Goal: Task Accomplishment & Management: Use online tool/utility

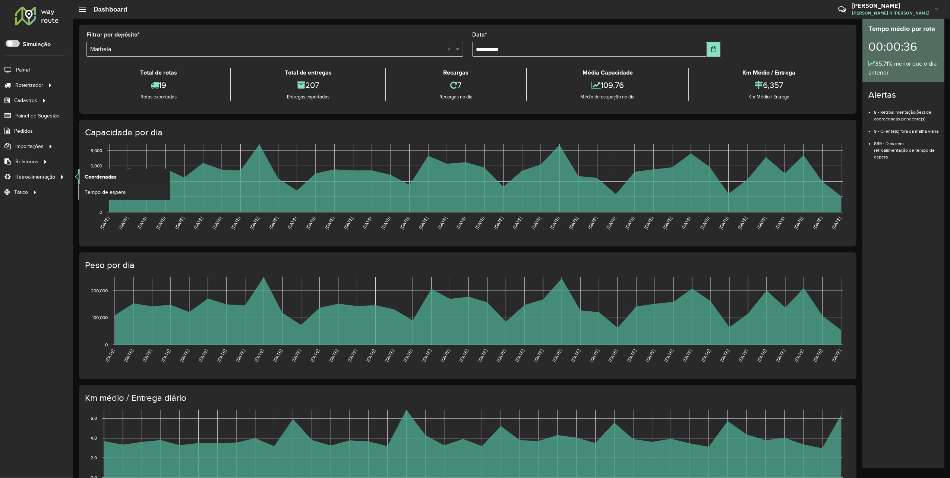
click at [93, 176] on span "Coordenadas" at bounding box center [101, 177] width 32 height 8
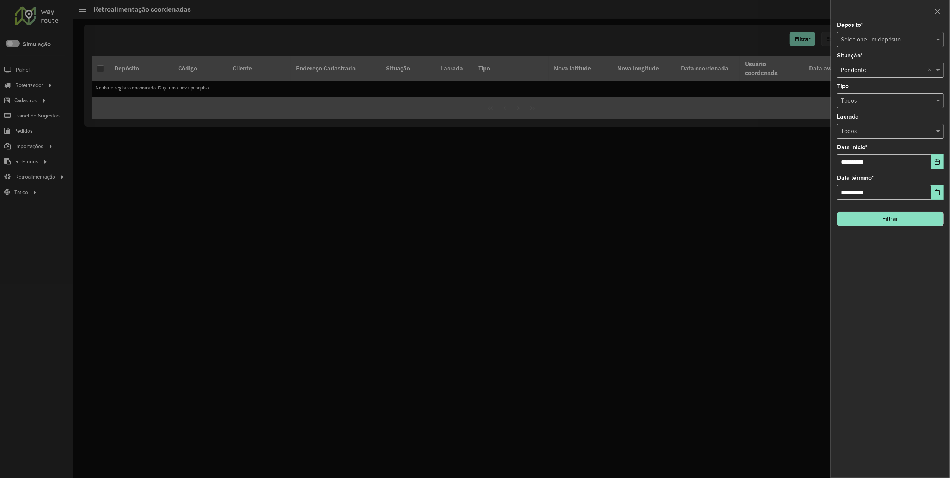
click at [857, 39] on input "text" at bounding box center [882, 39] width 84 height 9
click at [851, 63] on span "Marbela" at bounding box center [850, 61] width 21 height 6
drag, startPoint x: 932, startPoint y: 164, endPoint x: 929, endPoint y: 167, distance: 4.0
click at [932, 164] on button "Choose Date" at bounding box center [937, 161] width 12 height 15
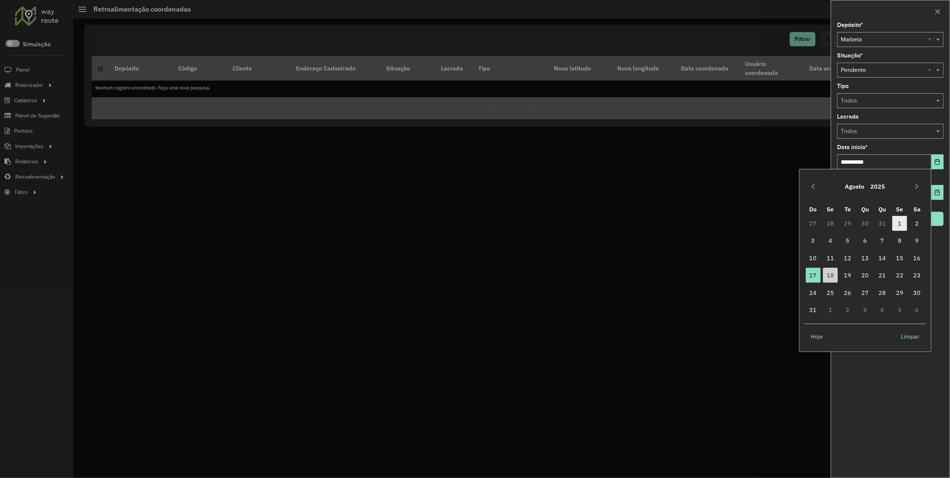
click at [897, 225] on span "1" at bounding box center [899, 223] width 15 height 15
type input "**********"
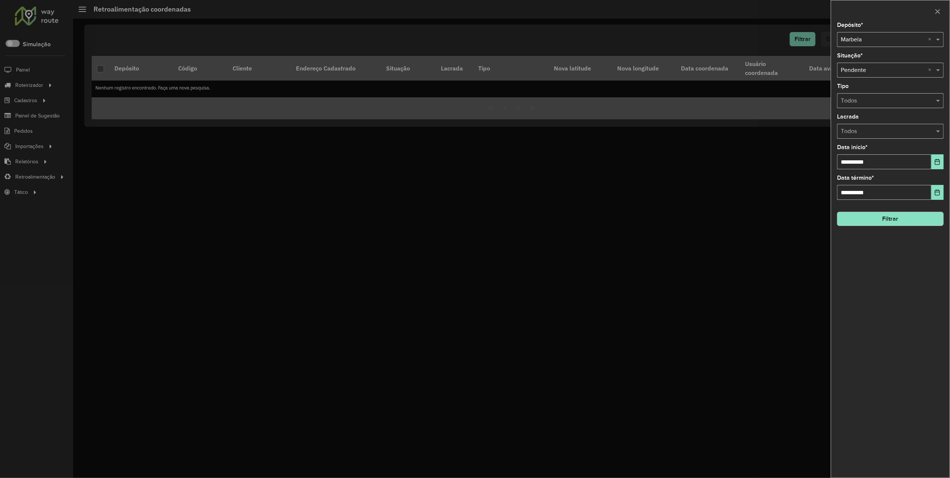
click at [897, 218] on button "Filtrar" at bounding box center [890, 219] width 107 height 14
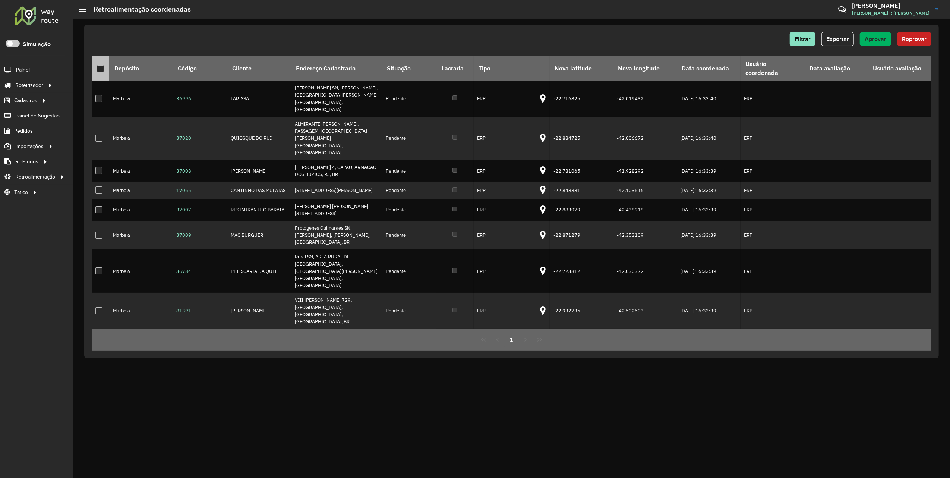
click at [99, 70] on div at bounding box center [100, 68] width 7 height 7
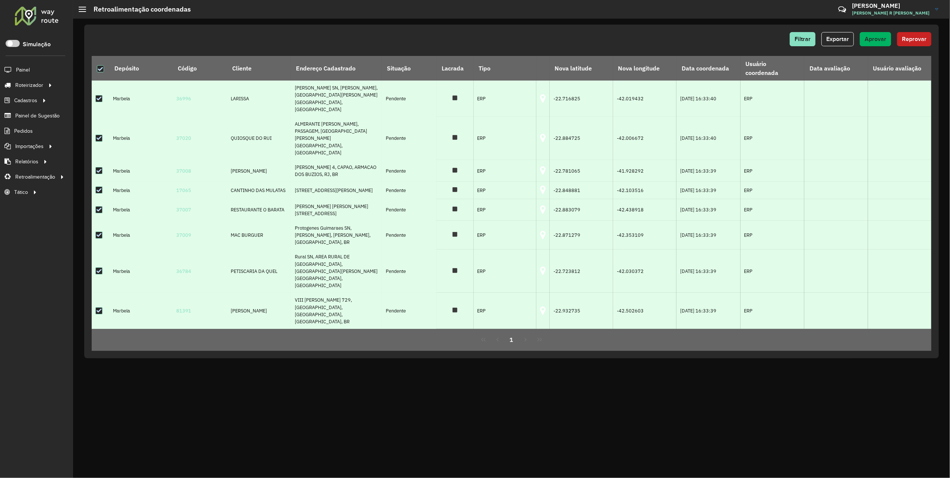
click at [881, 48] on div "Filtrar Exportar Aprovar Reprovar" at bounding box center [511, 41] width 839 height 19
click at [880, 44] on button "Aprovar" at bounding box center [874, 39] width 31 height 14
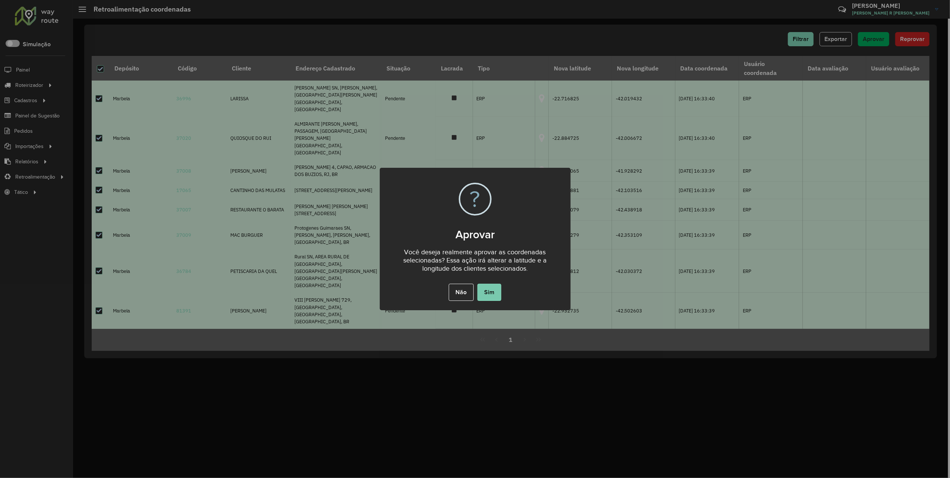
click at [498, 288] on button "Sim" at bounding box center [489, 291] width 24 height 17
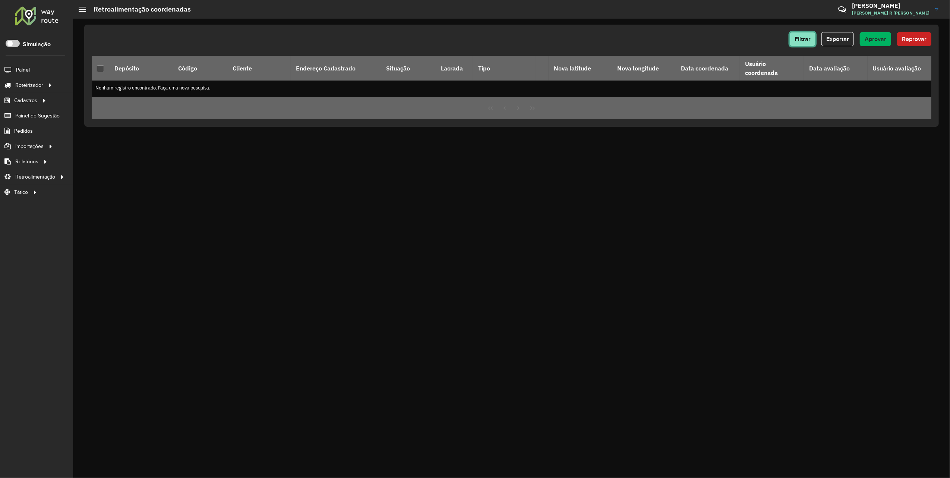
click at [808, 43] on button "Filtrar" at bounding box center [802, 39] width 26 height 14
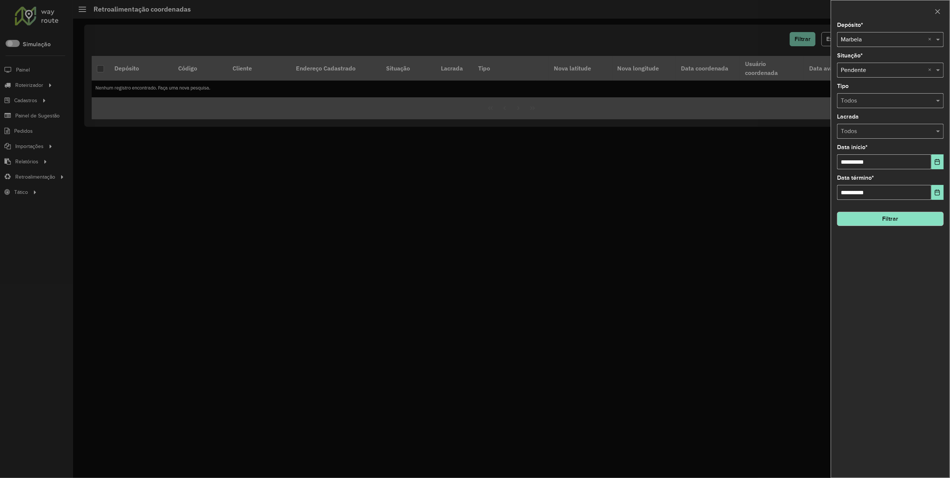
click at [868, 46] on div "Selecione um depósito × Marbela ×" at bounding box center [890, 39] width 107 height 15
click at [871, 63] on span "Marbela - Marca" at bounding box center [860, 61] width 41 height 6
click at [900, 218] on button "Filtrar" at bounding box center [890, 219] width 107 height 14
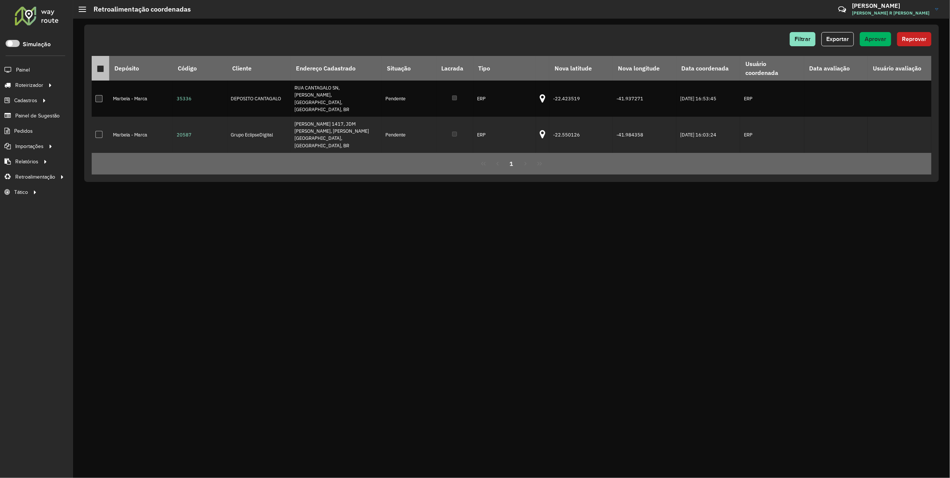
click at [100, 67] on div at bounding box center [100, 68] width 7 height 7
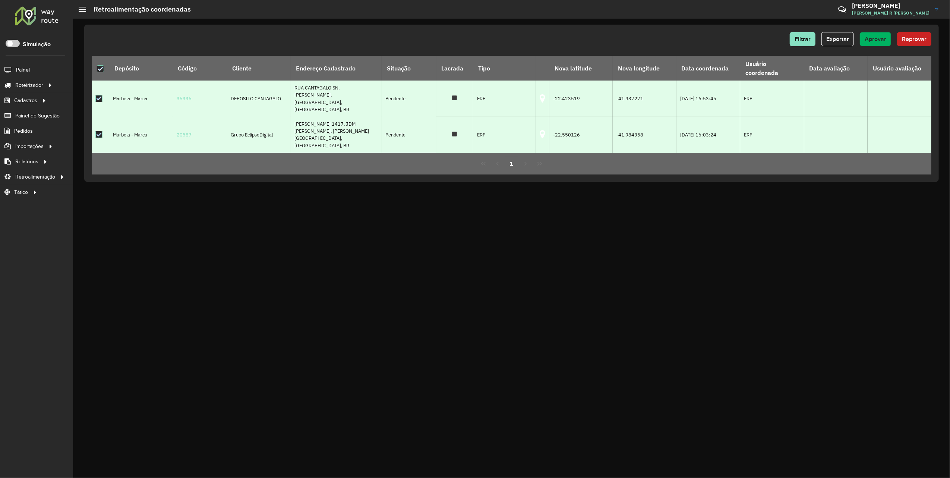
click at [874, 37] on span "Aprovar" at bounding box center [875, 39] width 22 height 6
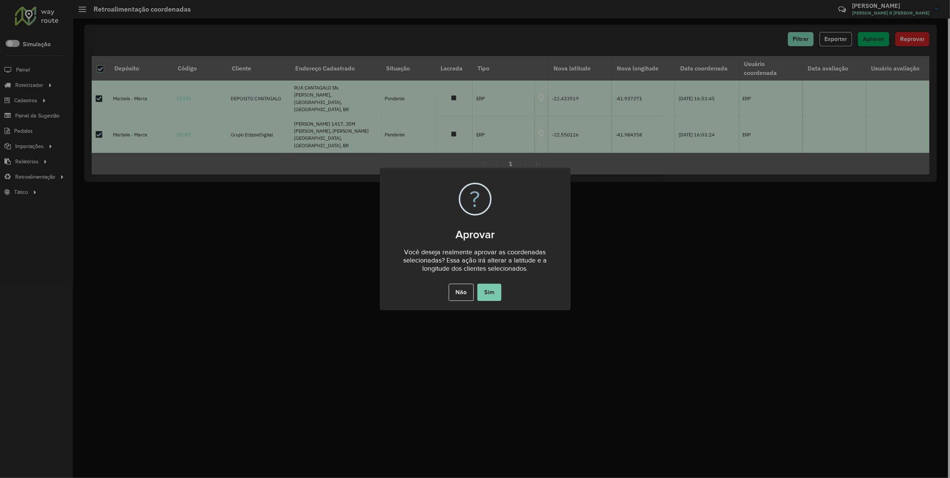
click at [495, 286] on button "Sim" at bounding box center [489, 291] width 24 height 17
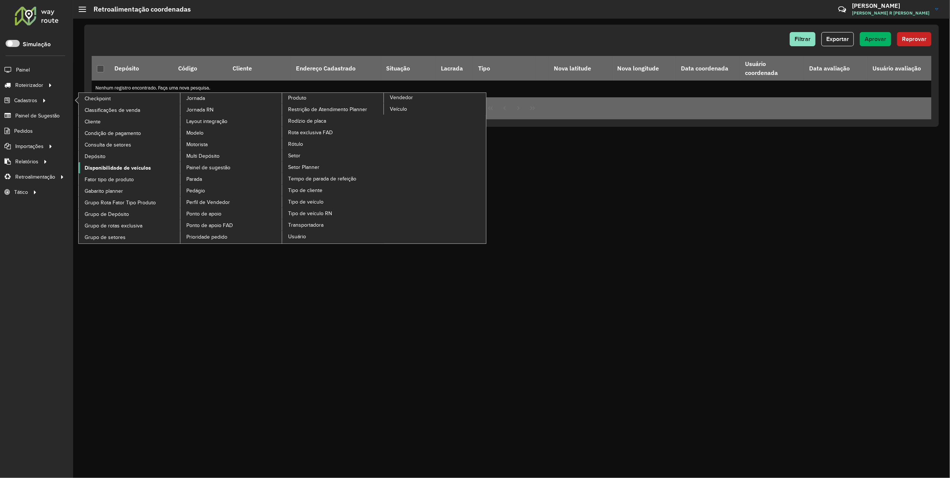
click at [133, 168] on span "Disponibilidade de veículos" at bounding box center [118, 168] width 66 height 8
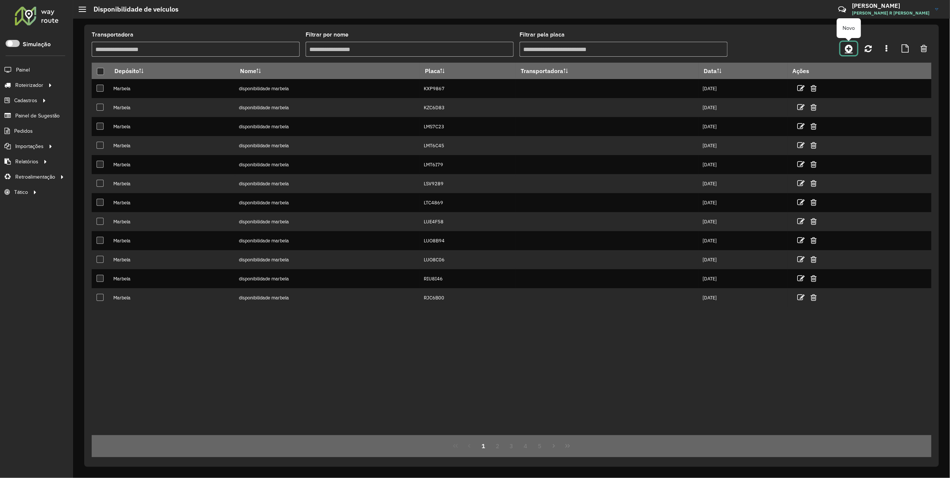
click at [850, 49] on icon at bounding box center [849, 48] width 8 height 9
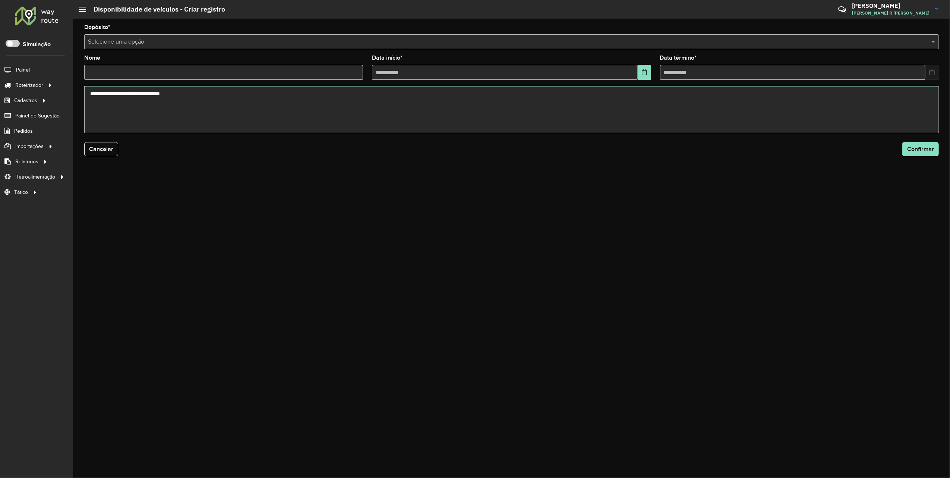
click at [194, 42] on input "text" at bounding box center [504, 42] width 832 height 9
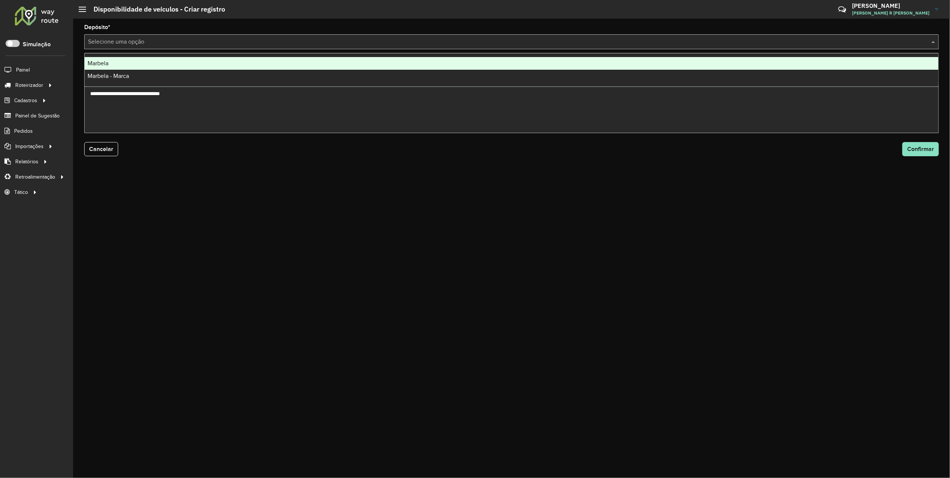
click at [121, 64] on div "Marbela" at bounding box center [511, 63] width 853 height 13
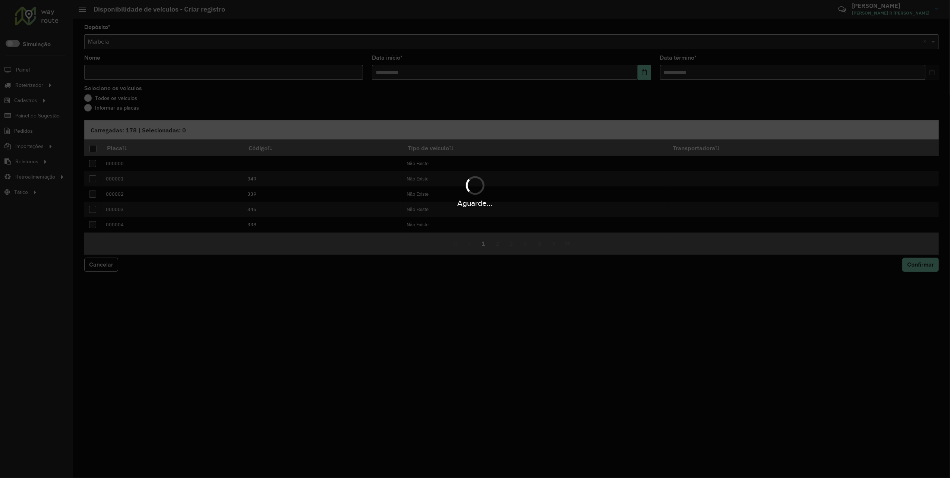
click at [111, 70] on div "Aguarde..." at bounding box center [475, 239] width 950 height 478
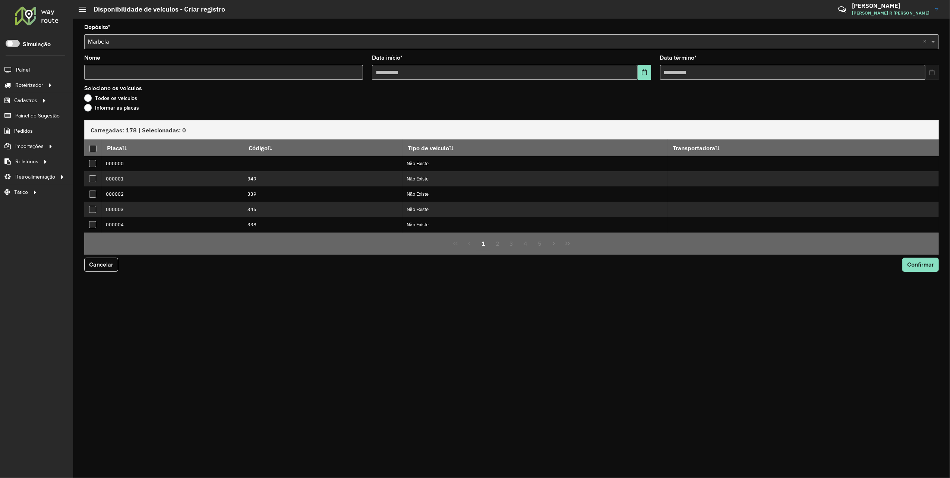
click at [110, 72] on input "Nome" at bounding box center [223, 72] width 279 height 15
type input "**********"
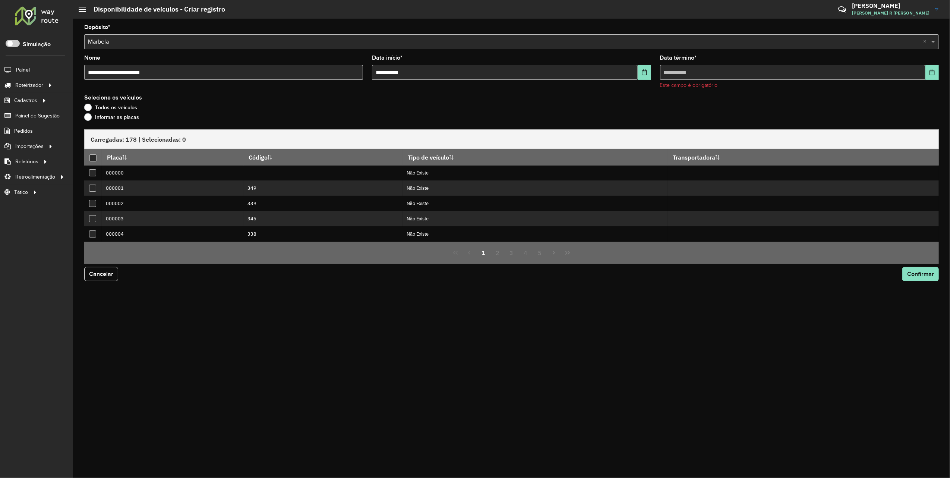
click at [91, 115] on label "Informar as placas" at bounding box center [111, 116] width 55 height 7
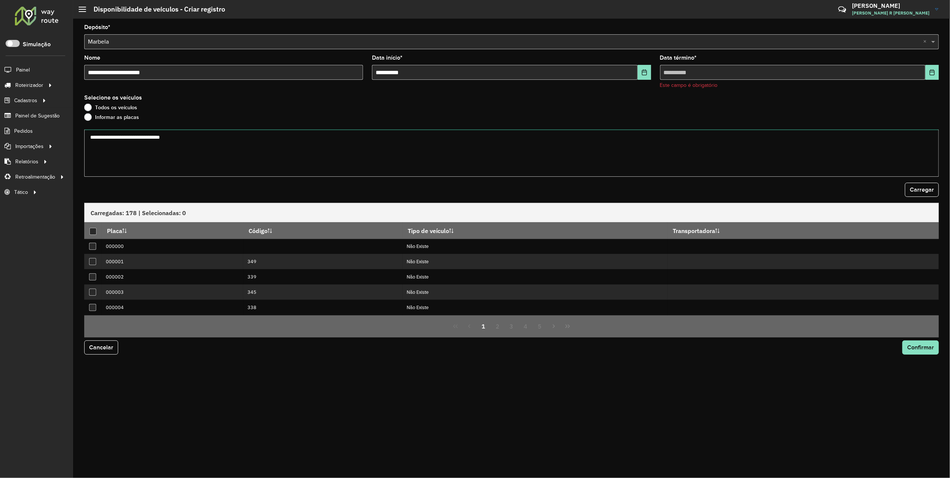
click at [96, 133] on textarea at bounding box center [511, 152] width 854 height 47
paste textarea "******* ******* ******* ******* ******* ******* ******* ******* ******* *******…"
click at [116, 135] on textarea "******* ******* ******* ******* ******* ******* ******* ******* ******* *******…" at bounding box center [511, 152] width 854 height 47
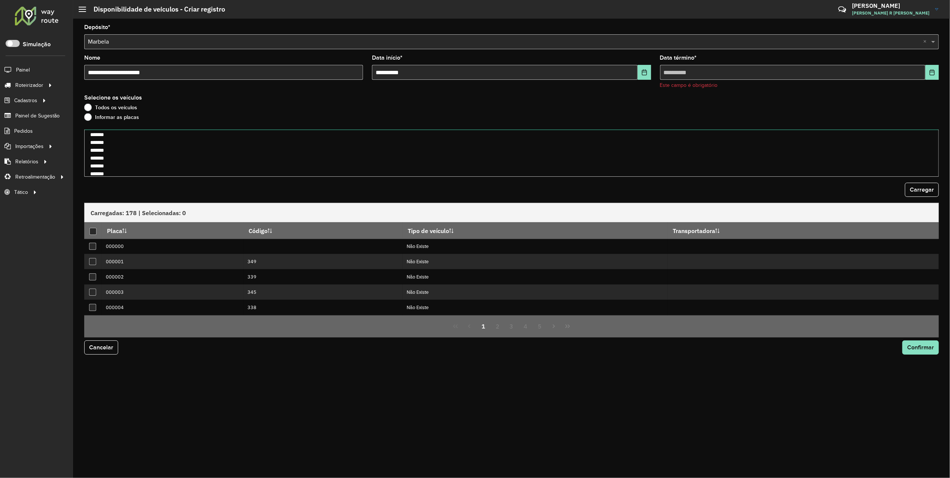
click at [117, 156] on textarea "******* ******* ******* ******* ******* ******* ******* ******* ******* *******…" at bounding box center [511, 152] width 854 height 47
type textarea "******* ******* ******* ******* ******* ******* ******* ******* ******* *******…"
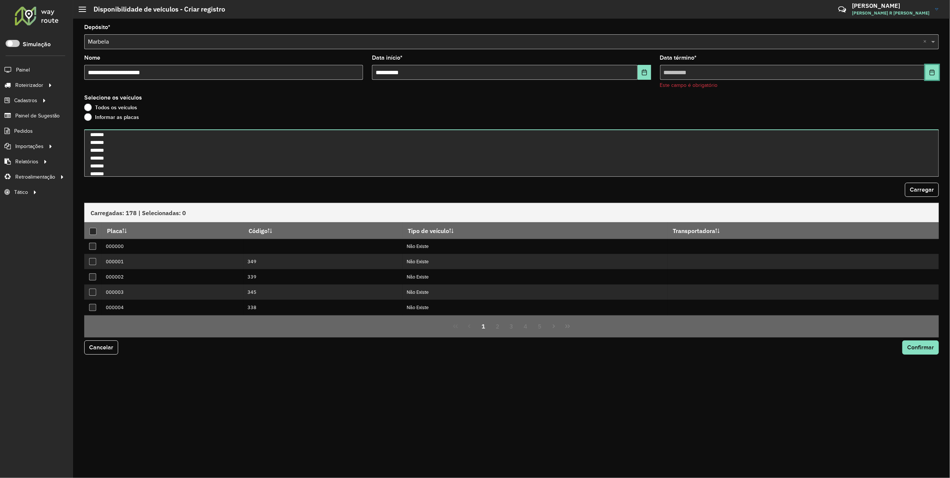
click at [932, 67] on button "Choose Date" at bounding box center [931, 72] width 13 height 15
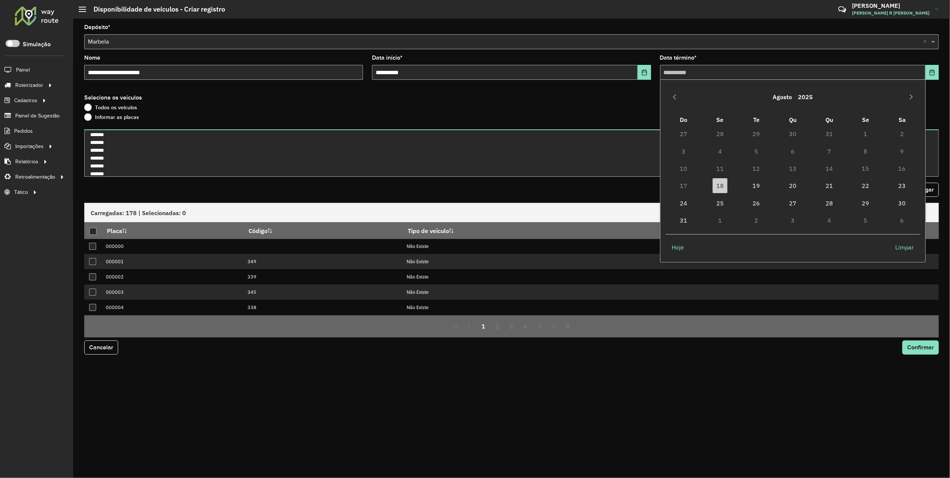
click at [747, 188] on td "19" at bounding box center [756, 185] width 37 height 17
click at [750, 186] on span "19" at bounding box center [756, 185] width 15 height 15
type input "**********"
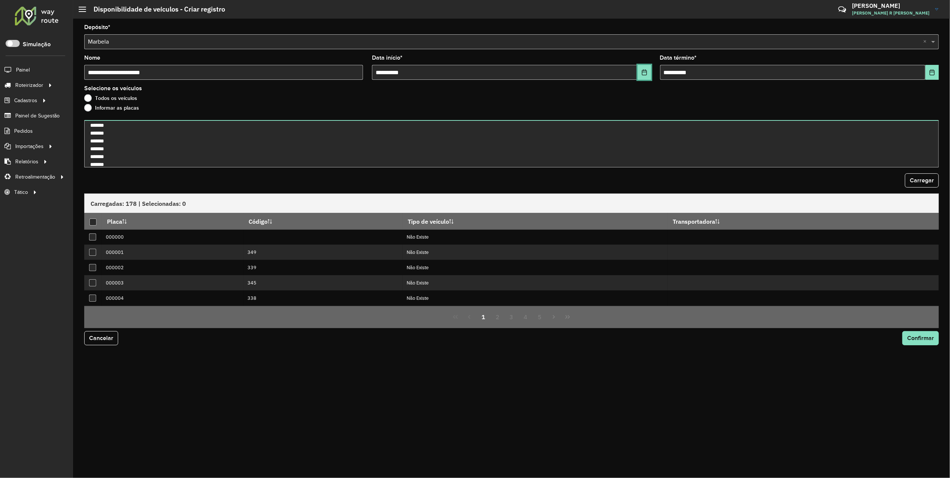
click at [640, 72] on button "Choose Date" at bounding box center [643, 72] width 13 height 15
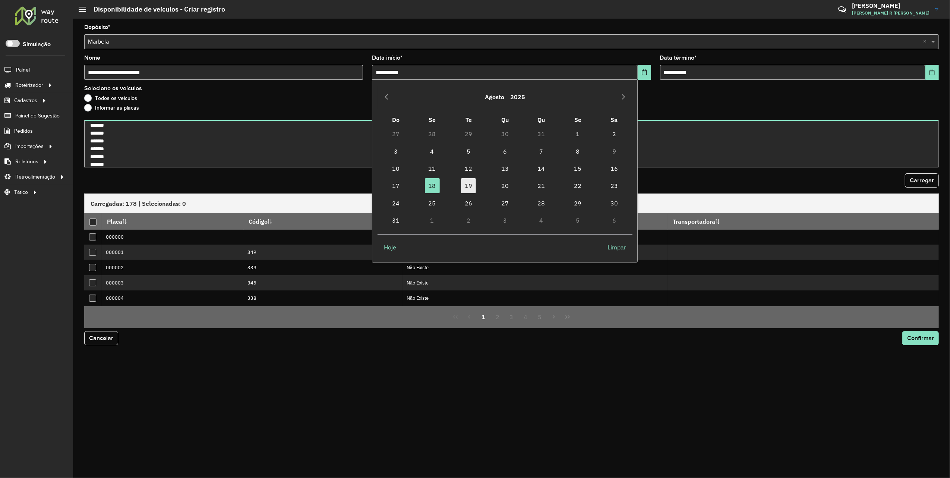
click at [466, 187] on span "19" at bounding box center [468, 185] width 15 height 15
type input "**********"
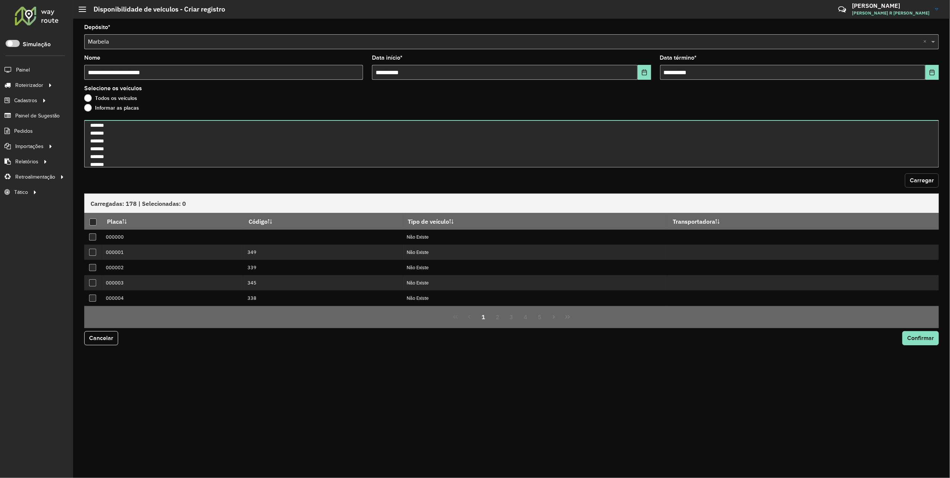
click at [919, 180] on span "Carregar" at bounding box center [921, 180] width 24 height 6
click at [91, 221] on div at bounding box center [92, 221] width 7 height 7
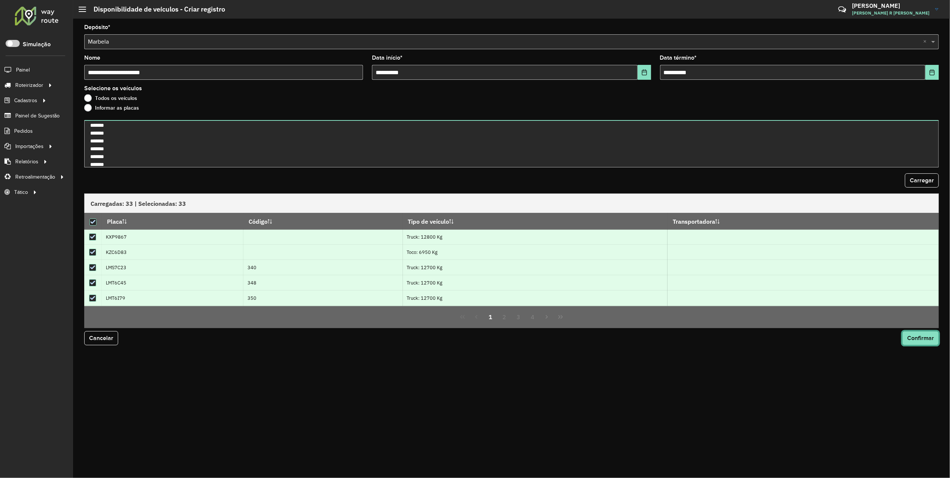
click at [925, 336] on span "Confirmar" at bounding box center [920, 338] width 27 height 6
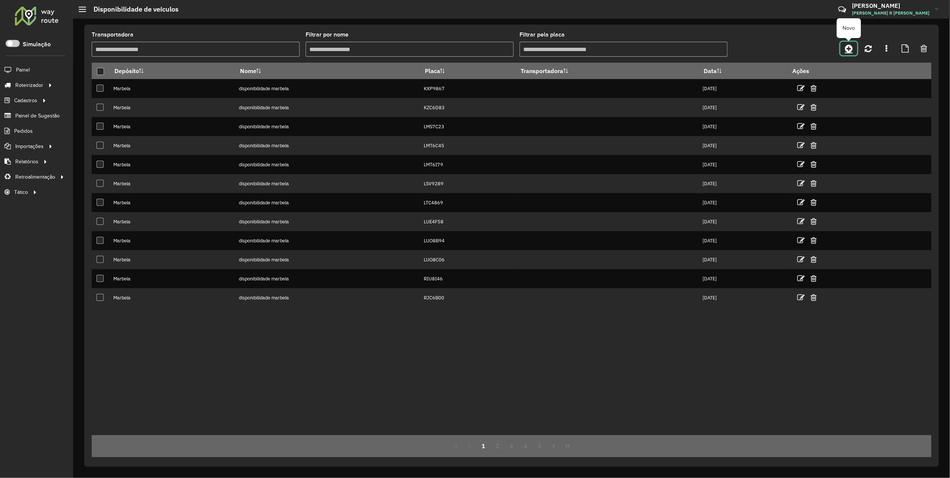
click at [848, 48] on icon at bounding box center [849, 48] width 8 height 9
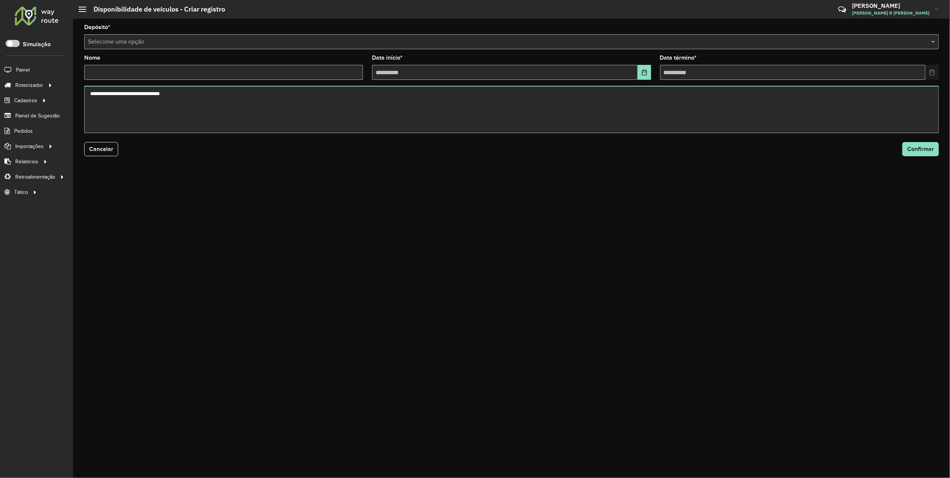
click at [147, 78] on input "Nome" at bounding box center [223, 72] width 279 height 15
type input "**********"
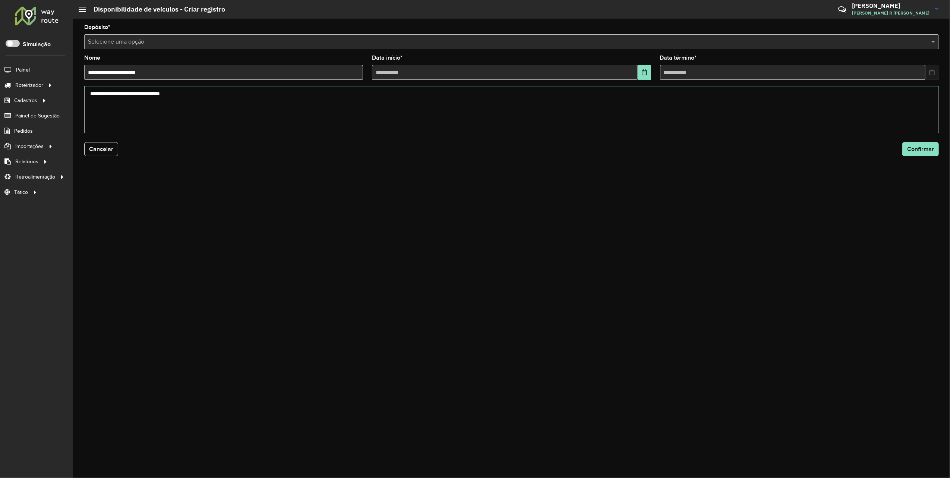
click at [164, 96] on textarea at bounding box center [511, 109] width 854 height 47
paste textarea "******* ******* ******* ******* ******* ******* ******* ******* ******* *******…"
type textarea "******* ******* ******* ******* ******* ******* ******* ******* ******* *******…"
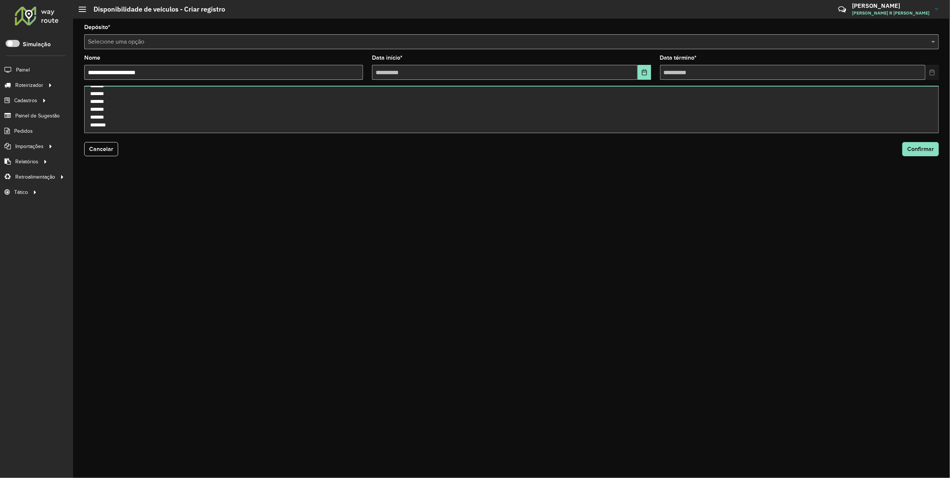
click at [137, 41] on input "text" at bounding box center [504, 42] width 832 height 9
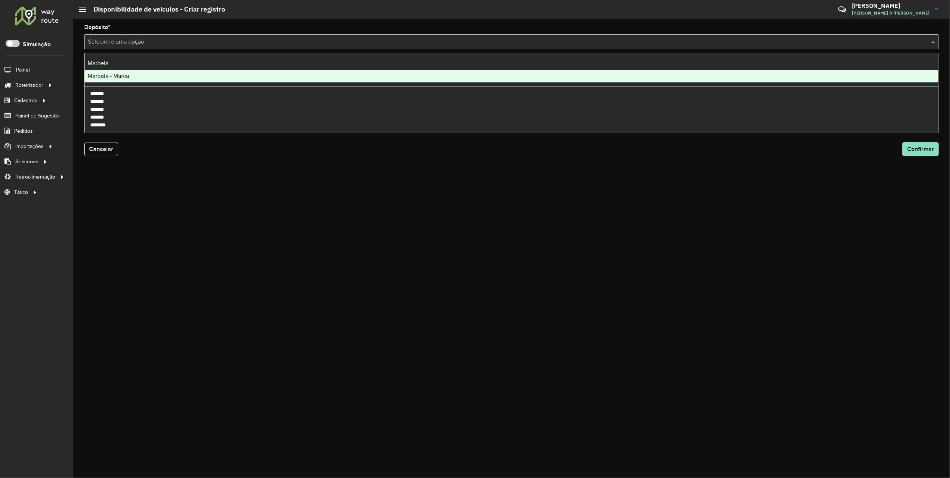
click at [117, 73] on span "Marbela - Marca" at bounding box center [108, 76] width 41 height 6
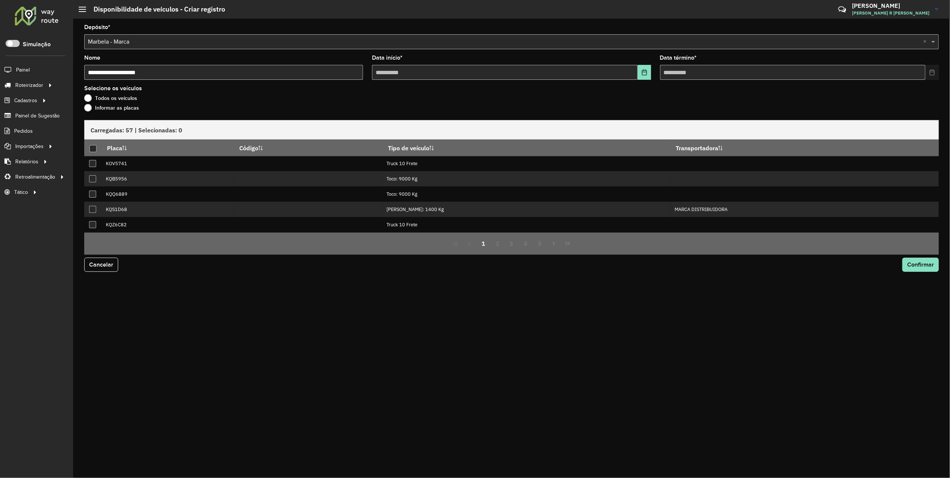
click at [93, 107] on label "Informar as placas" at bounding box center [111, 107] width 55 height 7
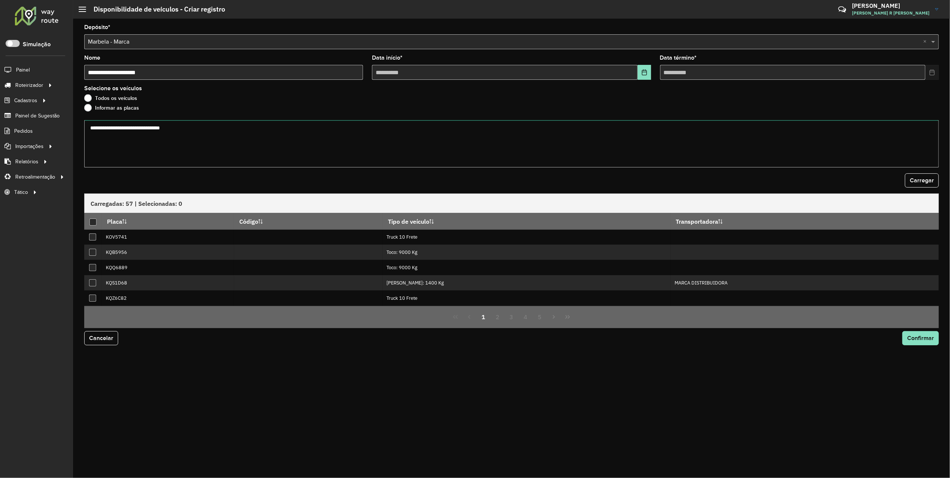
click at [312, 133] on textarea at bounding box center [511, 143] width 854 height 47
paste textarea "******* ******* ******* ******* ******* ******* ******* ******* ******* *******…"
type textarea "******* ******* ******* ******* ******* ******* ******* ******* ******* *******…"
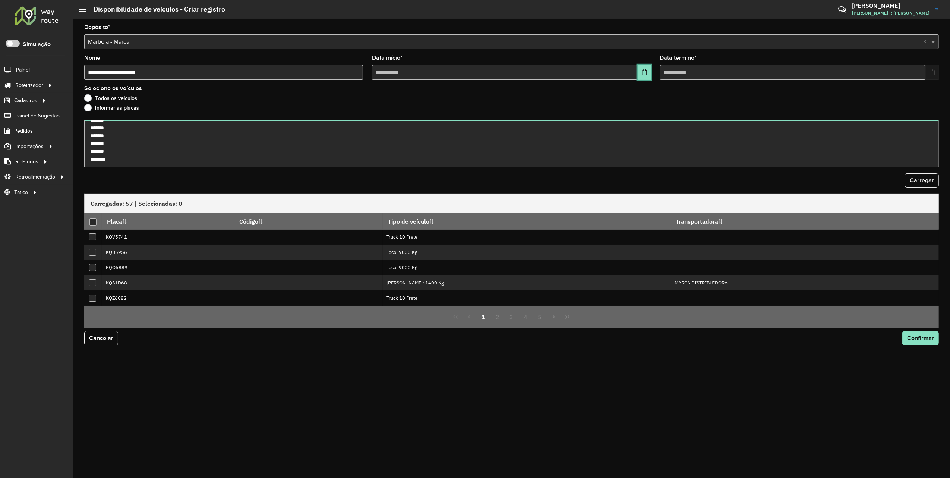
click at [640, 72] on button "Choose Date" at bounding box center [643, 72] width 13 height 15
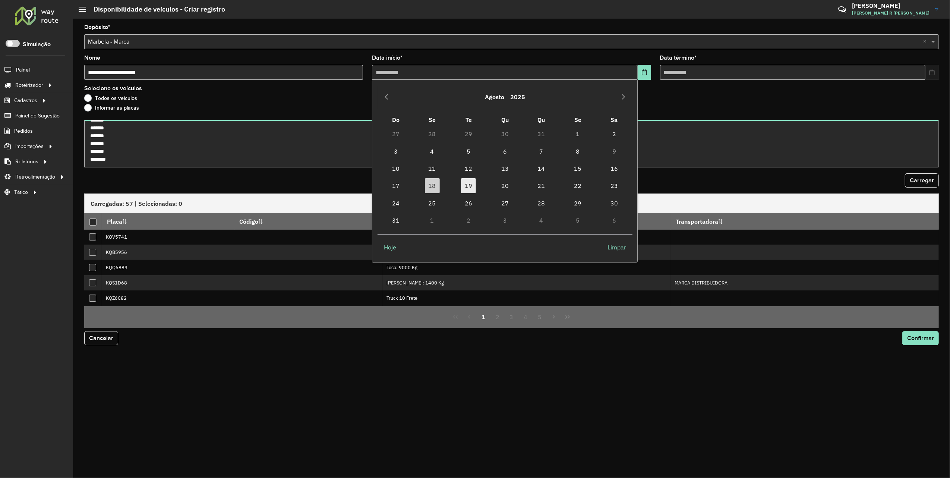
click at [467, 186] on span "19" at bounding box center [468, 185] width 15 height 15
type input "**********"
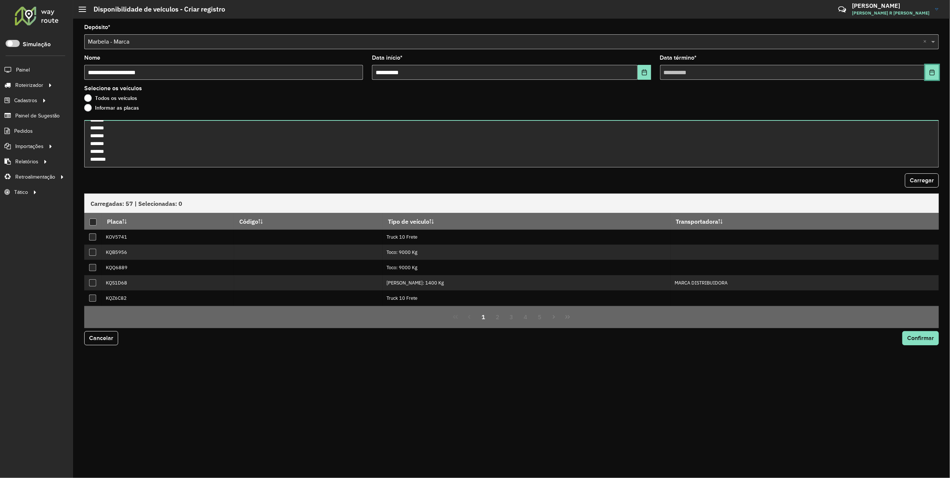
drag, startPoint x: 930, startPoint y: 69, endPoint x: 881, endPoint y: 78, distance: 50.0
click at [929, 70] on icon "Choose Date" at bounding box center [932, 72] width 6 height 6
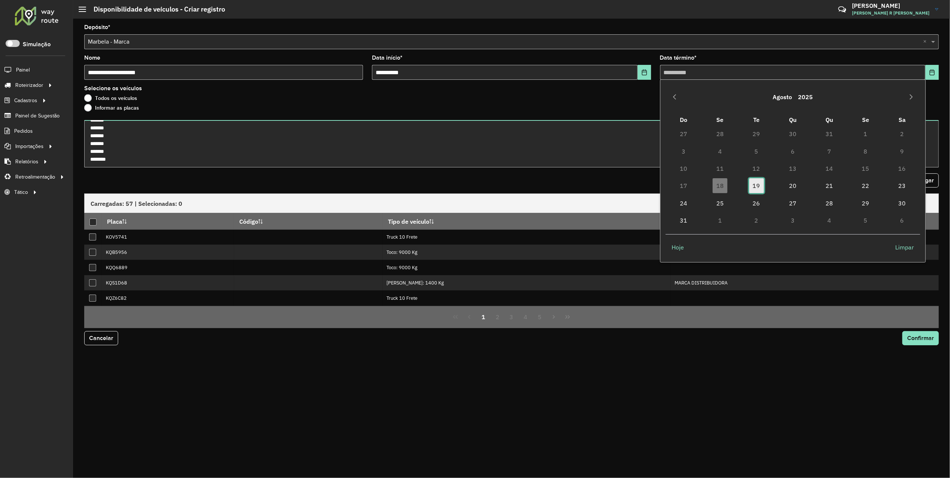
click at [756, 191] on span "19" at bounding box center [756, 185] width 15 height 15
type input "**********"
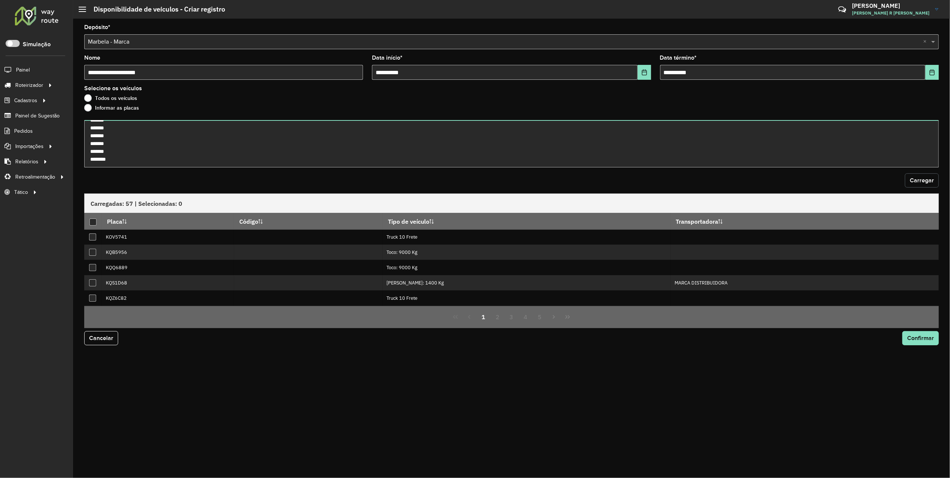
click at [926, 181] on span "Carregar" at bounding box center [921, 180] width 24 height 6
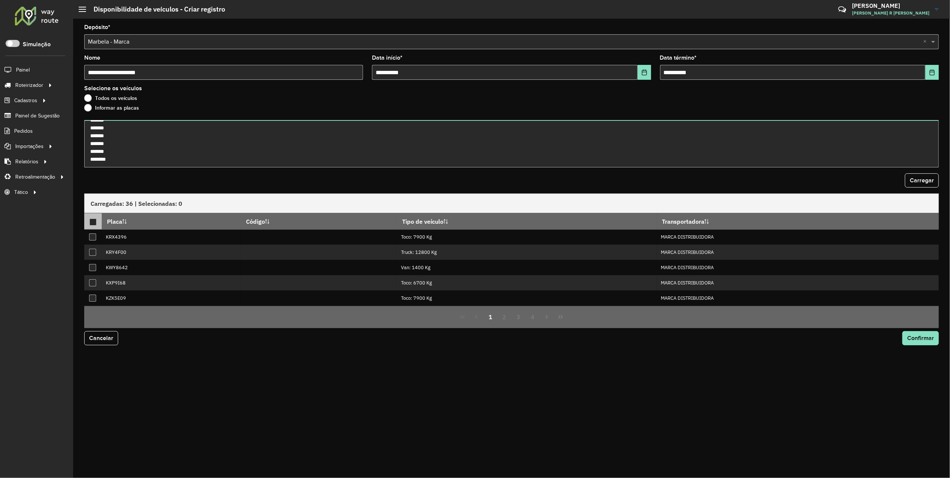
click at [95, 222] on div at bounding box center [92, 221] width 7 height 7
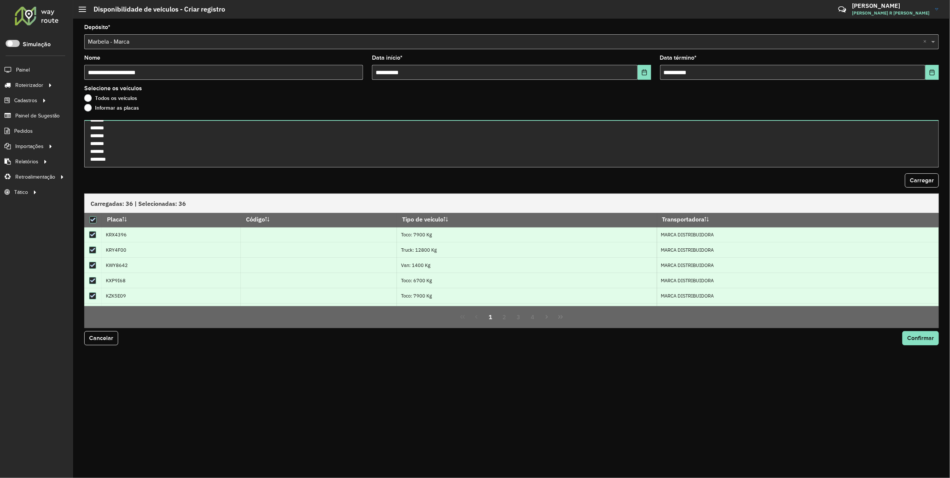
scroll to position [0, 0]
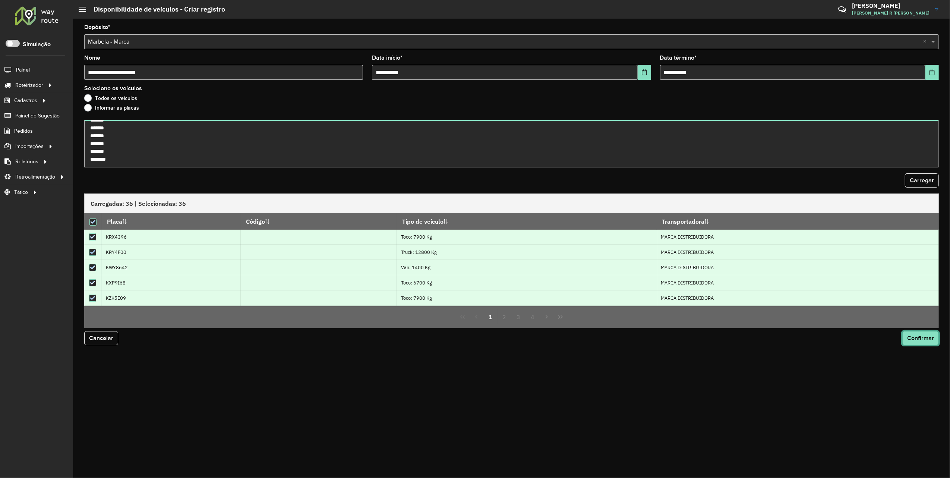
click at [931, 340] on span "Confirmar" at bounding box center [920, 338] width 27 height 6
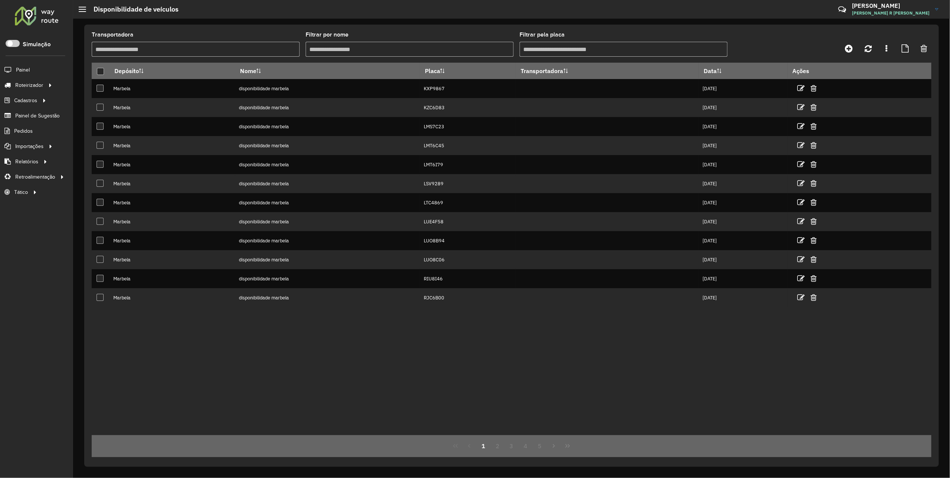
click at [561, 50] on input "Filtrar pela placa" at bounding box center [623, 49] width 208 height 15
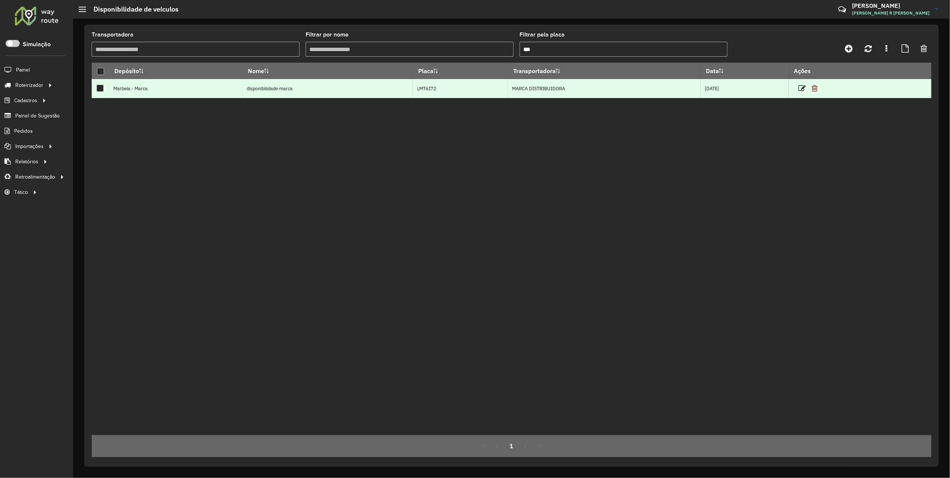
type input "***"
click at [817, 90] on icon at bounding box center [814, 88] width 6 height 7
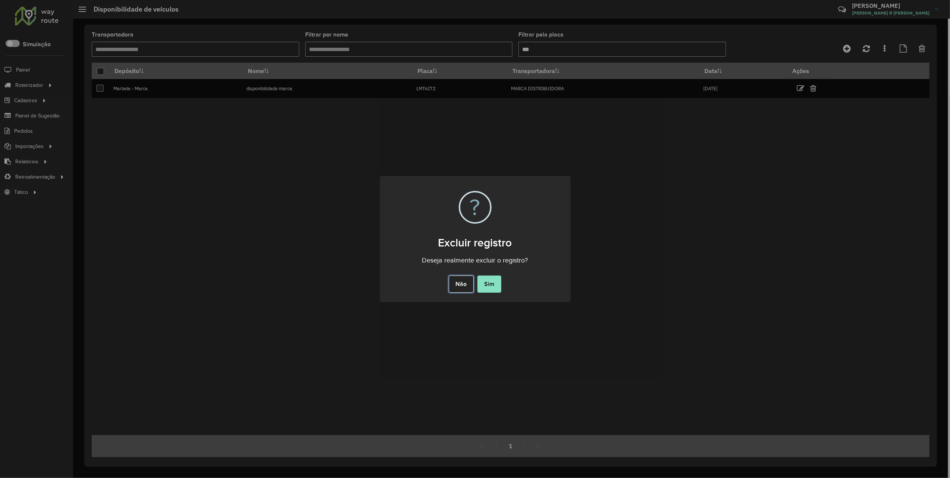
click at [466, 282] on button "Não" at bounding box center [461, 283] width 25 height 17
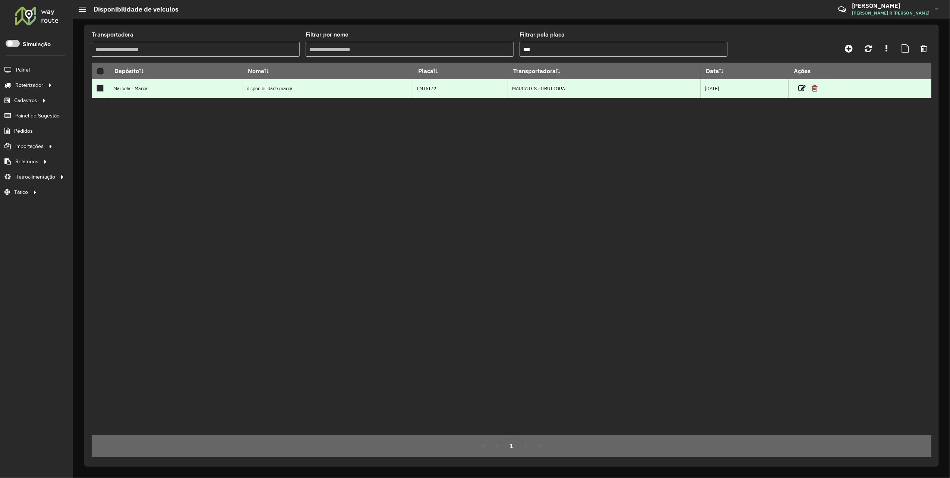
click at [817, 89] on icon at bounding box center [814, 88] width 6 height 7
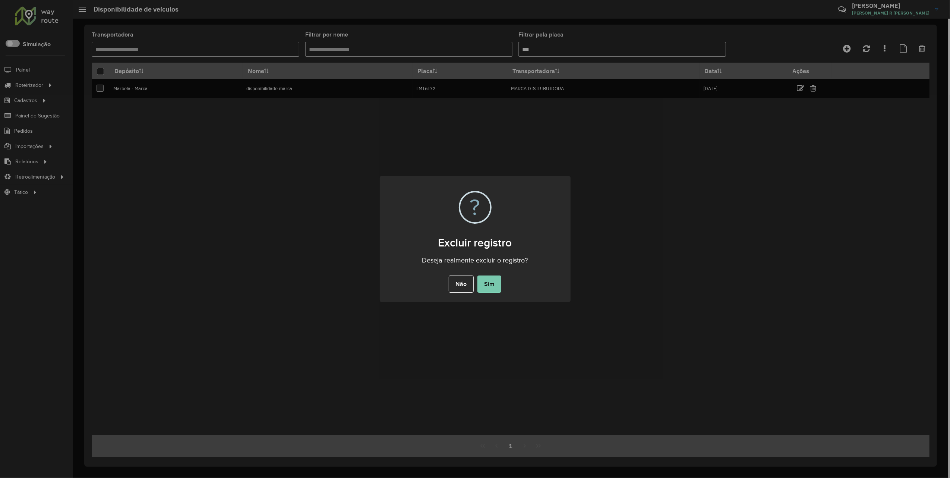
click at [495, 285] on button "Sim" at bounding box center [489, 283] width 24 height 17
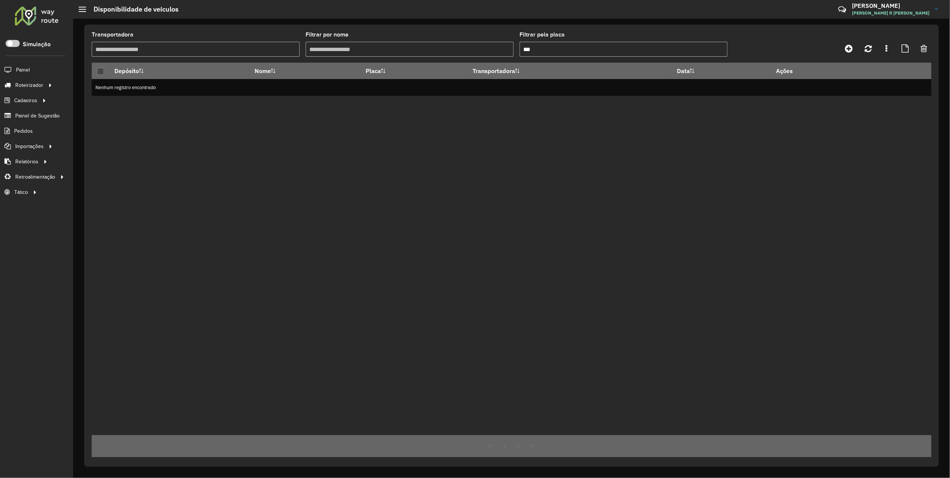
click at [38, 19] on div at bounding box center [36, 15] width 45 height 19
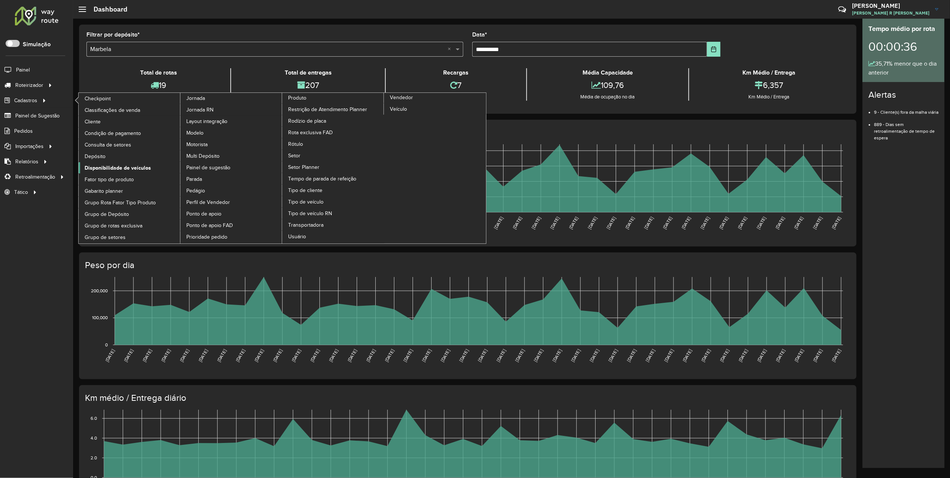
click at [112, 167] on span "Disponibilidade de veículos" at bounding box center [118, 168] width 66 height 8
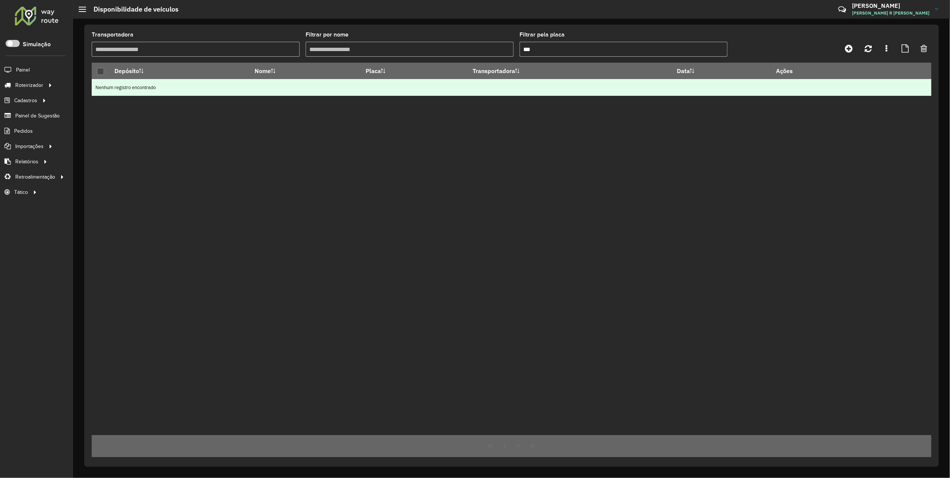
drag, startPoint x: 536, startPoint y: 153, endPoint x: 554, endPoint y: 94, distance: 61.7
click at [536, 153] on div "Depósito Nome Placa Transportadora Data Ações Nenhum registro encontrado" at bounding box center [511, 249] width 839 height 372
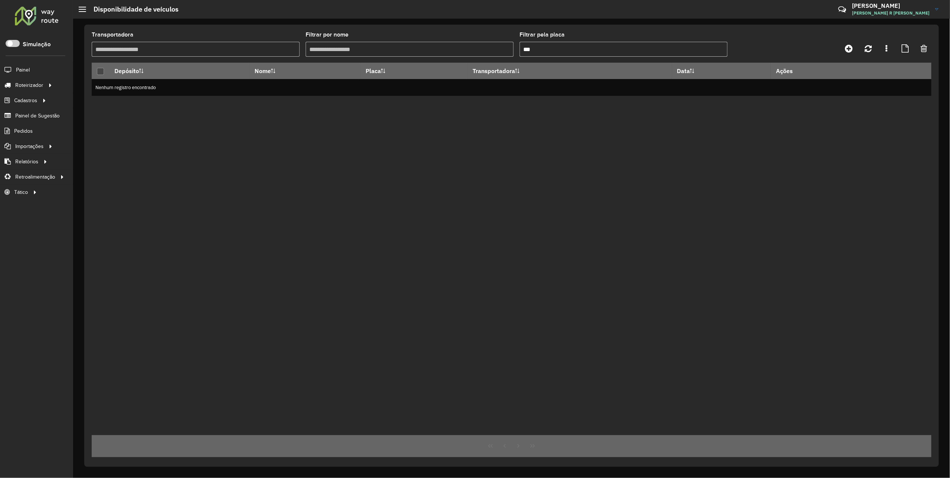
click at [563, 45] on input "***" at bounding box center [623, 49] width 208 height 15
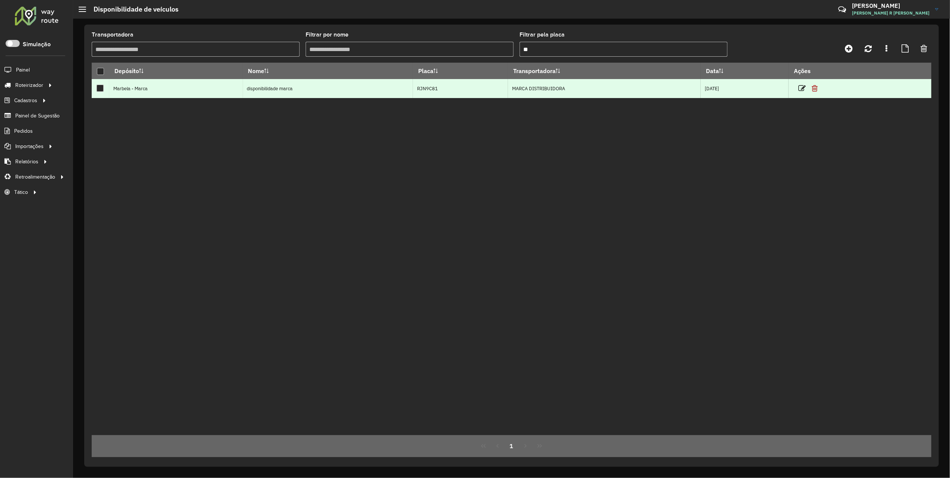
click at [817, 87] on icon at bounding box center [814, 88] width 6 height 7
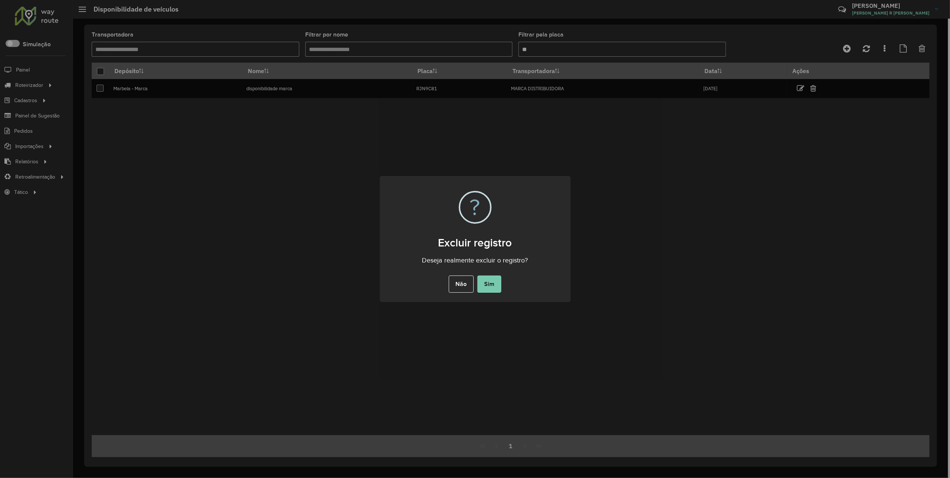
click at [489, 286] on button "Sim" at bounding box center [489, 283] width 24 height 17
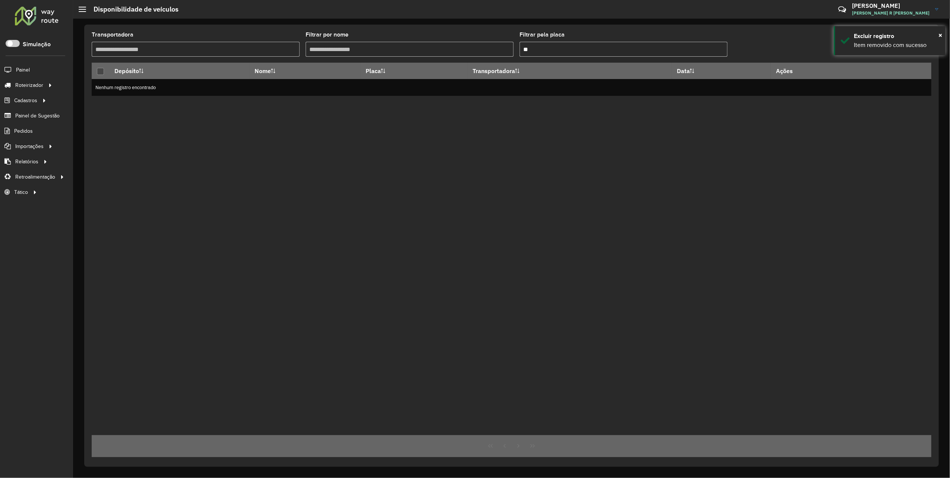
click at [571, 51] on input "**" at bounding box center [623, 49] width 208 height 15
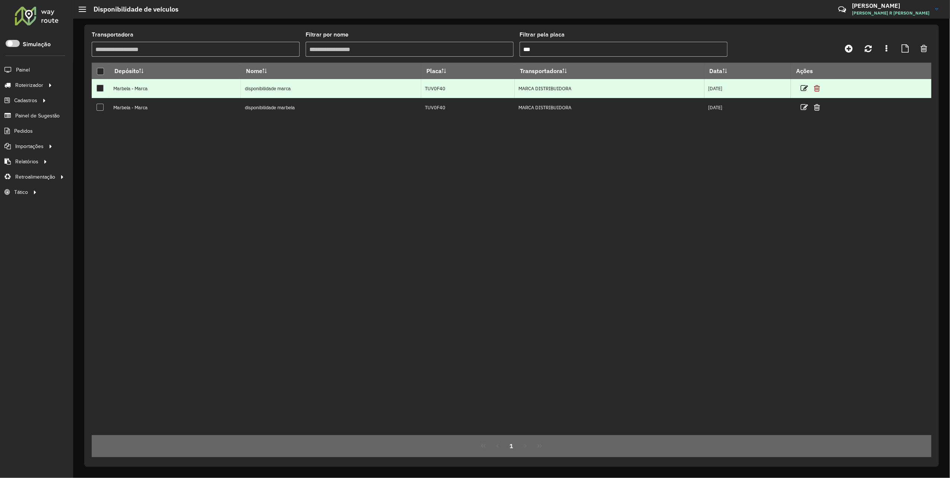
click at [820, 89] on icon at bounding box center [817, 88] width 6 height 7
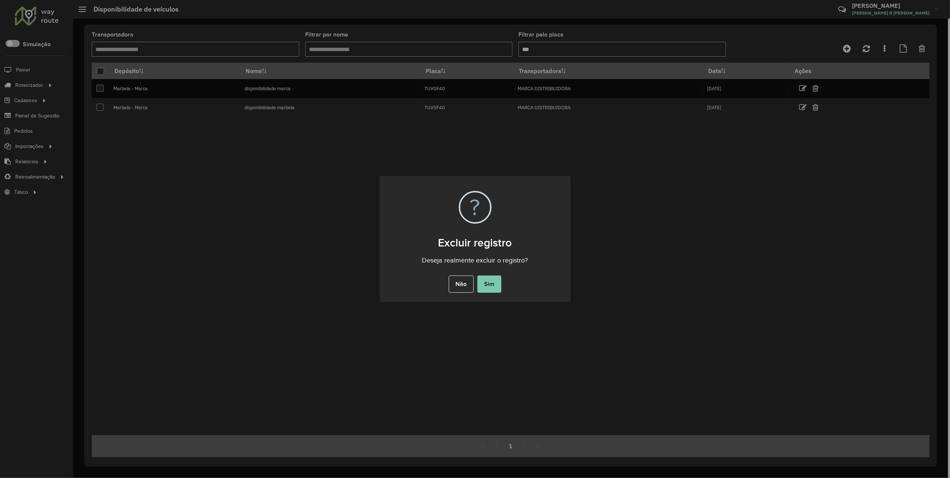
drag, startPoint x: 495, startPoint y: 285, endPoint x: 758, endPoint y: 273, distance: 263.3
click at [495, 285] on button "Sim" at bounding box center [489, 283] width 24 height 17
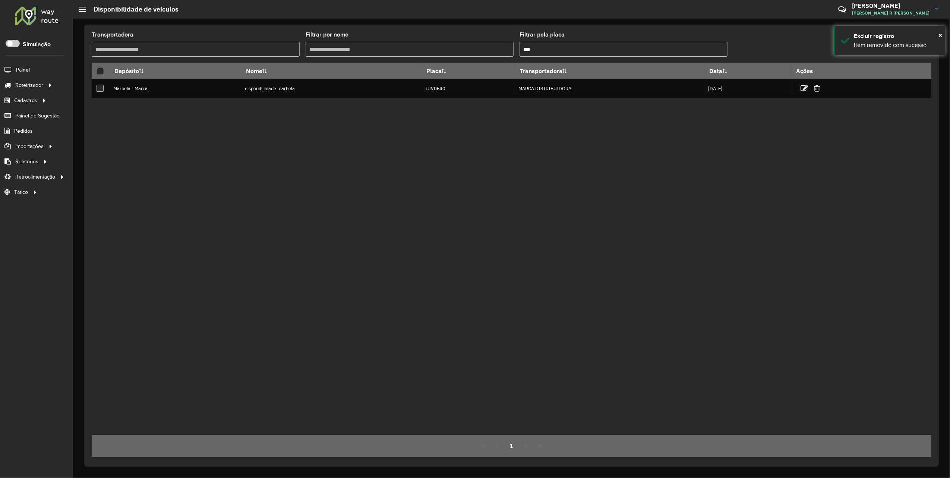
click at [579, 47] on input "***" at bounding box center [623, 49] width 208 height 15
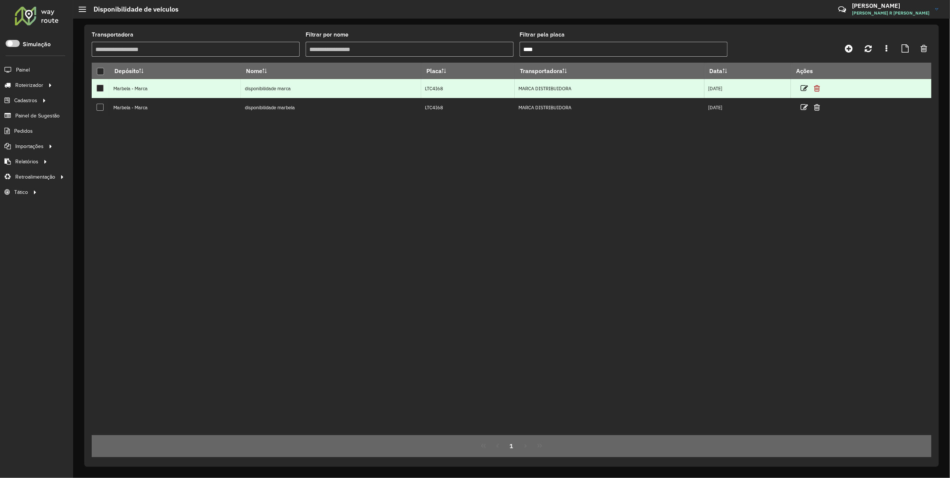
type input "****"
click at [820, 87] on icon at bounding box center [817, 88] width 6 height 7
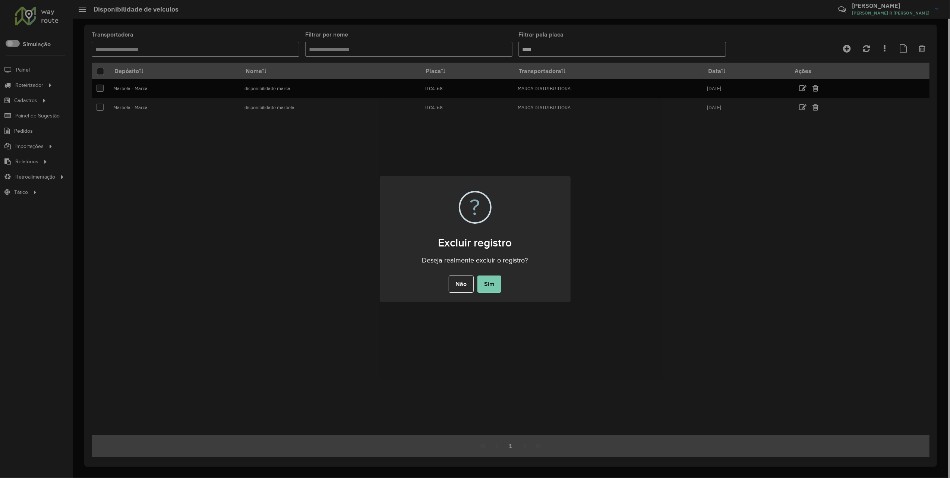
click at [480, 283] on button "Sim" at bounding box center [489, 283] width 24 height 17
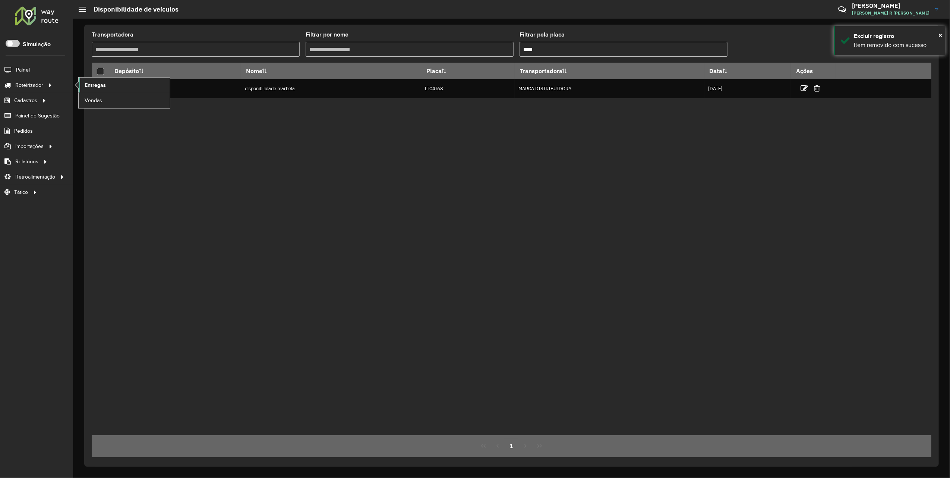
click at [108, 86] on link "Entregas" at bounding box center [124, 84] width 91 height 15
click at [90, 84] on span "Entregas" at bounding box center [95, 85] width 21 height 8
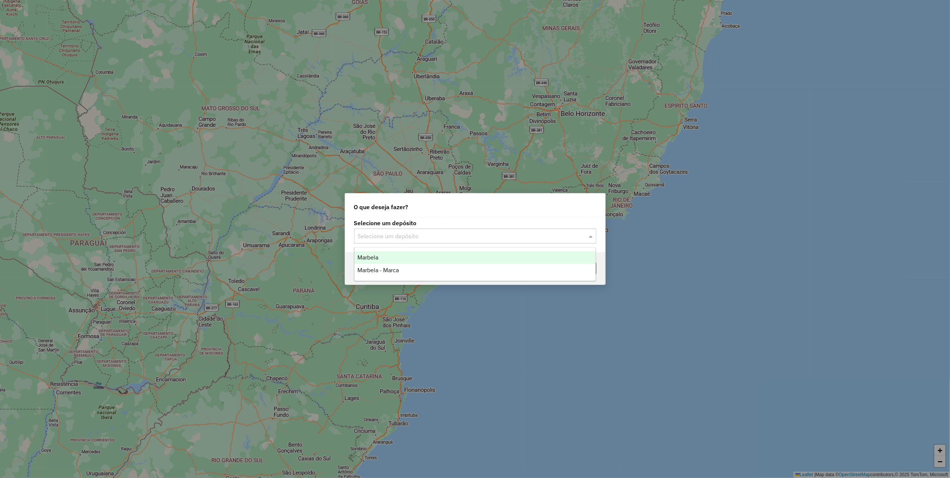
click at [471, 232] on input "text" at bounding box center [468, 236] width 220 height 9
click at [406, 266] on div "Marbela - Marca" at bounding box center [474, 270] width 241 height 13
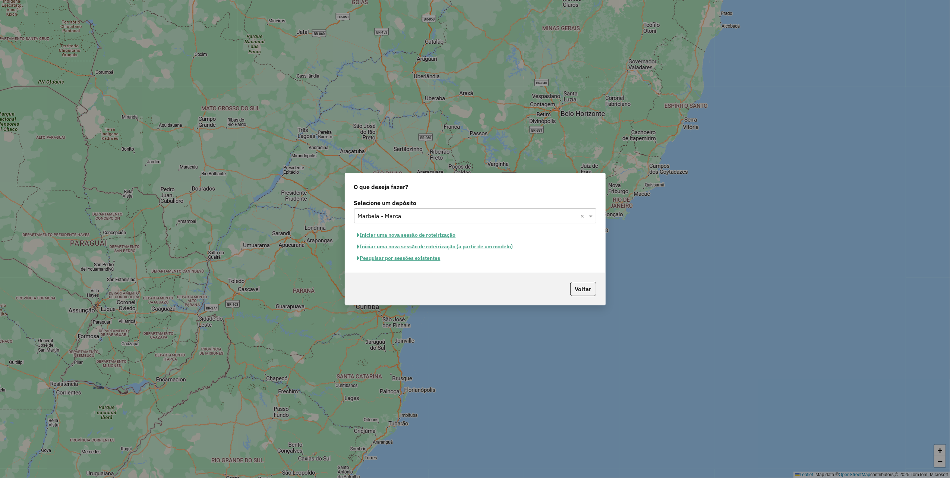
click at [430, 233] on button "Iniciar uma nova sessão de roteirização" at bounding box center [406, 235] width 105 height 12
select select "*"
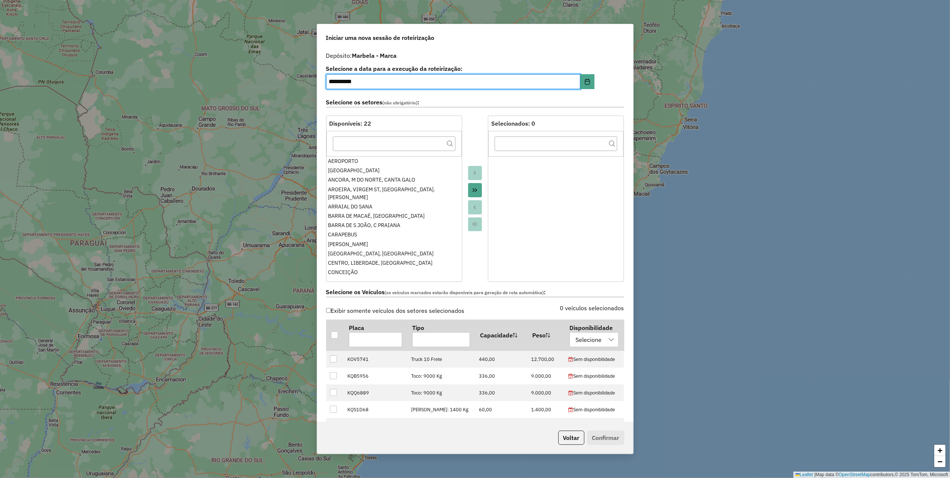
click at [476, 193] on icon "Move All to Target" at bounding box center [475, 190] width 6 height 6
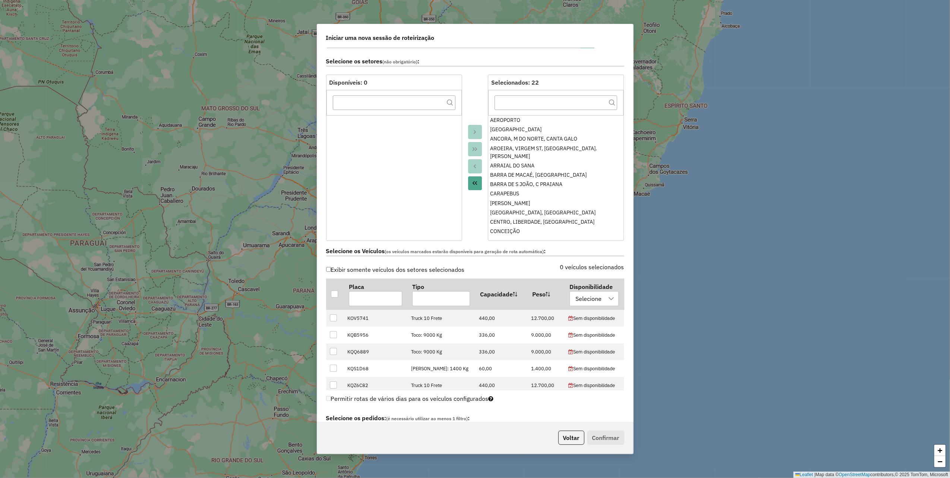
scroll to position [248, 0]
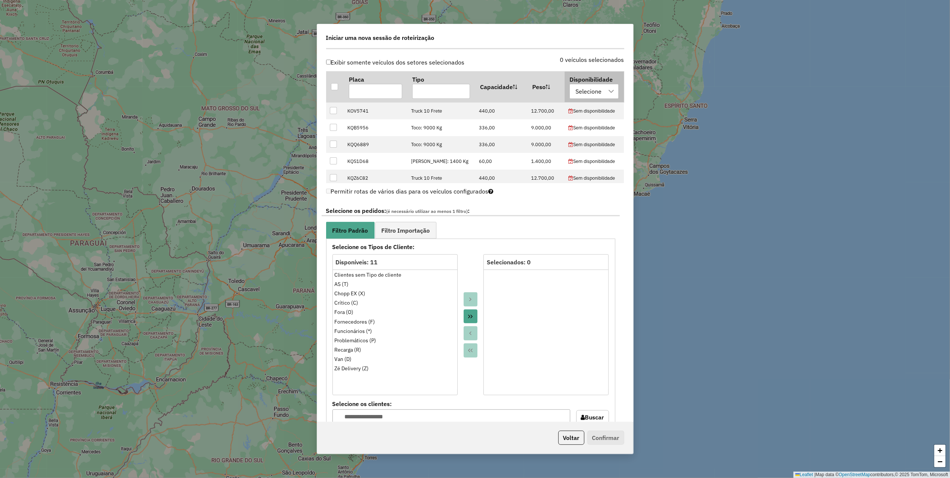
click at [588, 92] on div "Selecione" at bounding box center [588, 91] width 31 height 14
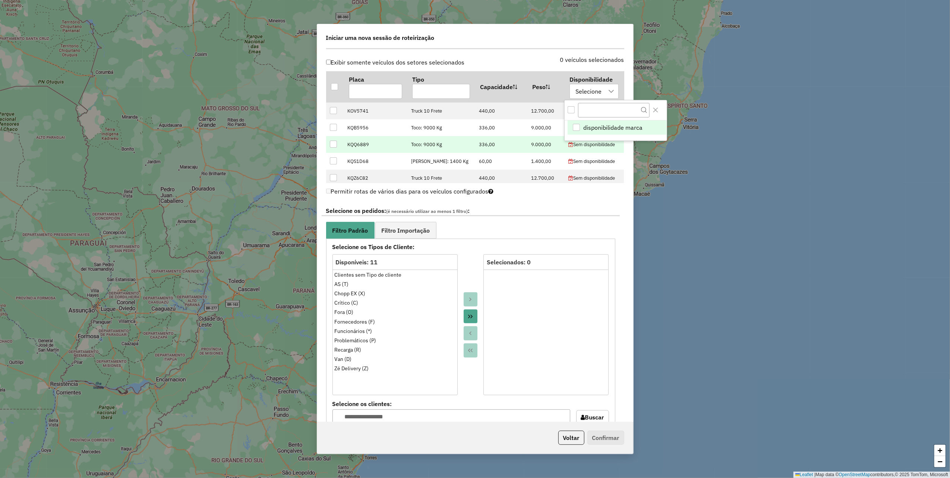
scroll to position [5, 34]
click at [591, 130] on span "disponibilidade marca" at bounding box center [612, 127] width 59 height 9
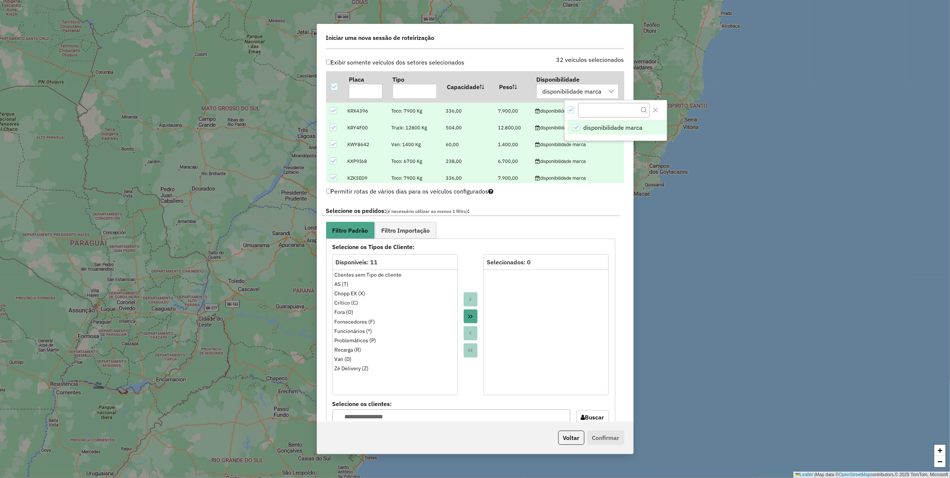
click at [330, 130] on icon at bounding box center [332, 127] width 5 height 5
click at [333, 145] on icon at bounding box center [332, 144] width 5 height 5
click at [364, 89] on input "text" at bounding box center [366, 91] width 34 height 15
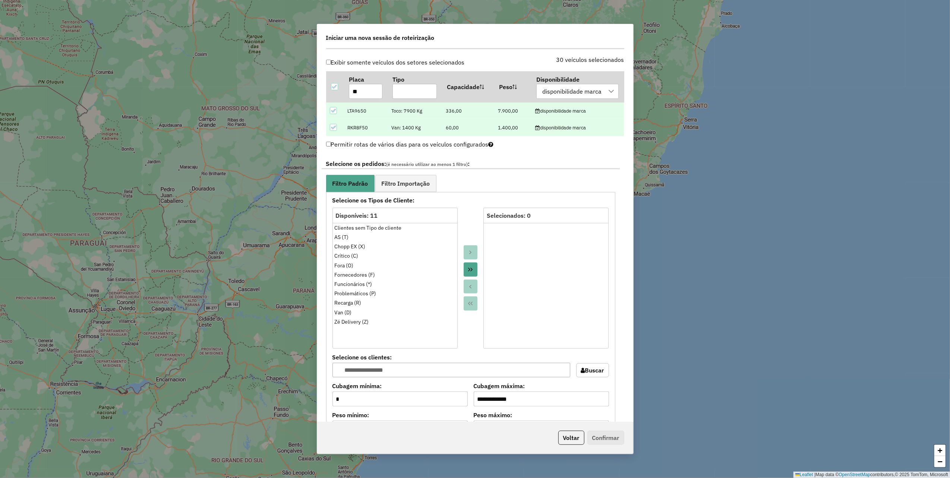
click at [330, 127] on icon at bounding box center [332, 127] width 5 height 5
click at [365, 94] on input "**" at bounding box center [366, 91] width 34 height 15
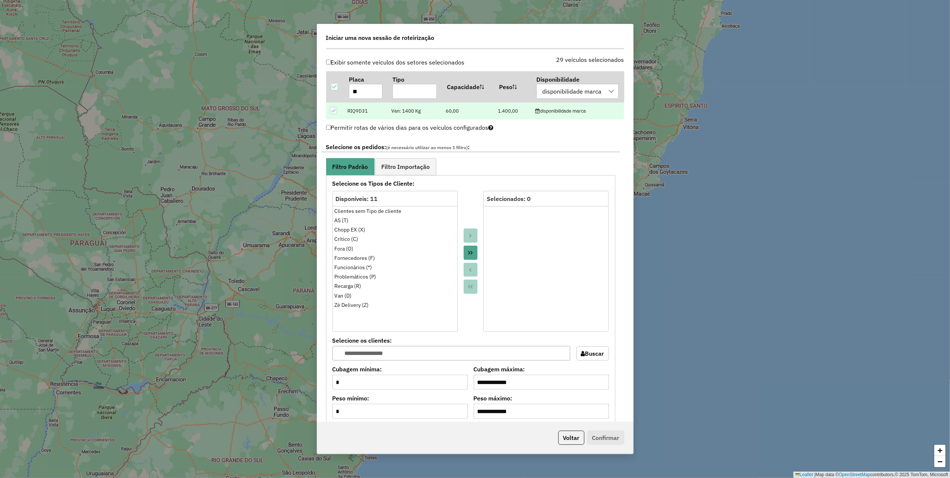
type input "**"
click at [333, 113] on icon at bounding box center [332, 110] width 5 height 5
click at [362, 92] on input "**" at bounding box center [366, 91] width 34 height 15
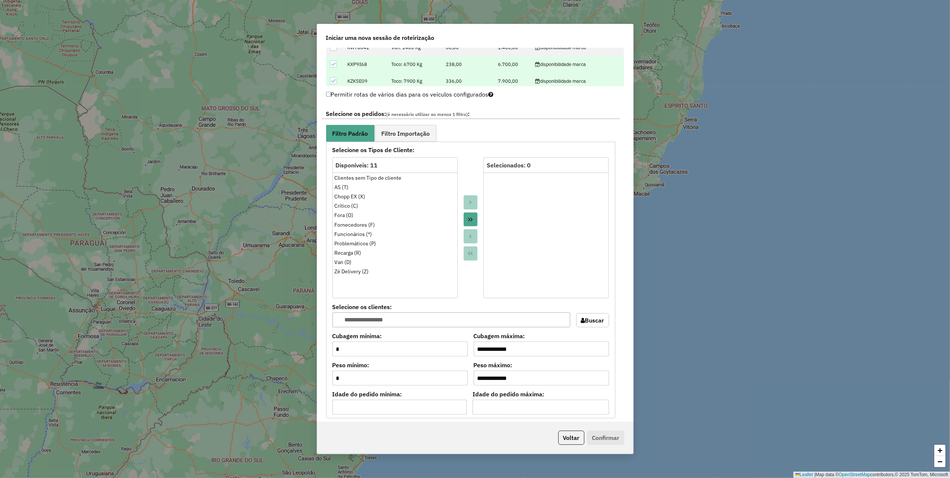
scroll to position [348, 0]
click at [463, 216] on button "Move All to Target" at bounding box center [470, 217] width 14 height 14
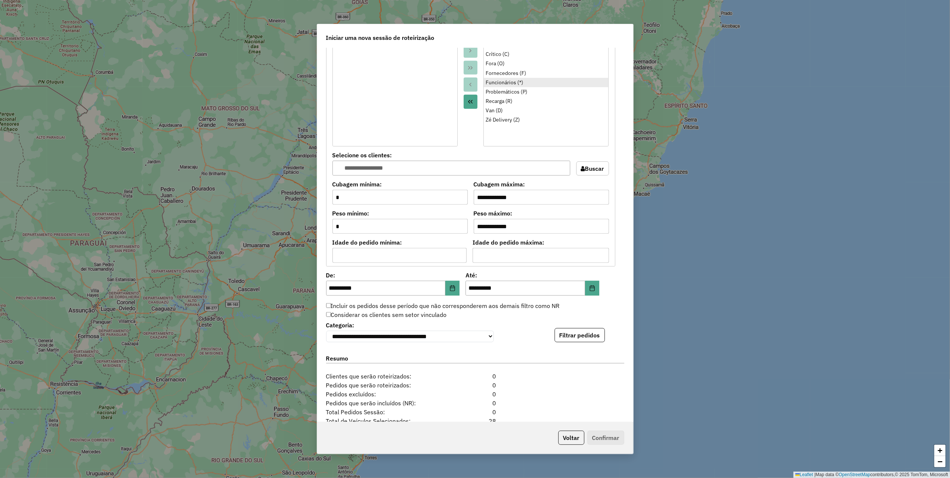
click at [510, 87] on ul "Clientes sem Tipo de cliente AS (T) Chopp EX (X) Crítico (C) Fora (O) Fornecedo…" at bounding box center [546, 80] width 124 height 119
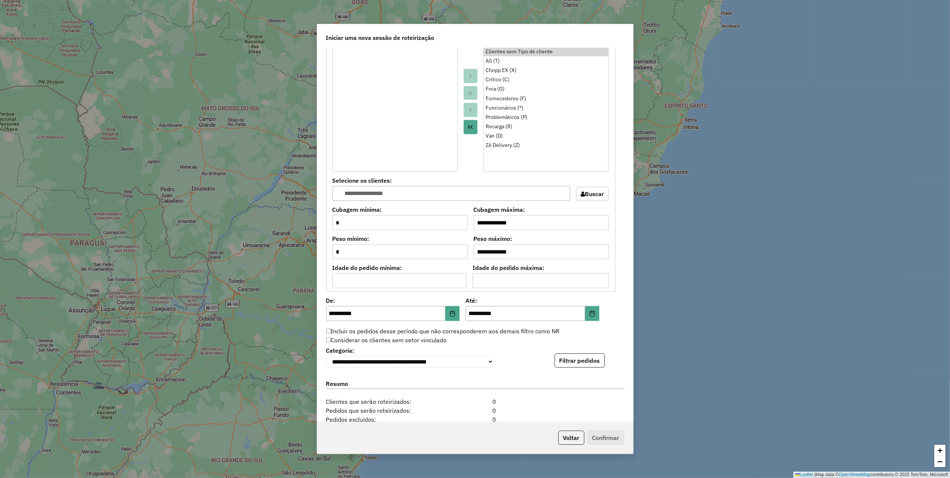
click at [481, 109] on div at bounding box center [470, 101] width 26 height 141
click at [490, 110] on div "Funcionários (*)" at bounding box center [545, 108] width 121 height 8
click at [472, 110] on icon "Move to Source" at bounding box center [470, 110] width 6 height 6
click at [494, 101] on div "Fornecedores (F)" at bounding box center [545, 99] width 121 height 8
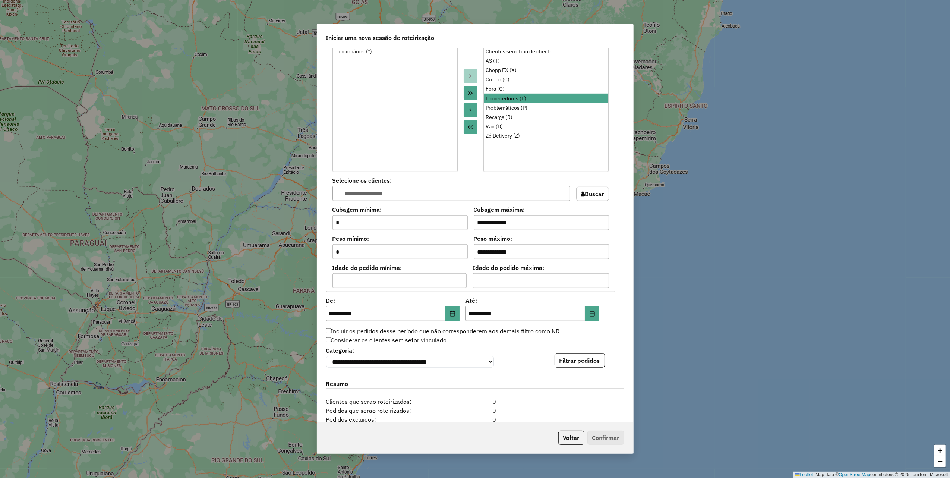
click at [470, 112] on icon "Move to Source" at bounding box center [470, 110] width 6 height 6
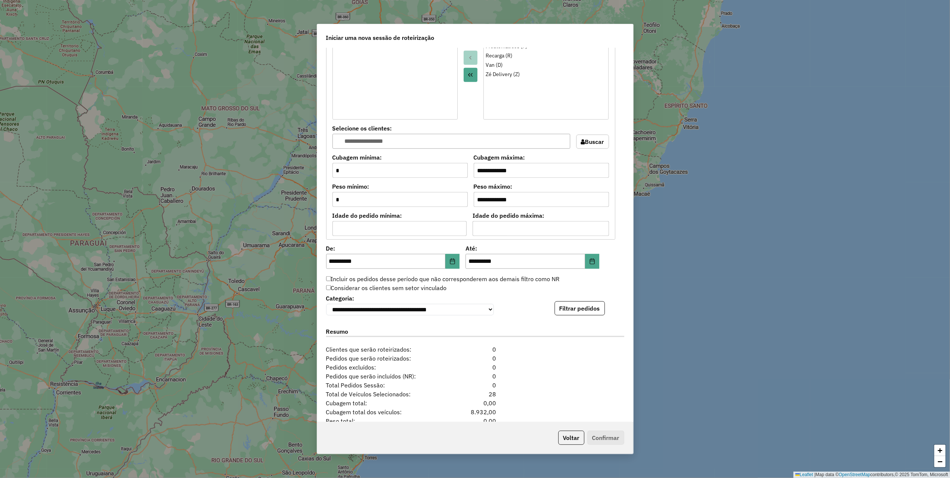
scroll to position [573, 0]
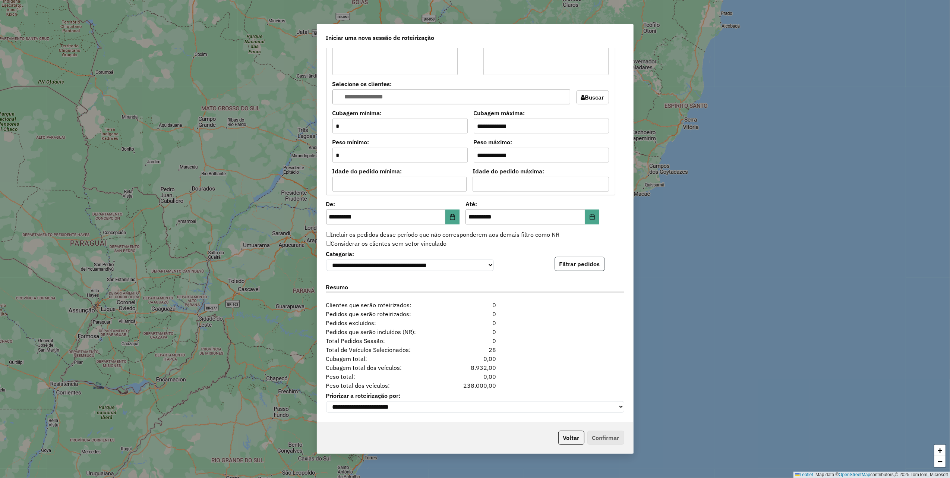
click at [581, 264] on button "Filtrar pedidos" at bounding box center [579, 264] width 50 height 14
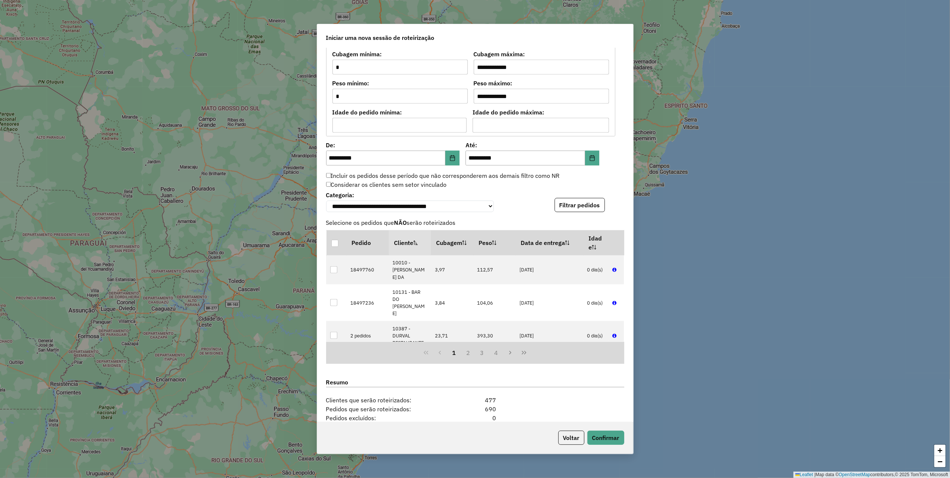
scroll to position [726, 0]
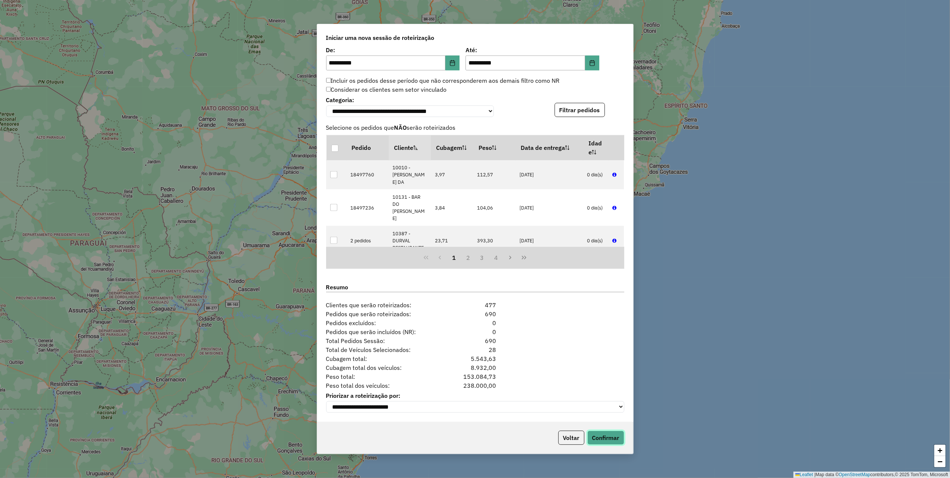
click at [613, 440] on button "Confirmar" at bounding box center [605, 437] width 37 height 14
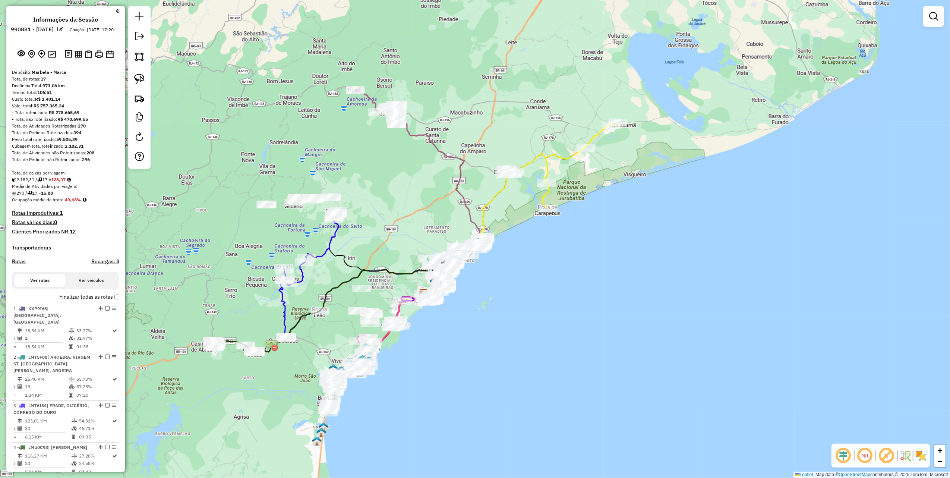
click at [543, 189] on icon at bounding box center [561, 165] width 113 height 86
select select "**********"
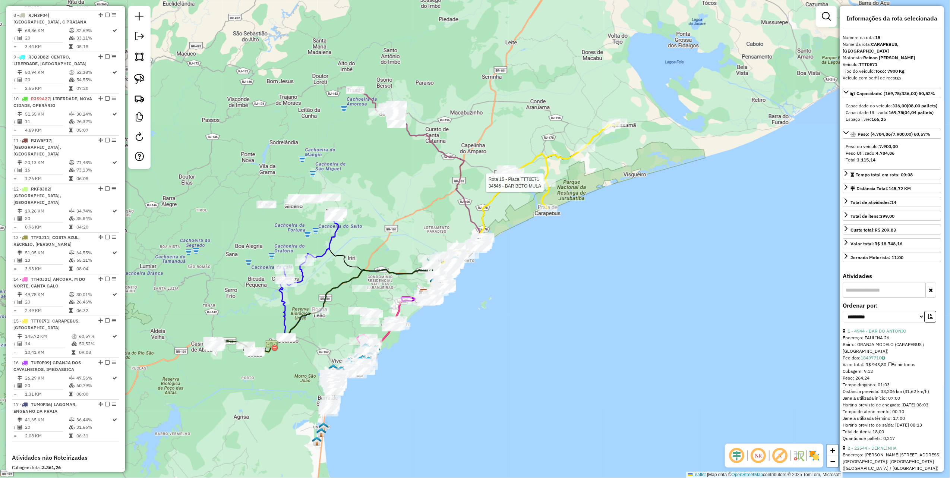
scroll to position [697, 0]
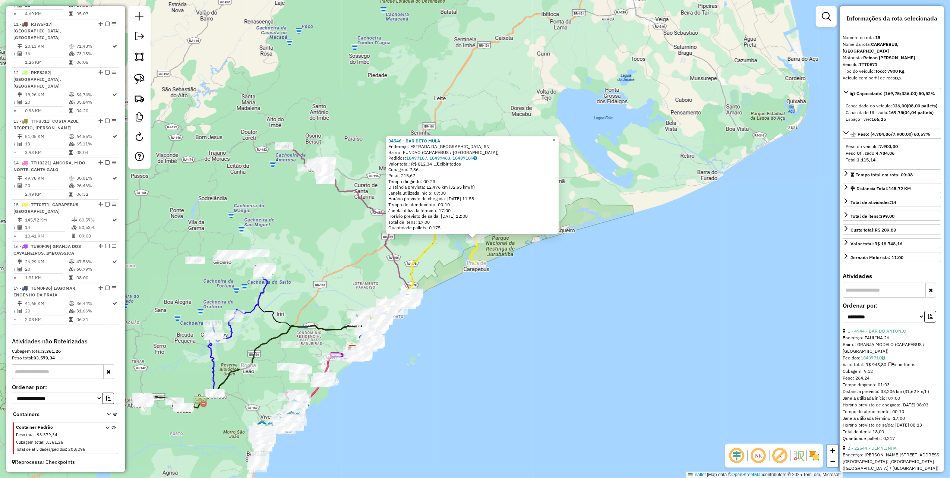
drag, startPoint x: 185, startPoint y: 132, endPoint x: 205, endPoint y: 117, distance: 24.7
click at [185, 129] on div "34546 - BAR BETO MULA Endereço: ESTRADA DA PRAIA DE CARAPEBUS SN Bairro: FUNDAO…" at bounding box center [475, 239] width 950 height 478
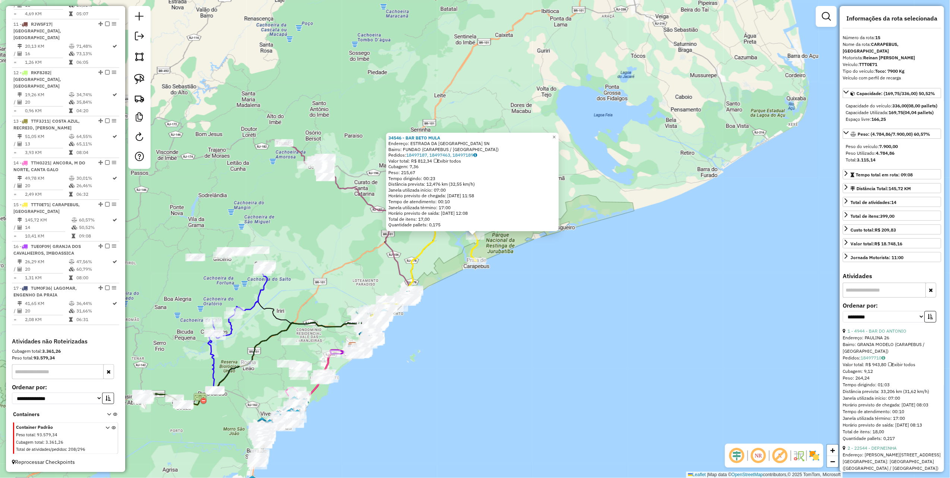
click at [208, 172] on div "34546 - BAR BETO MULA Endereço: ESTRADA DA PRAIA DE CARAPEBUS SN Bairro: FUNDAO…" at bounding box center [475, 239] width 950 height 478
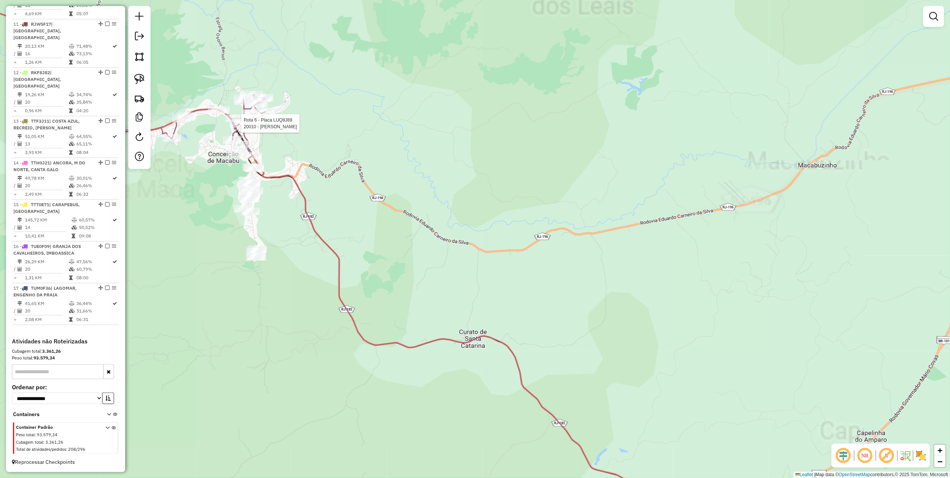
select select "**********"
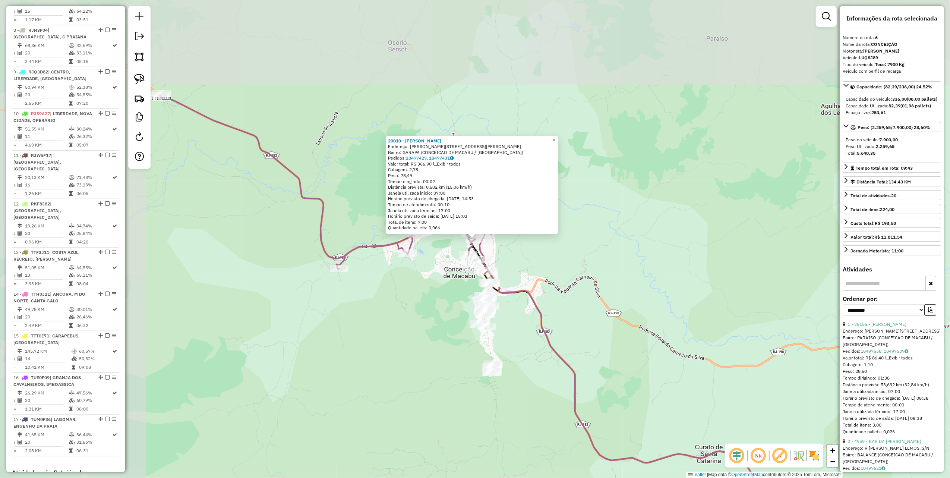
scroll to position [520, 0]
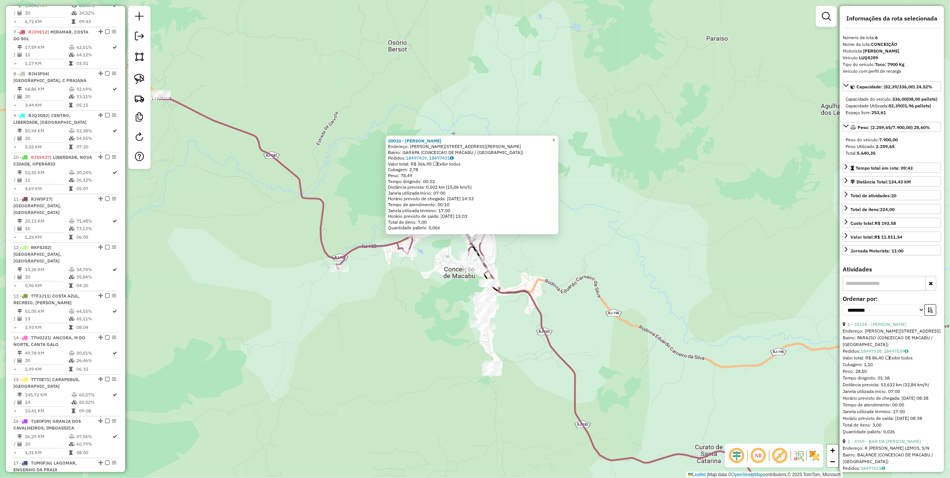
click at [282, 265] on div "20010 - MERCADINHO GARAPA Endereço: R Rua Lidio Caldas, 33 Bairro: GARAPA (CONC…" at bounding box center [475, 239] width 950 height 478
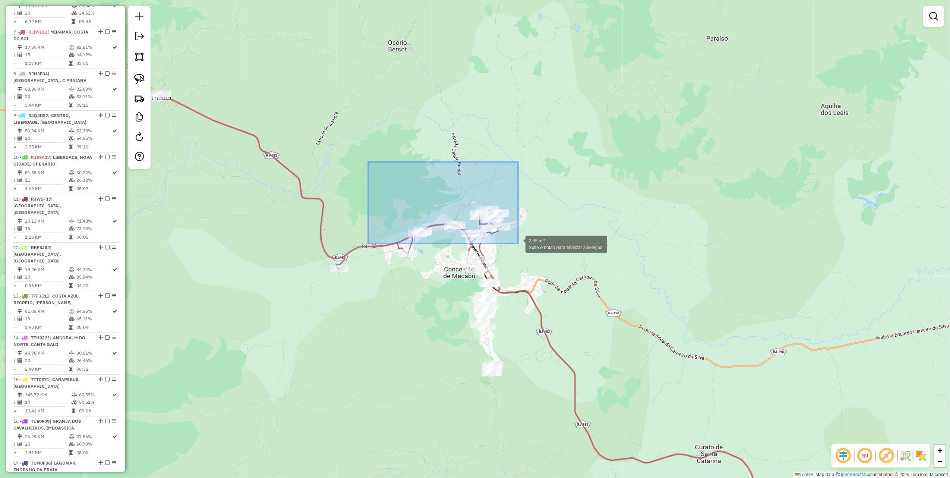
drag, startPoint x: 386, startPoint y: 191, endPoint x: 518, endPoint y: 243, distance: 141.8
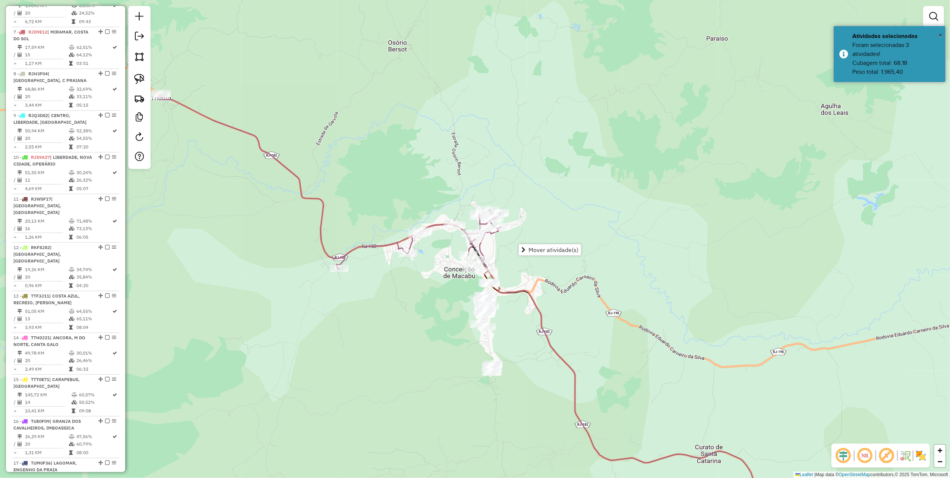
click at [561, 256] on div "Janela de atendimento Grade de atendimento Capacidade Transportadoras Veículos …" at bounding box center [475, 239] width 950 height 478
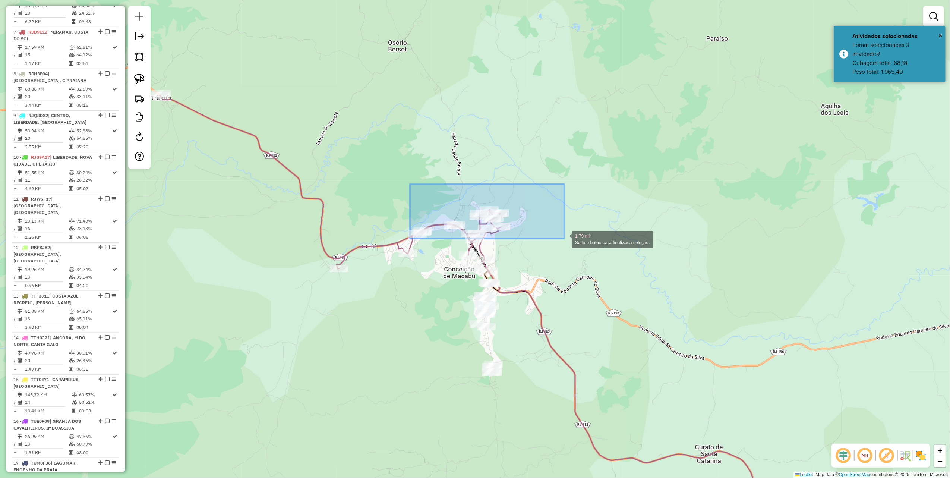
drag, startPoint x: 410, startPoint y: 184, endPoint x: 570, endPoint y: 240, distance: 169.3
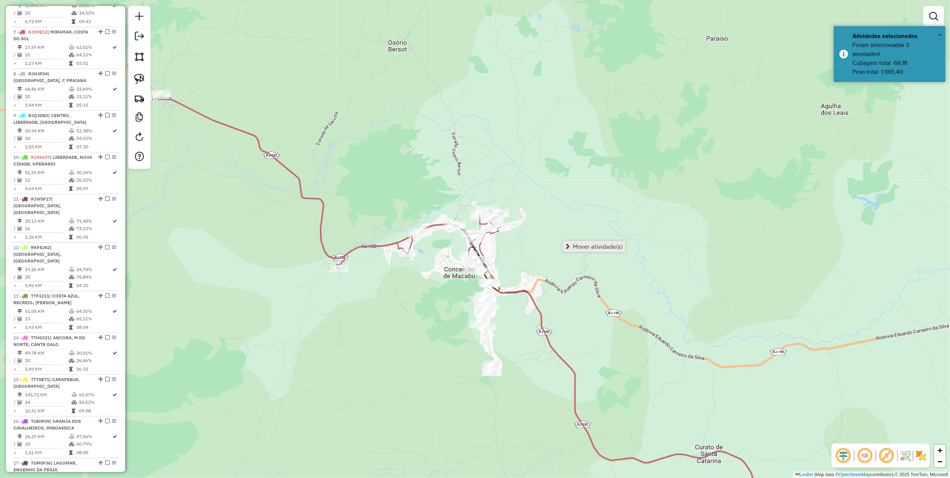
click at [568, 243] on span "Mover atividade(s)" at bounding box center [568, 246] width 4 height 6
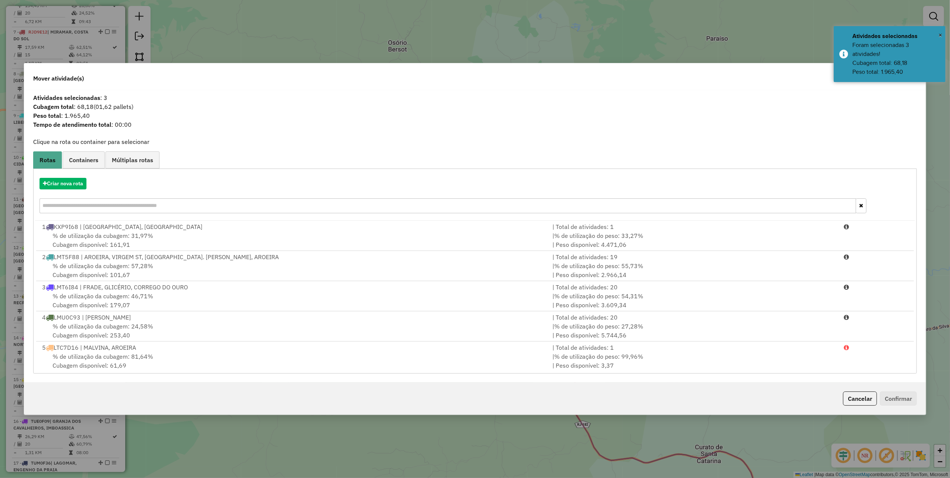
click at [97, 209] on input "text" at bounding box center [447, 205] width 816 height 15
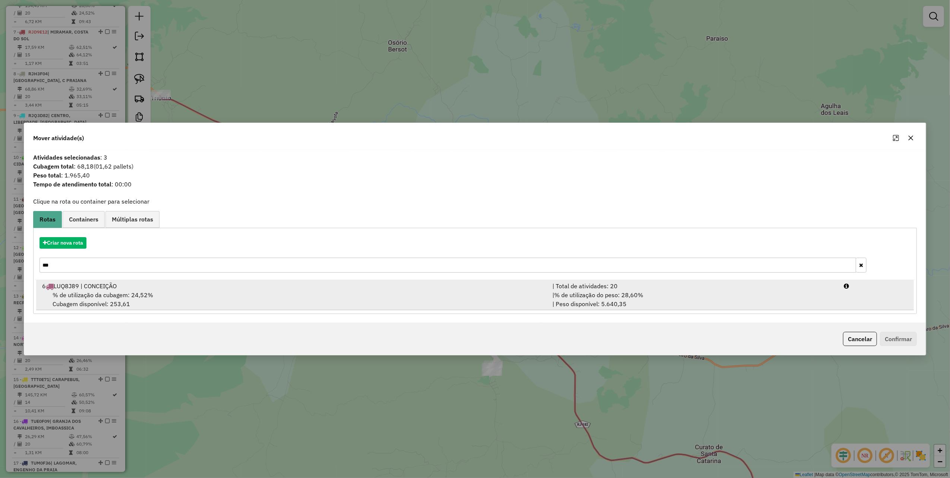
type input "***"
click at [74, 295] on span "% de utilização da cubagem: 24,52%" at bounding box center [103, 294] width 101 height 7
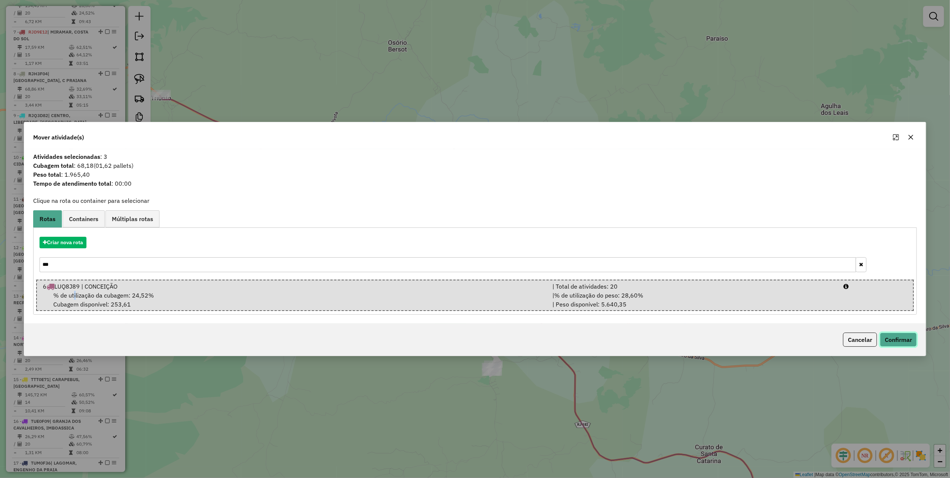
click at [891, 342] on button "Confirmar" at bounding box center [898, 339] width 37 height 14
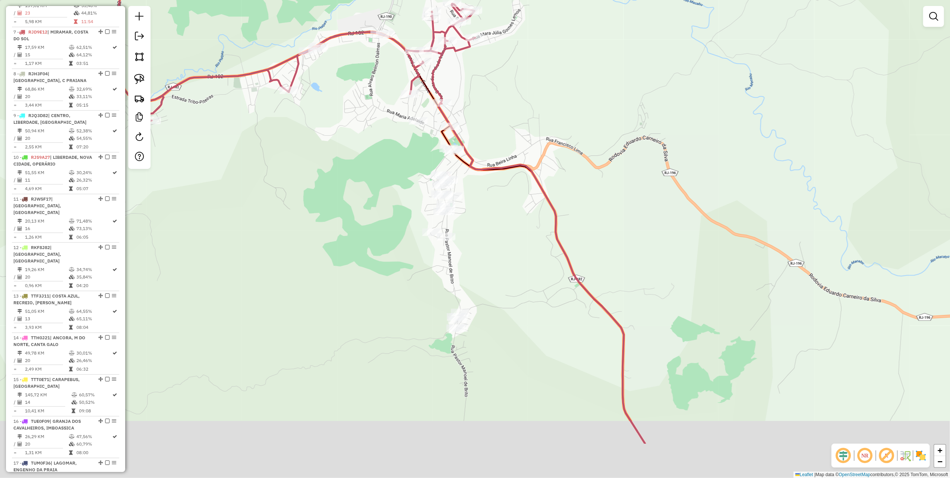
drag, startPoint x: 489, startPoint y: 300, endPoint x: 512, endPoint y: 228, distance: 75.0
click at [512, 228] on div "Janela de atendimento Grade de atendimento Capacidade Transportadoras Veículos …" at bounding box center [475, 239] width 950 height 478
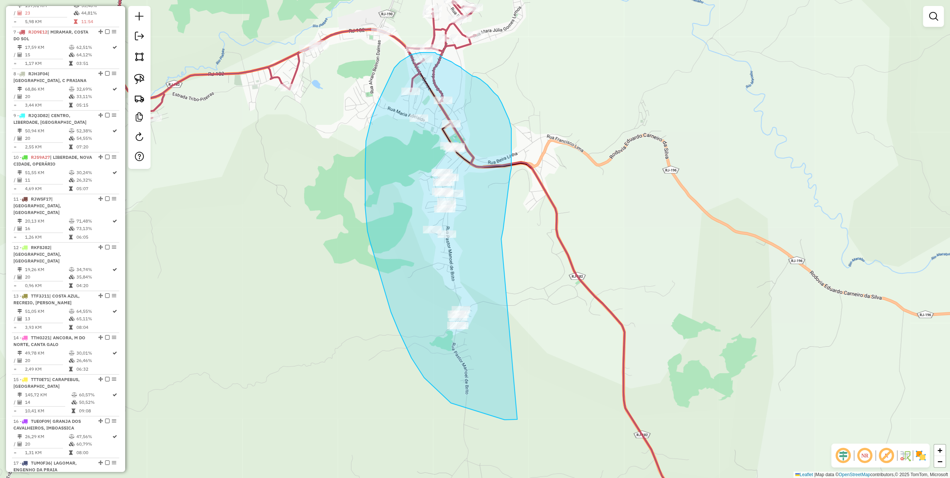
drag, startPoint x: 509, startPoint y: 185, endPoint x: 544, endPoint y: 403, distance: 220.8
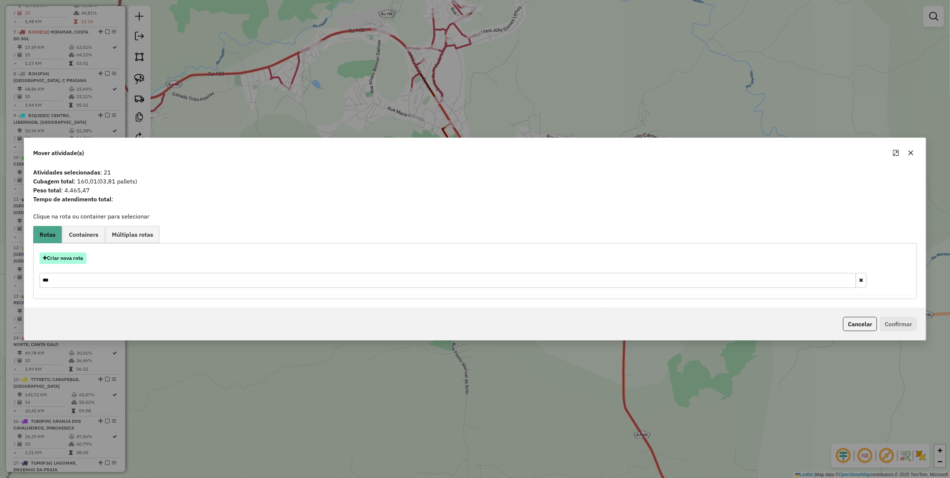
click at [69, 262] on button "Criar nova rota" at bounding box center [62, 258] width 47 height 12
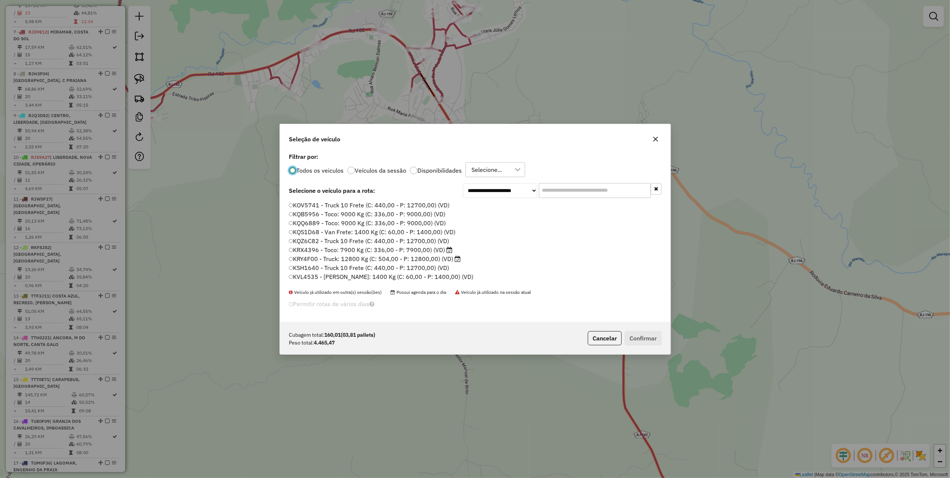
scroll to position [4, 2]
click at [586, 193] on input "text" at bounding box center [595, 190] width 112 height 15
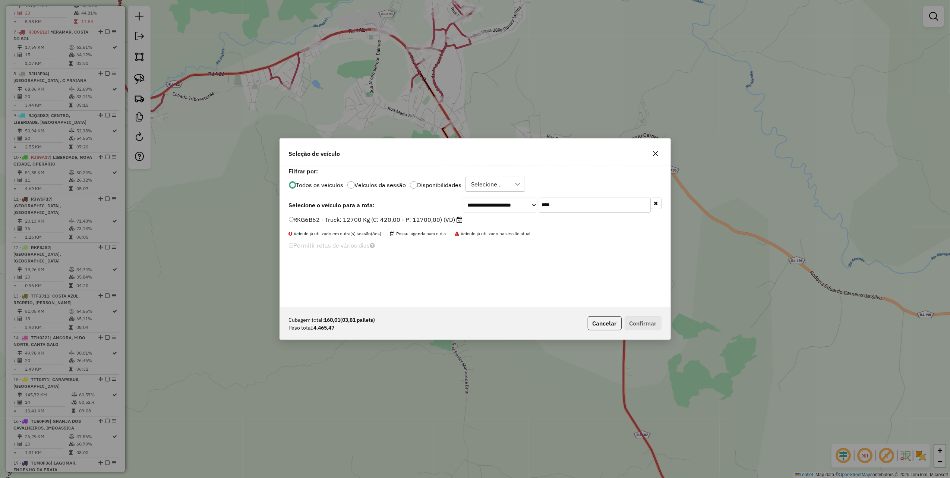
type input "****"
click at [458, 222] on label "RKG6B62 - Truck: 12700 Kg (C: 420,00 - P: 12700,00) (VD)" at bounding box center [376, 219] width 174 height 9
click at [638, 320] on button "Confirmar" at bounding box center [642, 323] width 37 height 14
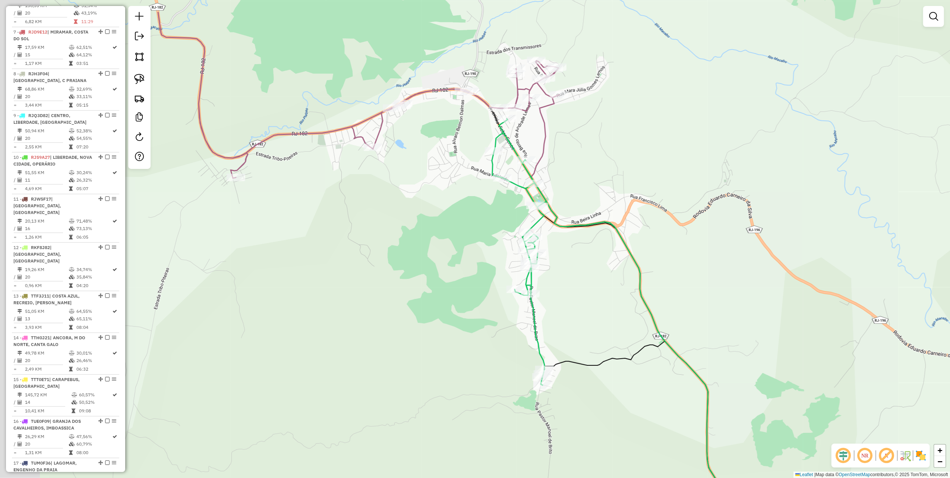
drag, startPoint x: 536, startPoint y: 135, endPoint x: 639, endPoint y: 218, distance: 132.2
click at [638, 218] on div "Janela de atendimento Grade de atendimento Capacidade Transportadoras Veículos …" at bounding box center [475, 239] width 950 height 478
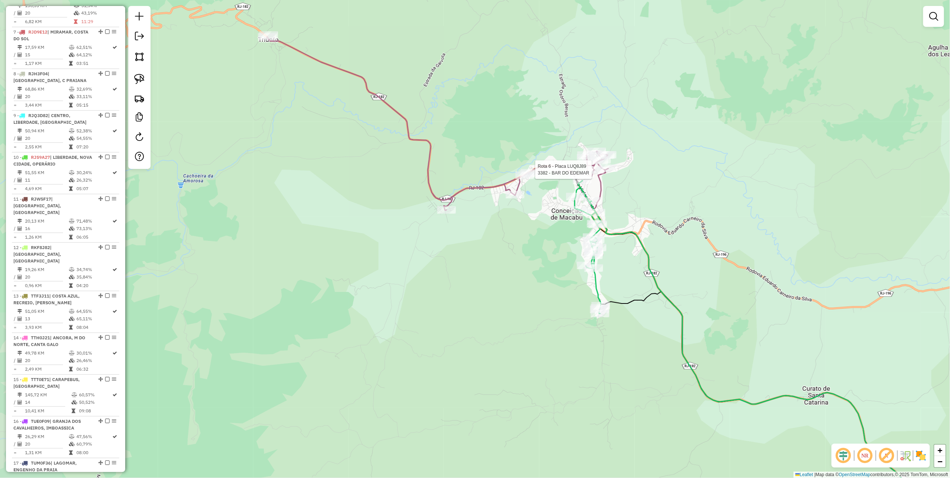
select select "**********"
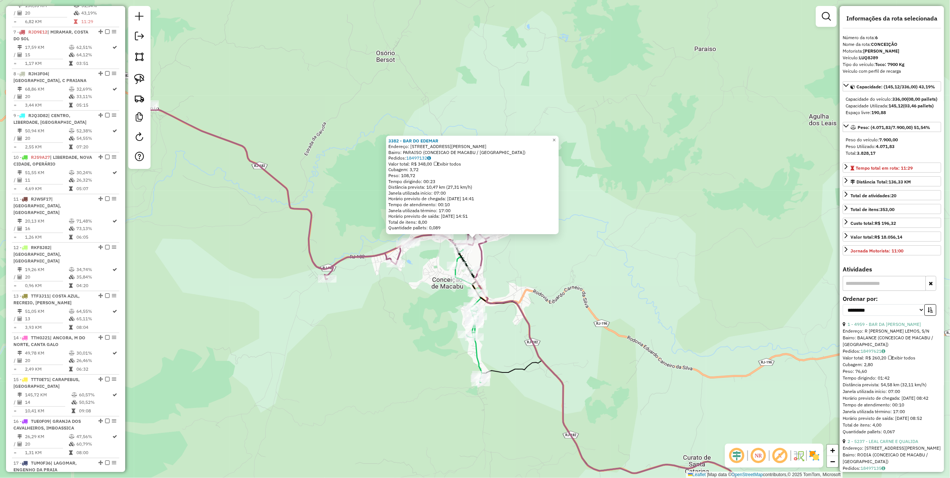
click at [391, 295] on div "3382 - BAR DO EDEMAR Endereço: R ESMERALDA ALFENAS DA FONSECA, 168 Bairro: PARA…" at bounding box center [475, 239] width 950 height 478
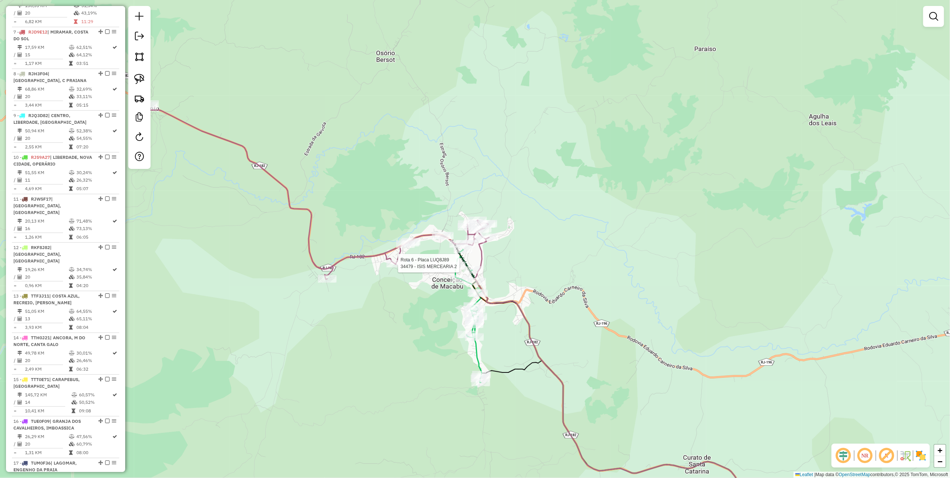
select select "**********"
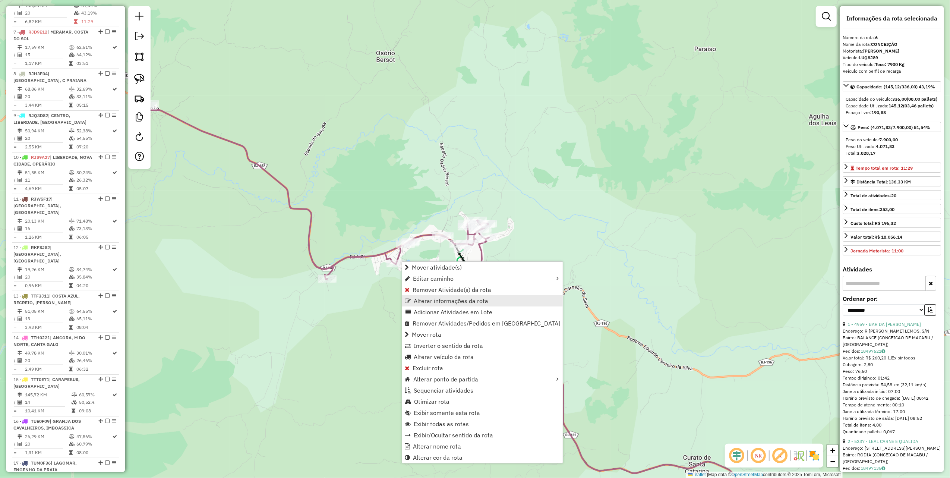
click at [441, 304] on span "Alterar informações da rota" at bounding box center [451, 301] width 75 height 6
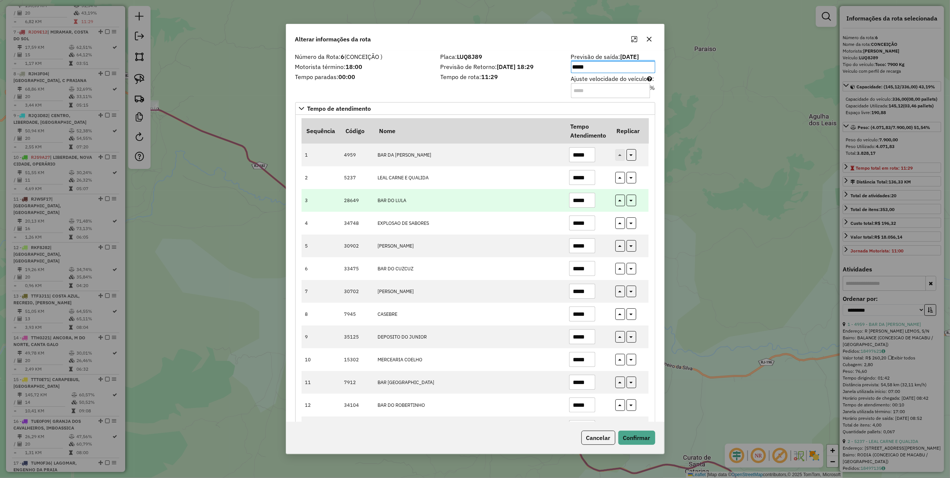
click at [587, 202] on input "*****" at bounding box center [582, 200] width 26 height 15
click at [588, 202] on input "*****" at bounding box center [582, 200] width 26 height 15
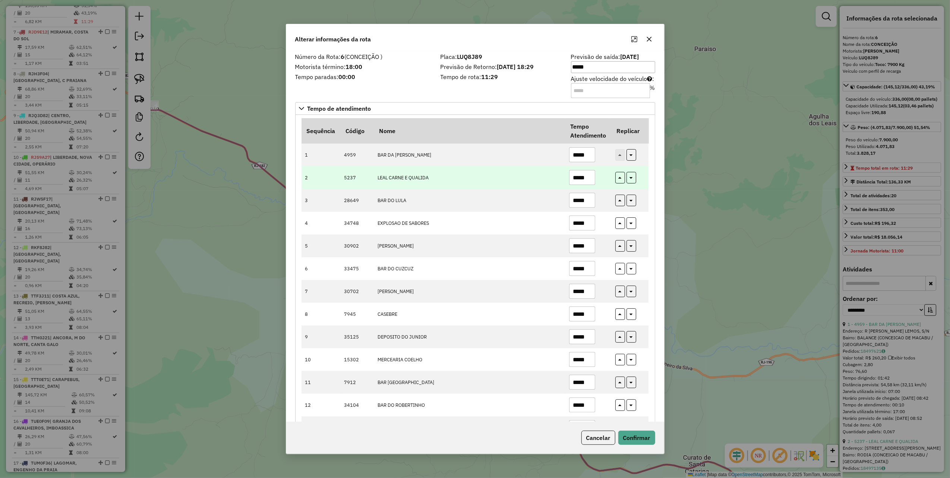
click at [593, 179] on input "*****" at bounding box center [582, 177] width 26 height 15
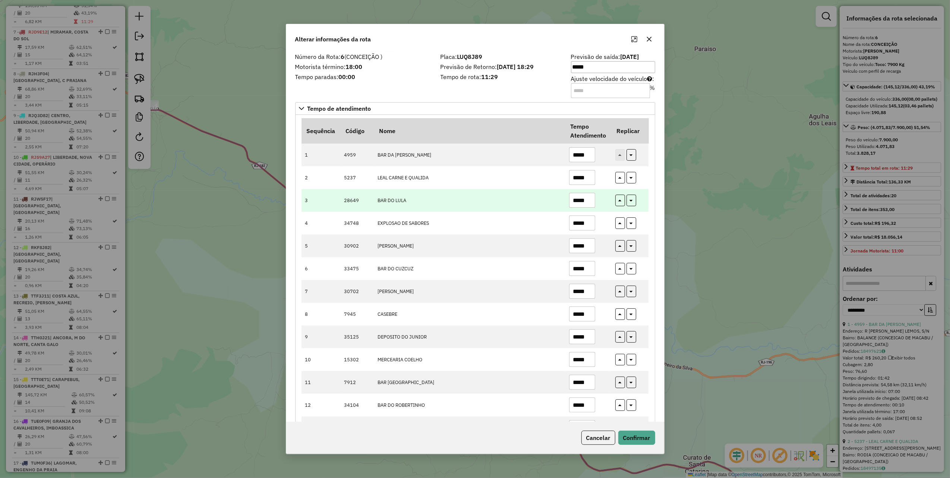
type input "*****"
click at [547, 196] on td "BAR DO LULA" at bounding box center [469, 200] width 191 height 23
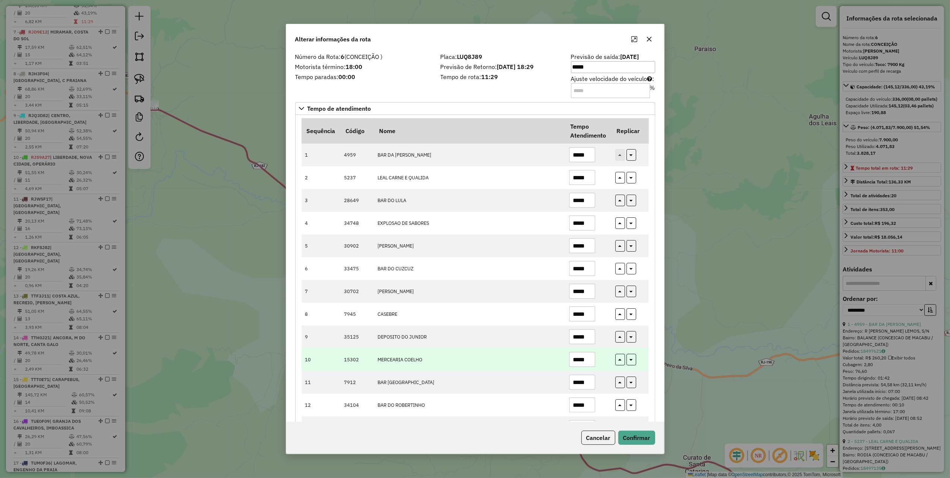
click at [591, 364] on input "*****" at bounding box center [582, 359] width 26 height 15
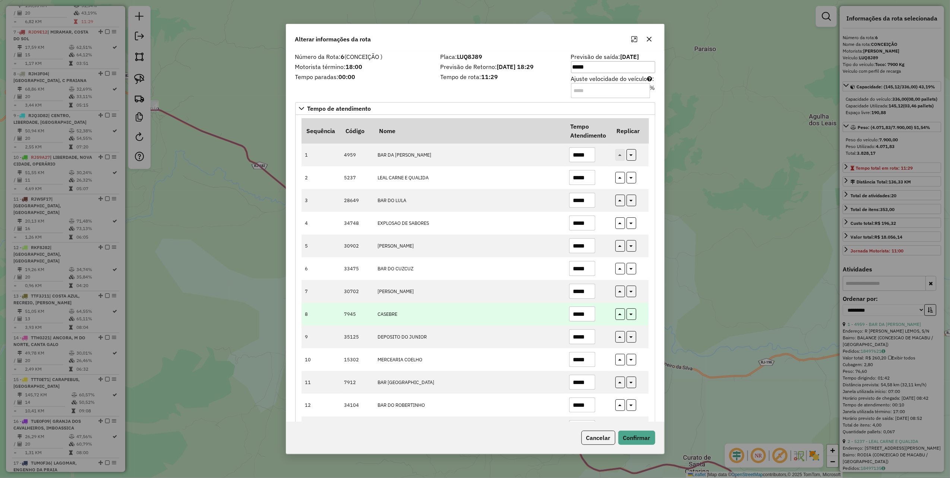
type input "*****"
click at [540, 320] on td "CASEBRE" at bounding box center [469, 313] width 191 height 23
click at [589, 314] on input "*****" at bounding box center [582, 313] width 26 height 15
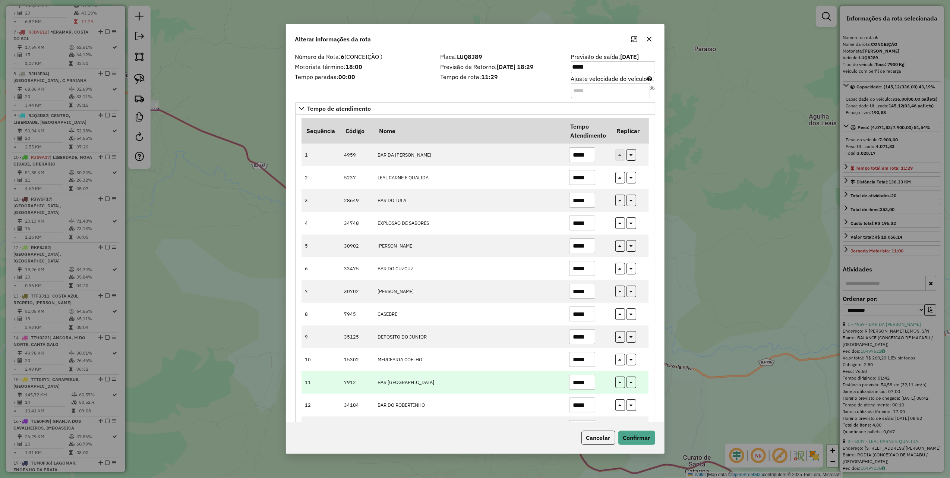
type input "*****"
click at [504, 373] on td "BAR [GEOGRAPHIC_DATA]" at bounding box center [469, 382] width 191 height 23
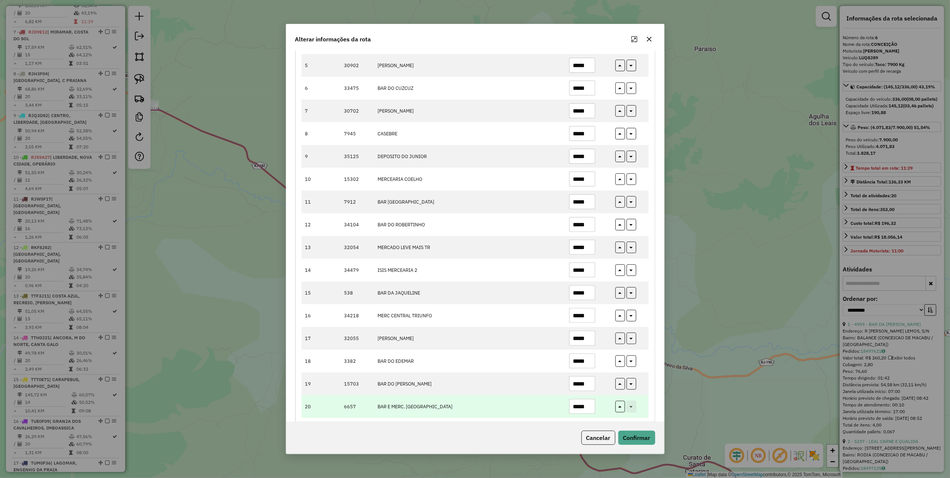
scroll to position [194, 0]
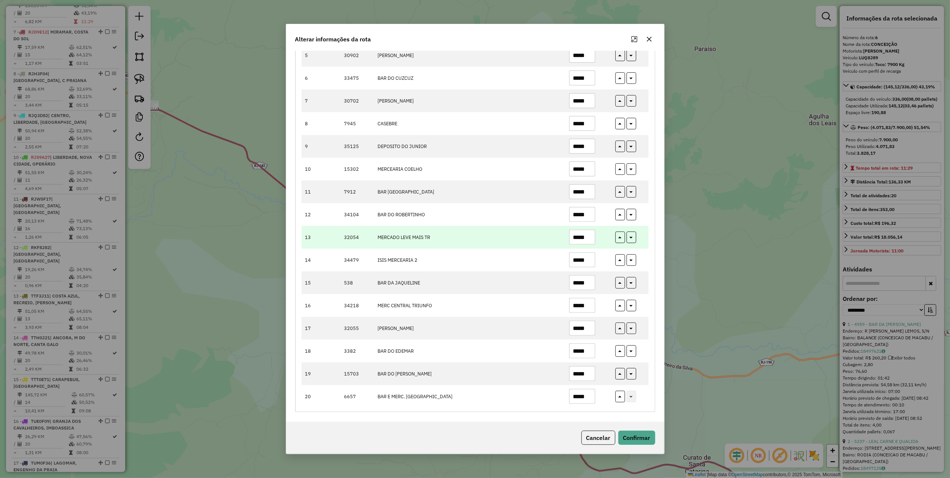
click at [587, 240] on input "*****" at bounding box center [582, 236] width 26 height 15
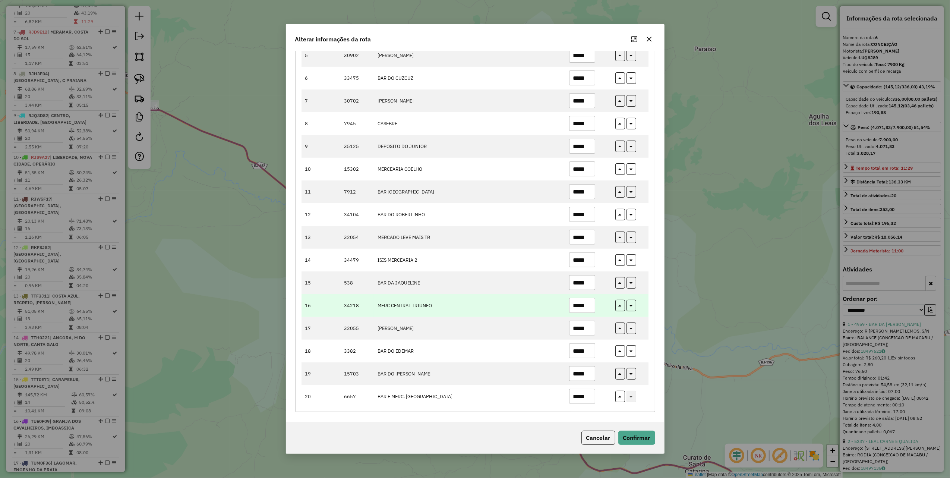
type input "*****"
click at [502, 310] on td "MERC CENTRAL TRIUNFO" at bounding box center [469, 305] width 191 height 23
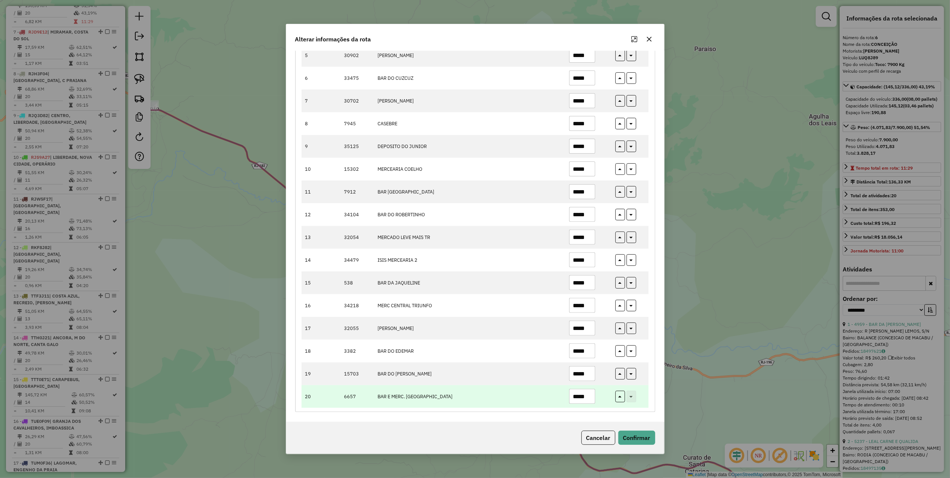
click at [589, 396] on input "*****" at bounding box center [582, 396] width 26 height 15
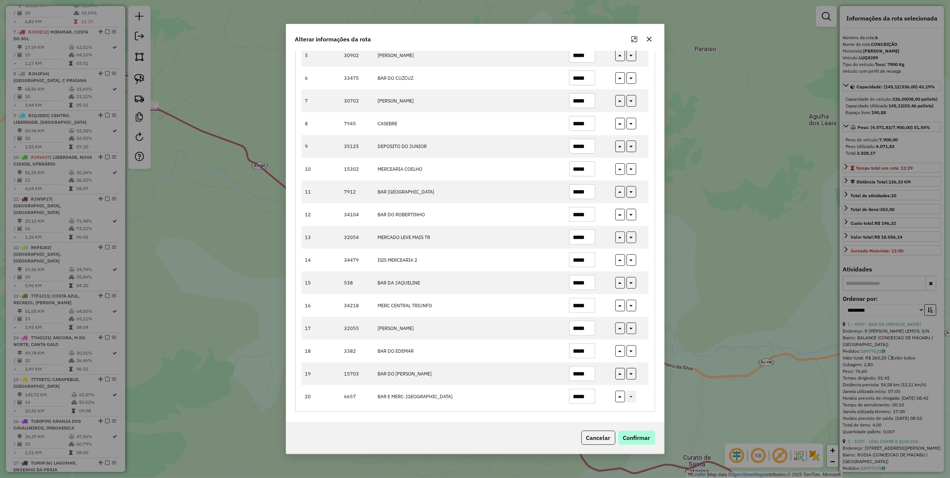
type input "*****"
click at [629, 434] on button "Confirmar" at bounding box center [636, 437] width 37 height 14
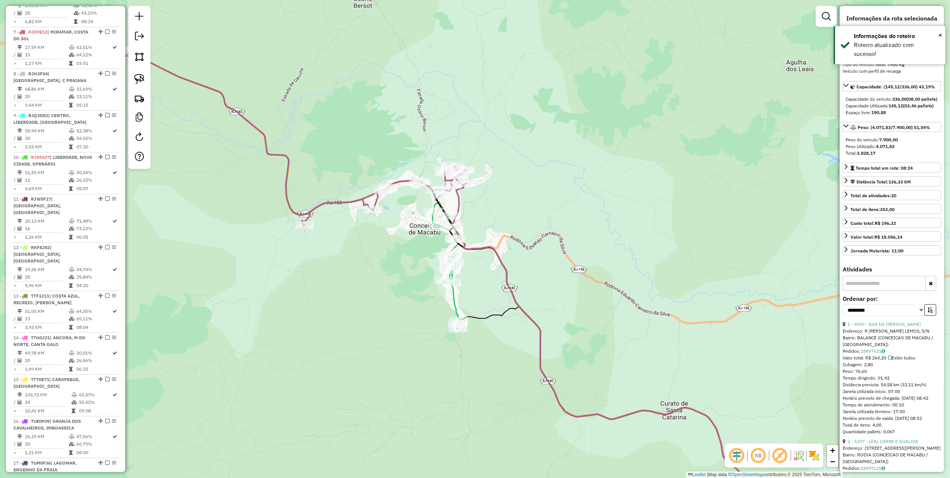
drag, startPoint x: 547, startPoint y: 305, endPoint x: 466, endPoint y: 133, distance: 191.1
click at [467, 138] on div "Janela de atendimento Grade de atendimento Capacidade Transportadoras Veículos …" at bounding box center [475, 239] width 950 height 478
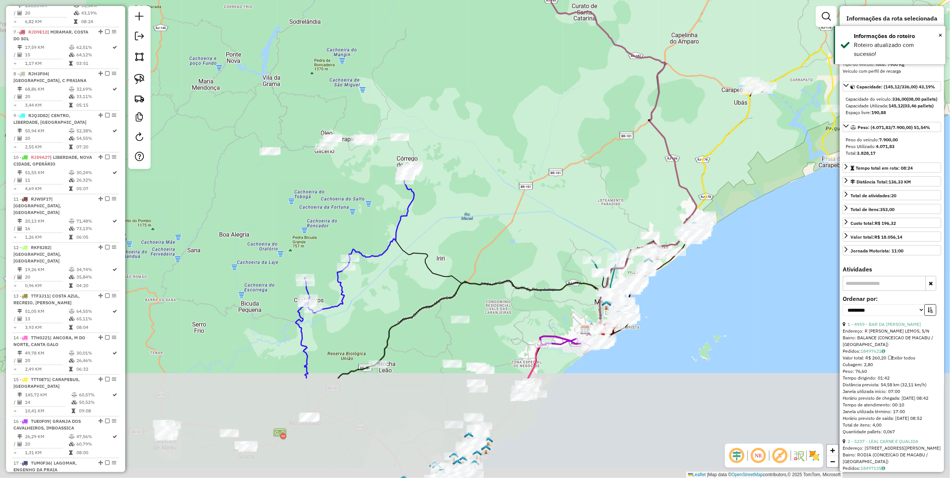
drag, startPoint x: 469, startPoint y: 249, endPoint x: 498, endPoint y: 130, distance: 122.3
click at [550, 127] on div "Janela de atendimento Grade de atendimento Capacidade Transportadoras Veículos …" at bounding box center [475, 239] width 950 height 478
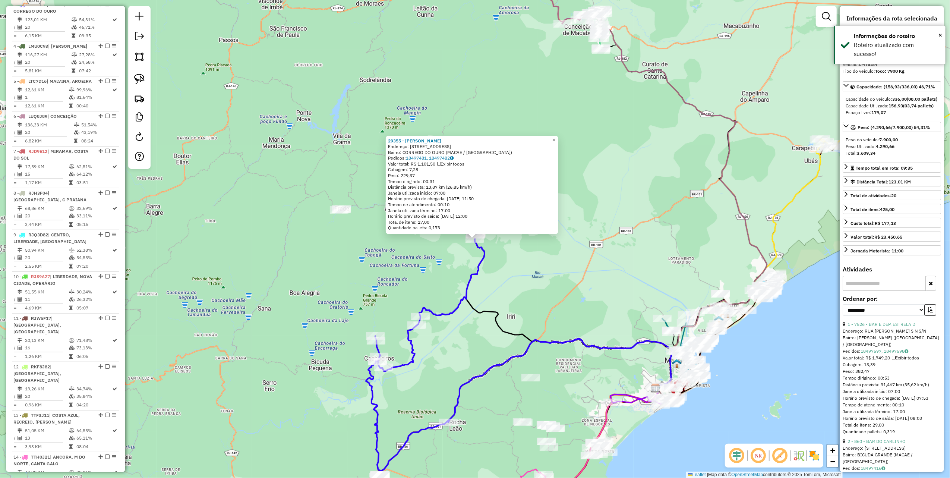
scroll to position [394, 0]
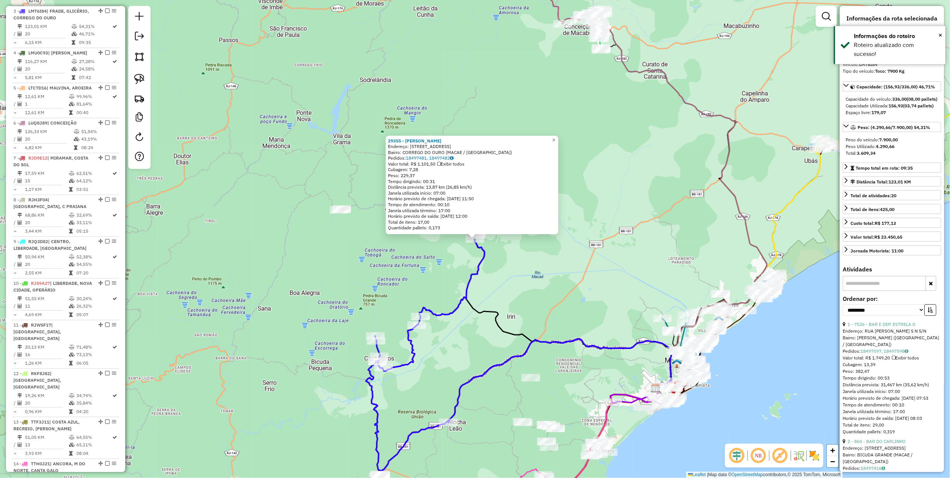
click at [332, 254] on div "29355 - MARCOS ANTONIO BERN Endereço: RUA RECANTO DA SERRA 4 Bairro: CORREGO DO…" at bounding box center [475, 239] width 950 height 478
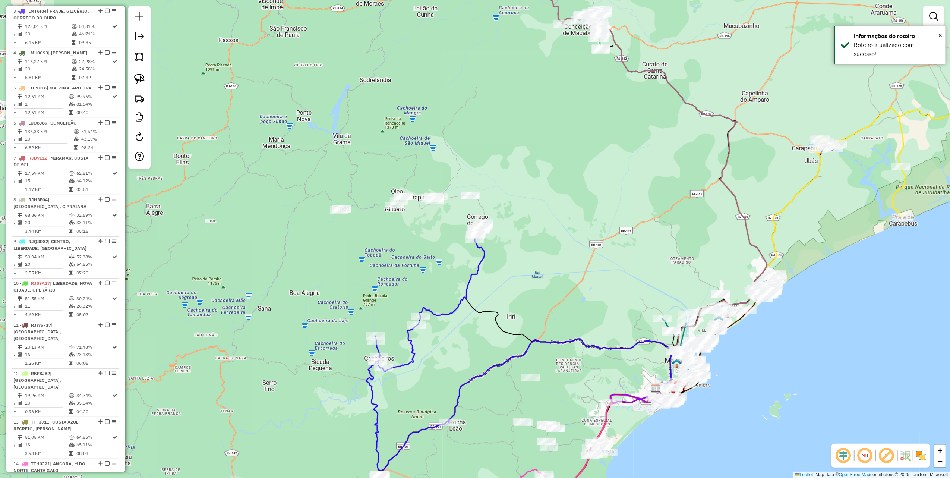
drag, startPoint x: 304, startPoint y: 265, endPoint x: 390, endPoint y: 202, distance: 106.9
click at [374, 198] on div "Janela de atendimento Grade de atendimento Capacidade Transportadoras Veículos …" at bounding box center [475, 239] width 950 height 478
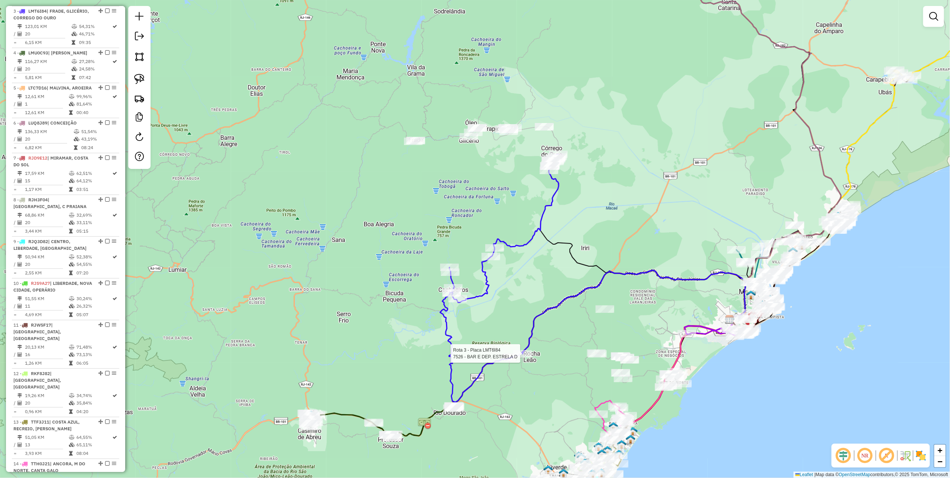
select select "**********"
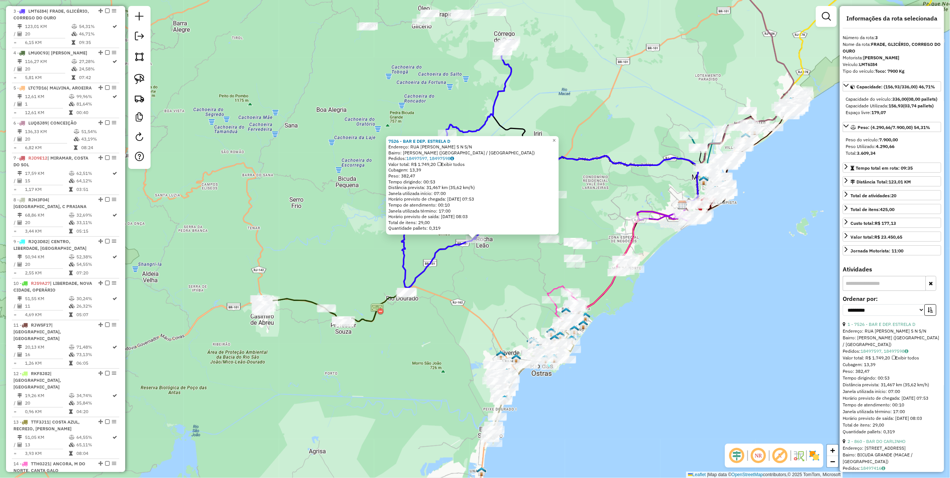
drag, startPoint x: 484, startPoint y: 302, endPoint x: 482, endPoint y: 273, distance: 29.1
click at [485, 298] on div "7526 - BAR E DEP. ESTRELA D Endereço: RUA HENRIQUE SARSEDAS S N S/N Bairro: ROC…" at bounding box center [475, 239] width 950 height 478
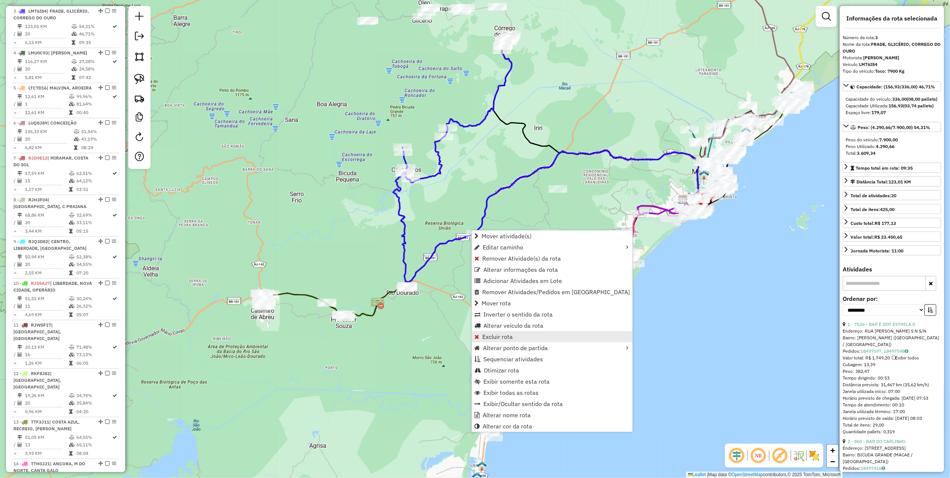
click at [498, 335] on span "Excluir rota" at bounding box center [497, 336] width 31 height 6
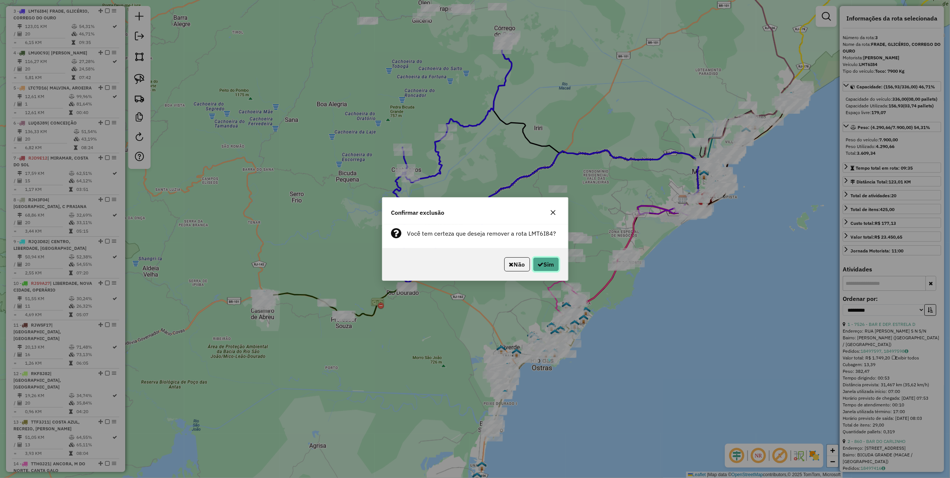
click at [546, 261] on button "Sim" at bounding box center [546, 264] width 26 height 14
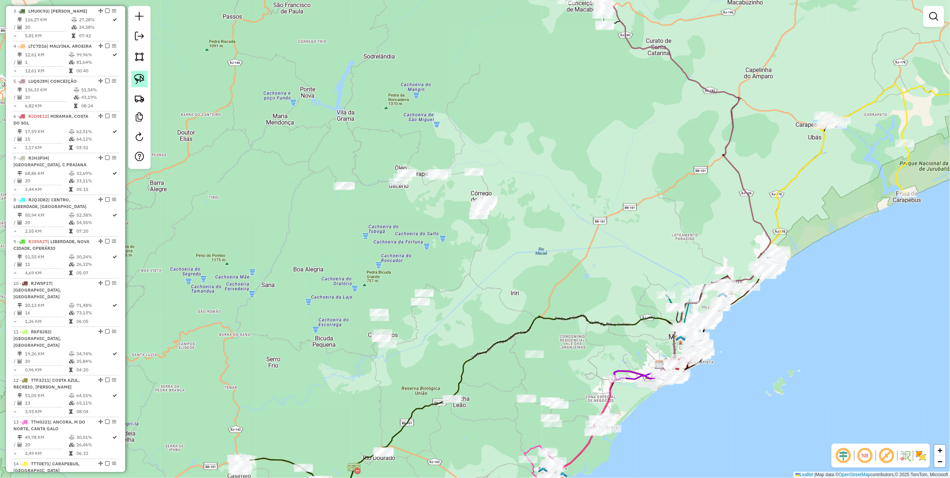
click at [142, 82] on img at bounding box center [139, 79] width 10 height 10
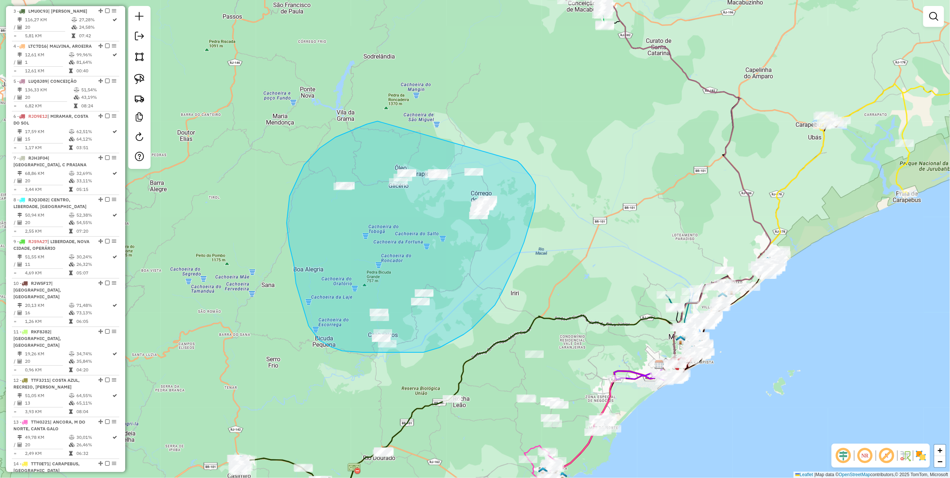
drag, startPoint x: 367, startPoint y: 124, endPoint x: 503, endPoint y: 153, distance: 139.0
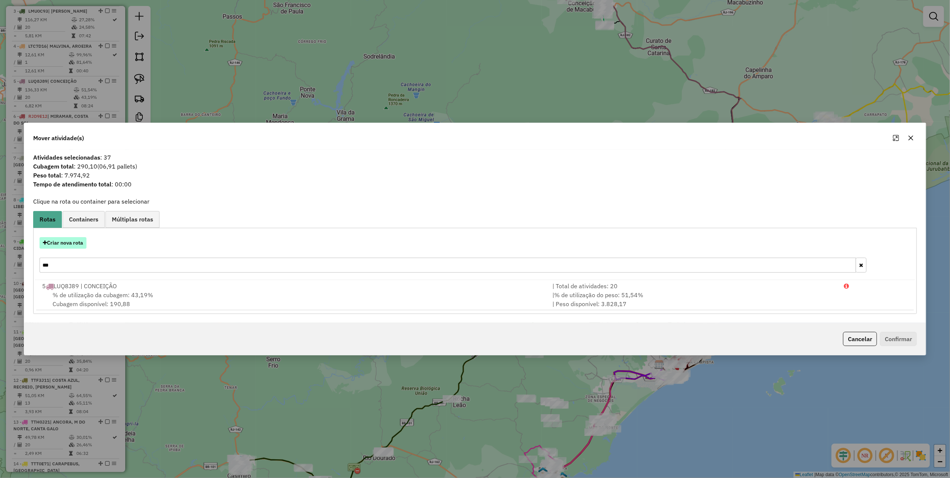
click at [72, 244] on button "Criar nova rota" at bounding box center [62, 243] width 47 height 12
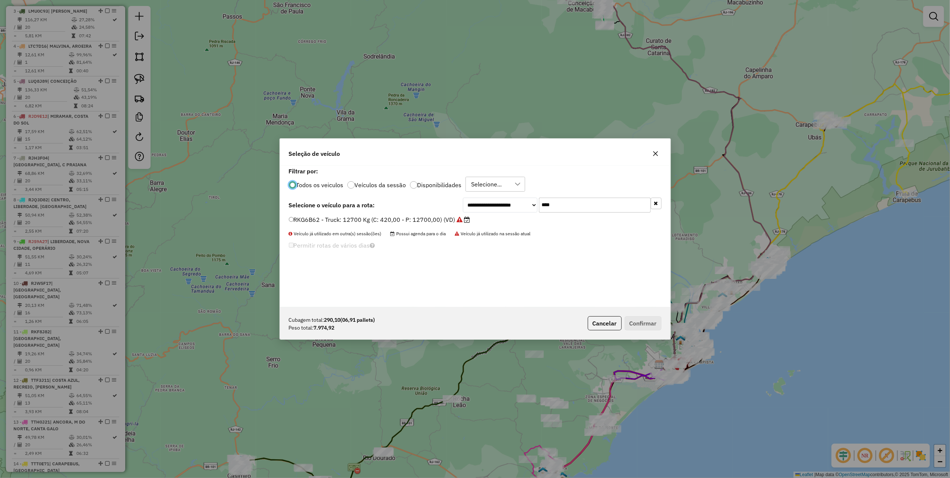
scroll to position [4, 2]
click at [652, 152] on icon "button" at bounding box center [655, 154] width 6 height 6
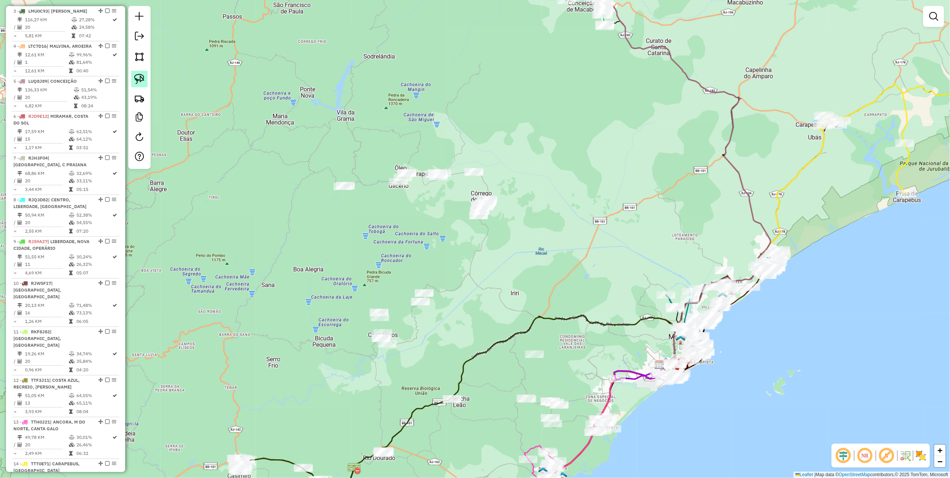
click at [140, 76] on img at bounding box center [139, 79] width 10 height 10
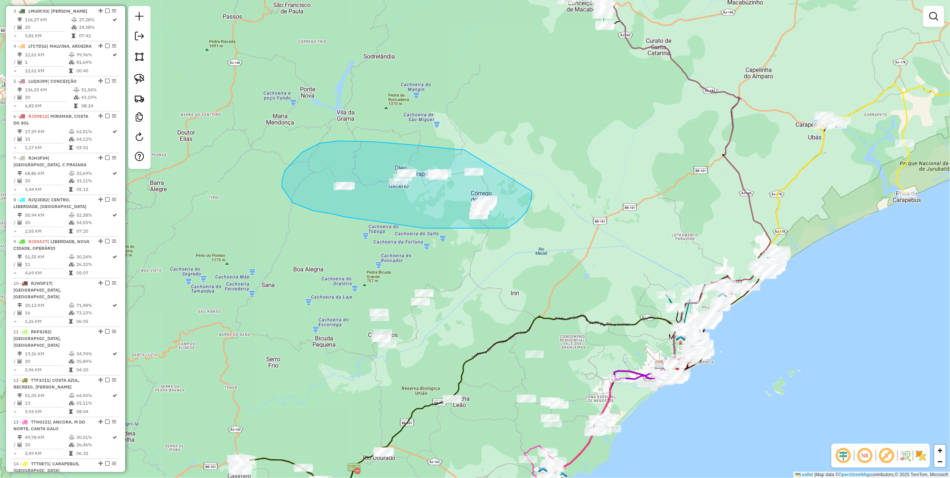
drag, startPoint x: 431, startPoint y: 147, endPoint x: 531, endPoint y: 191, distance: 109.1
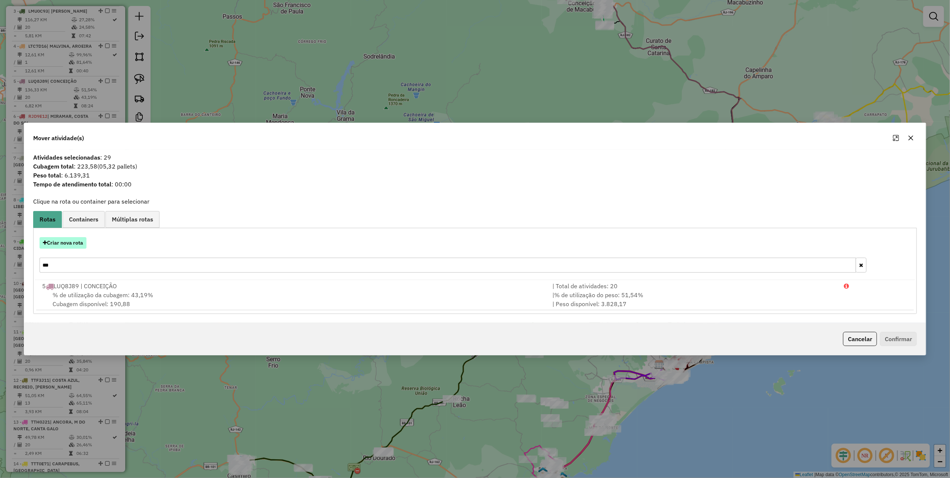
click at [75, 241] on button "Criar nova rota" at bounding box center [62, 243] width 47 height 12
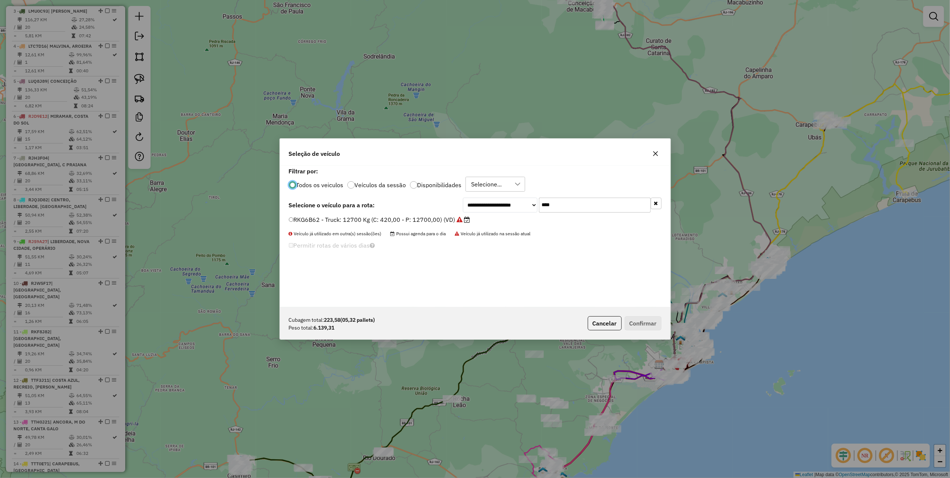
click at [576, 206] on input "****" at bounding box center [595, 204] width 112 height 15
type input "***"
click at [435, 216] on label "RKR8F50 - Van: 1400 Kg (C: 60,00 - P: 1400,00) (VD)" at bounding box center [368, 219] width 158 height 9
drag, startPoint x: 636, startPoint y: 315, endPoint x: 638, endPoint y: 322, distance: 7.9
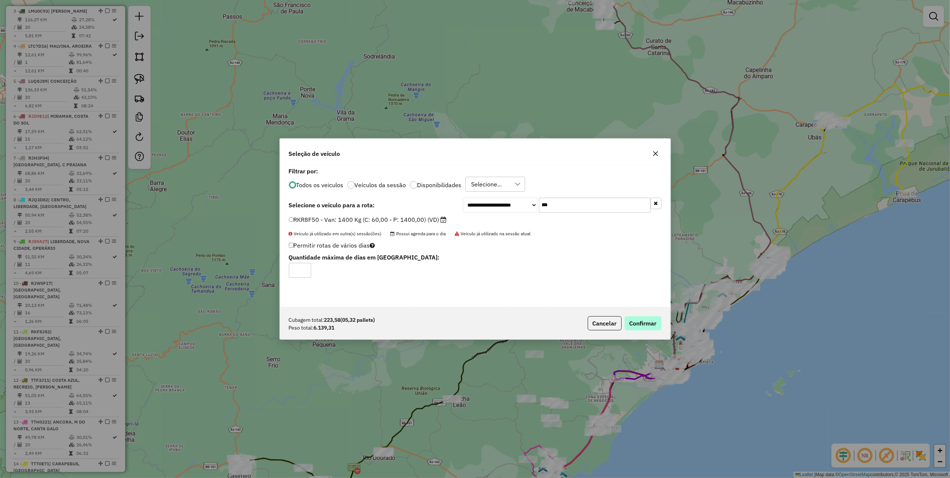
click at [637, 316] on div "Cubagem total: 223,58 (05,32 pallets) Peso total: 6.139,31 Cancelar Confirmar" at bounding box center [475, 323] width 390 height 32
click at [638, 322] on button "Confirmar" at bounding box center [642, 323] width 37 height 14
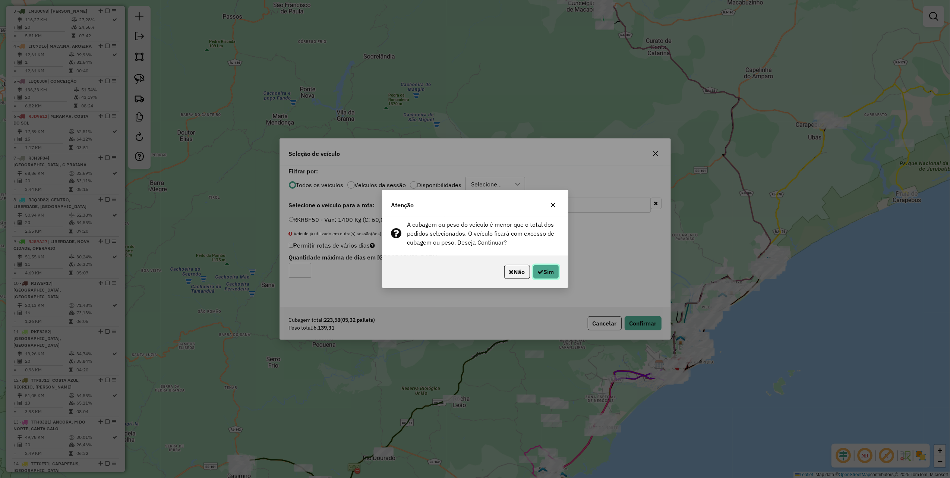
click at [552, 273] on button "Sim" at bounding box center [546, 272] width 26 height 14
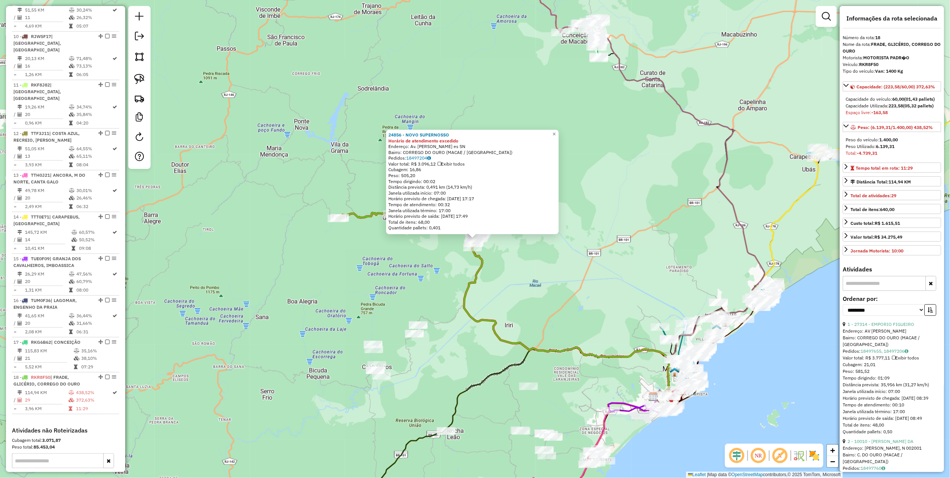
scroll to position [732, 0]
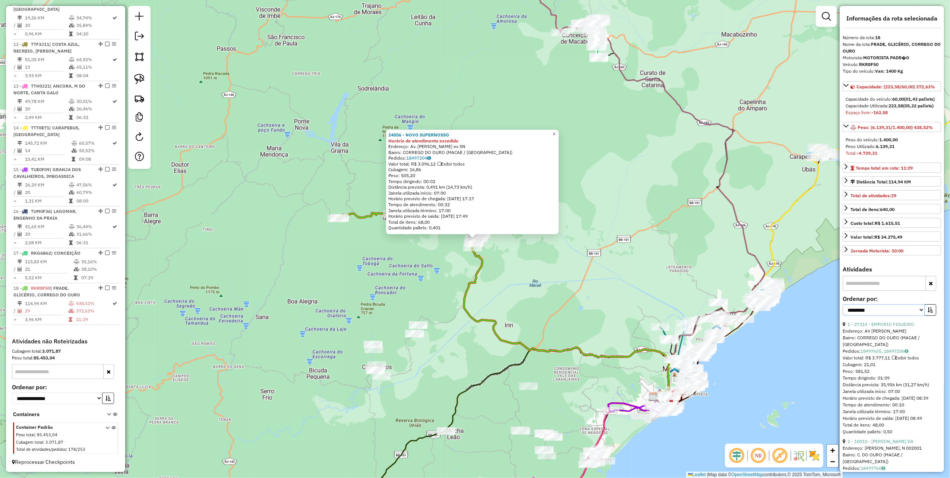
click at [890, 316] on select "**********" at bounding box center [883, 310] width 82 height 12
select select "*********"
click at [842, 316] on select "**********" at bounding box center [883, 310] width 82 height 12
click at [927, 312] on icon "button" at bounding box center [929, 309] width 5 height 5
click at [893, 327] on link "25 - 18645 - DEPOSITO DO JOEL" at bounding box center [880, 324] width 67 height 6
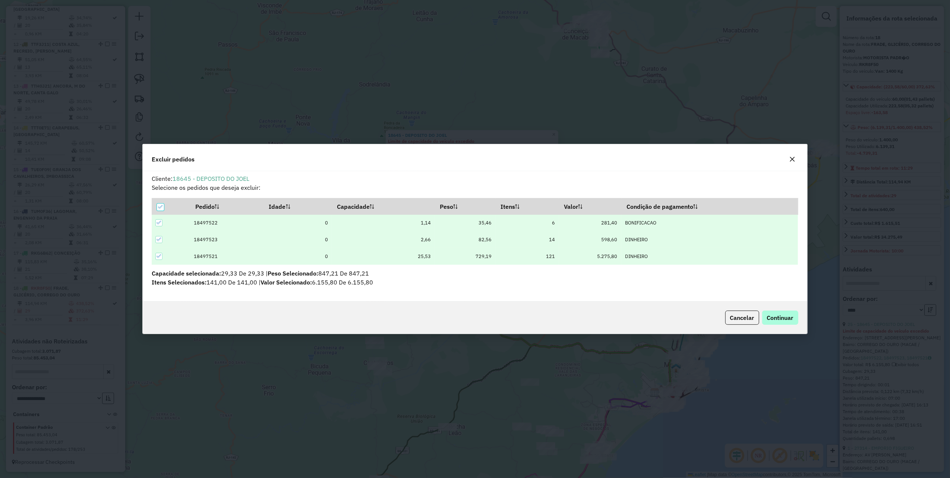
scroll to position [0, 0]
click at [788, 315] on span "Continuar" at bounding box center [780, 317] width 26 height 7
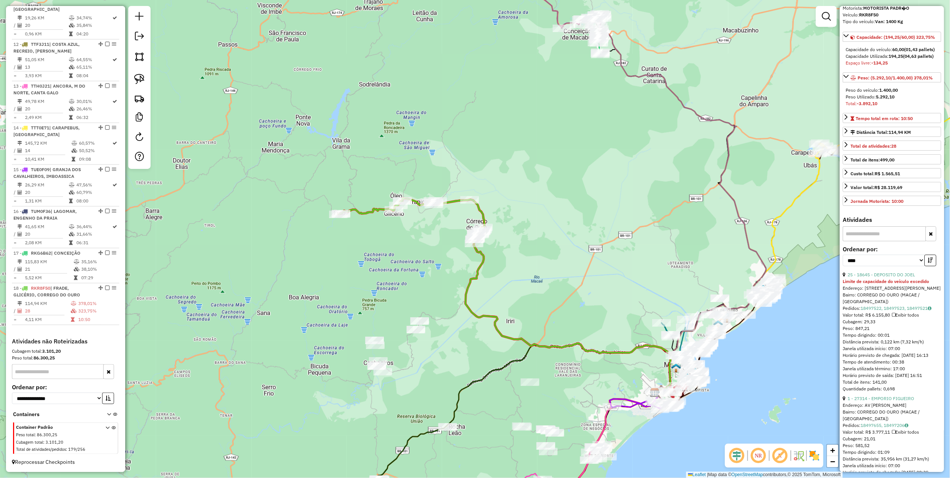
scroll to position [99, 0]
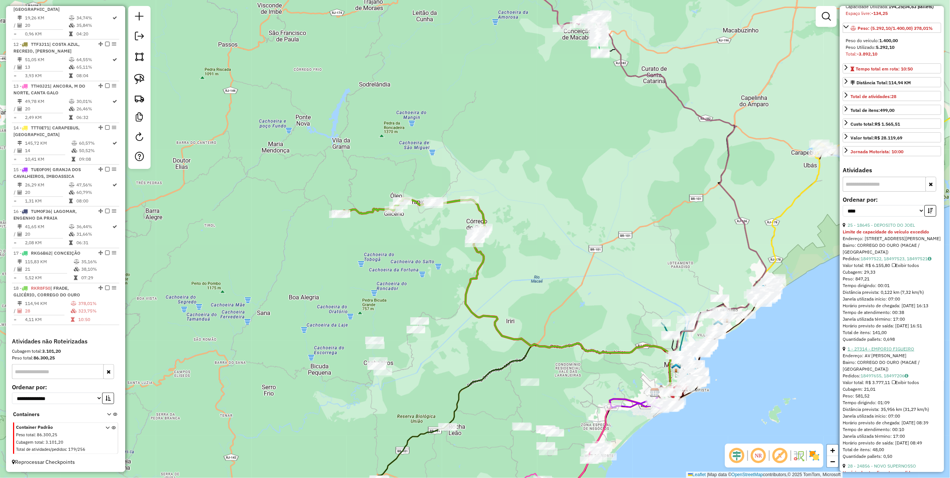
click at [887, 351] on link "1 - 27314 - EMPORIO FIGUEIRO" at bounding box center [880, 349] width 67 height 6
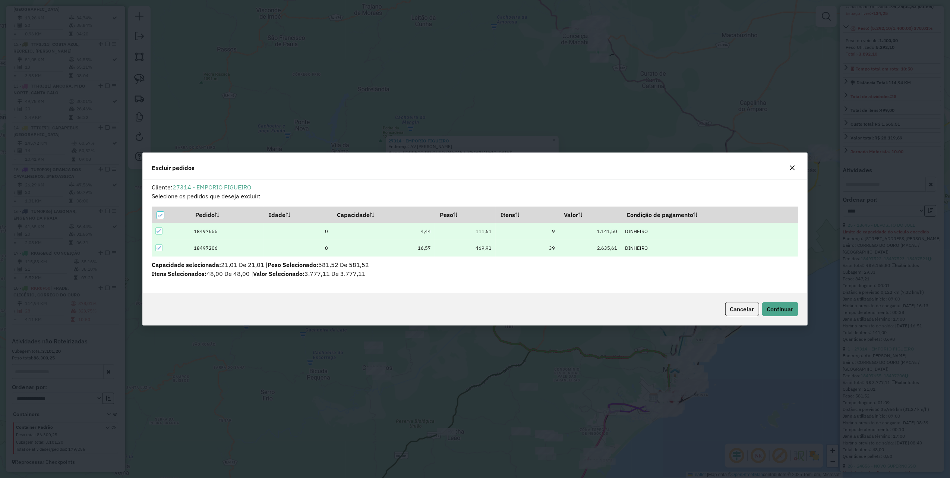
scroll to position [0, 0]
click at [788, 308] on span "Continuar" at bounding box center [780, 308] width 26 height 7
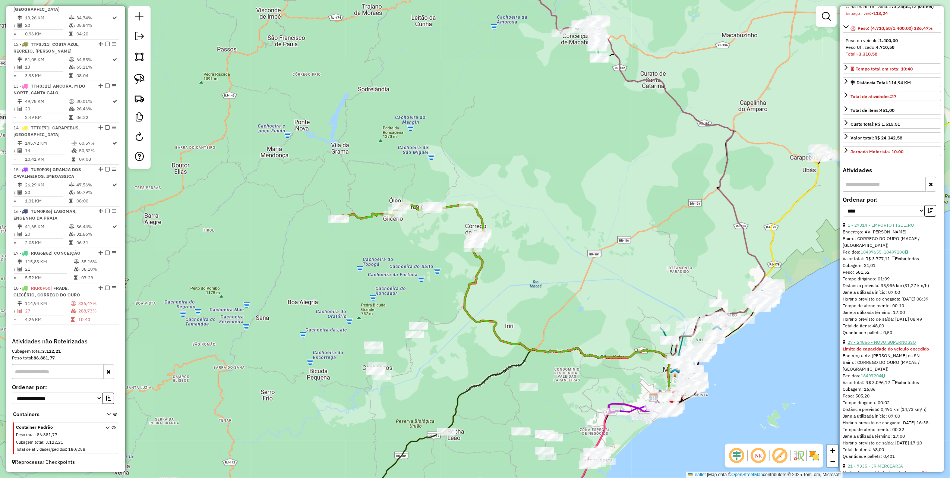
click at [875, 345] on link "27 - 24856 - NOVO SUPERNOSSO" at bounding box center [881, 342] width 69 height 6
click at [883, 351] on link "20 - 7335 - JR MERCEARIA" at bounding box center [875, 349] width 56 height 6
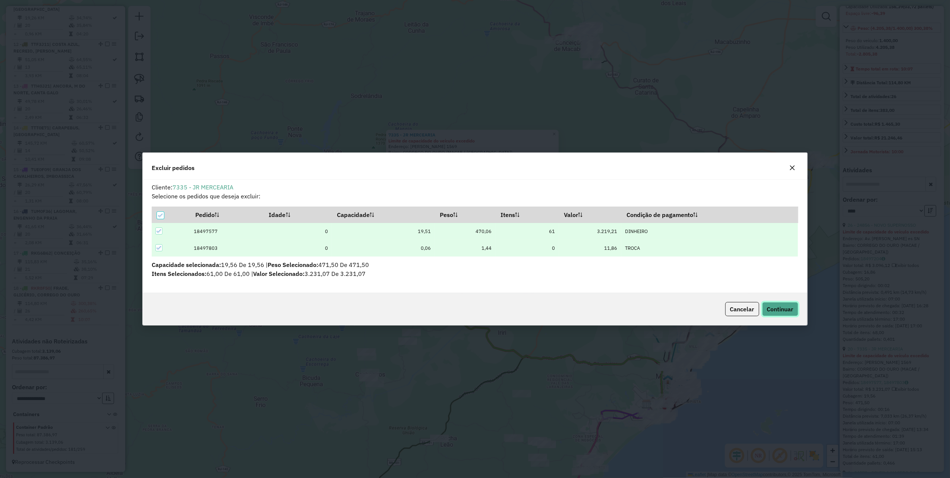
click at [781, 310] on span "Continuar" at bounding box center [780, 308] width 26 height 7
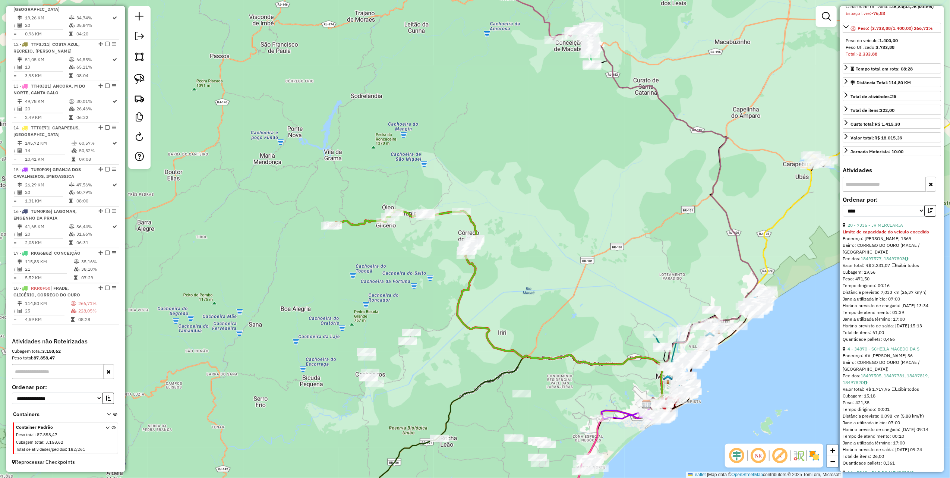
click at [875, 351] on link "4 - 34870 - SCHEILA MACEDO DA S" at bounding box center [883, 349] width 72 height 6
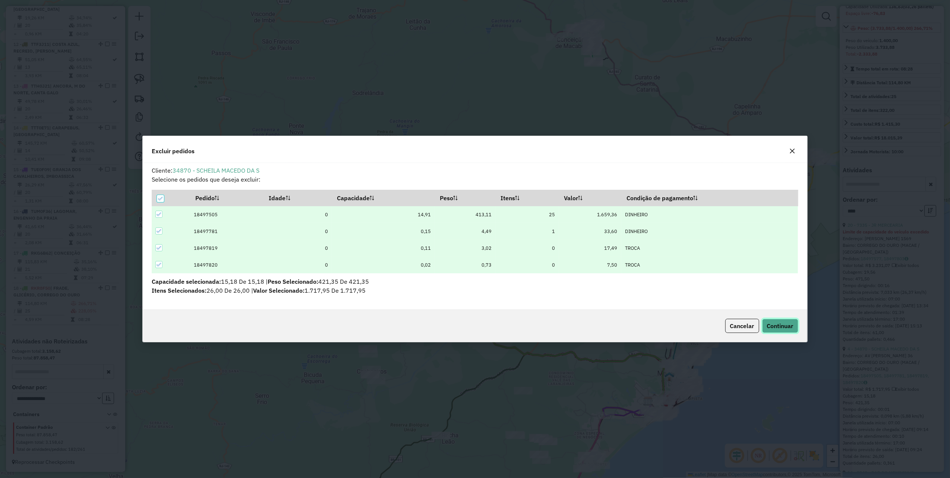
click at [788, 324] on span "Continuar" at bounding box center [780, 325] width 26 height 7
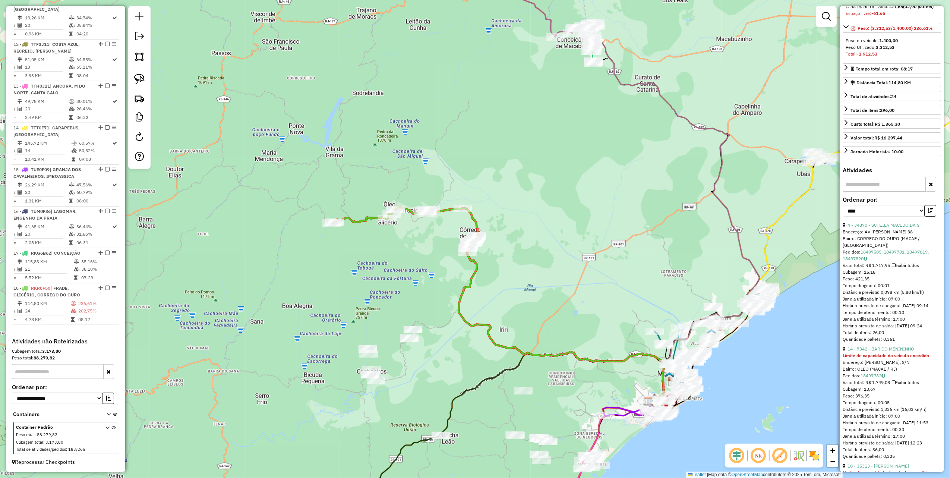
click at [880, 351] on link "14 - 7342 - BAR DO MENININHO" at bounding box center [880, 349] width 67 height 6
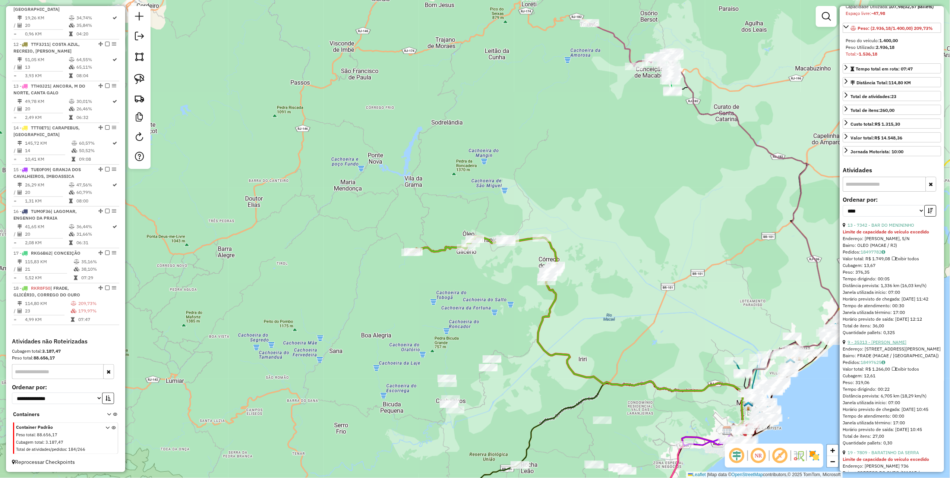
click at [877, 345] on link "9 - 35313 - LILIANE DA SILVA PIN" at bounding box center [876, 342] width 59 height 6
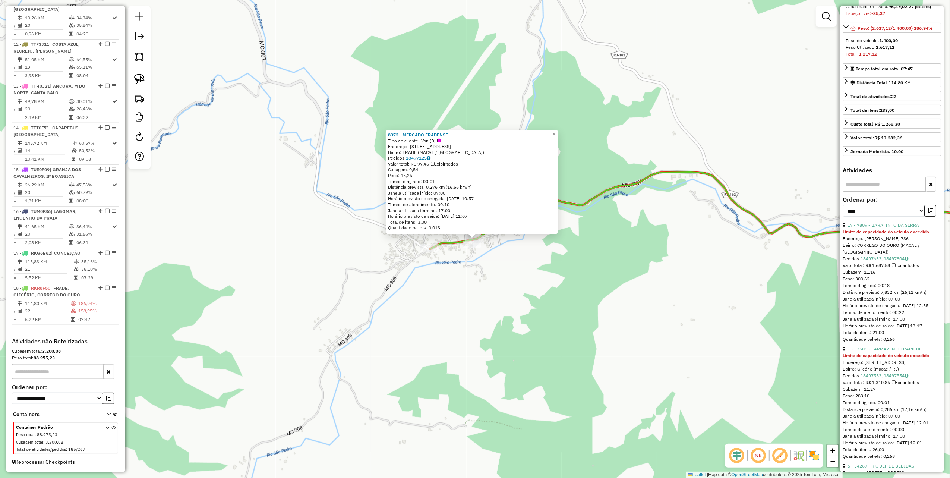
click at [419, 251] on div "8372 - MERCADO FRADENSE Tipo de cliente: Van (D) Endereço: R PROJETADA, 10 Bair…" at bounding box center [475, 239] width 950 height 478
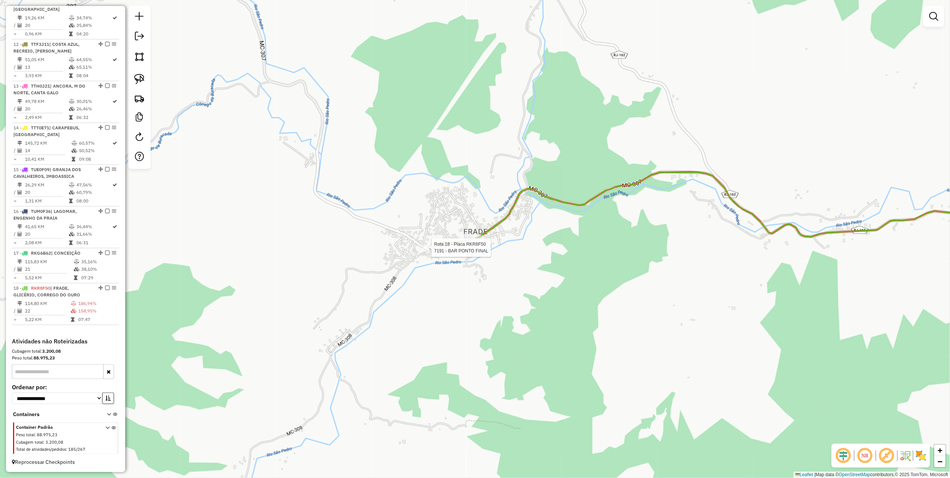
select select "*********"
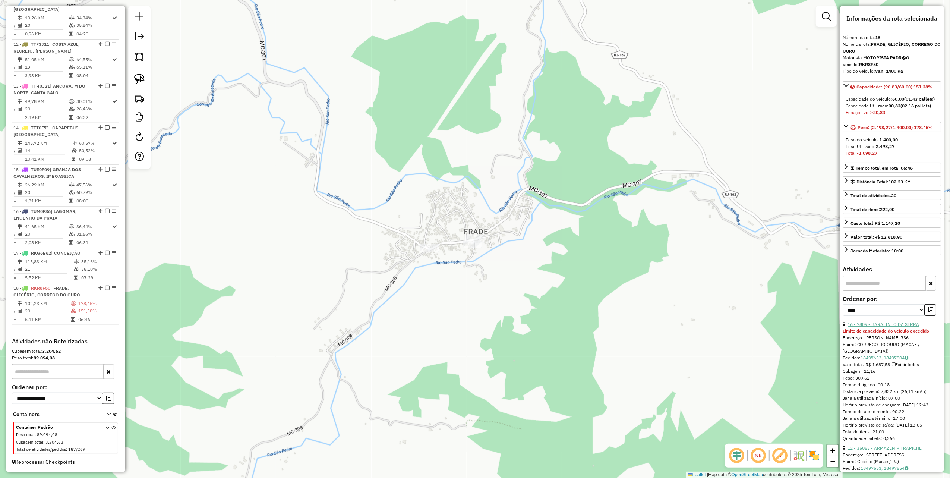
click at [894, 327] on link "16 - 7809 - BARATINHO DA SERRA" at bounding box center [883, 324] width 72 height 6
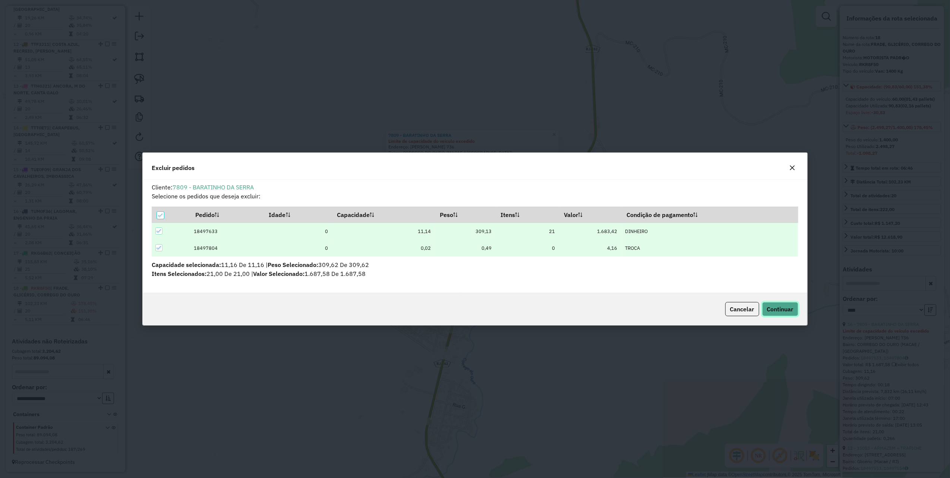
click at [777, 311] on span "Continuar" at bounding box center [780, 308] width 26 height 7
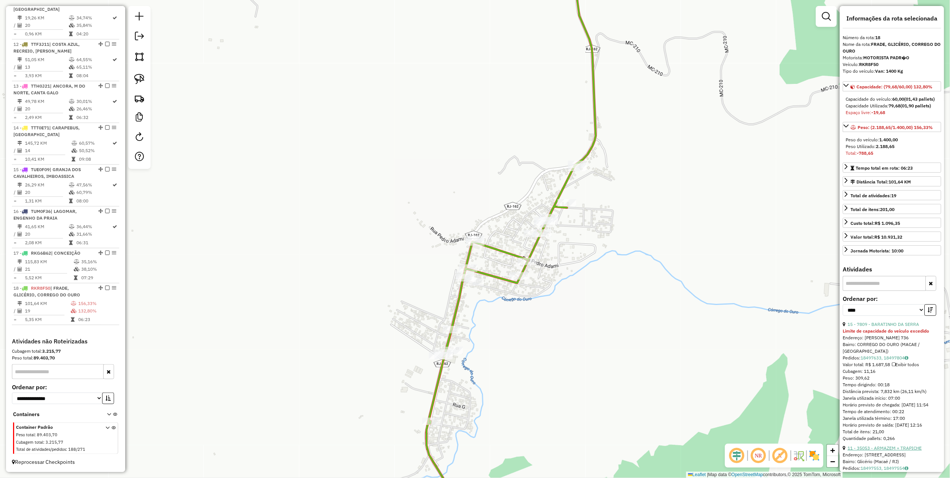
click at [878, 450] on link "11 - 35053 - ARMAZEM + TRAPICHE" at bounding box center [884, 448] width 74 height 6
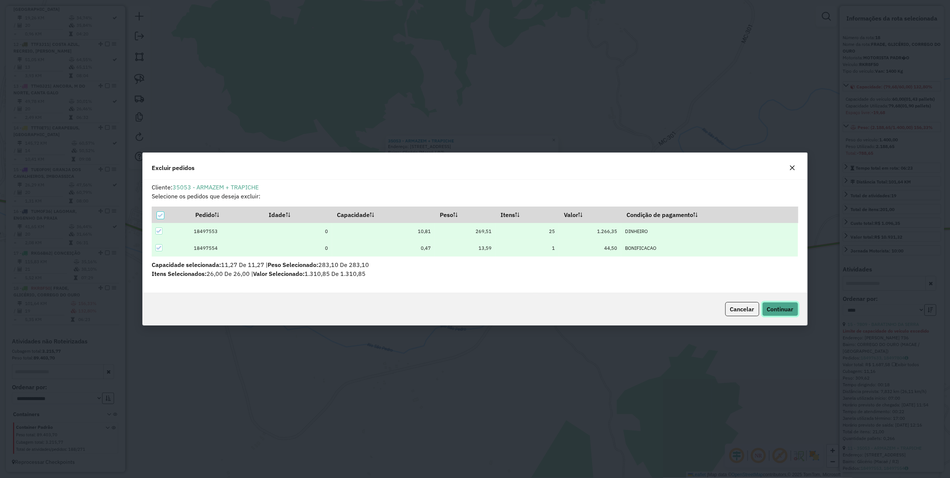
click at [772, 315] on button "Continuar" at bounding box center [780, 309] width 36 height 14
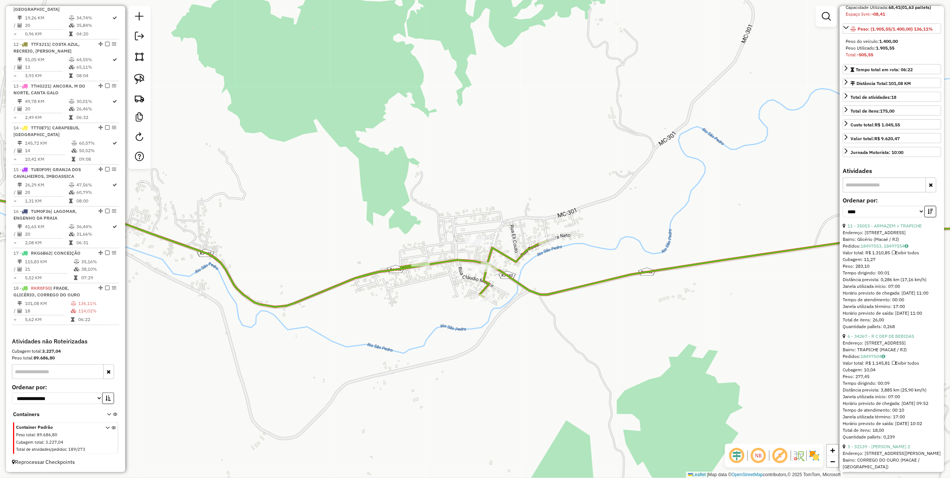
scroll to position [99, 0]
click at [874, 339] on div "6 - 34267 - R C DEP DE BEBIDAS" at bounding box center [891, 335] width 98 height 7
click at [874, 338] on link "6 - 34267 - R C DEP DE BEBIDAS" at bounding box center [880, 335] width 67 height 6
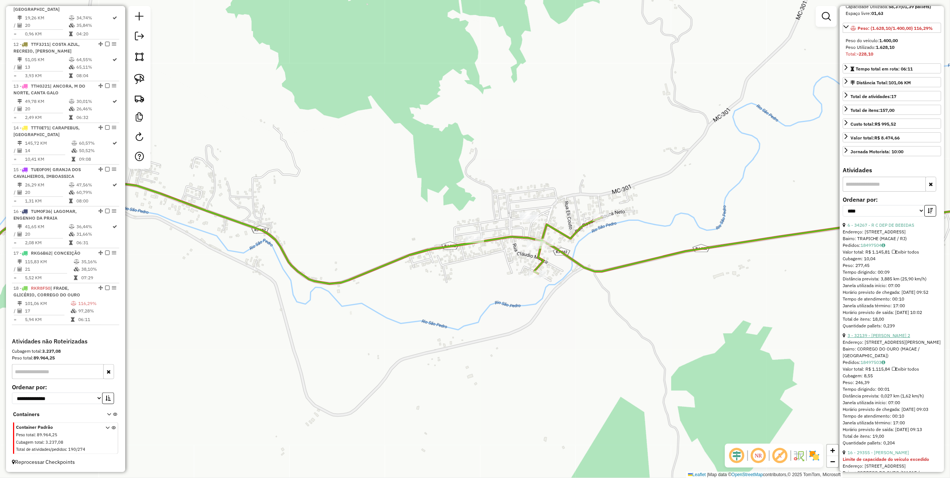
click at [884, 338] on link "3 - 32139 - PAULO SERGIO 2" at bounding box center [878, 335] width 63 height 6
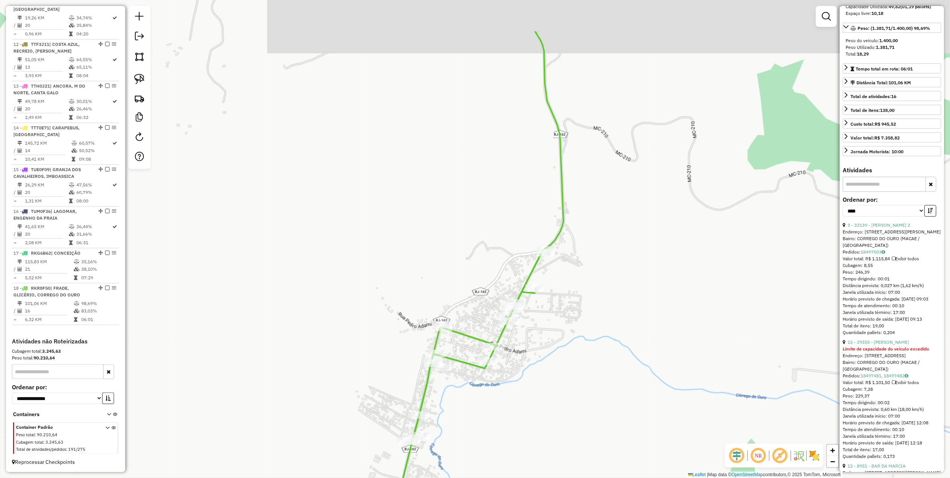
drag, startPoint x: 422, startPoint y: 200, endPoint x: 443, endPoint y: 242, distance: 46.3
click at [441, 235] on div "Janela de atendimento Grade de atendimento Capacidade Transportadoras Veículos …" at bounding box center [475, 239] width 950 height 478
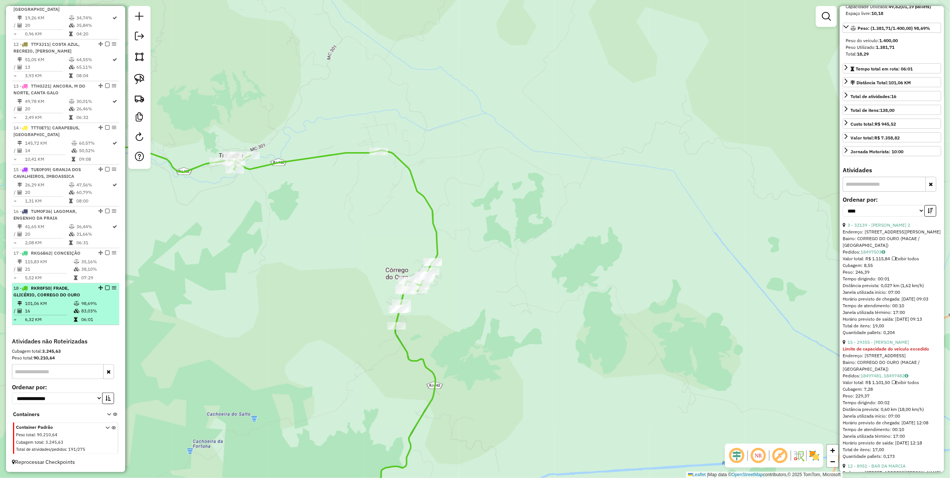
click at [106, 285] on em at bounding box center [107, 287] width 4 height 4
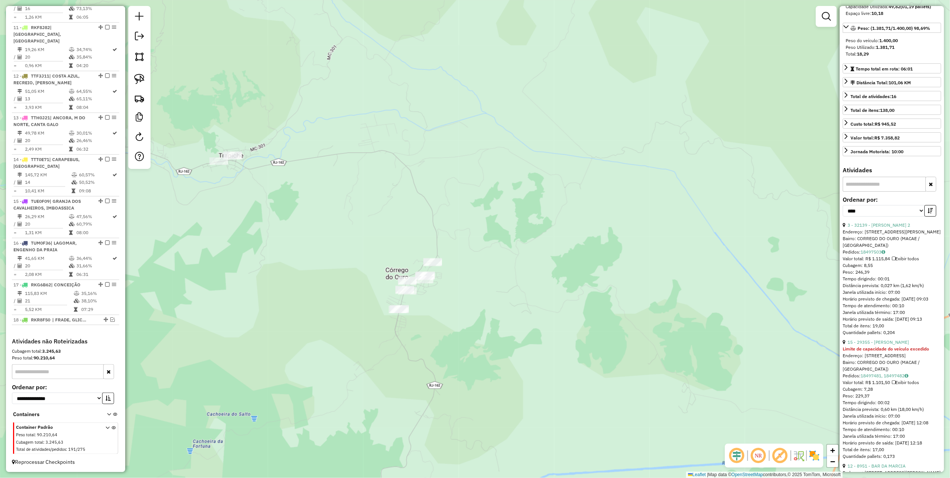
scroll to position [700, 0]
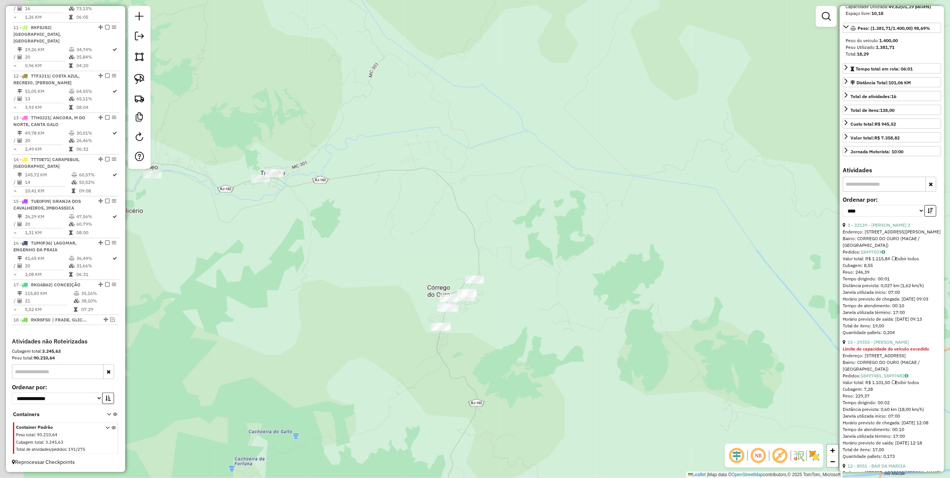
drag, startPoint x: 288, startPoint y: 281, endPoint x: 450, endPoint y: 319, distance: 166.6
click at [443, 325] on div "Janela de atendimento Grade de atendimento Capacidade Transportadoras Veículos …" at bounding box center [475, 239] width 950 height 478
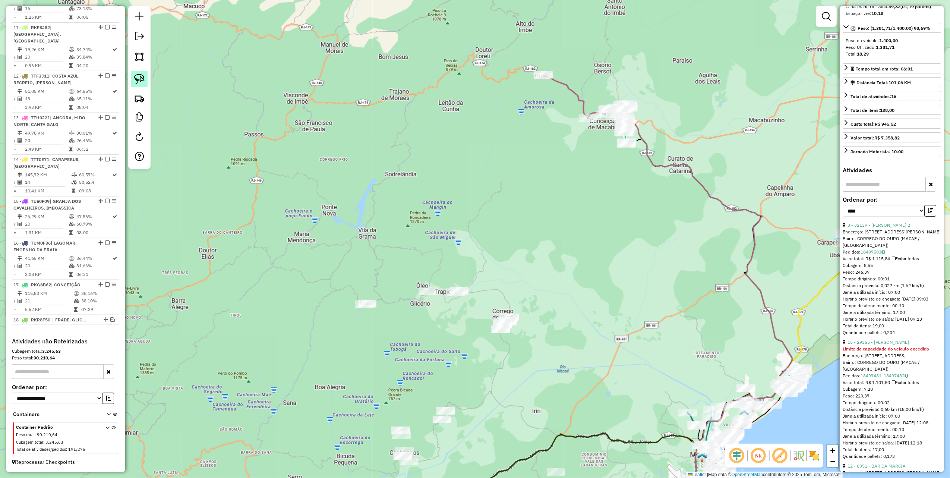
click at [142, 77] on img at bounding box center [139, 79] width 10 height 10
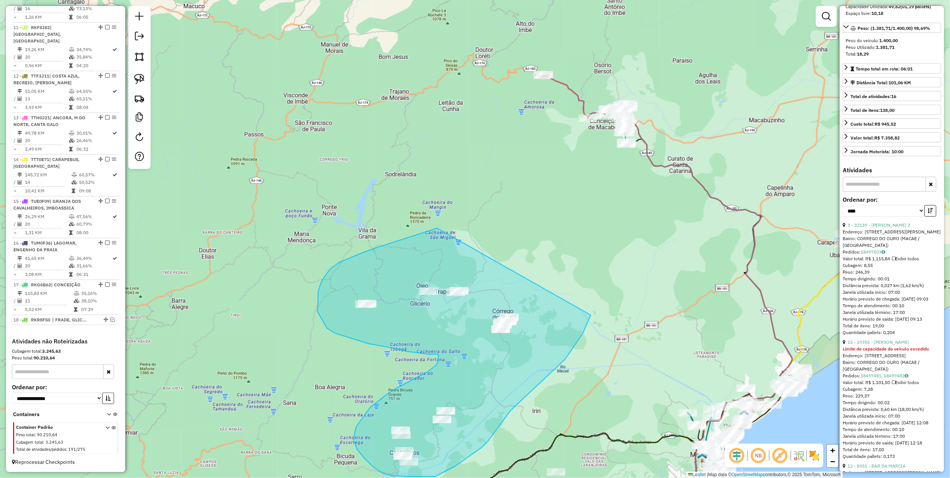
drag, startPoint x: 362, startPoint y: 253, endPoint x: 589, endPoint y: 269, distance: 227.1
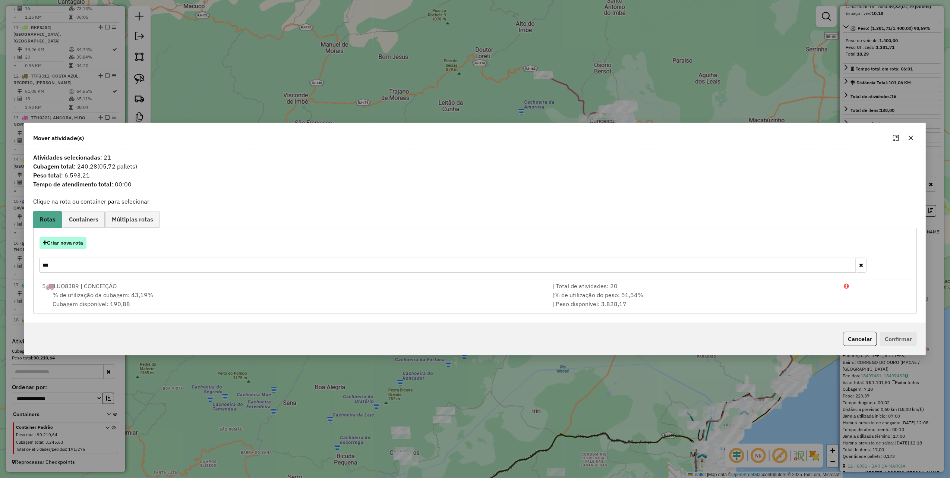
click at [77, 243] on button "Criar nova rota" at bounding box center [62, 243] width 47 height 12
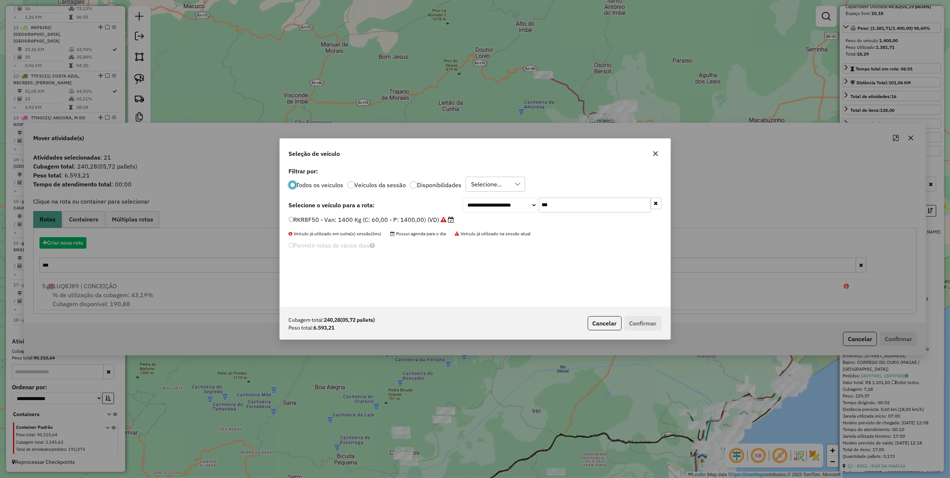
scroll to position [4, 2]
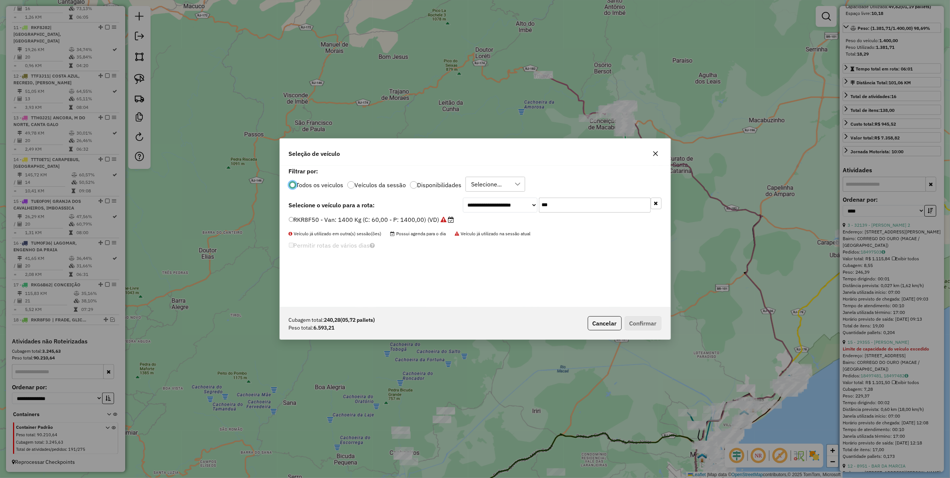
click at [576, 209] on input "***" at bounding box center [595, 204] width 112 height 15
type input "*"
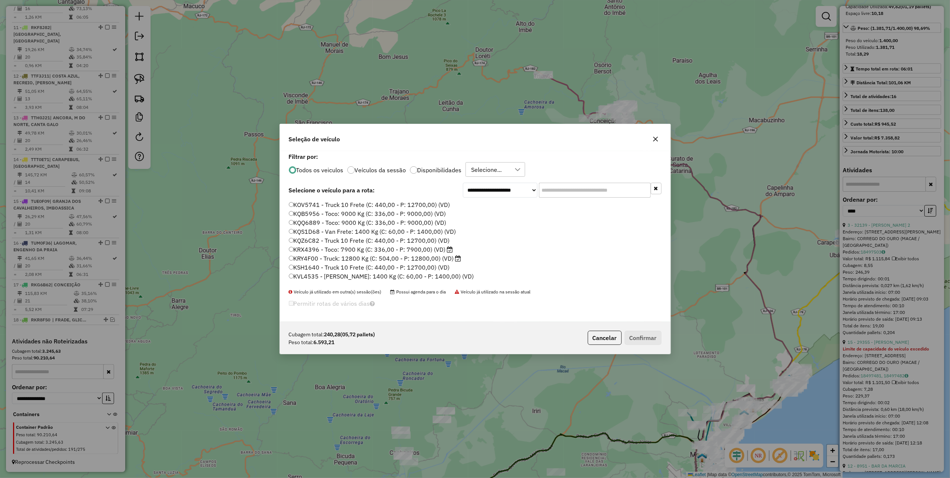
click at [658, 137] on icon "button" at bounding box center [655, 139] width 6 height 6
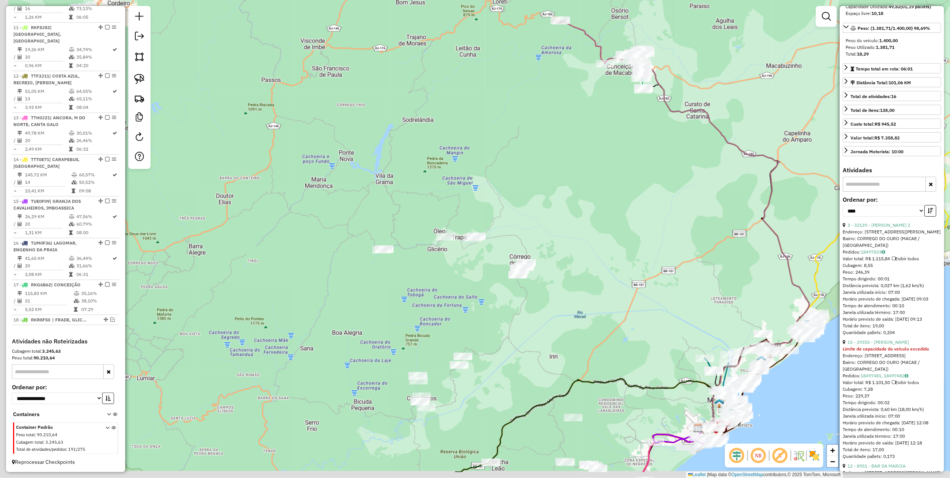
drag, startPoint x: 329, startPoint y: 272, endPoint x: 425, endPoint y: 39, distance: 251.5
click at [419, 42] on div "Janela de atendimento Grade de atendimento Capacidade Transportadoras Veículos …" at bounding box center [475, 239] width 950 height 478
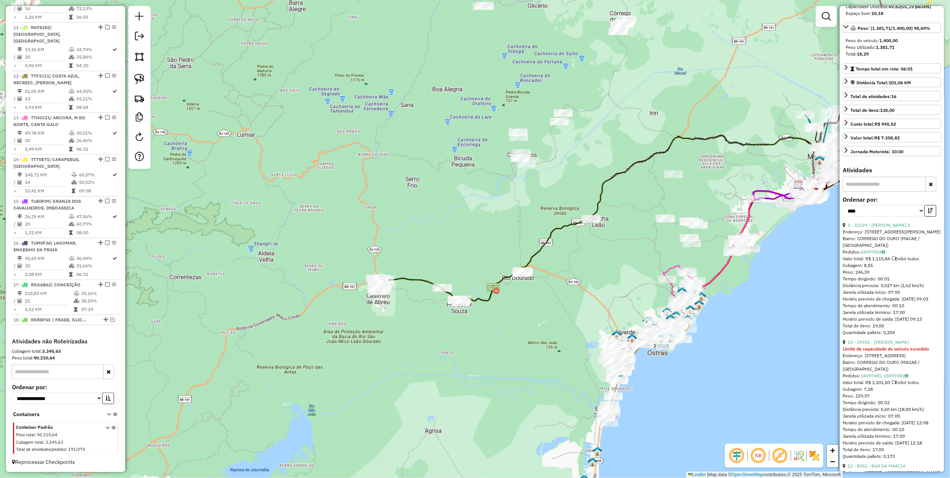
drag, startPoint x: 142, startPoint y: 81, endPoint x: 173, endPoint y: 102, distance: 37.5
click at [142, 81] on img at bounding box center [139, 79] width 10 height 10
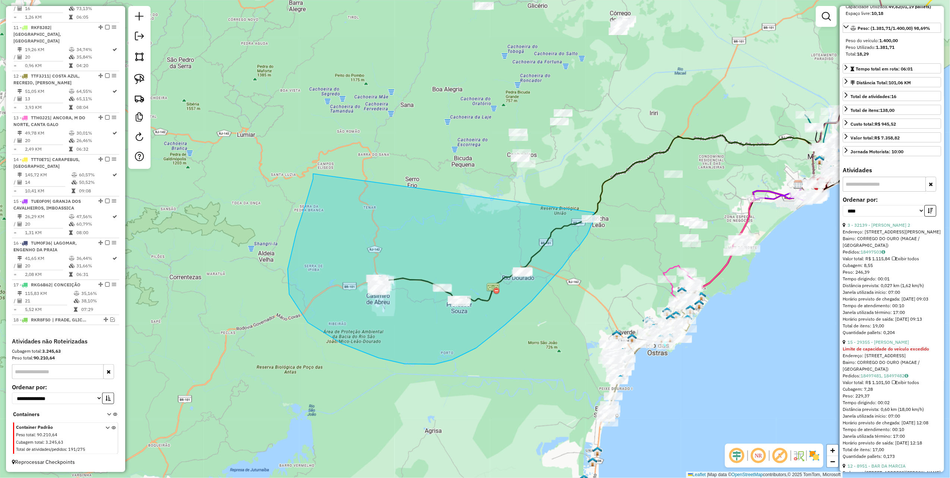
drag, startPoint x: 306, startPoint y: 202, endPoint x: 594, endPoint y: 209, distance: 287.7
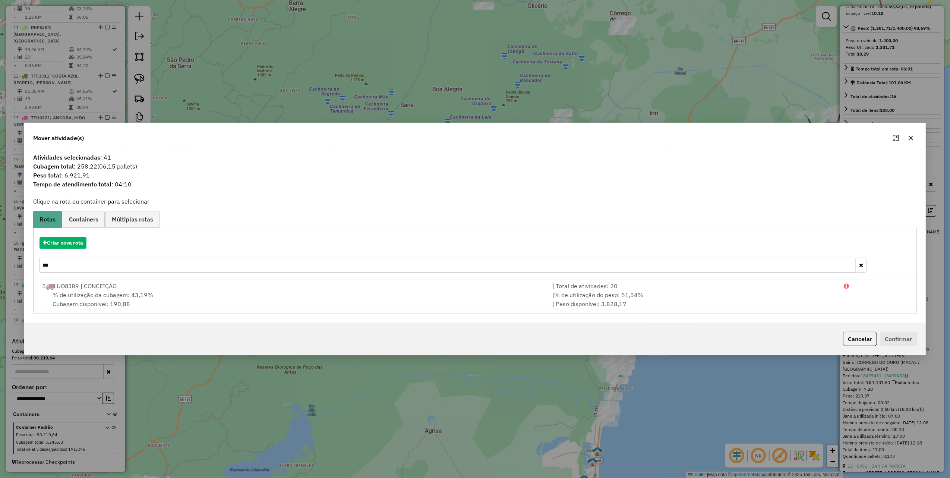
click at [911, 139] on icon "button" at bounding box center [910, 138] width 6 height 6
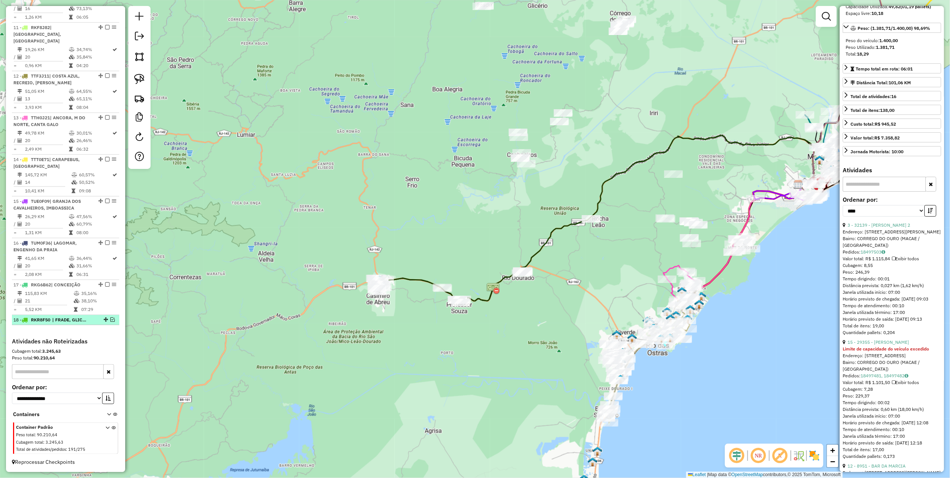
click at [111, 319] on em at bounding box center [112, 319] width 4 height 4
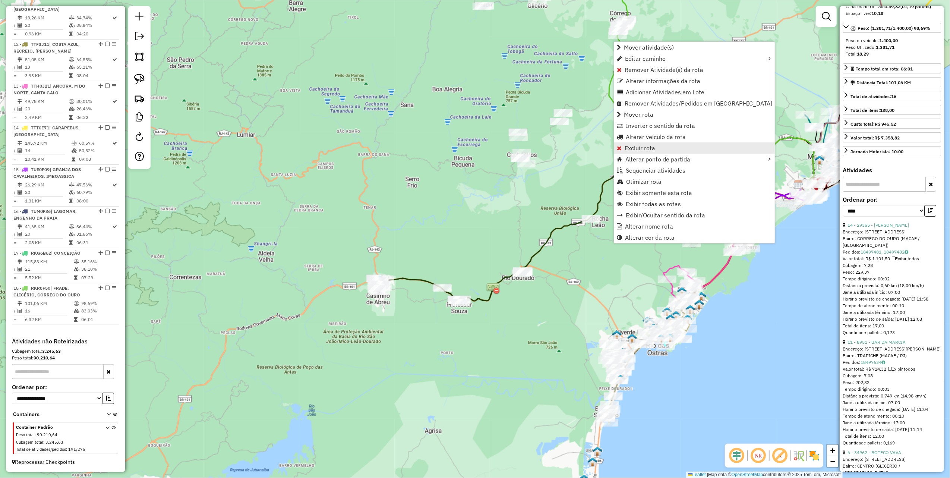
click at [637, 150] on span "Excluir rota" at bounding box center [639, 148] width 31 height 6
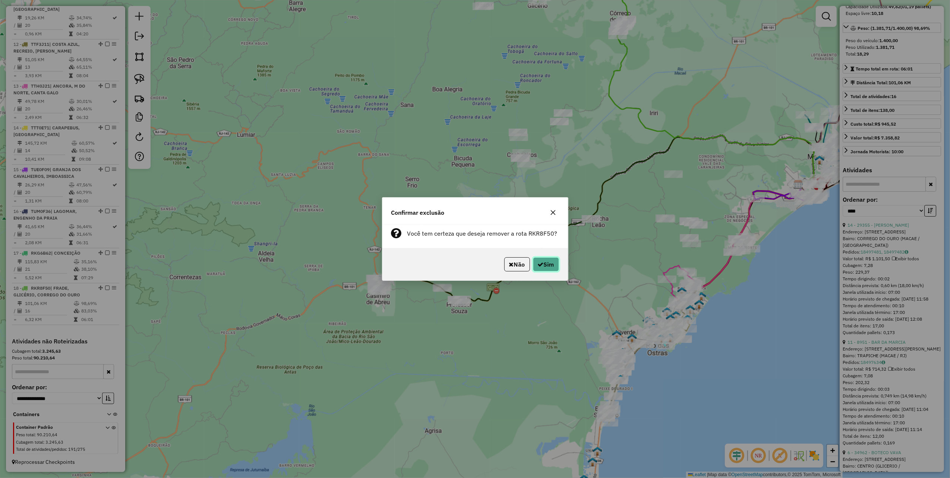
click at [545, 267] on button "Sim" at bounding box center [546, 264] width 26 height 14
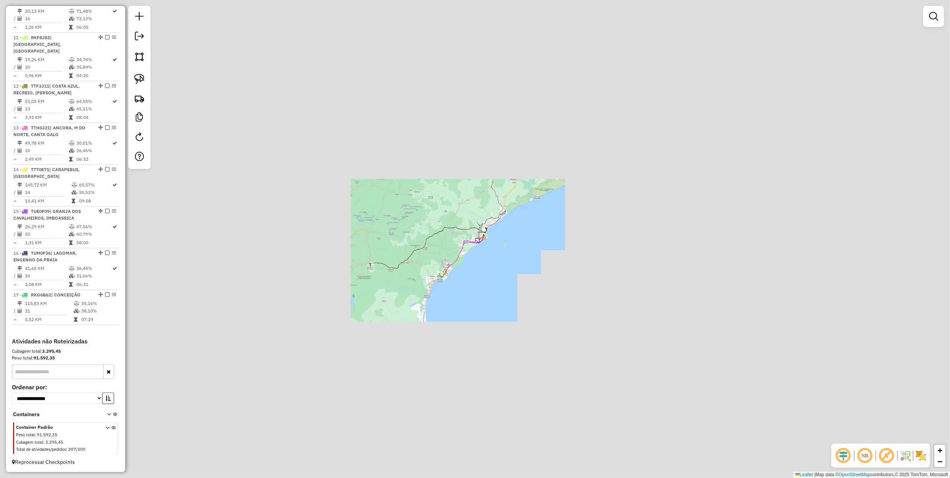
scroll to position [690, 0]
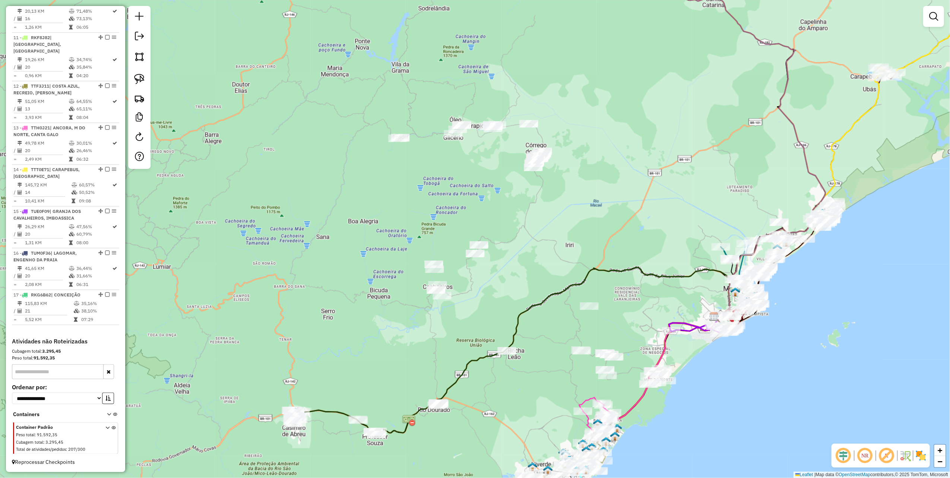
drag, startPoint x: 136, startPoint y: 77, endPoint x: 175, endPoint y: 76, distance: 39.5
click at [136, 76] on img at bounding box center [139, 79] width 10 height 10
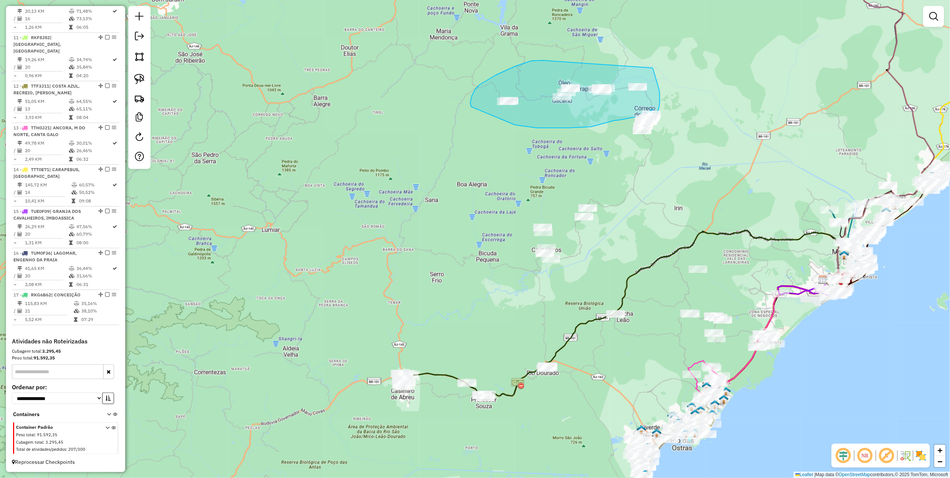
drag, startPoint x: 290, startPoint y: 101, endPoint x: 652, endPoint y: 66, distance: 363.7
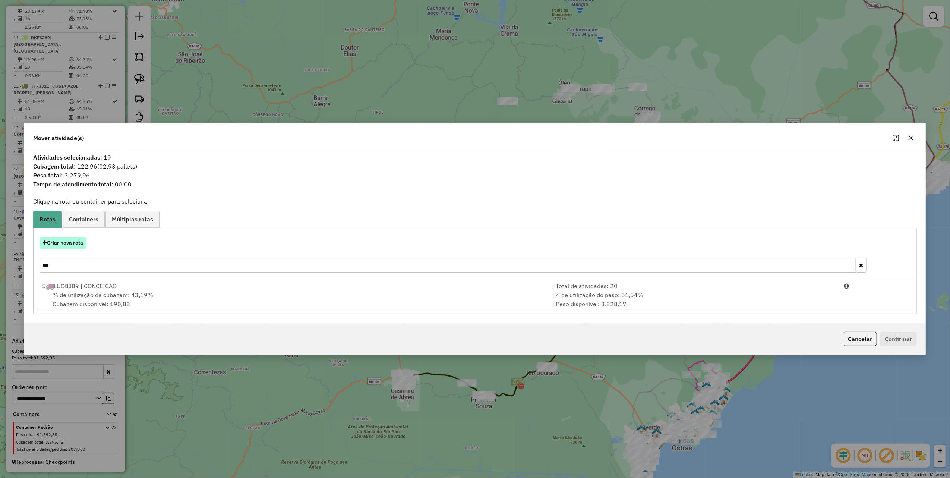
click at [76, 242] on button "Criar nova rota" at bounding box center [62, 243] width 47 height 12
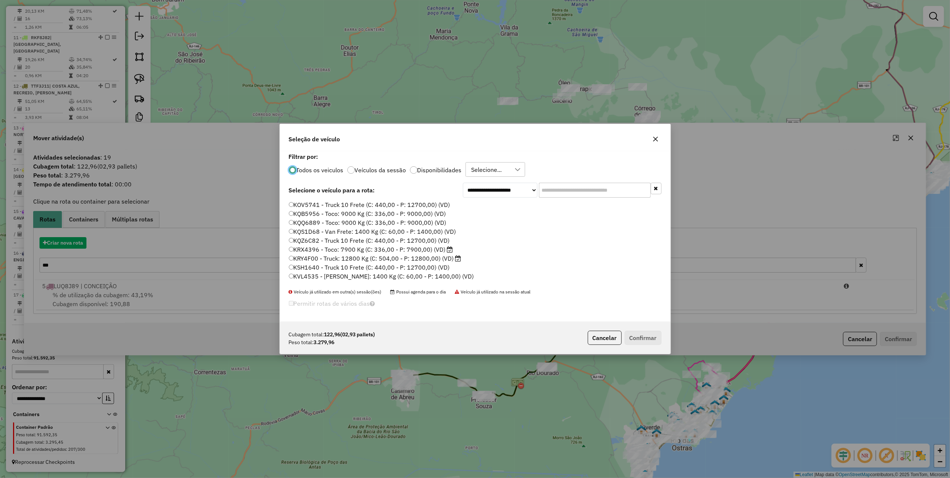
scroll to position [4, 2]
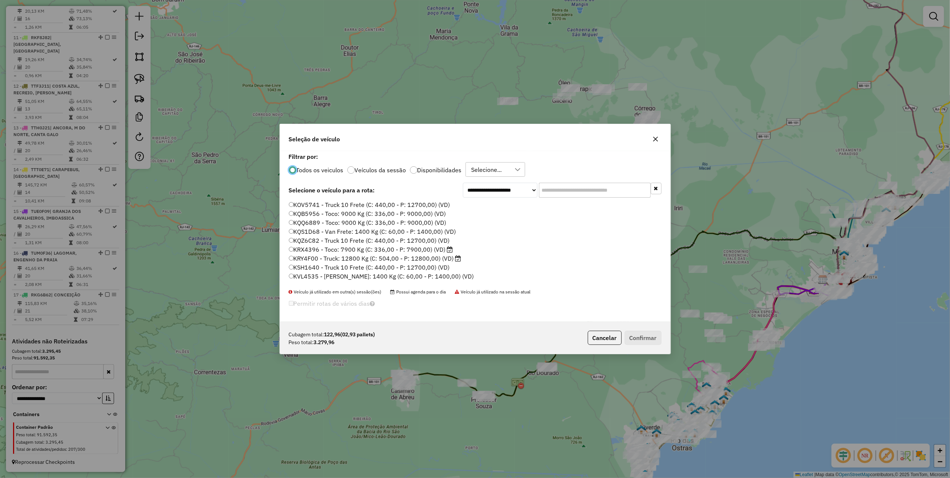
click at [575, 189] on input "text" at bounding box center [595, 190] width 112 height 15
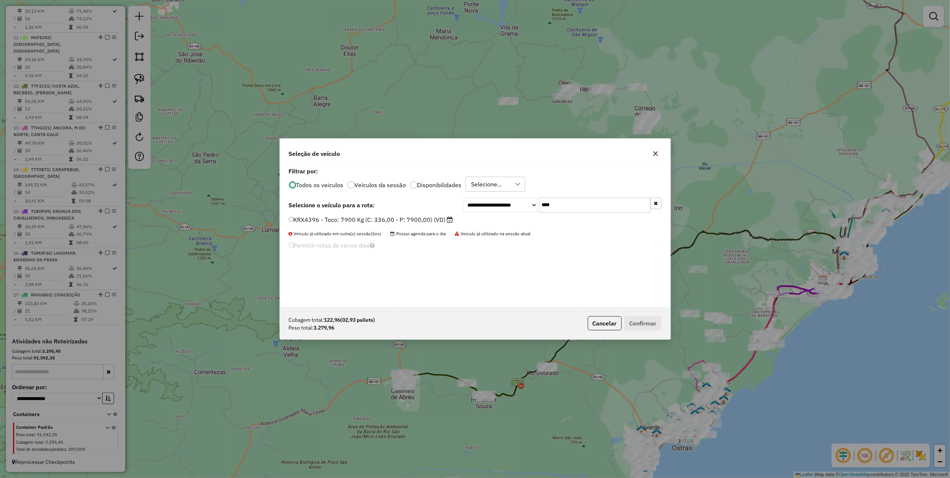
type input "****"
click at [446, 220] on label "KRX4396 - Toco: 7900 Kg (C: 336,00 - P: 7900,00) (VD)" at bounding box center [371, 219] width 164 height 9
click at [644, 322] on button "Confirmar" at bounding box center [642, 323] width 37 height 14
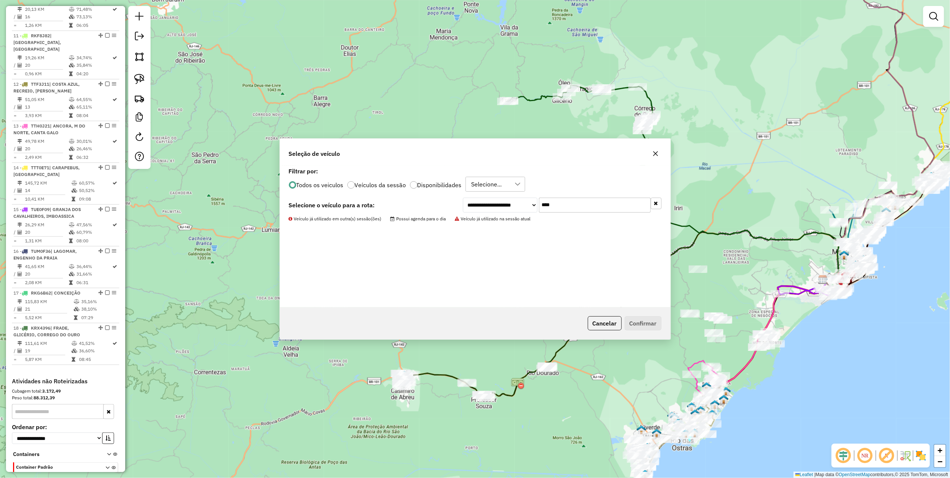
scroll to position [732, 0]
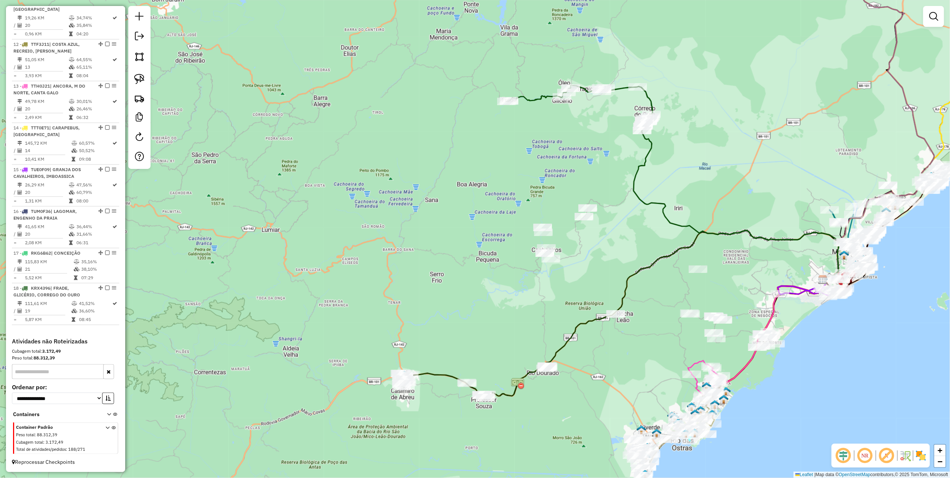
drag, startPoint x: 141, startPoint y: 79, endPoint x: 239, endPoint y: 126, distance: 108.8
click at [141, 79] on img at bounding box center [139, 79] width 10 height 10
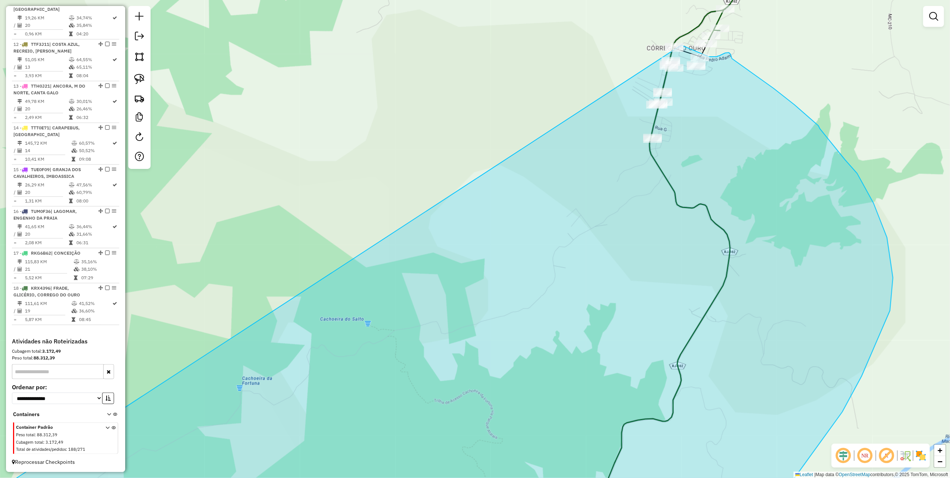
drag, startPoint x: 542, startPoint y: 165, endPoint x: 642, endPoint y: 42, distance: 158.8
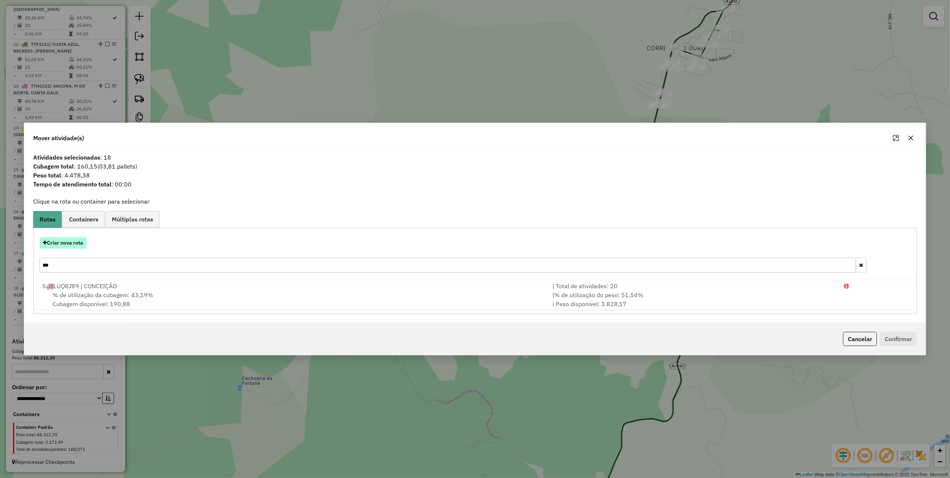
click at [69, 246] on button "Criar nova rota" at bounding box center [62, 243] width 47 height 12
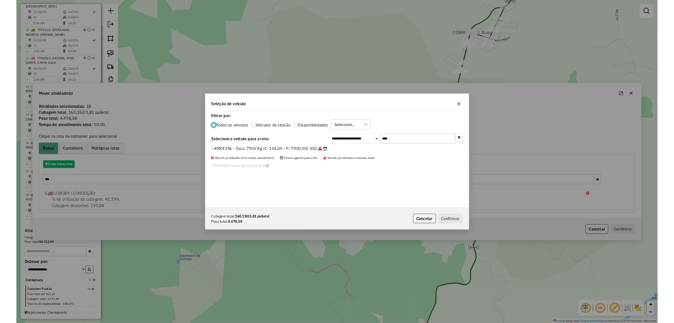
scroll to position [4, 2]
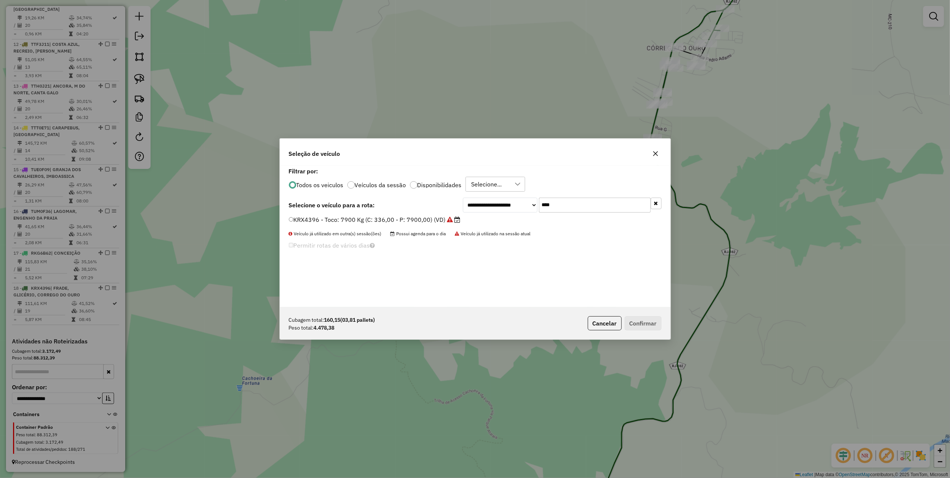
click at [598, 208] on input "****" at bounding box center [595, 204] width 112 height 15
type input "***"
drag, startPoint x: 419, startPoint y: 221, endPoint x: 480, endPoint y: 238, distance: 63.5
click at [419, 221] on label "LMT6I84 - Toco: 7900 Kg (C: 336,00 - P: 7900,00) (VD)" at bounding box center [370, 219] width 163 height 9
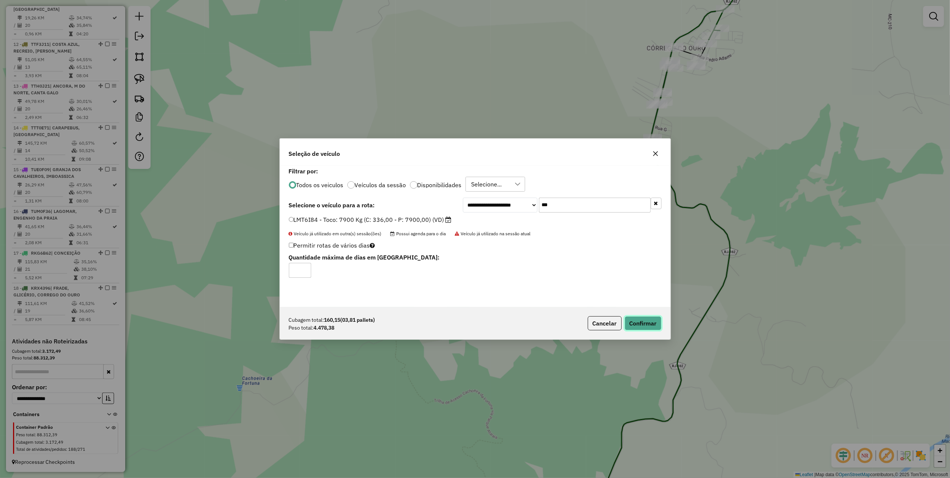
drag, startPoint x: 646, startPoint y: 324, endPoint x: 647, endPoint y: 317, distance: 6.5
click at [647, 325] on button "Confirmar" at bounding box center [642, 323] width 37 height 14
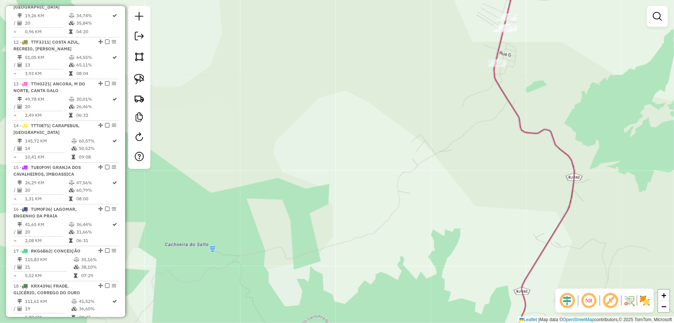
drag, startPoint x: 327, startPoint y: 163, endPoint x: 250, endPoint y: 148, distance: 77.8
click at [265, 152] on div "Janela de atendimento Grade de atendimento Capacidade Transportadoras Veículos …" at bounding box center [337, 161] width 674 height 323
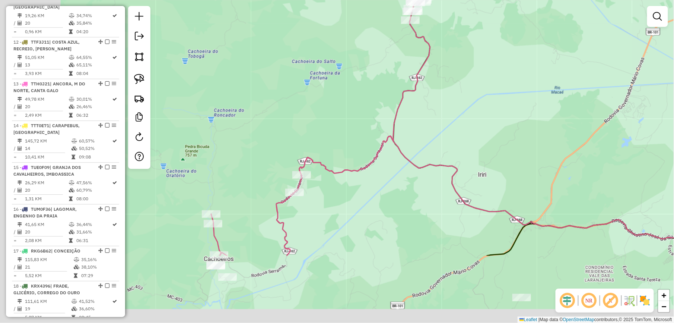
drag, startPoint x: 317, startPoint y: 143, endPoint x: 441, endPoint y: 32, distance: 166.4
click at [438, 36] on div "Janela de atendimento Grade de atendimento Capacidade Transportadoras Veículos …" at bounding box center [337, 161] width 674 height 323
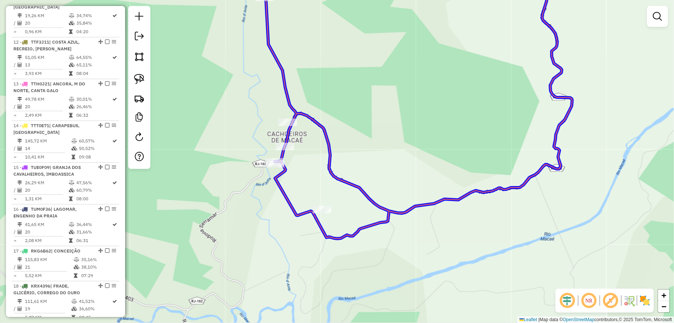
click at [280, 141] on div "Janela de atendimento Grade de atendimento Capacidade Transportadoras Veículos …" at bounding box center [337, 161] width 674 height 323
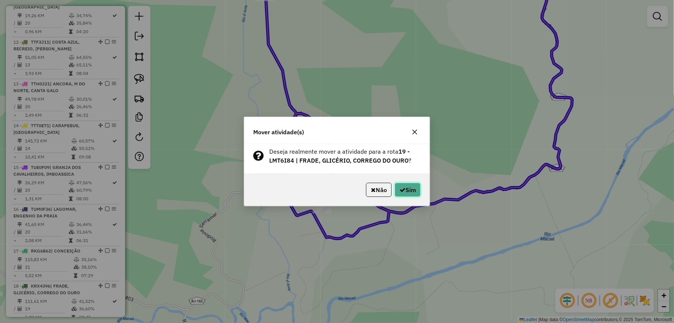
click at [412, 189] on button "Sim" at bounding box center [408, 190] width 26 height 14
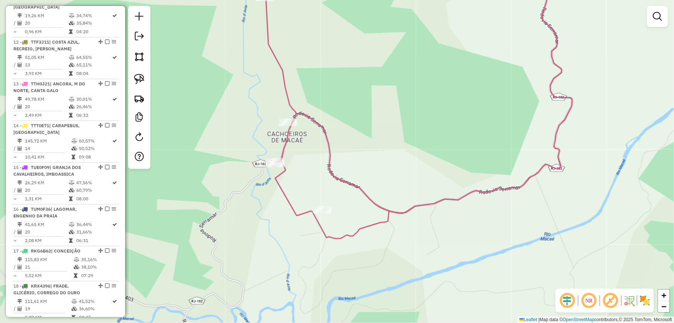
drag, startPoint x: 278, startPoint y: 199, endPoint x: 438, endPoint y: 69, distance: 206.6
click at [421, 81] on div "Janela de atendimento Grade de atendimento Capacidade Transportadoras Veículos …" at bounding box center [337, 161] width 674 height 323
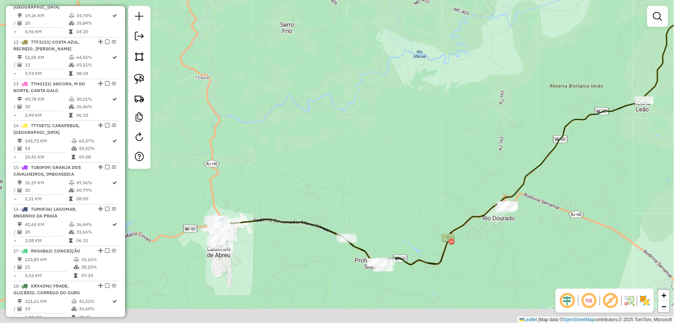
drag, startPoint x: 313, startPoint y: 114, endPoint x: 327, endPoint y: 84, distance: 32.7
click at [327, 85] on div "Janela de atendimento Grade de atendimento Capacidade Transportadoras Veículos …" at bounding box center [337, 161] width 674 height 323
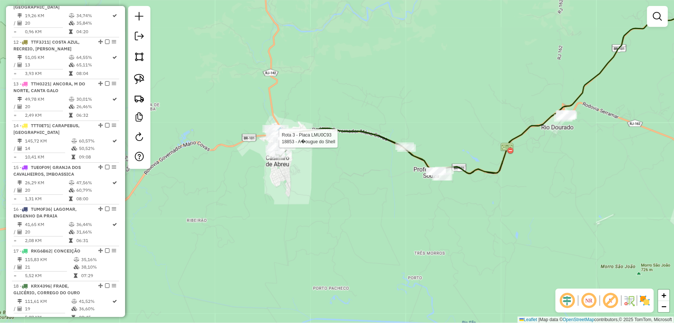
select select "*********"
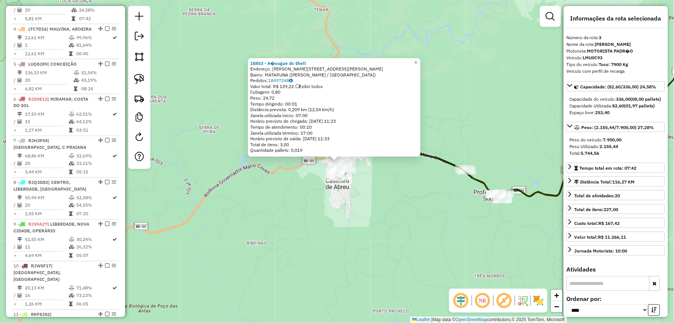
scroll to position [394, 0]
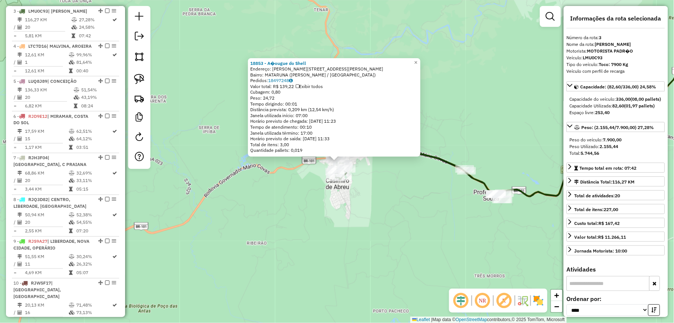
click at [256, 199] on div "18853 - A�ougue do Shell Endereço: R RUA PST LUIZ LAURENTINO SILVA, 582 Bairro:…" at bounding box center [337, 161] width 674 height 323
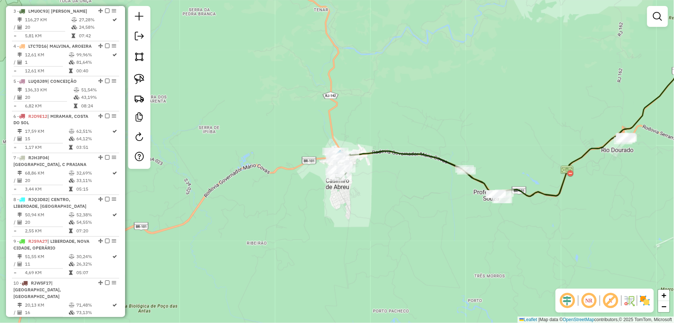
drag, startPoint x: 387, startPoint y: 88, endPoint x: 262, endPoint y: 105, distance: 126.3
click at [268, 106] on div "Janela de atendimento Grade de atendimento Capacidade Transportadoras Veículos …" at bounding box center [337, 161] width 674 height 323
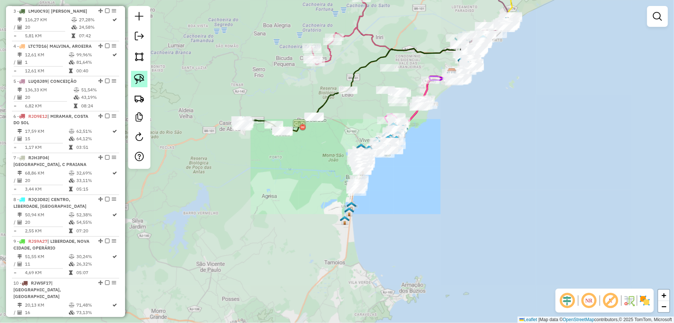
click at [143, 77] on img at bounding box center [139, 79] width 10 height 10
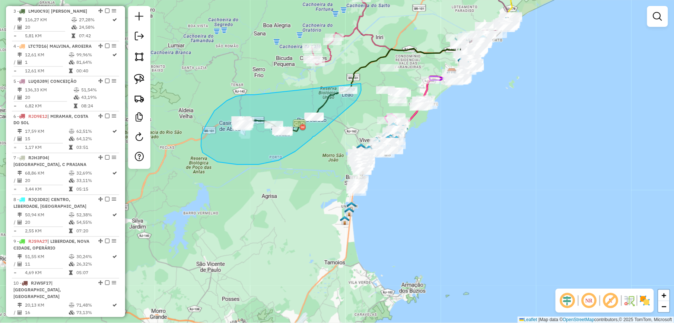
drag, startPoint x: 247, startPoint y: 95, endPoint x: 361, endPoint y: 83, distance: 114.9
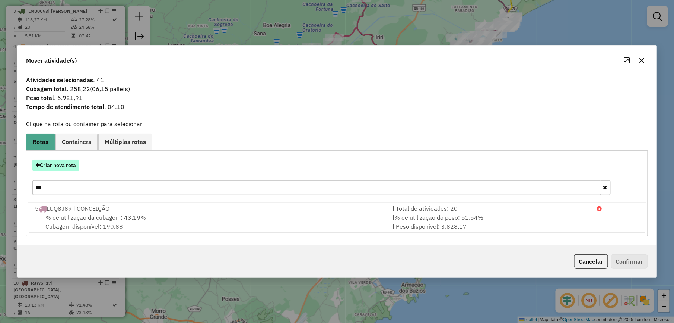
click at [53, 164] on button "Criar nova rota" at bounding box center [55, 165] width 47 height 12
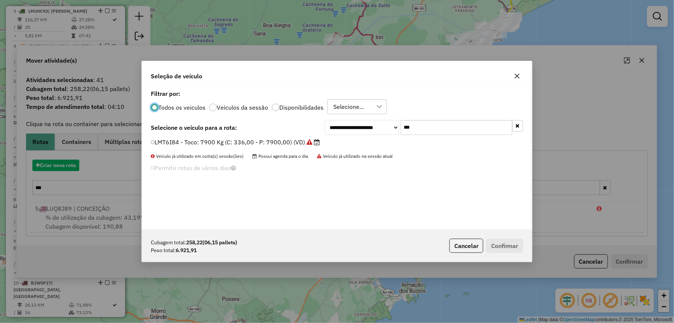
scroll to position [4, 2]
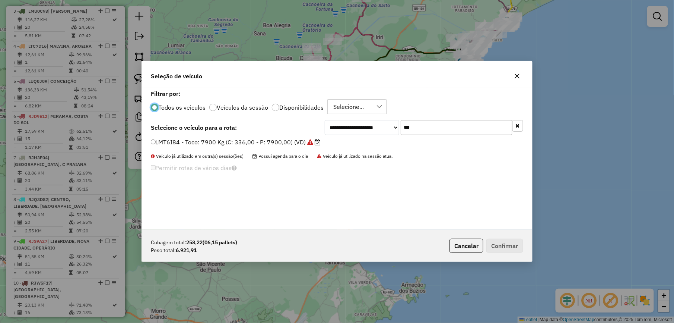
click at [415, 127] on input "***" at bounding box center [457, 127] width 112 height 15
type input "***"
drag, startPoint x: 295, startPoint y: 143, endPoint x: 328, endPoint y: 155, distance: 35.0
click at [295, 143] on label "RKR8F50 - Van: 1400 Kg (C: 60,00 - P: 1400,00) (VD)" at bounding box center [230, 141] width 158 height 9
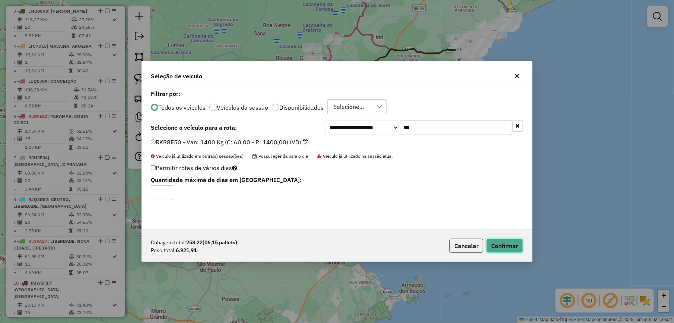
click at [505, 250] on button "Confirmar" at bounding box center [505, 245] width 37 height 14
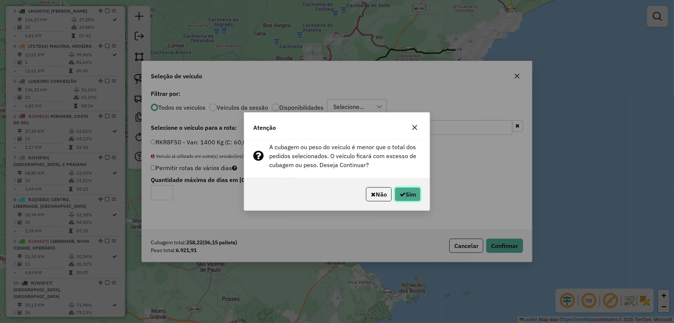
click at [409, 196] on button "Sim" at bounding box center [408, 194] width 26 height 14
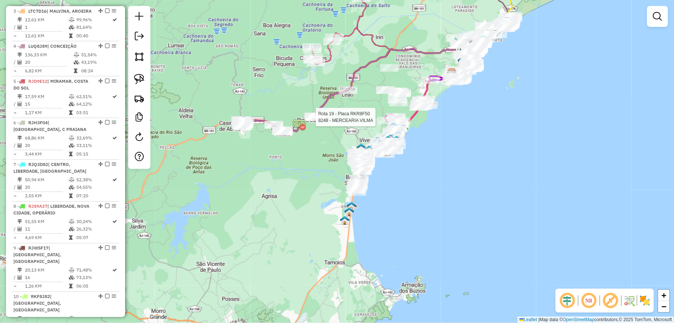
select select "*********"
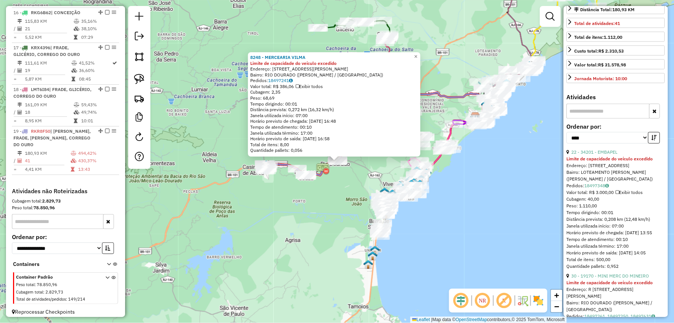
scroll to position [199, 0]
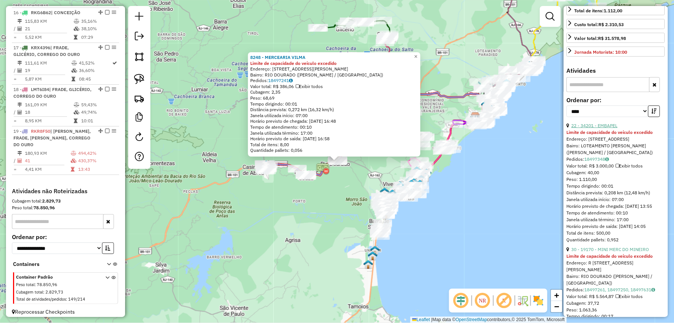
click at [612, 128] on link "22 - 34201 - EMBAPEL" at bounding box center [595, 126] width 46 height 6
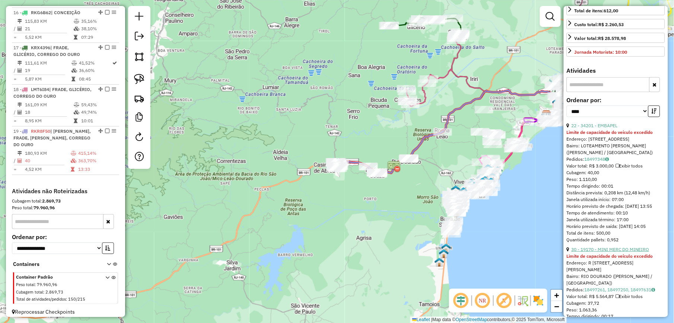
click at [609, 252] on link "30 - 19170 - MINI MERC DO MINEIRO" at bounding box center [611, 249] width 78 height 6
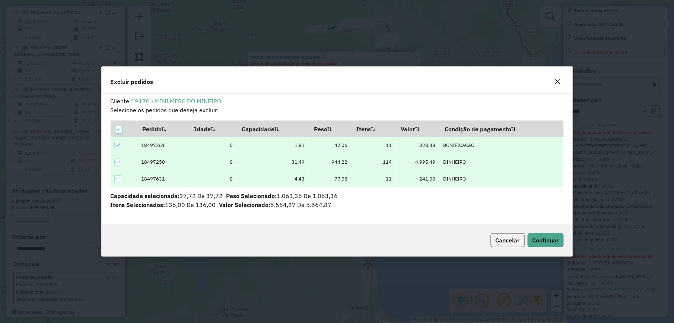
scroll to position [0, 0]
click at [555, 238] on span "Continuar" at bounding box center [546, 239] width 26 height 7
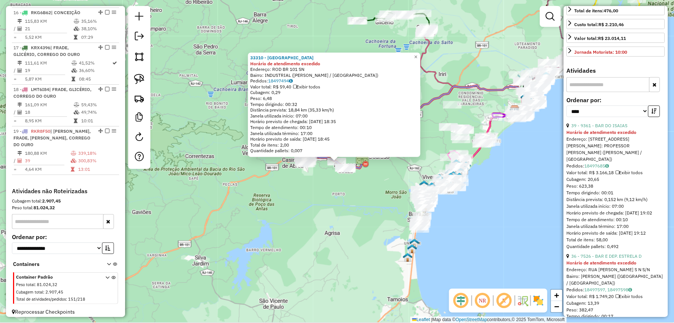
click at [601, 129] on div "39 - 9361 - BAR DO ISAIAS" at bounding box center [616, 125] width 98 height 7
click at [602, 128] on link "39 - 9361 - BAR DO ISAIAS" at bounding box center [600, 126] width 56 height 6
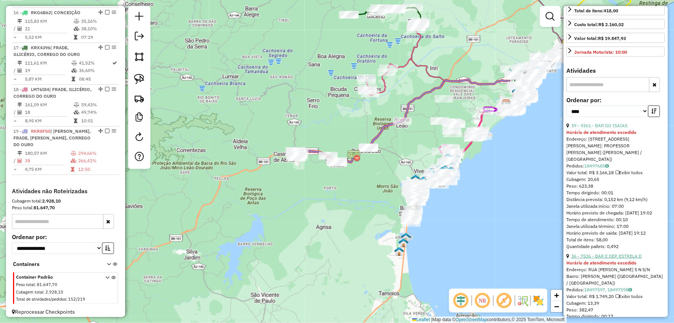
click at [626, 259] on link "36 - 7526 - BAR E DEP. ESTRELA D" at bounding box center [607, 256] width 70 height 6
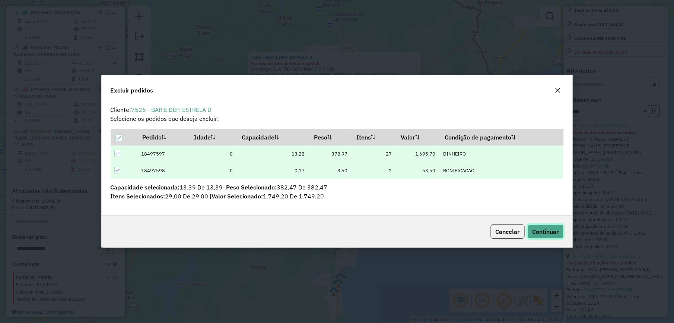
click at [558, 233] on span "Continuar" at bounding box center [546, 231] width 26 height 7
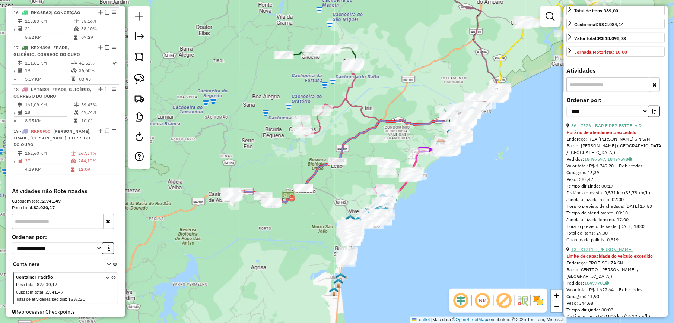
click at [601, 252] on link "13 - 31211 - IZAIAS BAR" at bounding box center [602, 249] width 61 height 6
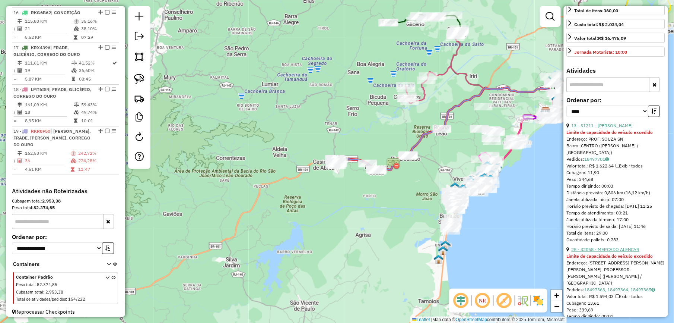
click at [620, 252] on link "25 - 32058 - MERCADO ALENCAR" at bounding box center [606, 249] width 68 height 6
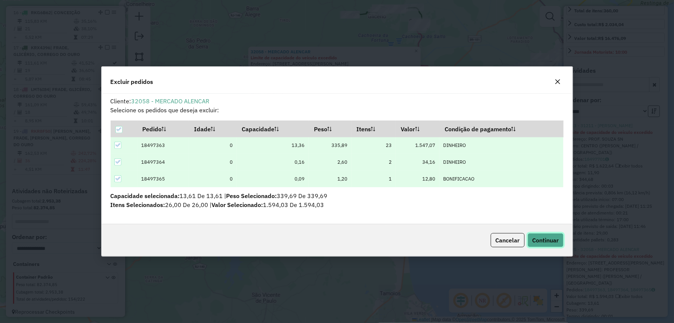
click at [535, 240] on span "Continuar" at bounding box center [546, 239] width 26 height 7
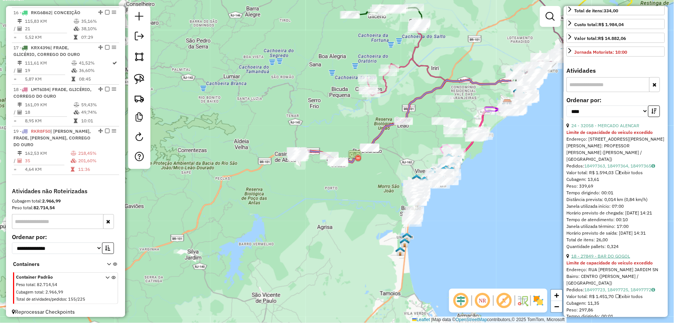
click at [606, 259] on link "18 - 27849 - BAR DO GOGOL" at bounding box center [601, 256] width 59 height 6
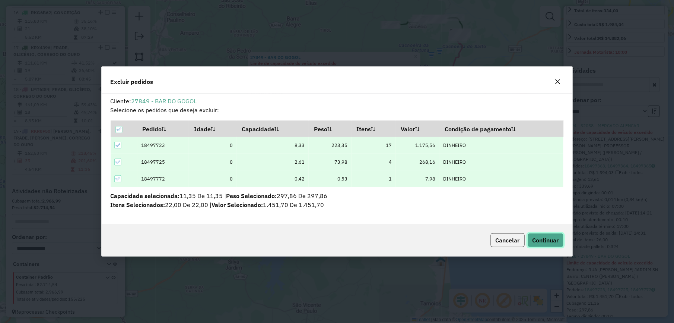
click at [553, 240] on span "Continuar" at bounding box center [546, 239] width 26 height 7
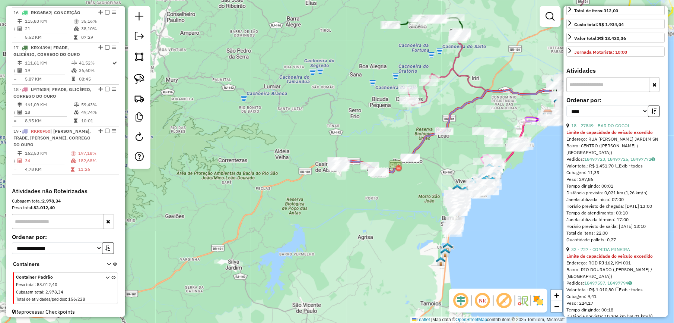
click at [600, 253] on div "32 - 727 - COMIDA MINEIRA" at bounding box center [616, 249] width 98 height 7
click at [601, 252] on link "32 - 727 - COMIDA MINEIRA" at bounding box center [601, 249] width 59 height 6
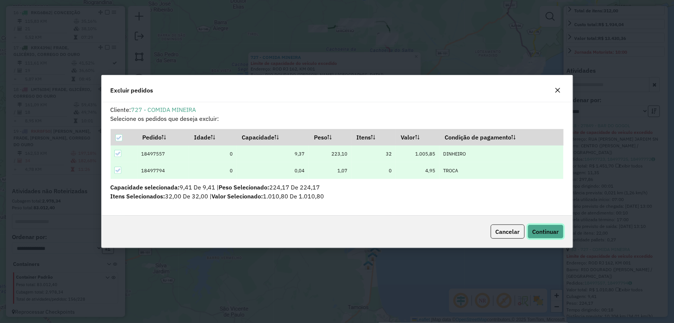
click at [543, 228] on span "Continuar" at bounding box center [546, 231] width 26 height 7
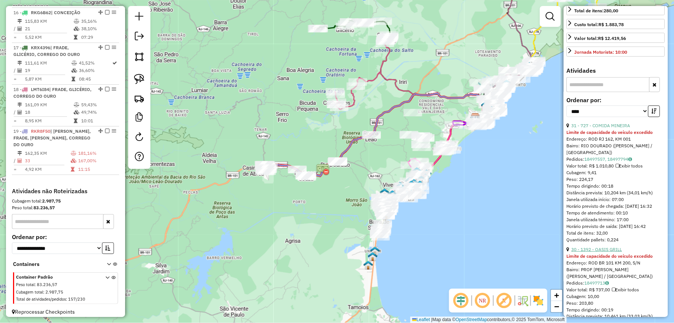
click at [612, 252] on link "30 - 1392 - OASIS GRILL" at bounding box center [597, 249] width 51 height 6
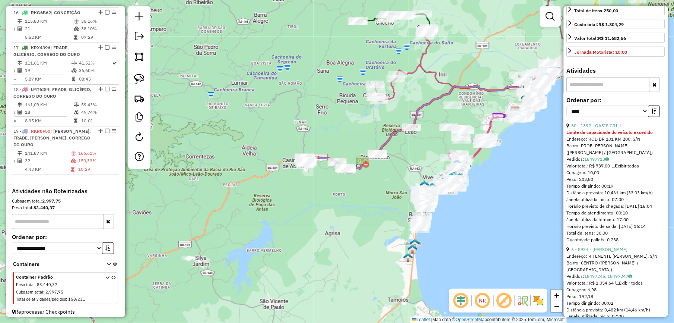
scroll to position [192, 0]
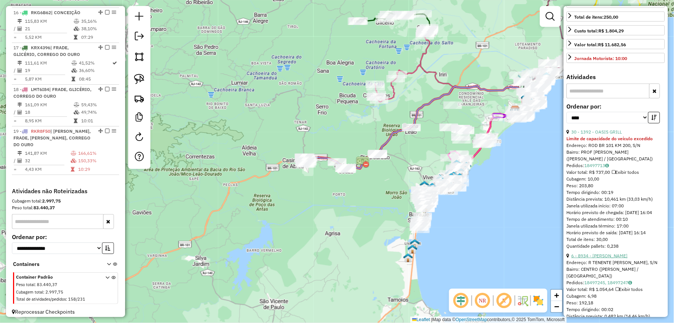
click at [601, 258] on link "6 - 8934 - MARIA APARECIDA" at bounding box center [600, 256] width 56 height 6
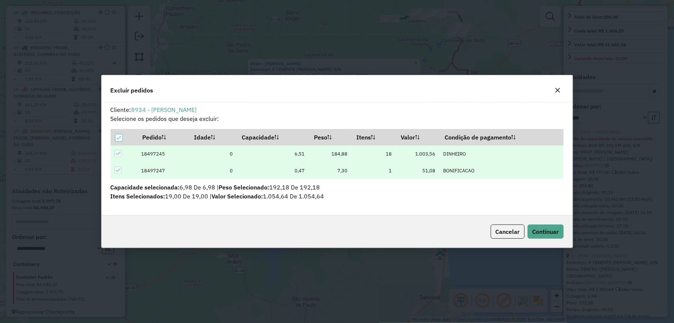
scroll to position [0, 0]
click at [553, 232] on span "Continuar" at bounding box center [546, 231] width 26 height 7
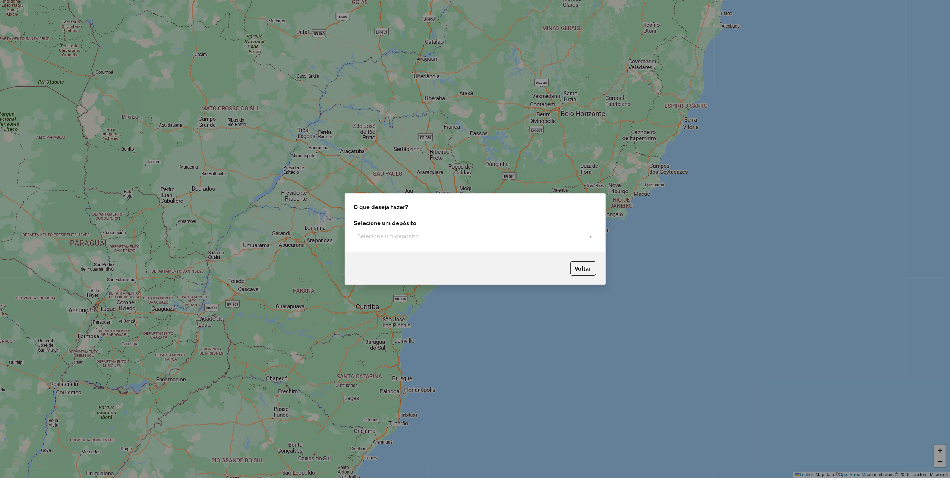
click at [449, 238] on input "text" at bounding box center [468, 236] width 220 height 9
click at [402, 255] on div "Marbela" at bounding box center [474, 257] width 241 height 13
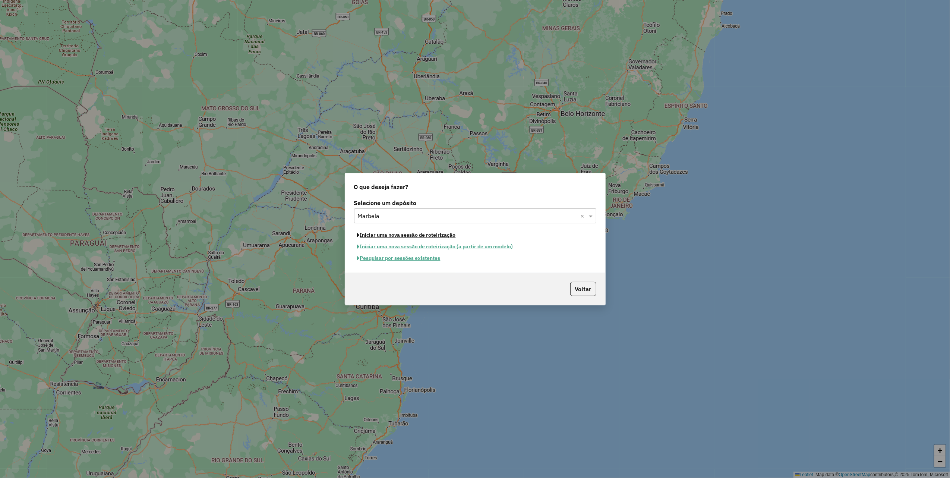
click at [426, 232] on button "Iniciar uma nova sessão de roteirização" at bounding box center [406, 235] width 105 height 12
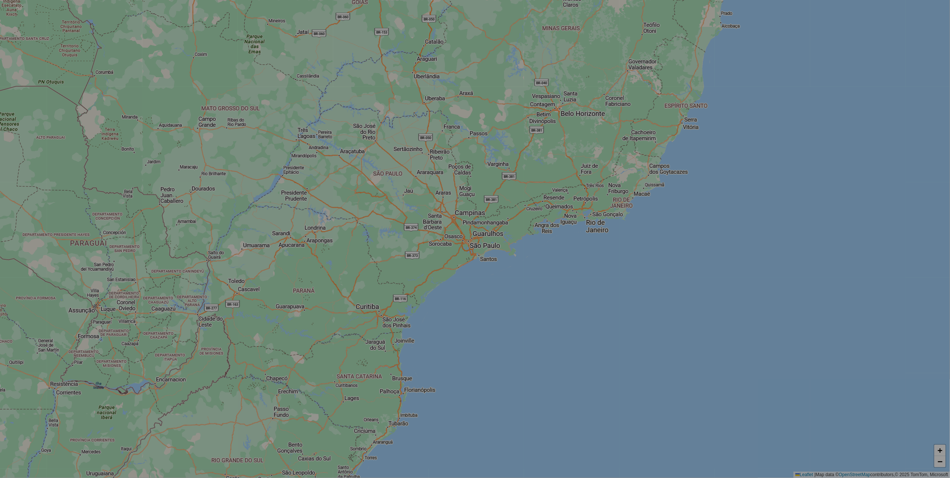
select select "*"
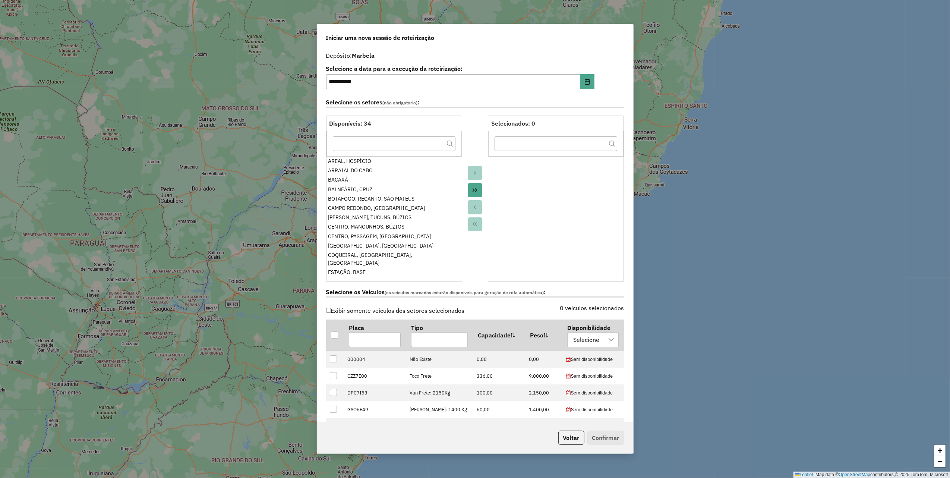
click at [474, 188] on icon "Move All to Target" at bounding box center [475, 190] width 6 height 6
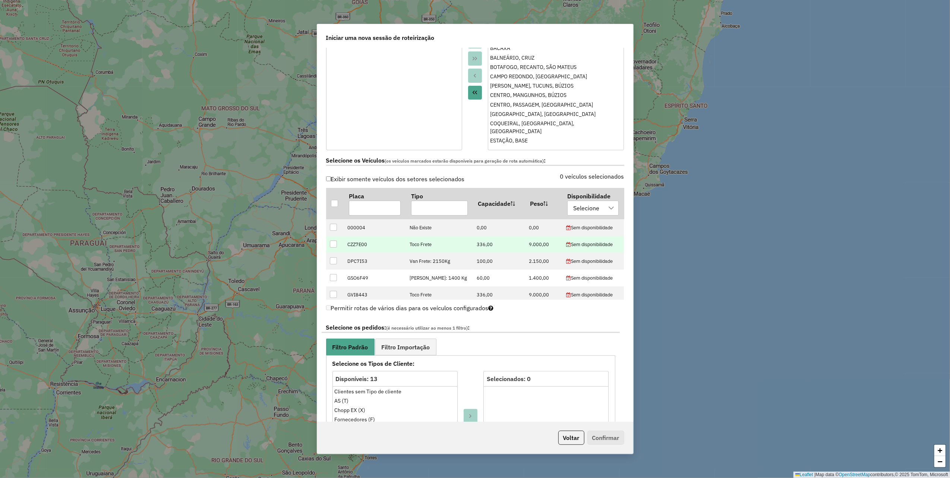
scroll to position [199, 0]
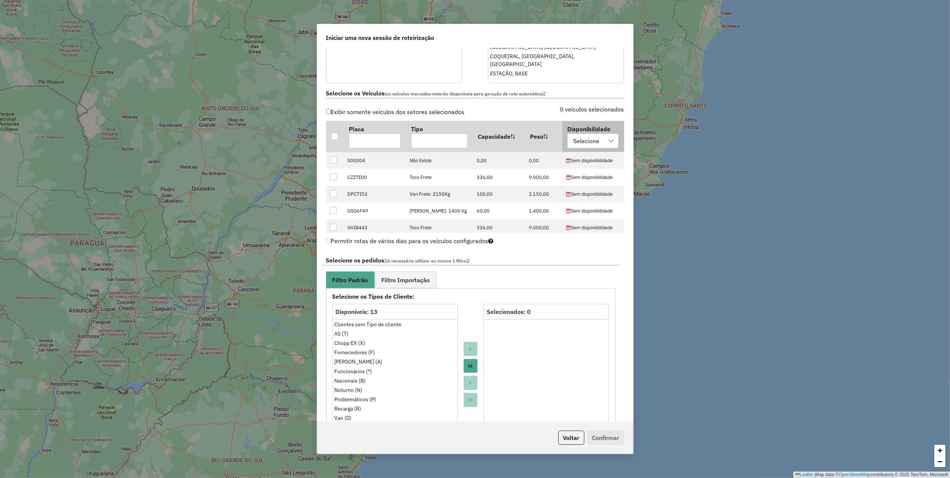
click at [580, 143] on div "Selecione" at bounding box center [585, 141] width 31 height 14
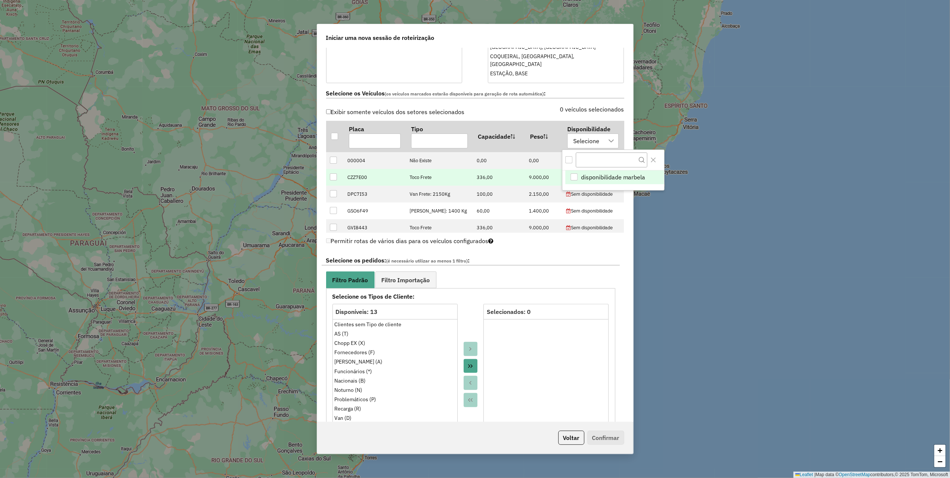
scroll to position [5, 34]
click at [593, 174] on span "disponibilidade marbela" at bounding box center [613, 176] width 64 height 9
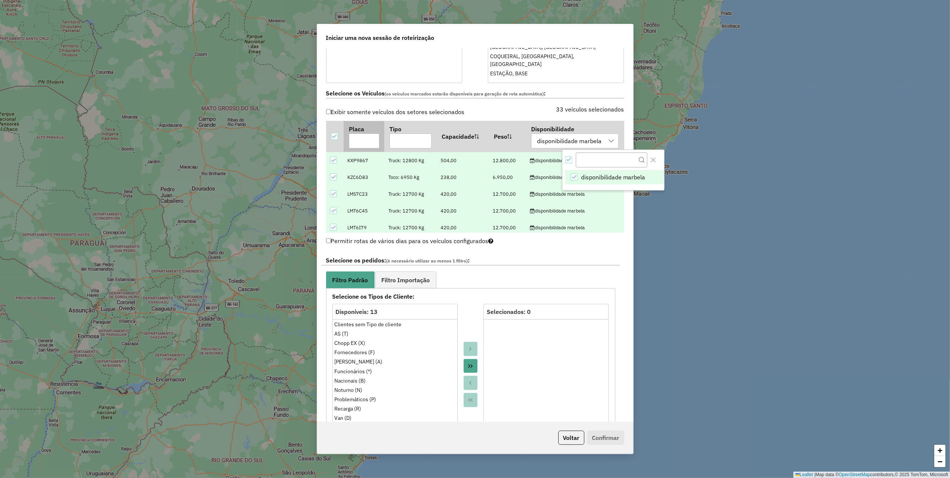
click at [361, 145] on input "text" at bounding box center [364, 140] width 31 height 15
click at [335, 162] on icon at bounding box center [332, 160] width 5 height 5
click at [370, 146] on input "text" at bounding box center [364, 140] width 31 height 15
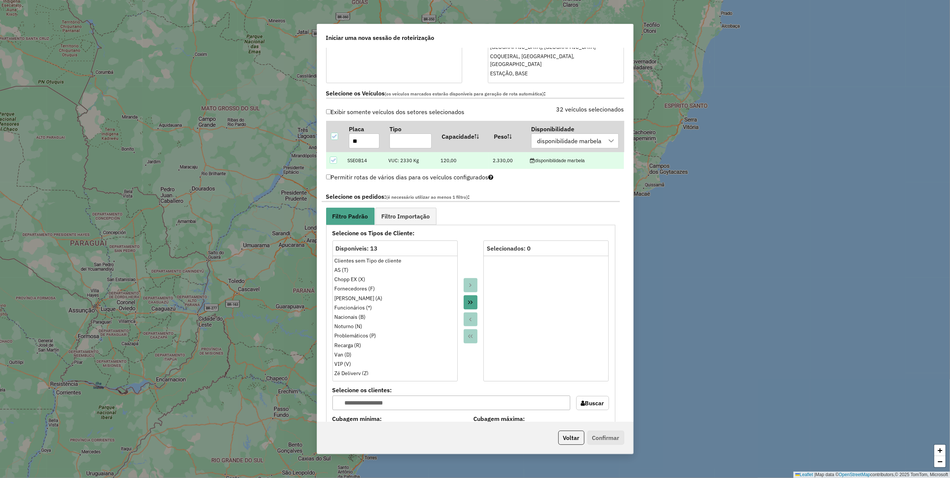
click at [334, 161] on icon at bounding box center [332, 160] width 5 height 5
click at [362, 143] on input "**" at bounding box center [364, 140] width 31 height 15
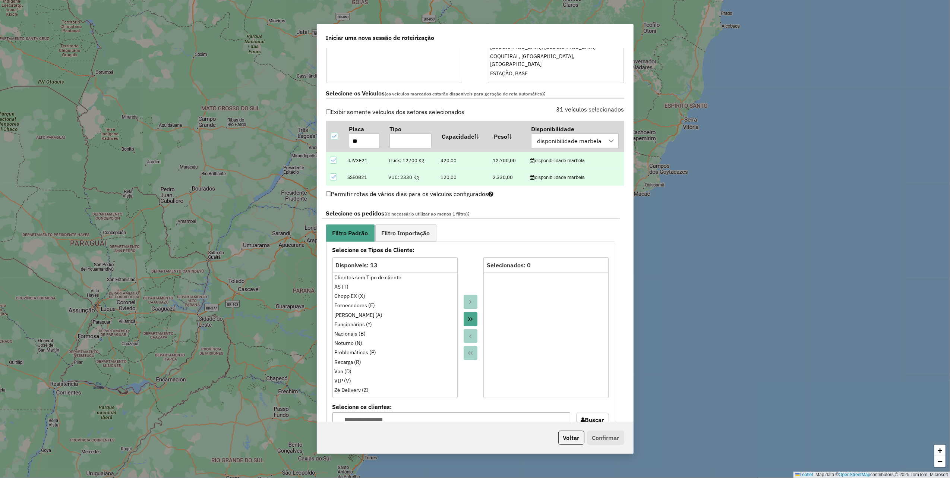
click at [333, 173] on td at bounding box center [335, 177] width 18 height 17
click at [332, 177] on icon at bounding box center [332, 176] width 5 height 5
click at [367, 144] on input "**" at bounding box center [364, 140] width 31 height 15
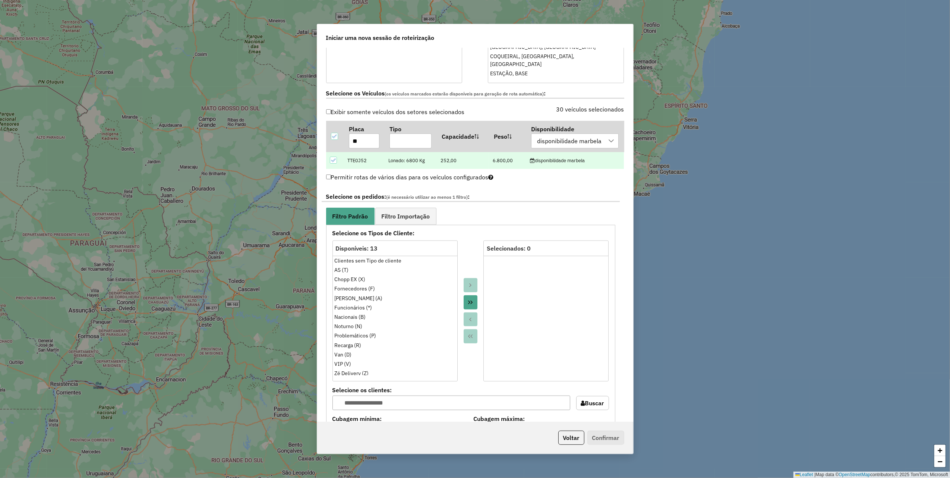
type input "**"
click at [333, 164] on div at bounding box center [333, 159] width 7 height 7
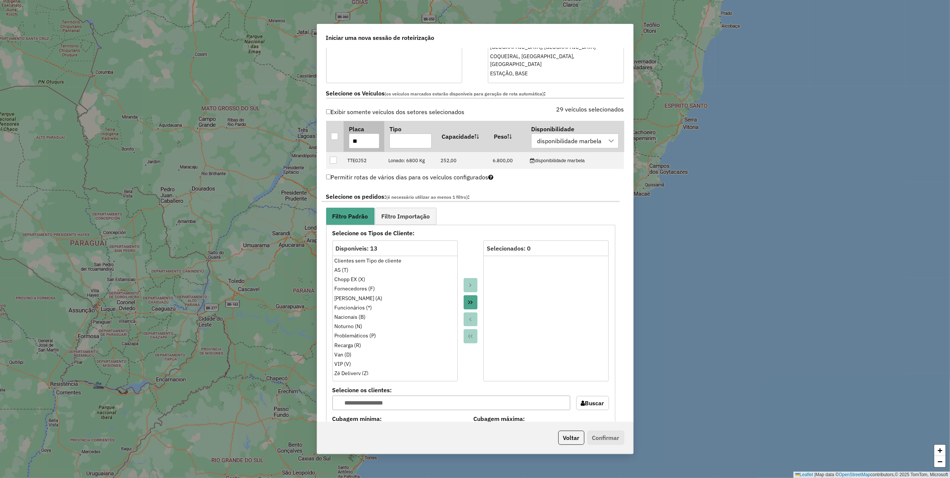
click at [359, 143] on input "**" at bounding box center [364, 140] width 31 height 15
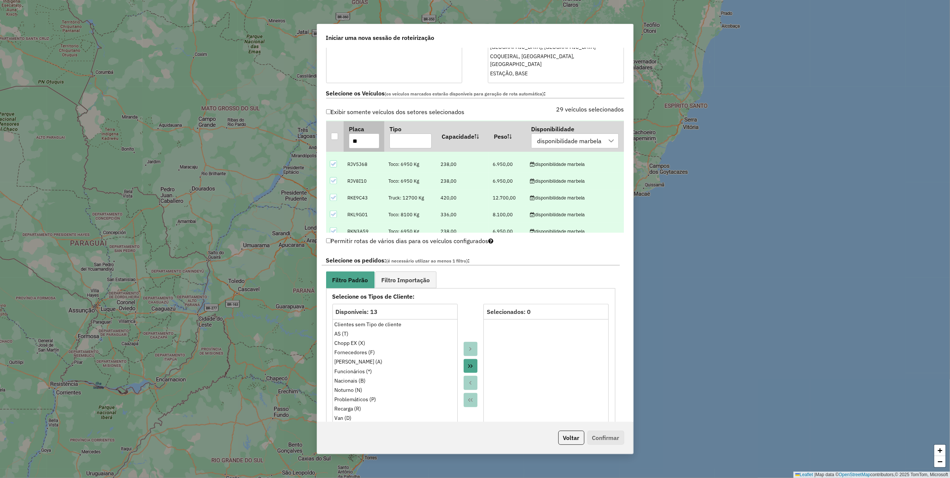
scroll to position [0, 0]
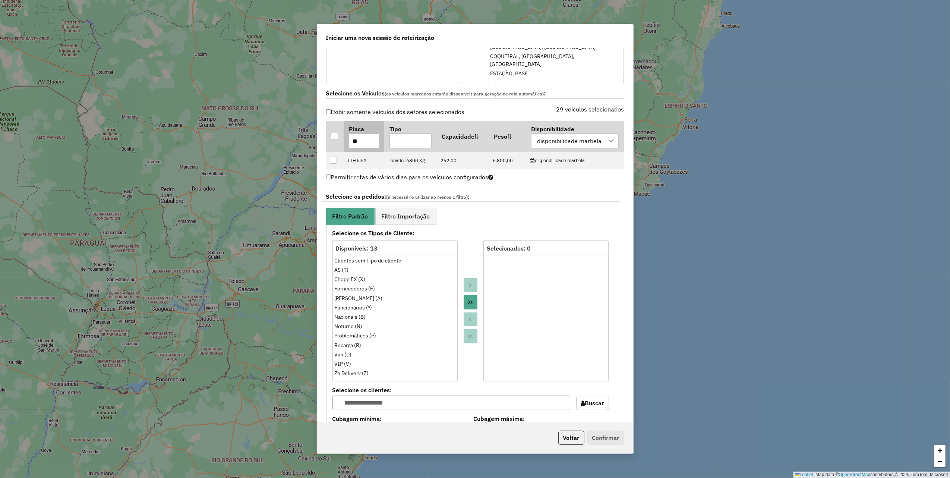
type input "*"
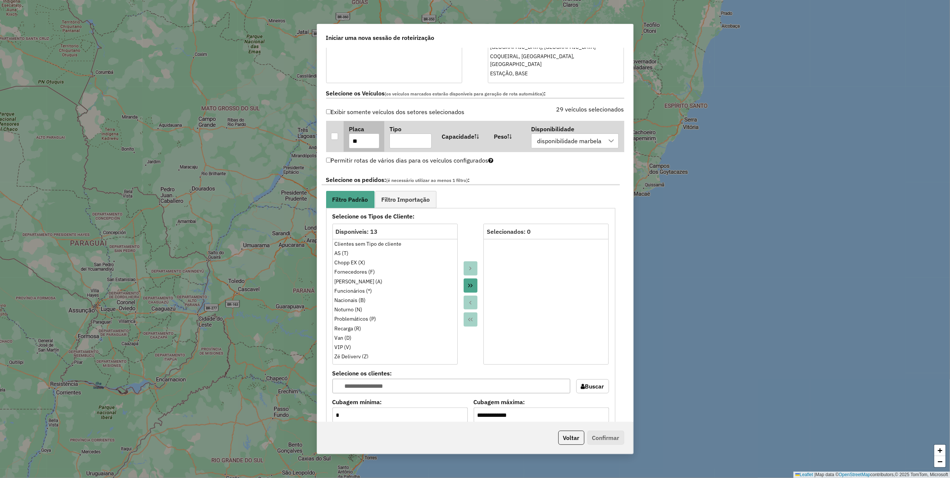
type input "*"
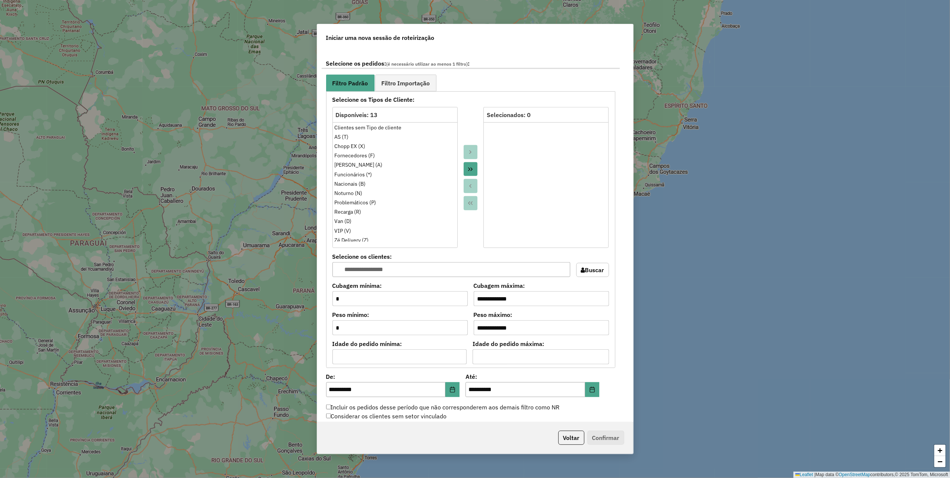
scroll to position [397, 0]
click at [464, 168] on button "Move All to Target" at bounding box center [470, 167] width 14 height 14
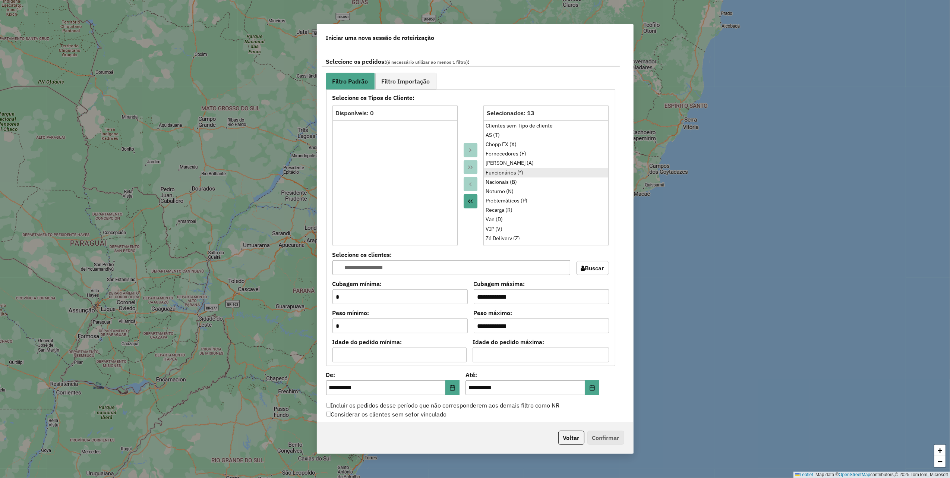
click at [522, 173] on div "Funcionários (*)" at bounding box center [545, 173] width 121 height 8
click at [471, 187] on icon "Move to Source" at bounding box center [470, 184] width 6 height 6
click at [517, 157] on div "Fornecedores (F)" at bounding box center [545, 154] width 121 height 8
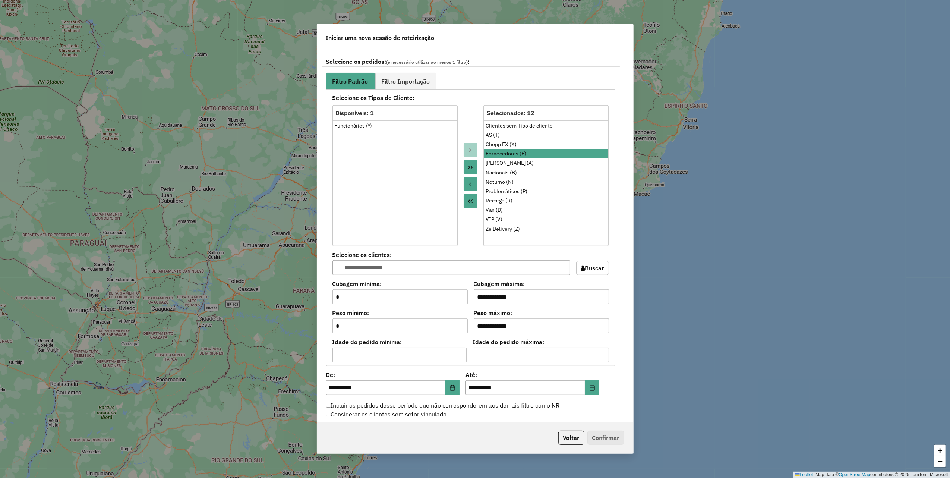
click at [467, 186] on icon "Move to Source" at bounding box center [470, 184] width 6 height 6
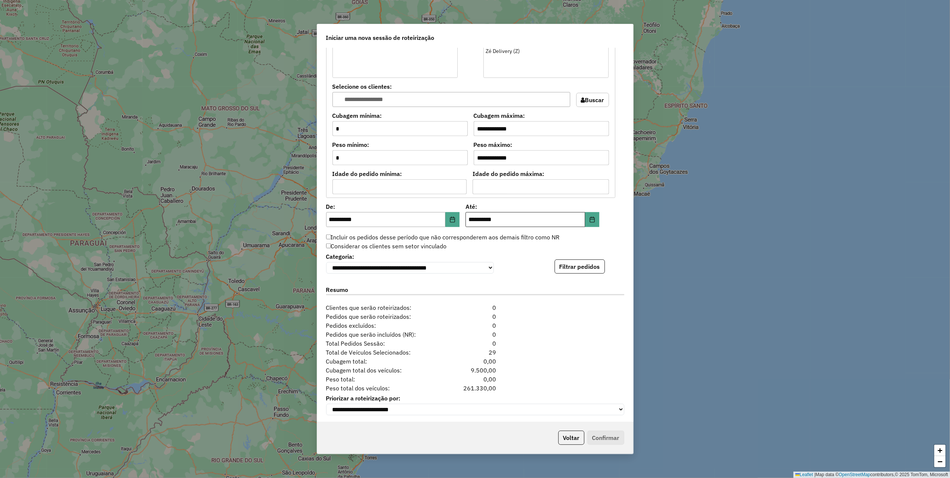
scroll to position [573, 0]
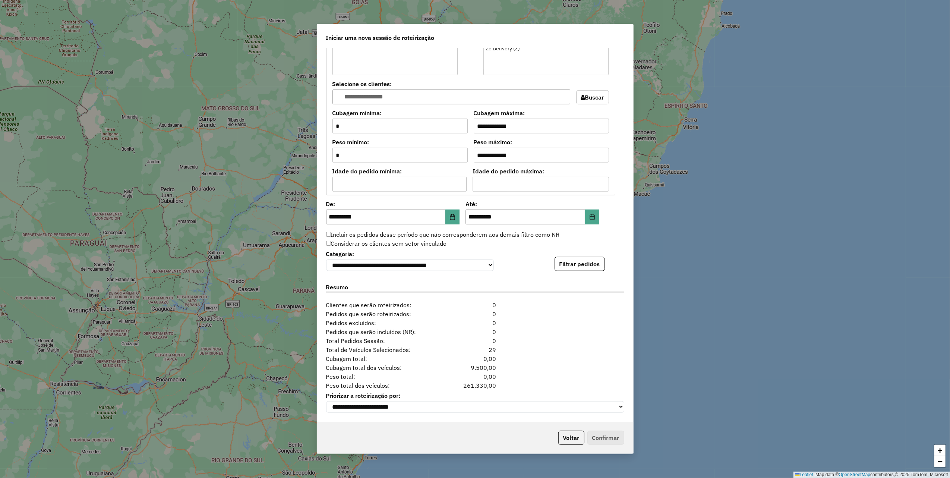
click at [587, 253] on div "**********" at bounding box center [475, 259] width 298 height 23
click at [587, 261] on button "Filtrar pedidos" at bounding box center [579, 264] width 50 height 14
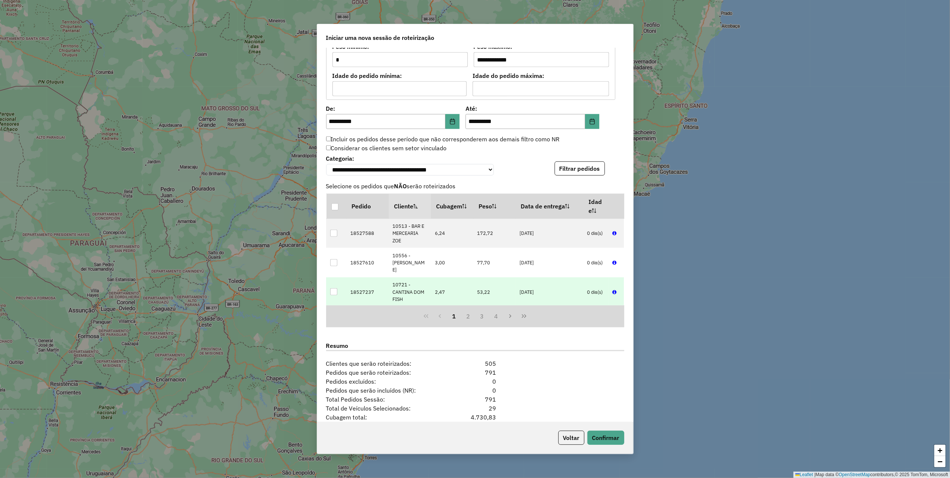
scroll to position [726, 0]
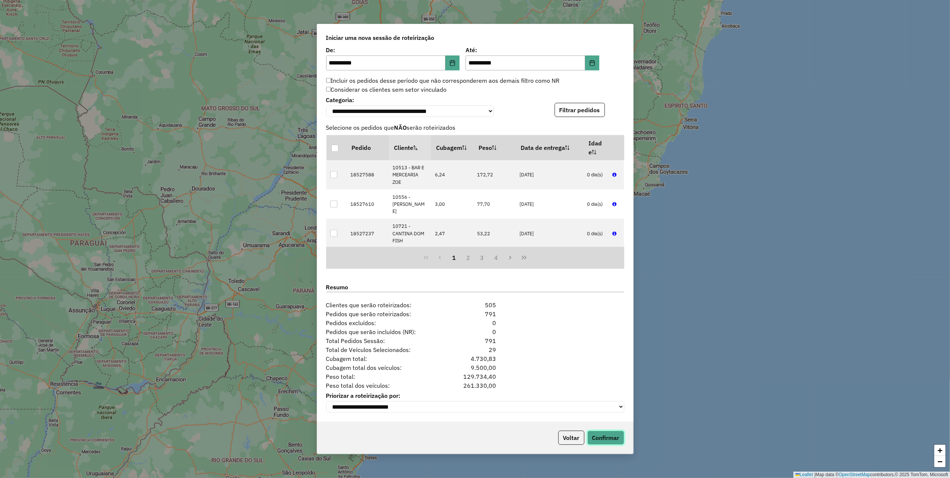
drag, startPoint x: 598, startPoint y: 442, endPoint x: 608, endPoint y: 441, distance: 10.1
click at [598, 442] on button "Confirmar" at bounding box center [605, 437] width 37 height 14
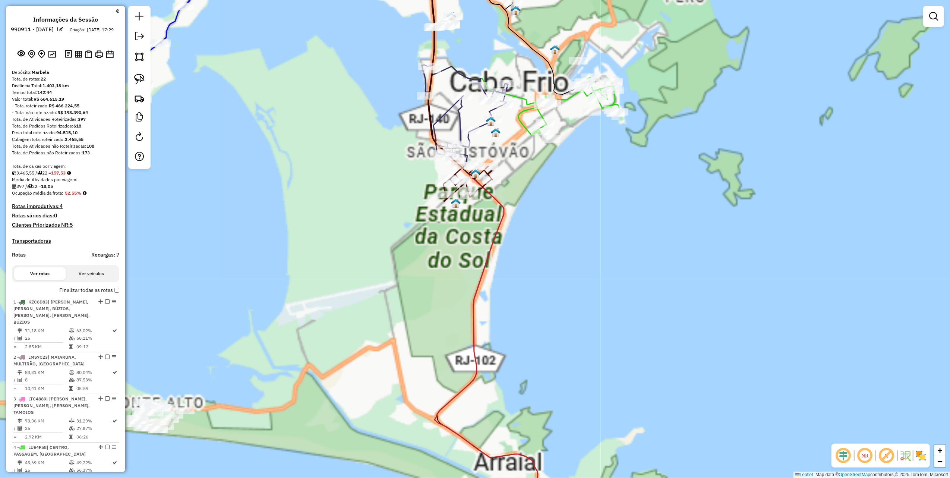
click at [601, 221] on div "Janela de atendimento Grade de atendimento Capacidade Transportadoras Veículos …" at bounding box center [475, 239] width 950 height 478
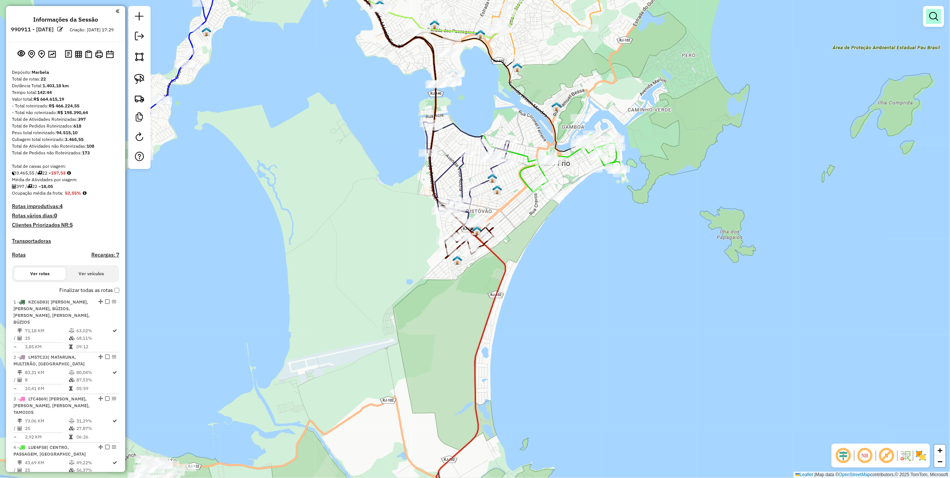
click at [930, 19] on em at bounding box center [933, 16] width 9 height 9
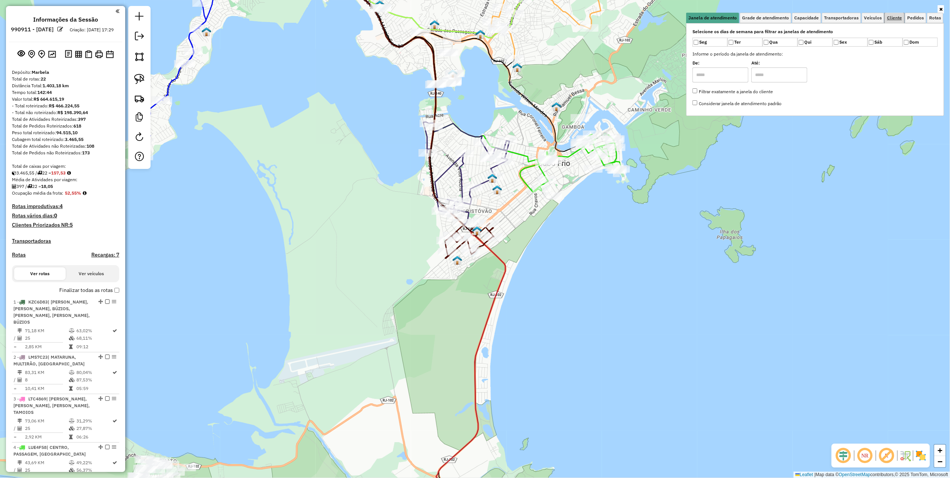
click at [893, 19] on span "Cliente" at bounding box center [894, 18] width 15 height 4
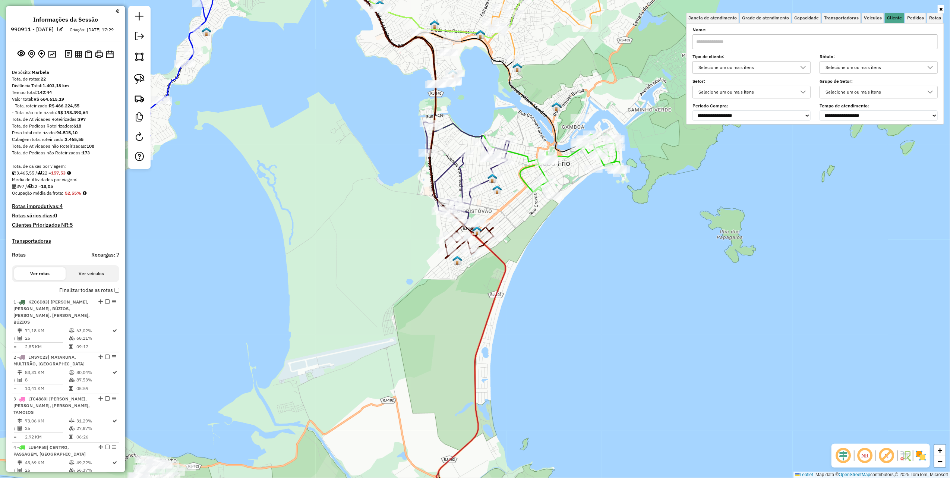
click at [750, 66] on div "Selecione um ou mais itens" at bounding box center [746, 67] width 100 height 12
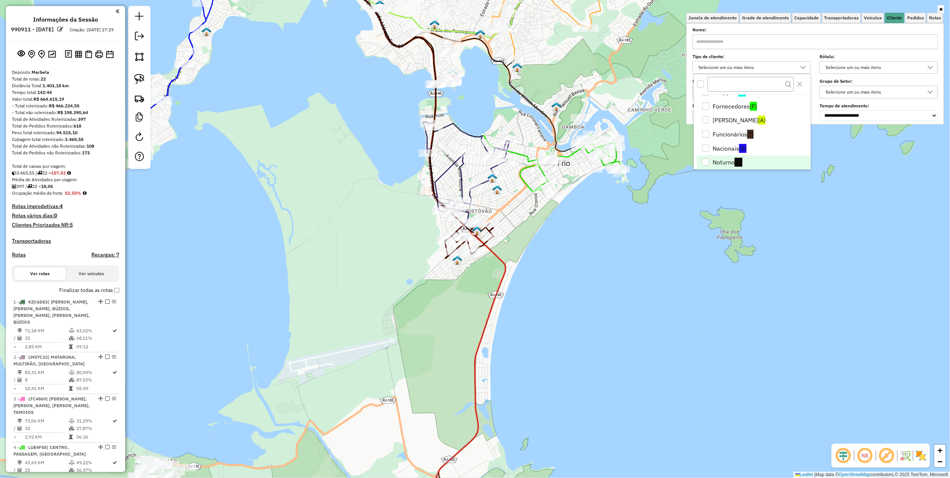
scroll to position [50, 0]
click at [729, 148] on li "Noturno (N)" at bounding box center [754, 150] width 114 height 14
click at [665, 237] on div "Janela de atendimento Grade de atendimento Capacidade Transportadoras Veículos …" at bounding box center [475, 239] width 950 height 478
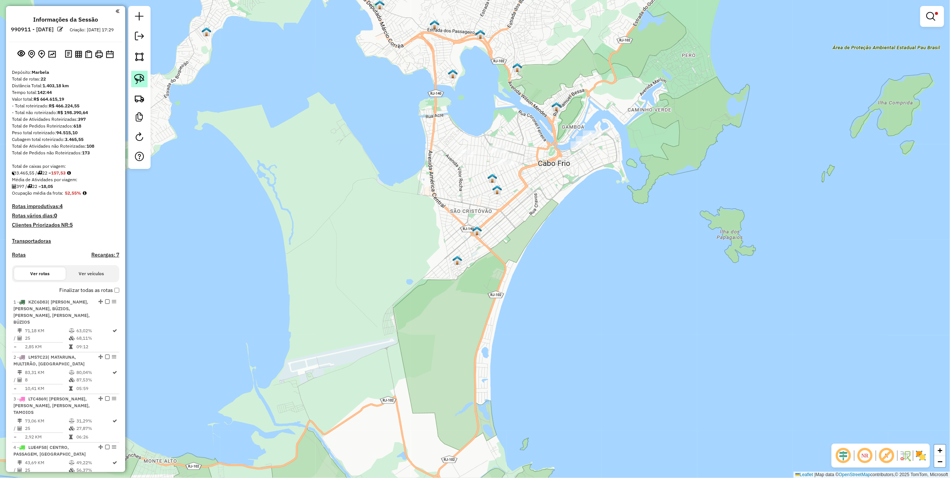
click at [145, 77] on link at bounding box center [139, 79] width 16 height 16
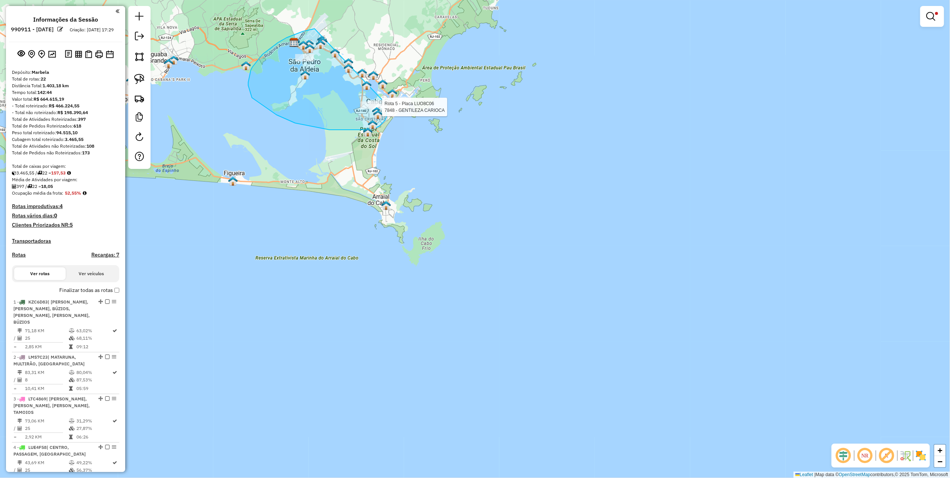
click at [386, 104] on div "Rota 5 - Placa LUO8C06 7848 - GENTILEZA CARIOCA Limpar filtros Janela de atendi…" at bounding box center [475, 239] width 950 height 478
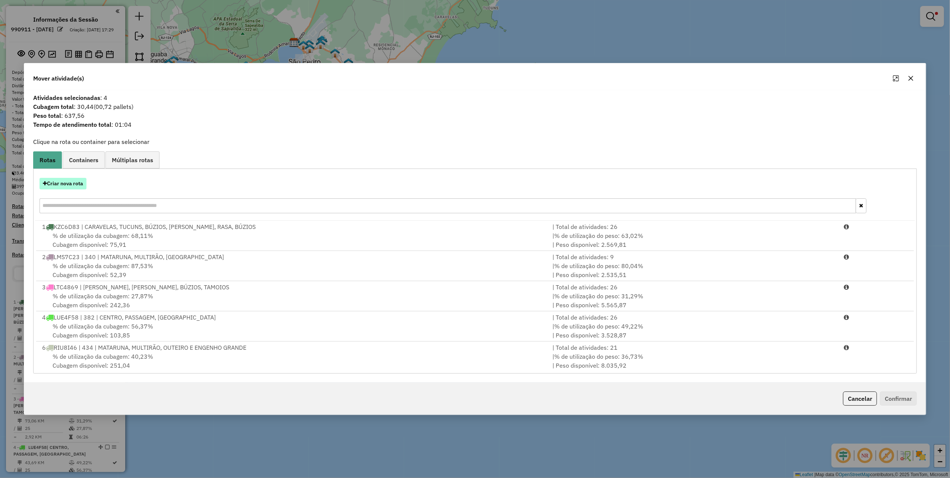
click at [75, 182] on button "Criar nova rota" at bounding box center [62, 184] width 47 height 12
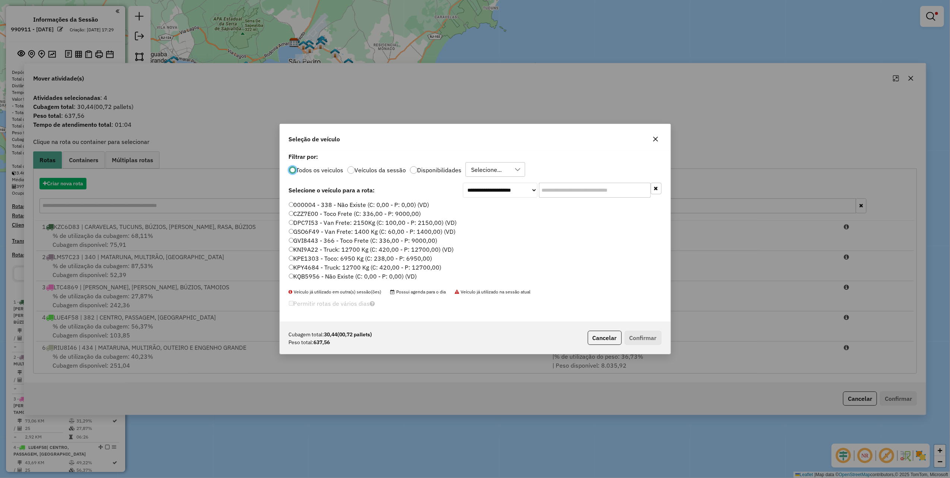
scroll to position [4, 2]
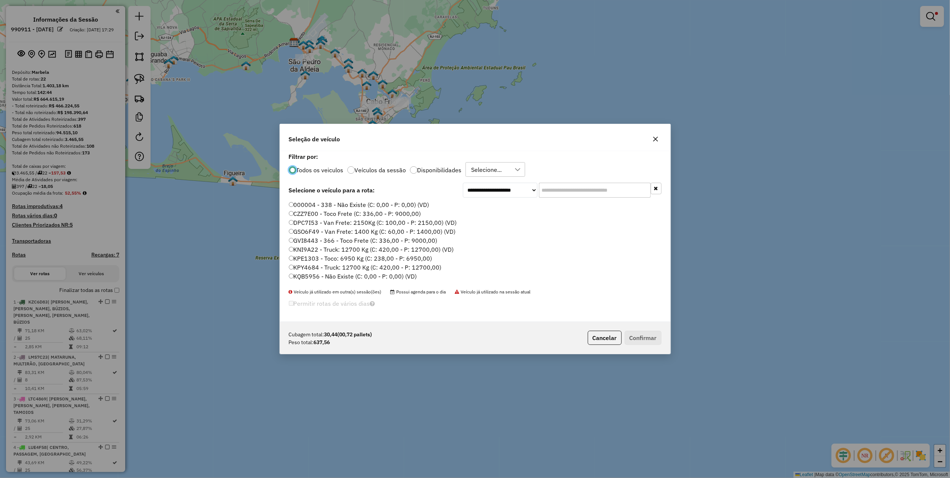
click at [587, 188] on input "text" at bounding box center [595, 190] width 112 height 15
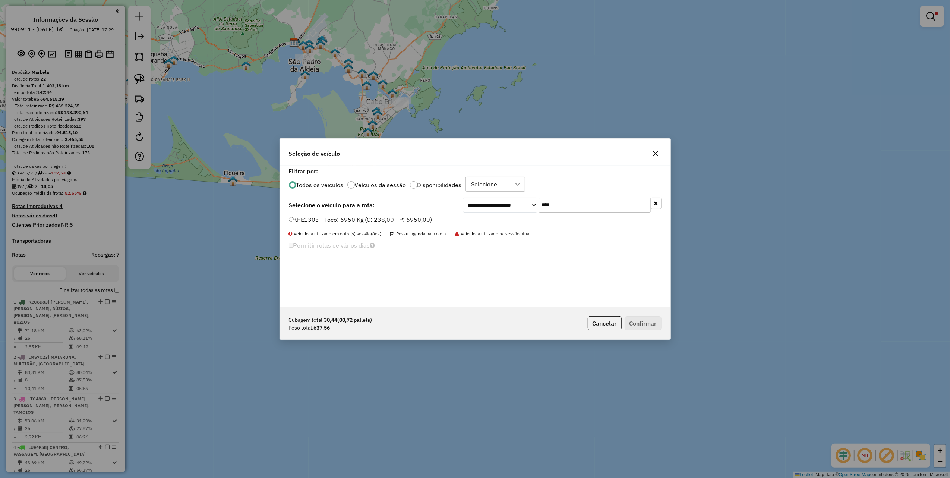
type input "****"
click at [390, 222] on label "KPE1303 - Toco: 6950 Kg (C: 238,00 - P: 6950,00)" at bounding box center [360, 219] width 143 height 9
click at [642, 317] on div "Cubagem total: 30,44 (00,72 pallets) Peso total: 637,56 Cancelar Confirmar" at bounding box center [475, 323] width 390 height 32
click at [649, 323] on button "Confirmar" at bounding box center [642, 323] width 37 height 14
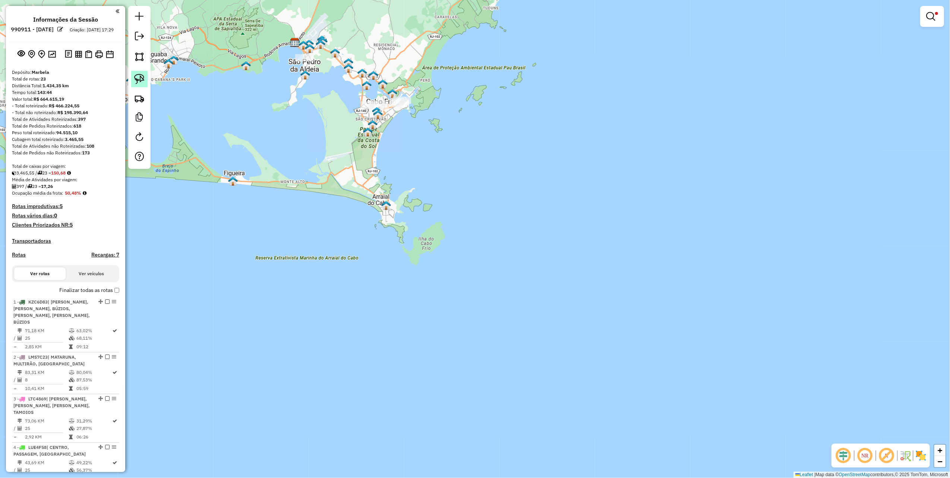
click at [139, 78] on img at bounding box center [139, 79] width 10 height 10
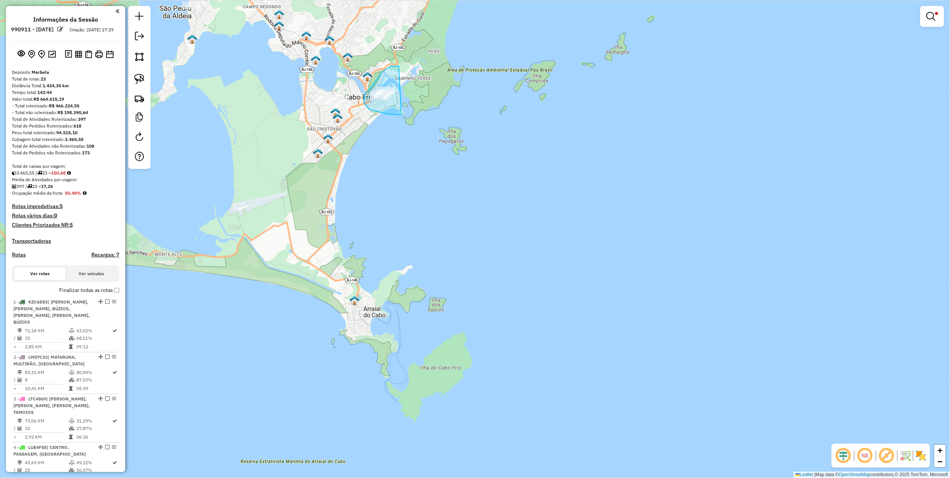
drag, startPoint x: 382, startPoint y: 72, endPoint x: 456, endPoint y: 81, distance: 74.8
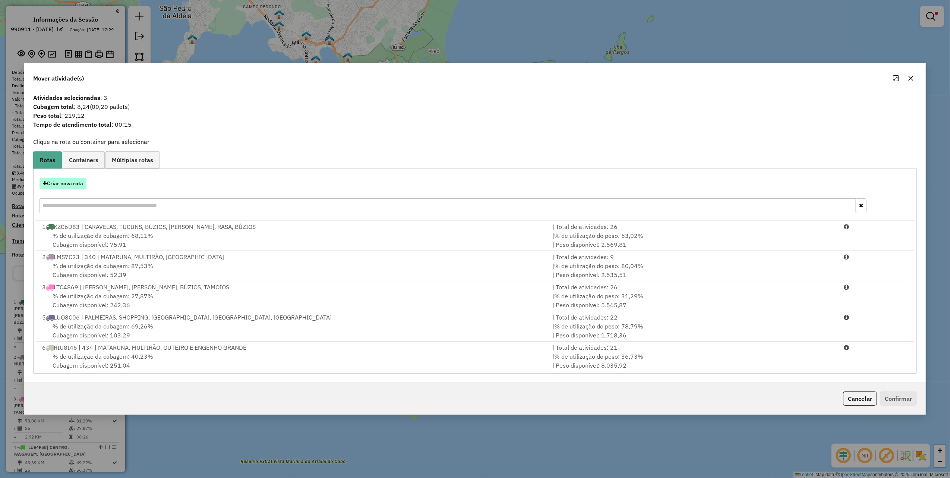
drag, startPoint x: 64, startPoint y: 182, endPoint x: 73, endPoint y: 182, distance: 9.3
click at [73, 182] on button "Criar nova rota" at bounding box center [62, 184] width 47 height 12
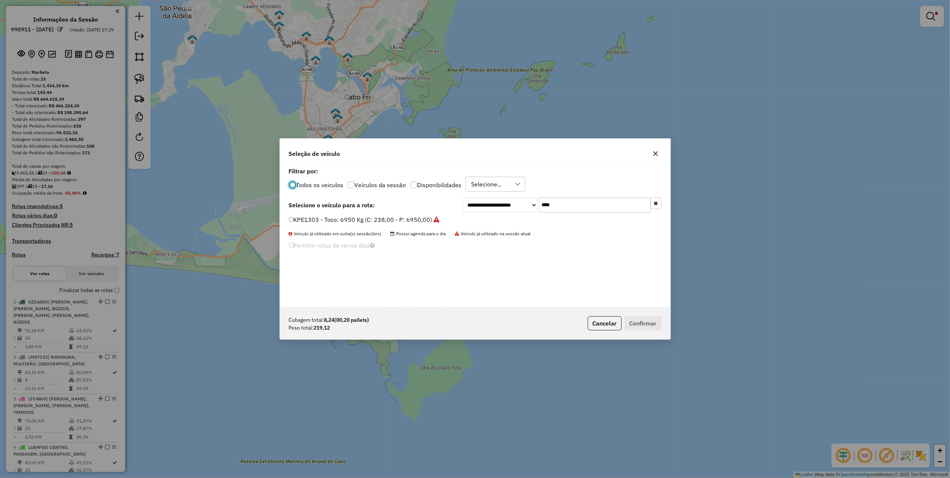
click at [402, 215] on div "**********" at bounding box center [475, 236] width 390 height 142
click at [416, 216] on label "KPE1303 - Toco: 6950 Kg (C: 238,00 - P: 6950,00)" at bounding box center [364, 219] width 151 height 9
drag, startPoint x: 646, startPoint y: 324, endPoint x: 651, endPoint y: 320, distance: 6.9
click at [650, 324] on button "Confirmar" at bounding box center [642, 323] width 37 height 14
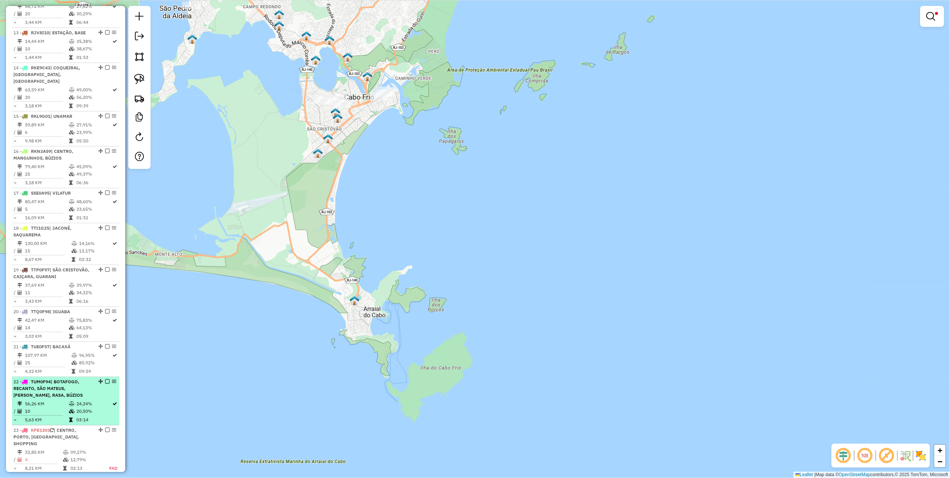
scroll to position [963, 0]
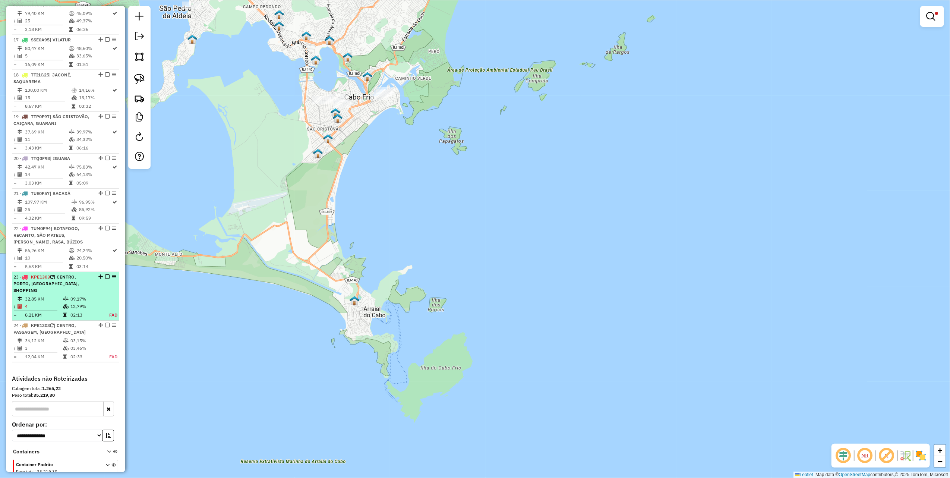
click at [105, 274] on em at bounding box center [107, 276] width 4 height 4
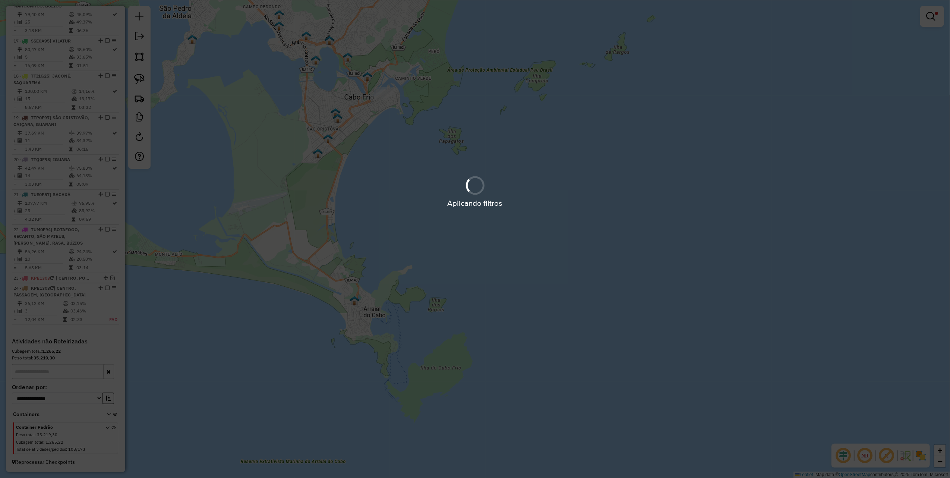
scroll to position [931, 0]
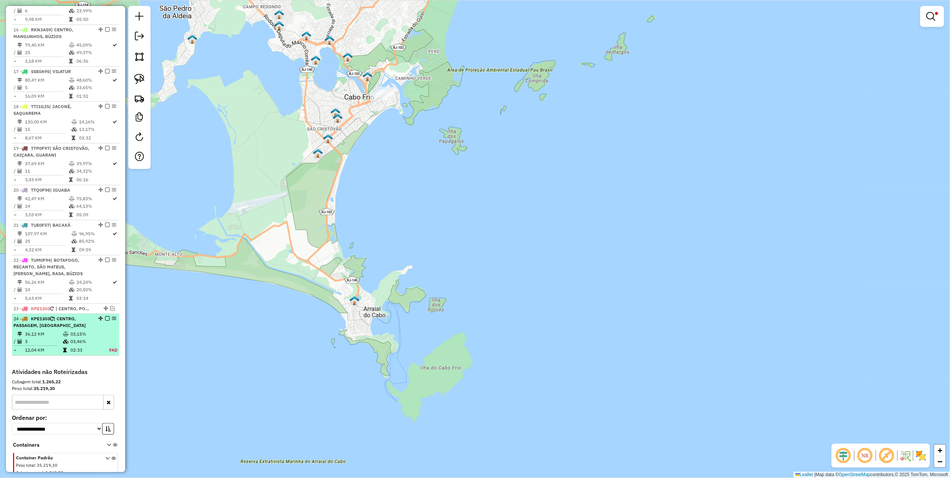
click at [105, 316] on em at bounding box center [107, 318] width 4 height 4
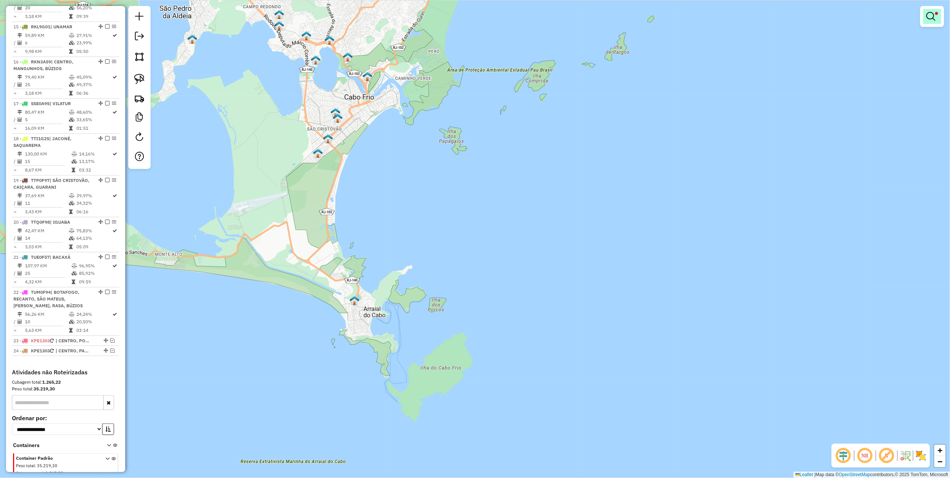
click at [930, 11] on link at bounding box center [932, 16] width 18 height 15
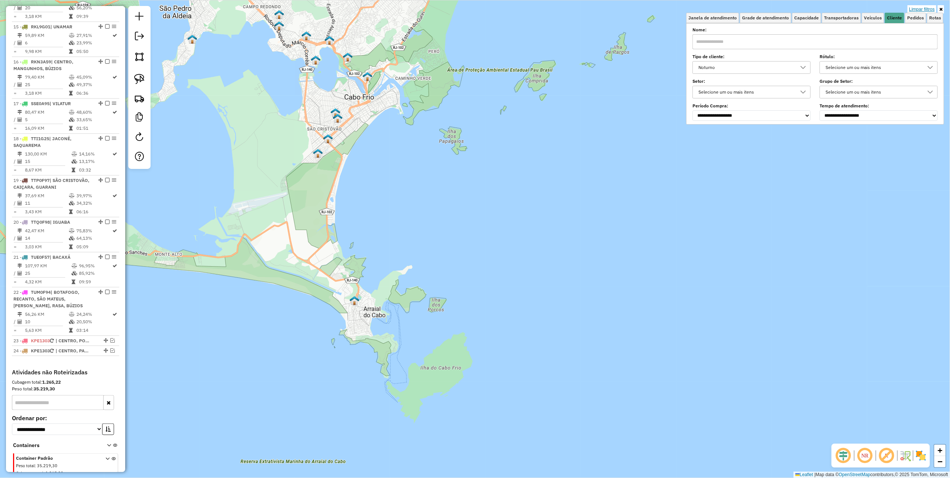
click at [927, 8] on link "Limpar filtros" at bounding box center [921, 9] width 29 height 8
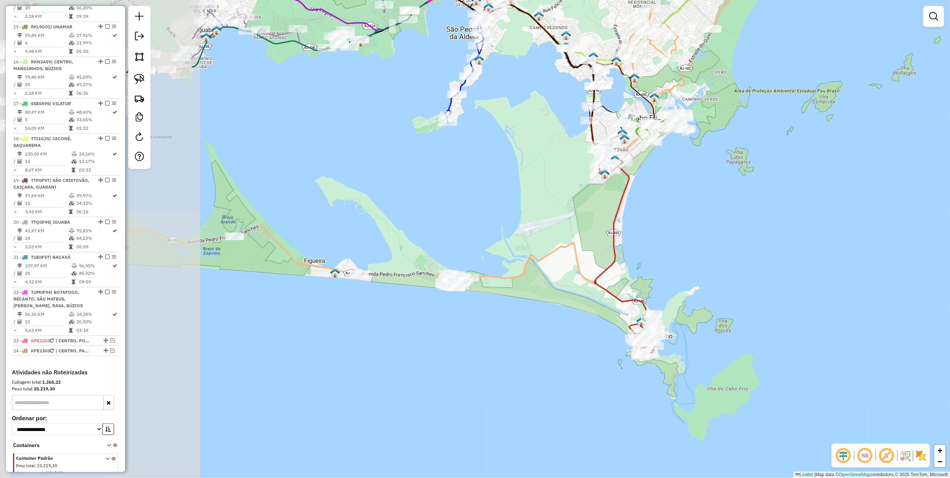
drag, startPoint x: 334, startPoint y: 164, endPoint x: 549, endPoint y: 151, distance: 215.7
click at [549, 151] on div "Janela de atendimento Grade de atendimento Capacidade Transportadoras Veículos …" at bounding box center [475, 239] width 950 height 478
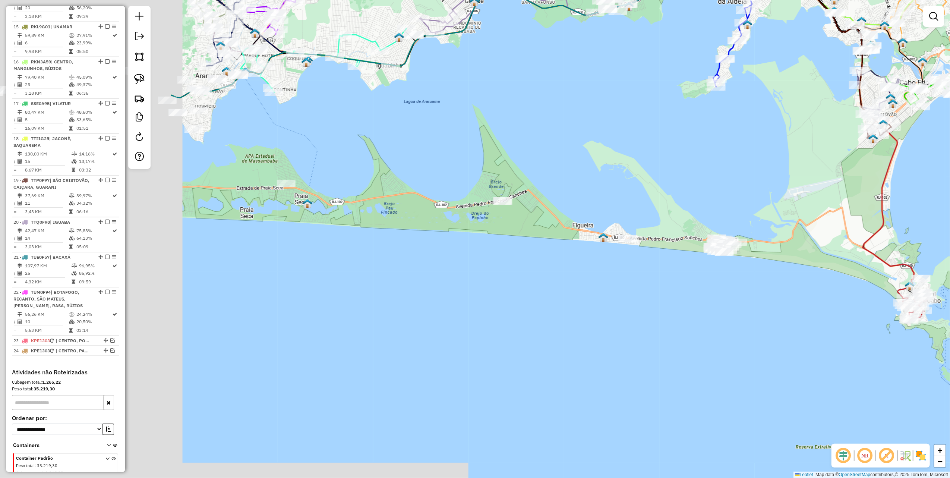
drag, startPoint x: 470, startPoint y: 194, endPoint x: 741, endPoint y: 158, distance: 273.6
click at [741, 159] on div "Janela de atendimento Grade de atendimento Capacidade Transportadoras Veículos …" at bounding box center [475, 239] width 950 height 478
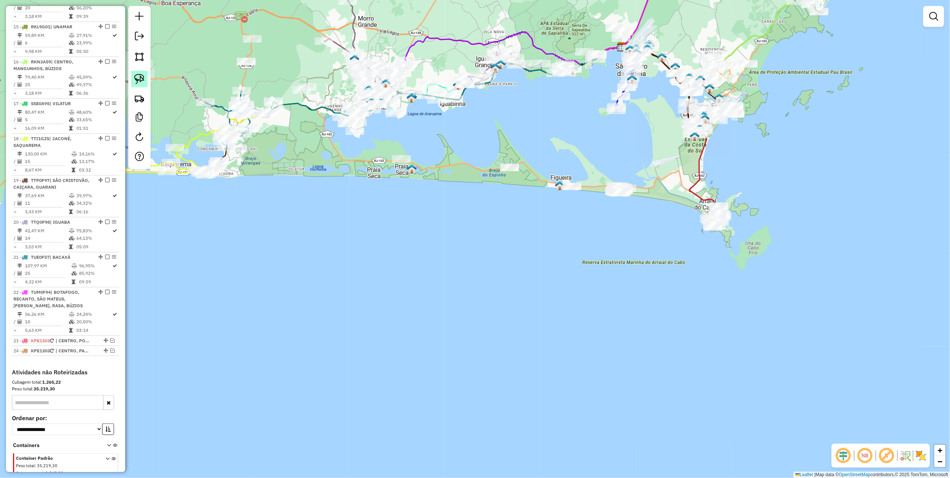
click at [142, 75] on img at bounding box center [139, 79] width 10 height 10
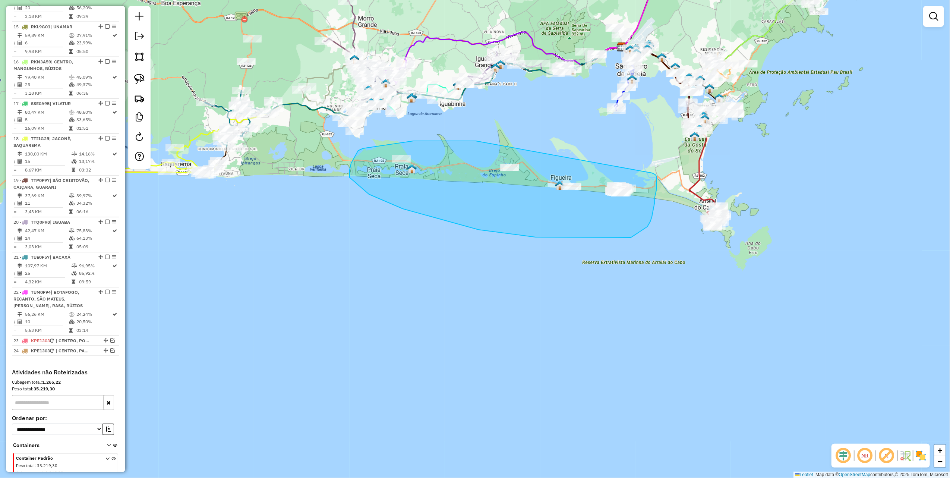
drag, startPoint x: 365, startPoint y: 148, endPoint x: 647, endPoint y: 170, distance: 282.9
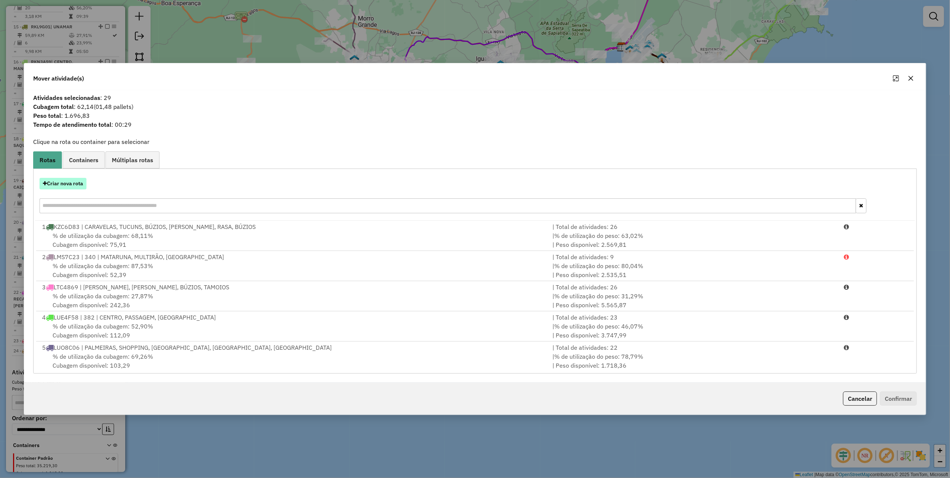
click at [80, 180] on button "Criar nova rota" at bounding box center [62, 184] width 47 height 12
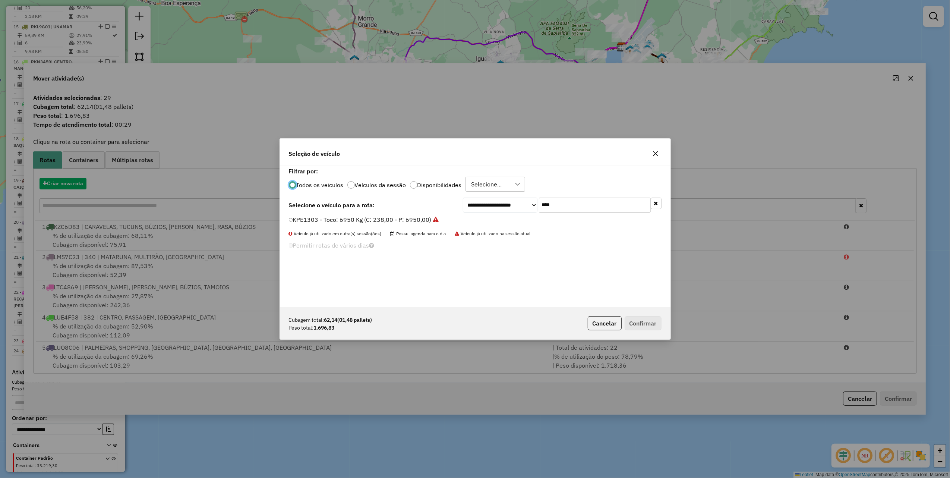
scroll to position [4, 2]
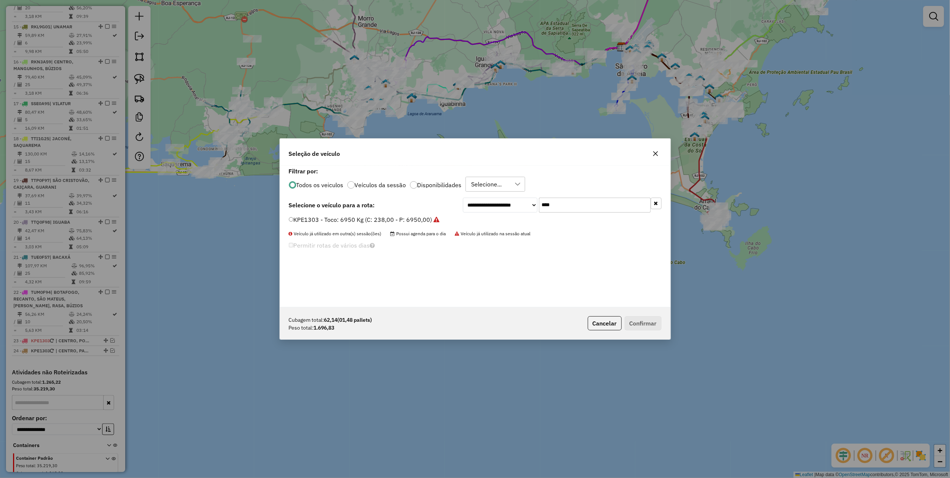
click at [595, 206] on input "****" at bounding box center [595, 204] width 112 height 15
type input "*"
type input "***"
click at [437, 220] on label "SSE0A95 - VUC: 2330 Kg (C: 120,00 - P: 2330,00) (VD)" at bounding box center [374, 219] width 170 height 9
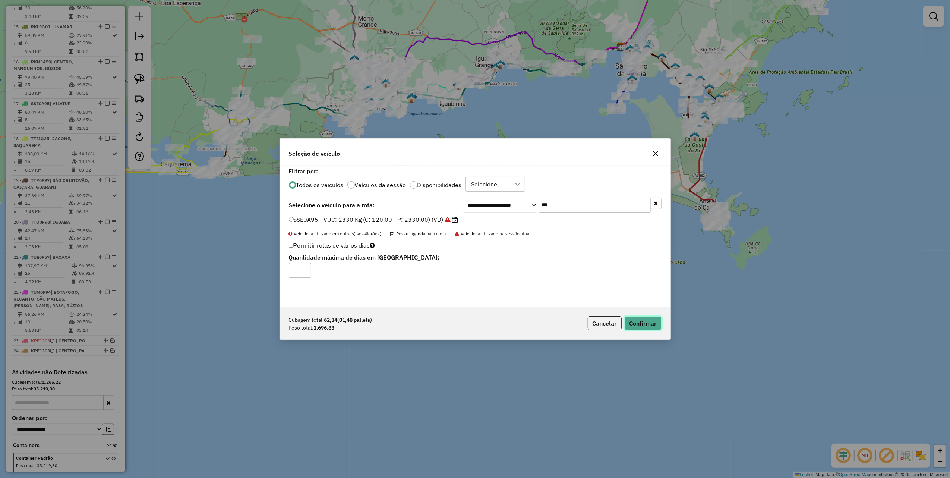
click at [635, 319] on button "Confirmar" at bounding box center [642, 323] width 37 height 14
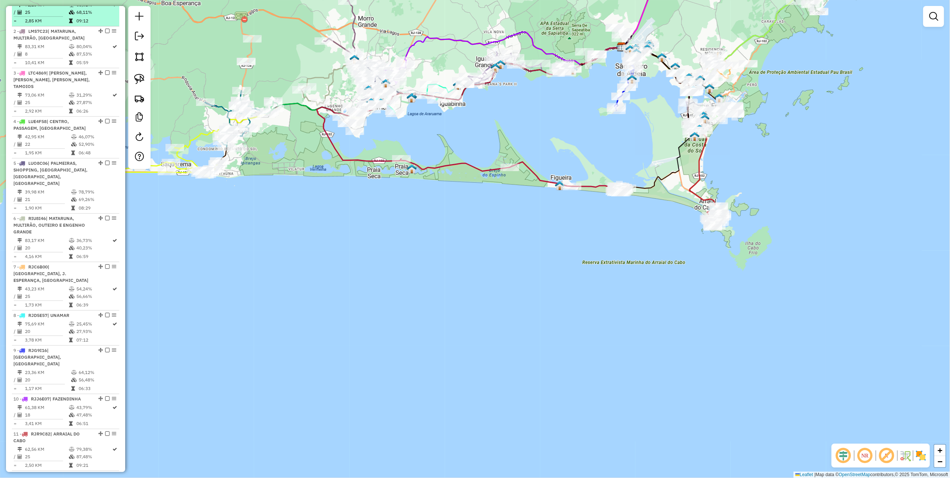
scroll to position [232, 0]
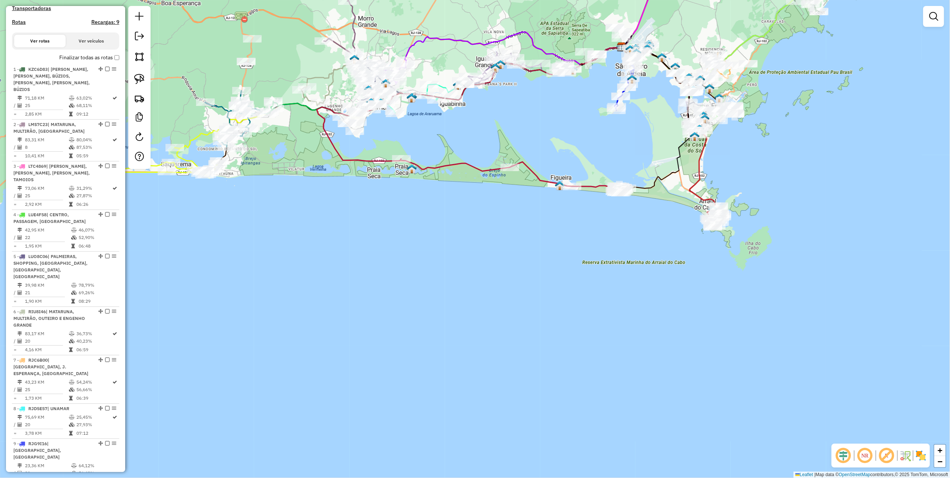
click at [111, 25] on h4 "Recargas: 9" at bounding box center [105, 22] width 28 height 6
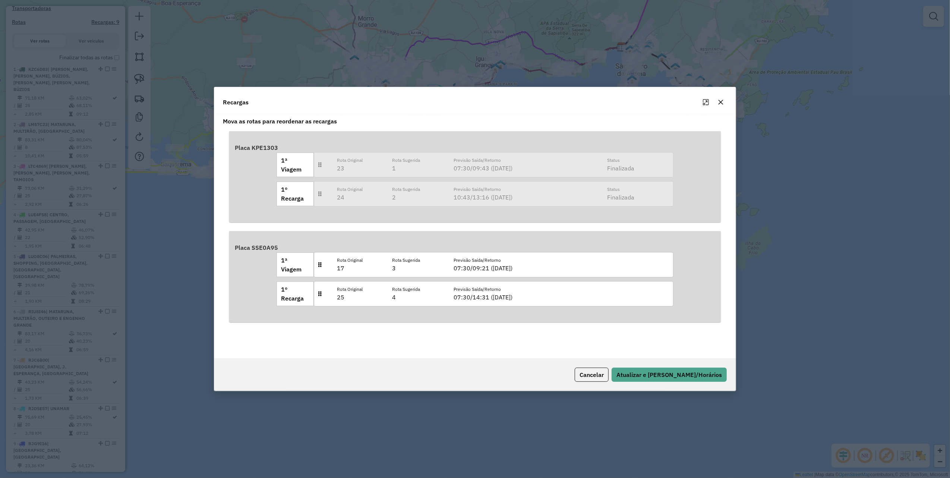
click at [728, 98] on div "Recargas" at bounding box center [475, 100] width 522 height 27
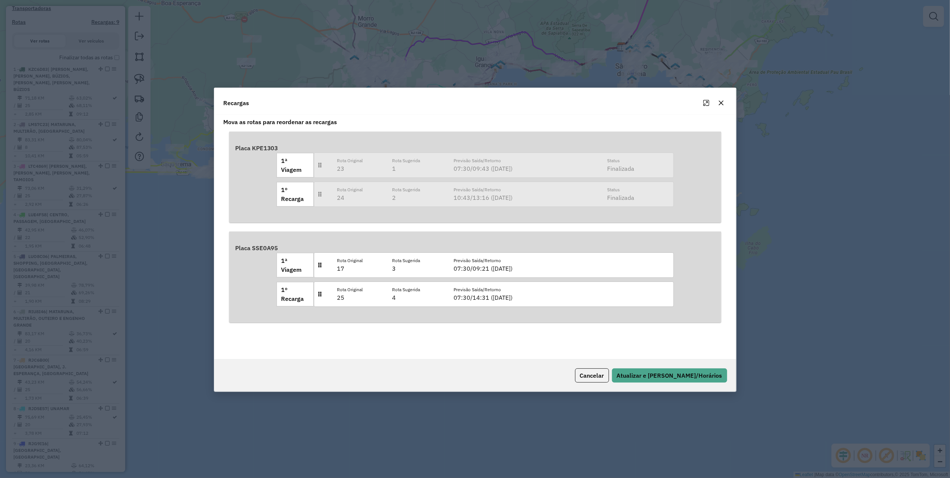
click at [721, 104] on icon "button" at bounding box center [720, 102] width 5 height 5
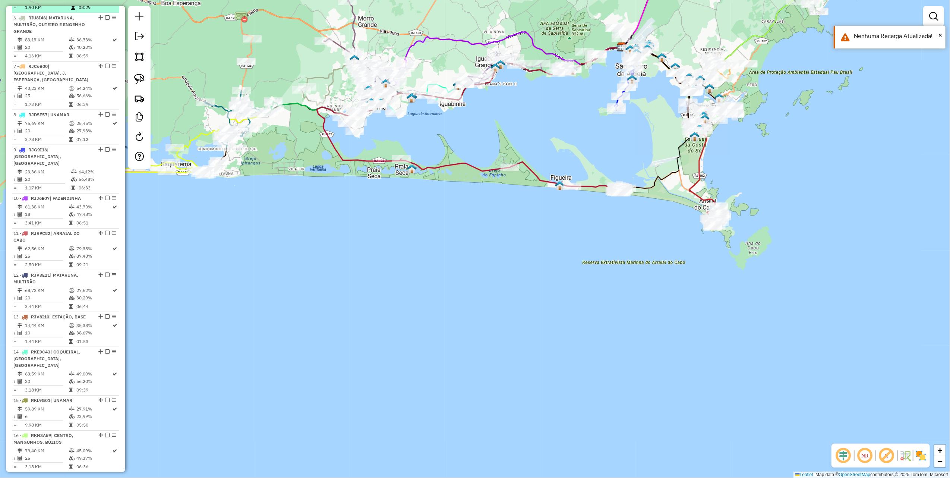
scroll to position [530, 0]
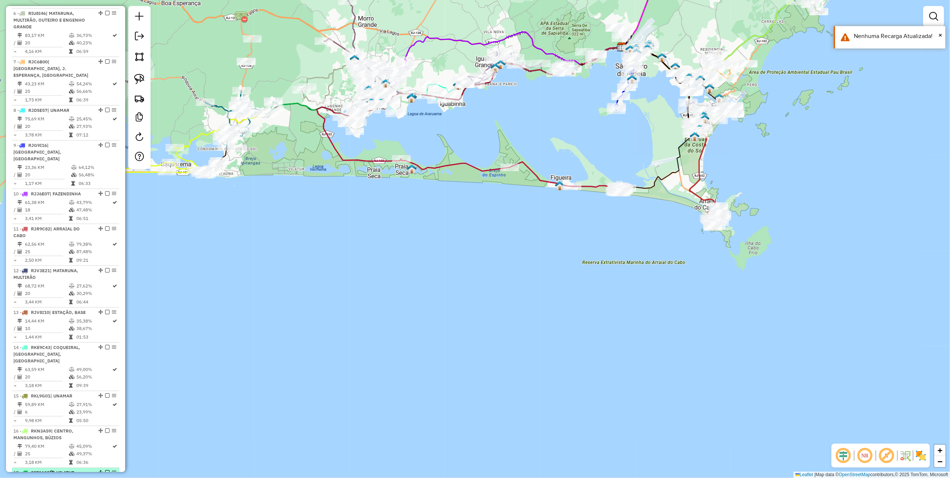
click at [46, 477] on td "80,47 KM" at bounding box center [48, 480] width 46 height 7
select select "**********"
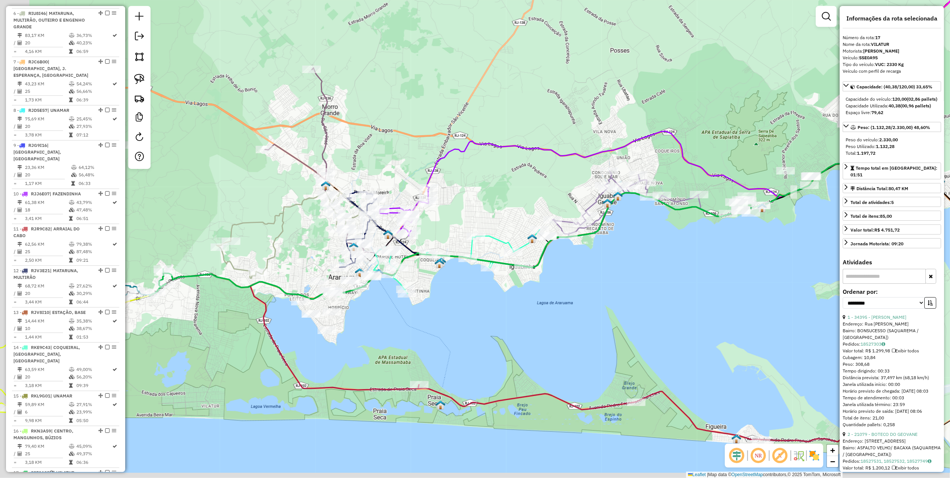
drag, startPoint x: 224, startPoint y: 312, endPoint x: 486, endPoint y: 209, distance: 281.8
click at [486, 209] on div "Janela de atendimento Grade de atendimento Capacidade Transportadoras Veículos …" at bounding box center [475, 239] width 950 height 478
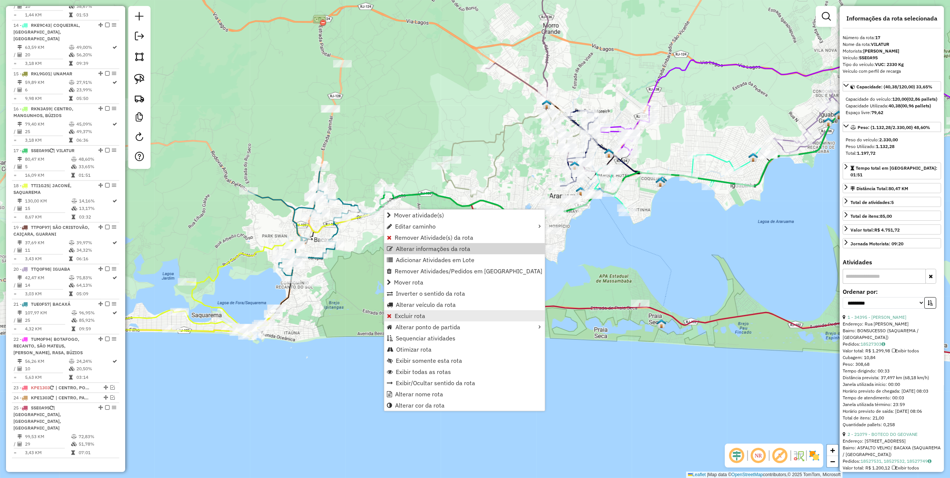
scroll to position [941, 0]
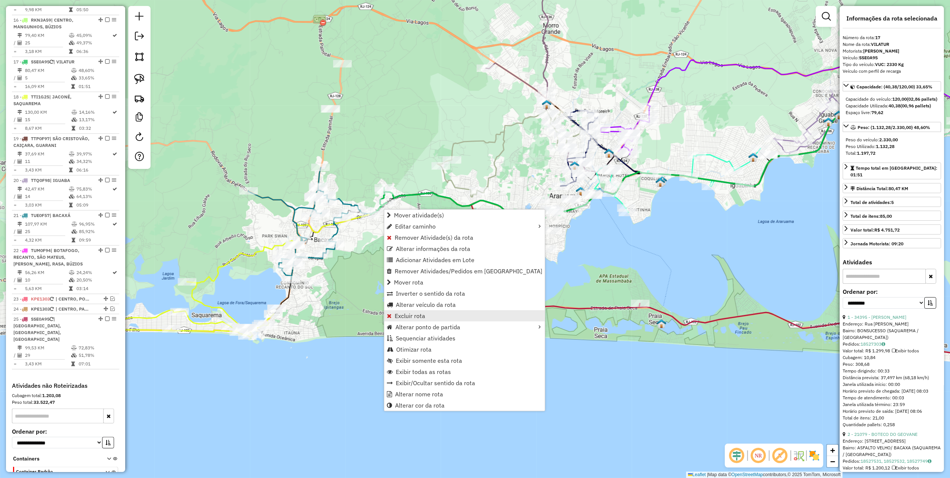
click at [409, 320] on link "Excluir rota" at bounding box center [464, 315] width 161 height 11
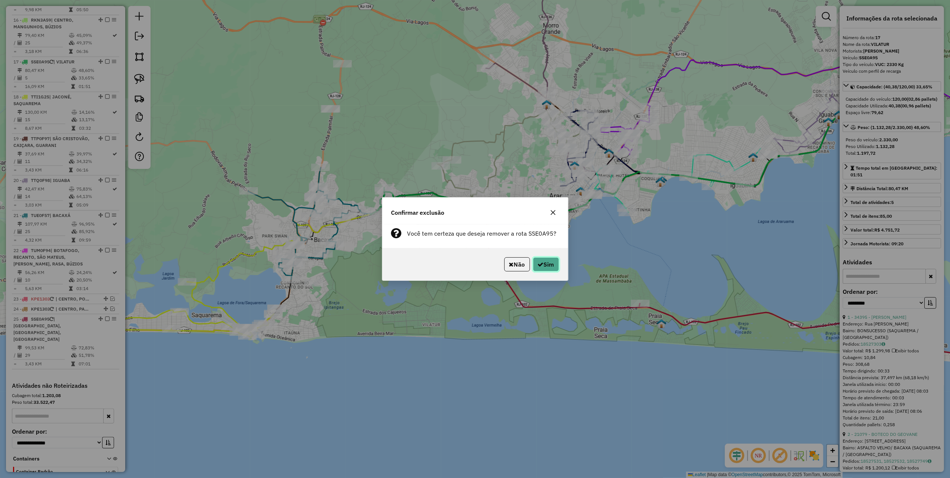
click at [534, 267] on button "Sim" at bounding box center [546, 264] width 26 height 14
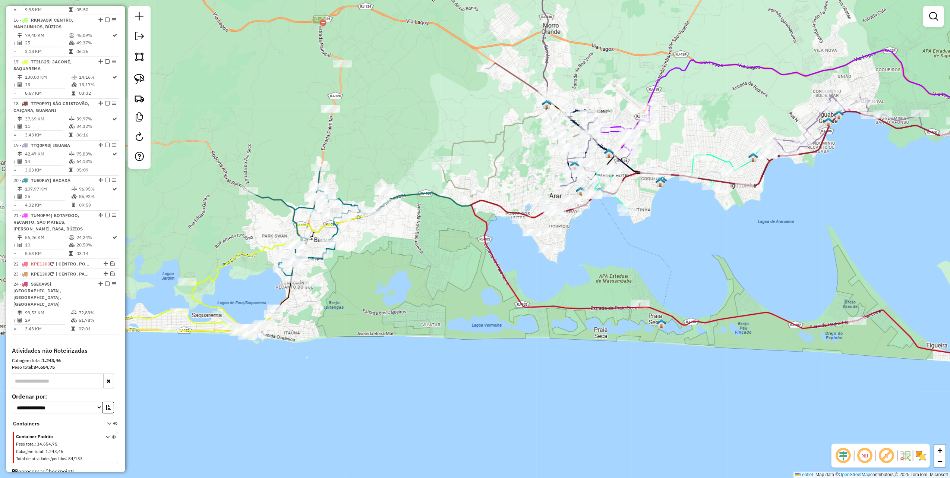
scroll to position [906, 0]
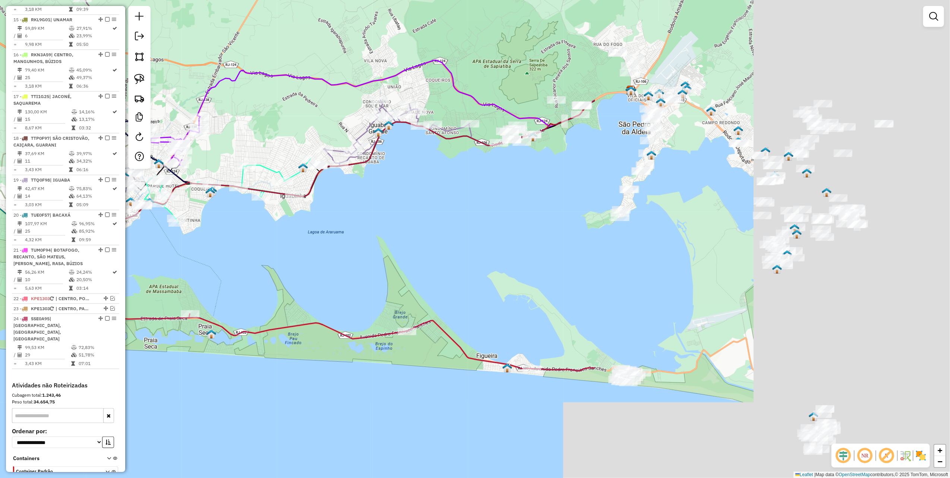
drag, startPoint x: 777, startPoint y: 253, endPoint x: 343, endPoint y: 258, distance: 433.3
click at [343, 264] on div "Janela de atendimento Grade de atendimento Capacidade Transportadoras Veículos …" at bounding box center [475, 239] width 950 height 478
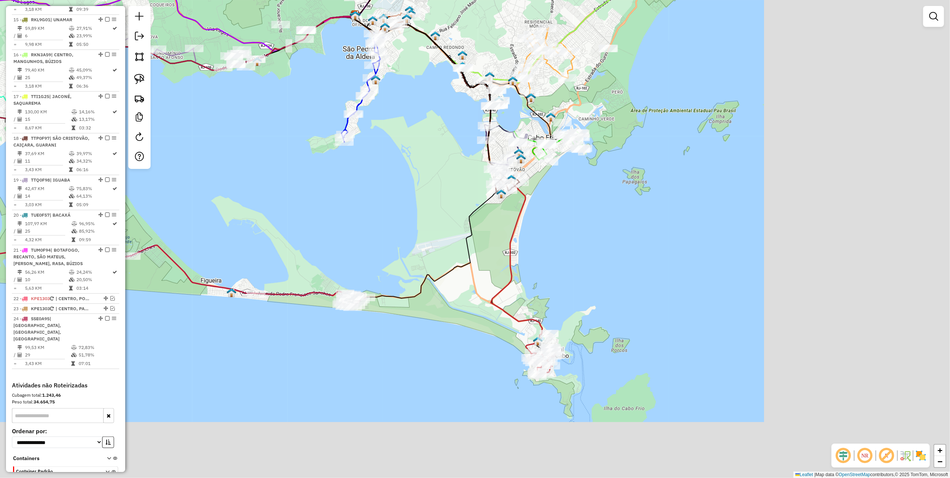
drag, startPoint x: 602, startPoint y: 277, endPoint x: 360, endPoint y: 226, distance: 247.5
click at [325, 176] on div "Janela de atendimento Grade de atendimento Capacidade Transportadoras Veículos …" at bounding box center [475, 239] width 950 height 478
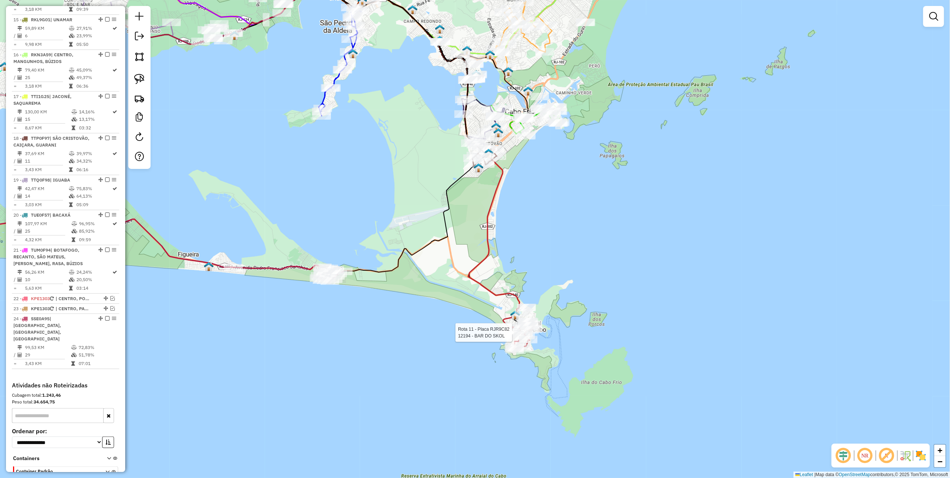
select select "**********"
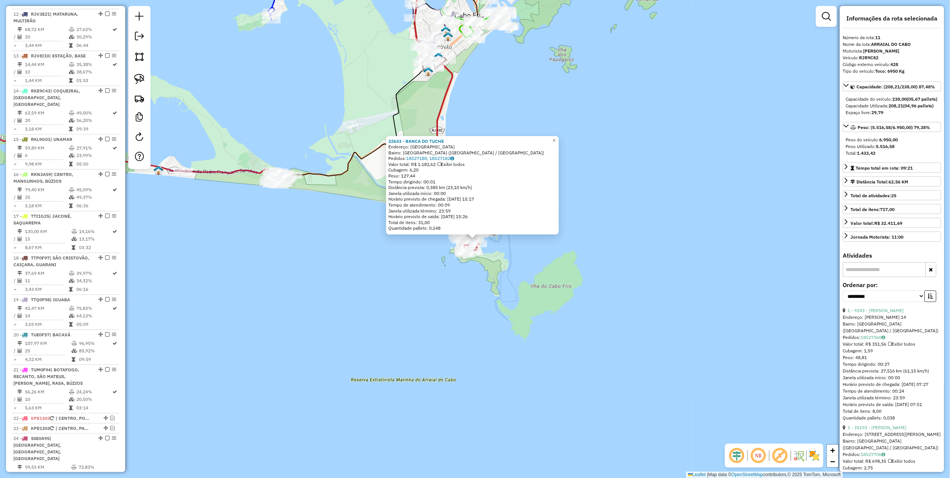
scroll to position [723, 0]
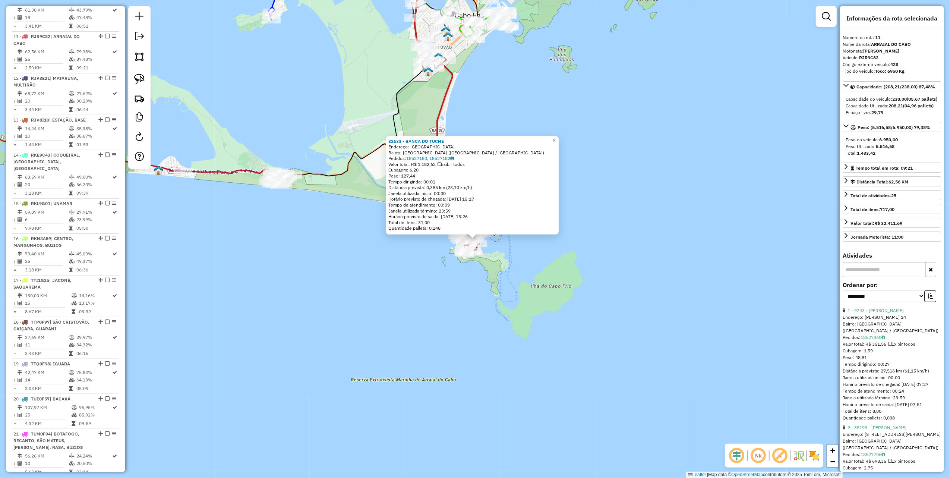
drag, startPoint x: 370, startPoint y: 295, endPoint x: 368, endPoint y: 284, distance: 11.7
click at [370, 295] on div "32633 - BANCA DO TUCHE Endereço: AVENIDA DA LIBERDADE SN Bairro: PRAIA GRANDE (…" at bounding box center [475, 239] width 950 height 478
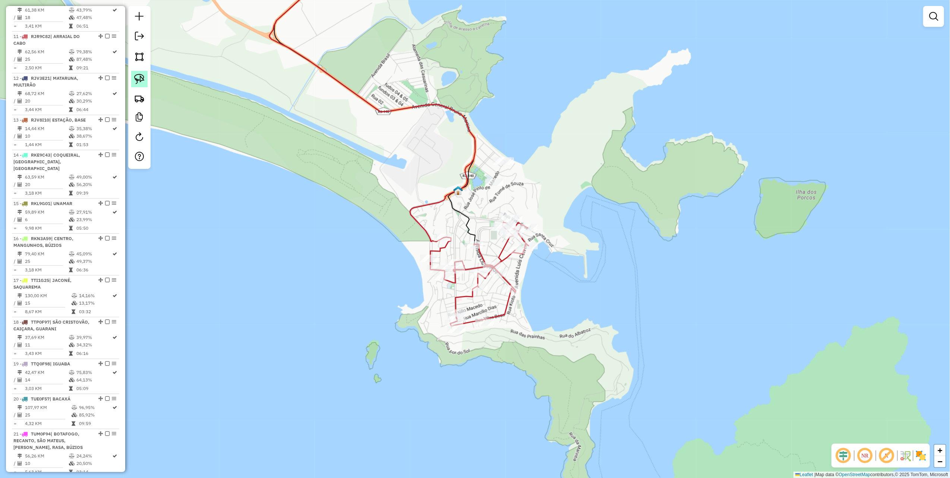
drag, startPoint x: 141, startPoint y: 76, endPoint x: 145, endPoint y: 77, distance: 3.8
click at [141, 76] on img at bounding box center [139, 79] width 10 height 10
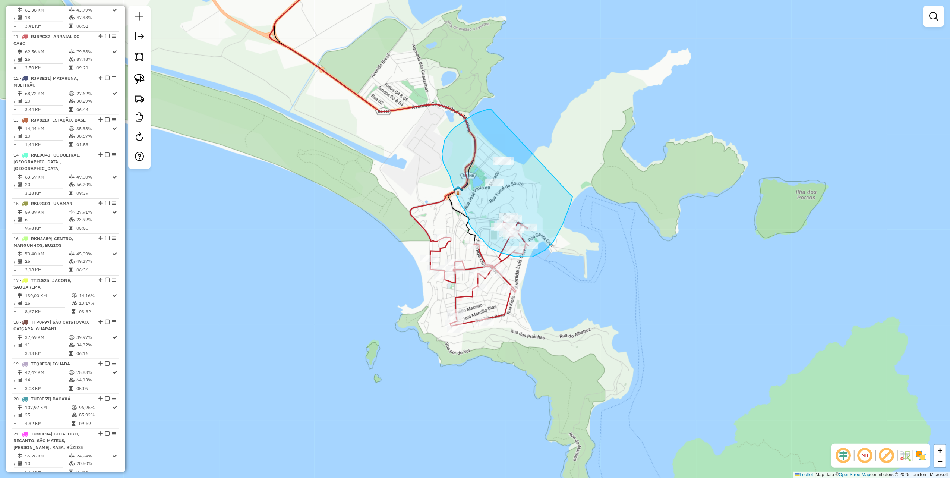
drag, startPoint x: 491, startPoint y: 109, endPoint x: 573, endPoint y: 189, distance: 114.1
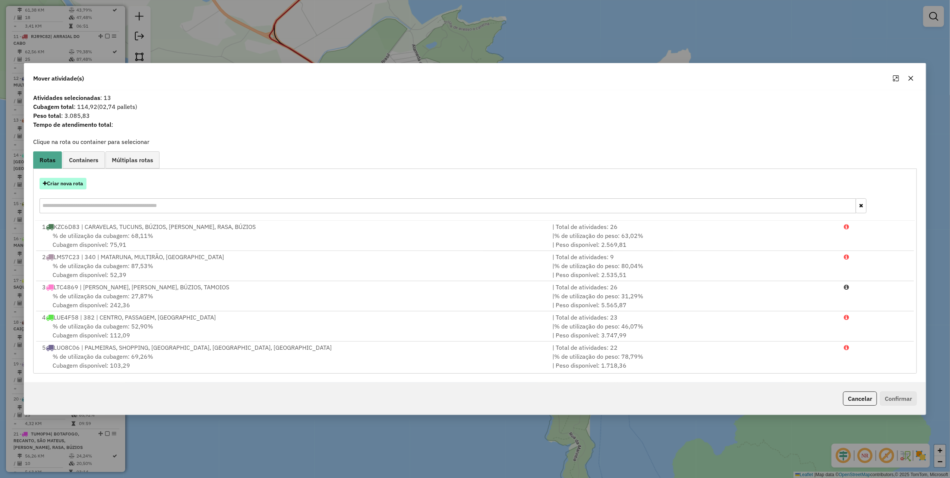
click at [70, 178] on button "Criar nova rota" at bounding box center [62, 184] width 47 height 12
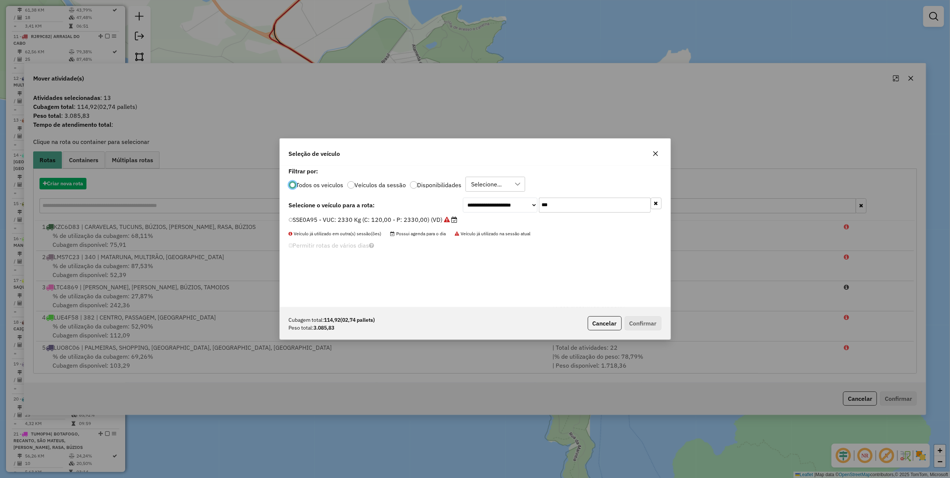
scroll to position [4, 2]
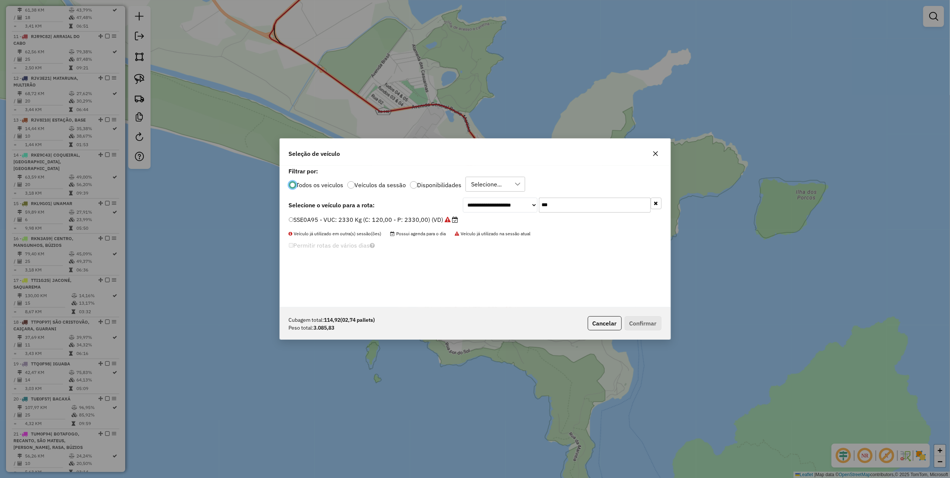
click at [558, 203] on input "***" at bounding box center [595, 204] width 112 height 15
type input "****"
drag, startPoint x: 436, startPoint y: 222, endPoint x: 456, endPoint y: 245, distance: 30.3
click at [436, 222] on label "LSV9289 - Toco: 6950 Kg (C: 238,00 - P: 6950,00) (VD)" at bounding box center [370, 219] width 163 height 9
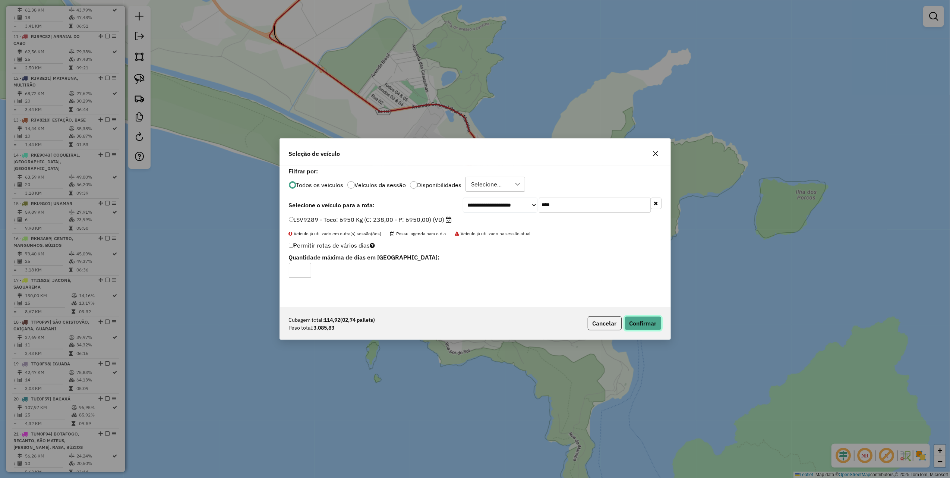
click at [638, 322] on button "Confirmar" at bounding box center [642, 323] width 37 height 14
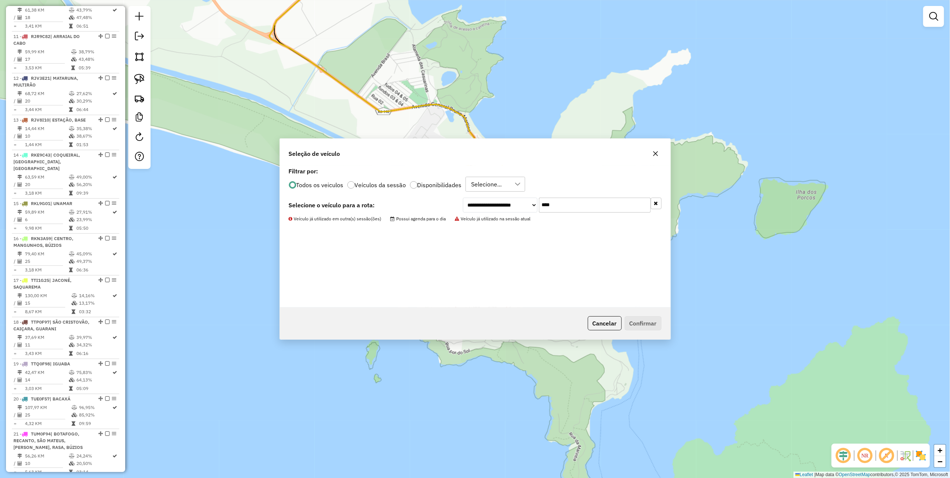
scroll to position [681, 0]
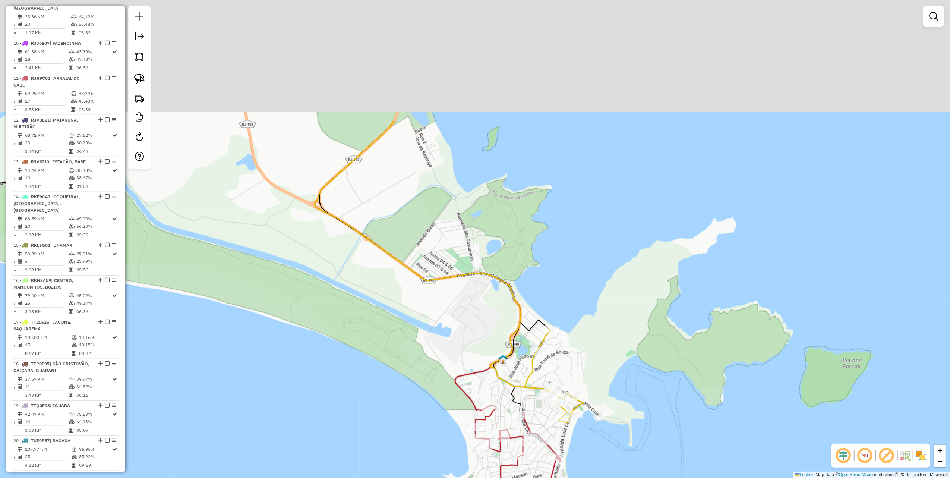
drag, startPoint x: 422, startPoint y: 87, endPoint x: 471, endPoint y: 266, distance: 185.4
click at [470, 266] on div "Janela de atendimento Grade de atendimento Capacidade Transportadoras Veículos …" at bounding box center [475, 239] width 950 height 478
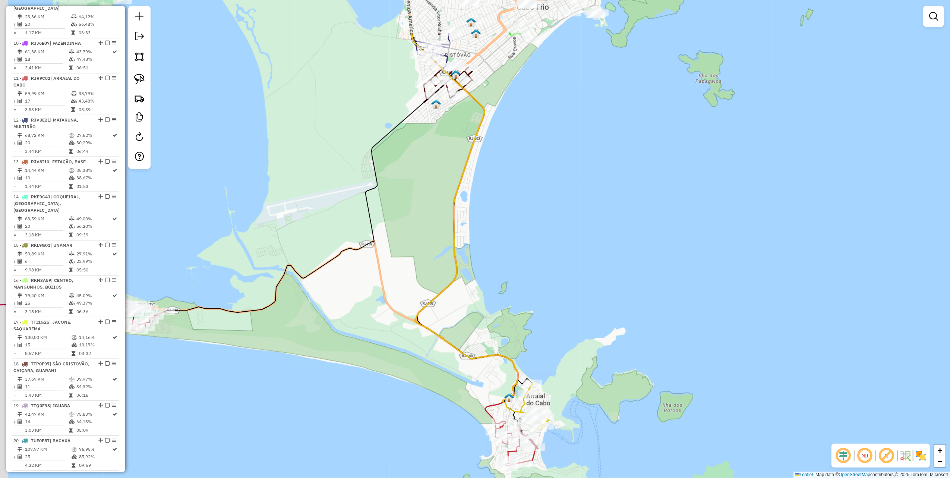
drag, startPoint x: 452, startPoint y: 188, endPoint x: 494, endPoint y: 343, distance: 160.8
click at [494, 343] on div "Janela de atendimento Grade de atendimento Capacidade Transportadoras Veículos …" at bounding box center [475, 239] width 950 height 478
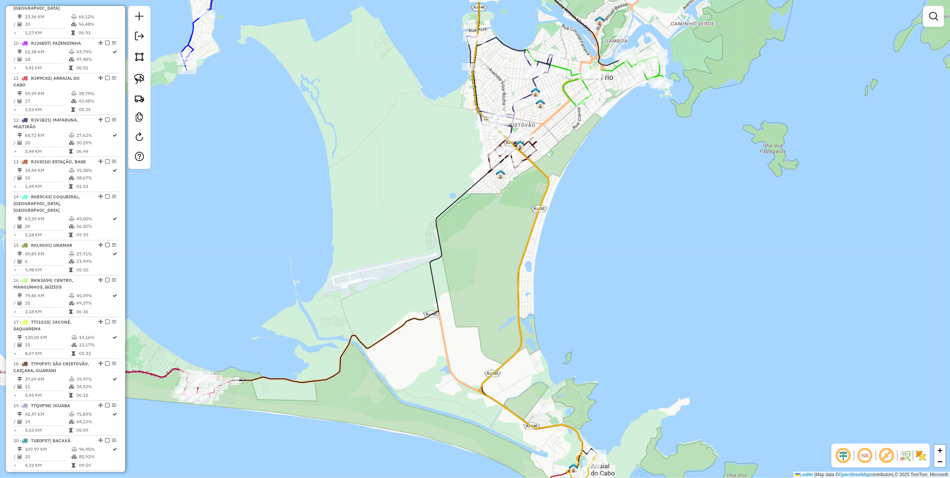
drag, startPoint x: 464, startPoint y: 275, endPoint x: 507, endPoint y: 270, distance: 43.5
click at [507, 270] on div "Janela de atendimento Grade de atendimento Capacidade Transportadoras Veículos …" at bounding box center [475, 239] width 950 height 478
select select "**********"
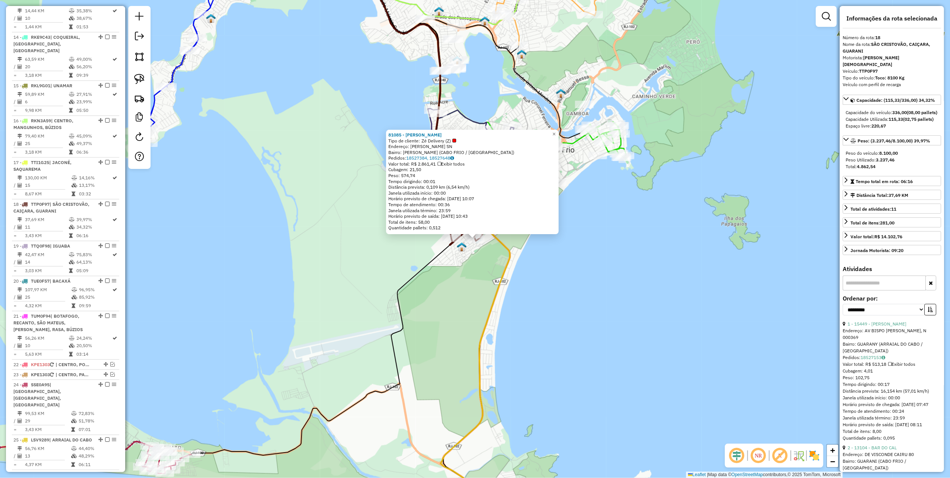
scroll to position [948, 0]
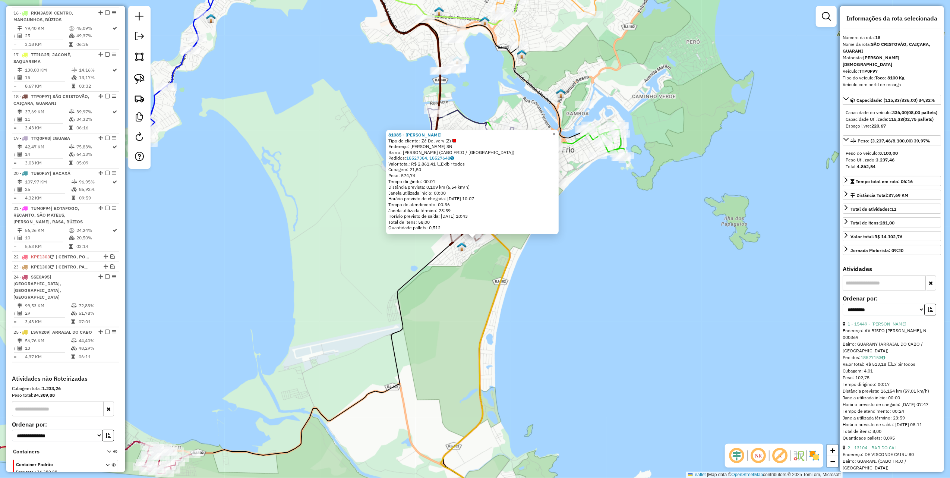
click at [425, 294] on div "81085 - ANTONIO CLAUDIO Tipo de cliente: Zé Delivery (Z) Endereço: ASPINO RODRI…" at bounding box center [475, 239] width 950 height 478
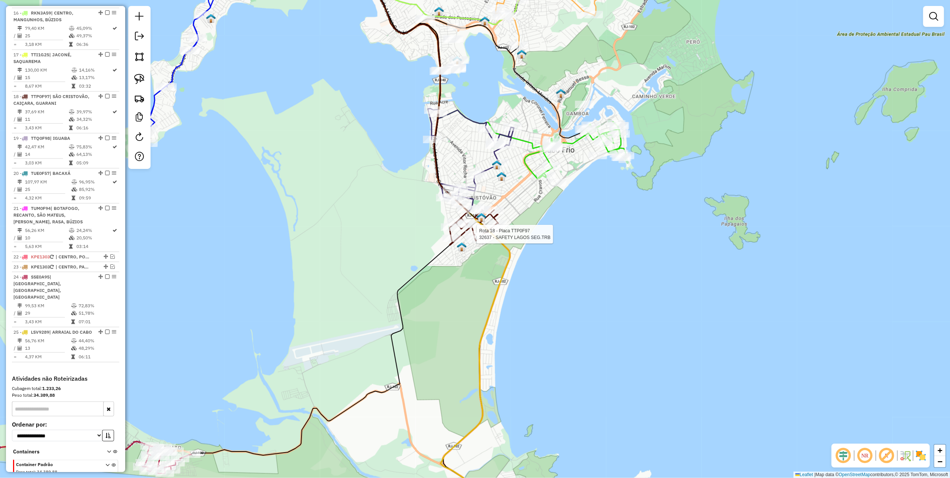
select select "**********"
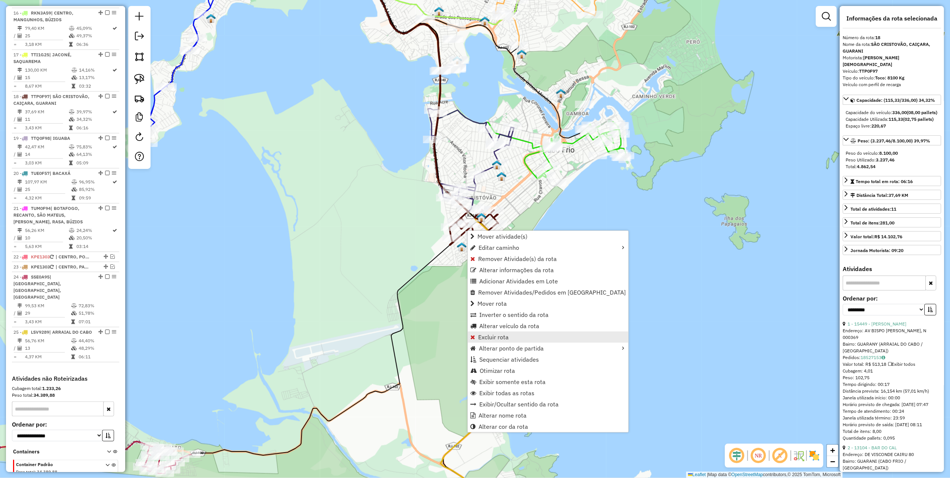
click at [504, 336] on span "Excluir rota" at bounding box center [493, 337] width 31 height 6
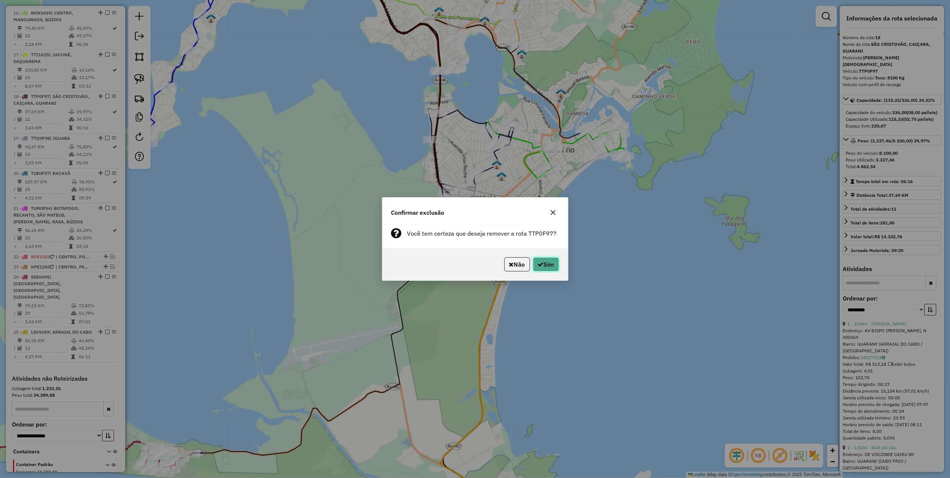
click at [547, 265] on button "Sim" at bounding box center [546, 264] width 26 height 14
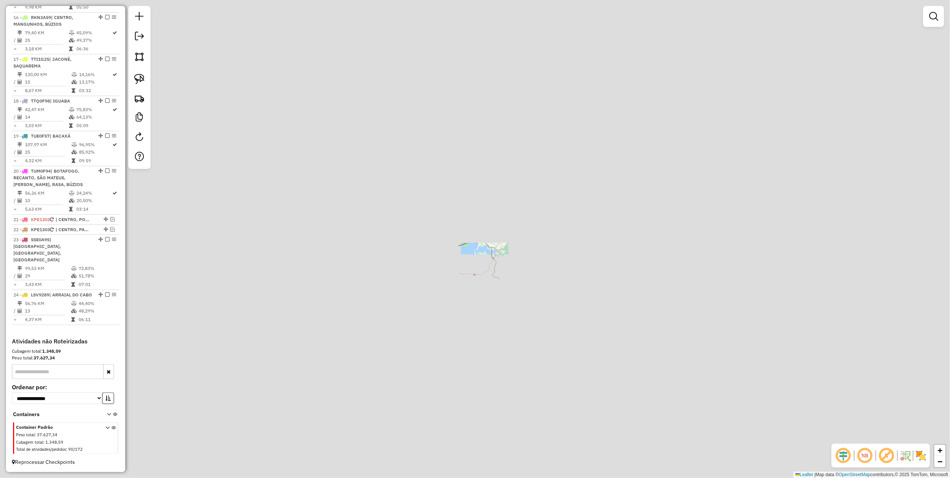
scroll to position [906, 0]
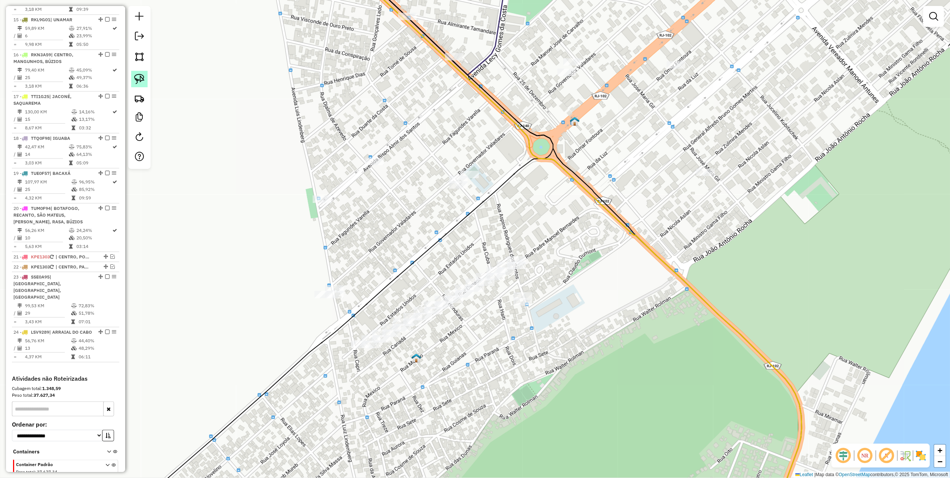
click at [134, 83] on img at bounding box center [139, 79] width 10 height 10
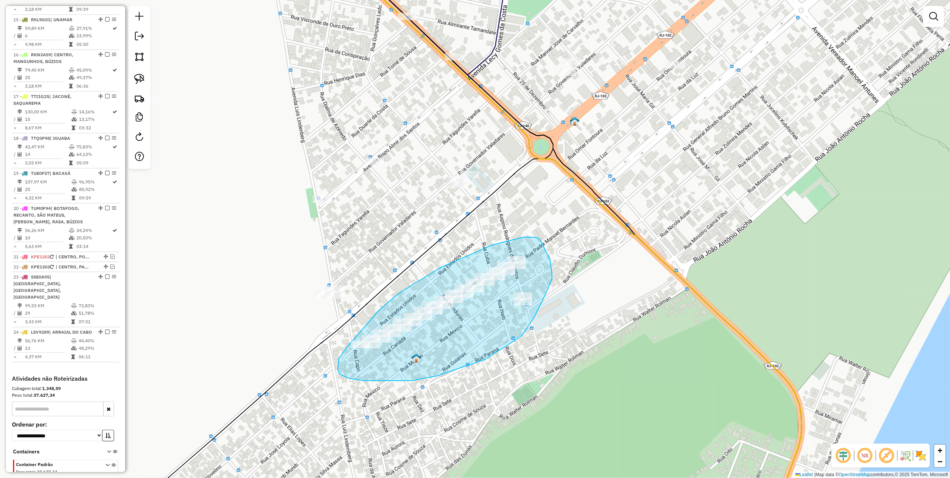
drag, startPoint x: 492, startPoint y: 245, endPoint x: 522, endPoint y: 237, distance: 31.2
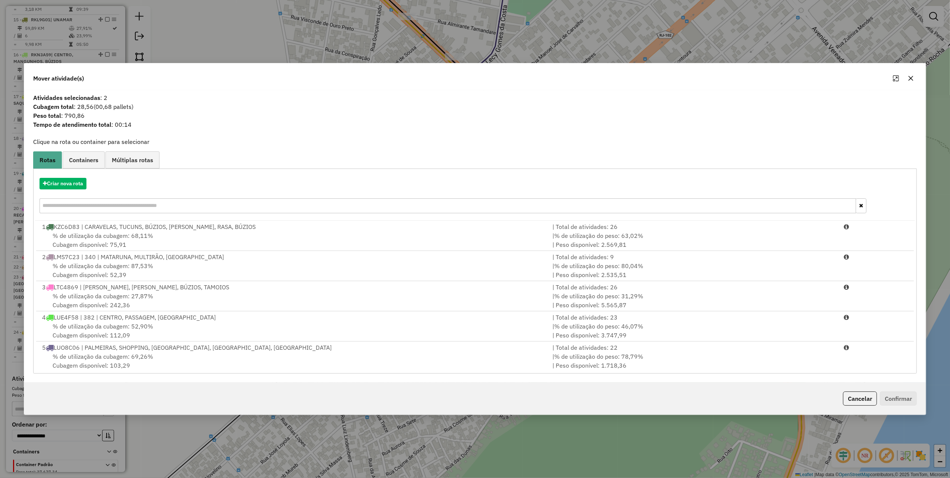
click at [102, 212] on input "text" at bounding box center [447, 205] width 816 height 15
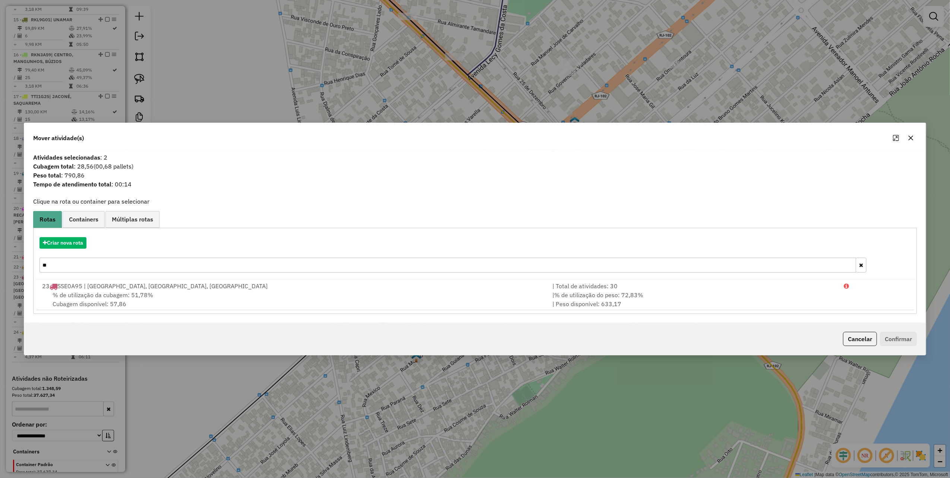
type input "**"
drag, startPoint x: 915, startPoint y: 137, endPoint x: 906, endPoint y: 136, distance: 9.0
click at [915, 136] on button "button" at bounding box center [911, 138] width 12 height 12
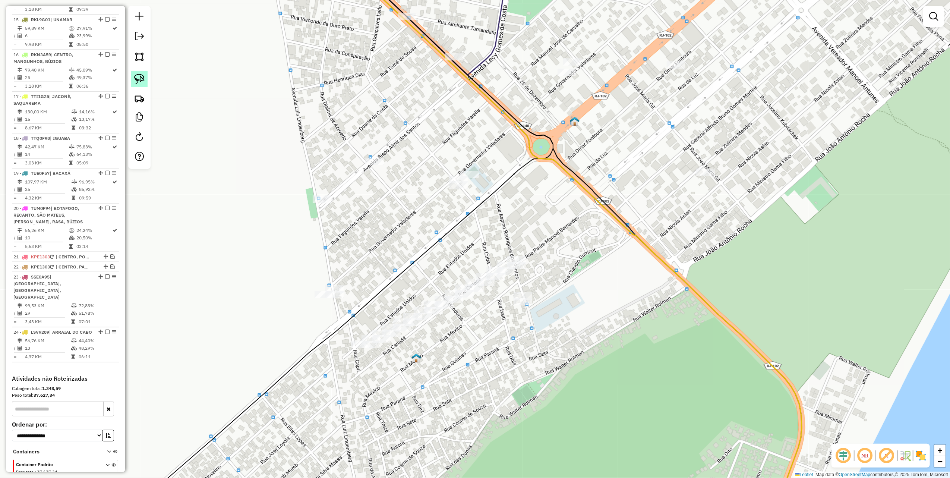
click at [137, 78] on img at bounding box center [139, 79] width 10 height 10
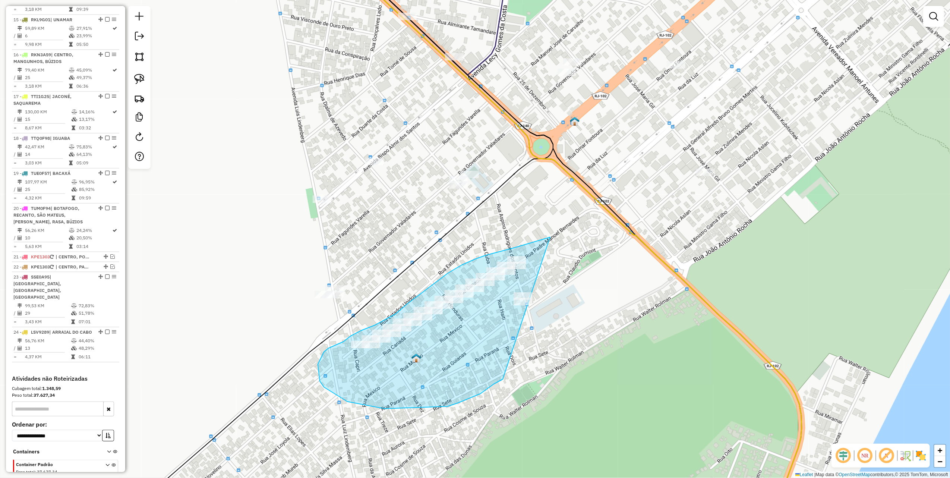
drag, startPoint x: 550, startPoint y: 237, endPoint x: 541, endPoint y: 346, distance: 109.1
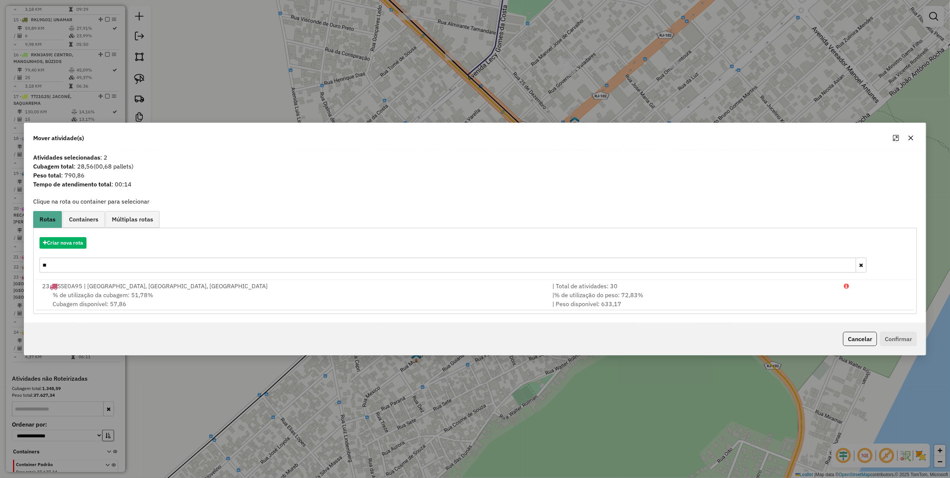
click at [91, 261] on input "**" at bounding box center [447, 264] width 816 height 15
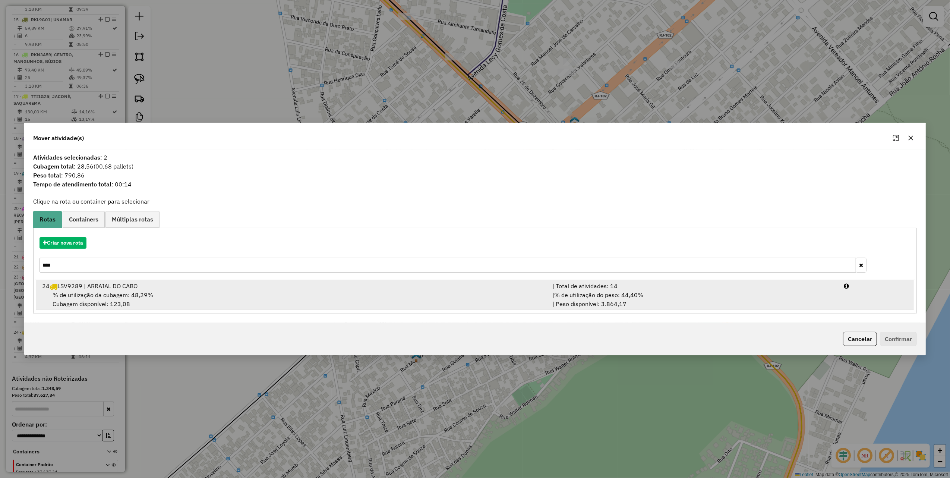
type input "****"
drag, startPoint x: 381, startPoint y: 285, endPoint x: 590, endPoint y: 295, distance: 209.6
click at [389, 285] on div "24 LSV9289 | ARRAIAL DO CABO" at bounding box center [293, 285] width 510 height 9
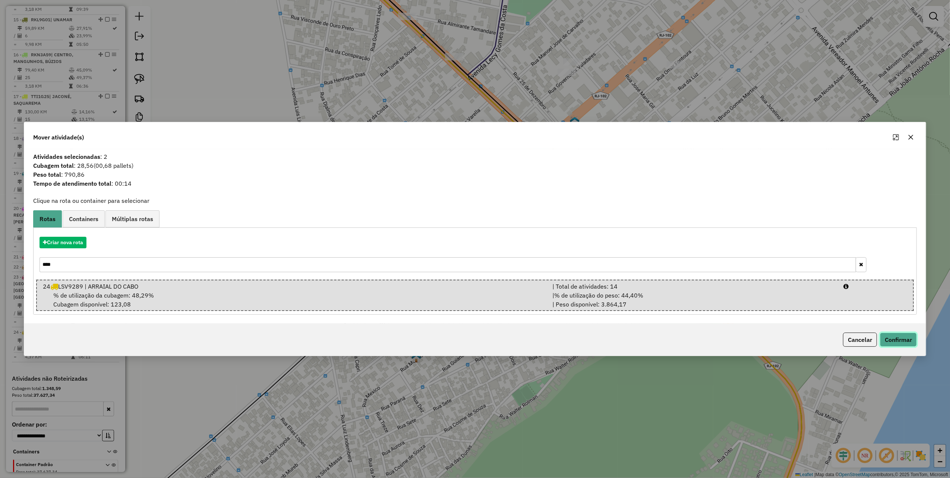
click at [905, 339] on button "Confirmar" at bounding box center [898, 339] width 37 height 14
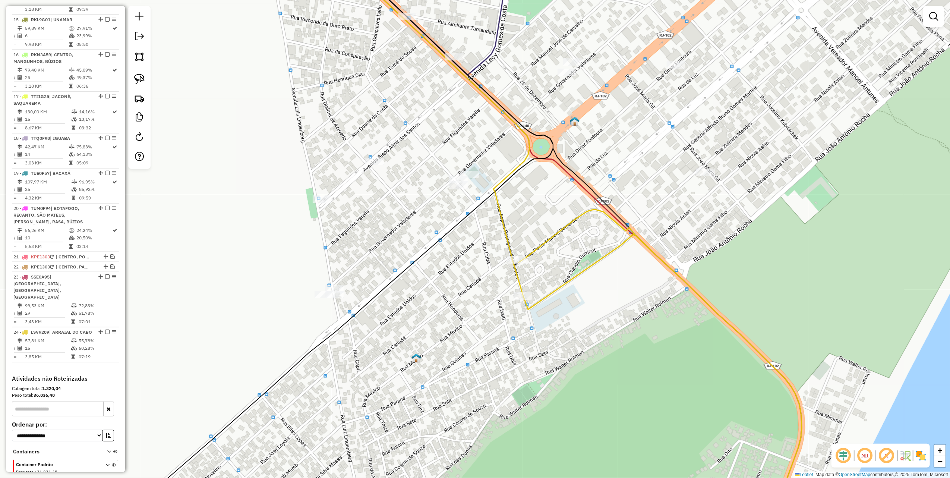
drag, startPoint x: 612, startPoint y: 402, endPoint x: 530, endPoint y: 140, distance: 274.4
click at [533, 151] on div "Janela de atendimento Grade de atendimento Capacidade Transportadoras Veículos …" at bounding box center [475, 239] width 950 height 478
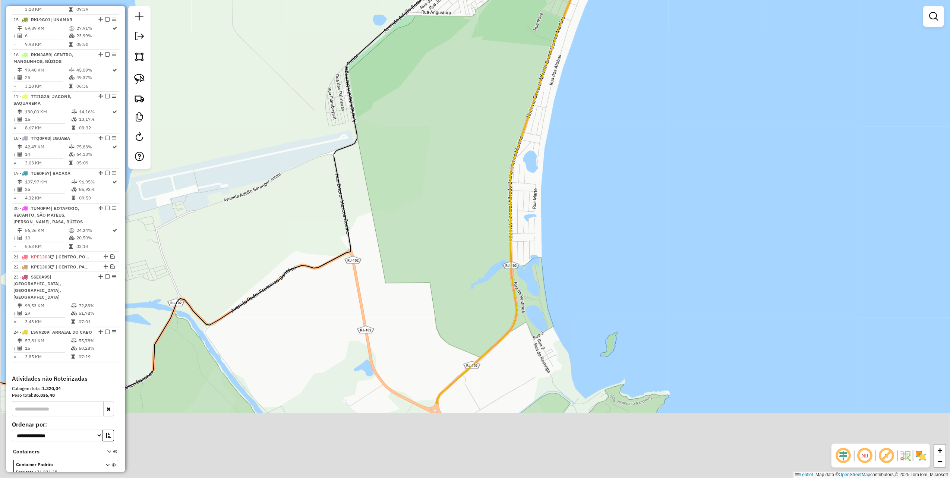
drag, startPoint x: 547, startPoint y: 252, endPoint x: 548, endPoint y: 14, distance: 238.4
click at [550, 0] on html "Aguarde... Pop-up bloqueado! Seu navegador bloqueou automáticamente a abertura …" at bounding box center [475, 239] width 950 height 478
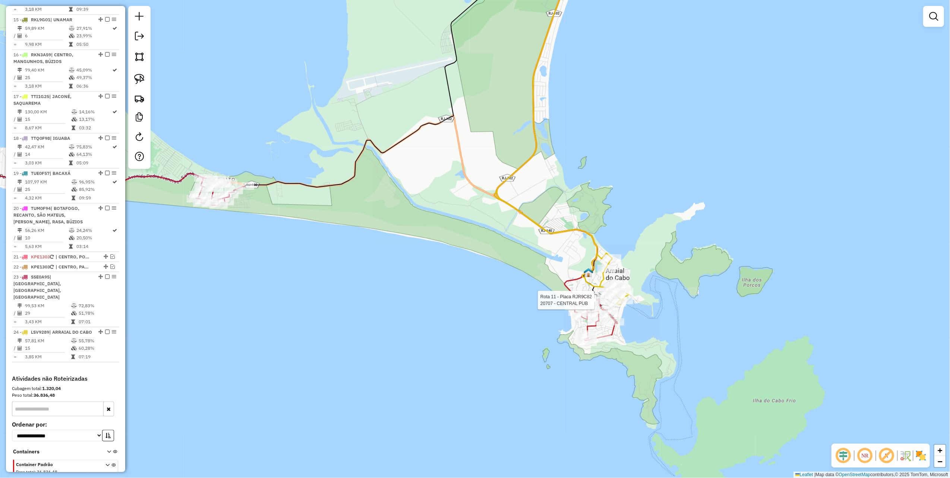
click at [590, 304] on div at bounding box center [596, 300] width 19 height 7
select select "**********"
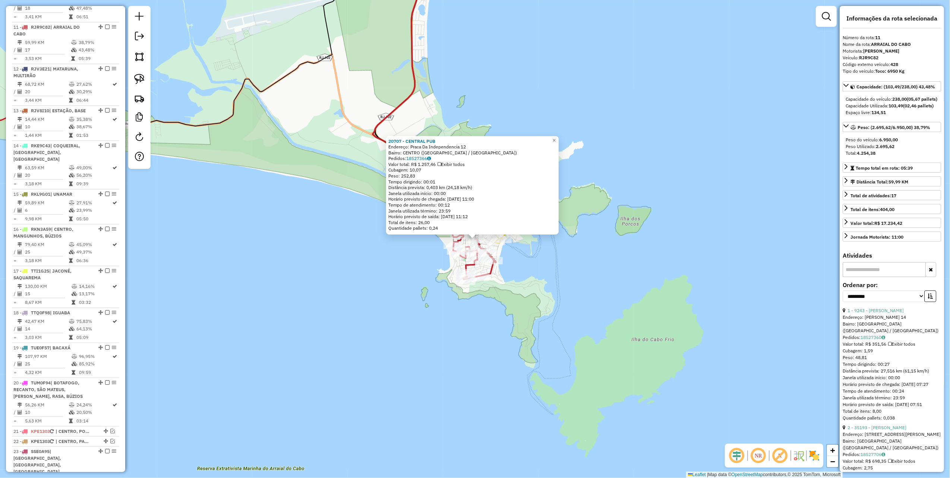
scroll to position [723, 0]
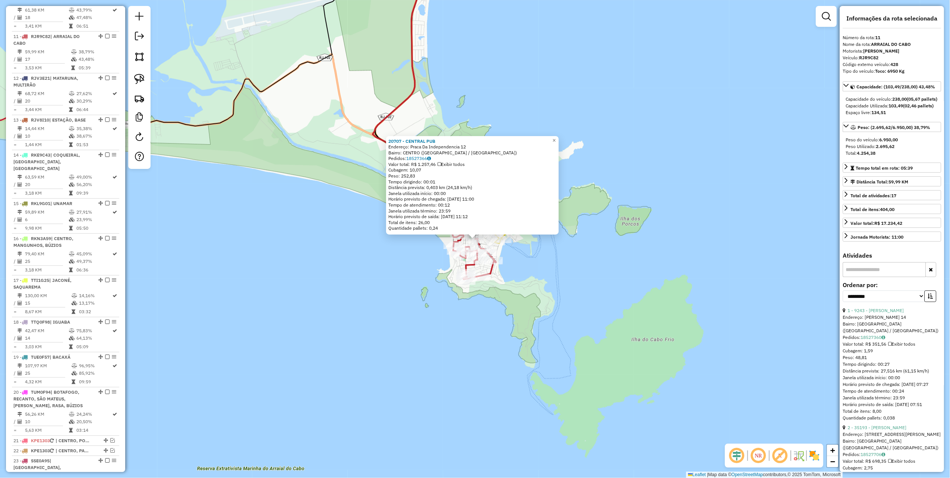
click at [330, 278] on div "20707 - CENTRAL PUB Endereço: Praca Da Independencia 12 Bairro: CENTRO (ARRAIAL…" at bounding box center [475, 239] width 950 height 478
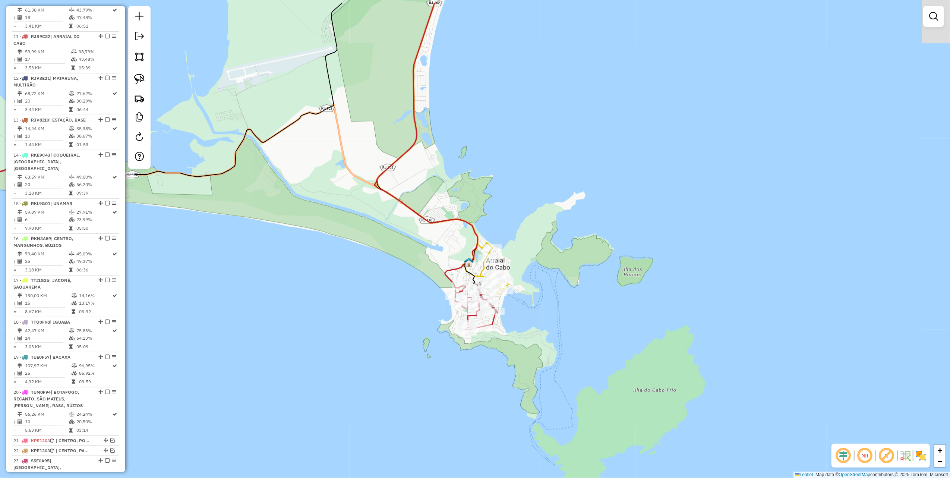
drag, startPoint x: 322, startPoint y: 160, endPoint x: 355, endPoint y: 330, distance: 173.4
click at [351, 330] on div "Janela de atendimento Grade de atendimento Capacidade Transportadoras Veículos …" at bounding box center [475, 239] width 950 height 478
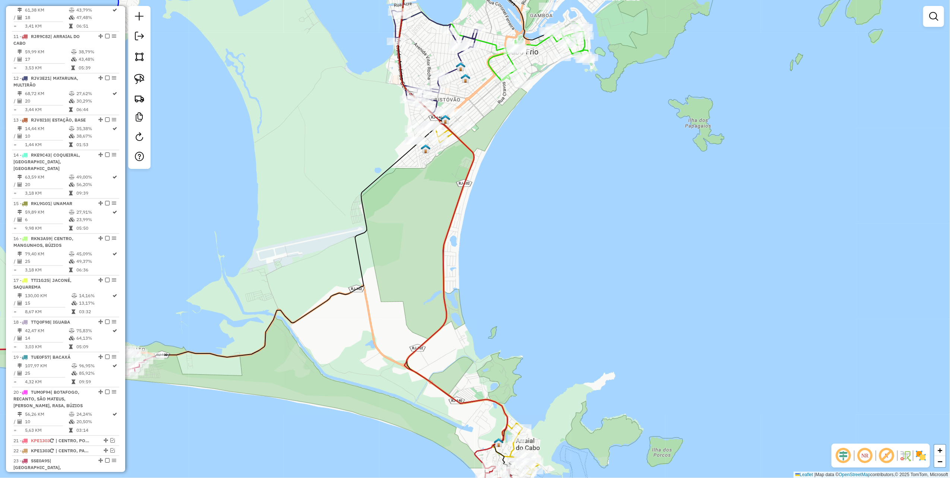
drag, startPoint x: 373, startPoint y: 182, endPoint x: 381, endPoint y: 268, distance: 86.8
click at [377, 268] on icon at bounding box center [299, 159] width 288 height 395
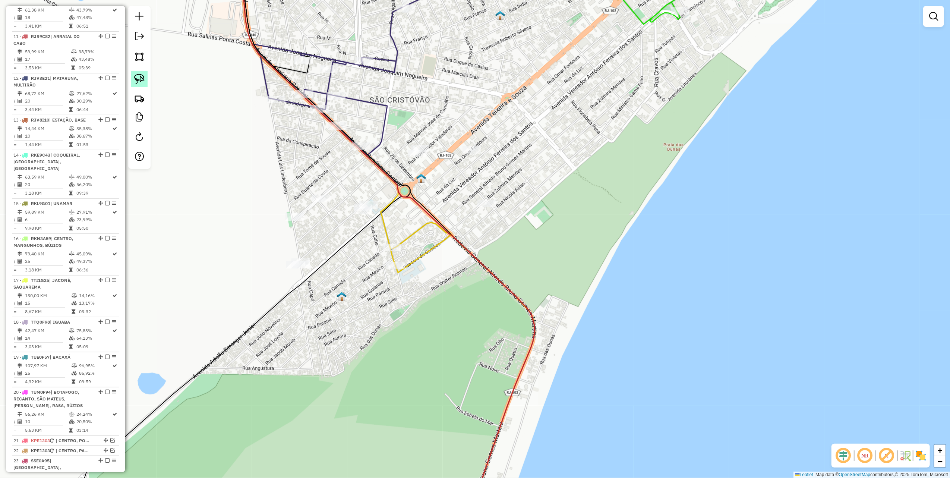
click at [140, 75] on img at bounding box center [139, 79] width 10 height 10
drag, startPoint x: 498, startPoint y: 130, endPoint x: 414, endPoint y: 133, distance: 83.9
click at [143, 82] on img at bounding box center [139, 79] width 10 height 10
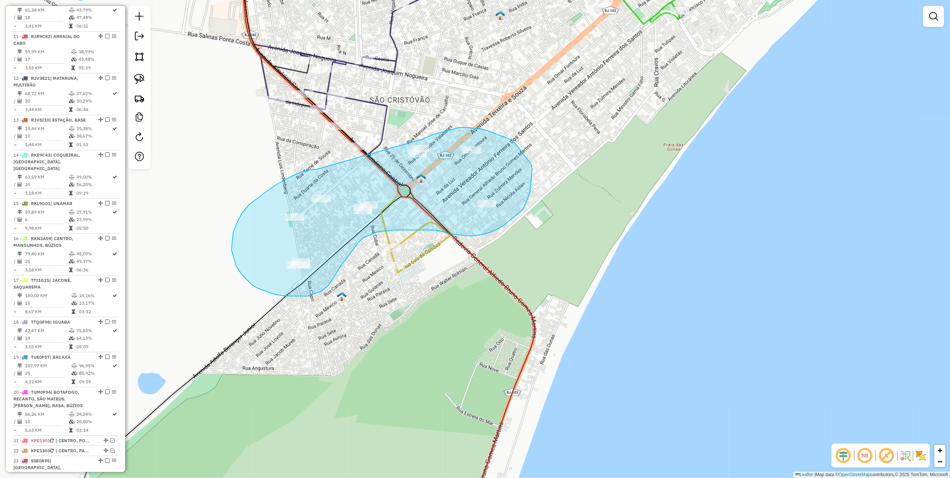
drag, startPoint x: 307, startPoint y: 170, endPoint x: 422, endPoint y: 139, distance: 119.2
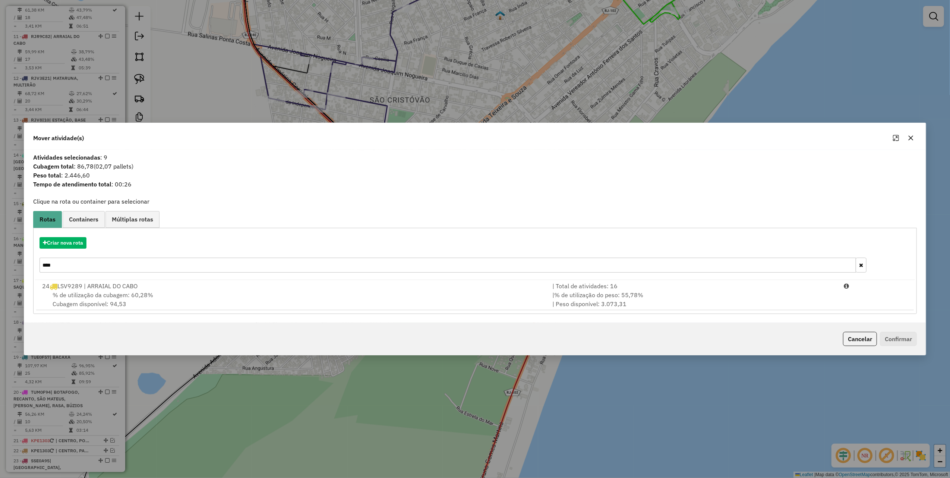
click at [911, 136] on icon "button" at bounding box center [910, 138] width 6 height 6
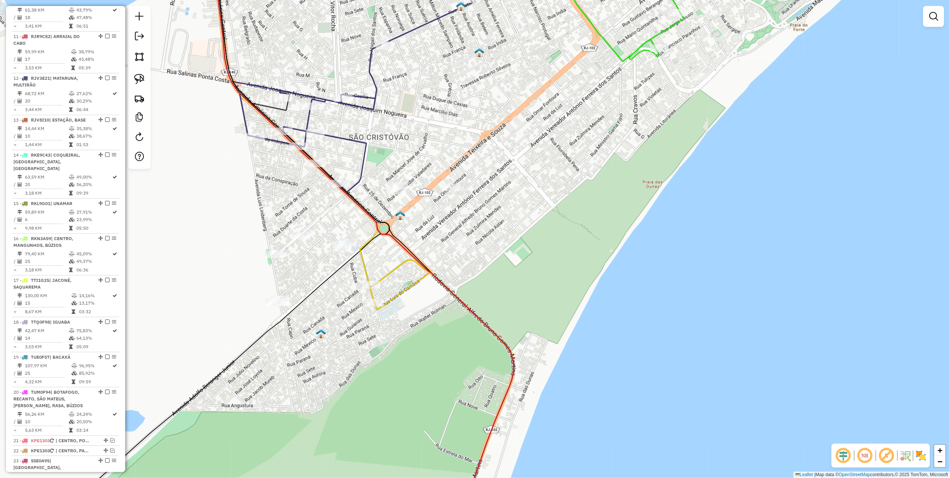
drag, startPoint x: 533, startPoint y: 107, endPoint x: 501, endPoint y: 206, distance: 104.3
click at [501, 206] on div "Janela de atendimento Grade de atendimento Capacidade Transportadoras Veículos …" at bounding box center [475, 239] width 950 height 478
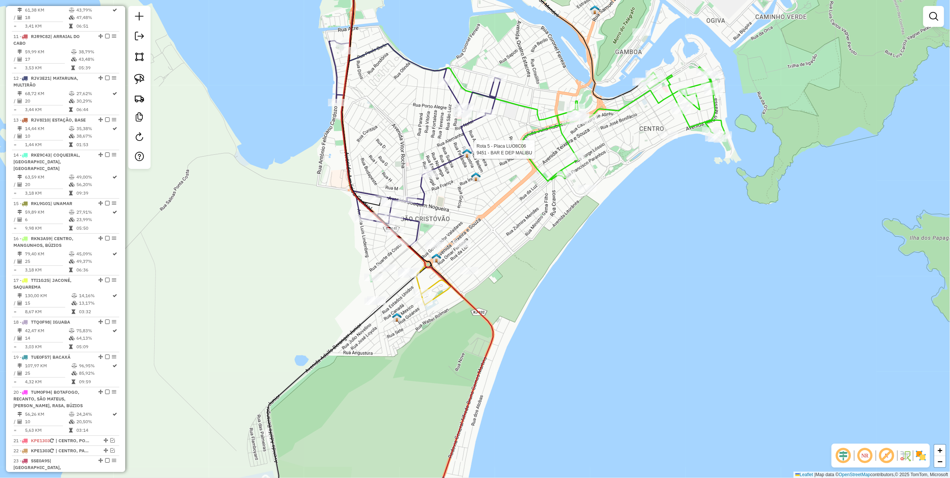
select select "**********"
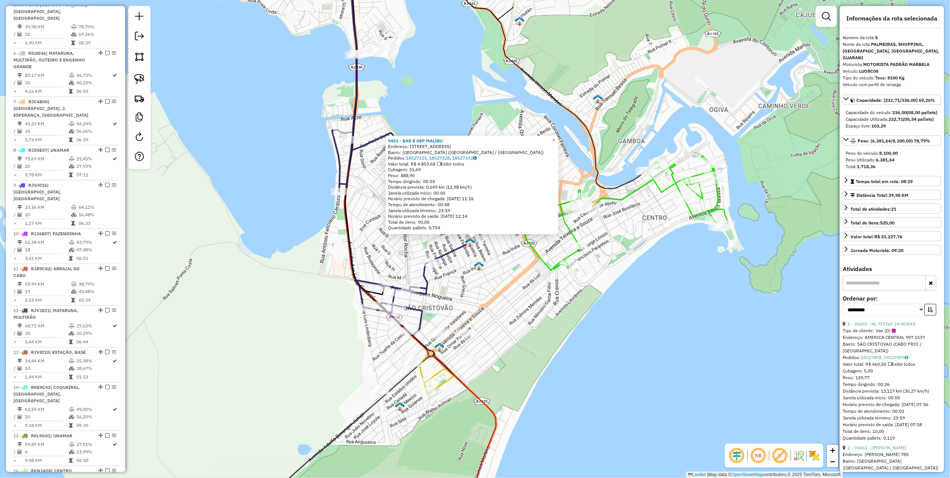
scroll to position [478, 0]
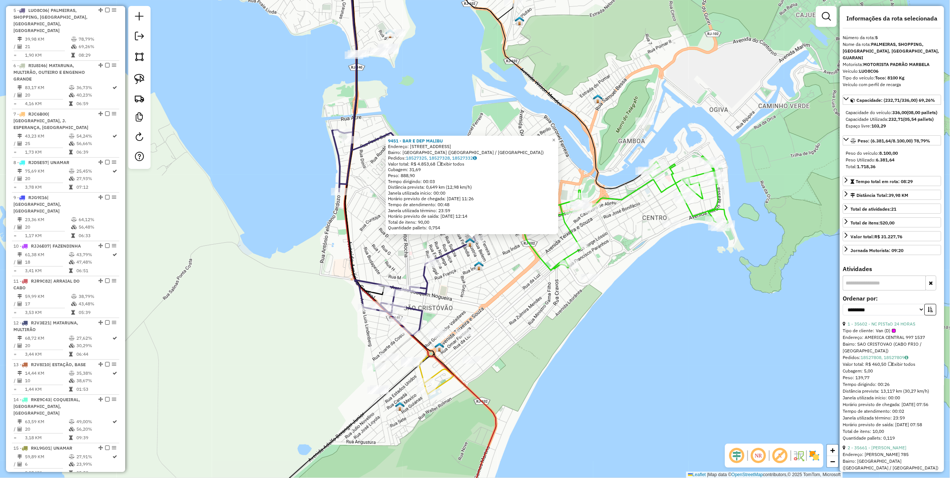
click at [482, 266] on img at bounding box center [479, 266] width 10 height 10
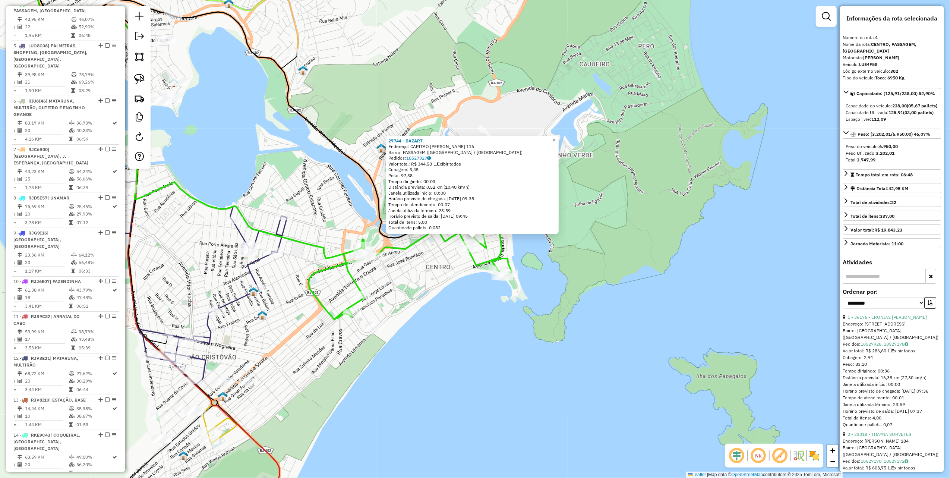
scroll to position [436, 0]
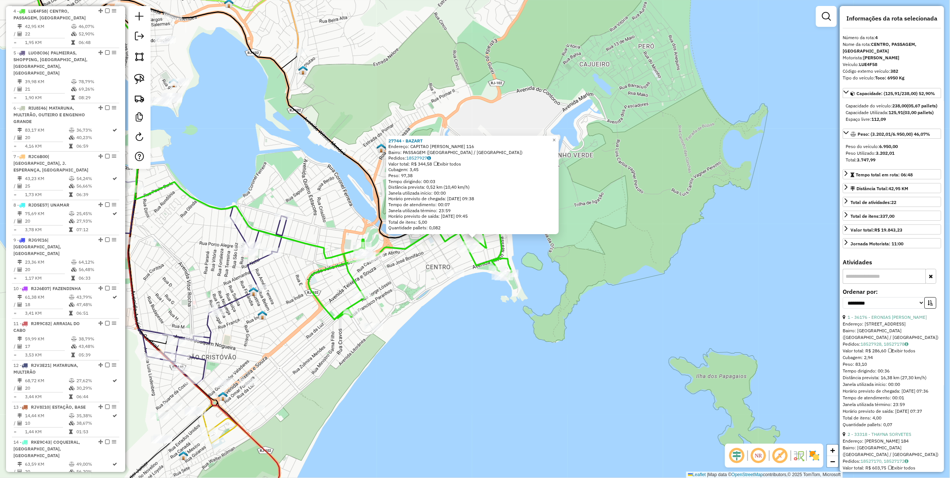
click at [431, 324] on div "27744 - BAZART Endereço: CAPITAO AUGUSTO LOURENCO 116 Bairro: PASSAGEM (CABO FR…" at bounding box center [475, 239] width 950 height 478
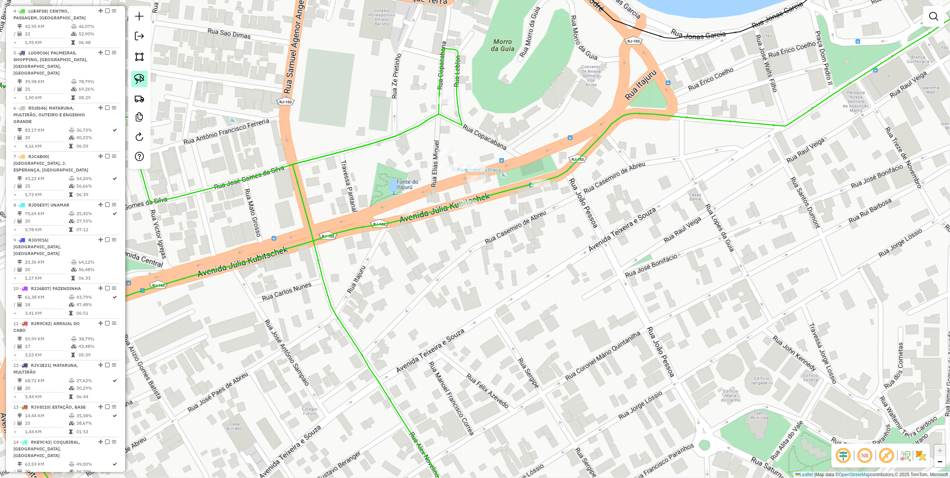
click at [134, 75] on img at bounding box center [139, 79] width 10 height 10
drag, startPoint x: 421, startPoint y: 143, endPoint x: 514, endPoint y: 166, distance: 95.9
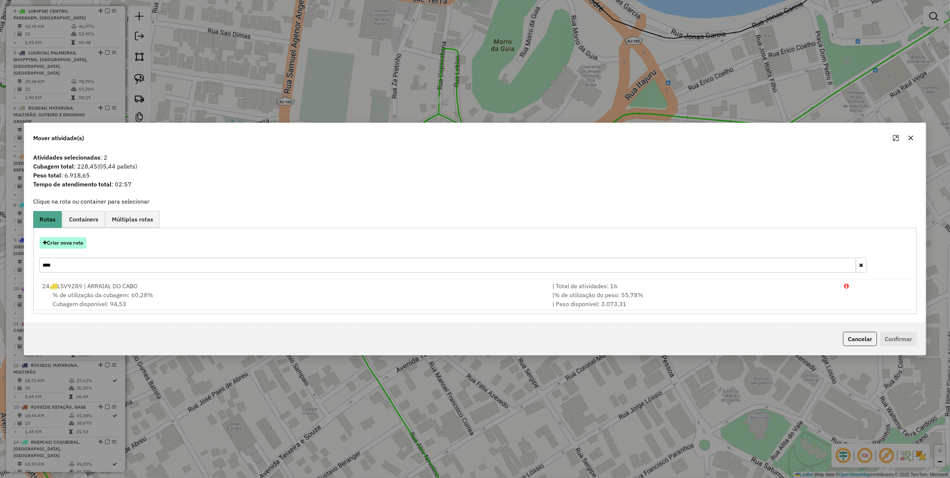
click at [73, 247] on button "Criar nova rota" at bounding box center [62, 243] width 47 height 12
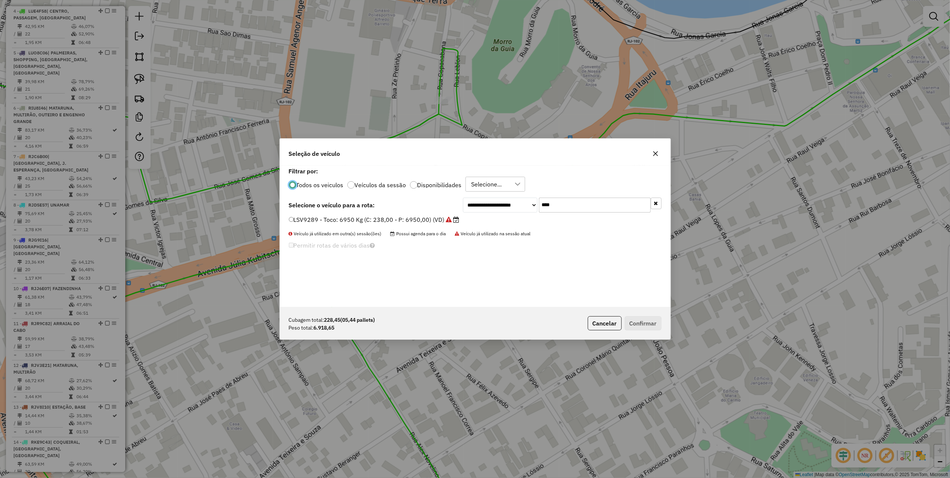
scroll to position [4, 2]
click at [658, 155] on button "button" at bounding box center [655, 154] width 12 height 12
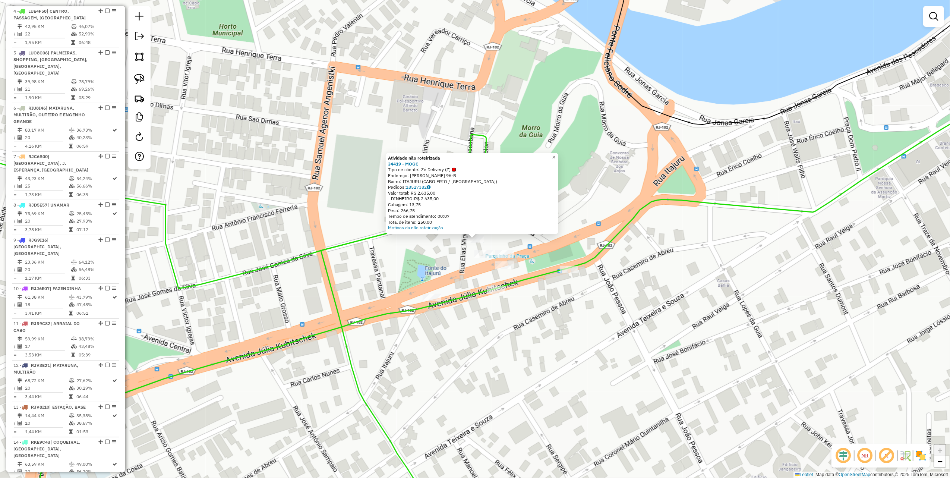
drag, startPoint x: 480, startPoint y: 258, endPoint x: 486, endPoint y: 257, distance: 6.4
click at [480, 257] on div at bounding box center [483, 253] width 19 height 7
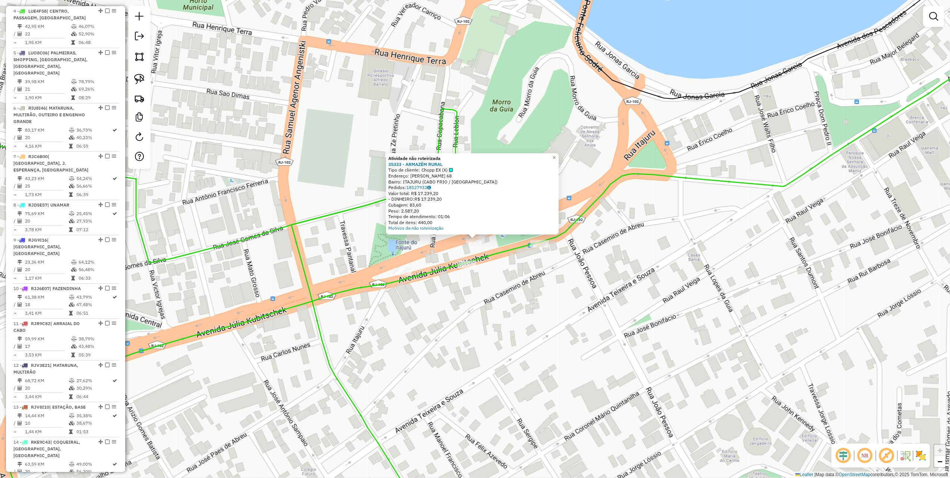
click at [441, 250] on div "Atividade não roteirizada 35333 - ARMAZÉM RURAL Tipo de cliente: Chopp EX (X) E…" at bounding box center [475, 239] width 950 height 478
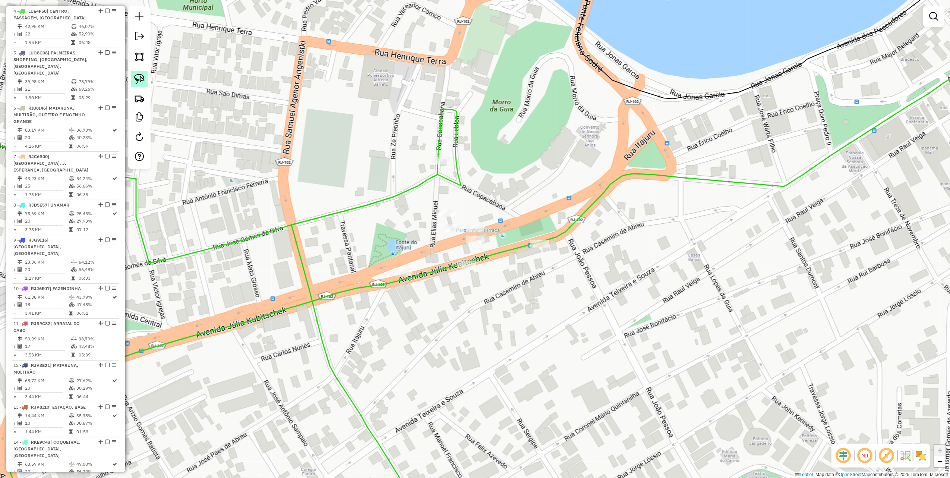
click at [145, 77] on link at bounding box center [139, 79] width 16 height 16
drag, startPoint x: 496, startPoint y: 197, endPoint x: 510, endPoint y: 247, distance: 51.7
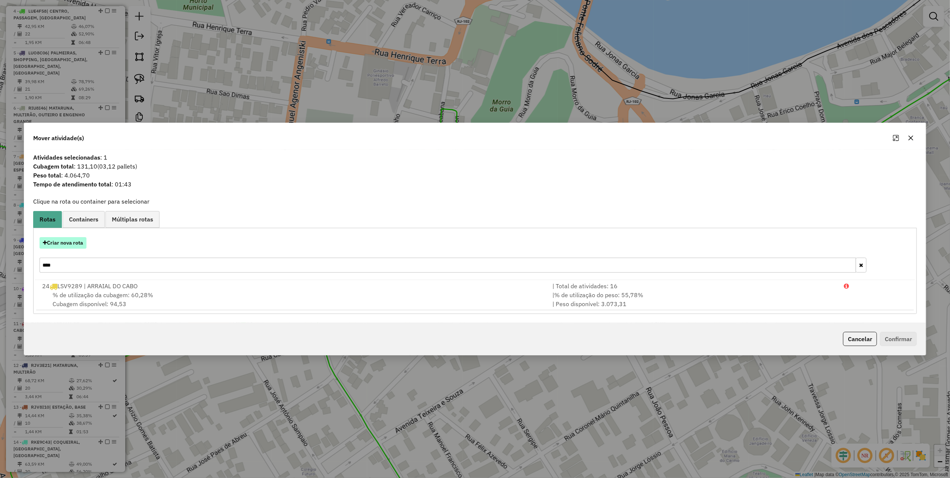
click at [72, 244] on button "Criar nova rota" at bounding box center [62, 243] width 47 height 12
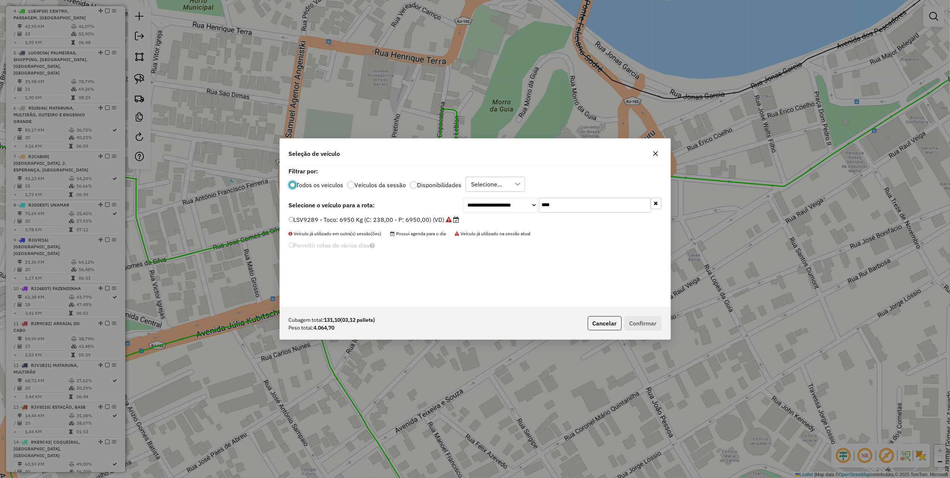
click at [570, 209] on input "****" at bounding box center [595, 204] width 112 height 15
type input "**"
click at [410, 228] on label "TTE0J52 - Lonado: 6800 Kg (C: 252,00 - P: 6800,00) (VD)" at bounding box center [374, 228] width 170 height 9
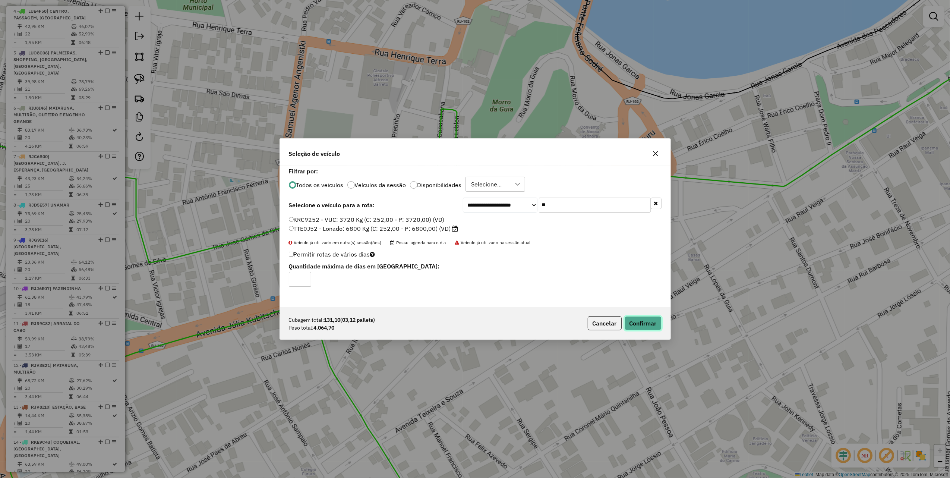
click at [639, 323] on button "Confirmar" at bounding box center [642, 323] width 37 height 14
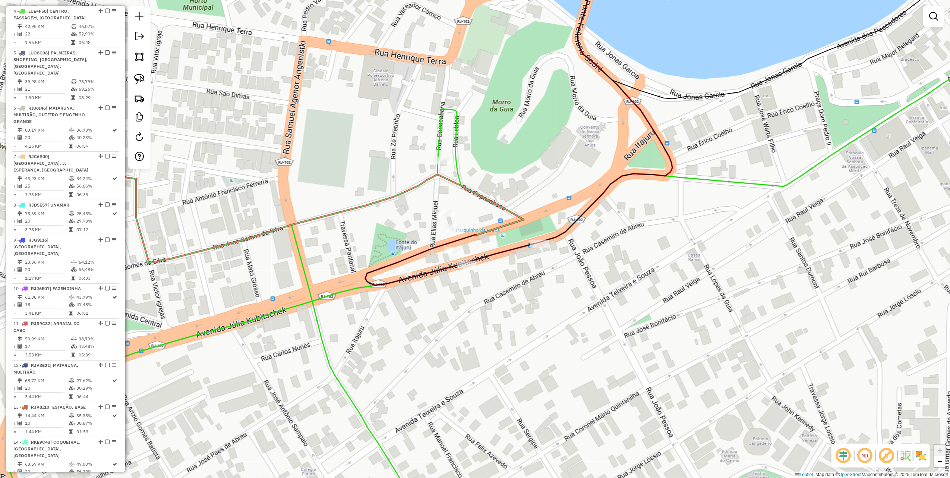
drag, startPoint x: 528, startPoint y: 305, endPoint x: 595, endPoint y: 234, distance: 98.6
click at [592, 241] on div "Janela de atendimento Grade de atendimento Capacidade Transportadoras Veículos …" at bounding box center [475, 239] width 950 height 478
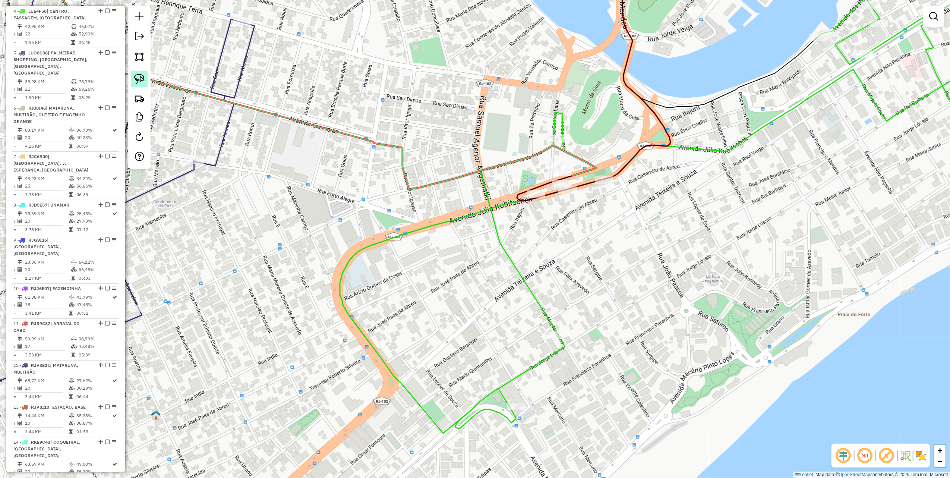
click at [145, 80] on link at bounding box center [139, 79] width 16 height 16
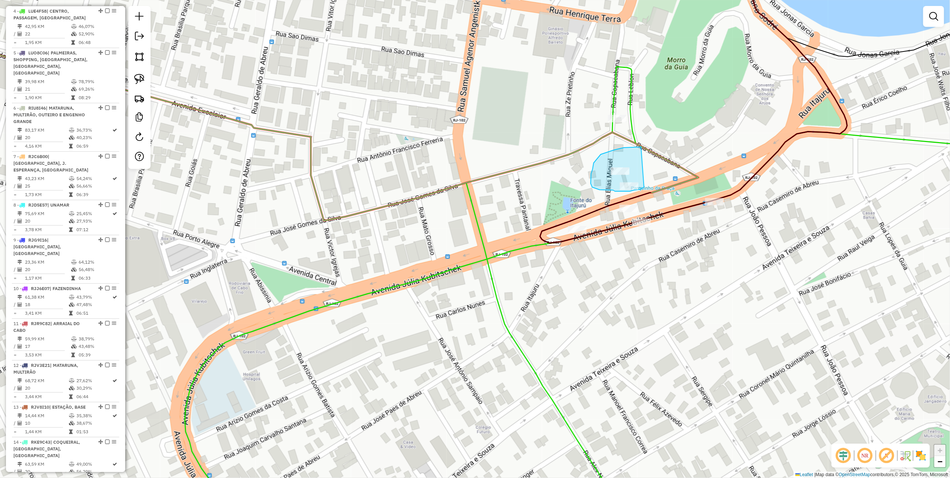
drag, startPoint x: 641, startPoint y: 147, endPoint x: 649, endPoint y: 184, distance: 38.1
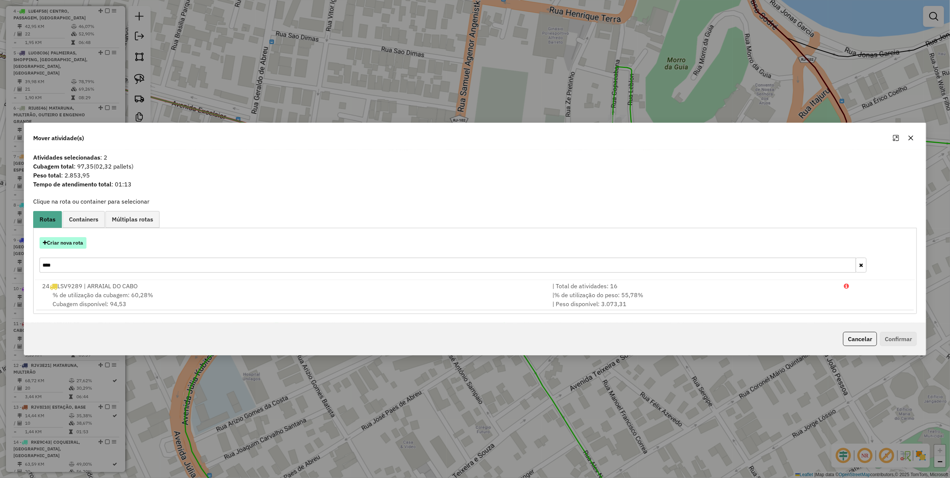
click at [72, 242] on button "Criar nova rota" at bounding box center [62, 243] width 47 height 12
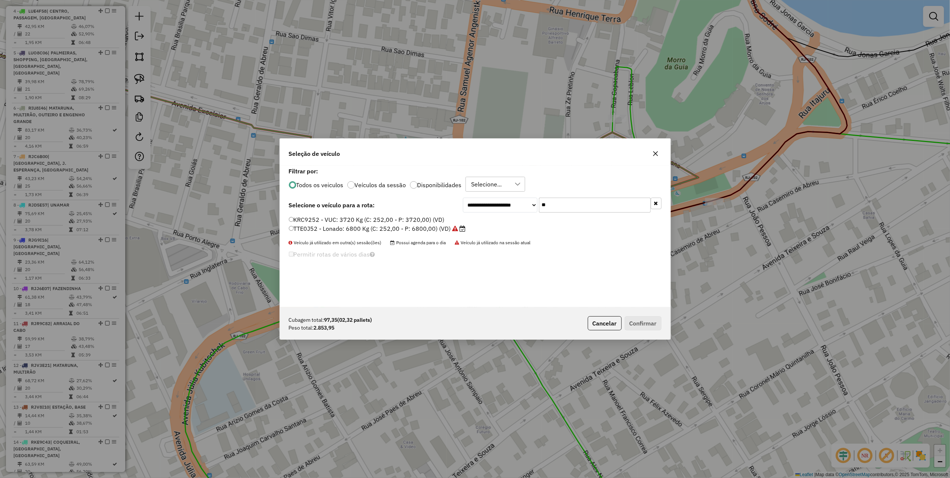
click at [377, 227] on label "TTE0J52 - Lonado: 6800 Kg (C: 252,00 - P: 6800,00) (VD)" at bounding box center [377, 228] width 177 height 9
click at [650, 323] on button "Confirmar" at bounding box center [642, 323] width 37 height 14
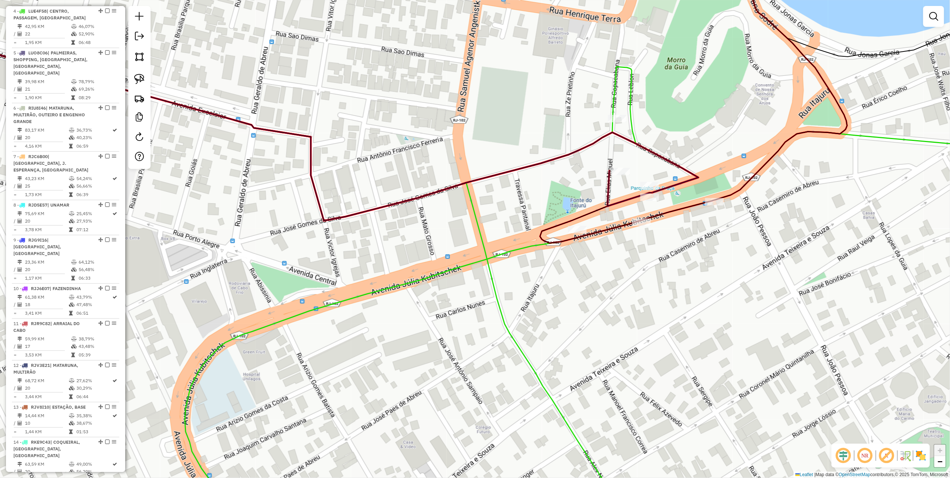
drag, startPoint x: 542, startPoint y: 181, endPoint x: 519, endPoint y: 185, distance: 22.8
click at [520, 185] on div "Janela de atendimento Grade de atendimento Capacidade Transportadoras Veículos …" at bounding box center [475, 239] width 950 height 478
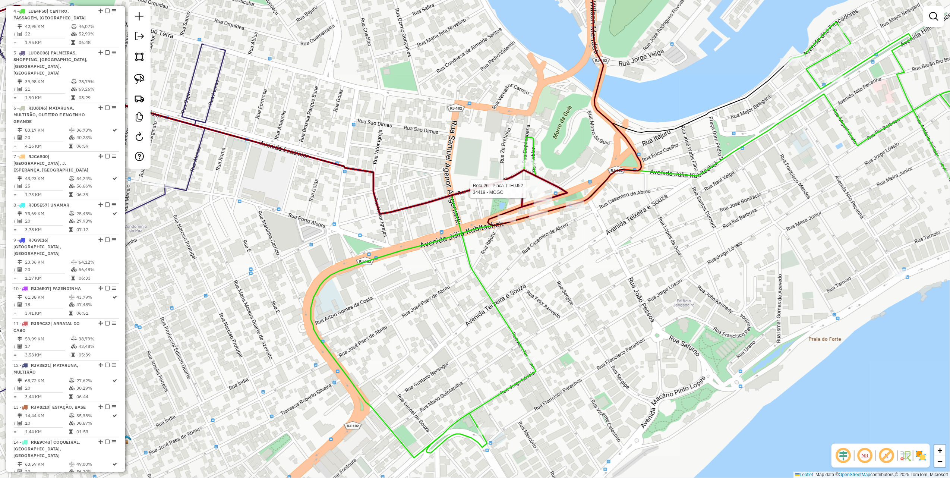
select select "**********"
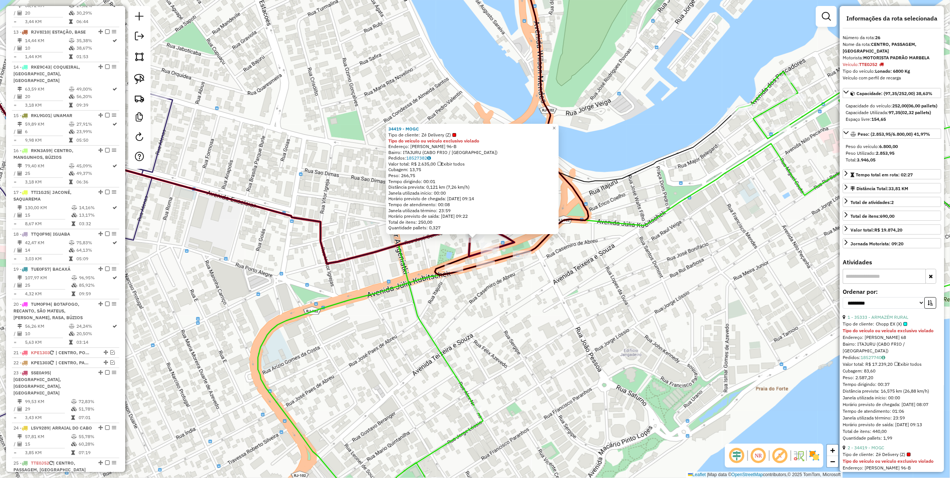
scroll to position [990, 0]
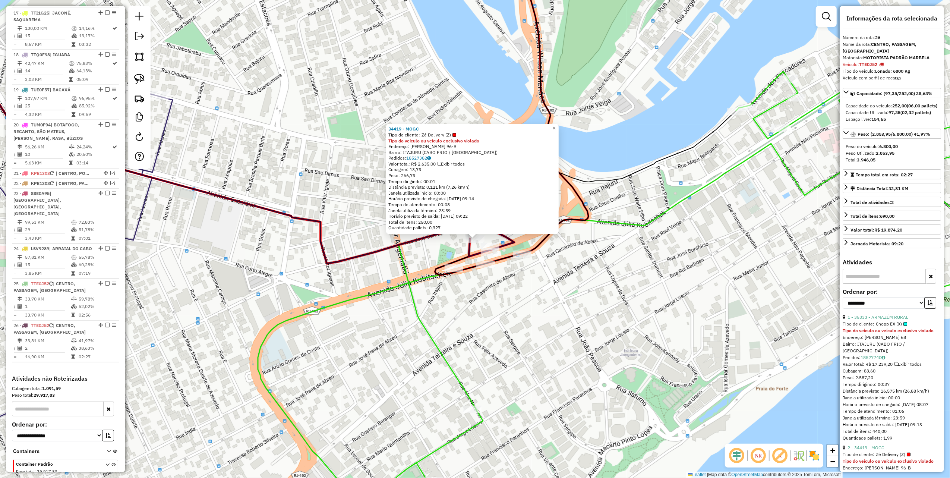
click at [304, 274] on div "34419 - MOGC Tipo de cliente: Zé Delivery (Z) Tipo do veículo ou veículo exclus…" at bounding box center [475, 239] width 950 height 478
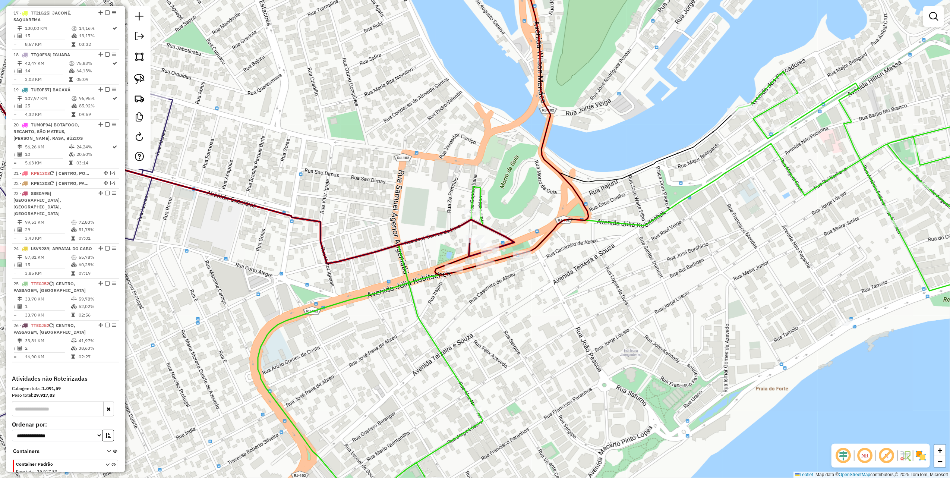
drag, startPoint x: 259, startPoint y: 276, endPoint x: 465, endPoint y: 182, distance: 227.2
click at [463, 184] on div "Janela de atendimento Grade de atendimento Capacidade Transportadoras Veículos …" at bounding box center [475, 239] width 950 height 478
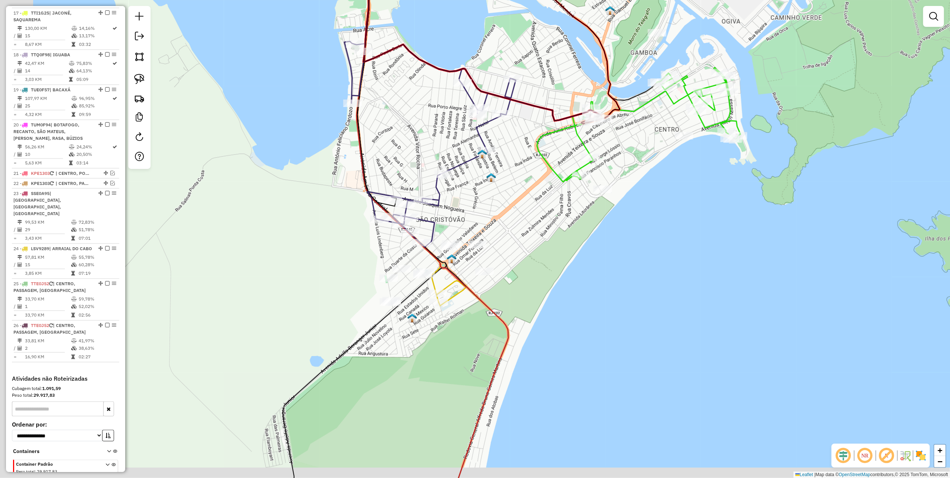
drag, startPoint x: 476, startPoint y: 235, endPoint x: 541, endPoint y: 177, distance: 87.6
click at [536, 184] on div "Janela de atendimento Grade de atendimento Capacidade Transportadoras Veículos …" at bounding box center [475, 239] width 950 height 478
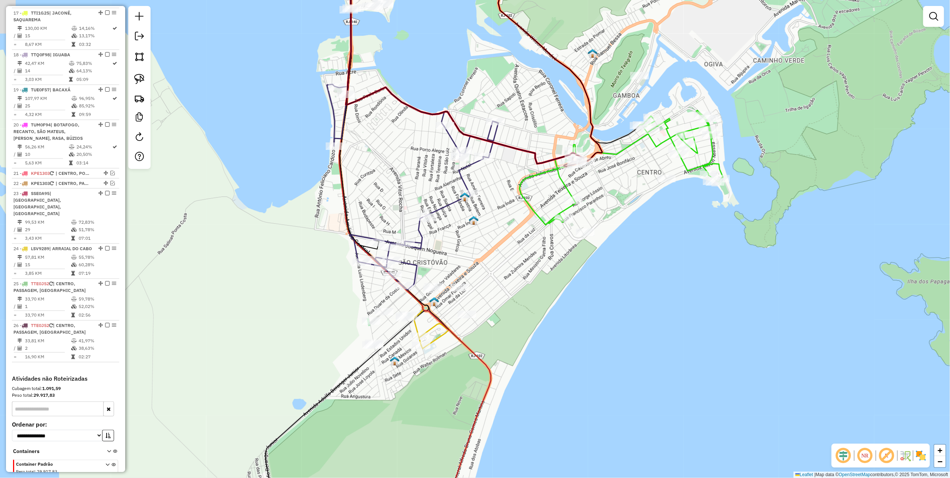
drag, startPoint x: 590, startPoint y: 98, endPoint x: 556, endPoint y: 69, distance: 44.9
click at [568, 122] on div "Janela de atendimento Grade de atendimento Capacidade Transportadoras Veículos …" at bounding box center [475, 239] width 950 height 478
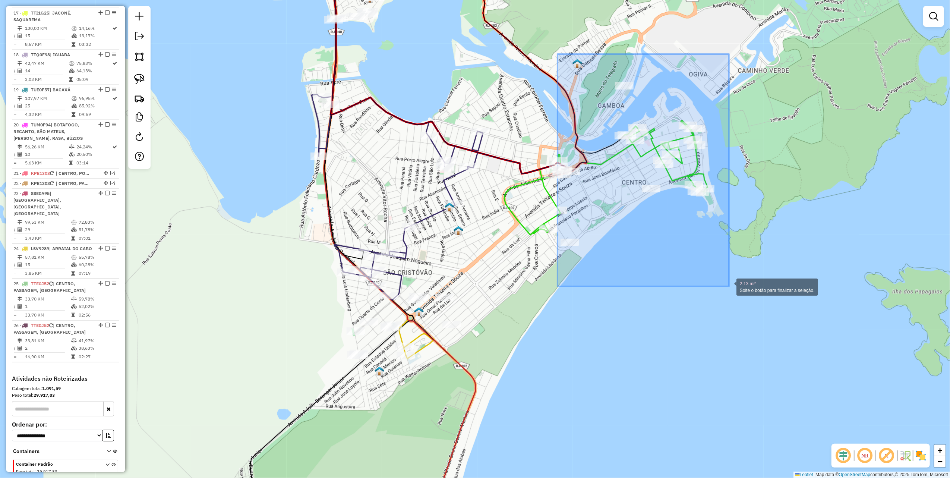
drag, startPoint x: 561, startPoint y: 74, endPoint x: 729, endPoint y: 286, distance: 270.8
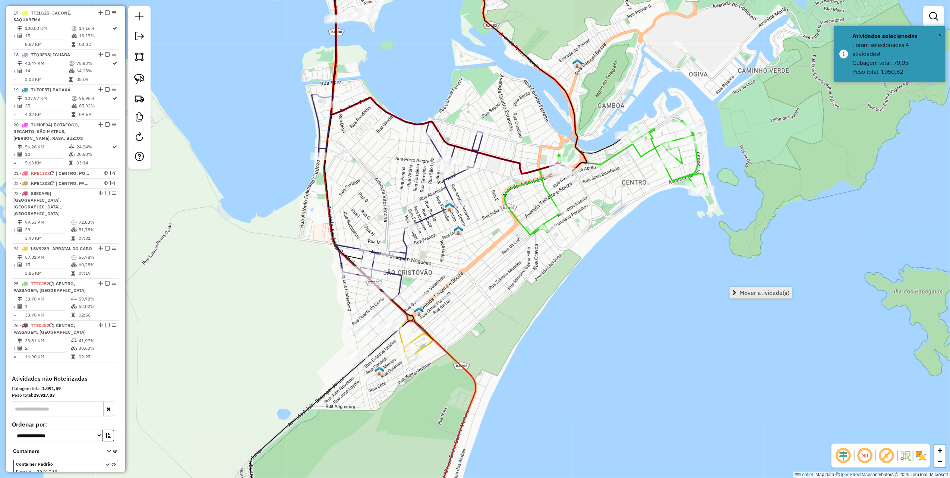
click at [759, 294] on span "Mover atividade(s)" at bounding box center [764, 292] width 50 height 6
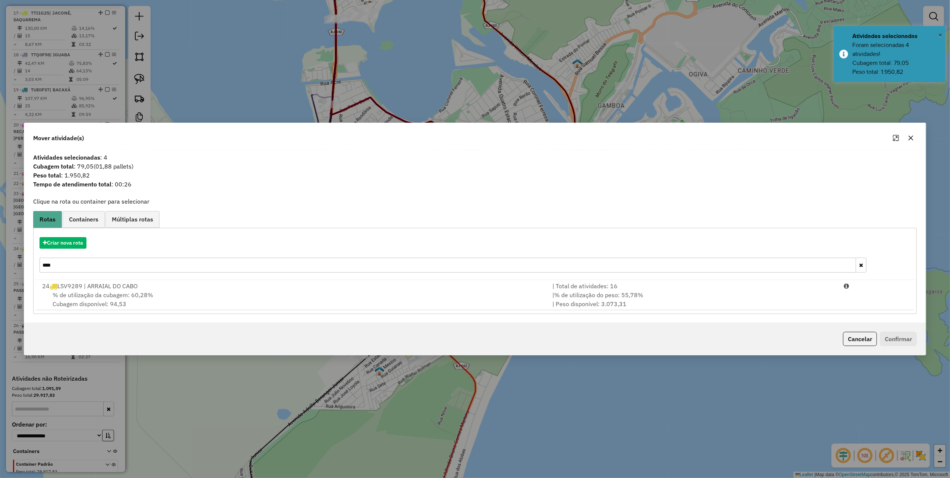
click at [86, 267] on input "****" at bounding box center [447, 264] width 816 height 15
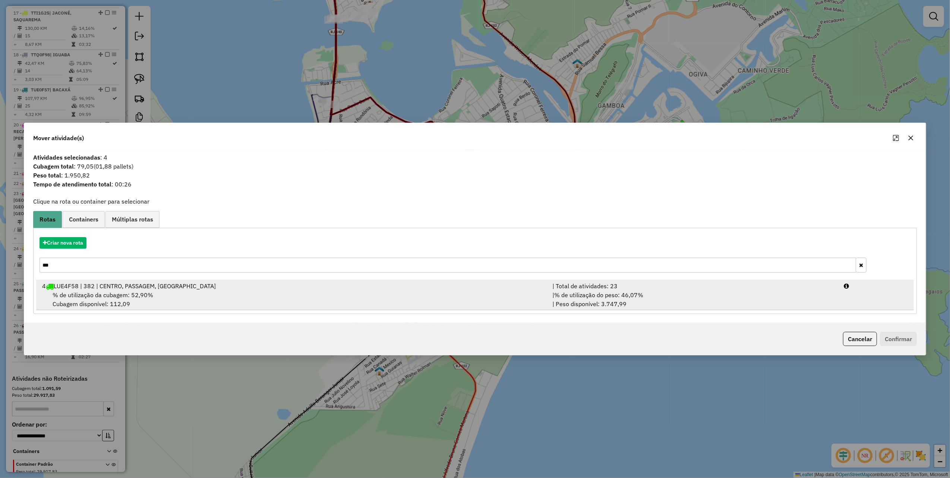
type input "***"
click at [702, 303] on div "| % de utilização do peso: 46,07% | Peso disponível: 3.747,99" at bounding box center [694, 299] width 292 height 18
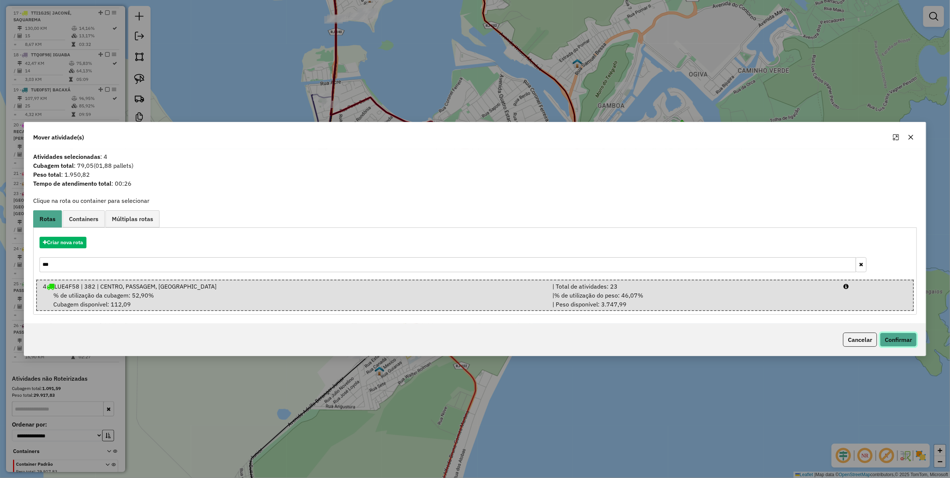
click at [890, 340] on button "Confirmar" at bounding box center [898, 339] width 37 height 14
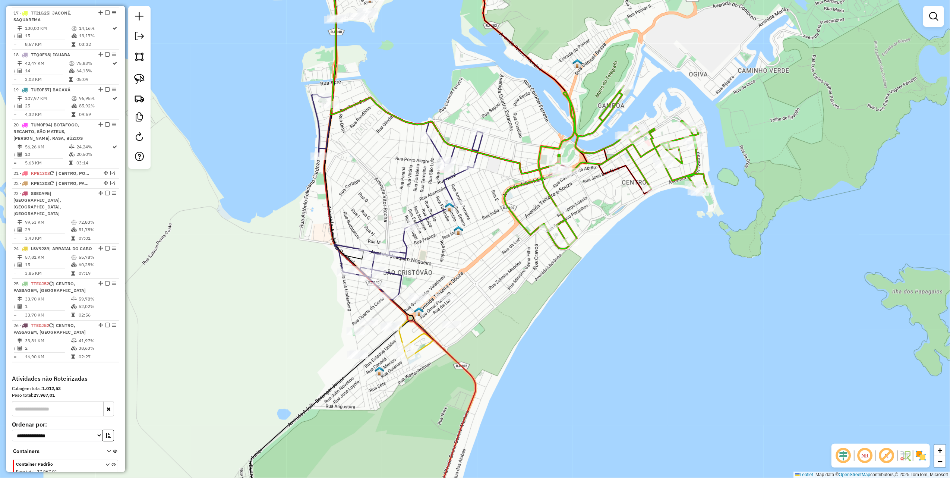
drag, startPoint x: 481, startPoint y: 249, endPoint x: 462, endPoint y: 250, distance: 18.3
click at [459, 252] on div "Janela de atendimento Grade de atendimento Capacidade Transportadoras Veículos …" at bounding box center [475, 239] width 950 height 478
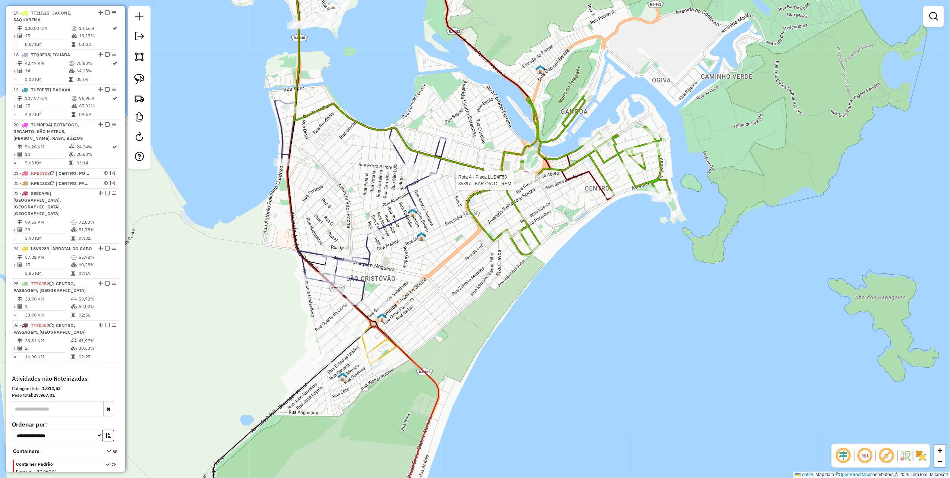
select select "**********"
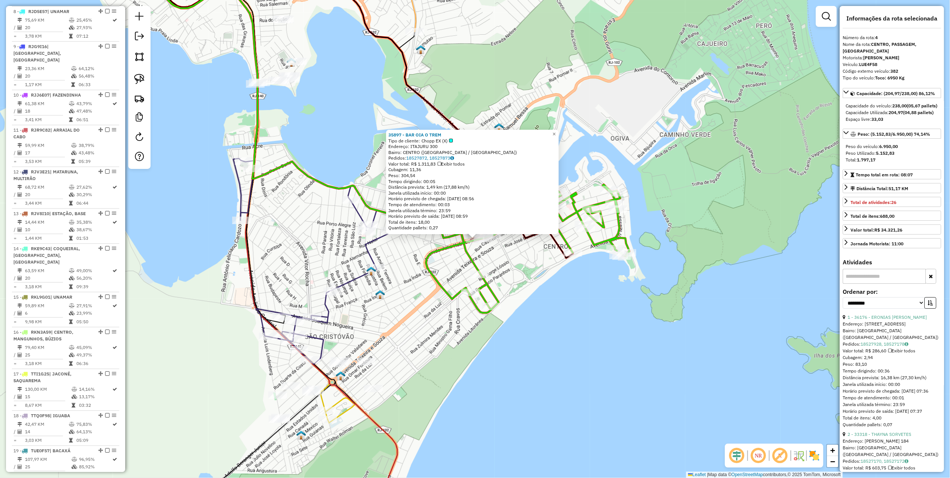
scroll to position [436, 0]
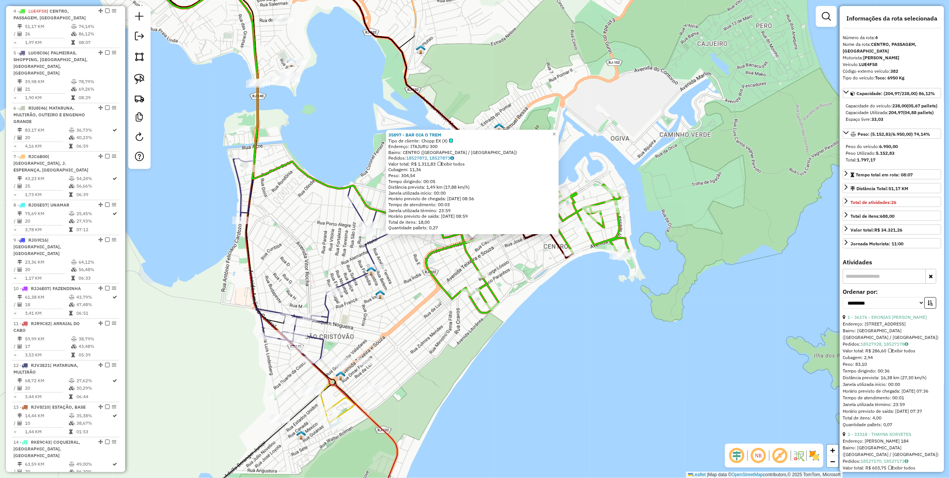
click at [358, 297] on div "35897 - BAR OIA O TREM Tipo de cliente: Chopp EX (X) Endereço: ITAJURU 300 Bair…" at bounding box center [475, 239] width 950 height 478
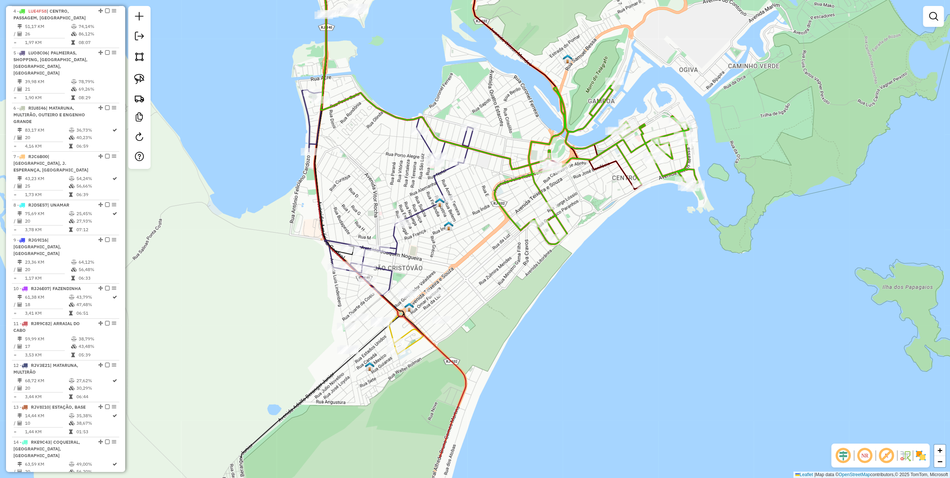
drag, startPoint x: 385, startPoint y: 303, endPoint x: 456, endPoint y: 205, distance: 121.6
click at [455, 207] on div "Janela de atendimento Grade de atendimento Capacidade Transportadoras Veículos …" at bounding box center [475, 239] width 950 height 478
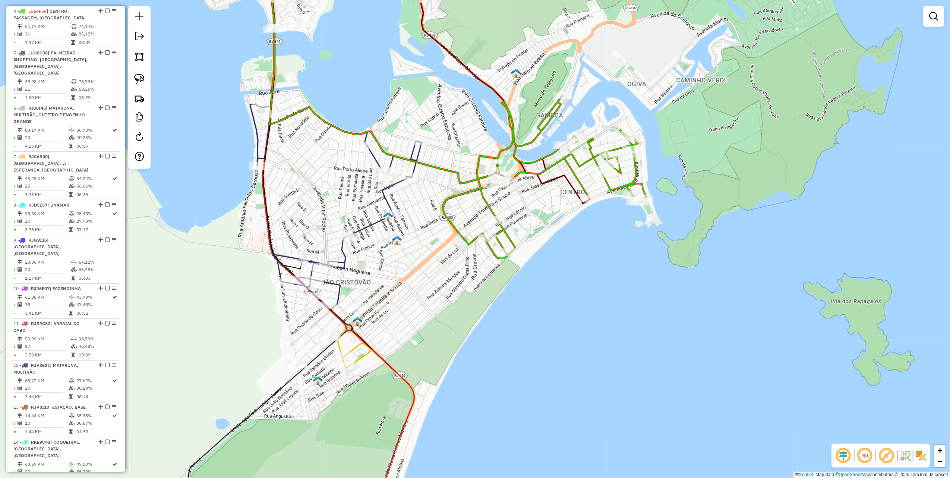
drag, startPoint x: 334, startPoint y: 163, endPoint x: 263, endPoint y: 213, distance: 86.8
click at [263, 213] on icon at bounding box center [282, 136] width 39 height 266
drag, startPoint x: 142, startPoint y: 80, endPoint x: 147, endPoint y: 79, distance: 5.2
click at [142, 80] on img at bounding box center [139, 79] width 10 height 10
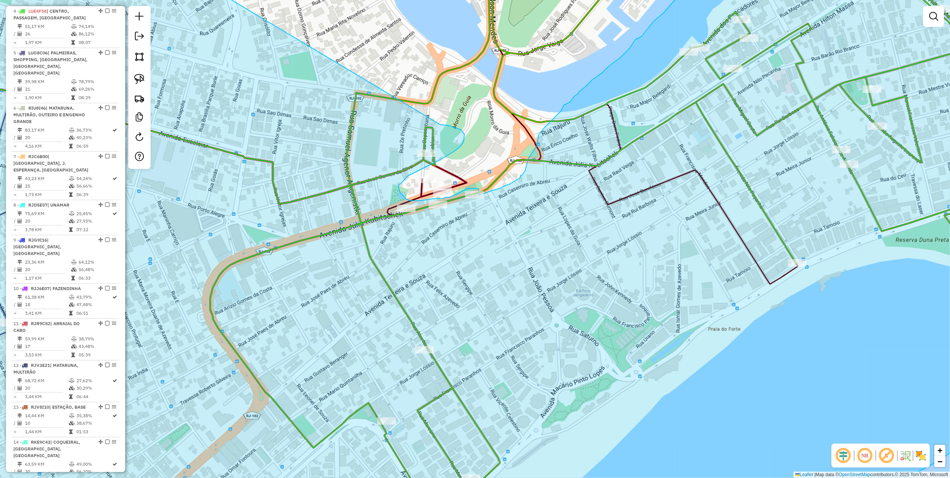
drag, startPoint x: 394, startPoint y: 100, endPoint x: 428, endPoint y: 124, distance: 42.0
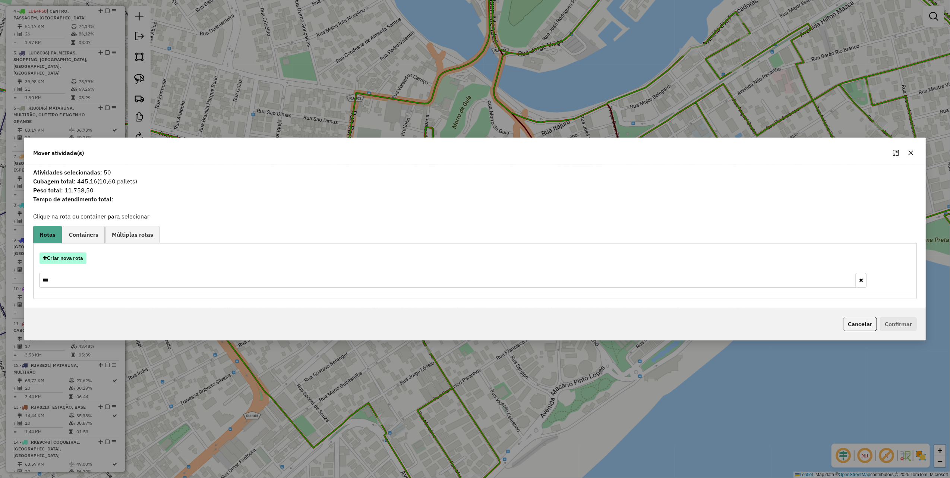
click at [63, 257] on button "Criar nova rota" at bounding box center [62, 258] width 47 height 12
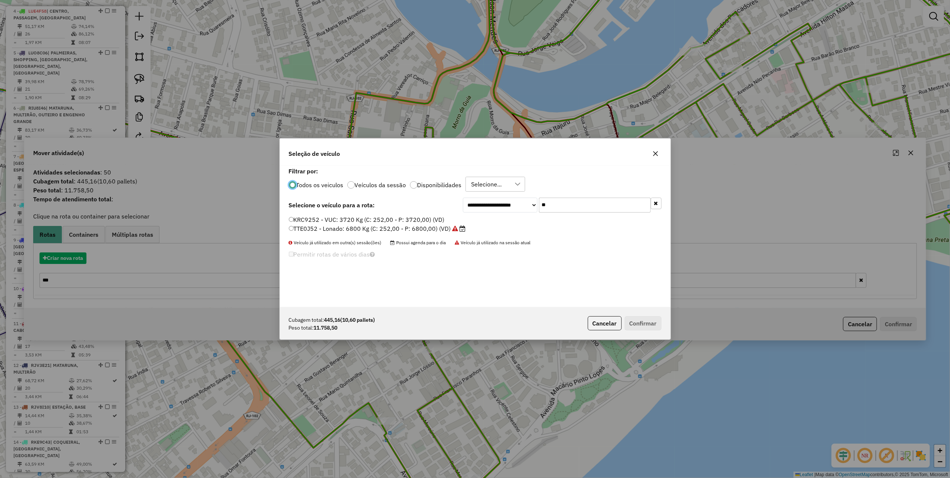
scroll to position [4, 2]
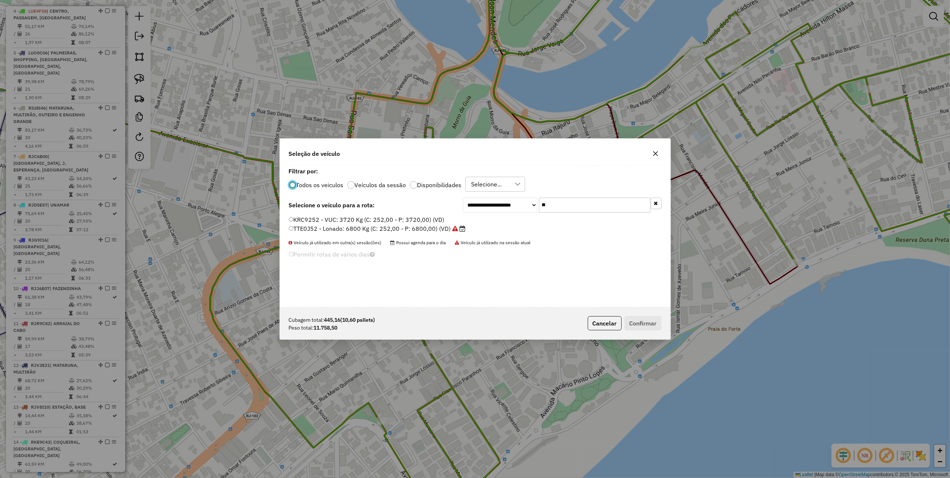
click at [553, 209] on input "**" at bounding box center [595, 204] width 112 height 15
type input "***"
click at [435, 218] on label "SSE0B14 - VUC: 2330 Kg (C: 120,00 - P: 2330,00) (VD)" at bounding box center [370, 219] width 162 height 9
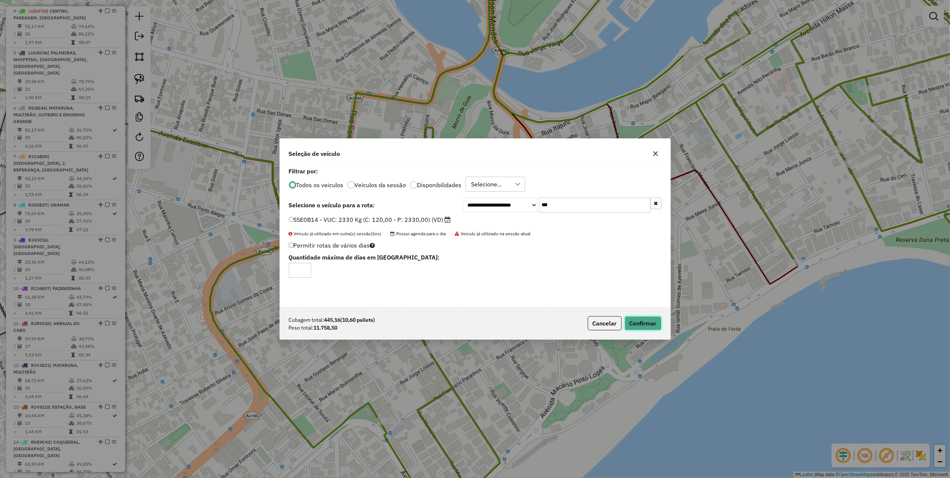
click at [642, 319] on button "Confirmar" at bounding box center [642, 323] width 37 height 14
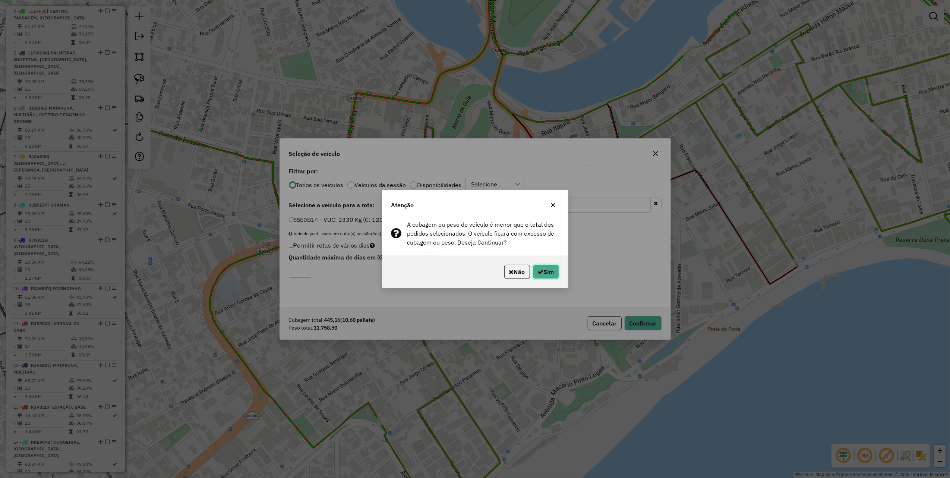
click at [552, 274] on button "Sim" at bounding box center [546, 272] width 26 height 14
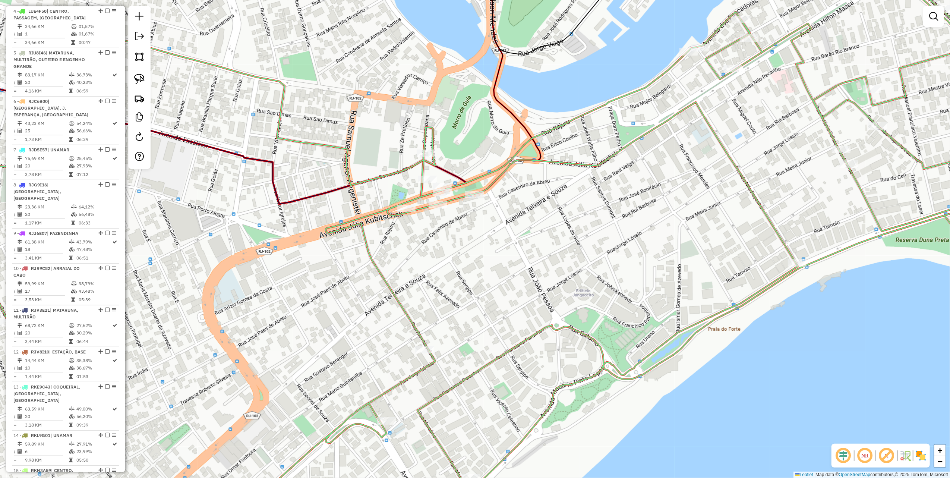
drag, startPoint x: 276, startPoint y: 213, endPoint x: 446, endPoint y: 180, distance: 173.6
click at [444, 180] on div "Janela de atendimento Grade de atendimento Capacidade Transportadoras Veículos …" at bounding box center [475, 239] width 950 height 478
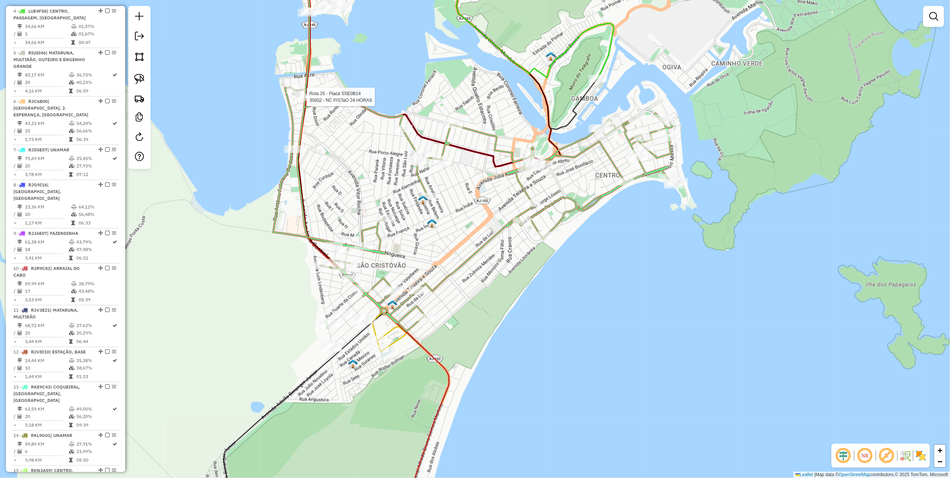
drag, startPoint x: 310, startPoint y: 102, endPoint x: 329, endPoint y: 133, distance: 35.8
click at [310, 101] on div at bounding box center [304, 97] width 19 height 7
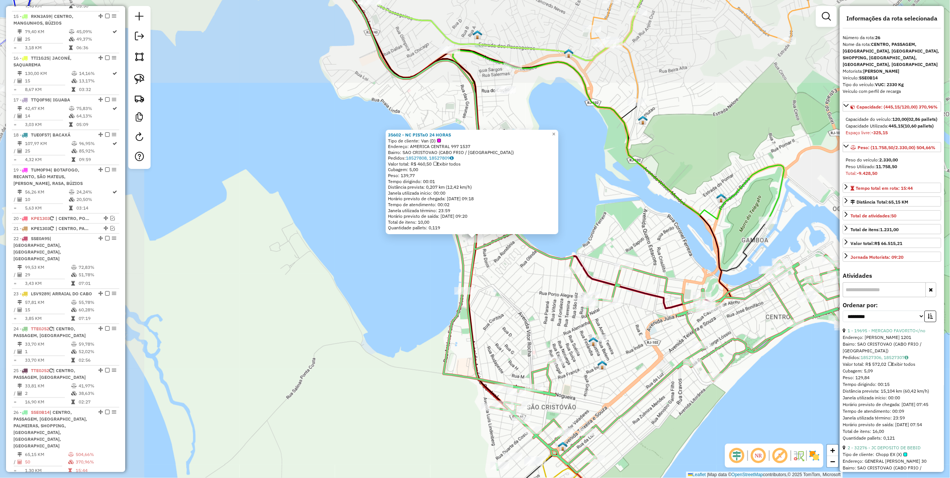
scroll to position [997, 0]
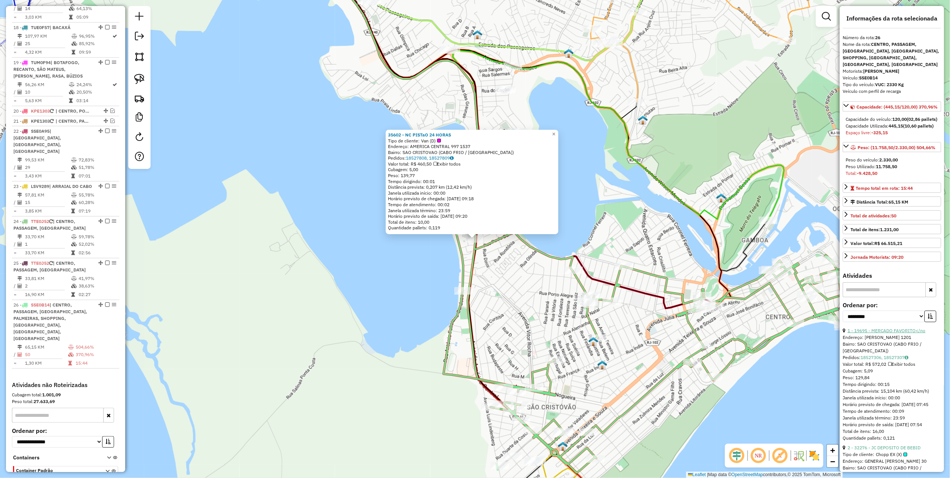
click at [879, 333] on link "1 - 19695 - MERCADO FAVORITO</no" at bounding box center [886, 330] width 78 height 6
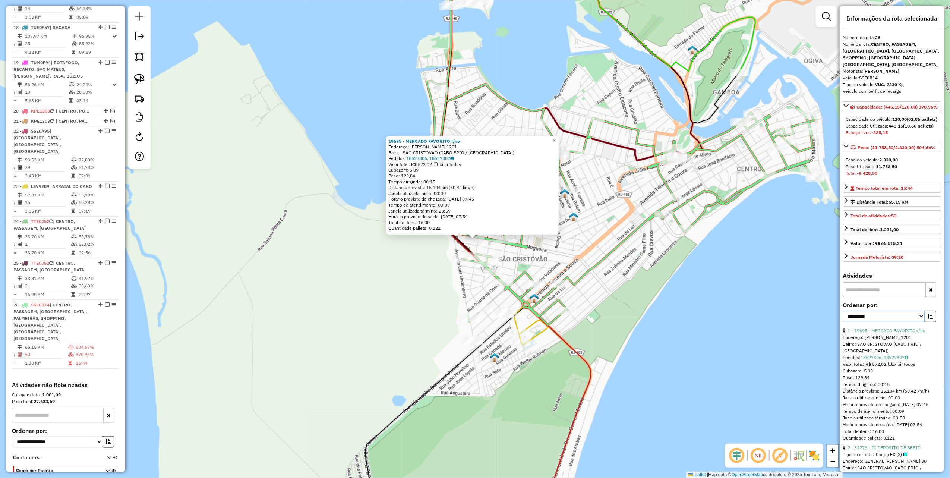
drag, startPoint x: 898, startPoint y: 337, endPoint x: 888, endPoint y: 345, distance: 12.7
click at [898, 322] on select "**********" at bounding box center [883, 316] width 82 height 12
select select "*********"
click at [842, 322] on select "**********" at bounding box center [883, 316] width 82 height 12
click at [924, 322] on button "button" at bounding box center [930, 316] width 12 height 12
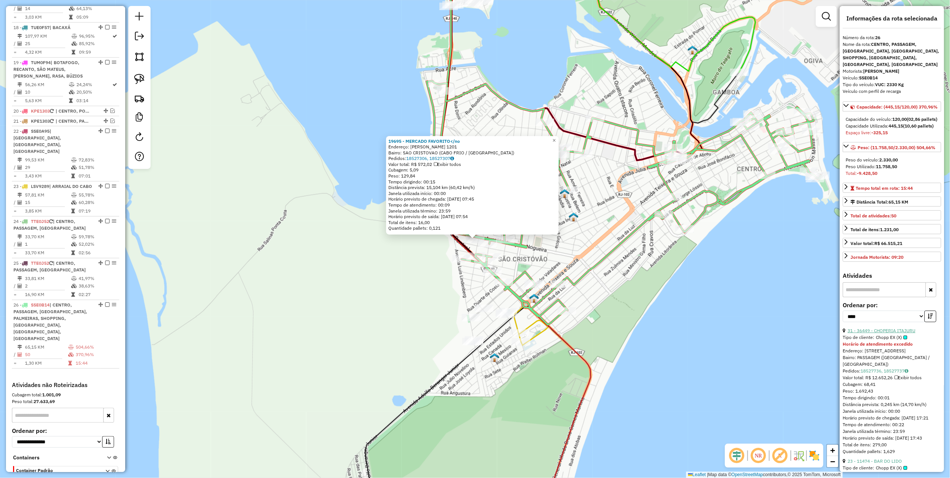
drag, startPoint x: 897, startPoint y: 348, endPoint x: 896, endPoint y: 352, distance: 4.2
click at [899, 333] on link "31 - 36449 - CHOPERIA ITAJURU" at bounding box center [881, 330] width 68 height 6
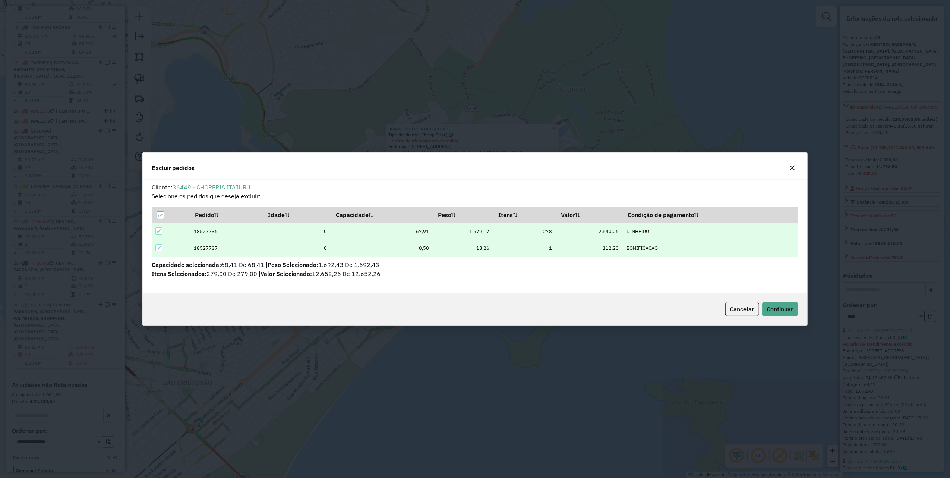
scroll to position [4, 2]
click at [784, 311] on span "Continuar" at bounding box center [780, 308] width 26 height 7
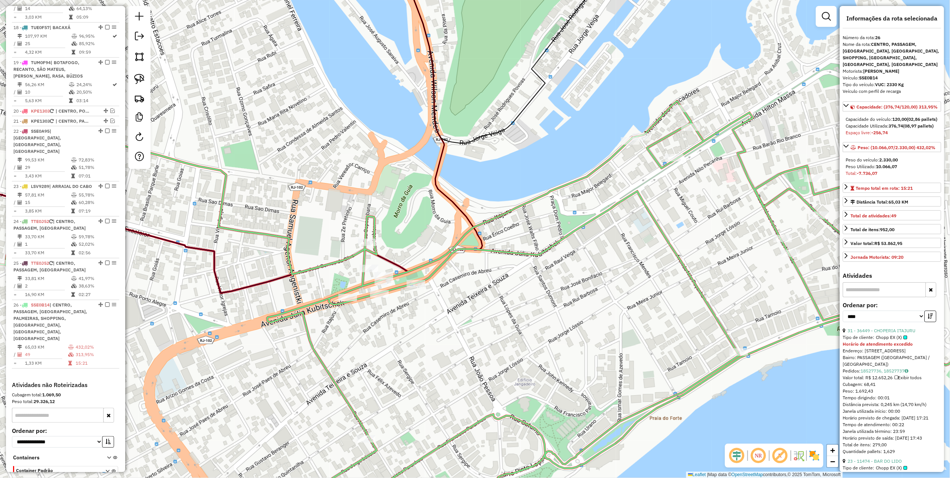
scroll to position [149, 0]
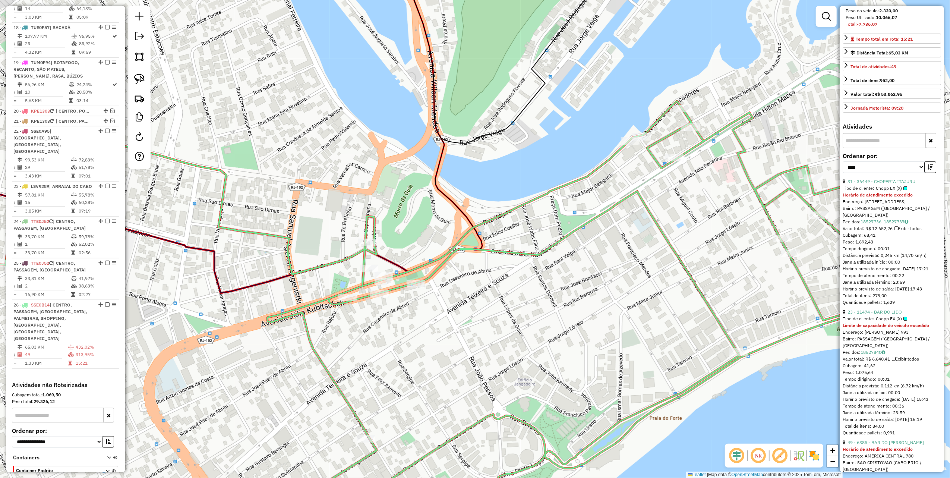
click at [885, 314] on link "23 - 11474 - BAR DO LIDO" at bounding box center [874, 312] width 54 height 6
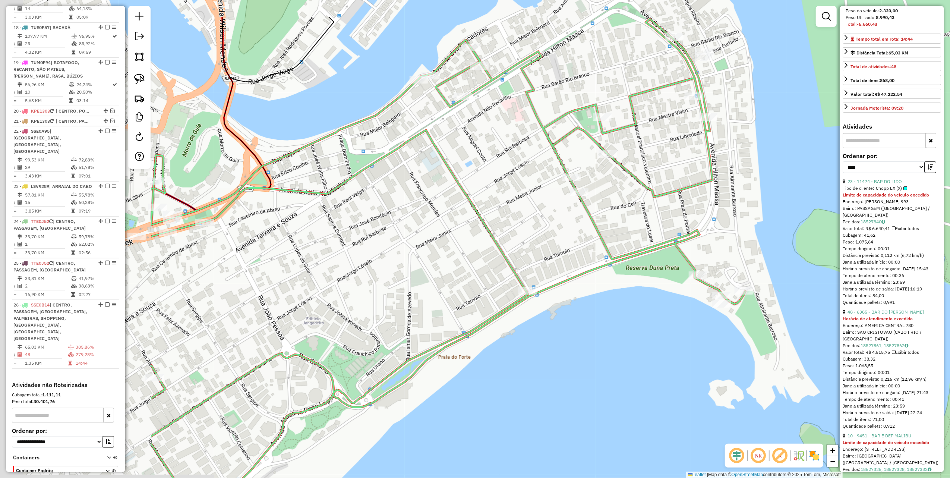
drag, startPoint x: 234, startPoint y: 170, endPoint x: 554, endPoint y: 239, distance: 327.3
click at [608, 254] on div "Janela de atendimento Grade de atendimento Capacidade Transportadoras Veículos …" at bounding box center [475, 239] width 950 height 478
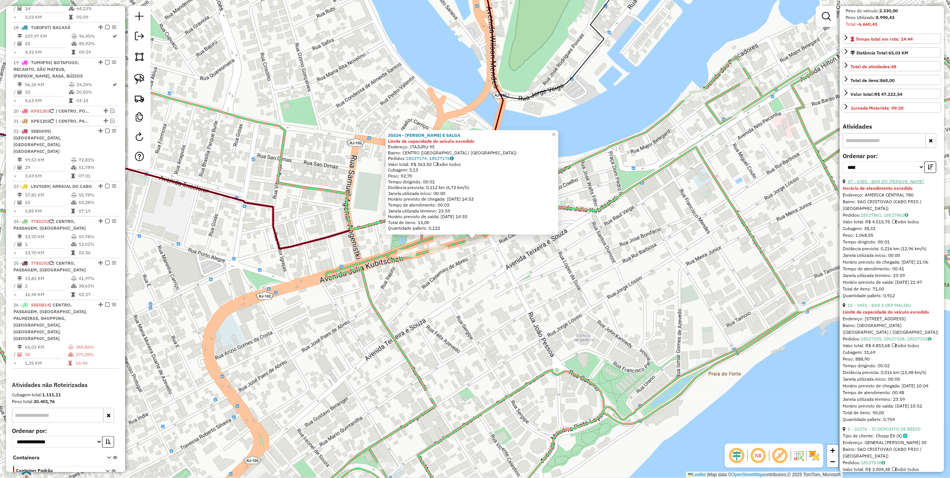
click at [874, 184] on link "47 - 6385 - BAR DO CARLINHO" at bounding box center [885, 181] width 76 height 6
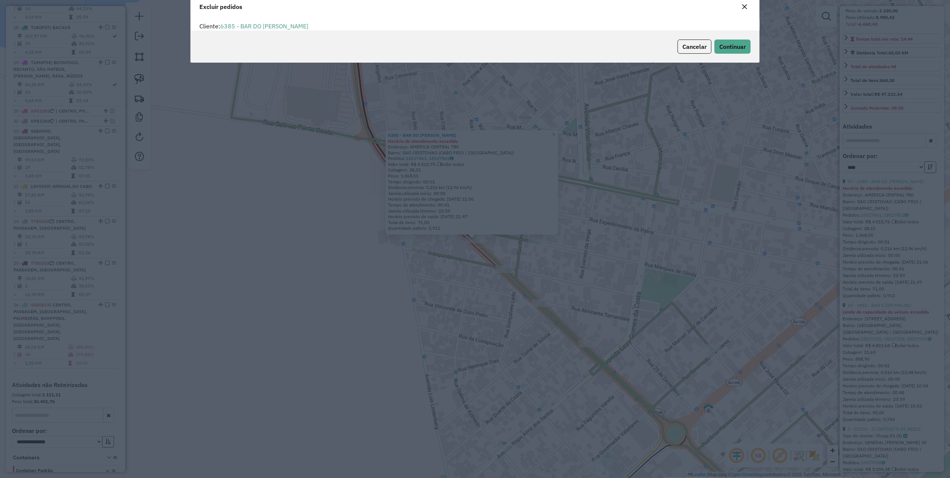
scroll to position [4, 2]
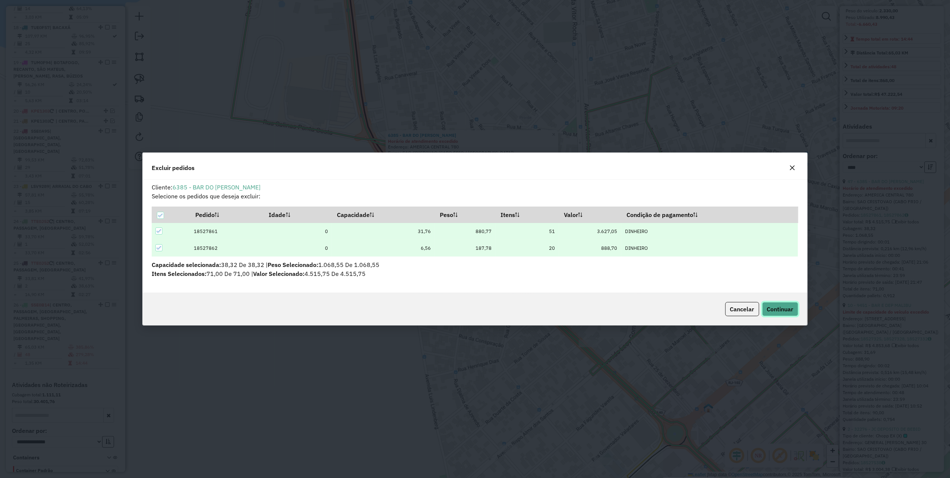
click at [791, 306] on span "Continuar" at bounding box center [780, 308] width 26 height 7
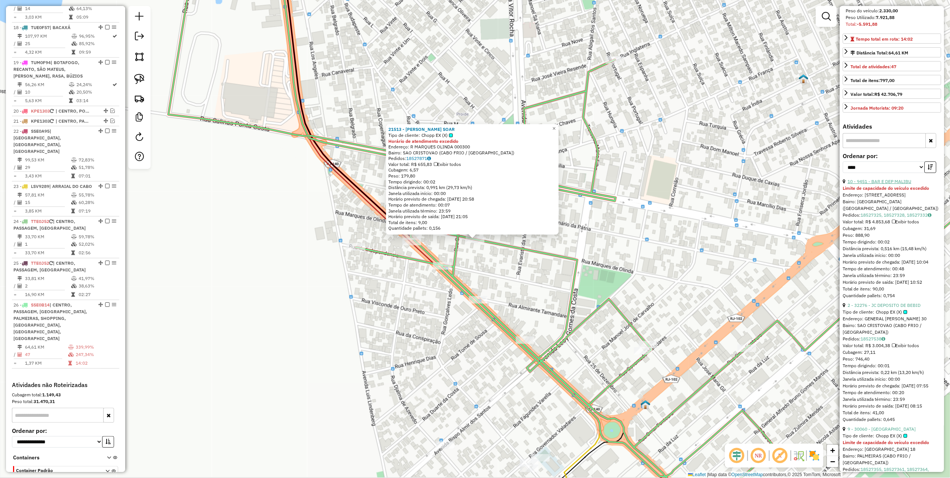
click at [889, 184] on link "10 - 9451 - BAR E DEP MALIBU" at bounding box center [879, 181] width 64 height 6
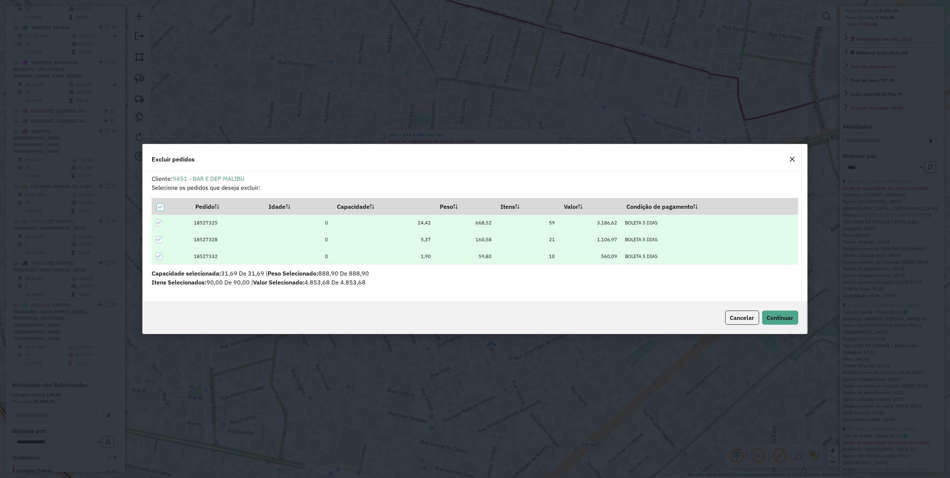
scroll to position [0, 0]
click at [771, 301] on div "Cancelar Continuar" at bounding box center [475, 317] width 664 height 32
click at [775, 322] on button "Continuar" at bounding box center [780, 317] width 36 height 14
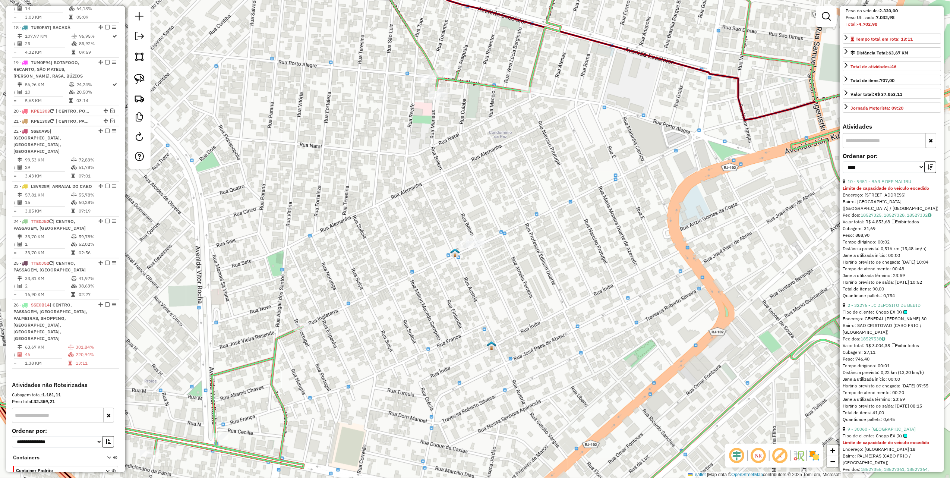
drag, startPoint x: 532, startPoint y: 114, endPoint x: 535, endPoint y: 104, distance: 10.4
click at [535, 104] on div "Janela de atendimento Grade de atendimento Capacidade Transportadoras Veículos …" at bounding box center [475, 239] width 950 height 478
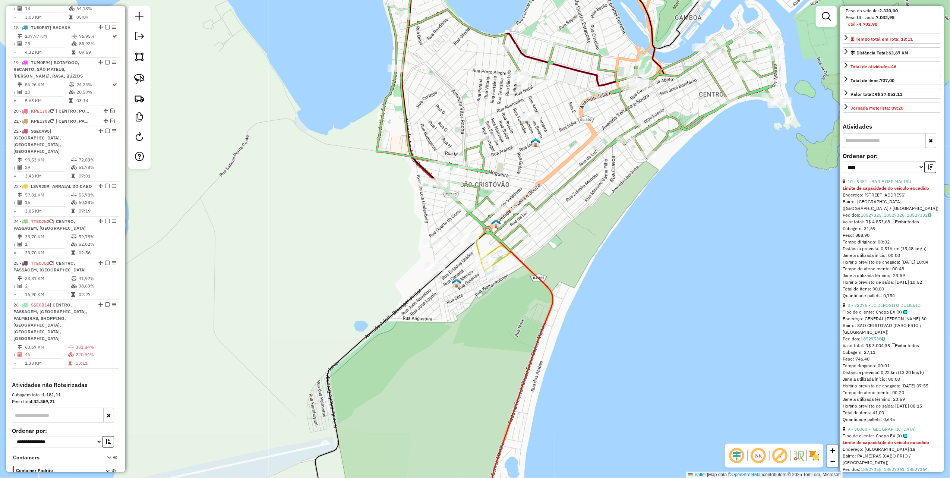
click at [535, 75] on icon at bounding box center [580, 128] width 406 height 244
click at [893, 184] on link "2 - 32276 - JC DEPOSITO DE BEBID" at bounding box center [883, 181] width 73 height 6
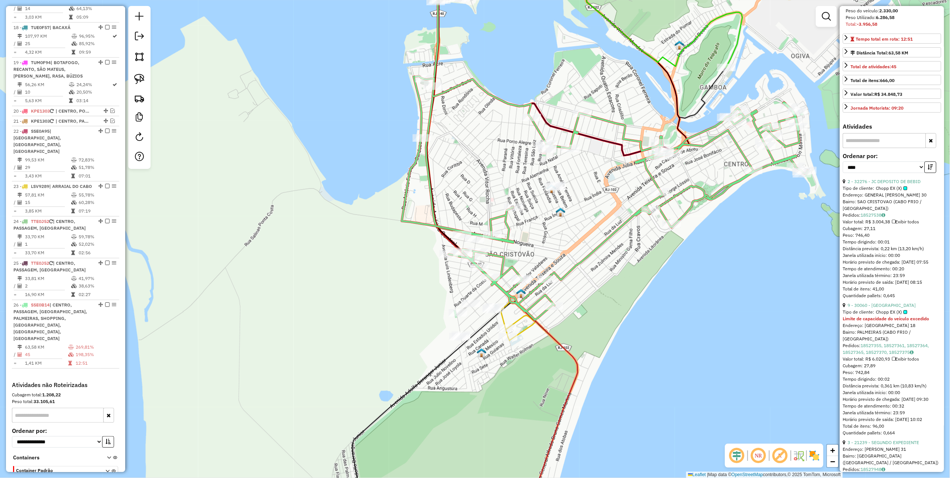
click at [893, 308] on link "9 - 30060 - CASA DA CERVEJA" at bounding box center [881, 305] width 68 height 6
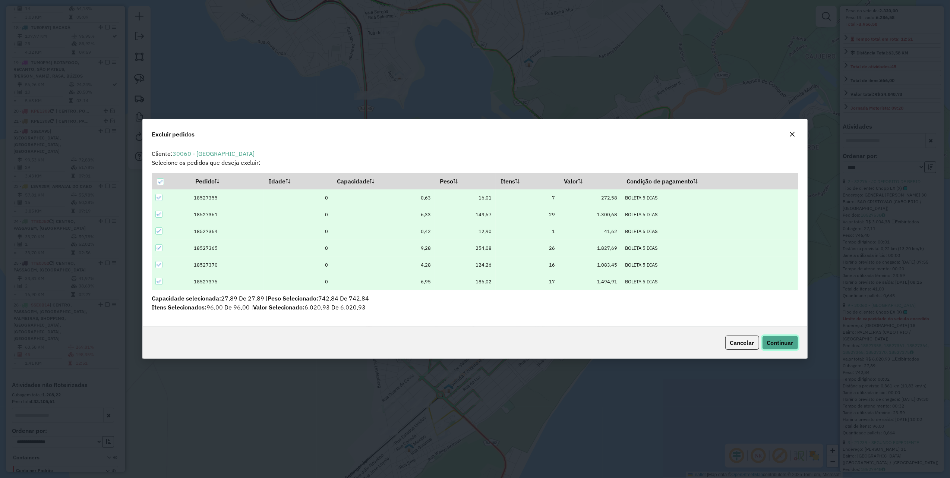
click at [783, 342] on span "Continuar" at bounding box center [780, 342] width 26 height 7
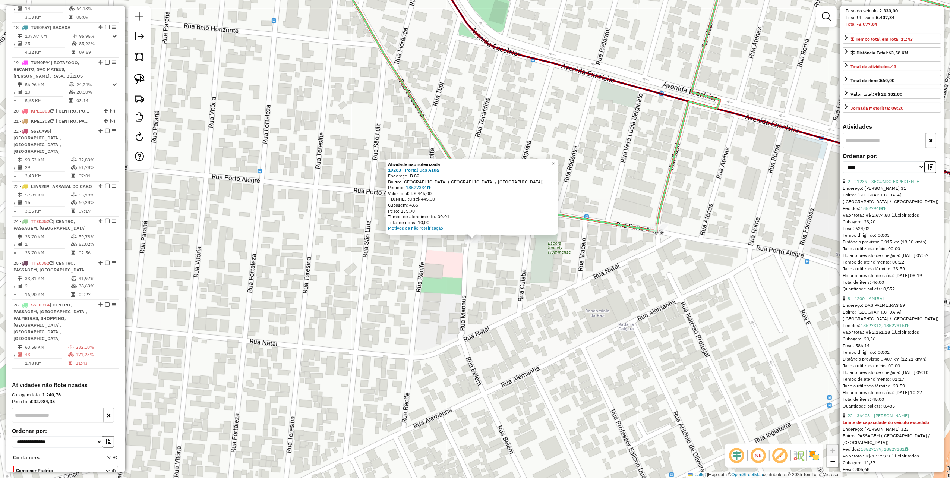
click at [524, 270] on div "Atividade não roteirizada 19263 - Portal Das Agua Endereço: B 82 Bairro: PARQUE…" at bounding box center [475, 239] width 950 height 478
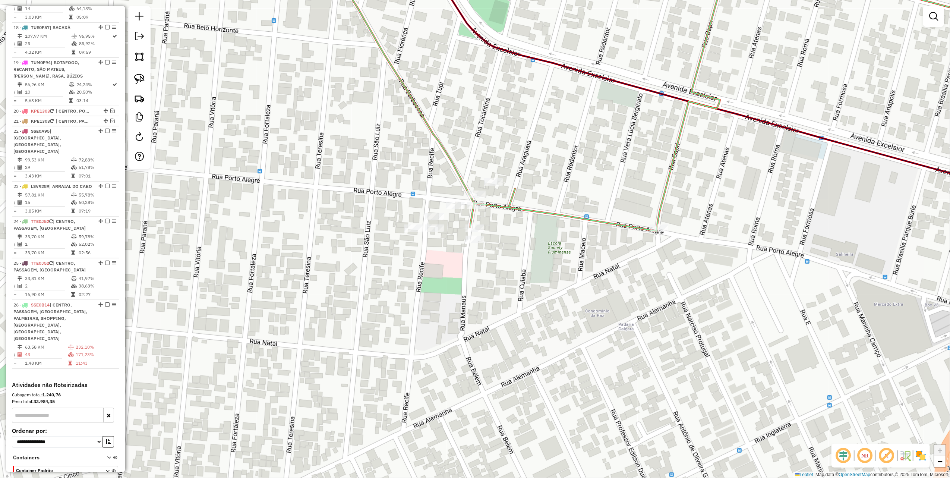
click at [476, 224] on div "Rota 26 - Placa SSE0B14 4200 - ANIBAL Janela de atendimento Grade de atendiment…" at bounding box center [475, 239] width 950 height 478
select select "*********"
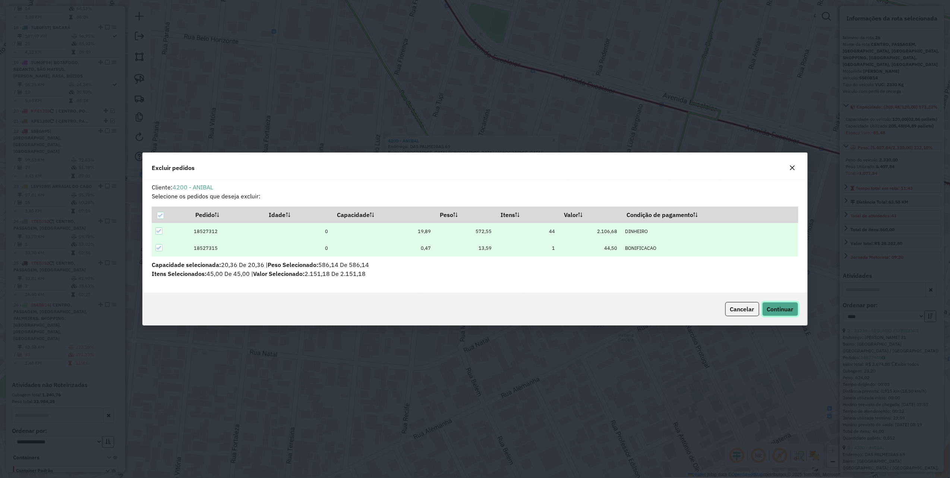
click at [777, 311] on span "Continuar" at bounding box center [780, 308] width 26 height 7
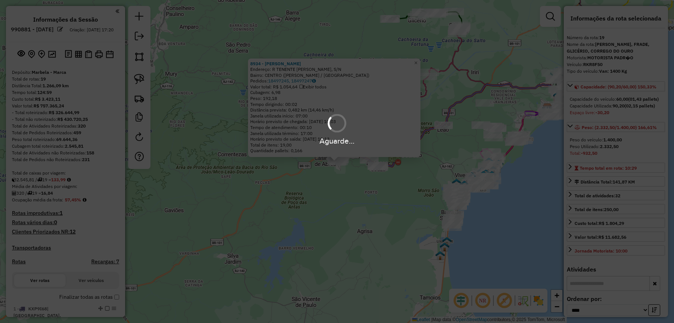
select select "*********"
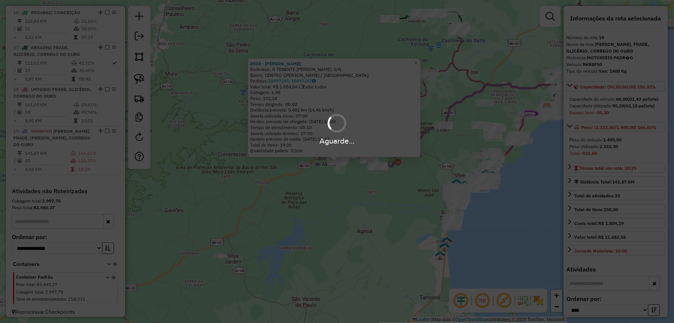
scroll to position [192, 0]
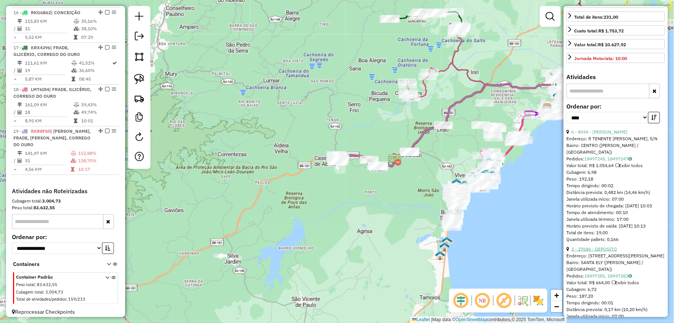
click at [606, 251] on link "3 - 27686 - DEPOSITO" at bounding box center [595, 249] width 46 height 6
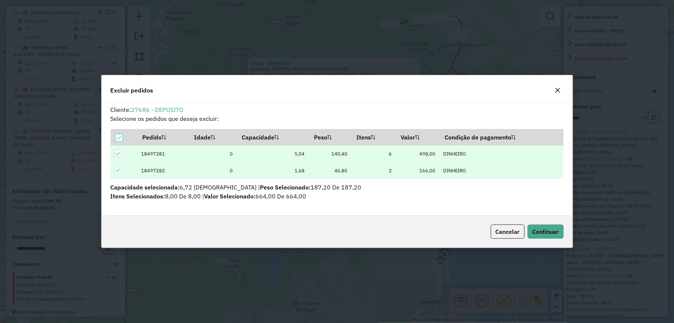
scroll to position [0, 0]
click at [541, 231] on span "Continuar" at bounding box center [546, 231] width 26 height 7
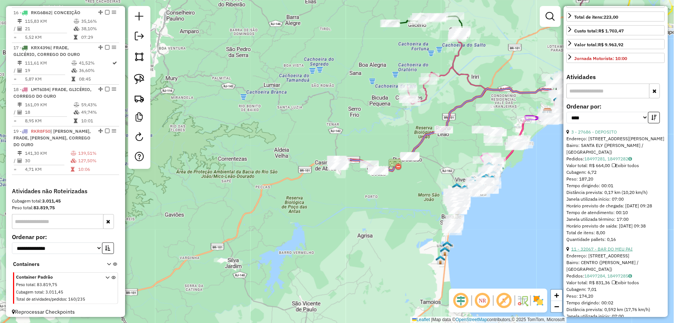
click at [598, 251] on link "11 - 32067 - BAR DO MEU PAI" at bounding box center [602, 249] width 61 height 6
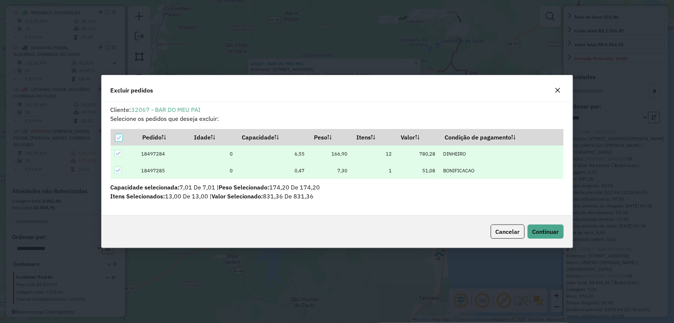
scroll to position [4, 2]
click at [545, 232] on span "Continuar" at bounding box center [546, 231] width 26 height 7
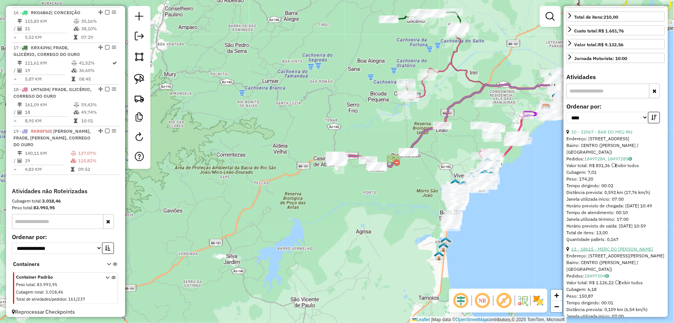
click at [598, 251] on link "13 - 18615 - MERC DO [PERSON_NAME]" at bounding box center [613, 249] width 82 height 6
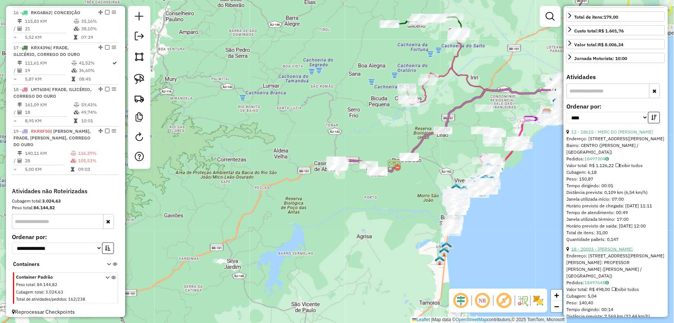
click at [592, 251] on link "18 - 20003 - [PERSON_NAME]" at bounding box center [602, 249] width 61 height 6
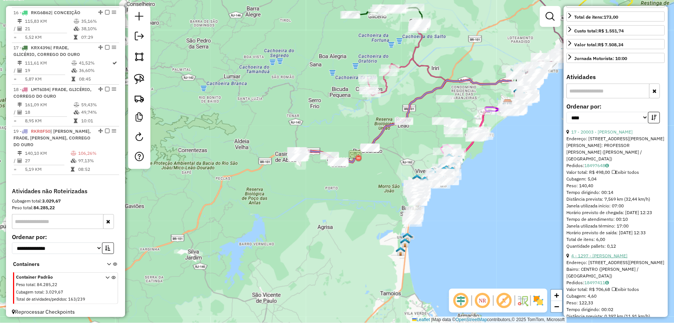
click at [598, 258] on link "4 - 1297 - TIA ARETHA" at bounding box center [600, 256] width 56 height 6
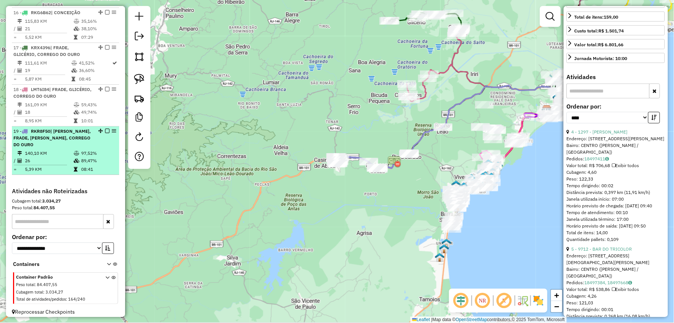
click at [107, 129] on em at bounding box center [107, 131] width 4 height 4
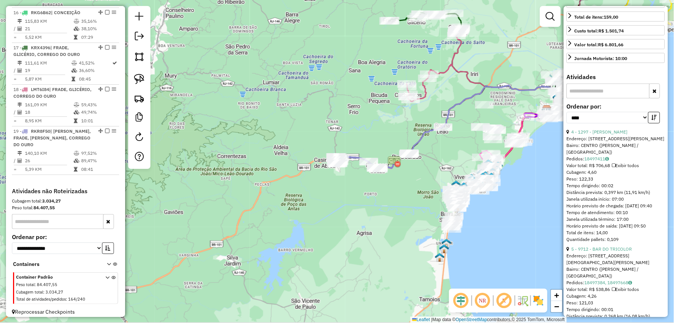
scroll to position [897, 0]
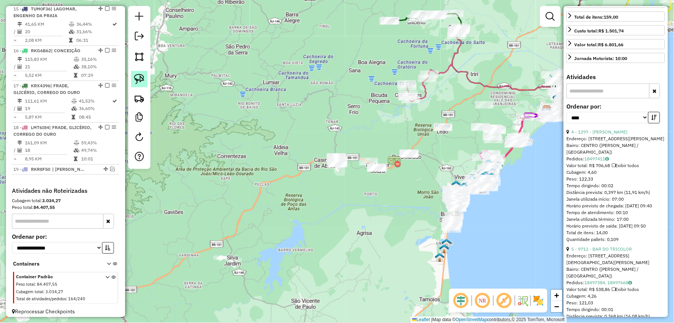
click at [139, 78] on img at bounding box center [139, 79] width 10 height 10
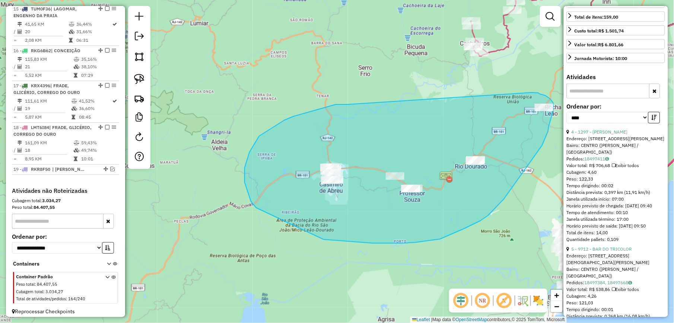
drag, startPoint x: 336, startPoint y: 104, endPoint x: 530, endPoint y: 92, distance: 194.8
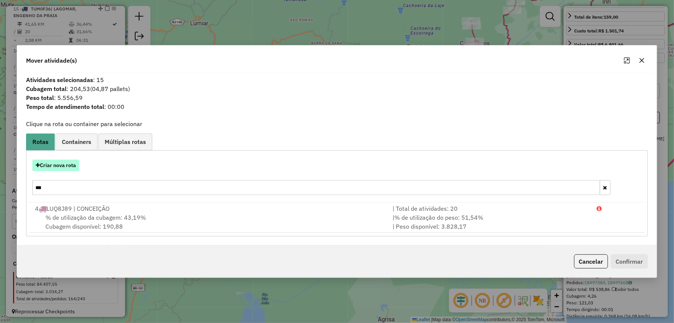
click at [62, 168] on button "Criar nova rota" at bounding box center [55, 165] width 47 height 12
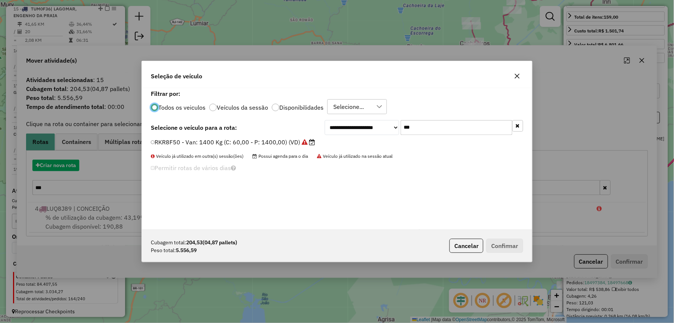
scroll to position [4, 2]
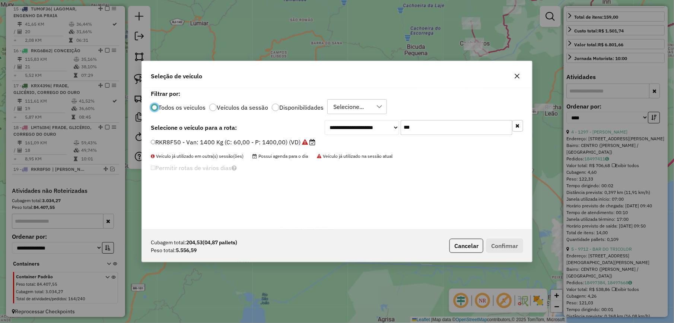
click at [430, 123] on input "***" at bounding box center [457, 127] width 112 height 15
type input "***"
drag, startPoint x: 288, startPoint y: 141, endPoint x: 403, endPoint y: 193, distance: 125.7
click at [288, 141] on label "LMU0C93 - Toco: 7900 Kg (C: 336,00 - P: 7900,00) (VD)" at bounding box center [233, 141] width 165 height 9
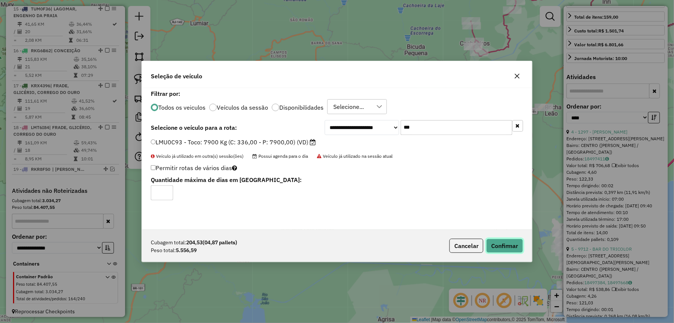
click at [513, 247] on button "Confirmar" at bounding box center [505, 245] width 37 height 14
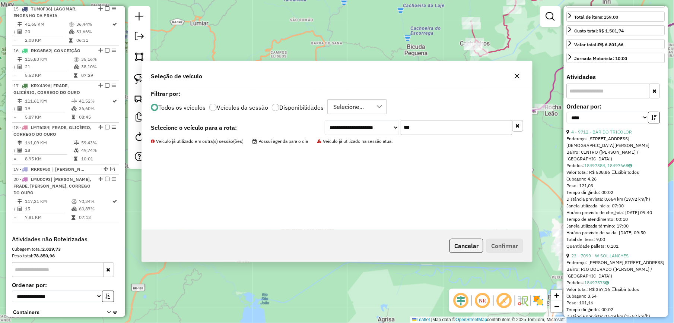
scroll to position [945, 0]
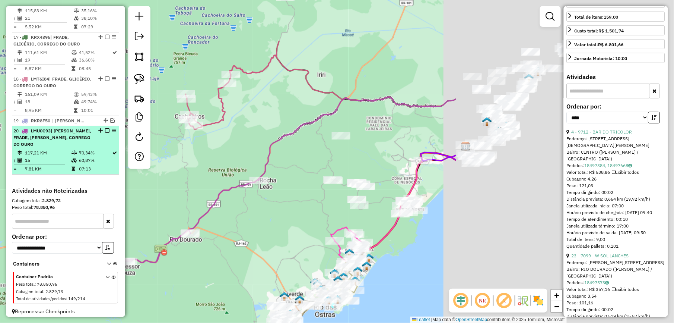
drag, startPoint x: 388, startPoint y: 96, endPoint x: 99, endPoint y: 164, distance: 297.0
click at [100, 169] on hb-router-mapa "Informações da Sessão 990881 - 19/08/2025 Criação: 18/08/2025 17:20 Depósito: M…" at bounding box center [337, 161] width 674 height 323
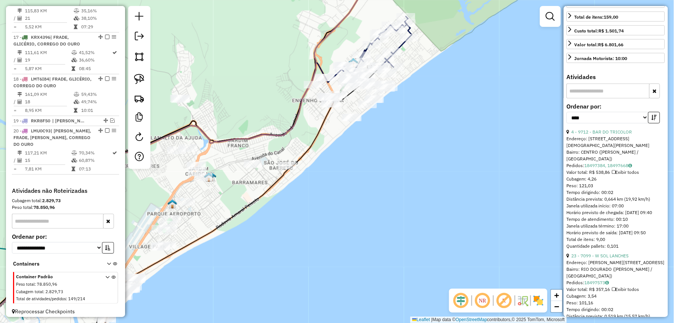
drag, startPoint x: 278, startPoint y: 115, endPoint x: 278, endPoint y: 128, distance: 13.0
click at [278, 128] on div "Janela de atendimento Grade de atendimento Capacidade Transportadoras Veículos …" at bounding box center [337, 161] width 674 height 323
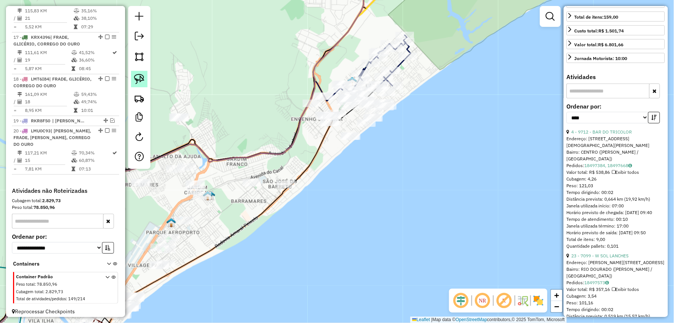
click at [137, 77] on img at bounding box center [139, 79] width 10 height 10
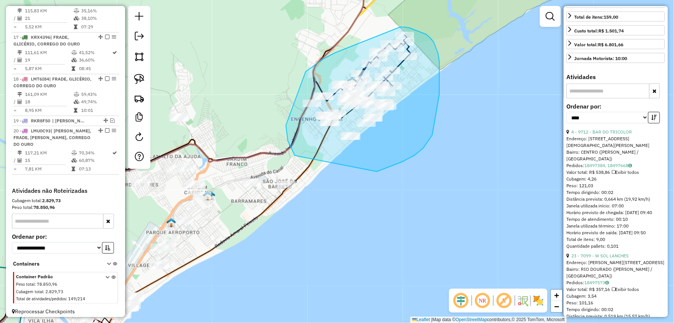
drag, startPoint x: 323, startPoint y: 59, endPoint x: 401, endPoint y: 27, distance: 83.8
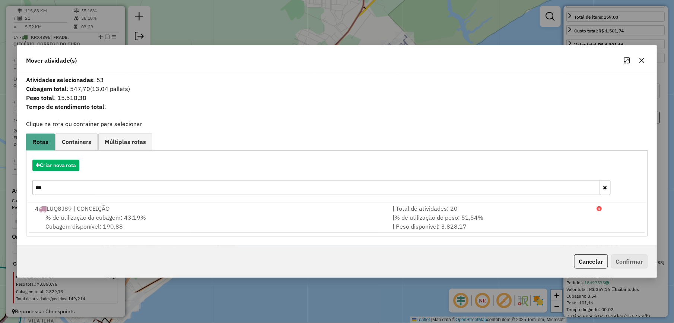
click at [643, 60] on icon "button" at bounding box center [642, 60] width 6 height 6
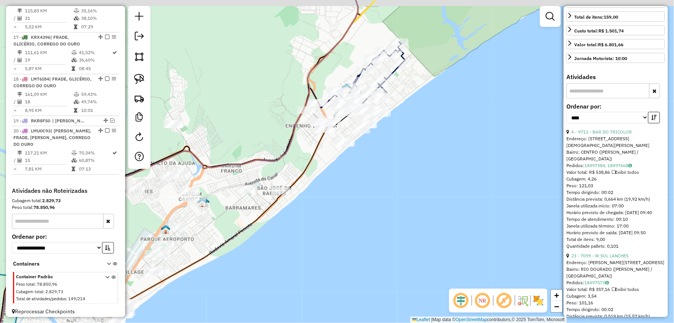
drag, startPoint x: 267, startPoint y: 60, endPoint x: 233, endPoint y: 78, distance: 38.7
click at [235, 78] on div "Janela de atendimento Grade de atendimento Capacidade Transportadoras Veículos …" at bounding box center [337, 161] width 674 height 323
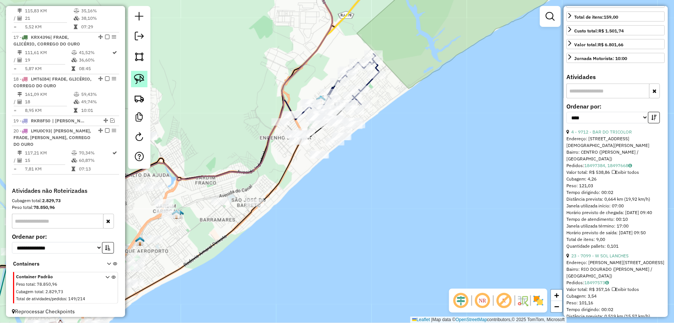
click at [142, 75] on img at bounding box center [139, 79] width 10 height 10
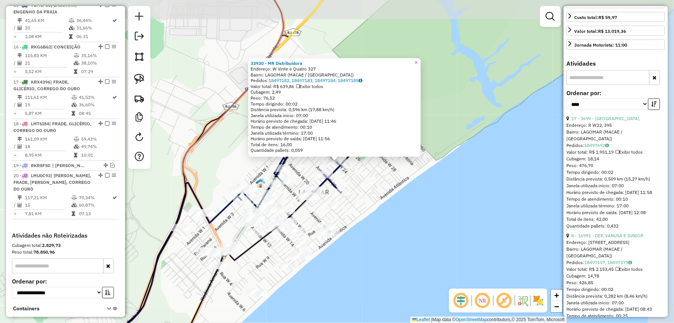
scroll to position [890, 0]
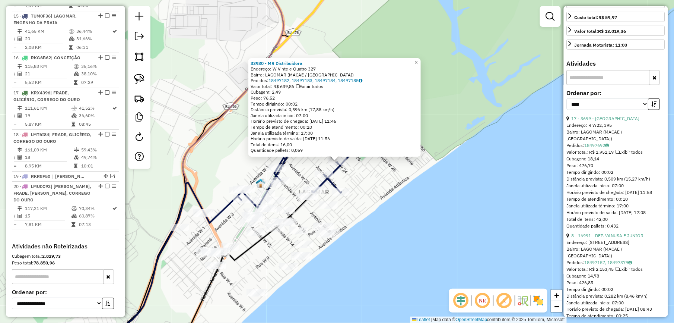
click at [388, 197] on div "33930 - MR Distribuidora Endereço: W Vinte e Quatro 327 Bairro: LAGOMAR (MACAE …" at bounding box center [337, 161] width 674 height 323
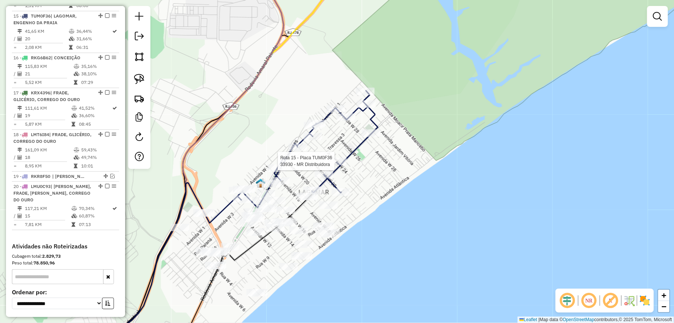
select select "*********"
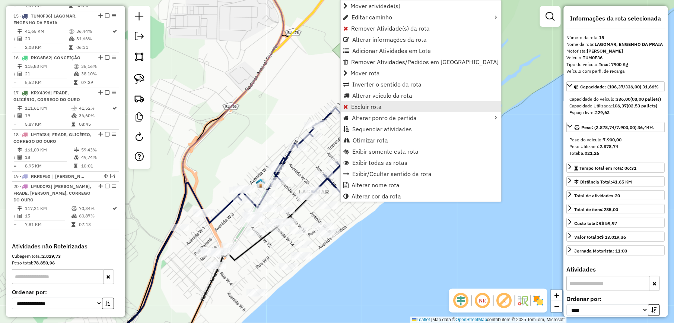
click at [371, 109] on span "Excluir rota" at bounding box center [366, 107] width 31 height 6
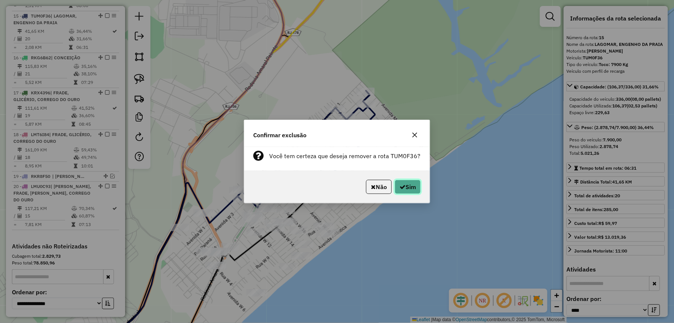
click at [406, 187] on button "Sim" at bounding box center [408, 187] width 26 height 14
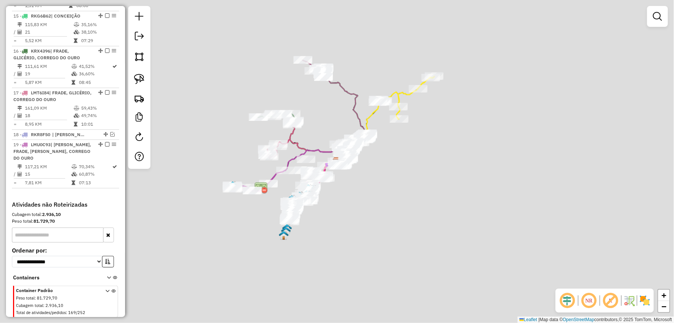
scroll to position [848, 0]
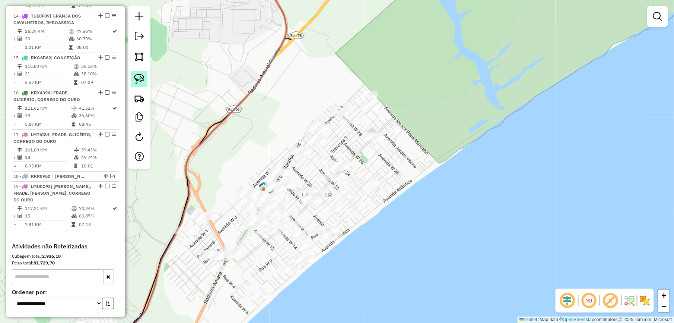
click at [142, 82] on img at bounding box center [139, 79] width 10 height 10
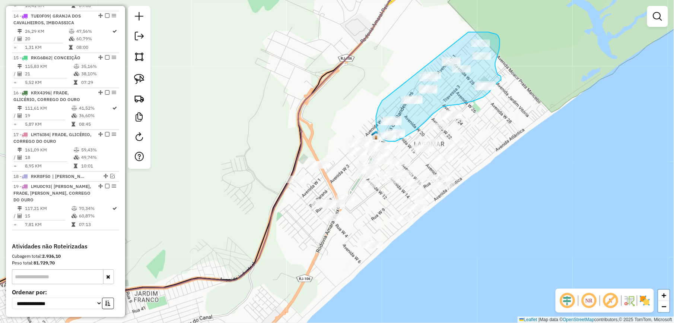
drag, startPoint x: 268, startPoint y: 118, endPoint x: 466, endPoint y: 31, distance: 216.2
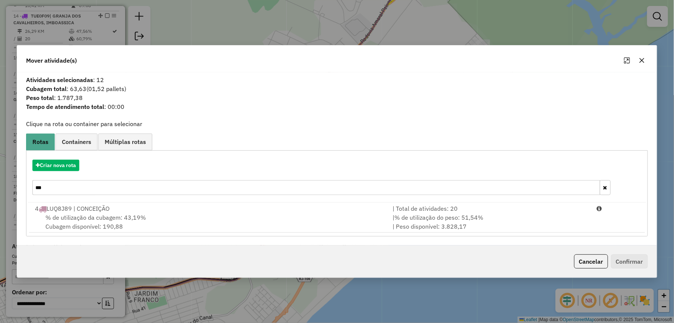
click at [642, 60] on icon "button" at bounding box center [642, 60] width 5 height 5
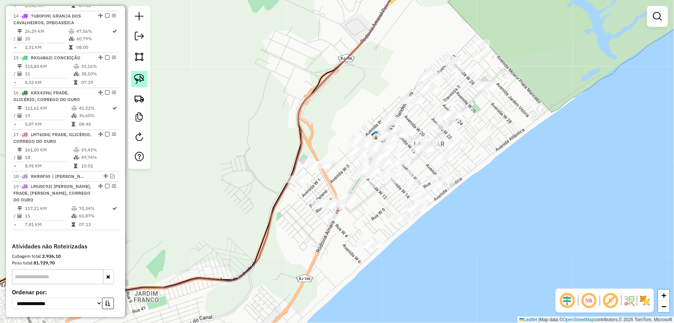
drag, startPoint x: 133, startPoint y: 77, endPoint x: 317, endPoint y: 99, distance: 185.4
click at [133, 77] on link at bounding box center [139, 79] width 16 height 16
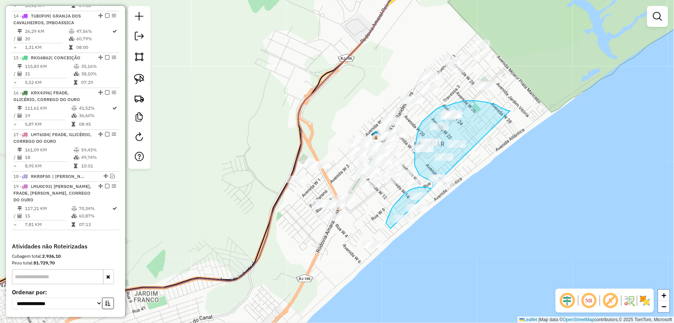
drag, startPoint x: 507, startPoint y: 110, endPoint x: 478, endPoint y: 219, distance: 113.1
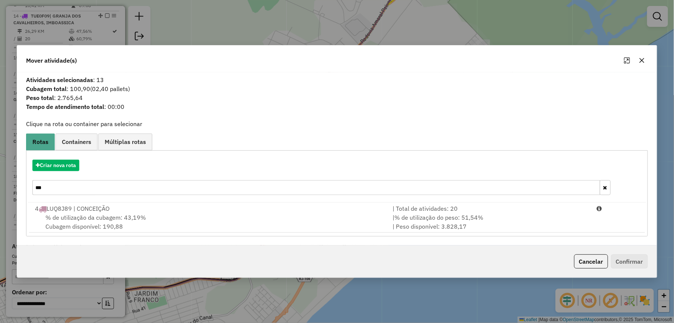
click at [641, 58] on icon "button" at bounding box center [642, 60] width 5 height 5
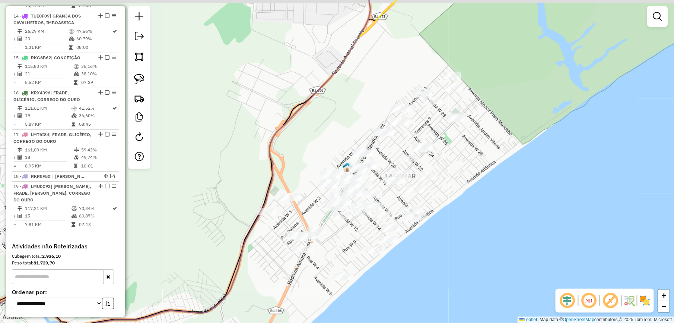
drag, startPoint x: 364, startPoint y: 61, endPoint x: 288, endPoint y: 97, distance: 83.8
click at [314, 103] on div "Janela de atendimento Grade de atendimento Capacidade Transportadoras Veículos …" at bounding box center [337, 161] width 674 height 323
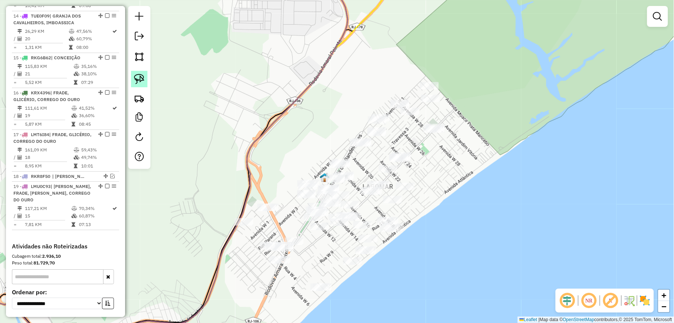
click at [139, 79] on img at bounding box center [139, 79] width 10 height 10
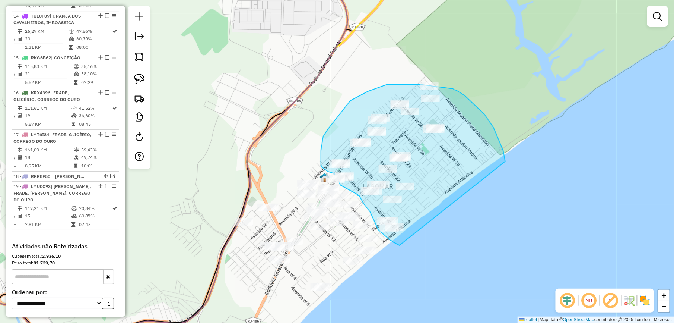
drag, startPoint x: 494, startPoint y: 127, endPoint x: 422, endPoint y: 247, distance: 139.2
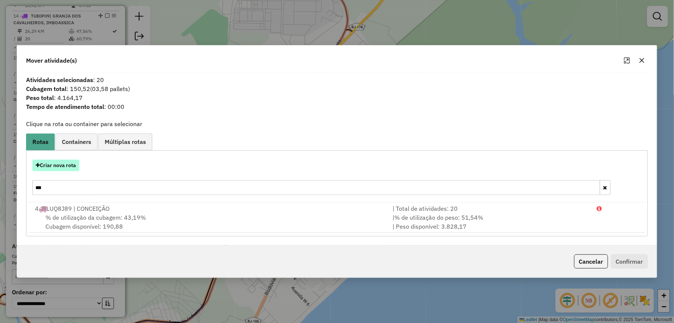
click at [72, 168] on button "Criar nova rota" at bounding box center [55, 165] width 47 height 12
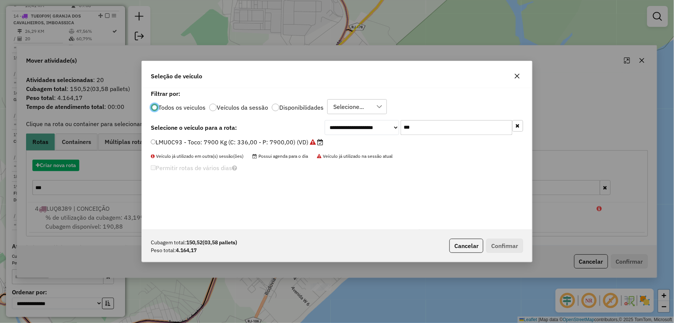
scroll to position [4, 2]
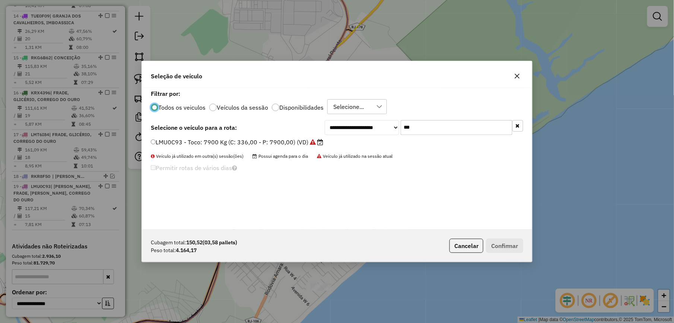
click at [452, 129] on input "***" at bounding box center [457, 127] width 112 height 15
type input "***"
click at [272, 142] on label "TUM0F36 - Toco: 7900 Kg (C: 336,00 - P: 7900,00) (VD)" at bounding box center [233, 141] width 165 height 9
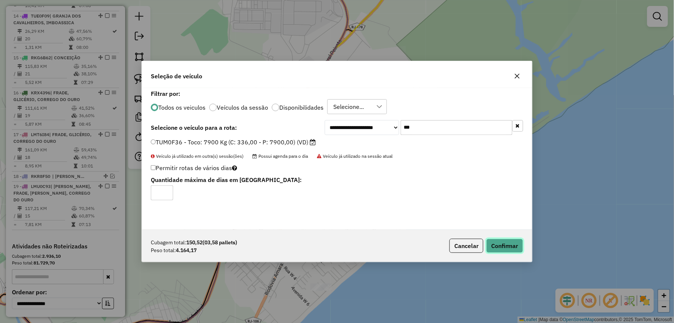
click at [504, 239] on button "Confirmar" at bounding box center [505, 245] width 37 height 14
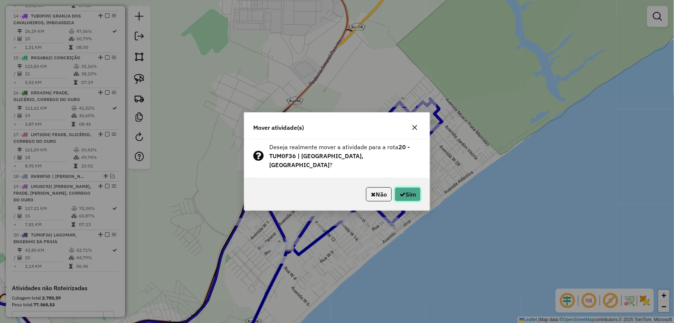
click at [401, 191] on icon "button" at bounding box center [403, 194] width 6 height 6
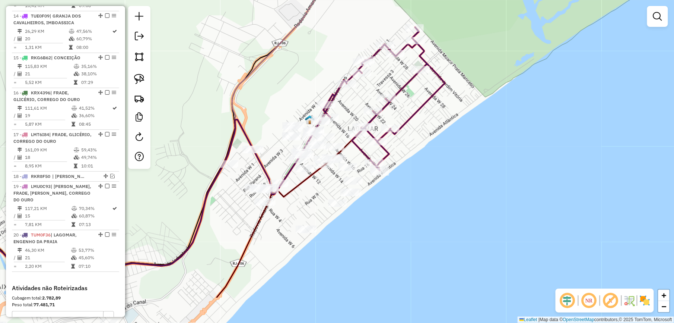
drag, startPoint x: 275, startPoint y: 142, endPoint x: 260, endPoint y: 78, distance: 65.4
click at [260, 79] on div "Janela de atendimento Grade de atendimento Capacidade Transportadoras Veículos …" at bounding box center [337, 161] width 674 height 323
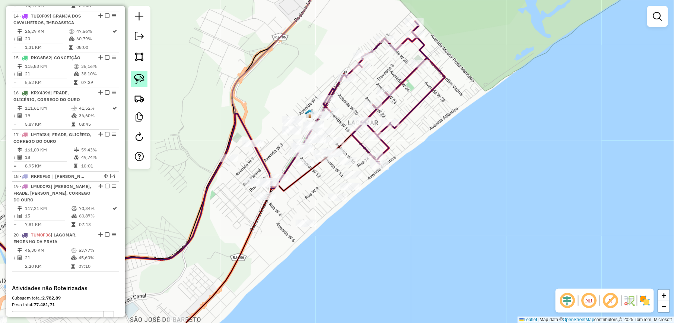
click at [142, 75] on img at bounding box center [139, 79] width 10 height 10
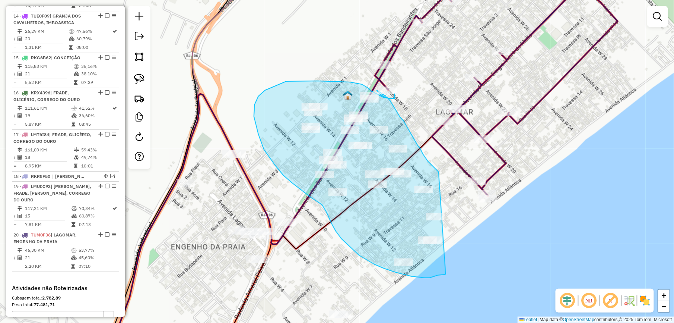
drag, startPoint x: 428, startPoint y: 161, endPoint x: 452, endPoint y: 269, distance: 110.6
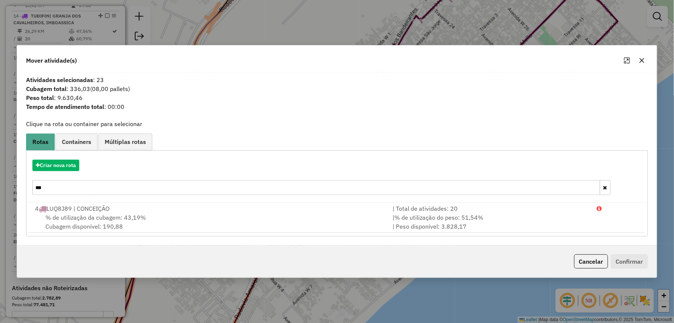
click at [61, 158] on div "Criar nova rota ***" at bounding box center [337, 178] width 618 height 48
click at [61, 164] on button "Criar nova rota" at bounding box center [55, 165] width 47 height 12
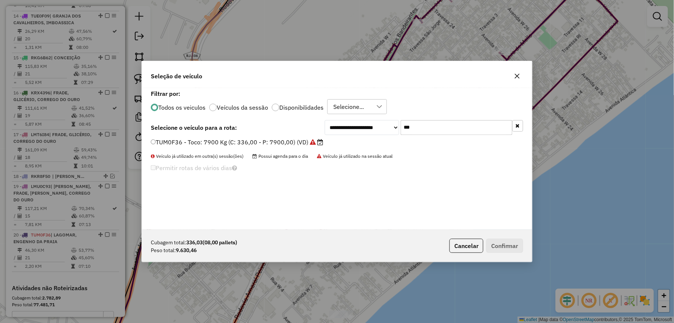
click at [422, 127] on input "***" at bounding box center [457, 127] width 112 height 15
drag, startPoint x: 517, startPoint y: 75, endPoint x: 511, endPoint y: 75, distance: 6.3
click at [517, 75] on icon "button" at bounding box center [517, 76] width 6 height 6
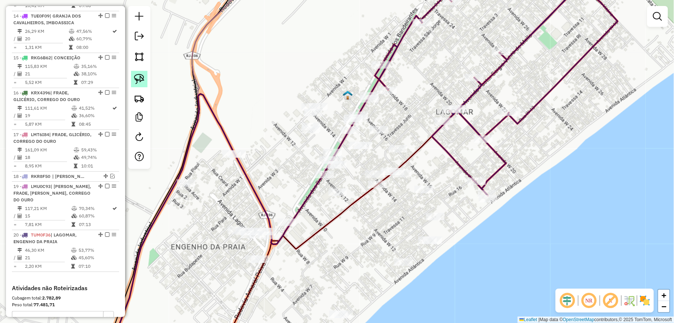
drag, startPoint x: 134, startPoint y: 72, endPoint x: 142, endPoint y: 83, distance: 13.6
click at [134, 72] on link at bounding box center [139, 79] width 16 height 16
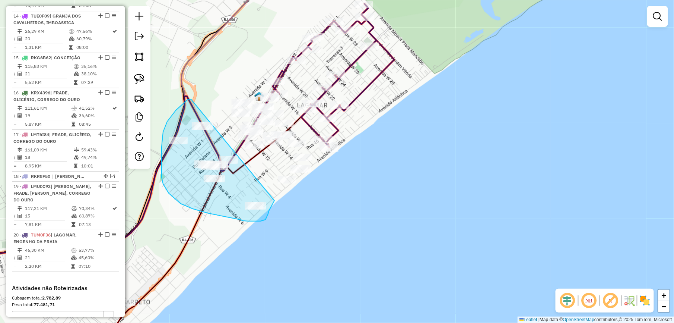
drag, startPoint x: 183, startPoint y: 103, endPoint x: 278, endPoint y: 199, distance: 134.1
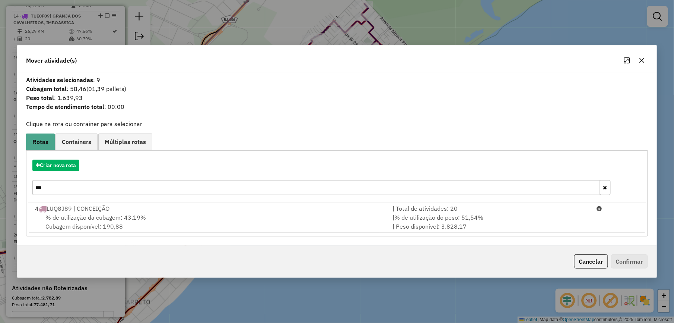
click at [641, 58] on icon "button" at bounding box center [642, 60] width 6 height 6
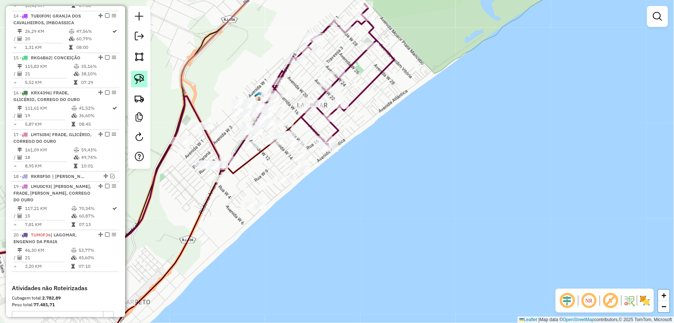
click at [137, 75] on img at bounding box center [139, 79] width 10 height 10
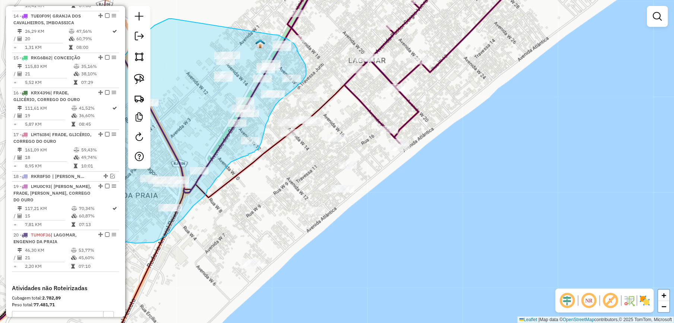
drag, startPoint x: 206, startPoint y: 87, endPoint x: 273, endPoint y: 35, distance: 85.2
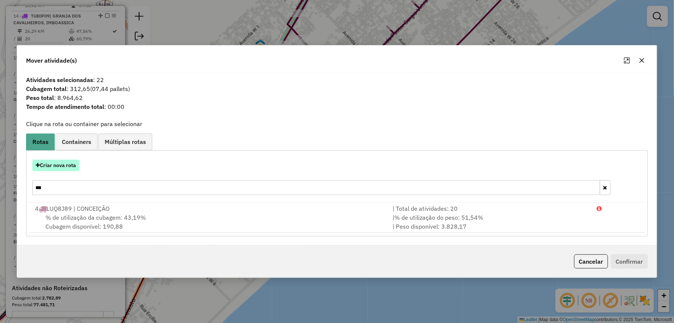
click at [57, 161] on button "Criar nova rota" at bounding box center [55, 165] width 47 height 12
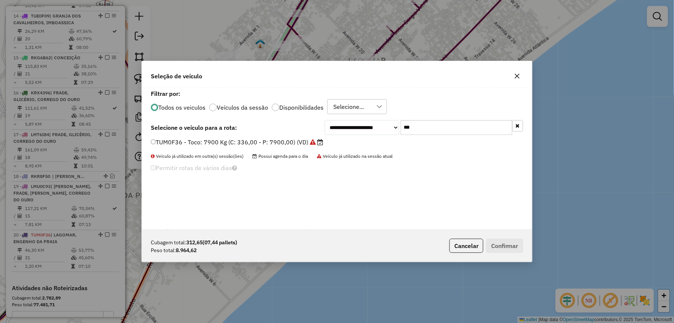
click at [442, 127] on input "***" at bounding box center [457, 127] width 112 height 15
type input "*"
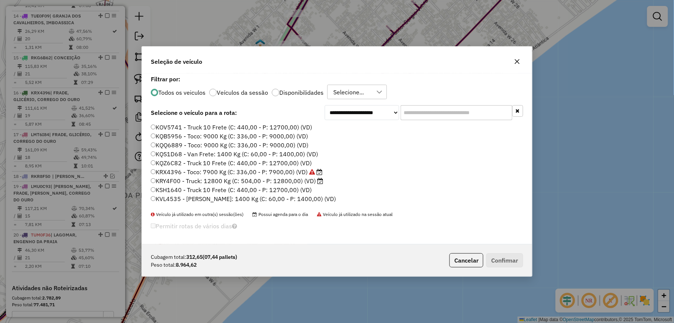
click at [432, 113] on input "text" at bounding box center [457, 112] width 112 height 15
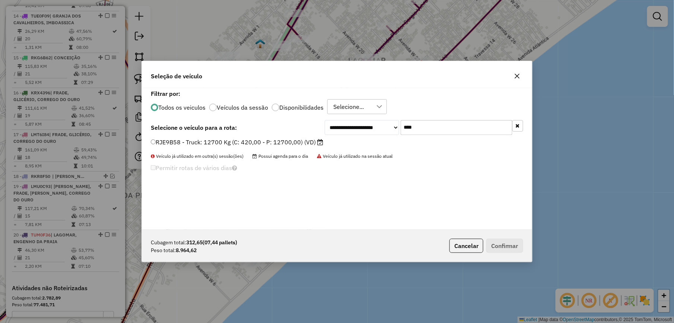
type input "****"
click at [308, 138] on label "RJE9B58 - Truck: 12700 Kg (C: 420,00 - P: 12700,00) (VD)" at bounding box center [237, 141] width 172 height 9
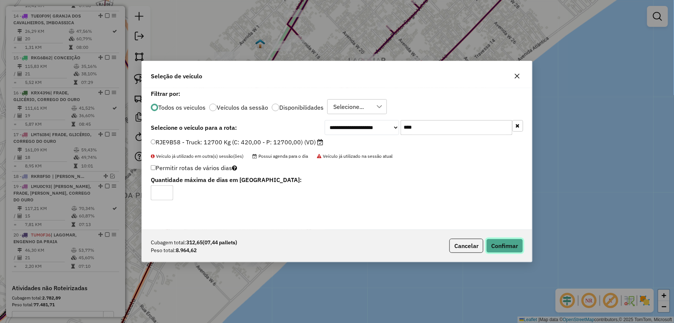
click at [508, 247] on button "Confirmar" at bounding box center [505, 245] width 37 height 14
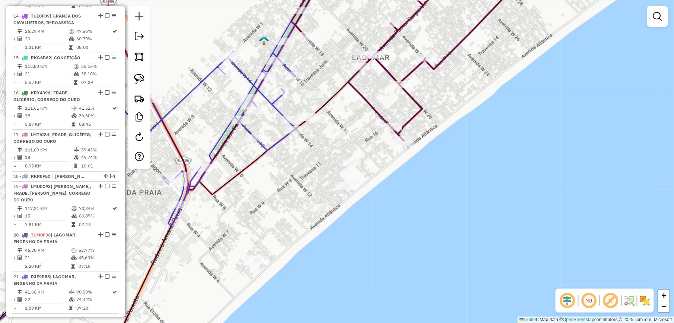
drag, startPoint x: 246, startPoint y: 149, endPoint x: 255, endPoint y: 130, distance: 21.3
click at [253, 132] on div "Janela de atendimento Grade de atendimento Capacidade Transportadoras Veículos …" at bounding box center [337, 161] width 674 height 323
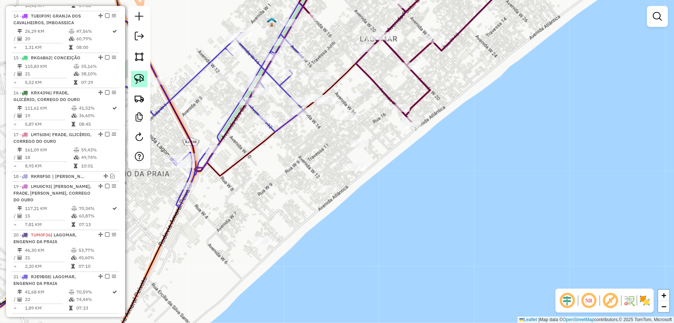
drag, startPoint x: 140, startPoint y: 70, endPoint x: 135, endPoint y: 78, distance: 9.4
click at [140, 71] on div at bounding box center [139, 87] width 22 height 163
click at [135, 80] on img at bounding box center [139, 79] width 10 height 10
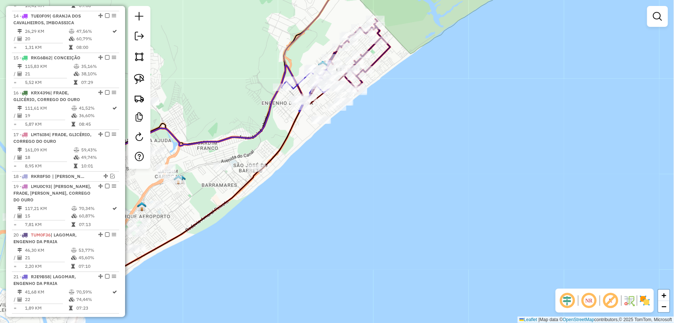
drag, startPoint x: 184, startPoint y: 126, endPoint x: 258, endPoint y: 105, distance: 77.0
click at [258, 105] on div "Janela de atendimento Grade de atendimento Capacidade Transportadoras Veículos …" at bounding box center [337, 161] width 674 height 323
click at [246, 169] on div "Rota 21 - Placa RJE9B58 34171 - DEPOSITO TO DE FOLGA Janela de atendimento Grad…" at bounding box center [337, 161] width 674 height 323
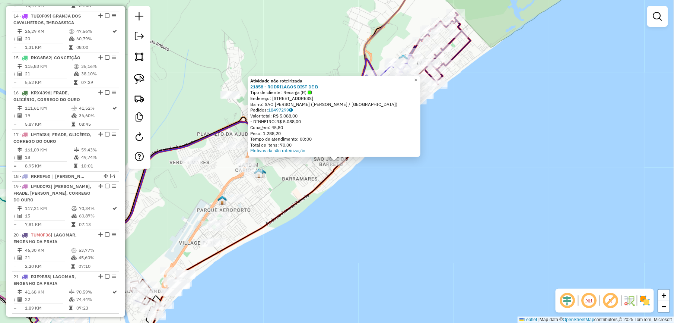
click at [368, 185] on div "Atividade não roteirizada 21858 - RODRILAGOS DIST DE B Tipo de cliente: Recarga…" at bounding box center [337, 161] width 674 height 323
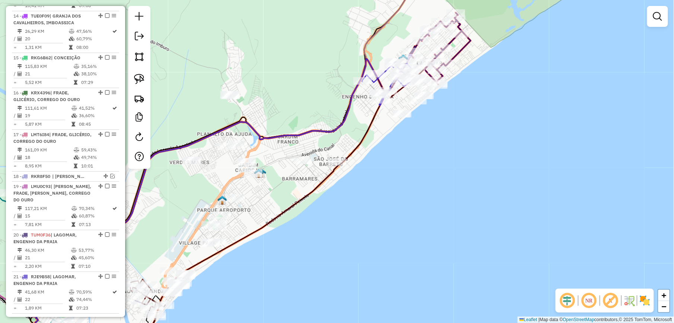
drag, startPoint x: 364, startPoint y: 127, endPoint x: 325, endPoint y: 157, distance: 49.7
click at [325, 157] on icon at bounding box center [213, 223] width 350 height 265
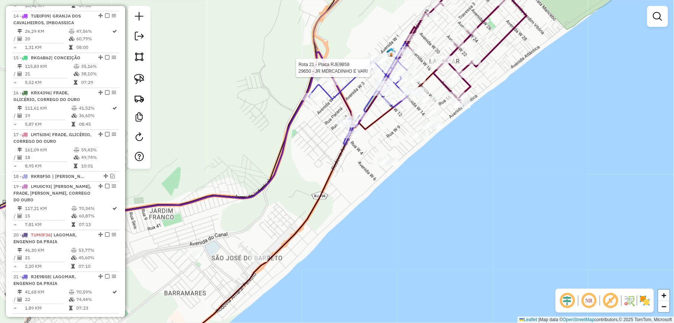
select select "*********"
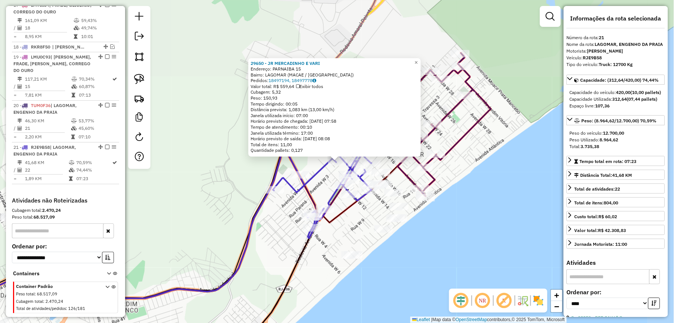
scroll to position [987, 0]
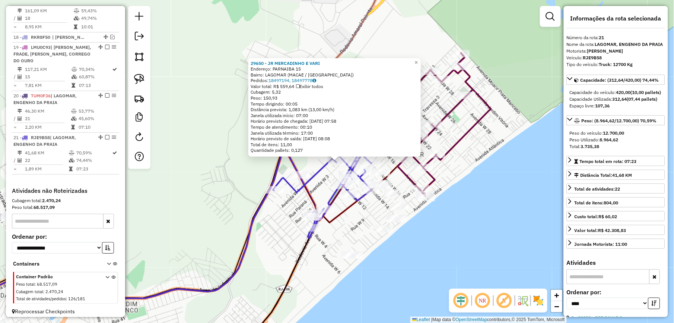
click at [252, 218] on icon at bounding box center [116, 230] width 367 height 170
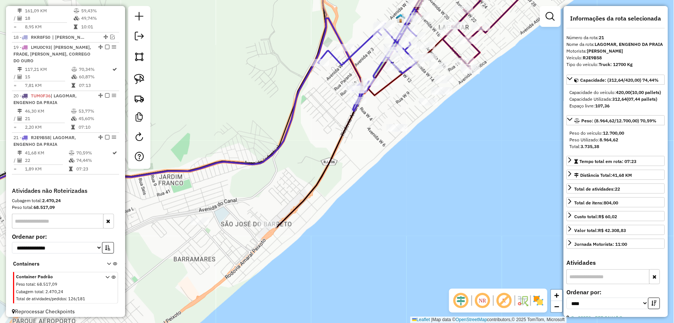
drag, startPoint x: 240, startPoint y: 227, endPoint x: 265, endPoint y: 87, distance: 141.8
click at [290, 82] on div "Janela de atendimento Grade de atendimento Capacidade Transportadoras Veículos …" at bounding box center [337, 161] width 674 height 323
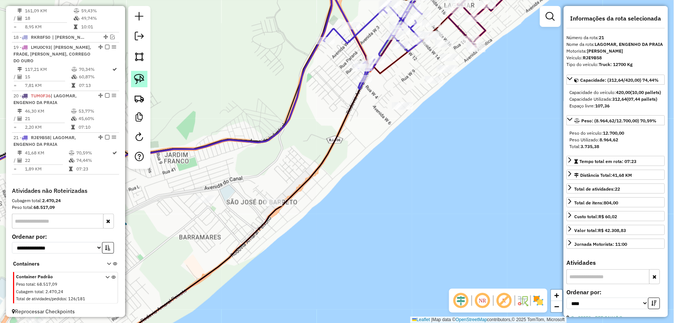
click at [139, 81] on img at bounding box center [139, 79] width 10 height 10
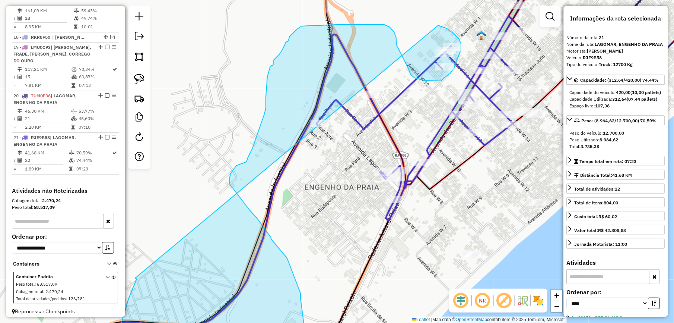
drag, startPoint x: 234, startPoint y: 118, endPoint x: 339, endPoint y: 23, distance: 141.4
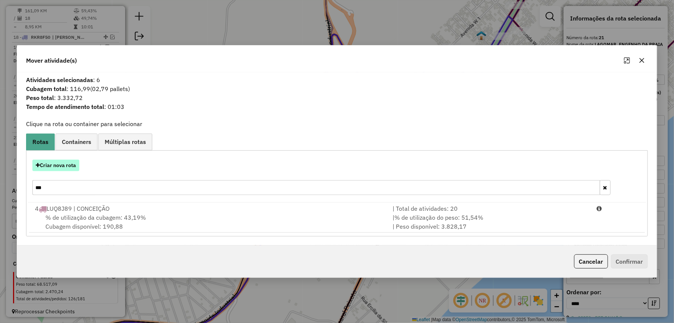
click at [61, 165] on button "Criar nova rota" at bounding box center [55, 165] width 47 height 12
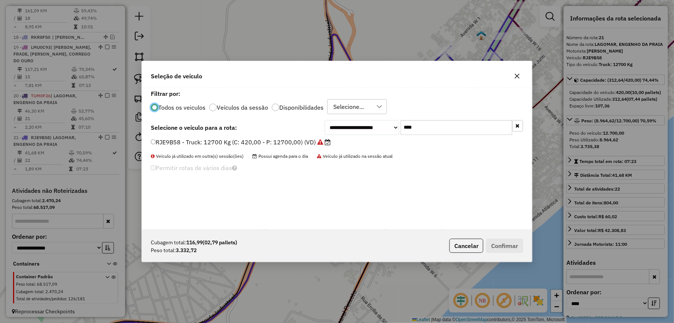
scroll to position [4, 2]
click at [431, 133] on input "****" at bounding box center [457, 127] width 112 height 15
click at [285, 137] on div "**********" at bounding box center [337, 159] width 390 height 142
click at [286, 141] on label "RJE9B58 - Truck: 12700 Kg (C: 420,00 - P: 12700,00) (VD)" at bounding box center [241, 141] width 180 height 9
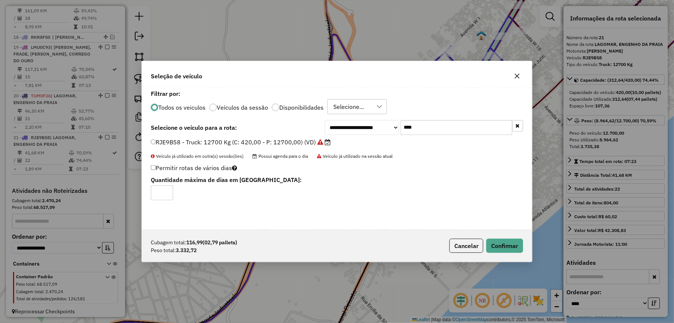
click at [443, 126] on input "****" at bounding box center [457, 127] width 112 height 15
click at [506, 247] on button "Confirmar" at bounding box center [505, 245] width 37 height 14
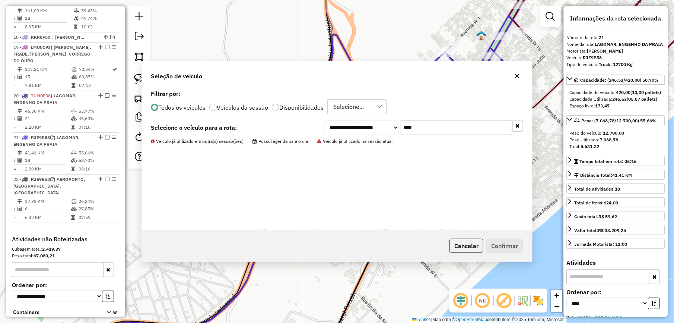
scroll to position [1029, 0]
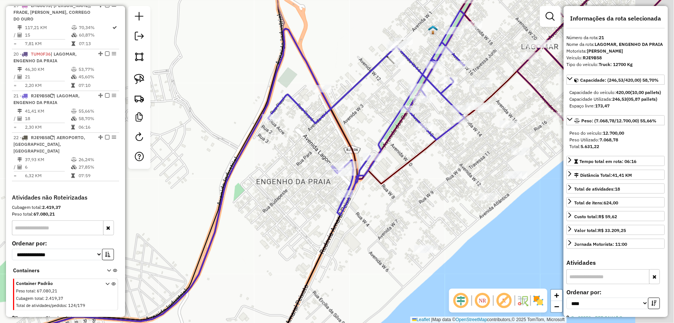
drag, startPoint x: 409, startPoint y: 118, endPoint x: 329, endPoint y: 100, distance: 82.1
click at [312, 104] on div "Janela de atendimento Grade de atendimento Capacidade Transportadoras Veículos …" at bounding box center [337, 161] width 674 height 323
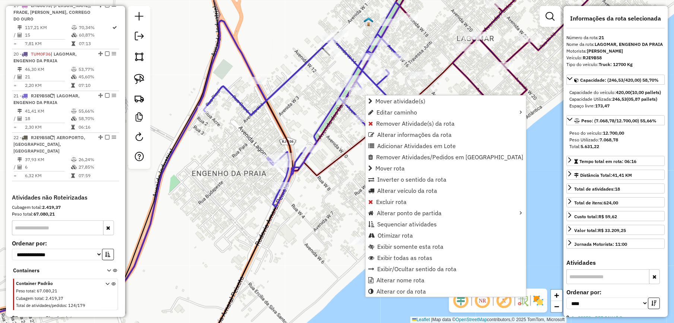
click at [250, 136] on div "Janela de atendimento Grade de atendimento Capacidade Transportadoras Veículos …" at bounding box center [337, 161] width 674 height 323
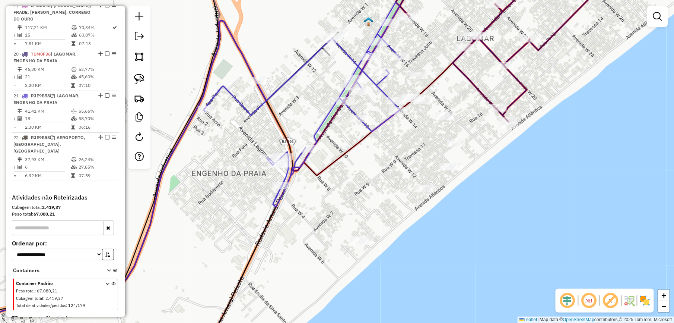
drag, startPoint x: 204, startPoint y: 183, endPoint x: 349, endPoint y: 92, distance: 171.0
click at [346, 96] on div "Janela de atendimento Grade de atendimento Capacidade Transportadoras Veículos …" at bounding box center [337, 161] width 674 height 323
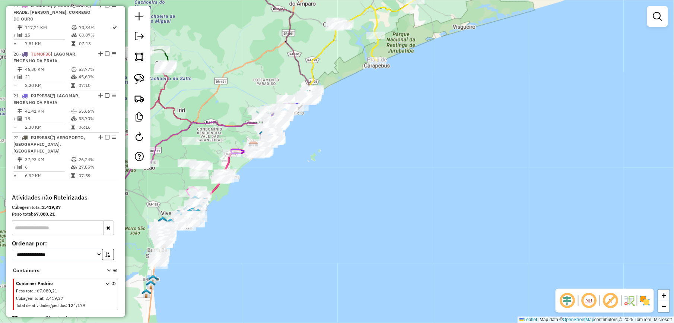
drag, startPoint x: 221, startPoint y: 142, endPoint x: 292, endPoint y: 106, distance: 80.1
click at [291, 106] on div "Janela de atendimento Grade de atendimento Capacidade Transportadoras Veículos …" at bounding box center [337, 161] width 674 height 323
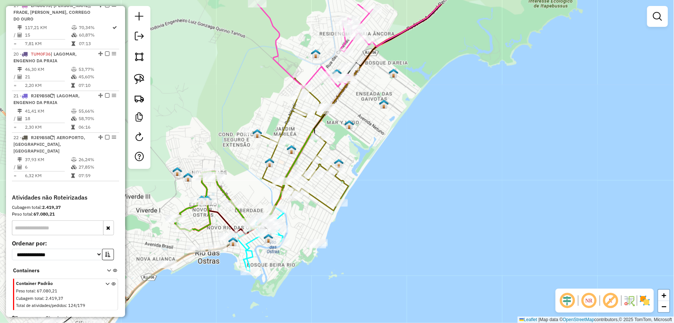
drag, startPoint x: 278, startPoint y: 156, endPoint x: 247, endPoint y: 206, distance: 58.2
click at [247, 206] on div "Rota 2 - Placa LMT5F88 32176 - NEGREIROS LANCHES Janela de atendimento Grade de…" at bounding box center [337, 161] width 674 height 323
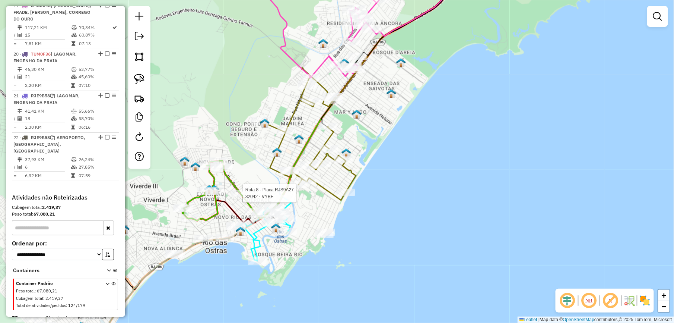
select select "*********"
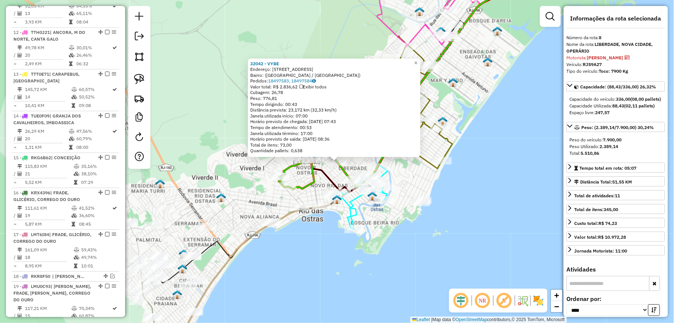
scroll to position [597, 0]
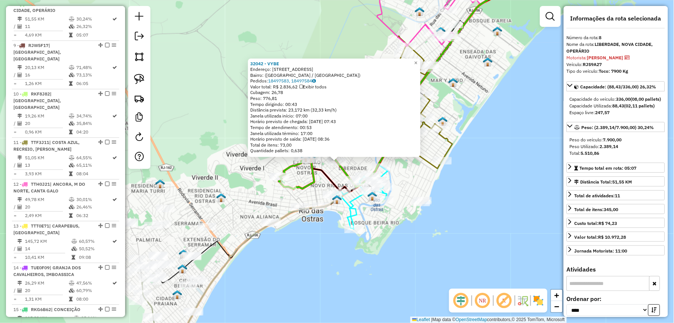
click at [209, 181] on div "32042 - VYBE Endereço: Rua Bangú, 1629 Bairro: (Rio das Ostras / RJ) Pedidos: 1…" at bounding box center [337, 161] width 674 height 323
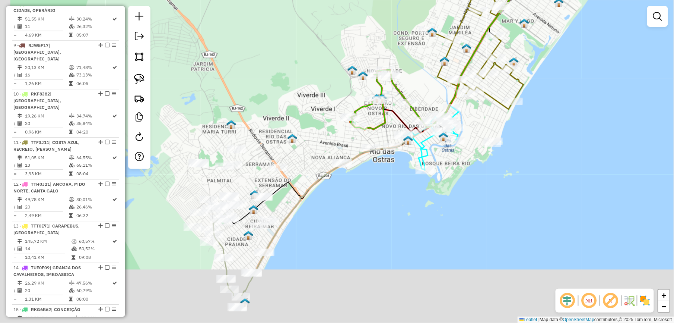
drag, startPoint x: 217, startPoint y: 170, endPoint x: 308, endPoint y: 78, distance: 129.6
click at [308, 78] on div "Janela de atendimento Grade de atendimento Capacidade Transportadoras Veículos …" at bounding box center [337, 161] width 674 height 323
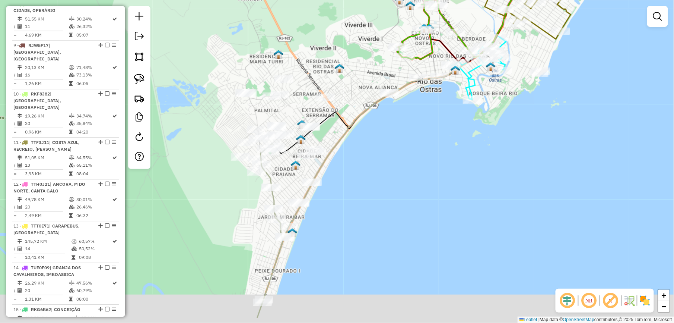
drag, startPoint x: 251, startPoint y: 224, endPoint x: 307, endPoint y: 92, distance: 143.2
click at [304, 96] on div "Janela de atendimento Grade de atendimento Capacidade Transportadoras Veículos …" at bounding box center [337, 161] width 674 height 323
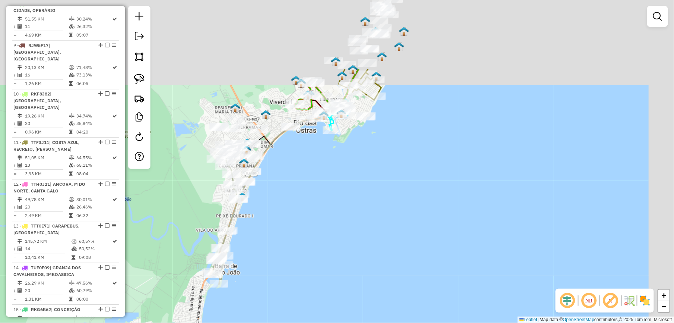
drag, startPoint x: 394, startPoint y: 90, endPoint x: 265, endPoint y: 260, distance: 213.5
click at [263, 263] on div "Janela de atendimento Grade de atendimento Capacidade Transportadoras Veículos …" at bounding box center [337, 161] width 674 height 323
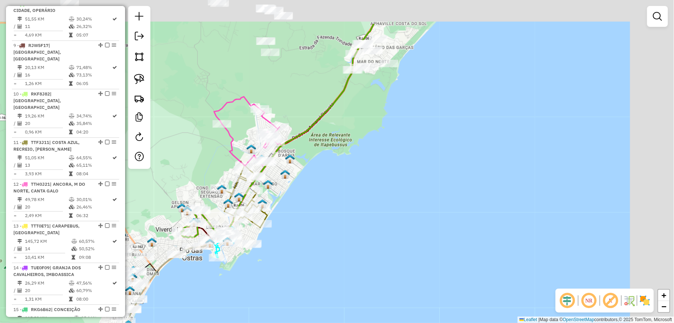
drag, startPoint x: 405, startPoint y: 164, endPoint x: 320, endPoint y: 250, distance: 121.2
click at [321, 250] on div "Janela de atendimento Grade de atendimento Capacidade Transportadoras Veículos …" at bounding box center [337, 161] width 674 height 323
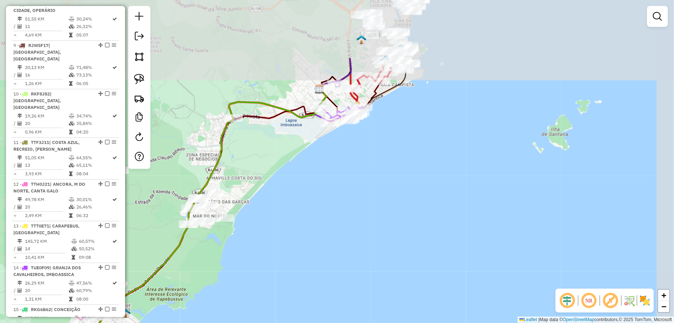
drag, startPoint x: 335, startPoint y: 188, endPoint x: 298, endPoint y: 216, distance: 46.4
click at [298, 216] on div "Janela de atendimento Grade de atendimento Capacidade Transportadoras Veículos …" at bounding box center [337, 161] width 674 height 323
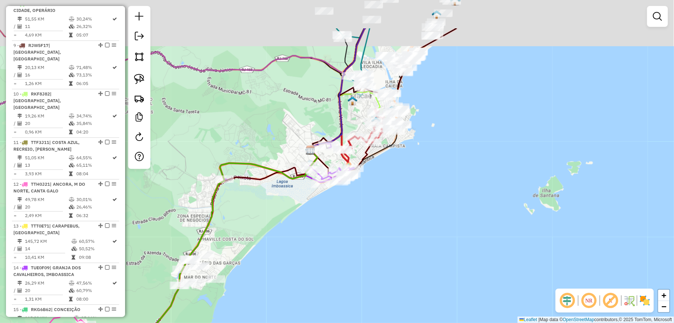
drag, startPoint x: 279, startPoint y: 184, endPoint x: 268, endPoint y: 250, distance: 67.2
click at [268, 250] on div "Janela de atendimento Grade de atendimento Capacidade Transportadoras Veículos …" at bounding box center [337, 161] width 674 height 323
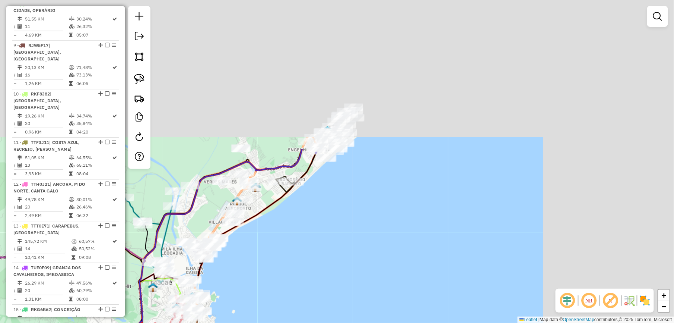
drag, startPoint x: 300, startPoint y: 245, endPoint x: 267, endPoint y: 245, distance: 33.5
click at [268, 261] on div "Janela de atendimento Grade de atendimento Capacidade Transportadoras Veículos …" at bounding box center [337, 161] width 674 height 323
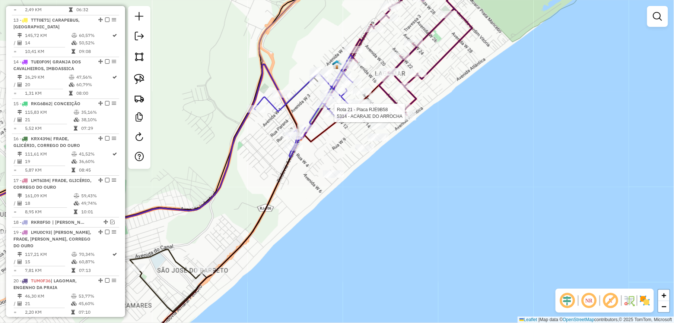
select select "*********"
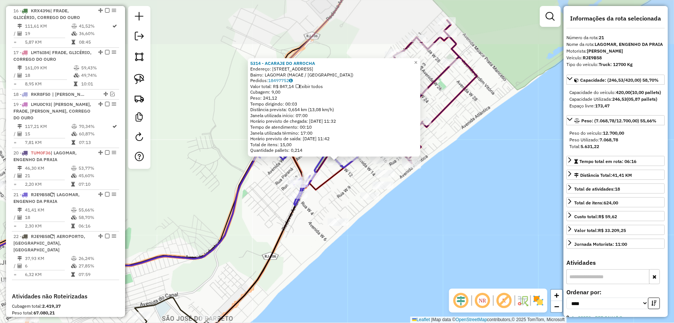
scroll to position [1029, 0]
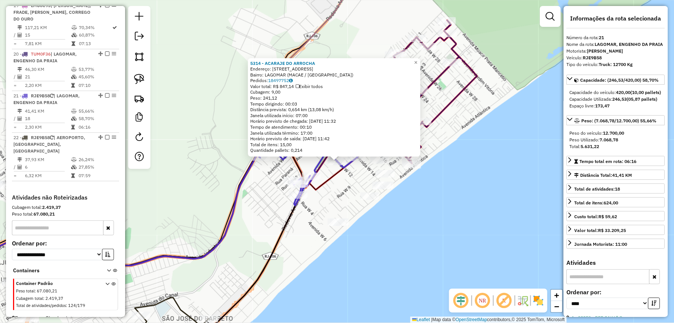
click at [204, 194] on div "5314 - ACARAJE DO ARROCHA Endereço: AV W-QUATORZE, 8 Bairro: LAGOMAR (MACAE / R…" at bounding box center [337, 161] width 674 height 323
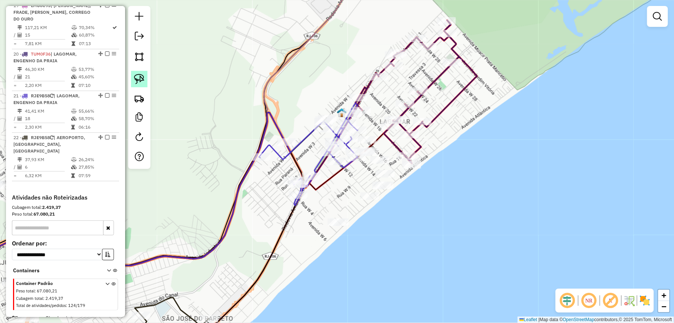
click at [140, 82] on img at bounding box center [139, 79] width 10 height 10
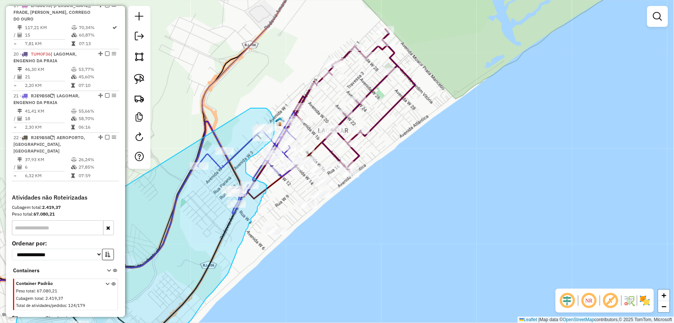
drag, startPoint x: 194, startPoint y: 187, endPoint x: 246, endPoint y: 109, distance: 93.8
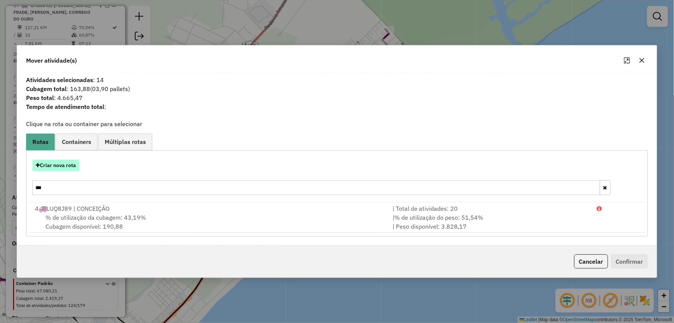
click at [59, 162] on button "Criar nova rota" at bounding box center [55, 165] width 47 height 12
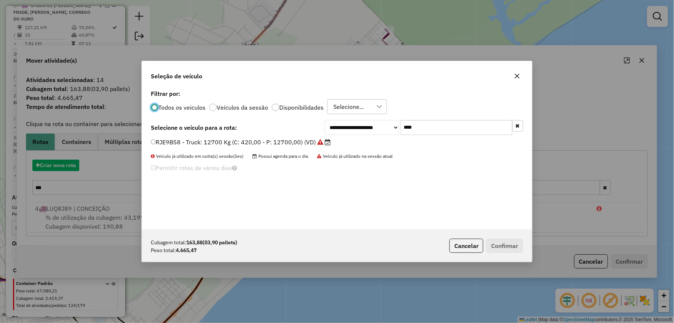
scroll to position [4, 2]
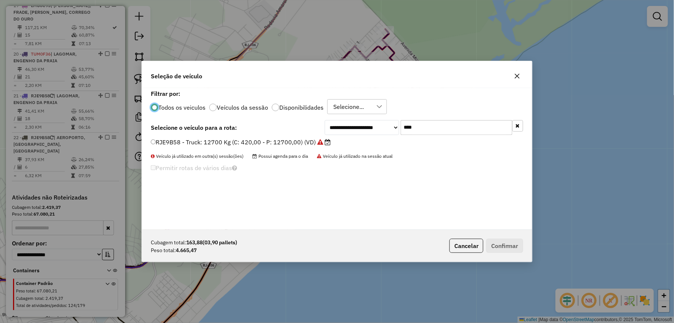
click at [418, 128] on input "****" at bounding box center [457, 127] width 112 height 15
type input "***"
drag, startPoint x: 299, startPoint y: 142, endPoint x: 409, endPoint y: 184, distance: 118.0
click at [299, 142] on label "LMS7C17 - Truck: 12700 Kg (C: 420,00 - P: 12700,00) (VD)" at bounding box center [238, 141] width 174 height 9
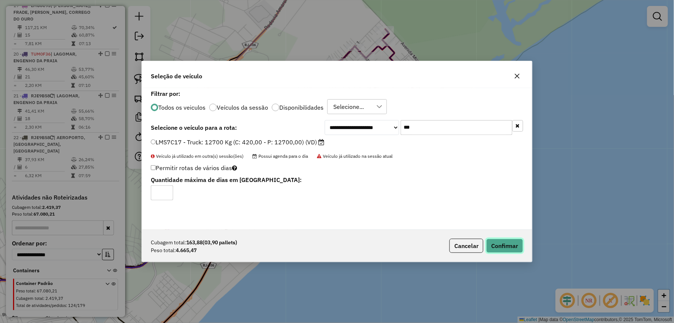
click at [500, 244] on button "Confirmar" at bounding box center [505, 245] width 37 height 14
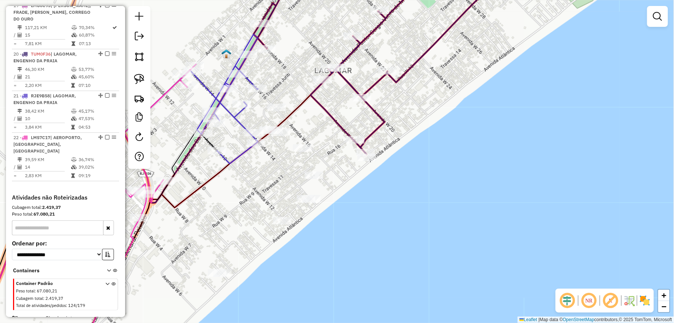
drag, startPoint x: 143, startPoint y: 79, endPoint x: 240, endPoint y: 111, distance: 101.9
click at [143, 79] on img at bounding box center [139, 79] width 10 height 10
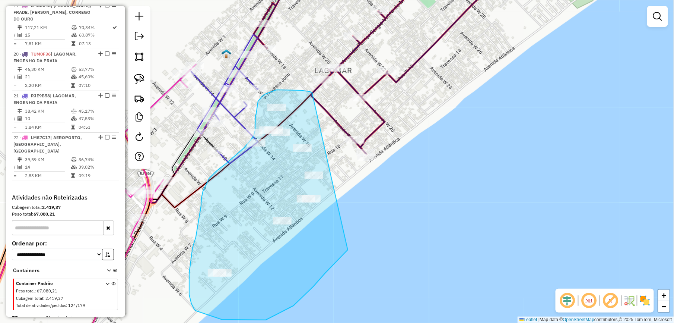
drag, startPoint x: 297, startPoint y: 90, endPoint x: 352, endPoint y: 246, distance: 165.1
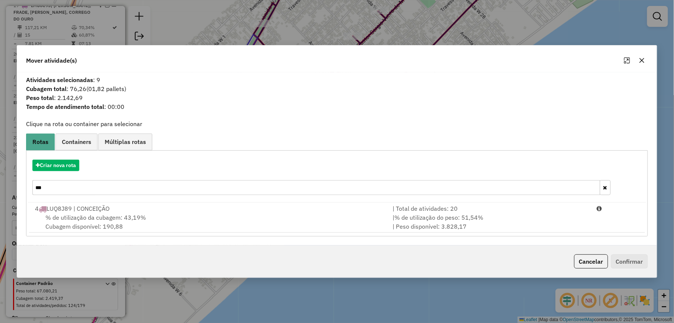
click at [75, 191] on input "***" at bounding box center [316, 187] width 568 height 15
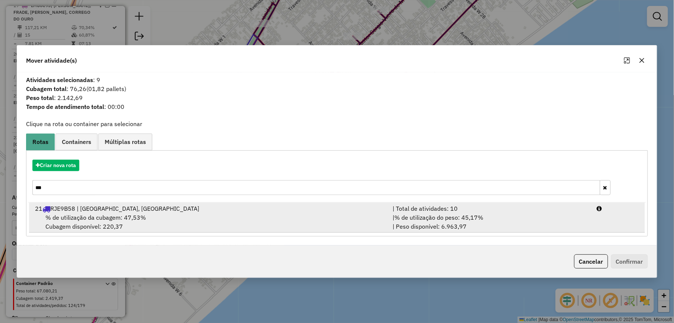
type input "***"
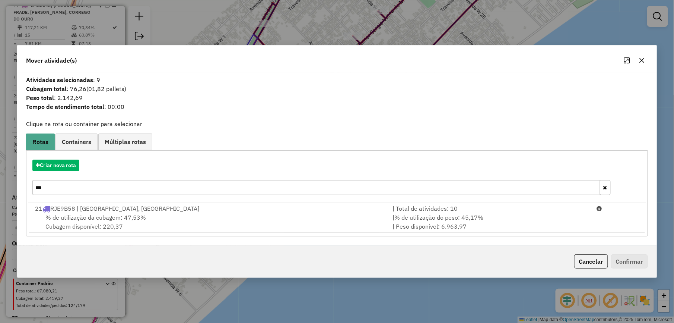
drag, startPoint x: 477, startPoint y: 223, endPoint x: 543, endPoint y: 240, distance: 68.1
click at [477, 223] on div "| % de utilização do peso: 45,17% | Peso disponível: 6.963,97" at bounding box center [490, 222] width 204 height 18
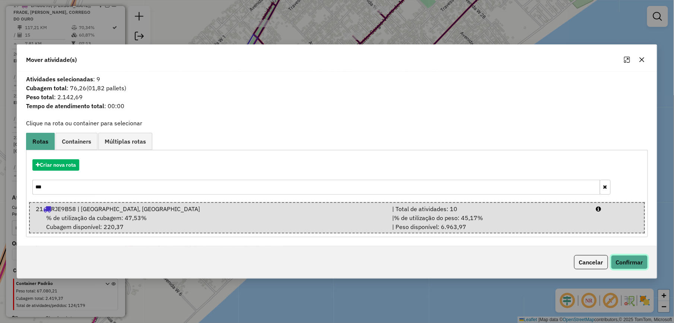
click at [633, 260] on button "Confirmar" at bounding box center [629, 262] width 37 height 14
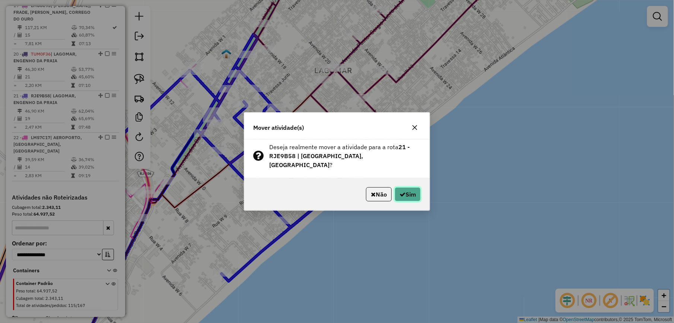
click at [410, 193] on button "Sim" at bounding box center [408, 194] width 26 height 14
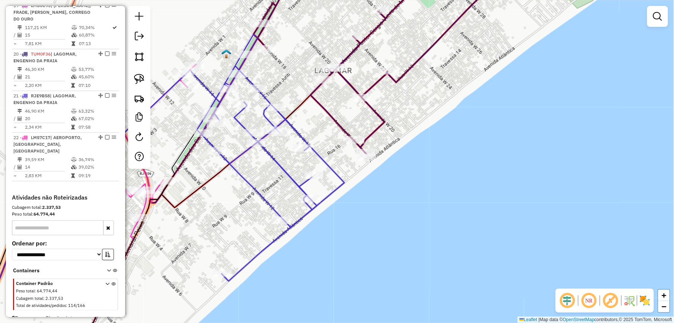
drag, startPoint x: 134, startPoint y: 75, endPoint x: 191, endPoint y: 111, distance: 67.7
click at [135, 75] on img at bounding box center [139, 79] width 10 height 10
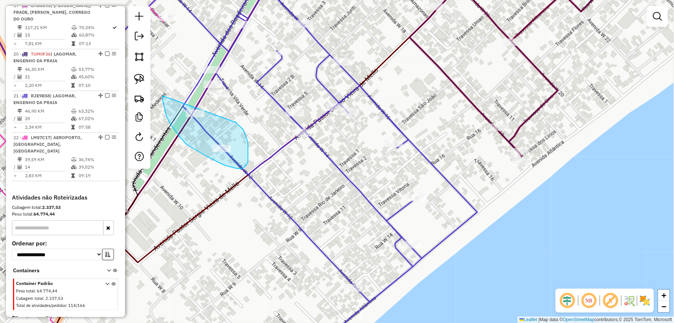
drag, startPoint x: 163, startPoint y: 96, endPoint x: 231, endPoint y: 120, distance: 72.2
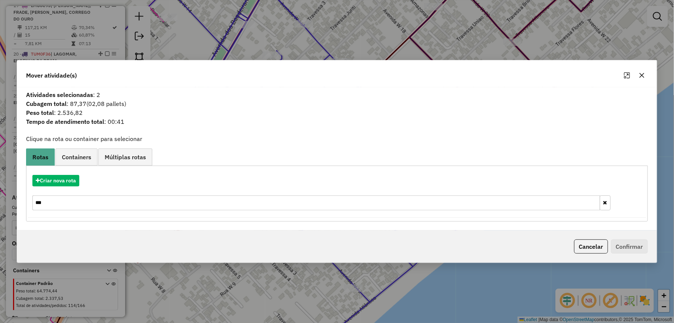
click at [638, 75] on button "button" at bounding box center [642, 75] width 12 height 12
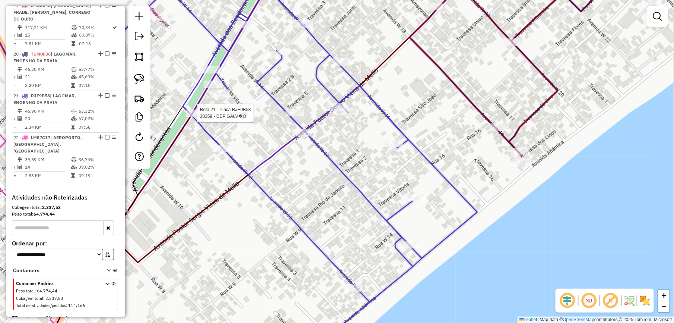
select select "*********"
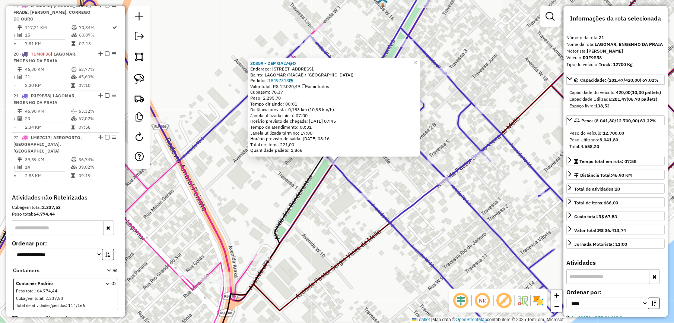
click at [306, 206] on icon at bounding box center [211, 163] width 506 height 383
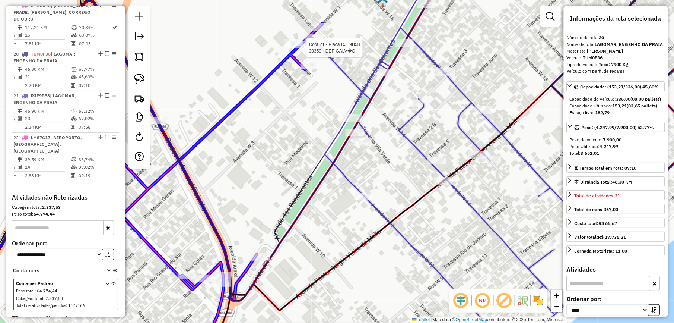
click at [303, 48] on div at bounding box center [301, 44] width 19 height 7
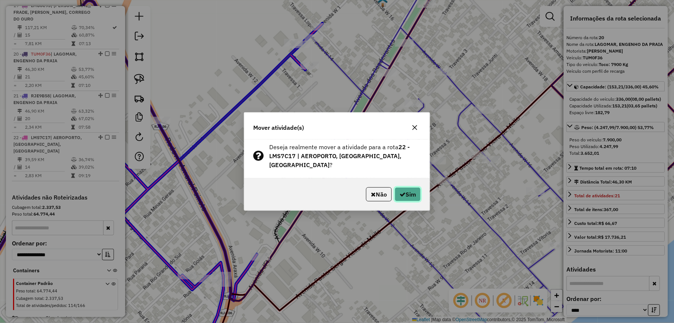
drag, startPoint x: 408, startPoint y: 195, endPoint x: 158, endPoint y: 186, distance: 249.4
click at [407, 195] on button "Sim" at bounding box center [408, 194] width 26 height 14
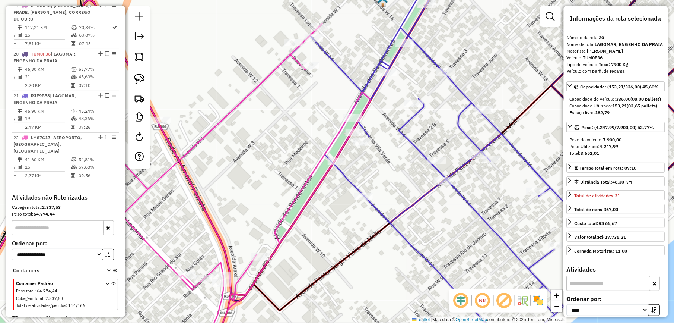
drag, startPoint x: 306, startPoint y: 157, endPoint x: 406, endPoint y: 70, distance: 132.5
click at [400, 72] on div "Janela de atendimento Grade de atendimento Capacidade Transportadoras Veículos …" at bounding box center [337, 161] width 674 height 323
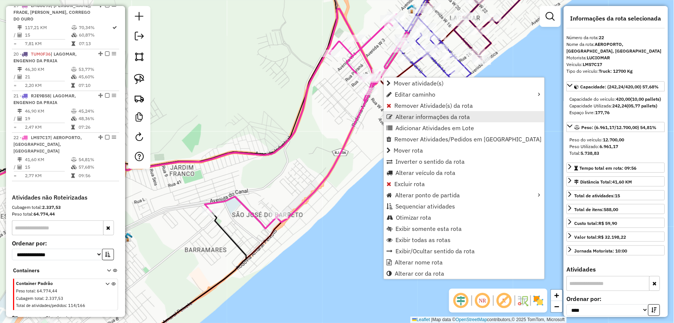
click at [418, 115] on span "Alterar informações da rota" at bounding box center [433, 117] width 75 height 6
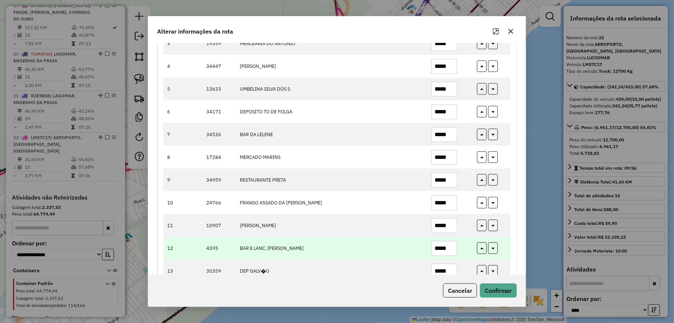
scroll to position [219, 0]
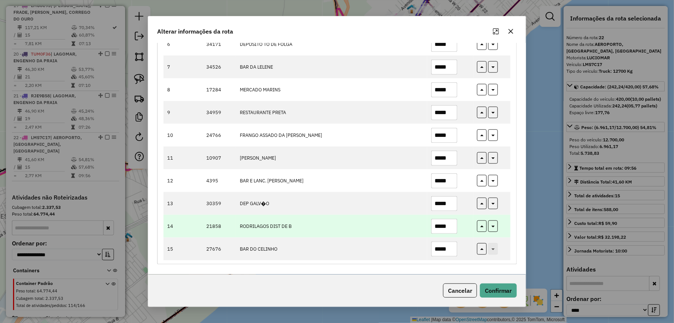
click at [449, 227] on input "*****" at bounding box center [444, 226] width 26 height 15
click at [447, 227] on input "*****" at bounding box center [444, 226] width 26 height 15
click at [450, 224] on input "*****" at bounding box center [444, 226] width 26 height 15
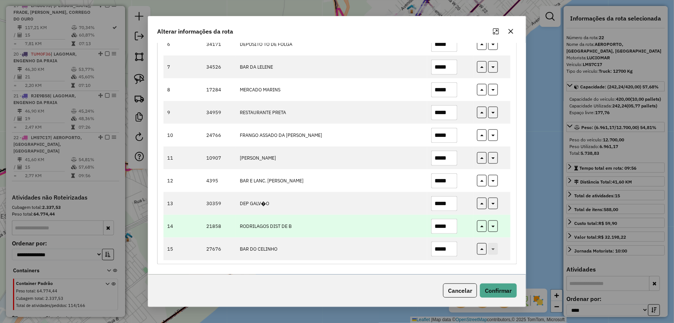
click at [450, 224] on input "*****" at bounding box center [444, 226] width 26 height 15
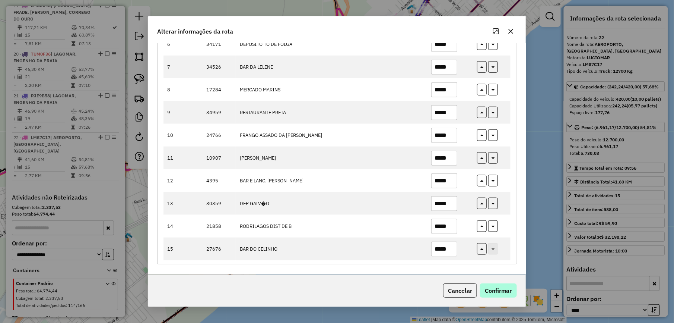
type input "*****"
click at [497, 288] on button "Confirmar" at bounding box center [498, 290] width 37 height 14
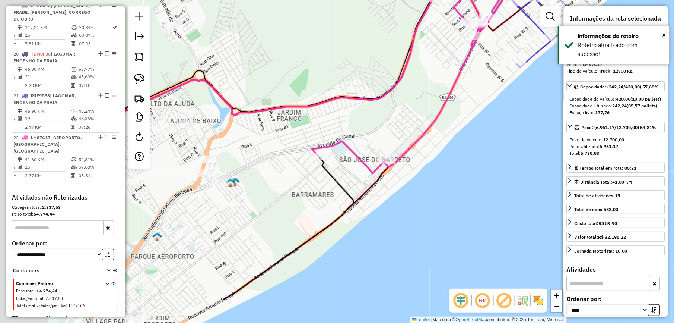
drag, startPoint x: 190, startPoint y: 202, endPoint x: 374, endPoint y: 113, distance: 205.3
click at [360, 120] on div "Janela de atendimento Grade de atendimento Capacidade Transportadoras Veículos …" at bounding box center [337, 161] width 674 height 323
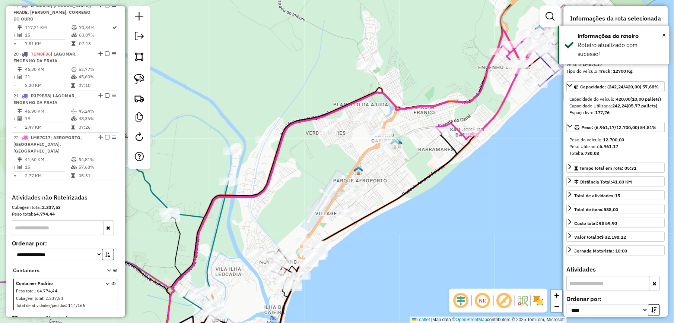
drag, startPoint x: 236, startPoint y: 57, endPoint x: 200, endPoint y: 95, distance: 52.2
click at [232, 94] on div "Janela de atendimento Grade de atendimento Capacidade Transportadoras Veículos …" at bounding box center [337, 161] width 674 height 323
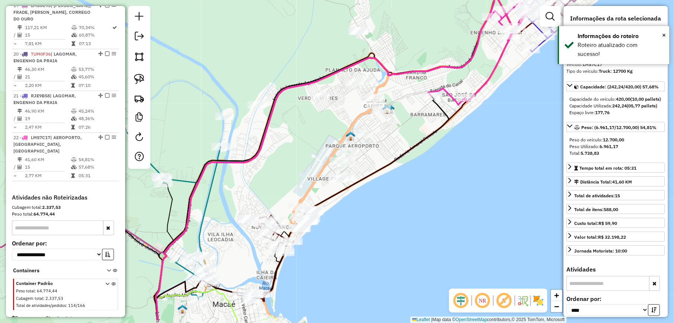
drag, startPoint x: 409, startPoint y: 142, endPoint x: 406, endPoint y: 107, distance: 35.1
click at [406, 107] on div "Janela de atendimento Grade de atendimento Capacidade Transportadoras Veículos …" at bounding box center [337, 161] width 674 height 323
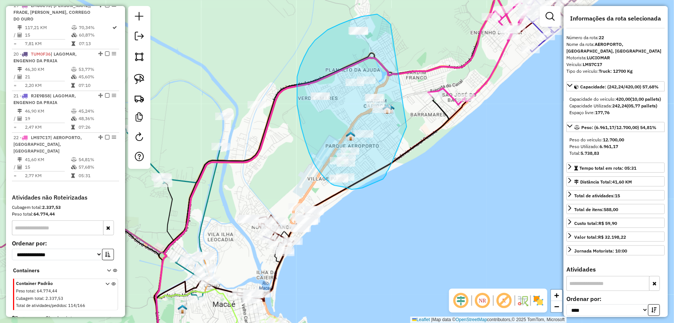
drag, startPoint x: 407, startPoint y: 127, endPoint x: 391, endPoint y: 25, distance: 103.3
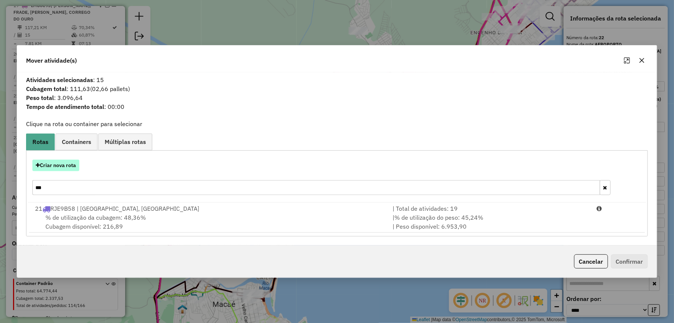
click at [64, 167] on button "Criar nova rota" at bounding box center [55, 165] width 47 height 12
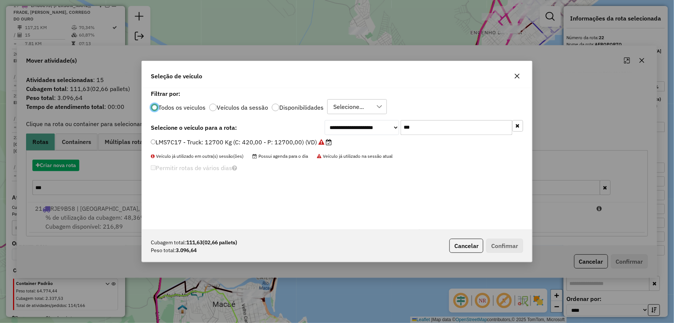
scroll to position [4, 2]
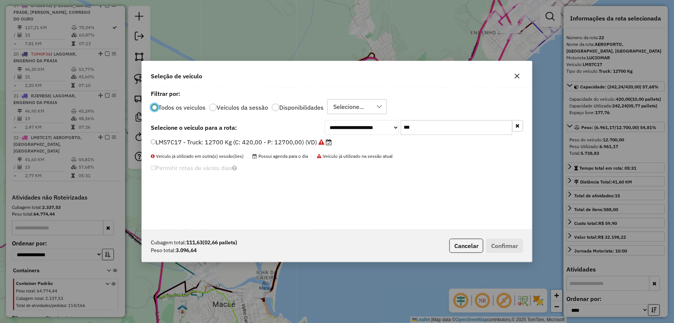
click at [441, 135] on div "**********" at bounding box center [337, 159] width 390 height 142
click at [441, 130] on input "***" at bounding box center [457, 127] width 112 height 15
type input "***"
drag, startPoint x: 279, startPoint y: 142, endPoint x: 285, endPoint y: 143, distance: 6.1
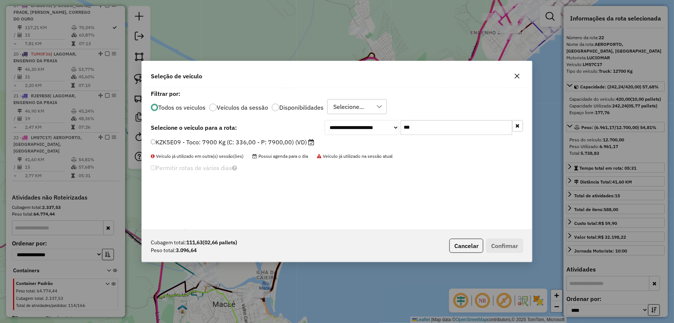
click at [279, 142] on label "KZK5E09 - Toco: 7900 Kg (C: 336,00 - P: 7900,00) (VD)" at bounding box center [233, 141] width 164 height 9
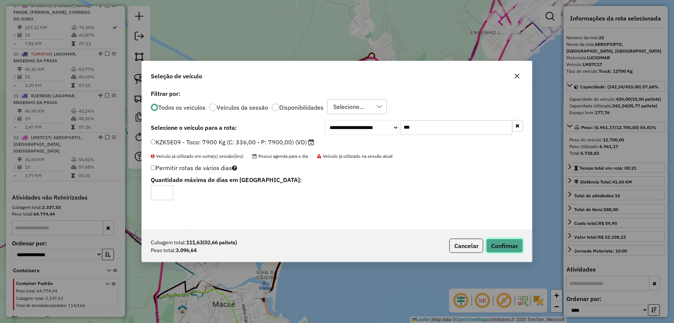
click at [512, 247] on button "Confirmar" at bounding box center [505, 245] width 37 height 14
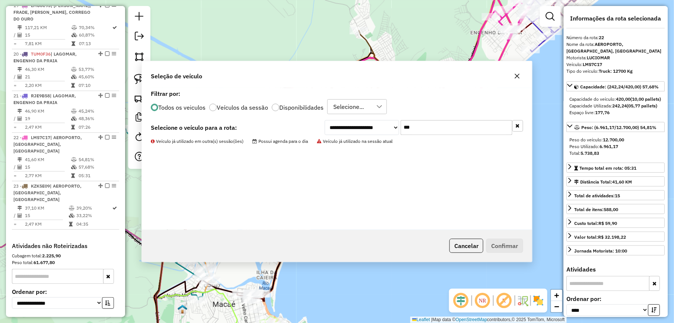
scroll to position [1071, 0]
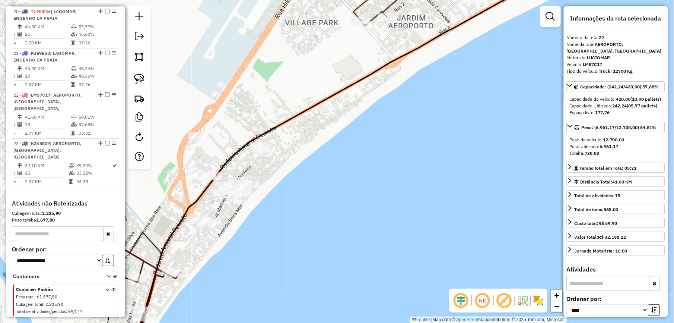
drag, startPoint x: 266, startPoint y: 106, endPoint x: 300, endPoint y: 169, distance: 71.7
click at [300, 169] on div "Janela de atendimento Grade de atendimento Capacidade Transportadoras Veículos …" at bounding box center [337, 161] width 674 height 323
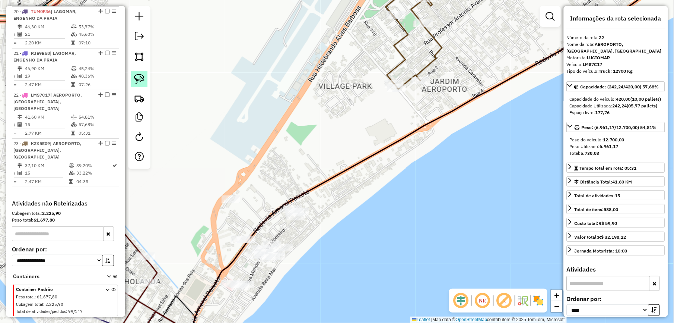
click at [135, 79] on img at bounding box center [139, 79] width 10 height 10
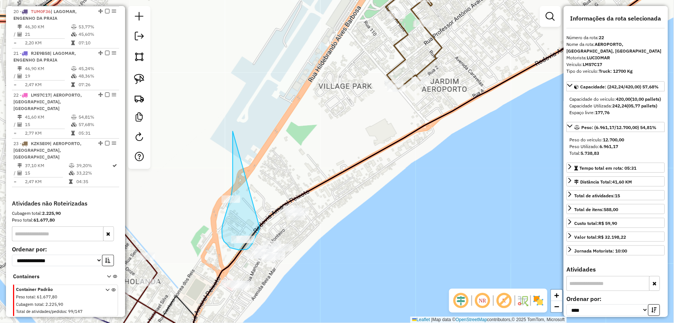
drag, startPoint x: 233, startPoint y: 131, endPoint x: 260, endPoint y: 227, distance: 99.4
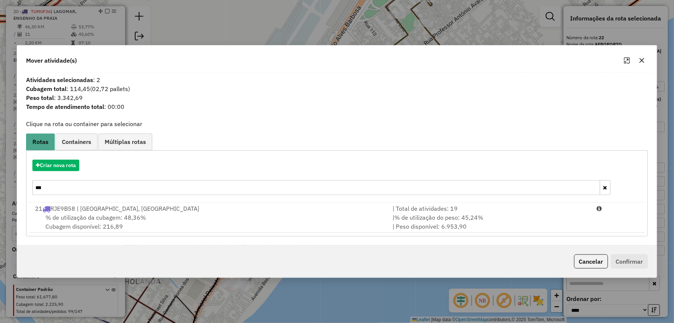
click at [108, 190] on input "***" at bounding box center [316, 187] width 568 height 15
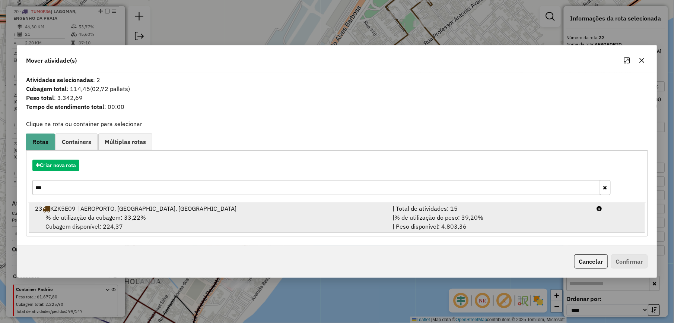
type input "***"
click at [415, 215] on span "% de utilização do peso: 39,20%" at bounding box center [439, 216] width 89 height 7
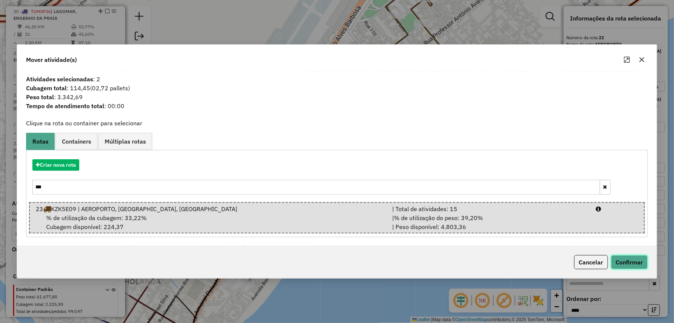
click at [627, 264] on button "Confirmar" at bounding box center [629, 262] width 37 height 14
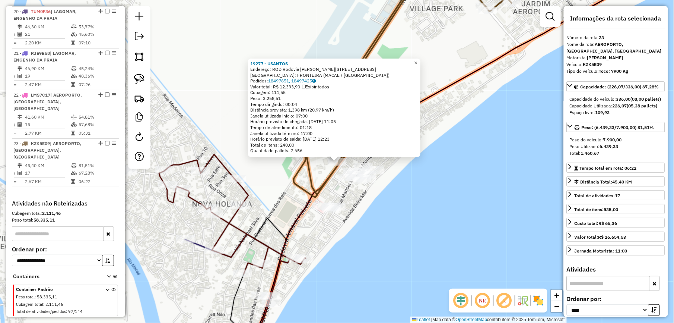
click at [279, 183] on div "19277 - USANTOS Endereço: ROD Rodovia Amaral Peixoto, 1215 Bairro: FRONTEIRA (M…" at bounding box center [337, 161] width 674 height 323
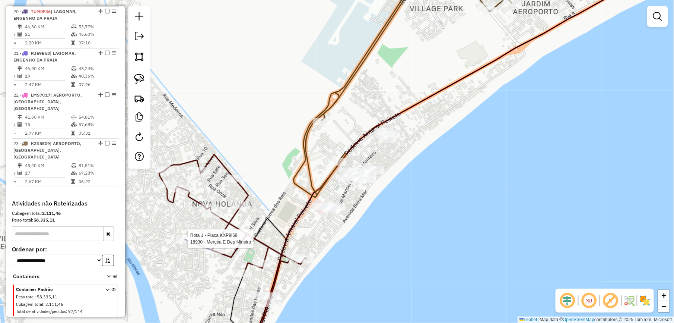
select select "*********"
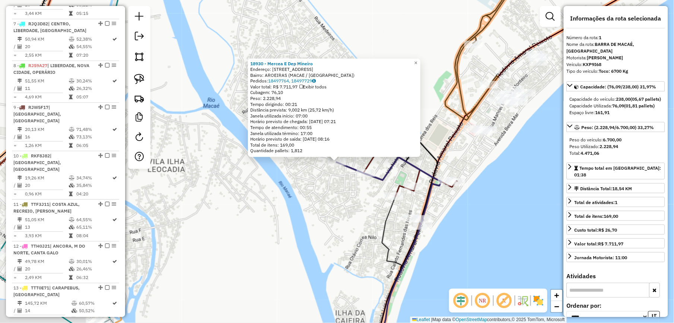
scroll to position [304, 0]
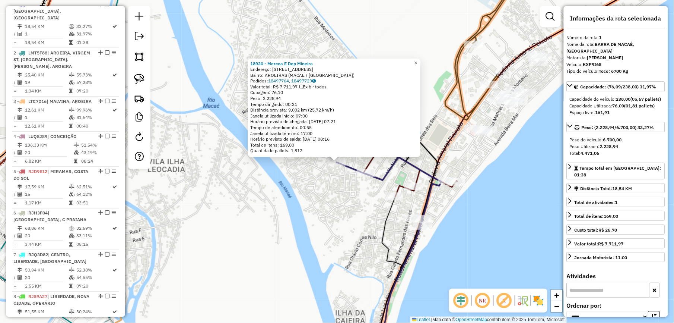
click at [258, 219] on div "18930 - Mercea E Dep Mineiro Endereço: R DAS ACACIAS, 71 Bairro: AROEIRAS (MACA…" at bounding box center [337, 161] width 674 height 323
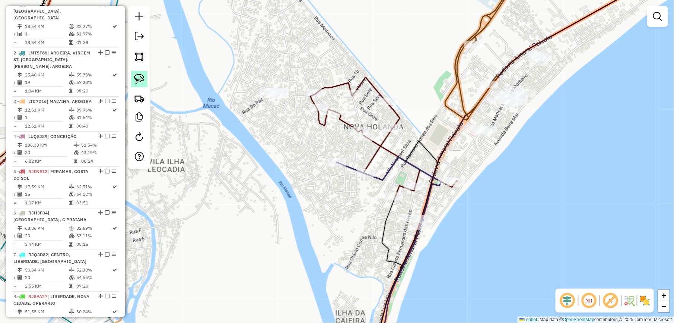
click at [142, 82] on img at bounding box center [139, 79] width 10 height 10
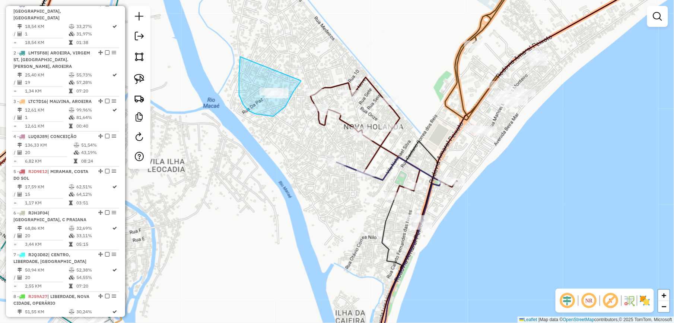
drag, startPoint x: 240, startPoint y: 57, endPoint x: 301, endPoint y: 80, distance: 65.2
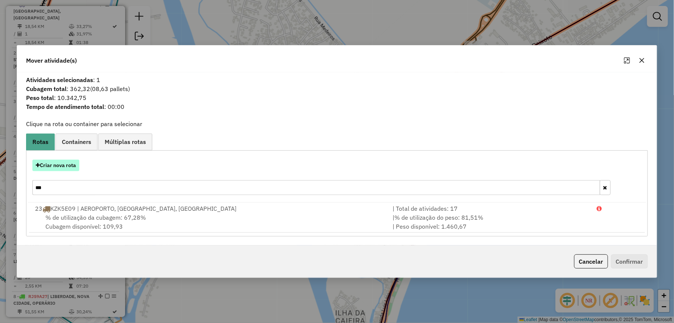
click at [57, 167] on button "Criar nova rota" at bounding box center [55, 165] width 47 height 12
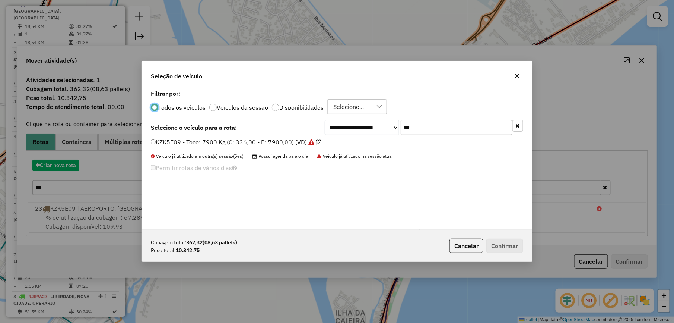
scroll to position [4, 2]
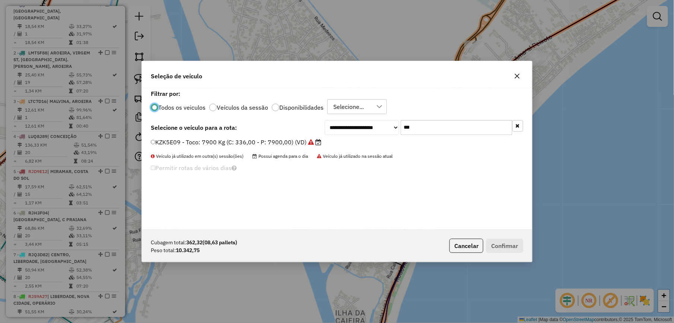
click at [463, 127] on input "***" at bounding box center [457, 127] width 112 height 15
type input "***"
click at [308, 145] on label "LTO8B08 - Truck: 12700 Kg (C: 420,00 - P: 12700,00) (VD)" at bounding box center [237, 141] width 172 height 9
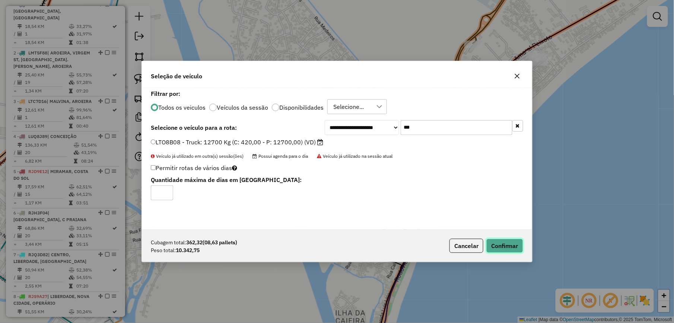
click at [506, 248] on button "Confirmar" at bounding box center [505, 245] width 37 height 14
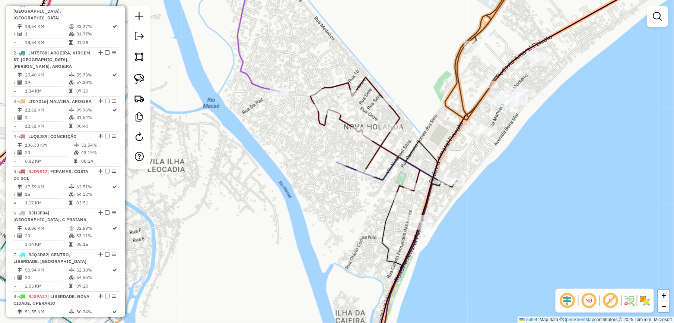
drag, startPoint x: 397, startPoint y: 127, endPoint x: 352, endPoint y: 140, distance: 46.6
click at [352, 140] on div "Janela de atendimento Grade de atendimento Capacidade Transportadoras Veículos …" at bounding box center [337, 161] width 674 height 323
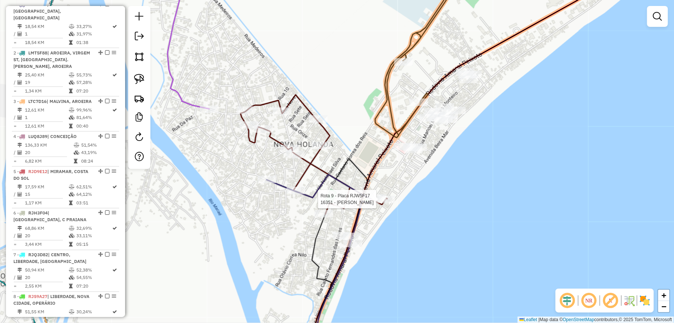
select select "*********"
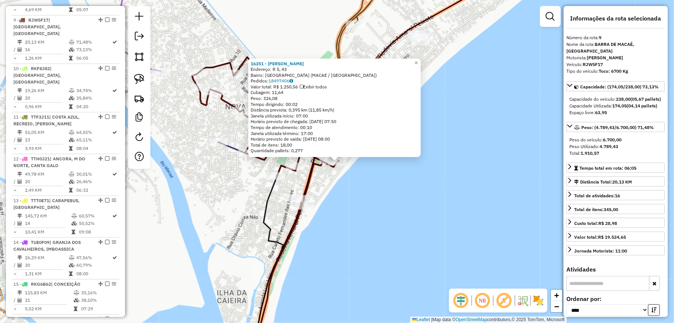
scroll to position [639, 0]
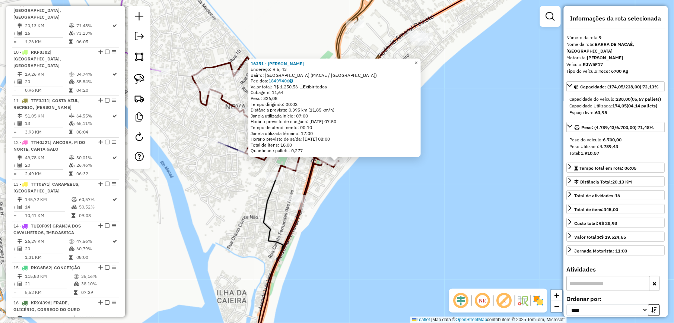
click at [373, 206] on div "16351 - EDSON MERCEARIA Endereço: R 5, 43 Bairro: JARDIM FRANCO (MACAE / RJ) Pe…" at bounding box center [337, 161] width 674 height 323
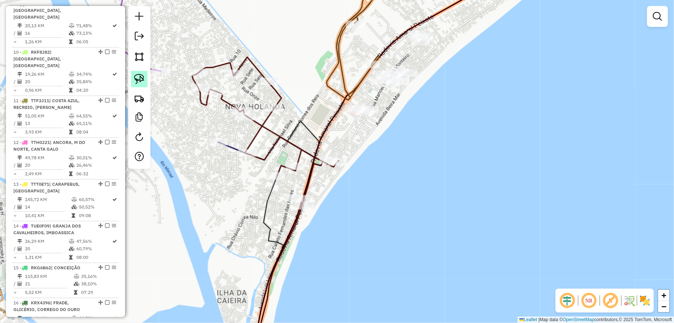
click at [143, 80] on img at bounding box center [139, 79] width 10 height 10
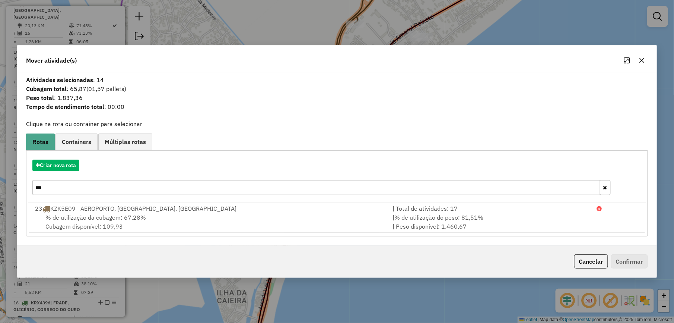
click at [53, 190] on input "***" at bounding box center [316, 187] width 568 height 15
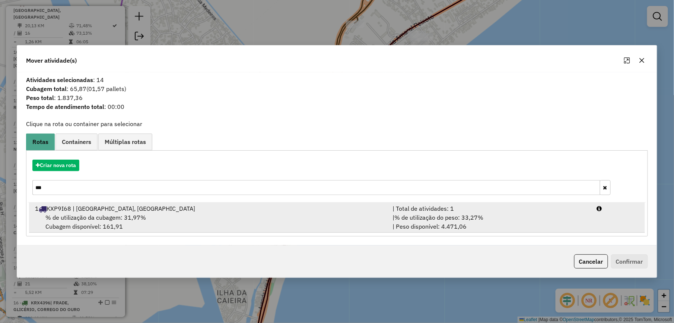
type input "***"
click at [617, 213] on li "1 KXP9I68 | BARRA DE MACAÉ, NOVA HOLANDA | Total de atividades: 1 % de utilizaç…" at bounding box center [337, 217] width 616 height 30
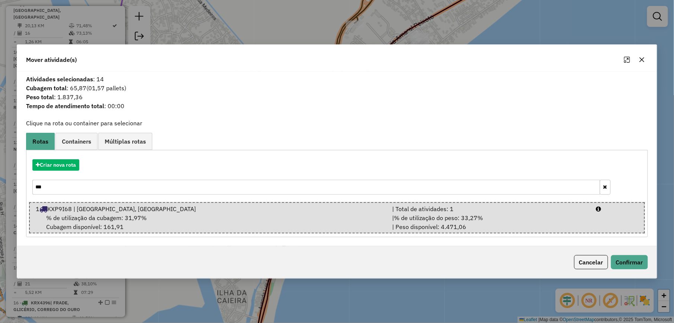
click at [628, 270] on div "Cancelar Confirmar" at bounding box center [337, 262] width 640 height 32
click at [624, 267] on button "Confirmar" at bounding box center [629, 262] width 37 height 14
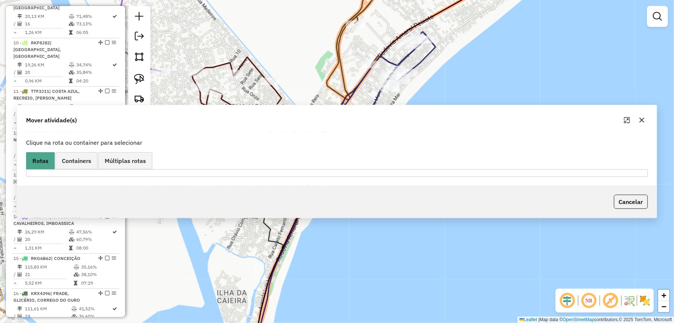
scroll to position [630, 0]
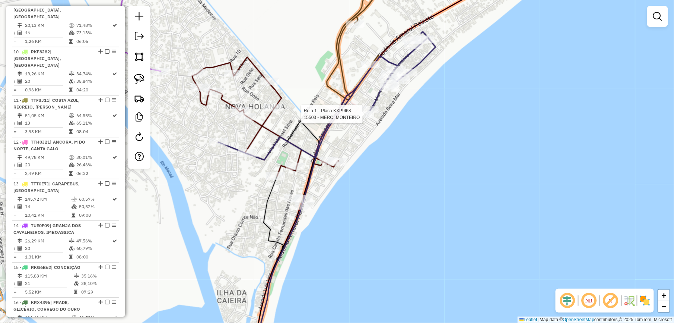
select select "*********"
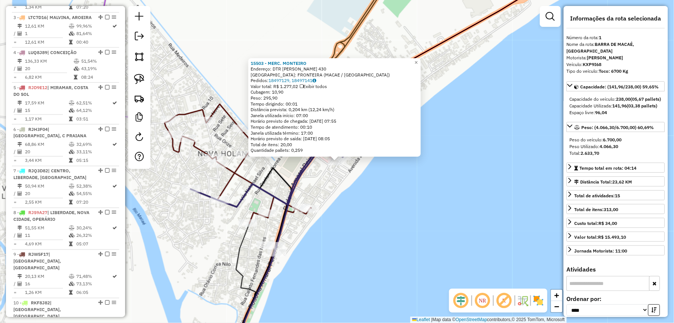
scroll to position [295, 0]
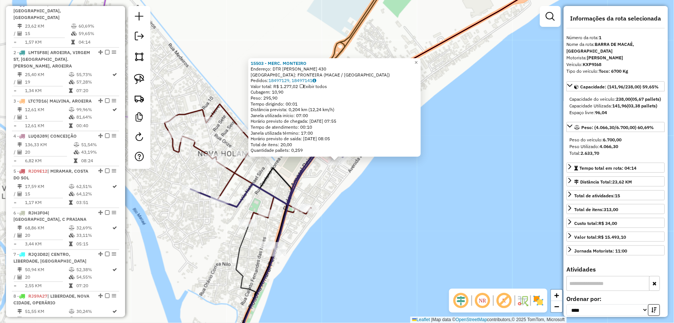
click at [376, 193] on div "15503 - MERC. MONTEIRO Endereço: DTR MANOEL MARQUES MONTEIRO 430 Bairro: FRONTE…" at bounding box center [337, 161] width 674 height 323
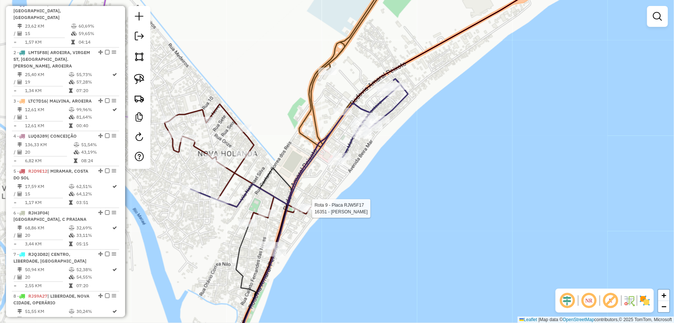
click at [302, 212] on div at bounding box center [310, 208] width 19 height 7
select select "*********"
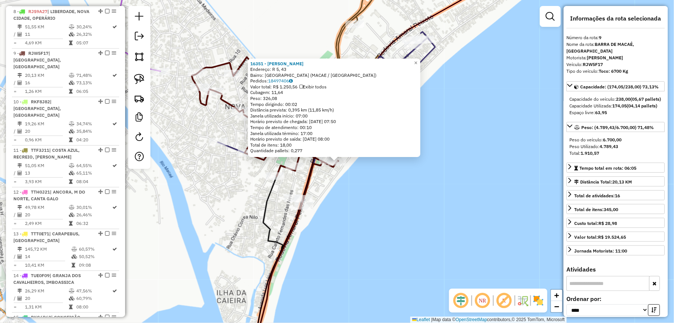
scroll to position [630, 0]
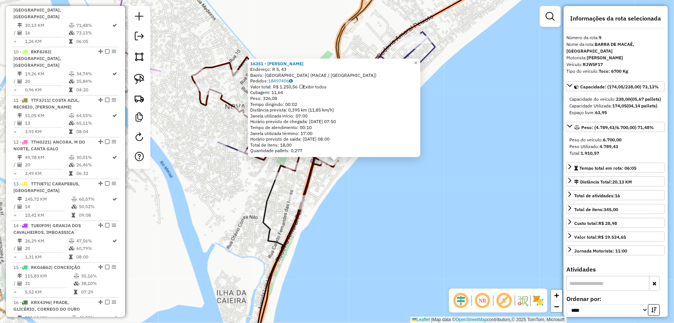
click at [352, 207] on div "16351 - EDSON MERCEARIA Endereço: R 5, 43 Bairro: JARDIM FRANCO (MACAE / RJ) Pe…" at bounding box center [337, 161] width 674 height 323
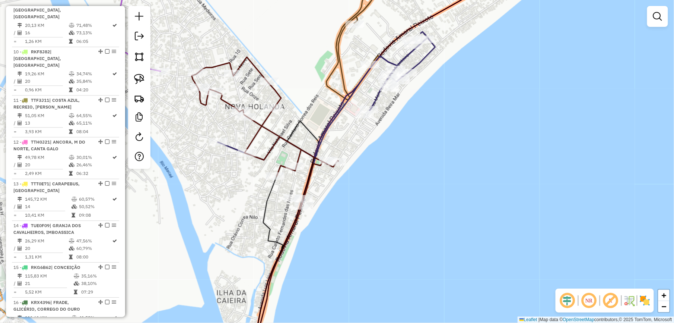
drag, startPoint x: 288, startPoint y: 93, endPoint x: 431, endPoint y: 200, distance: 177.8
click at [424, 199] on div "Janela de atendimento Grade de atendimento Capacidade Transportadoras Veículos …" at bounding box center [337, 161] width 674 height 323
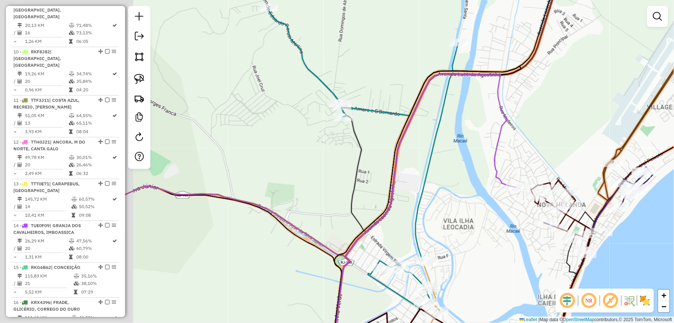
drag, startPoint x: 320, startPoint y: 102, endPoint x: 469, endPoint y: 82, distance: 150.3
click at [469, 97] on div "Janela de atendimento Grade de atendimento Capacidade Transportadoras Veículos …" at bounding box center [337, 161] width 674 height 323
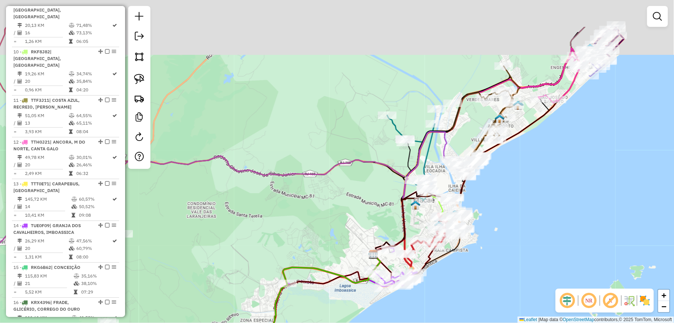
drag, startPoint x: 445, startPoint y: 112, endPoint x: 422, endPoint y: 145, distance: 39.7
click at [422, 145] on icon at bounding box center [412, 194] width 76 height 124
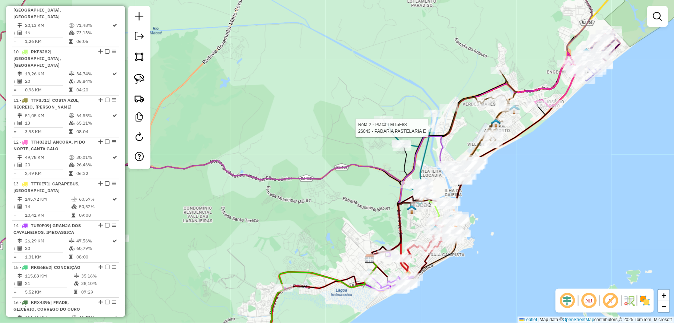
click at [434, 132] on div at bounding box center [431, 127] width 19 height 7
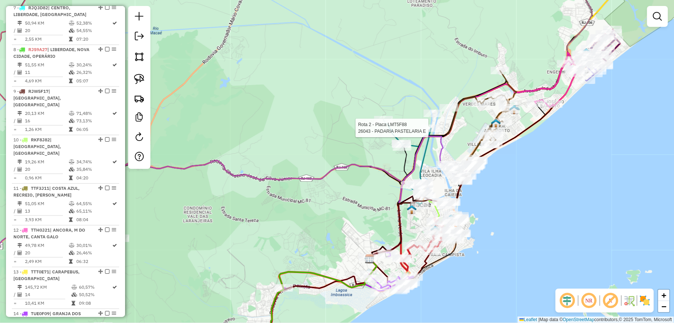
select select "*********"
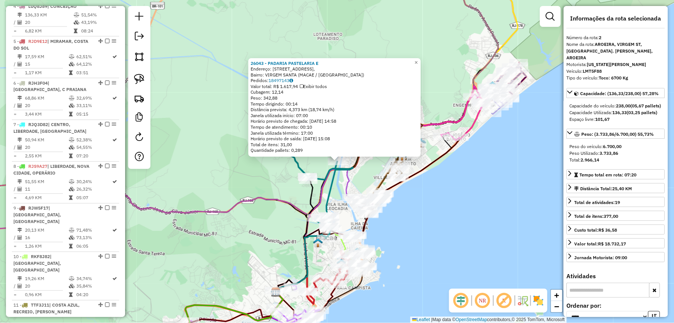
scroll to position [337, 0]
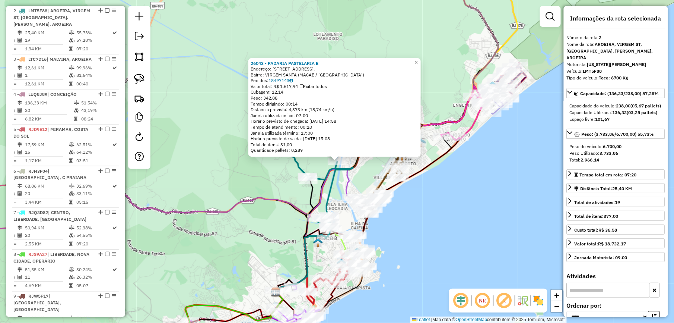
click at [245, 183] on div "26043 - PADARIA PASTELARIA E Endereço: ESTRADA DA VIRGEM SANTA 36, Bairro: VIRG…" at bounding box center [337, 161] width 674 height 323
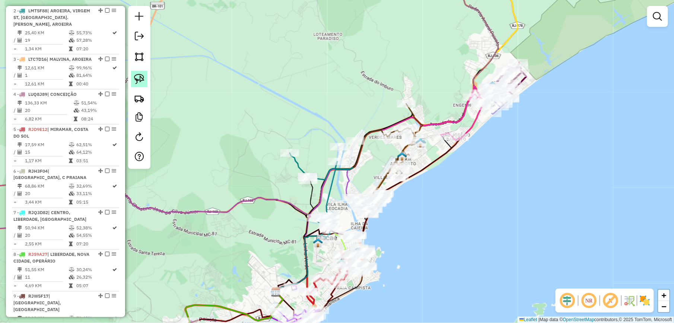
drag, startPoint x: 140, startPoint y: 82, endPoint x: 144, endPoint y: 81, distance: 3.9
click at [140, 82] on img at bounding box center [139, 79] width 10 height 10
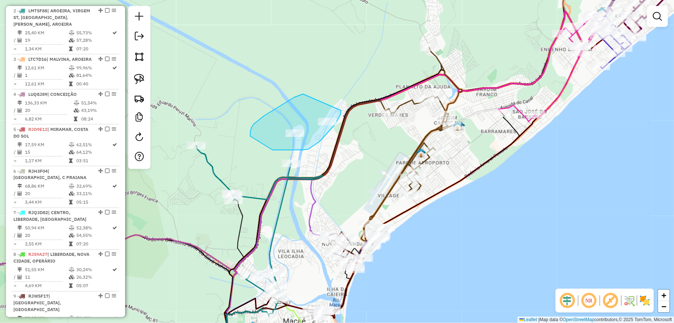
drag, startPoint x: 303, startPoint y: 94, endPoint x: 340, endPoint y: 108, distance: 39.5
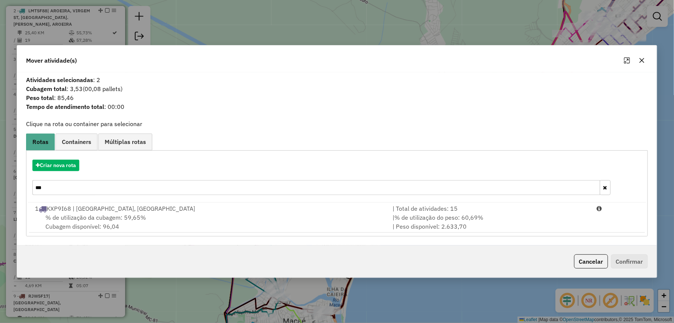
click at [60, 189] on input "***" at bounding box center [316, 187] width 568 height 15
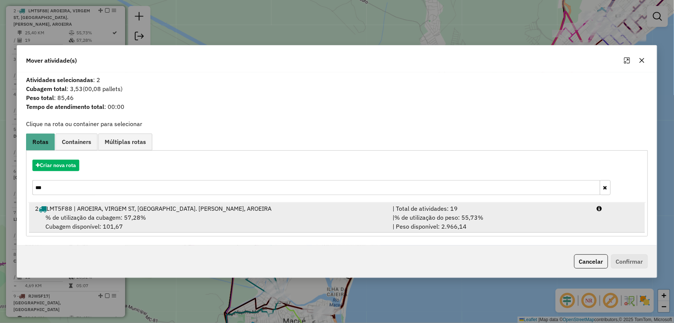
type input "***"
click at [343, 226] on div "% de utilização da cubagem: 57,28% Cubagem disponível: 101,67" at bounding box center [210, 222] width 358 height 18
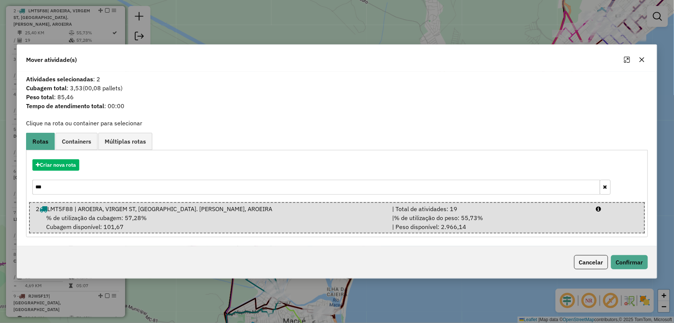
click at [620, 254] on div "Cancelar Confirmar" at bounding box center [337, 262] width 640 height 32
click at [626, 261] on button "Confirmar" at bounding box center [629, 262] width 37 height 14
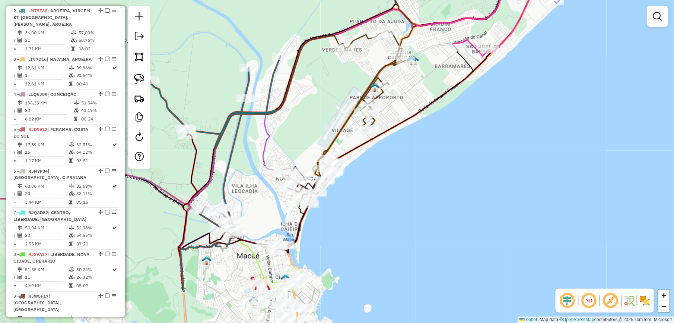
drag, startPoint x: 349, startPoint y: 188, endPoint x: 291, endPoint y: 115, distance: 93.6
click at [289, 109] on div "Janela de atendimento Grade de atendimento Capacidade Transportadoras Veículos …" at bounding box center [337, 161] width 674 height 323
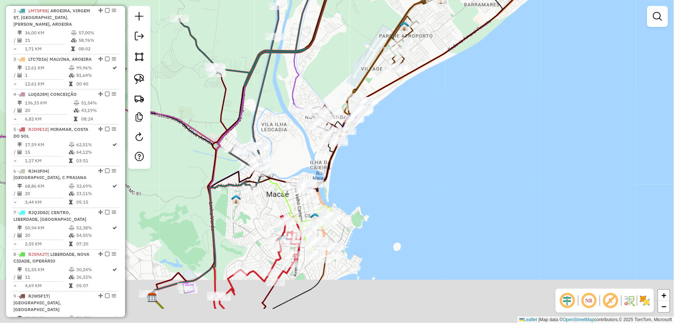
drag, startPoint x: 266, startPoint y: 185, endPoint x: 291, endPoint y: 152, distance: 41.2
click at [291, 153] on div "Janela de atendimento Grade de atendimento Capacidade Transportadoras Veículos …" at bounding box center [337, 161] width 674 height 323
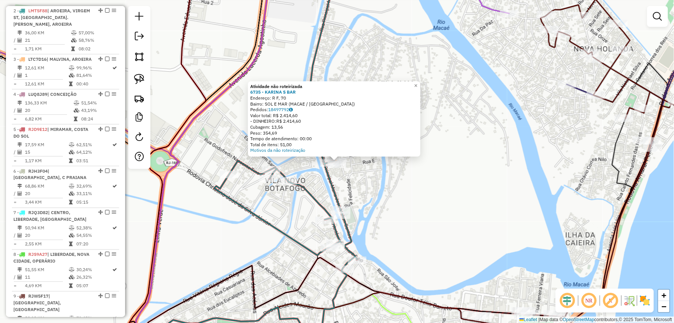
click at [342, 189] on div "Atividade não roteirizada 6735 - KARINA S BAR Endereço: R F, 70 Bairro: SOL E M…" at bounding box center [337, 161] width 674 height 323
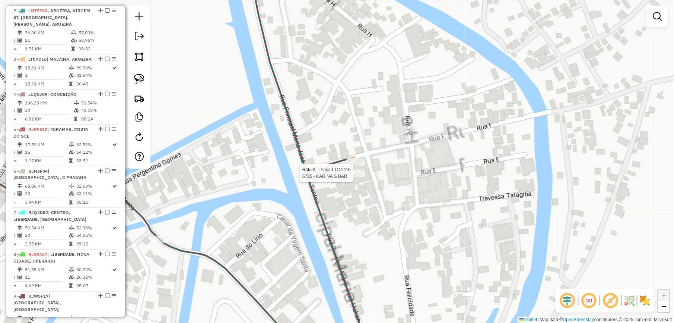
select select "*********"
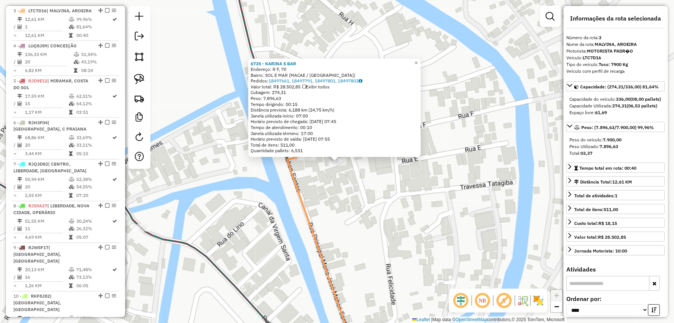
click at [339, 205] on div "6735 - KARINA S BAR Endereço: R F, 70 Bairro: SOL E MAR (MACAE / RJ) Pedidos: 1…" at bounding box center [337, 161] width 674 height 323
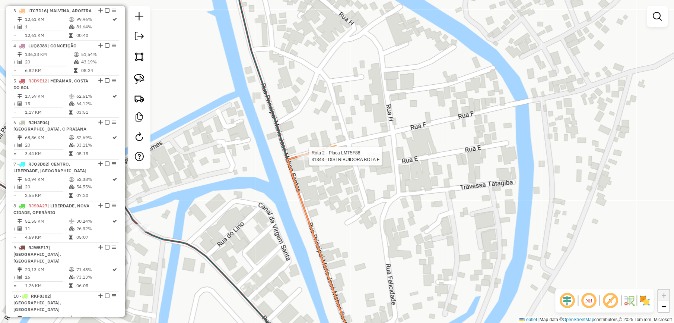
click at [307, 160] on div at bounding box center [307, 156] width 19 height 7
select select "*********"
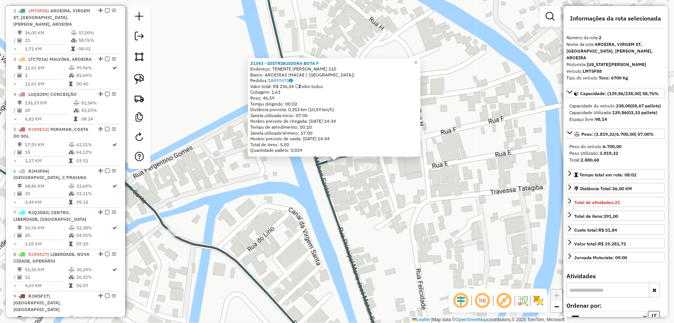
click at [346, 194] on div "31343 - DISTRIBUIDORA BOTA F Endereço: TENENTE ROBERVAL 110 Bairro: AROEIRAS (M…" at bounding box center [337, 161] width 674 height 323
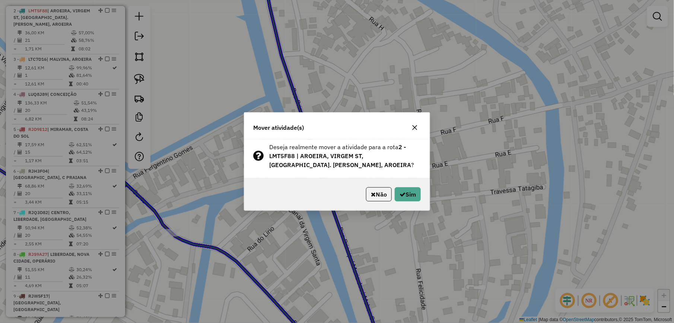
click at [401, 203] on div "Não Sim" at bounding box center [337, 194] width 186 height 32
click at [404, 200] on button "Sim" at bounding box center [408, 194] width 26 height 14
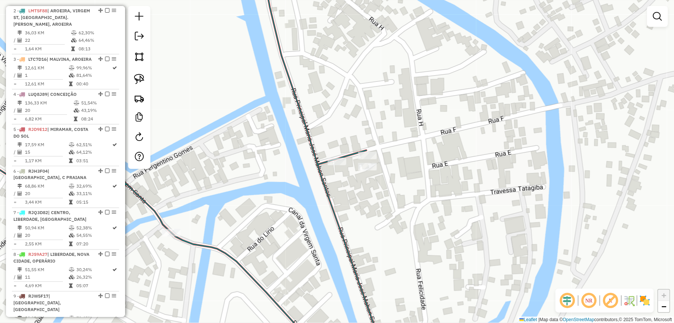
drag, startPoint x: 366, startPoint y: 189, endPoint x: 386, endPoint y: 98, distance: 93.8
click at [382, 105] on div "Janela de atendimento Grade de atendimento Capacidade Transportadoras Veículos …" at bounding box center [337, 161] width 674 height 323
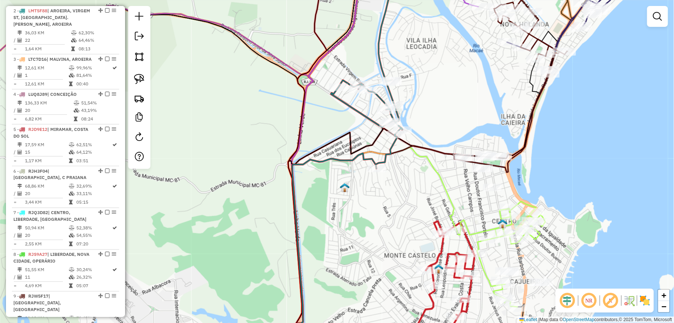
click at [395, 117] on icon at bounding box center [367, 68] width 72 height 201
select select "*********"
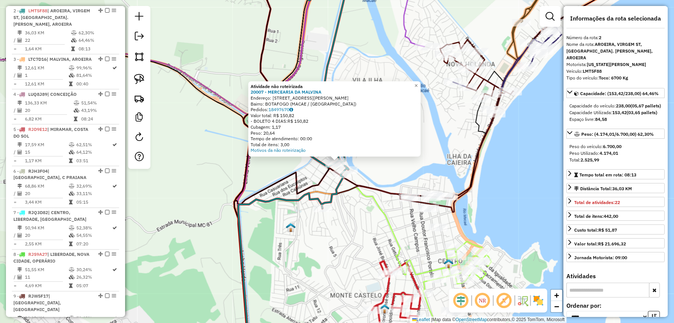
click at [289, 183] on div "Atividade não roteirizada 20007 - MERCEARIA DA MALVINA Endereço: RUA ANTONIO BI…" at bounding box center [337, 161] width 674 height 323
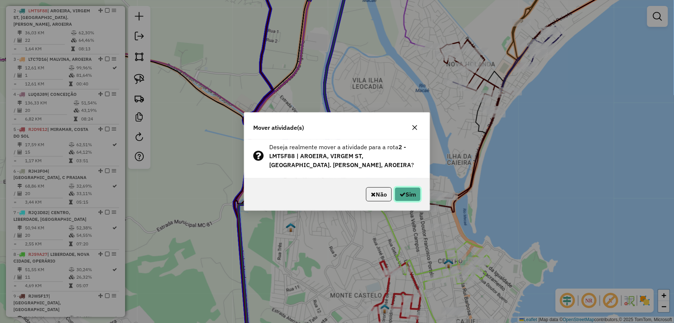
click at [401, 194] on icon "button" at bounding box center [403, 194] width 6 height 6
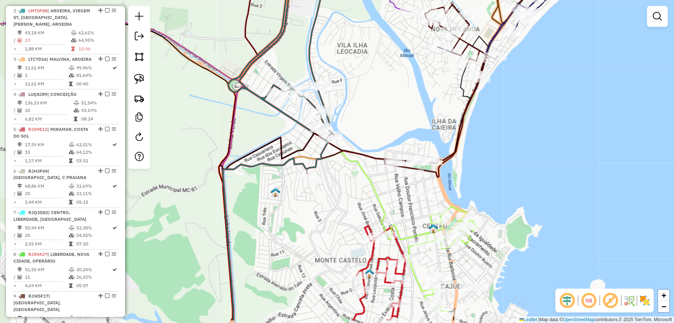
drag, startPoint x: 340, startPoint y: 174, endPoint x: 307, endPoint y: 123, distance: 60.7
click at [309, 126] on div "Janela de atendimento Grade de atendimento Capacidade Transportadoras Veículos …" at bounding box center [337, 161] width 674 height 323
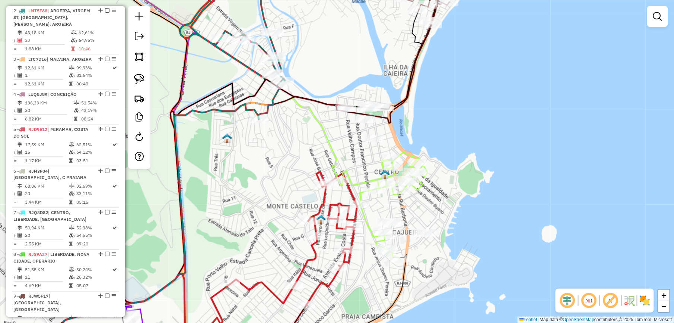
drag, startPoint x: 334, startPoint y: 92, endPoint x: 300, endPoint y: 86, distance: 34.7
click at [312, 85] on div "Janela de atendimento Grade de atendimento Capacidade Transportadoras Veículos …" at bounding box center [337, 161] width 674 height 323
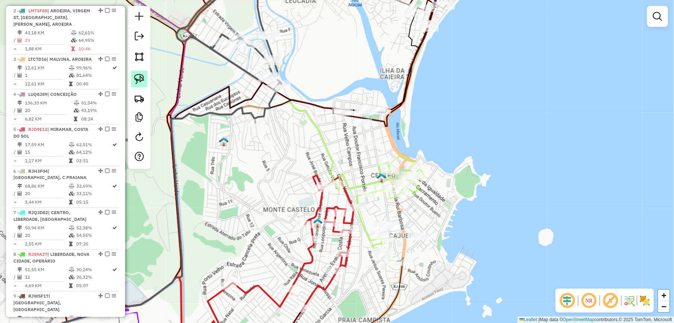
click at [135, 77] on img at bounding box center [139, 79] width 10 height 10
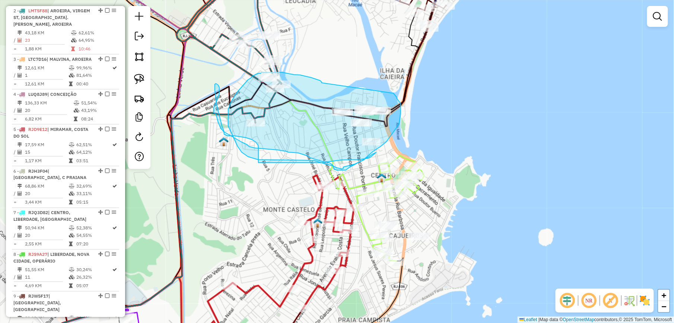
drag, startPoint x: 322, startPoint y: 83, endPoint x: 394, endPoint y: 93, distance: 72.7
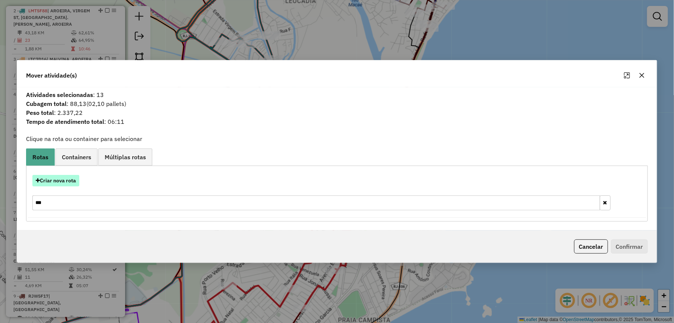
click at [72, 182] on button "Criar nova rota" at bounding box center [55, 181] width 47 height 12
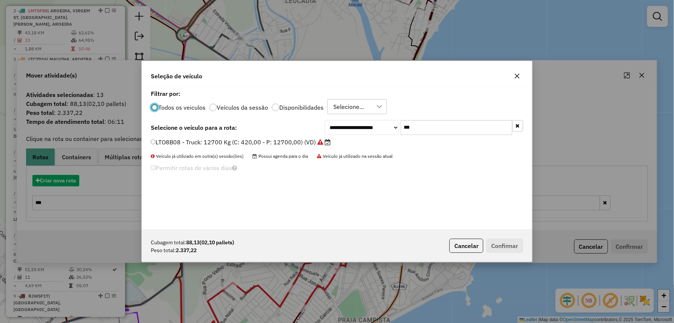
scroll to position [4, 2]
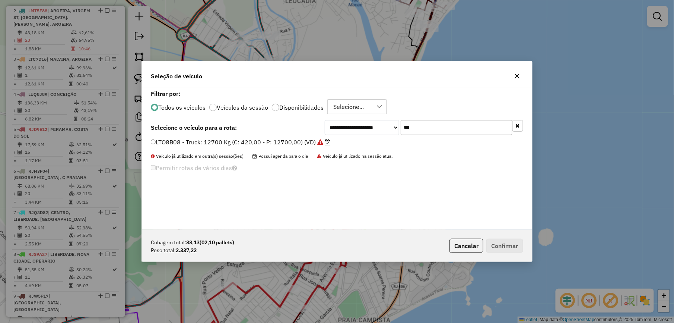
click at [524, 75] on div "Seleção de veículo" at bounding box center [337, 74] width 390 height 27
click at [521, 75] on button "button" at bounding box center [517, 76] width 12 height 12
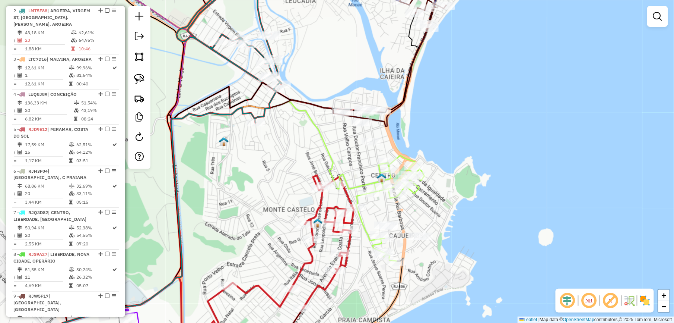
drag, startPoint x: 145, startPoint y: 79, endPoint x: 162, endPoint y: 84, distance: 18.3
click at [145, 79] on link at bounding box center [139, 79] width 16 height 16
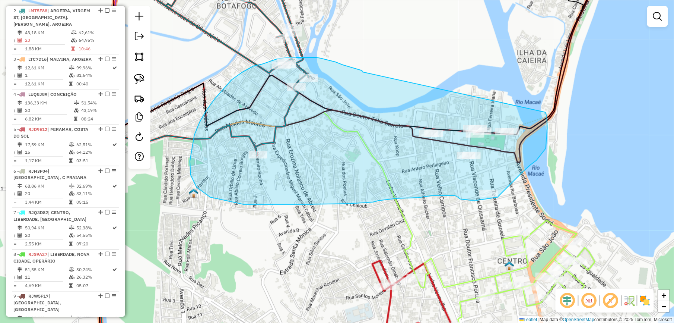
drag, startPoint x: 363, startPoint y: 72, endPoint x: 537, endPoint y: 108, distance: 177.7
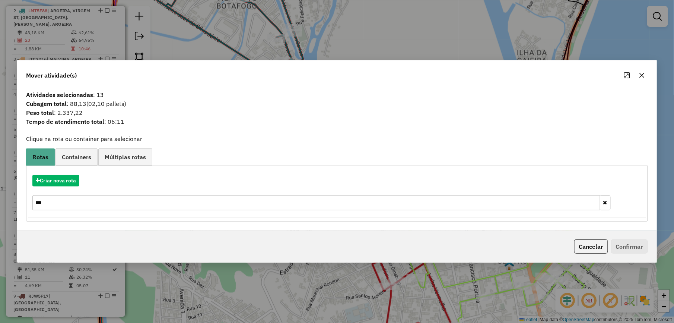
click at [73, 203] on input "***" at bounding box center [316, 202] width 568 height 15
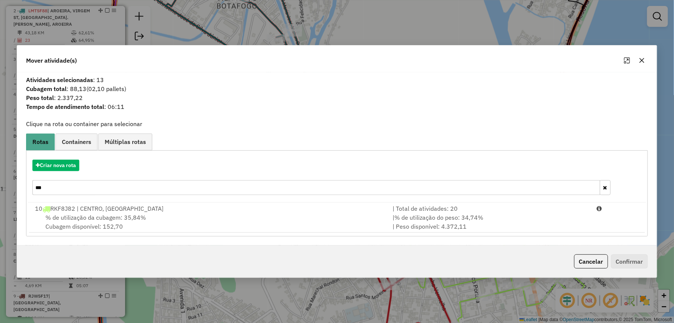
type input "***"
click at [513, 219] on div "| % de utilização do peso: 34,74% | Peso disponível: 4.372,11" at bounding box center [490, 222] width 204 height 18
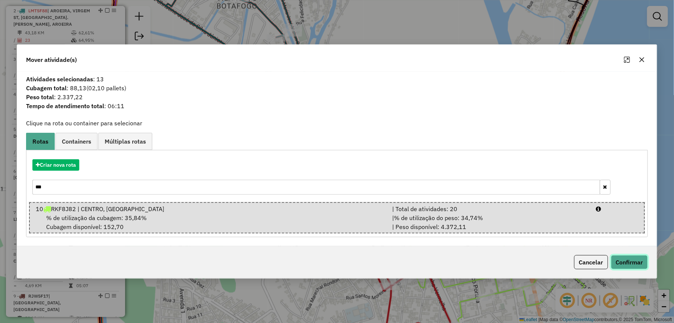
click at [635, 265] on button "Confirmar" at bounding box center [629, 262] width 37 height 14
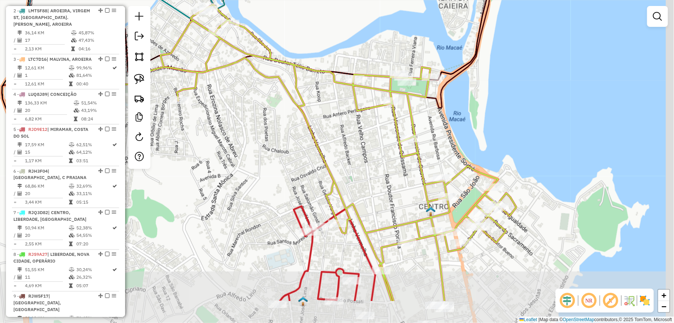
drag, startPoint x: 367, startPoint y: 189, endPoint x: 288, endPoint y: 134, distance: 96.1
click at [288, 134] on div "Janela de atendimento Grade de atendimento Capacidade Transportadoras Veículos …" at bounding box center [337, 161] width 674 height 323
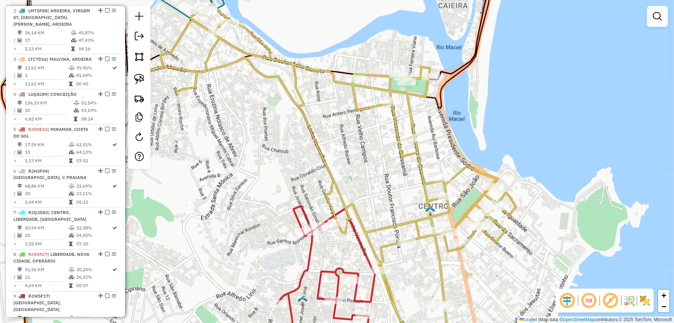
drag, startPoint x: 351, startPoint y: 157, endPoint x: 269, endPoint y: 75, distance: 116.4
click at [267, 75] on div "Janela de atendimento Grade de atendimento Capacidade Transportadoras Veículos …" at bounding box center [337, 161] width 674 height 323
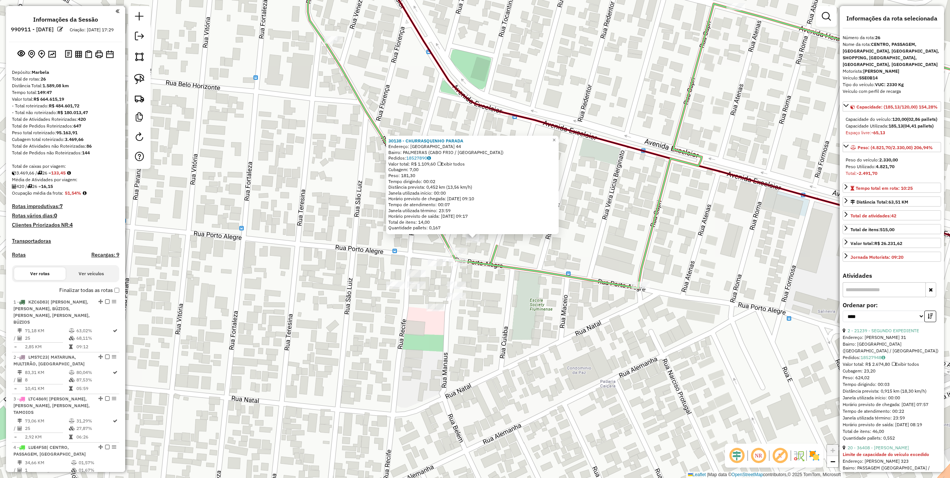
select select "*********"
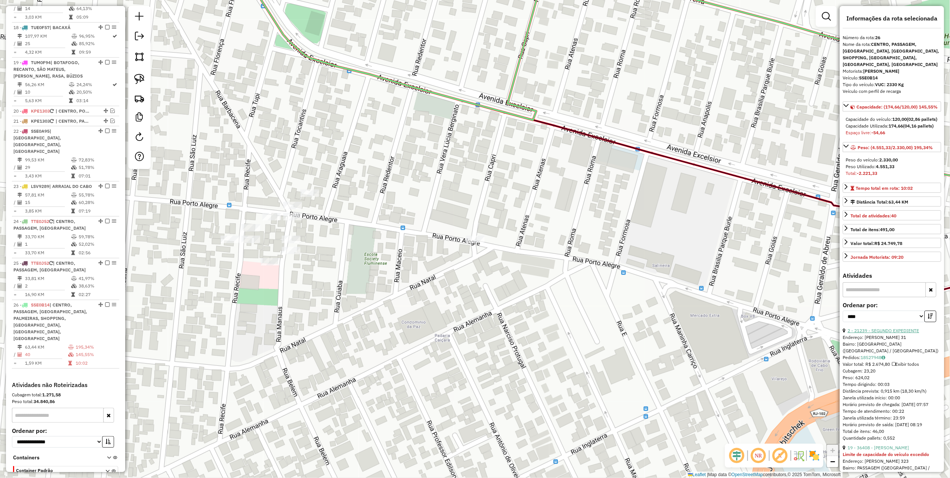
click at [897, 333] on link "2 - 21239 - SEGUNDO EXPEDIENTE" at bounding box center [883, 330] width 72 height 6
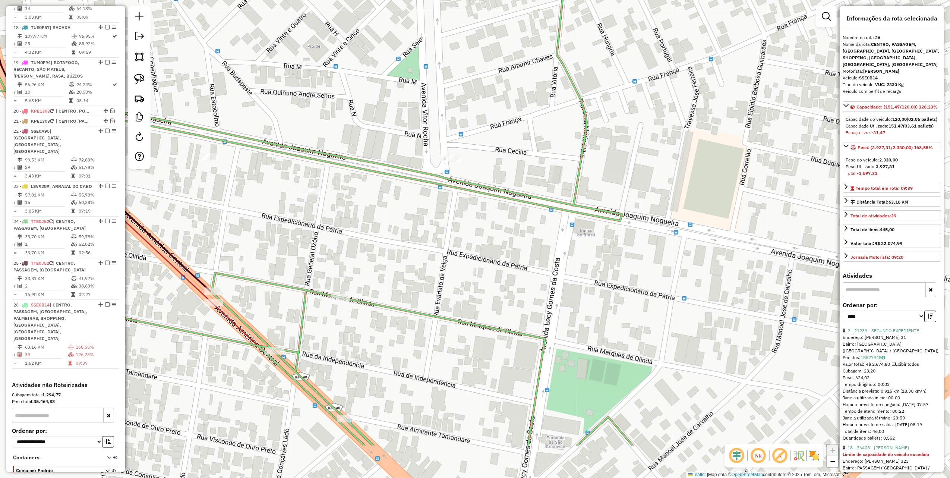
drag, startPoint x: 367, startPoint y: 169, endPoint x: 340, endPoint y: 81, distance: 91.9
click at [346, 98] on div "Janela de atendimento Grade de atendimento Capacidade Transportadoras Veículos …" at bounding box center [475, 239] width 950 height 478
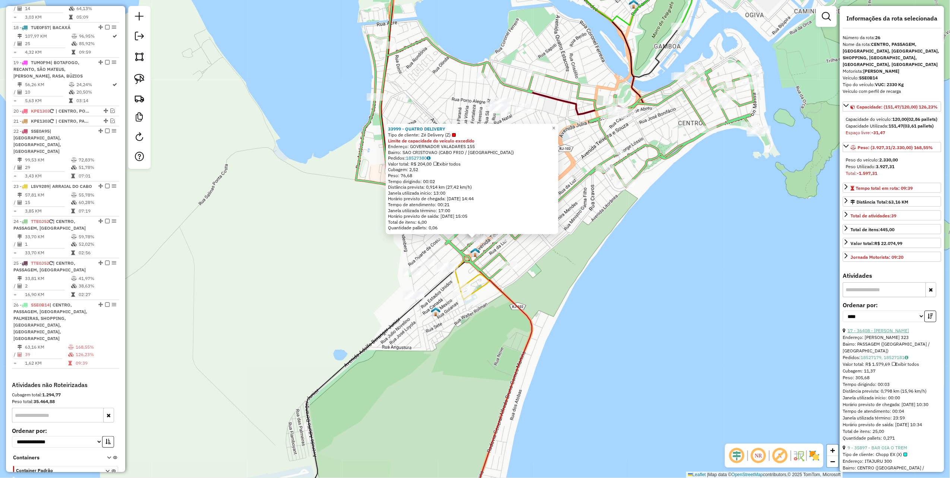
click at [875, 333] on link "17 - 36408 - [PERSON_NAME]" at bounding box center [877, 330] width 61 height 6
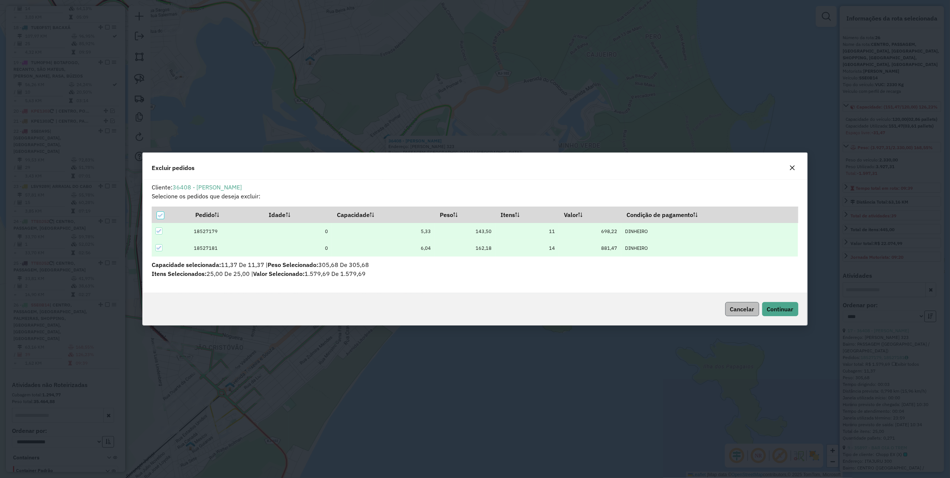
scroll to position [0, 0]
click at [776, 308] on span "Continuar" at bounding box center [780, 308] width 26 height 7
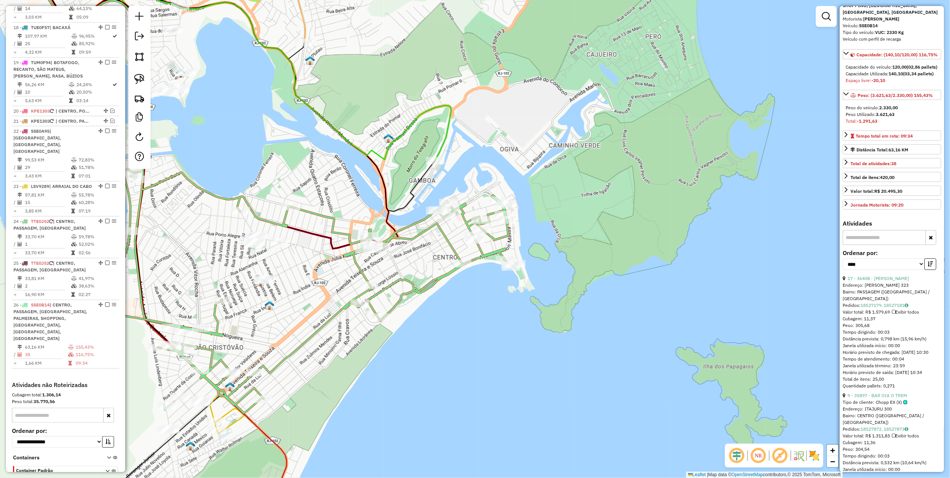
scroll to position [99, 0]
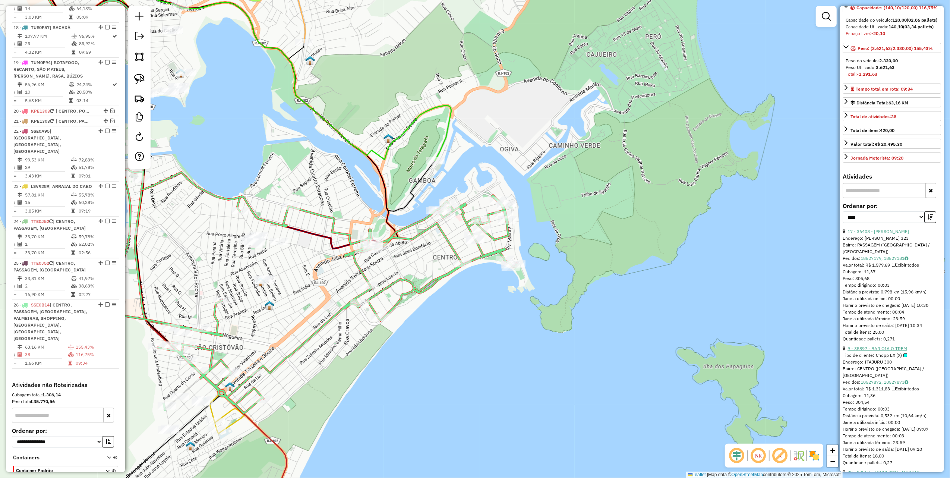
click at [896, 351] on link "9 - 35897 - BAR OIA O TREM" at bounding box center [877, 348] width 60 height 6
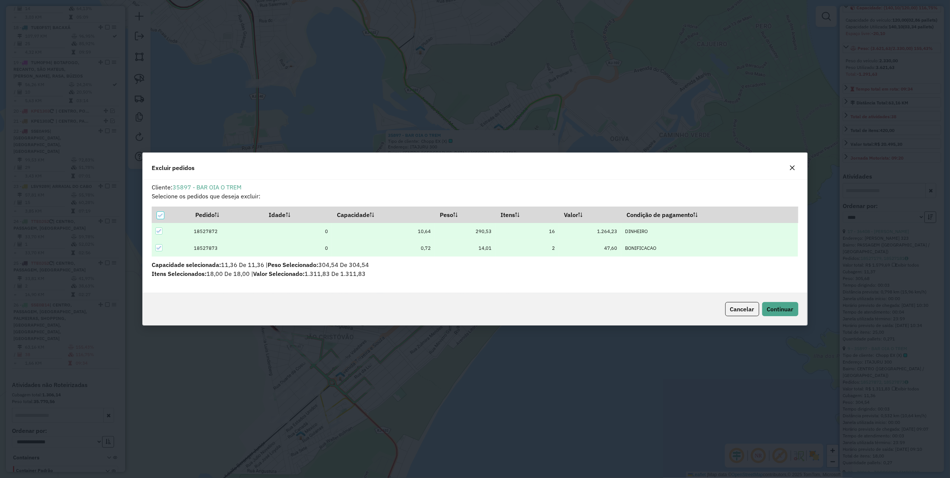
scroll to position [4, 2]
click at [778, 315] on button "Continuar" at bounding box center [780, 309] width 36 height 14
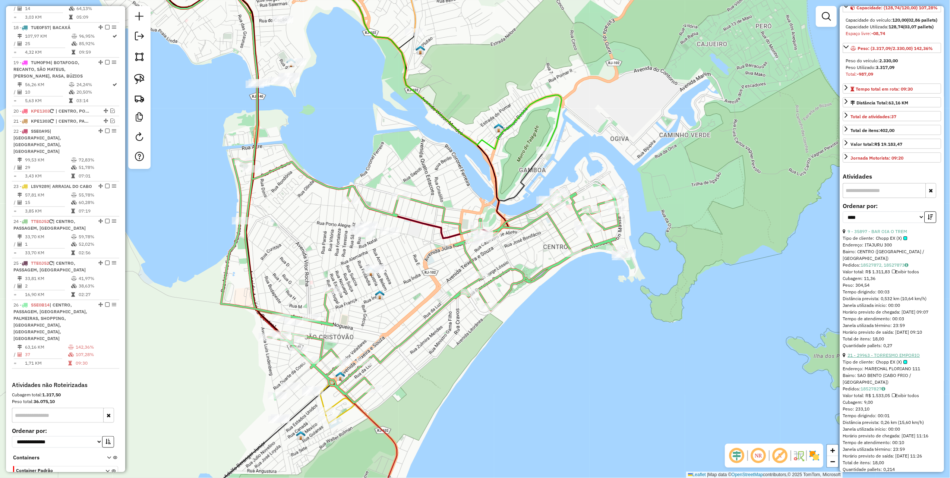
click at [899, 358] on link "21 - 29963 - TORRESMO EMPORIO" at bounding box center [883, 355] width 72 height 6
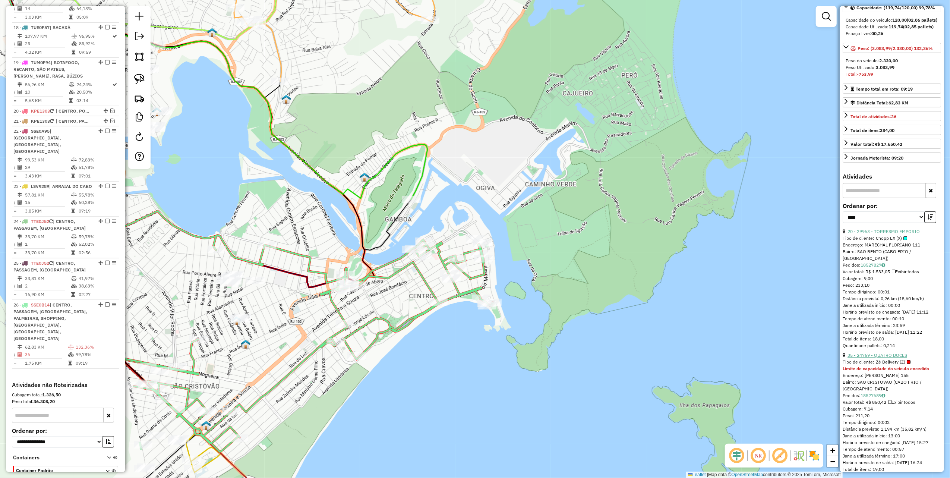
click at [885, 358] on link "35 - 24769 - QUATRO DOCES" at bounding box center [877, 355] width 60 height 6
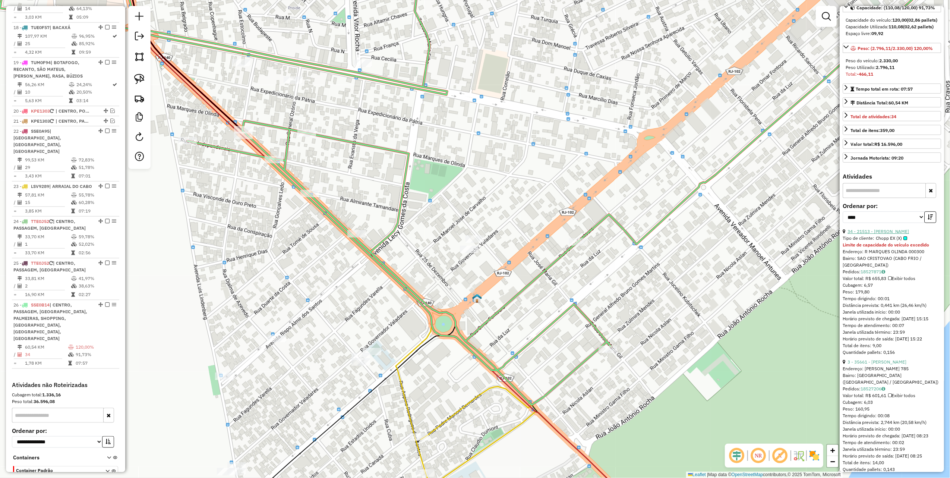
click at [894, 234] on link "34 - 21513 - [PERSON_NAME]" at bounding box center [877, 231] width 61 height 6
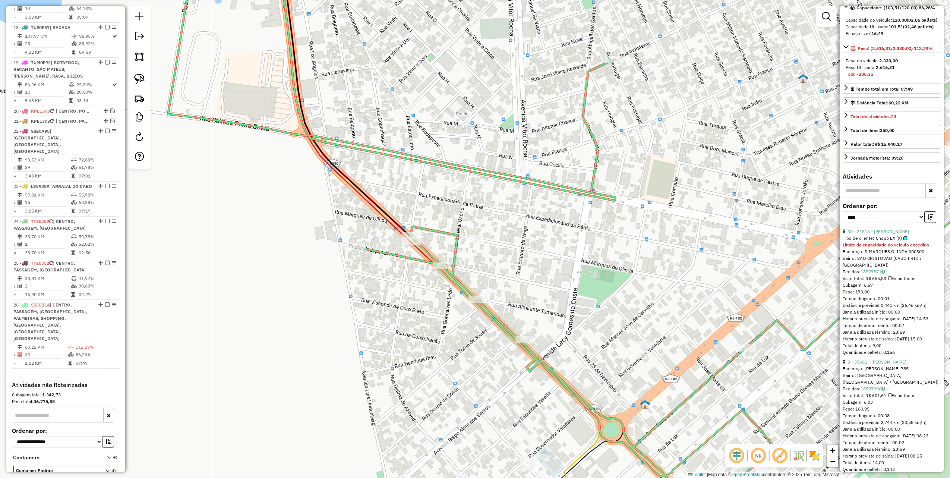
click at [879, 364] on link "3 - 35661 - [PERSON_NAME]" at bounding box center [876, 362] width 59 height 6
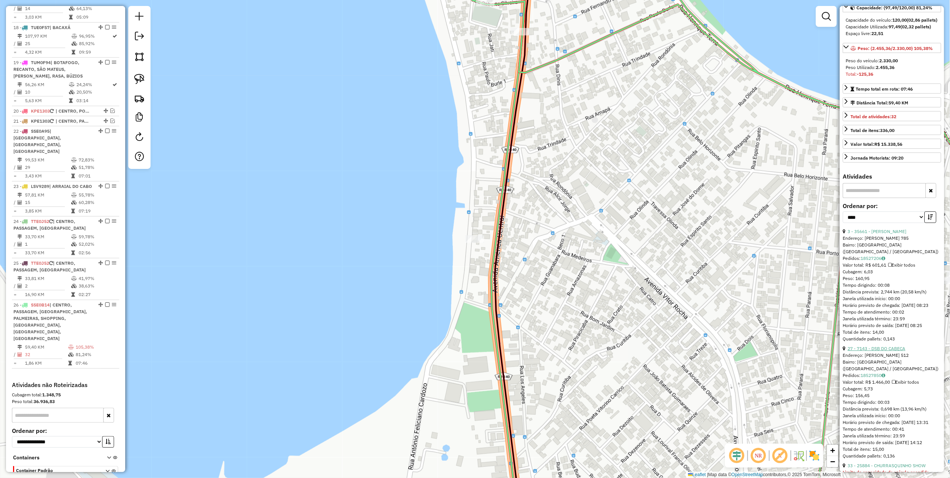
click at [875, 351] on link "27 - 7143 - DSB DO CABECA" at bounding box center [876, 348] width 58 height 6
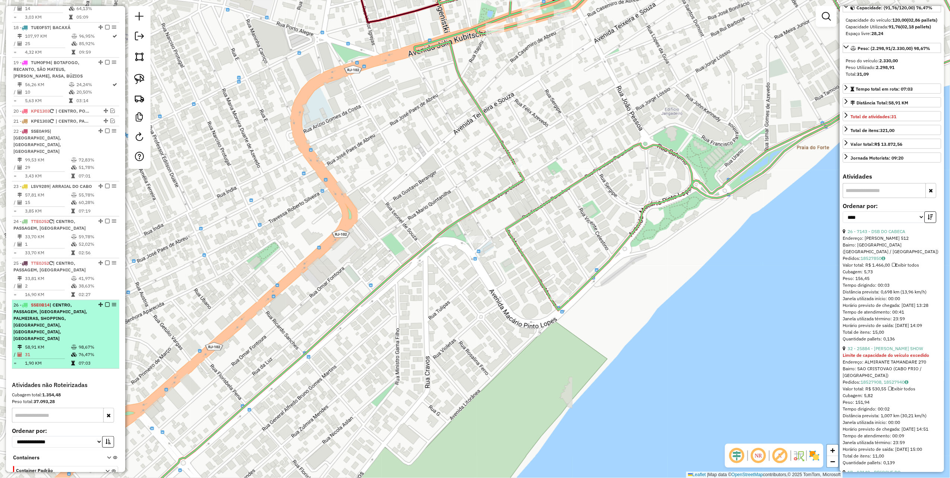
click at [105, 302] on em at bounding box center [107, 304] width 4 height 4
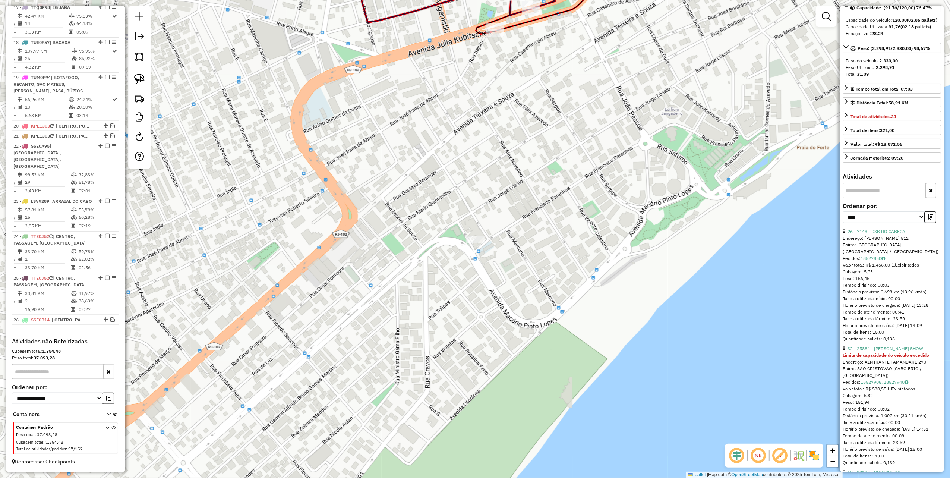
scroll to position [951, 0]
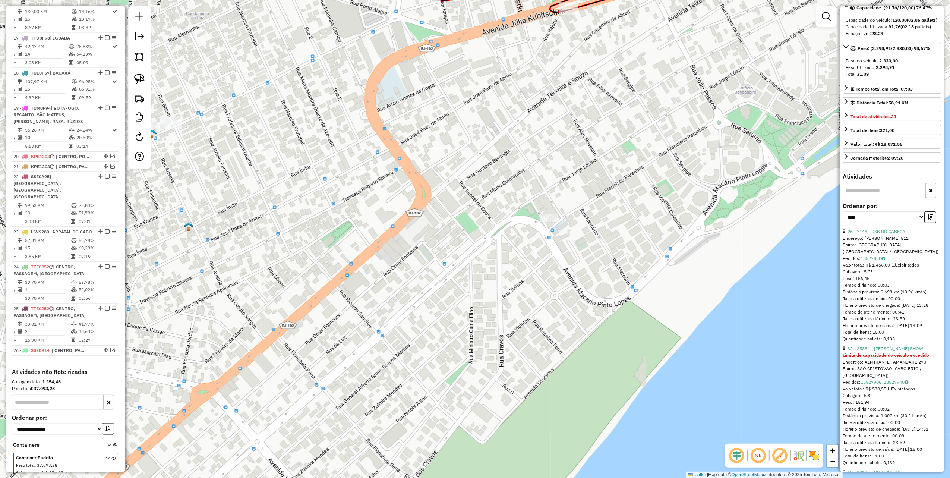
drag, startPoint x: 280, startPoint y: 281, endPoint x: 418, endPoint y: 234, distance: 145.1
click at [414, 237] on div "Janela de atendimento Grade de atendimento Capacidade Transportadoras Veículos …" at bounding box center [475, 239] width 950 height 478
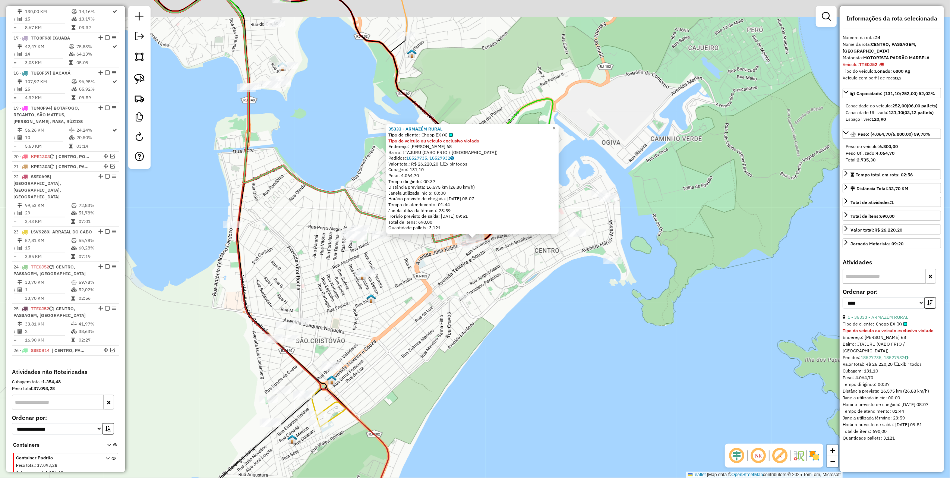
scroll to position [0, 0]
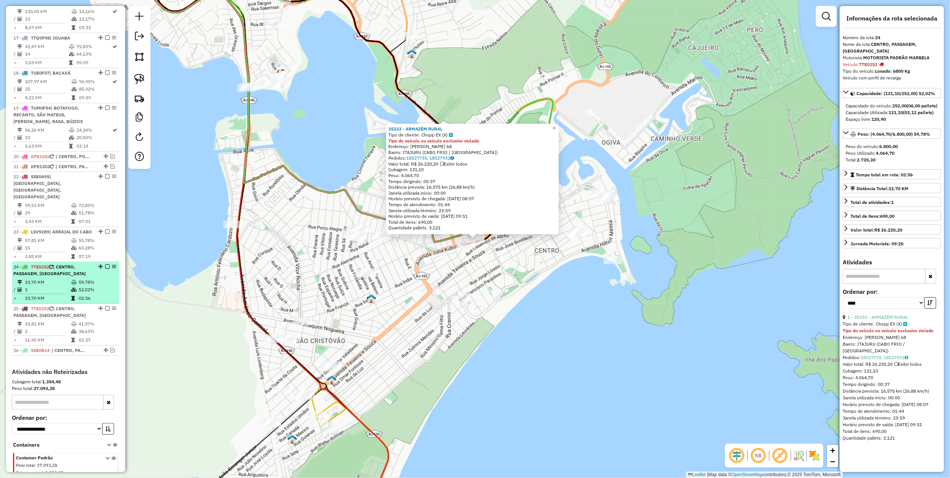
click at [105, 264] on em at bounding box center [107, 266] width 4 height 4
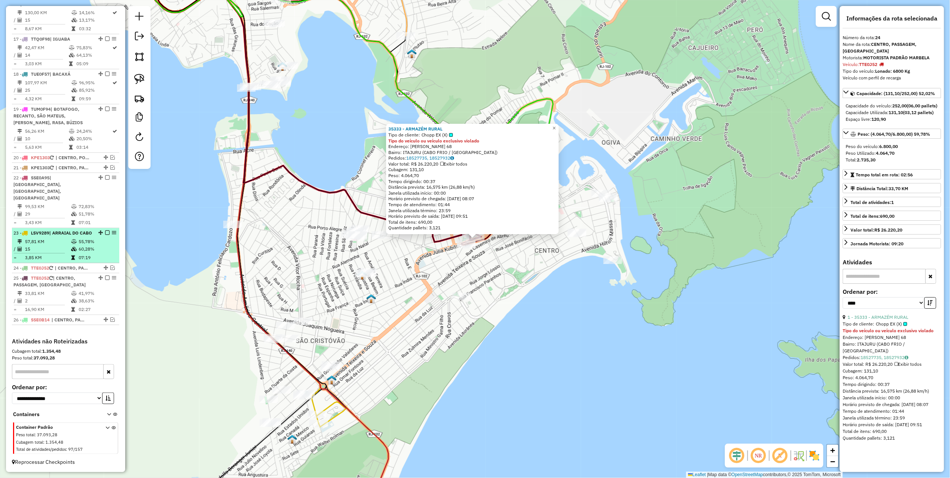
scroll to position [920, 0]
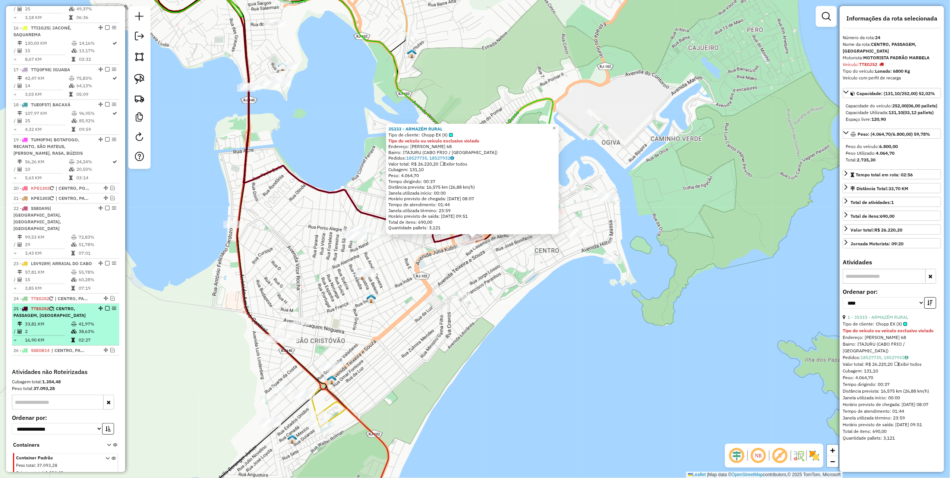
click at [106, 306] on em at bounding box center [107, 308] width 4 height 4
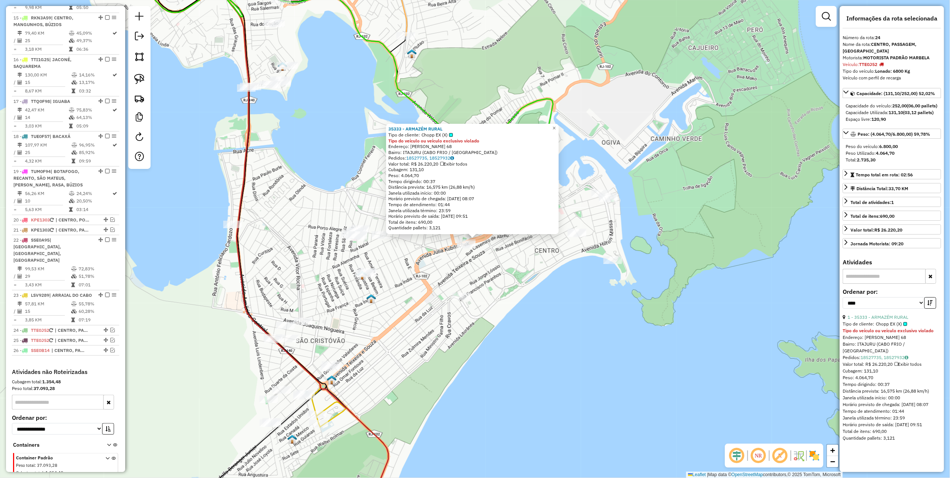
click at [256, 242] on div "35333 - ARMAZÉM RURAL Tipo de cliente: Chopp EX (X) Tipo do veículo ou veículo …" at bounding box center [475, 239] width 950 height 478
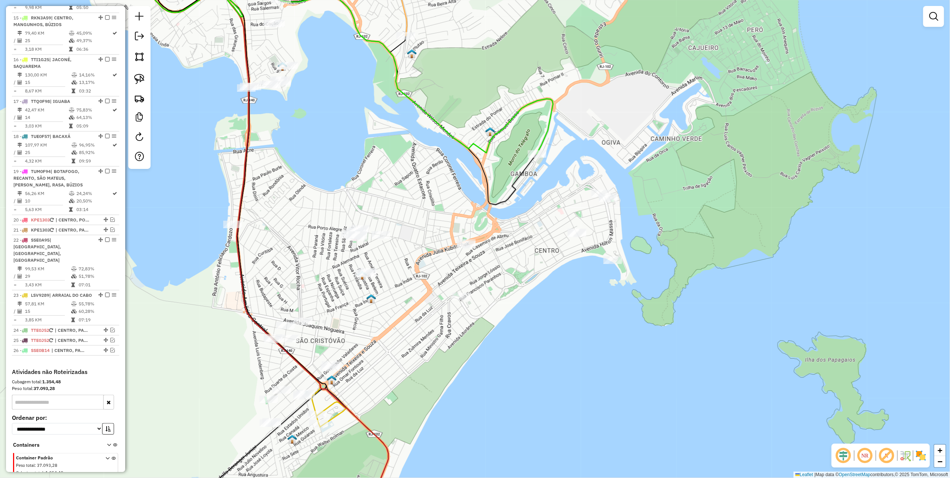
drag, startPoint x: 297, startPoint y: 167, endPoint x: 278, endPoint y: 173, distance: 20.6
click at [285, 171] on div "Janela de atendimento Grade de atendimento Capacidade Transportadoras Veículos …" at bounding box center [475, 239] width 950 height 478
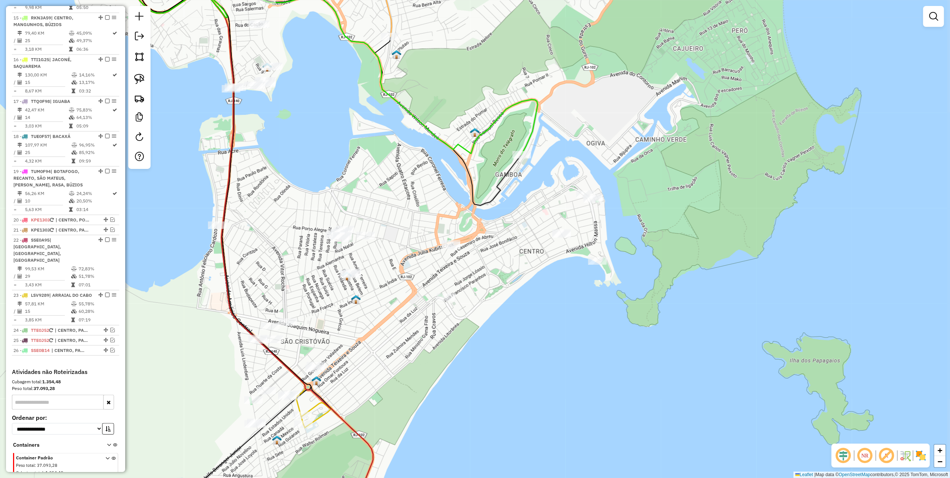
drag, startPoint x: 278, startPoint y: 197, endPoint x: 292, endPoint y: 170, distance: 30.8
click at [309, 171] on div "Janela de atendimento Grade de atendimento Capacidade Transportadoras Veículos …" at bounding box center [475, 239] width 950 height 478
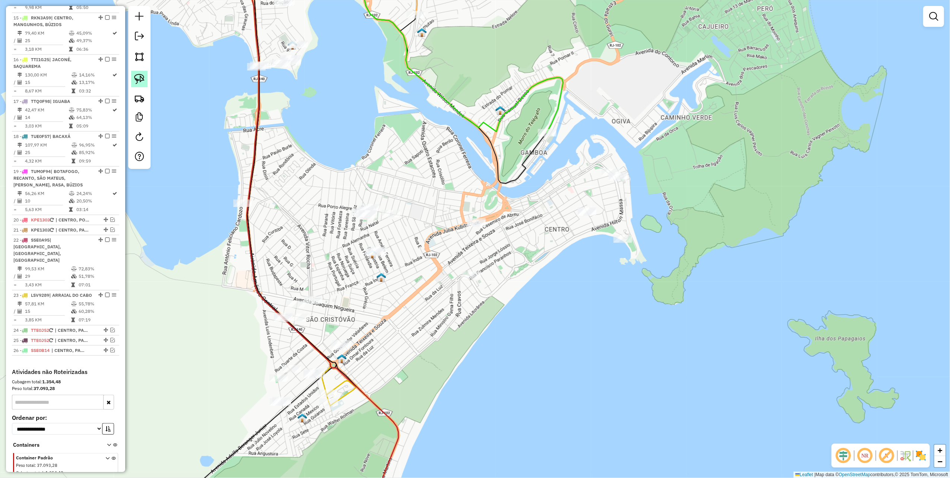
click at [138, 85] on link at bounding box center [139, 79] width 16 height 16
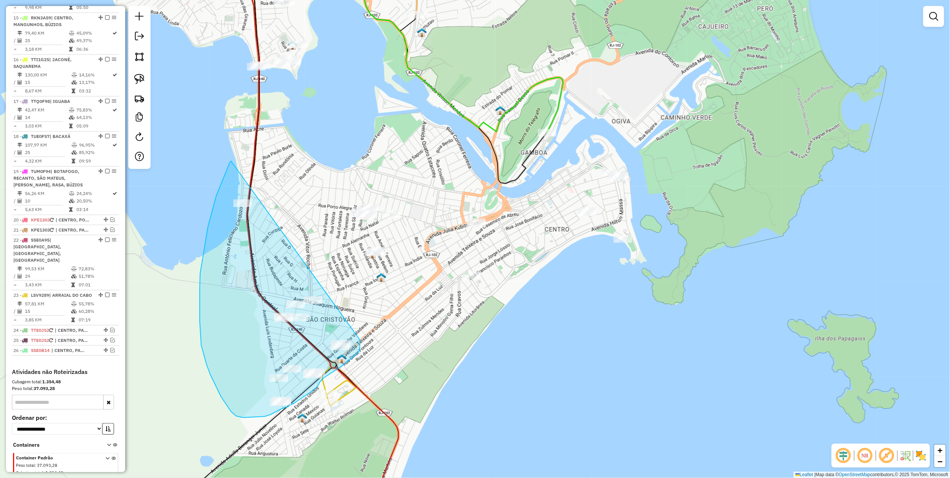
drag, startPoint x: 231, startPoint y: 161, endPoint x: 359, endPoint y: 329, distance: 211.8
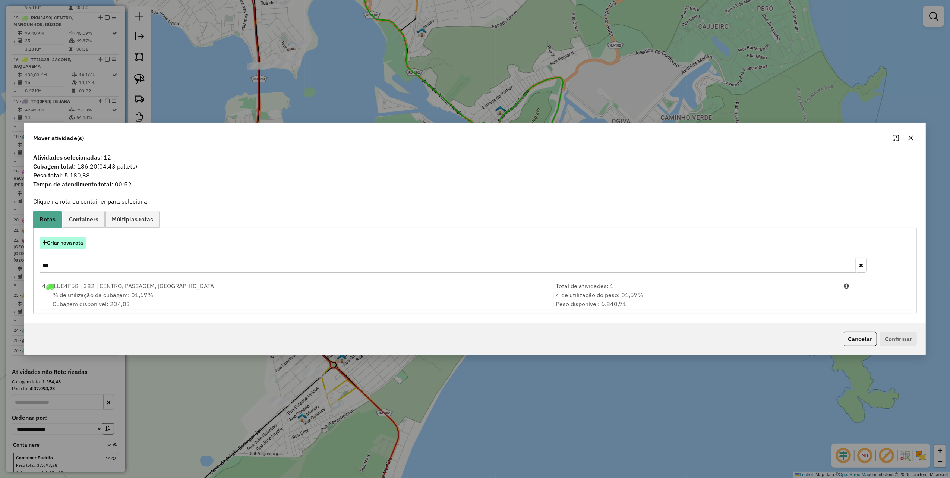
click at [78, 244] on button "Criar nova rota" at bounding box center [62, 243] width 47 height 12
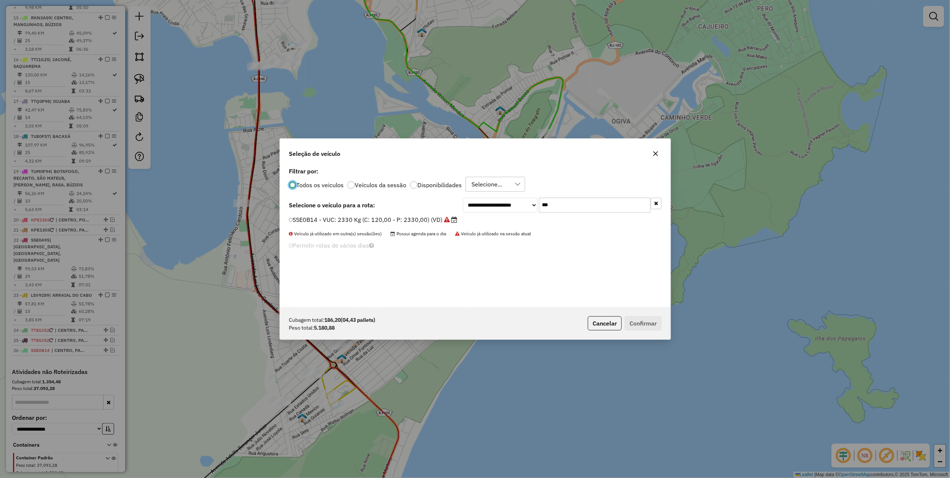
scroll to position [4, 2]
click at [560, 202] on input "***" at bounding box center [595, 204] width 112 height 15
type input "***"
click at [434, 221] on label "LUO8C06 - Toco: 8100 Kg (C: 336,00 - P: 8100,00) (VD)" at bounding box center [371, 219] width 164 height 9
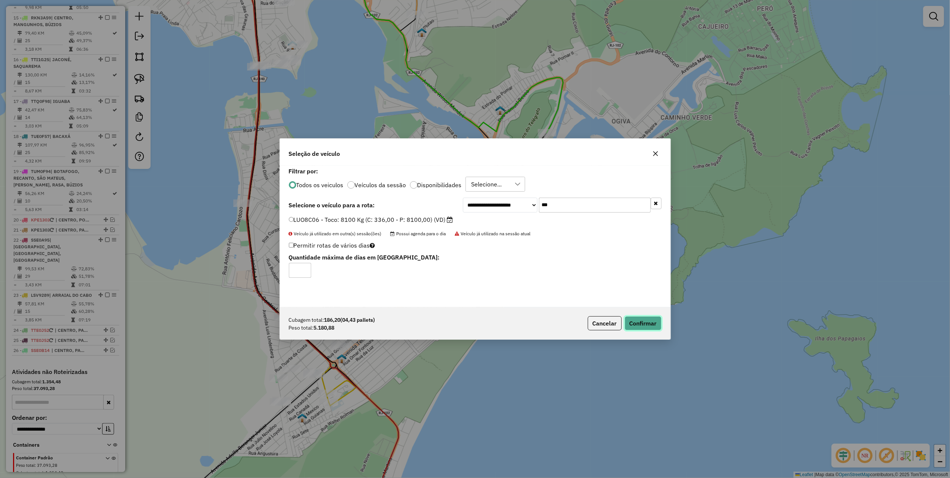
click at [637, 318] on button "Confirmar" at bounding box center [642, 323] width 37 height 14
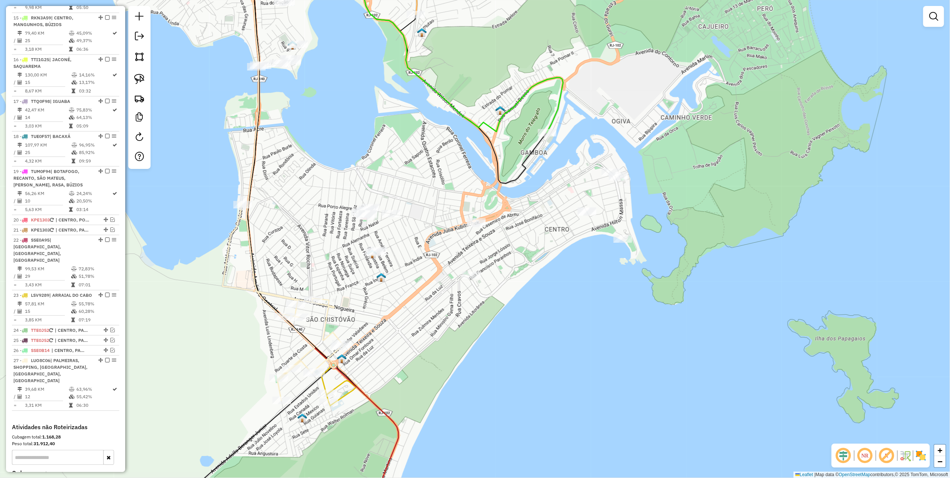
scroll to position [937, 0]
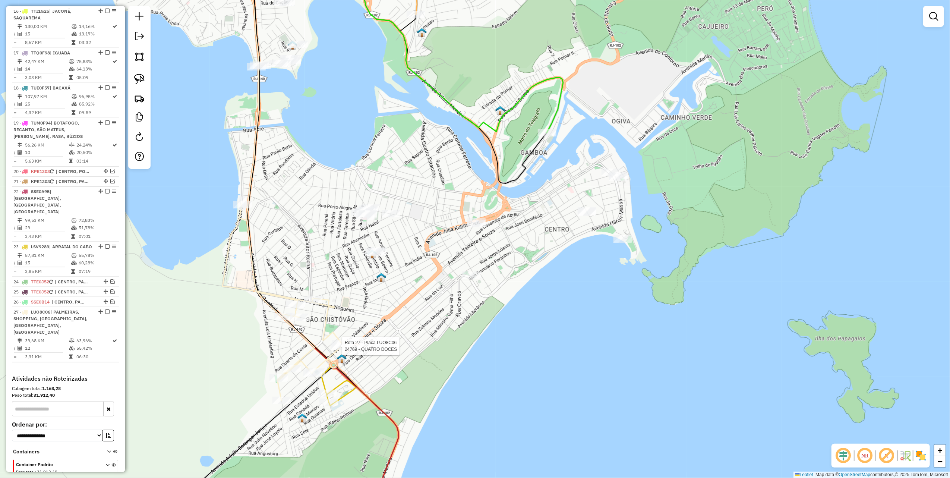
select select "*********"
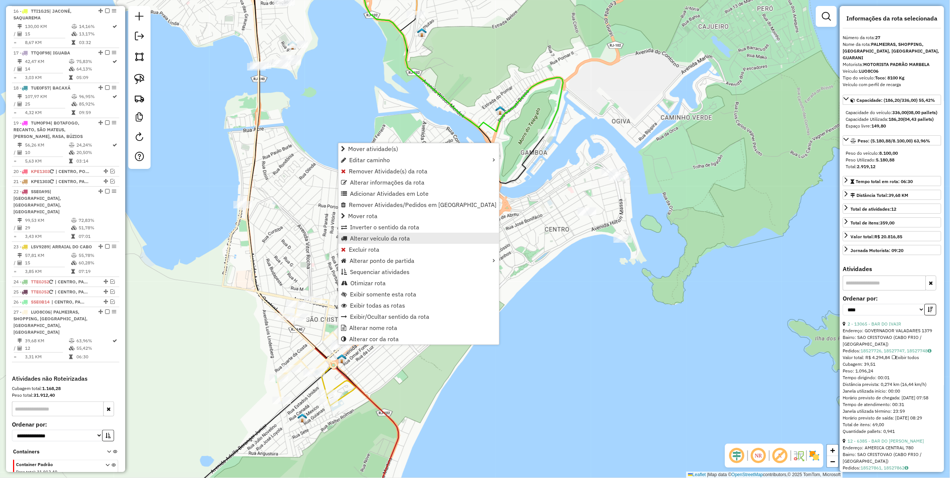
click at [371, 238] on span "Alterar veículo da rota" at bounding box center [380, 238] width 60 height 6
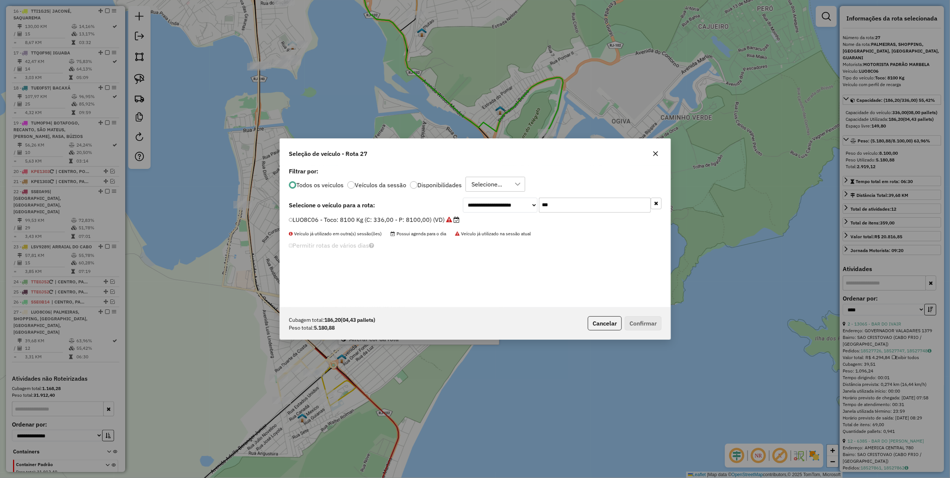
scroll to position [4, 2]
click at [583, 206] on input "***" at bounding box center [595, 204] width 112 height 15
type input "***"
click at [429, 219] on label "TTP0F97 - Toco: 8100 Kg (C: 336,00 - P: 8100,00) (VD)" at bounding box center [370, 219] width 163 height 9
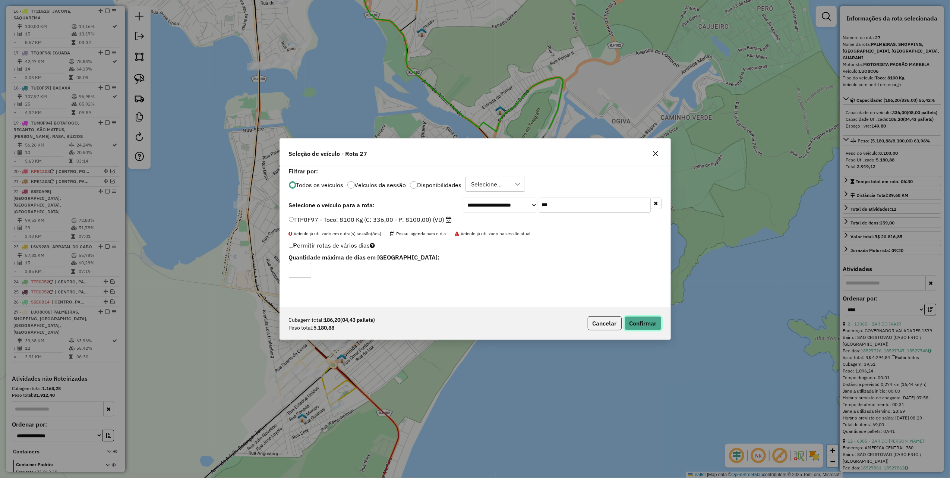
click at [650, 322] on button "Confirmar" at bounding box center [642, 323] width 37 height 14
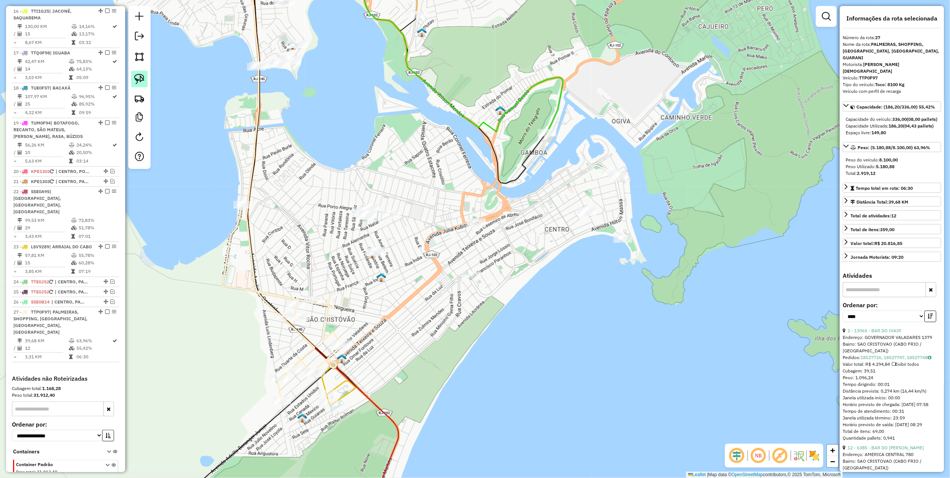
click at [141, 79] on img at bounding box center [139, 79] width 10 height 10
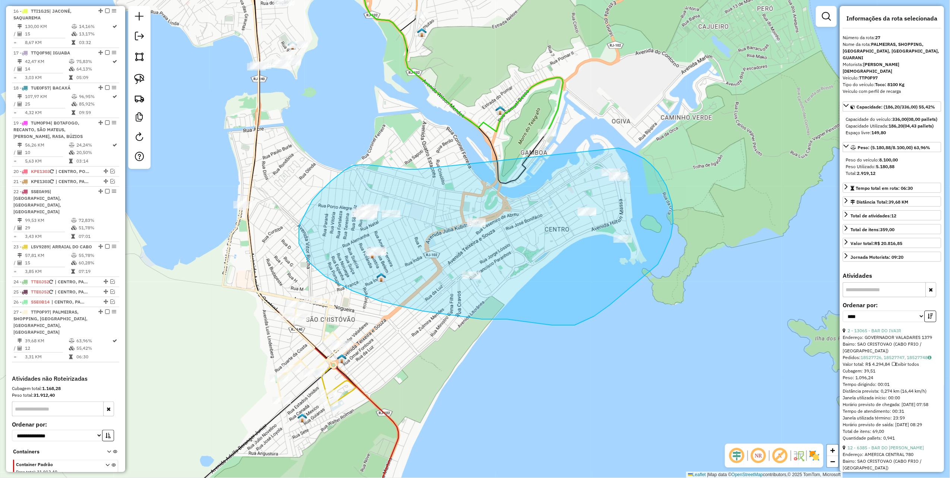
drag, startPoint x: 406, startPoint y: 169, endPoint x: 618, endPoint y: 148, distance: 213.1
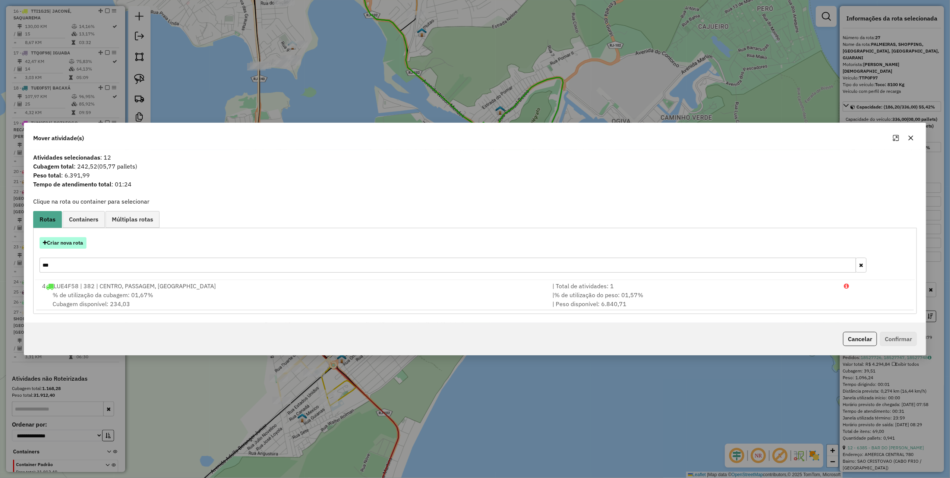
click at [73, 237] on button "Criar nova rota" at bounding box center [62, 243] width 47 height 12
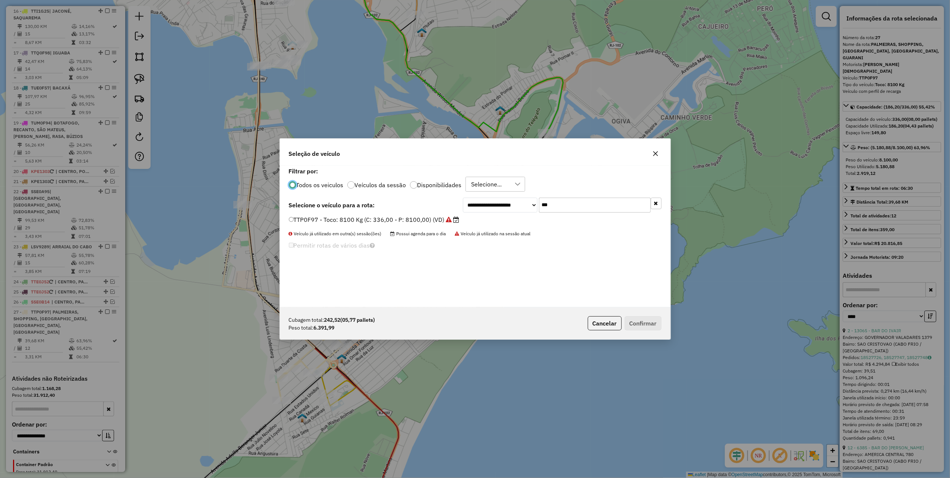
click at [564, 208] on input "***" at bounding box center [595, 204] width 112 height 15
type input "***"
drag, startPoint x: 465, startPoint y: 222, endPoint x: 477, endPoint y: 226, distance: 12.0
click at [465, 222] on label "LUE4F58 - 382 - Toco: 6950 Kg (C: 238,00 - P: 6950,00) (VD)" at bounding box center [382, 219] width 187 height 9
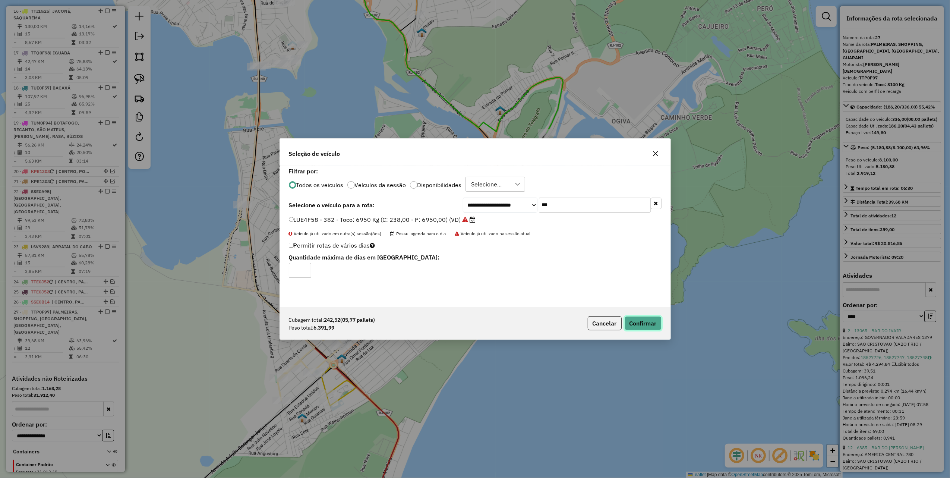
click at [642, 321] on button "Confirmar" at bounding box center [642, 323] width 37 height 14
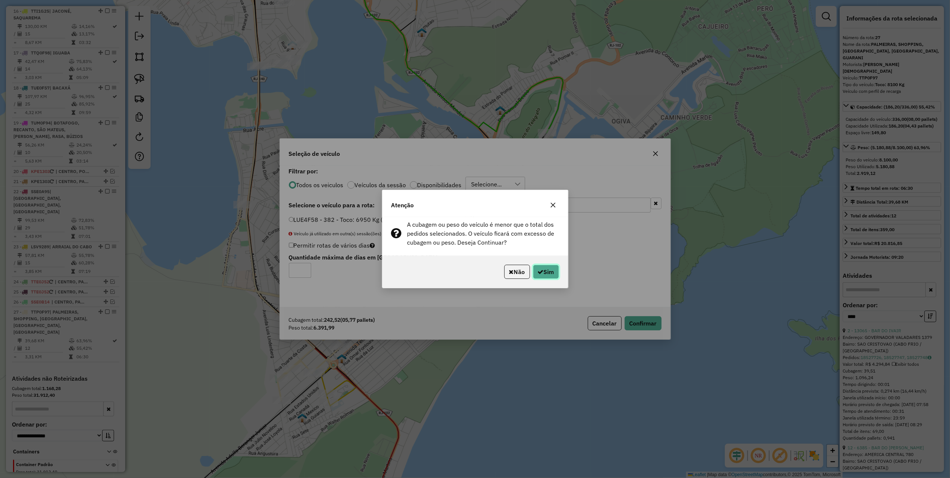
click at [549, 270] on button "Sim" at bounding box center [546, 272] width 26 height 14
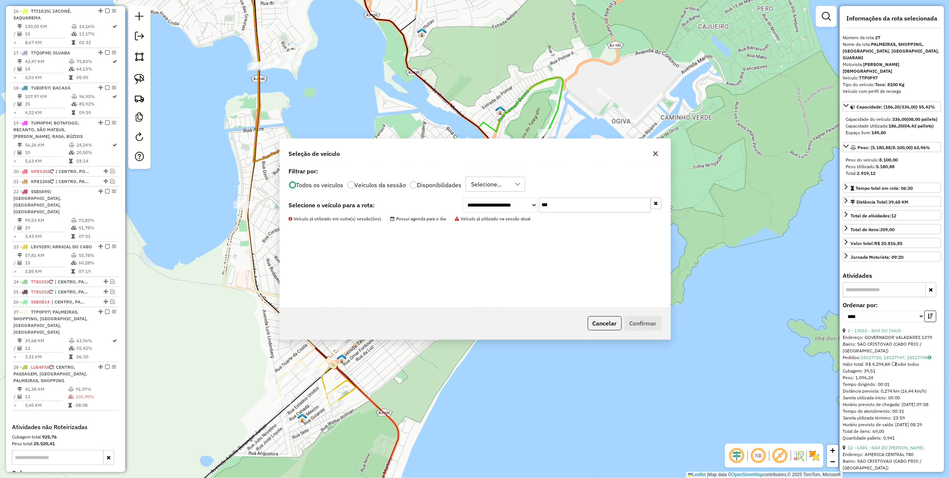
scroll to position [985, 0]
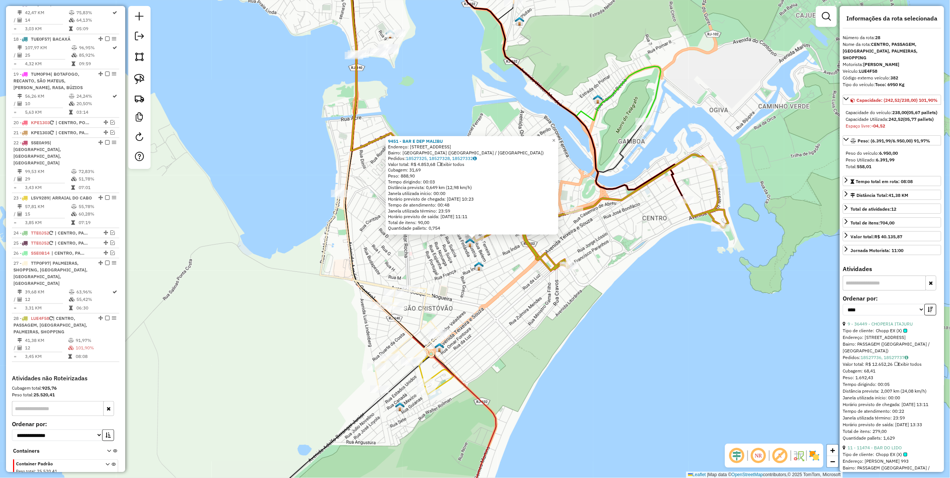
drag, startPoint x: 509, startPoint y: 295, endPoint x: 503, endPoint y: 282, distance: 14.3
click at [509, 294] on div "9451 - BAR E DEP MALIBU Endereço: [STREET_ADDRESS] Pedidos: 18527325, 18527328,…" at bounding box center [475, 239] width 950 height 478
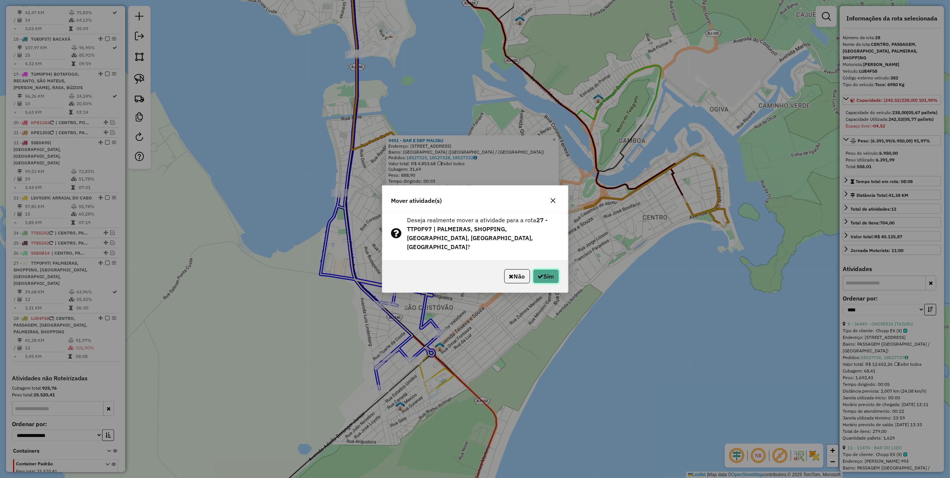
click at [551, 276] on button "Sim" at bounding box center [546, 276] width 26 height 14
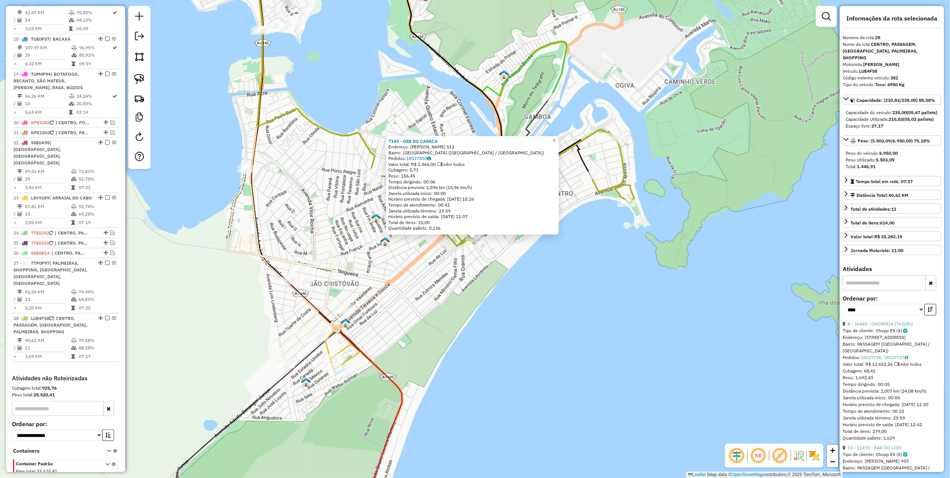
click at [418, 278] on div "7143 - DSB DO CABECA Endereço: SANTANA 512 Bairro: [GEOGRAPHIC_DATA] ([GEOGRAPH…" at bounding box center [475, 239] width 950 height 478
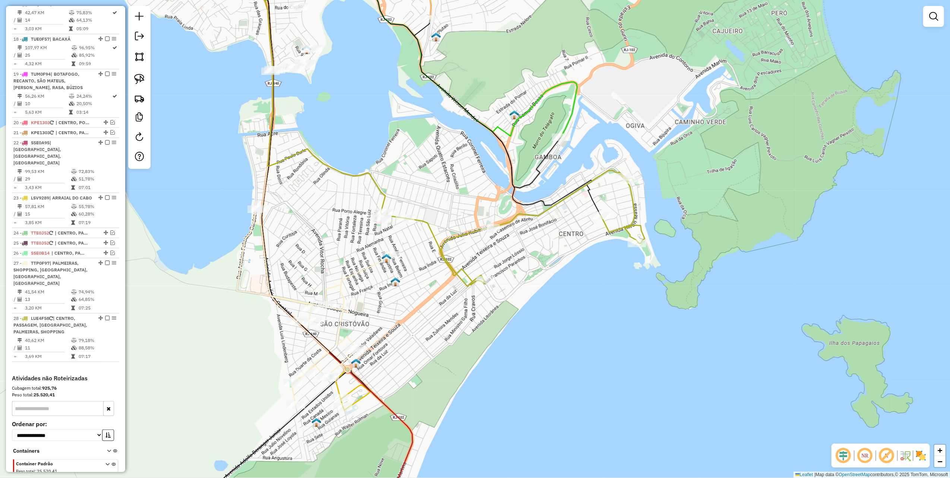
drag, startPoint x: 314, startPoint y: 209, endPoint x: 326, endPoint y: 254, distance: 46.3
click at [326, 254] on div "Janela de atendimento Grade de atendimento Capacidade Transportadoras Veículos …" at bounding box center [475, 239] width 950 height 478
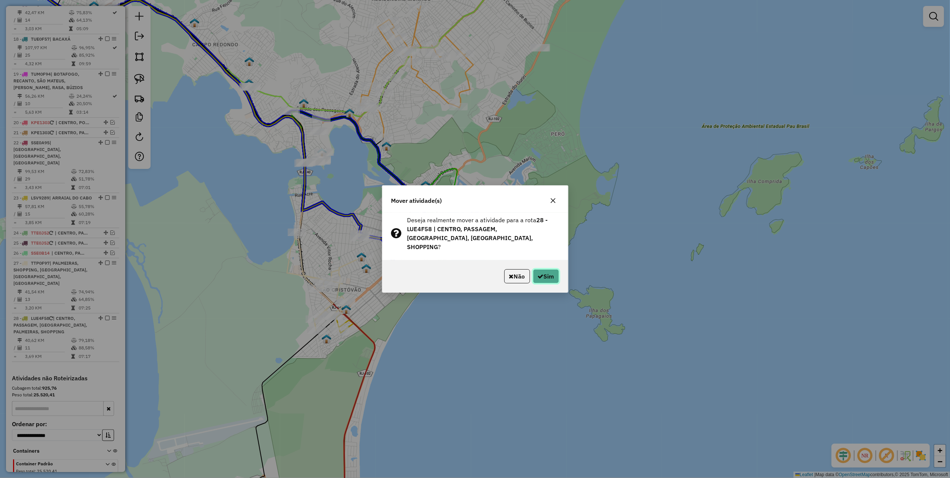
click at [534, 276] on button "Sim" at bounding box center [546, 276] width 26 height 14
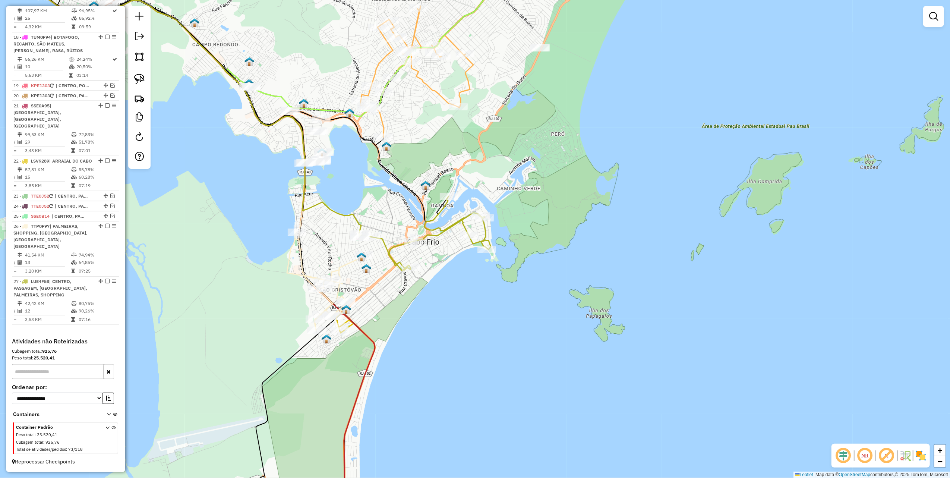
scroll to position [944, 0]
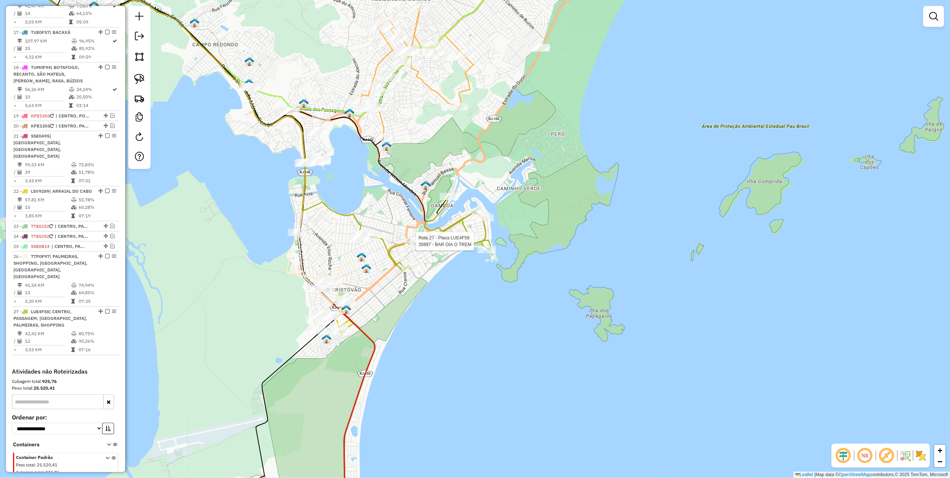
select select "*********"
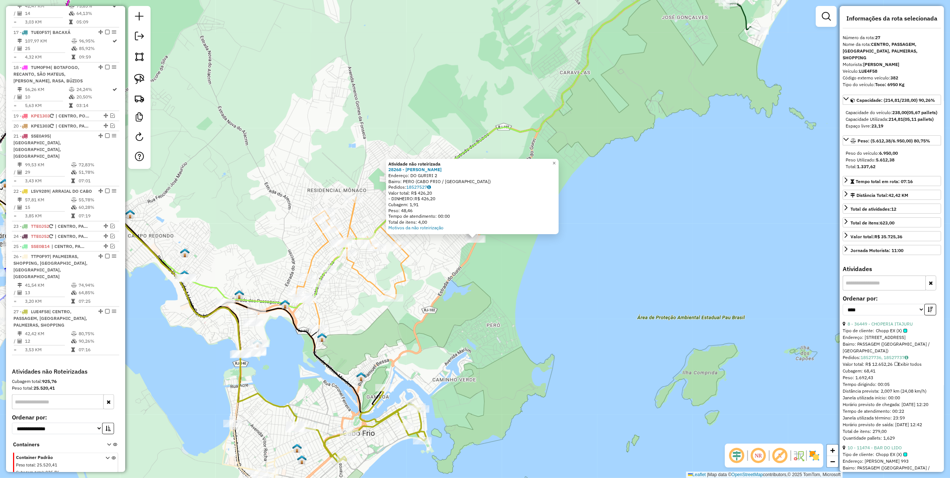
click at [494, 283] on div "Atividade não roteirizada 28268 - [PERSON_NAME]: DO GURIRI 2 Bairro: PERO (CABO…" at bounding box center [475, 239] width 950 height 478
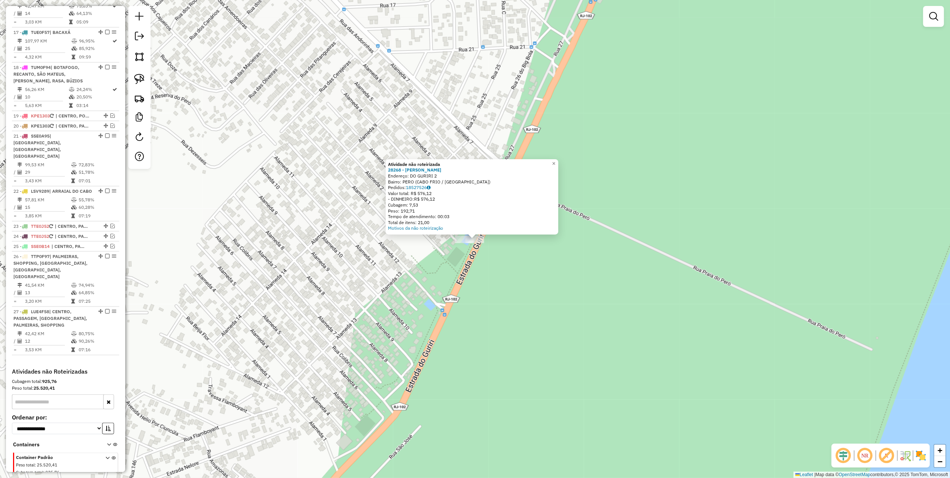
click at [436, 261] on div "Atividade não roteirizada 28268 - [PERSON_NAME]: DO GURIRI 2 Bairro: PERO (CABO…" at bounding box center [475, 239] width 950 height 478
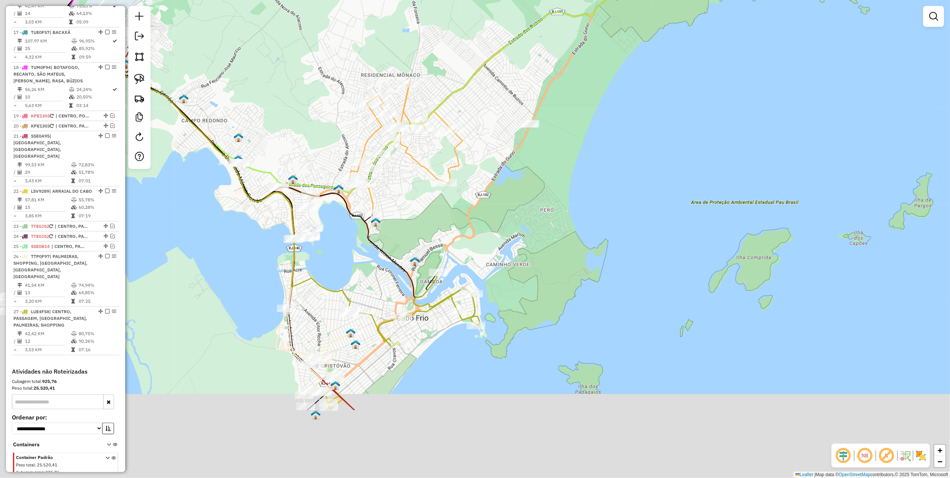
drag, startPoint x: 454, startPoint y: 218, endPoint x: 535, endPoint y: 105, distance: 139.4
click at [531, 112] on div "Janela de atendimento Grade de atendimento Capacidade Transportadoras Veículos …" at bounding box center [475, 239] width 950 height 478
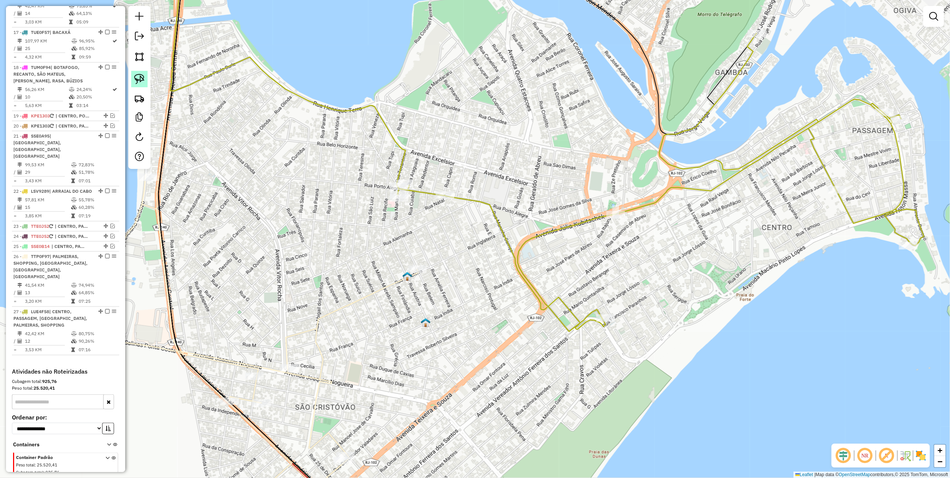
click at [137, 79] on img at bounding box center [139, 79] width 10 height 10
drag, startPoint x: 402, startPoint y: 154, endPoint x: 432, endPoint y: 183, distance: 41.4
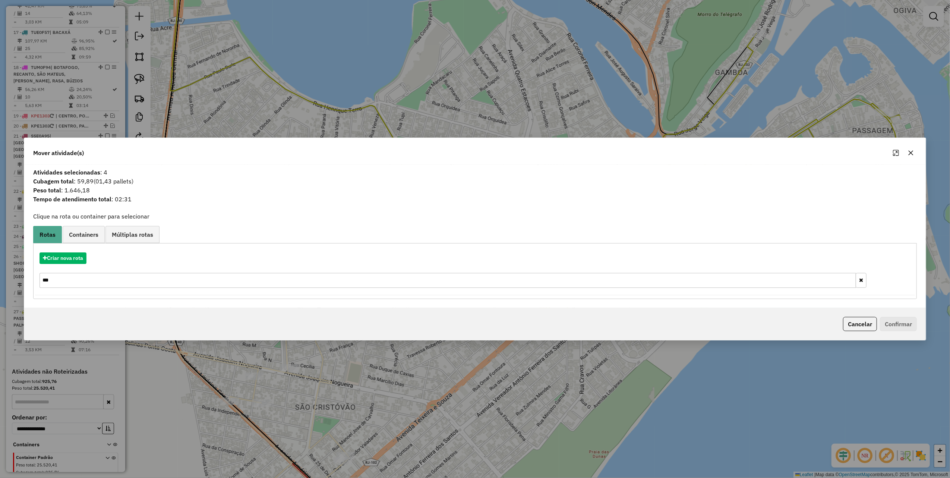
drag, startPoint x: 911, startPoint y: 153, endPoint x: 655, endPoint y: 178, distance: 257.5
click at [911, 153] on icon "button" at bounding box center [910, 153] width 5 height 5
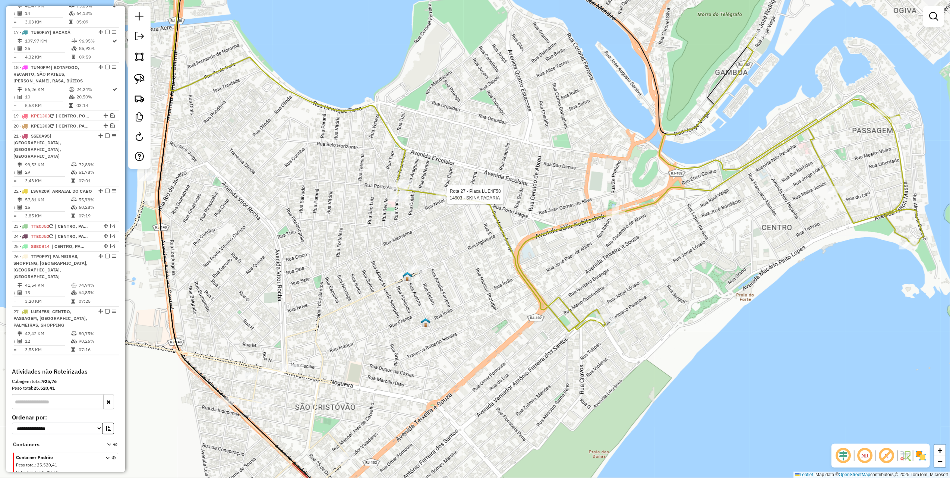
select select "*********"
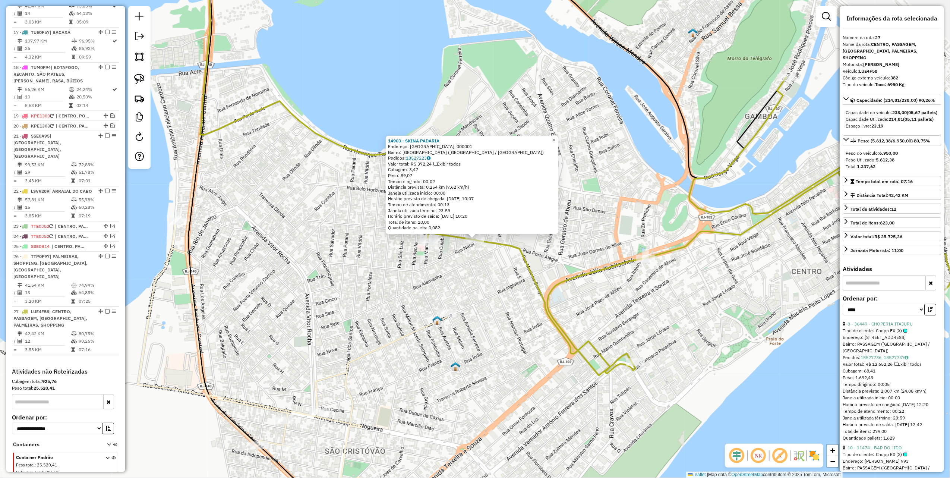
click at [458, 282] on div "14903 - SKINA PADARIA Endereço: [GEOGRAPHIC_DATA], 000001 Bairro: [GEOGRAPHIC_D…" at bounding box center [475, 239] width 950 height 478
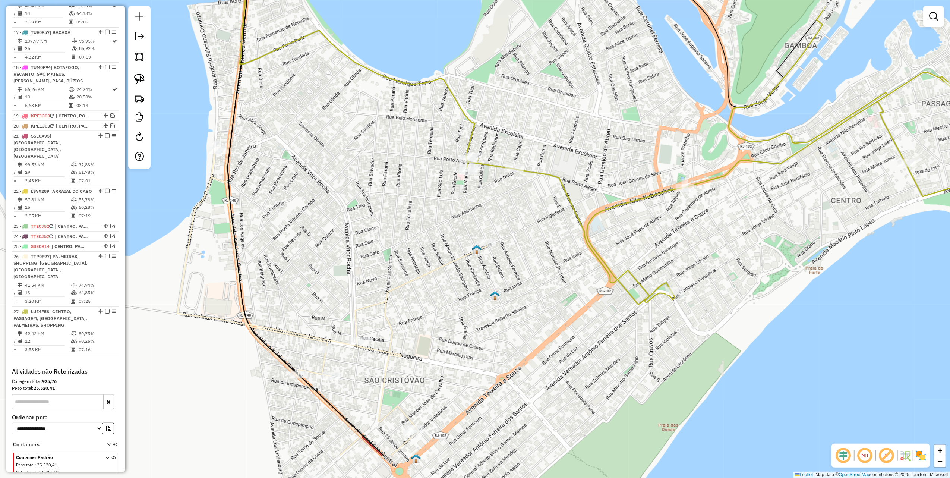
drag, startPoint x: 507, startPoint y: 231, endPoint x: 514, endPoint y: 207, distance: 24.8
click at [513, 212] on div "Janela de atendimento Grade de atendimento Capacidade Transportadoras Veículos …" at bounding box center [475, 239] width 950 height 478
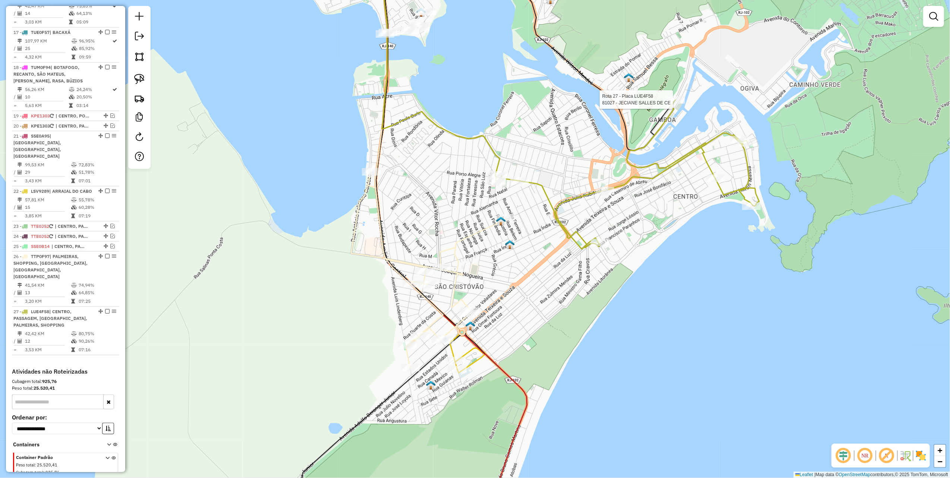
select select "*********"
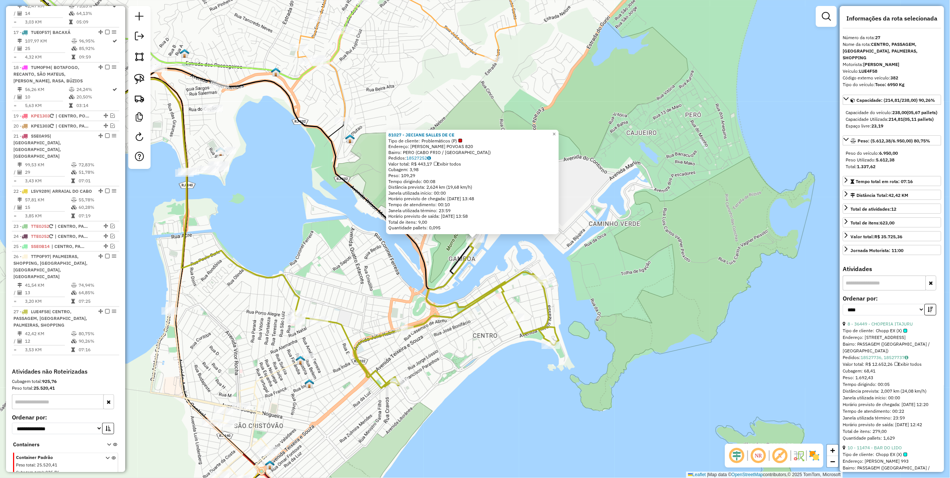
click at [413, 259] on div "81027 - JECIANE SALLES DE CE Tipo de cliente: Problemáticos (P) Endereço: [PERS…" at bounding box center [475, 239] width 950 height 478
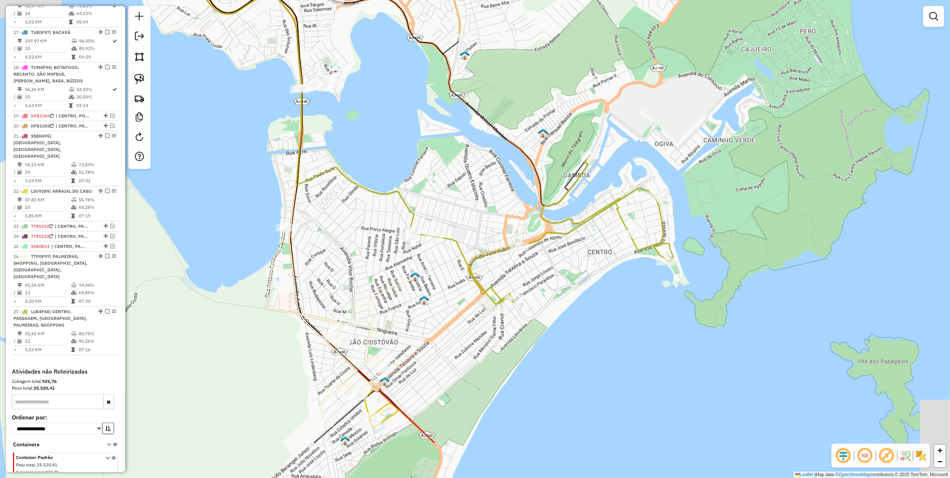
drag, startPoint x: 378, startPoint y: 262, endPoint x: 523, endPoint y: 199, distance: 158.5
click at [522, 152] on div "Janela de atendimento Grade de atendimento Capacidade Transportadoras Veículos …" at bounding box center [475, 239] width 950 height 478
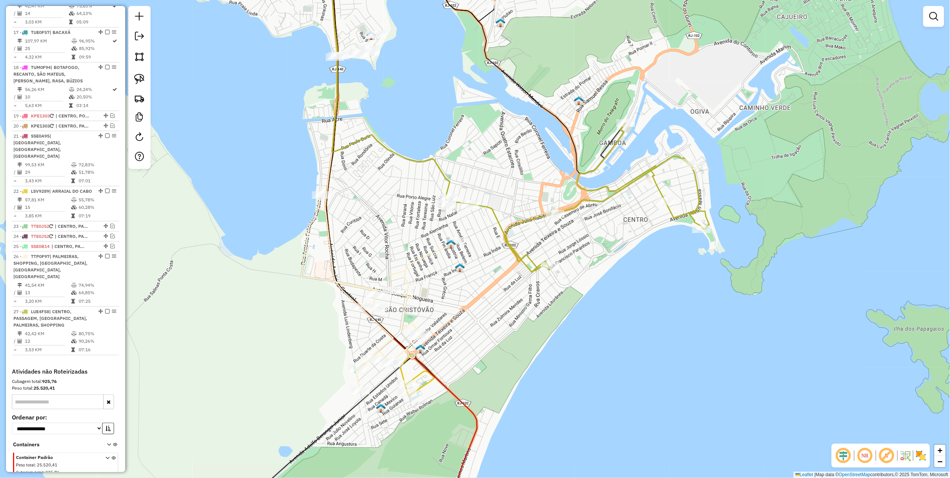
click at [554, 258] on div "Janela de atendimento Grade de atendimento Capacidade Transportadoras Veículos …" at bounding box center [475, 239] width 950 height 478
select select "*********"
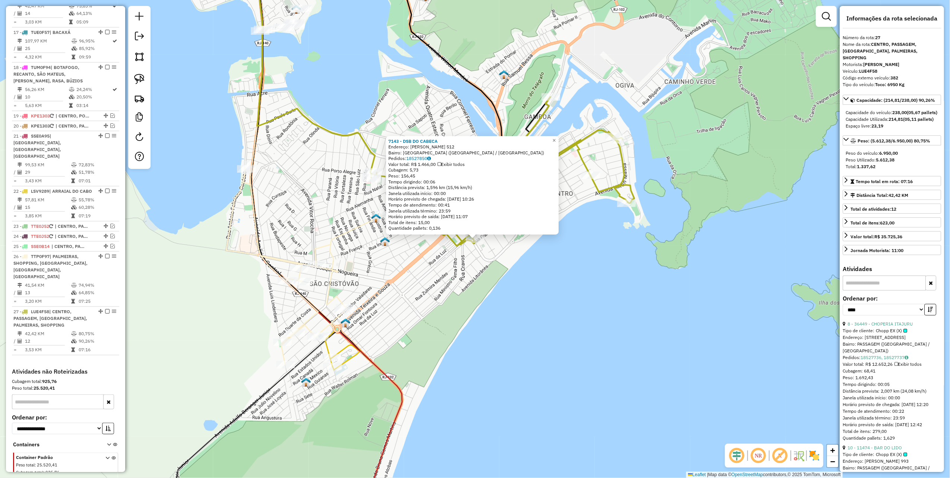
click at [433, 278] on div "7143 - DSB DO CABECA Endereço: SANTANA 512 Bairro: VILA NOVA (CABO FRIO / RJ) P…" at bounding box center [475, 239] width 950 height 478
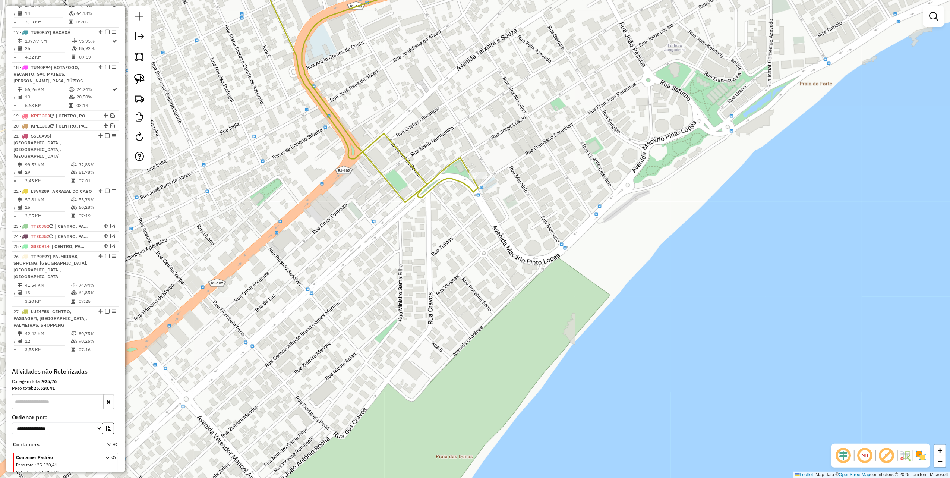
drag, startPoint x: 359, startPoint y: 294, endPoint x: 376, endPoint y: 261, distance: 37.2
click at [376, 261] on div "Janela de atendimento Grade de atendimento Capacidade Transportadoras Veículos …" at bounding box center [475, 239] width 950 height 478
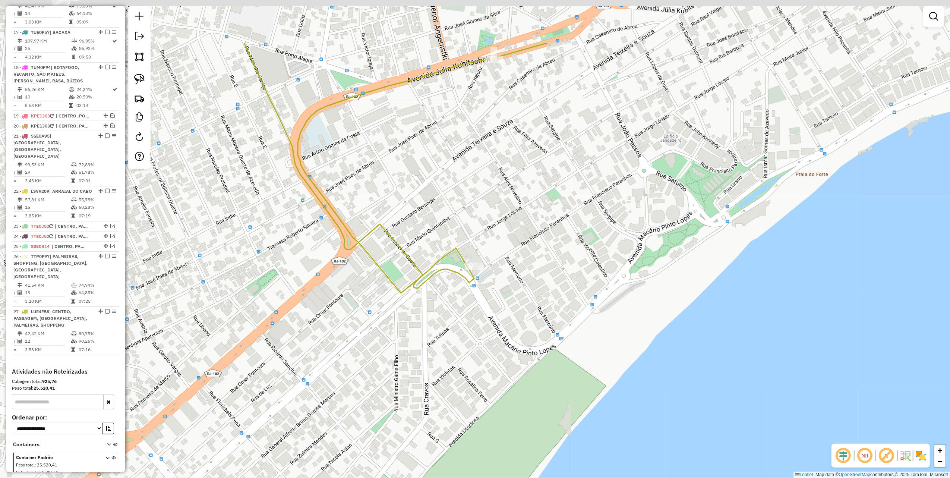
drag, startPoint x: 435, startPoint y: 186, endPoint x: 431, endPoint y: 281, distance: 95.1
click at [431, 279] on icon at bounding box center [642, 168] width 796 height 250
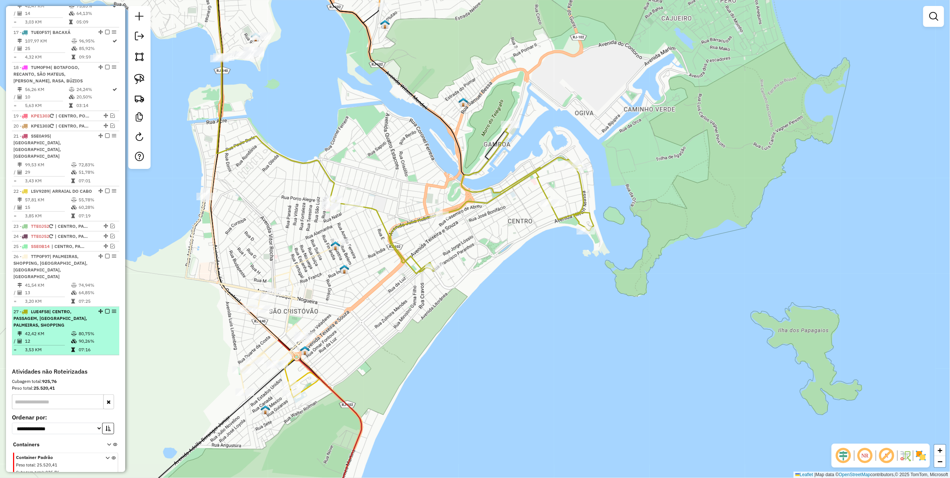
click at [105, 309] on em at bounding box center [107, 311] width 4 height 4
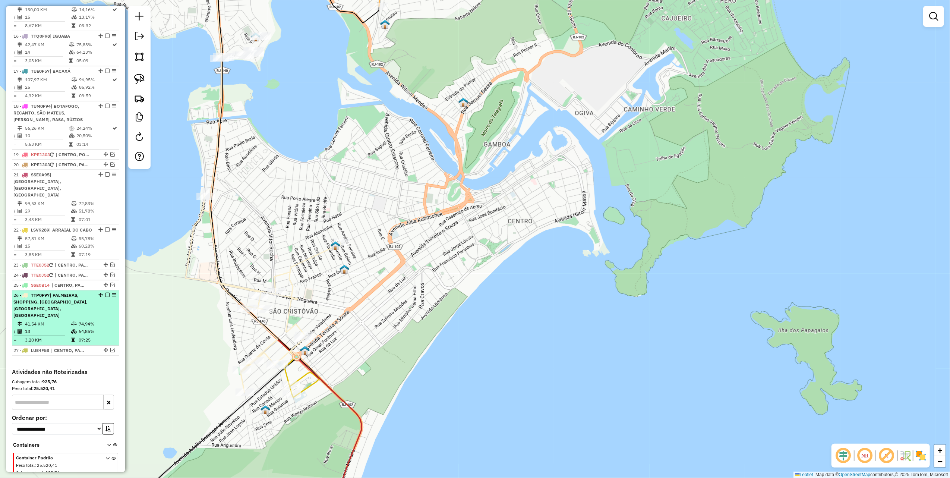
click at [106, 292] on em at bounding box center [107, 294] width 4 height 4
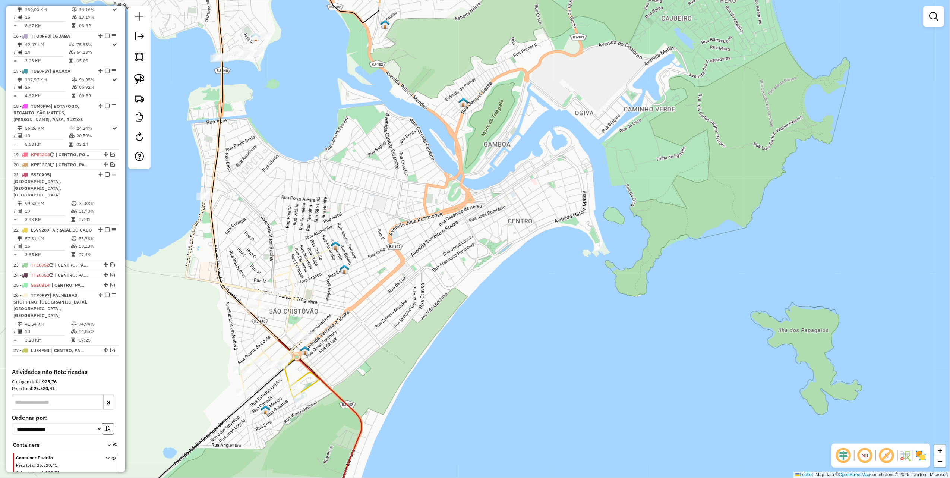
scroll to position [867, 0]
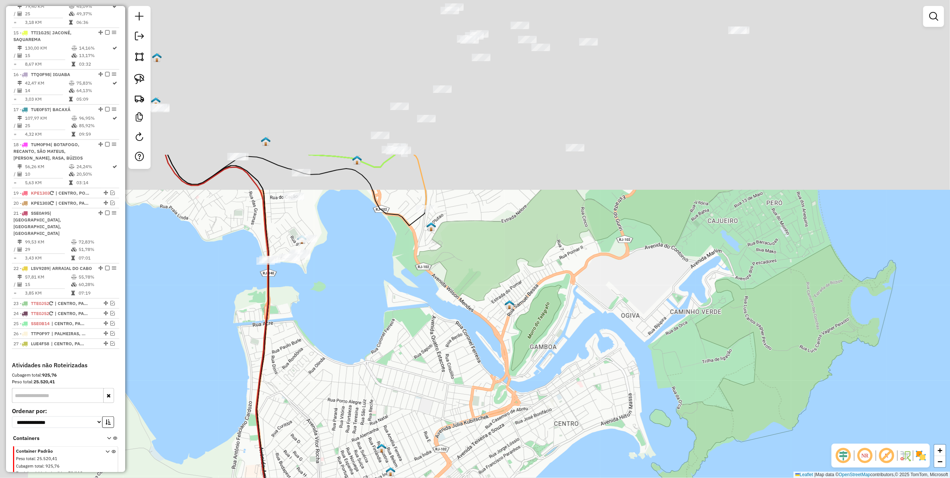
drag, startPoint x: 369, startPoint y: 294, endPoint x: 402, endPoint y: 403, distance: 114.5
click at [402, 403] on div "Janela de atendimento Grade de atendimento Capacidade Transportadoras Veículos …" at bounding box center [475, 239] width 950 height 478
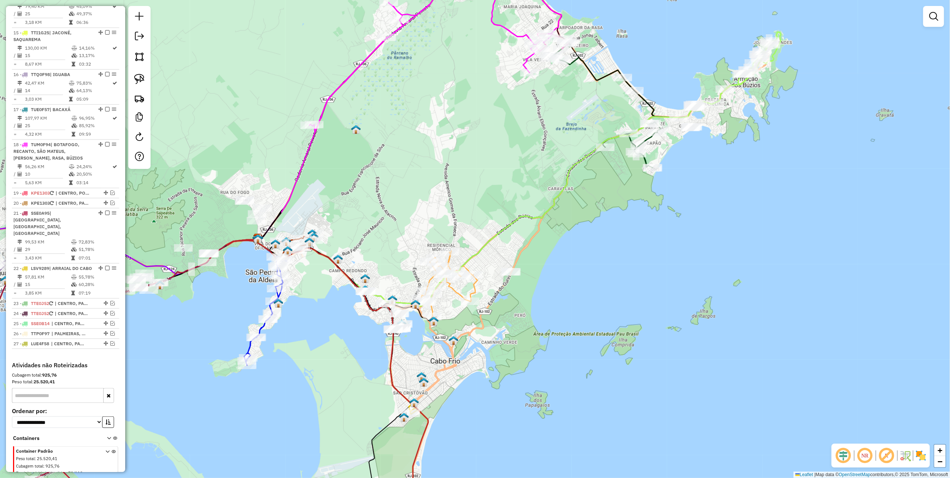
drag, startPoint x: 378, startPoint y: 219, endPoint x: 401, endPoint y: 196, distance: 32.9
click at [400, 197] on div "Janela de atendimento Grade de atendimento Capacidade Transportadoras Veículos …" at bounding box center [475, 239] width 950 height 478
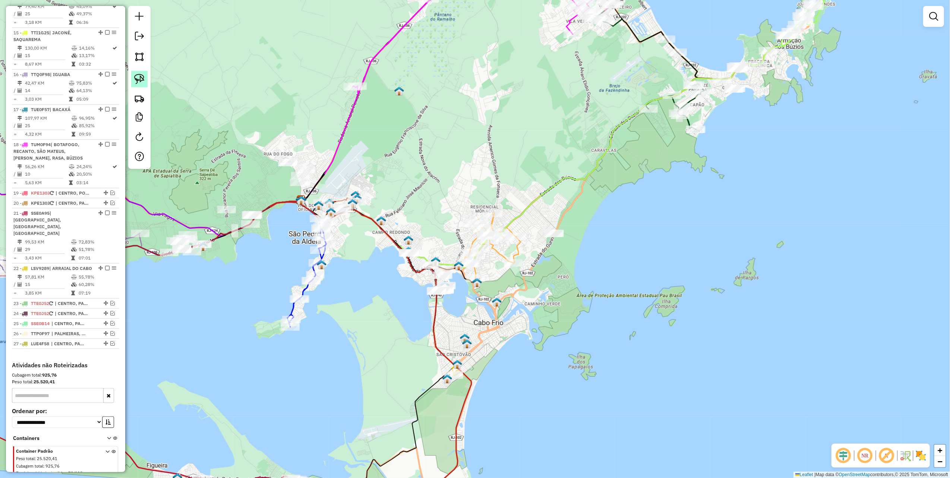
click at [144, 79] on img at bounding box center [139, 79] width 10 height 10
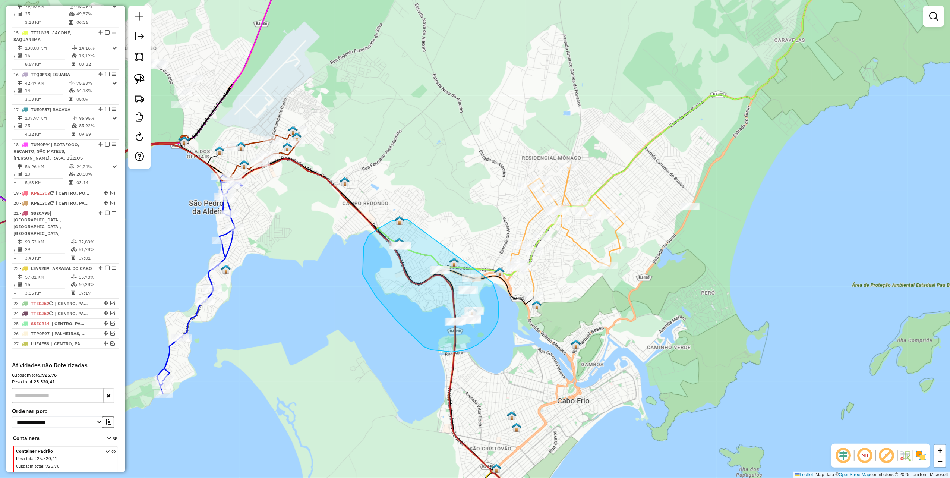
drag, startPoint x: 403, startPoint y: 219, endPoint x: 492, endPoint y: 281, distance: 107.9
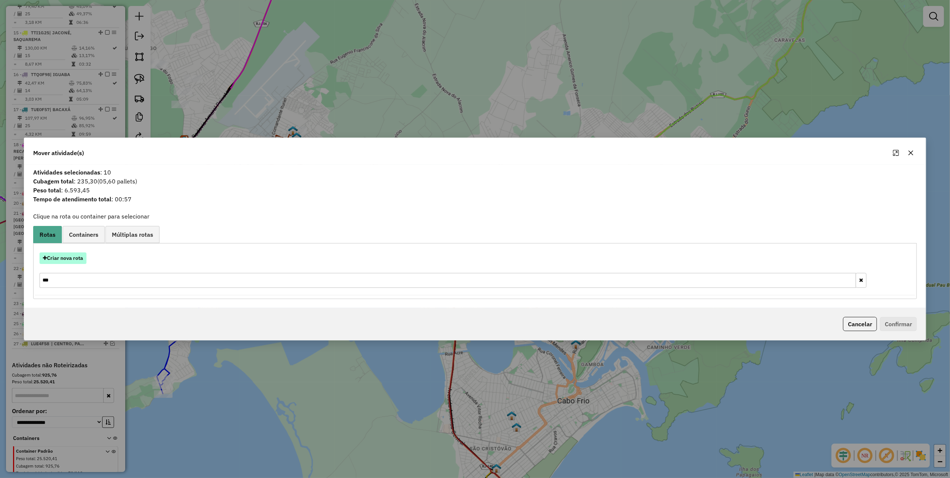
click at [76, 256] on button "Criar nova rota" at bounding box center [62, 258] width 47 height 12
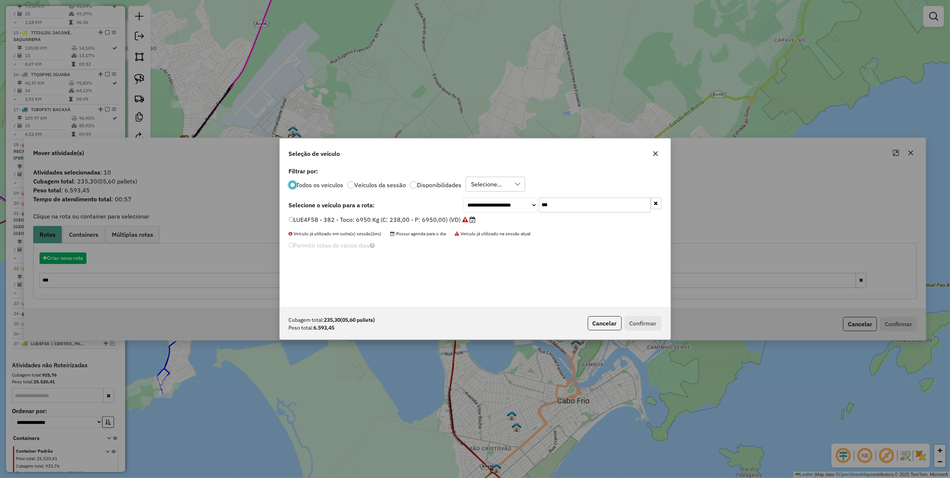
scroll to position [4, 2]
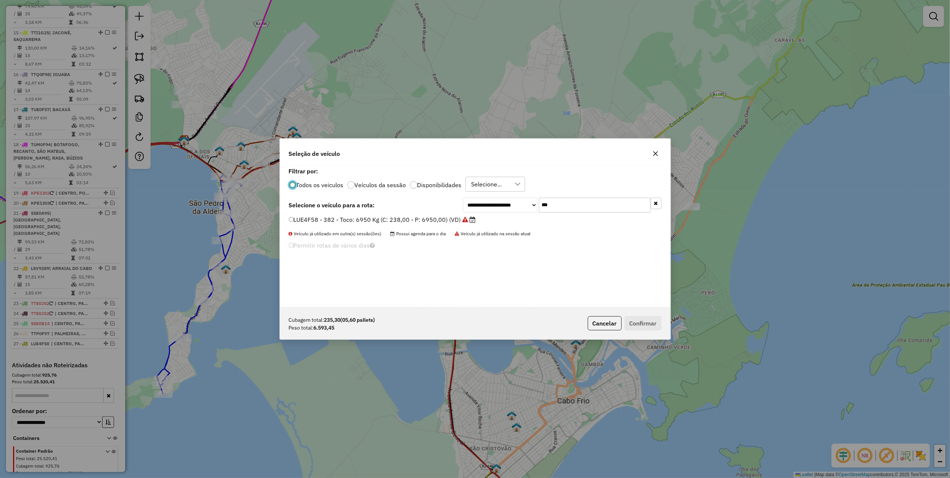
click at [557, 206] on input "***" at bounding box center [595, 204] width 112 height 15
type input "***"
click at [434, 222] on label "LUO8C06 - Toco: 8100 Kg (C: 336,00 - P: 8100,00) (VD)" at bounding box center [371, 219] width 164 height 9
click at [637, 325] on button "Confirmar" at bounding box center [642, 323] width 37 height 14
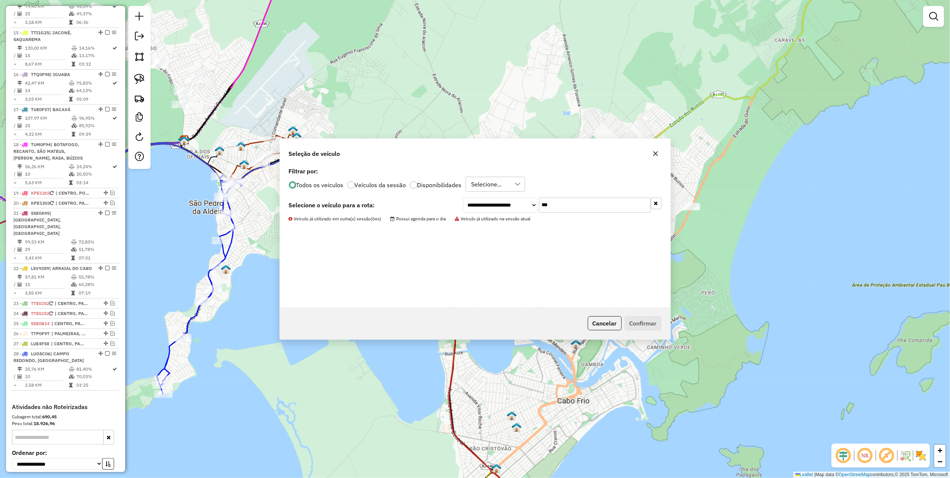
scroll to position [908, 0]
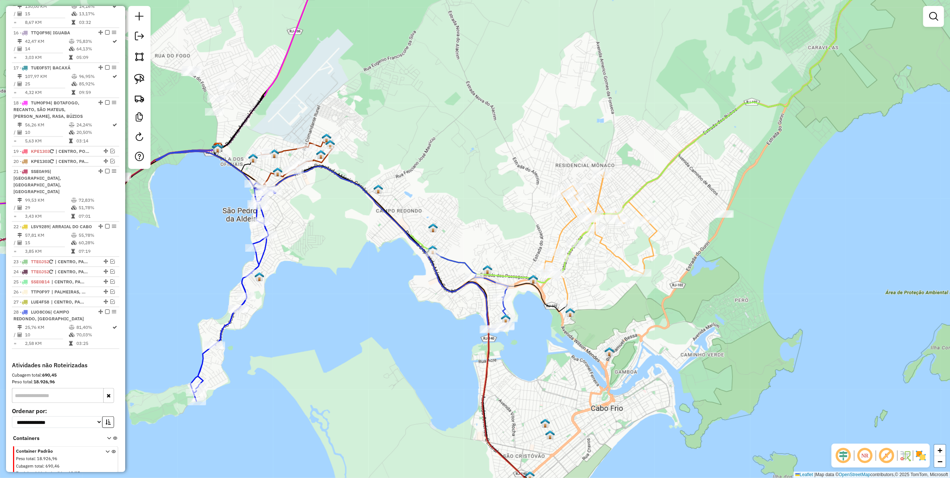
drag, startPoint x: 399, startPoint y: 103, endPoint x: 671, endPoint y: 166, distance: 279.9
click at [670, 165] on div "Janela de atendimento Grade de atendimento Capacidade Transportadoras Veículos …" at bounding box center [475, 239] width 950 height 478
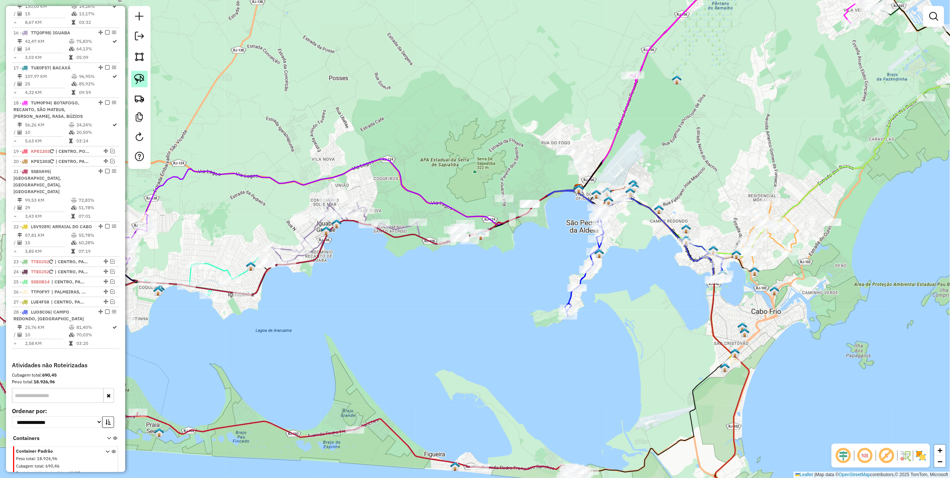
click at [143, 80] on img at bounding box center [139, 79] width 10 height 10
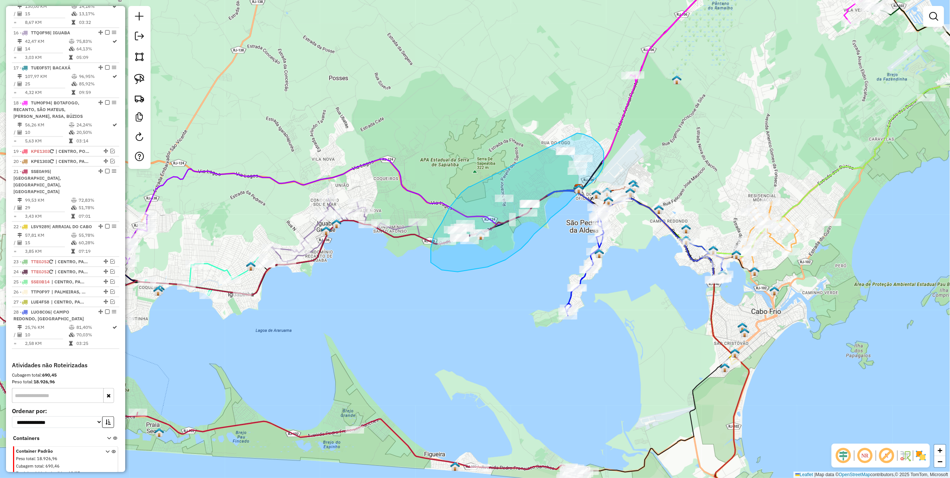
drag, startPoint x: 469, startPoint y: 187, endPoint x: 551, endPoint y: 132, distance: 99.2
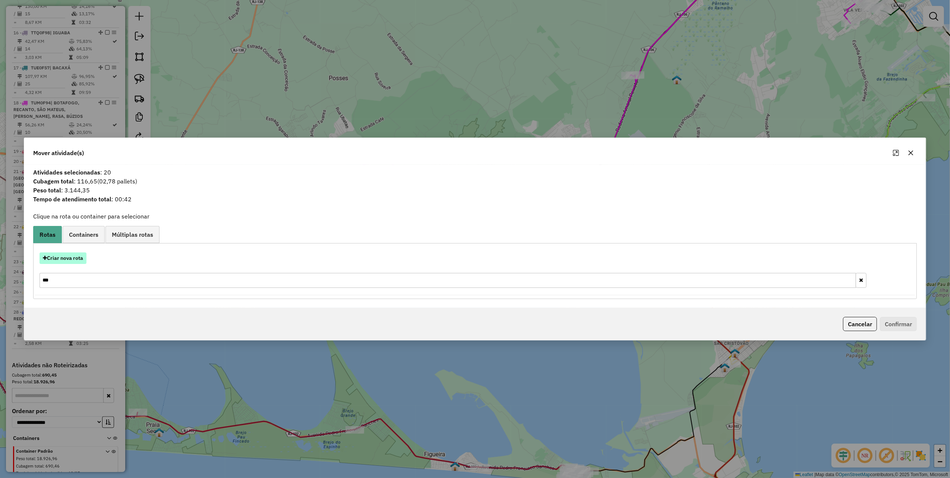
click at [76, 258] on button "Criar nova rota" at bounding box center [62, 258] width 47 height 12
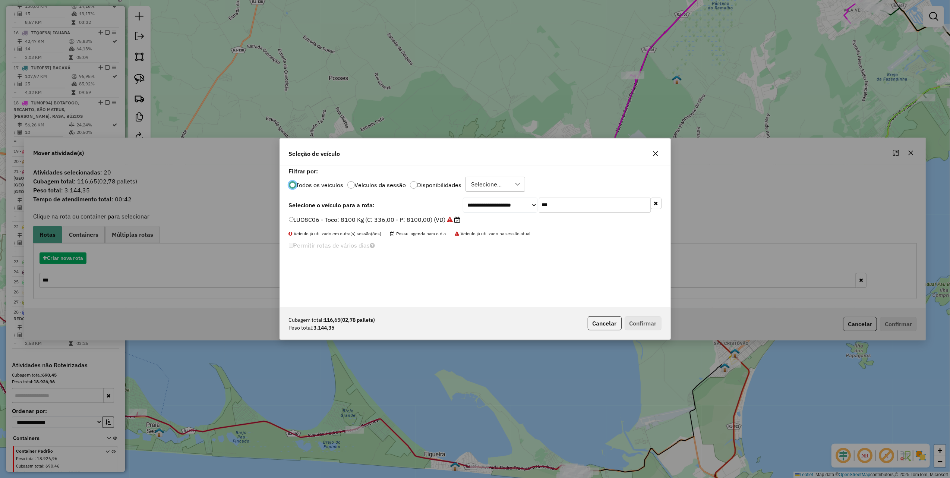
scroll to position [4, 2]
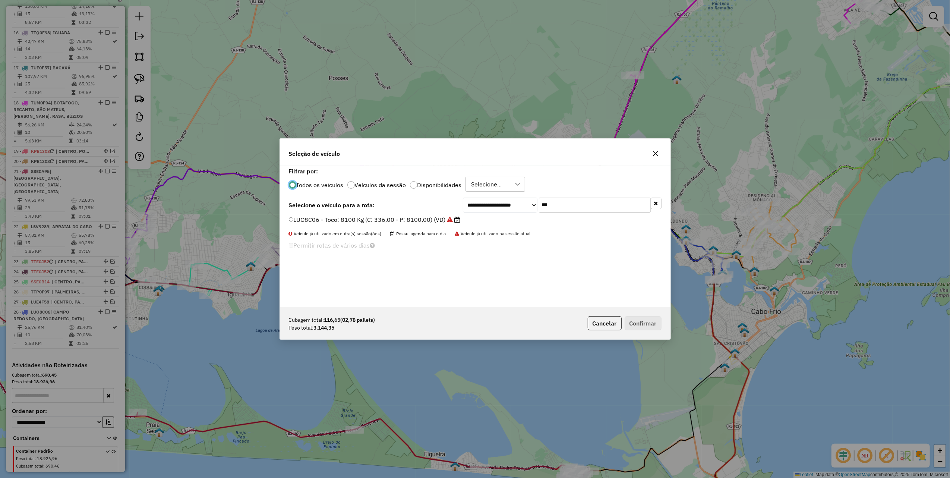
click at [585, 205] on input "***" at bounding box center [595, 204] width 112 height 15
type input "****"
click at [393, 221] on label "KRY4499 - Toco: 8100 Kg (C: 336,00 - P: 8100,00) (VD)" at bounding box center [367, 219] width 156 height 9
click at [659, 325] on button "Confirmar" at bounding box center [642, 323] width 37 height 14
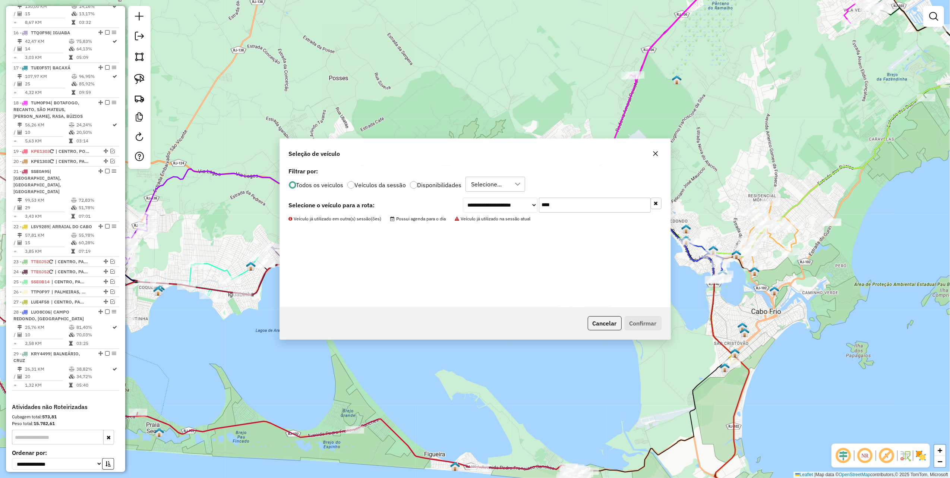
scroll to position [951, 0]
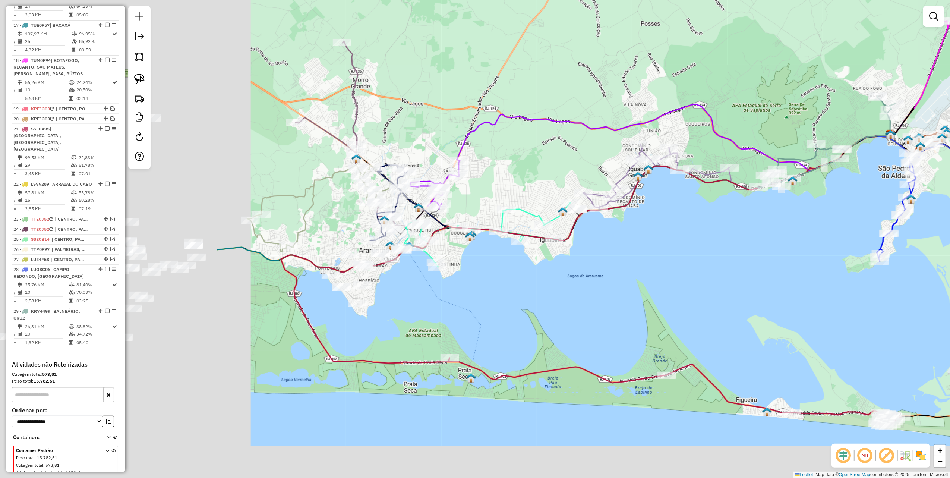
drag, startPoint x: 451, startPoint y: 285, endPoint x: 764, endPoint y: 224, distance: 319.6
click at [764, 227] on div "Janela de atendimento Grade de atendimento Capacidade Transportadoras Veículos …" at bounding box center [475, 239] width 950 height 478
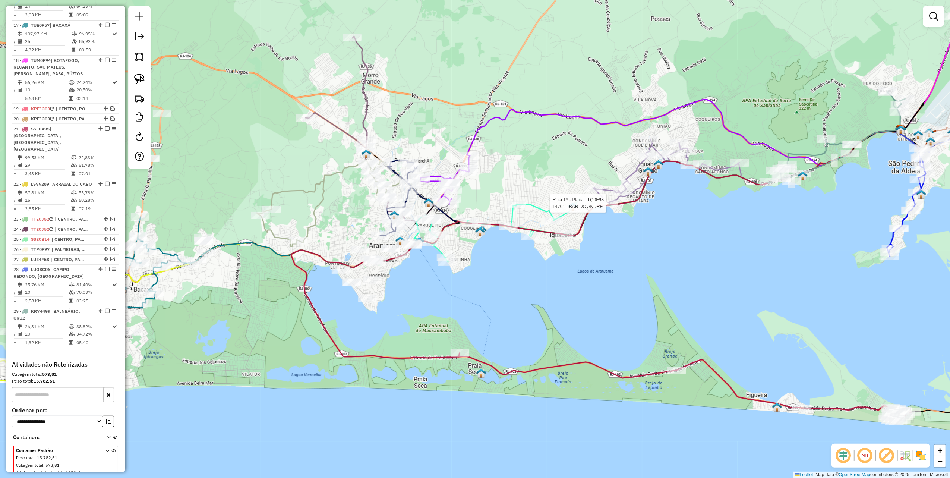
select select "*********"
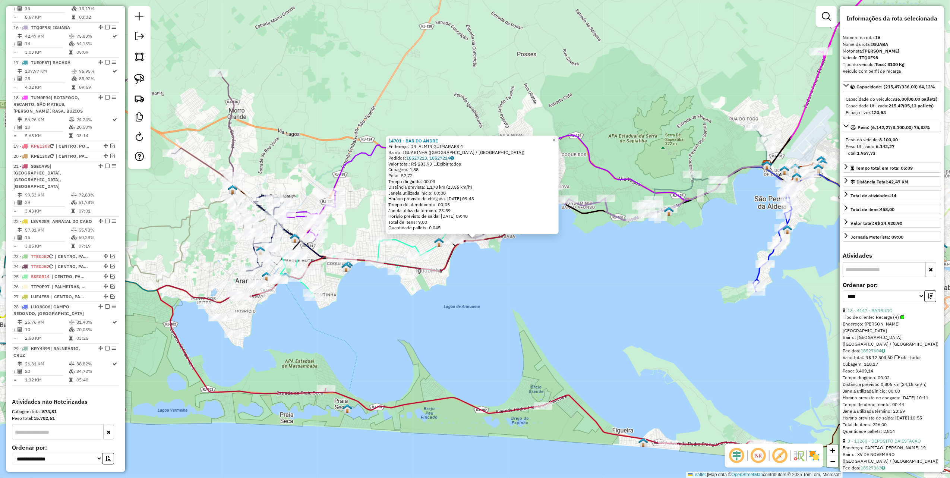
scroll to position [911, 0]
click at [561, 286] on div "14701 - BAR DO ANDRE Endereço: DR. ALMIR GUIMARAES 4 Bairro: IGUABINHA (ARARUAM…" at bounding box center [475, 239] width 950 height 478
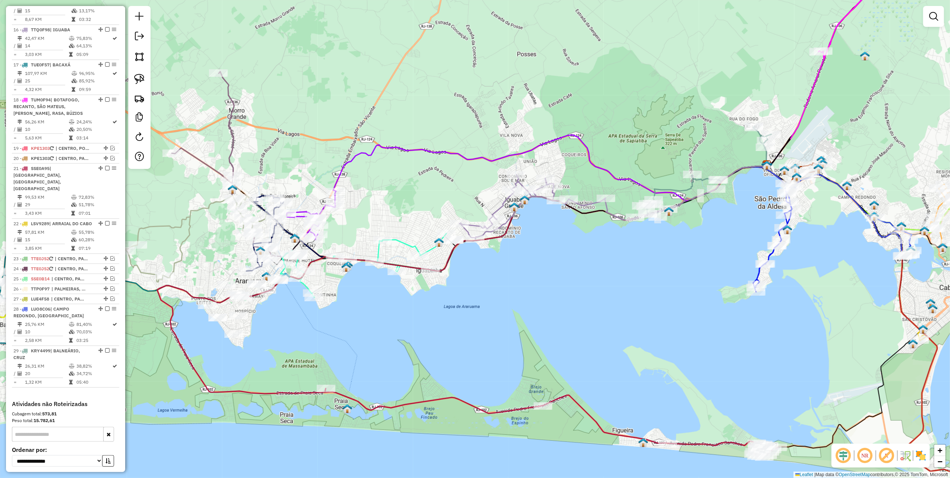
drag, startPoint x: 242, startPoint y: 86, endPoint x: 444, endPoint y: -1, distance: 220.1
click at [444, 0] on html "Aguarde... Pop-up bloqueado! Seu navegador bloqueou automáticamente a abertura …" at bounding box center [475, 239] width 950 height 478
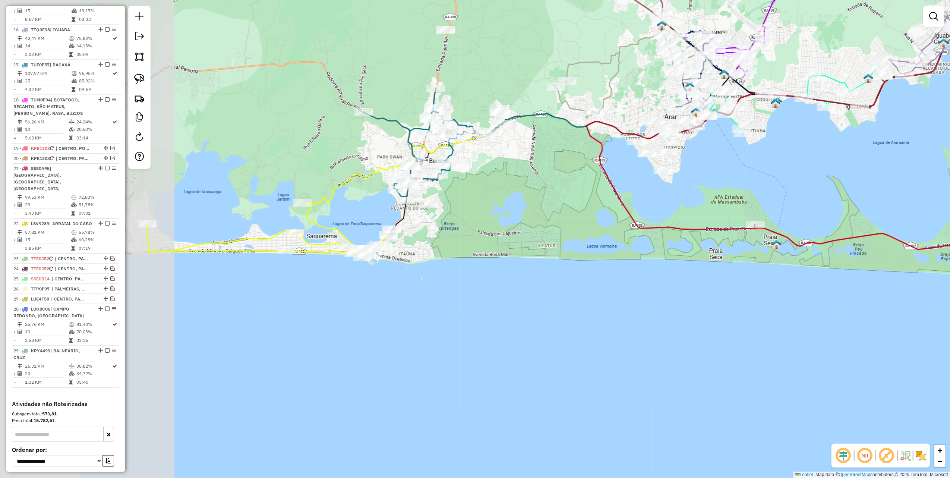
drag, startPoint x: 357, startPoint y: 106, endPoint x: 535, endPoint y: 51, distance: 186.8
click at [534, 51] on div "Janela de atendimento Grade de atendimento Capacidade Transportadoras Veículos …" at bounding box center [475, 239] width 950 height 478
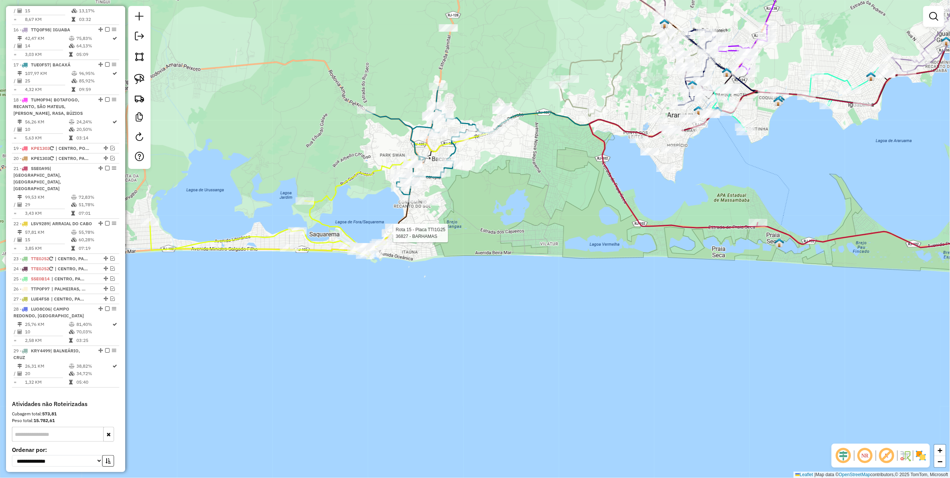
select select "*********"
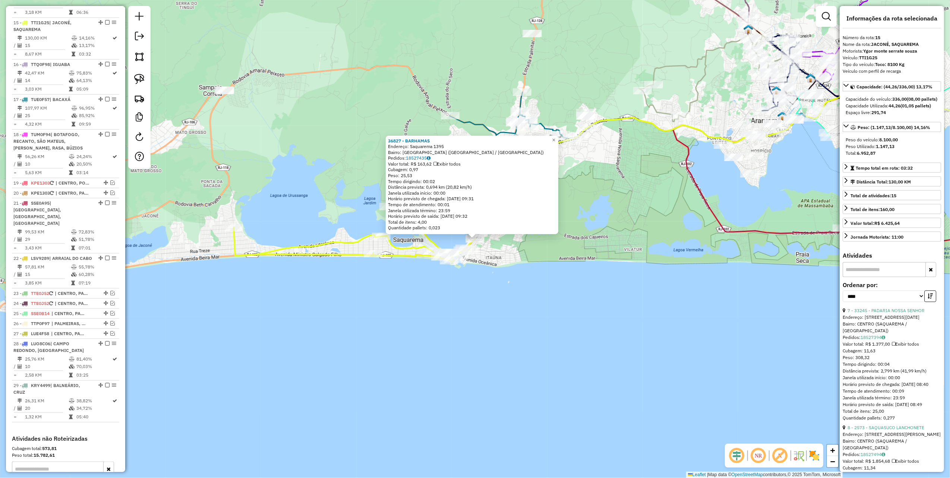
scroll to position [869, 0]
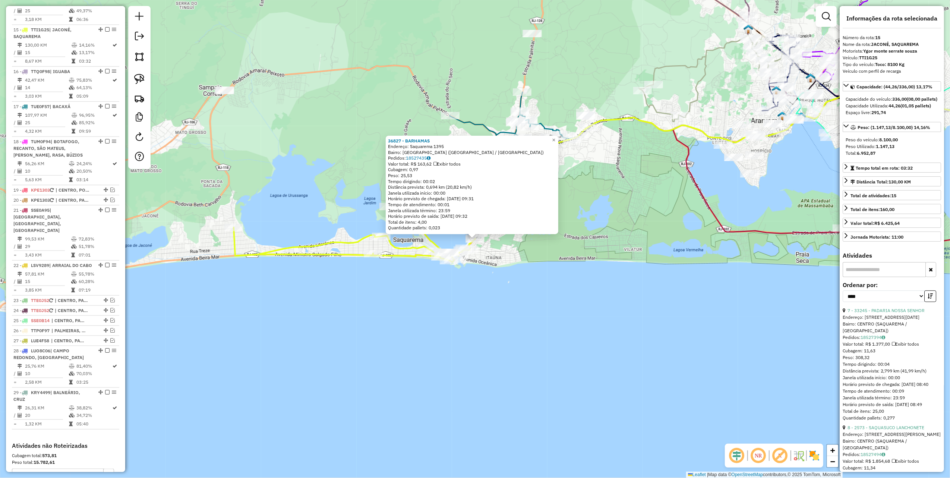
click at [494, 307] on div "36827 - BARHAMAS Endereço: Saquarema 1395 Bairro: PORTO NOVO (SAQUAREMA / RJ) P…" at bounding box center [475, 239] width 950 height 478
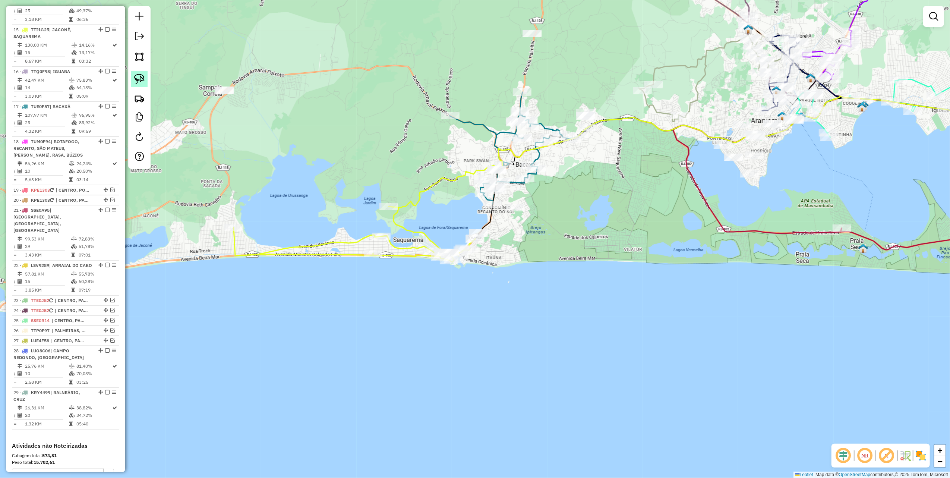
click at [136, 77] on img at bounding box center [139, 79] width 10 height 10
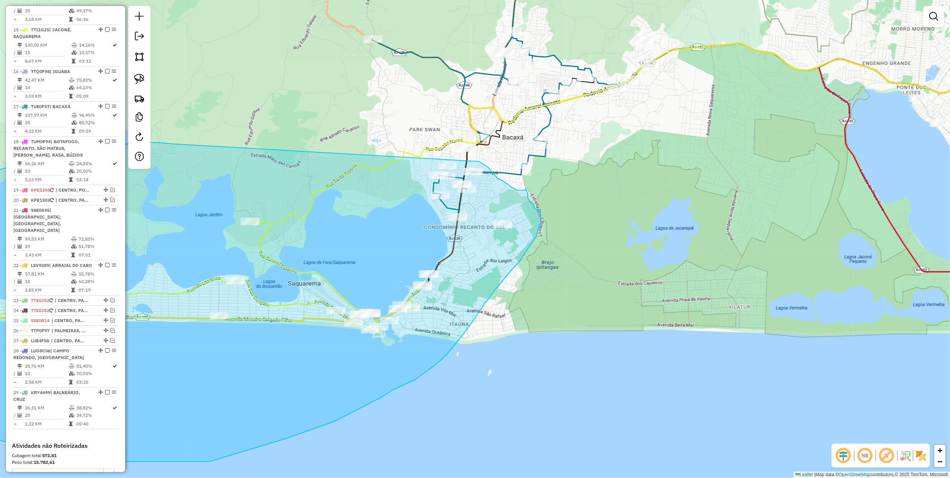
drag, startPoint x: 263, startPoint y: 181, endPoint x: 478, endPoint y: 161, distance: 216.6
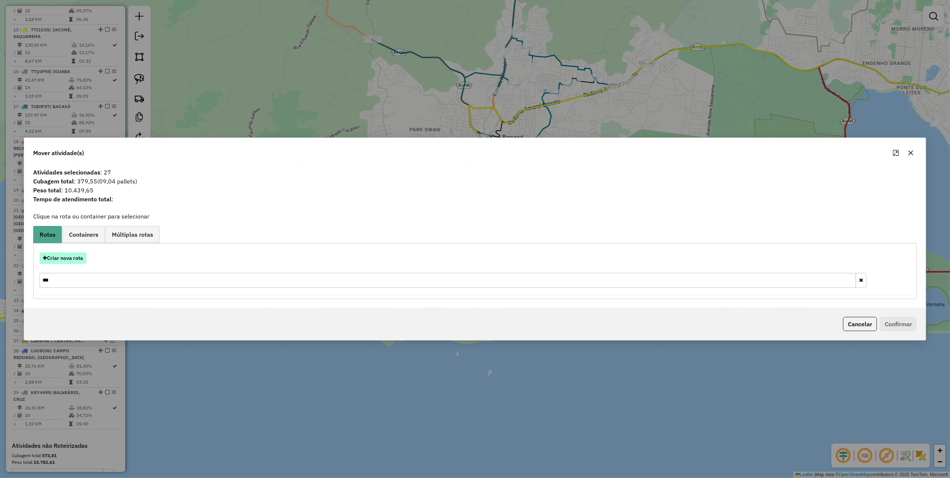
click at [63, 255] on button "Criar nova rota" at bounding box center [62, 258] width 47 height 12
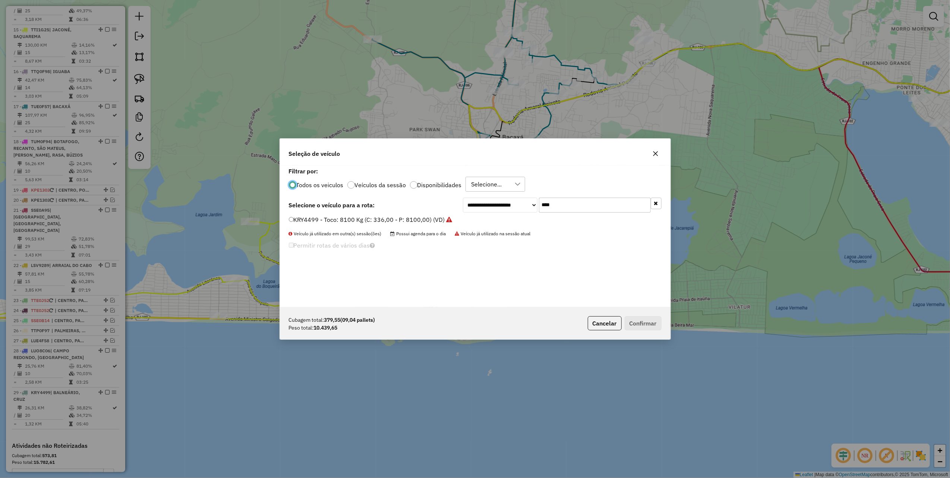
scroll to position [4, 2]
click at [598, 208] on input "****" at bounding box center [595, 204] width 112 height 15
type input "***"
drag, startPoint x: 434, startPoint y: 222, endPoint x: 493, endPoint y: 251, distance: 65.8
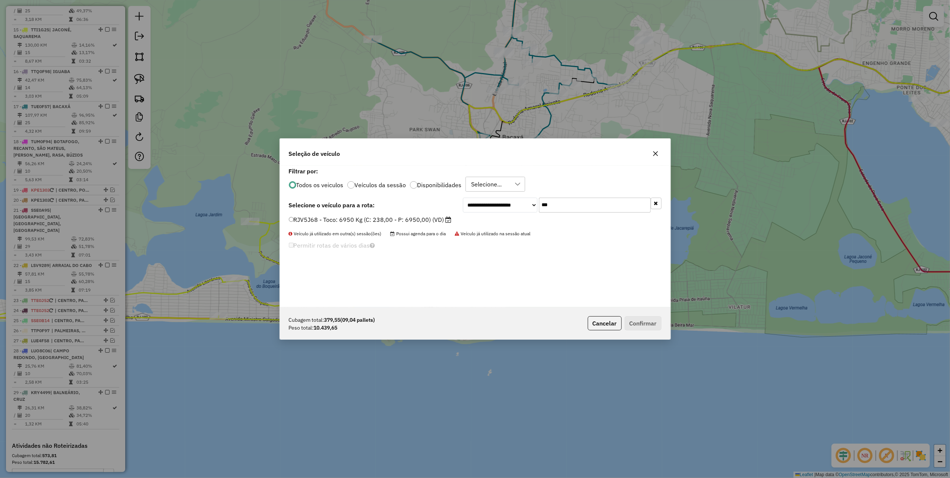
click at [434, 222] on label "RJV5J68 - Toco: 6950 Kg (C: 238,00 - P: 6950,00) (VD)" at bounding box center [370, 219] width 163 height 9
click at [655, 326] on button "Confirmar" at bounding box center [642, 323] width 37 height 14
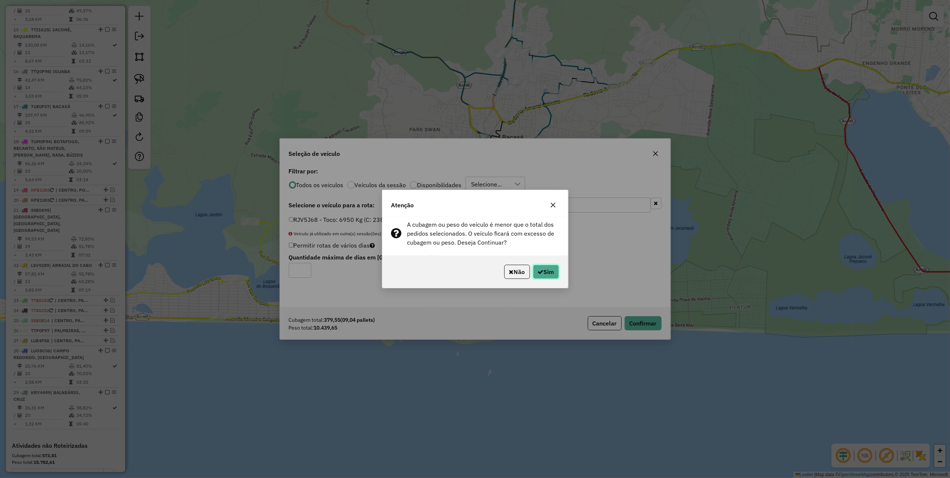
click at [558, 276] on button "Sim" at bounding box center [546, 272] width 26 height 14
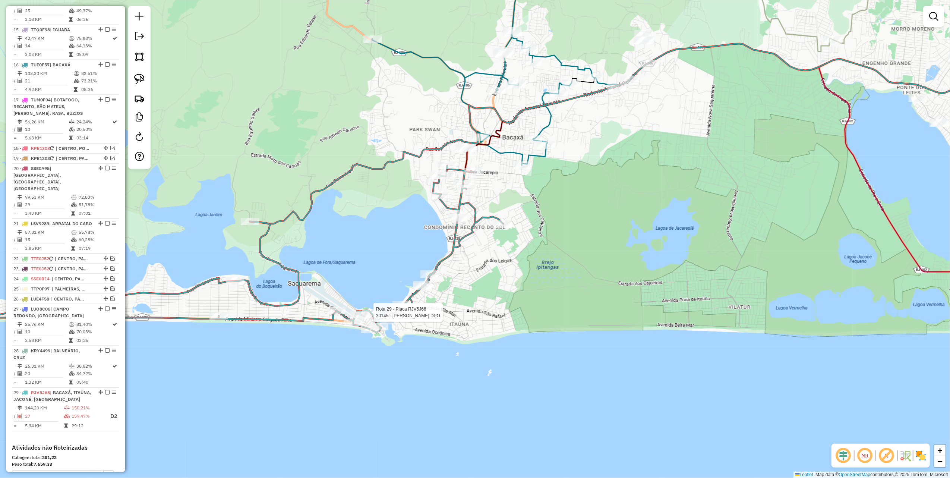
select select "*********"
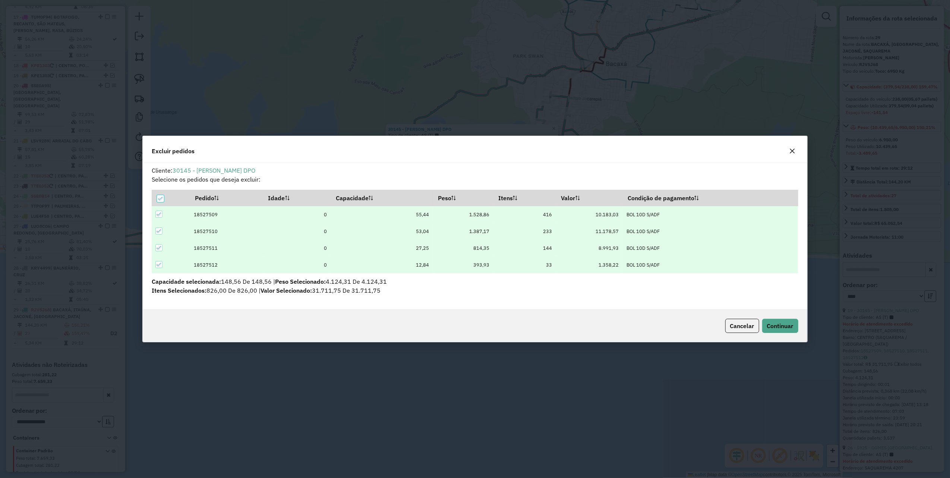
scroll to position [0, 0]
click at [785, 323] on span "Continuar" at bounding box center [780, 325] width 26 height 7
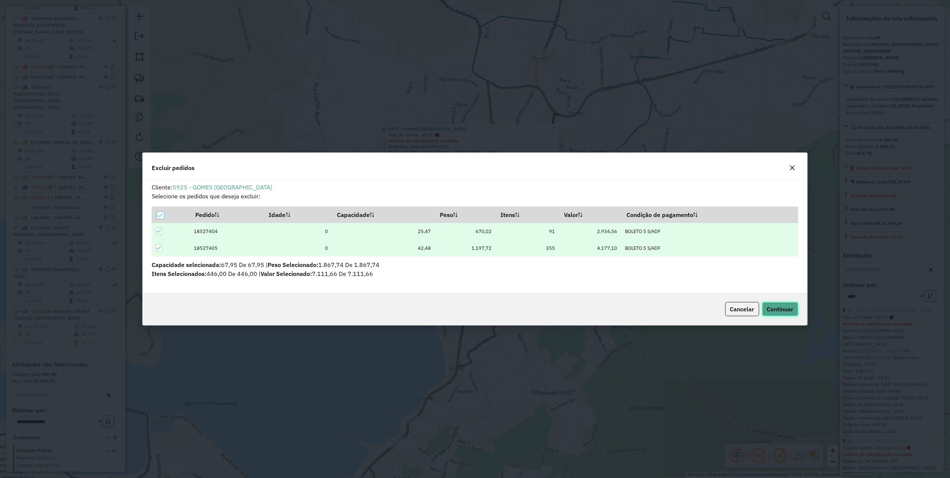
click at [787, 310] on span "Continuar" at bounding box center [780, 308] width 26 height 7
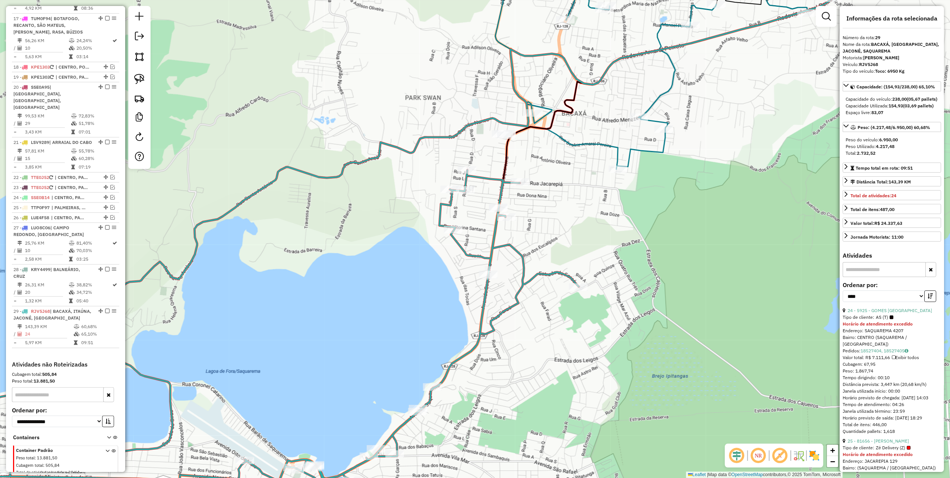
drag, startPoint x: 336, startPoint y: 343, endPoint x: 421, endPoint y: 217, distance: 151.9
click at [411, 231] on div "Janela de atendimento Grade de atendimento Capacidade Transportadoras Veículos …" at bounding box center [475, 239] width 950 height 478
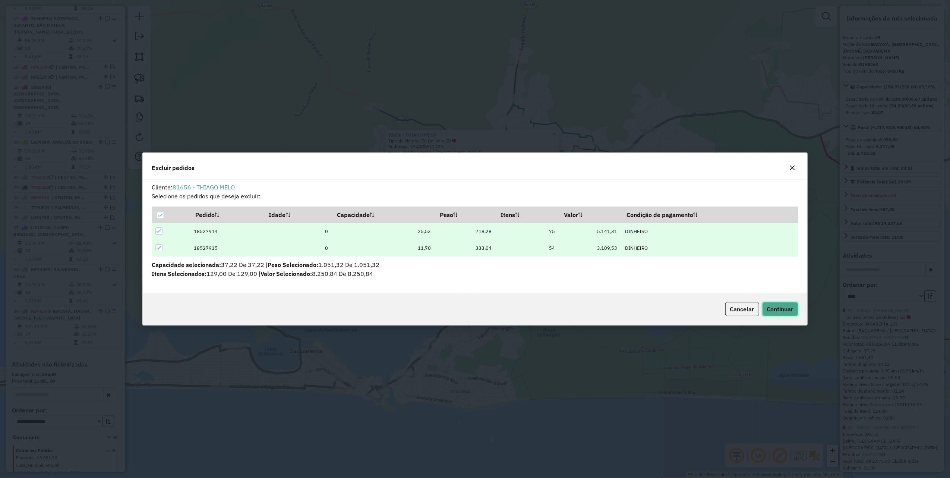
click at [784, 312] on span "Continuar" at bounding box center [780, 308] width 26 height 7
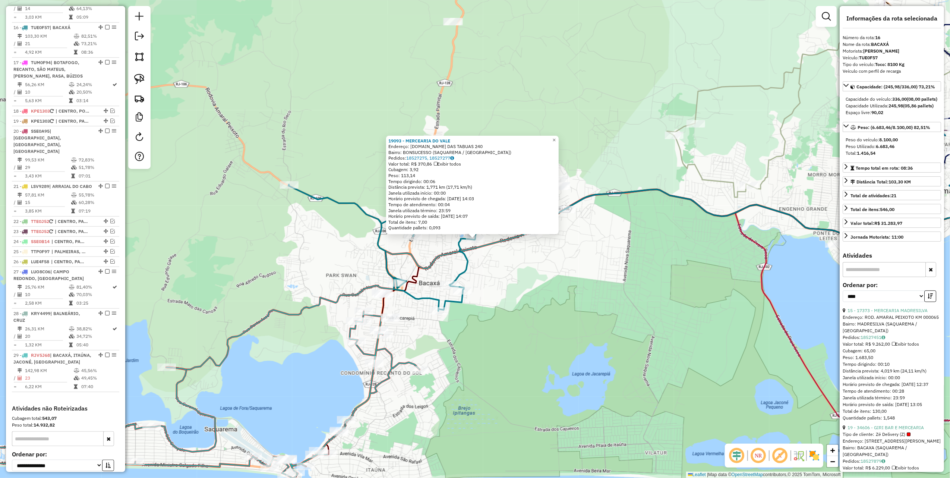
scroll to position [905, 0]
click at [525, 288] on div "19093 - MERCEARIA DO VALE Endereço: EST.RIO DAS TABUAS 240 Bairro: BONSUCESSO (…" at bounding box center [475, 239] width 950 height 478
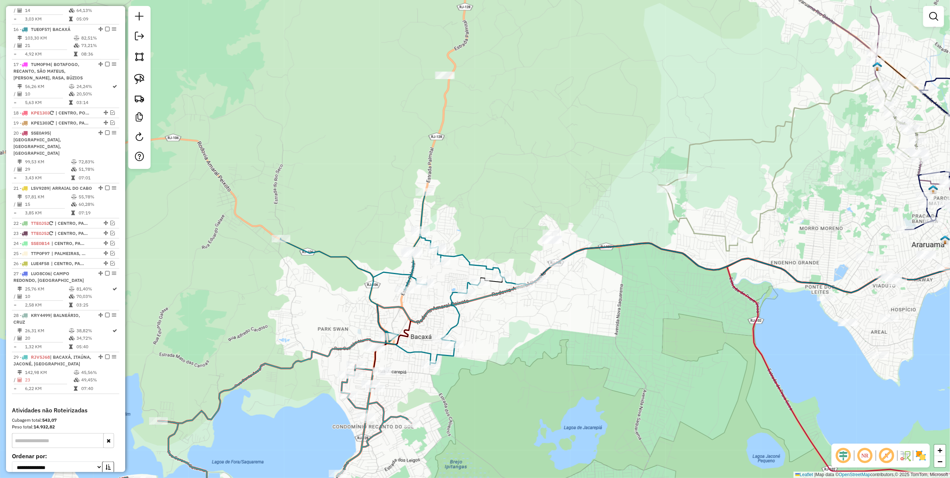
drag, startPoint x: 504, startPoint y: 99, endPoint x: 481, endPoint y: 179, distance: 83.9
click at [489, 176] on div "Janela de atendimento Grade de atendimento Capacidade Transportadoras Veículos …" at bounding box center [475, 239] width 950 height 478
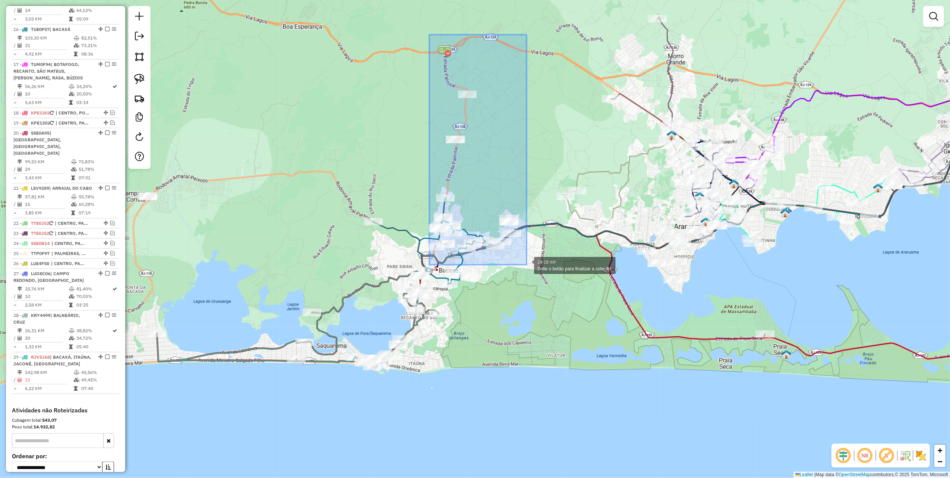
drag, startPoint x: 429, startPoint y: 35, endPoint x: 526, endPoint y: 265, distance: 249.6
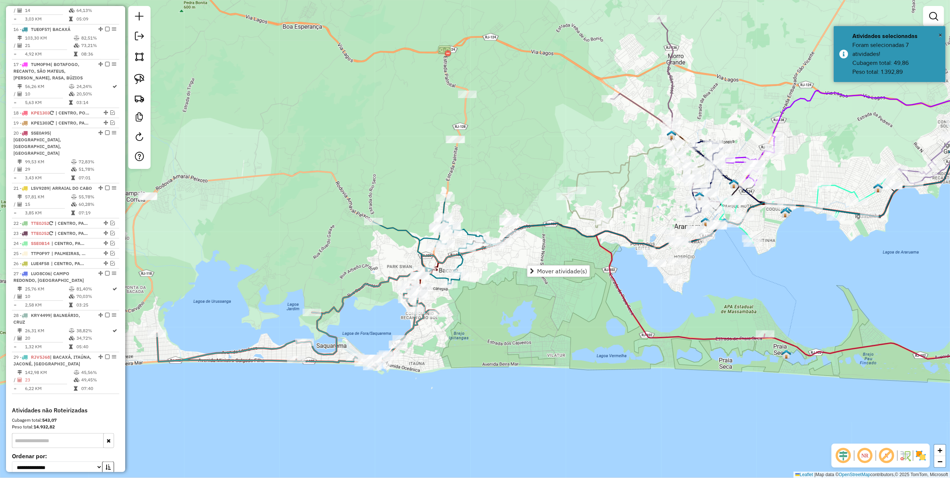
drag, startPoint x: 538, startPoint y: 268, endPoint x: 486, endPoint y: 256, distance: 54.0
click at [539, 269] on span "Mover atividade(s)" at bounding box center [562, 271] width 50 height 6
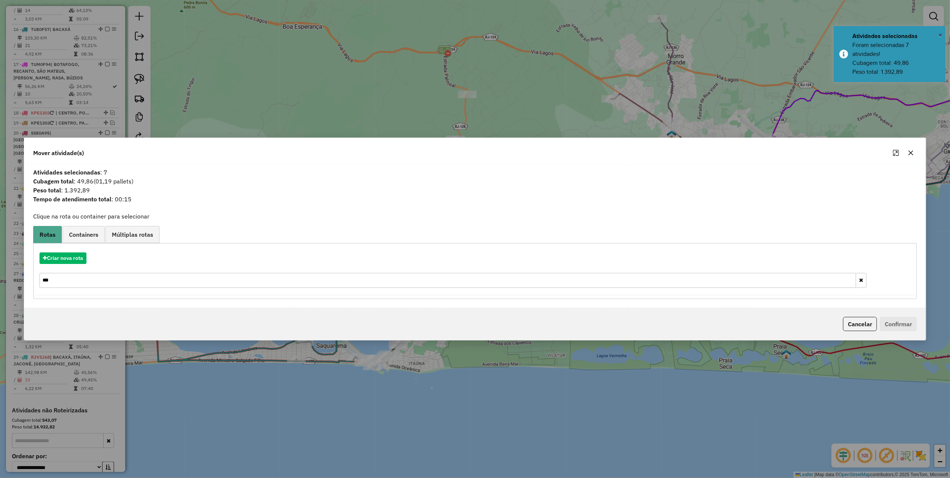
click at [56, 276] on input "***" at bounding box center [447, 280] width 816 height 15
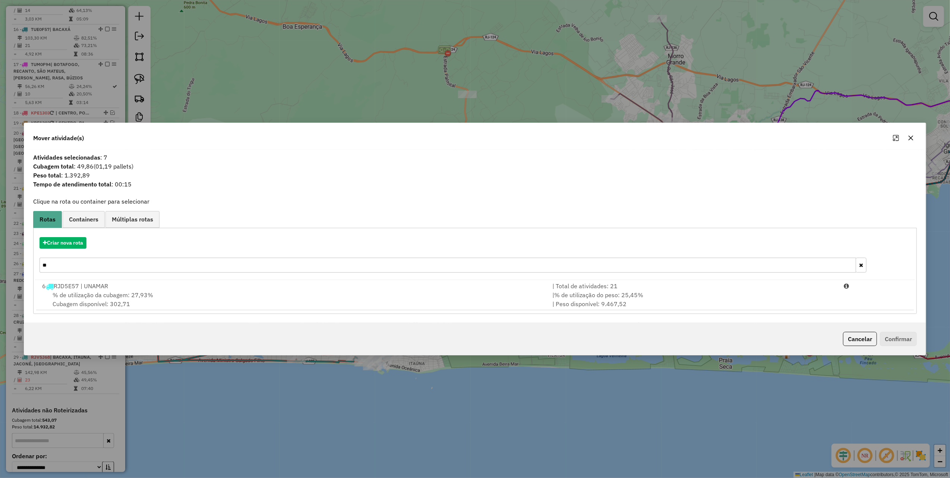
type input "*"
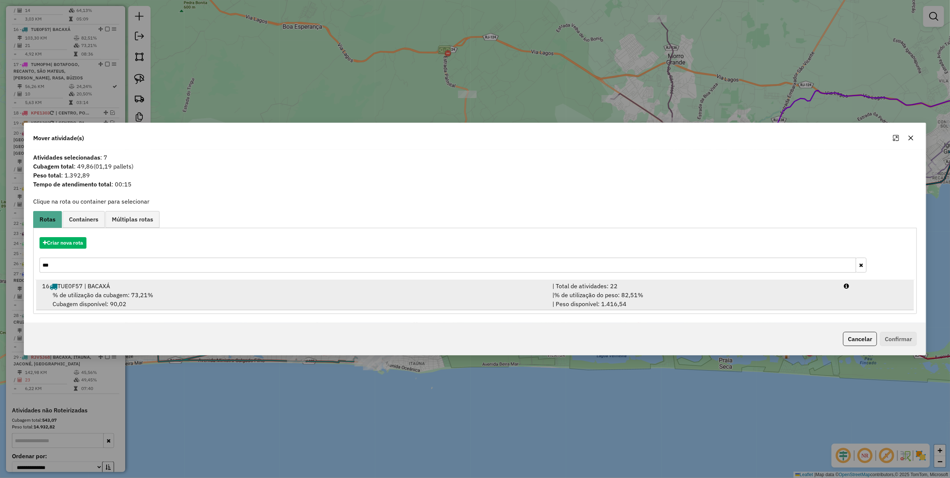
type input "***"
click at [359, 294] on div "% de utilização da cubagem: 73,21% Cubagem disponível: 90,02" at bounding box center [293, 299] width 510 height 18
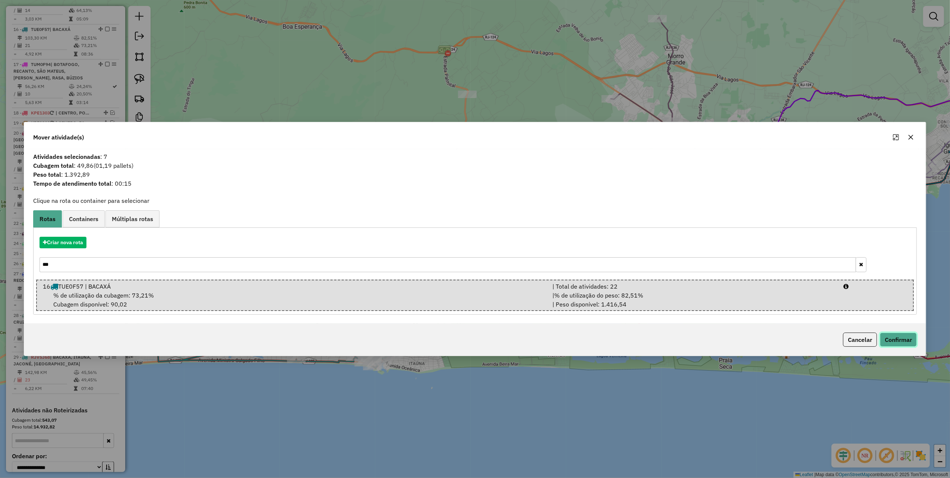
click at [888, 339] on button "Confirmar" at bounding box center [898, 339] width 37 height 14
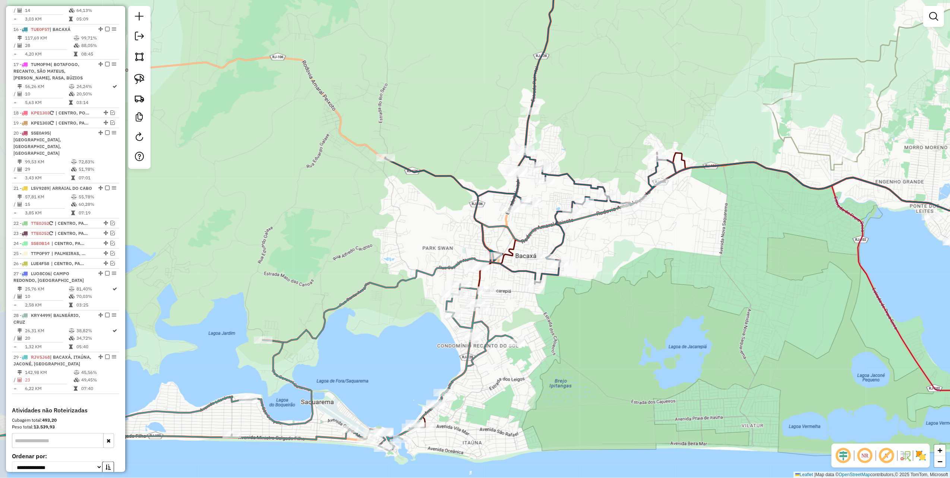
drag, startPoint x: 350, startPoint y: 215, endPoint x: 396, endPoint y: 241, distance: 52.7
click at [396, 241] on div "Janela de atendimento Grade de atendimento Capacidade Transportadoras Veículos …" at bounding box center [475, 239] width 950 height 478
click at [140, 77] on img at bounding box center [139, 79] width 10 height 10
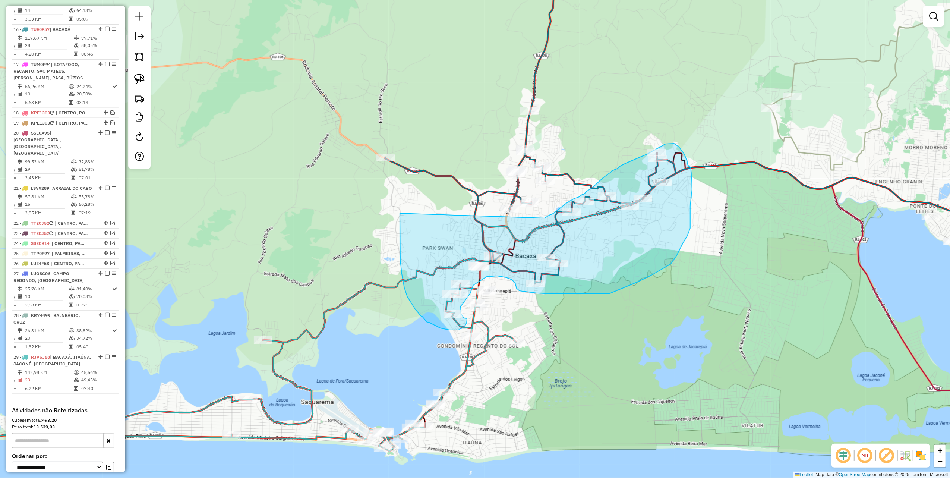
drag, startPoint x: 400, startPoint y: 218, endPoint x: 517, endPoint y: 229, distance: 117.5
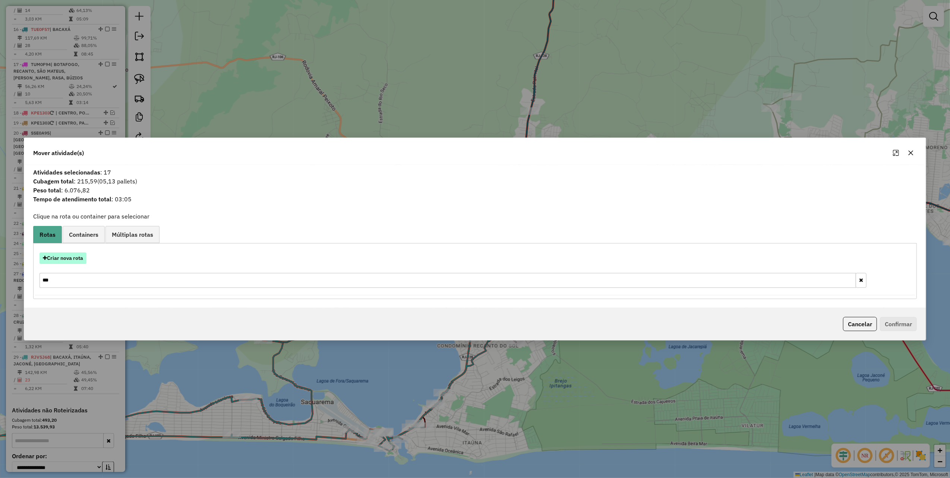
click at [71, 262] on button "Criar nova rota" at bounding box center [62, 258] width 47 height 12
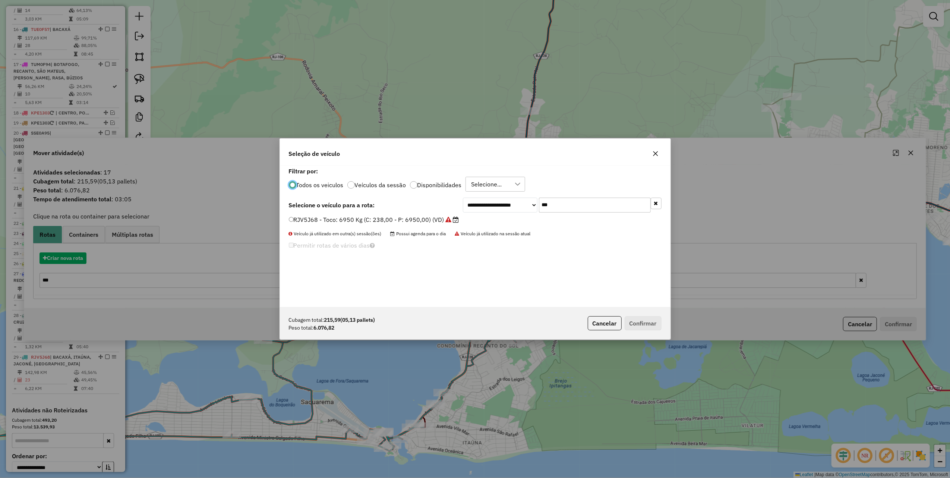
scroll to position [4, 2]
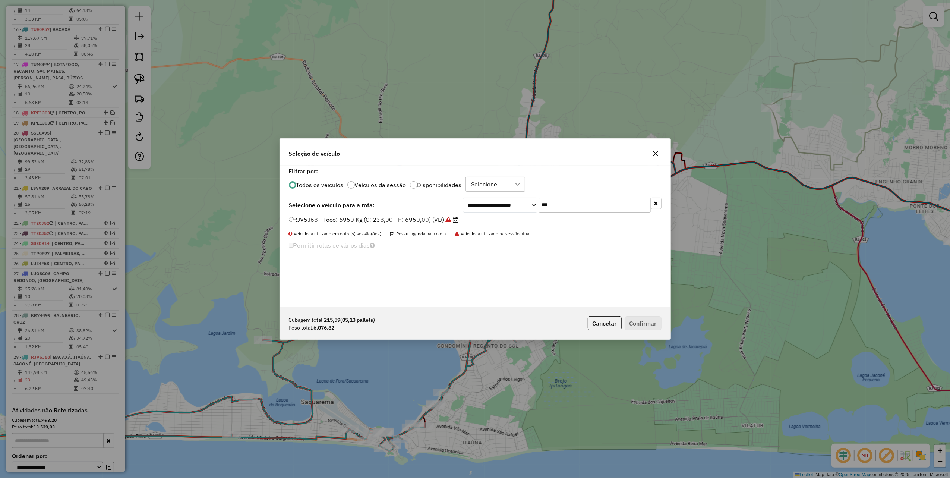
click at [552, 206] on input "***" at bounding box center [595, 204] width 112 height 15
type input "***"
drag, startPoint x: 427, startPoint y: 216, endPoint x: 471, endPoint y: 233, distance: 47.4
click at [427, 216] on label "TTI1G25 - Toco: 8100 Kg (C: 336,00 - P: 8100,00) (VD)" at bounding box center [370, 219] width 162 height 9
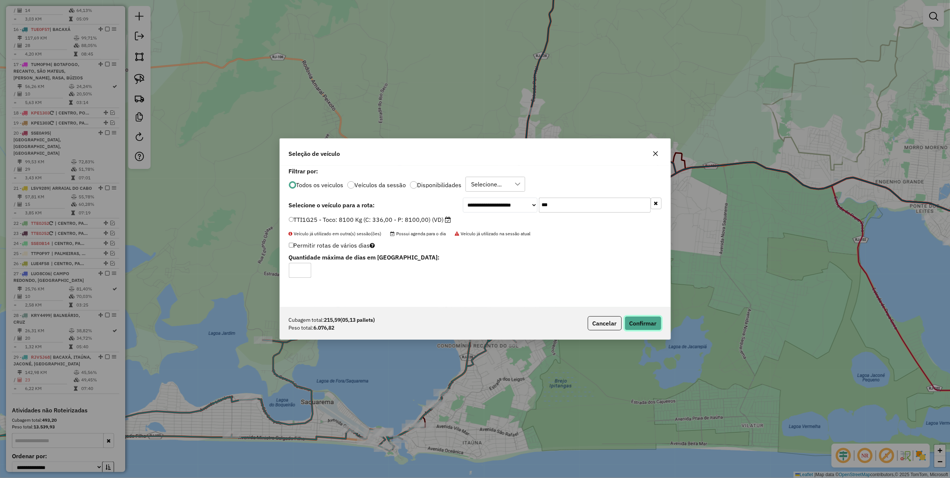
click at [634, 327] on button "Confirmar" at bounding box center [642, 323] width 37 height 14
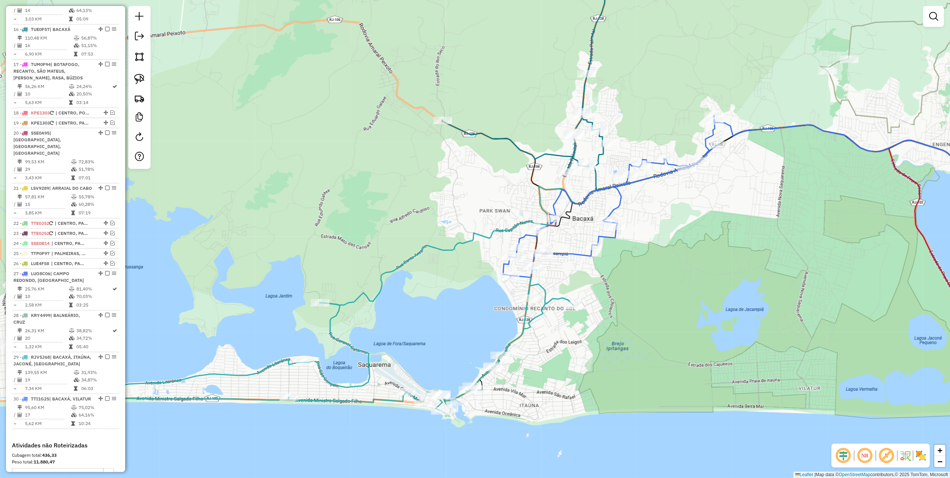
drag, startPoint x: 348, startPoint y: 280, endPoint x: 411, endPoint y: 233, distance: 78.5
click at [406, 237] on div "Janela de atendimento Grade de atendimento Capacidade Transportadoras Veículos …" at bounding box center [475, 239] width 950 height 478
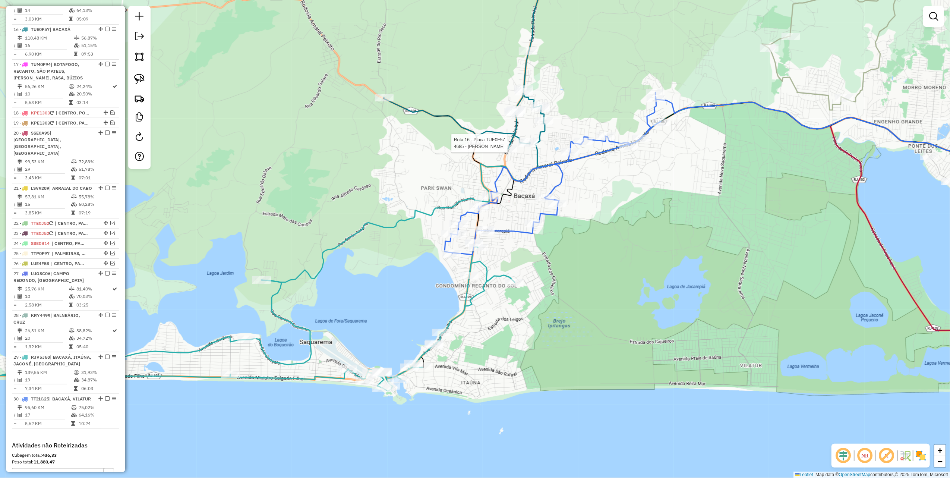
select select "*********"
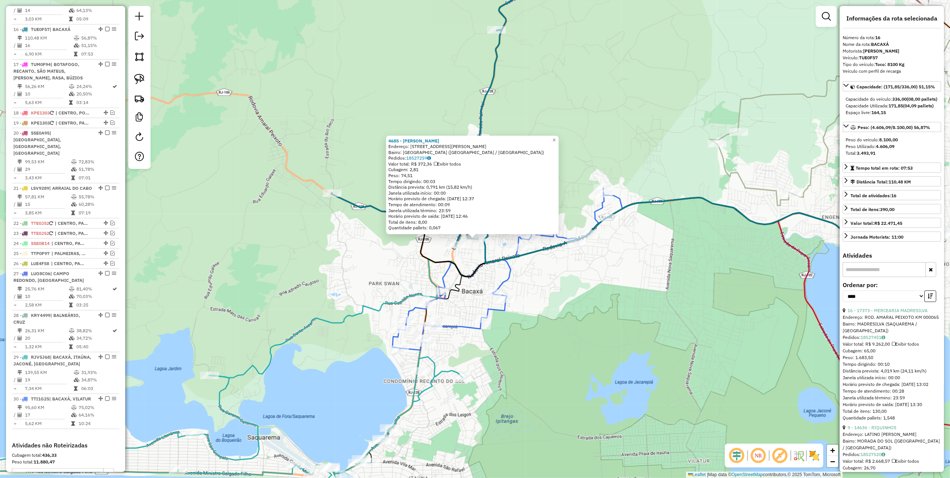
click at [330, 265] on div "4685 - ALBA MARIA RODRIGUES Endereço: Rua Bernardina Mª de Nazareth, 680 Bairro…" at bounding box center [475, 239] width 950 height 478
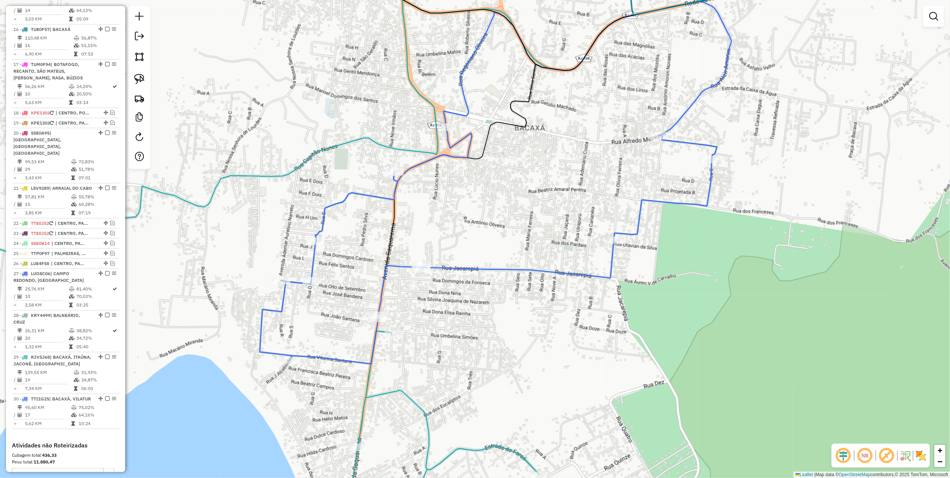
drag, startPoint x: 143, startPoint y: 75, endPoint x: 180, endPoint y: 93, distance: 41.0
click at [143, 75] on img at bounding box center [139, 79] width 10 height 10
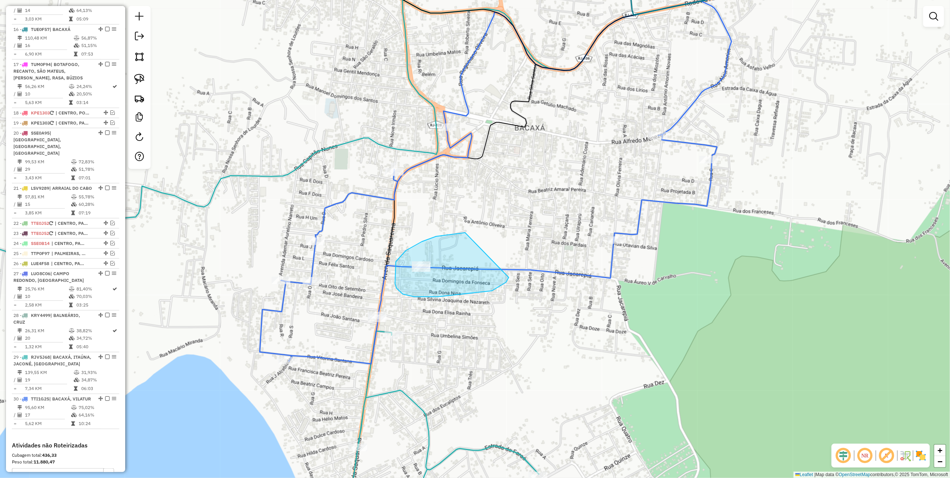
drag, startPoint x: 406, startPoint y: 250, endPoint x: 508, endPoint y: 276, distance: 105.5
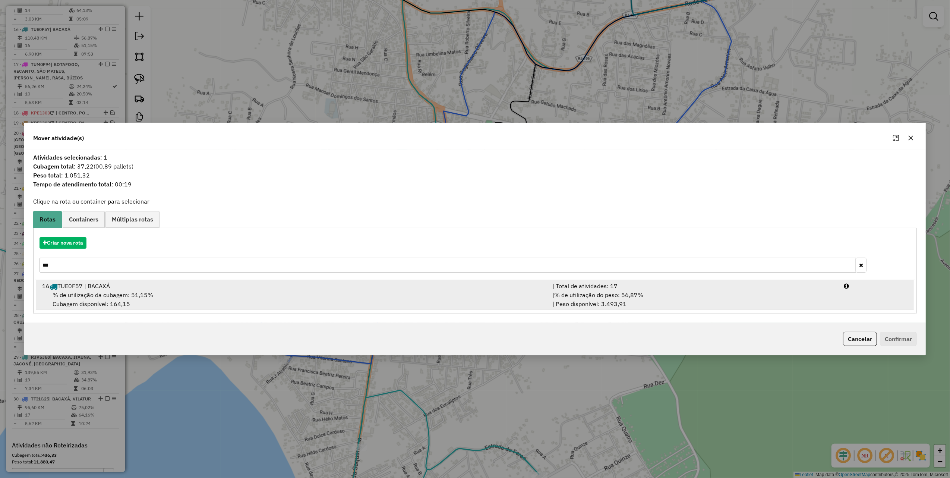
click at [373, 304] on div "% de utilização da cubagem: 51,15% Cubagem disponível: 164,15" at bounding box center [293, 299] width 510 height 18
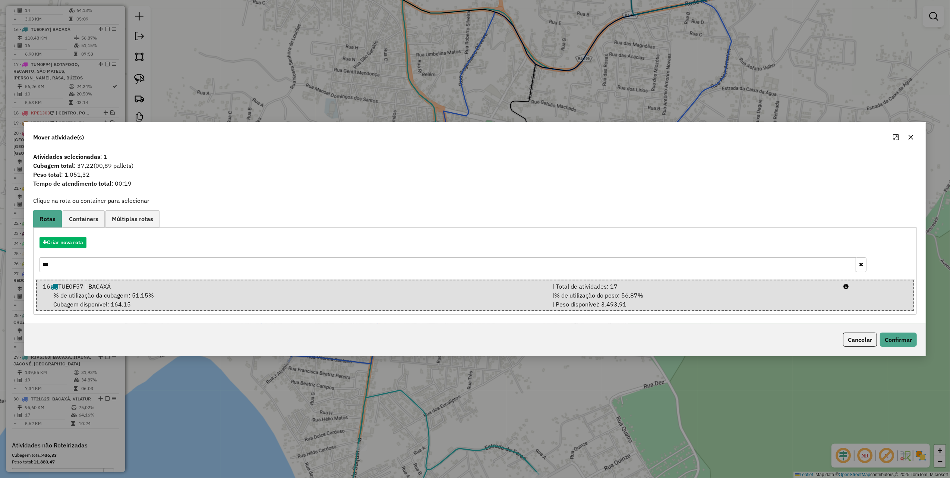
click at [401, 264] on input "***" at bounding box center [447, 264] width 816 height 15
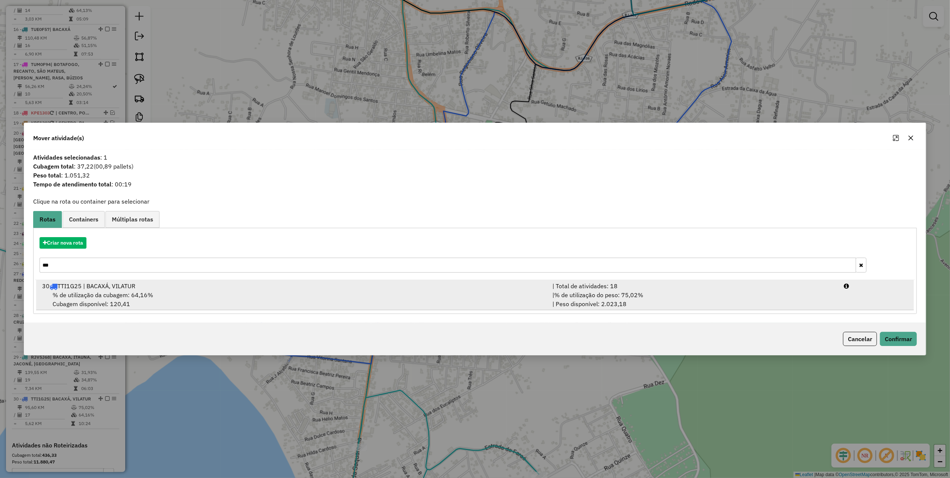
type input "***"
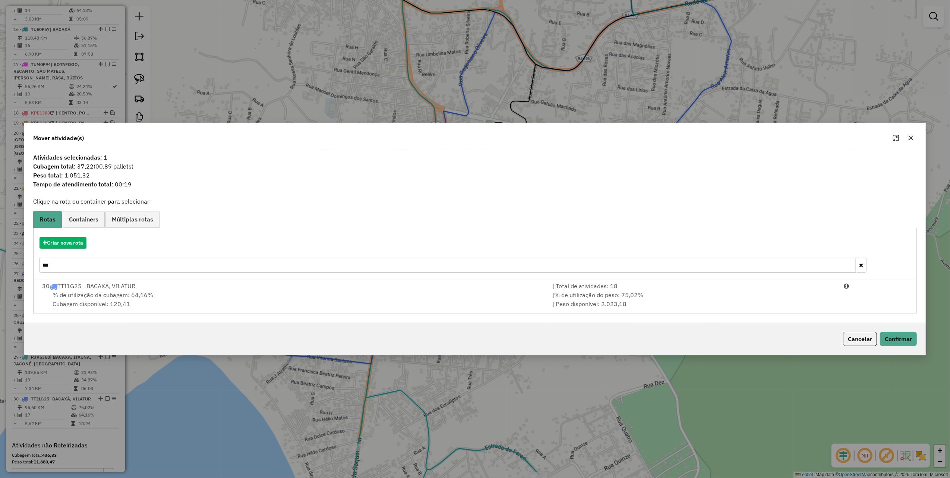
drag, startPoint x: 657, startPoint y: 295, endPoint x: 805, endPoint y: 326, distance: 150.7
click at [658, 295] on div "| % de utilização do peso: 75,02% | Peso disponível: 2.023,18" at bounding box center [694, 299] width 292 height 18
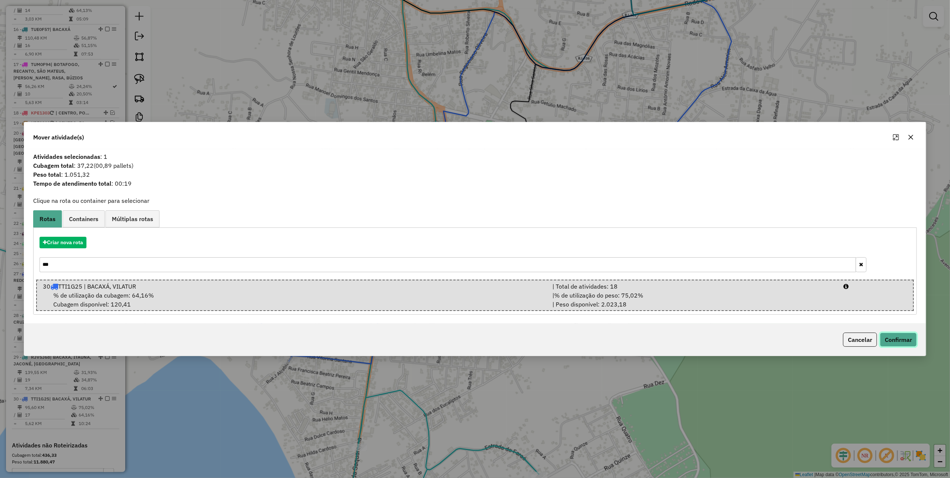
click at [897, 342] on button "Confirmar" at bounding box center [898, 339] width 37 height 14
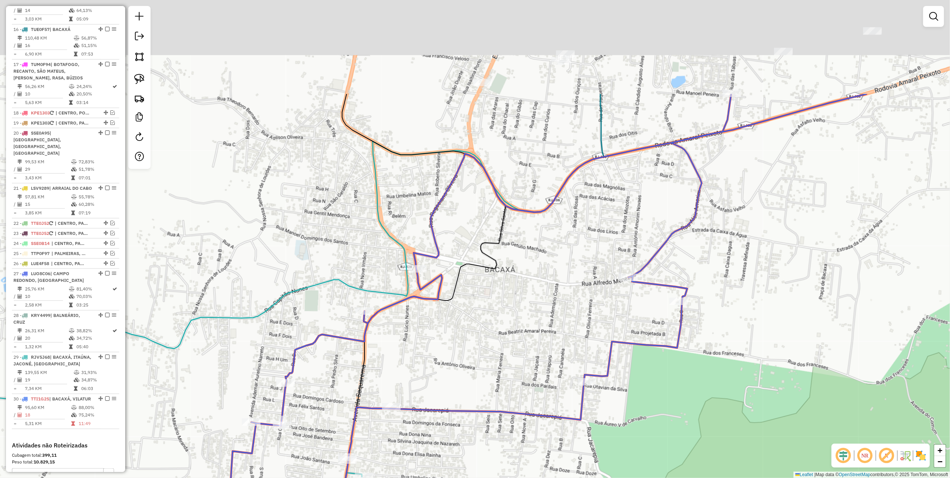
drag, startPoint x: 529, startPoint y: 124, endPoint x: 495, endPoint y: 278, distance: 157.6
click at [500, 281] on icon at bounding box center [591, 381] width 549 height 574
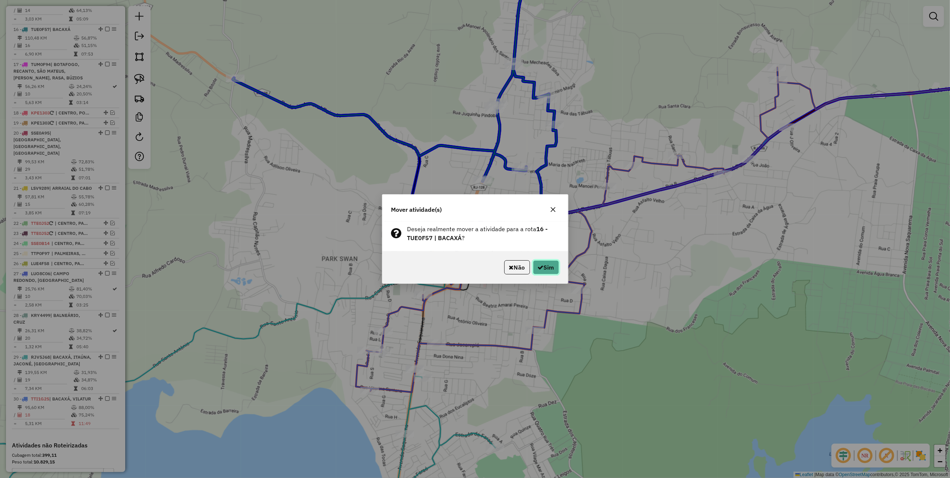
click at [534, 265] on button "Sim" at bounding box center [546, 267] width 26 height 14
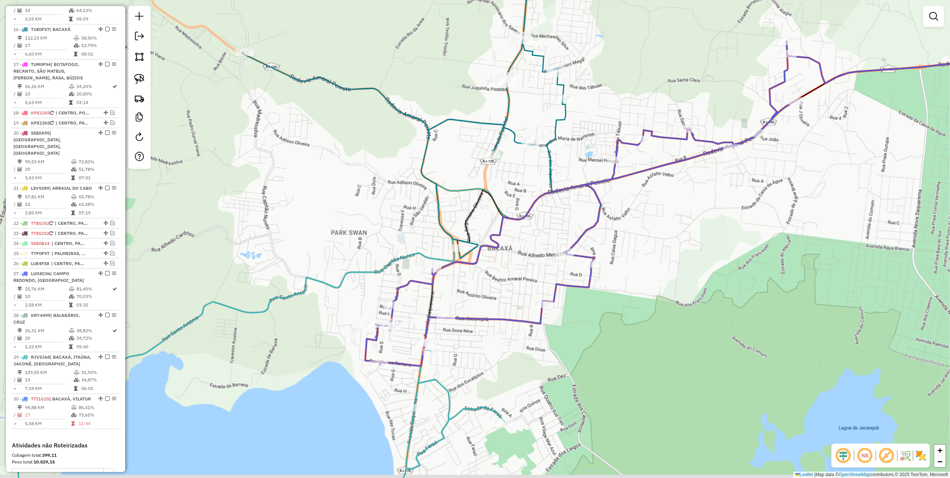
drag, startPoint x: 337, startPoint y: 239, endPoint x: 392, endPoint y: 136, distance: 116.7
click at [390, 139] on div "Janela de atendimento Grade de atendimento Capacidade Transportadoras Veículos …" at bounding box center [475, 239] width 950 height 478
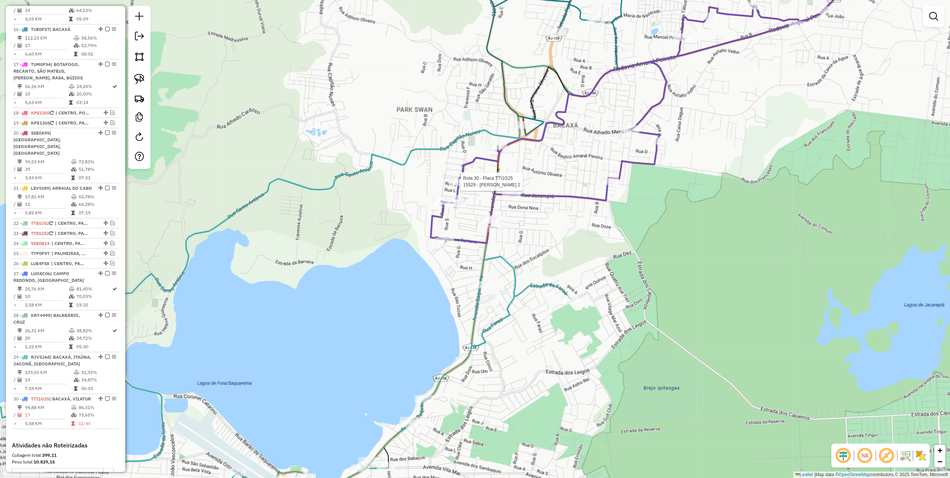
select select "*********"
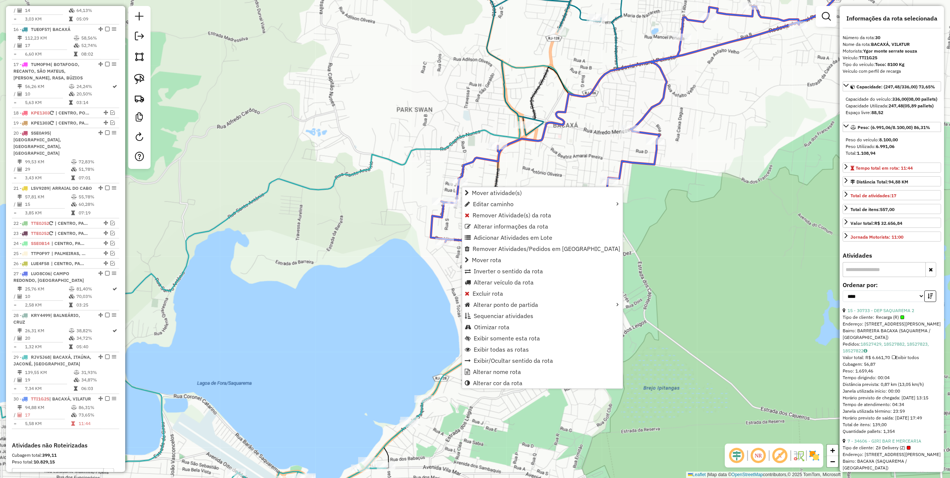
scroll to position [992, 0]
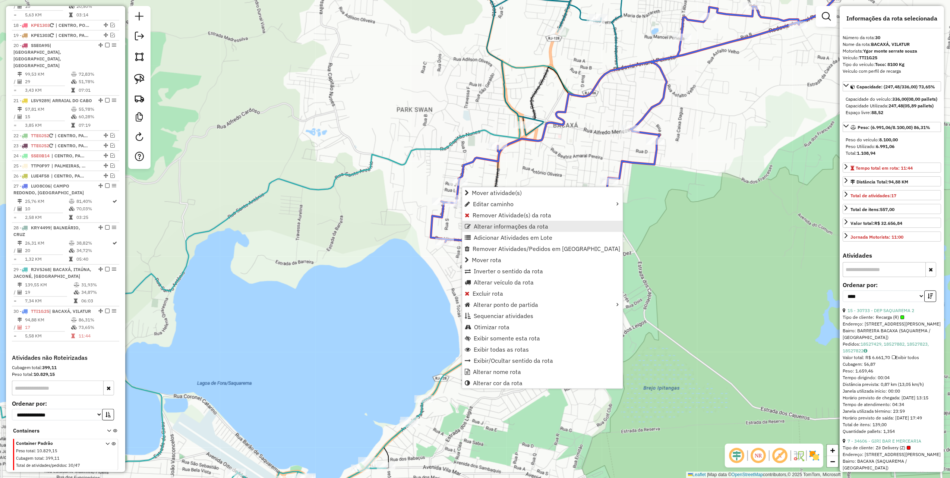
click at [513, 226] on span "Alterar informações da rota" at bounding box center [510, 226] width 75 height 6
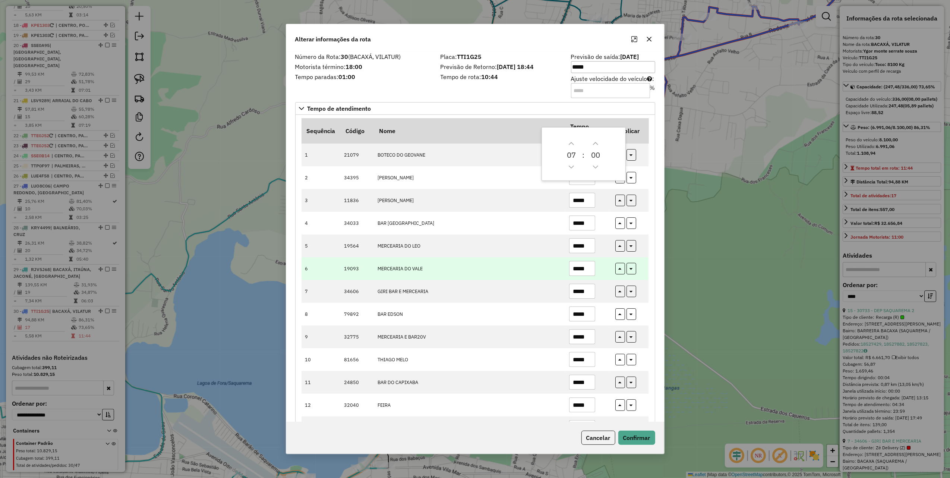
click at [557, 269] on td "MERCEARIA DO VALE" at bounding box center [469, 268] width 191 height 23
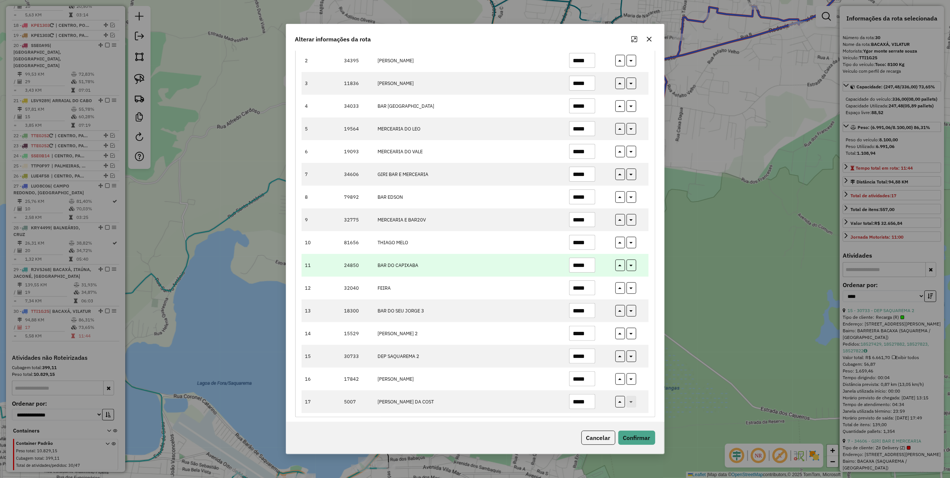
scroll to position [125, 0]
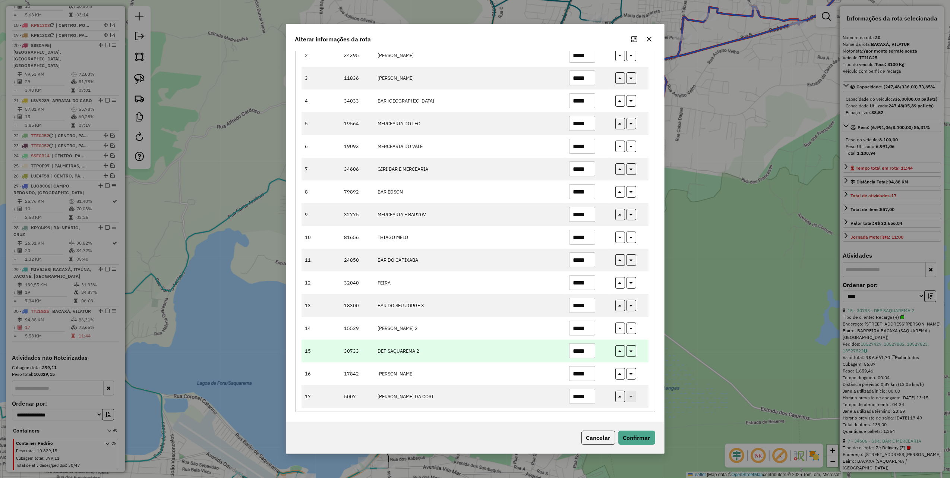
click at [592, 354] on input "*****" at bounding box center [582, 350] width 26 height 15
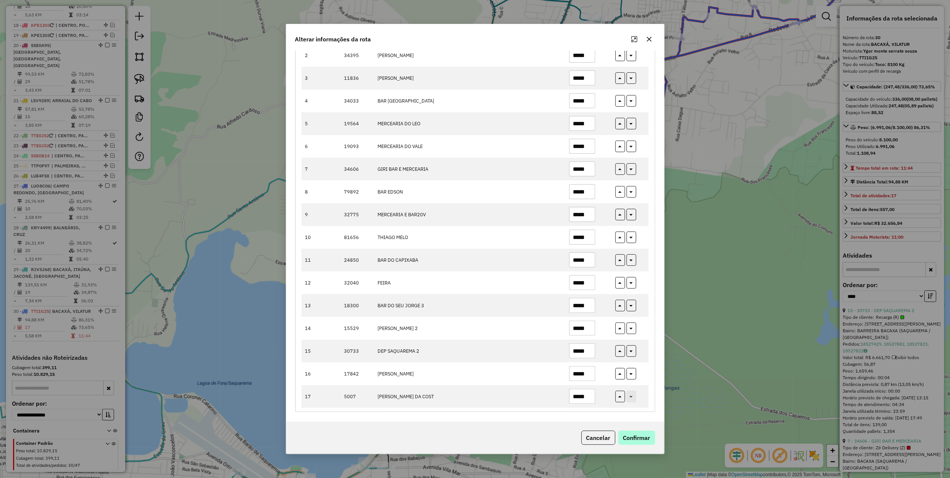
type input "*****"
click at [637, 441] on button "Confirmar" at bounding box center [636, 437] width 37 height 14
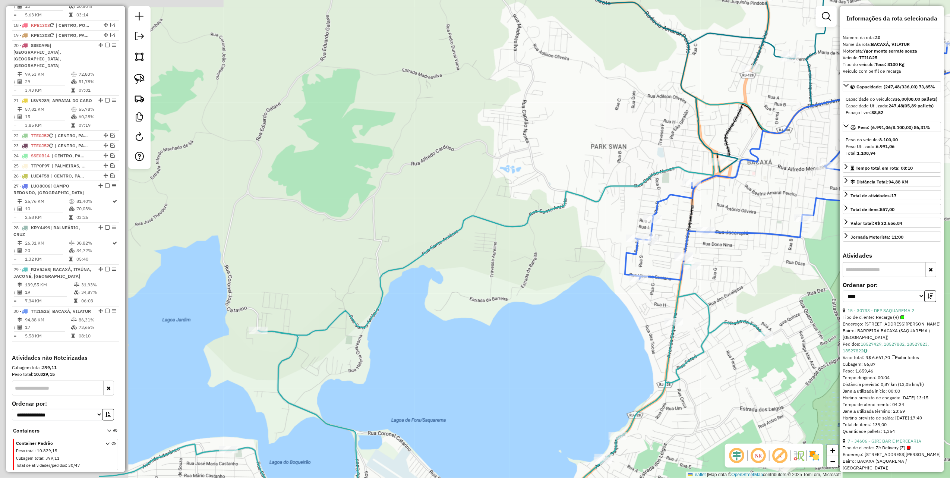
drag, startPoint x: 304, startPoint y: 228, endPoint x: 537, endPoint y: 262, distance: 235.2
click at [532, 266] on div "Janela de atendimento Grade de atendimento Capacidade Transportadoras Veículos …" at bounding box center [475, 239] width 950 height 478
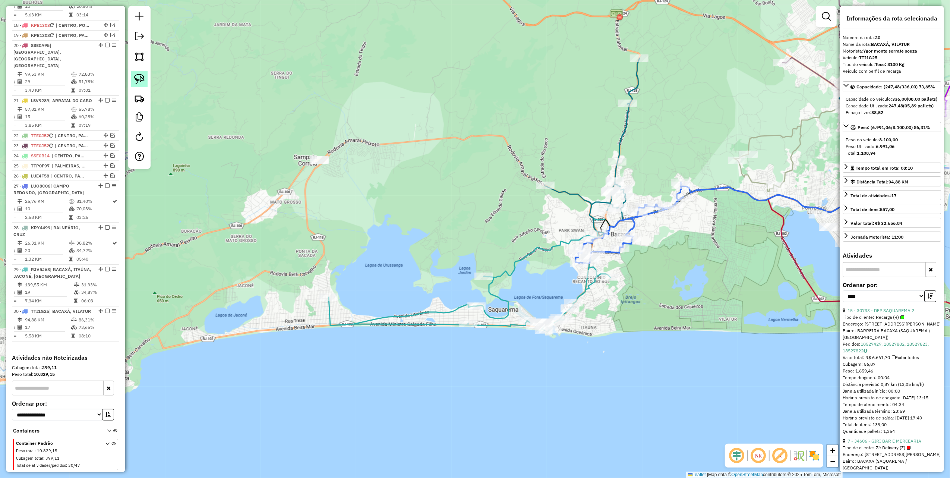
click at [142, 79] on img at bounding box center [139, 79] width 10 height 10
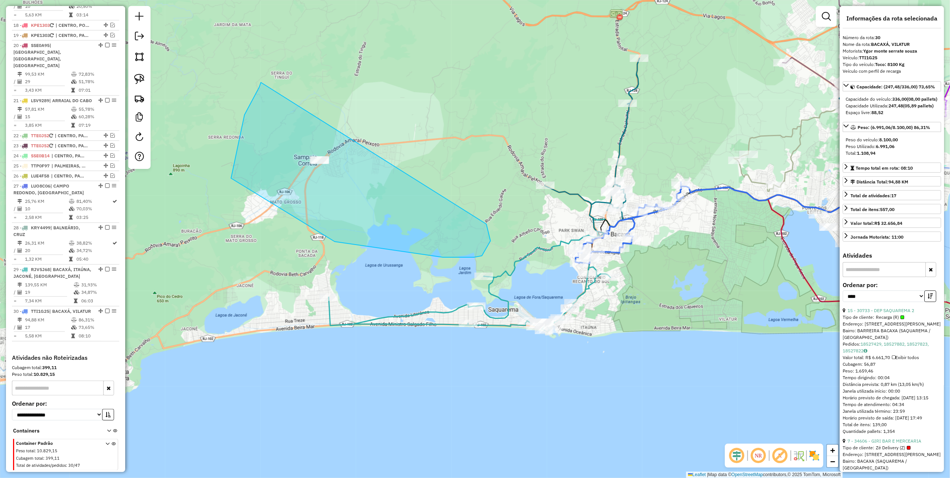
drag, startPoint x: 259, startPoint y: 87, endPoint x: 480, endPoint y: 214, distance: 254.8
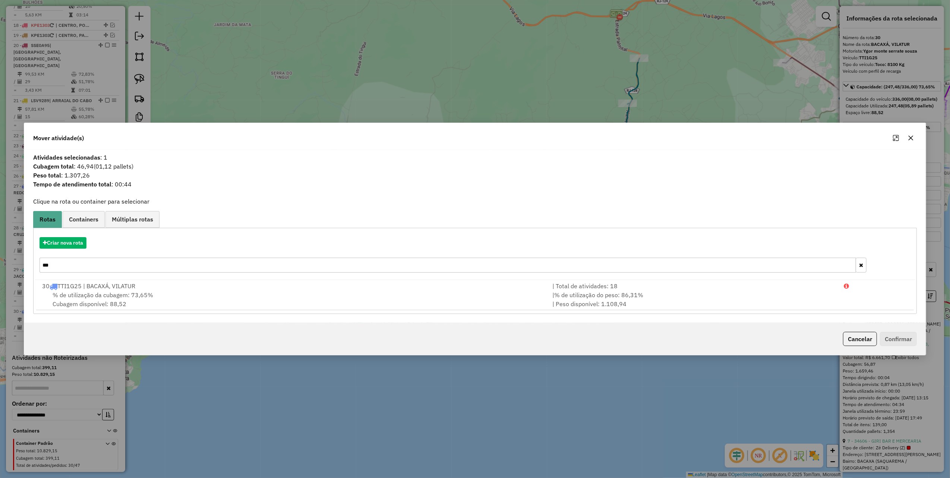
click at [912, 136] on icon "button" at bounding box center [910, 138] width 6 height 6
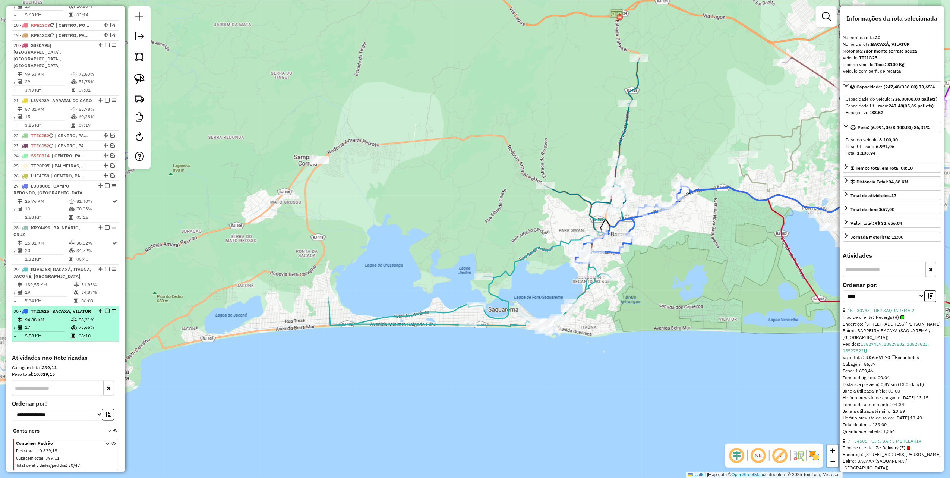
click at [105, 308] on em at bounding box center [107, 310] width 4 height 4
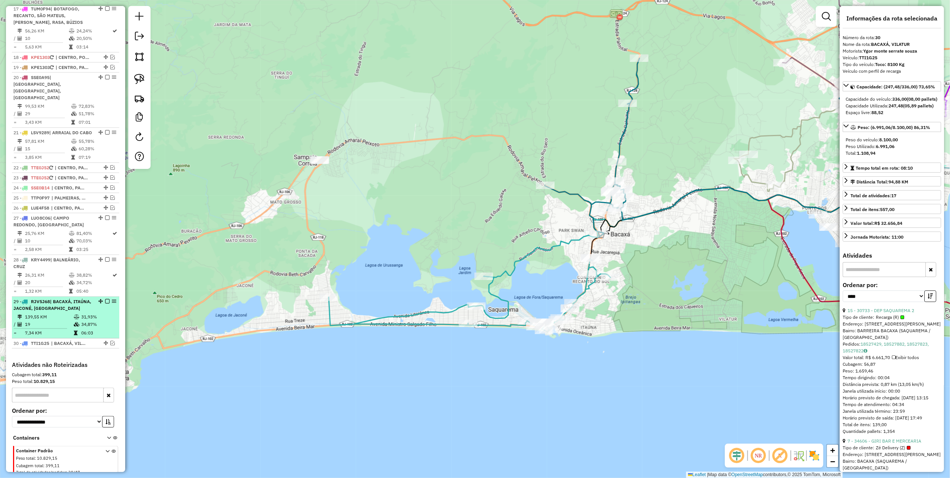
click at [105, 299] on em at bounding box center [107, 301] width 4 height 4
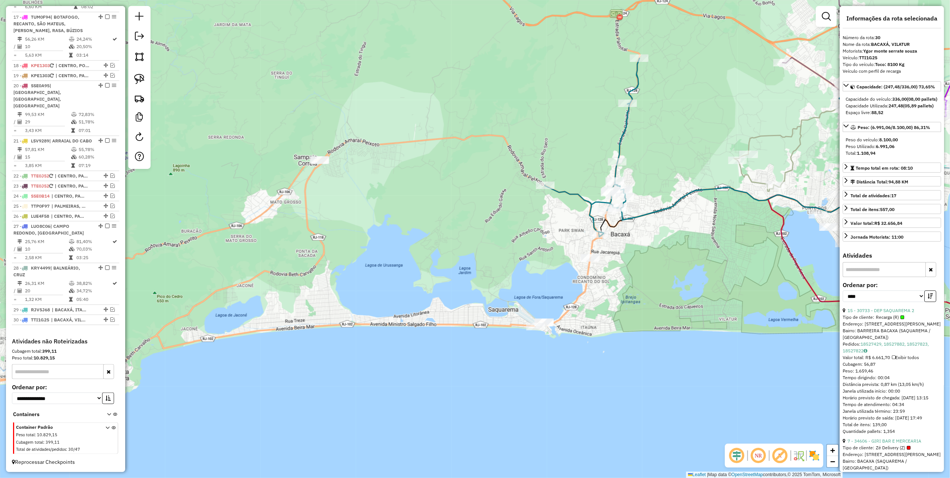
scroll to position [929, 0]
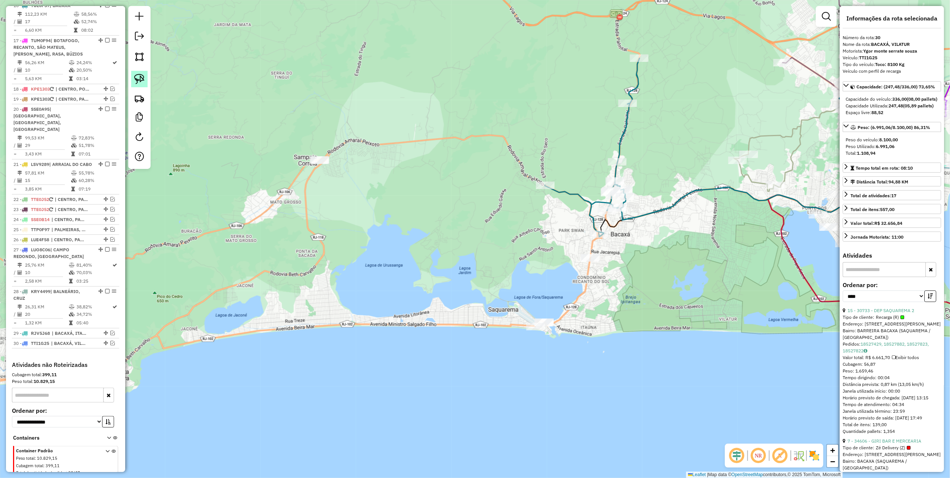
click at [139, 78] on img at bounding box center [139, 79] width 10 height 10
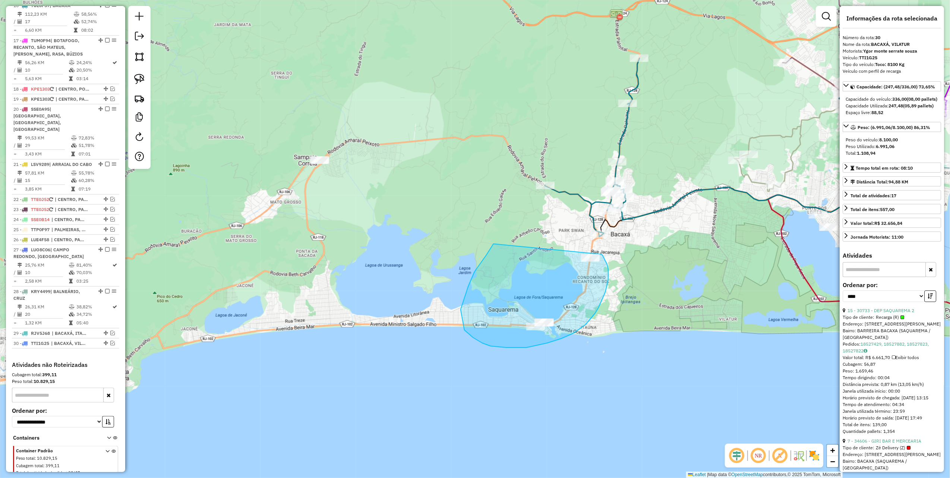
drag, startPoint x: 486, startPoint y: 255, endPoint x: 601, endPoint y: 254, distance: 115.1
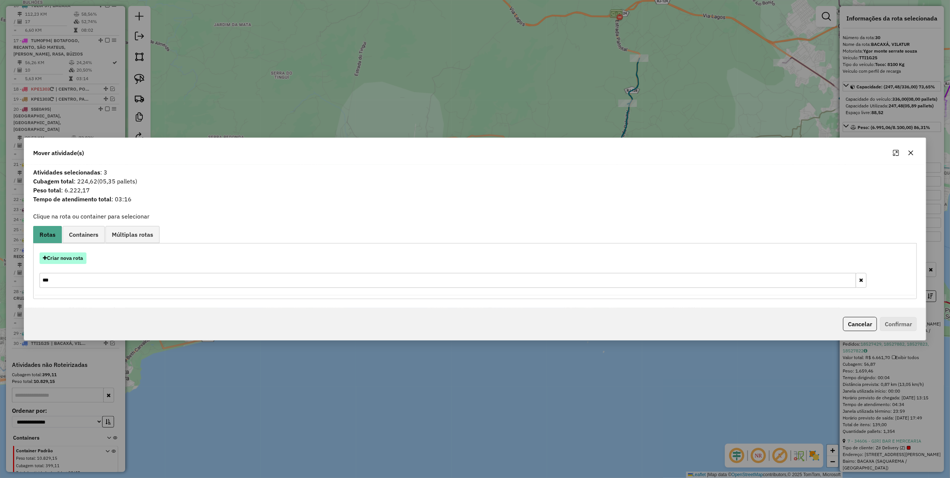
click at [58, 252] on button "Criar nova rota" at bounding box center [62, 258] width 47 height 12
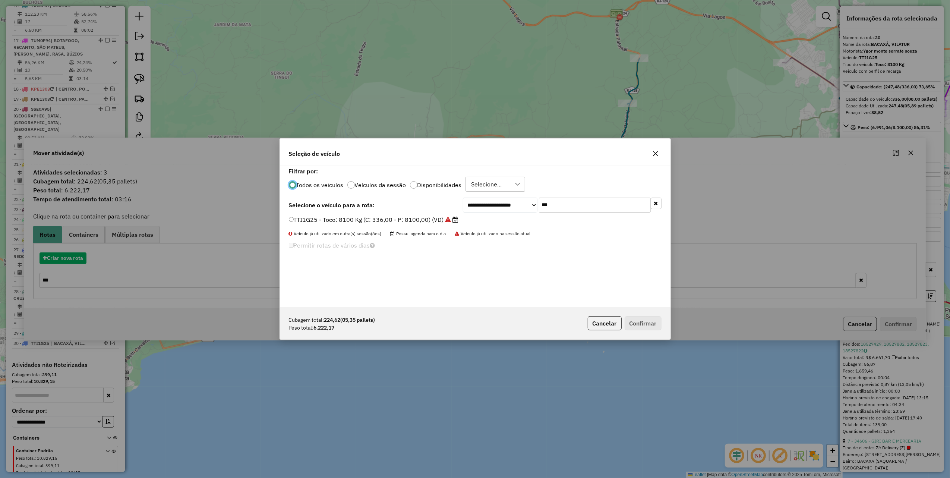
scroll to position [4, 2]
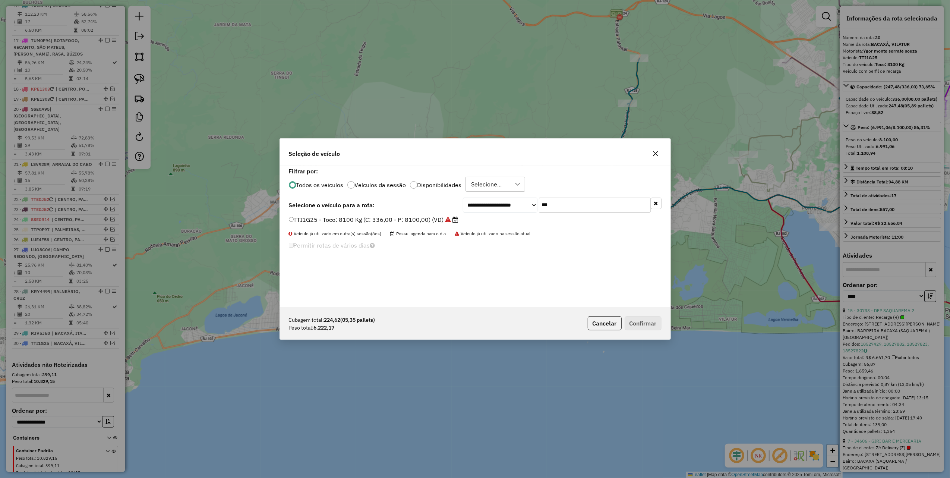
click at [566, 205] on input "***" at bounding box center [595, 204] width 112 height 15
type input "***"
drag, startPoint x: 431, startPoint y: 216, endPoint x: 469, endPoint y: 230, distance: 40.8
click at [431, 216] on label "RJD5E57 - Truck: 12700 Kg (C: 420,00 - P: 12700,00) (VD)" at bounding box center [379, 219] width 180 height 9
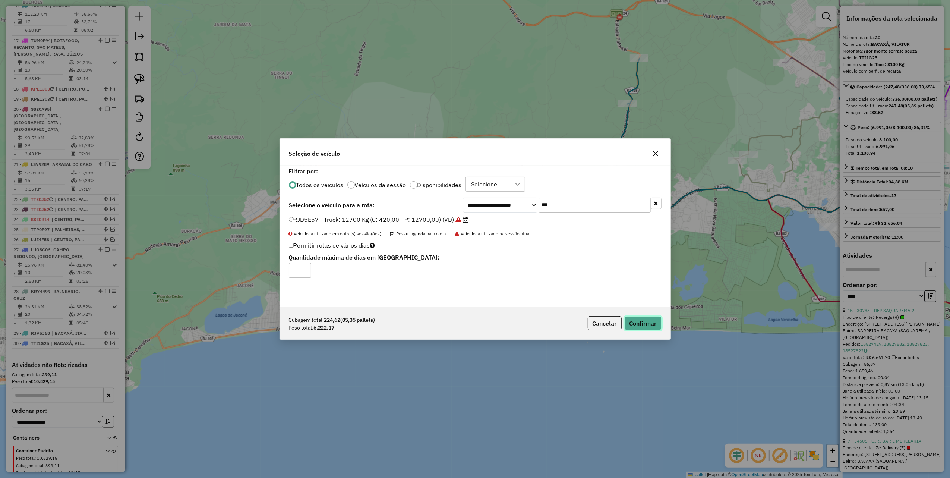
click at [638, 323] on button "Confirmar" at bounding box center [642, 323] width 37 height 14
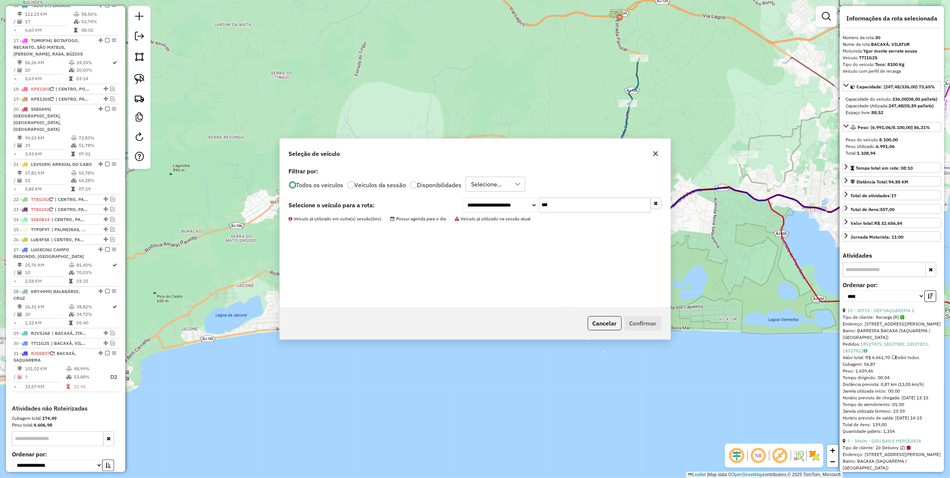
scroll to position [972, 0]
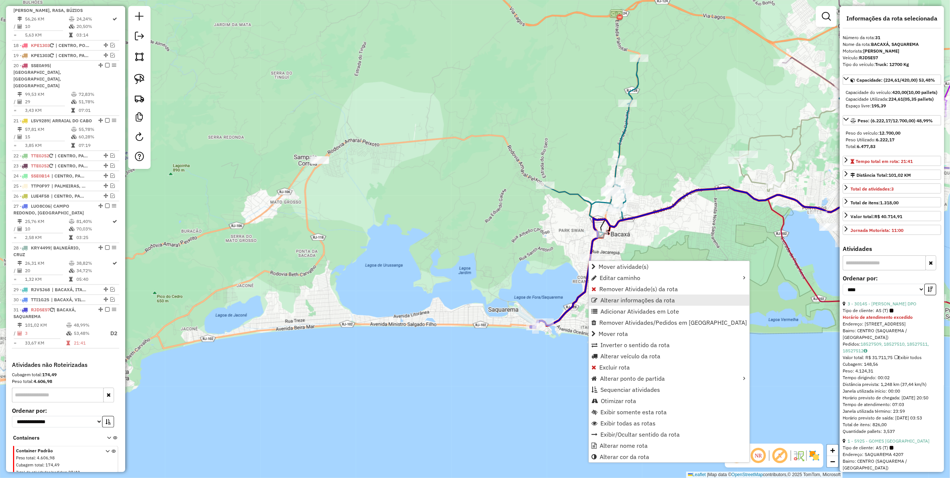
click at [641, 298] on span "Alterar informações da rota" at bounding box center [637, 300] width 75 height 6
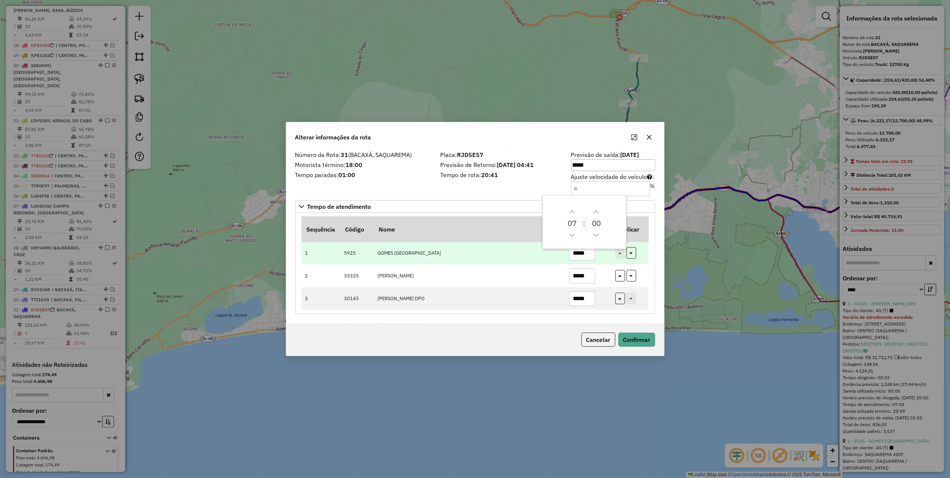
click at [609, 264] on td "*****" at bounding box center [588, 252] width 46 height 23
click at [592, 257] on input "*****" at bounding box center [582, 253] width 26 height 15
type input "*****"
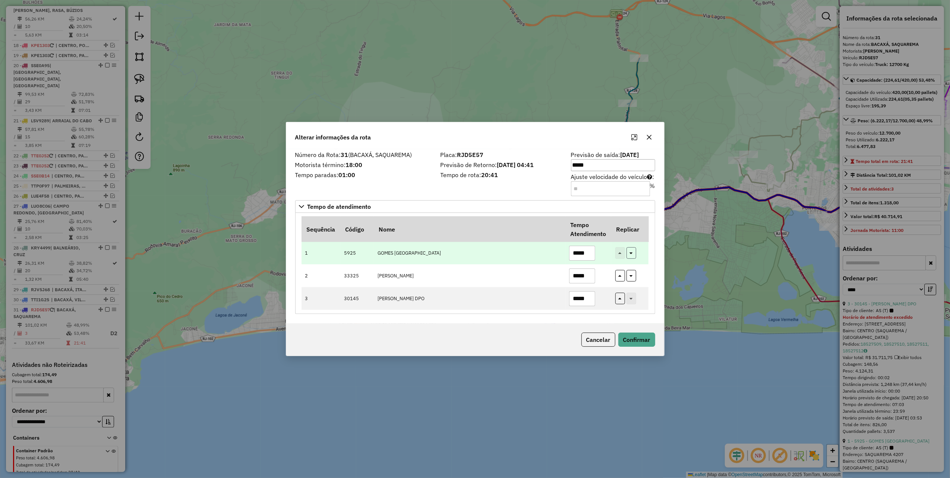
click at [634, 256] on button "button" at bounding box center [631, 253] width 10 height 12
type input "*****"
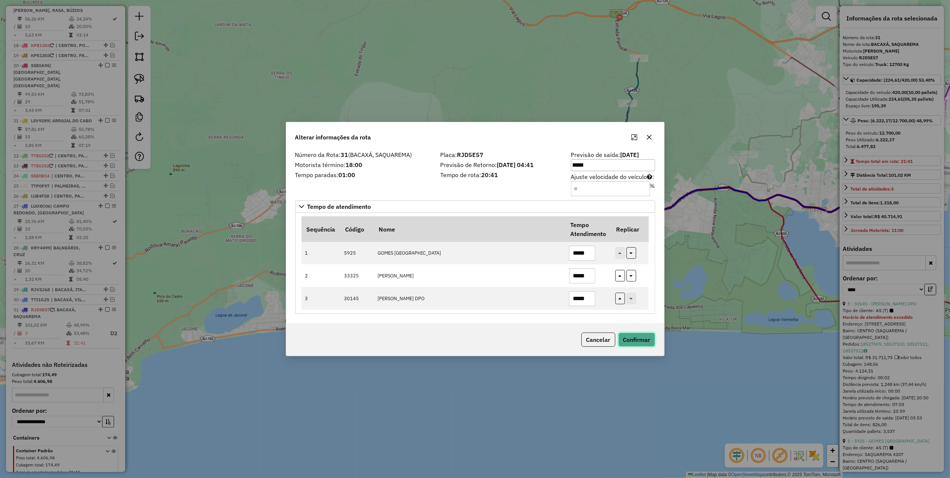
click at [631, 341] on button "Confirmar" at bounding box center [636, 339] width 37 height 14
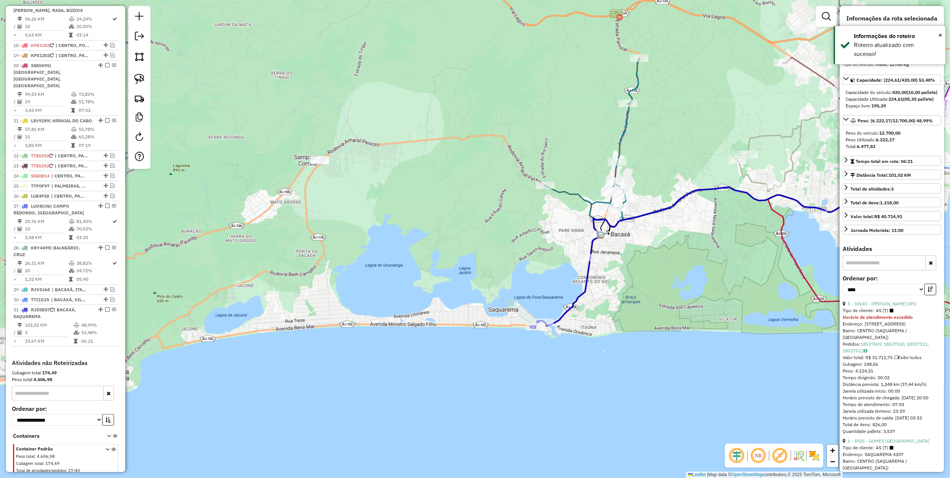
scroll to position [971, 0]
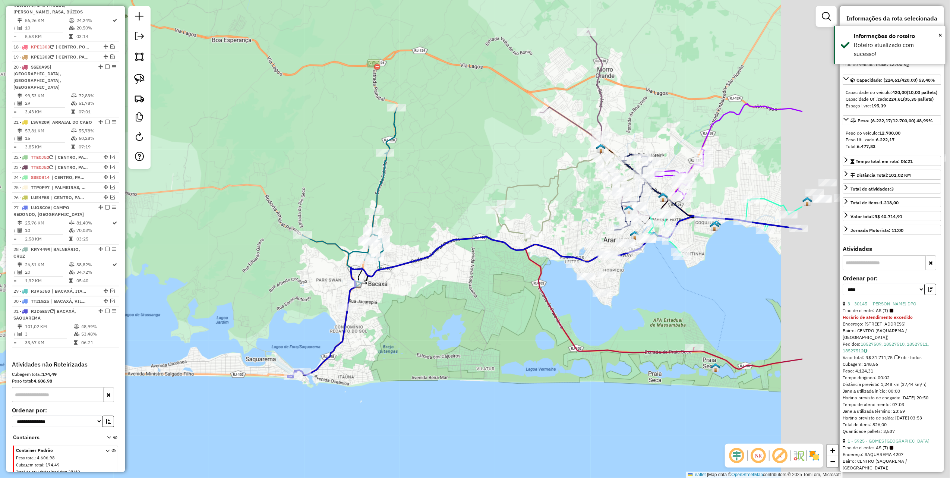
drag, startPoint x: 489, startPoint y: 235, endPoint x: 139, endPoint y: 285, distance: 353.7
click at [134, 298] on div "Janela de atendimento Grade de atendimento Capacidade Transportadoras Veículos …" at bounding box center [475, 239] width 950 height 478
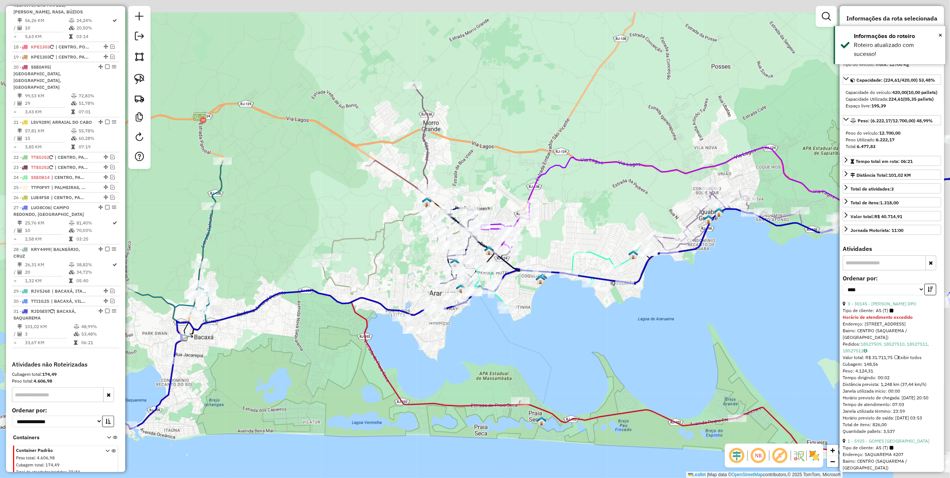
drag, startPoint x: 349, startPoint y: 206, endPoint x: 198, endPoint y: 278, distance: 167.5
click at [198, 278] on div "Janela de atendimento Grade de atendimento Capacidade Transportadoras Veículos …" at bounding box center [475, 239] width 950 height 478
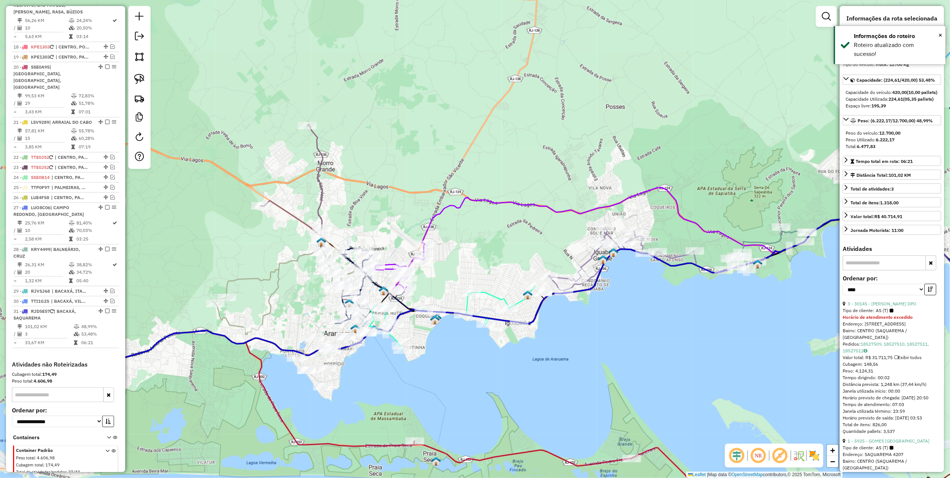
drag, startPoint x: 490, startPoint y: 194, endPoint x: 254, endPoint y: 296, distance: 256.3
click at [422, 253] on icon at bounding box center [639, 220] width 434 height 66
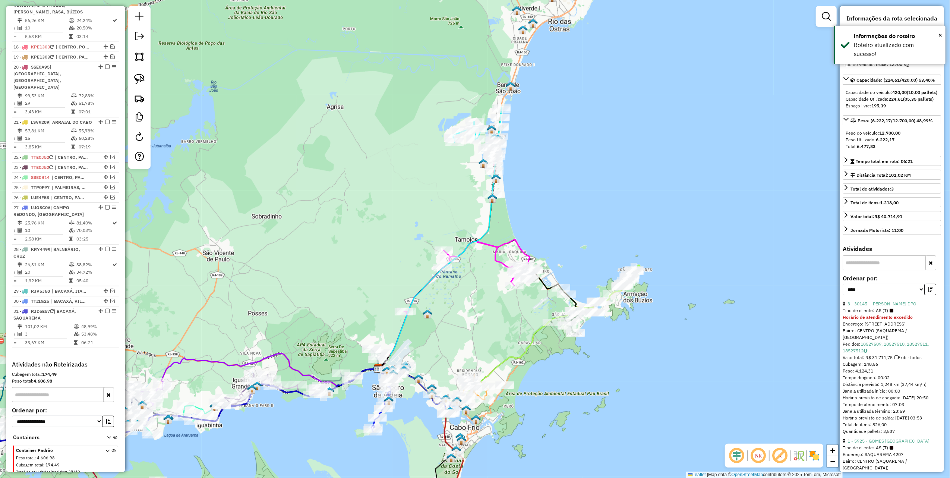
drag, startPoint x: 367, startPoint y: 247, endPoint x: 338, endPoint y: 259, distance: 30.7
click at [332, 278] on div "Janela de atendimento Grade de atendimento Capacidade Transportadoras Veículos …" at bounding box center [475, 239] width 950 height 478
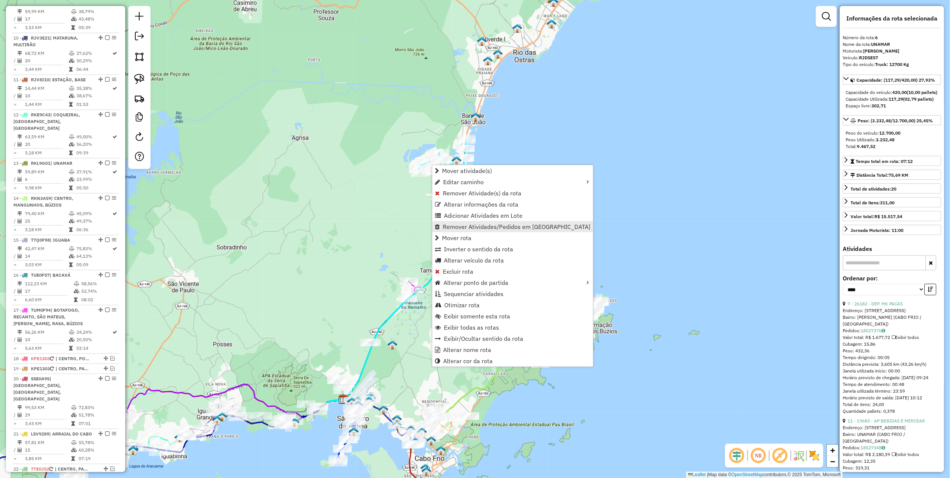
scroll to position [527, 0]
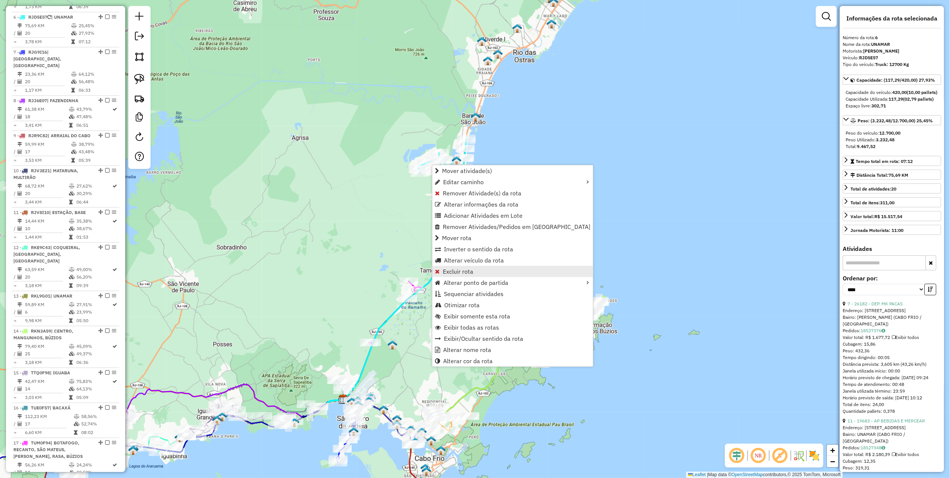
click at [459, 270] on span "Excluir rota" at bounding box center [458, 271] width 31 height 6
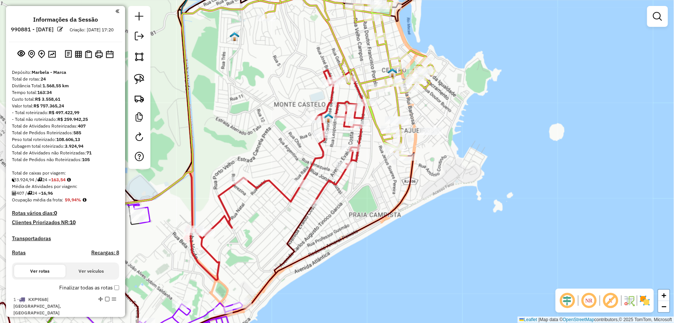
scroll to position [337, 0]
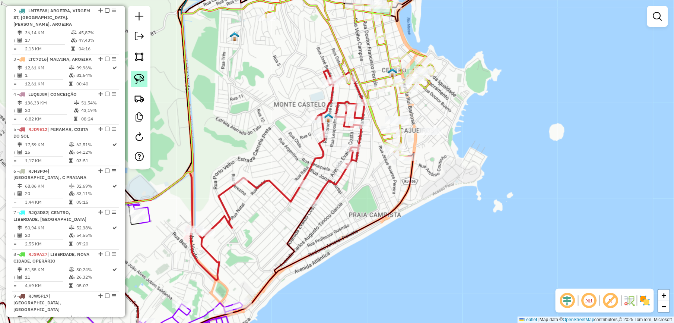
click at [144, 79] on link at bounding box center [139, 79] width 16 height 16
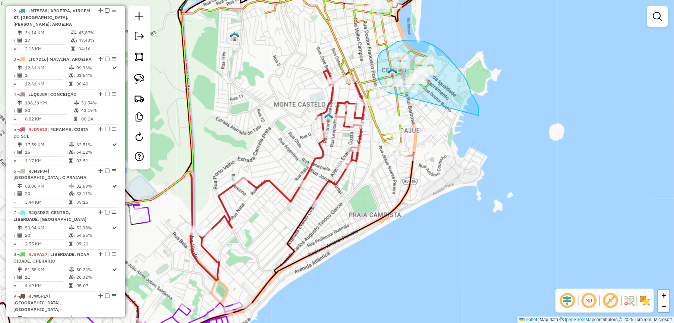
drag, startPoint x: 479, startPoint y: 114, endPoint x: 399, endPoint y: 95, distance: 81.9
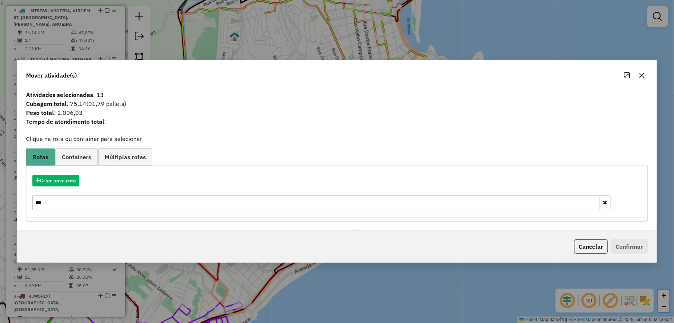
click at [642, 75] on icon "button" at bounding box center [642, 75] width 5 height 5
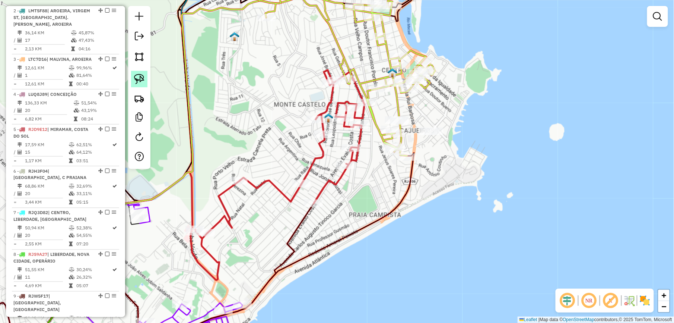
click at [139, 80] on img at bounding box center [139, 79] width 10 height 10
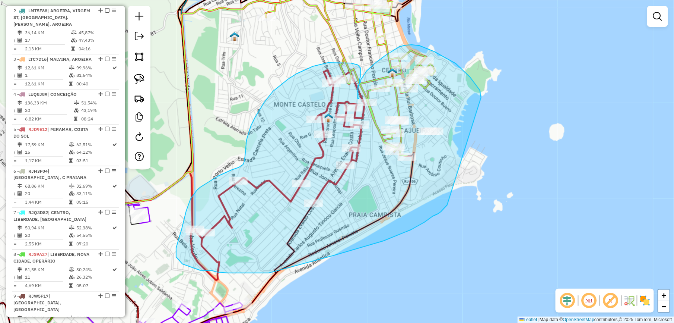
drag, startPoint x: 481, startPoint y: 96, endPoint x: 449, endPoint y: 203, distance: 112.0
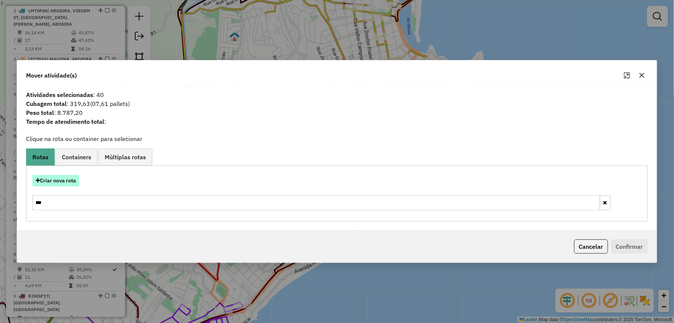
click at [65, 177] on button "Criar nova rota" at bounding box center [55, 181] width 47 height 12
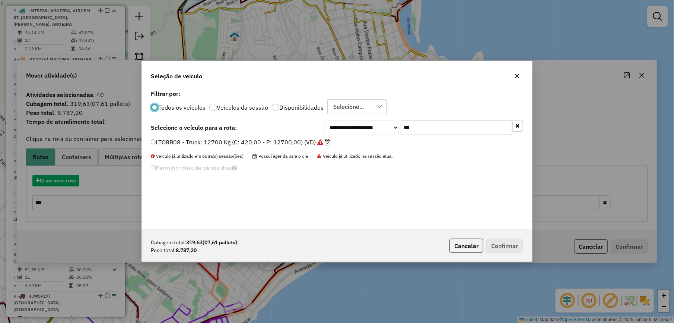
scroll to position [4, 2]
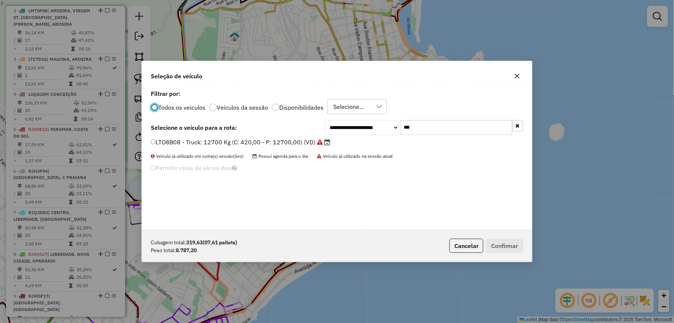
click at [431, 129] on input "***" at bounding box center [457, 127] width 112 height 15
type input "****"
click at [291, 142] on label "KWY8642 - Van: 1400 Kg (C: 60,00 - P: 1400,00) (VD)" at bounding box center [230, 141] width 159 height 9
click at [300, 143] on label "KWY8642 - Van: 1400 Kg (C: 60,00 - P: 1400,00) (VD)" at bounding box center [230, 141] width 159 height 9
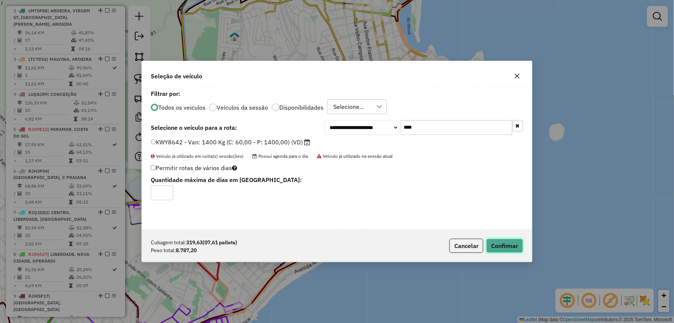
click at [495, 244] on button "Confirmar" at bounding box center [505, 245] width 37 height 14
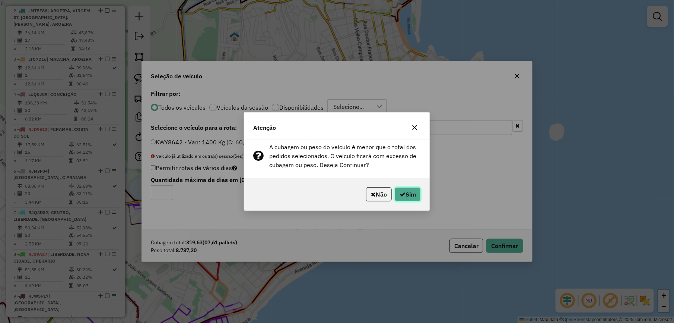
click at [411, 191] on button "Sim" at bounding box center [408, 194] width 26 height 14
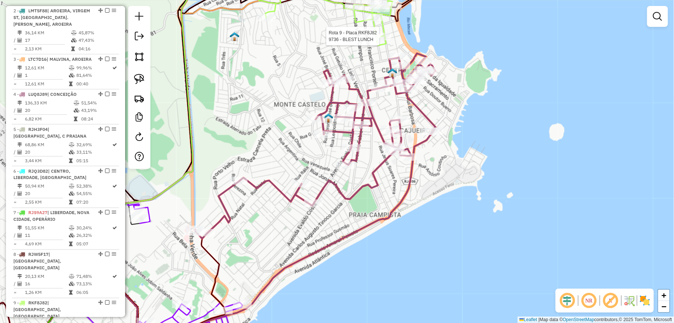
select select "*********"
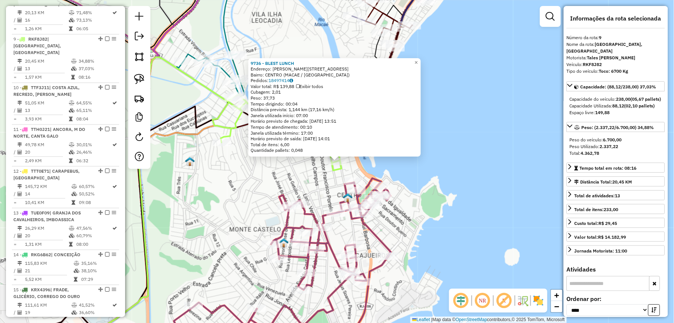
scroll to position [630, 0]
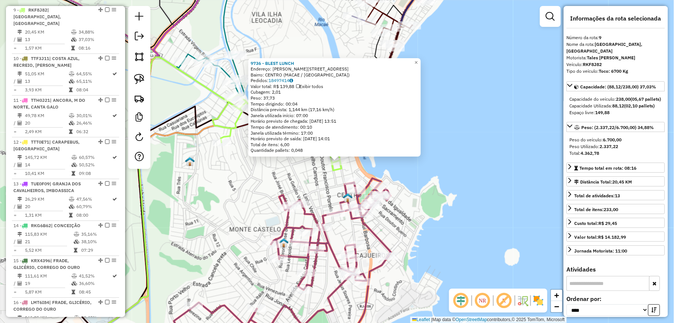
click at [206, 156] on div "Rota 9 - Placa RKF8J82 33812 - BAR DO LEACIR 9736 - BLEST LUNCH Endereço: [STRE…" at bounding box center [337, 161] width 674 height 323
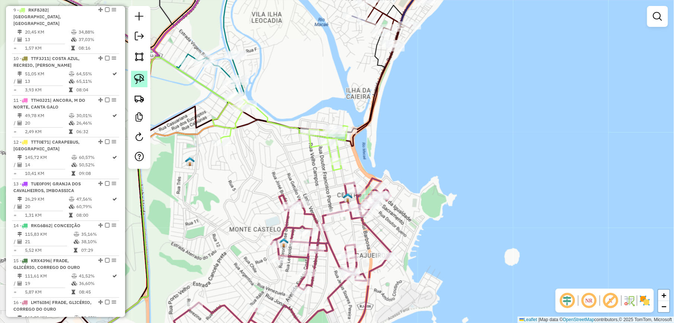
click at [140, 77] on img at bounding box center [139, 79] width 10 height 10
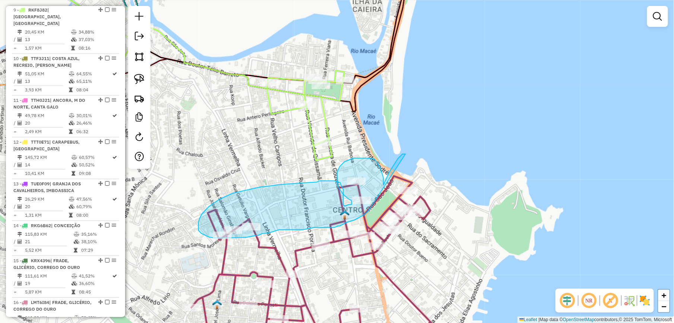
drag, startPoint x: 398, startPoint y: 158, endPoint x: 370, endPoint y: 211, distance: 59.5
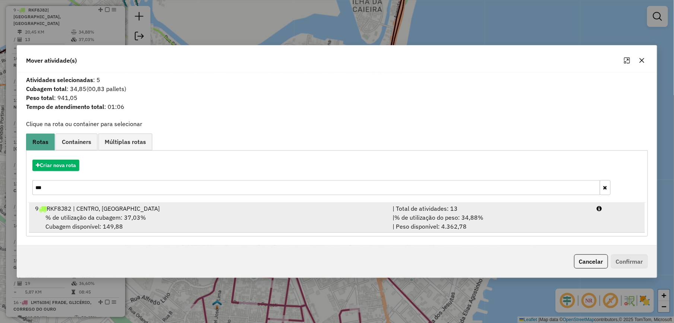
drag, startPoint x: 98, startPoint y: 215, endPoint x: 105, endPoint y: 215, distance: 6.7
click at [105, 215] on span "% de utilização da cubagem: 37,03%" at bounding box center [95, 216] width 101 height 7
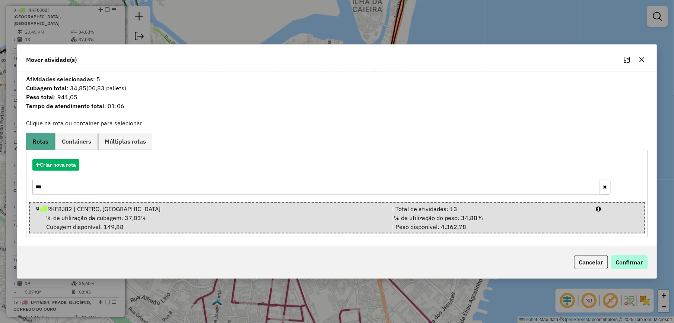
click at [621, 255] on div "Cancelar Confirmar" at bounding box center [337, 262] width 640 height 32
click at [622, 265] on button "Confirmar" at bounding box center [629, 262] width 37 height 14
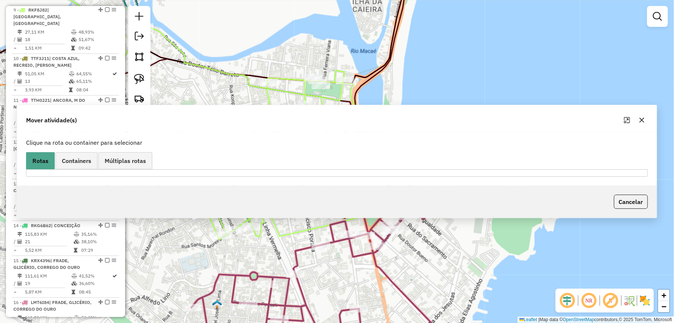
scroll to position [588, 0]
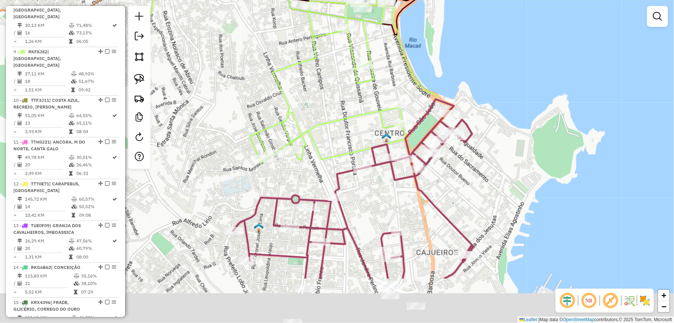
drag, startPoint x: 306, startPoint y: 113, endPoint x: 318, endPoint y: 87, distance: 28.7
click at [316, 90] on div "Janela de atendimento Grade de atendimento Capacidade Transportadoras Veículos …" at bounding box center [337, 161] width 674 height 323
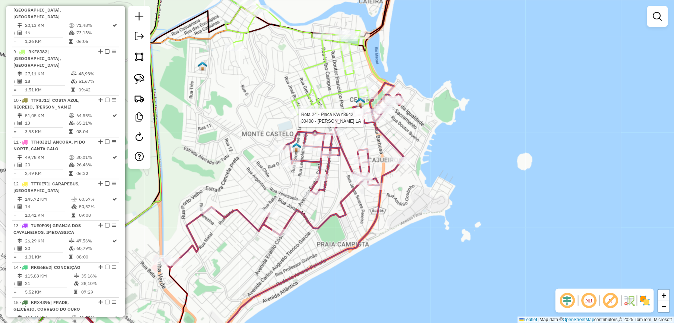
select select "*********"
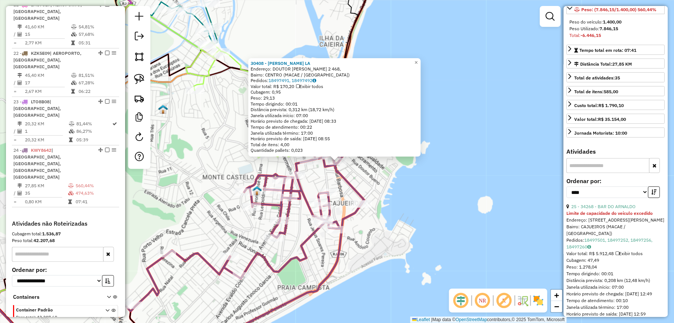
scroll to position [149, 0]
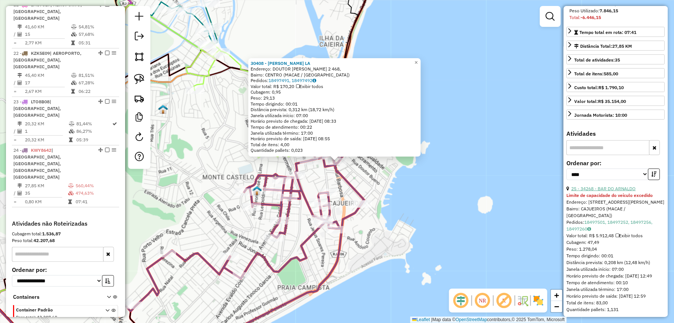
click at [618, 191] on link "25 - 34268 - BAR DO ARNALDO" at bounding box center [604, 189] width 64 height 6
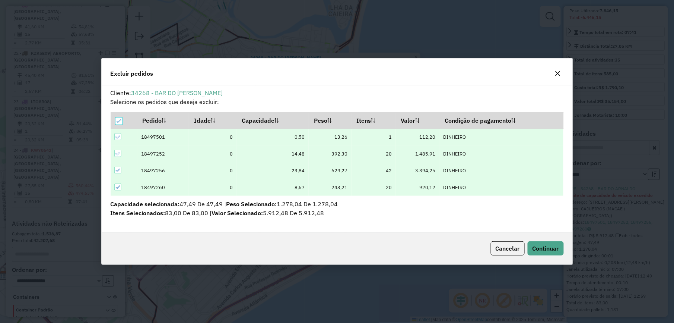
scroll to position [0, 0]
click at [541, 242] on button "Continuar" at bounding box center [546, 248] width 36 height 14
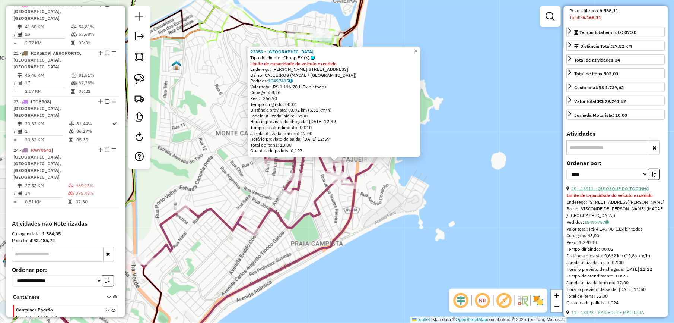
drag, startPoint x: 629, startPoint y: 195, endPoint x: 621, endPoint y: 197, distance: 8.7
click at [629, 191] on link "20 - 18911 - QUIOSQUE DO TODINHO" at bounding box center [611, 189] width 78 height 6
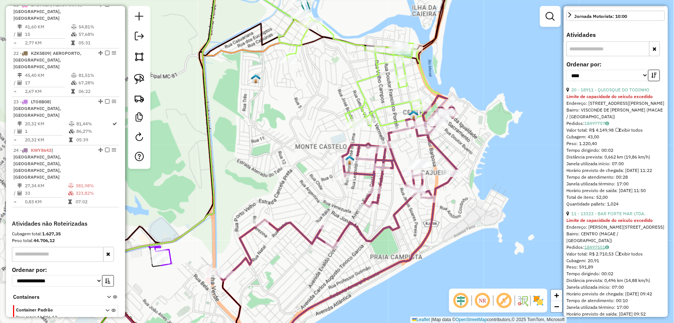
scroll to position [248, 0]
click at [608, 216] on link "11 - 13323 - BAR FORTE MAR LTDA." at bounding box center [609, 213] width 74 height 6
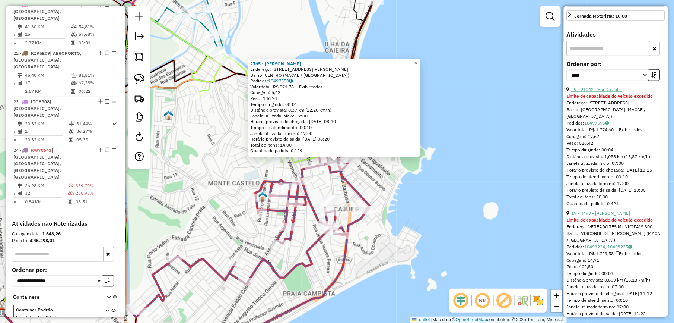
click at [586, 92] on link "29 - 21042 - Bar Do Julio" at bounding box center [597, 89] width 51 height 6
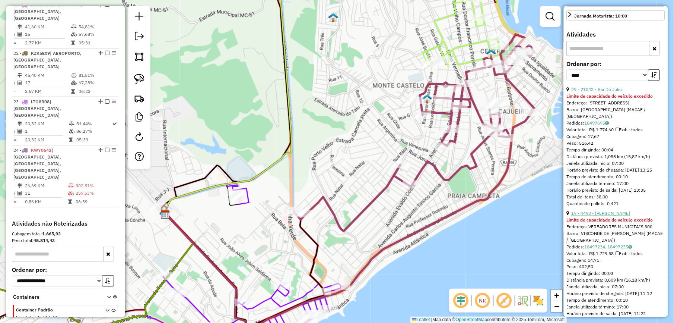
click at [629, 216] on link "19 - 4493 - [PERSON_NAME]" at bounding box center [601, 213] width 59 height 6
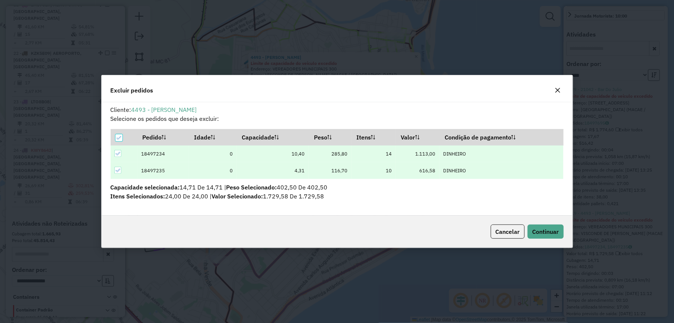
scroll to position [4, 2]
click at [540, 230] on span "Continuar" at bounding box center [546, 231] width 26 height 7
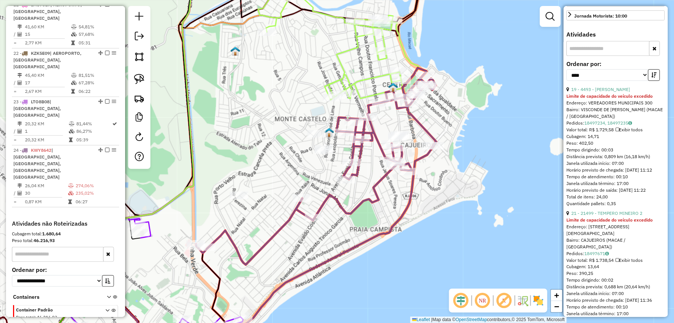
drag, startPoint x: 283, startPoint y: 164, endPoint x: 272, endPoint y: 156, distance: 13.7
click at [272, 156] on div "Janela de atendimento Grade de atendimento Capacidade Transportadoras Veículos …" at bounding box center [337, 161] width 674 height 323
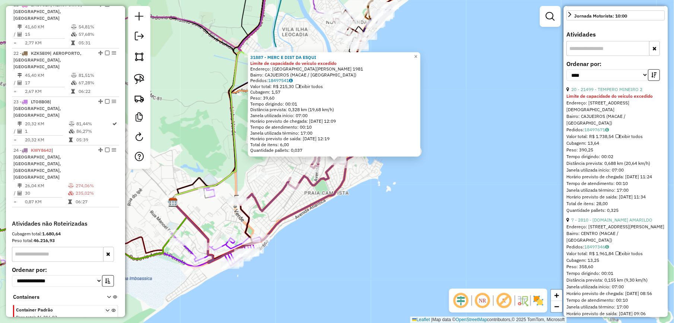
click at [604, 99] on strong "Limite de capacidade do veículo excedido" at bounding box center [610, 96] width 86 height 6
click at [606, 92] on link "20 - 21499 - TEMPERO MINEIRO 2" at bounding box center [607, 89] width 71 height 6
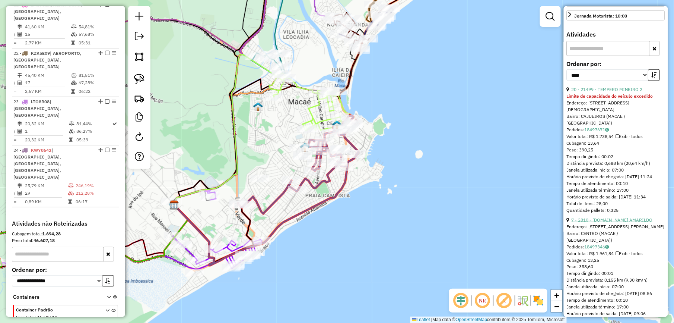
click at [604, 222] on link "7 - 2810 - [DOMAIN_NAME] AMARILDO" at bounding box center [612, 220] width 81 height 6
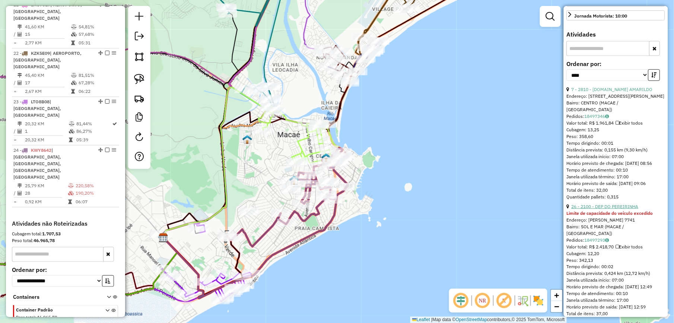
click at [621, 209] on link "26 - 2100 - DEP DO PEREIRINHA" at bounding box center [605, 206] width 67 height 6
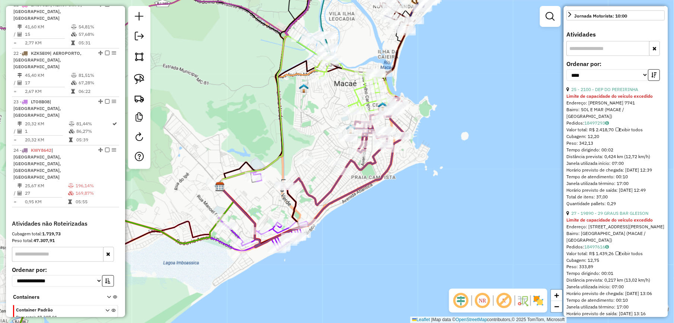
click at [595, 216] on div "27 - 19890 - 29 GRAUS BAR GLEISON" at bounding box center [616, 213] width 98 height 7
click at [595, 216] on link "27 - 19890 - 29 GRAUS BAR GLEISON" at bounding box center [610, 213] width 77 height 6
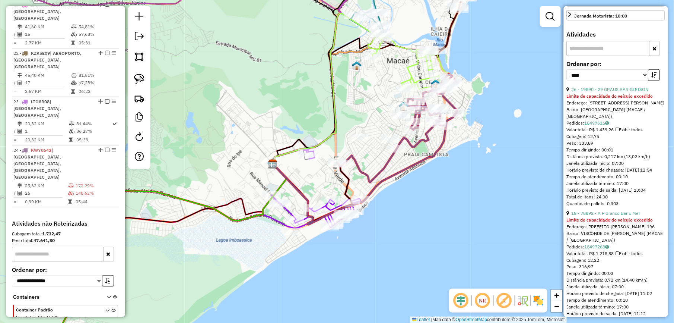
scroll to position [241, 0]
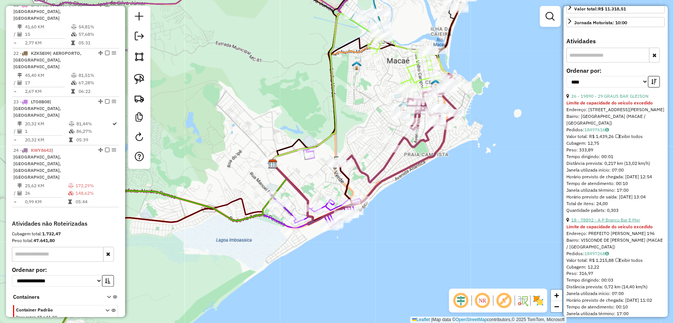
click at [601, 222] on link "18 - 78892 - A P Branco Bar E Mer" at bounding box center [606, 220] width 69 height 6
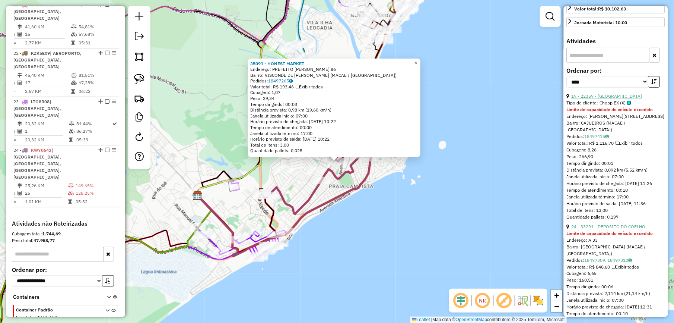
click at [616, 96] on link "19 - 22359 - [GEOGRAPHIC_DATA]" at bounding box center [607, 96] width 71 height 6
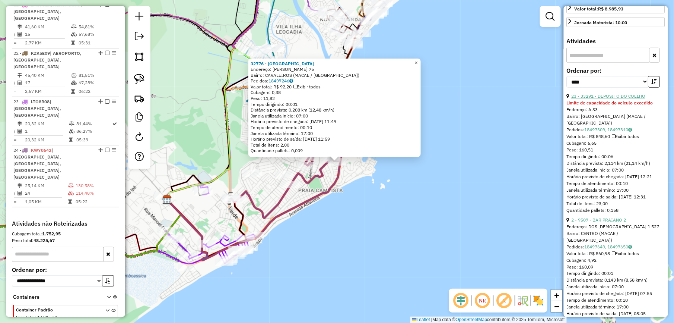
click at [629, 97] on link "23 - 33291 - DEPOSITO DO COELHO" at bounding box center [609, 96] width 74 height 6
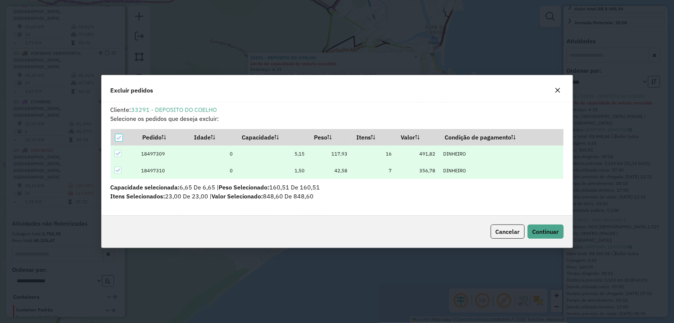
scroll to position [0, 0]
click at [546, 224] on div "Cancelar Continuar" at bounding box center [337, 231] width 471 height 32
click at [539, 236] on button "Continuar" at bounding box center [546, 231] width 36 height 14
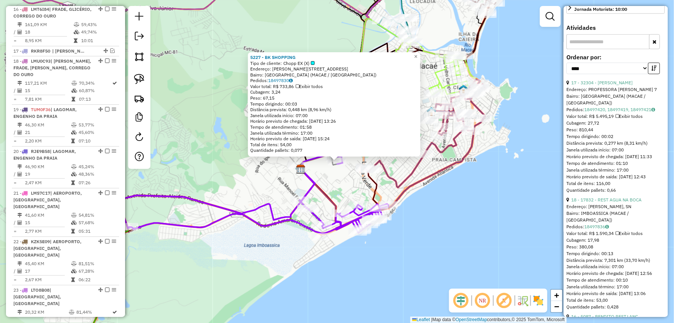
scroll to position [797, 0]
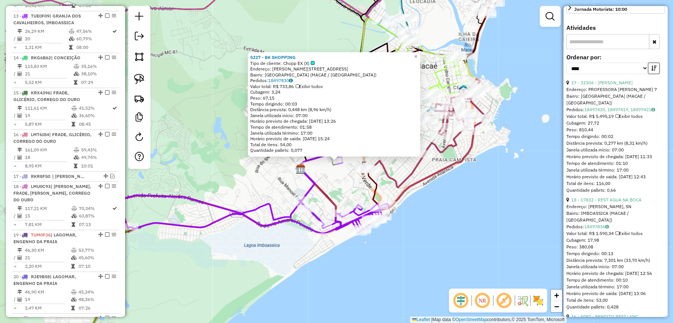
click at [606, 86] on div "17 - 32304 - [PERSON_NAME]" at bounding box center [616, 82] width 98 height 7
click at [607, 85] on link "17 - 32304 - [PERSON_NAME]" at bounding box center [602, 83] width 61 height 6
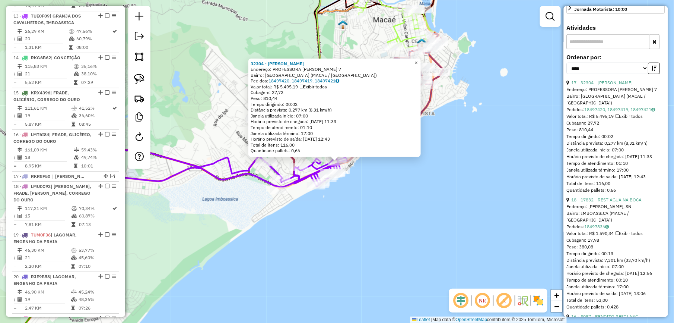
click at [444, 191] on div "32304 - [PERSON_NAME]: PROFESSORA [PERSON_NAME] 7 Bairro: GRANJA DOS CAVALEIROS…" at bounding box center [337, 161] width 674 height 323
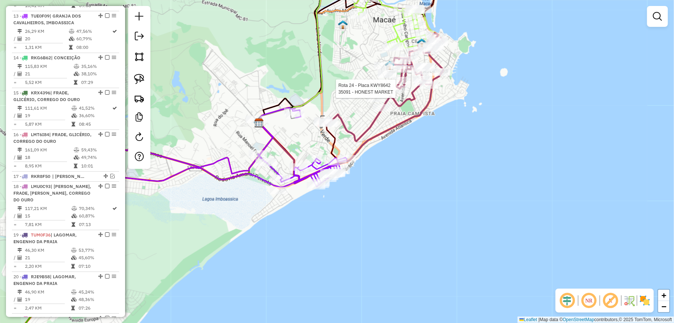
select select "*********"
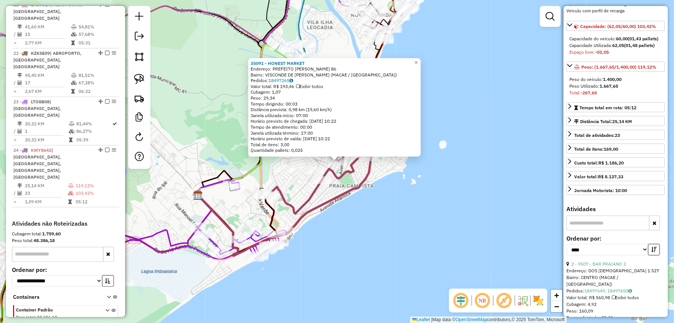
scroll to position [199, 0]
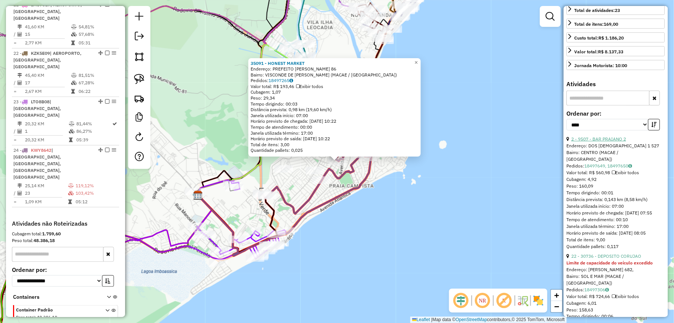
click at [611, 142] on link "2 - 9507 - BAR PRAIANO 2" at bounding box center [599, 139] width 55 height 6
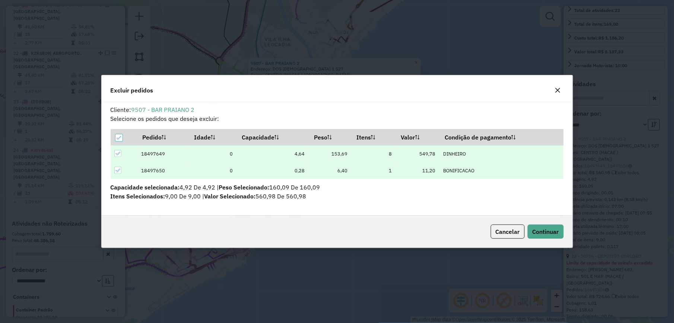
scroll to position [0, 0]
click at [544, 234] on span "Continuar" at bounding box center [546, 231] width 26 height 7
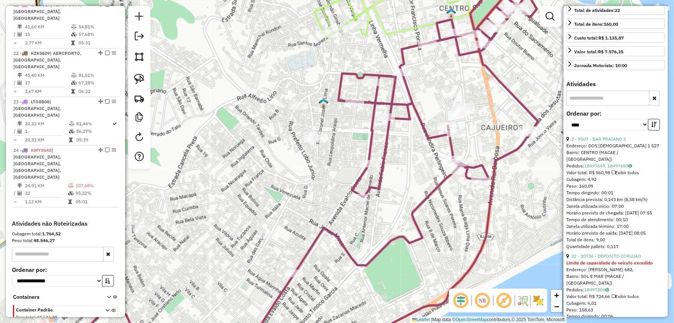
drag, startPoint x: 540, startPoint y: 161, endPoint x: 437, endPoint y: 189, distance: 106.4
click at [436, 192] on div "Janela de atendimento Grade de atendimento Capacidade Transportadoras Veículos …" at bounding box center [337, 161] width 674 height 323
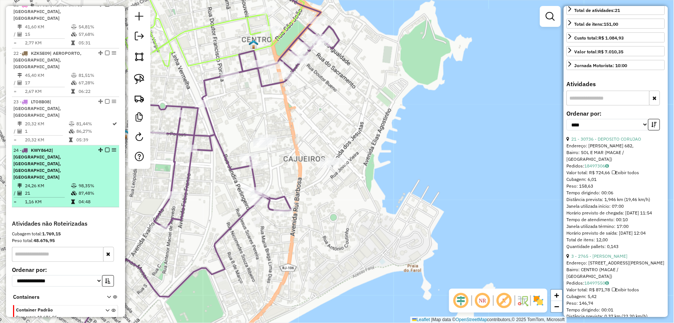
click at [105, 148] on em at bounding box center [107, 150] width 4 height 4
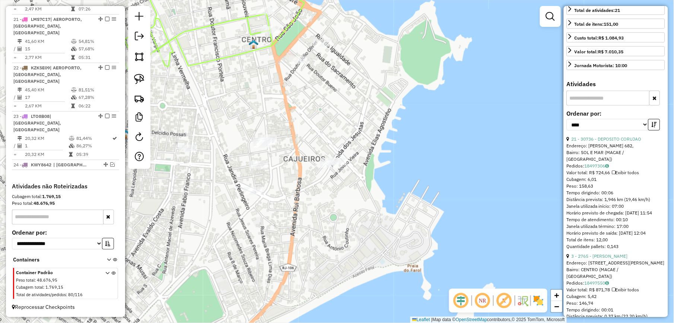
scroll to position [1072, 0]
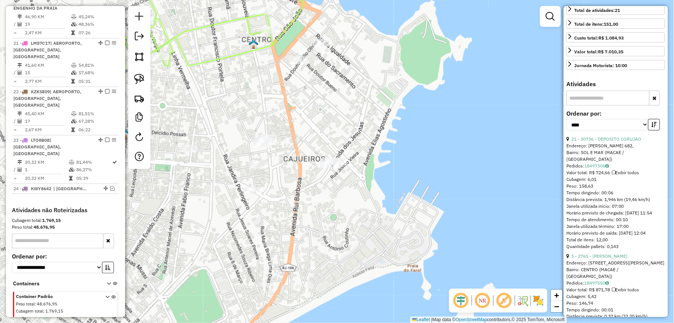
drag, startPoint x: 215, startPoint y: 159, endPoint x: 329, endPoint y: 141, distance: 115.1
click at [324, 142] on div "Janela de atendimento Grade de atendimento Capacidade Transportadoras Veículos …" at bounding box center [337, 161] width 674 height 323
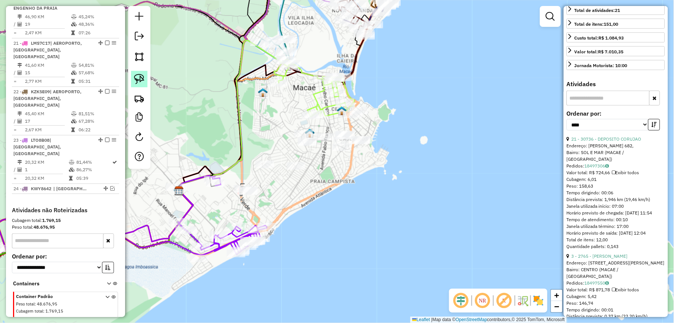
click at [143, 81] on img at bounding box center [139, 79] width 10 height 10
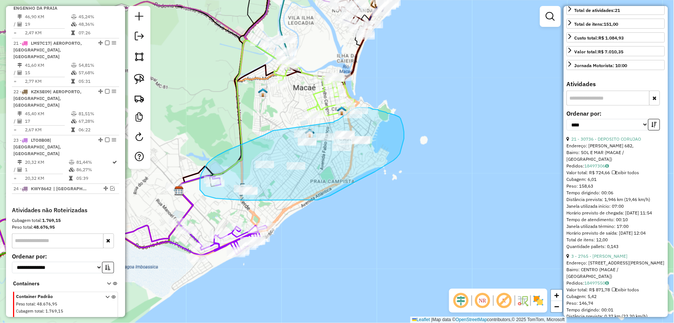
drag, startPoint x: 277, startPoint y: 130, endPoint x: 333, endPoint y: 122, distance: 56.1
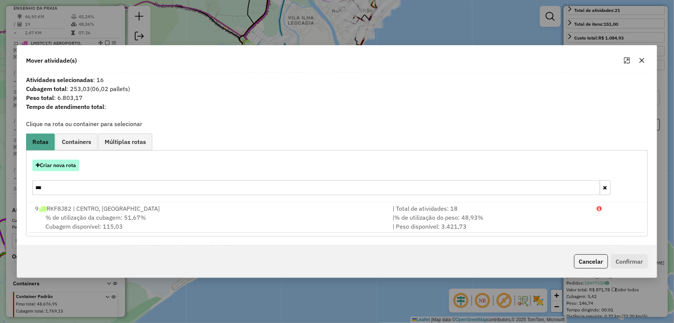
click at [64, 167] on button "Criar nova rota" at bounding box center [55, 165] width 47 height 12
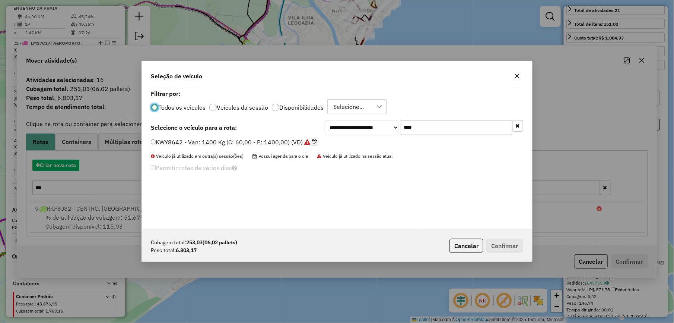
scroll to position [4, 2]
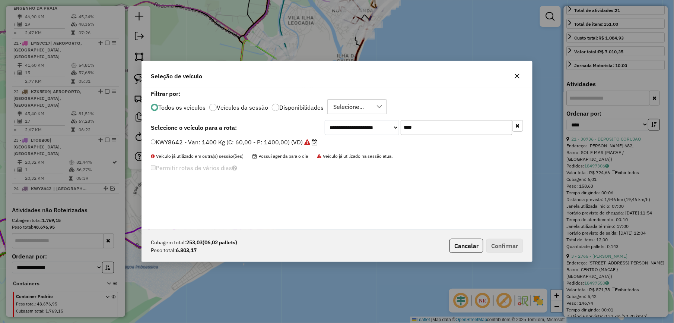
click at [438, 132] on input "****" at bounding box center [457, 127] width 112 height 15
type input "***"
drag, startPoint x: 303, startPoint y: 145, endPoint x: 322, endPoint y: 166, distance: 28.2
click at [303, 145] on label "RJD9E12 - Toco: 6700 Kg (C: 238,00 - P: 6700,00) (VD)" at bounding box center [233, 141] width 164 height 9
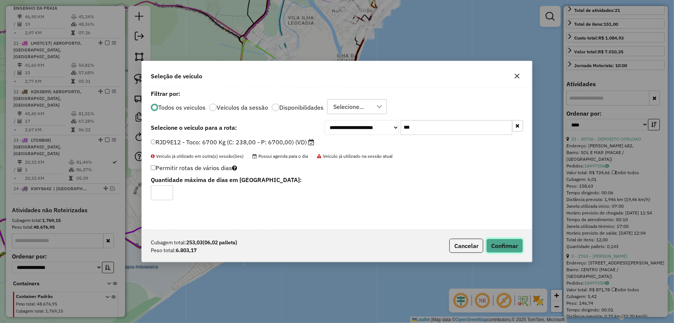
click at [492, 244] on button "Confirmar" at bounding box center [505, 245] width 37 height 14
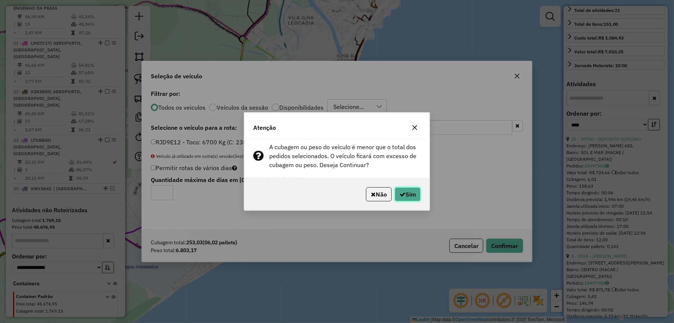
click at [408, 193] on button "Sim" at bounding box center [408, 194] width 26 height 14
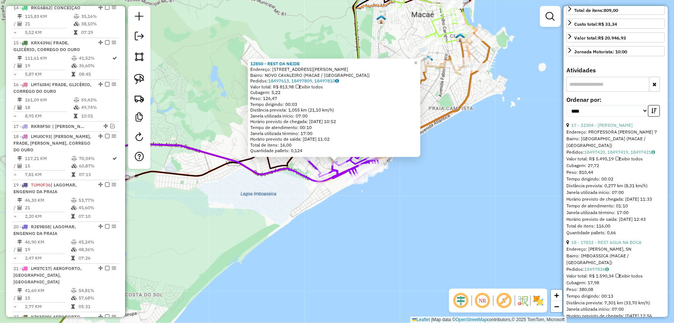
scroll to position [797, 0]
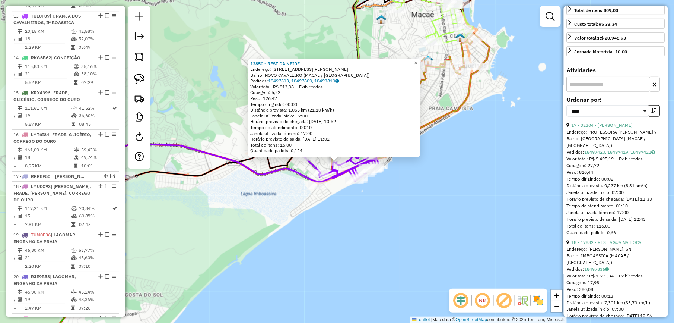
click at [379, 253] on div "12850 - REST DA [PERSON_NAME]: [STREET_ADDRESS][PERSON_NAME] Bairro: NOVO CAVAL…" at bounding box center [337, 161] width 674 height 323
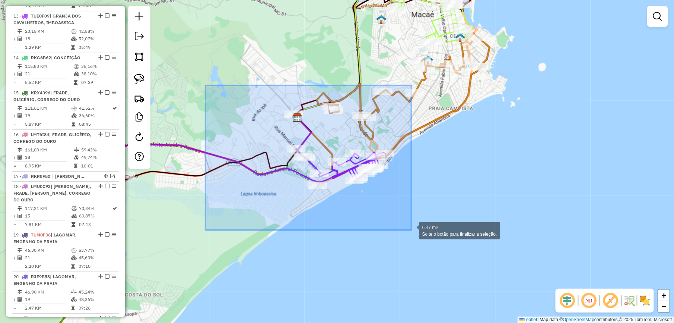
drag, startPoint x: 206, startPoint y: 85, endPoint x: 412, endPoint y: 230, distance: 251.7
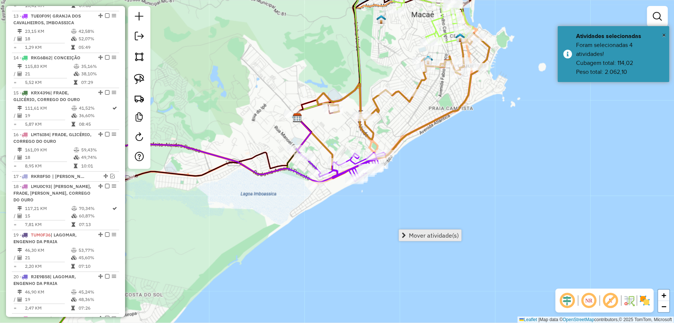
click at [440, 234] on span "Mover atividade(s)" at bounding box center [434, 235] width 50 height 6
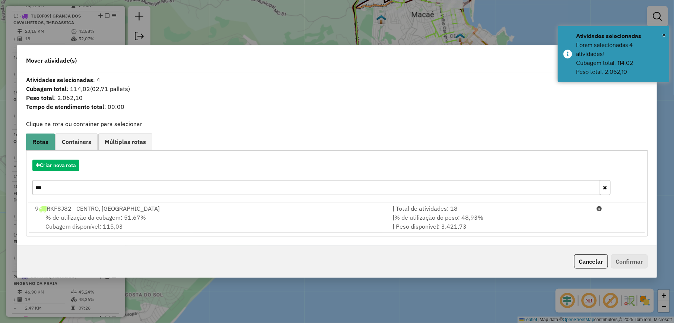
click at [71, 189] on input "***" at bounding box center [316, 187] width 568 height 15
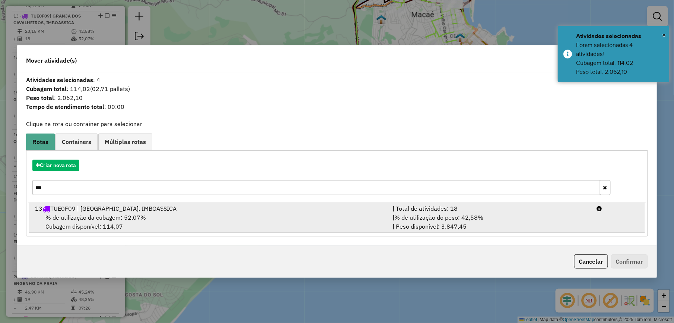
type input "***"
click at [525, 215] on div "| % de utilização do peso: 42,58% | Peso disponível: 3.847,45" at bounding box center [490, 222] width 204 height 18
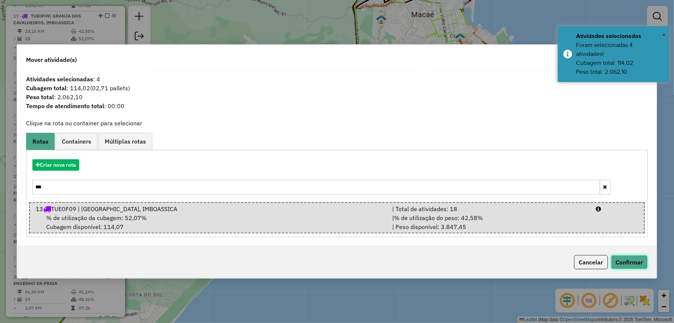
click at [632, 259] on button "Confirmar" at bounding box center [629, 262] width 37 height 14
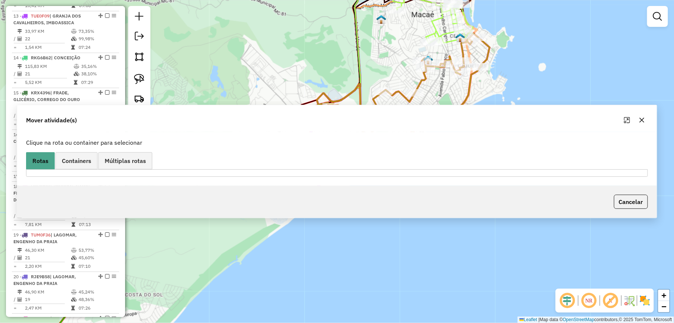
scroll to position [756, 0]
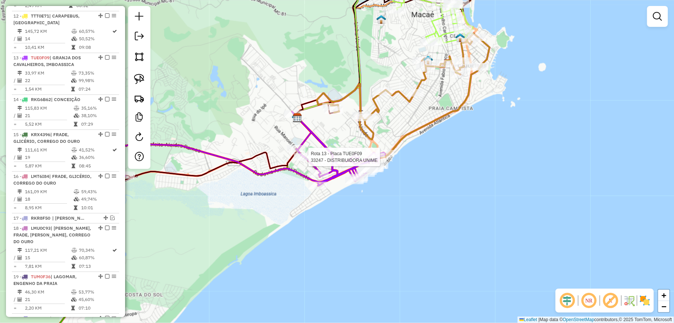
select select "*********"
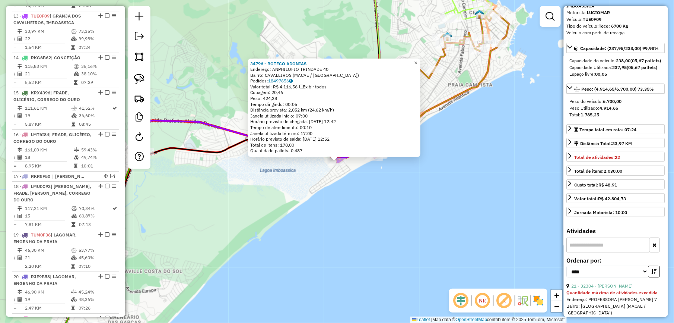
scroll to position [99, 0]
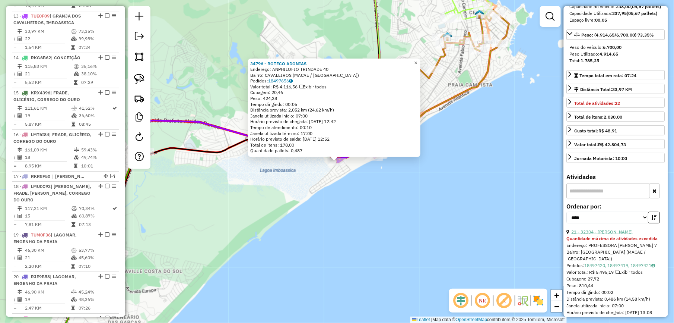
click at [616, 234] on link "21 - 32304 - [PERSON_NAME]" at bounding box center [602, 232] width 61 height 6
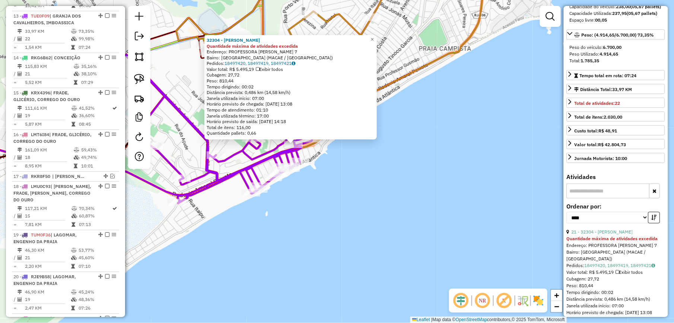
click at [371, 177] on div "32304 - [PERSON_NAME] Quantidade máxima de atividades excedida Endereço: PROFES…" at bounding box center [337, 161] width 674 height 323
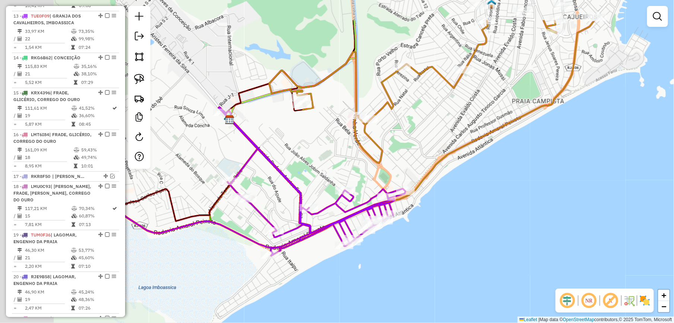
drag, startPoint x: 386, startPoint y: 184, endPoint x: 511, endPoint y: 248, distance: 140.6
click at [513, 251] on div "Janela de atendimento Grade de atendimento Capacidade Transportadoras Veículos …" at bounding box center [337, 161] width 674 height 323
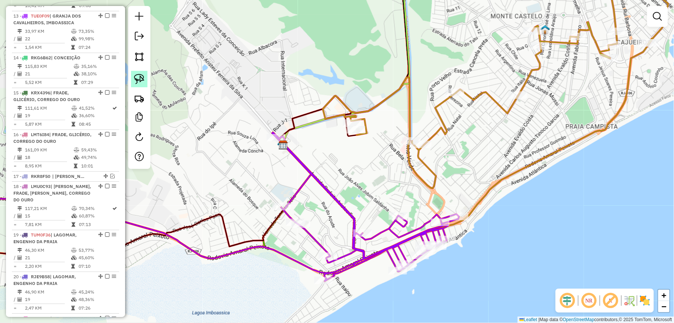
click at [143, 76] on img at bounding box center [139, 79] width 10 height 10
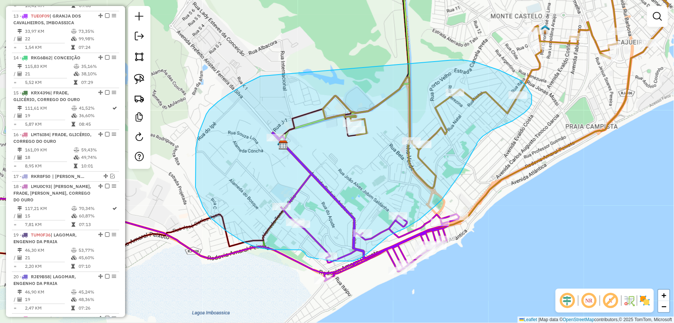
drag, startPoint x: 252, startPoint y: 80, endPoint x: 452, endPoint y: 60, distance: 201.5
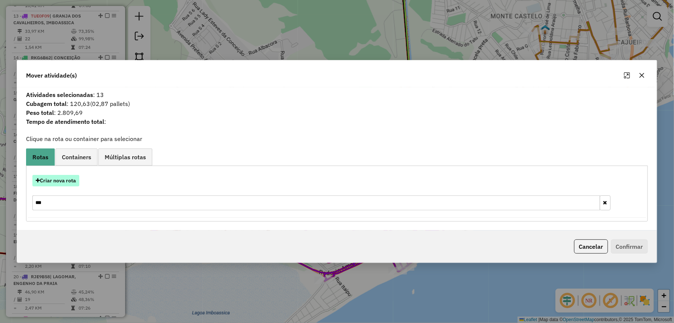
click at [59, 178] on button "Criar nova rota" at bounding box center [55, 181] width 47 height 12
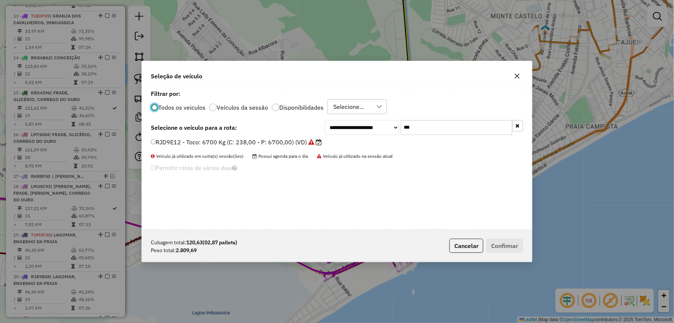
scroll to position [4, 2]
click at [446, 132] on input "***" at bounding box center [457, 127] width 112 height 15
click at [426, 125] on input "***" at bounding box center [457, 127] width 112 height 15
type input "***"
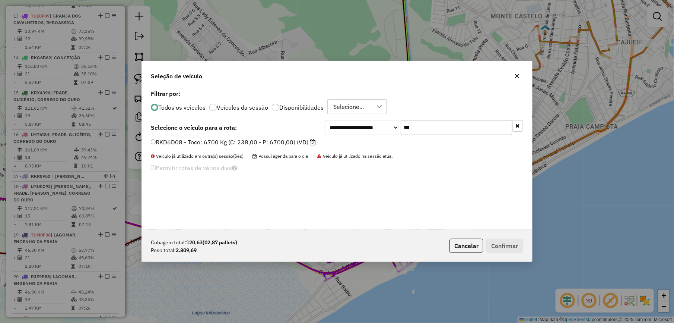
click at [300, 142] on label "RKD6D08 - Toco: 6700 Kg (C: 238,00 - P: 6700,00) (VD)" at bounding box center [233, 141] width 165 height 9
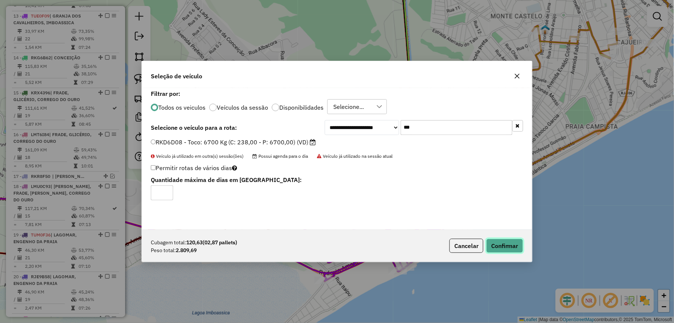
click at [519, 242] on button "Confirmar" at bounding box center [505, 245] width 37 height 14
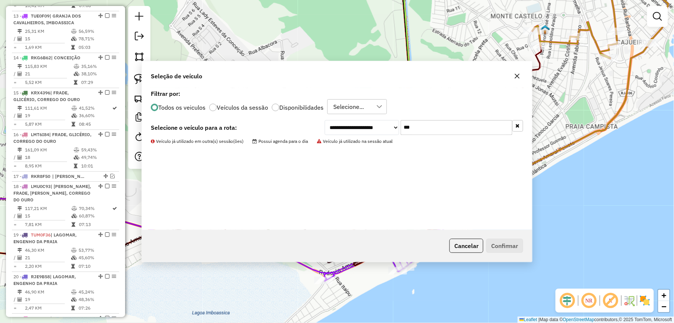
scroll to position [756, 0]
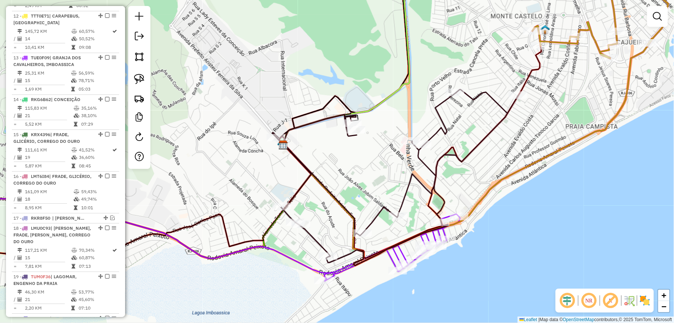
drag, startPoint x: 231, startPoint y: 182, endPoint x: 379, endPoint y: 124, distance: 158.9
click at [376, 127] on div "Janela de atendimento Grade de atendimento Capacidade Transportadoras Veículos …" at bounding box center [337, 161] width 674 height 323
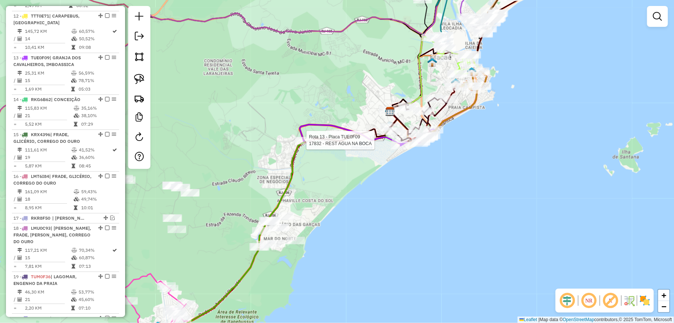
select select "*********"
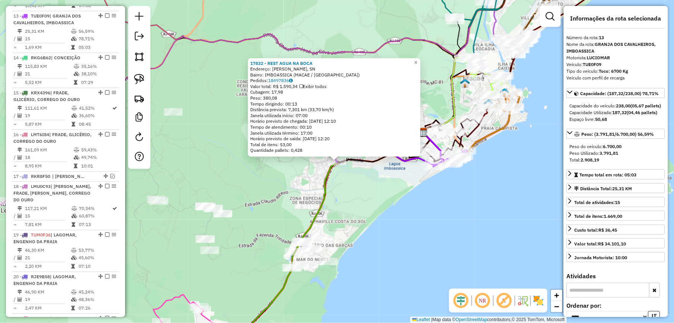
scroll to position [797, 0]
click at [358, 191] on div "17832 - REST AGUA NA BOCA Endereço: [PERSON_NAME], SN Bairro: IMBOASSICA (MACAE…" at bounding box center [337, 161] width 674 height 323
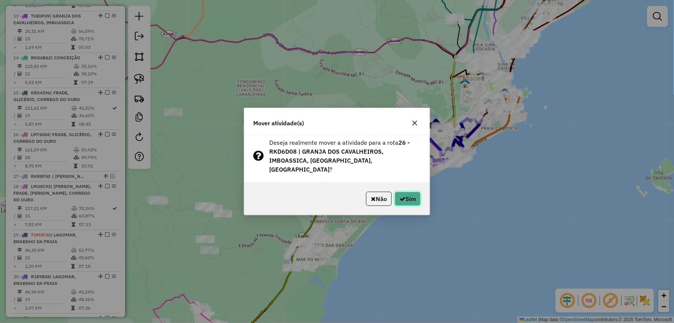
click at [409, 194] on button "Sim" at bounding box center [408, 198] width 26 height 14
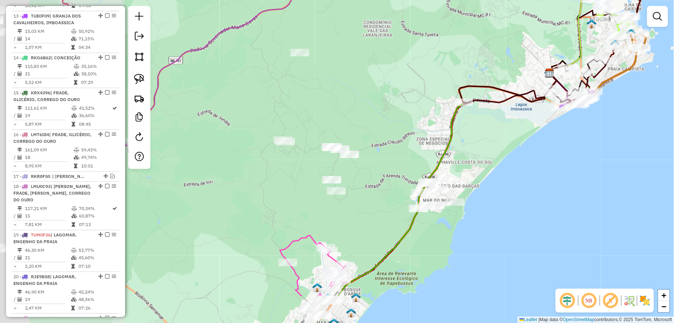
drag, startPoint x: 307, startPoint y: 126, endPoint x: 286, endPoint y: 75, distance: 54.3
click at [397, 76] on div "Janela de atendimento Grade de atendimento Capacidade Transportadoras Veículos …" at bounding box center [337, 161] width 674 height 323
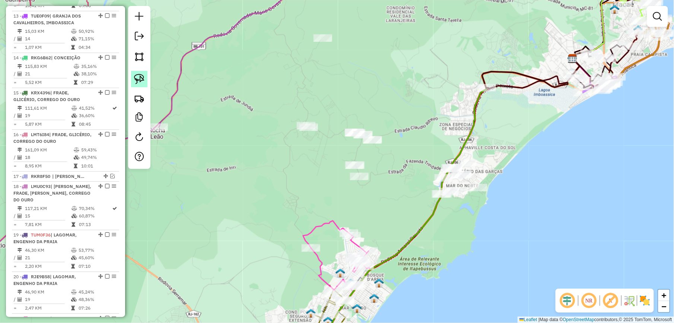
click at [135, 75] on img at bounding box center [139, 79] width 10 height 10
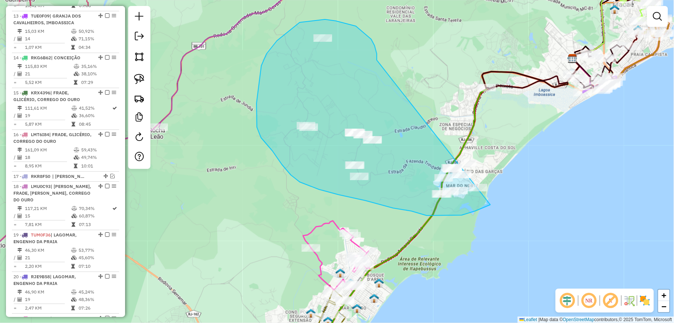
drag, startPoint x: 375, startPoint y: 45, endPoint x: 507, endPoint y: 185, distance: 192.4
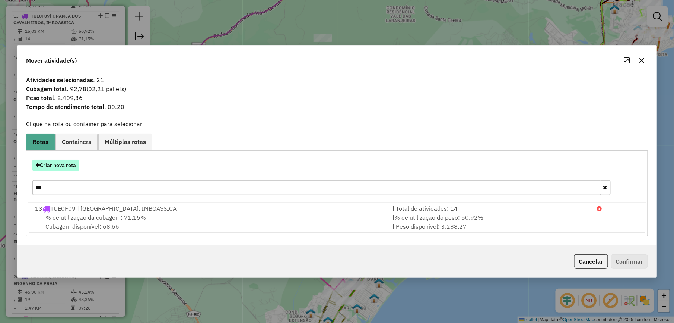
click at [61, 159] on button "Criar nova rota" at bounding box center [55, 165] width 47 height 12
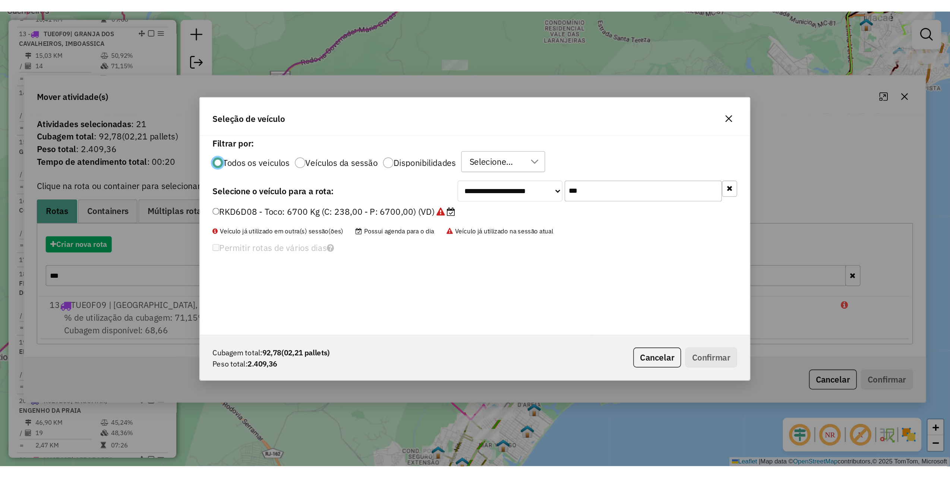
scroll to position [4, 2]
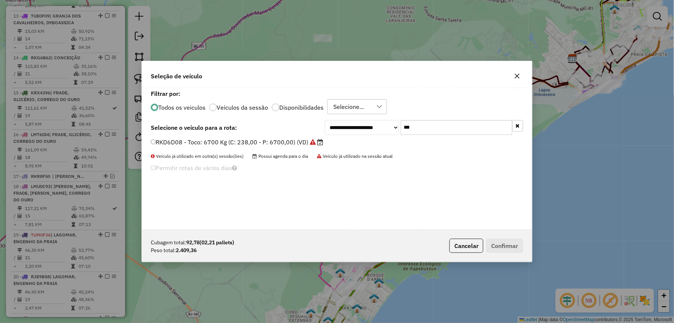
click at [431, 128] on input "***" at bounding box center [457, 127] width 112 height 15
type input "****"
click at [280, 143] on label "LTA9650 - Toco: 7900 Kg (C: 336,00 - P: 7900,00) (VD)" at bounding box center [232, 141] width 162 height 9
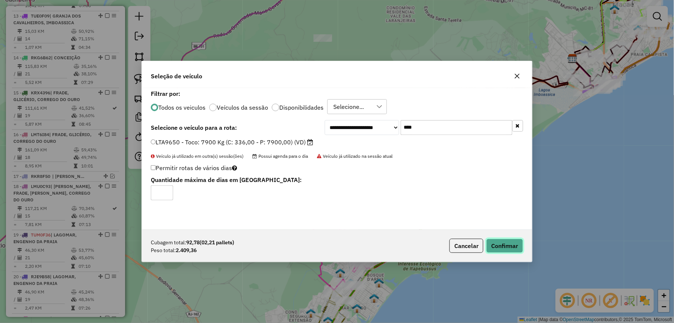
click at [504, 242] on button "Confirmar" at bounding box center [505, 245] width 37 height 14
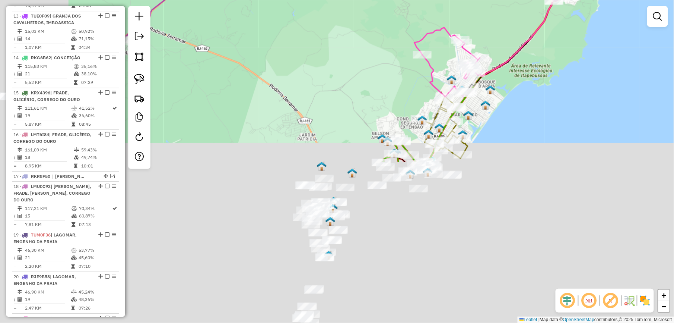
drag, startPoint x: 275, startPoint y: 158, endPoint x: 385, endPoint y: -37, distance: 224.1
click at [385, 0] on html "Aguarde... Pop-up bloqueado! Seu navegador bloqueou automáticamente a abertura …" at bounding box center [337, 161] width 674 height 323
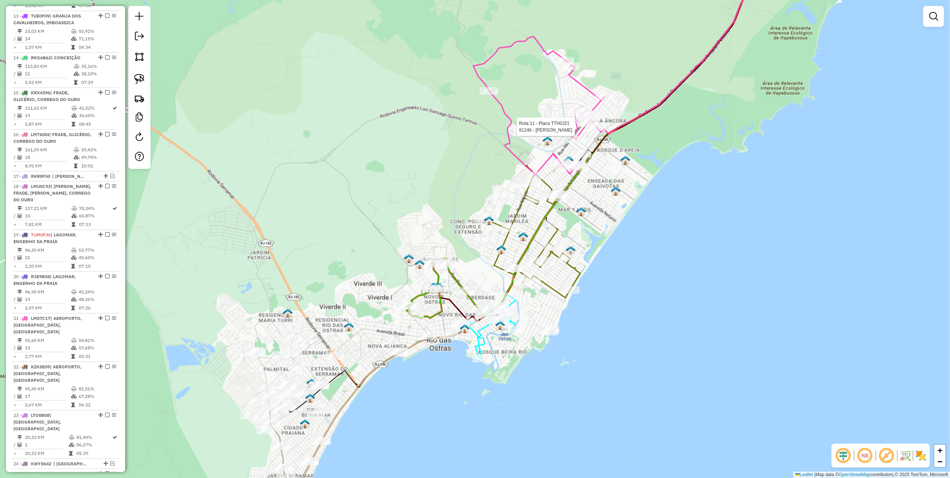
click at [589, 131] on div at bounding box center [595, 126] width 19 height 7
select select "*********"
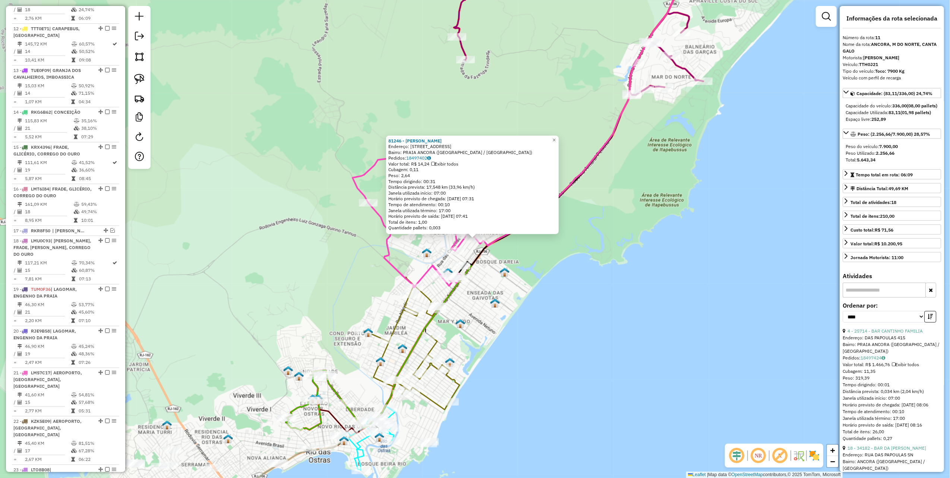
scroll to position [713, 0]
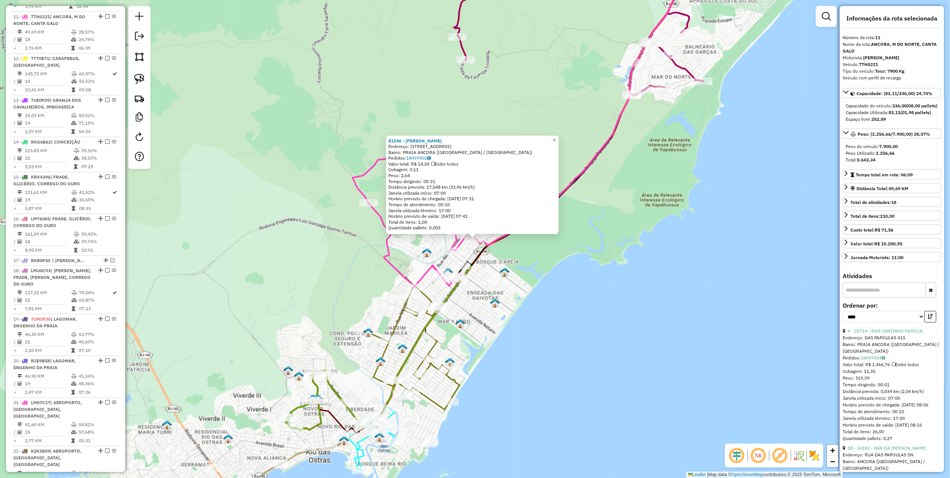
click at [558, 286] on div "81246 - [PERSON_NAME] Endereço: [STREET_ADDRESS] Bairro: PRAIA ANCORA ([GEOGRAP…" at bounding box center [475, 239] width 950 height 478
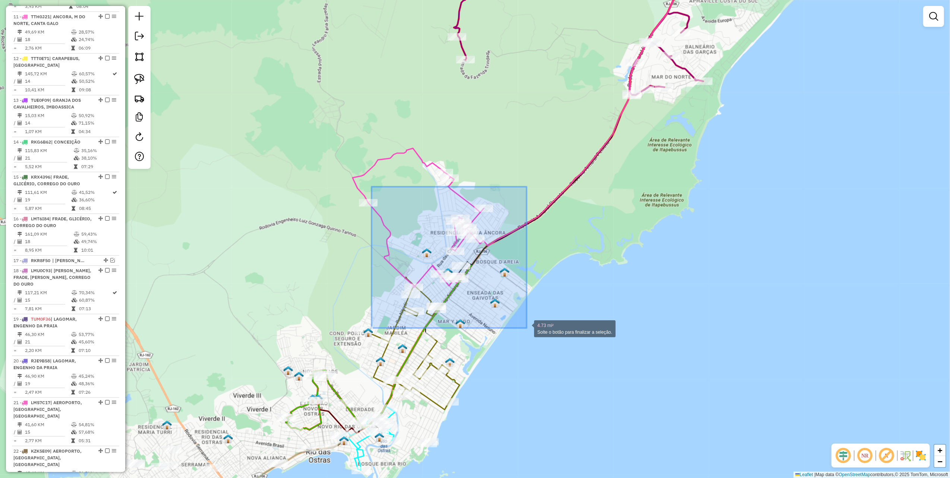
drag, startPoint x: 372, startPoint y: 194, endPoint x: 526, endPoint y: 328, distance: 204.2
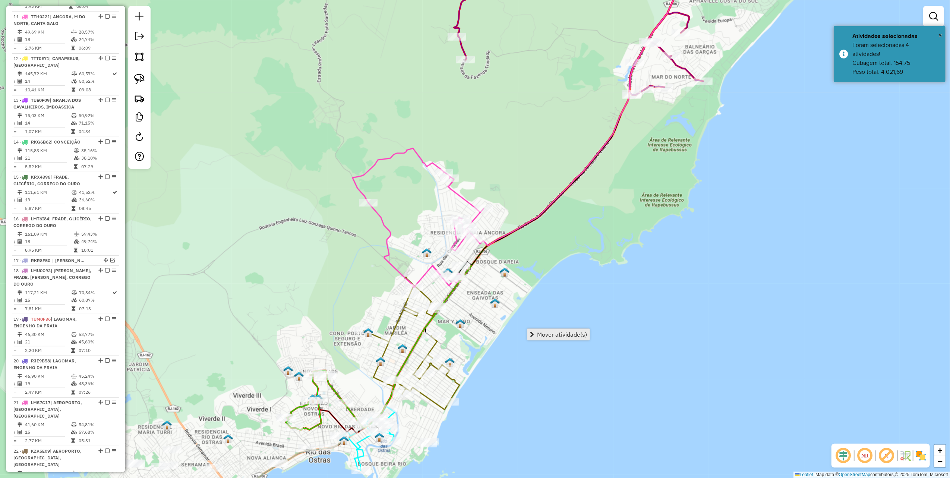
click at [551, 322] on span "Mover atividade(s)" at bounding box center [562, 334] width 50 height 6
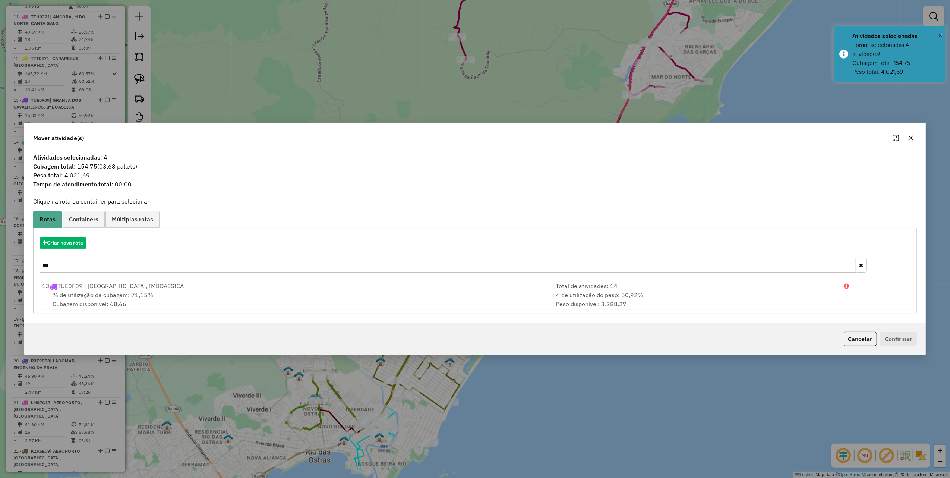
click at [83, 263] on input "***" at bounding box center [447, 264] width 816 height 15
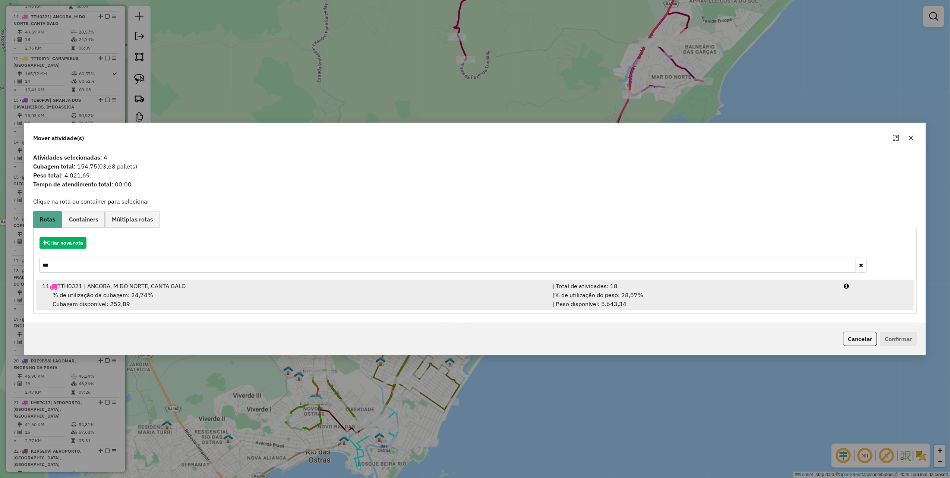
type input "***"
click at [182, 298] on div "% de utilização da cubagem: 24,74% Cubagem disponível: 252,89" at bounding box center [293, 299] width 510 height 18
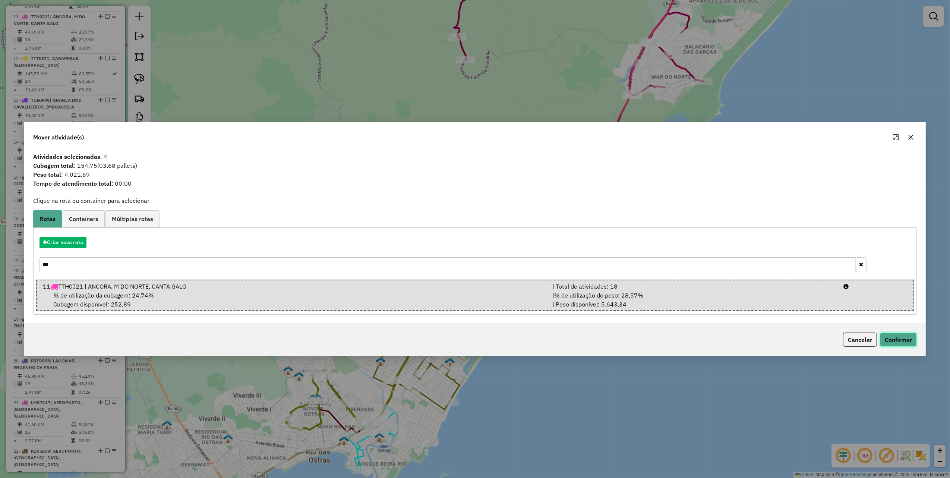
click at [674, 322] on button "Confirmar" at bounding box center [898, 339] width 37 height 14
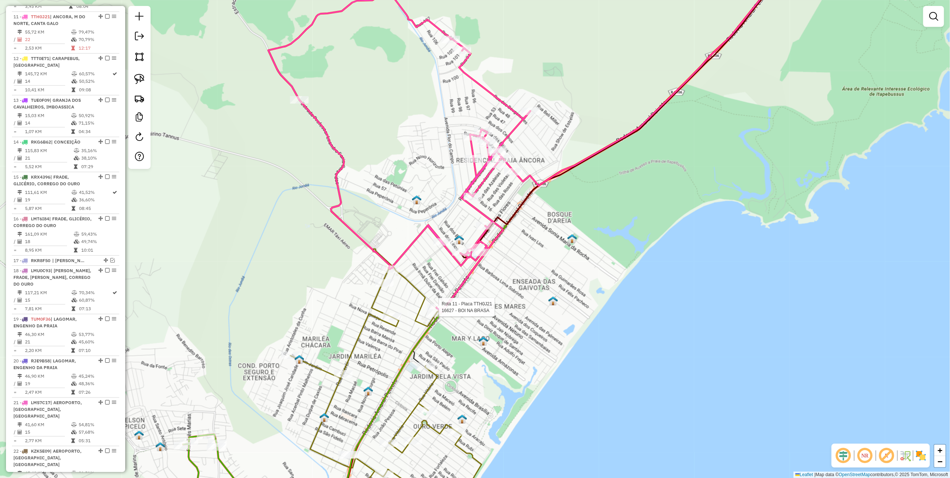
select select "*********"
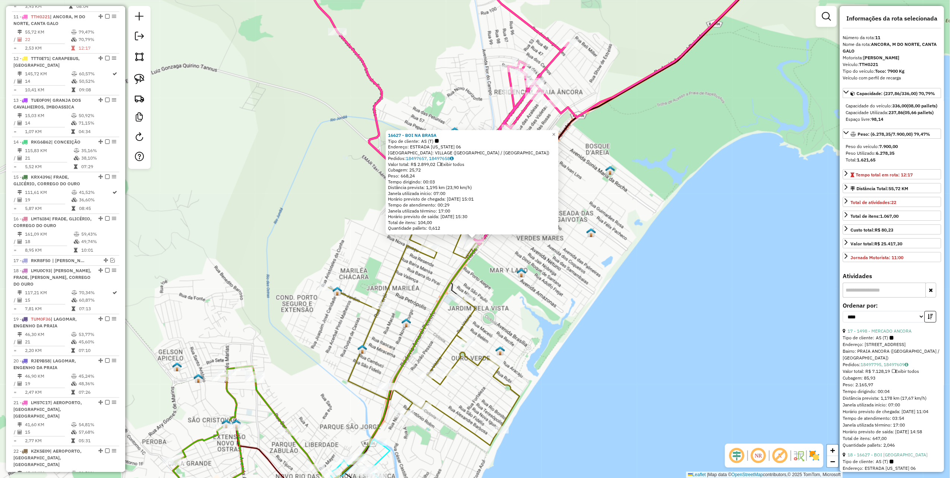
click at [528, 322] on div "16627 - BOI NA BRASA Tipo de cliente: AS (T) Endereço: ESTRADA [US_STATE] 06 [G…" at bounding box center [475, 239] width 950 height 478
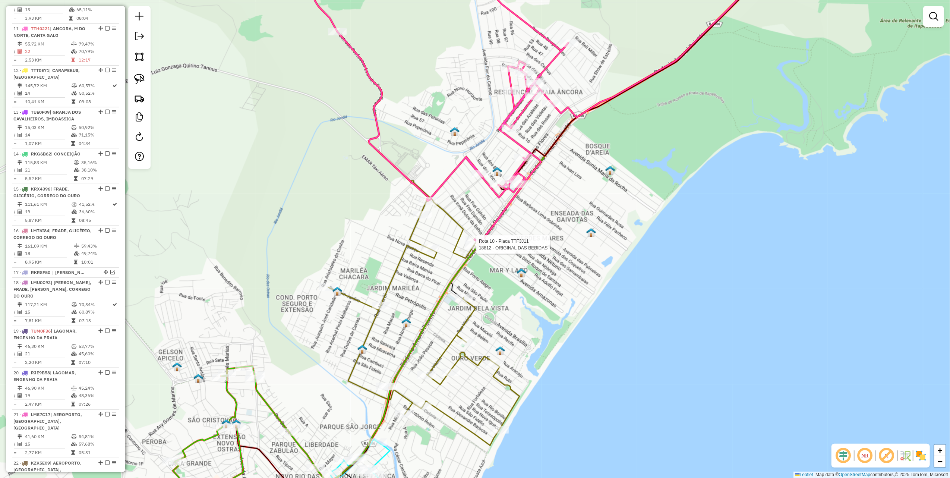
select select "*********"
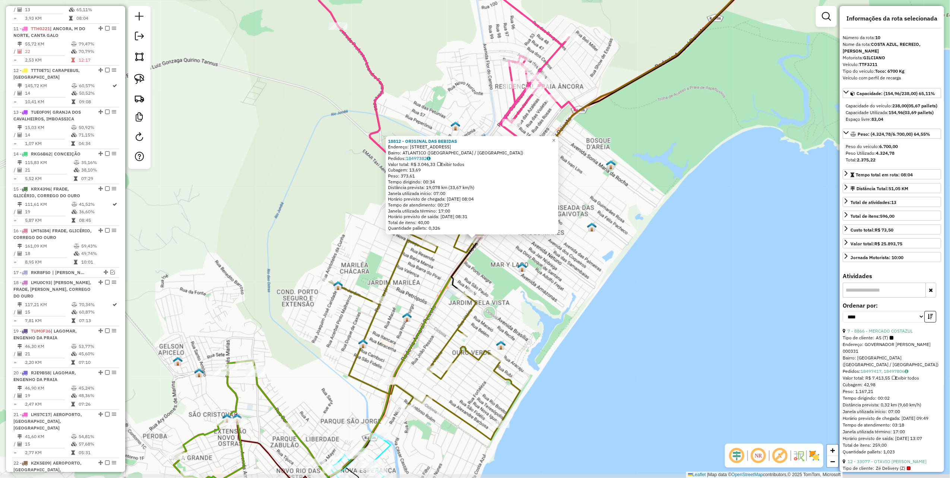
scroll to position [671, 0]
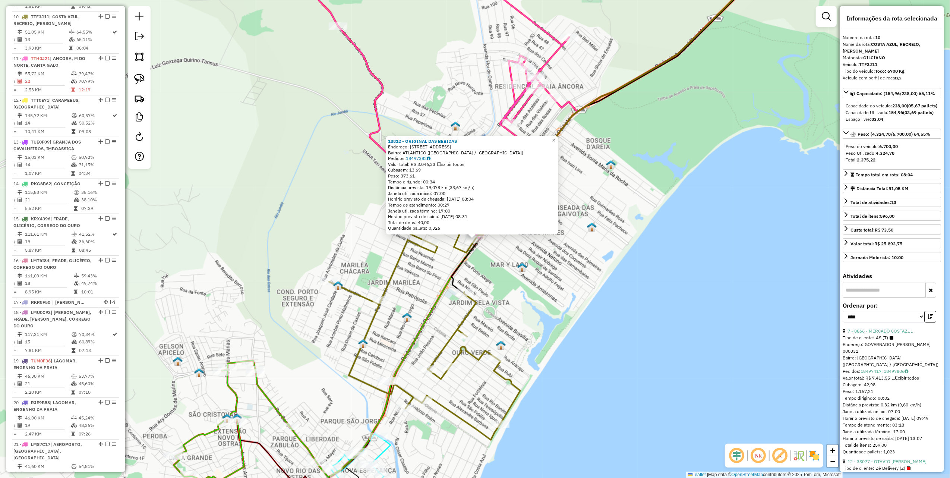
click at [525, 270] on img at bounding box center [522, 267] width 10 height 10
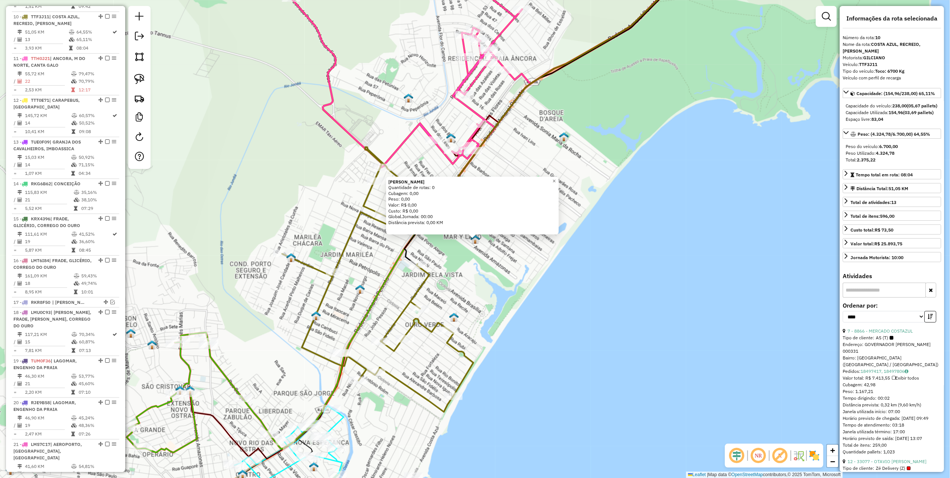
click at [330, 118] on icon at bounding box center [392, 81] width 260 height 259
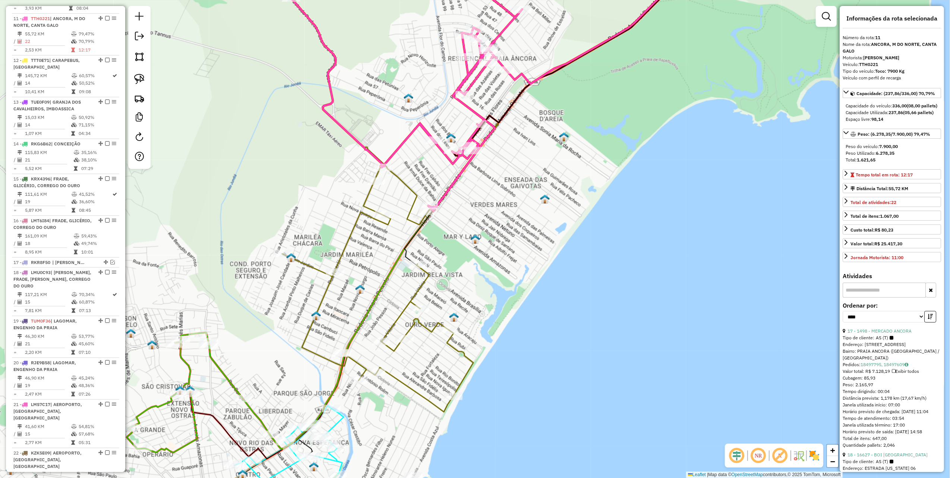
scroll to position [713, 0]
drag, startPoint x: 136, startPoint y: 83, endPoint x: 210, endPoint y: 129, distance: 87.2
click at [136, 82] on img at bounding box center [139, 79] width 10 height 10
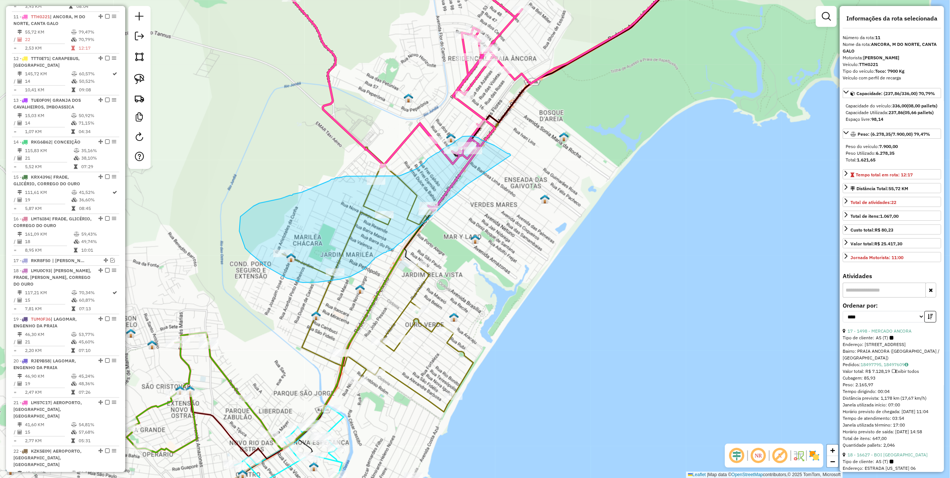
drag, startPoint x: 466, startPoint y: 185, endPoint x: 510, endPoint y: 155, distance: 52.9
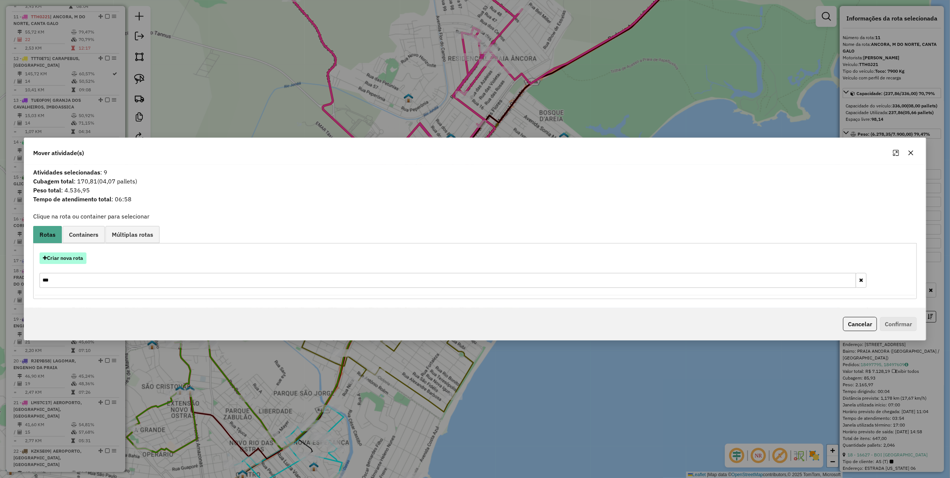
click at [78, 259] on button "Criar nova rota" at bounding box center [62, 258] width 47 height 12
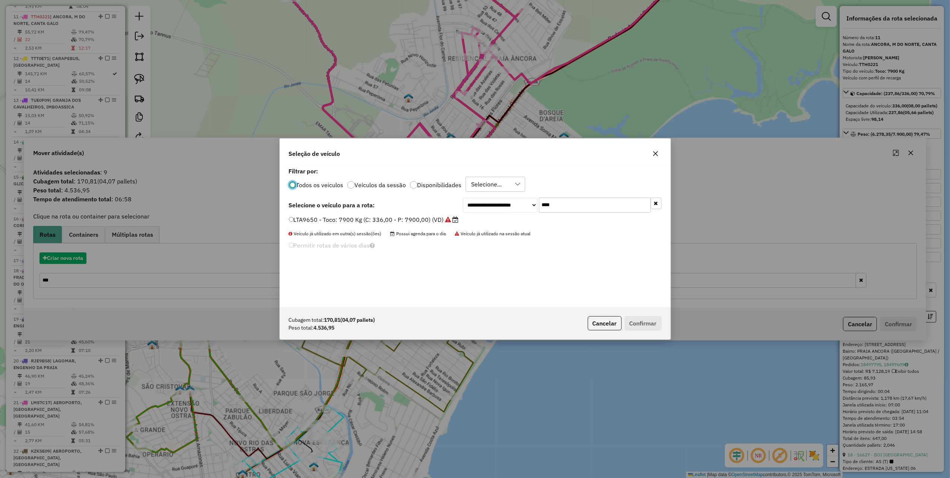
scroll to position [4, 2]
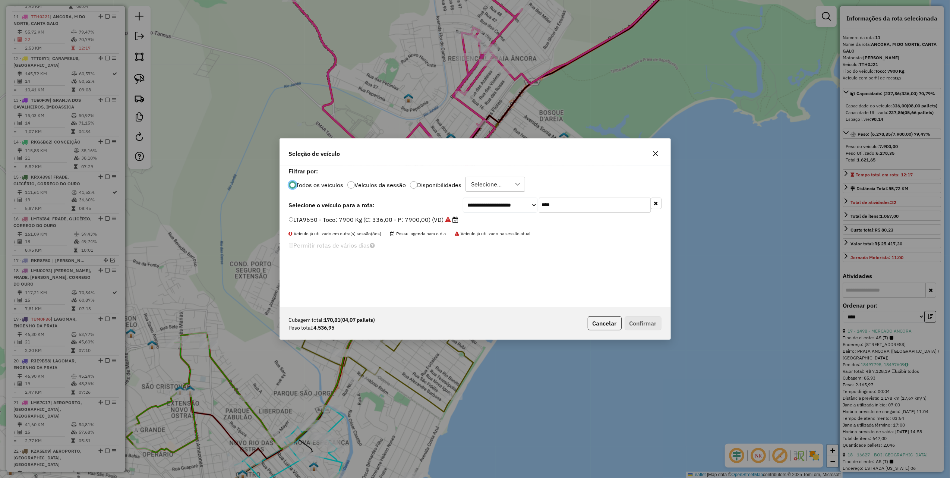
click at [564, 205] on input "****" at bounding box center [595, 204] width 112 height 15
type input "***"
click at [445, 220] on label "LTP9F20 - Truck: 12700 Kg (C: 420,00 - P: 12700,00) (VD)" at bounding box center [375, 219] width 172 height 9
click at [635, 320] on button "Confirmar" at bounding box center [642, 323] width 37 height 14
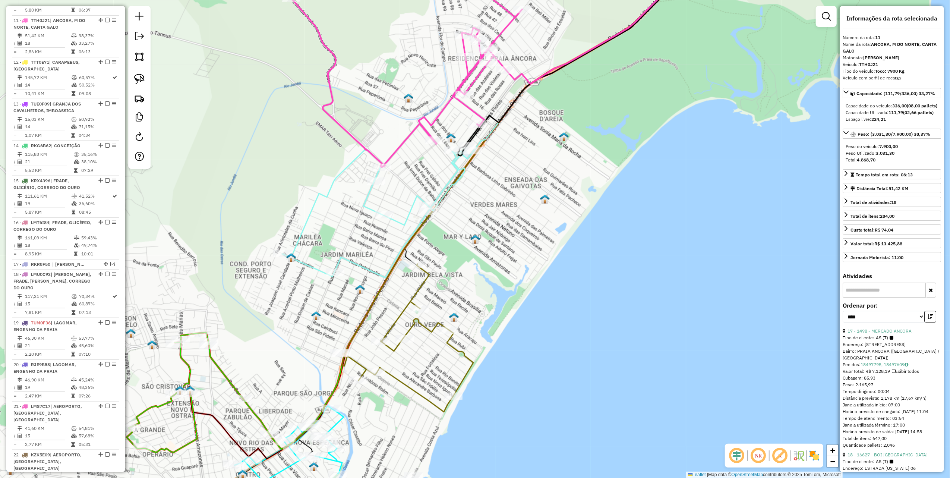
scroll to position [713, 0]
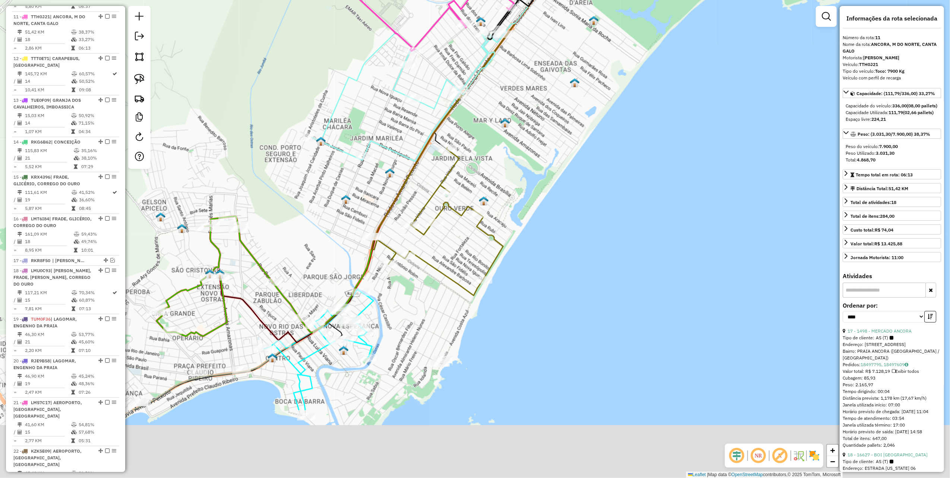
drag, startPoint x: 323, startPoint y: 179, endPoint x: 363, endPoint y: 25, distance: 158.8
click at [363, 27] on div "Janela de atendimento Grade de atendimento Capacidade Transportadoras Veículos …" at bounding box center [475, 239] width 950 height 478
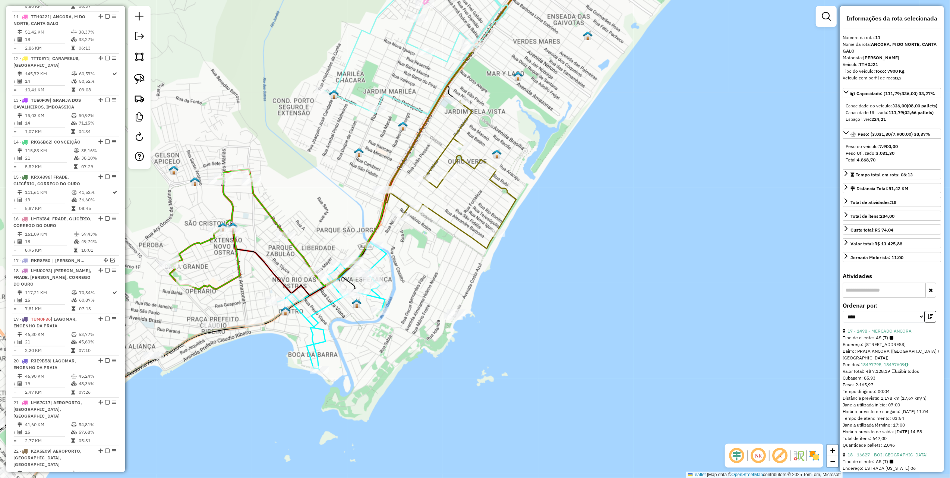
drag, startPoint x: 465, startPoint y: 238, endPoint x: 460, endPoint y: 192, distance: 45.7
click at [460, 192] on icon at bounding box center [458, 175] width 115 height 148
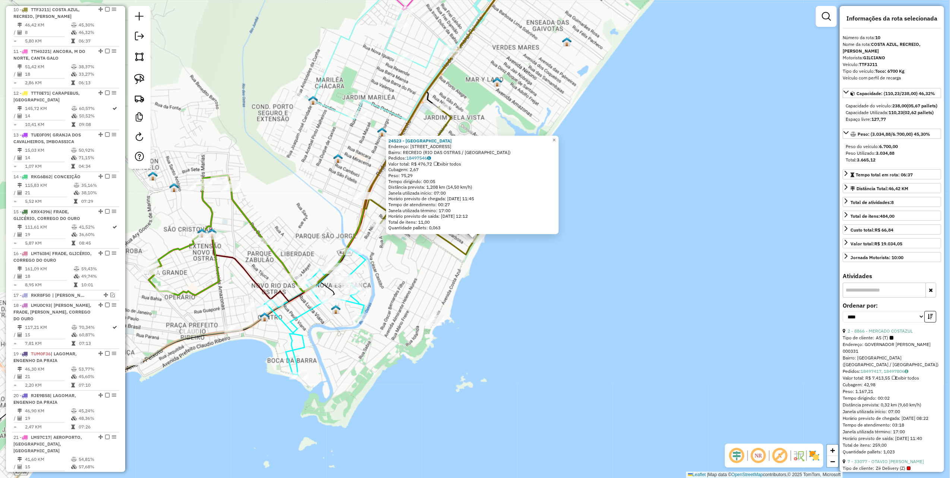
scroll to position [671, 0]
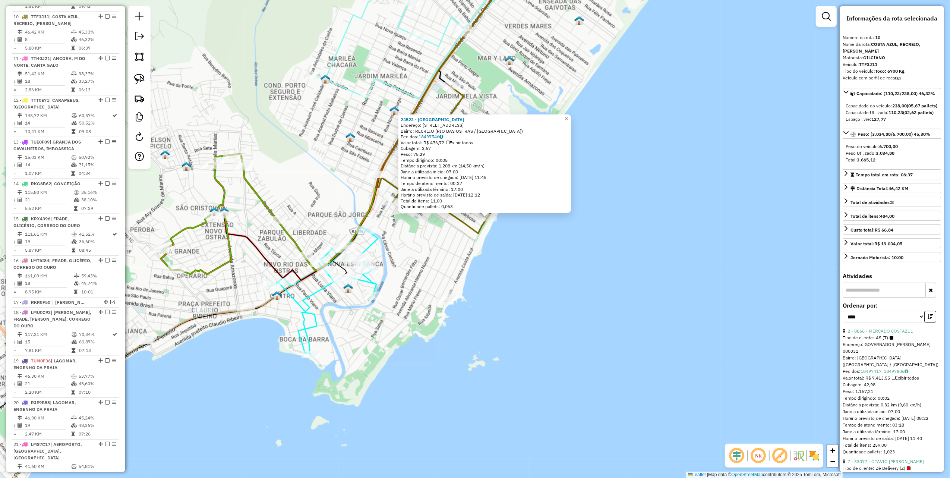
drag, startPoint x: 422, startPoint y: 279, endPoint x: 452, endPoint y: 208, distance: 77.5
click at [452, 216] on div "24523 - [GEOGRAPHIC_DATA] Endereço: R [STREET_ADDRESS] Bairro: RECREIO ([GEOGRA…" at bounding box center [475, 239] width 950 height 478
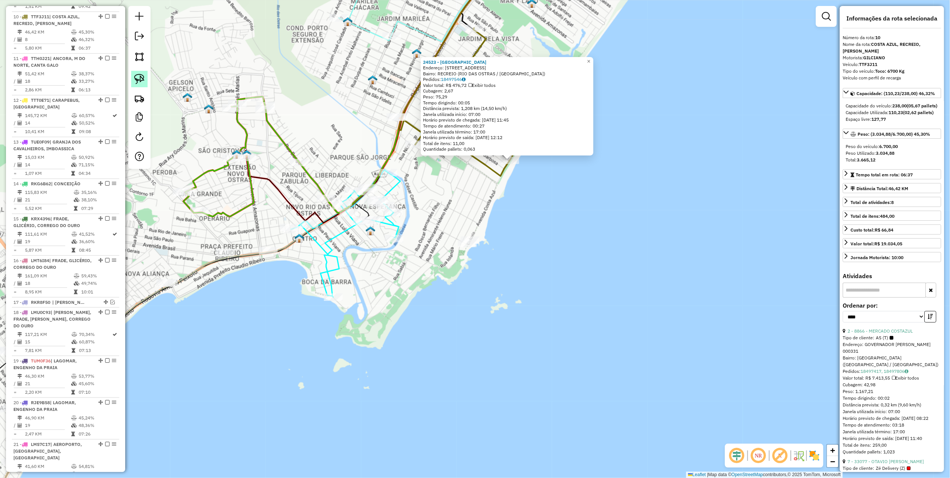
click at [141, 84] on img at bounding box center [139, 79] width 10 height 10
drag, startPoint x: 459, startPoint y: 212, endPoint x: 517, endPoint y: 235, distance: 62.5
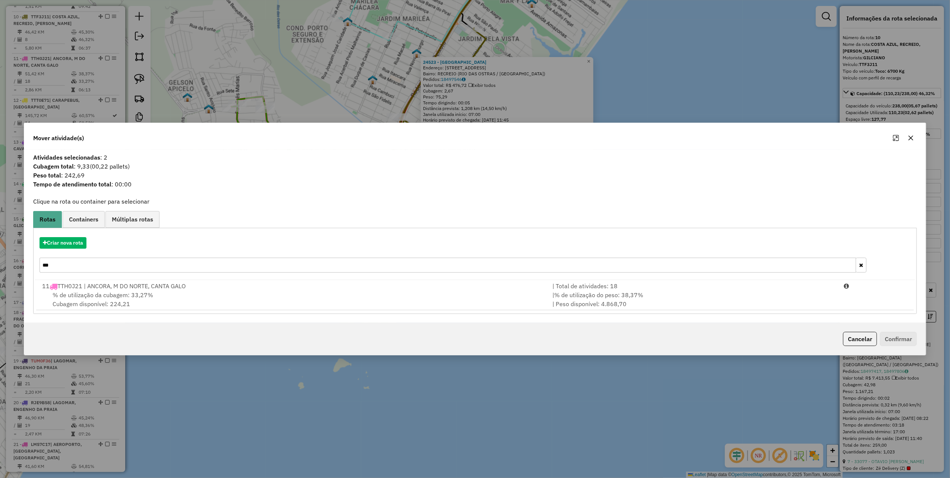
click at [104, 269] on input "***" at bounding box center [447, 264] width 816 height 15
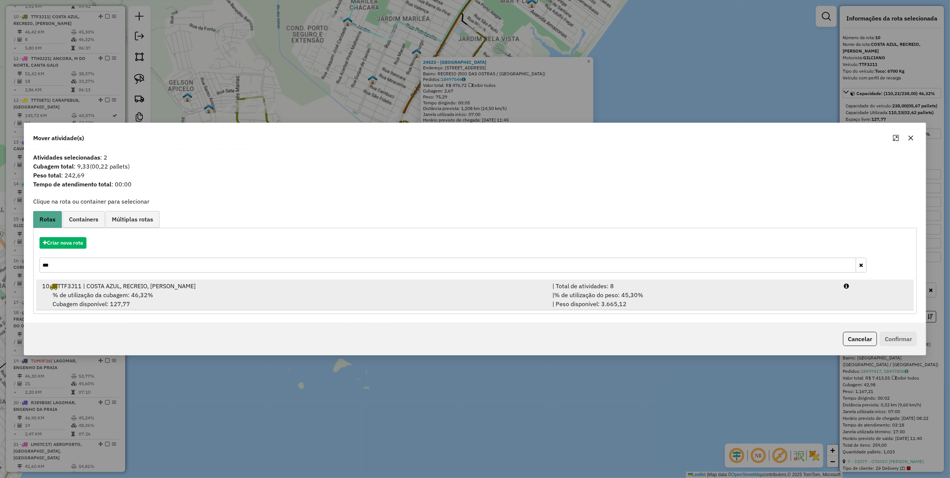
type input "***"
drag, startPoint x: 441, startPoint y: 282, endPoint x: 459, endPoint y: 287, distance: 18.2
click at [443, 282] on div "10 TTF3J11 | COSTA AZUL, RECREIO, [PERSON_NAME]" at bounding box center [293, 285] width 510 height 9
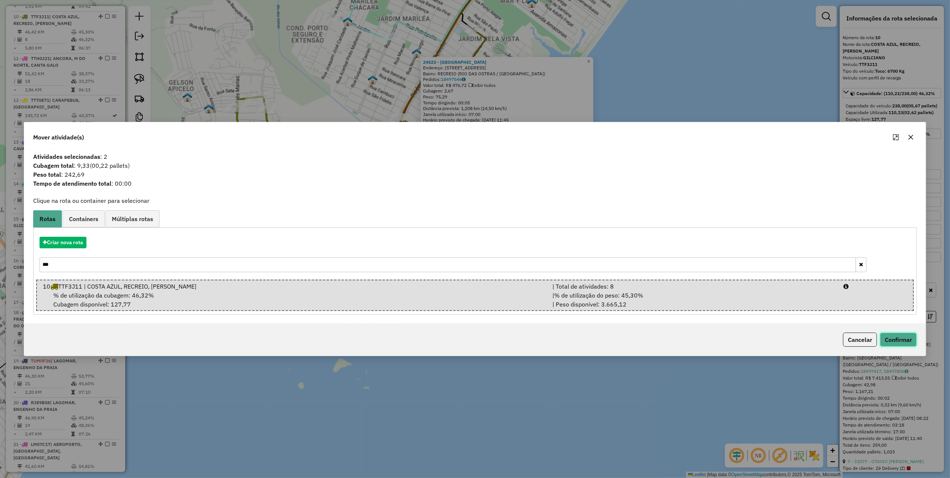
click at [674, 322] on button "Confirmar" at bounding box center [898, 339] width 37 height 14
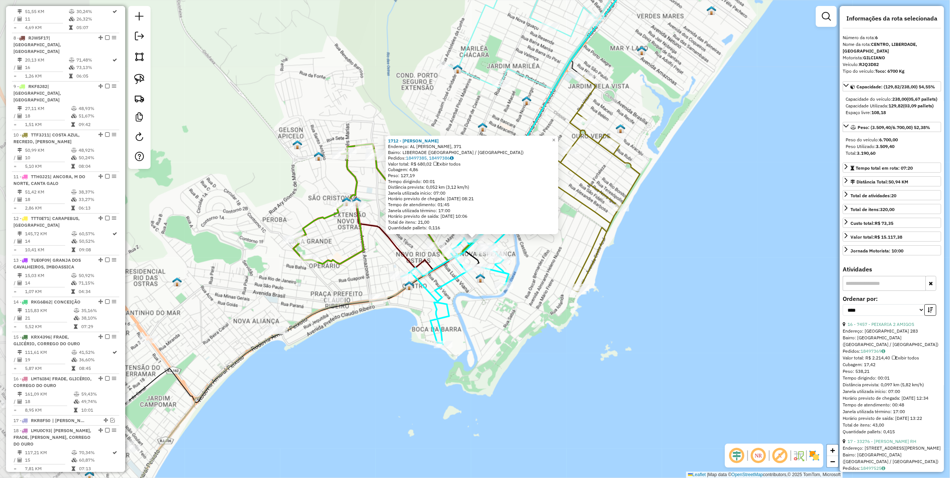
scroll to position [504, 0]
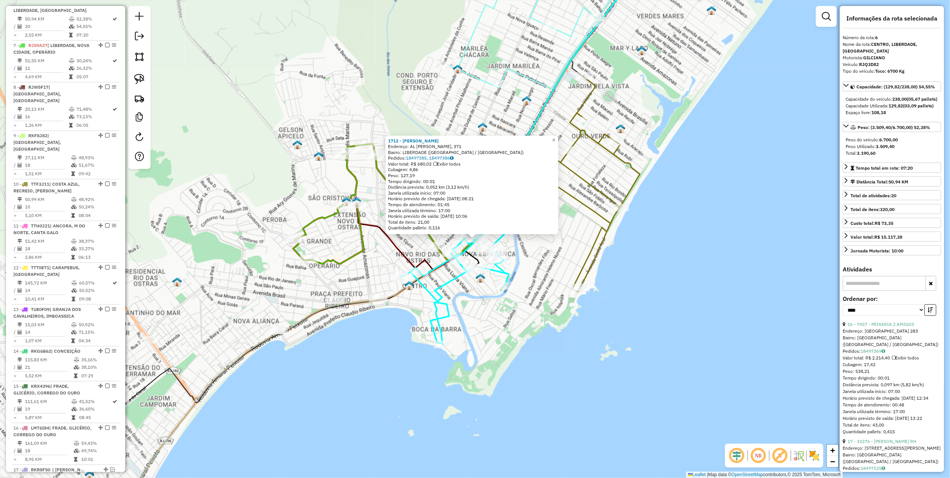
click at [226, 227] on div "1712 - [PERSON_NAME]: AL [PERSON_NAME], 371 Bairro: LIBERDADE ([GEOGRAPHIC_DATA…" at bounding box center [475, 239] width 950 height 478
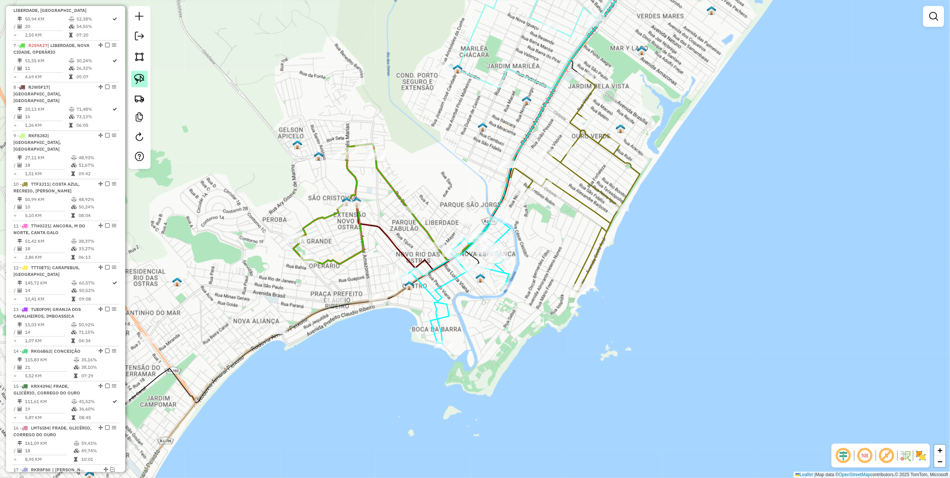
click at [136, 81] on img at bounding box center [139, 79] width 10 height 10
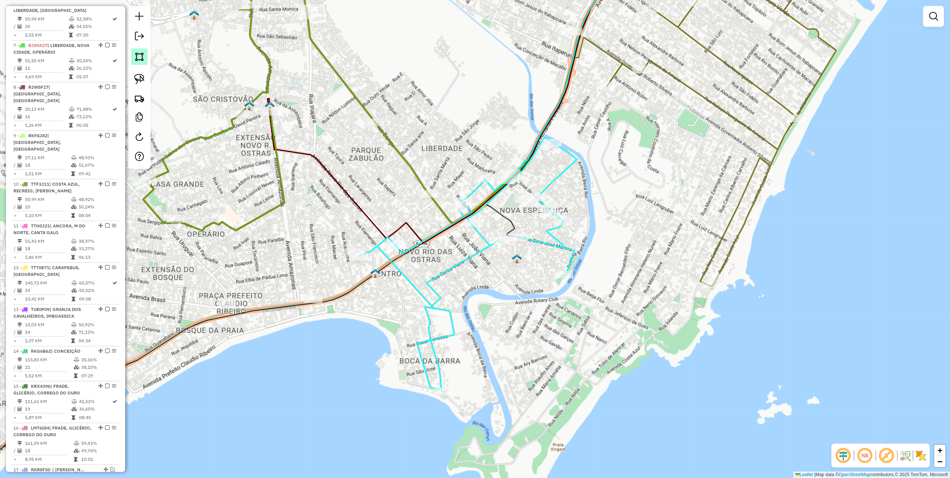
click at [138, 55] on img at bounding box center [139, 56] width 10 height 10
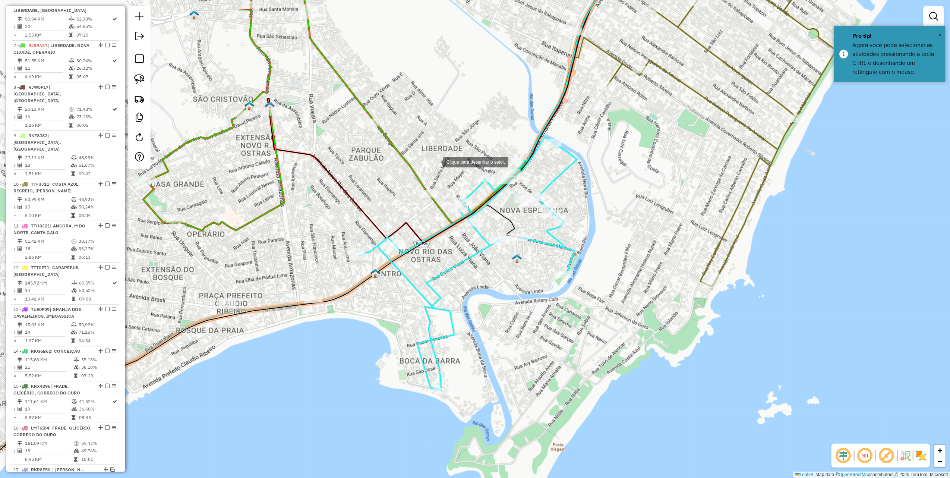
drag, startPoint x: 435, startPoint y: 161, endPoint x: 364, endPoint y: 205, distance: 83.6
click at [434, 161] on div at bounding box center [435, 161] width 15 height 15
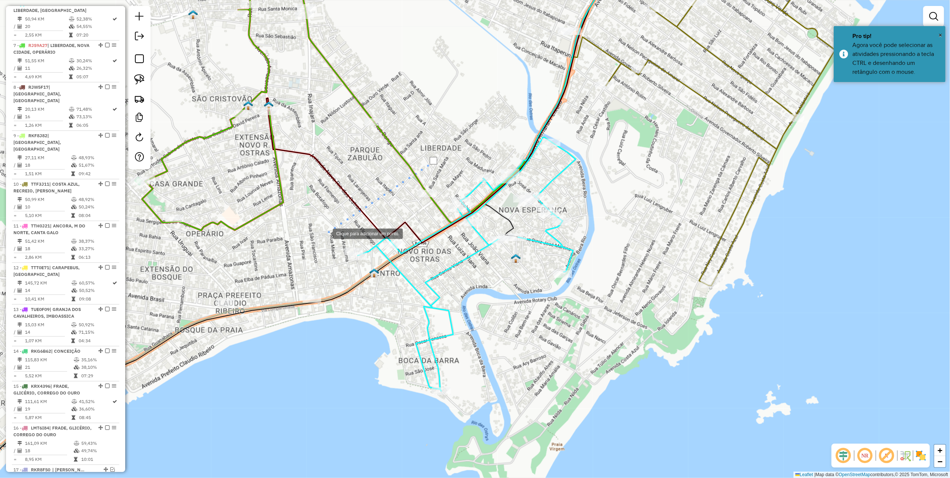
click at [325, 233] on div at bounding box center [325, 232] width 15 height 15
click at [274, 285] on div at bounding box center [281, 278] width 15 height 15
click at [291, 322] on div at bounding box center [285, 356] width 15 height 15
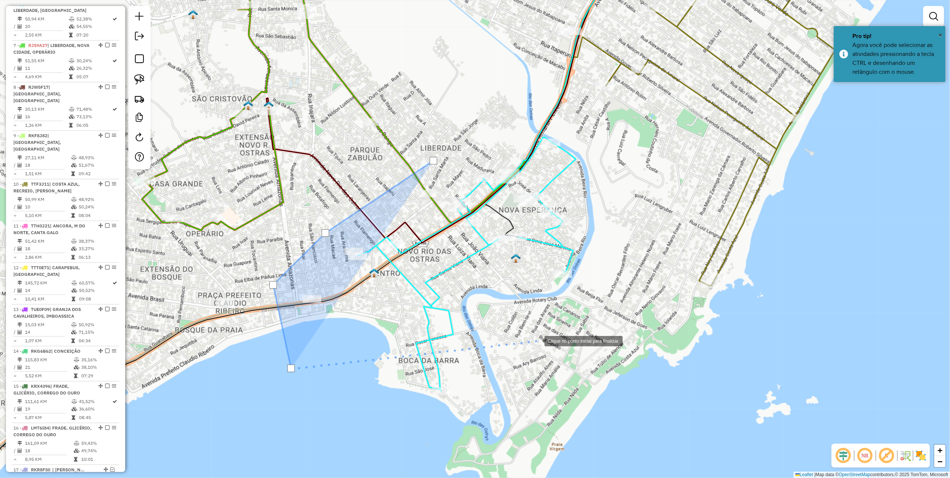
drag, startPoint x: 560, startPoint y: 334, endPoint x: 572, endPoint y: 329, distance: 13.7
click at [544, 322] on div at bounding box center [536, 340] width 15 height 15
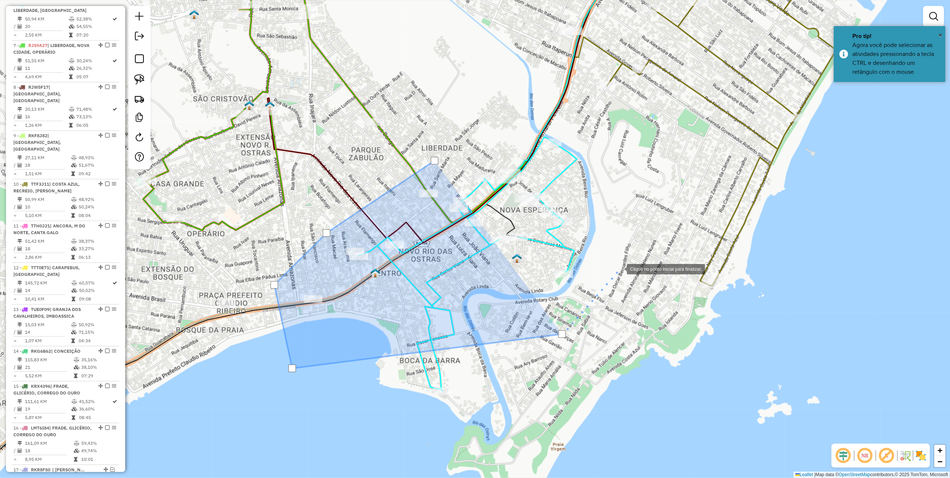
click at [621, 261] on div at bounding box center [619, 268] width 15 height 15
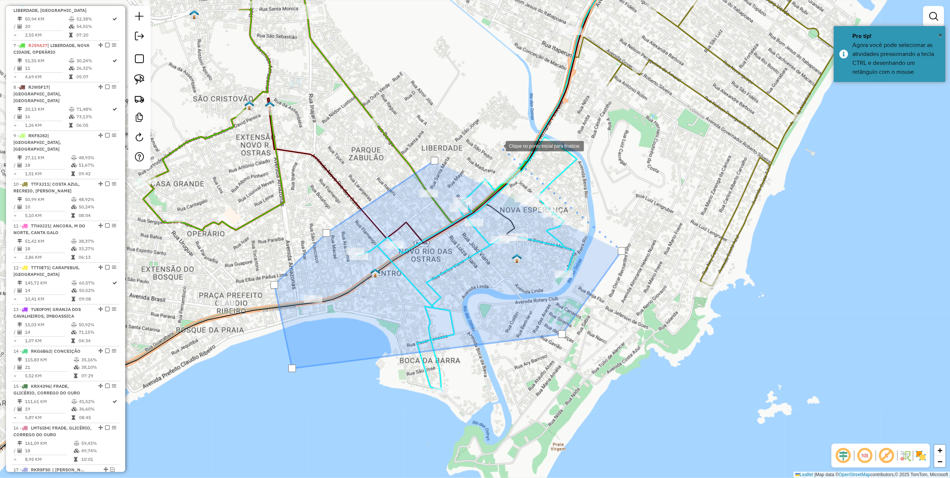
click at [495, 144] on div at bounding box center [498, 145] width 15 height 15
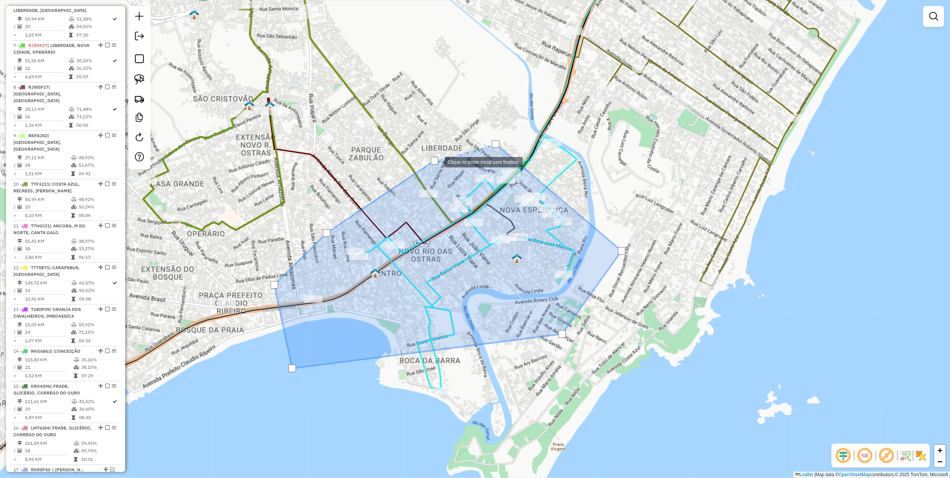
click at [437, 161] on div at bounding box center [434, 160] width 7 height 7
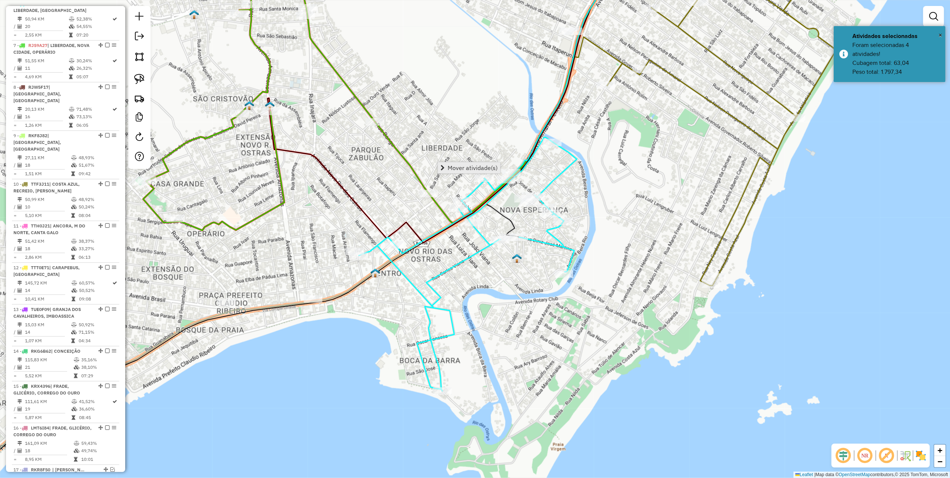
click at [472, 165] on span "Mover atividade(s)" at bounding box center [472, 168] width 50 height 6
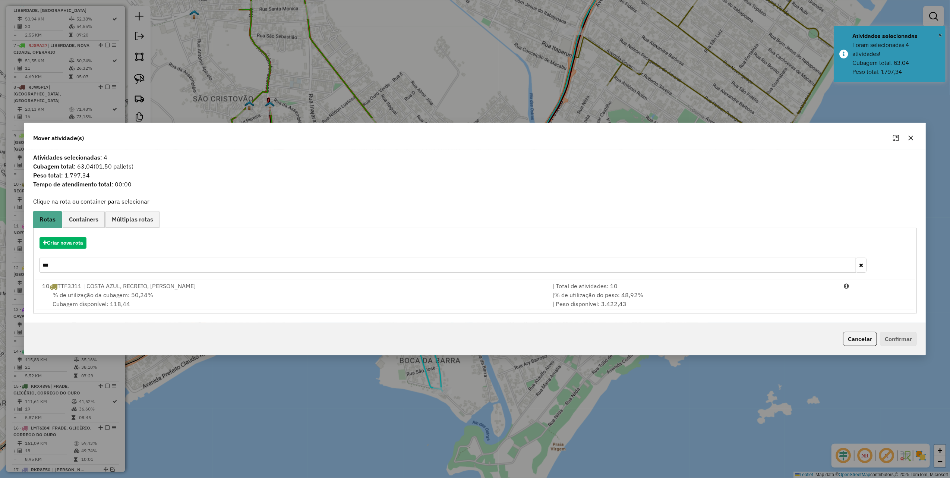
click at [102, 270] on input "***" at bounding box center [447, 264] width 816 height 15
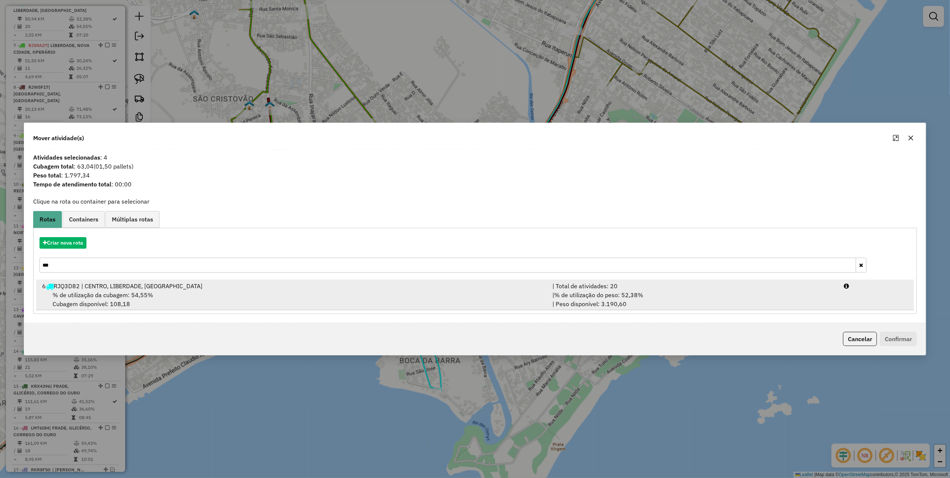
type input "***"
click at [585, 295] on span "% de utilização do peso: 52,38%" at bounding box center [598, 294] width 89 height 7
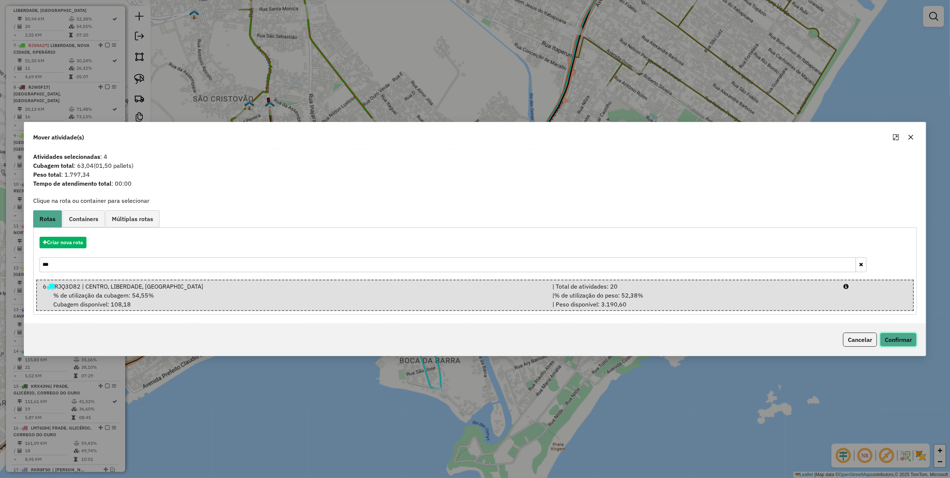
click at [674, 322] on button "Confirmar" at bounding box center [898, 339] width 37 height 14
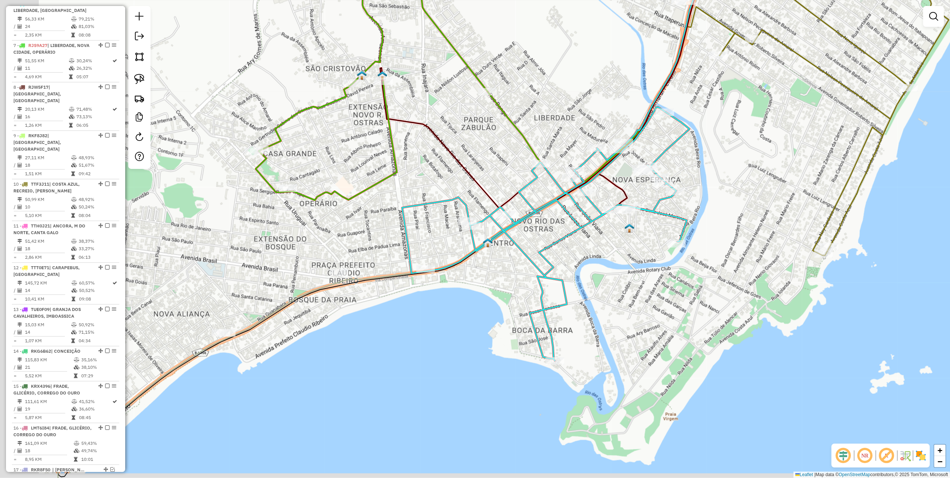
drag, startPoint x: 360, startPoint y: 200, endPoint x: 542, endPoint y: 156, distance: 187.7
click at [536, 156] on div "Janela de atendimento Grade de atendimento Capacidade Transportadoras Veículos …" at bounding box center [475, 239] width 950 height 478
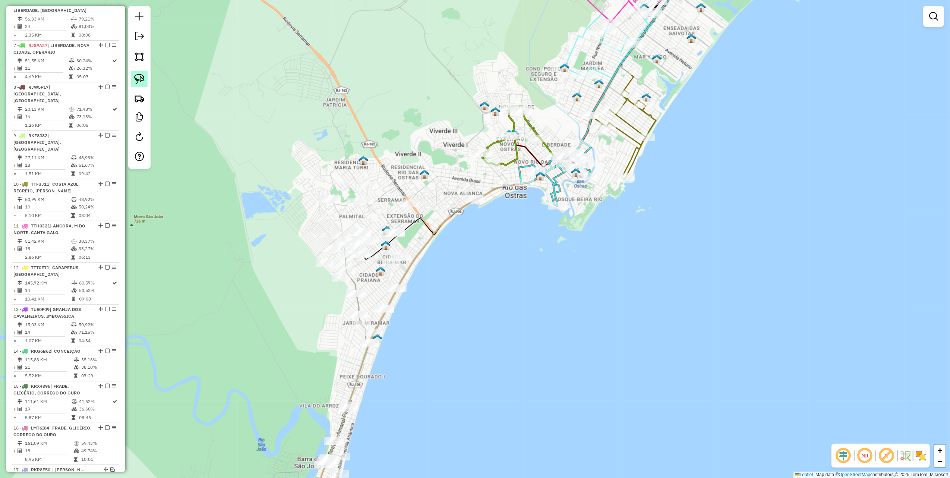
click at [136, 72] on link at bounding box center [139, 79] width 16 height 16
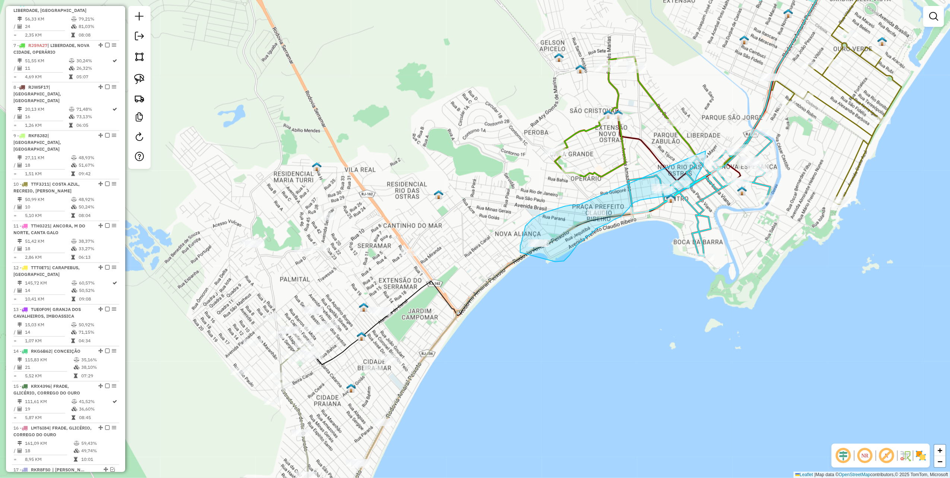
drag, startPoint x: 561, startPoint y: 208, endPoint x: 688, endPoint y: 145, distance: 142.1
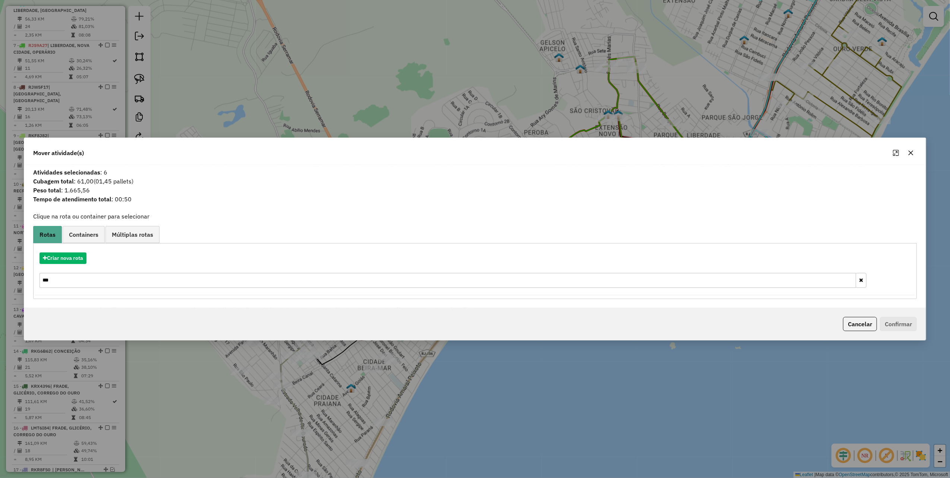
click at [97, 281] on input "***" at bounding box center [447, 280] width 816 height 15
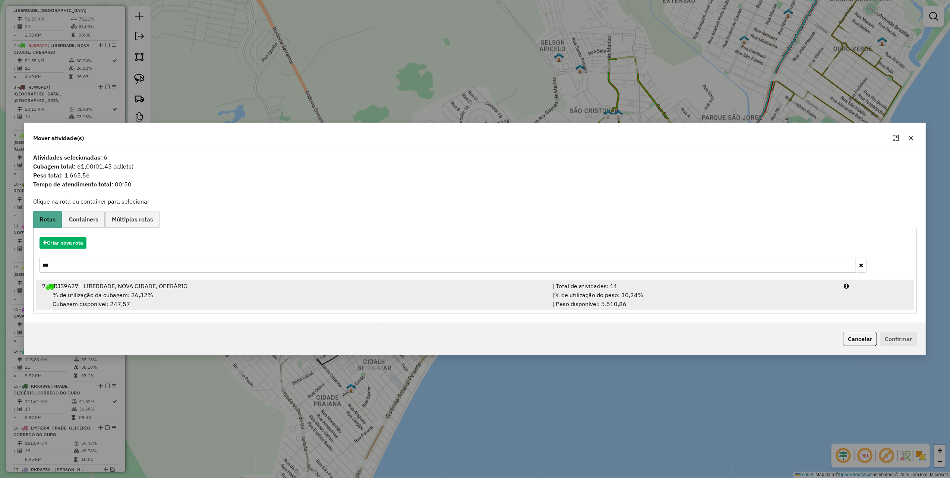
type input "***"
click at [222, 292] on div "% de utilização da cubagem: 26,32% Cubagem disponível: 247,57" at bounding box center [293, 299] width 510 height 18
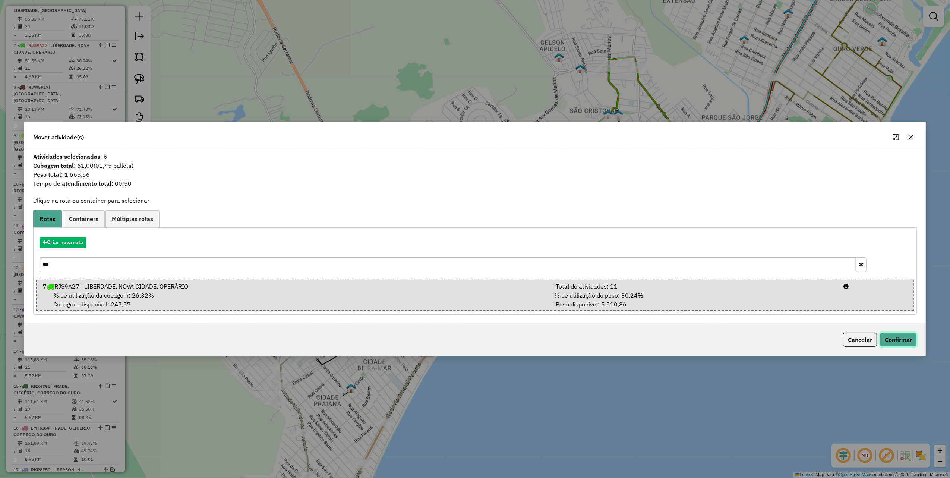
click at [674, 322] on button "Confirmar" at bounding box center [898, 339] width 37 height 14
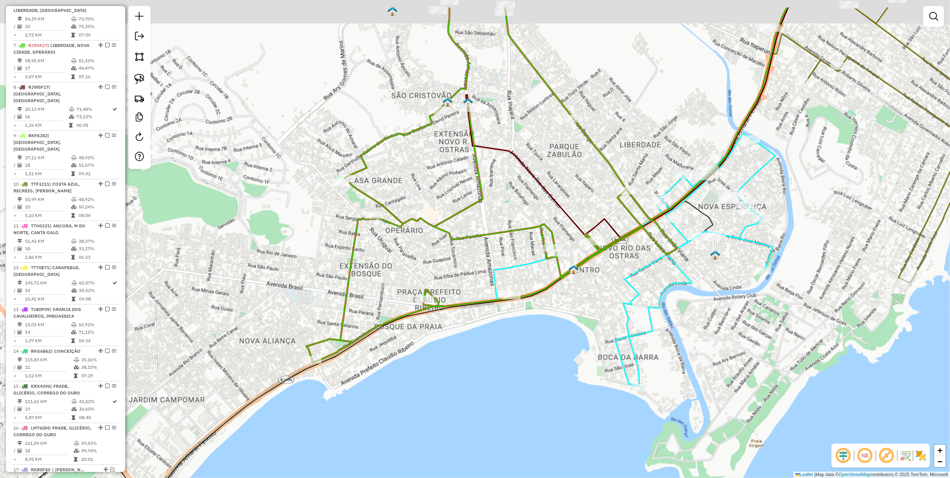
drag, startPoint x: 691, startPoint y: 180, endPoint x: 571, endPoint y: 237, distance: 133.0
click at [612, 237] on icon at bounding box center [491, 184] width 371 height 355
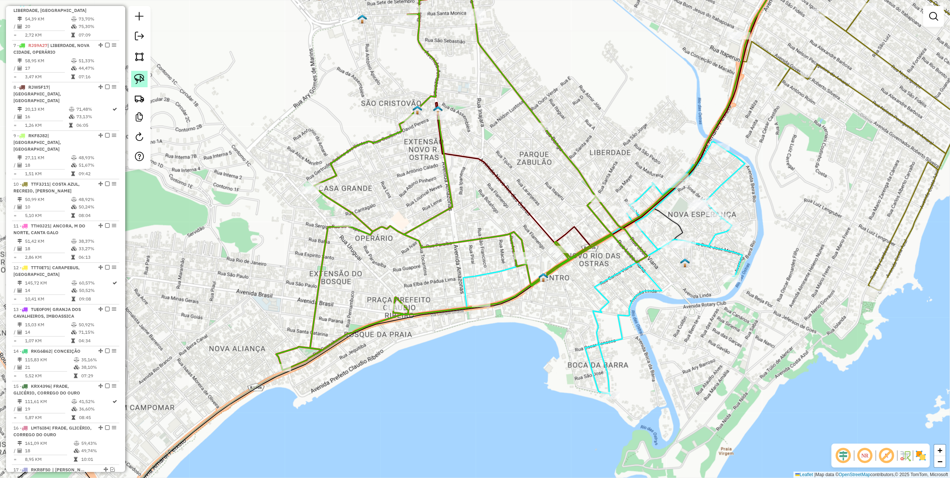
click at [137, 76] on img at bounding box center [139, 79] width 10 height 10
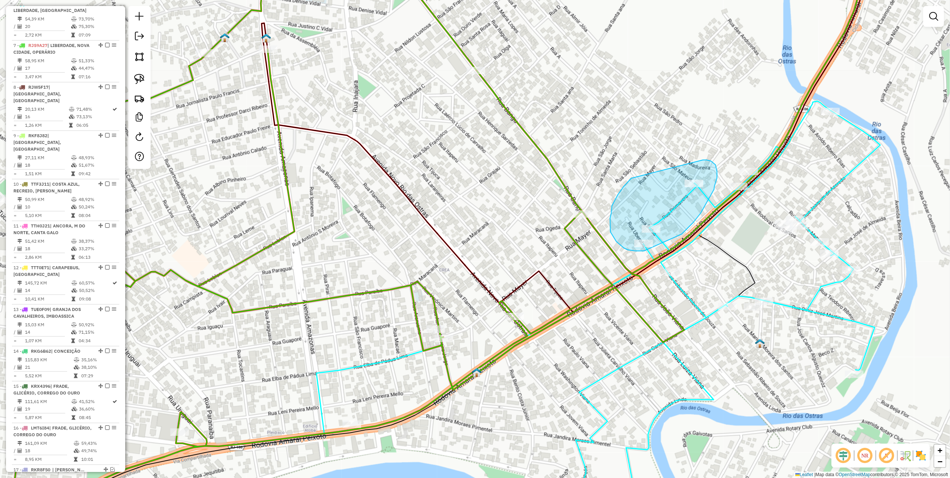
drag, startPoint x: 622, startPoint y: 189, endPoint x: 701, endPoint y: 160, distance: 83.7
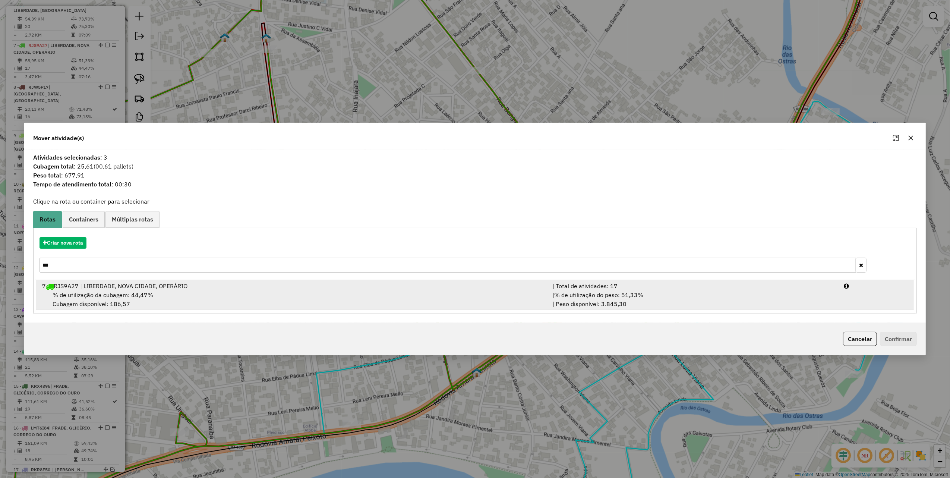
drag, startPoint x: 191, startPoint y: 287, endPoint x: 406, endPoint y: 285, distance: 215.0
click at [192, 288] on div "7 RJS9A27 | LIBERDADE, NOVA CIDADE, OPERÁRIO" at bounding box center [293, 285] width 510 height 9
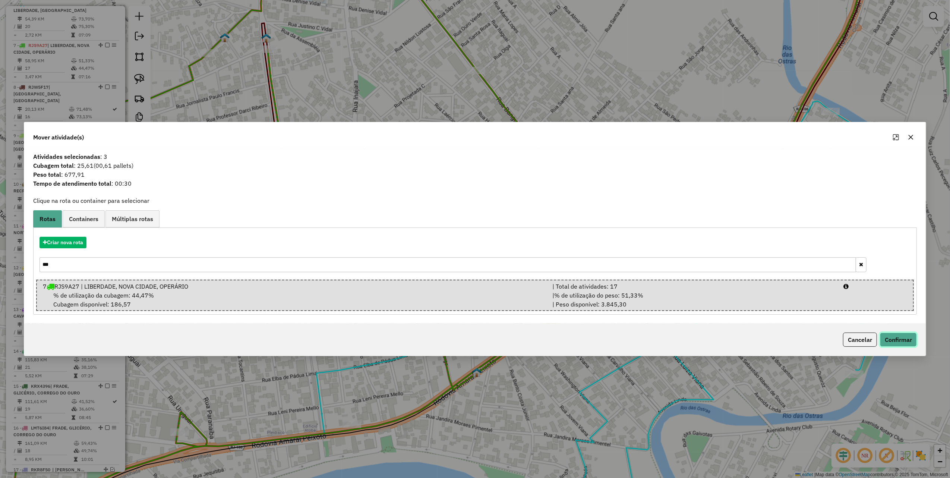
click at [674, 322] on button "Confirmar" at bounding box center [898, 339] width 37 height 14
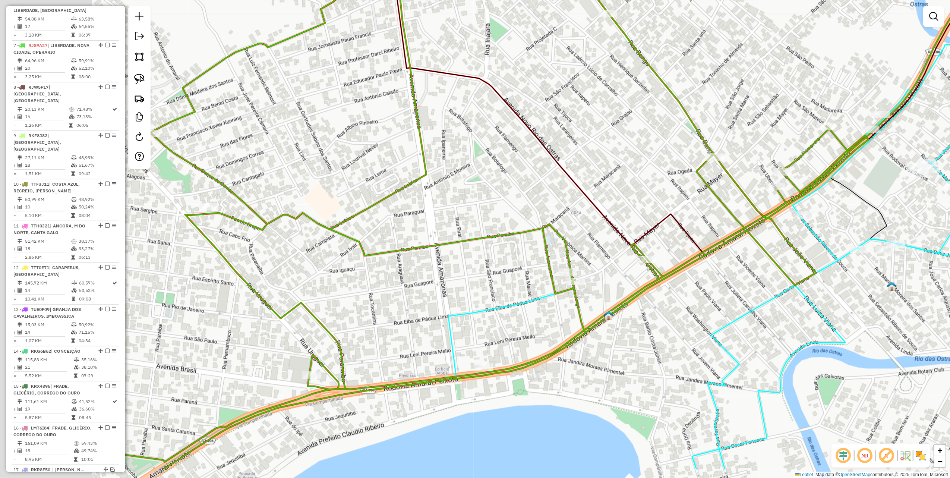
drag, startPoint x: 456, startPoint y: 164, endPoint x: 635, endPoint y: 76, distance: 199.1
click at [634, 77] on div "Janela de atendimento Grade de atendimento Capacidade Transportadoras Veículos …" at bounding box center [475, 239] width 950 height 478
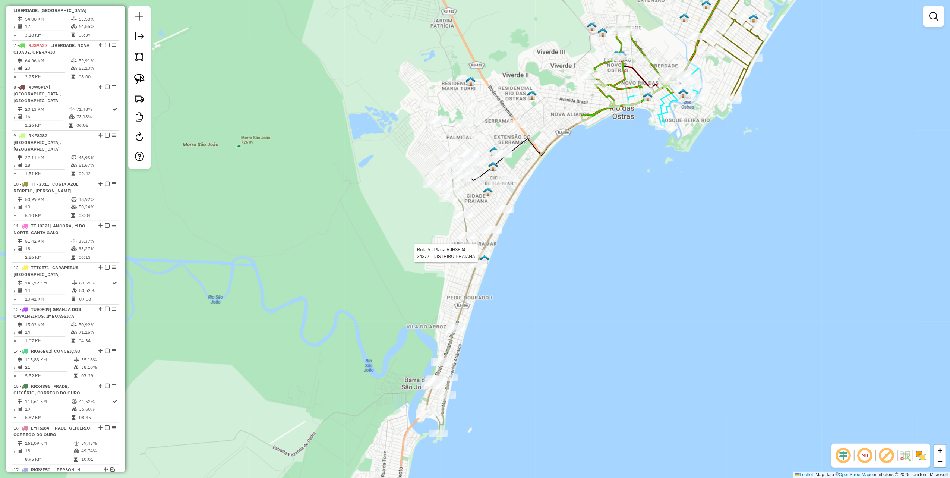
select select "*********"
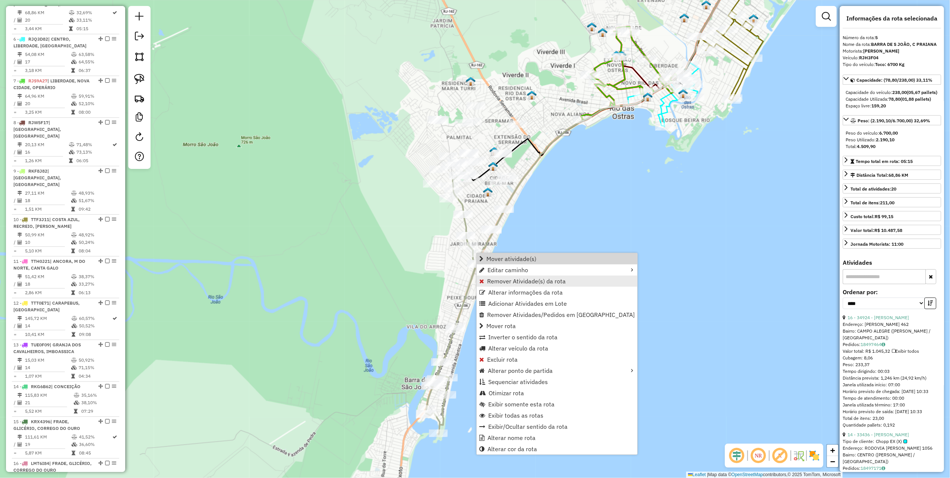
scroll to position [462, 0]
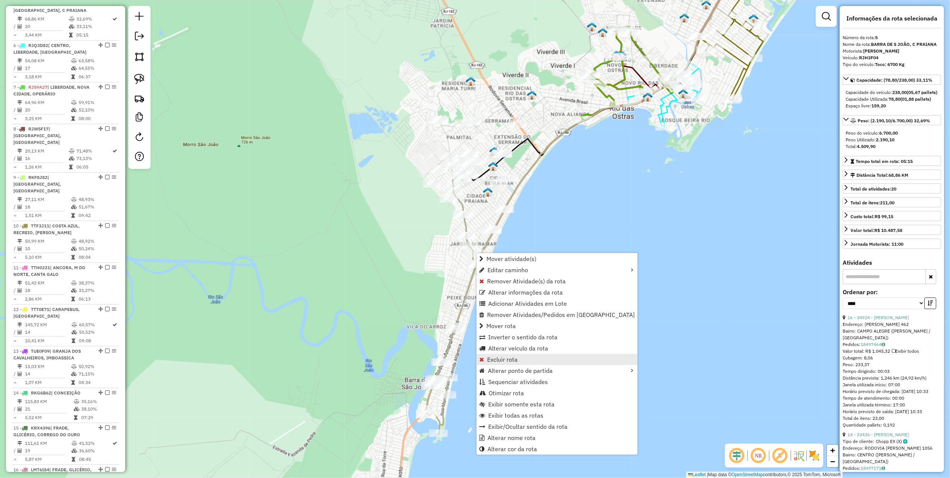
click at [504, 322] on span "Excluir rota" at bounding box center [502, 359] width 31 height 6
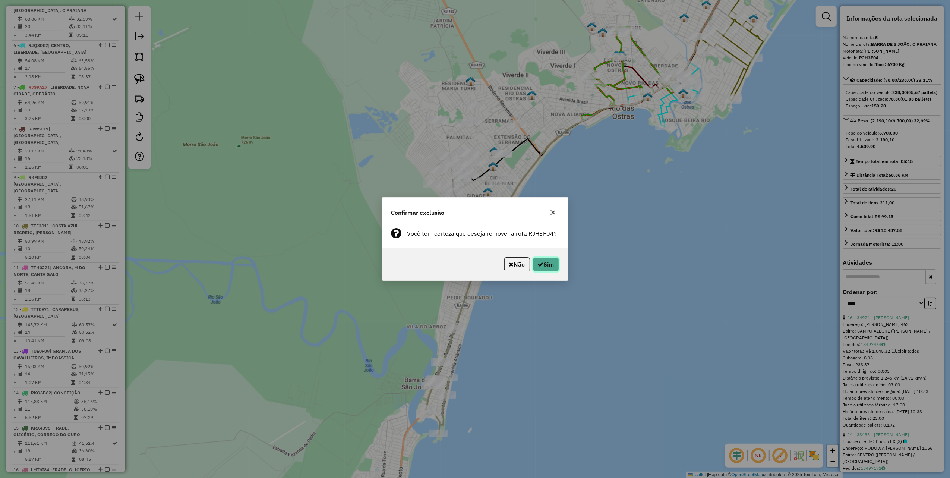
click at [548, 270] on button "Sim" at bounding box center [546, 264] width 26 height 14
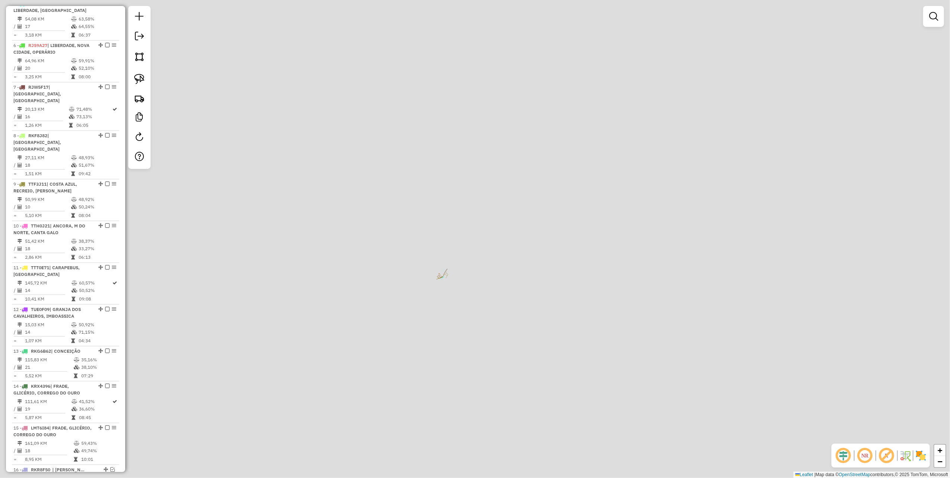
scroll to position [421, 0]
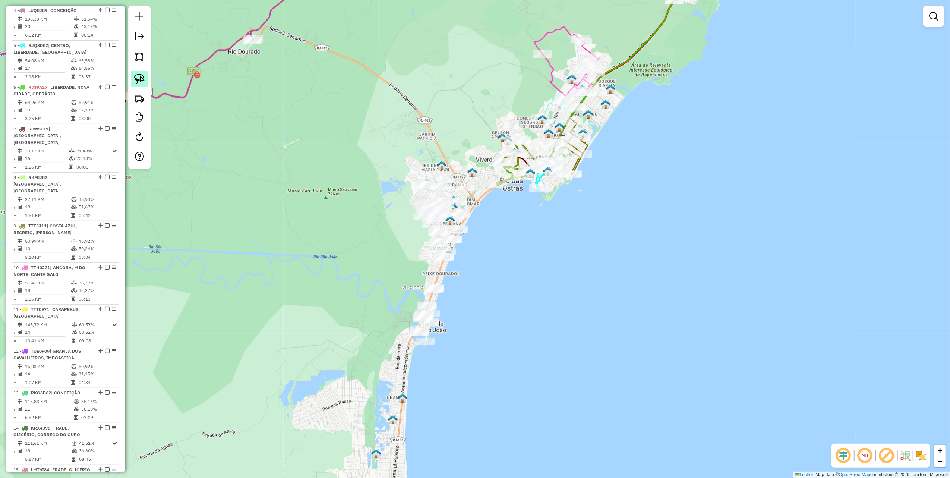
click at [142, 79] on img at bounding box center [139, 79] width 10 height 10
drag, startPoint x: 421, startPoint y: 270, endPoint x: 468, endPoint y: 327, distance: 73.3
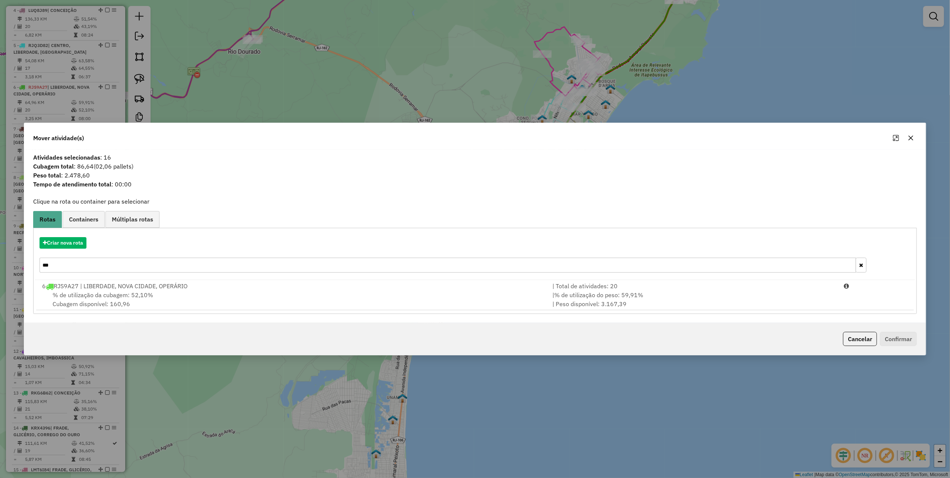
click at [674, 136] on icon "button" at bounding box center [910, 138] width 6 height 6
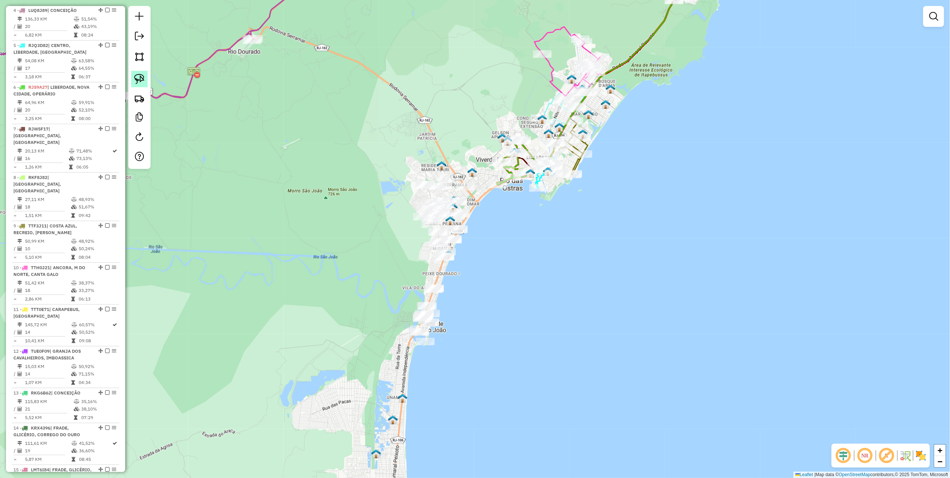
click at [139, 74] on img at bounding box center [139, 79] width 10 height 10
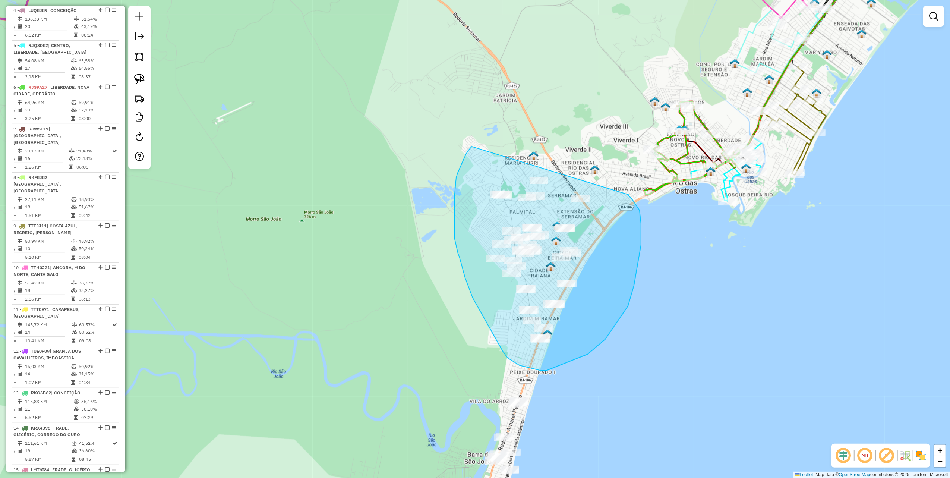
drag, startPoint x: 472, startPoint y: 146, endPoint x: 628, endPoint y: 194, distance: 163.7
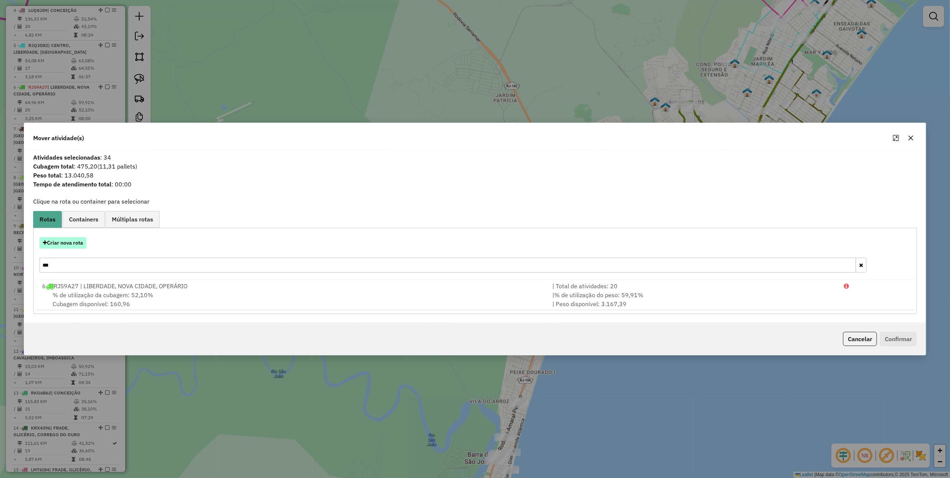
click at [73, 241] on button "Criar nova rota" at bounding box center [62, 243] width 47 height 12
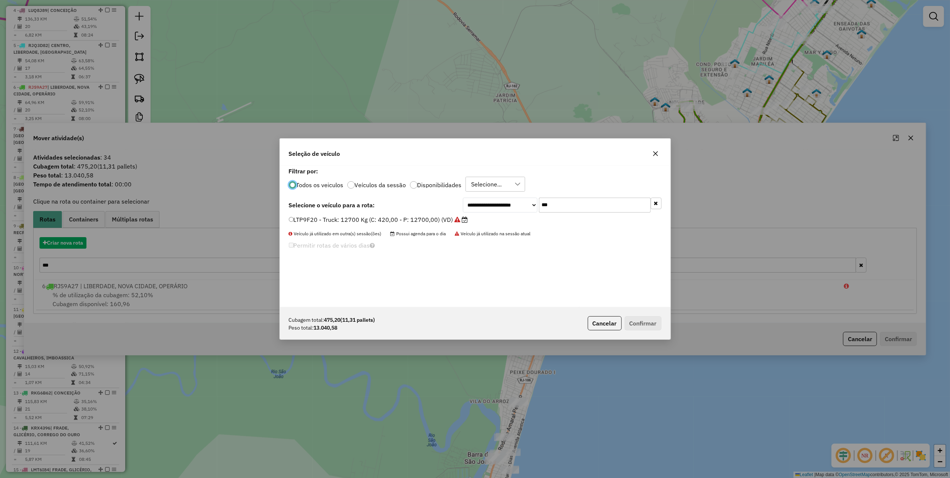
scroll to position [4, 2]
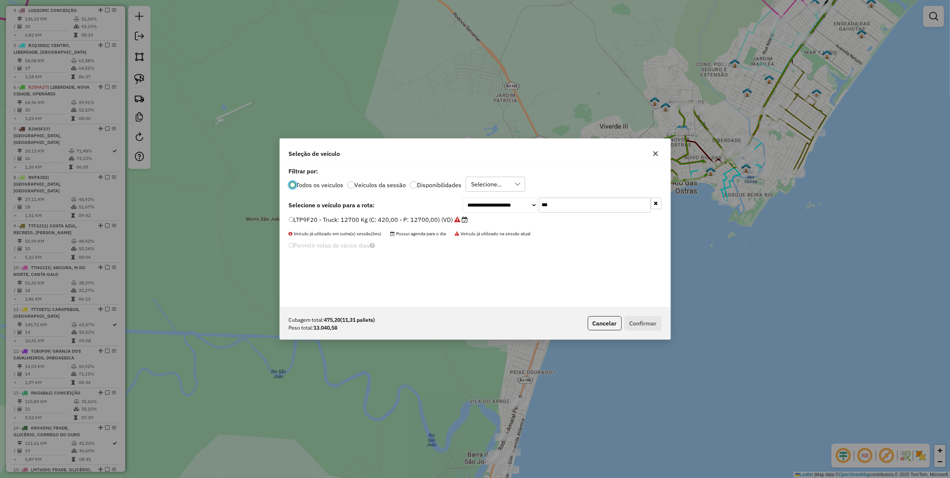
click at [565, 205] on input "***" at bounding box center [595, 204] width 112 height 15
type input "**"
click at [423, 216] on label "RIQ9D31 - Van: 1400 Kg (C: 60,00 - P: 1400,00) (VD)" at bounding box center [368, 219] width 158 height 9
click at [634, 317] on button "Confirmar" at bounding box center [642, 323] width 37 height 14
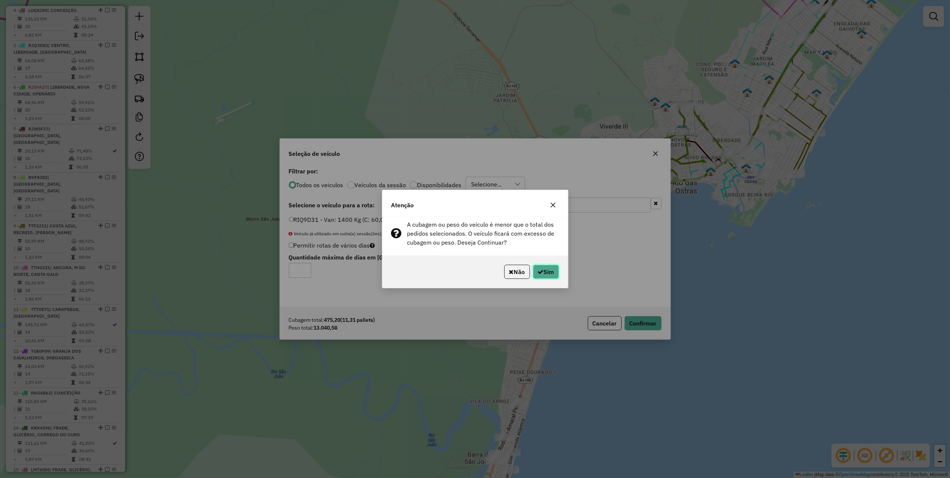
click at [537, 267] on button "Sim" at bounding box center [546, 272] width 26 height 14
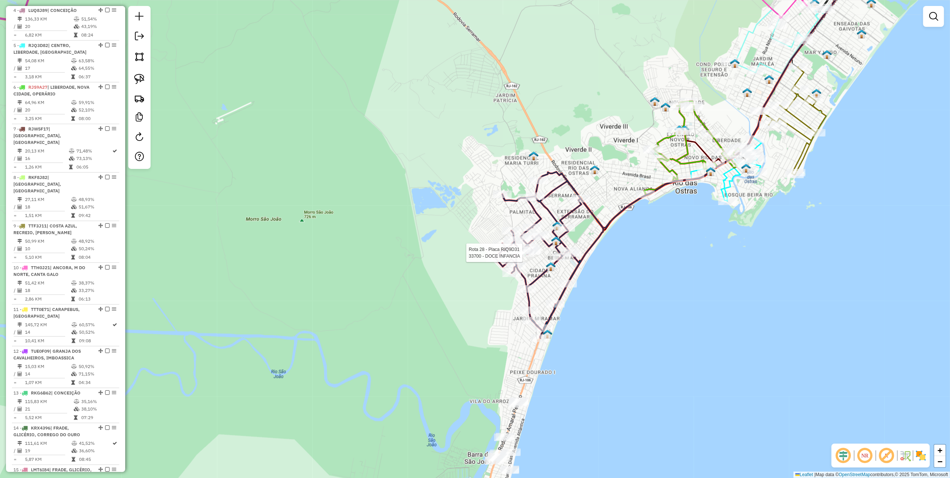
select select "*********"
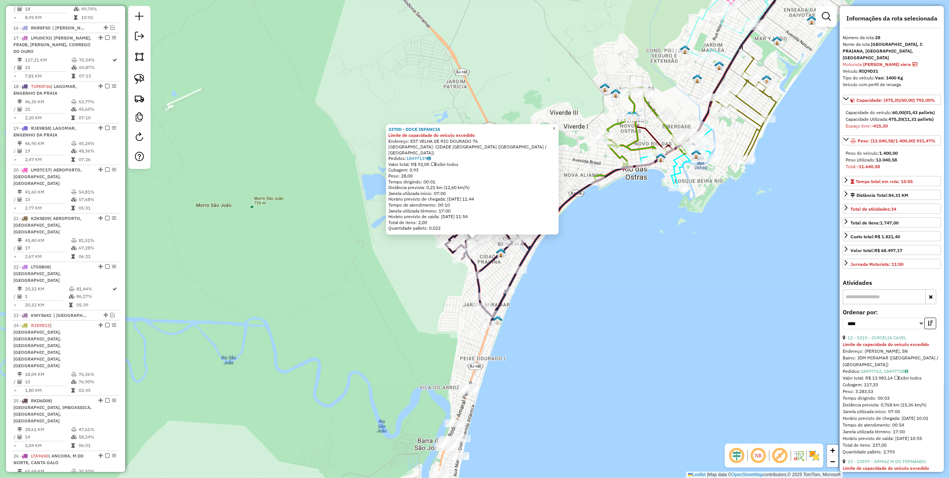
scroll to position [1118, 0]
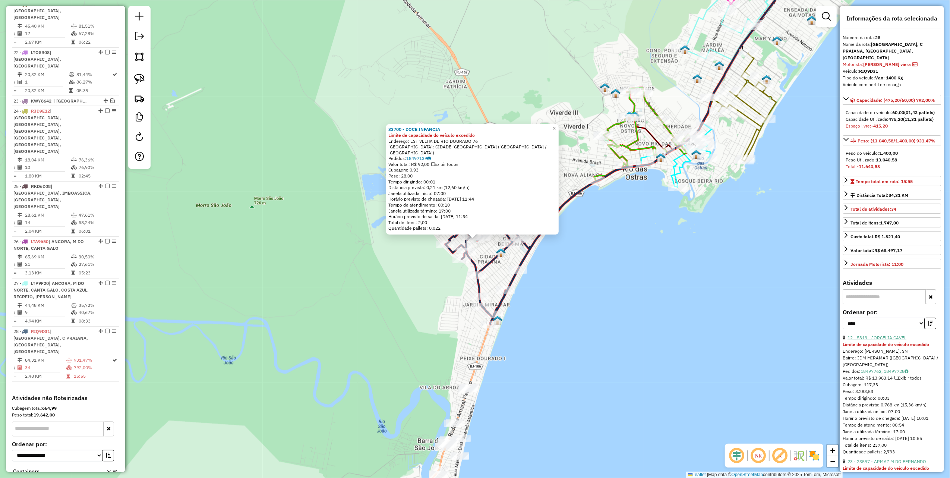
click at [674, 322] on link "12 - 5319 - JORCELIA CAVEL" at bounding box center [876, 338] width 59 height 6
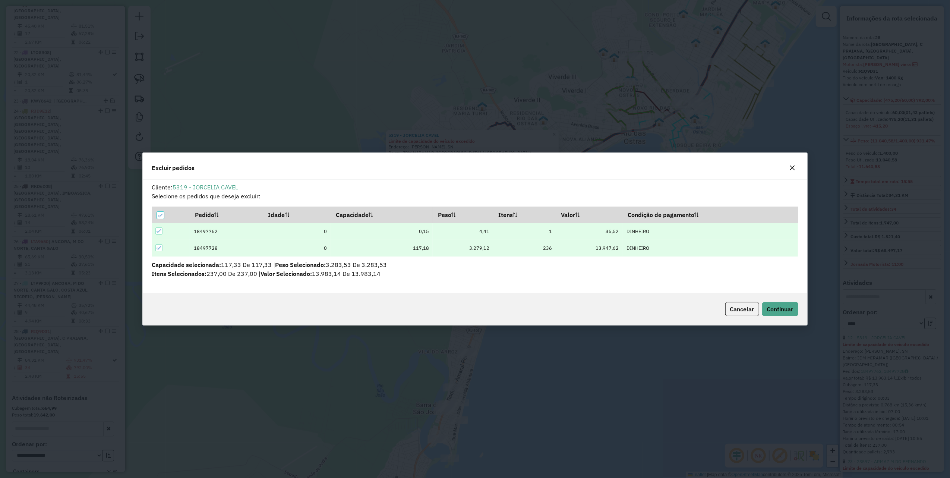
scroll to position [0, 0]
click at [674, 316] on button "Continuar" at bounding box center [780, 309] width 36 height 14
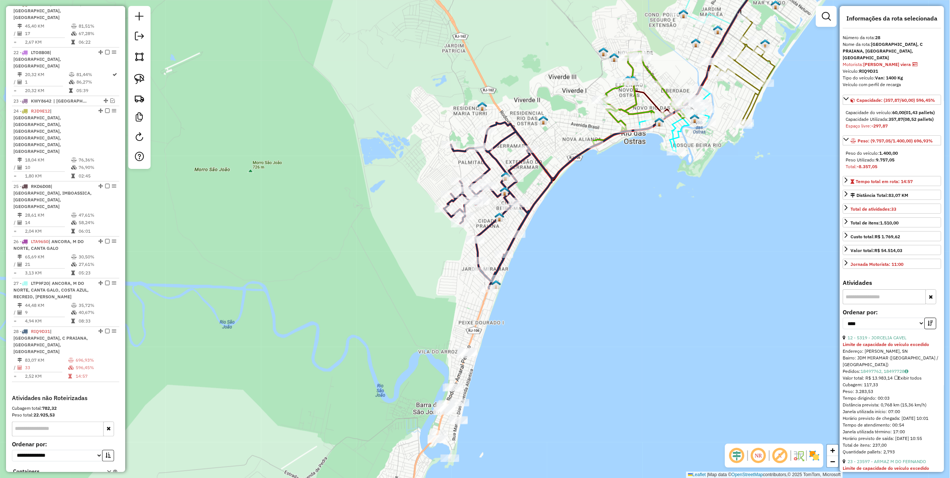
scroll to position [99, 0]
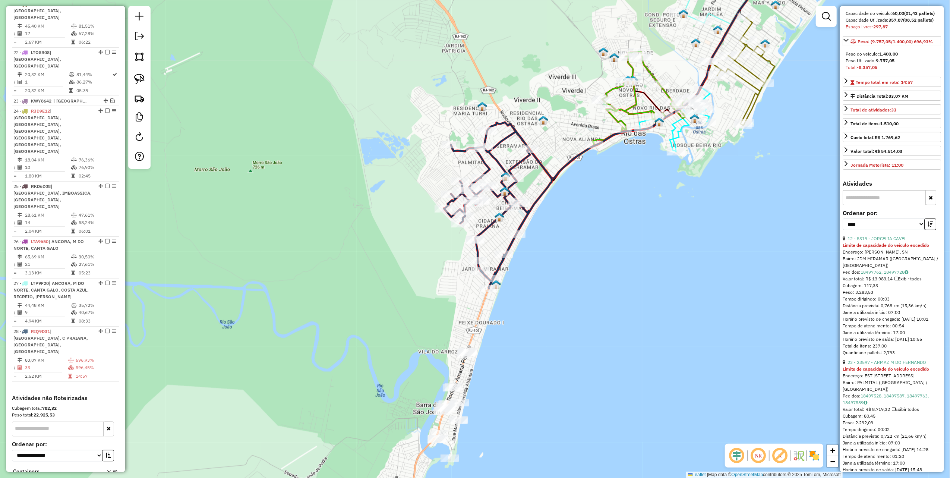
click at [674, 322] on link "23 - 23597 - ARMAZ M DO FERNANDO" at bounding box center [886, 362] width 79 height 6
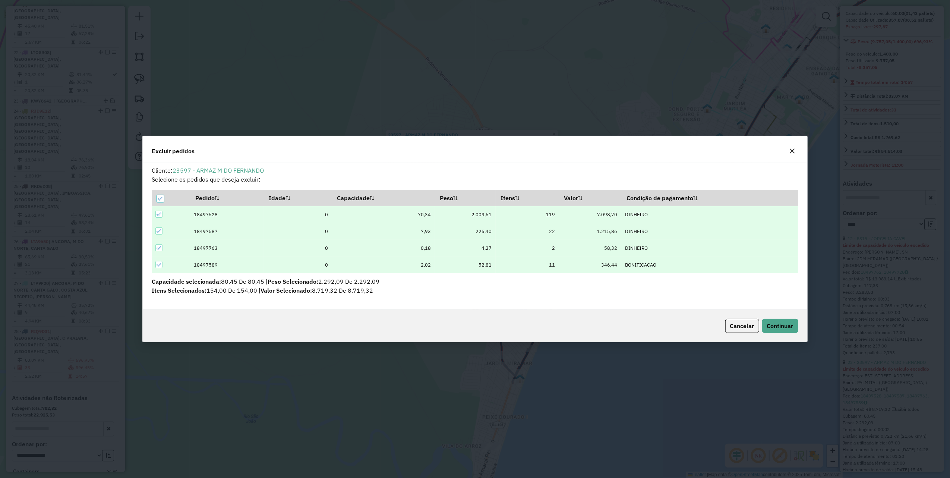
scroll to position [4, 2]
click at [674, 322] on button "Continuar" at bounding box center [780, 326] width 36 height 14
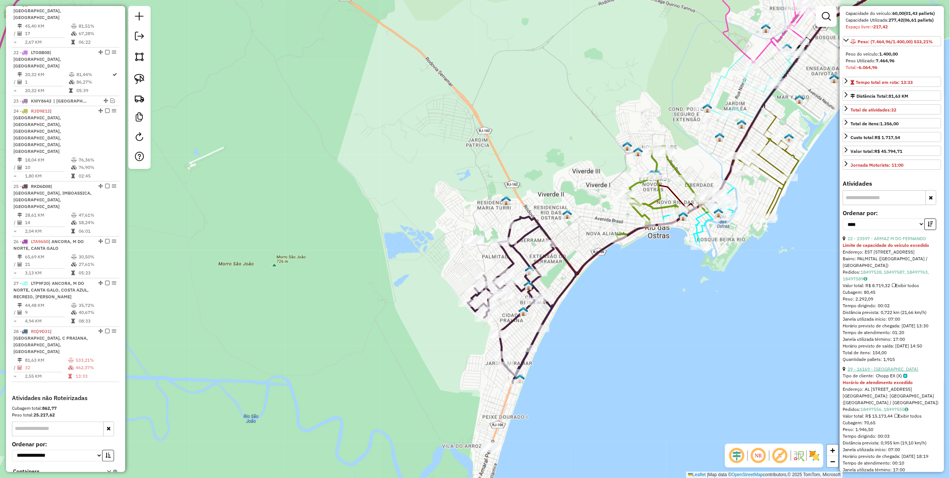
click at [674, 322] on link "29 - 16169 - [GEOGRAPHIC_DATA]" at bounding box center [882, 369] width 71 height 6
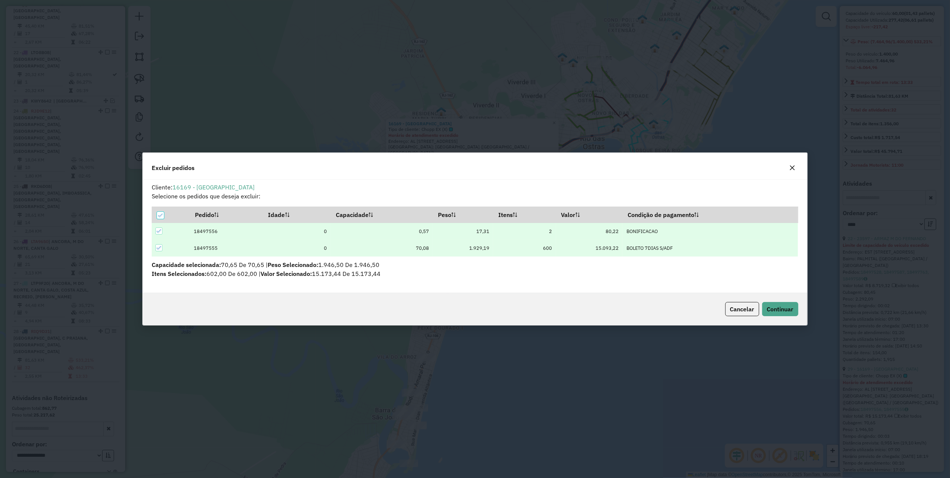
scroll to position [0, 0]
click at [674, 307] on span "Continuar" at bounding box center [780, 308] width 26 height 7
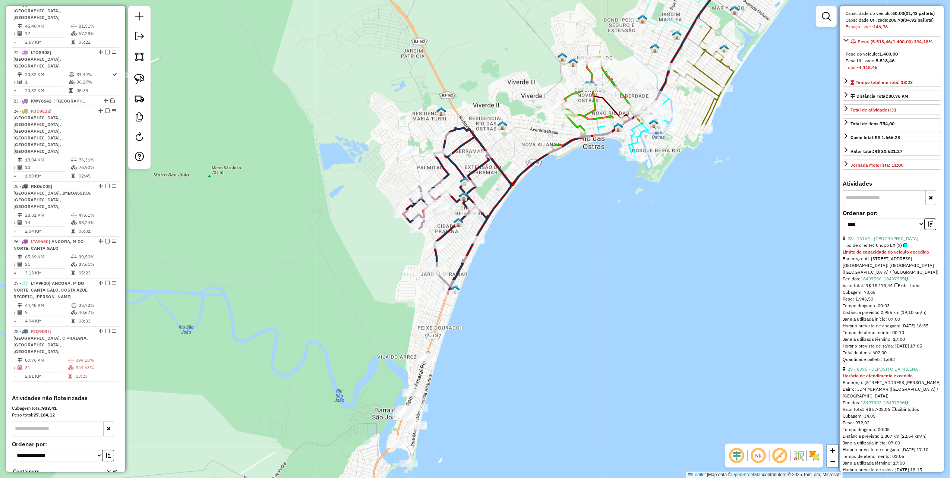
click at [674, 322] on link "29 - 8095 - DEPOSITO DA MILENA" at bounding box center [882, 369] width 70 height 6
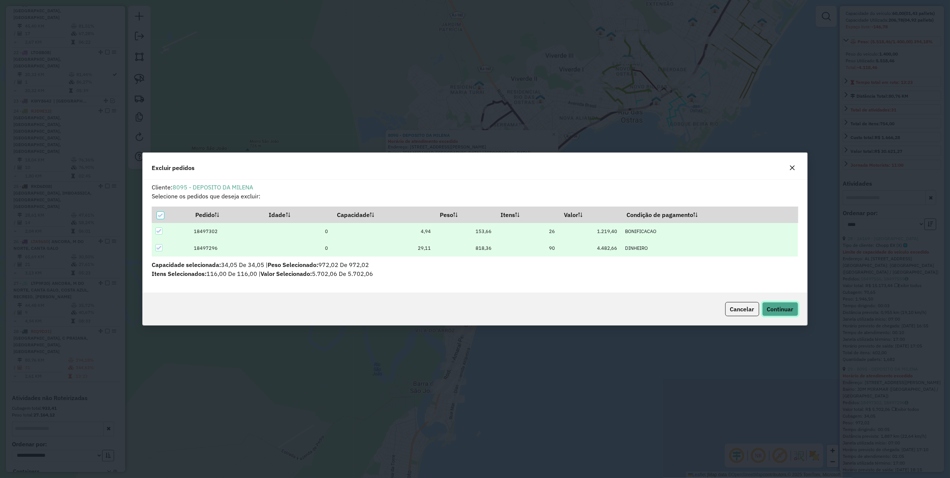
click at [674, 308] on span "Continuar" at bounding box center [780, 308] width 26 height 7
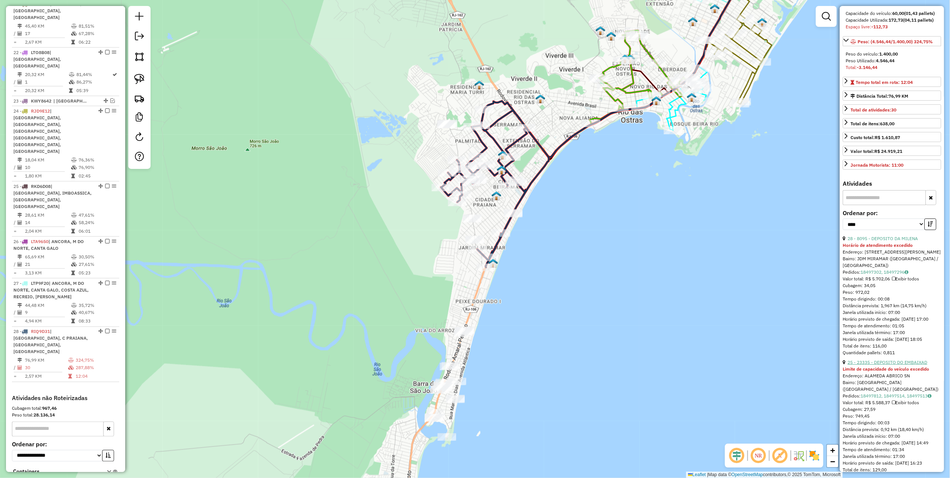
click at [674, 322] on link "25 - 23335 - DEPOSITO DO EMBAIXAD" at bounding box center [887, 362] width 80 height 6
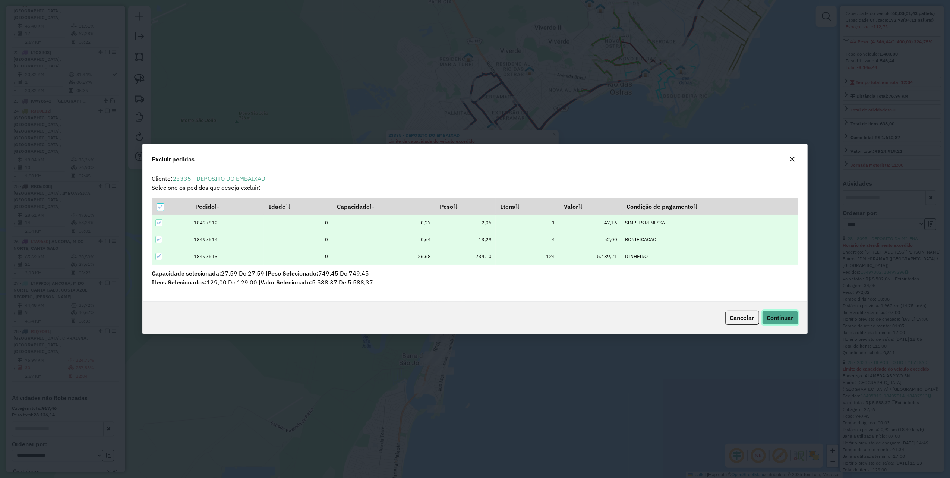
click at [674, 322] on button "Continuar" at bounding box center [780, 317] width 36 height 14
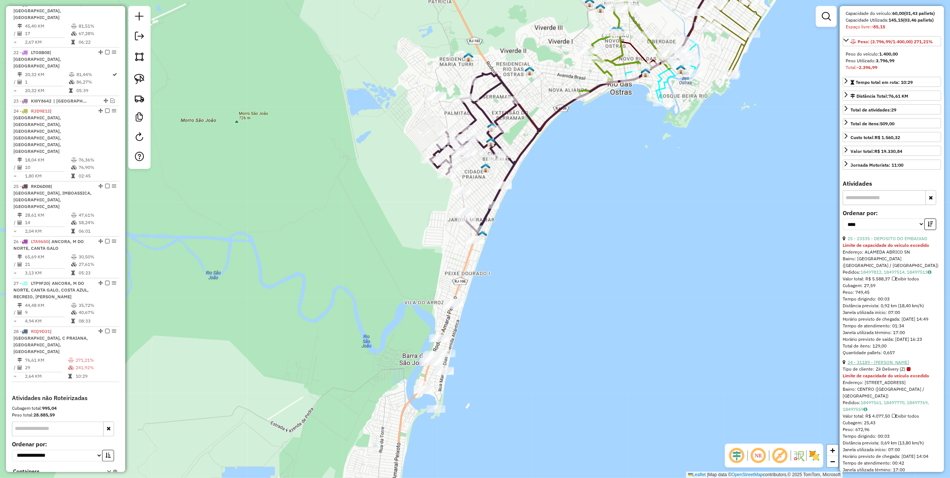
click at [674, 322] on link "24 - 31189 - [PERSON_NAME]" at bounding box center [877, 362] width 61 height 6
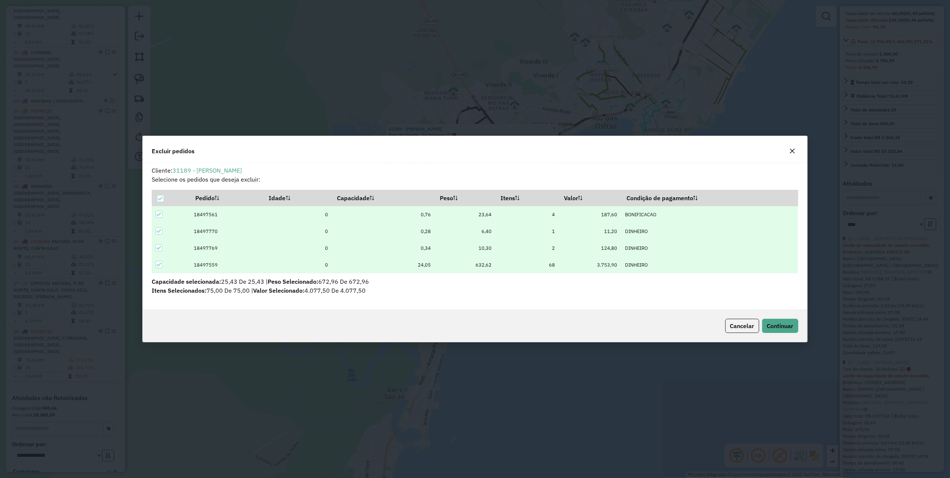
click at [674, 318] on div "Cancelar Continuar" at bounding box center [475, 326] width 664 height 32
click at [674, 322] on span "Continuar" at bounding box center [780, 325] width 26 height 7
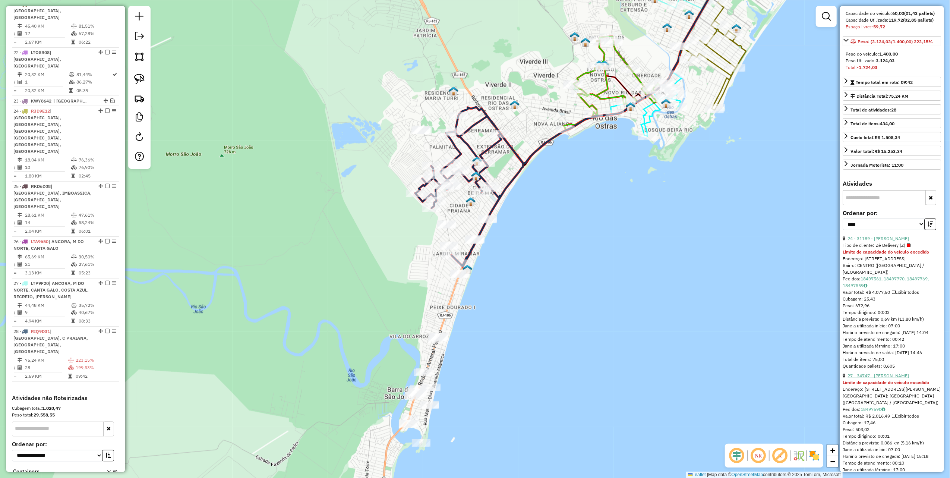
click at [674, 322] on link "27 - 34747 - [PERSON_NAME]" at bounding box center [877, 376] width 61 height 6
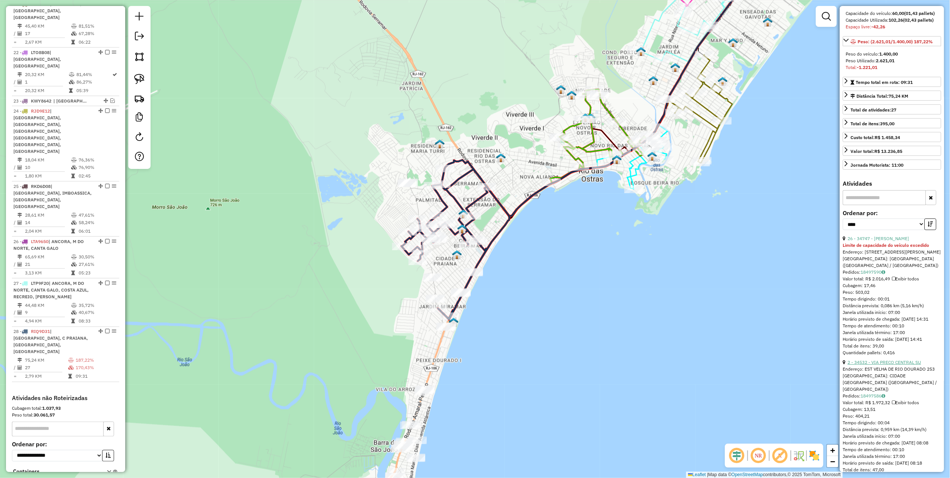
click at [674, 322] on link "2 - 34532 - VIA PRECO CENTRAL SU" at bounding box center [883, 362] width 73 height 6
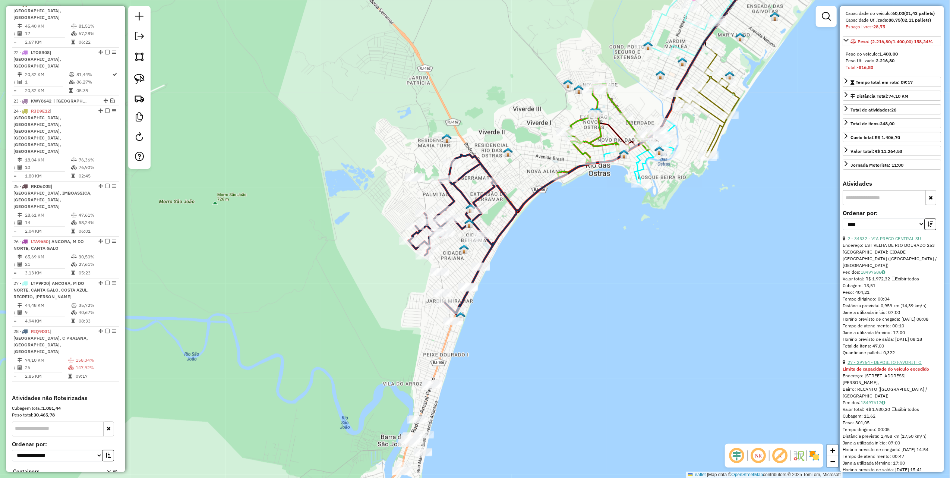
click at [674, 322] on link "27 - 29764 - DEPOSITO FAVORITTO" at bounding box center [884, 362] width 74 height 6
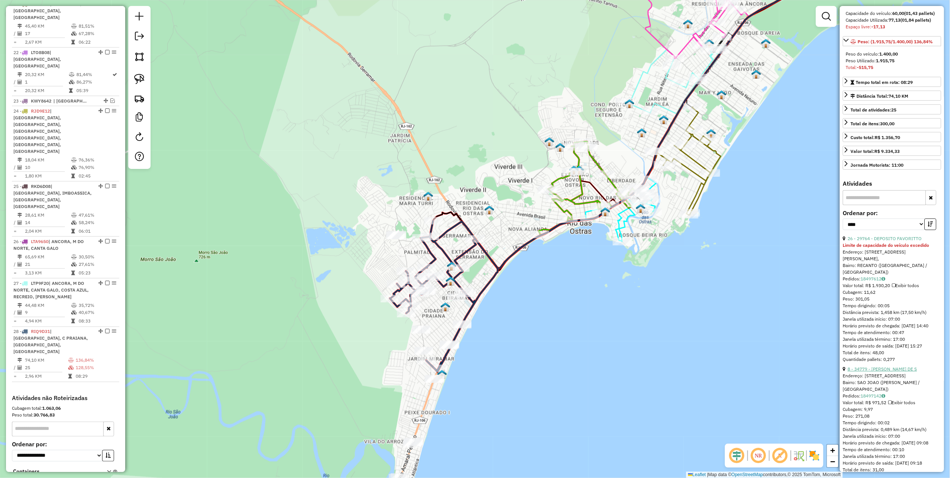
drag, startPoint x: 871, startPoint y: 361, endPoint x: 865, endPoint y: 364, distance: 6.3
click at [674, 322] on link "8 - 34779 - [PERSON_NAME] DE S" at bounding box center [881, 369] width 69 height 6
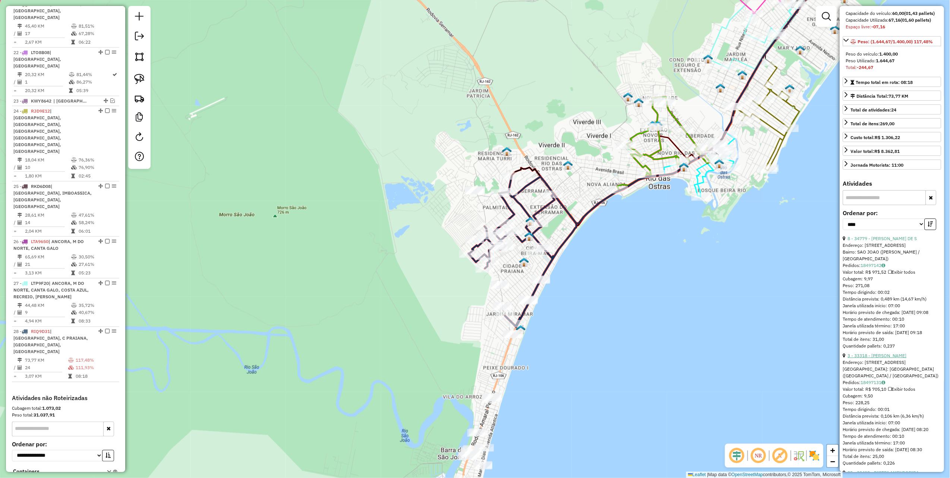
click at [674, 322] on link "3 - 33318 - [PERSON_NAME]" at bounding box center [876, 355] width 59 height 6
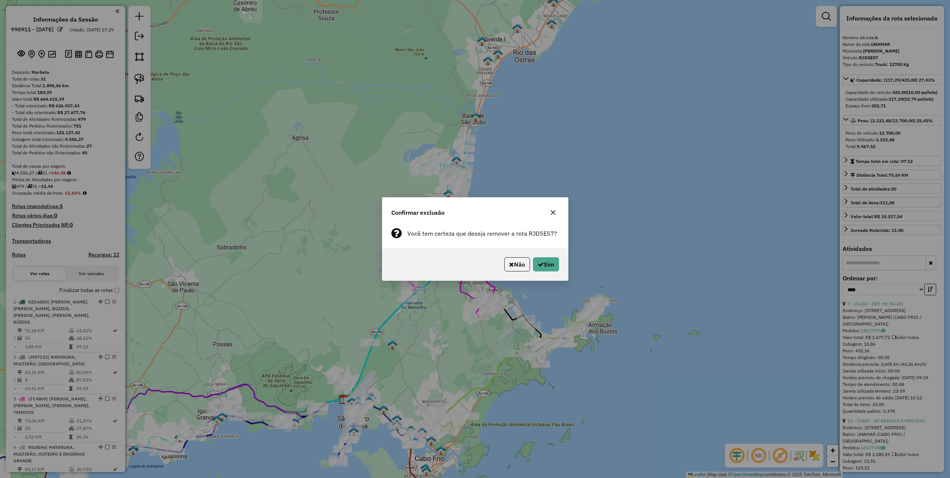
select select "*********"
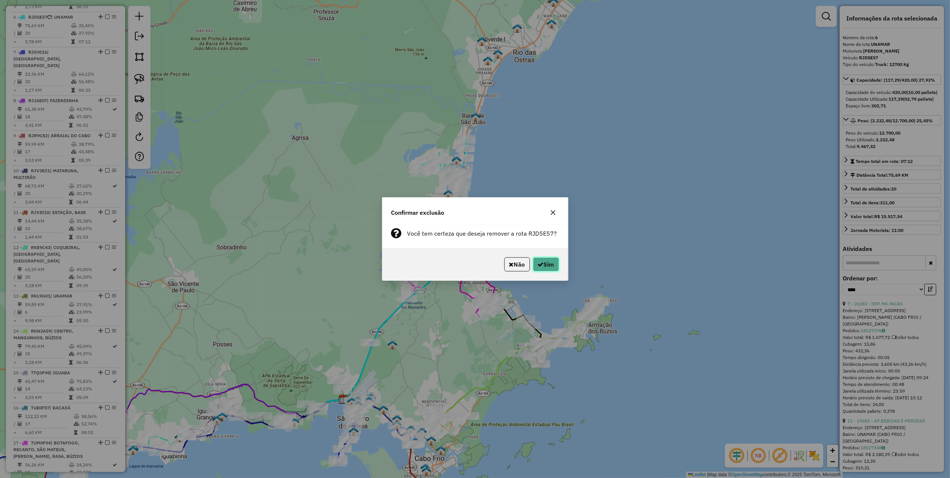
click at [539, 264] on icon "button" at bounding box center [541, 264] width 6 height 6
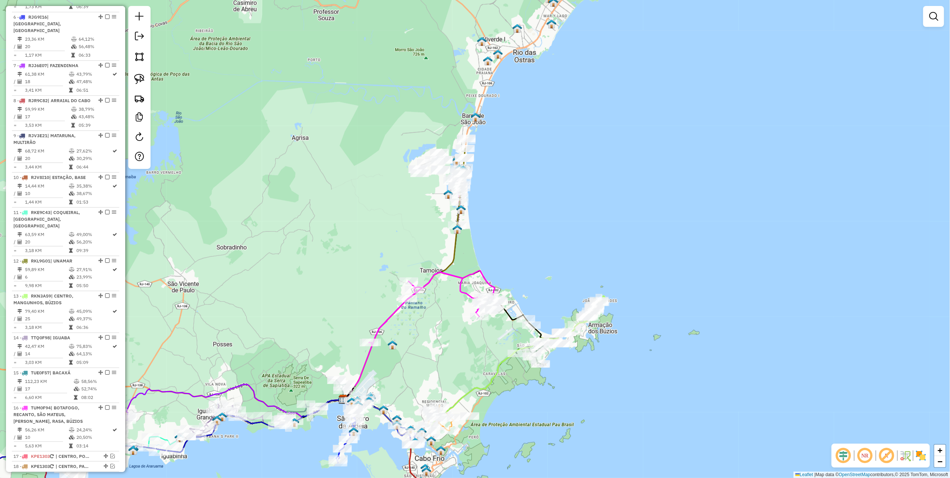
scroll to position [492, 0]
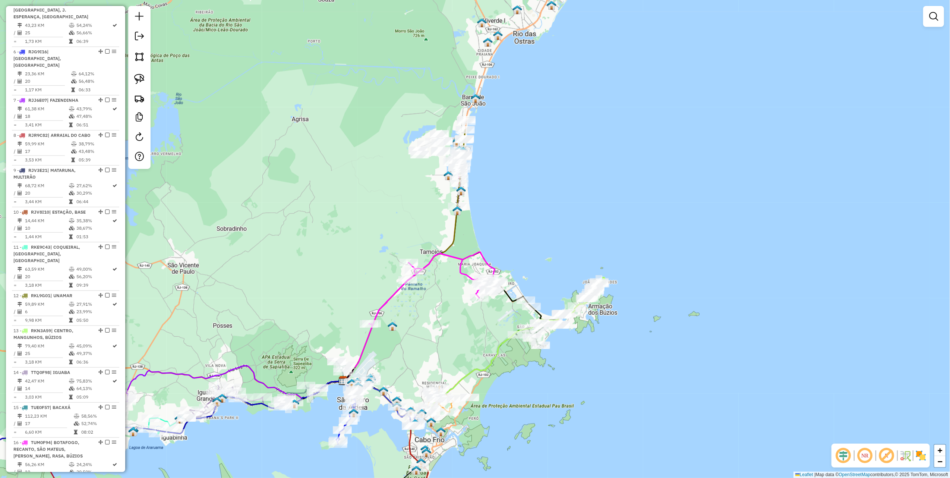
drag, startPoint x: 295, startPoint y: 250, endPoint x: 418, endPoint y: 66, distance: 220.9
click at [410, 67] on div "Janela de atendimento Grade de atendimento Capacidade Transportadoras Veículos …" at bounding box center [475, 239] width 950 height 478
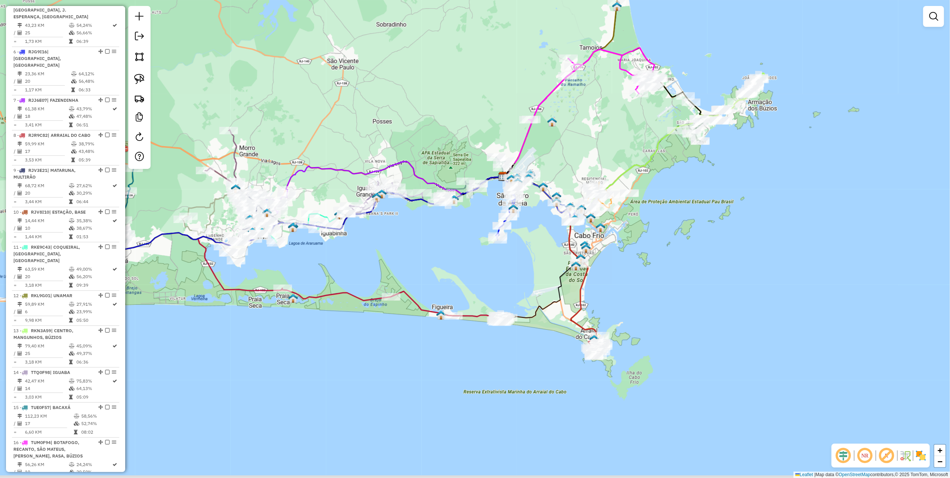
drag, startPoint x: 345, startPoint y: 143, endPoint x: 519, endPoint y: 93, distance: 181.1
click at [516, 88] on div "Janela de atendimento Grade de atendimento Capacidade Transportadoras Veículos …" at bounding box center [475, 239] width 950 height 478
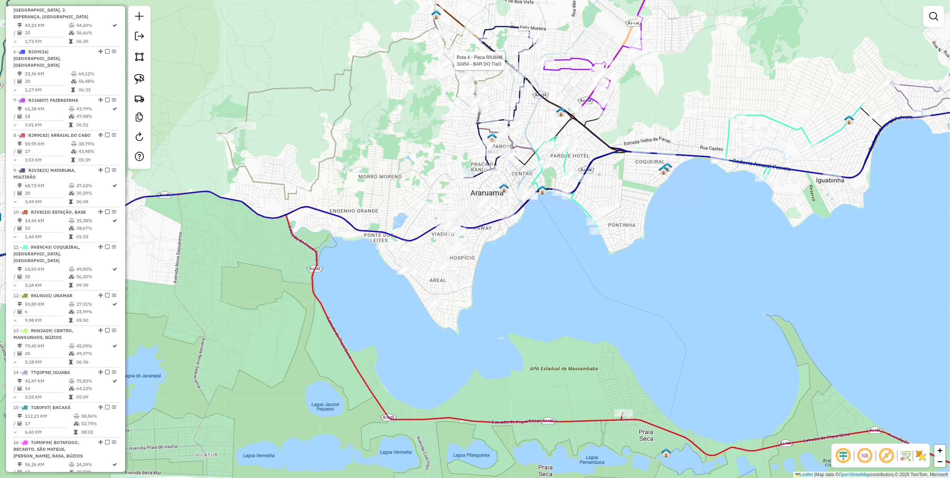
select select "*********"
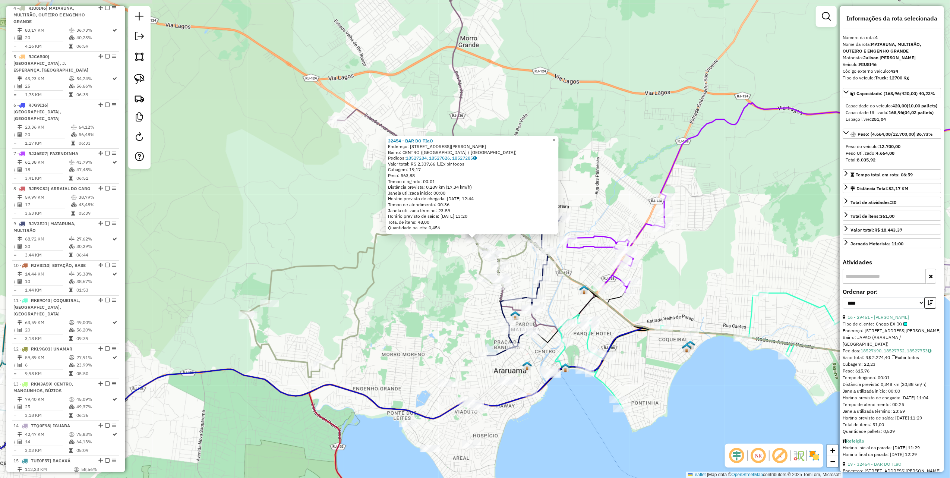
scroll to position [436, 0]
click at [289, 175] on div "32454 - [GEOGRAPHIC_DATA] Endereço: [STREET_ADDRESS][GEOGRAPHIC_DATA][PERSON_NA…" at bounding box center [475, 239] width 950 height 478
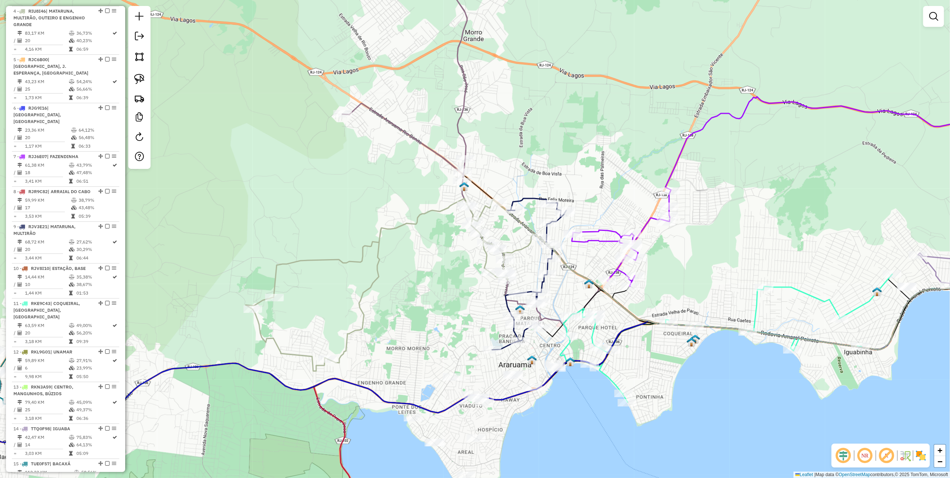
drag, startPoint x: 279, startPoint y: 183, endPoint x: 295, endPoint y: 99, distance: 85.7
click at [355, 108] on div "Janela de atendimento Grade de atendimento Capacidade Transportadoras Veículos …" at bounding box center [475, 239] width 950 height 478
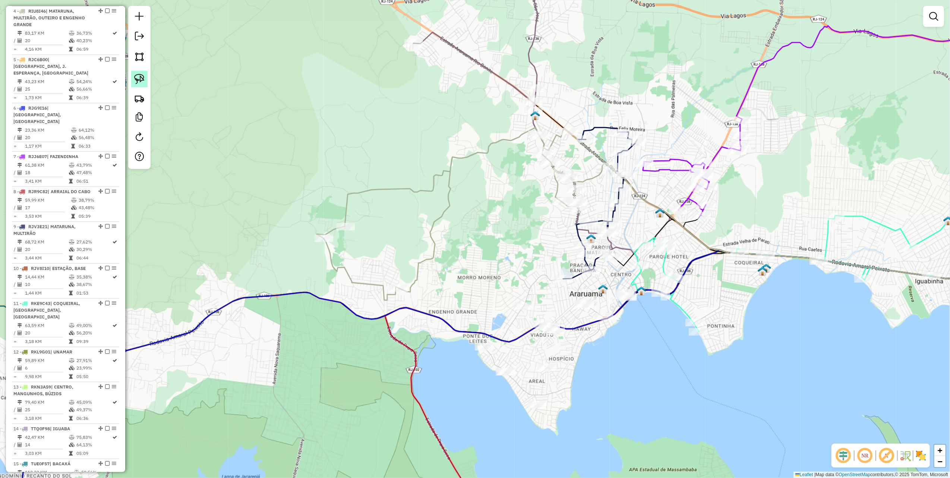
click at [142, 79] on img at bounding box center [139, 79] width 10 height 10
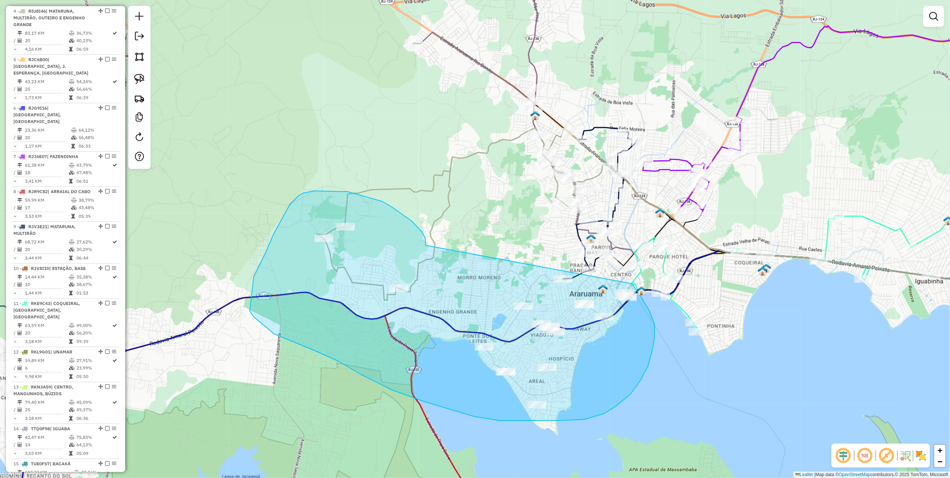
drag, startPoint x: 425, startPoint y: 244, endPoint x: 632, endPoint y: 283, distance: 210.2
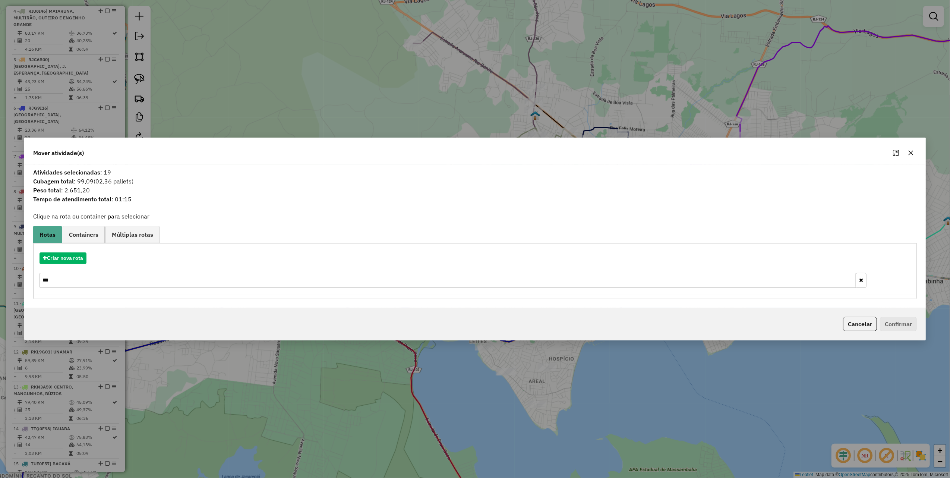
click at [77, 251] on div "Criar nova rota ***" at bounding box center [475, 271] width 880 height 48
click at [78, 259] on button "Criar nova rota" at bounding box center [62, 258] width 47 height 12
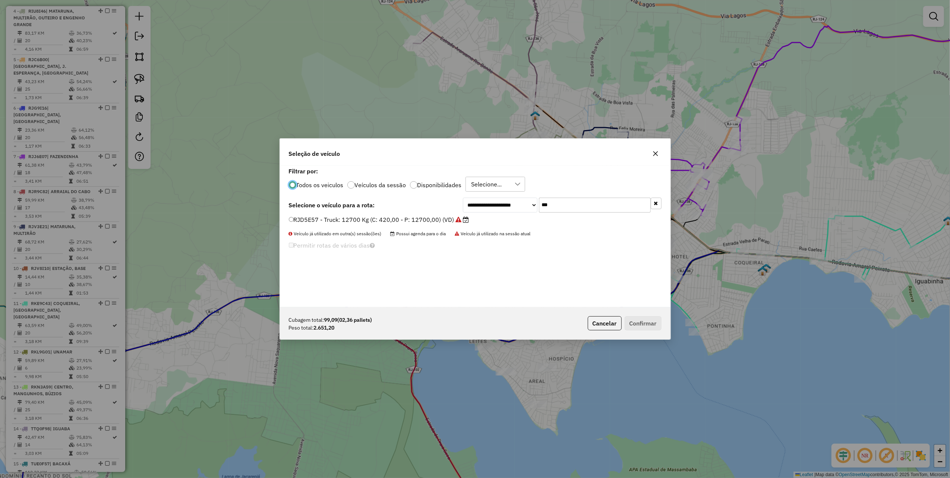
scroll to position [4, 2]
click at [578, 205] on input "***" at bounding box center [595, 204] width 112 height 15
type input "***"
click at [429, 220] on label "TTJ0G29 - Toco: 8100 Kg (C: 336,00 - P: 8100,00) (VD)" at bounding box center [370, 219] width 163 height 9
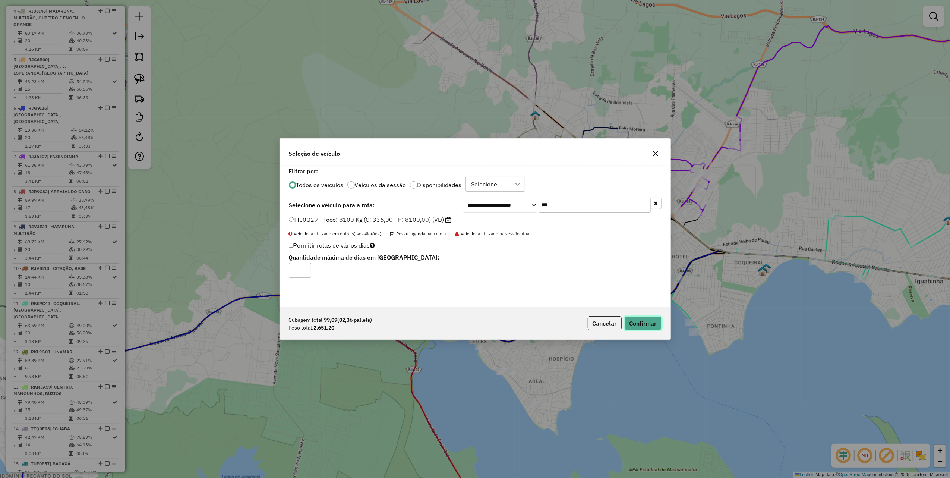
click at [637, 327] on button "Confirmar" at bounding box center [642, 323] width 37 height 14
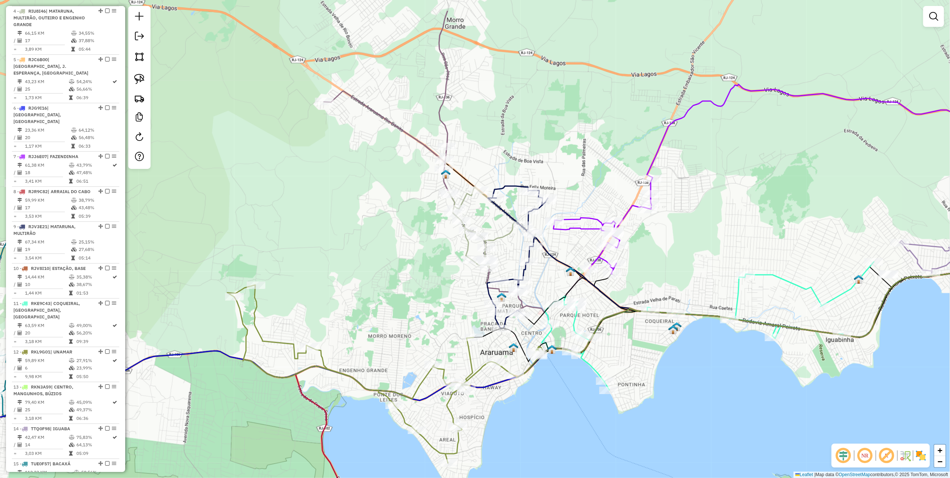
drag, startPoint x: 435, startPoint y: 200, endPoint x: 339, endPoint y: 260, distance: 113.6
click at [336, 262] on div "Janela de atendimento Grade de atendimento Capacidade Transportadoras Veículos …" at bounding box center [475, 239] width 950 height 478
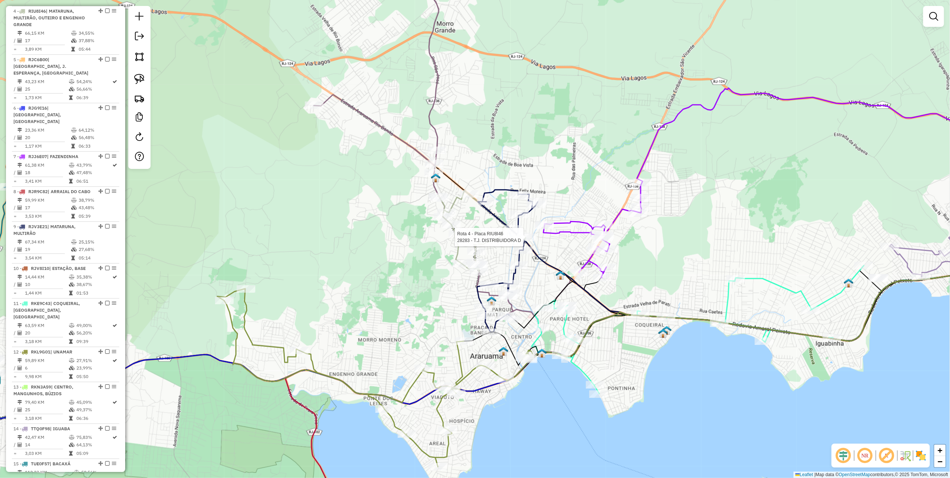
select select "*********"
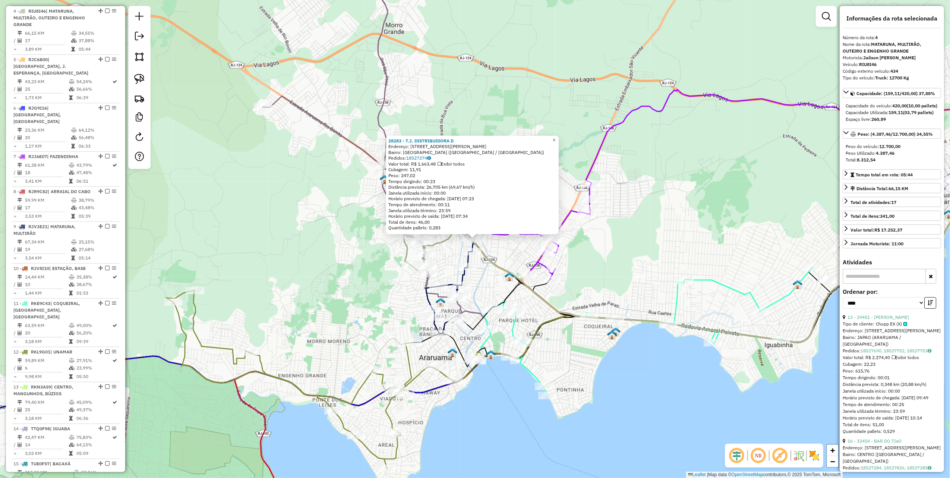
click at [297, 335] on div "28283 - T.J. DISTRIBUIDORA D Endereço: [STREET_ADDRESS][PERSON_NAME] ([GEOGRAPH…" at bounding box center [475, 239] width 950 height 478
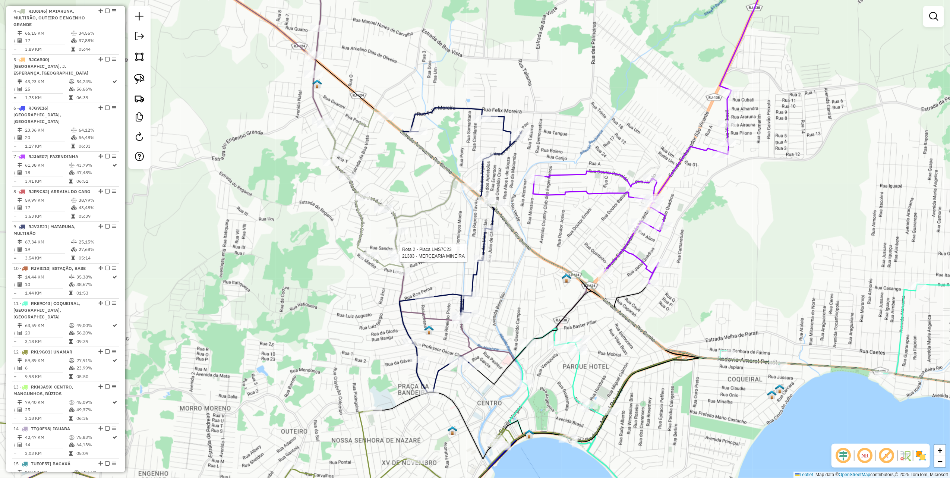
select select "*********"
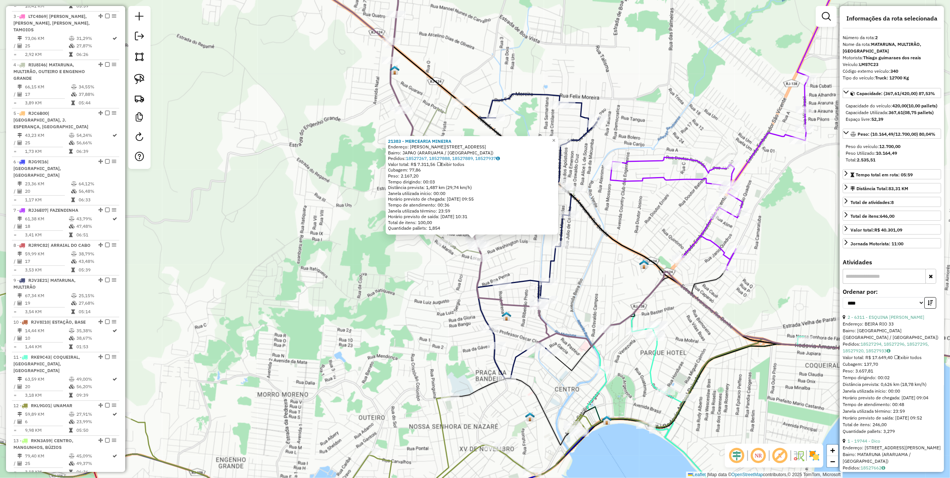
scroll to position [346, 0]
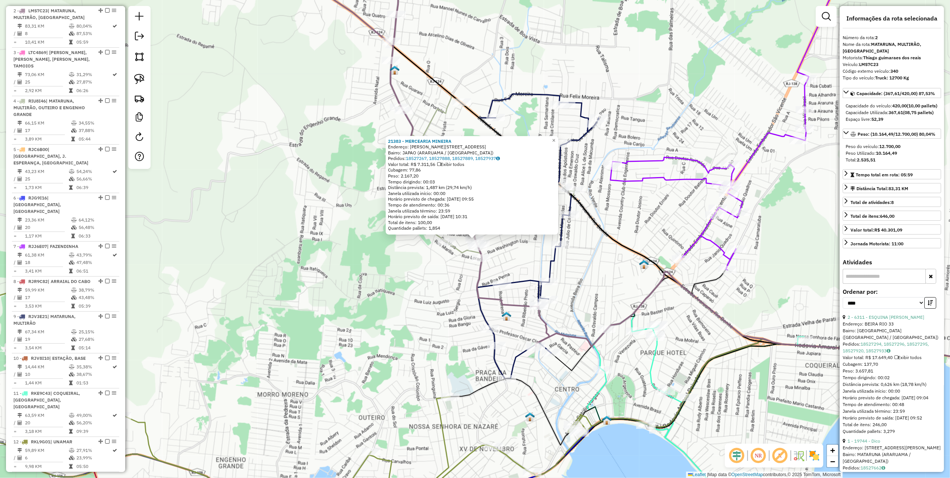
click at [394, 331] on div "21383 - MERCEARIA MINEIRA Endereço: [STREET_ADDRESS][PERSON_NAME]: [GEOGRAPHIC_…" at bounding box center [475, 239] width 950 height 478
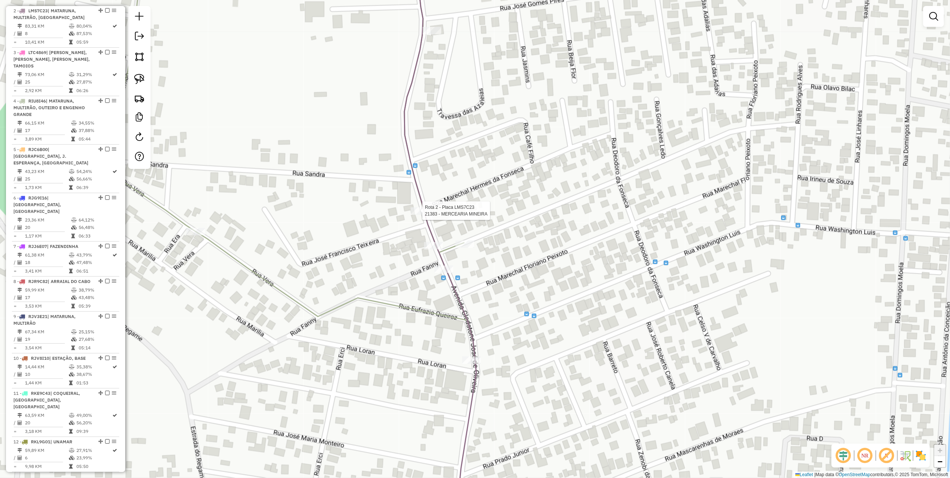
select select "*********"
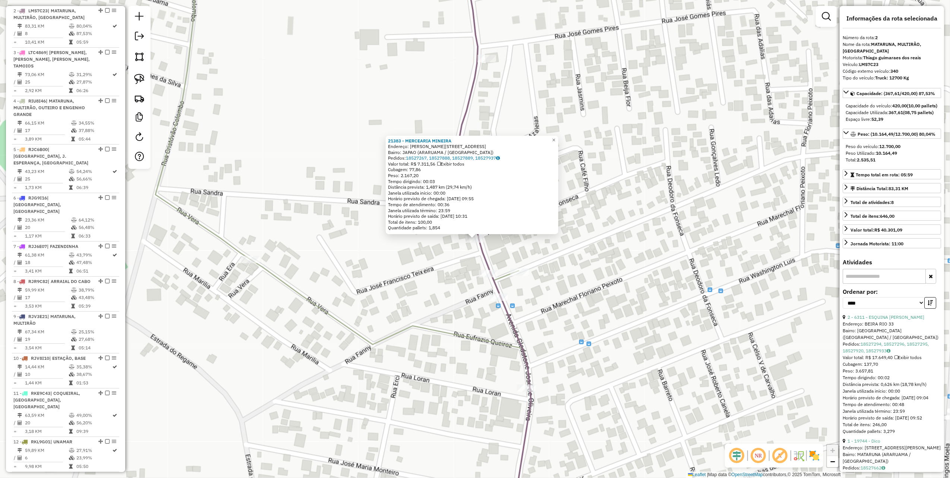
drag, startPoint x: 443, startPoint y: 265, endPoint x: 440, endPoint y: 343, distance: 78.7
click at [438, 343] on div "21383 - MERCEARIA MINEIRA Endereço: [STREET_ADDRESS][PERSON_NAME]: [GEOGRAPHIC_…" at bounding box center [475, 239] width 950 height 478
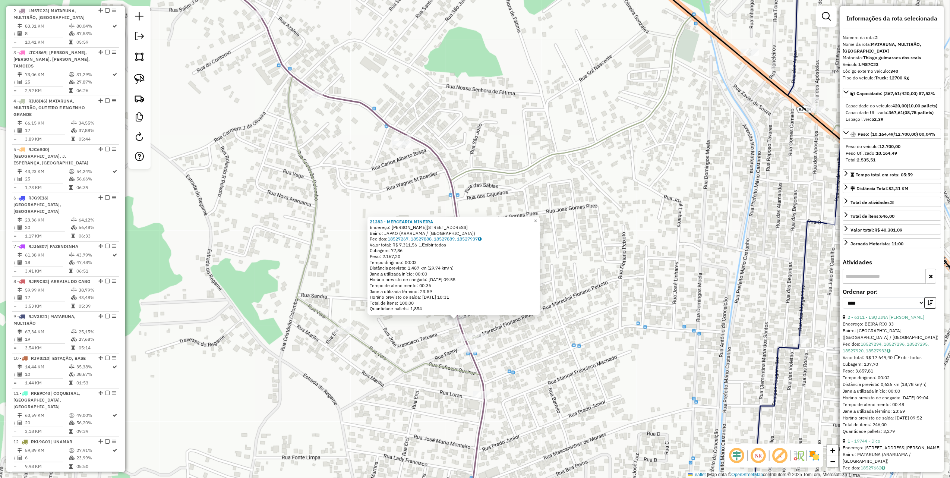
drag, startPoint x: 560, startPoint y: 303, endPoint x: 560, endPoint y: 309, distance: 6.0
click at [560, 309] on div "21383 - MERCEARIA MINEIRA Endereço: [STREET_ADDRESS][PERSON_NAME]: [GEOGRAPHIC_…" at bounding box center [475, 239] width 950 height 478
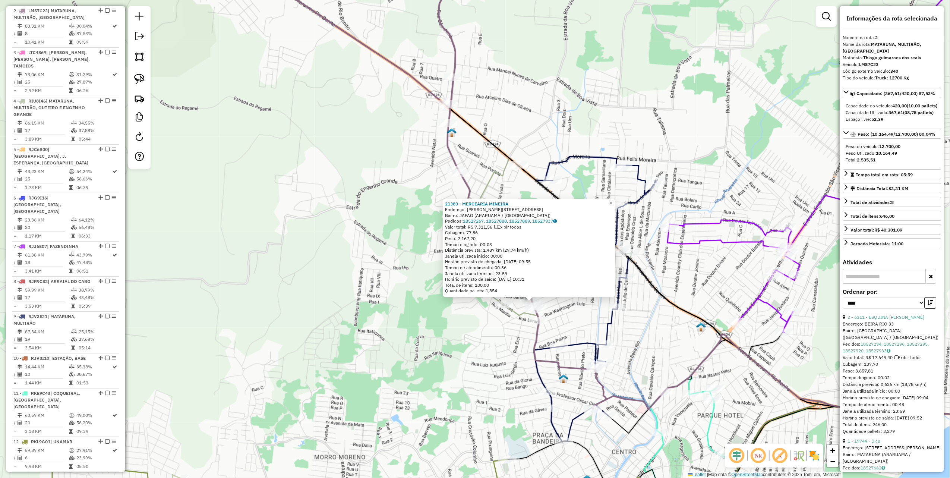
click at [390, 263] on div "21383 - MERCEARIA MINEIRA Endereço: [STREET_ADDRESS][PERSON_NAME]: [GEOGRAPHIC_…" at bounding box center [475, 239] width 950 height 478
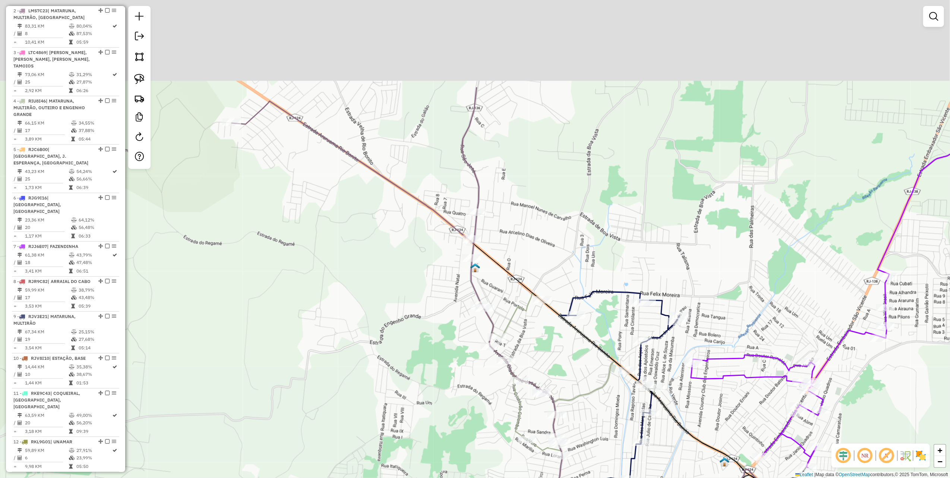
drag, startPoint x: 412, startPoint y: 209, endPoint x: 437, endPoint y: 347, distance: 140.4
click at [436, 346] on div "Janela de atendimento Grade de atendimento Capacidade Transportadoras Veículos …" at bounding box center [475, 239] width 950 height 478
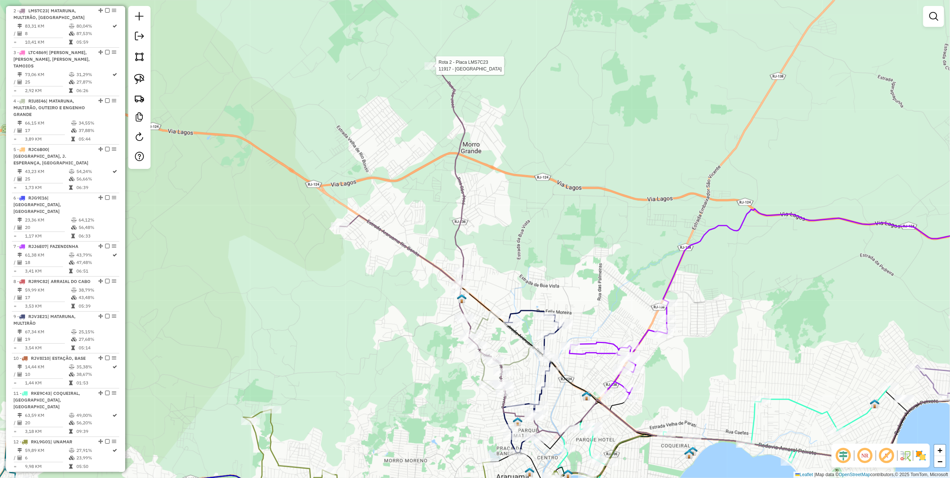
click at [432, 70] on div at bounding box center [433, 65] width 19 height 7
select select "*********"
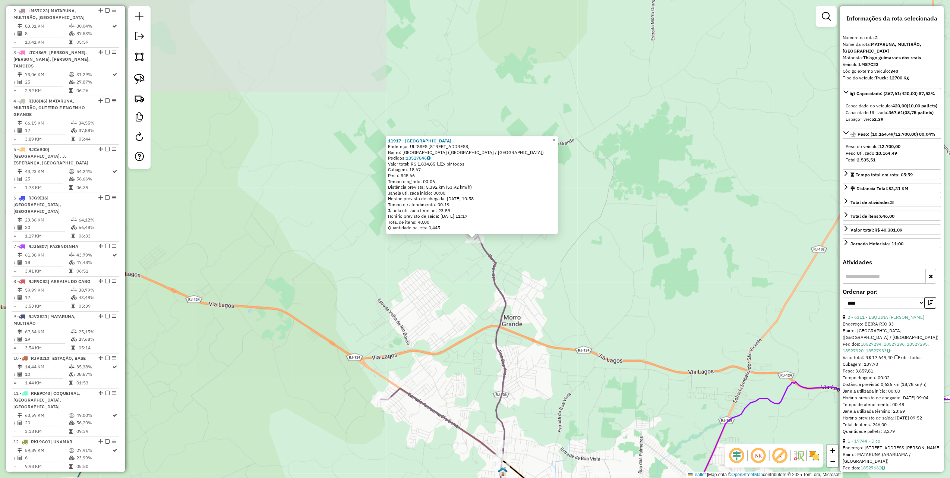
click at [396, 294] on div "11917 - BAR DO MOQUINHA Endereço: ULISSES R DE MELLO LT 5 QD 05 5 Bairro: [GEOG…" at bounding box center [475, 239] width 950 height 478
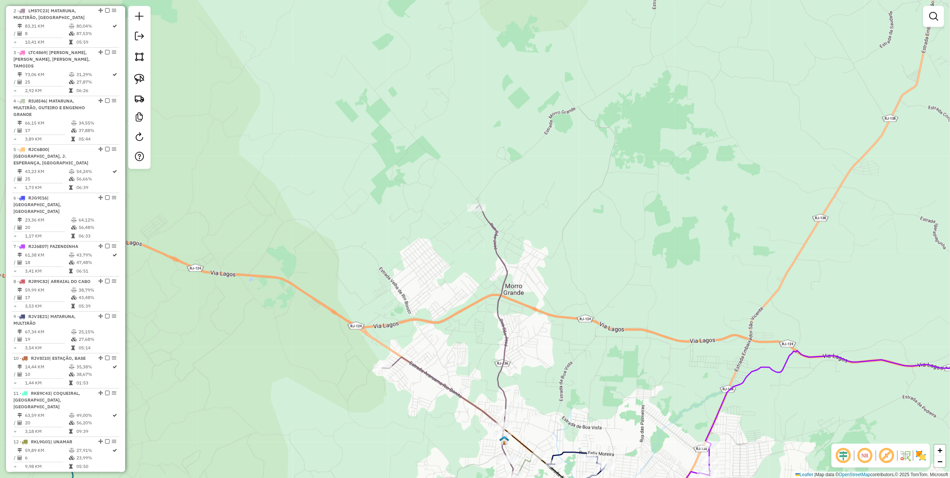
drag, startPoint x: 419, startPoint y: 266, endPoint x: 434, endPoint y: 112, distance: 154.5
click at [419, 126] on div "Janela de atendimento Grade de atendimento Capacidade Transportadoras Veículos …" at bounding box center [475, 239] width 950 height 478
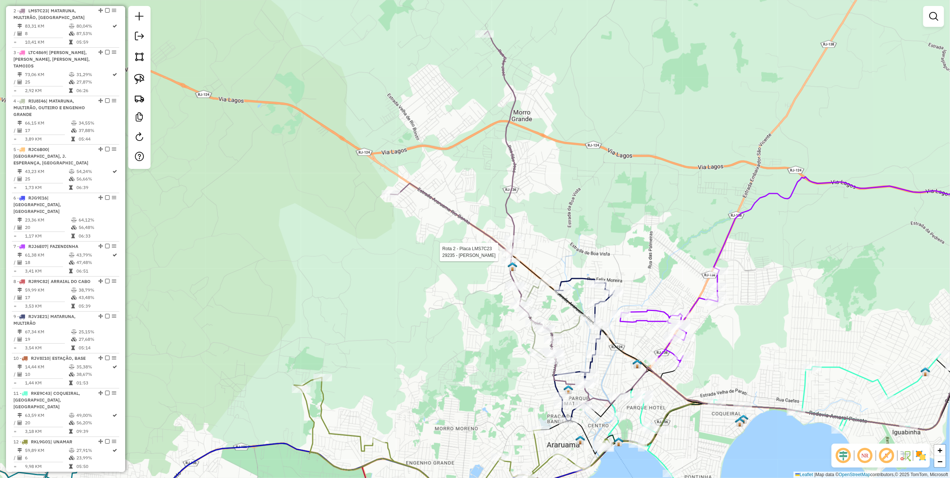
select select "*********"
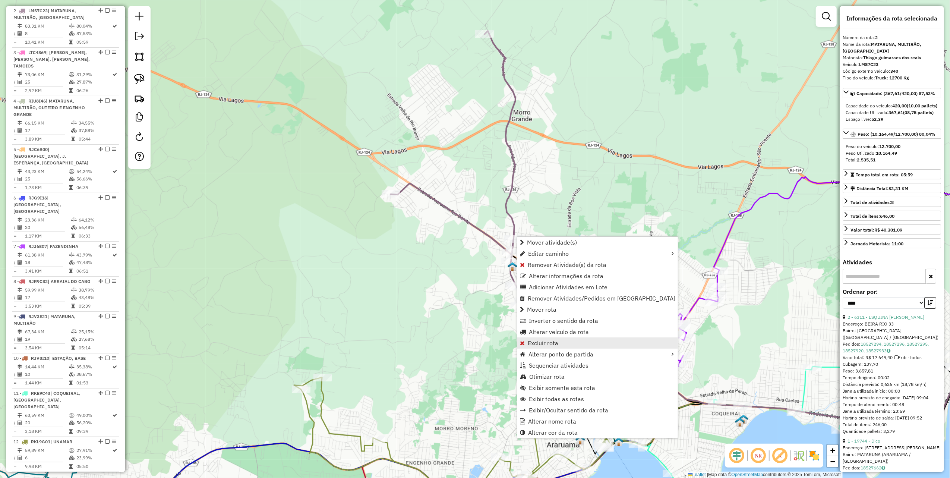
click at [555, 342] on span "Excluir rota" at bounding box center [543, 343] width 31 height 6
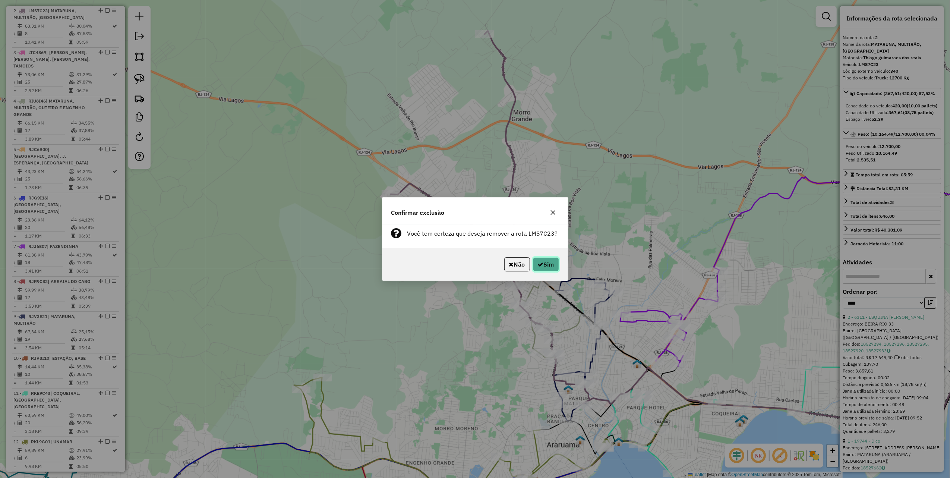
click at [534, 262] on button "Sim" at bounding box center [546, 264] width 26 height 14
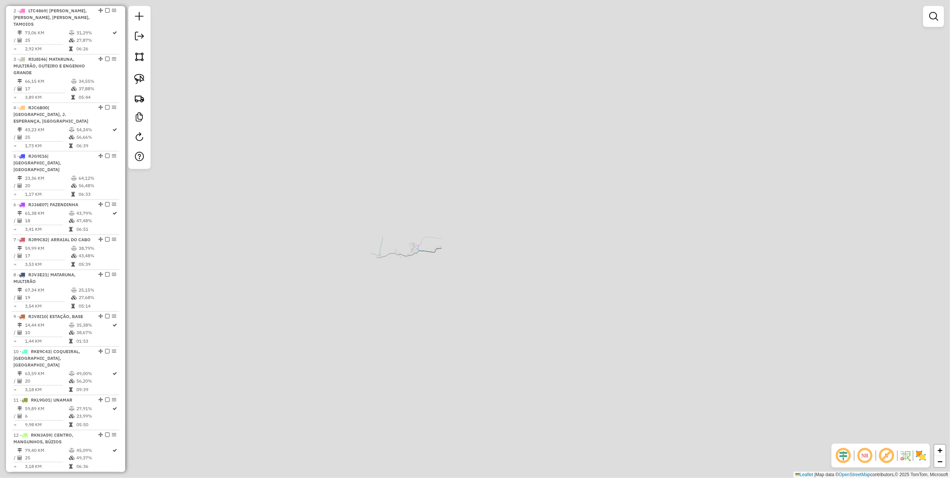
scroll to position [304, 0]
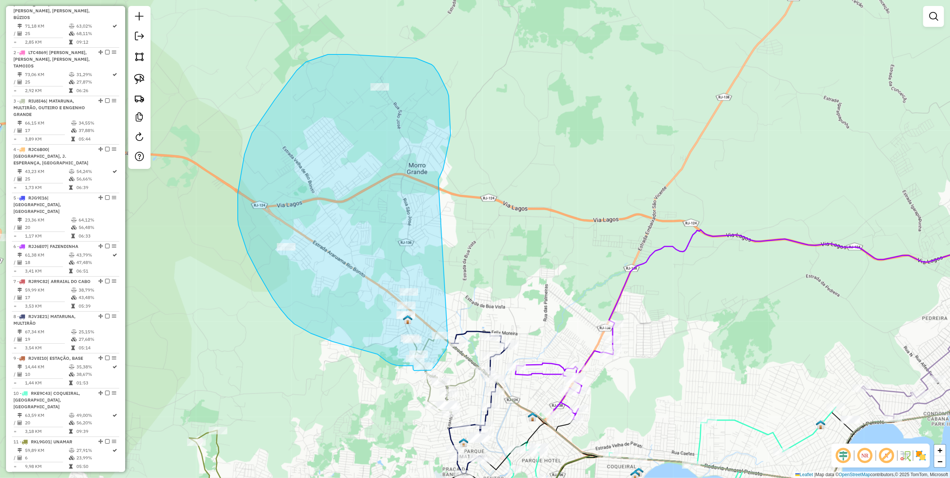
drag, startPoint x: 440, startPoint y: 175, endPoint x: 448, endPoint y: 343, distance: 168.6
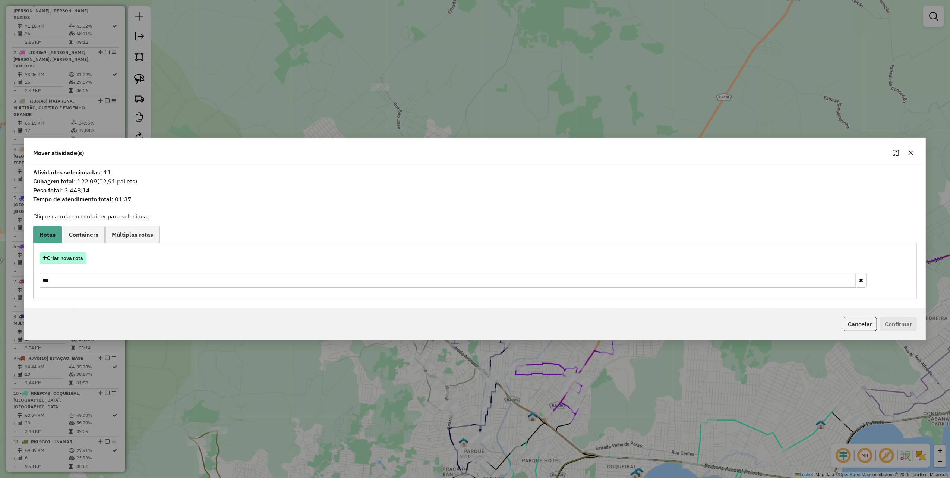
click at [56, 256] on button "Criar nova rota" at bounding box center [62, 258] width 47 height 12
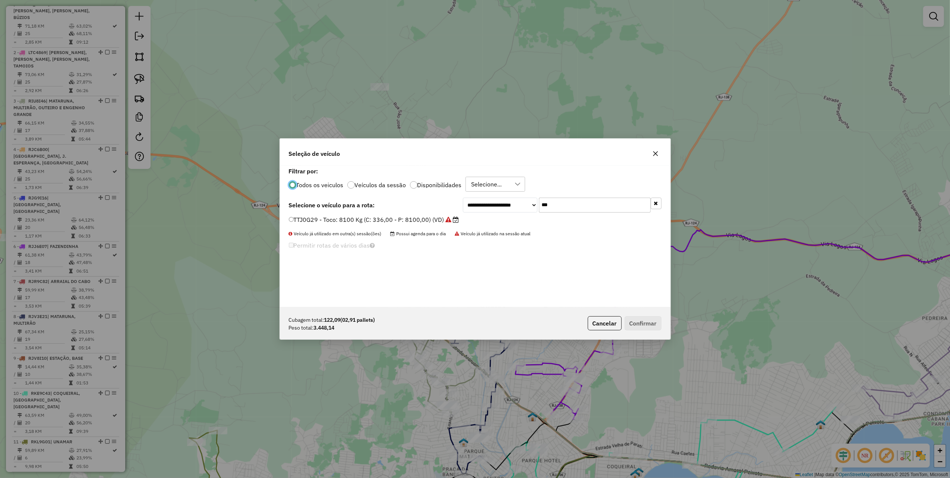
scroll to position [4, 2]
click at [574, 203] on input "***" at bounding box center [595, 204] width 112 height 15
type input "***"
drag, startPoint x: 434, startPoint y: 219, endPoint x: 510, endPoint y: 250, distance: 82.2
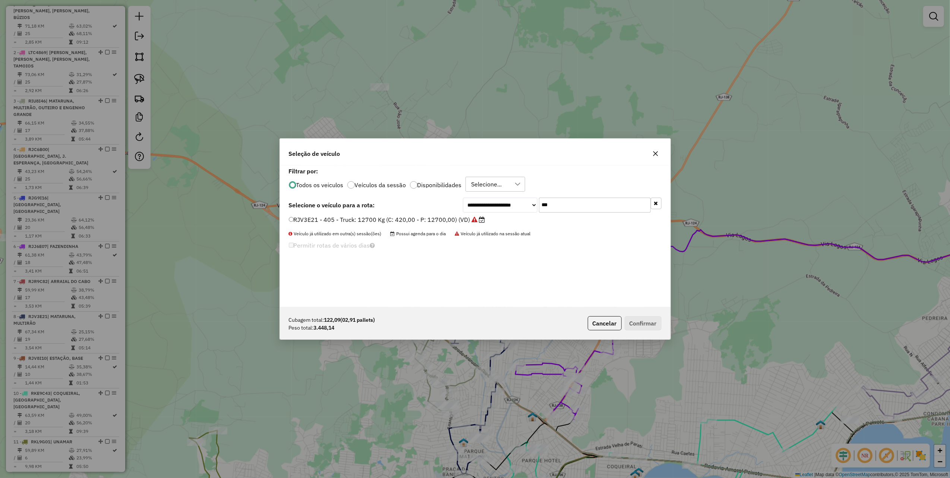
click at [434, 219] on label "RJV3E21 - 405 - Truck: 12700 Kg (C: 420,00 - P: 12700,00) (VD)" at bounding box center [387, 219] width 196 height 9
click at [655, 321] on button "Confirmar" at bounding box center [642, 323] width 37 height 14
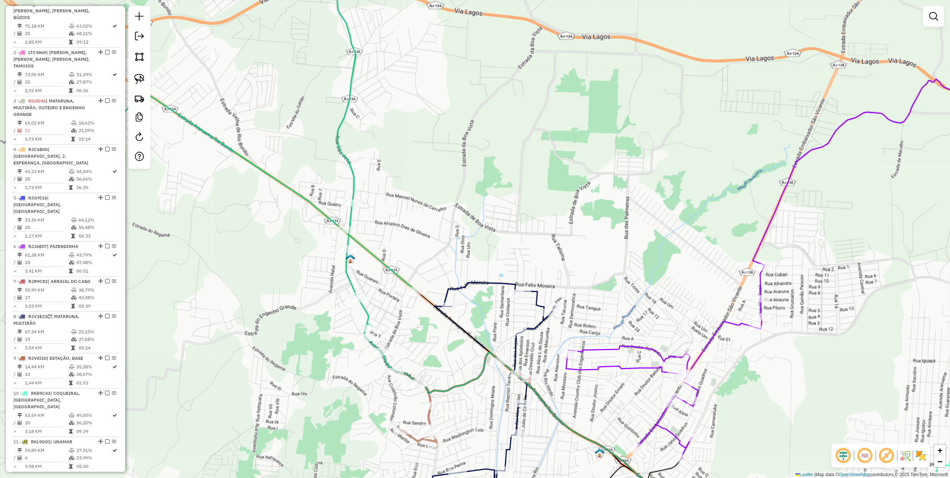
drag, startPoint x: 433, startPoint y: 362, endPoint x: 437, endPoint y: 333, distance: 29.8
click at [437, 336] on div "Janela de atendimento Grade de atendimento Capacidade Transportadoras Veículos …" at bounding box center [475, 239] width 950 height 478
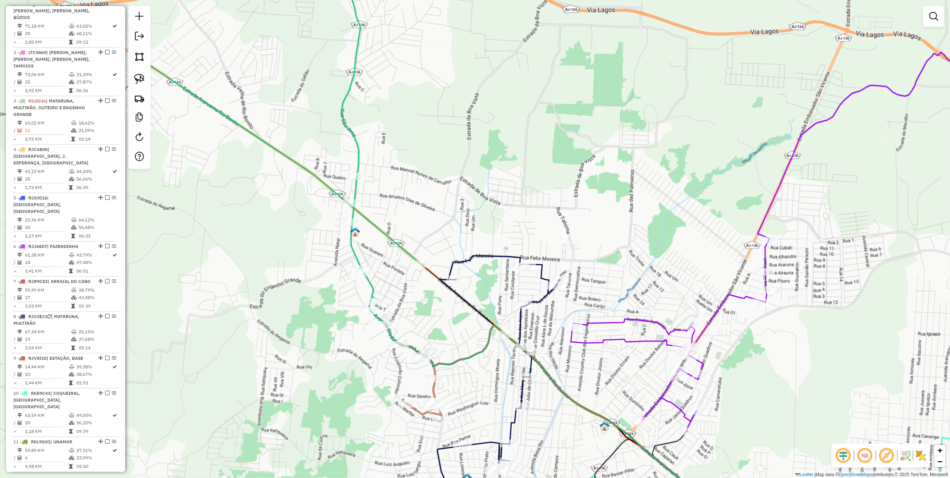
drag, startPoint x: 138, startPoint y: 81, endPoint x: 217, endPoint y: 181, distance: 127.0
click at [138, 81] on img at bounding box center [139, 79] width 10 height 10
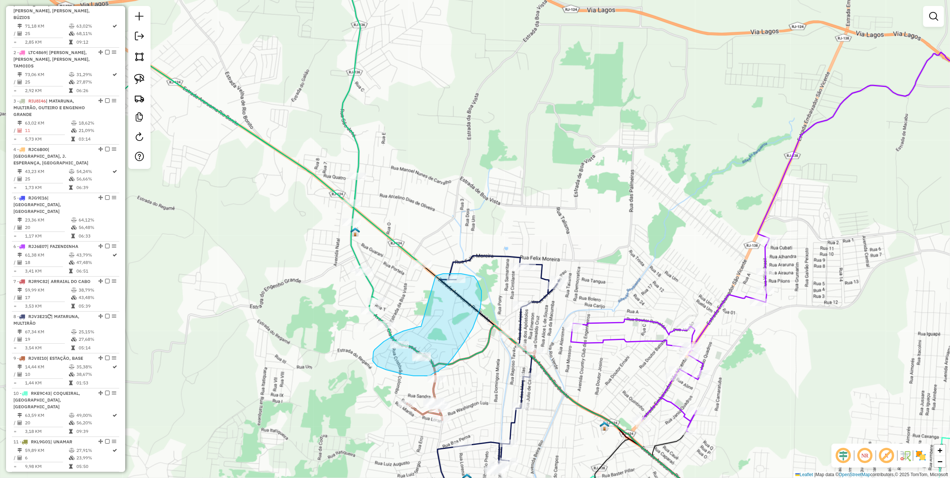
drag, startPoint x: 421, startPoint y: 326, endPoint x: 434, endPoint y: 276, distance: 52.0
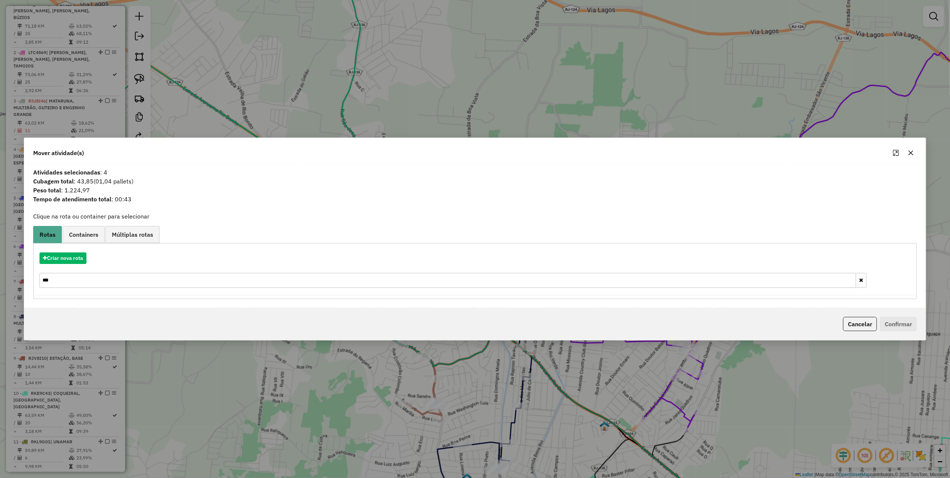
click at [90, 282] on input "***" at bounding box center [447, 280] width 816 height 15
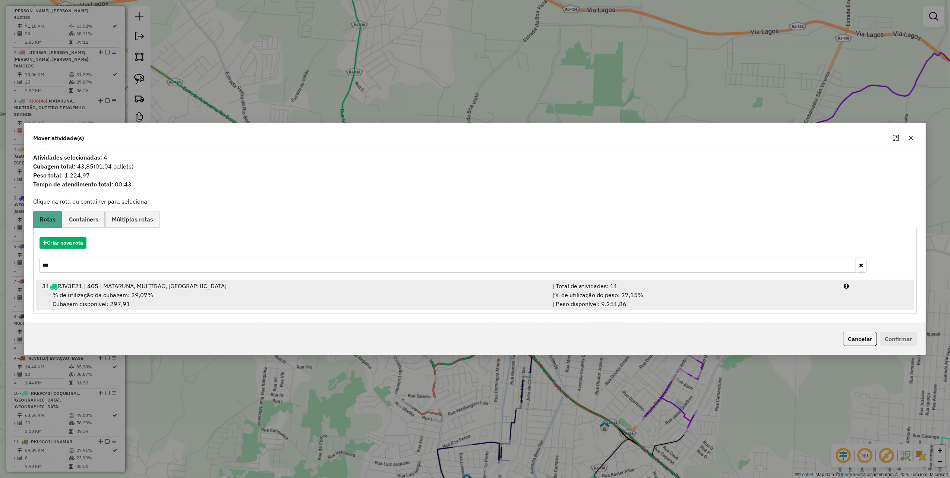
type input "***"
click at [143, 285] on span "RJV3E21 | 405 | MATARUNA, MULTIRÃO, [GEOGRAPHIC_DATA]" at bounding box center [141, 285] width 169 height 7
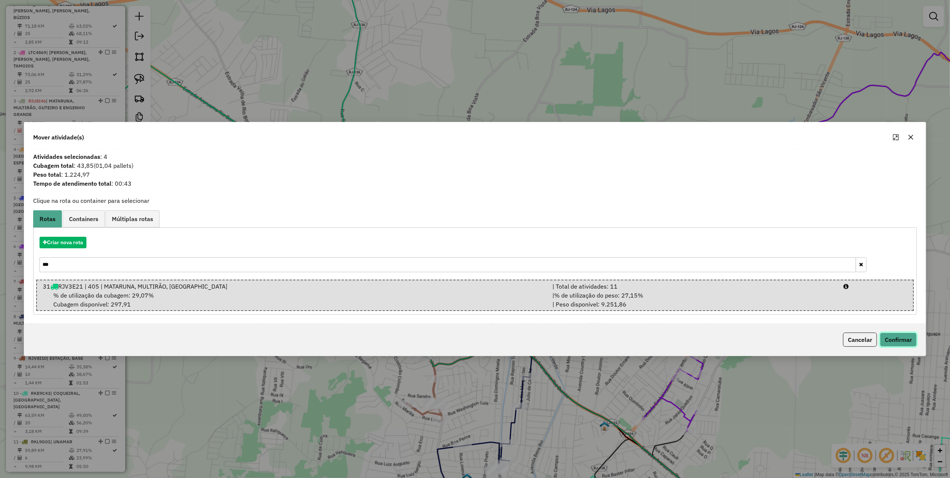
click at [893, 340] on button "Confirmar" at bounding box center [898, 339] width 37 height 14
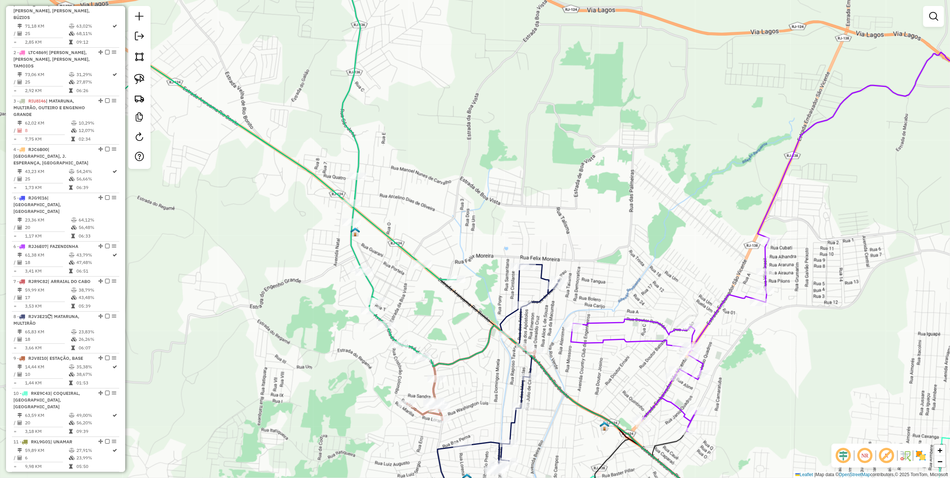
click at [438, 373] on icon at bounding box center [471, 372] width 128 height 95
select select "*********"
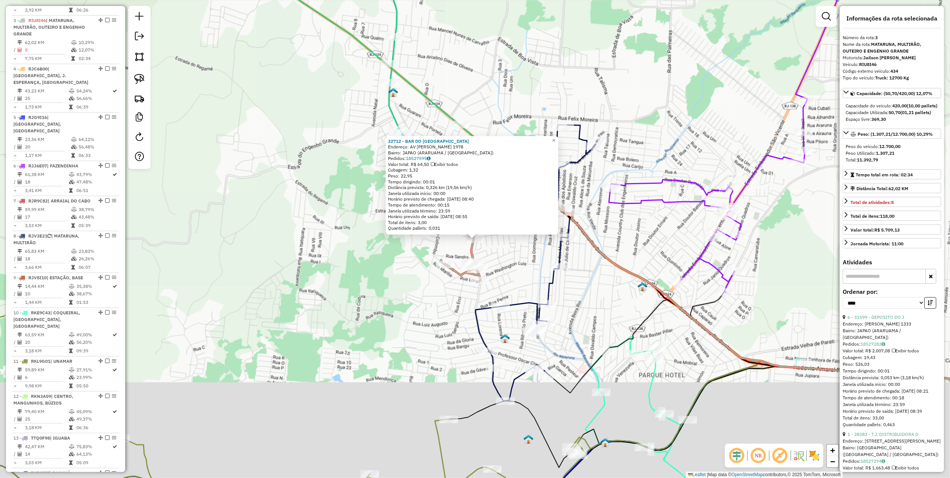
scroll to position [394, 0]
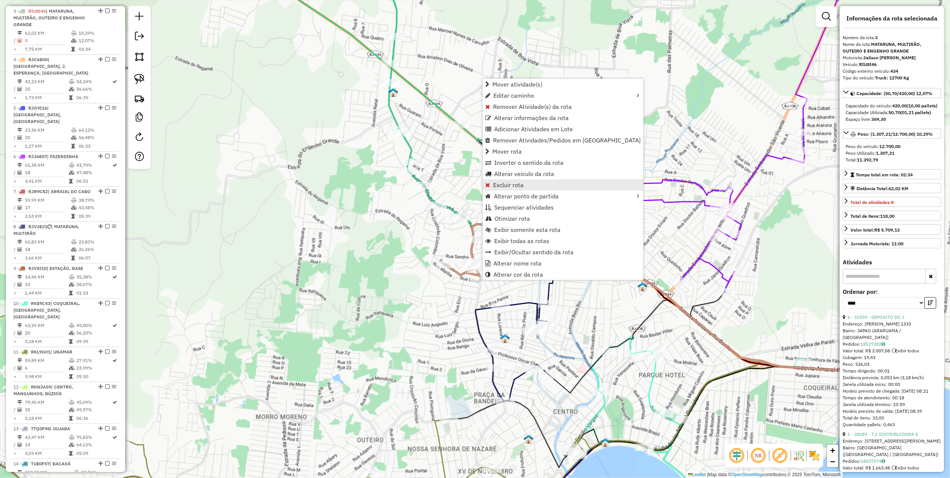
click at [512, 183] on span "Excluir rota" at bounding box center [508, 185] width 31 height 6
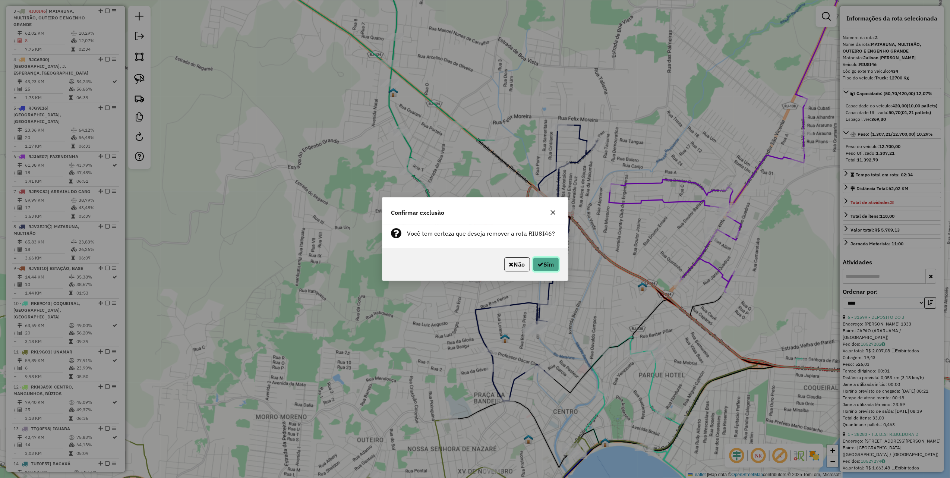
click at [542, 263] on button "Sim" at bounding box center [546, 264] width 26 height 14
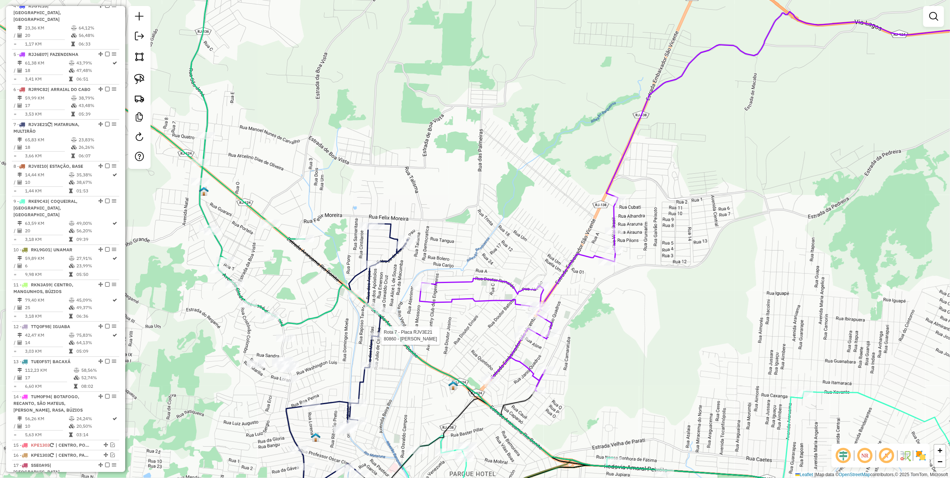
select select "*********"
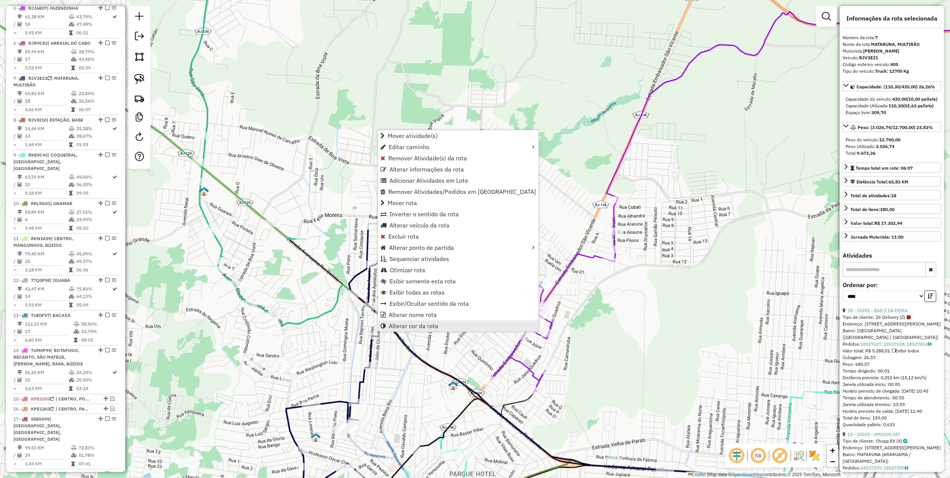
scroll to position [548, 0]
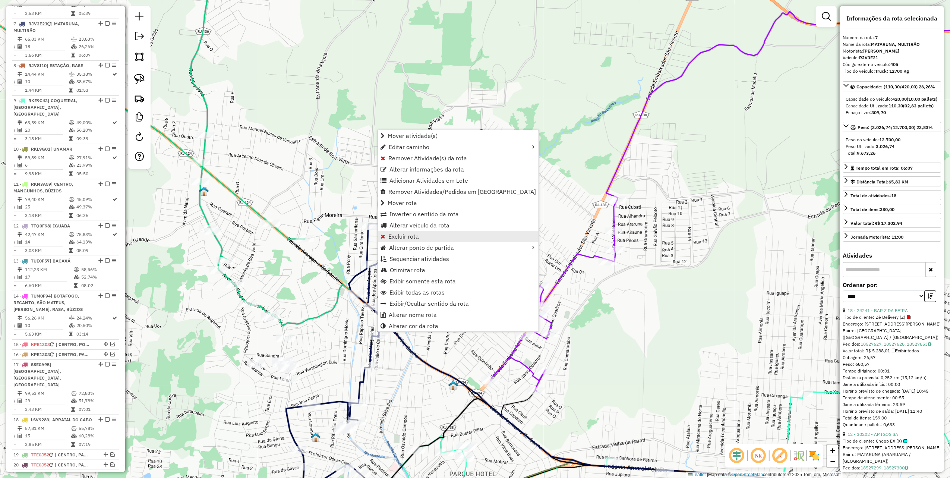
click at [401, 237] on span "Excluir rota" at bounding box center [403, 236] width 31 height 6
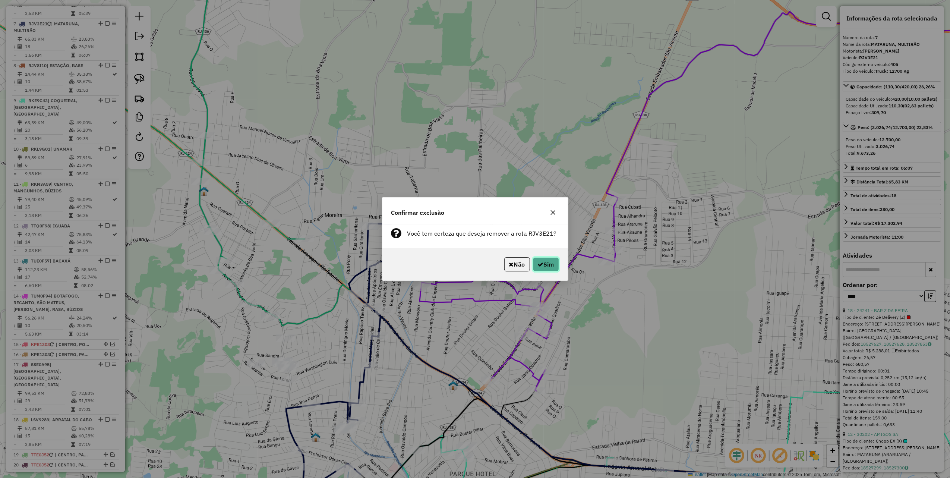
click at [540, 262] on icon "button" at bounding box center [541, 264] width 6 height 6
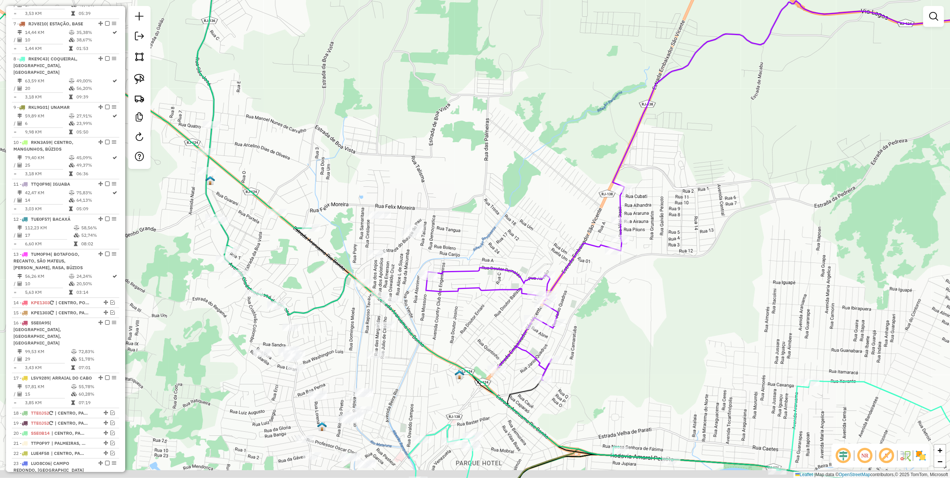
drag, startPoint x: 321, startPoint y: 317, endPoint x: 378, endPoint y: 242, distance: 94.2
click at [377, 251] on div "Janela de atendimento Grade de atendimento Capacidade Transportadoras Veículos …" at bounding box center [475, 239] width 950 height 478
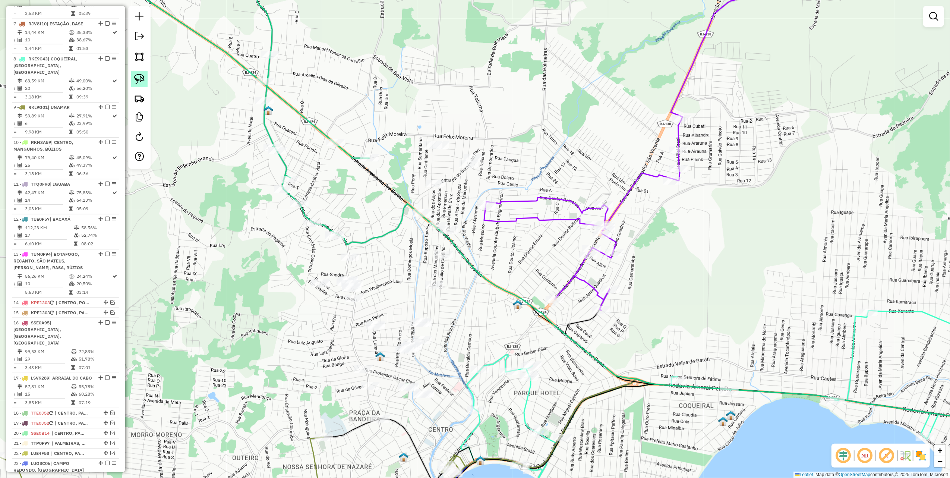
click at [142, 83] on img at bounding box center [139, 79] width 10 height 10
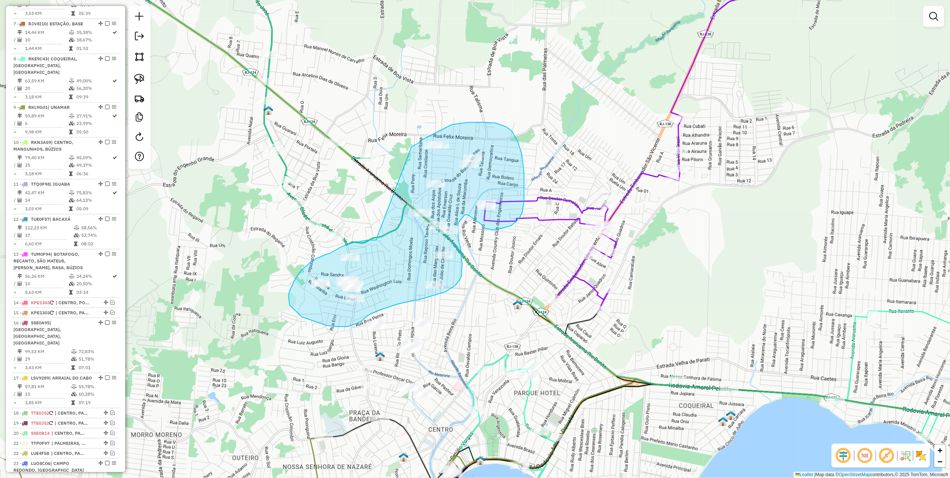
drag, startPoint x: 354, startPoint y: 242, endPoint x: 411, endPoint y: 147, distance: 111.3
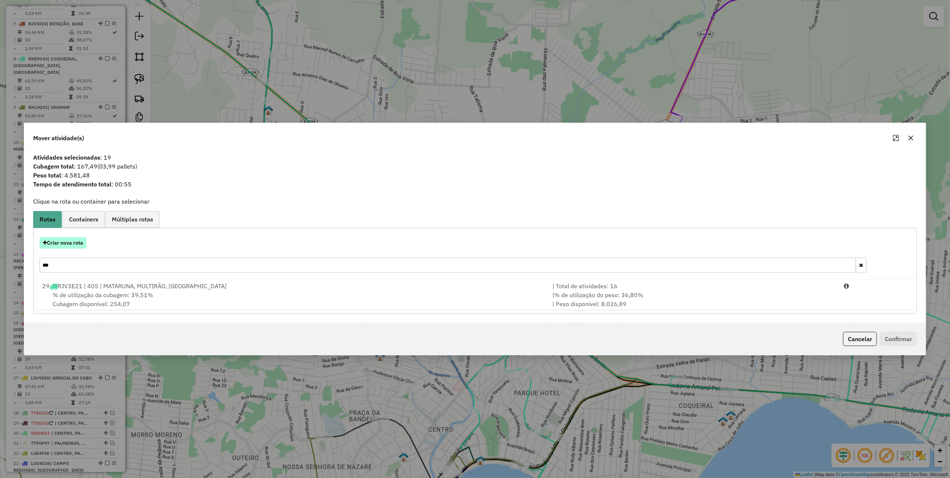
click at [78, 246] on button "Criar nova rota" at bounding box center [62, 243] width 47 height 12
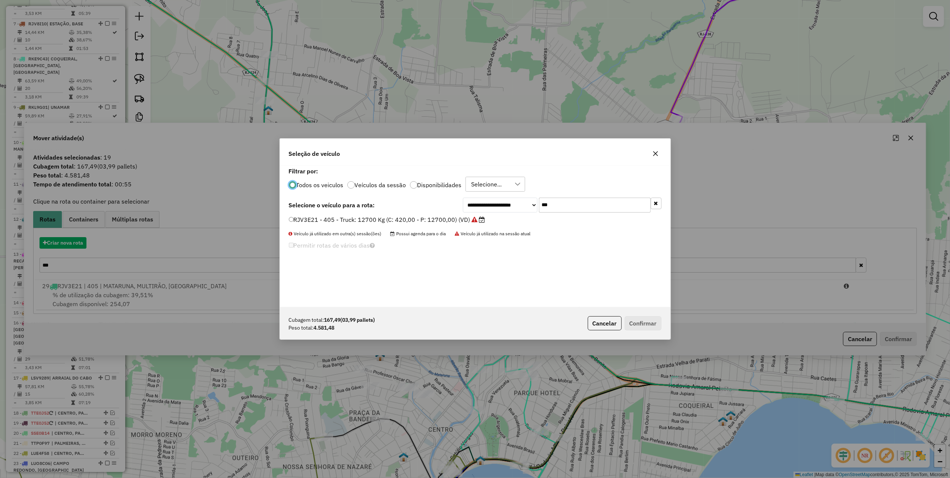
scroll to position [4, 2]
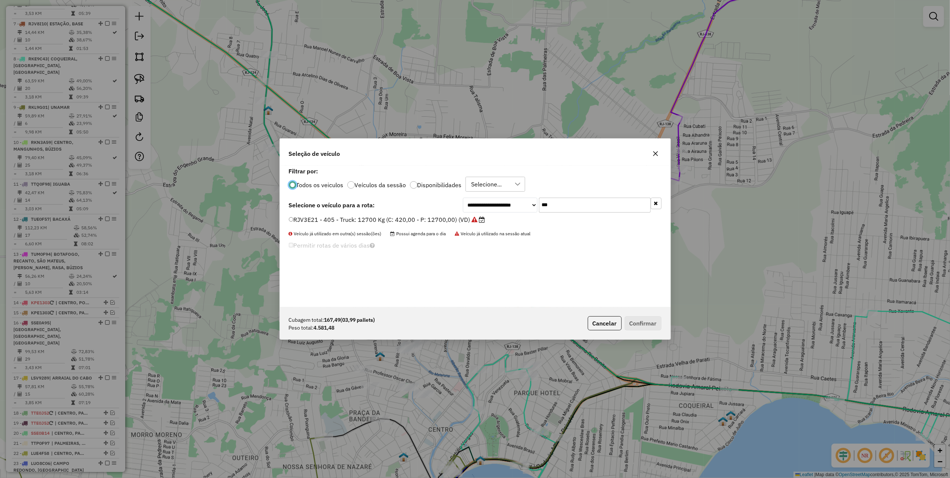
click at [567, 205] on input "***" at bounding box center [595, 204] width 112 height 15
click at [543, 203] on input "****" at bounding box center [595, 204] width 112 height 15
type input "***"
click at [434, 213] on div "**********" at bounding box center [475, 236] width 390 height 142
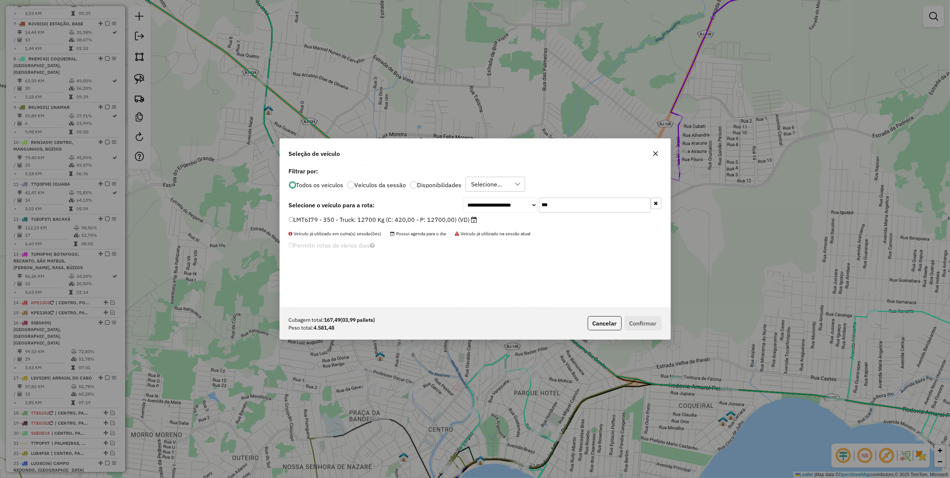
click at [439, 219] on label "LMT6I79 - 350 - Truck: 12700 Kg (C: 420,00 - P: 12700,00) (VD)" at bounding box center [383, 219] width 189 height 9
click at [645, 320] on button "Confirmar" at bounding box center [642, 323] width 37 height 14
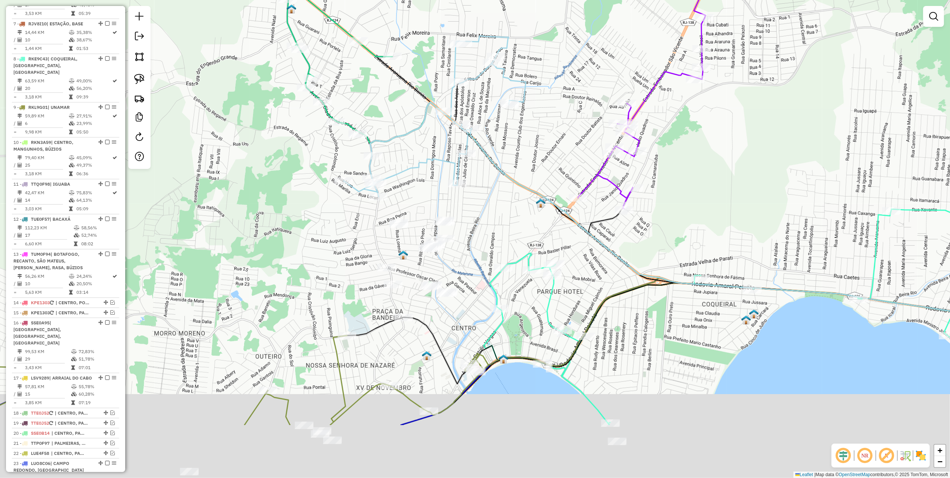
drag, startPoint x: 516, startPoint y: 236, endPoint x: 461, endPoint y: 187, distance: 74.2
click at [526, 190] on div "Janela de atendimento Grade de atendimento Capacidade Transportadoras Veículos …" at bounding box center [475, 239] width 950 height 478
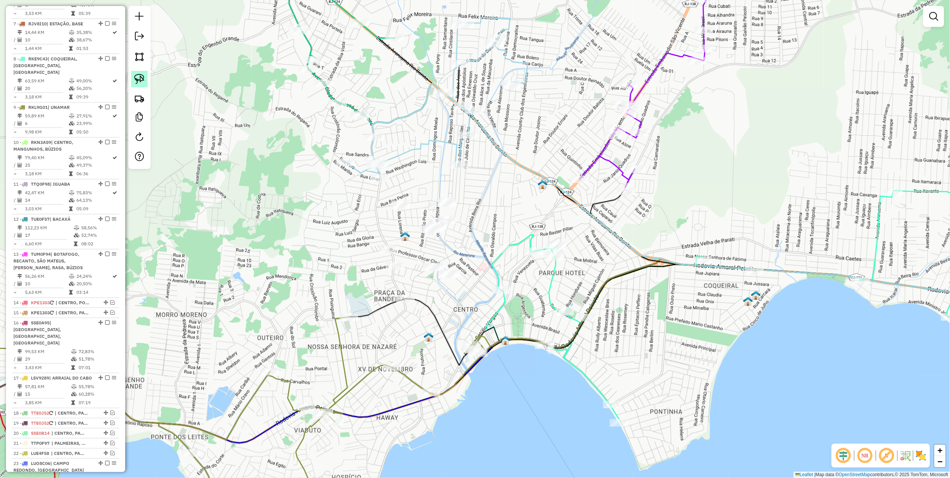
click at [141, 82] on img at bounding box center [139, 79] width 10 height 10
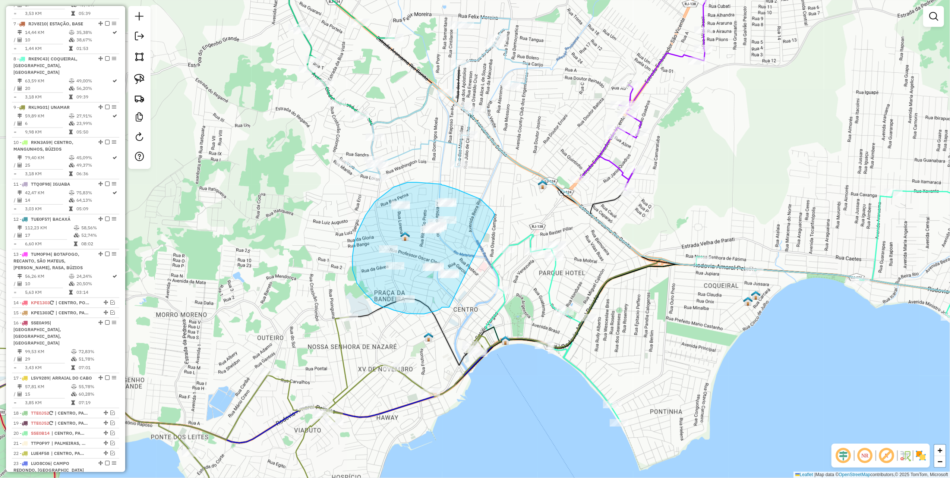
drag, startPoint x: 489, startPoint y: 207, endPoint x: 452, endPoint y: 307, distance: 106.4
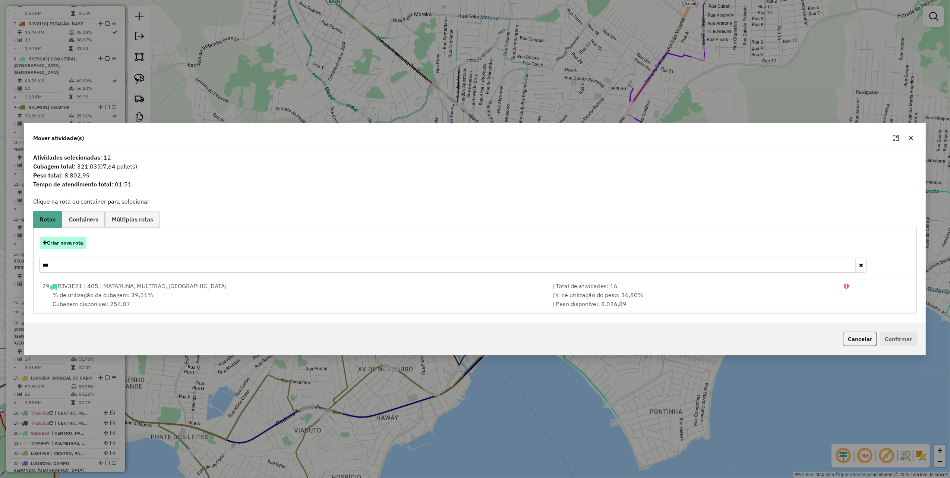
click at [74, 245] on button "Criar nova rota" at bounding box center [62, 243] width 47 height 12
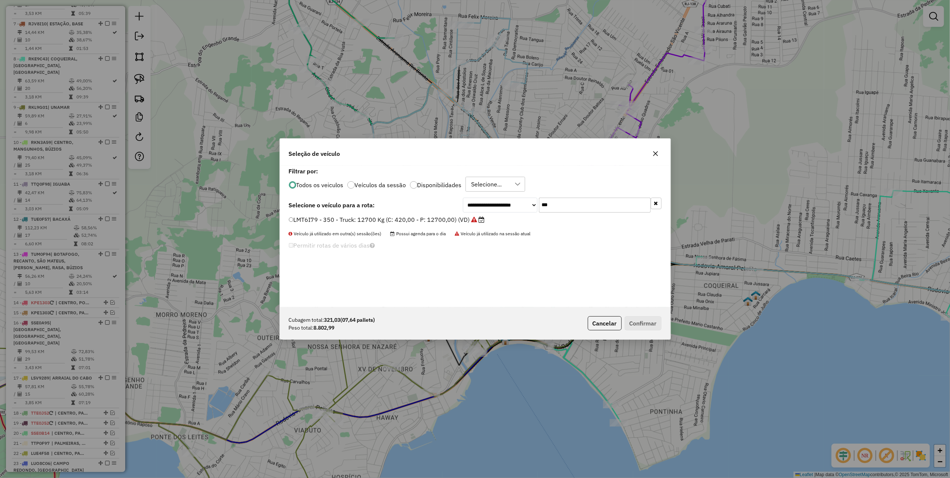
click at [561, 199] on input "***" at bounding box center [595, 204] width 112 height 15
type input "****"
drag, startPoint x: 469, startPoint y: 222, endPoint x: 512, endPoint y: 245, distance: 48.8
click at [469, 222] on label "LMS7C23 - 340 - Truck: 12700 Kg (C: 420,00 - P: 12700,00) (VD)" at bounding box center [384, 219] width 190 height 9
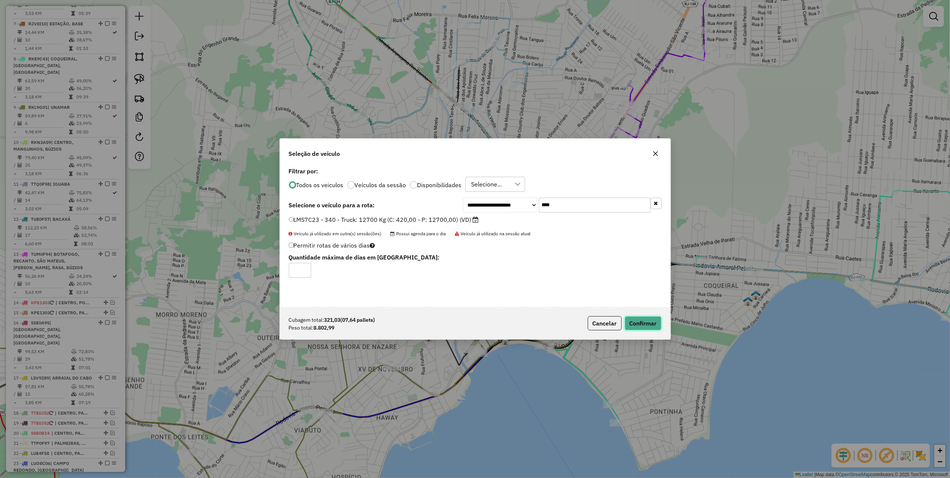
click at [642, 317] on button "Confirmar" at bounding box center [642, 323] width 37 height 14
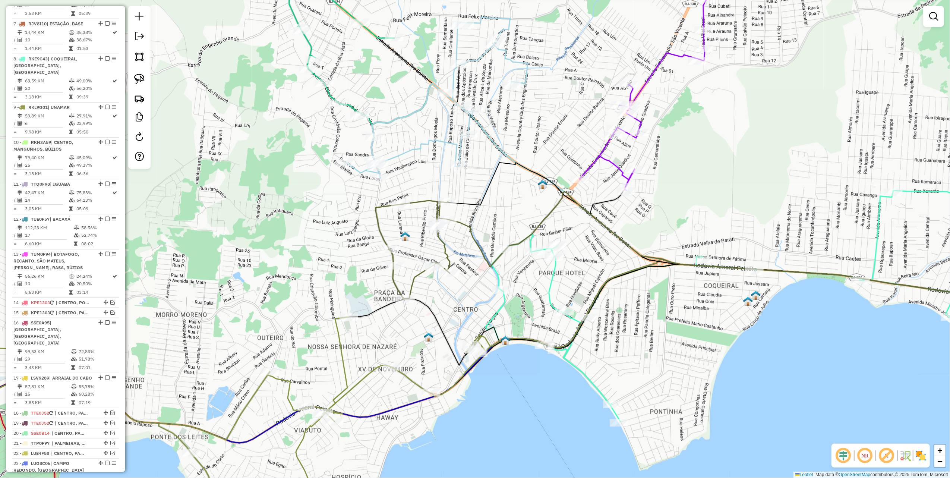
drag, startPoint x: 734, startPoint y: 206, endPoint x: 554, endPoint y: 288, distance: 197.6
click at [571, 288] on div "Janela de atendimento Grade de atendimento Capacidade Transportadoras Veículos …" at bounding box center [475, 239] width 950 height 478
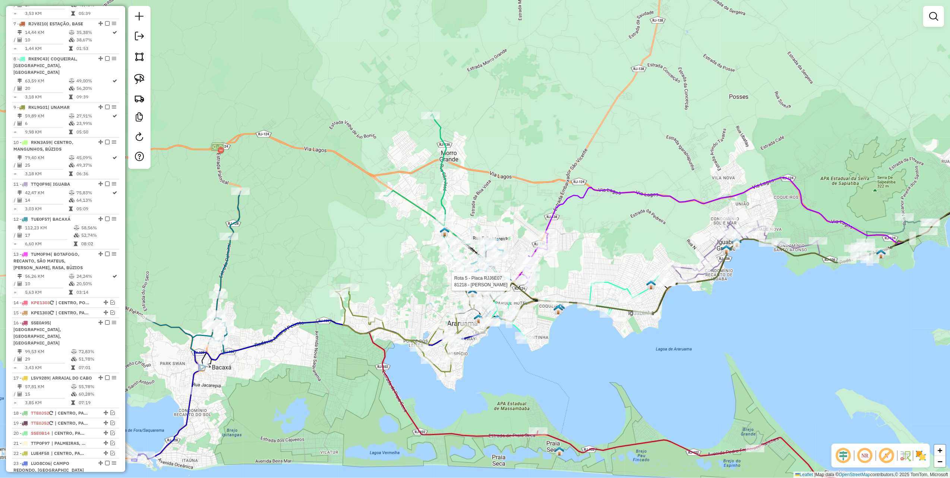
select select "*********"
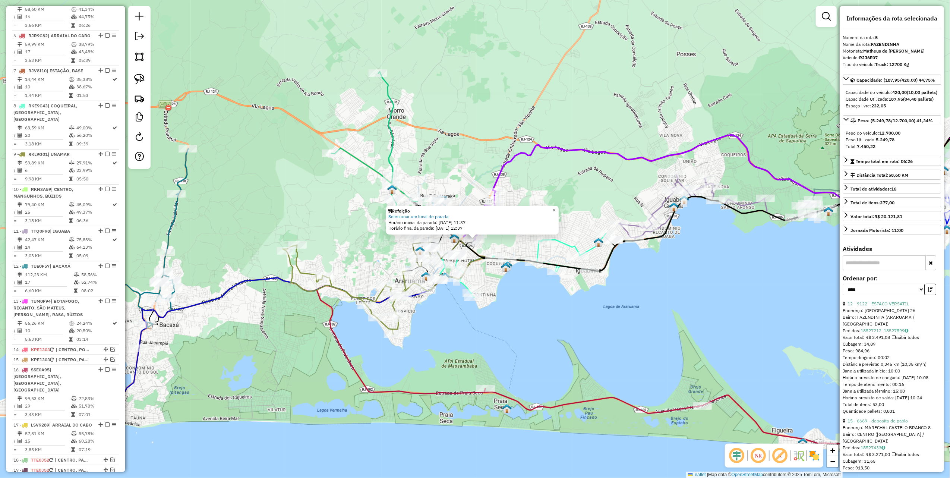
scroll to position [472, 0]
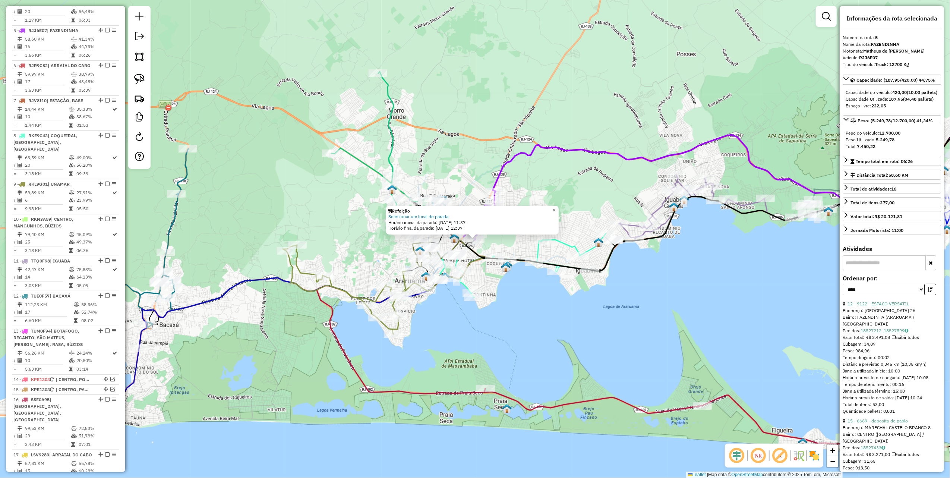
click at [510, 312] on div "Refeição Selecionar um local de parada Horário inicial da parada: [DATE] 11:37 …" at bounding box center [475, 239] width 950 height 478
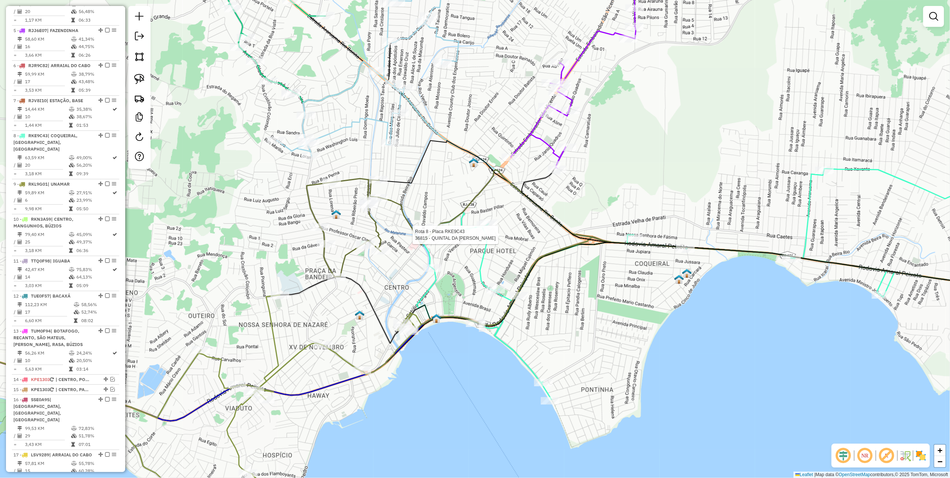
click at [483, 239] on div at bounding box center [484, 234] width 19 height 7
select select "*********"
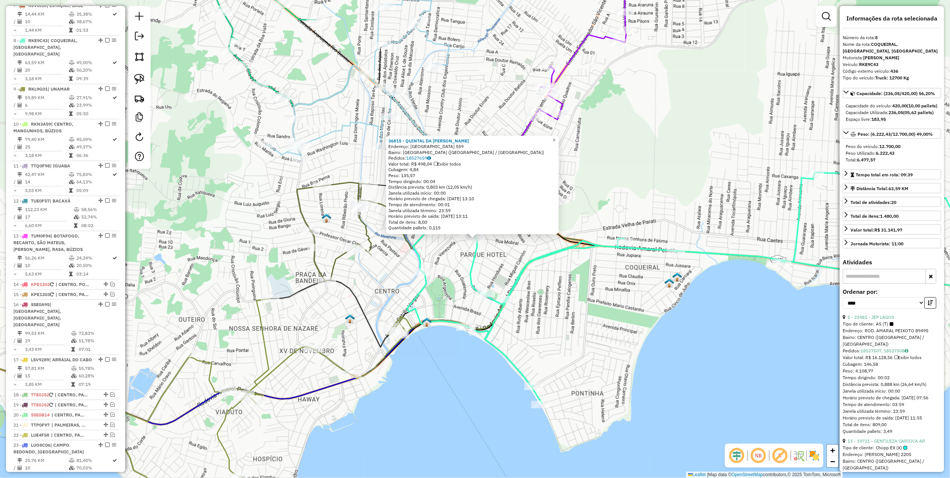
scroll to position [583, 0]
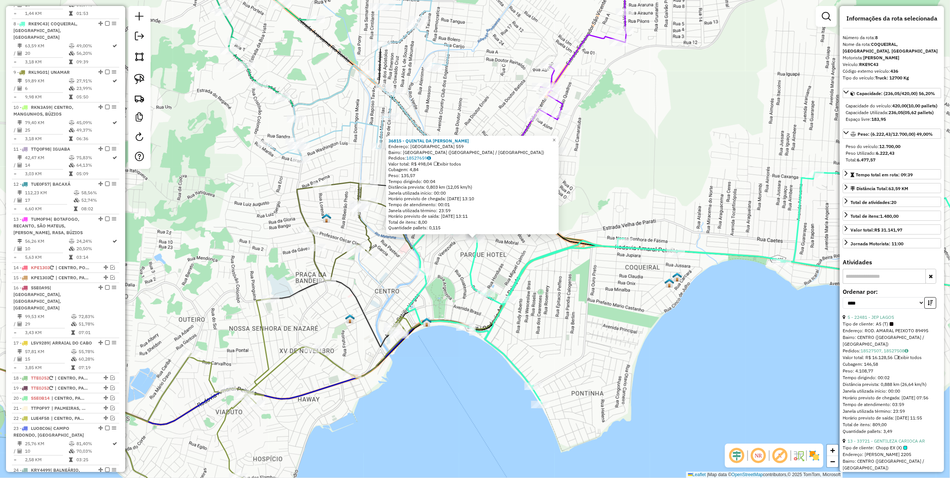
click at [604, 325] on div "36815 - QUINTAL DA [PERSON_NAME]: [GEOGRAPHIC_DATA] 559 Bairro: [GEOGRAPHIC_DAT…" at bounding box center [475, 239] width 950 height 478
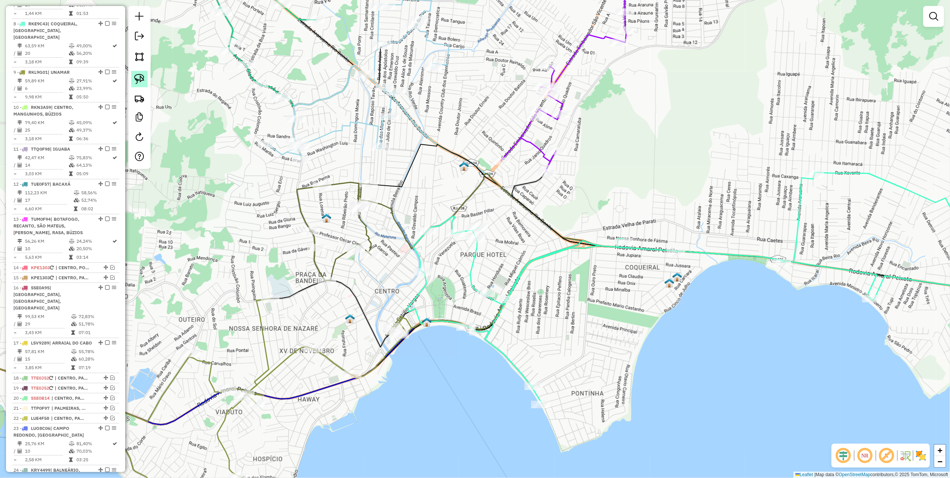
click at [142, 79] on img at bounding box center [139, 79] width 10 height 10
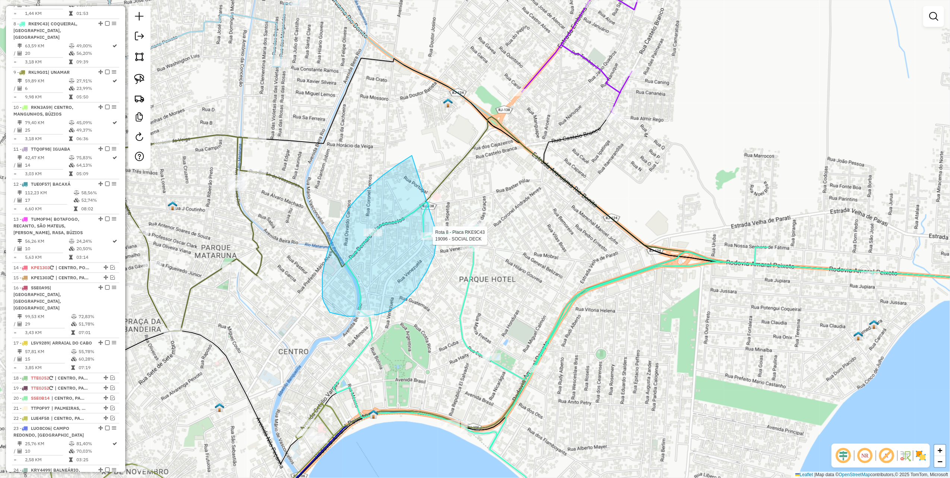
click at [437, 234] on div "Rota 8 - Placa RKE9C43 19096 - SOCIAL DECK Janela de atendimento Grade de atend…" at bounding box center [475, 239] width 950 height 478
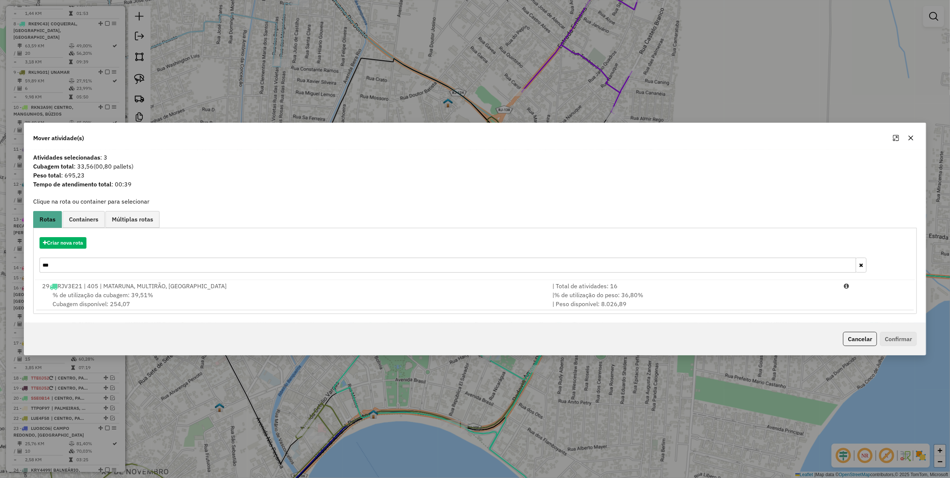
click at [102, 272] on input "***" at bounding box center [447, 264] width 816 height 15
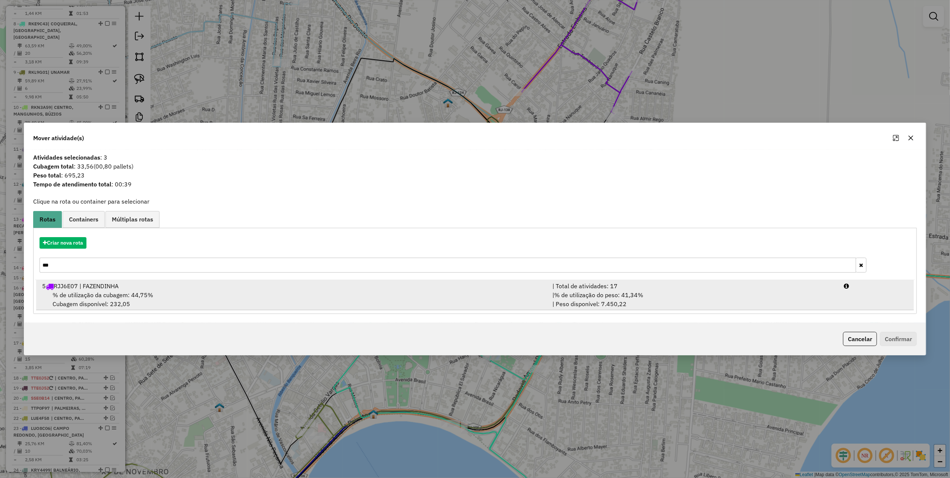
type input "***"
click at [136, 288] on div "5 RJJ6E07 | FAZENDINHA" at bounding box center [293, 285] width 510 height 9
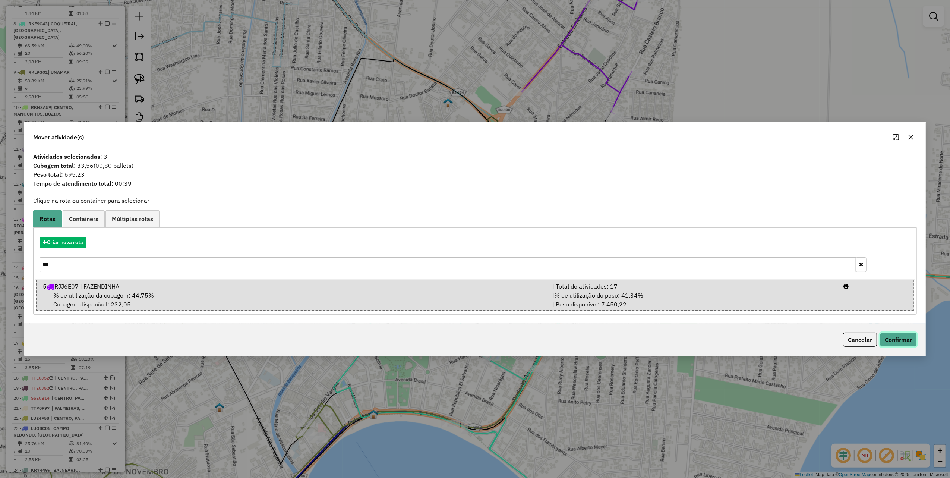
click at [888, 339] on button "Confirmar" at bounding box center [898, 339] width 37 height 14
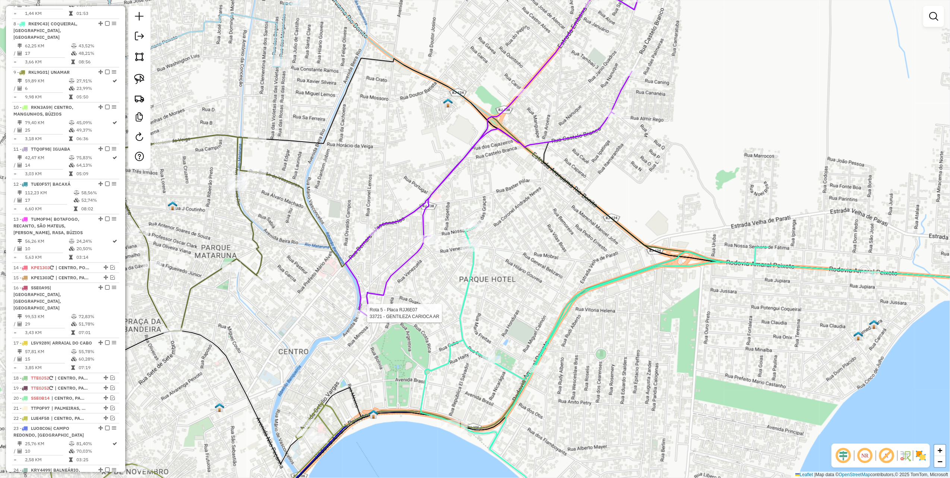
select select "*********"
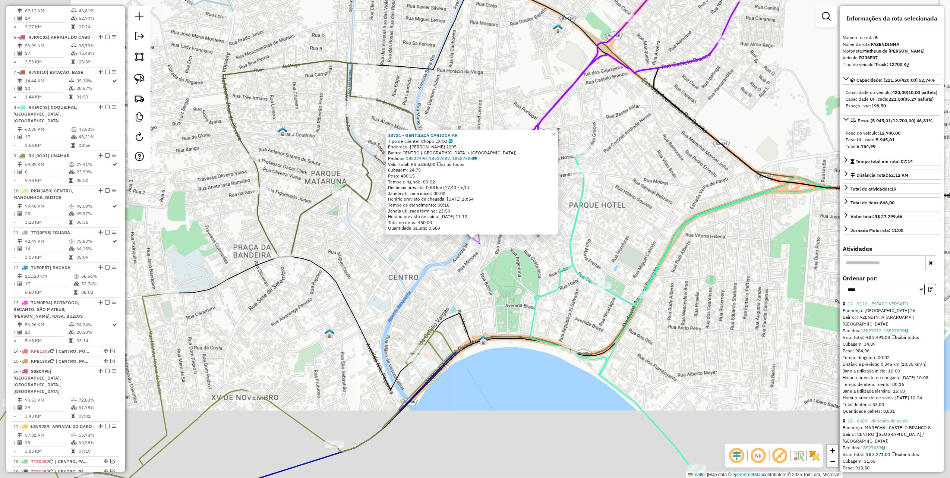
scroll to position [472, 0]
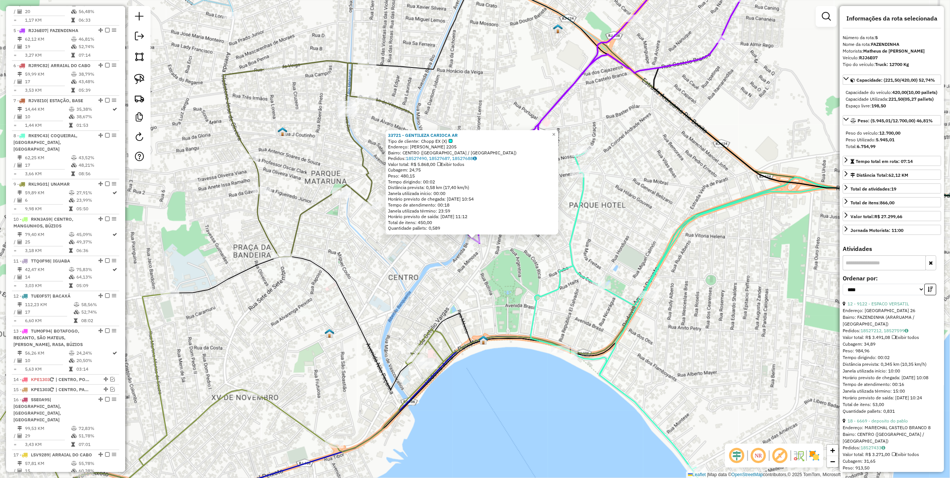
drag, startPoint x: 671, startPoint y: 212, endPoint x: 482, endPoint y: 264, distance: 196.6
click at [482, 264] on div "33721 - GENTILEZA CARIOCA AR Tipo de cliente: Chopp EX (X) Endereço: GETULIO VA…" at bounding box center [475, 239] width 950 height 478
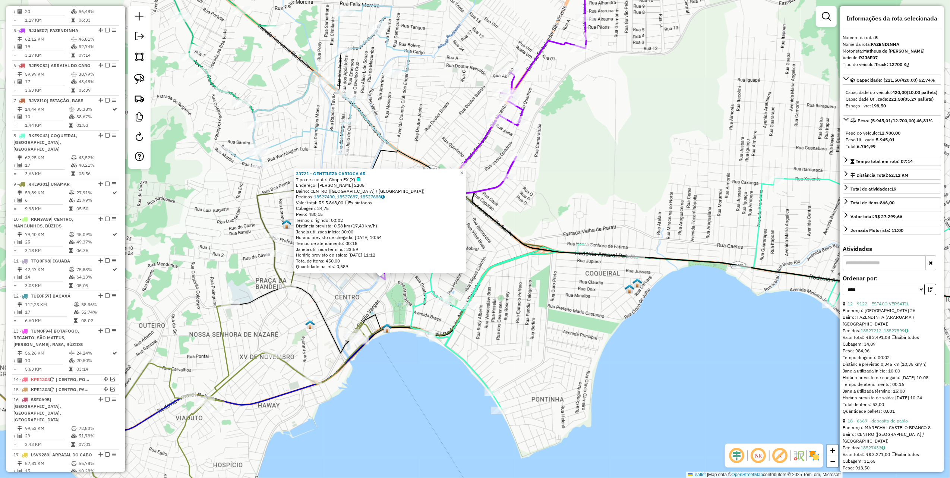
click at [514, 304] on div "33721 - GENTILEZA CARIOCA AR Tipo de cliente: Chopp EX (X) Endereço: GETULIO VA…" at bounding box center [475, 239] width 950 height 478
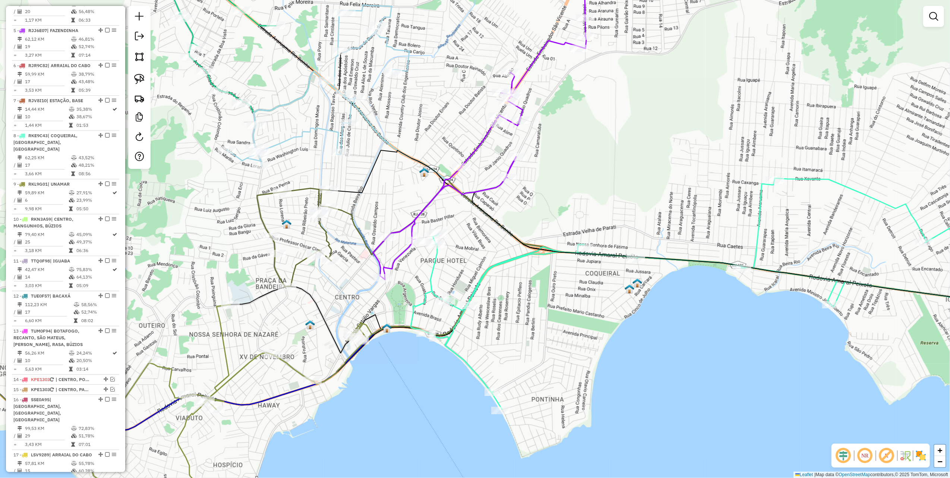
click at [826, 111] on div "Janela de atendimento Grade de atendimento Capacidade Transportadoras Veículos …" at bounding box center [475, 239] width 950 height 478
type input "*****"
click at [498, 64] on div "36208 - NC GABRIEL AZEVEDO (Rota: 25 - Sequência: 19)" at bounding box center [444, 61] width 224 height 18
click at [501, 58] on li "36208 - NC GABRIEL AZEVEDO (Rota: 25 - Sequência: 19)" at bounding box center [444, 58] width 223 height 11
select select "*********"
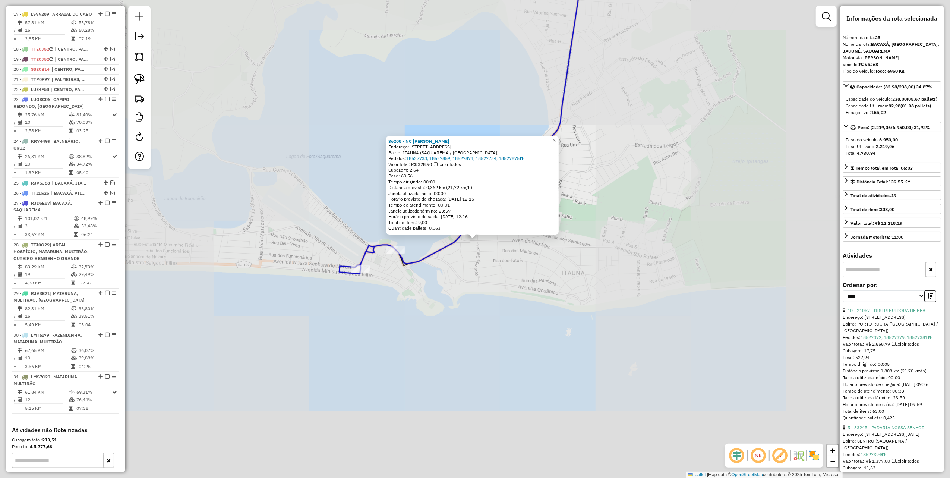
scroll to position [978, 0]
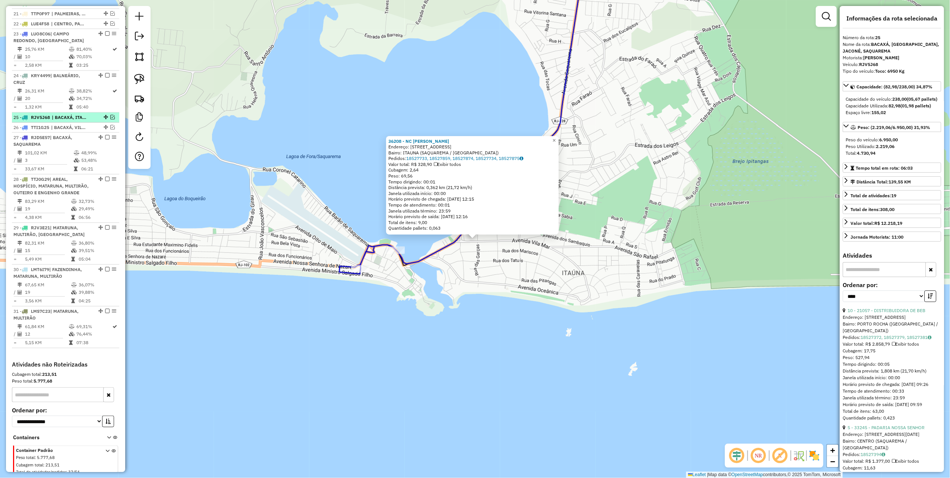
click at [110, 115] on em at bounding box center [112, 117] width 4 height 4
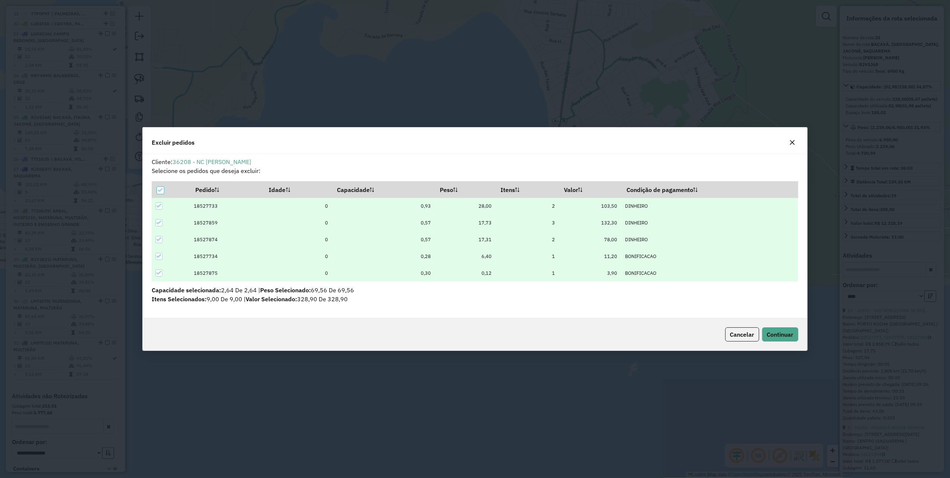
scroll to position [0, 0]
click at [786, 334] on span "Continuar" at bounding box center [780, 333] width 26 height 7
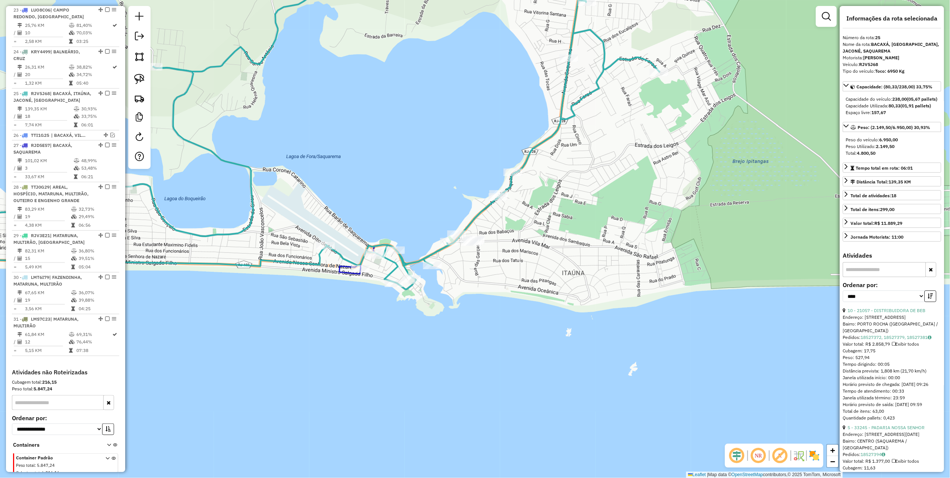
scroll to position [1009, 0]
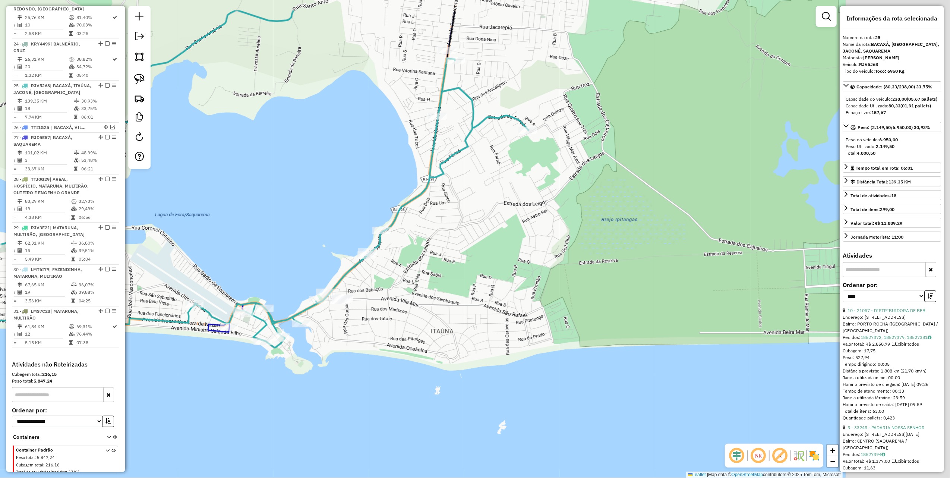
drag, startPoint x: 564, startPoint y: 239, endPoint x: 313, endPoint y: 340, distance: 269.9
click at [314, 340] on div "Janela de atendimento Grade de atendimento Capacidade Transportadoras Veículos …" at bounding box center [475, 239] width 950 height 478
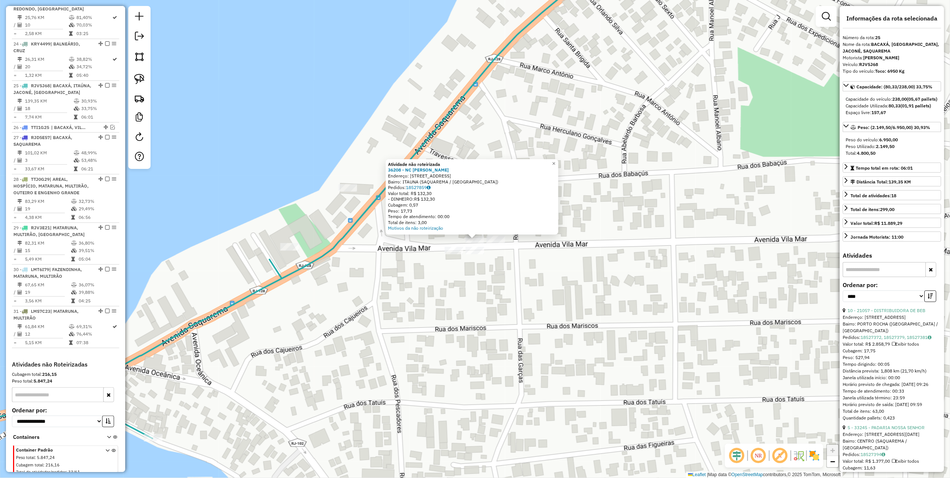
click at [495, 289] on div "Atividade não roteirizada 36208 - NC GABRIEL AZEVEDO Endereço: Avenida Vila Mar…" at bounding box center [475, 239] width 950 height 478
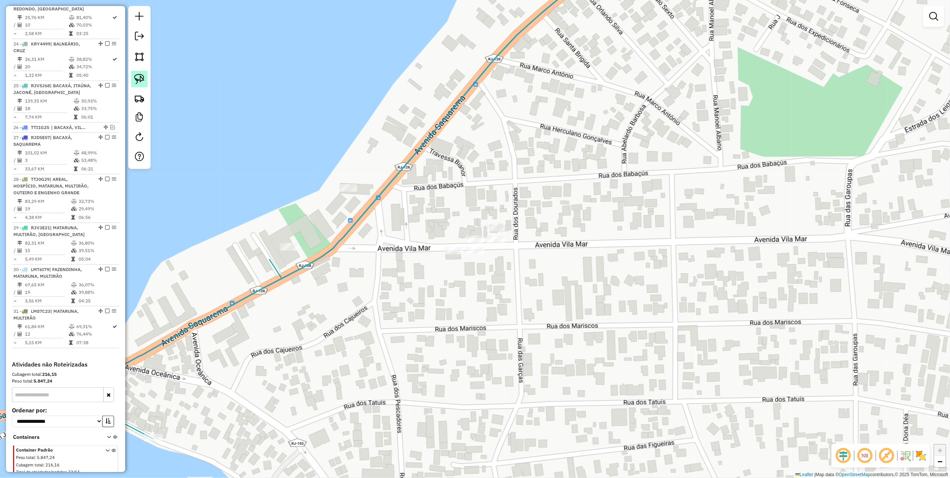
click at [139, 79] on img at bounding box center [139, 79] width 10 height 10
drag, startPoint x: 496, startPoint y: 275, endPoint x: 463, endPoint y: 285, distance: 35.0
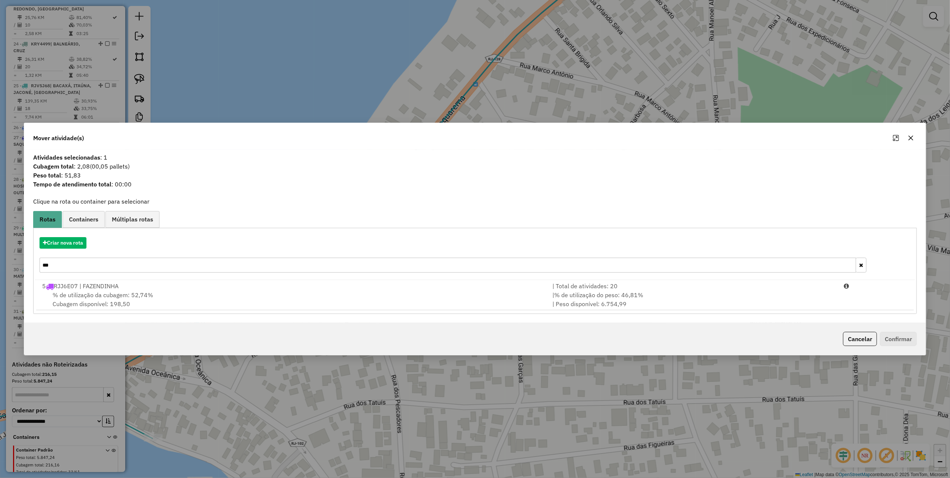
click at [82, 269] on input "***" at bounding box center [447, 264] width 816 height 15
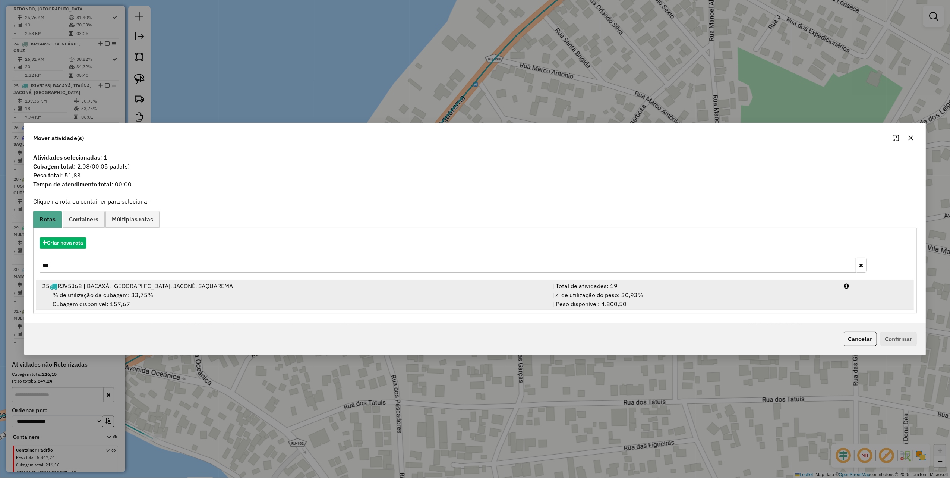
type input "***"
click at [243, 301] on div "% de utilização da cubagem: 33,75% Cubagem disponível: 157,67" at bounding box center [293, 299] width 510 height 18
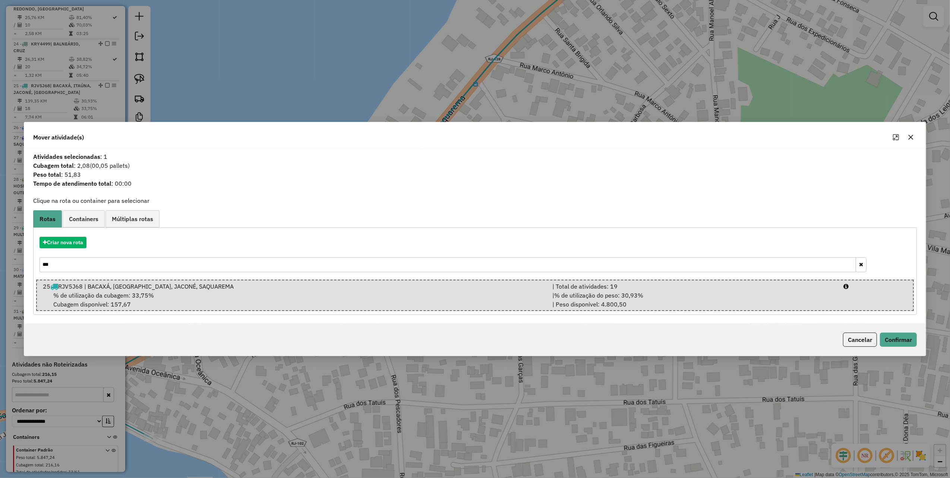
click at [886, 330] on div "Cancelar Confirmar" at bounding box center [475, 339] width 902 height 32
click at [893, 338] on button "Confirmar" at bounding box center [898, 339] width 37 height 14
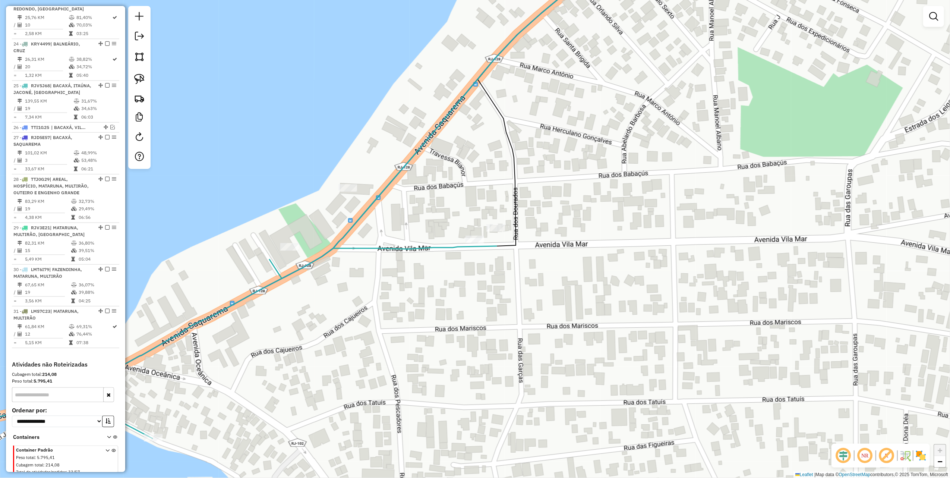
drag, startPoint x: 731, startPoint y: 149, endPoint x: 573, endPoint y: 177, distance: 160.4
click at [577, 177] on div "Janela de atendimento Grade de atendimento Capacidade Transportadoras Veículos …" at bounding box center [475, 239] width 950 height 478
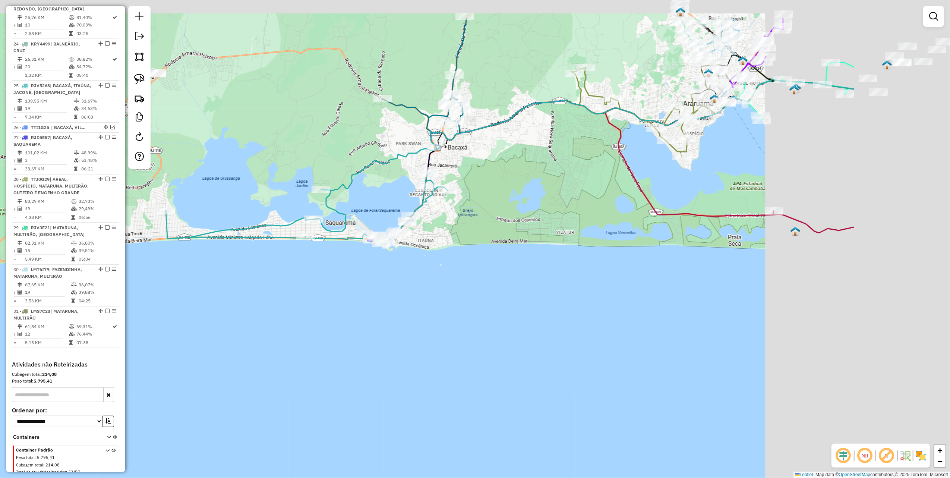
drag, startPoint x: 702, startPoint y: 175, endPoint x: 471, endPoint y: 259, distance: 245.6
click at [454, 265] on div "Janela de atendimento Grade de atendimento Capacidade Transportadoras Veículos …" at bounding box center [475, 239] width 950 height 478
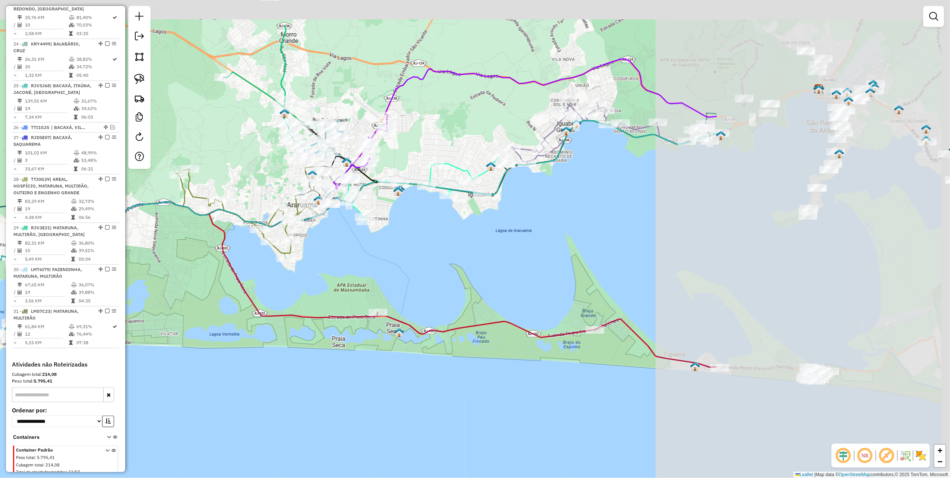
drag, startPoint x: 700, startPoint y: 211, endPoint x: 459, endPoint y: 258, distance: 245.3
click at [459, 264] on div "Janela de atendimento Grade de atendimento Capacidade Transportadoras Veículos …" at bounding box center [475, 239] width 950 height 478
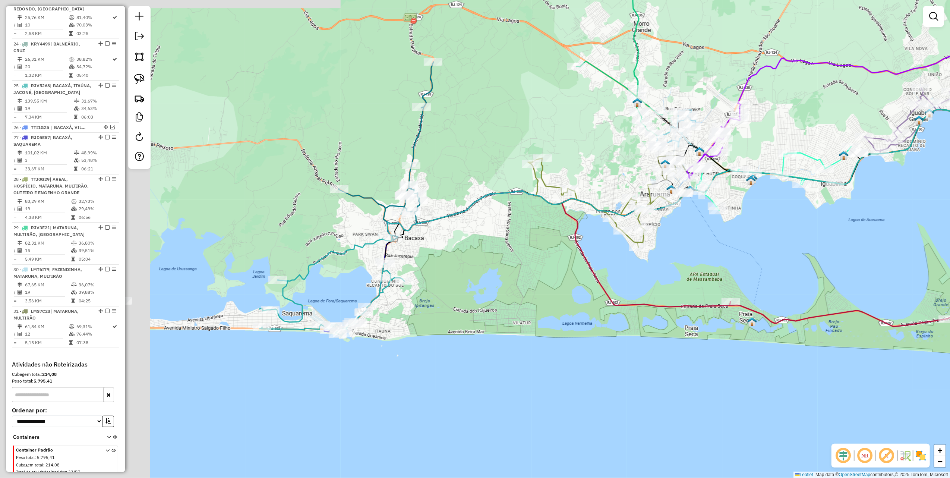
drag, startPoint x: 401, startPoint y: 251, endPoint x: 783, endPoint y: 225, distance: 382.4
click at [803, 225] on div "Janela de atendimento Grade de atendimento Capacidade Transportadoras Veículos …" at bounding box center [475, 239] width 950 height 478
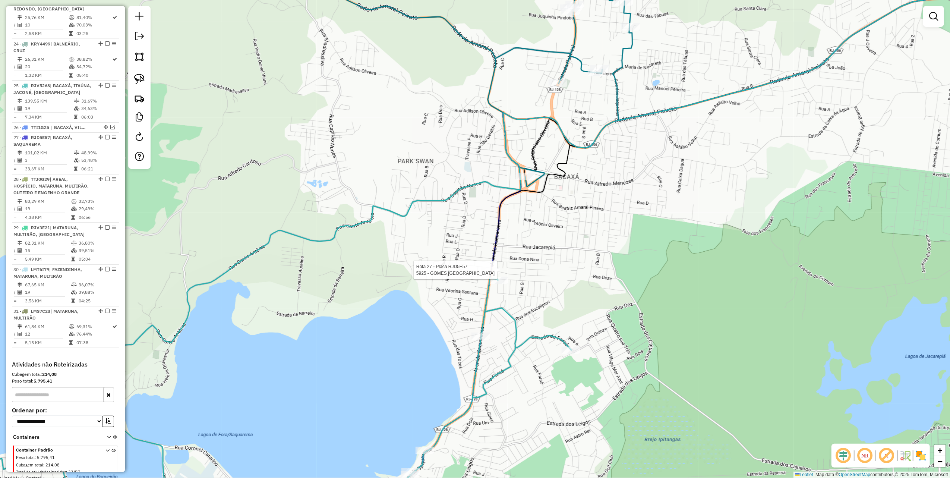
select select "*********"
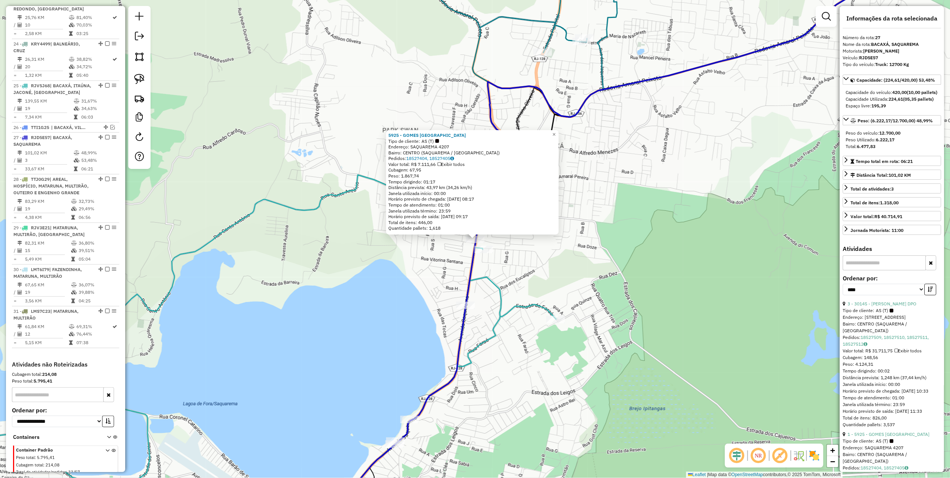
click at [338, 269] on div "5925 - GOMES PORTO DA ROCA Tipo de cliente: AS (T) Endereço: SAQUAREMA 4207 Bai…" at bounding box center [475, 239] width 950 height 478
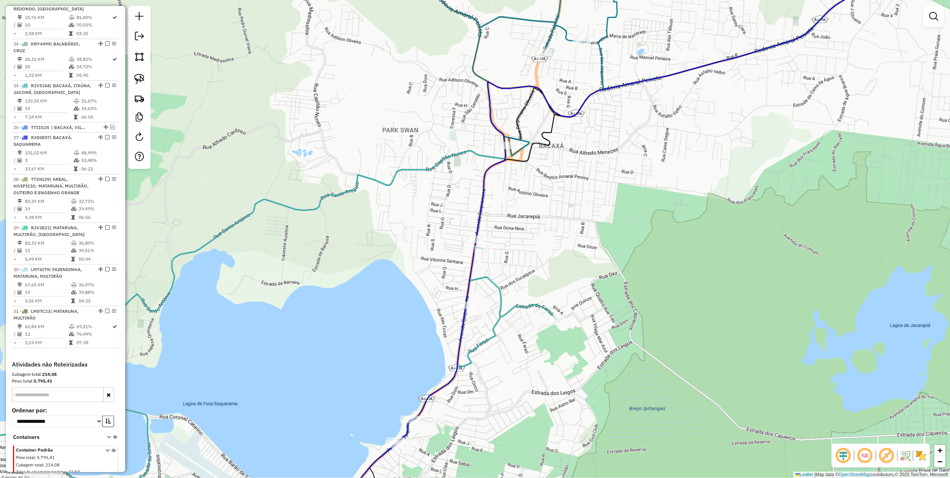
drag, startPoint x: 286, startPoint y: 218, endPoint x: 382, endPoint y: 235, distance: 97.3
click at [374, 235] on div "Janela de atendimento Grade de atendimento Capacidade Transportadoras Veículos …" at bounding box center [475, 239] width 950 height 478
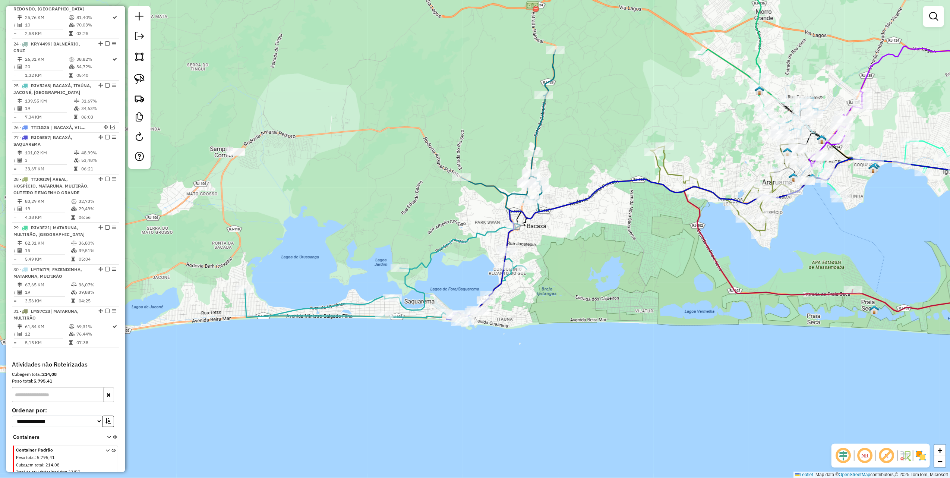
drag, startPoint x: 259, startPoint y: 155, endPoint x: 329, endPoint y: 156, distance: 70.8
click at [369, 175] on div "Janela de atendimento Grade de atendimento Capacidade Transportadoras Veículos …" at bounding box center [475, 239] width 950 height 478
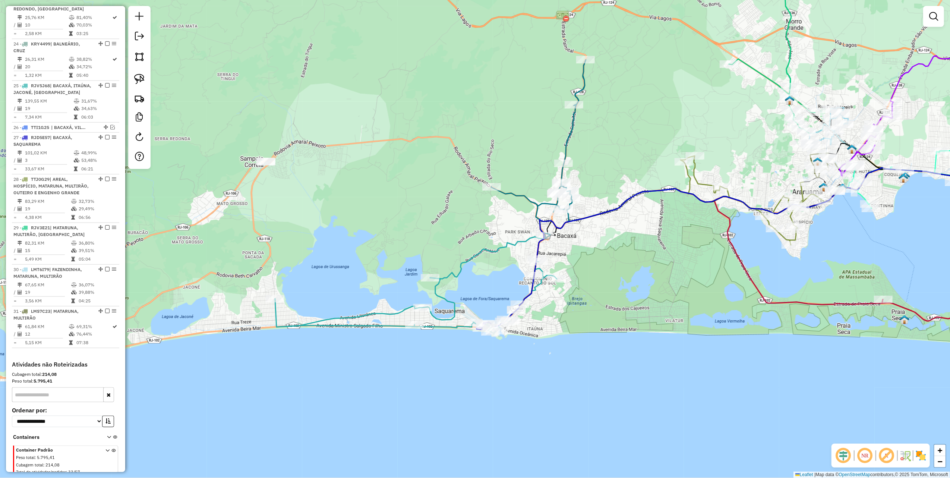
drag, startPoint x: 699, startPoint y: 249, endPoint x: 384, endPoint y: 253, distance: 315.6
click at [386, 254] on div "Janela de atendimento Grade de atendimento Capacidade Transportadoras Veículos …" at bounding box center [475, 239] width 950 height 478
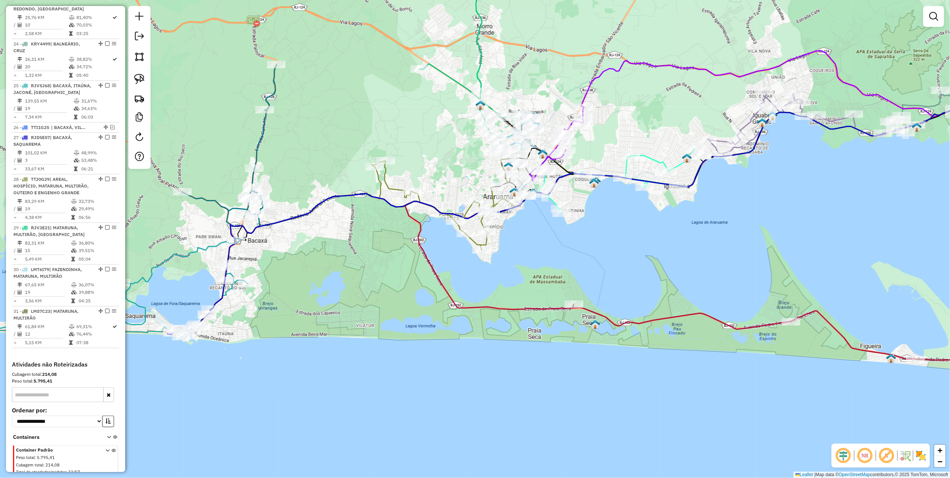
drag, startPoint x: 310, startPoint y: 258, endPoint x: 479, endPoint y: 257, distance: 169.1
click at [479, 257] on div "Janela de atendimento Grade de atendimento Capacidade Transportadoras Veículos …" at bounding box center [475, 239] width 950 height 478
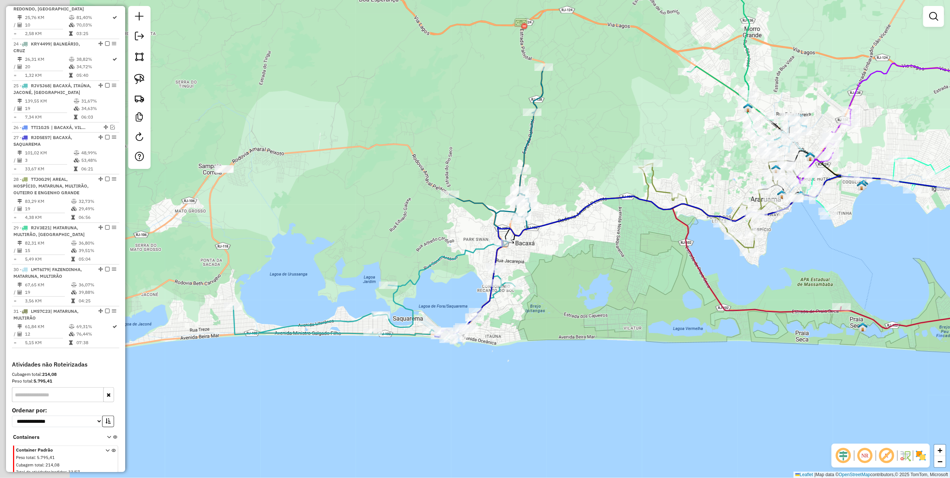
drag, startPoint x: 300, startPoint y: 207, endPoint x: 476, endPoint y: 202, distance: 176.3
click at [517, 213] on div "Janela de atendimento Grade de atendimento Capacidade Transportadoras Veículos …" at bounding box center [475, 239] width 950 height 478
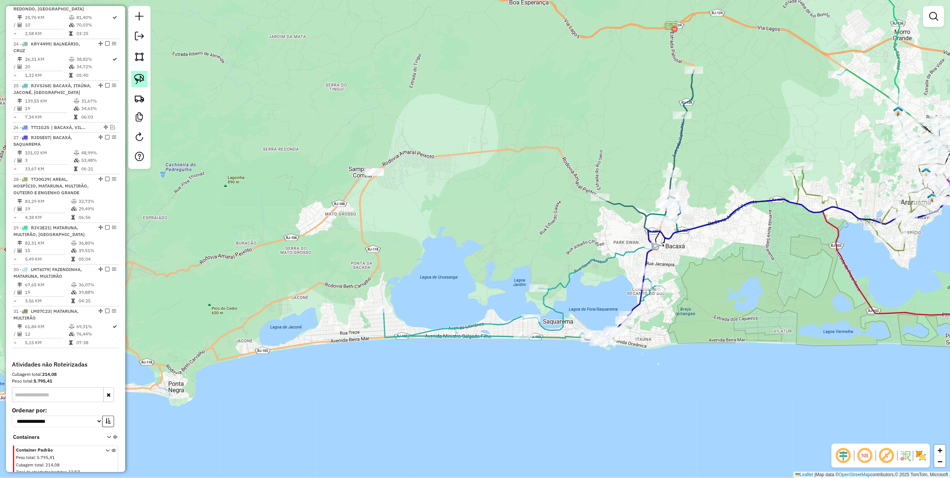
click at [142, 81] on img at bounding box center [139, 79] width 10 height 10
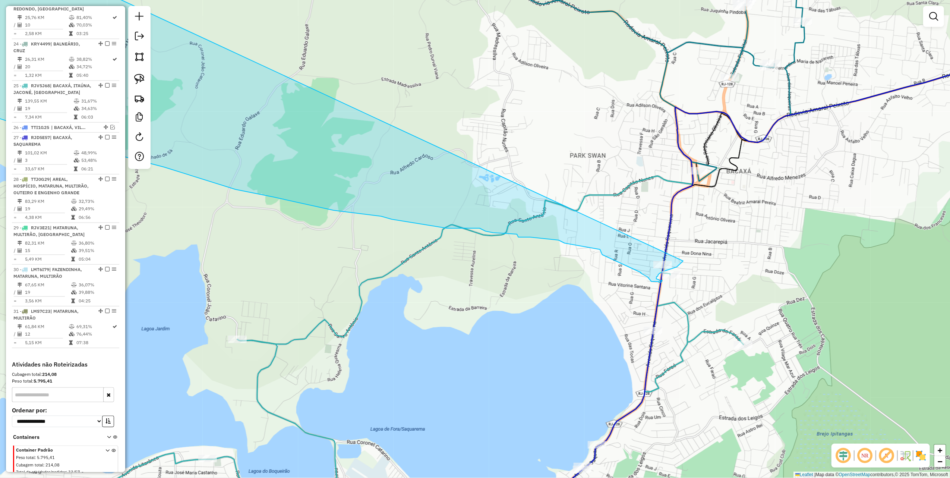
drag, startPoint x: 342, startPoint y: 148, endPoint x: 656, endPoint y: 234, distance: 325.6
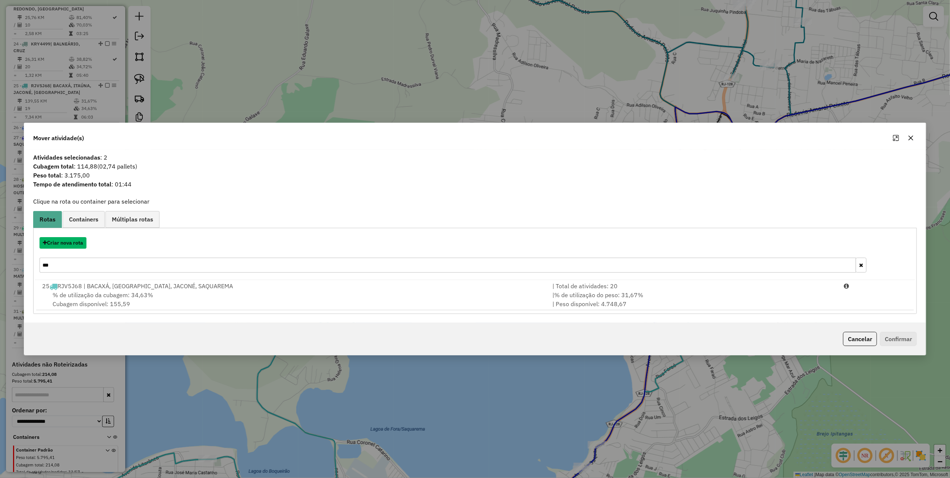
click at [64, 243] on button "Criar nova rota" at bounding box center [62, 243] width 47 height 12
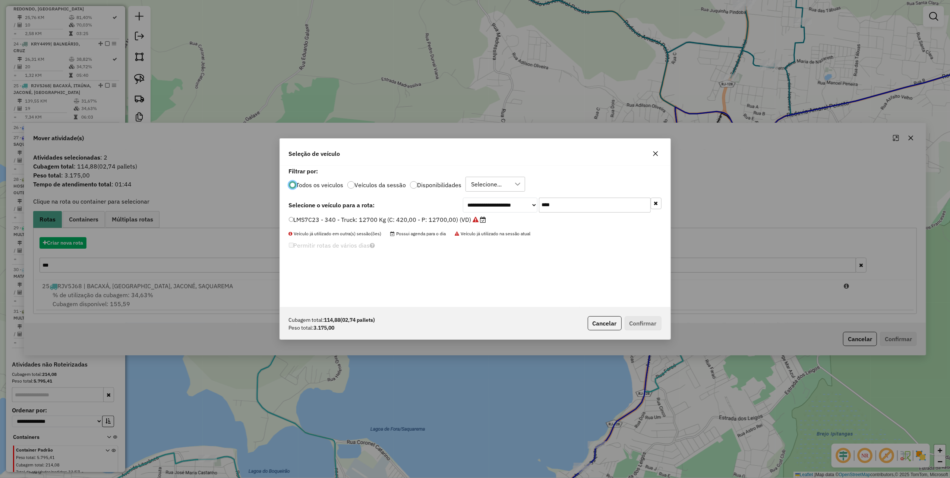
scroll to position [4, 2]
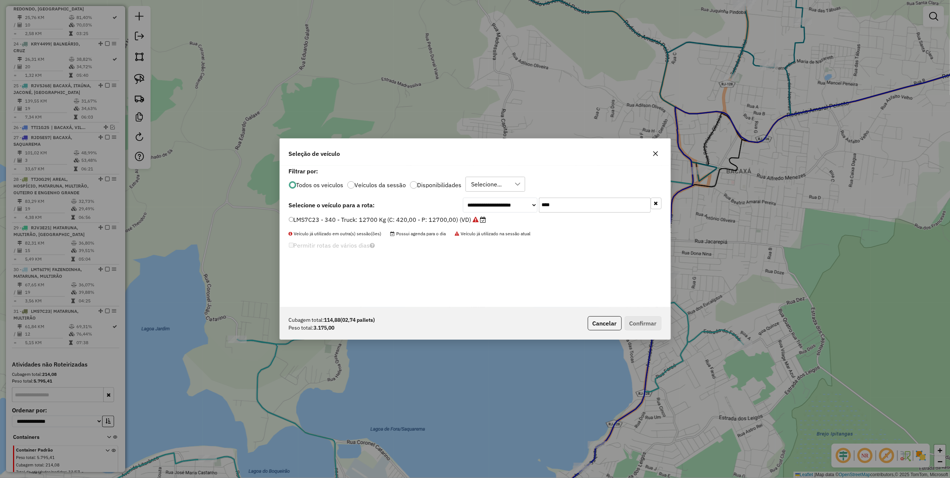
click at [577, 202] on input "****" at bounding box center [595, 204] width 112 height 15
type input "***"
drag, startPoint x: 465, startPoint y: 219, endPoint x: 478, endPoint y: 224, distance: 13.1
click at [465, 219] on label "LMT6C45 - 348 - Truck: 12700 Kg (C: 420,00 - P: 12700,00) (VD)" at bounding box center [384, 219] width 190 height 9
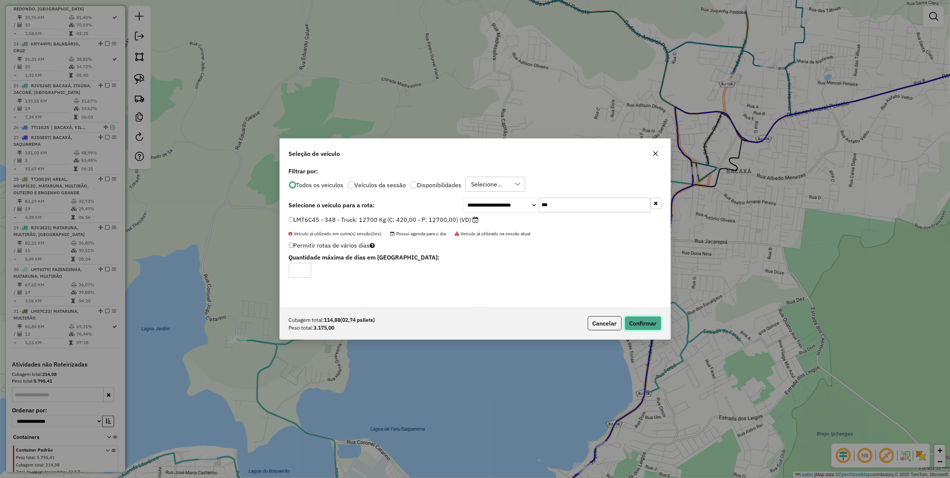
click at [650, 324] on button "Confirmar" at bounding box center [642, 323] width 37 height 14
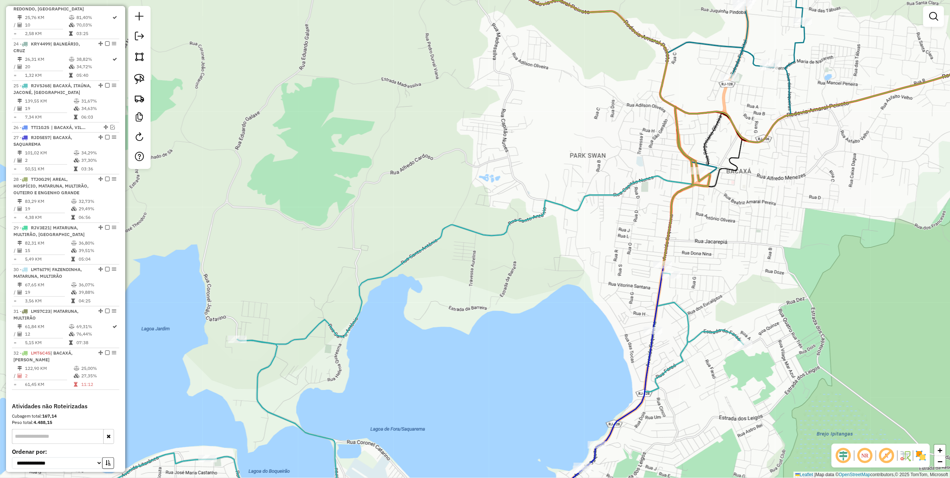
drag, startPoint x: 600, startPoint y: 243, endPoint x: 282, endPoint y: 313, distance: 325.4
click at [282, 313] on div "Janela de atendimento Grade de atendimento Capacidade Transportadoras Veículos …" at bounding box center [475, 239] width 950 height 478
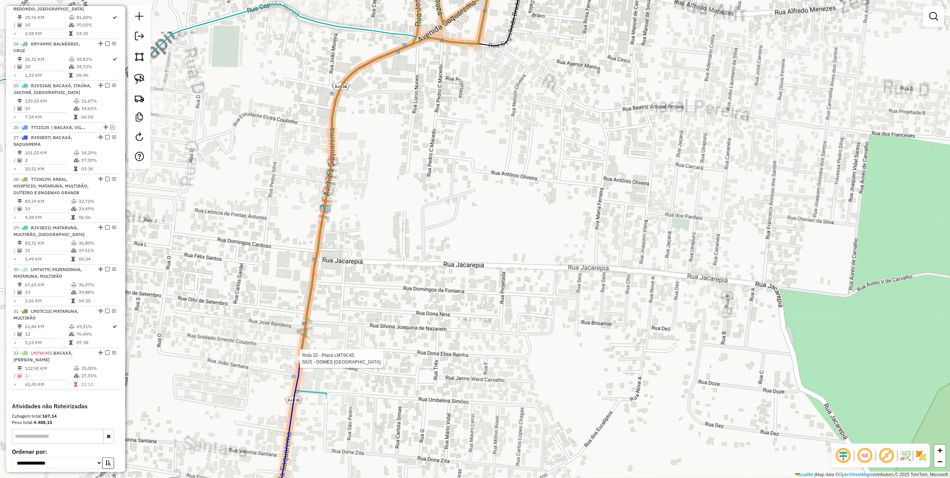
select select "*********"
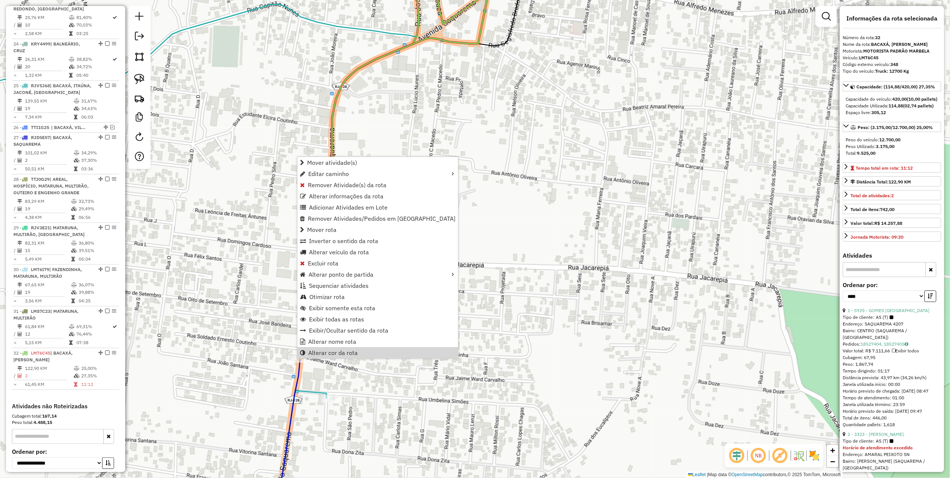
scroll to position [1051, 0]
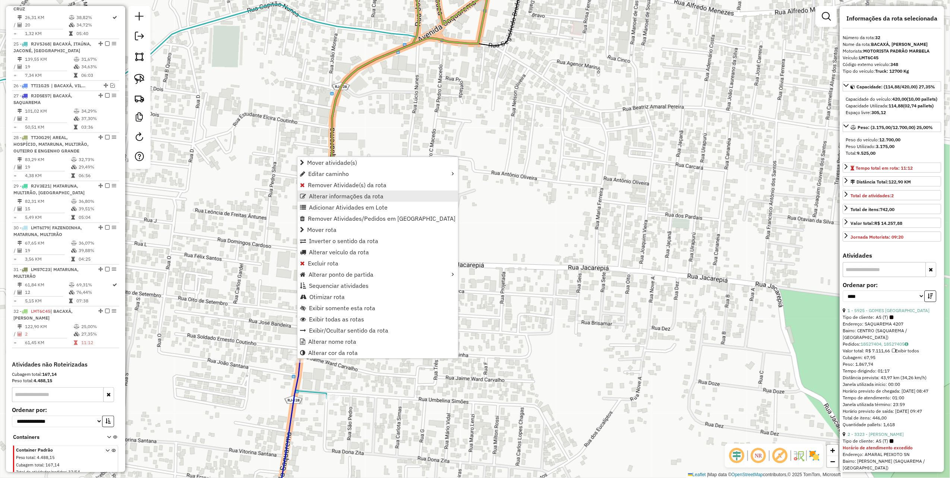
click at [358, 197] on span "Alterar informações da rota" at bounding box center [346, 196] width 75 height 6
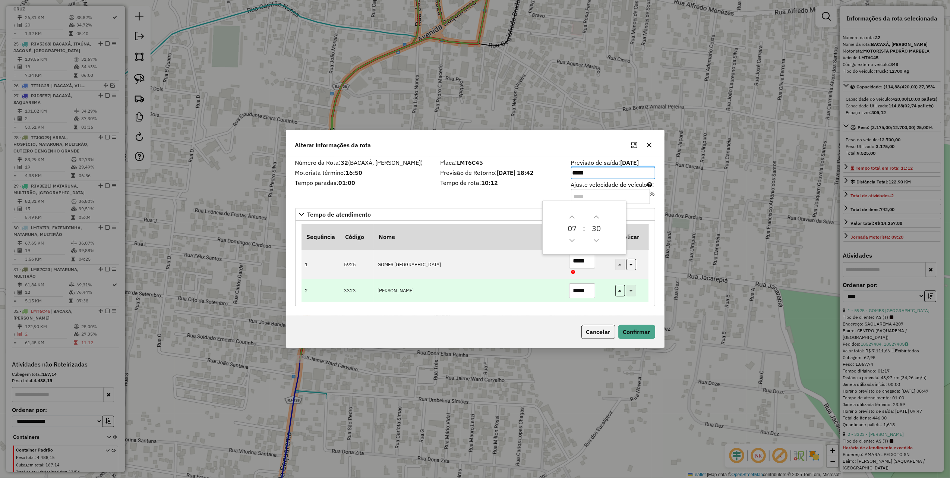
click at [590, 289] on input "*****" at bounding box center [582, 290] width 26 height 15
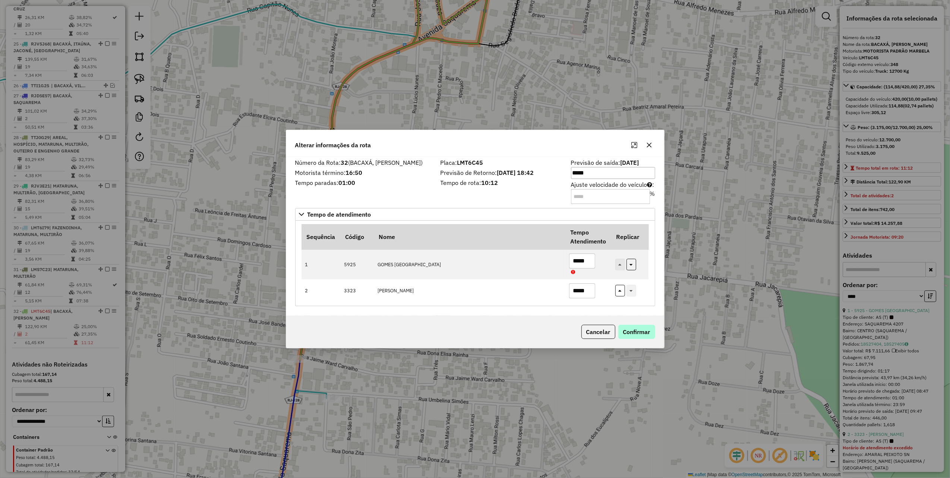
type input "*****"
click at [643, 334] on button "Confirmar" at bounding box center [636, 331] width 37 height 14
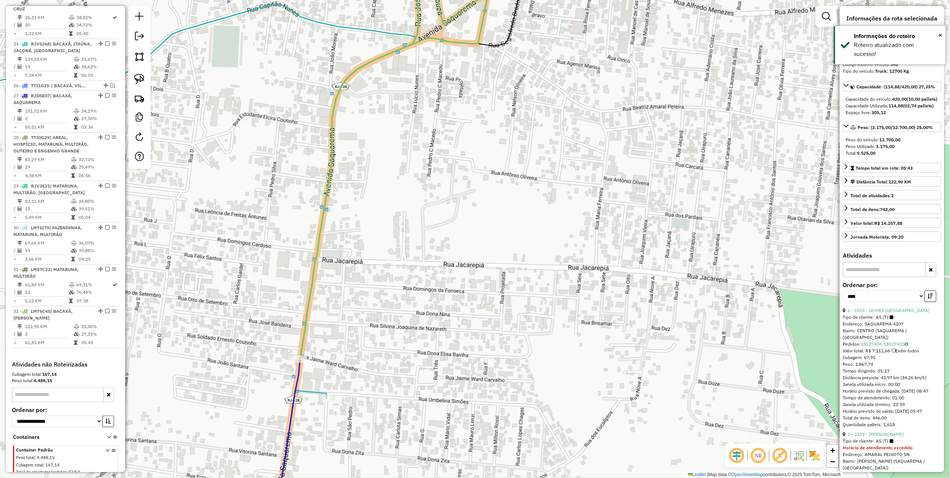
drag, startPoint x: 529, startPoint y: 228, endPoint x: 262, endPoint y: 315, distance: 280.5
click at [264, 314] on div "Janela de atendimento Grade de atendimento Capacidade Transportadoras Veículos …" at bounding box center [475, 239] width 950 height 478
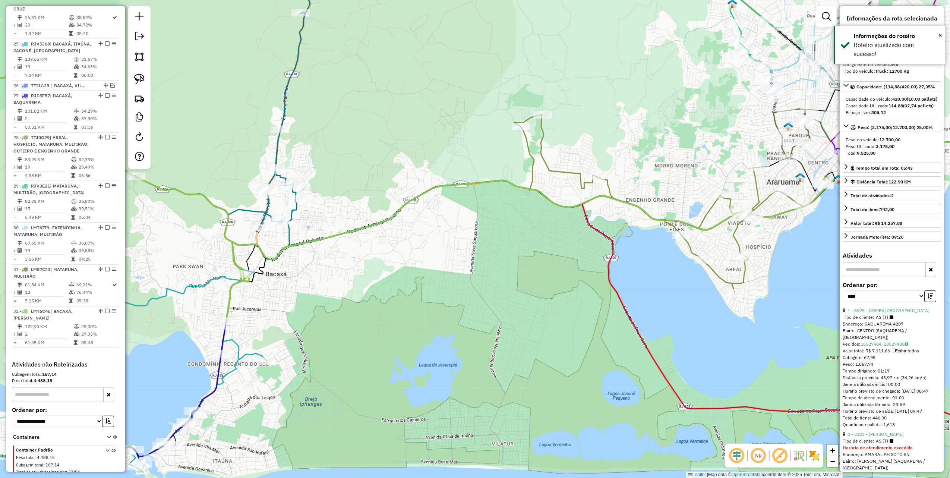
click at [286, 303] on div "Janela de atendimento Grade de atendimento Capacidade Transportadoras Veículos …" at bounding box center [475, 239] width 950 height 478
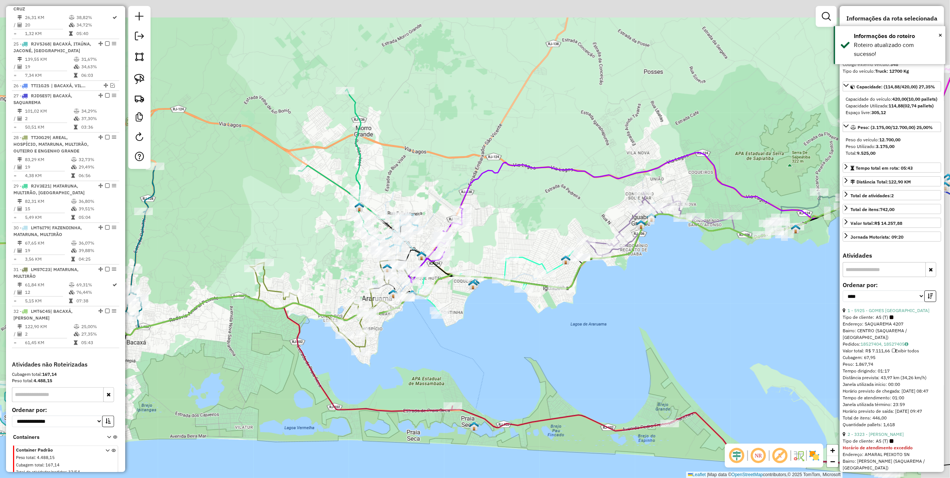
drag, startPoint x: 655, startPoint y: 275, endPoint x: 571, endPoint y: 306, distance: 88.6
click at [571, 306] on div "Janela de atendimento Grade de atendimento Capacidade Transportadoras Veículos …" at bounding box center [475, 239] width 950 height 478
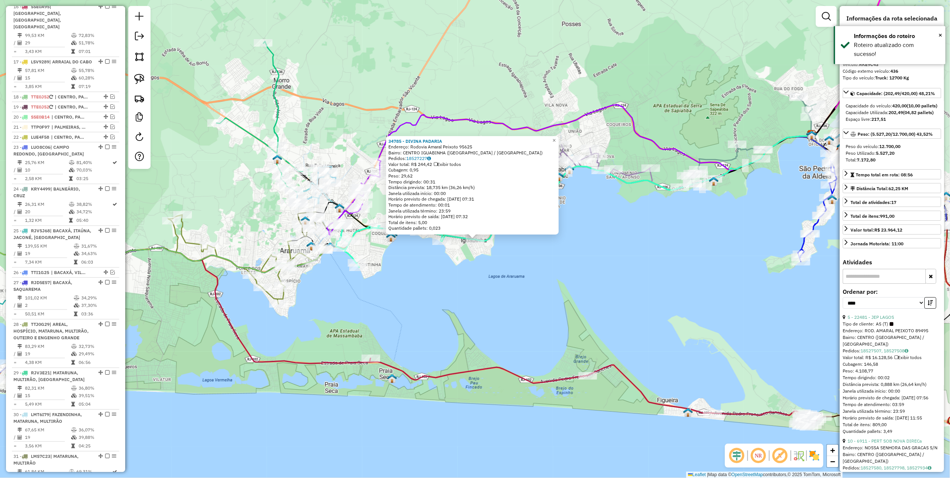
scroll to position [583, 0]
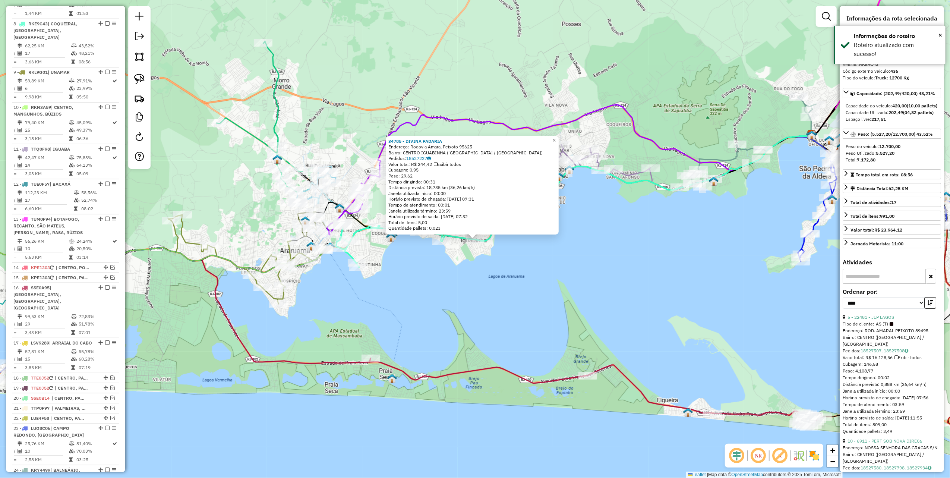
drag, startPoint x: 546, startPoint y: 311, endPoint x: 554, endPoint y: 303, distance: 11.4
click at [549, 308] on div "34785 - DIVINA PADARIA Endereço: Rodovia Amaral Peixoto 95625 Bairro: CENTRO IG…" at bounding box center [475, 239] width 950 height 478
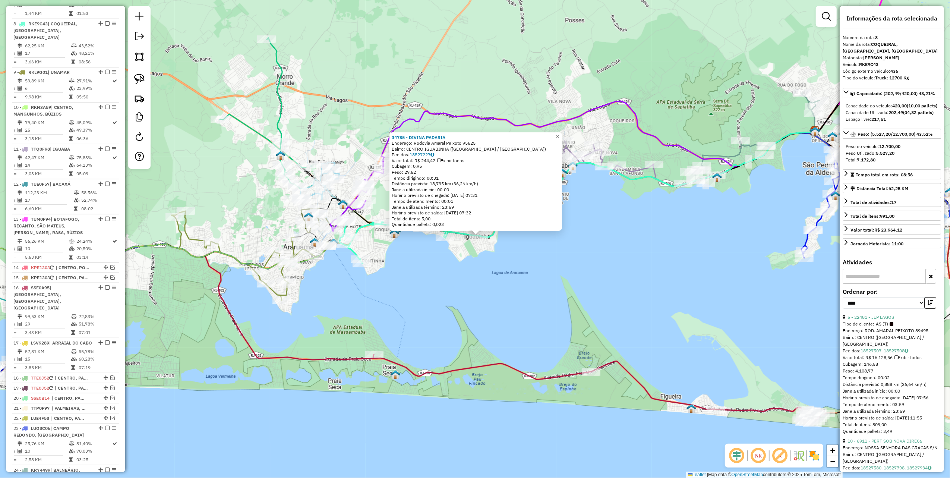
click at [540, 271] on div "34785 - DIVINA PADARIA Endereço: Rodovia Amaral Peixoto 95625 Bairro: CENTRO IG…" at bounding box center [475, 239] width 950 height 478
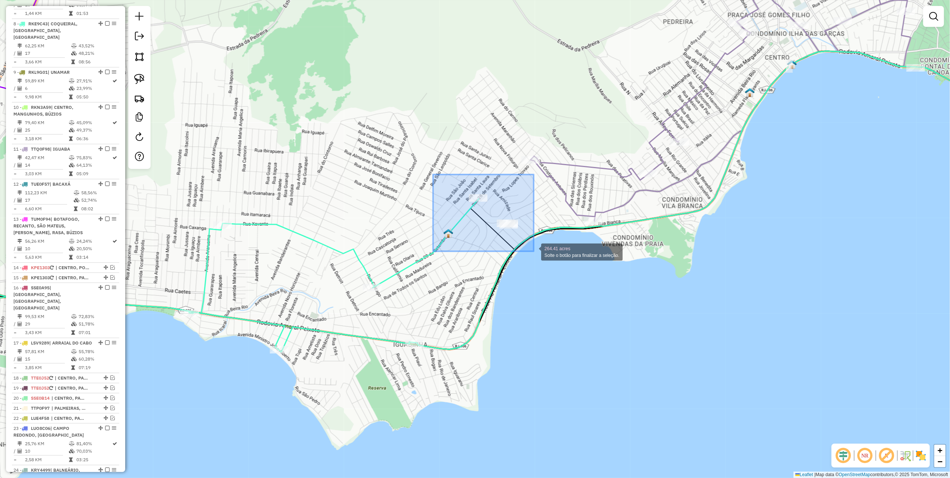
drag, startPoint x: 525, startPoint y: 251, endPoint x: 533, endPoint y: 251, distance: 8.6
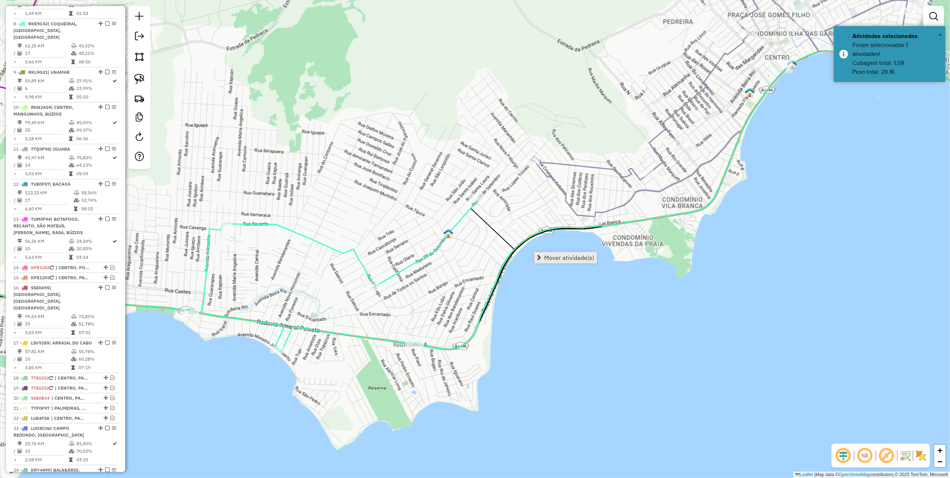
click at [556, 256] on span "Mover atividade(s)" at bounding box center [569, 257] width 50 height 6
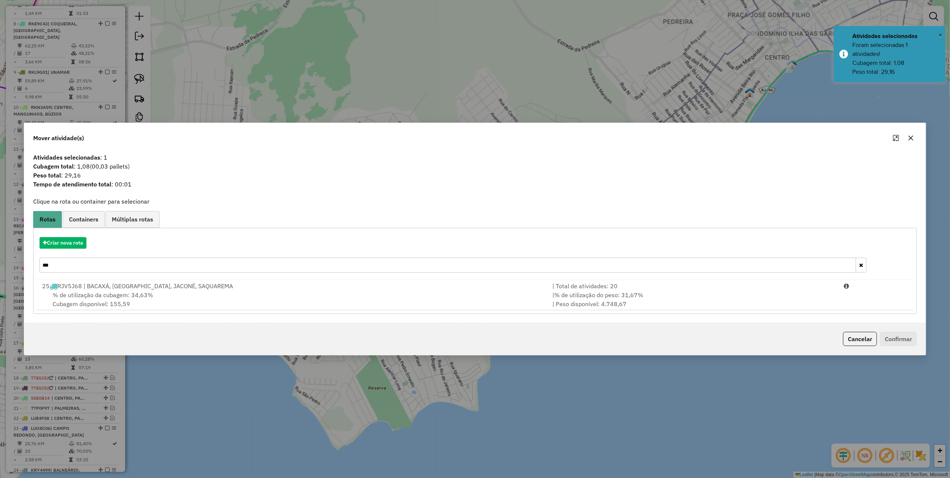
click at [110, 269] on input "***" at bounding box center [447, 264] width 816 height 15
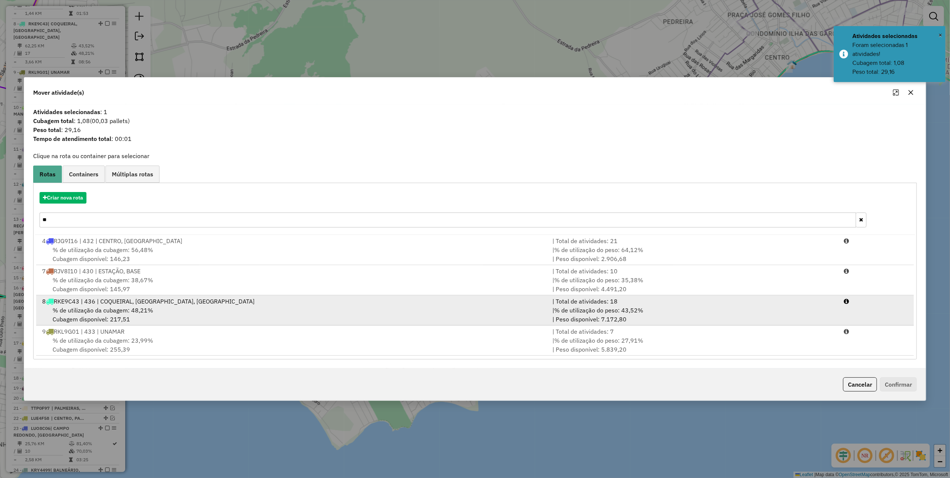
type input "**"
click at [332, 295] on li "8 RKE9C43 | 436 | COQUEIRAL, VILA CAPRI, IGUABINHA | Total de atividades: 18 % …" at bounding box center [475, 310] width 878 height 30
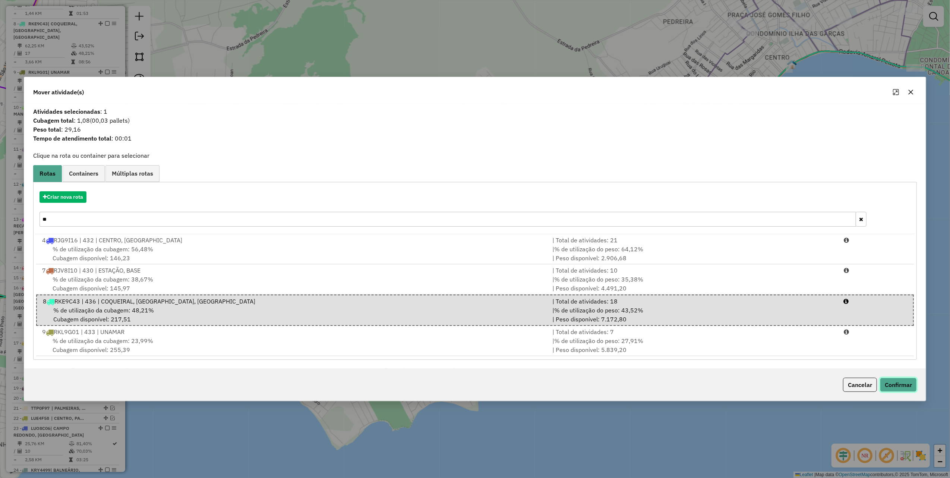
click at [893, 384] on button "Confirmar" at bounding box center [898, 384] width 37 height 14
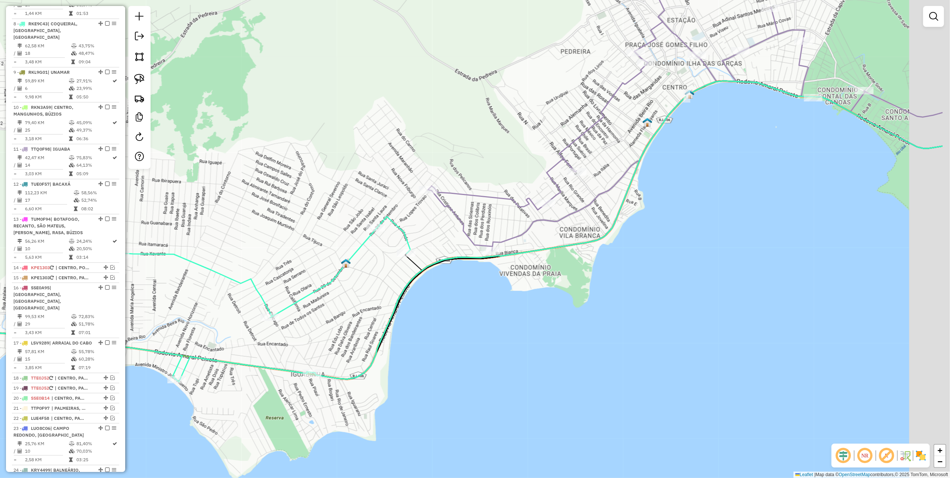
drag, startPoint x: 613, startPoint y: 274, endPoint x: 419, endPoint y: 335, distance: 203.3
click at [430, 332] on div "Janela de atendimento Grade de atendimento Capacidade Transportadoras Veículos …" at bounding box center [475, 239] width 950 height 478
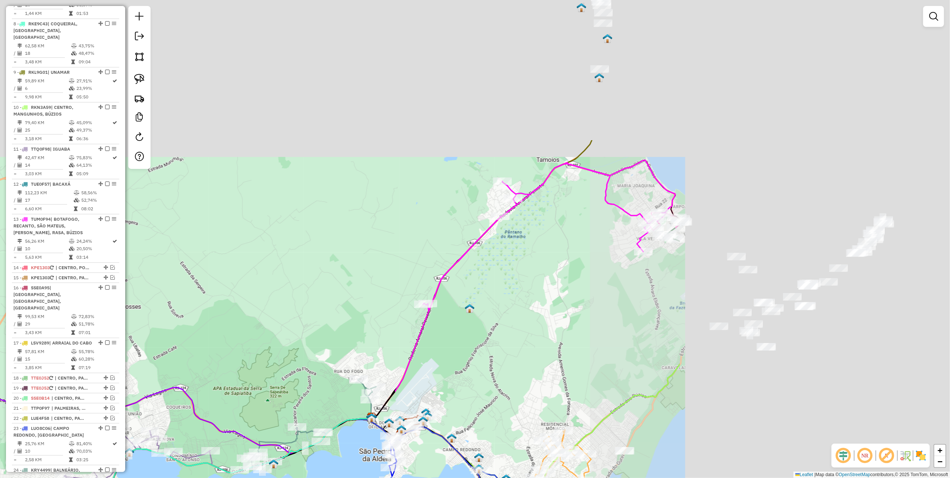
drag, startPoint x: 619, startPoint y: 158, endPoint x: 232, endPoint y: 367, distance: 439.9
click at [189, 382] on div "Janela de atendimento Grade de atendimento Capacidade Transportadoras Veículos …" at bounding box center [475, 239] width 950 height 478
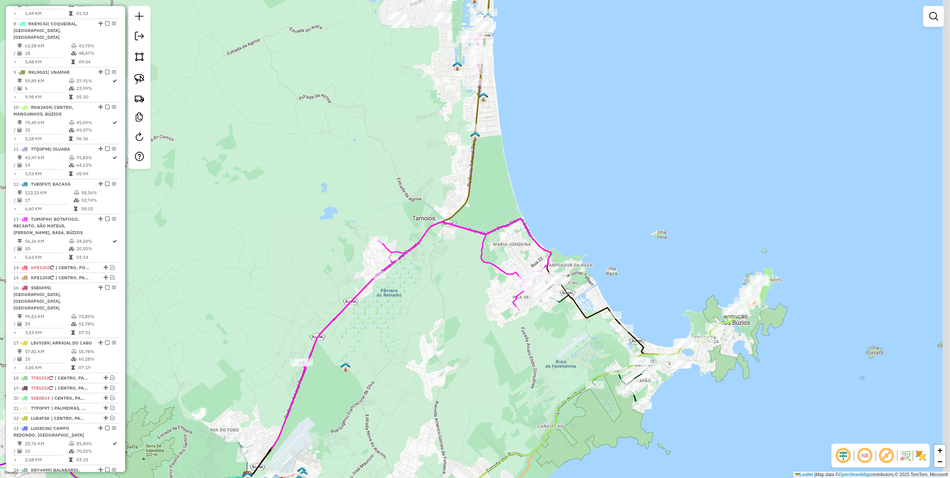
drag, startPoint x: 505, startPoint y: 276, endPoint x: 446, endPoint y: 297, distance: 62.8
click at [446, 297] on div "Janela de atendimento Grade de atendimento Capacidade Transportadoras Veículos …" at bounding box center [475, 239] width 950 height 478
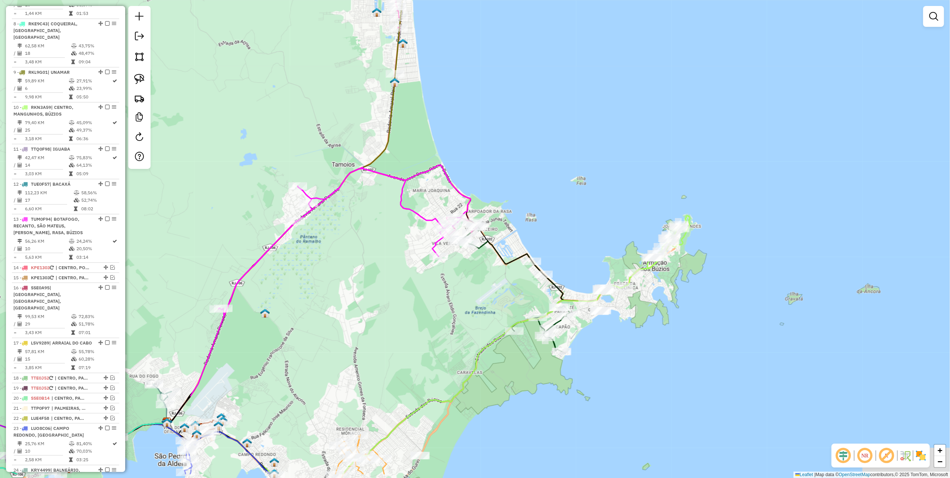
drag, startPoint x: 490, startPoint y: 346, endPoint x: 471, endPoint y: 279, distance: 69.9
click at [401, 288] on div "Janela de atendimento Grade de atendimento Capacidade Transportadoras Veículos …" at bounding box center [475, 239] width 950 height 478
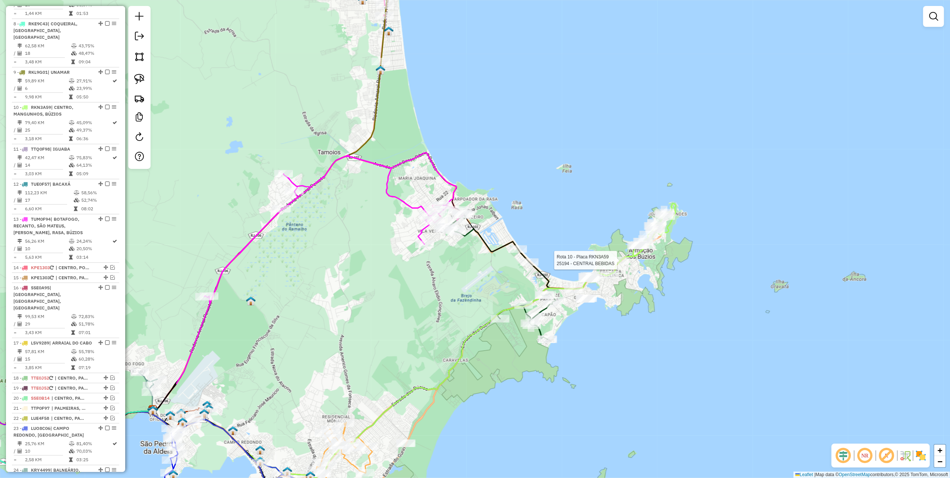
click at [626, 264] on div at bounding box center [619, 260] width 19 height 7
select select "*********"
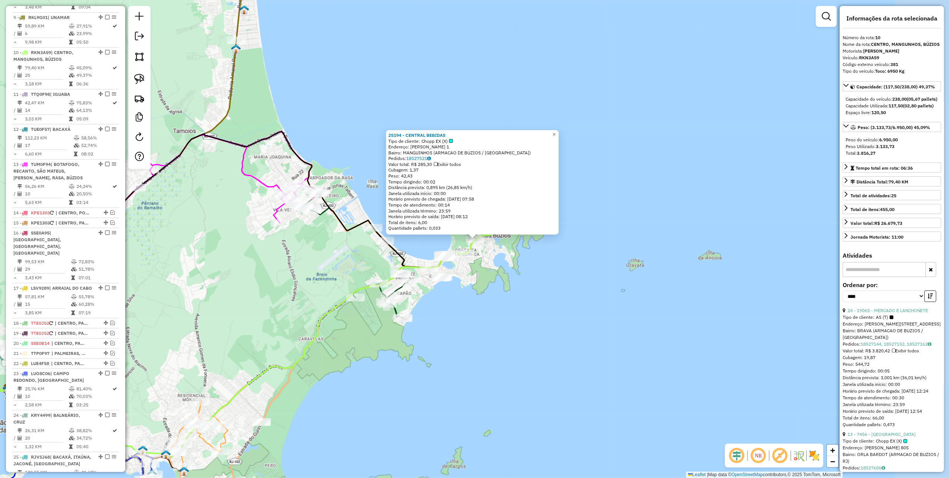
scroll to position [661, 0]
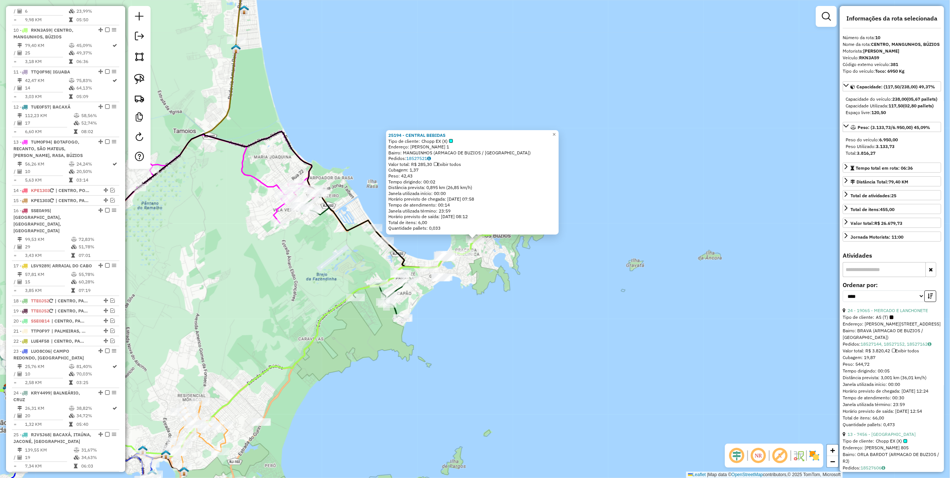
click at [531, 300] on div "25194 - CENTRAL BEBIDAS Tipo de cliente: Chopp EX (X) Endereço: JOAO FERNANDES …" at bounding box center [475, 239] width 950 height 478
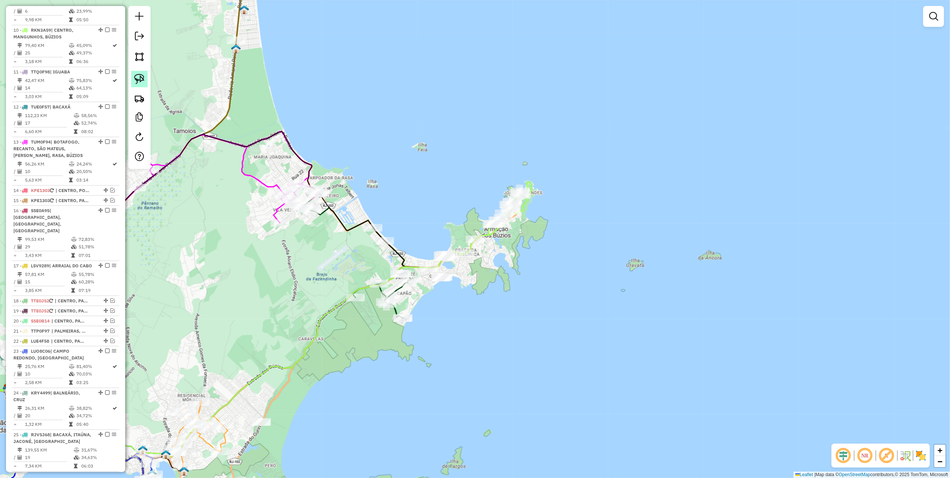
click at [145, 76] on link at bounding box center [139, 79] width 16 height 16
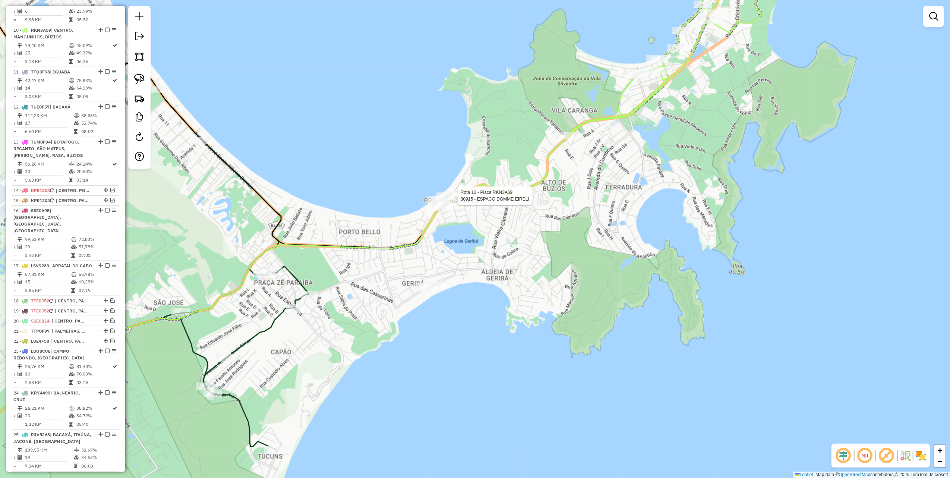
select select "*********"
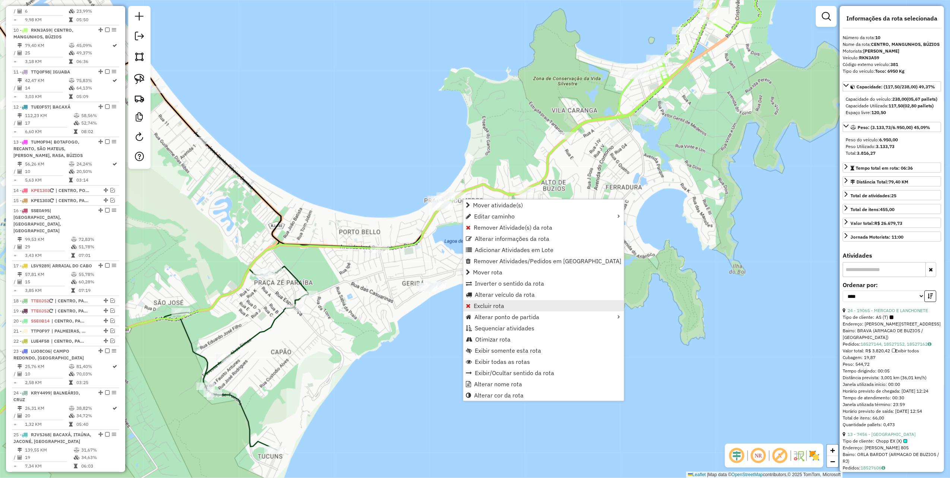
click at [509, 302] on link "Excluir rota" at bounding box center [543, 305] width 161 height 11
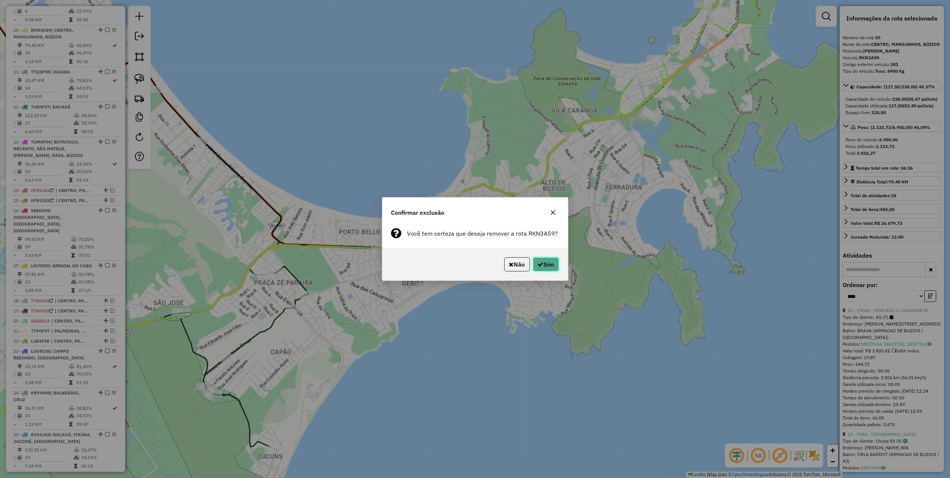
click at [547, 269] on button "Sim" at bounding box center [546, 264] width 26 height 14
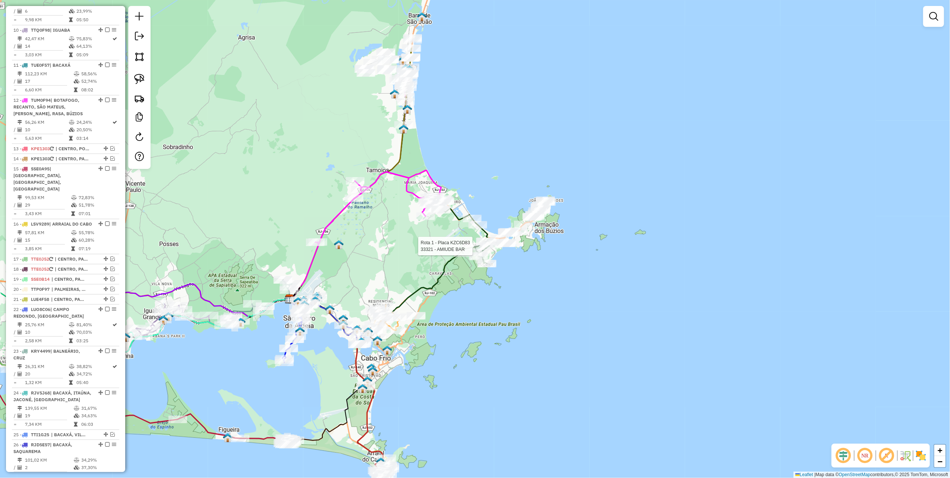
select select "*********"
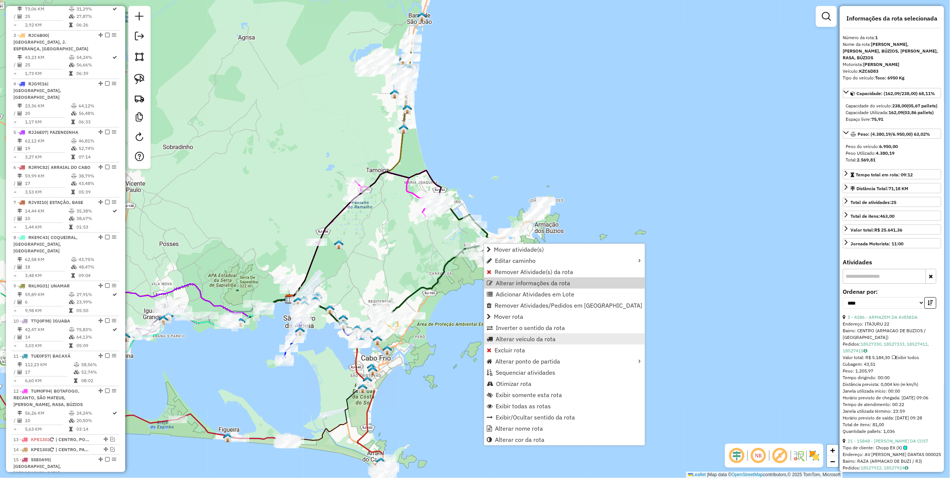
scroll to position [297, 0]
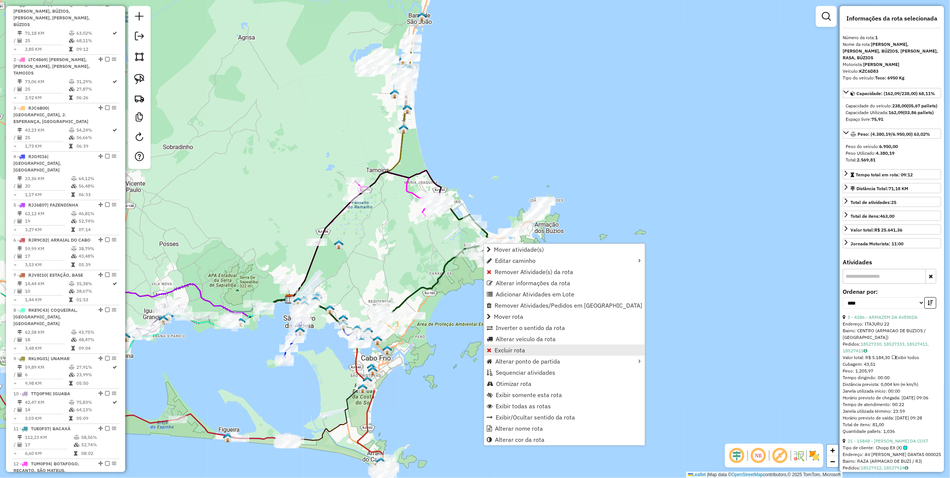
click at [528, 350] on link "Excluir rota" at bounding box center [564, 349] width 161 height 11
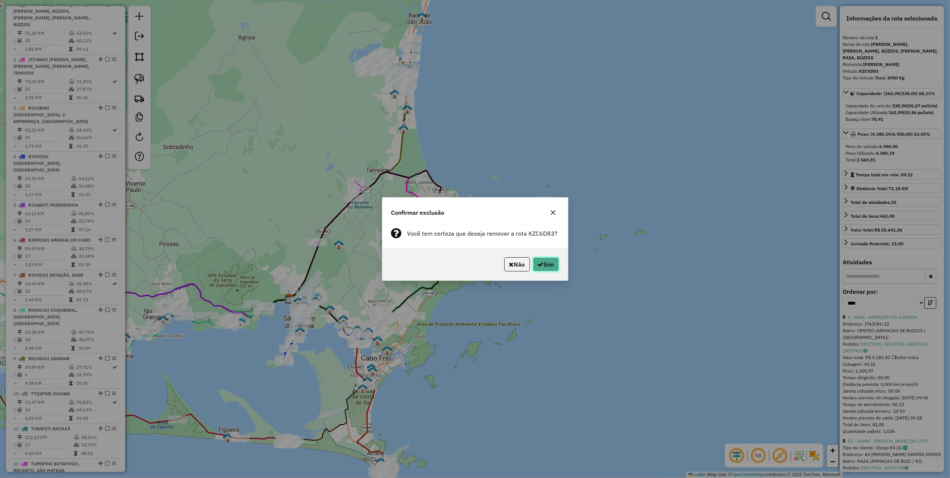
click at [545, 270] on button "Sim" at bounding box center [546, 264] width 26 height 14
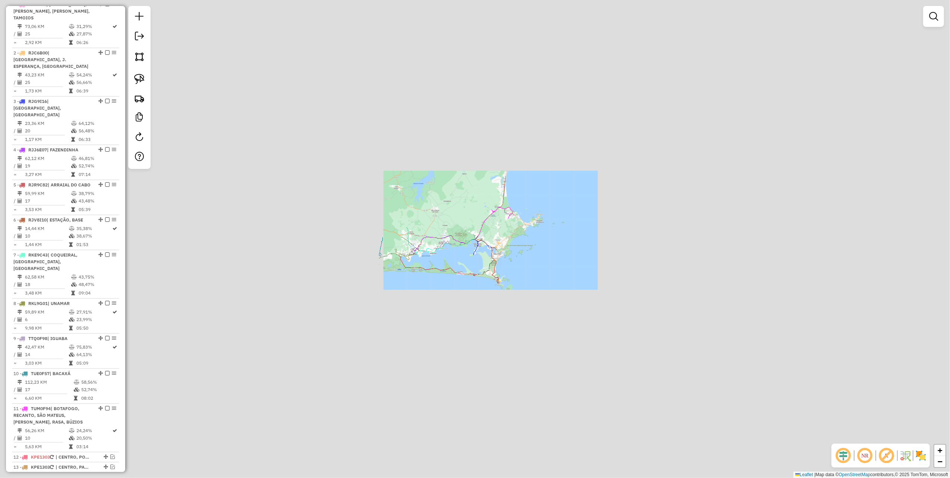
scroll to position [249, 0]
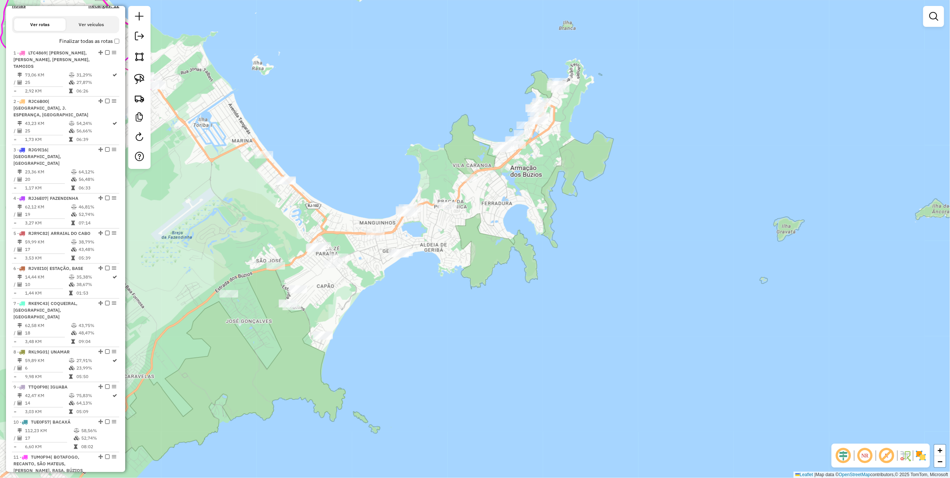
drag, startPoint x: 143, startPoint y: 77, endPoint x: 202, endPoint y: 91, distance: 59.9
click at [143, 77] on img at bounding box center [139, 79] width 10 height 10
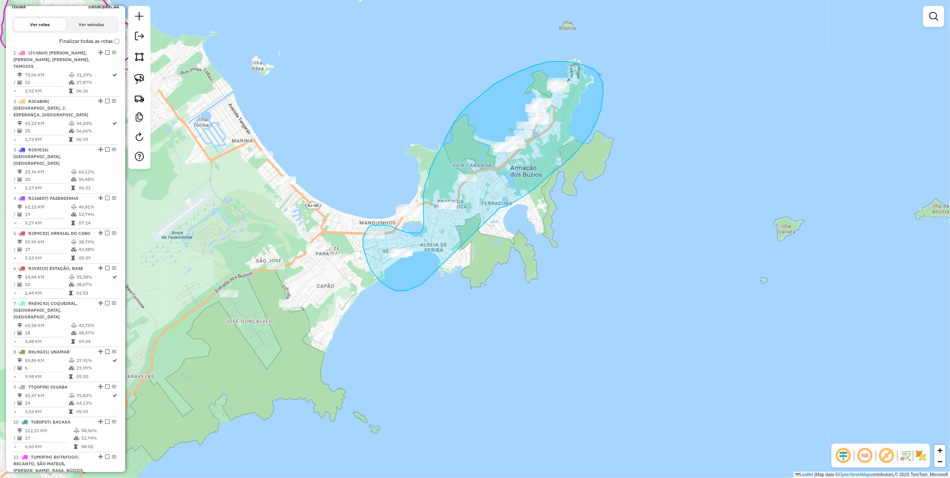
drag, startPoint x: 503, startPoint y: 207, endPoint x: 424, endPoint y: 282, distance: 109.1
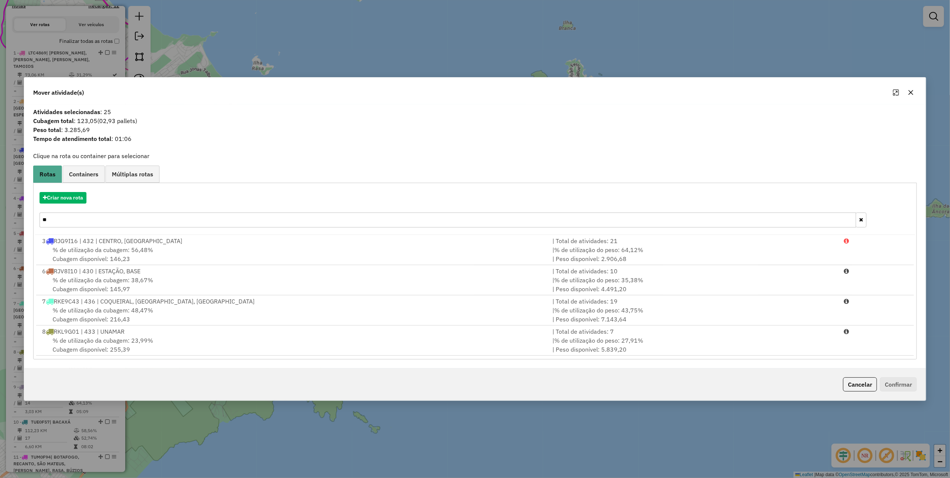
click at [69, 219] on input "**" at bounding box center [447, 219] width 816 height 15
click at [69, 218] on input "**" at bounding box center [447, 219] width 816 height 15
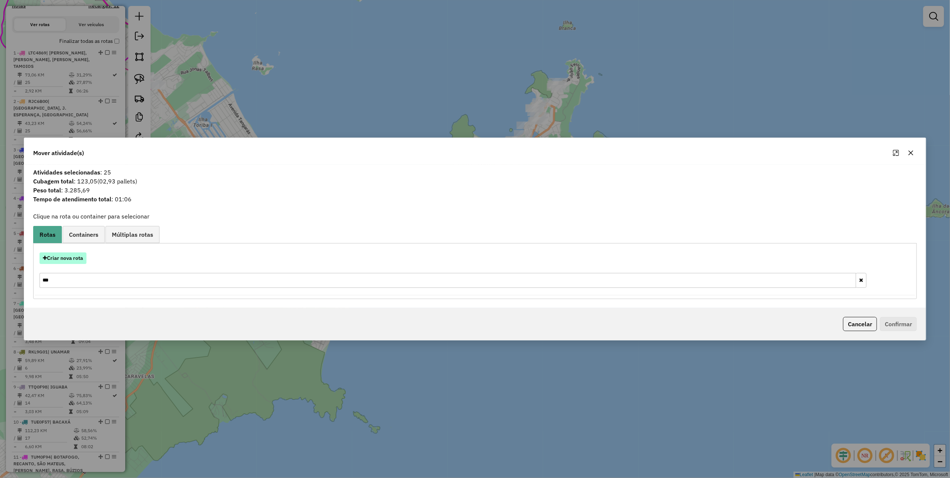
type input "***"
click at [73, 258] on button "Criar nova rota" at bounding box center [62, 258] width 47 height 12
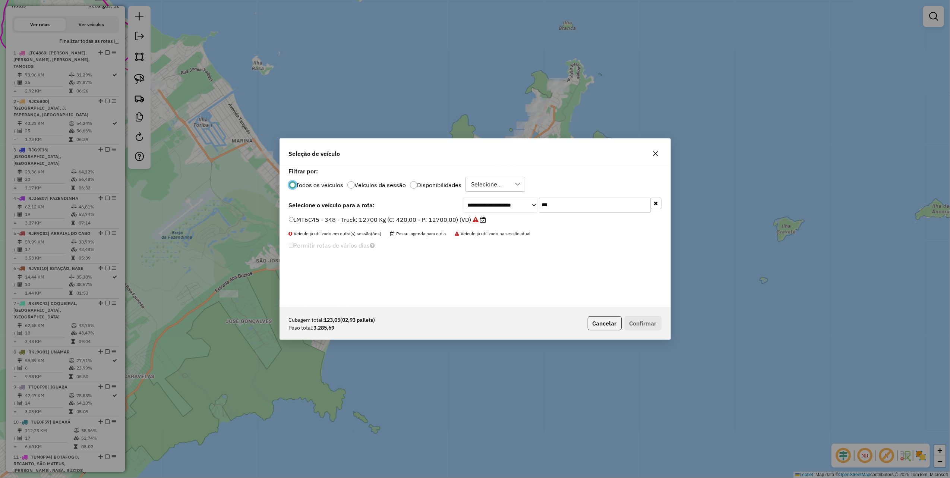
scroll to position [4, 2]
click at [565, 205] on input "***" at bounding box center [595, 204] width 112 height 15
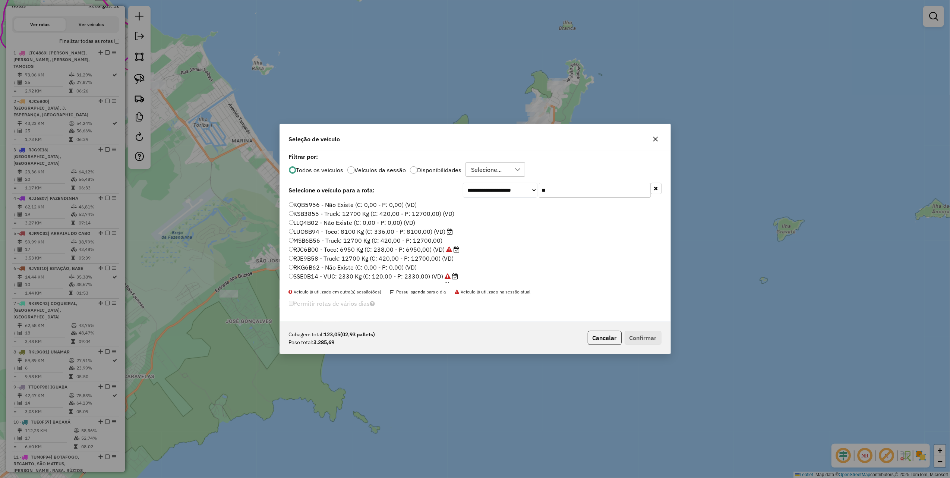
type input "***"
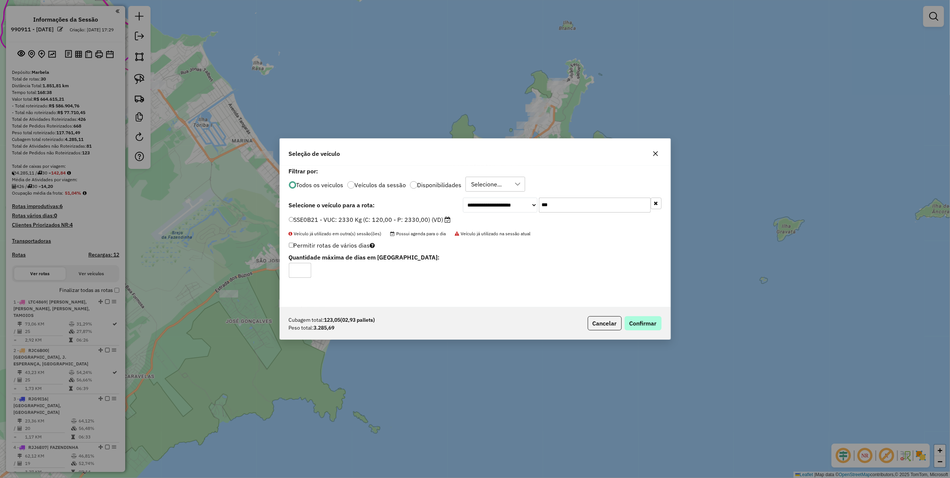
scroll to position [4, 2]
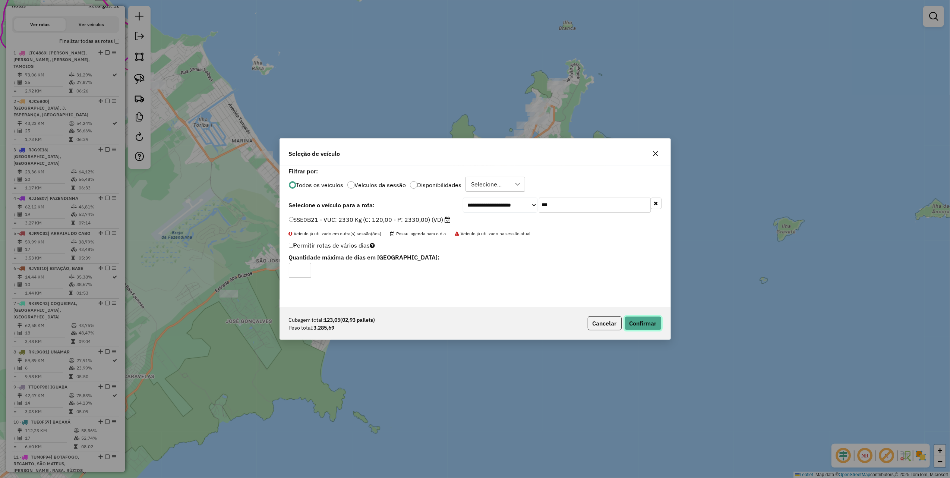
click at [639, 328] on button "Confirmar" at bounding box center [642, 323] width 37 height 14
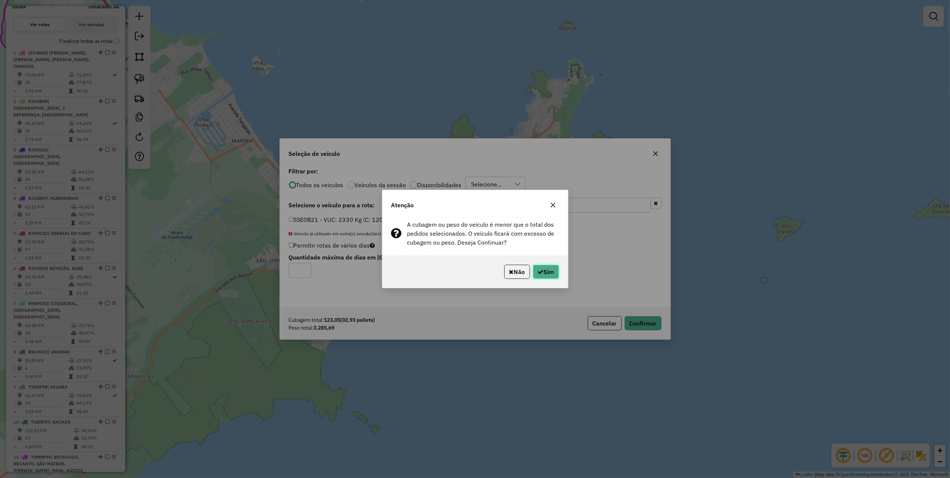
click at [547, 276] on button "Sim" at bounding box center [546, 272] width 26 height 14
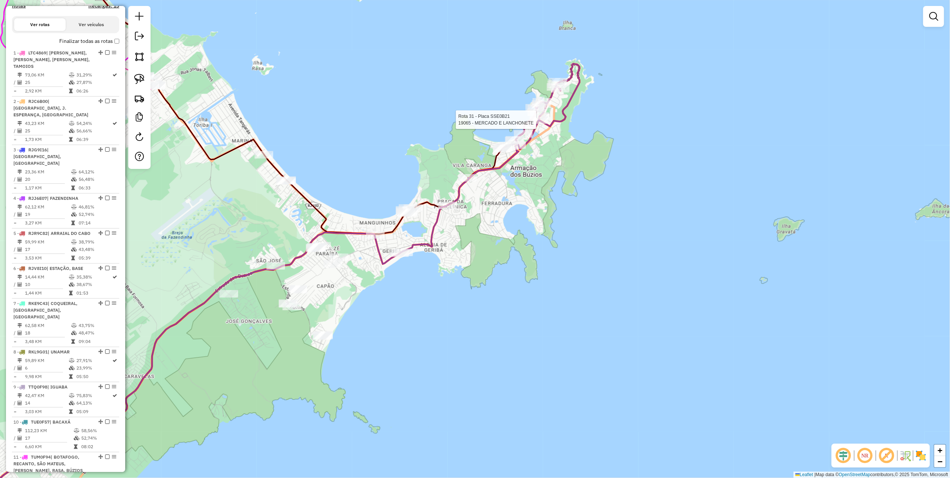
select select "*********"
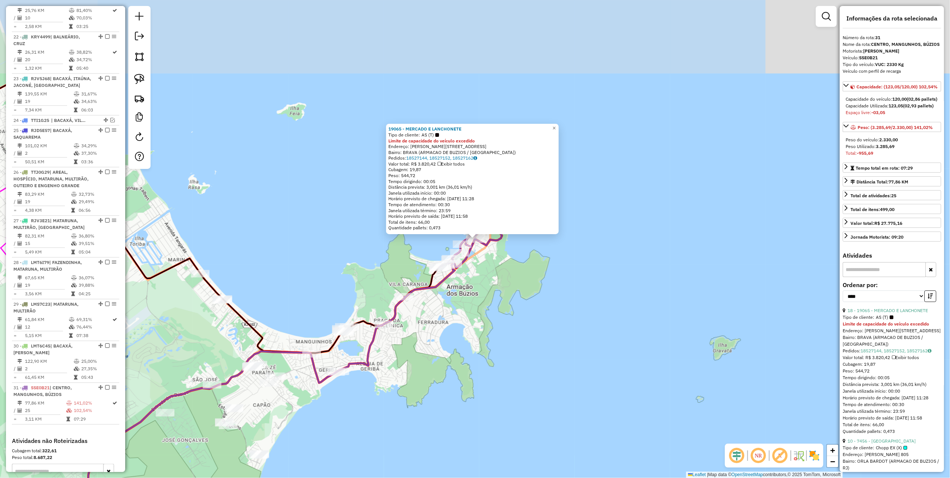
scroll to position [1002, 0]
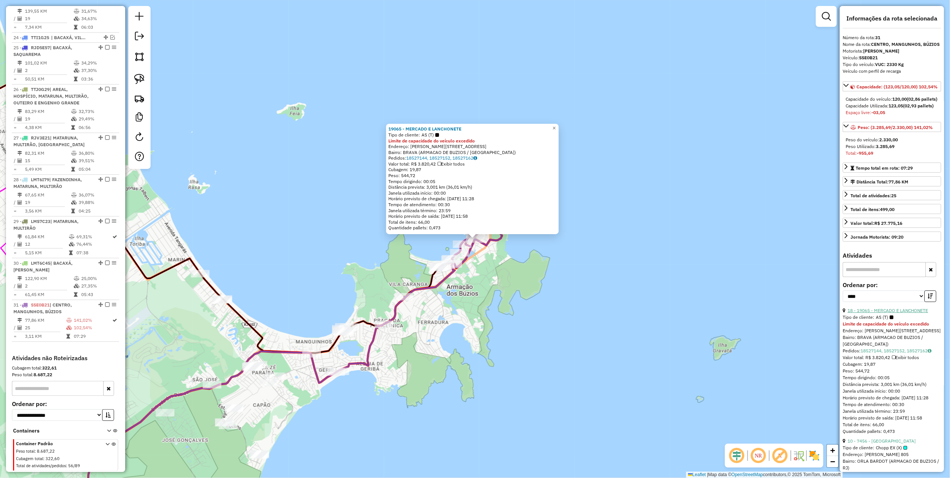
click at [908, 313] on link "18 - 19065 - MERCADO E LANCHONETE" at bounding box center [887, 310] width 80 height 6
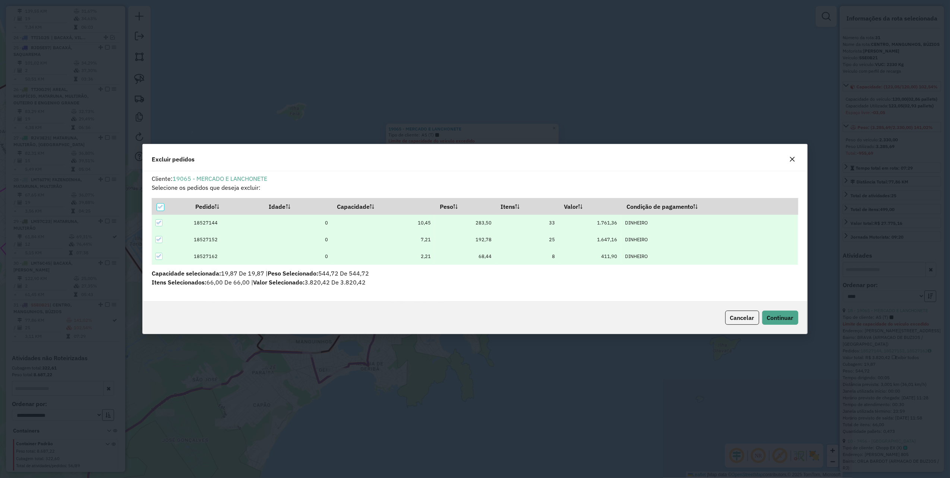
scroll to position [0, 0]
click at [780, 318] on span "Continuar" at bounding box center [780, 317] width 26 height 7
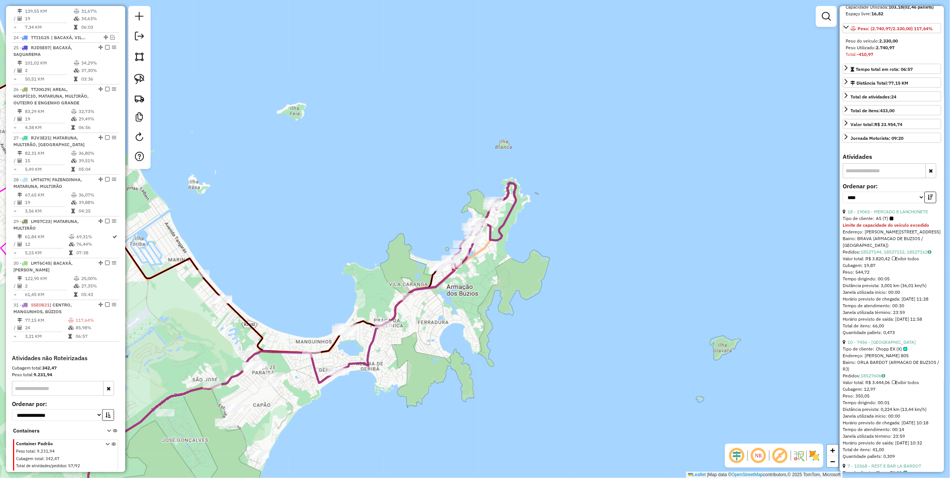
scroll to position [99, 0]
click at [887, 344] on link "10 - 7456 - [GEOGRAPHIC_DATA]" at bounding box center [881, 342] width 68 height 6
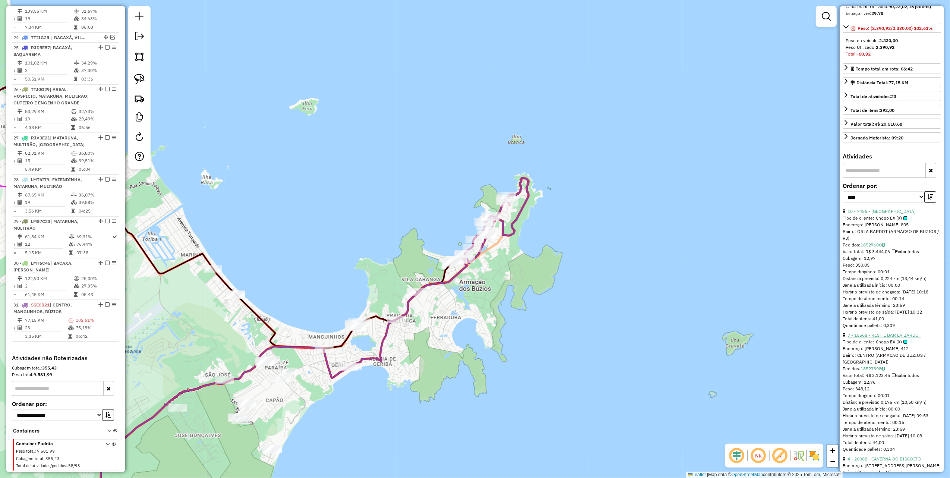
click at [897, 338] on link "7 - 15568 - REST E BAR LA BARDOT" at bounding box center [884, 335] width 74 height 6
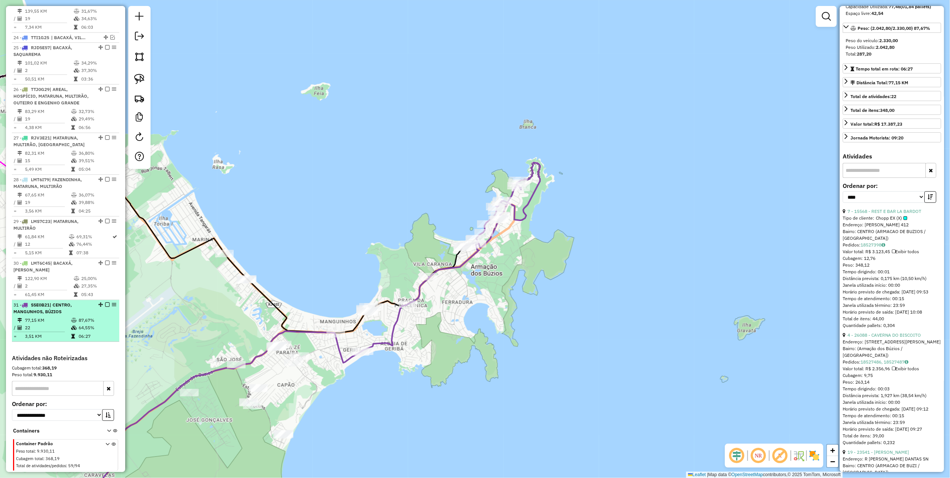
click at [105, 302] on em at bounding box center [107, 304] width 4 height 4
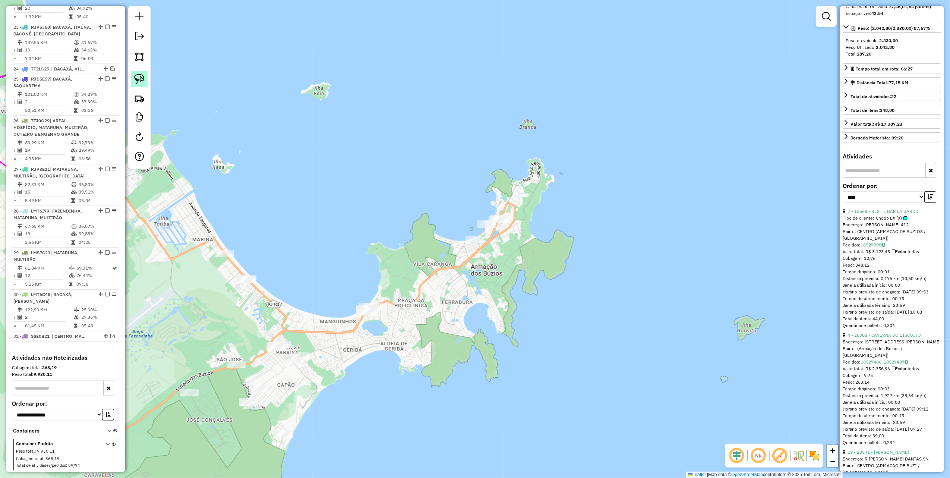
click at [141, 82] on img at bounding box center [139, 79] width 10 height 10
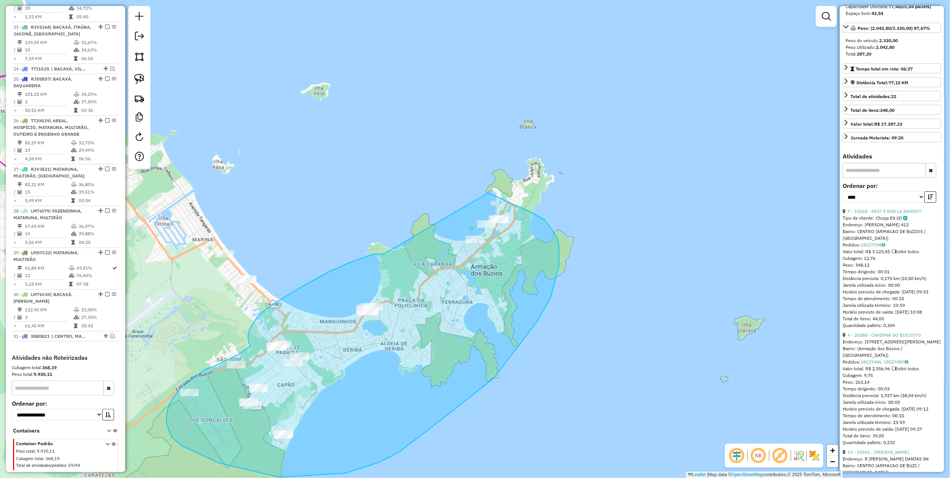
drag, startPoint x: 337, startPoint y: 268, endPoint x: 480, endPoint y: 193, distance: 161.6
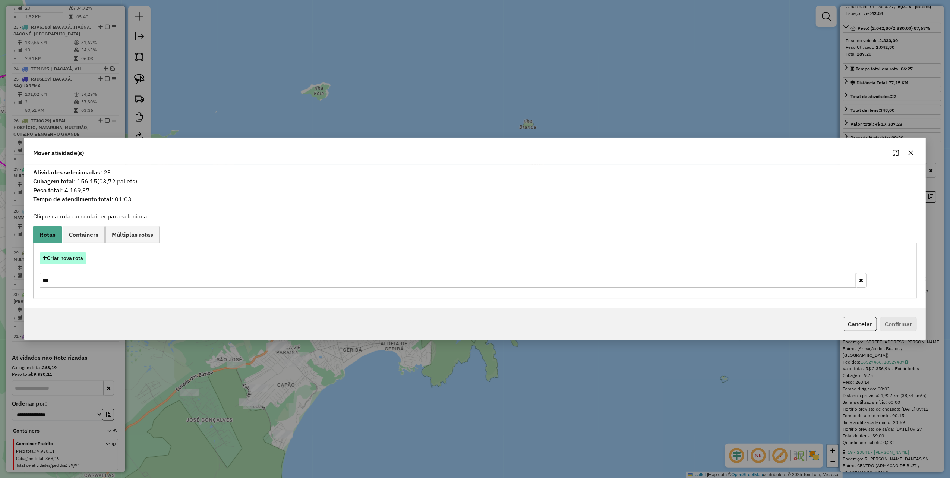
click at [81, 261] on button "Criar nova rota" at bounding box center [62, 258] width 47 height 12
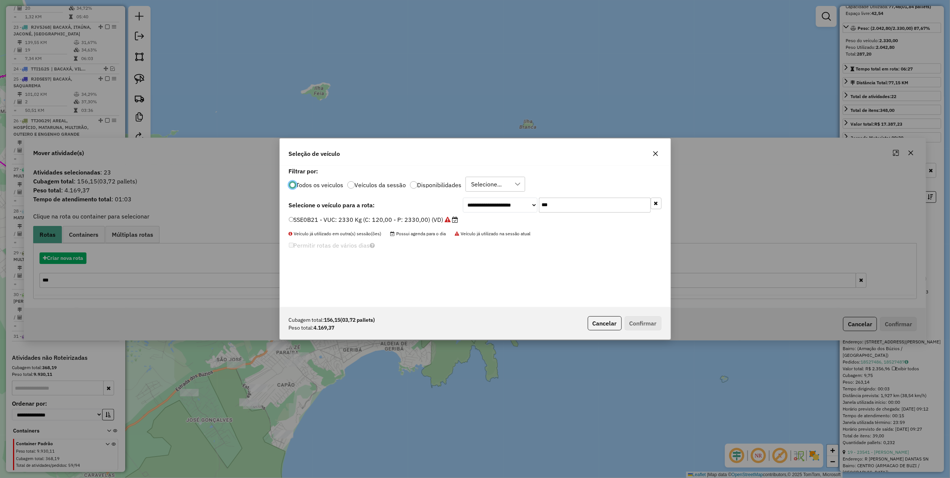
scroll to position [4, 2]
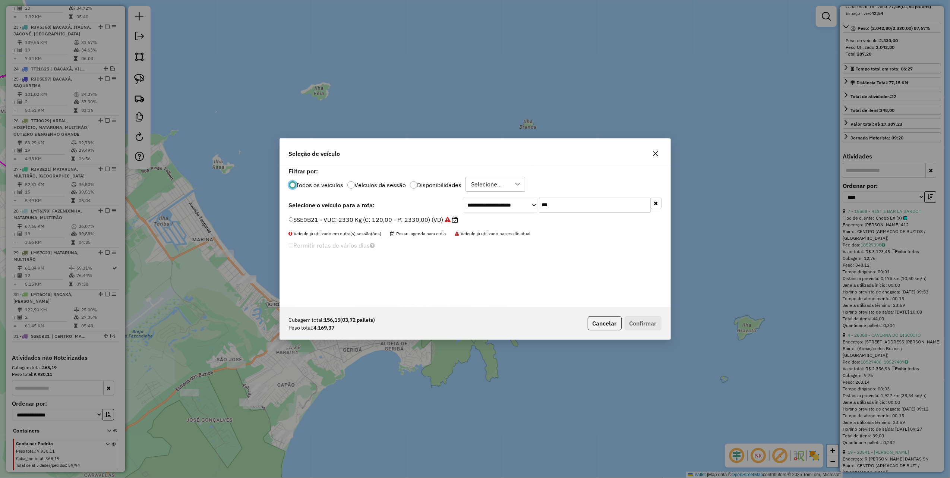
click at [564, 209] on input "***" at bounding box center [595, 204] width 112 height 15
type input "****"
click at [443, 216] on label "RKN3A59 - 381 - Toco: 6950 Kg (C: 238,00 - P: 6950,00) (VD)" at bounding box center [379, 219] width 181 height 9
click at [641, 321] on button "Confirmar" at bounding box center [642, 323] width 37 height 14
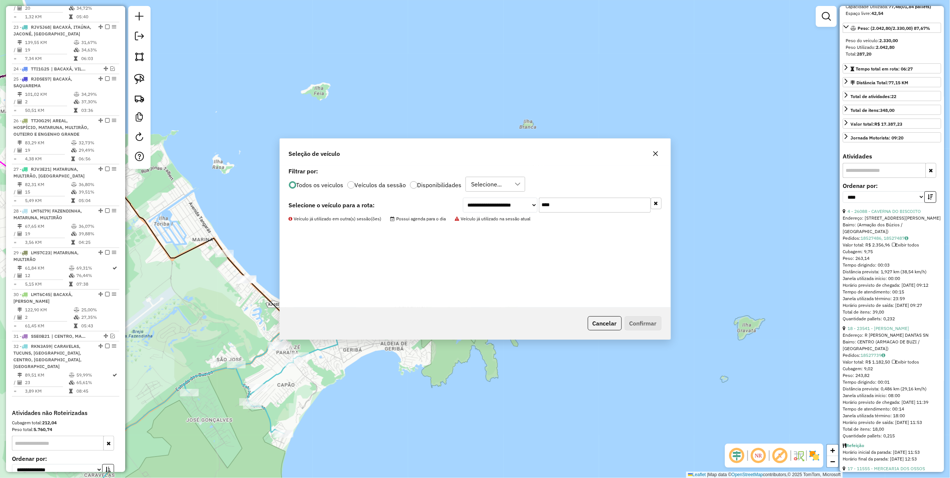
scroll to position [1019, 0]
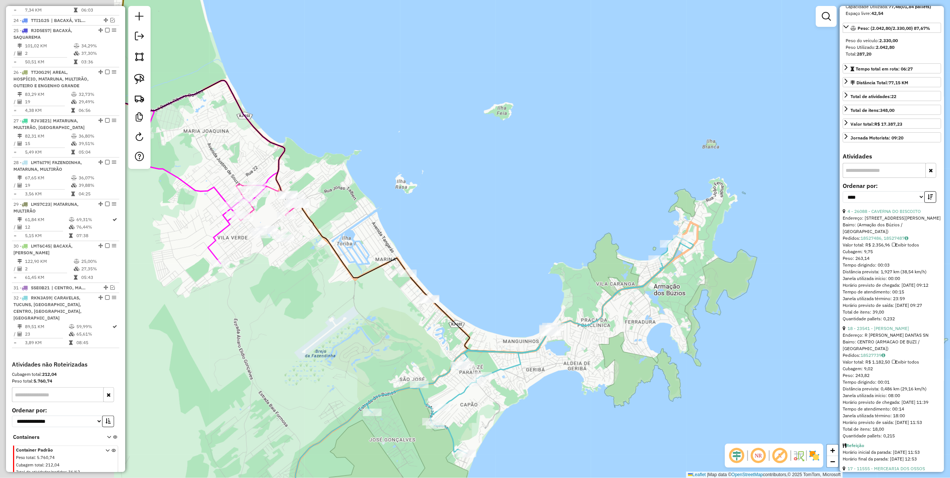
drag, startPoint x: 171, startPoint y: 272, endPoint x: 371, endPoint y: 292, distance: 201.9
click at [371, 292] on div "Janela de atendimento Grade de atendimento Capacidade Transportadoras Veículos …" at bounding box center [475, 239] width 950 height 478
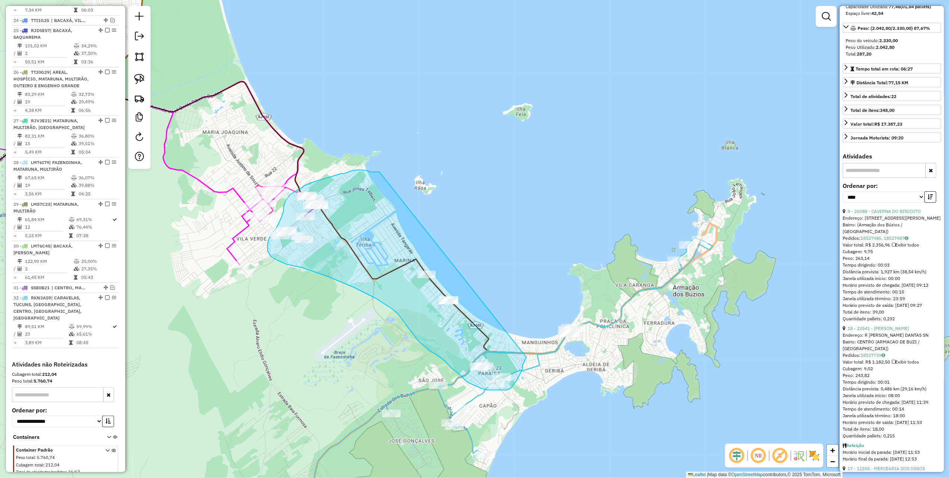
drag, startPoint x: 379, startPoint y: 172, endPoint x: 526, endPoint y: 357, distance: 236.0
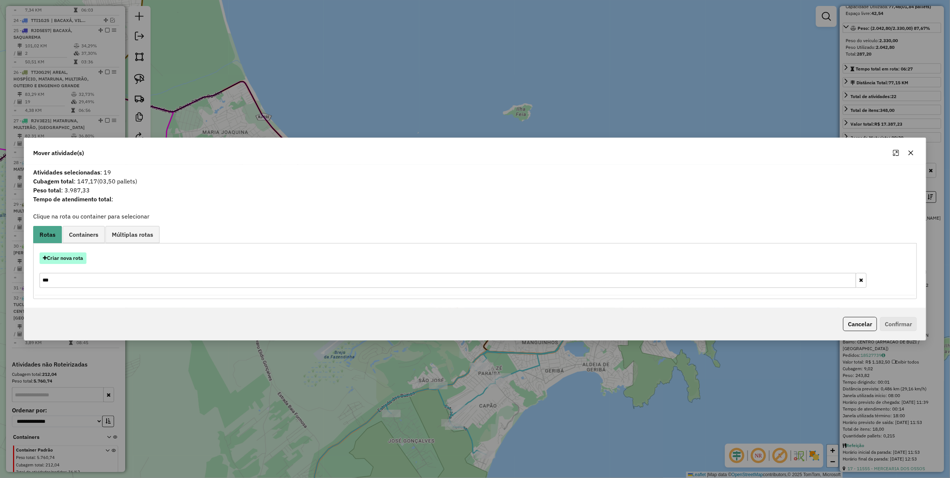
click at [75, 256] on button "Criar nova rota" at bounding box center [62, 258] width 47 height 12
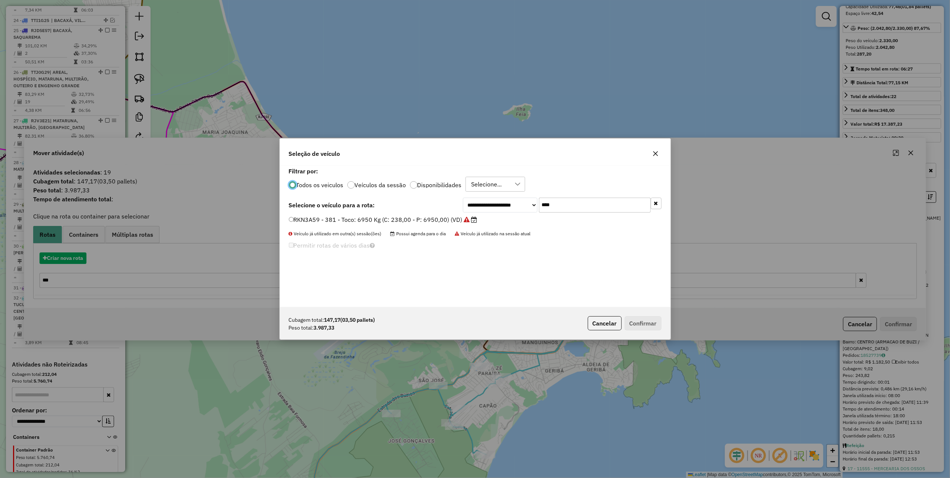
scroll to position [4, 2]
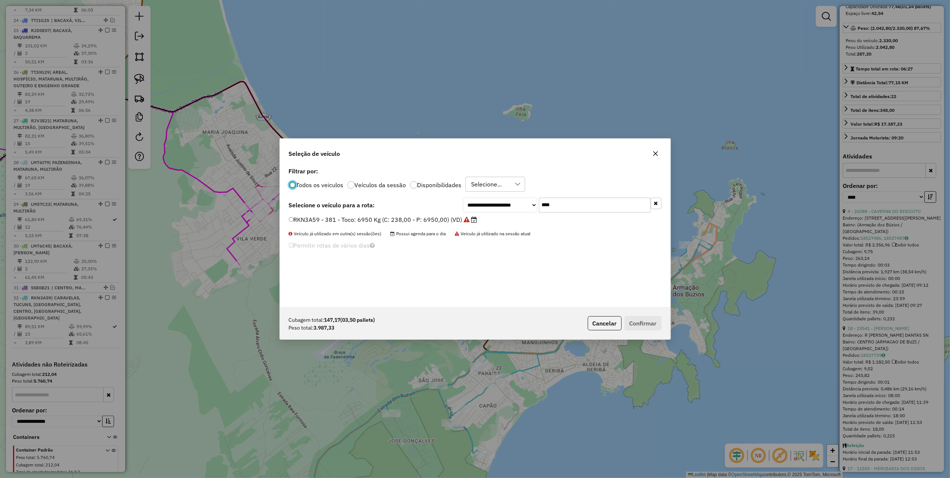
click at [604, 206] on input "****" at bounding box center [595, 204] width 112 height 15
type input "***"
click at [447, 218] on icon at bounding box center [450, 219] width 6 height 6
click at [656, 327] on button "Confirmar" at bounding box center [642, 323] width 37 height 14
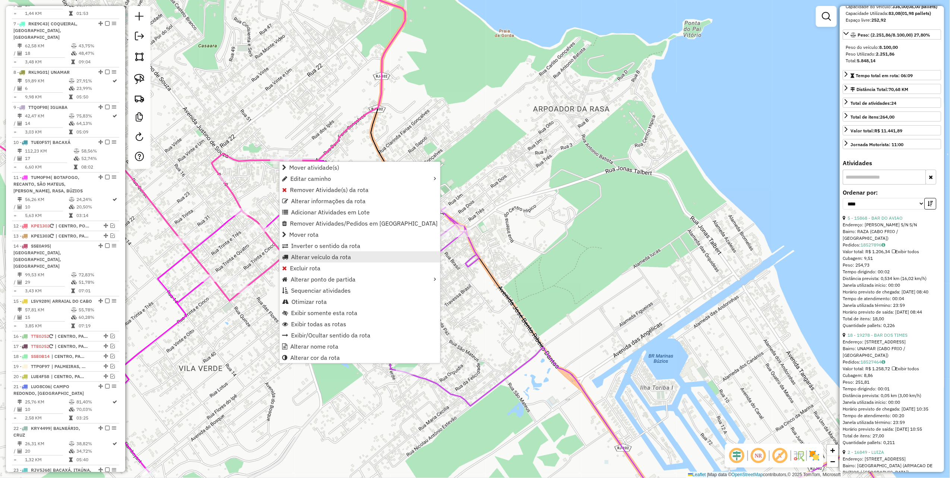
scroll to position [297, 0]
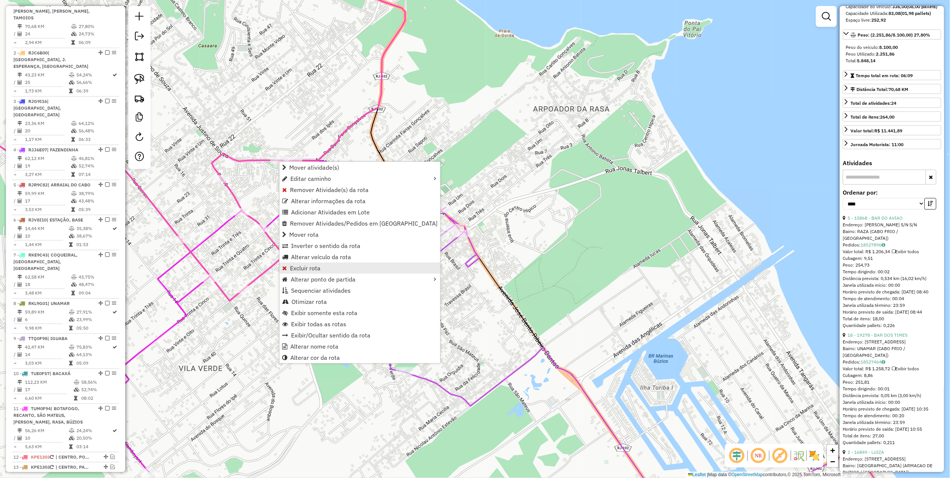
click at [334, 267] on link "Excluir rota" at bounding box center [359, 267] width 161 height 11
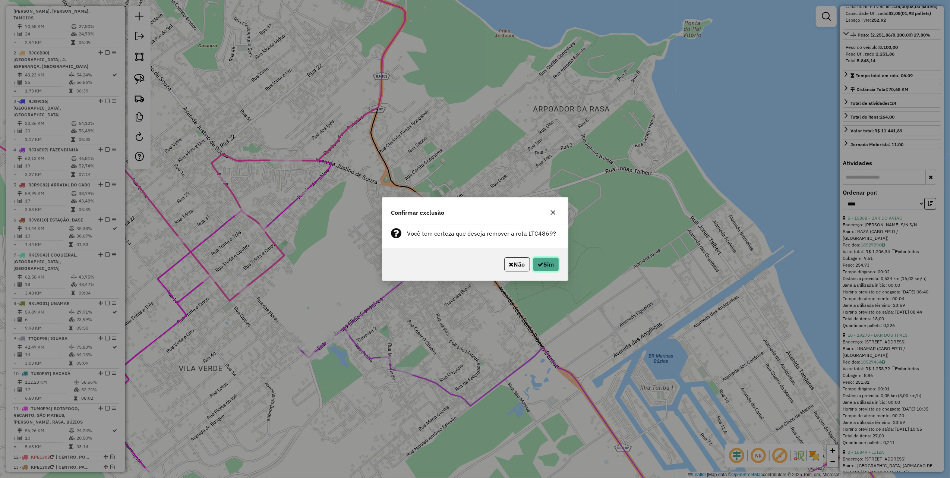
click at [545, 260] on button "Sim" at bounding box center [546, 264] width 26 height 14
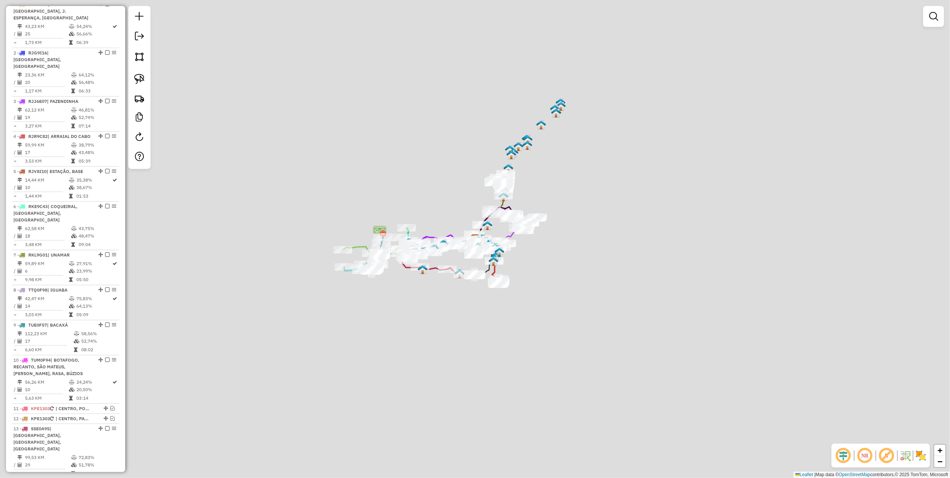
scroll to position [249, 0]
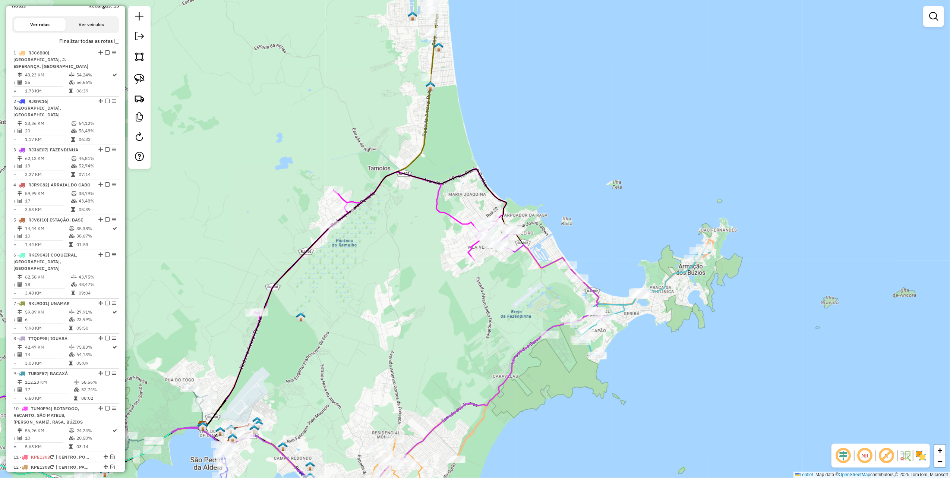
drag, startPoint x: 142, startPoint y: 80, endPoint x: 218, endPoint y: 127, distance: 89.4
click at [142, 80] on img at bounding box center [139, 79] width 10 height 10
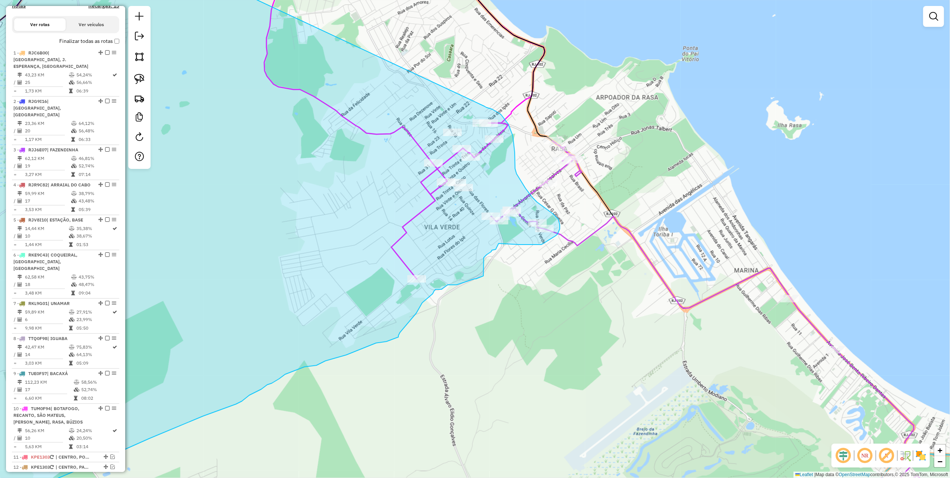
drag, startPoint x: 330, startPoint y: 151, endPoint x: 471, endPoint y: 106, distance: 148.2
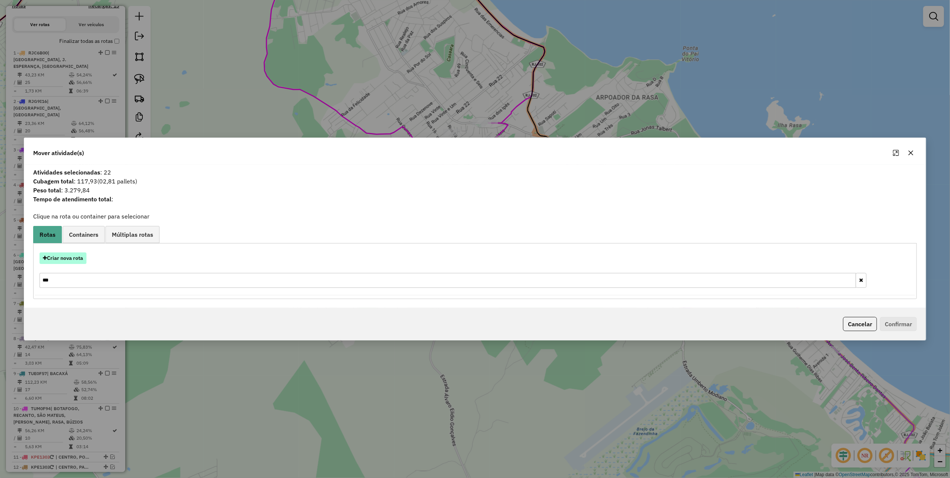
click at [75, 258] on button "Criar nova rota" at bounding box center [62, 258] width 47 height 12
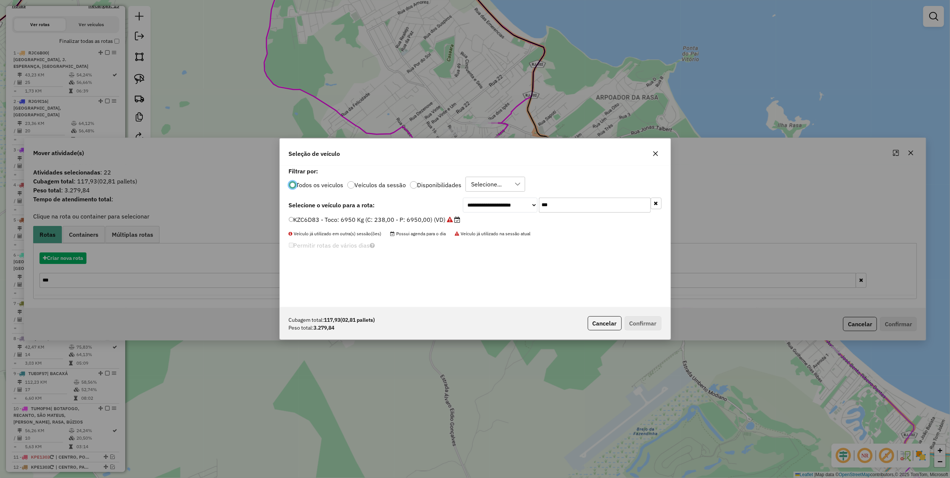
scroll to position [4, 2]
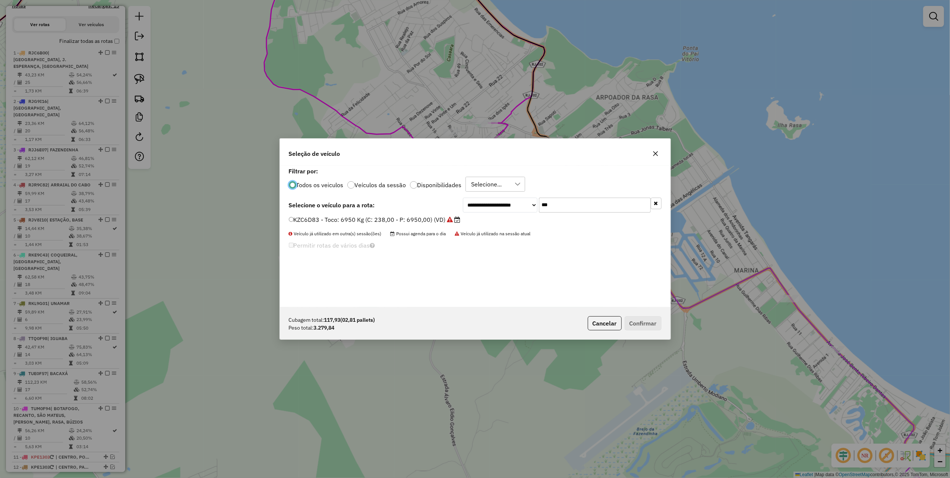
click at [563, 202] on input "***" at bounding box center [595, 204] width 112 height 15
type input "***"
click at [442, 219] on label "TUM0F94 - Toco: 8100 Kg (C: 336,00 - P: 8100,00) (VD)" at bounding box center [375, 219] width 172 height 9
click at [640, 324] on button "Confirmar" at bounding box center [642, 323] width 37 height 14
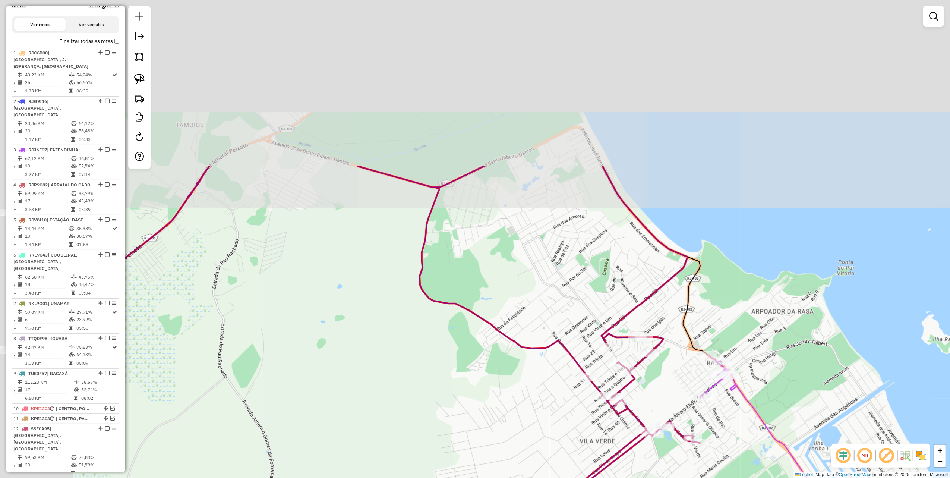
drag, startPoint x: 469, startPoint y: 231, endPoint x: 542, endPoint y: 309, distance: 106.7
click at [541, 319] on div "Janela de atendimento Grade de atendimento Capacidade Transportadoras Veículos …" at bounding box center [475, 239] width 950 height 478
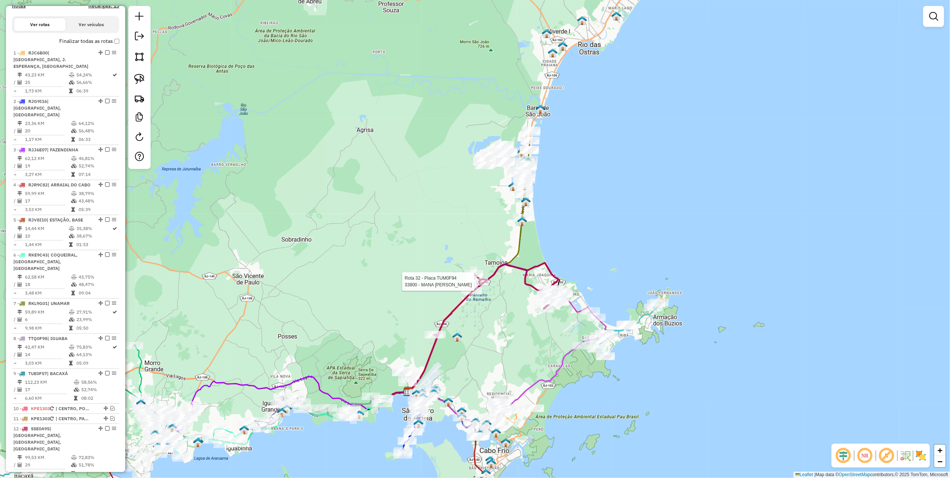
select select "*********"
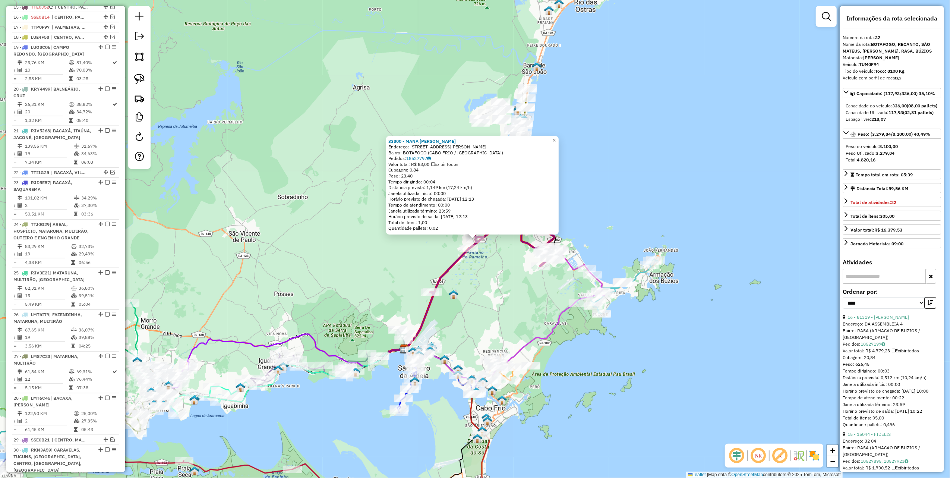
scroll to position [1019, 0]
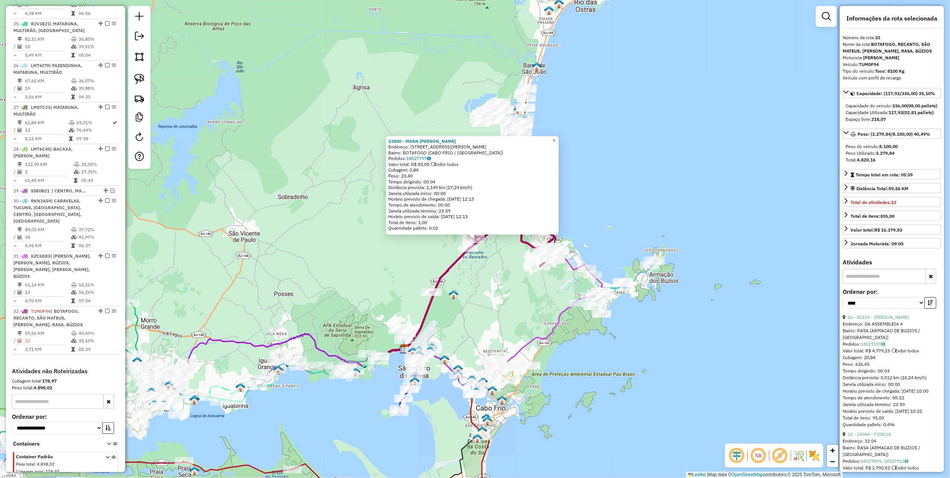
click at [473, 288] on div "33800 - MANA FRANGO ASSADO Endereço: RUA DEOCRACIO AVELINO 20 Bairro: BOTAFOGO …" at bounding box center [475, 239] width 950 height 478
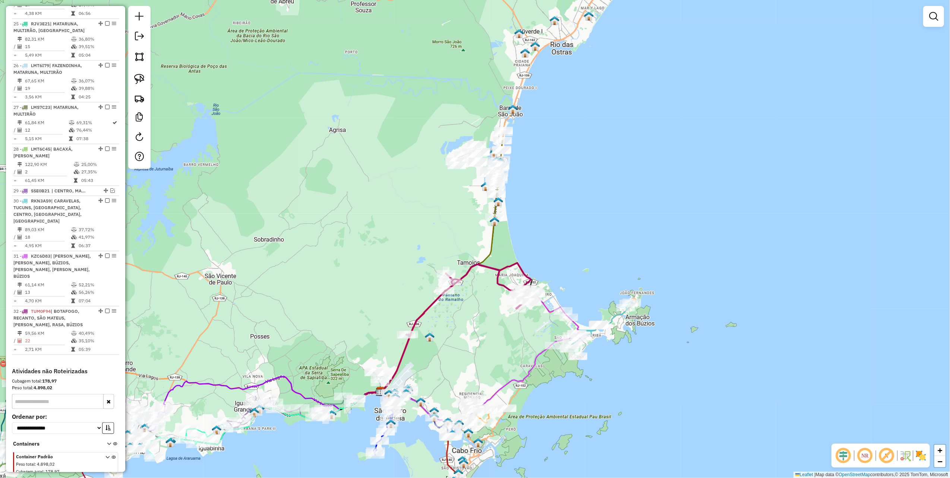
drag, startPoint x: 401, startPoint y: 190, endPoint x: 342, endPoint y: 247, distance: 82.2
click at [356, 260] on div "Janela de atendimento Grade de atendimento Capacidade Transportadoras Veículos …" at bounding box center [475, 239] width 950 height 478
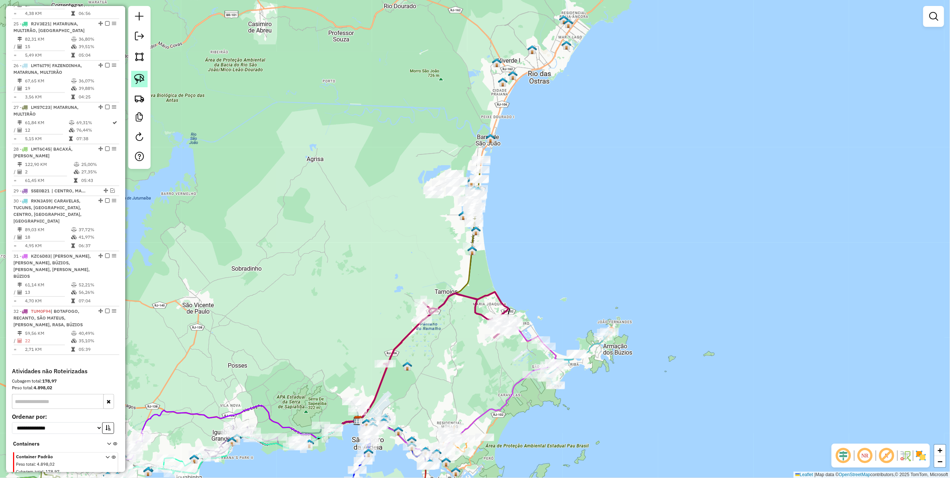
click at [142, 78] on img at bounding box center [139, 79] width 10 height 10
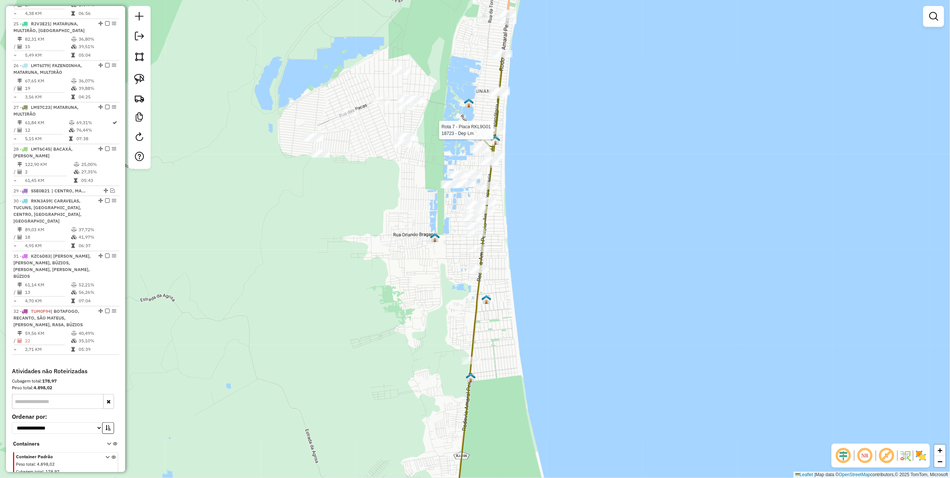
select select "*********"
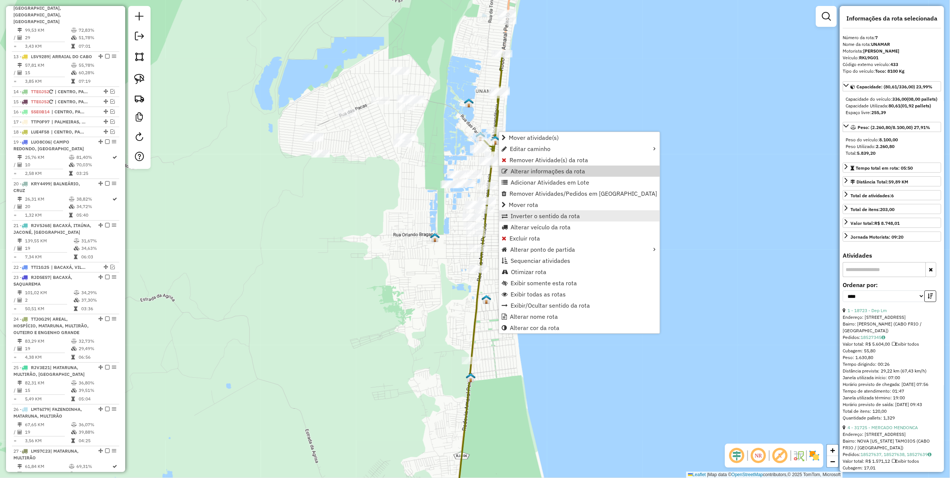
scroll to position [528, 0]
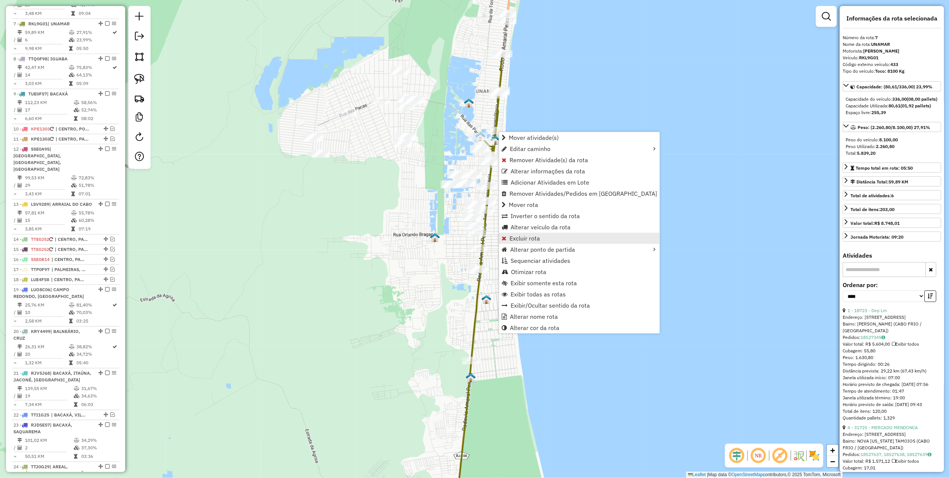
click at [528, 240] on span "Excluir rota" at bounding box center [524, 238] width 31 height 6
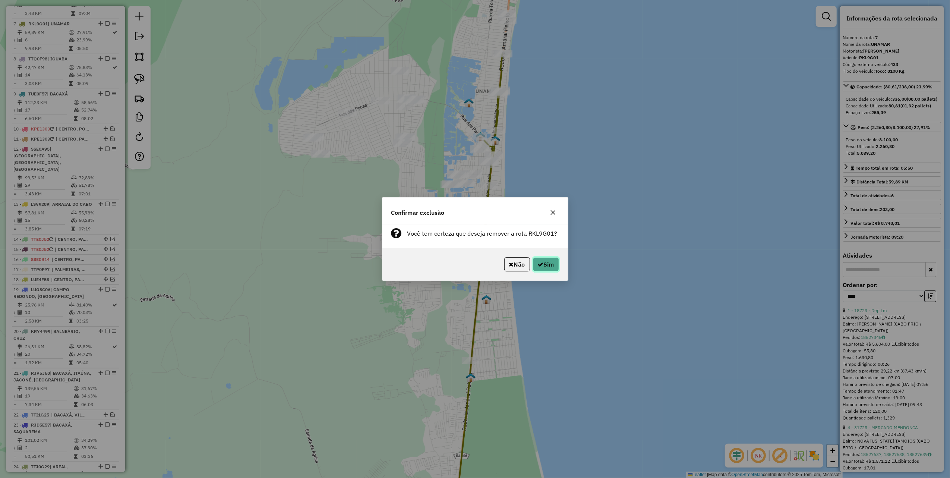
click at [539, 263] on icon "button" at bounding box center [541, 264] width 6 height 6
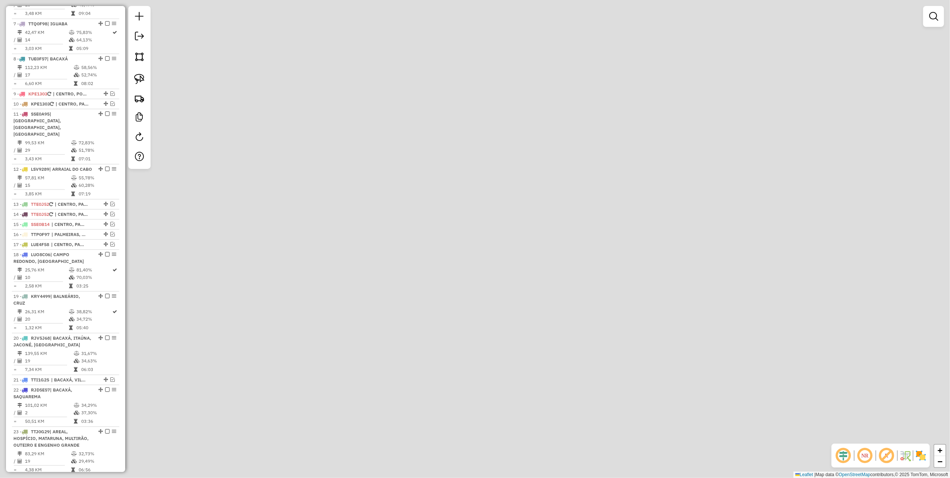
scroll to position [493, 0]
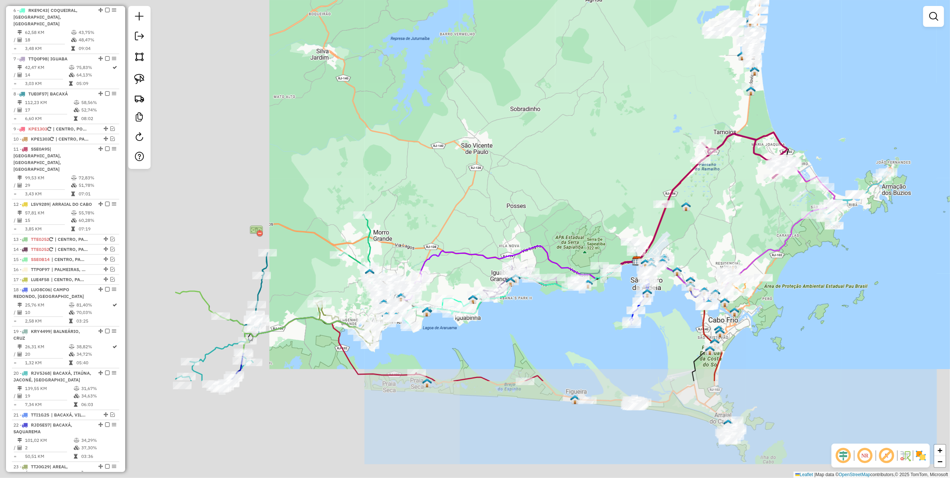
drag, startPoint x: 310, startPoint y: 247, endPoint x: 596, endPoint y: 90, distance: 326.5
click at [596, 90] on div "Janela de atendimento Grade de atendimento Capacidade Transportadoras Veículos …" at bounding box center [475, 239] width 950 height 478
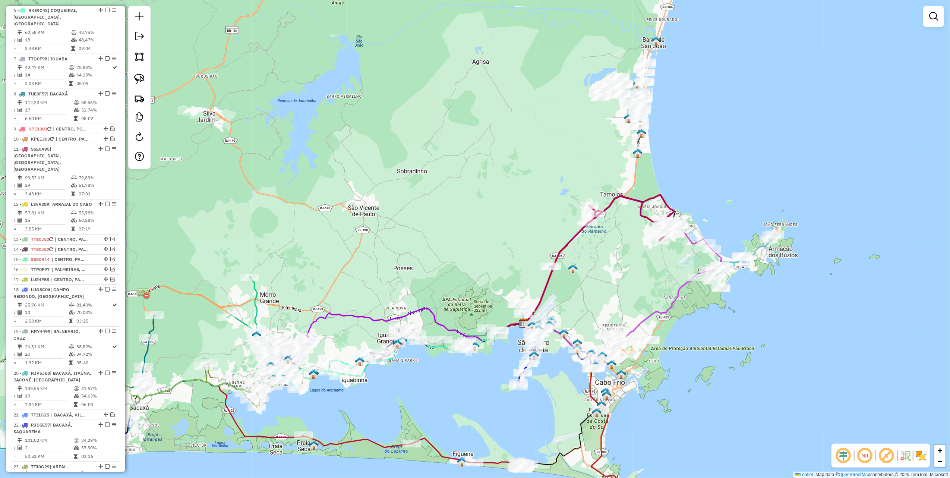
drag, startPoint x: 583, startPoint y: 101, endPoint x: 408, endPoint y: 205, distance: 203.8
click at [408, 205] on div "Janela de atendimento Grade de atendimento Capacidade Transportadoras Veículos …" at bounding box center [475, 239] width 950 height 478
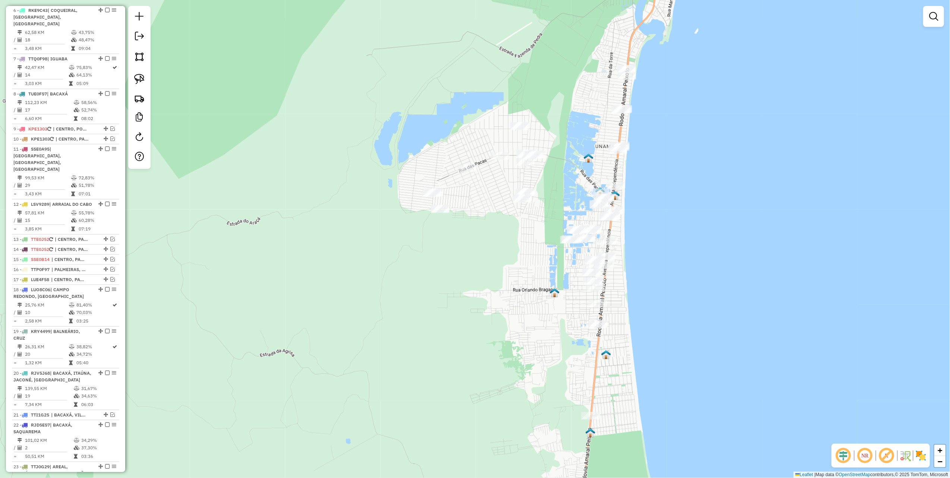
drag, startPoint x: 145, startPoint y: 82, endPoint x: 163, endPoint y: 94, distance: 21.6
click at [145, 82] on link at bounding box center [139, 79] width 16 height 16
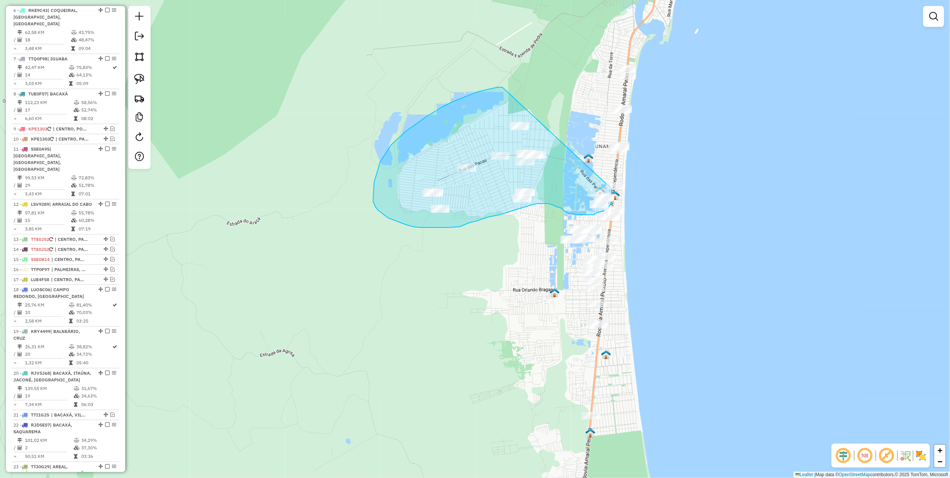
click at [611, 189] on div "Janela de atendimento Grade de atendimento Capacidade Transportadoras Veículos …" at bounding box center [475, 239] width 950 height 478
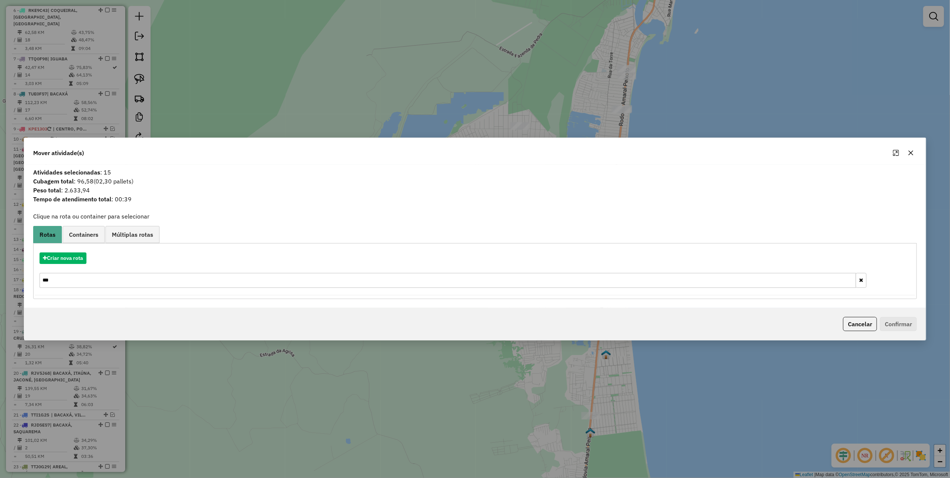
click at [909, 151] on icon "button" at bounding box center [910, 153] width 6 height 6
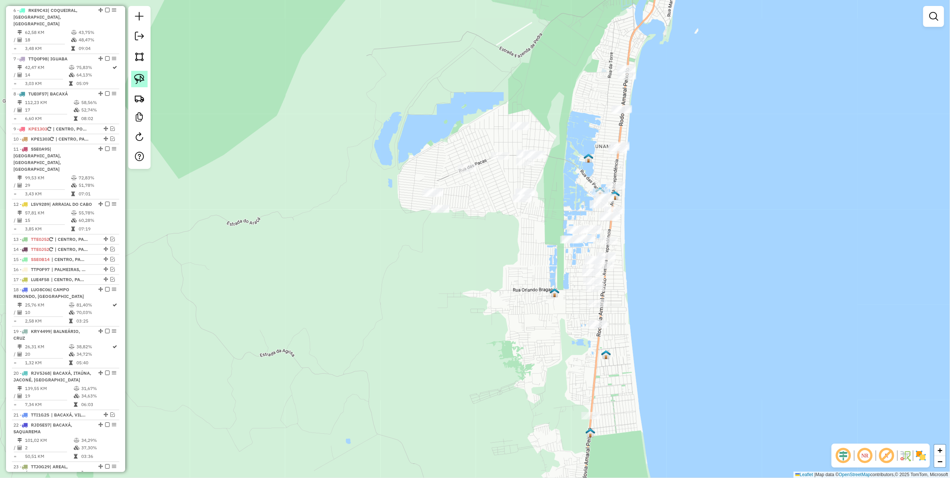
click at [143, 80] on img at bounding box center [139, 79] width 10 height 10
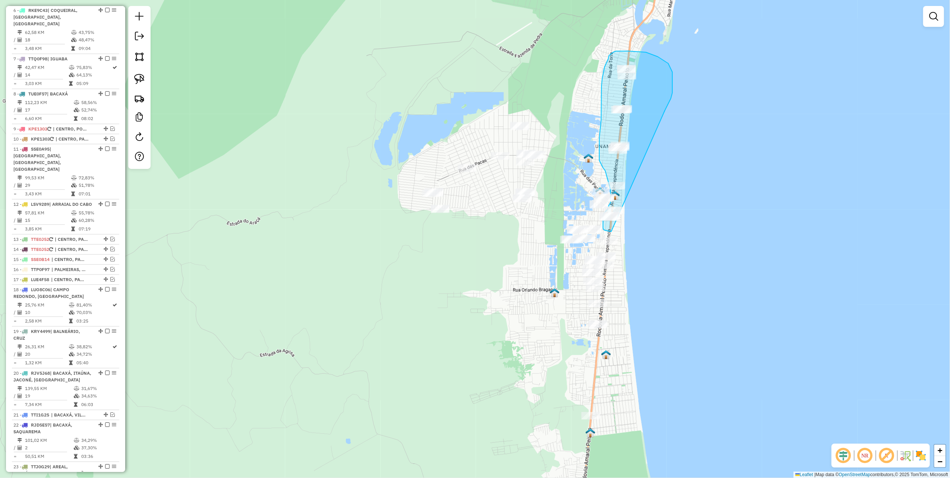
drag, startPoint x: 672, startPoint y: 87, endPoint x: 657, endPoint y: 232, distance: 145.3
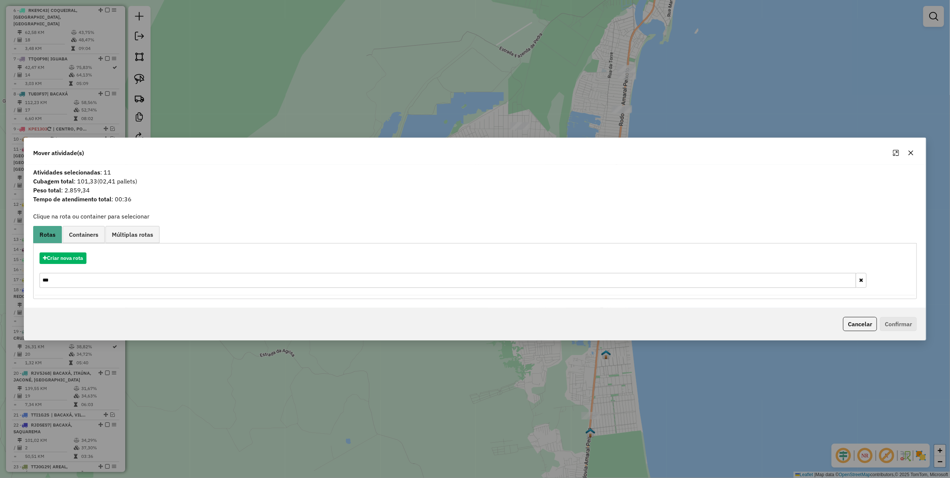
click at [907, 155] on button "button" at bounding box center [911, 153] width 12 height 12
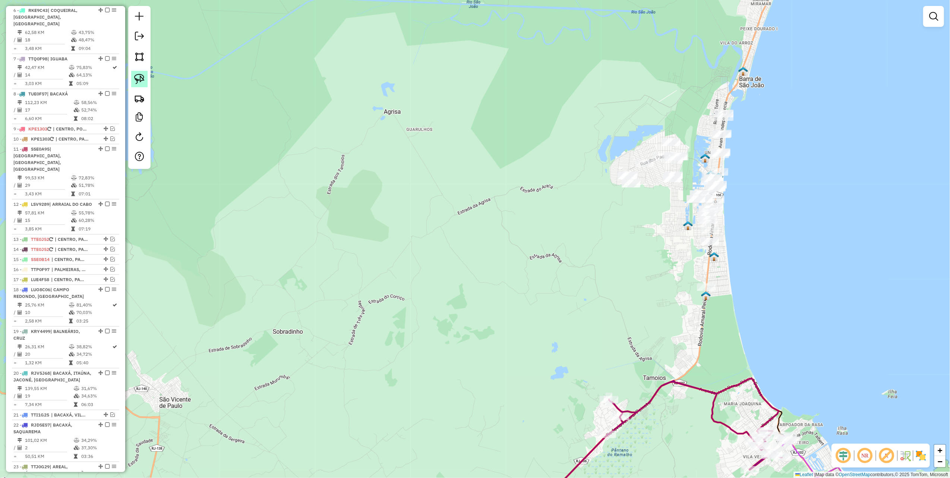
click at [141, 75] on img at bounding box center [139, 79] width 10 height 10
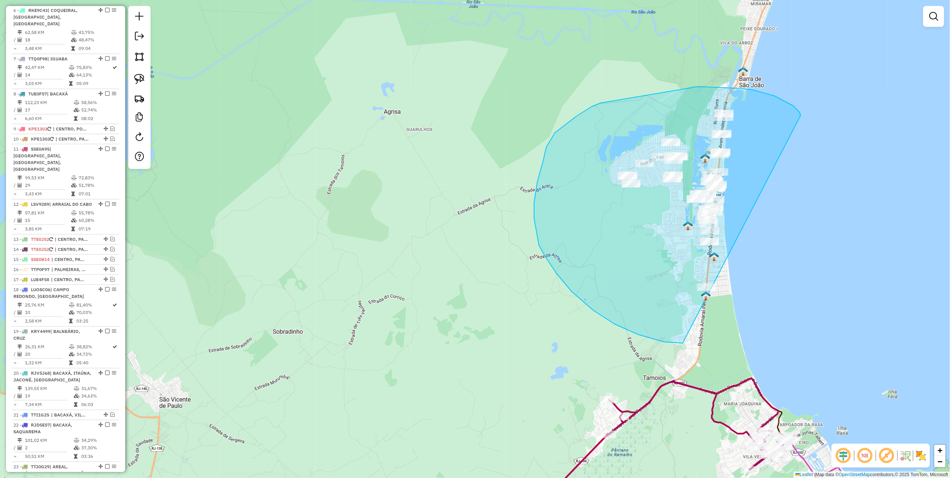
drag, startPoint x: 799, startPoint y: 113, endPoint x: 757, endPoint y: 331, distance: 222.8
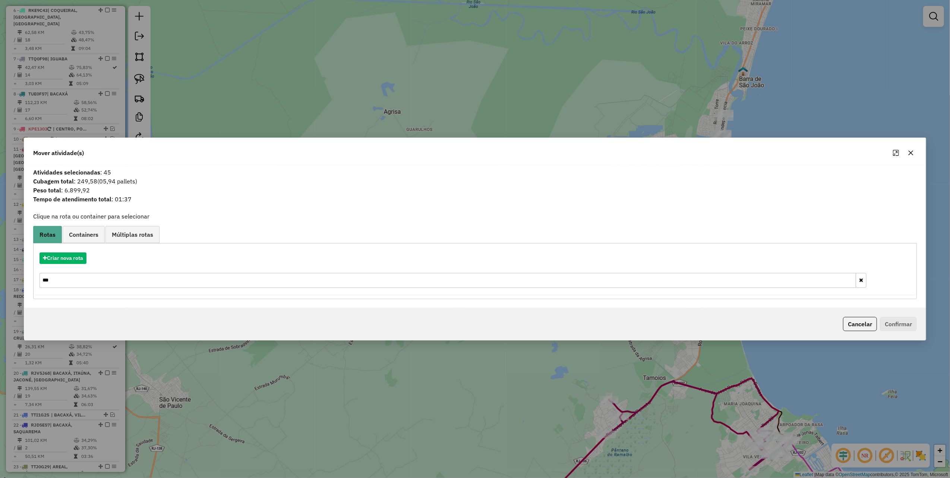
click at [915, 150] on button "button" at bounding box center [911, 153] width 12 height 12
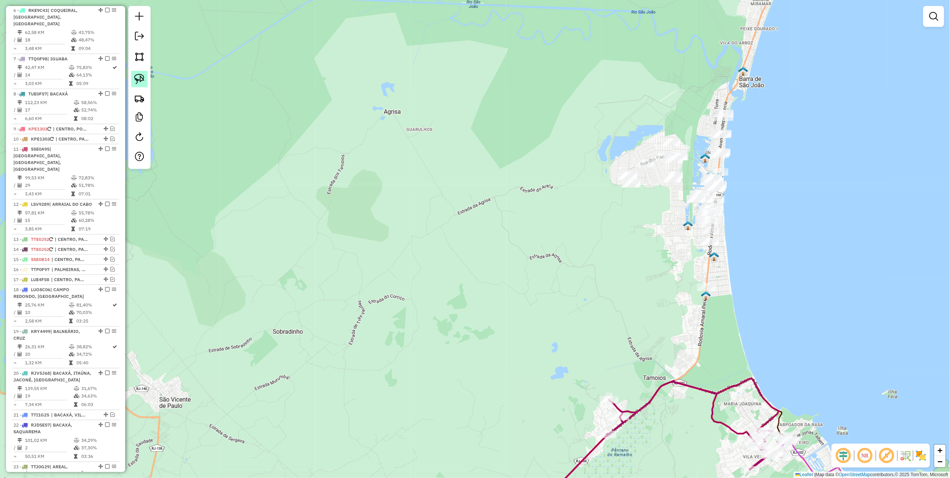
click at [145, 76] on link at bounding box center [139, 79] width 16 height 16
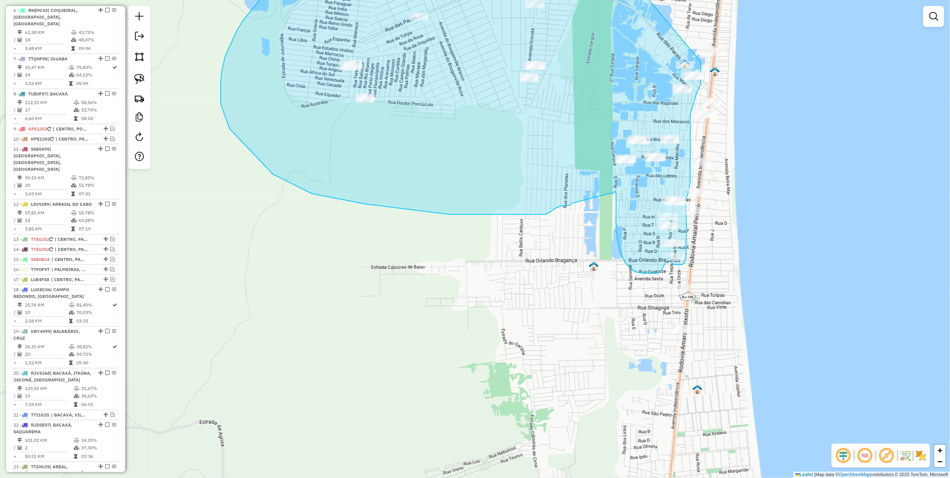
drag, startPoint x: 597, startPoint y: 54, endPoint x: 700, endPoint y: 62, distance: 103.9
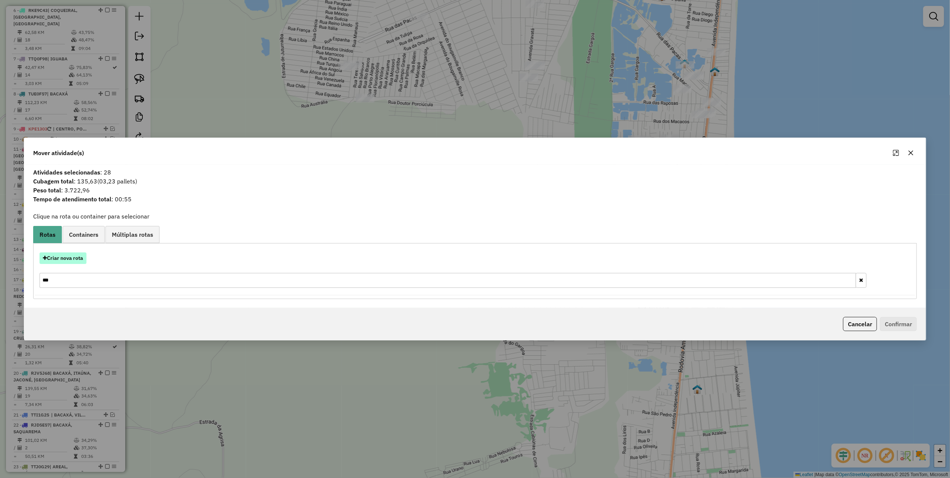
click at [70, 259] on button "Criar nova rota" at bounding box center [62, 258] width 47 height 12
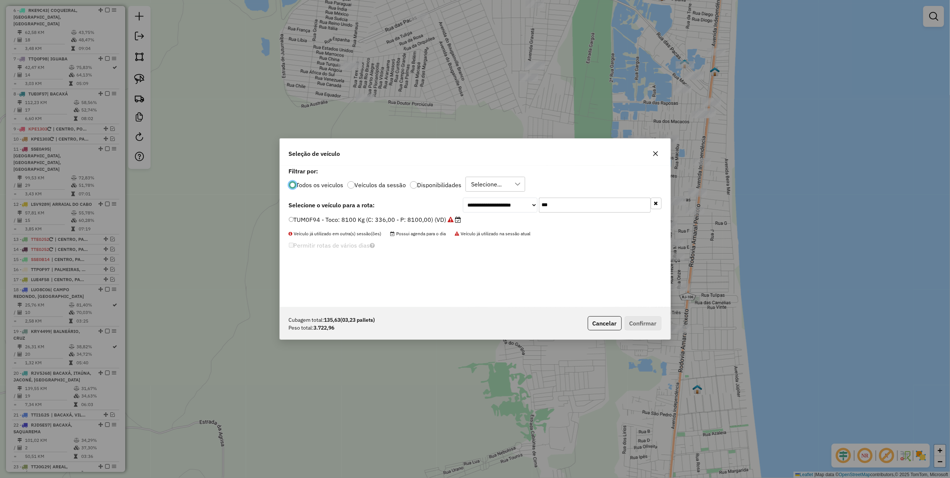
scroll to position [4, 2]
click at [589, 206] on input "***" at bounding box center [595, 204] width 112 height 15
type input "*"
type input "****"
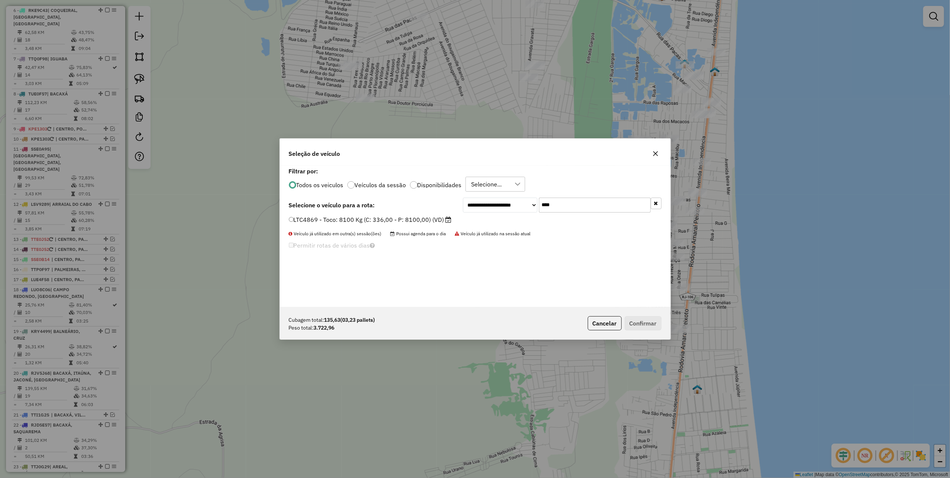
click at [371, 218] on label "LTC4869 - Toco: 8100 Kg (C: 336,00 - P: 8100,00) (VD)" at bounding box center [370, 219] width 163 height 9
click at [658, 327] on button "Confirmar" at bounding box center [642, 323] width 37 height 14
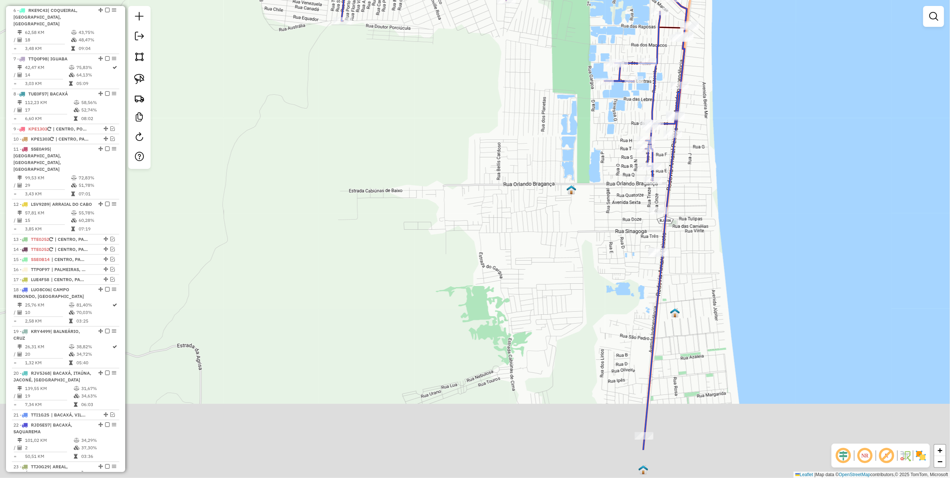
drag, startPoint x: 604, startPoint y: 294, endPoint x: 580, endPoint y: 215, distance: 83.3
click at [581, 216] on div "Janela de atendimento Grade de atendimento Capacidade Transportadoras Veículos …" at bounding box center [475, 239] width 950 height 478
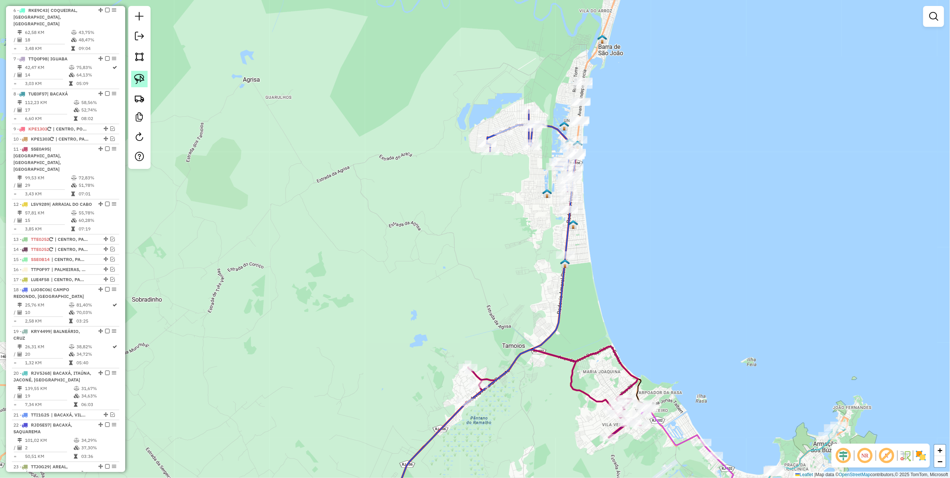
click at [143, 79] on img at bounding box center [139, 79] width 10 height 10
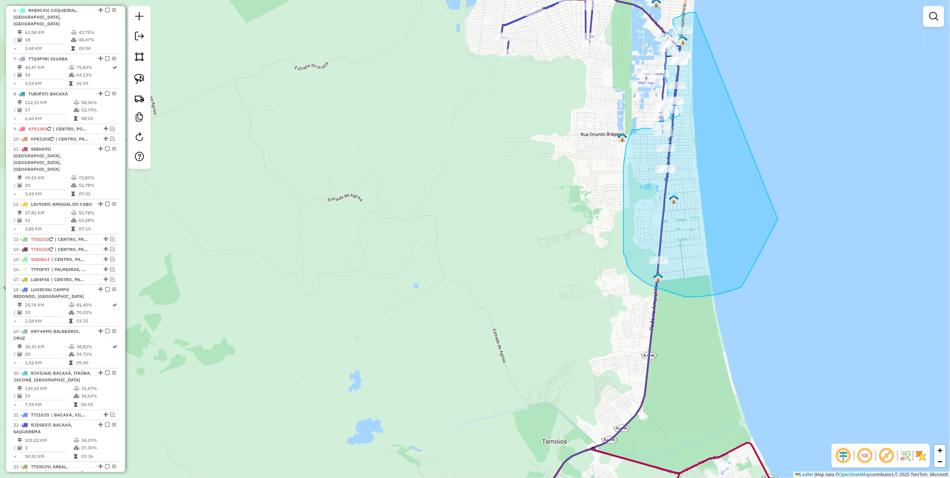
drag, startPoint x: 613, startPoint y: 257, endPoint x: 710, endPoint y: 18, distance: 257.7
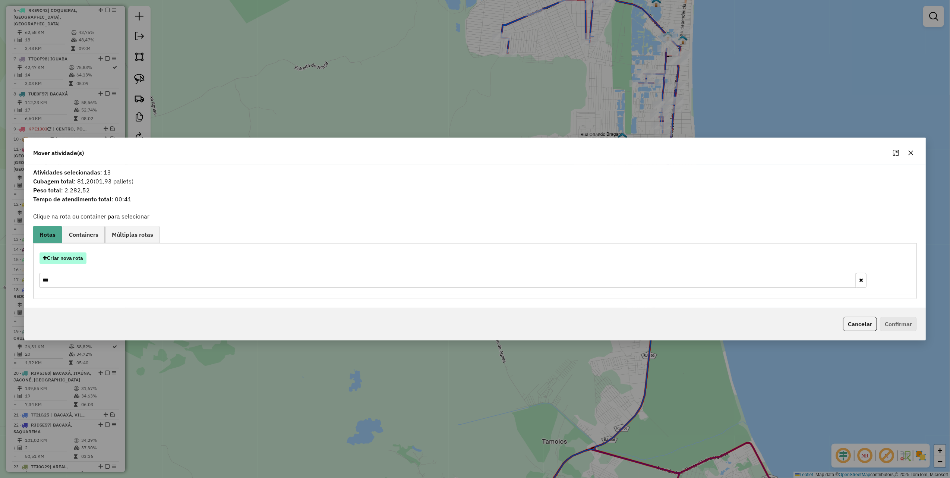
click at [85, 258] on button "Criar nova rota" at bounding box center [62, 258] width 47 height 12
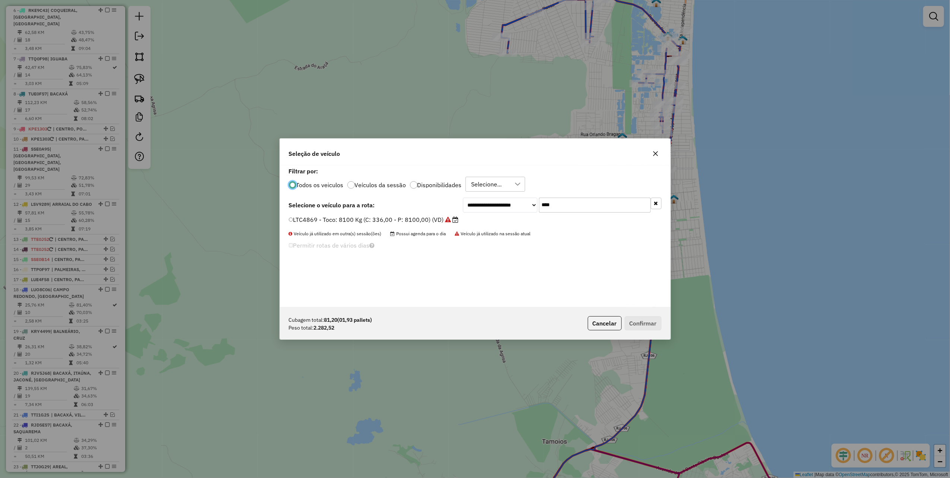
click at [565, 208] on input "****" at bounding box center [595, 204] width 112 height 15
type input "***"
drag, startPoint x: 444, startPoint y: 223, endPoint x: 494, endPoint y: 241, distance: 52.6
click at [444, 223] on label "RKL9G01 - 433 - Toco: 8100 Kg (C: 336,00 - P: 8100,00) (VD)" at bounding box center [379, 219] width 180 height 9
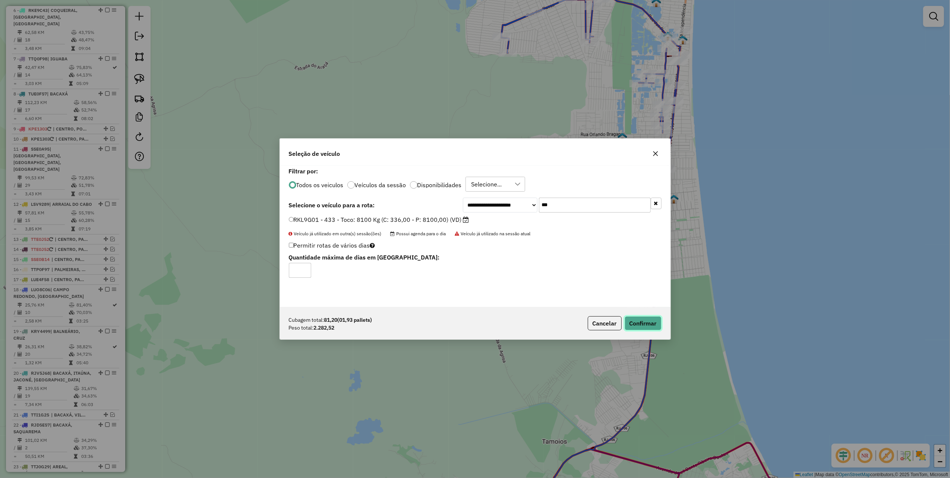
click at [650, 325] on button "Confirmar" at bounding box center [642, 323] width 37 height 14
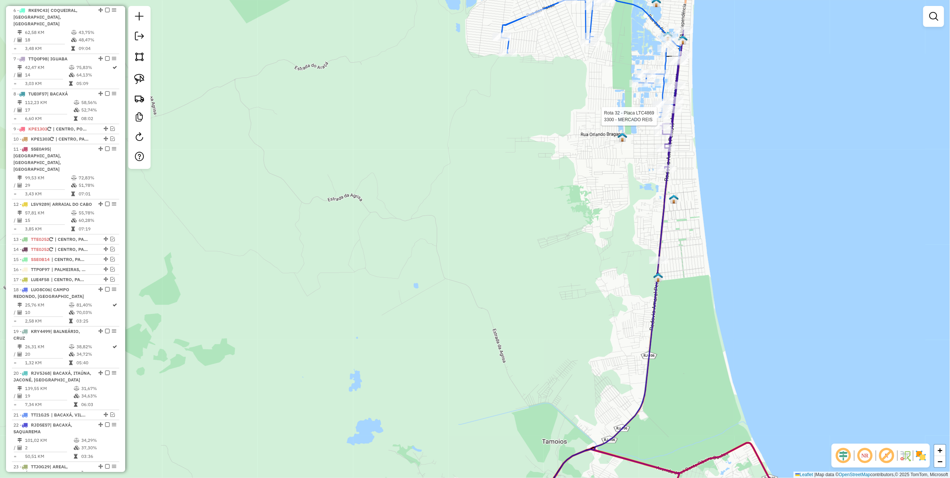
select select "*********"
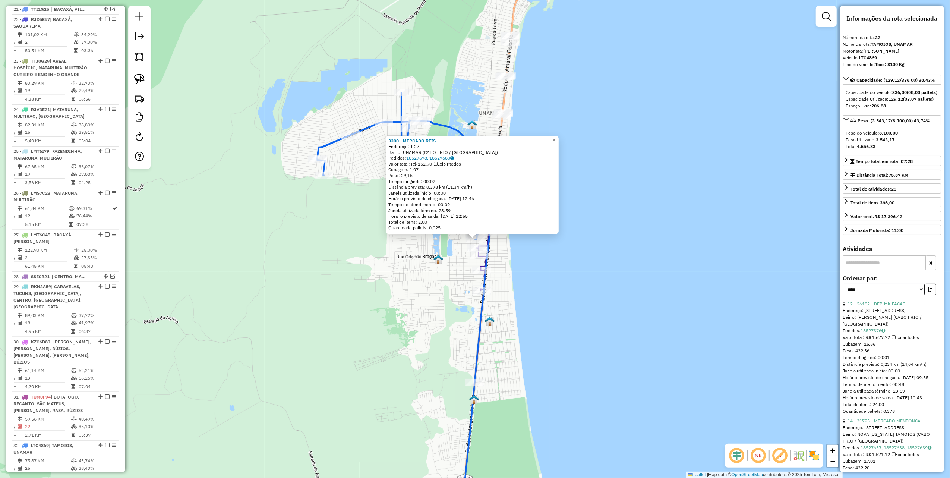
scroll to position [1068, 0]
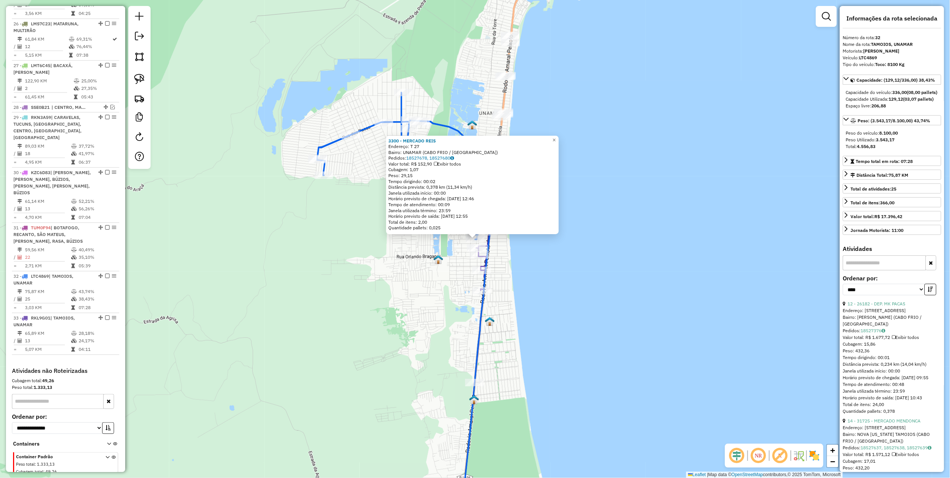
click at [273, 283] on div "3300 - MERCADO REIS Endereço: T 27 Bairro: UNAMAR (CABO FRIO / RJ) Pedidos: 185…" at bounding box center [475, 239] width 950 height 478
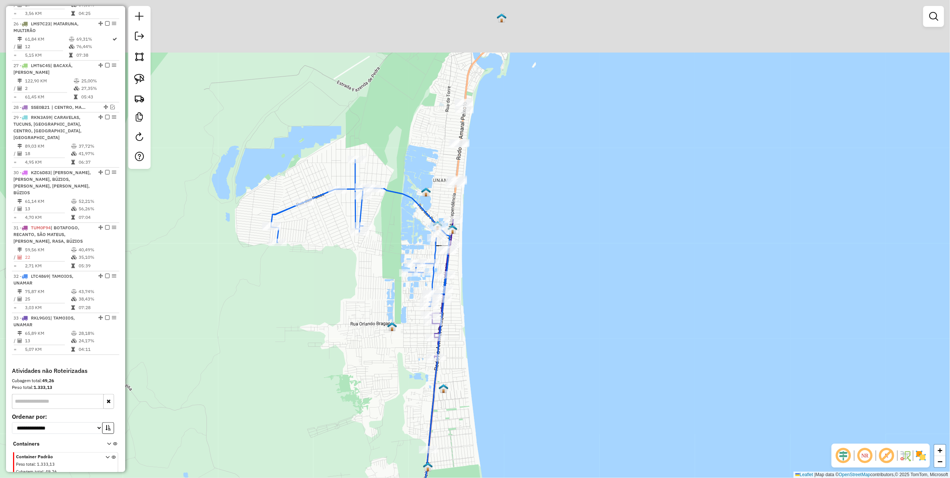
drag, startPoint x: 622, startPoint y: 165, endPoint x: 437, endPoint y: 323, distance: 243.4
click at [464, 333] on div "Janela de atendimento Grade de atendimento Capacidade Transportadoras Veículos …" at bounding box center [475, 239] width 950 height 478
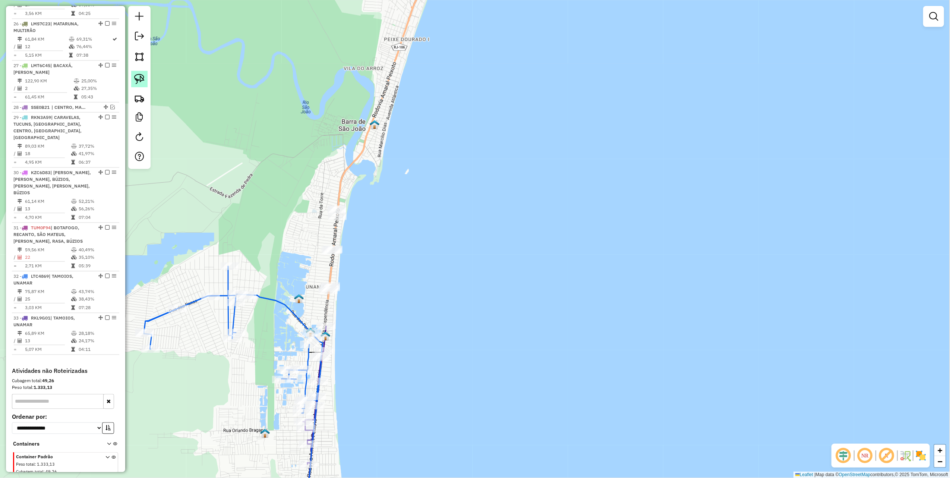
click at [145, 80] on link at bounding box center [139, 79] width 16 height 16
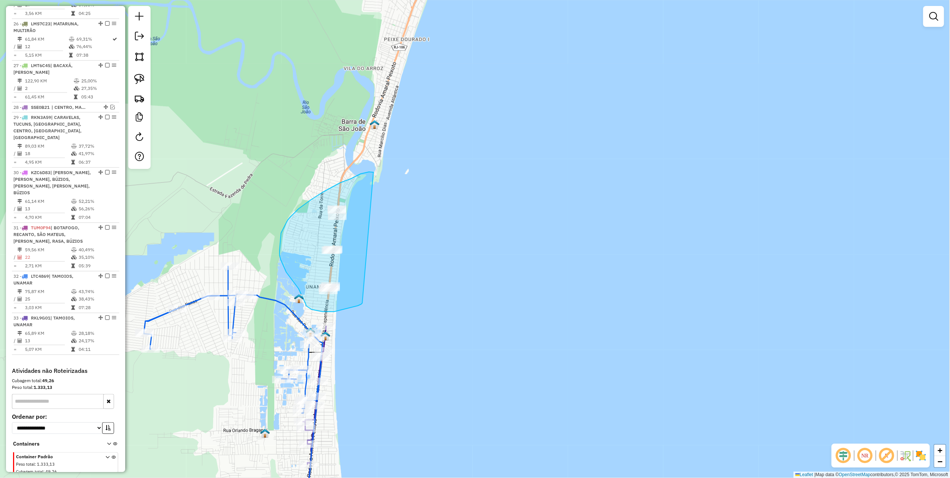
drag, startPoint x: 373, startPoint y: 172, endPoint x: 362, endPoint y: 303, distance: 131.2
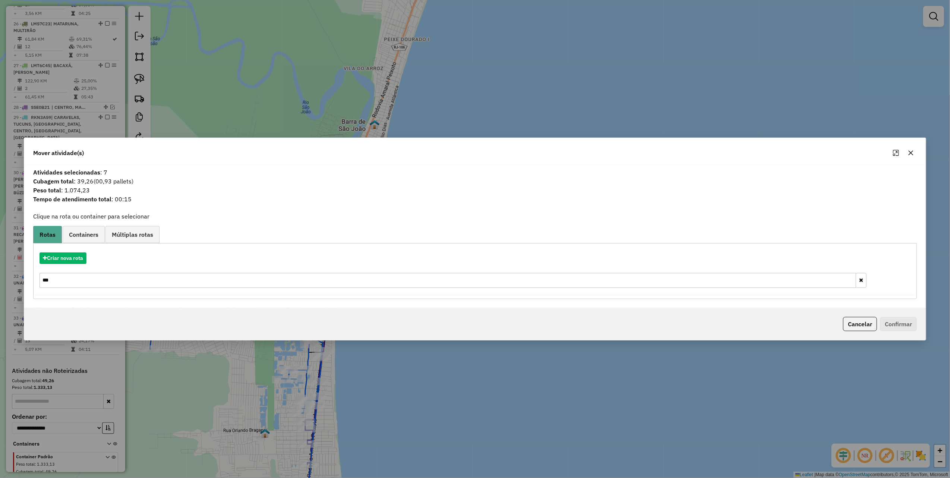
click at [106, 283] on input "***" at bounding box center [447, 280] width 816 height 15
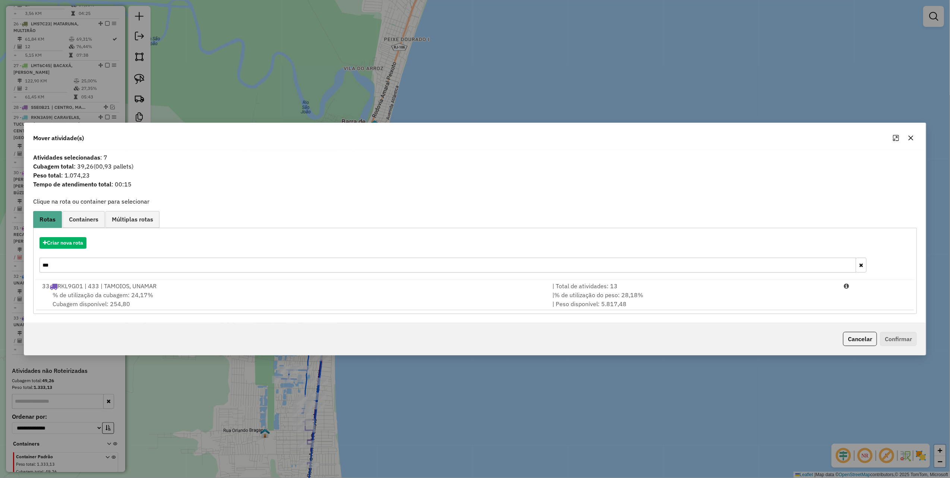
type input "***"
click at [106, 283] on span "RKL9G01 | 433 | TAMOIOS, UNAMAR" at bounding box center [106, 285] width 99 height 7
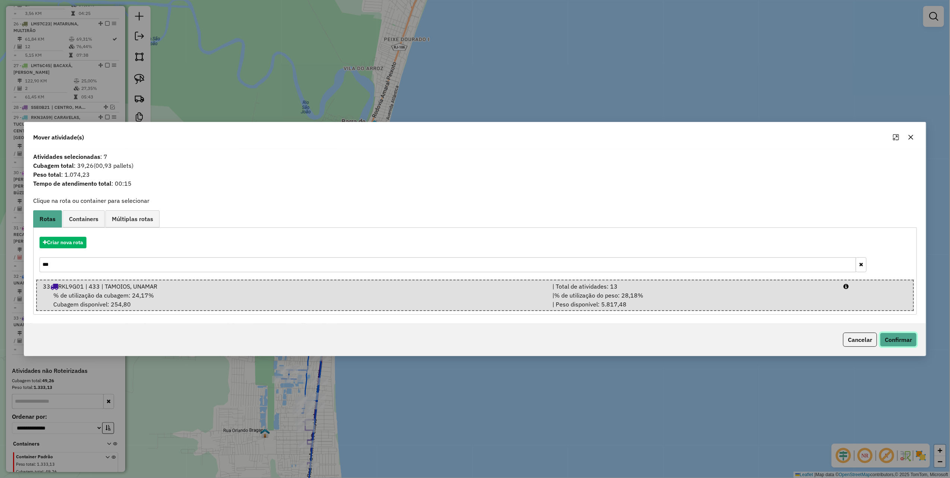
click at [899, 338] on button "Confirmar" at bounding box center [898, 339] width 37 height 14
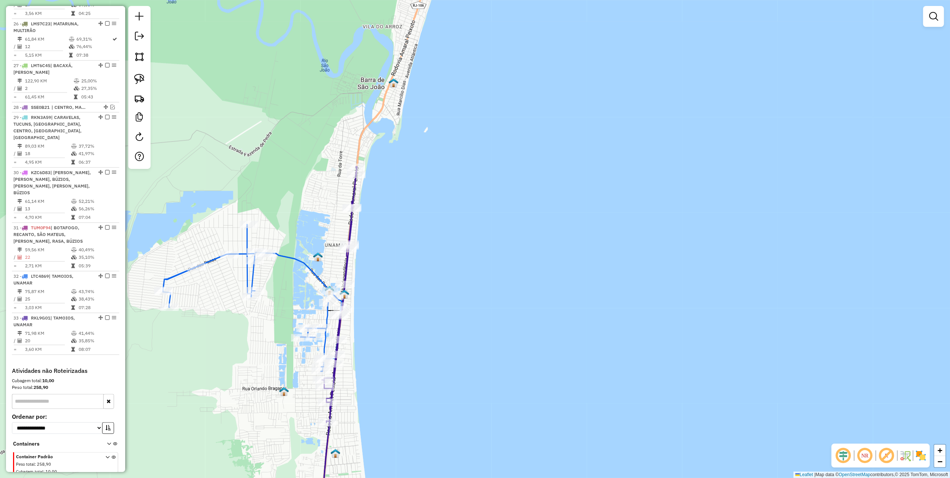
drag, startPoint x: 306, startPoint y: 228, endPoint x: 370, endPoint y: 88, distance: 154.4
click at [370, 88] on div "Janela de atendimento Grade de atendimento Capacidade Transportadoras Veículos …" at bounding box center [475, 239] width 950 height 478
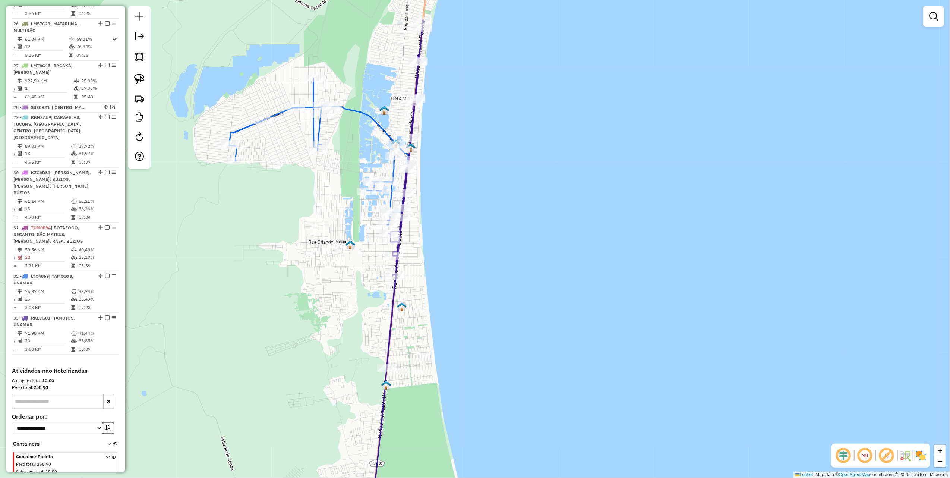
drag, startPoint x: 458, startPoint y: 267, endPoint x: 518, endPoint y: 134, distance: 145.1
click at [516, 147] on div "Janela de atendimento Grade de atendimento Capacidade Transportadoras Veículos …" at bounding box center [475, 239] width 950 height 478
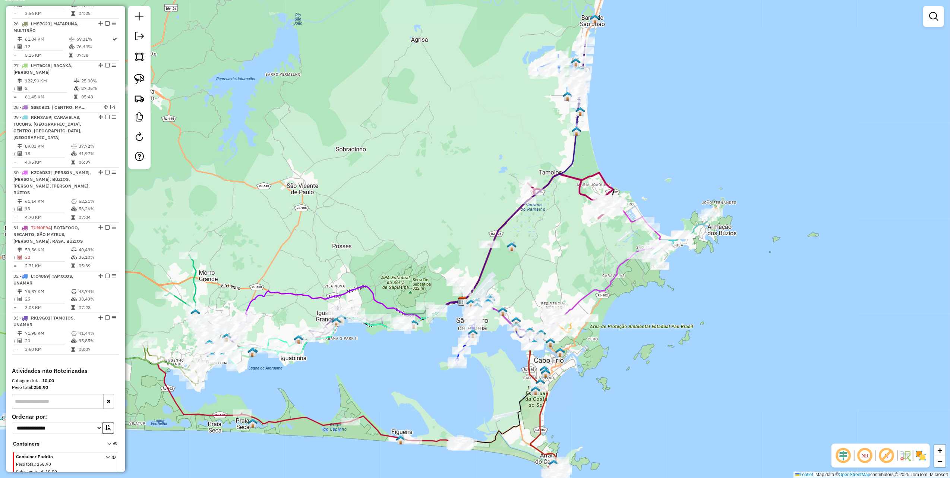
drag, startPoint x: 350, startPoint y: 236, endPoint x: 434, endPoint y: 165, distance: 109.7
click at [431, 167] on div "Janela de atendimento Grade de atendimento Capacidade Transportadoras Veículos …" at bounding box center [475, 239] width 950 height 478
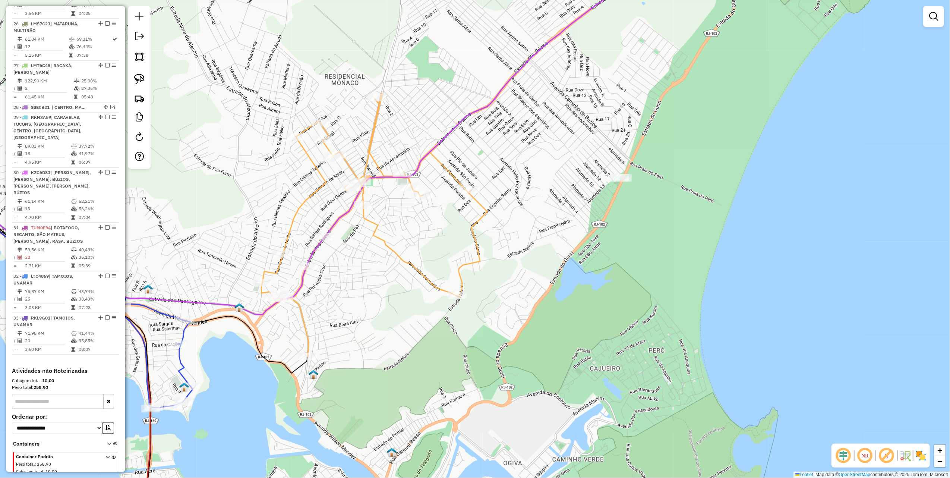
click at [472, 193] on div at bounding box center [470, 189] width 19 height 7
select select "*********"
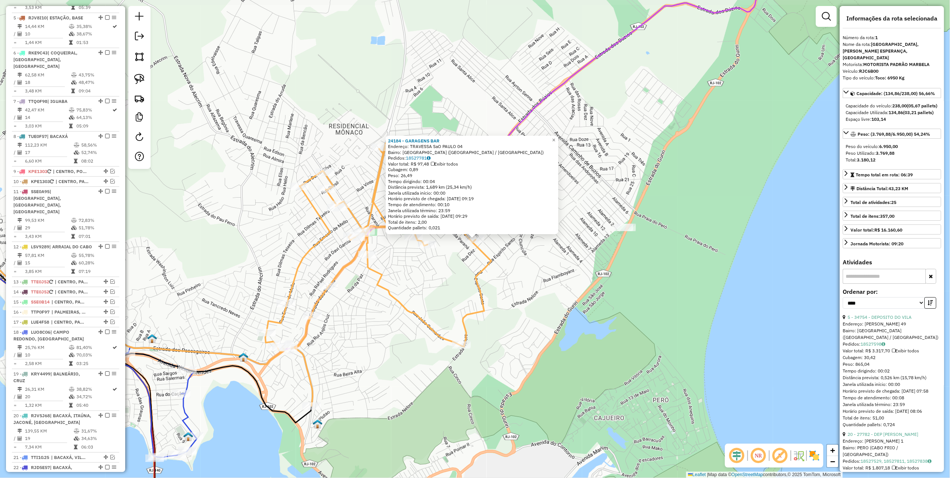
scroll to position [297, 0]
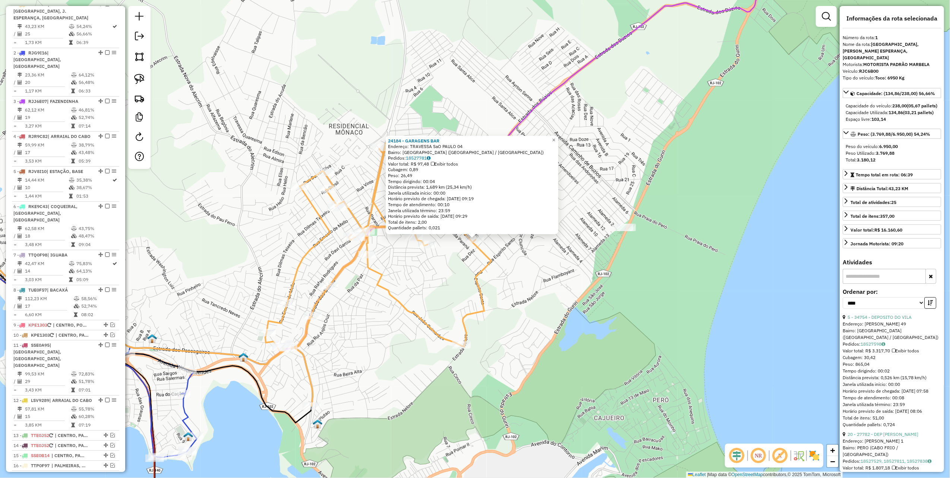
click at [245, 118] on div "24184 - GARAGENS BAR Endereço: TRAVESSA SaO PAULO 04 Bairro: JARDIM PERO (CABO …" at bounding box center [475, 239] width 950 height 478
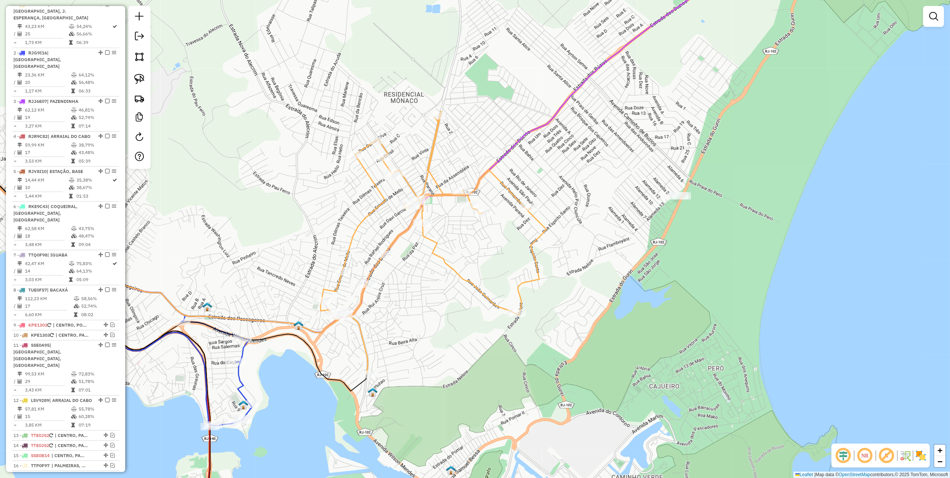
drag, startPoint x: 225, startPoint y: 143, endPoint x: 306, endPoint y: 77, distance: 104.8
click at [303, 88] on div "Janela de atendimento Grade de atendimento Capacidade Transportadoras Veículos …" at bounding box center [475, 239] width 950 height 478
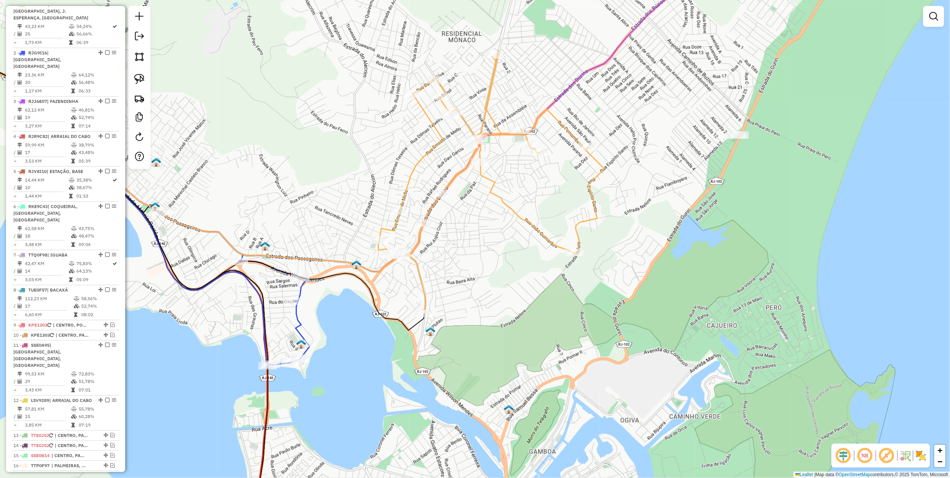
drag, startPoint x: 136, startPoint y: 79, endPoint x: 200, endPoint y: 93, distance: 65.3
click at [136, 79] on img at bounding box center [139, 79] width 10 height 10
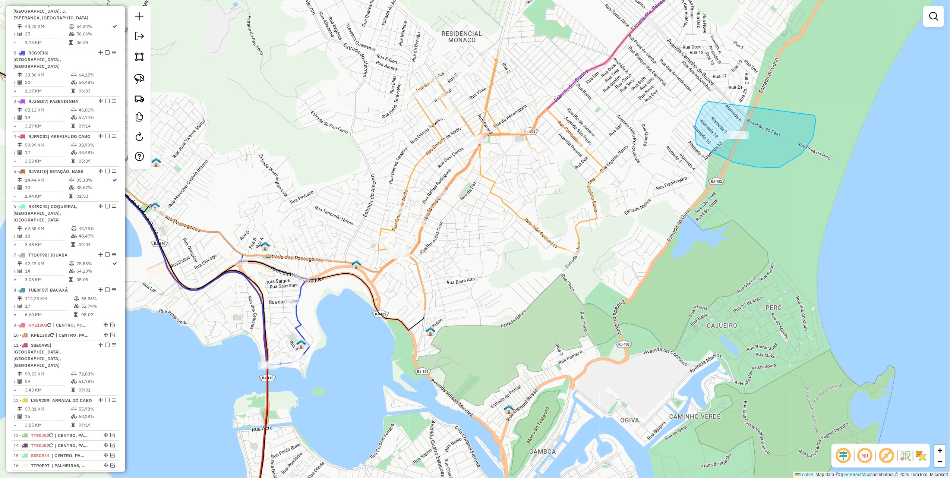
drag, startPoint x: 695, startPoint y: 127, endPoint x: 814, endPoint y: 115, distance: 119.8
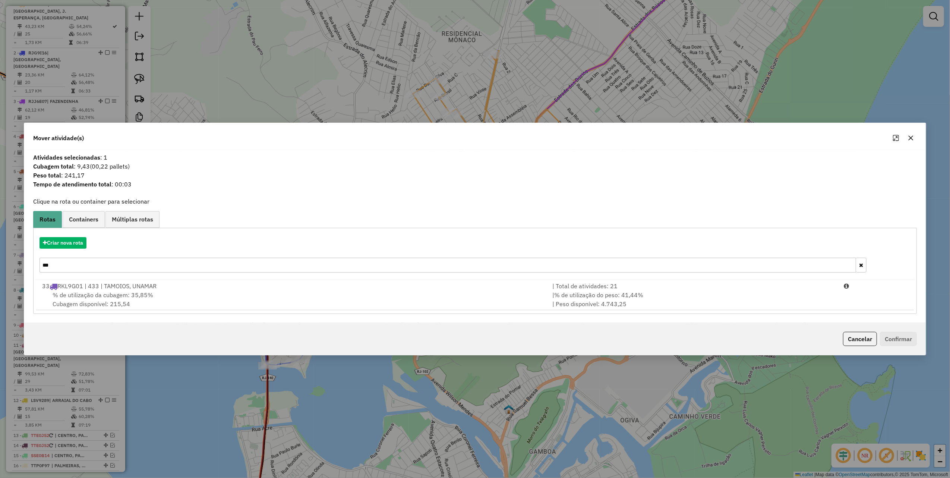
click at [71, 269] on input "***" at bounding box center [447, 264] width 816 height 15
type input "***"
click at [424, 277] on div "Criar nova rota ***" at bounding box center [475, 255] width 880 height 48
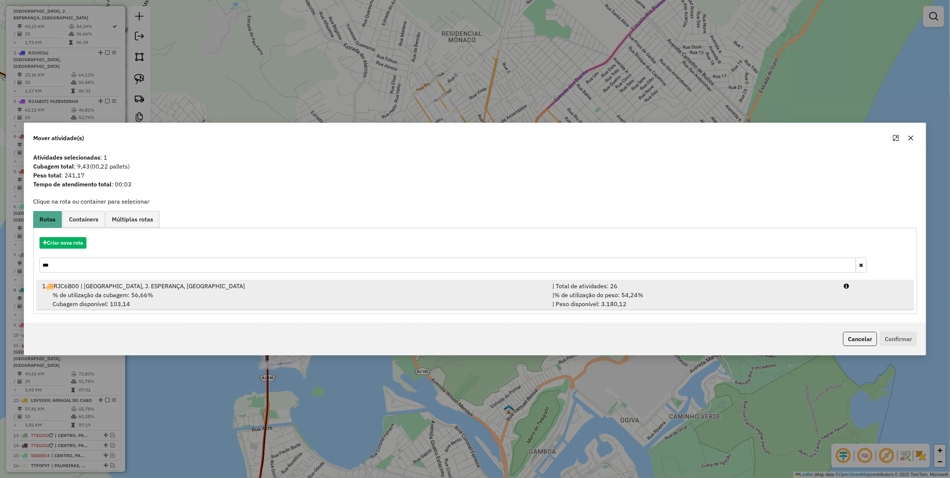
click at [575, 302] on div "| % de utilização do peso: 54,24% | Peso disponível: 3.180,12" at bounding box center [694, 299] width 292 height 18
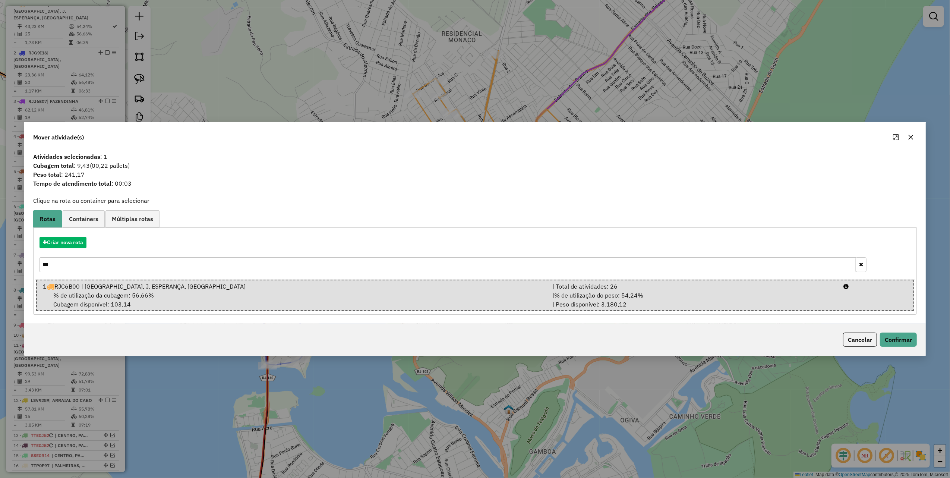
click at [908, 346] on div "Cancelar Confirmar" at bounding box center [878, 339] width 77 height 14
drag, startPoint x: 902, startPoint y: 342, endPoint x: 906, endPoint y: 337, distance: 6.6
click at [902, 341] on button "Confirmar" at bounding box center [898, 339] width 37 height 14
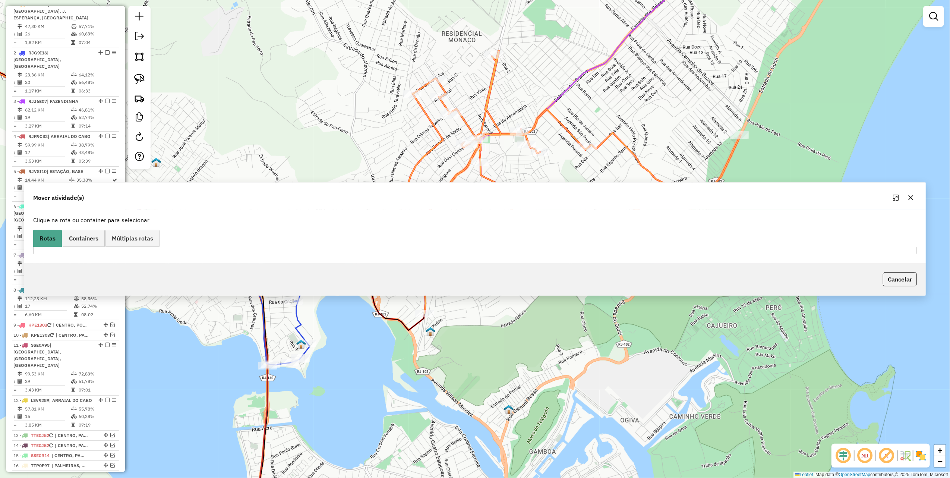
scroll to position [256, 0]
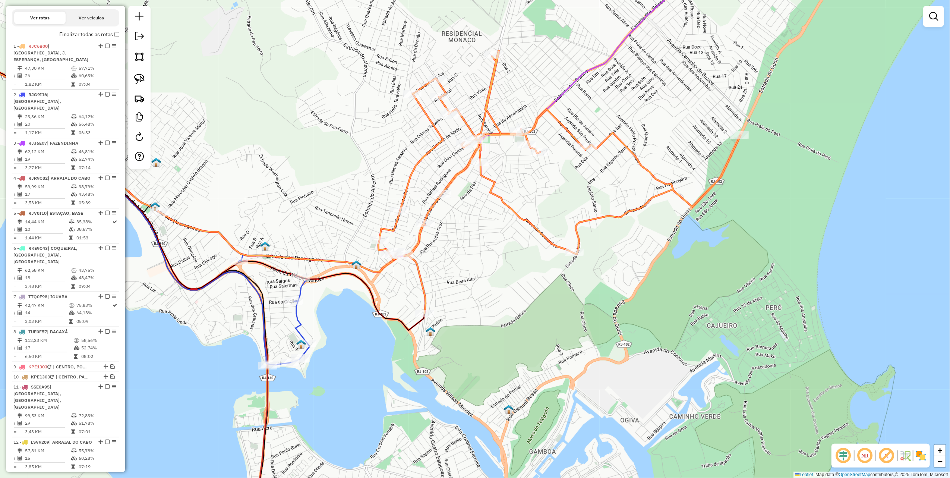
drag, startPoint x: 338, startPoint y: 204, endPoint x: 420, endPoint y: 160, distance: 93.2
click at [420, 160] on div "Janela de atendimento Grade de atendimento Capacidade Transportadoras Veículos …" at bounding box center [475, 239] width 950 height 478
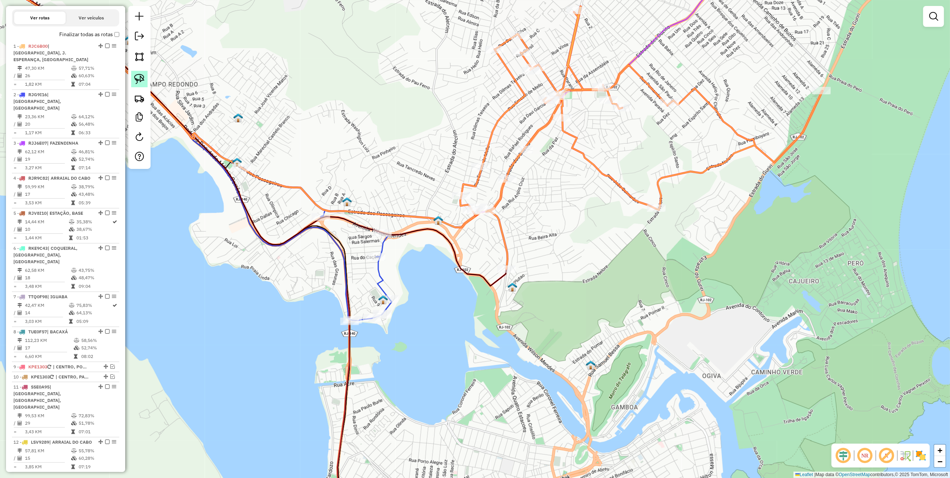
click at [139, 79] on img at bounding box center [139, 79] width 10 height 10
drag, startPoint x: 419, startPoint y: 174, endPoint x: 513, endPoint y: 209, distance: 99.8
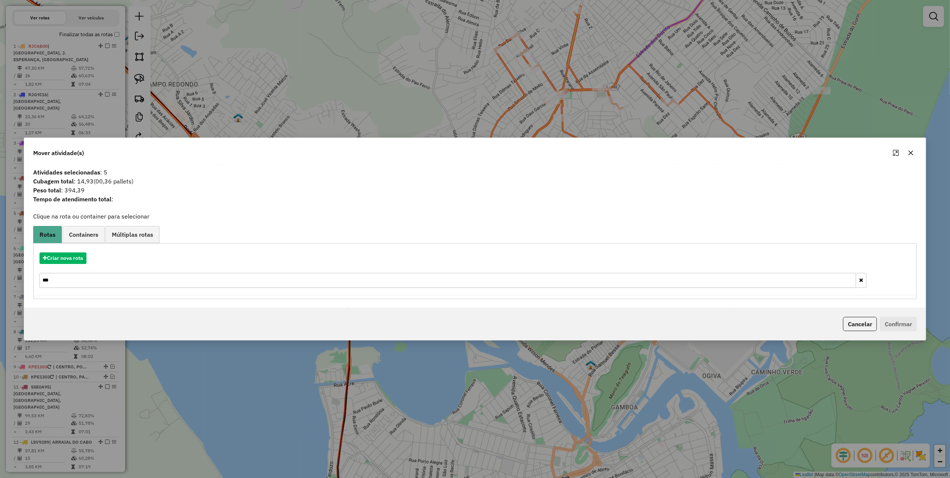
click at [74, 276] on input "***" at bounding box center [447, 280] width 816 height 15
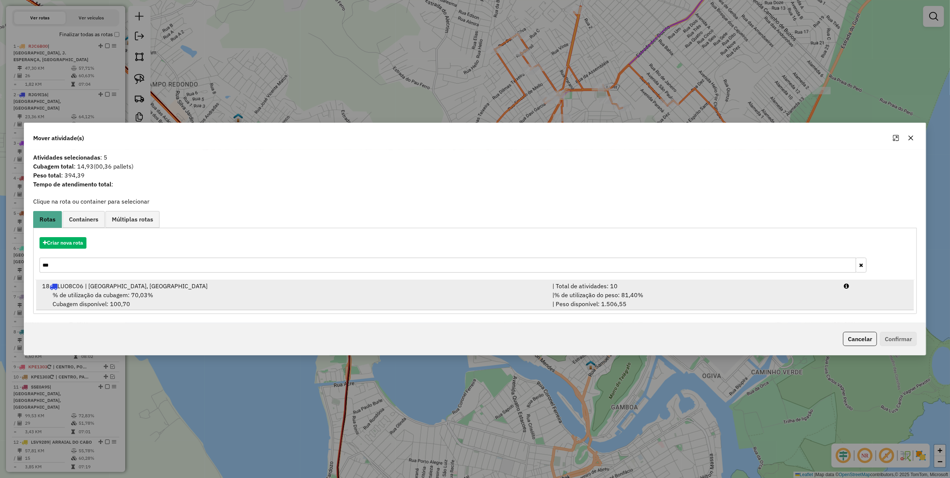
type input "***"
click at [476, 299] on div "% de utilização da cubagem: 70,03% Cubagem disponível: 100,70" at bounding box center [293, 299] width 510 height 18
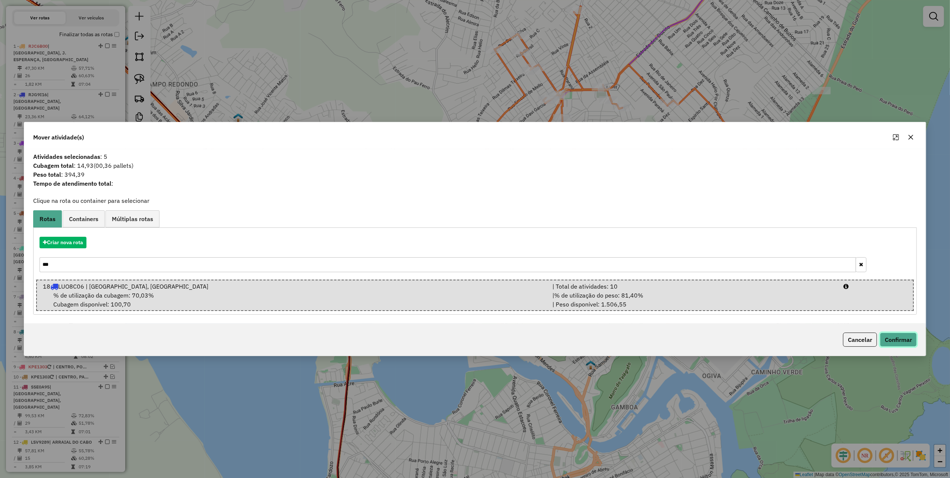
click at [899, 342] on button "Confirmar" at bounding box center [898, 339] width 37 height 14
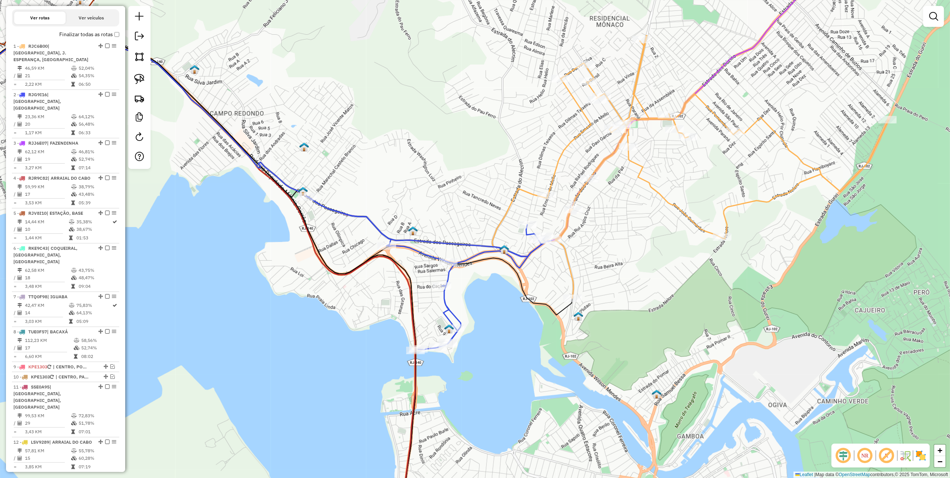
drag, startPoint x: 380, startPoint y: 189, endPoint x: 453, endPoint y: 219, distance: 78.9
click at [452, 219] on div "Janela de atendimento Grade de atendimento Capacidade Transportadoras Veículos …" at bounding box center [475, 239] width 950 height 478
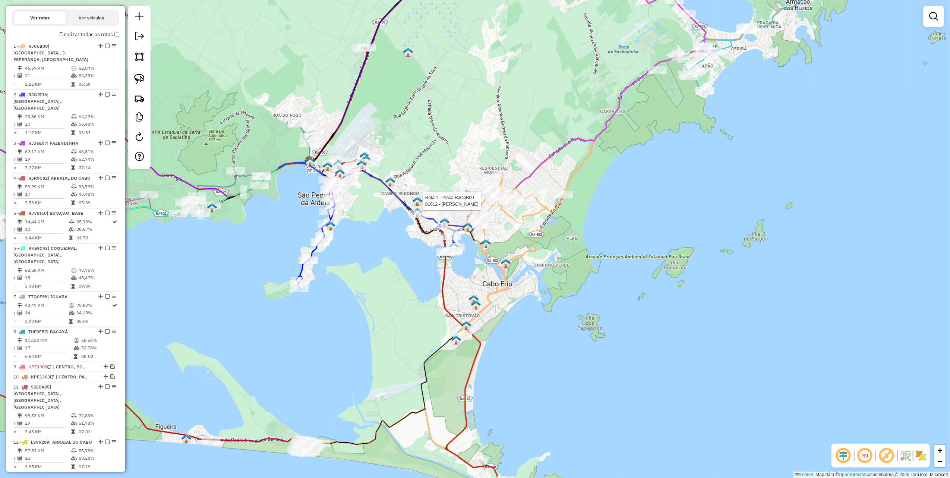
select select "*********"
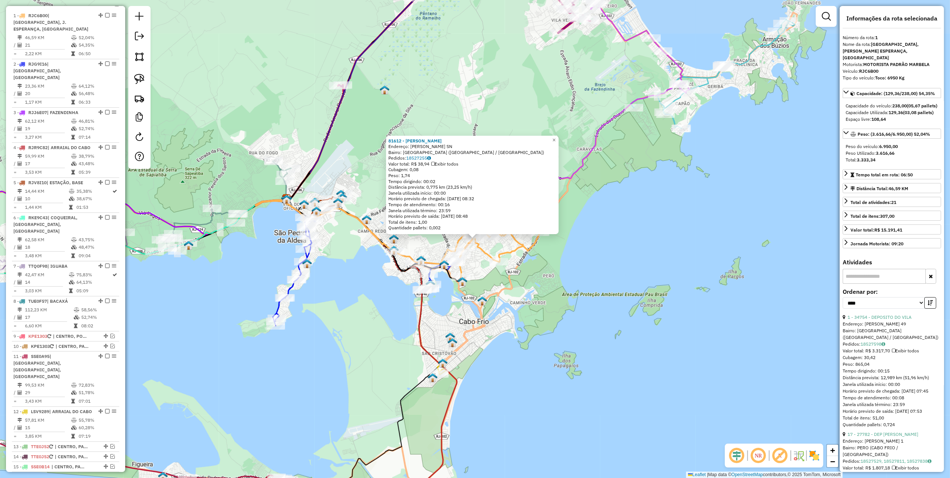
scroll to position [297, 0]
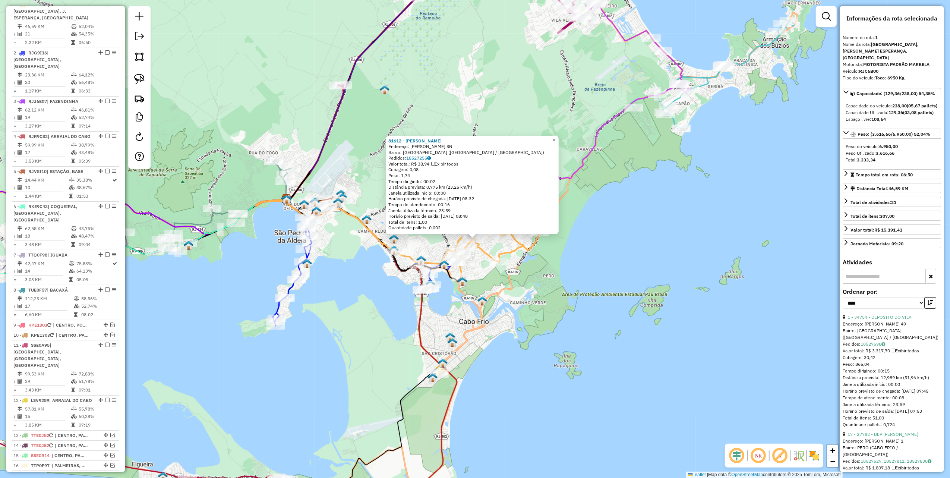
drag, startPoint x: 398, startPoint y: 98, endPoint x: 383, endPoint y: 102, distance: 15.9
click at [398, 98] on div "81612 - HIGOR FURTADO RIZZO Endereço: AMERICO GOMES DA FONSECA SN Bairro: JARDI…" at bounding box center [475, 239] width 950 height 478
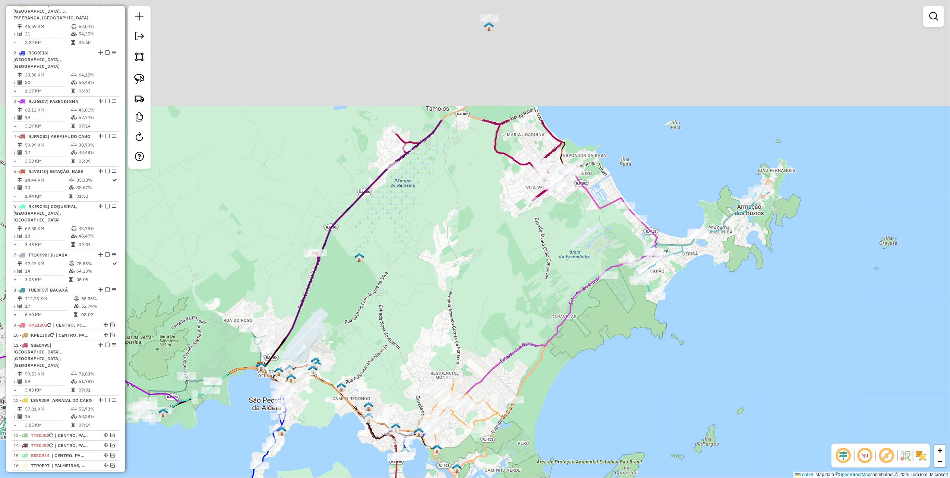
drag, startPoint x: 443, startPoint y: 96, endPoint x: 415, endPoint y: 254, distance: 160.0
click at [415, 253] on div "Janela de atendimento Grade de atendimento Capacidade Transportadoras Veículos …" at bounding box center [475, 239] width 950 height 478
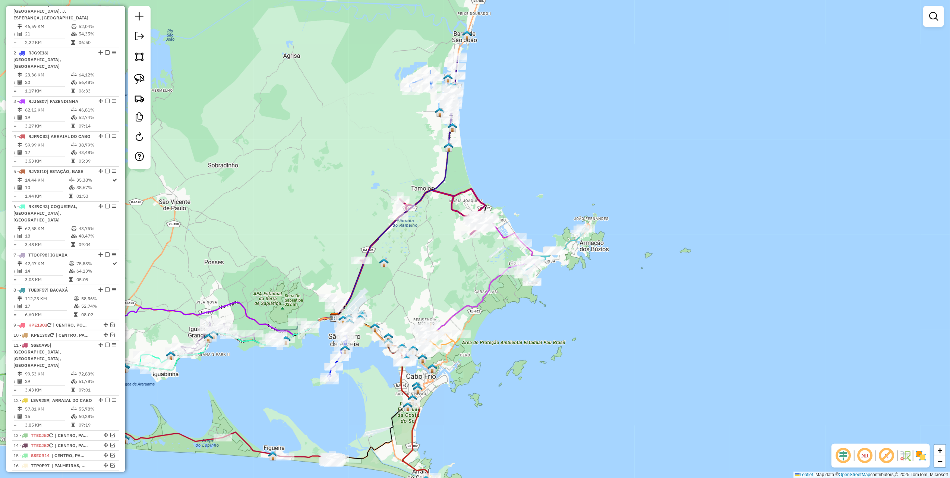
drag, startPoint x: 206, startPoint y: 253, endPoint x: 438, endPoint y: 174, distance: 245.4
click at [414, 180] on div "Janela de atendimento Grade de atendimento Capacidade Transportadoras Veículos …" at bounding box center [475, 239] width 950 height 478
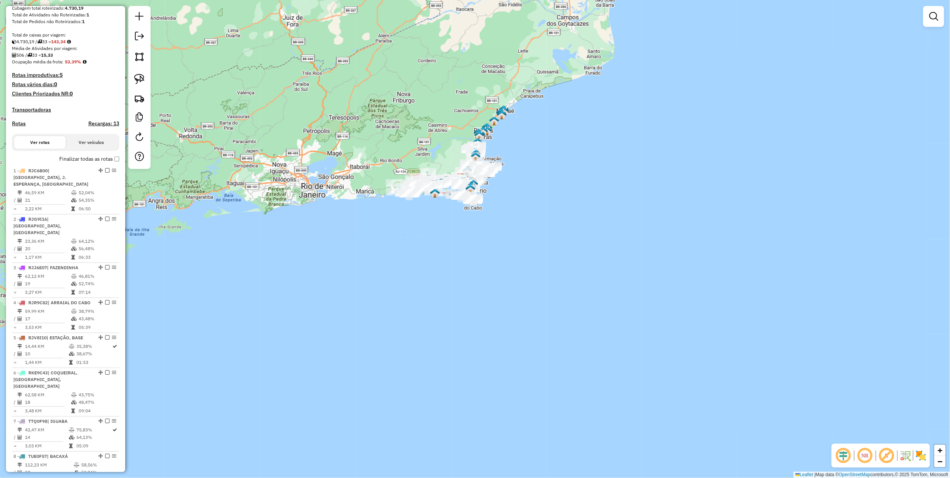
scroll to position [0, 0]
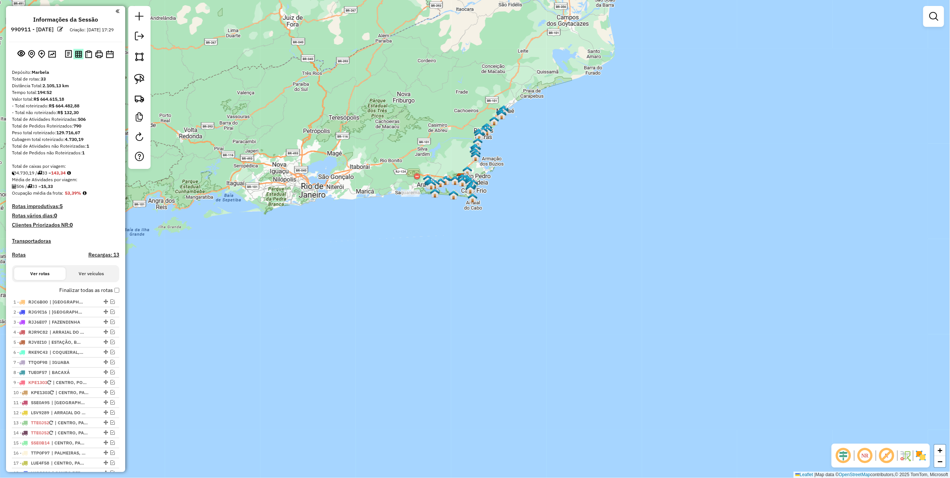
click at [76, 58] on img at bounding box center [78, 54] width 7 height 7
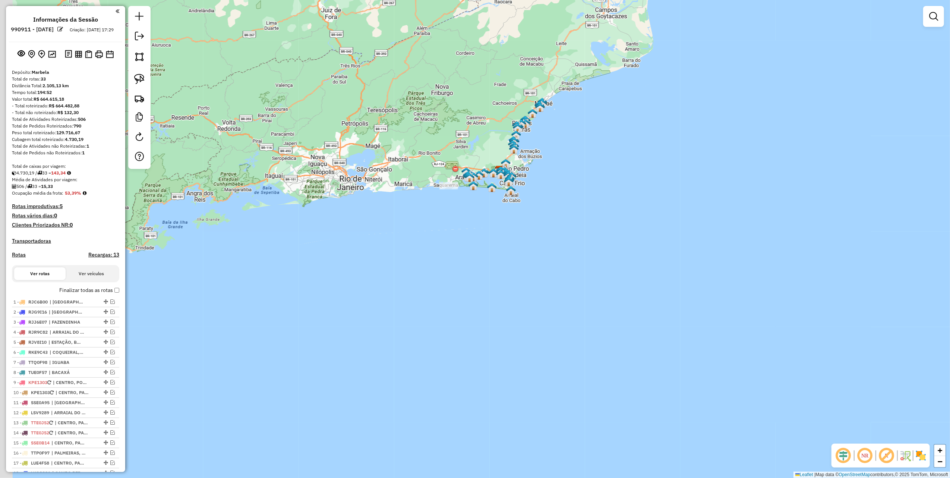
drag, startPoint x: 321, startPoint y: 145, endPoint x: 298, endPoint y: 130, distance: 27.2
click at [362, 137] on div "Janela de atendimento Grade de atendimento Capacidade Transportadoras Veículos …" at bounding box center [475, 239] width 950 height 478
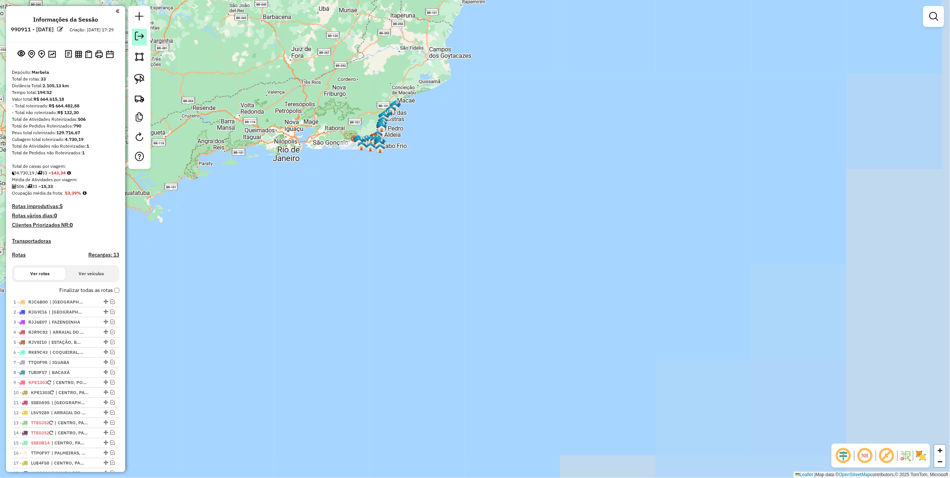
click at [139, 36] on em at bounding box center [139, 36] width 9 height 9
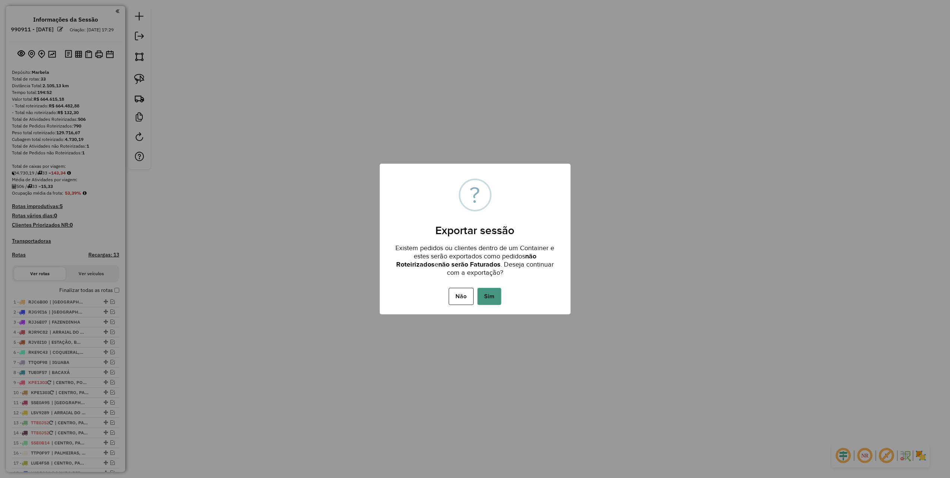
click at [484, 291] on button "Sim" at bounding box center [489, 296] width 24 height 17
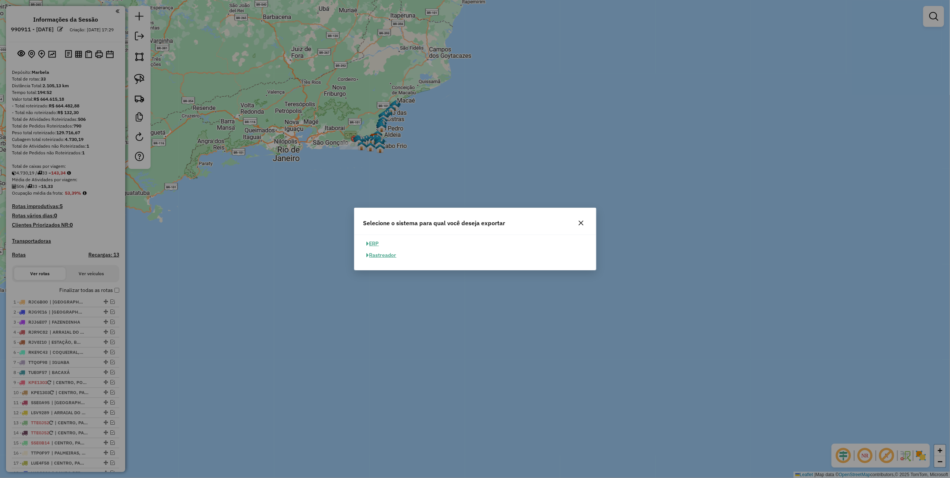
click at [372, 241] on button "ERP" at bounding box center [372, 244] width 19 height 12
select select "**"
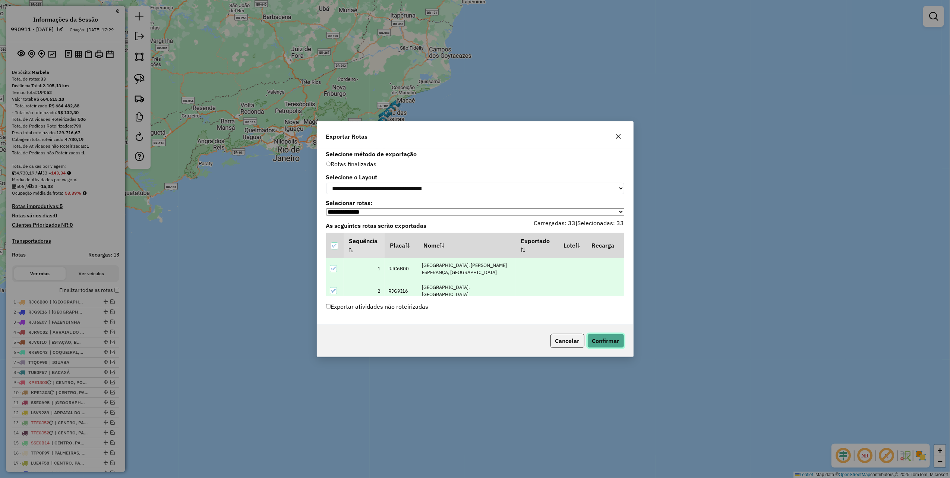
click at [602, 341] on button "Confirmar" at bounding box center [605, 340] width 37 height 14
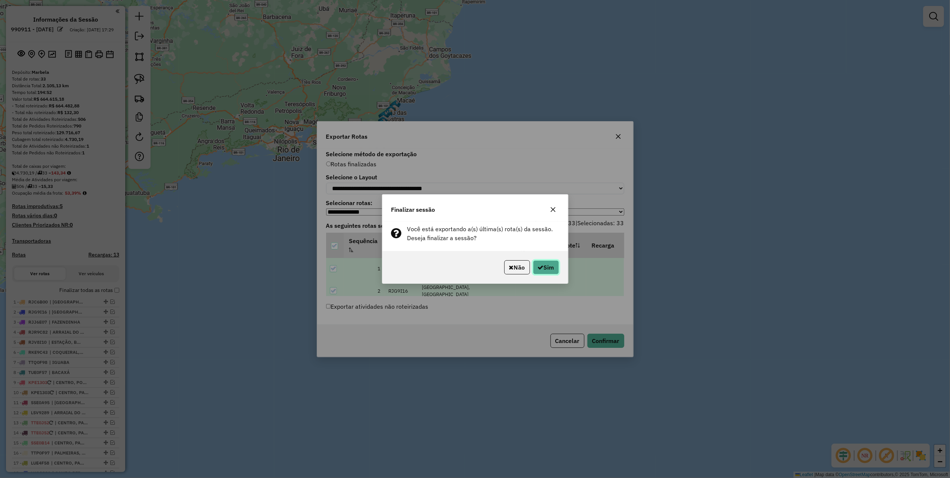
click at [555, 266] on button "Sim" at bounding box center [546, 267] width 26 height 14
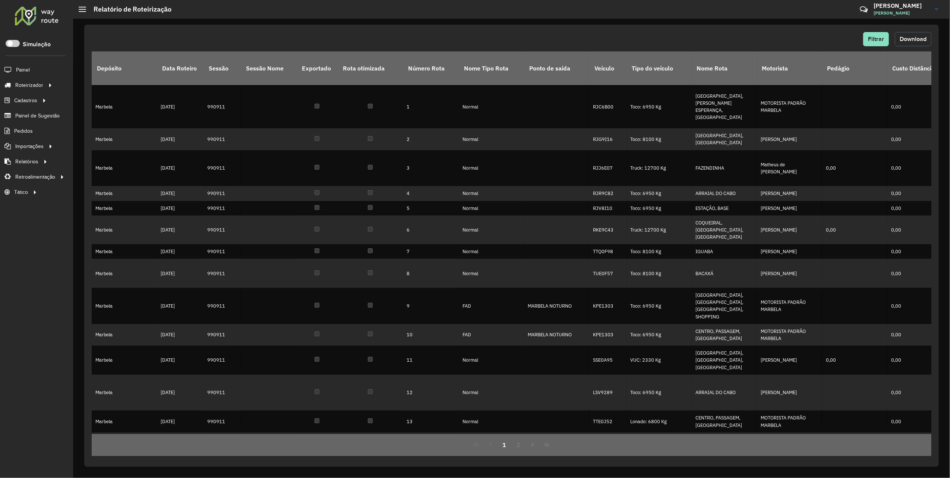
click at [905, 45] on button "Download" at bounding box center [912, 39] width 37 height 14
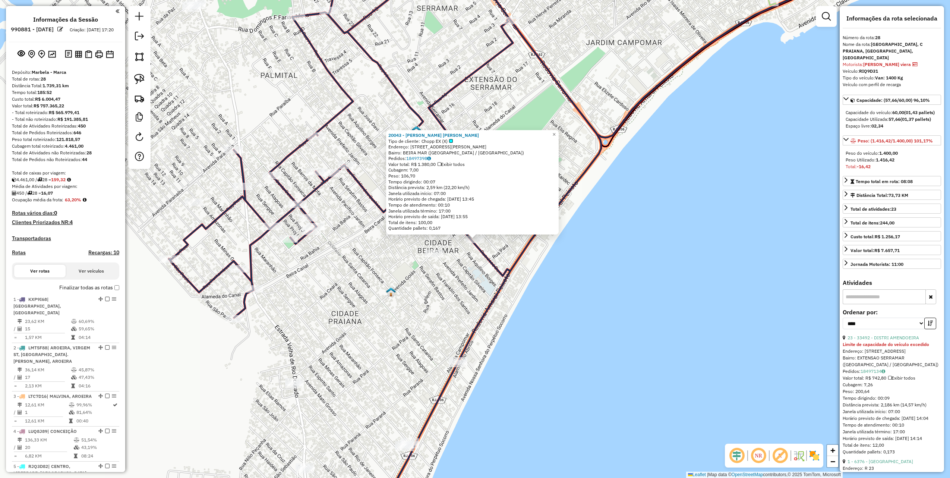
select select "*********"
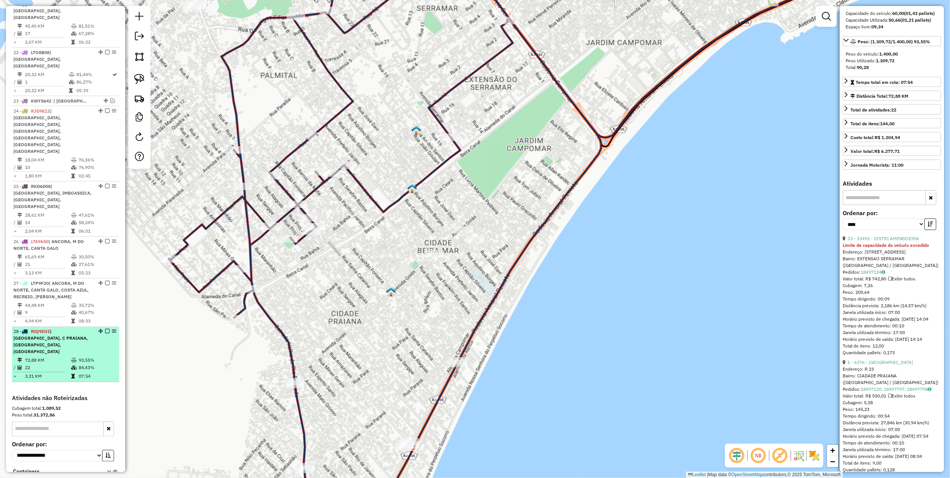
click at [105, 329] on em at bounding box center [107, 331] width 4 height 4
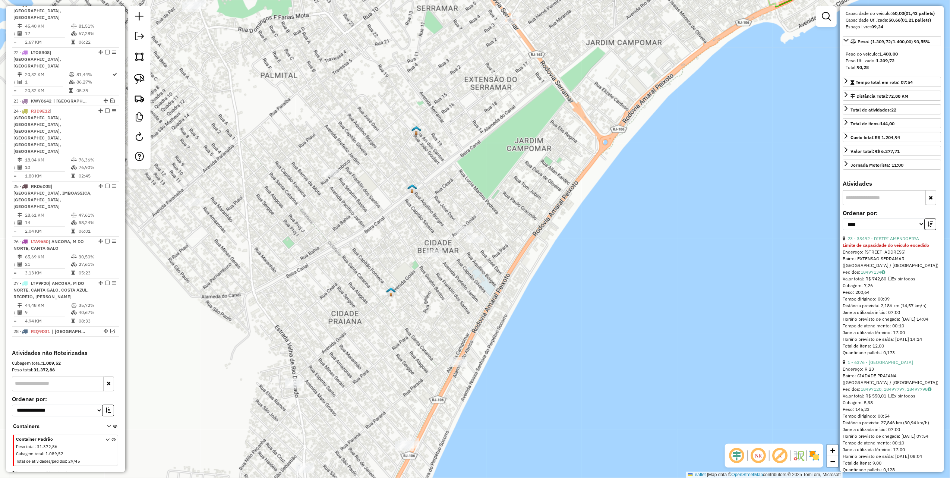
scroll to position [1080, 0]
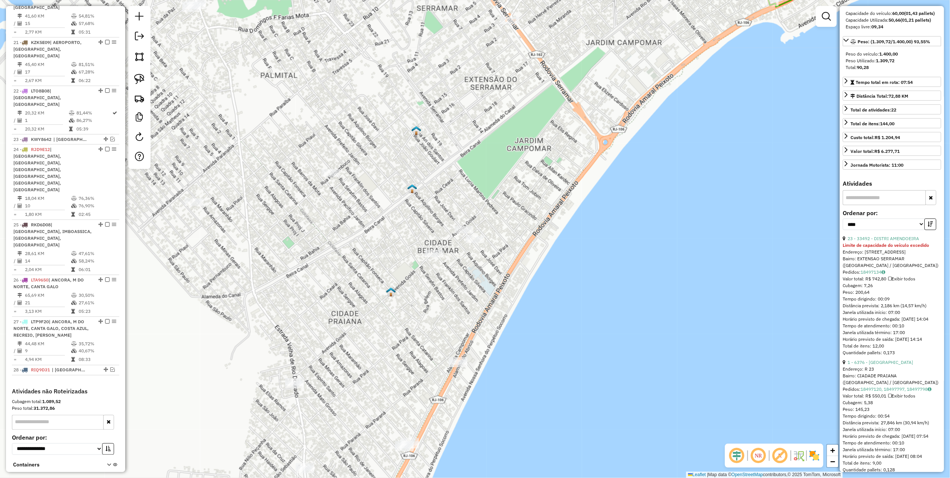
drag, startPoint x: 328, startPoint y: 248, endPoint x: 352, endPoint y: 231, distance: 29.1
click at [349, 233] on div "Janela de atendimento Grade de atendimento Capacidade Transportadoras Veículos …" at bounding box center [475, 239] width 950 height 478
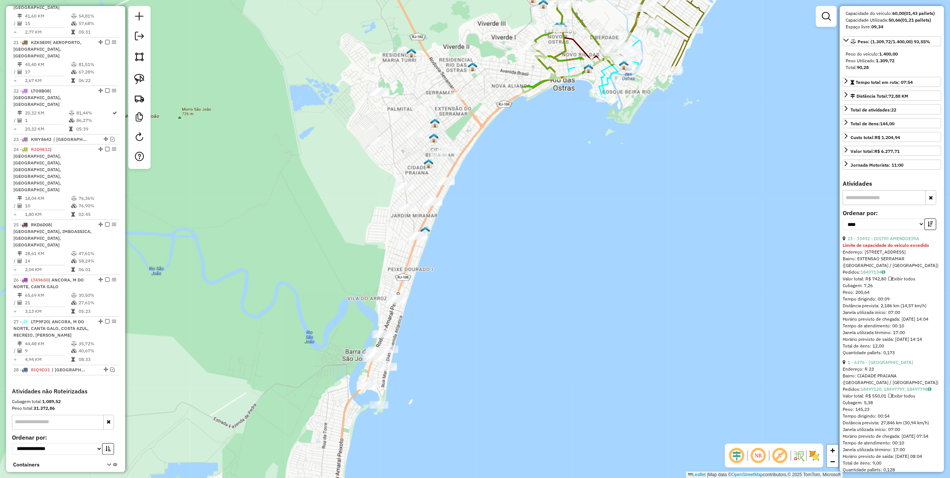
drag, startPoint x: 329, startPoint y: 214, endPoint x: 338, endPoint y: 194, distance: 21.7
click at [338, 194] on div "Janela de atendimento Grade de atendimento Capacidade Transportadoras Veículos …" at bounding box center [475, 239] width 950 height 478
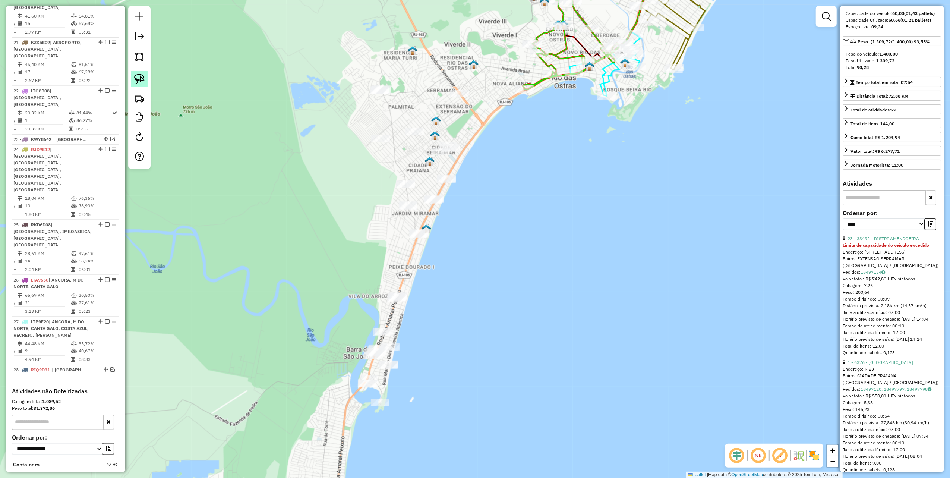
click at [137, 85] on link at bounding box center [139, 79] width 16 height 16
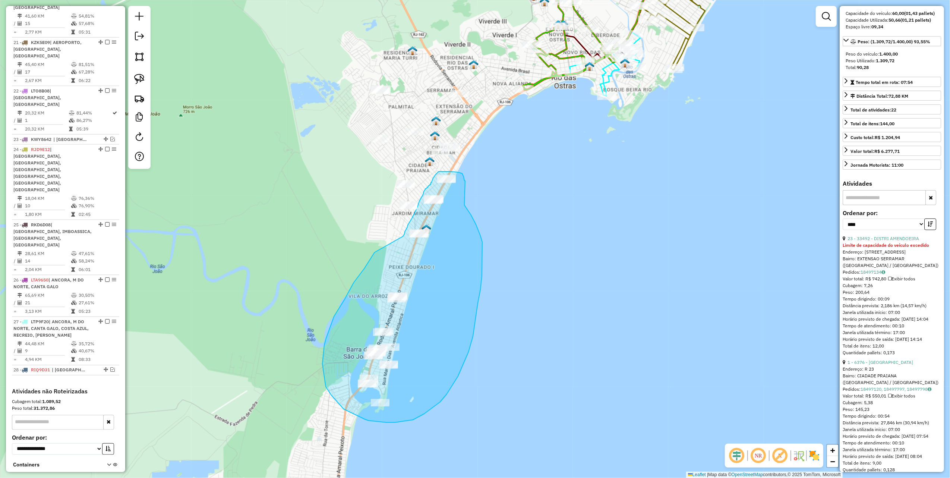
drag, startPoint x: 364, startPoint y: 269, endPoint x: 395, endPoint y: 248, distance: 37.4
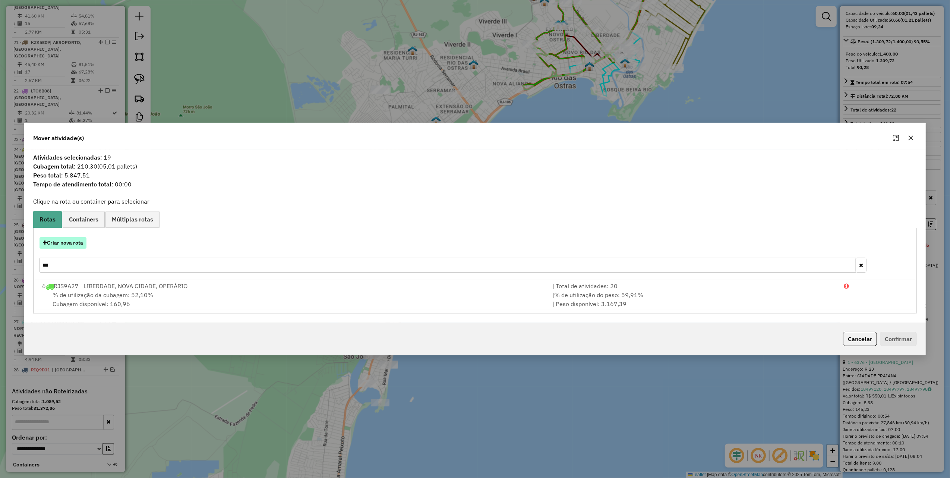
click at [80, 245] on button "Criar nova rota" at bounding box center [62, 243] width 47 height 12
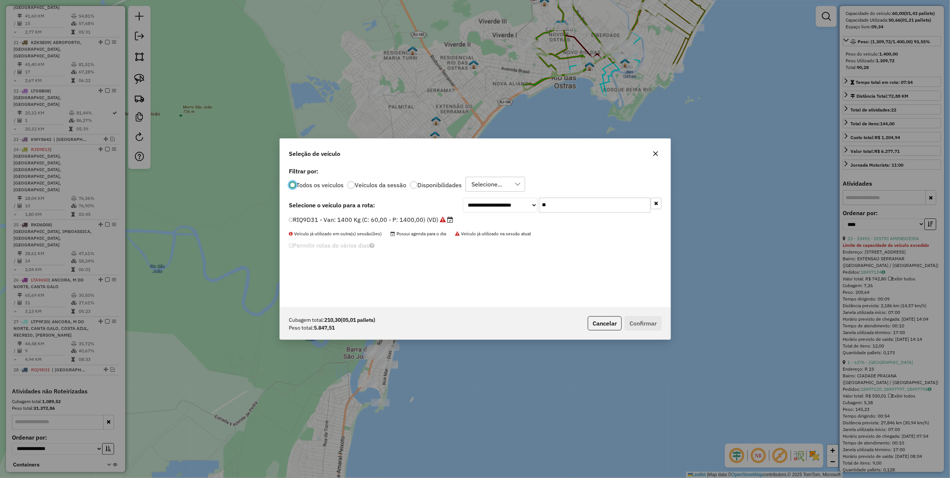
scroll to position [4, 2]
click at [564, 204] on input "**" at bounding box center [595, 204] width 112 height 15
type input "***"
click at [441, 222] on label "RJH3F04 - Toco: 6700 Kg (C: 238,00 - P: 6700,00) (VD)" at bounding box center [371, 219] width 164 height 9
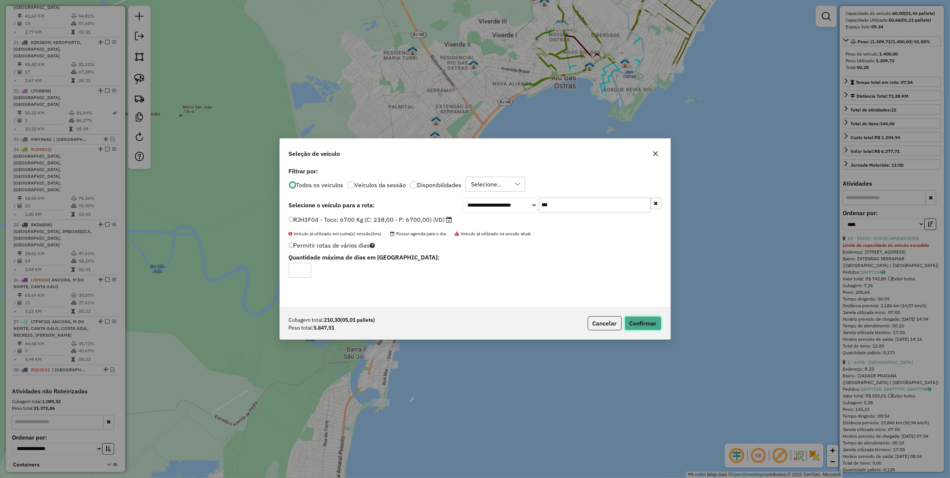
click at [647, 318] on button "Confirmar" at bounding box center [642, 323] width 37 height 14
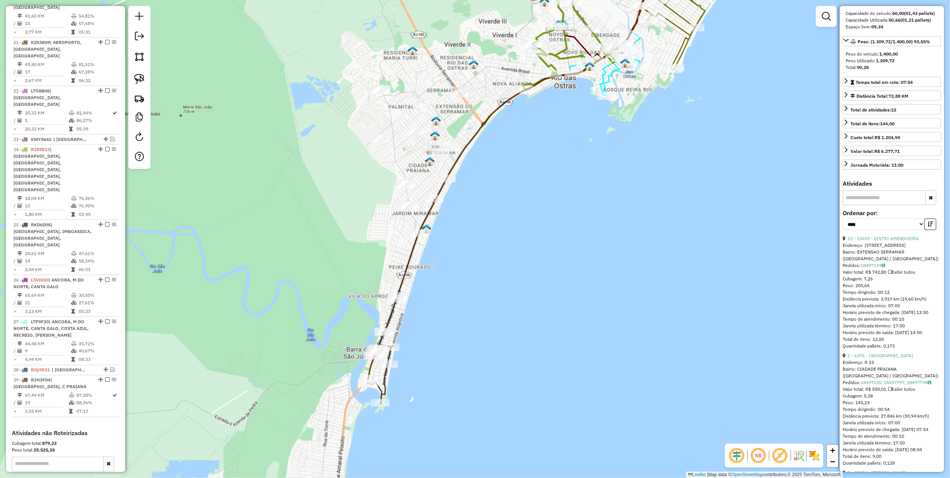
scroll to position [1121, 0]
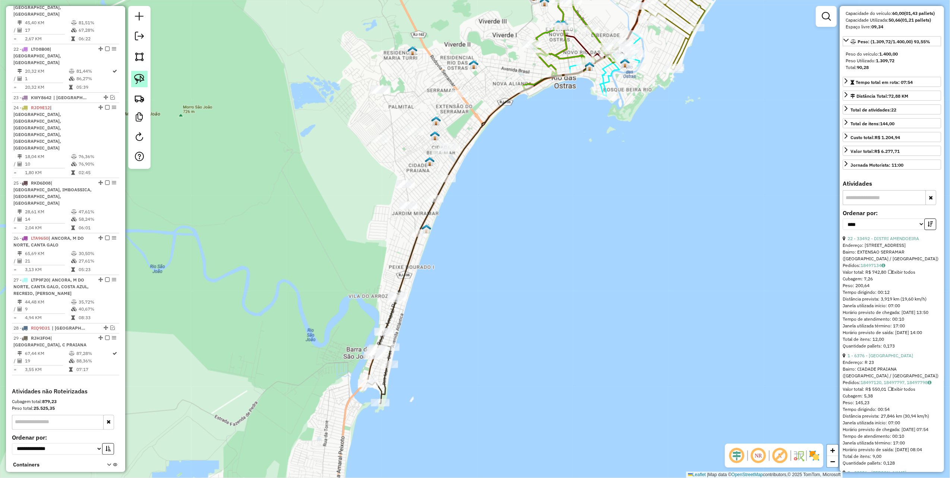
click at [135, 83] on img at bounding box center [139, 79] width 10 height 10
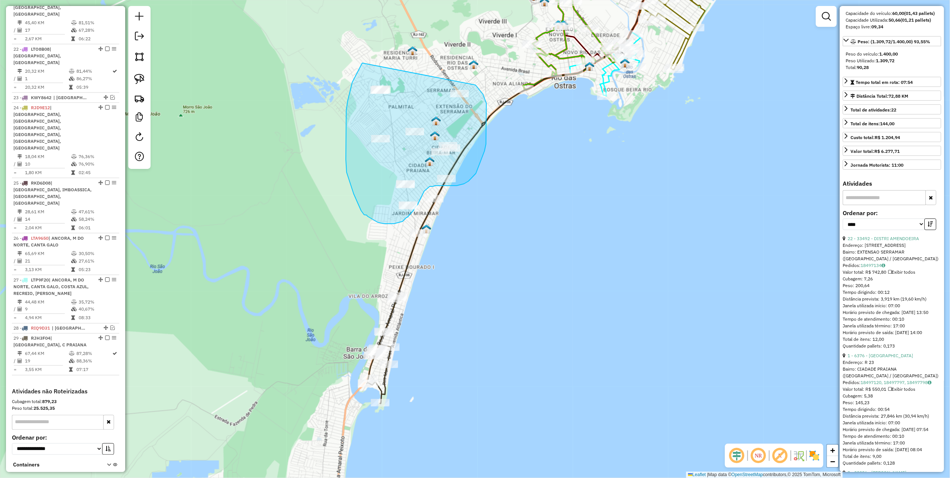
drag, startPoint x: 362, startPoint y: 63, endPoint x: 472, endPoint y: 83, distance: 112.2
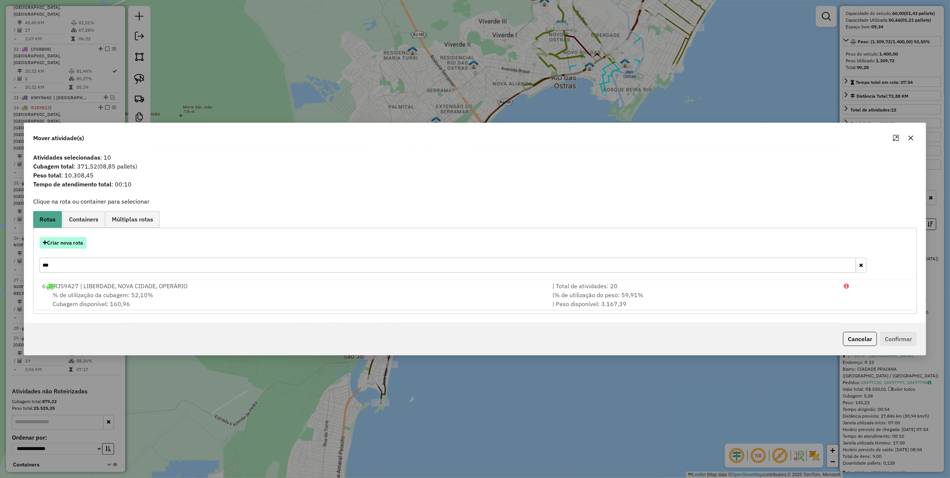
click at [82, 239] on button "Criar nova rota" at bounding box center [62, 243] width 47 height 12
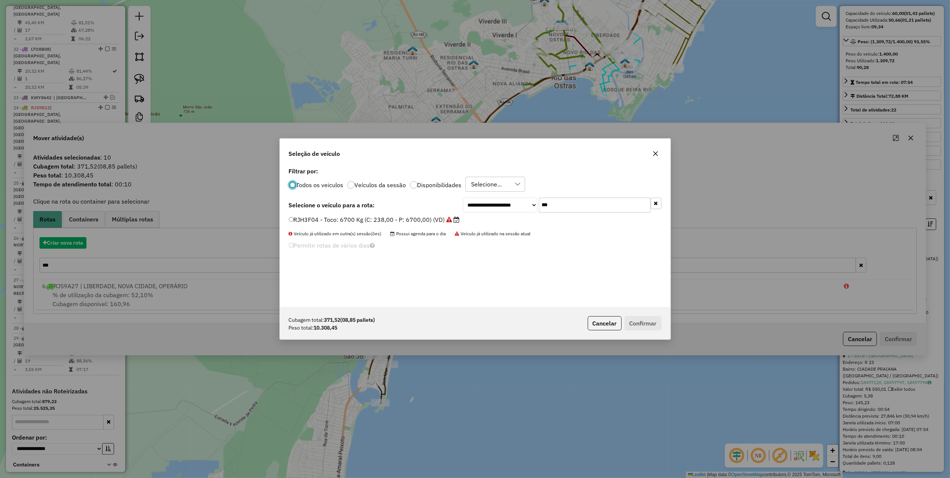
scroll to position [4, 2]
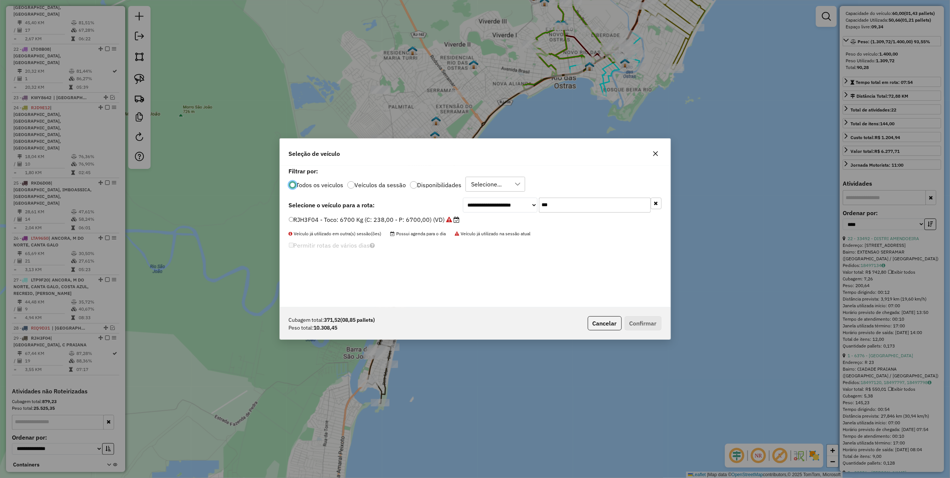
click at [560, 203] on input "***" at bounding box center [595, 204] width 112 height 15
type input "***"
click at [446, 220] on label "LMT6D04 - Truck: 12700 Kg (C: 420,00 - P: 12700,00) (VD)" at bounding box center [376, 219] width 174 height 9
click at [646, 325] on button "Confirmar" at bounding box center [642, 323] width 37 height 14
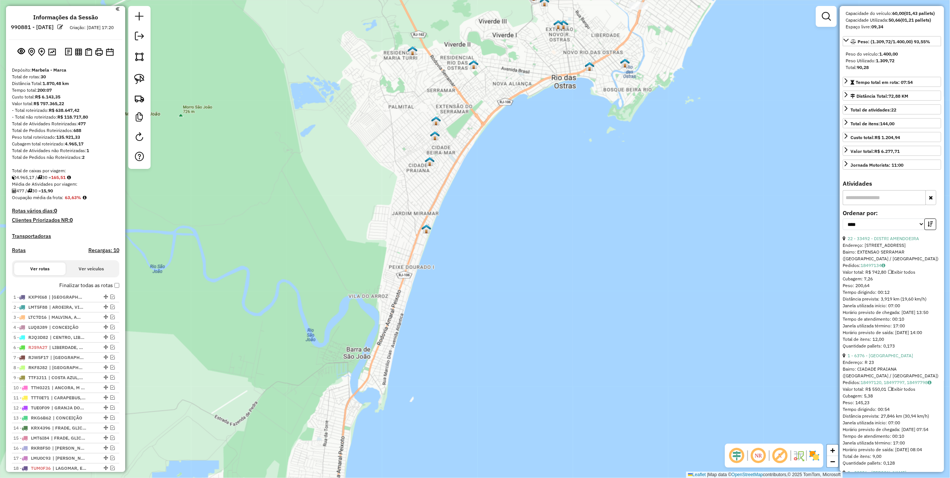
scroll to position [0, 0]
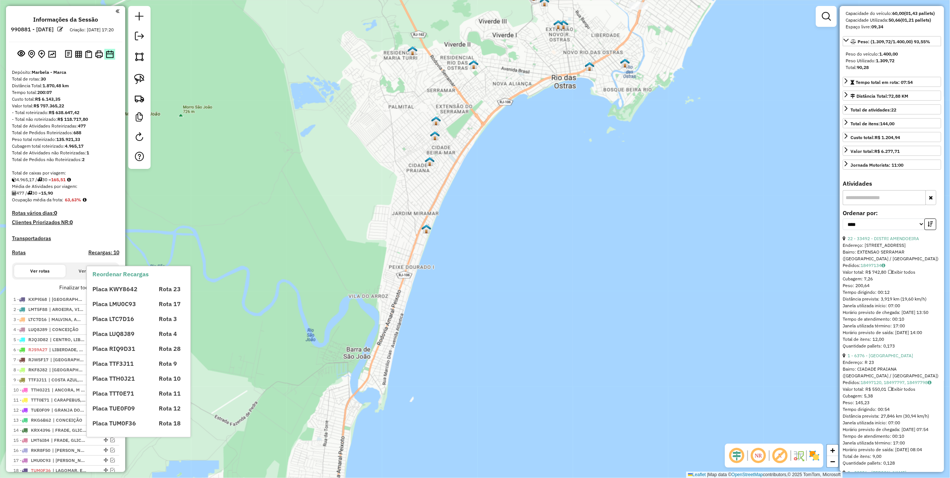
click at [109, 58] on img at bounding box center [110, 54] width 8 height 8
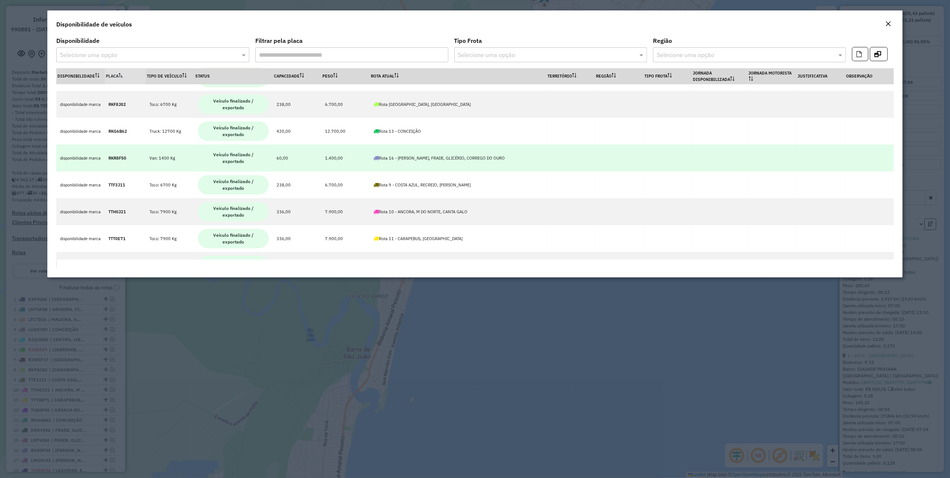
scroll to position [669, 0]
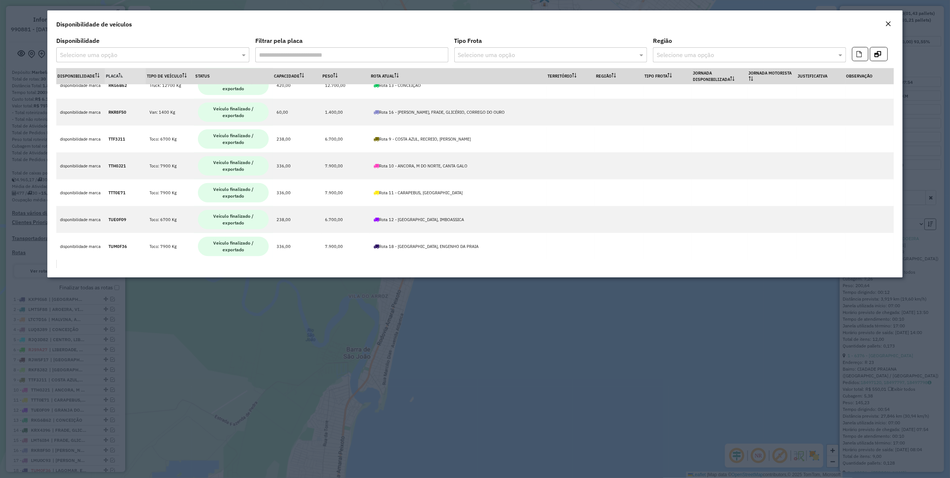
click at [890, 23] on em "Close" at bounding box center [888, 24] width 6 height 6
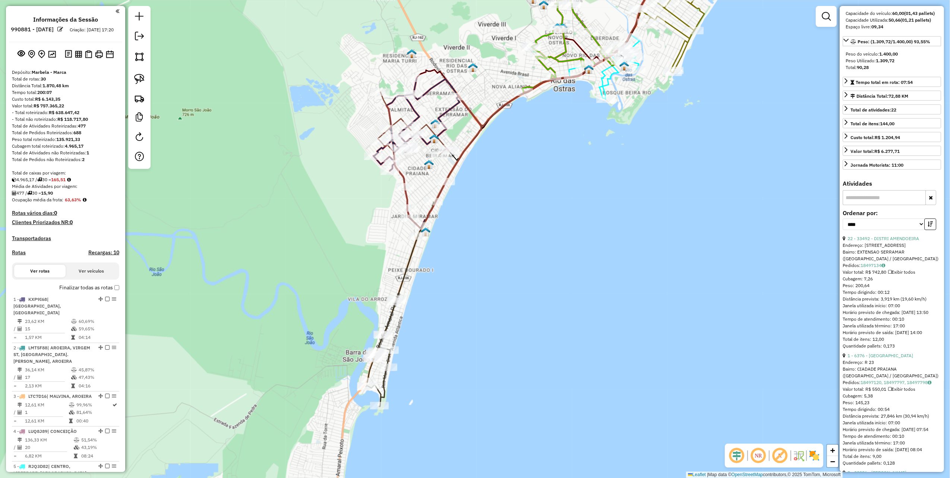
drag, startPoint x: 439, startPoint y: 56, endPoint x: 431, endPoint y: 102, distance: 46.8
click at [431, 94] on div "Janela de atendimento Grade de atendimento Capacidade Transportadoras Veículos …" at bounding box center [475, 239] width 950 height 478
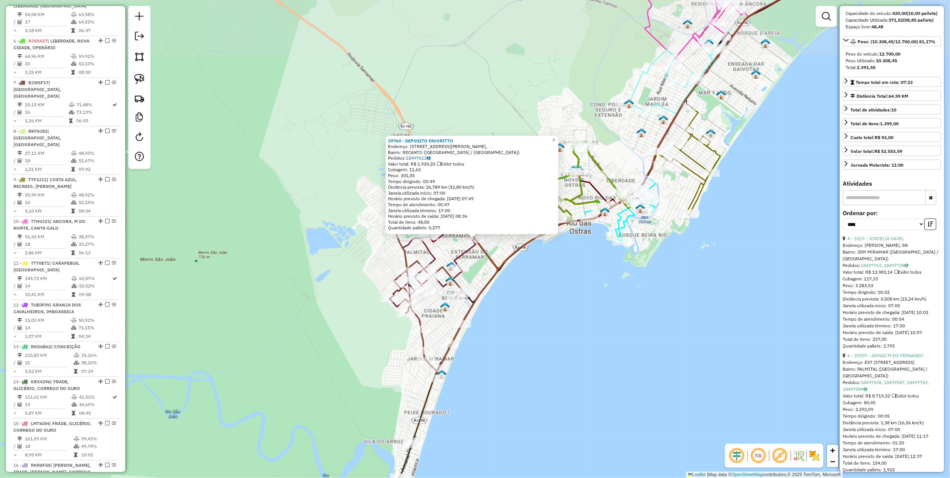
scroll to position [1285, 0]
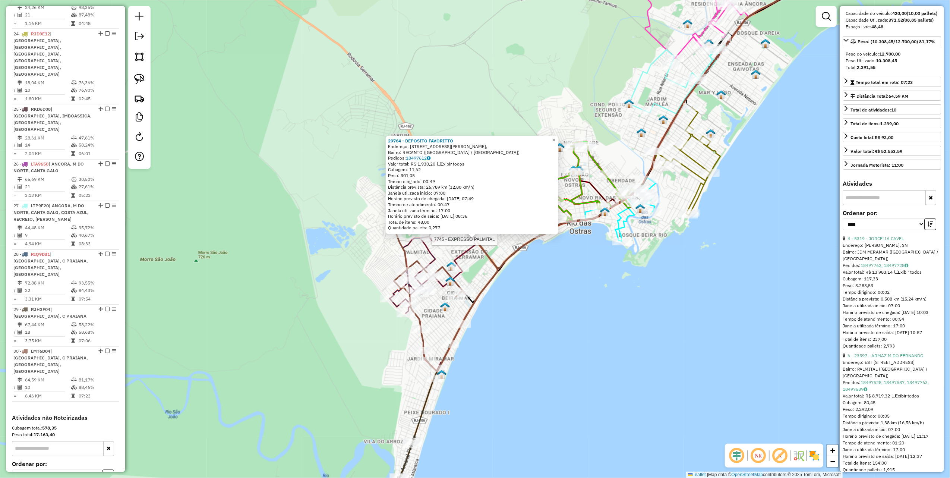
click at [433, 240] on div at bounding box center [429, 235] width 19 height 7
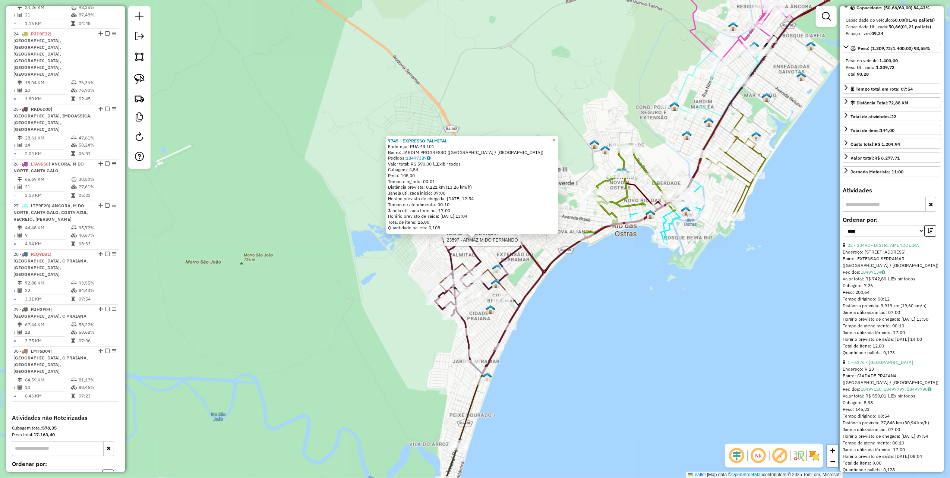
scroll to position [99, 0]
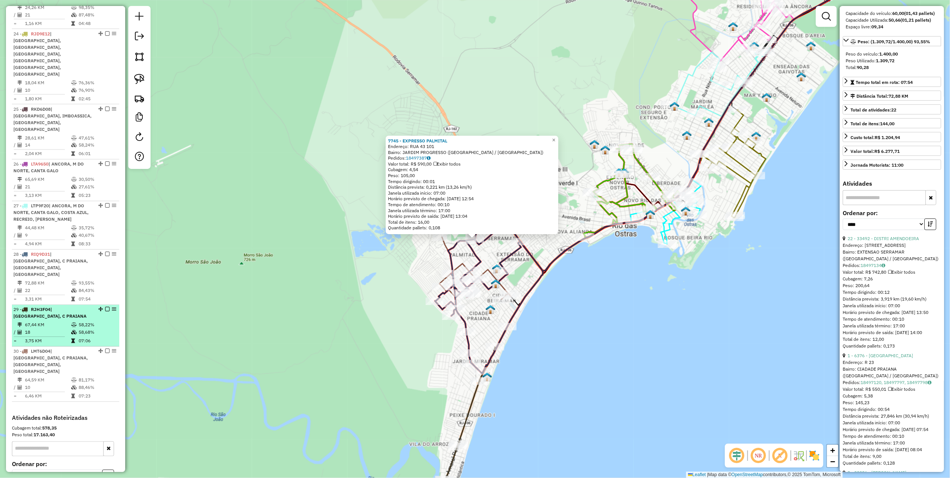
click at [105, 307] on em at bounding box center [107, 309] width 4 height 4
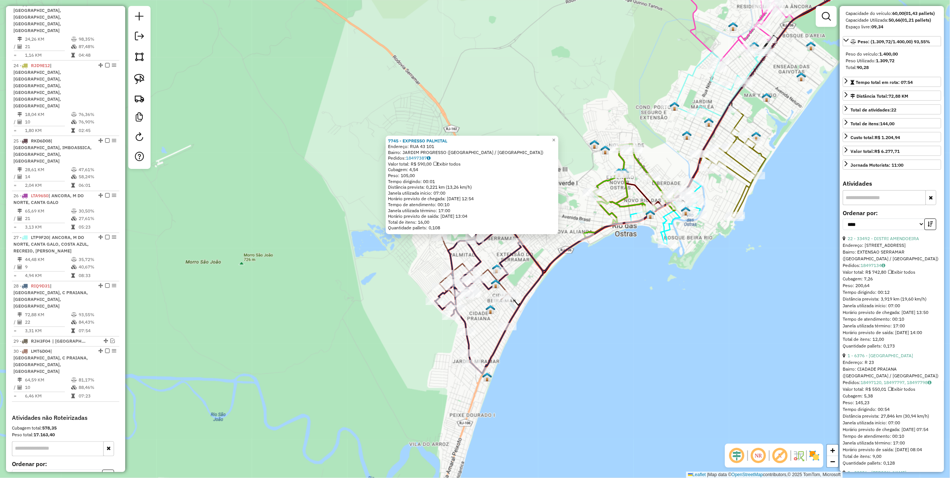
click at [596, 279] on div "7745 - EXPRESSO PALMITAL Endereço: RUA 43 101 Bairro: [GEOGRAPHIC_DATA] ([GEOGR…" at bounding box center [475, 239] width 950 height 478
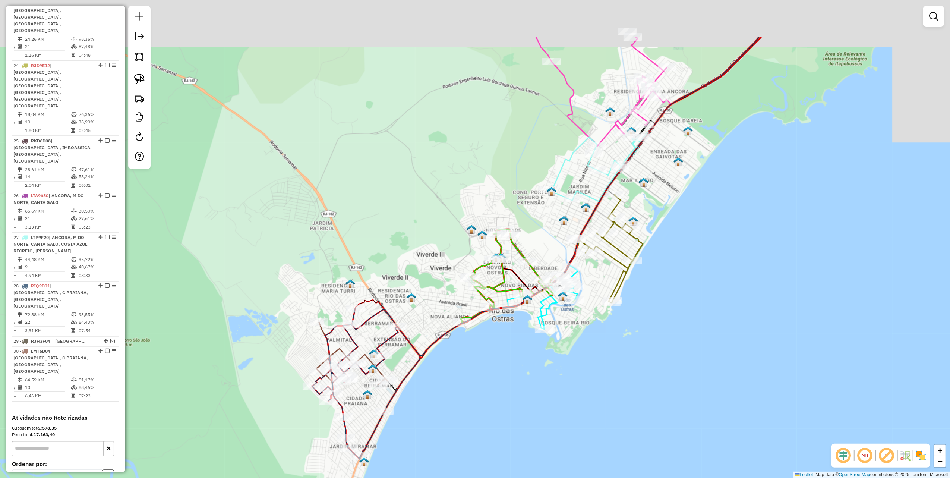
drag, startPoint x: 450, startPoint y: 196, endPoint x: 255, endPoint y: 304, distance: 223.3
click at [282, 298] on div "Janela de atendimento Grade de atendimento Capacidade Transportadoras Veículos …" at bounding box center [475, 239] width 950 height 478
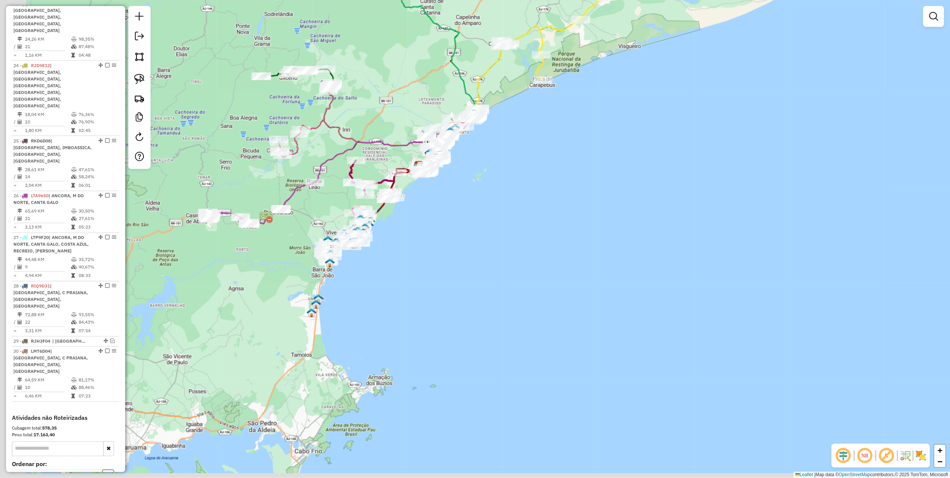
drag, startPoint x: 197, startPoint y: 288, endPoint x: 309, endPoint y: 233, distance: 124.3
click at [283, 231] on div "Janela de atendimento Grade de atendimento Capacidade Transportadoras Veículos …" at bounding box center [475, 239] width 950 height 478
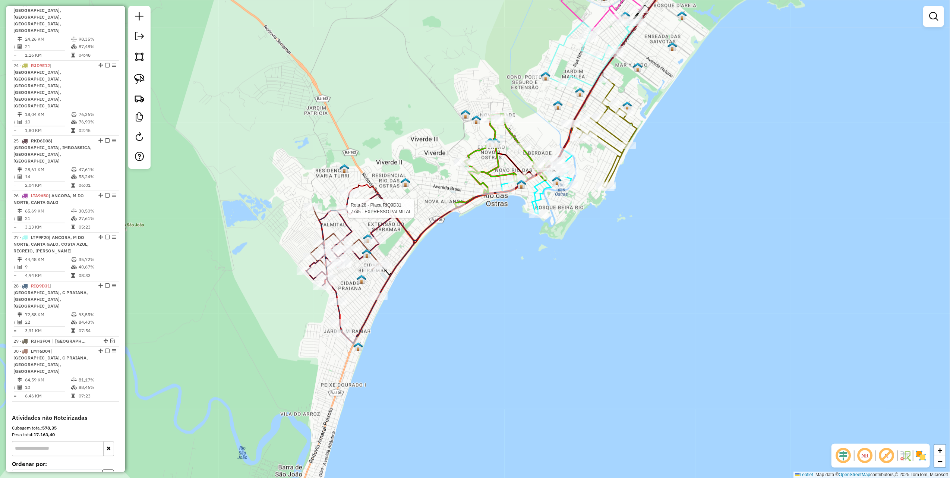
select select "*********"
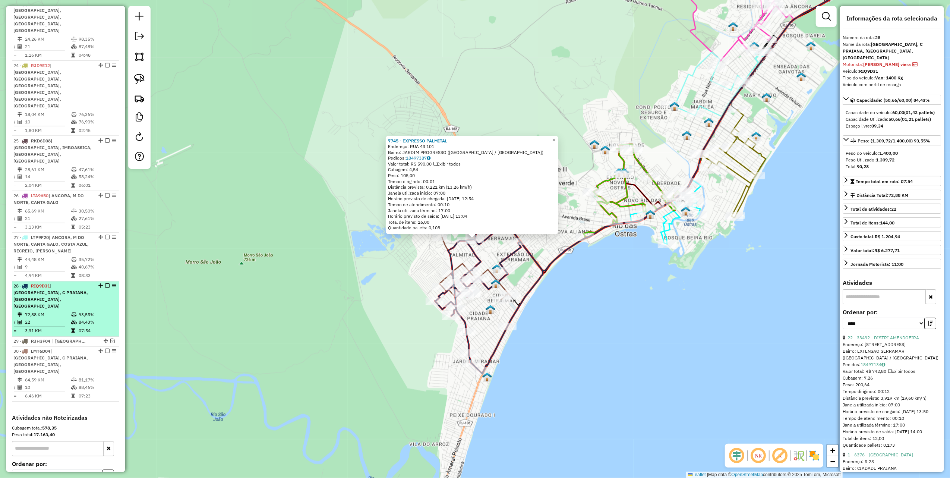
click at [106, 283] on em at bounding box center [107, 285] width 4 height 4
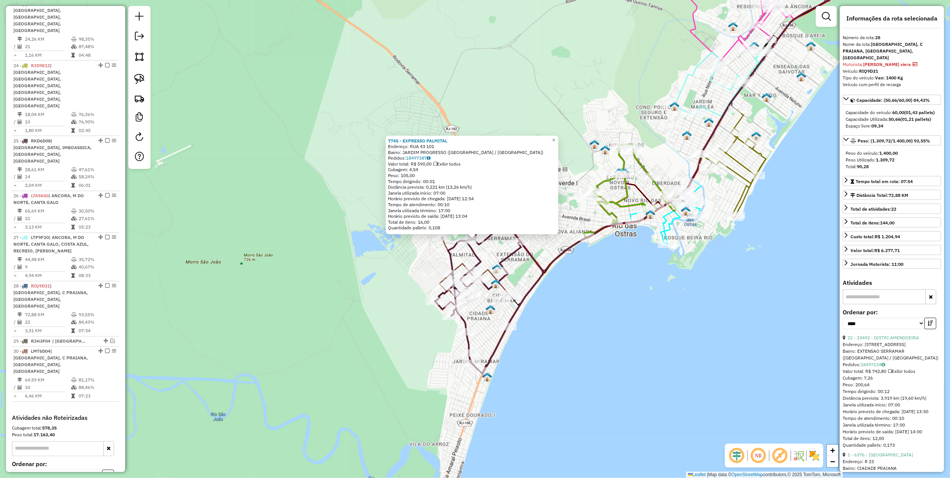
scroll to position [1215, 0]
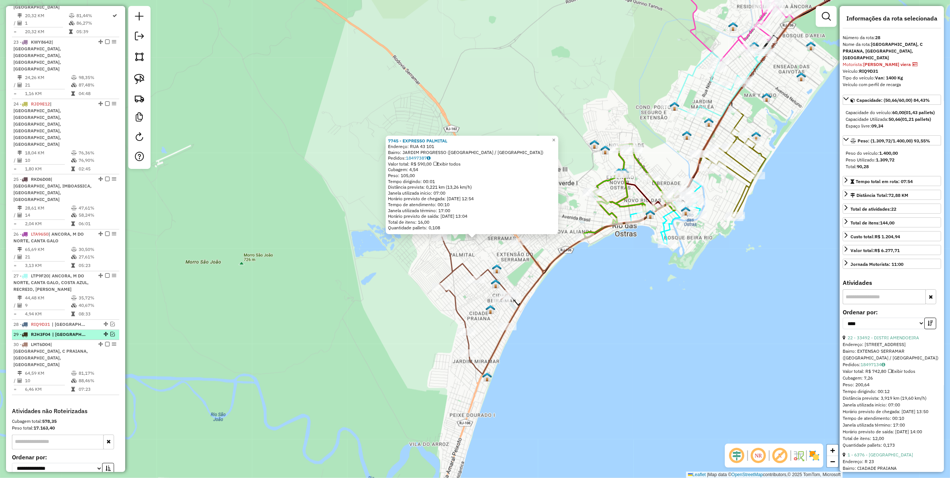
click at [110, 332] on em at bounding box center [112, 334] width 4 height 4
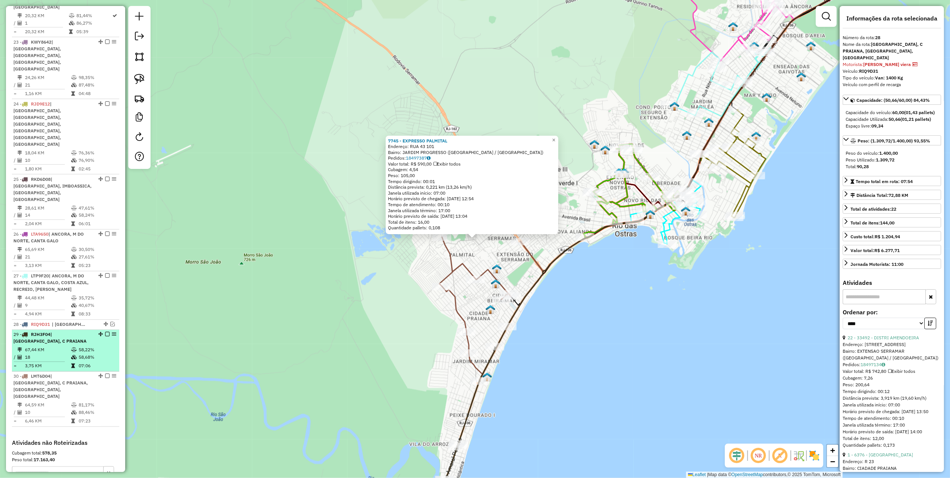
scroll to position [1247, 0]
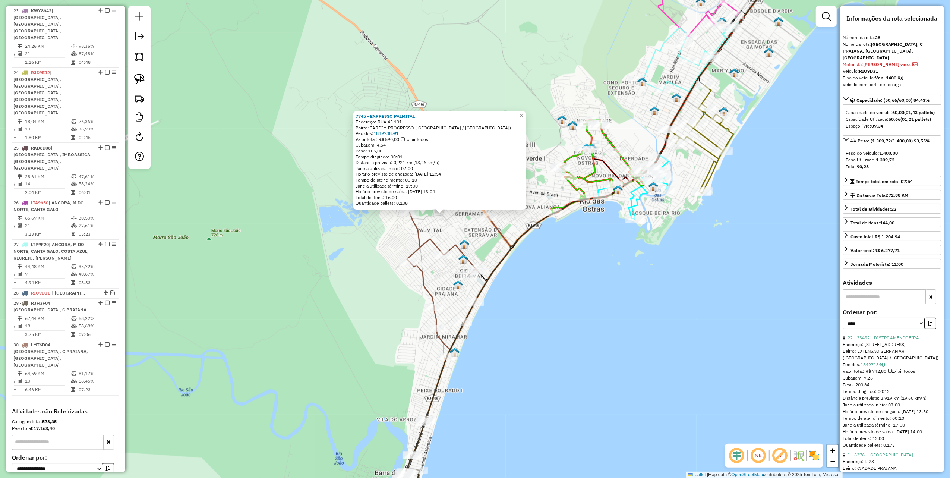
drag, startPoint x: 260, startPoint y: 270, endPoint x: 218, endPoint y: 238, distance: 52.5
click at [218, 238] on div "7745 - EXPRESSO PALMITAL Endereço: RUA 43 101 Bairro: [GEOGRAPHIC_DATA] ([GEOGR…" at bounding box center [475, 239] width 950 height 478
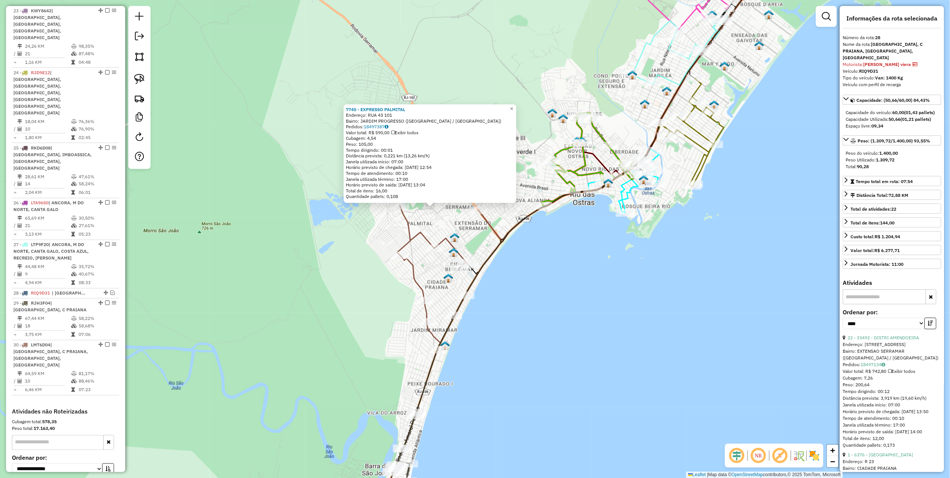
click at [245, 247] on div "7745 - EXPRESSO PALMITAL Endereço: RUA 43 101 Bairro: [GEOGRAPHIC_DATA] ([GEOGR…" at bounding box center [475, 239] width 950 height 478
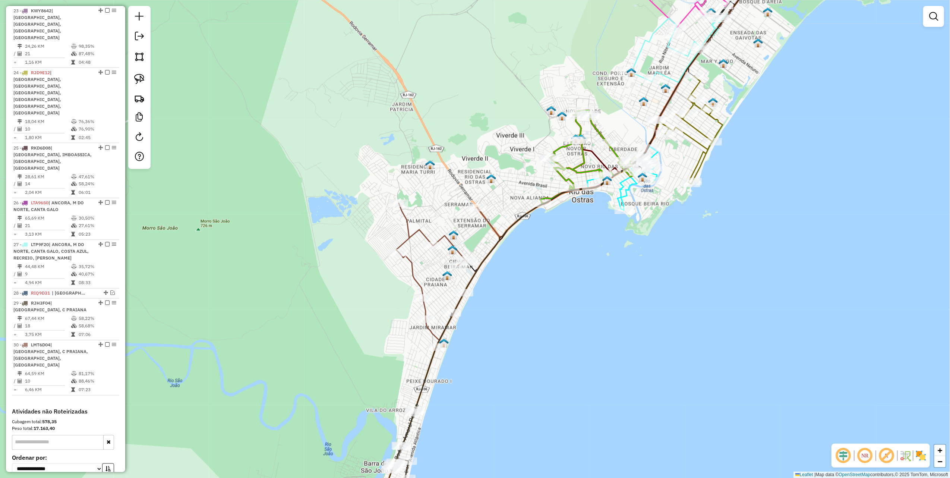
drag, startPoint x: 368, startPoint y: 288, endPoint x: 377, endPoint y: 243, distance: 45.6
click at [358, 250] on div "Janela de atendimento Grade de atendimento Capacidade Transportadoras Veículos …" at bounding box center [475, 239] width 950 height 478
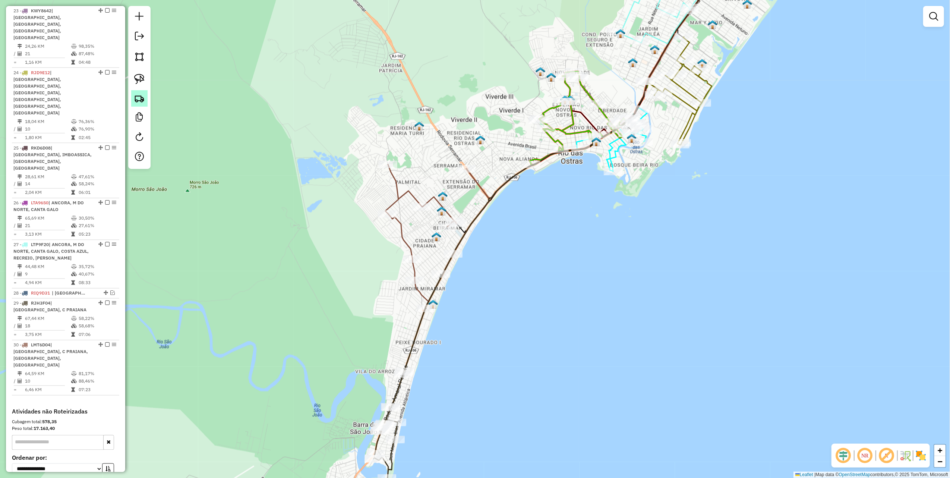
click at [139, 100] on img at bounding box center [139, 98] width 10 height 10
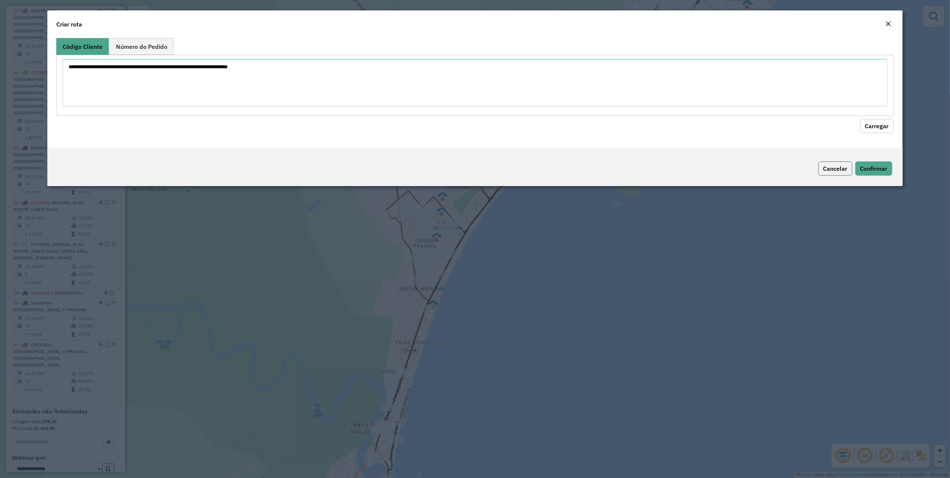
click at [845, 168] on button "Cancelar" at bounding box center [835, 168] width 34 height 14
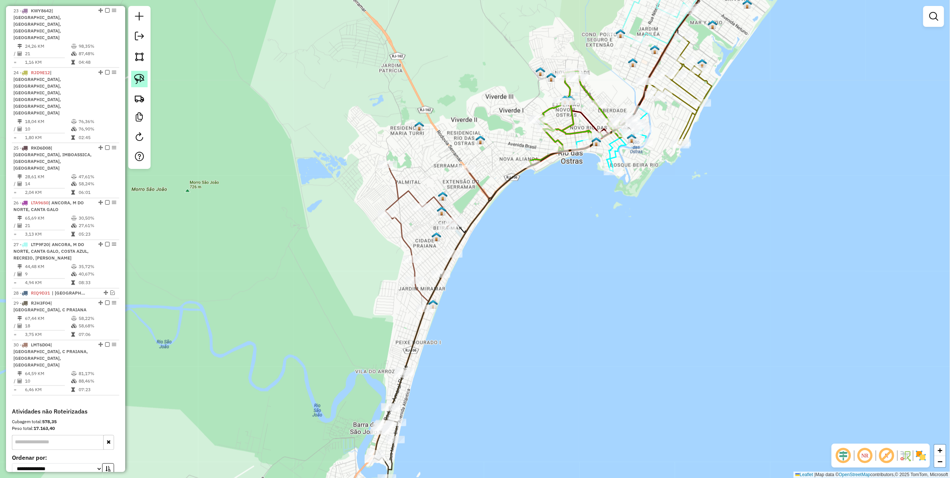
click at [136, 77] on img at bounding box center [139, 79] width 10 height 10
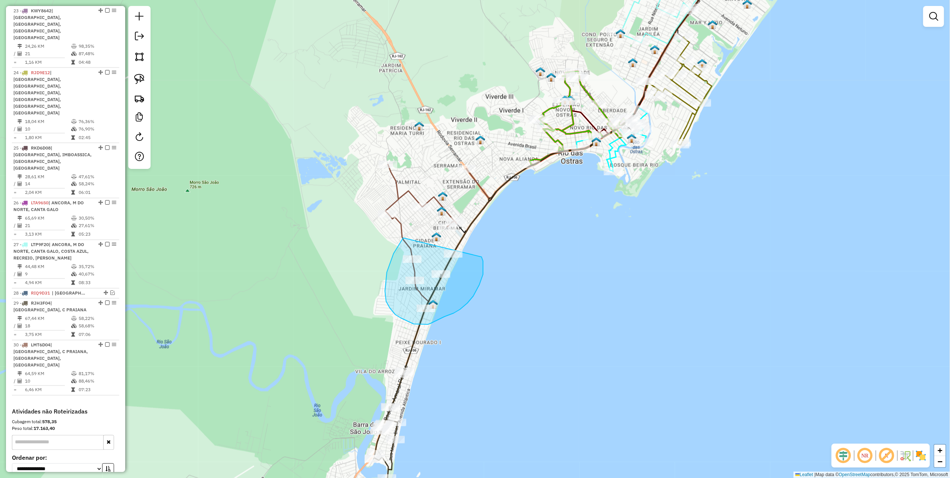
drag, startPoint x: 403, startPoint y: 238, endPoint x: 480, endPoint y: 254, distance: 78.8
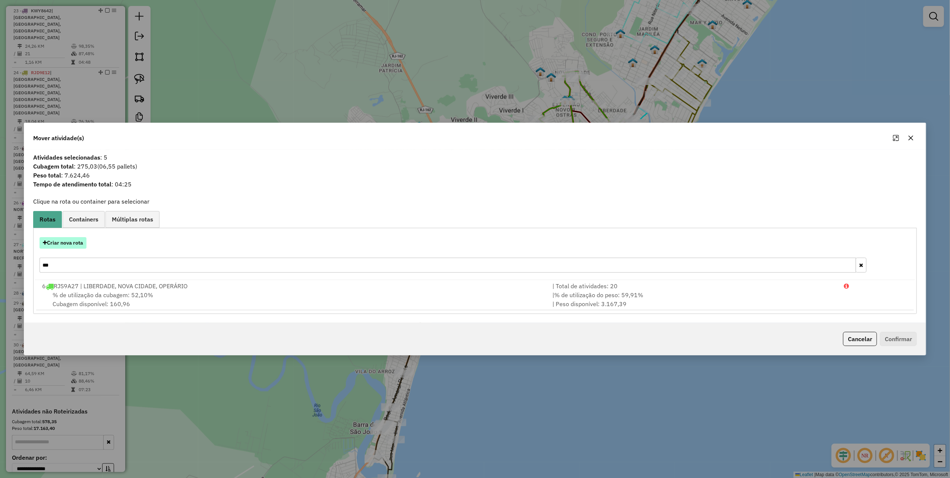
click at [78, 243] on button "Criar nova rota" at bounding box center [62, 243] width 47 height 12
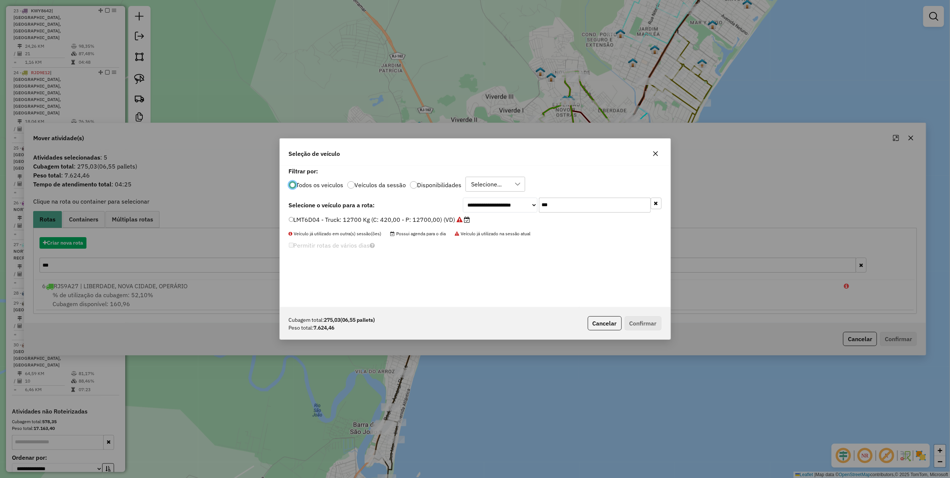
scroll to position [4, 2]
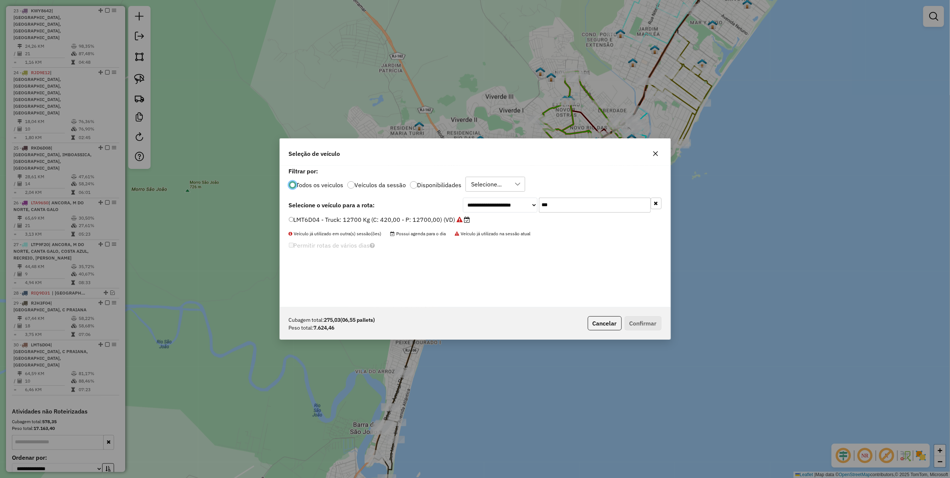
click at [580, 204] on input "***" at bounding box center [595, 204] width 112 height 15
type input "***"
click at [428, 225] on div "LMT6C49 - Toco: 7900 Kg (C: 336,00 - P: 7900,00) (VD)" at bounding box center [474, 222] width 381 height 15
click at [422, 215] on label "LMT6C49 - Toco: 7900 Kg (C: 336,00 - P: 7900,00) (VD)" at bounding box center [371, 219] width 164 height 9
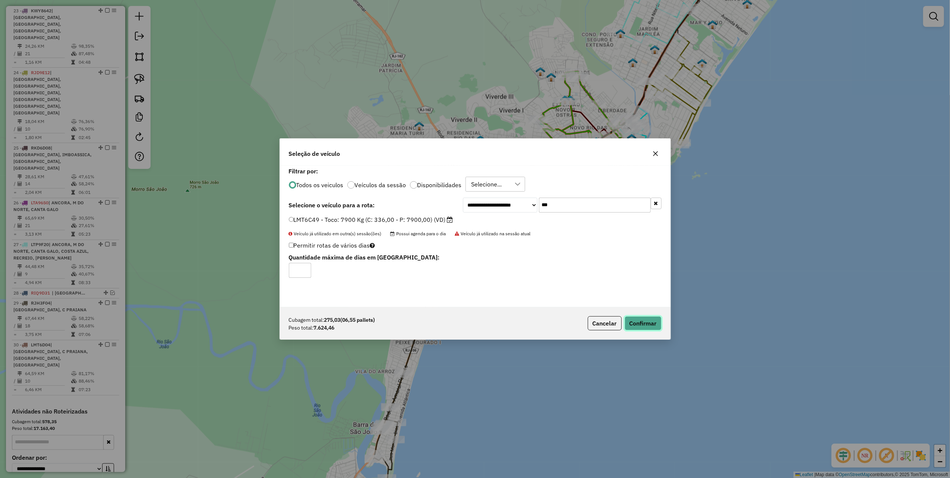
click at [647, 322] on button "Confirmar" at bounding box center [642, 323] width 37 height 14
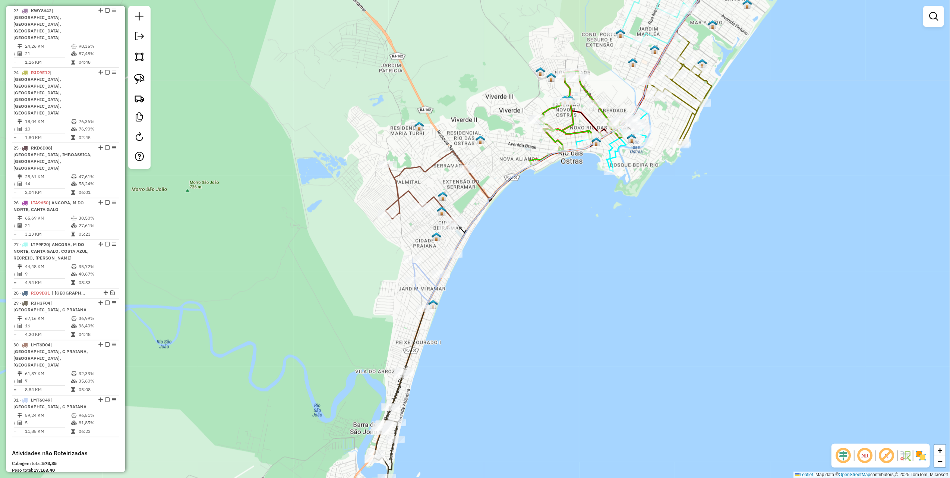
scroll to position [1285, 0]
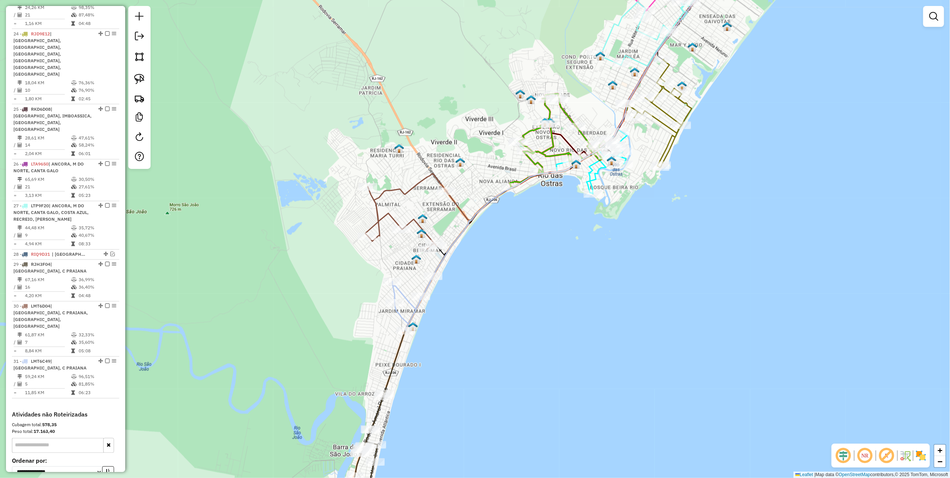
drag, startPoint x: 338, startPoint y: 100, endPoint x: 311, endPoint y: 131, distance: 41.7
click at [311, 131] on div "Janela de atendimento Grade de atendimento Capacidade Transportadoras Veículos …" at bounding box center [475, 239] width 950 height 478
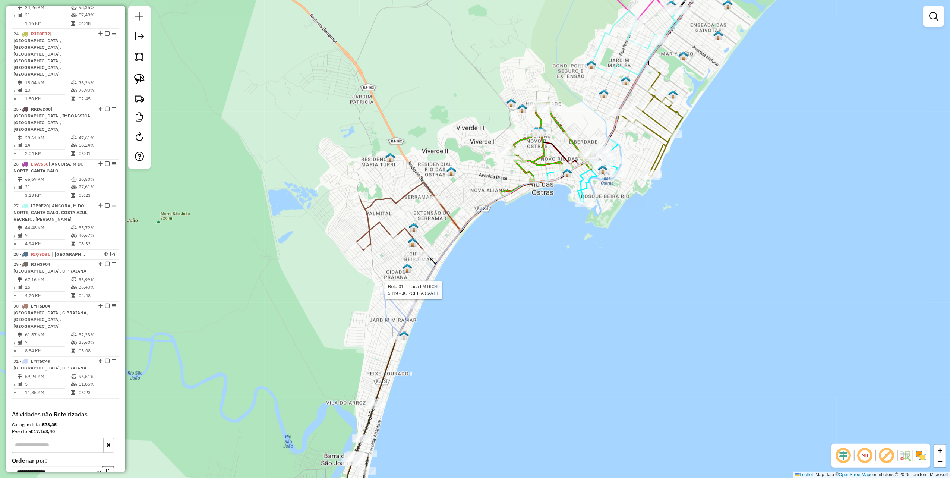
scroll to position [1289, 0]
select select "*********"
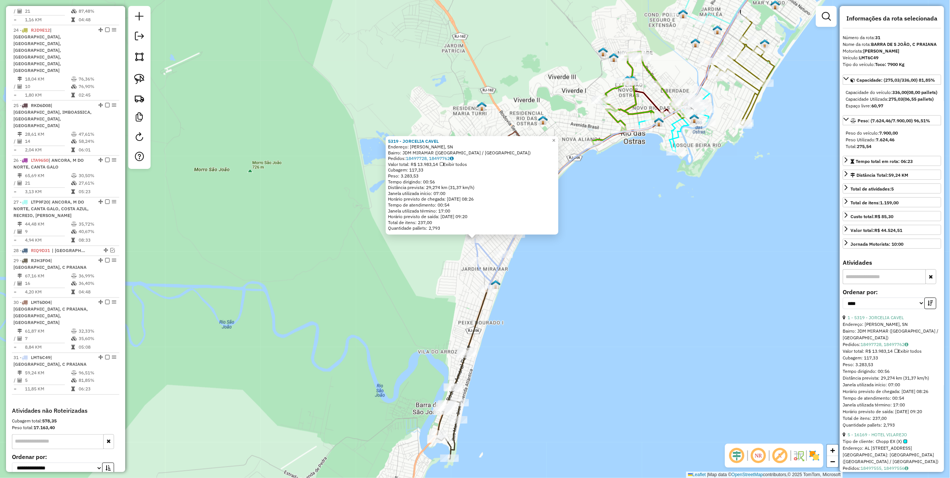
click at [574, 315] on div "5319 - JORCELIA CAVEL Endereço: ROD AMARAL PEIXTO, SN Bairro: JDM MIRAMAR (RIO …" at bounding box center [475, 239] width 950 height 478
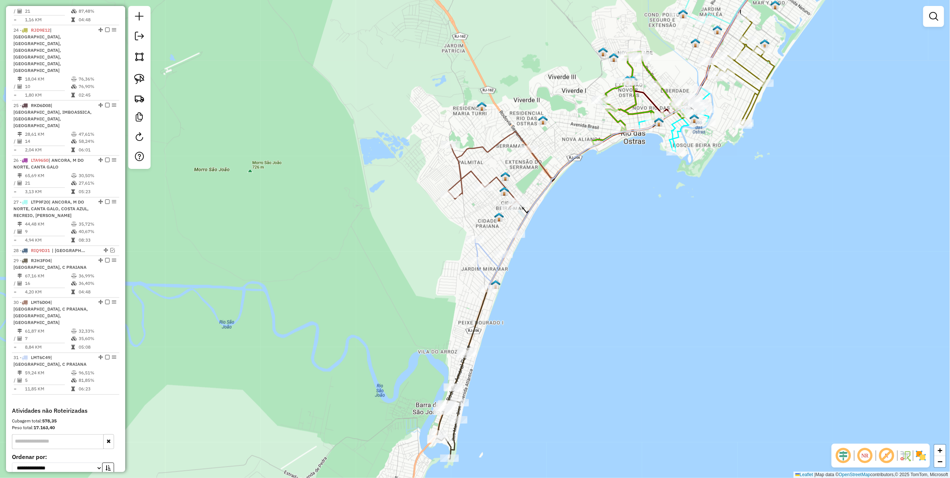
click at [471, 234] on div "Janela de atendimento Grade de atendimento Capacidade Transportadoras Veículos …" at bounding box center [475, 239] width 950 height 478
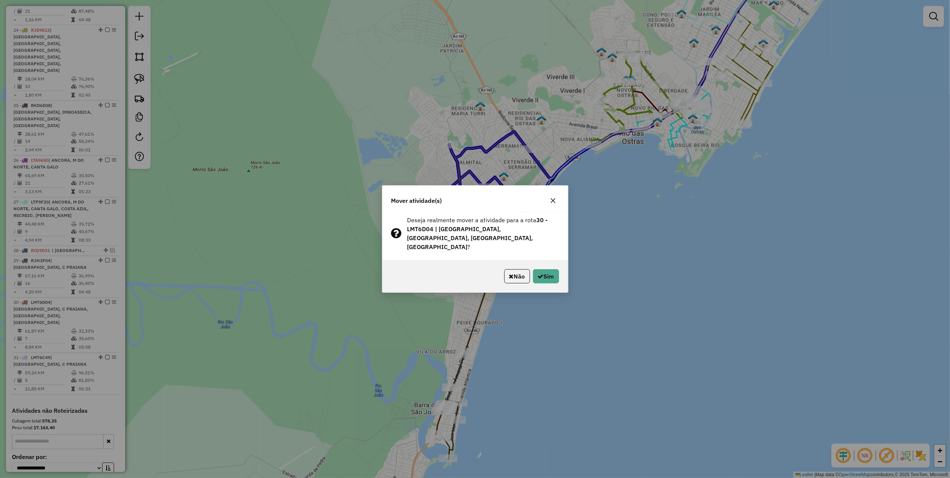
click at [552, 203] on icon "button" at bounding box center [553, 200] width 6 height 6
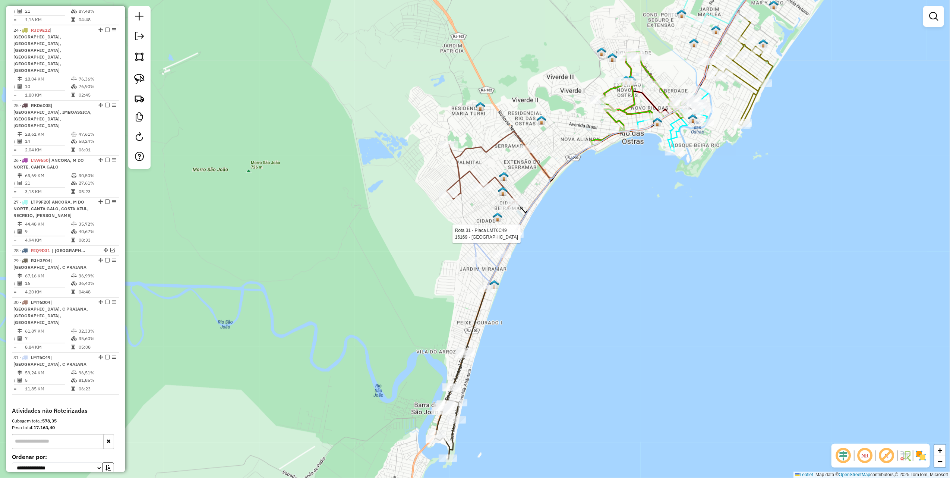
select select "*********"
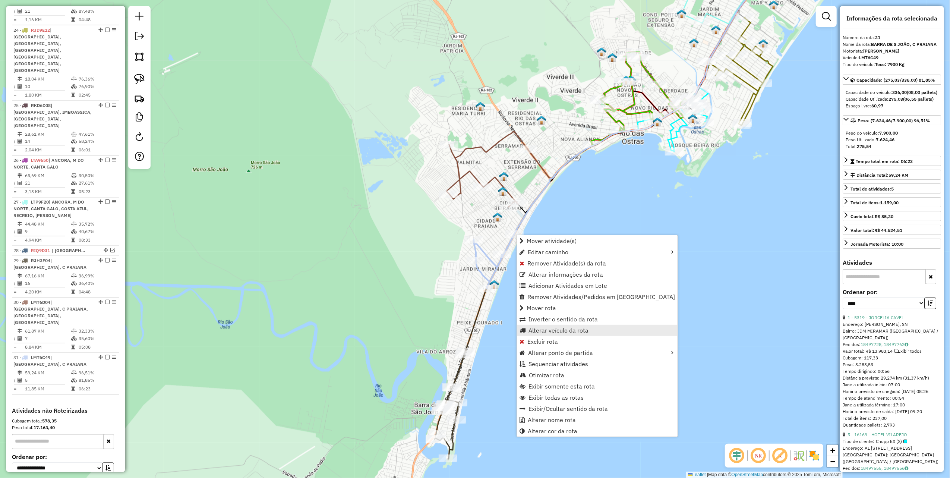
click at [539, 330] on span "Alterar veículo da rota" at bounding box center [558, 330] width 60 height 6
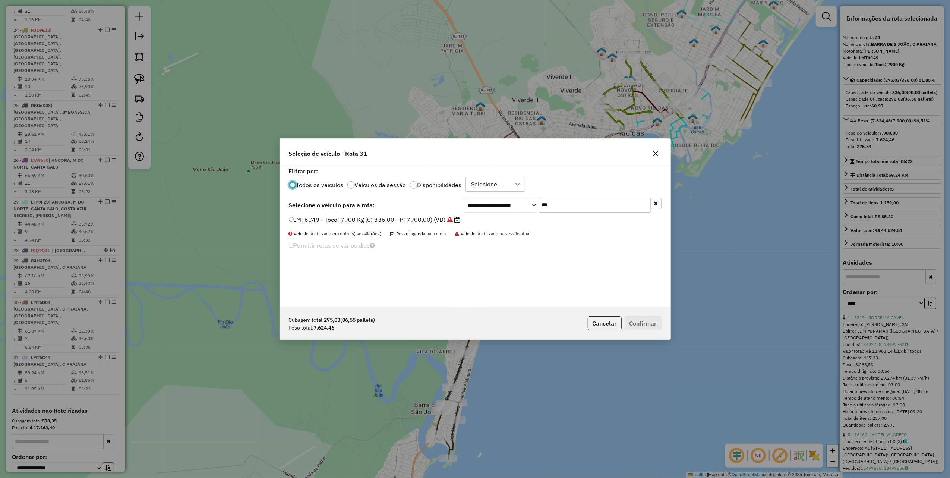
scroll to position [4, 2]
click at [574, 204] on input "***" at bounding box center [595, 204] width 112 height 15
type input "***"
click at [450, 224] on label "LMT6D04 - Truck: 12700 Kg (C: 420,00 - P: 12700,00) (VD)" at bounding box center [379, 219] width 181 height 9
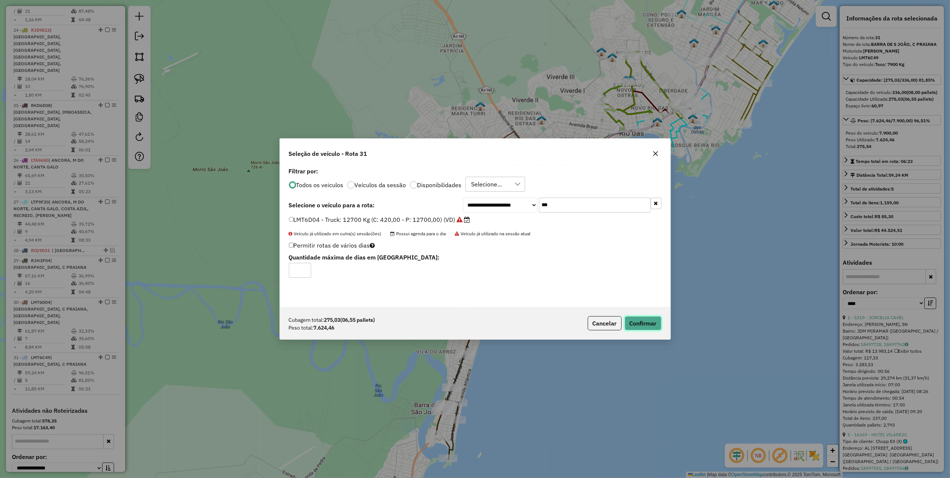
click at [641, 317] on button "Confirmar" at bounding box center [642, 323] width 37 height 14
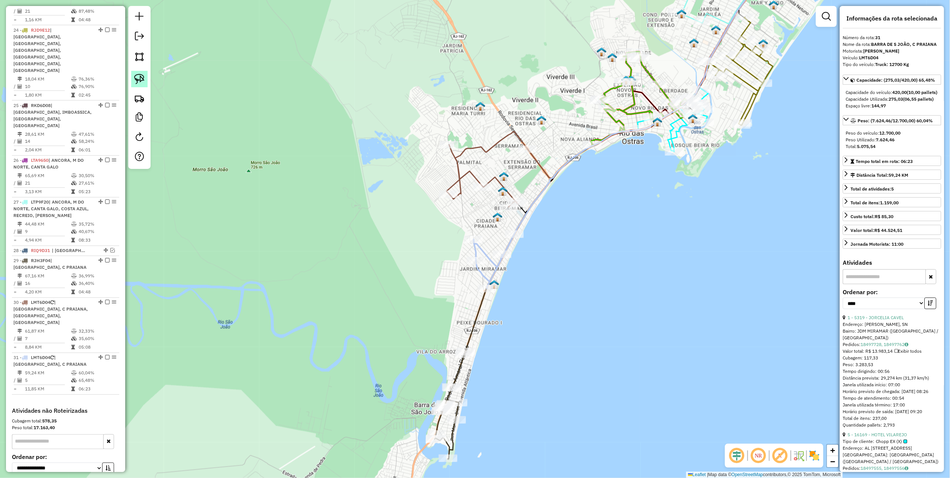
click at [139, 75] on img at bounding box center [139, 79] width 10 height 10
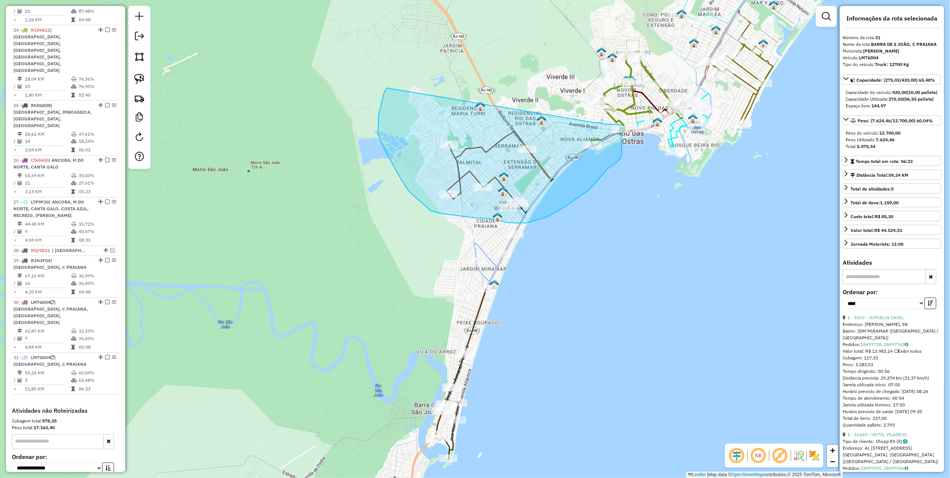
drag, startPoint x: 386, startPoint y: 88, endPoint x: 589, endPoint y: 124, distance: 205.9
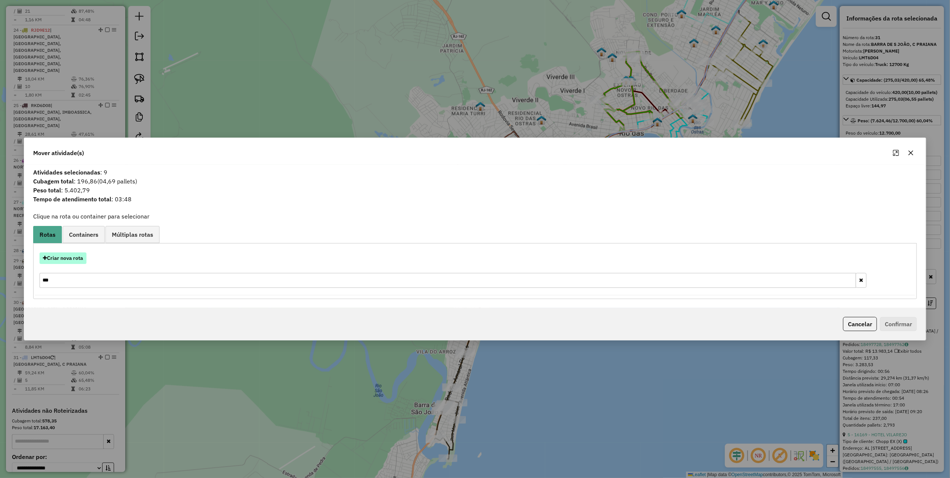
click at [60, 260] on button "Criar nova rota" at bounding box center [62, 258] width 47 height 12
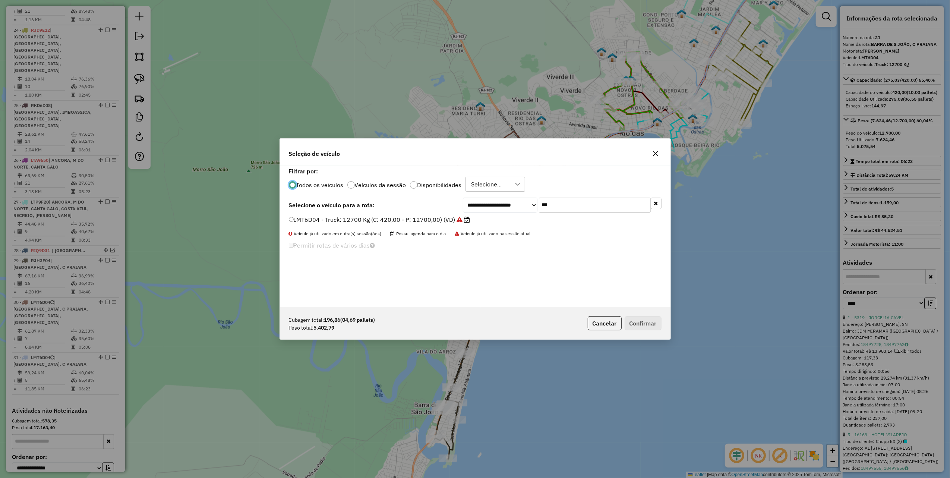
click at [567, 203] on input "***" at bounding box center [595, 204] width 112 height 15
drag, startPoint x: 567, startPoint y: 203, endPoint x: 557, endPoint y: 200, distance: 10.1
click at [567, 203] on input "***" at bounding box center [595, 204] width 112 height 15
type input "***"
click at [431, 224] on label "LMT6C49 - Toco: 7900 Kg (C: 336,00 - P: 7900,00) (VD)" at bounding box center [371, 219] width 164 height 9
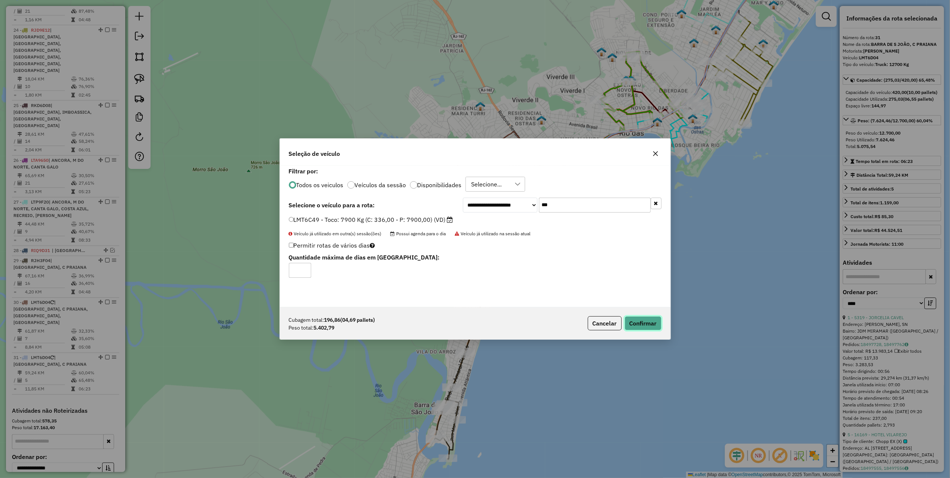
click at [634, 323] on button "Confirmar" at bounding box center [642, 323] width 37 height 14
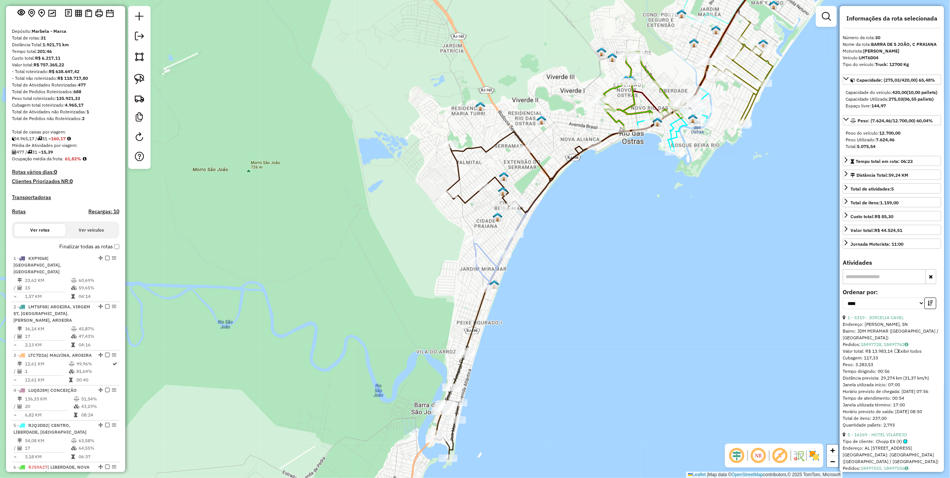
scroll to position [0, 0]
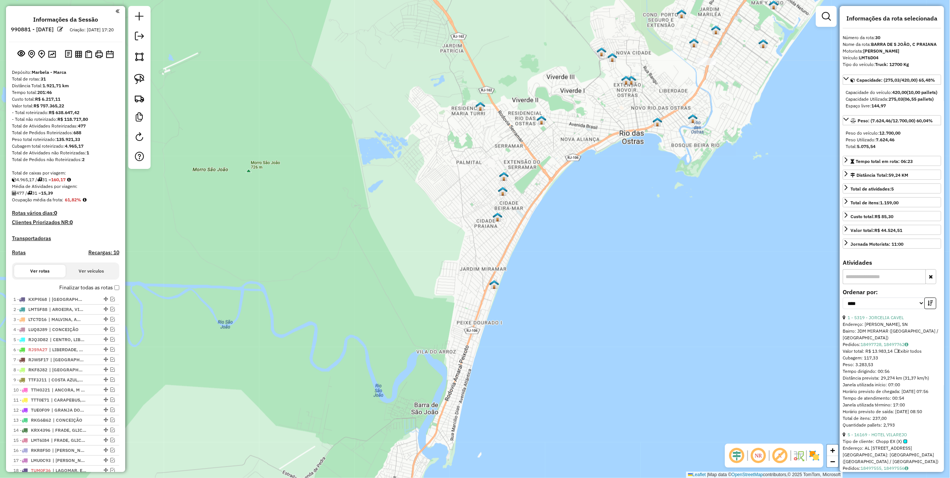
click at [332, 259] on div "Janela de atendimento Grade de atendimento Capacidade Transportadoras Veículos …" at bounding box center [475, 239] width 950 height 478
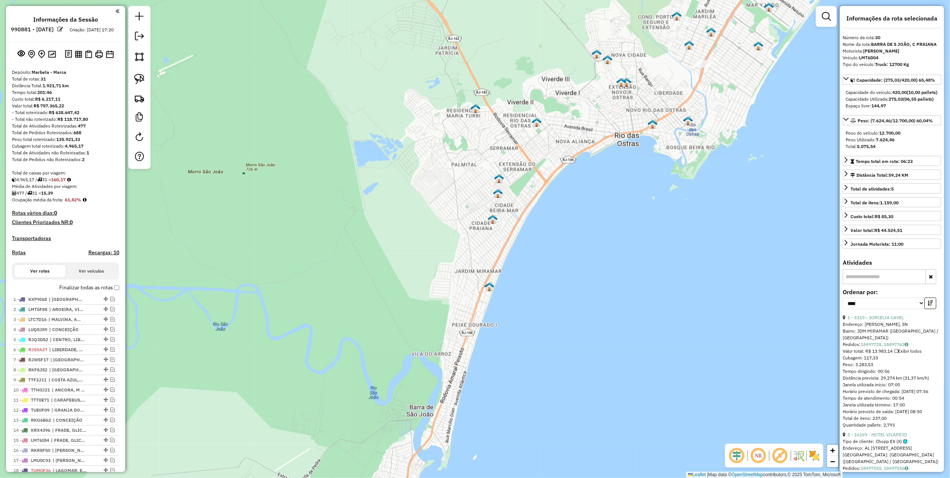
drag, startPoint x: 484, startPoint y: 129, endPoint x: 328, endPoint y: 229, distance: 185.2
click at [345, 226] on div "Janela de atendimento Grade de atendimento Capacidade Transportadoras Veículos …" at bounding box center [475, 239] width 950 height 478
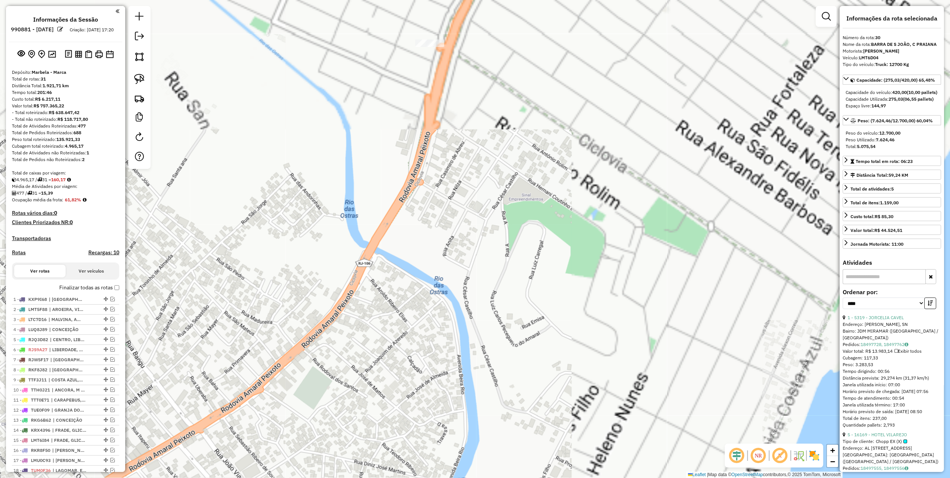
drag, startPoint x: 460, startPoint y: 58, endPoint x: 419, endPoint y: 154, distance: 103.7
click at [423, 184] on div "Janela de atendimento Grade de atendimento Capacidade Transportadoras Veículos …" at bounding box center [475, 239] width 950 height 478
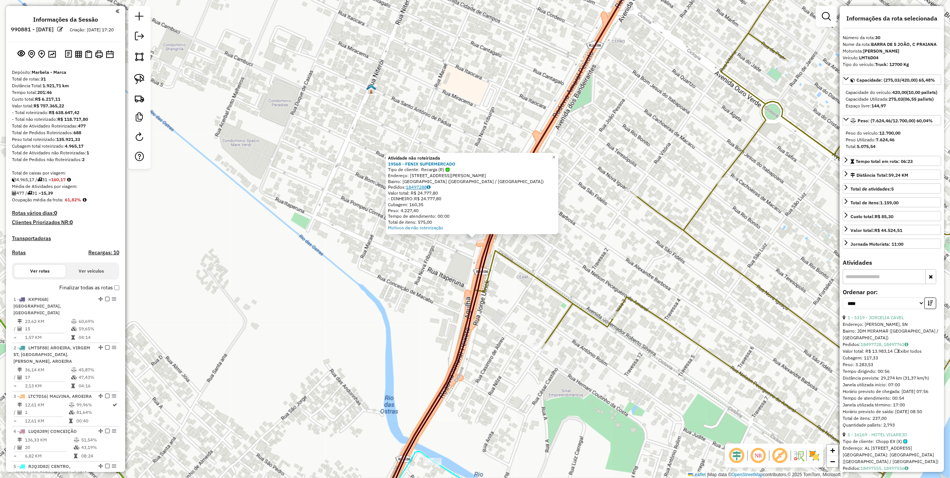
click at [419, 188] on link "18497288" at bounding box center [418, 187] width 25 height 6
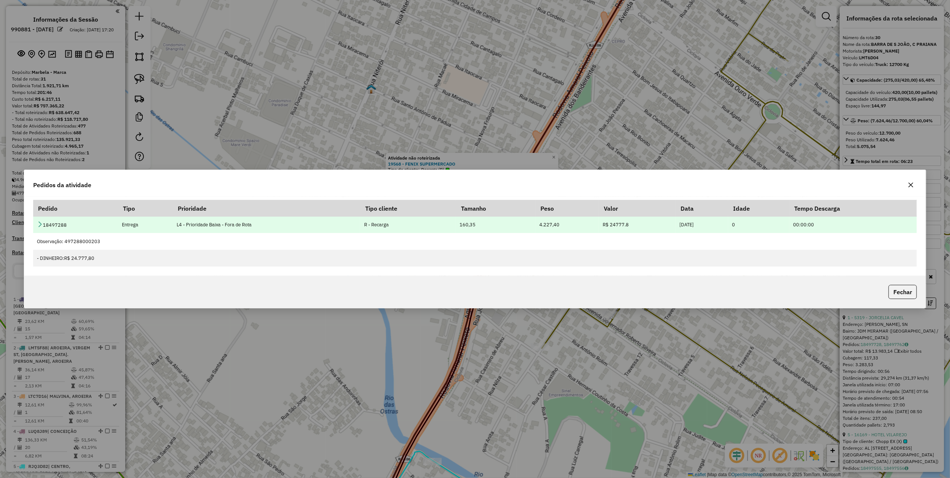
click at [38, 222] on icon at bounding box center [40, 224] width 6 height 6
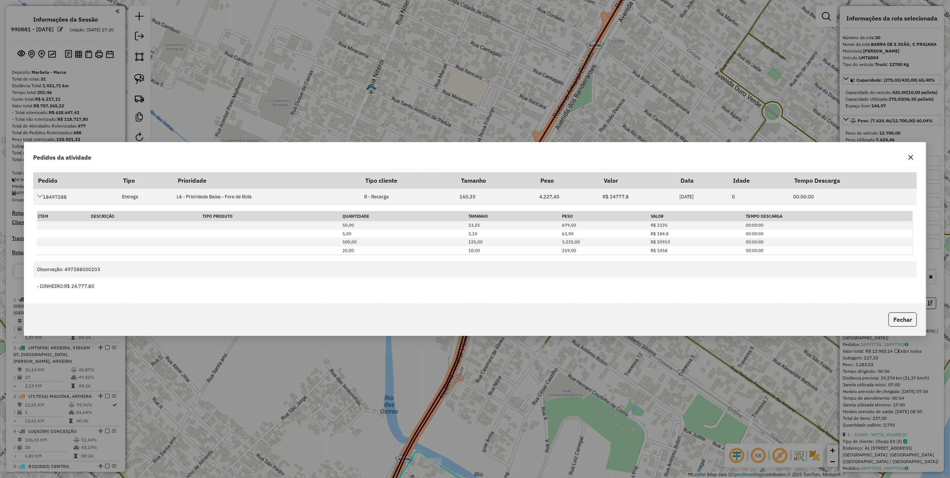
click at [912, 157] on icon "button" at bounding box center [910, 157] width 6 height 6
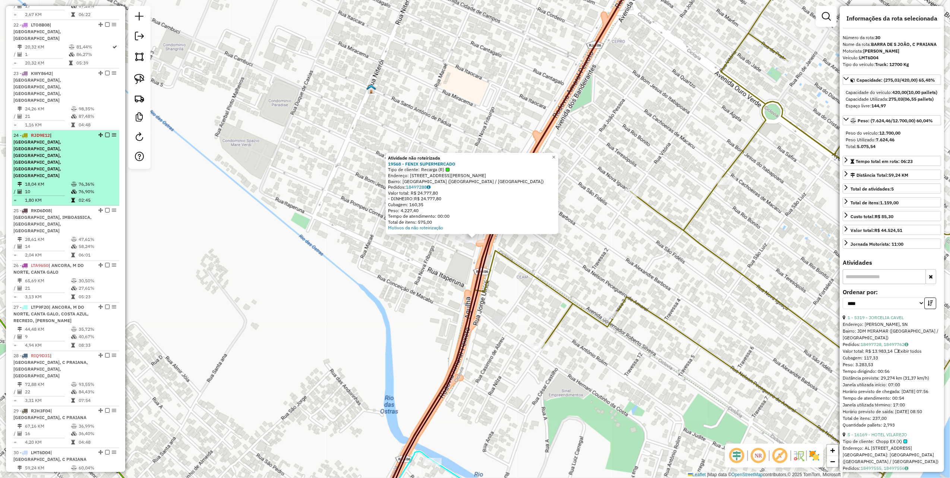
scroll to position [1192, 0]
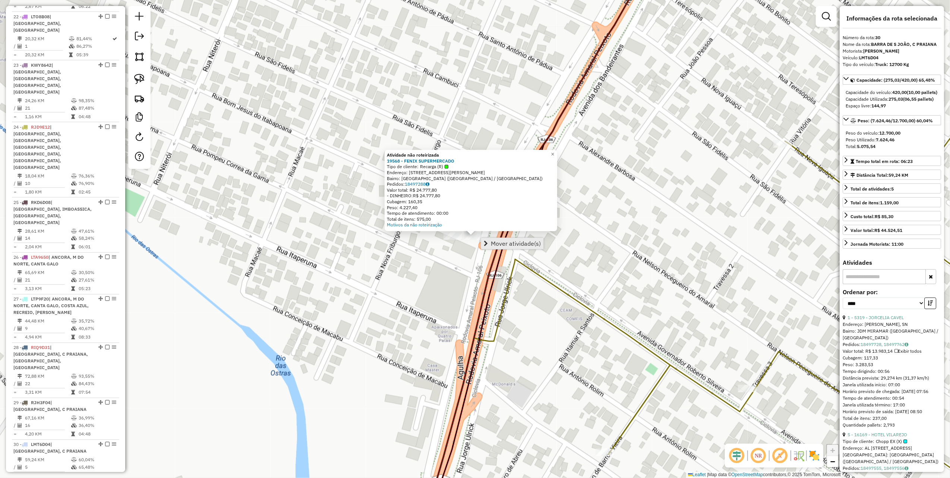
click at [497, 245] on span "Mover atividade(s)" at bounding box center [516, 243] width 50 height 6
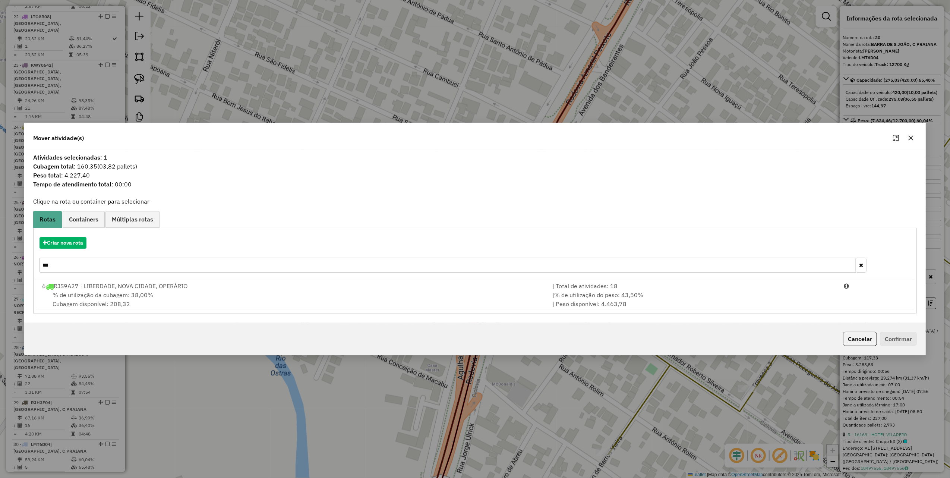
click at [71, 249] on div "Criar nova rota ***" at bounding box center [475, 255] width 880 height 48
click at [72, 246] on button "Criar nova rota" at bounding box center [62, 243] width 47 height 12
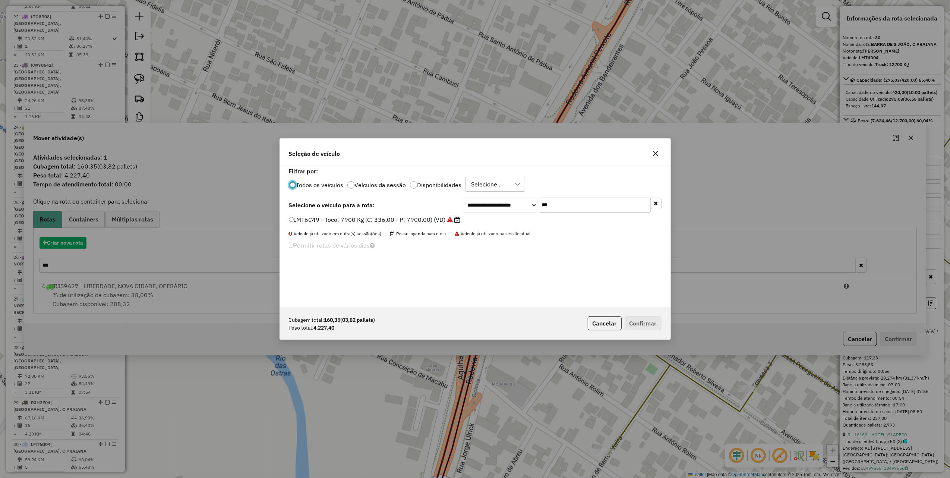
scroll to position [4, 2]
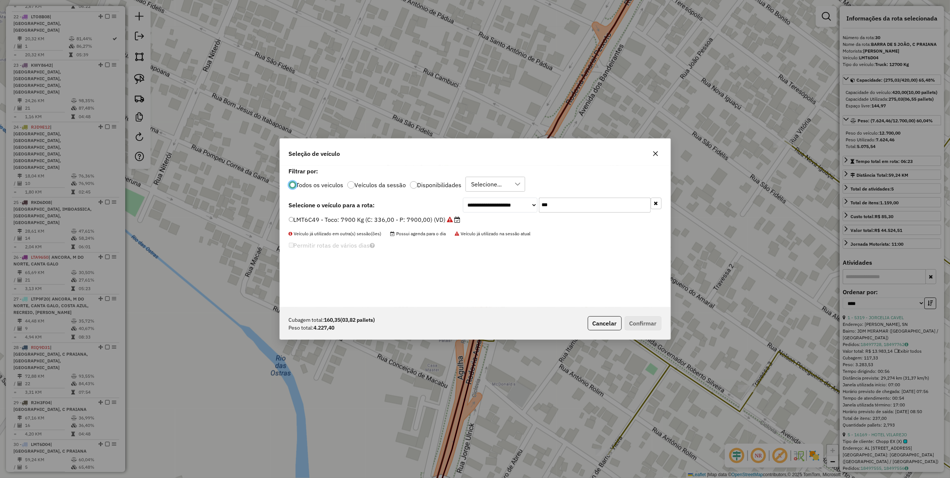
click at [562, 210] on input "***" at bounding box center [595, 204] width 112 height 15
type input "*"
type input "***"
click at [450, 217] on label "KRY4F00 - Truck: 12800 Kg (C: 504,00 - P: 12800,00) (VD)" at bounding box center [375, 219] width 172 height 9
click at [636, 324] on button "Confirmar" at bounding box center [642, 323] width 37 height 14
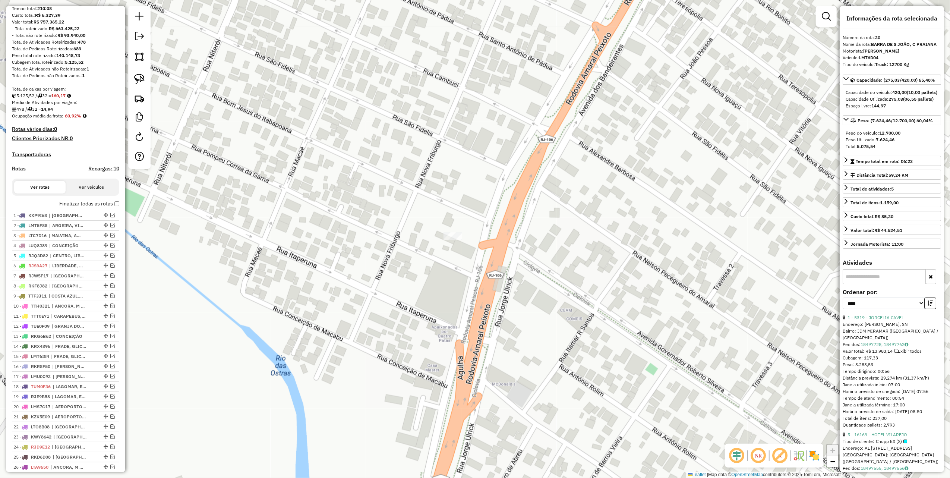
scroll to position [0, 0]
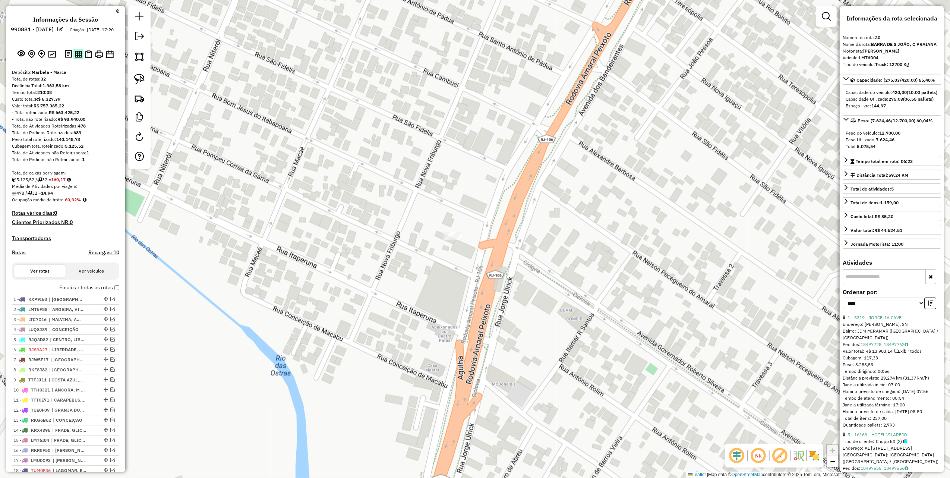
click at [80, 58] on img at bounding box center [78, 54] width 7 height 7
drag, startPoint x: 229, startPoint y: 188, endPoint x: 422, endPoint y: 102, distance: 210.6
click at [418, 106] on div "Janela de atendimento Grade de atendimento Capacidade Transportadoras Veículos …" at bounding box center [475, 239] width 950 height 478
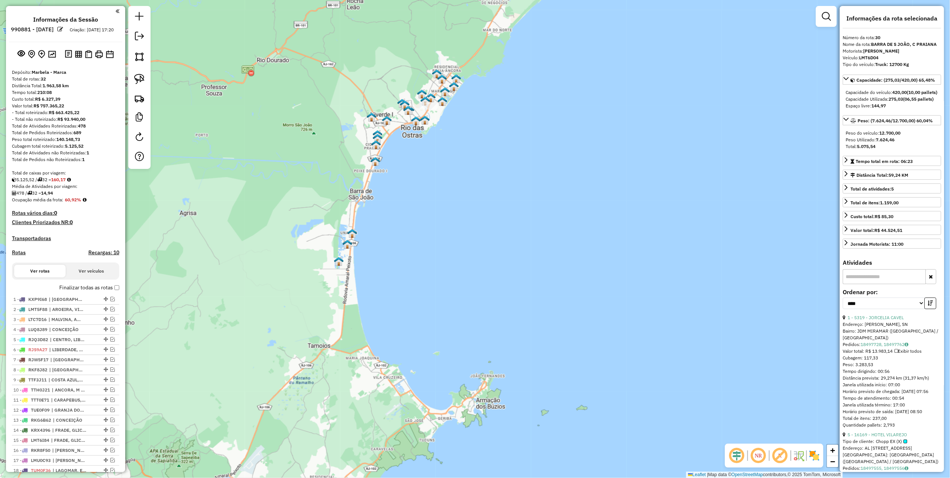
click at [376, 122] on img at bounding box center [372, 117] width 10 height 10
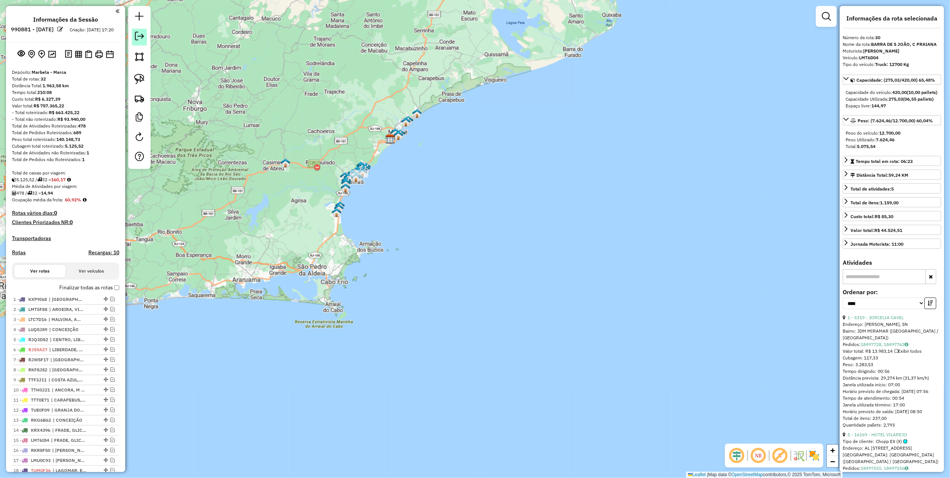
click at [139, 38] on em at bounding box center [139, 36] width 9 height 9
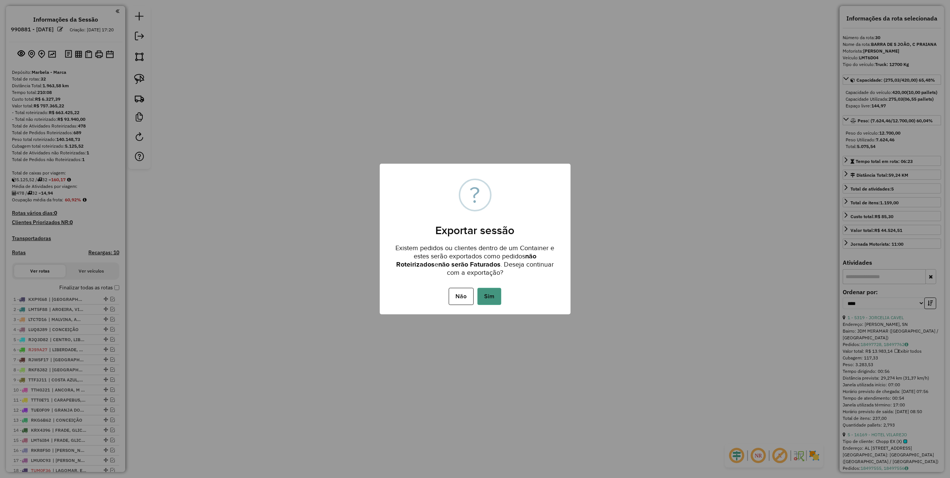
click at [488, 298] on button "Sim" at bounding box center [489, 296] width 24 height 17
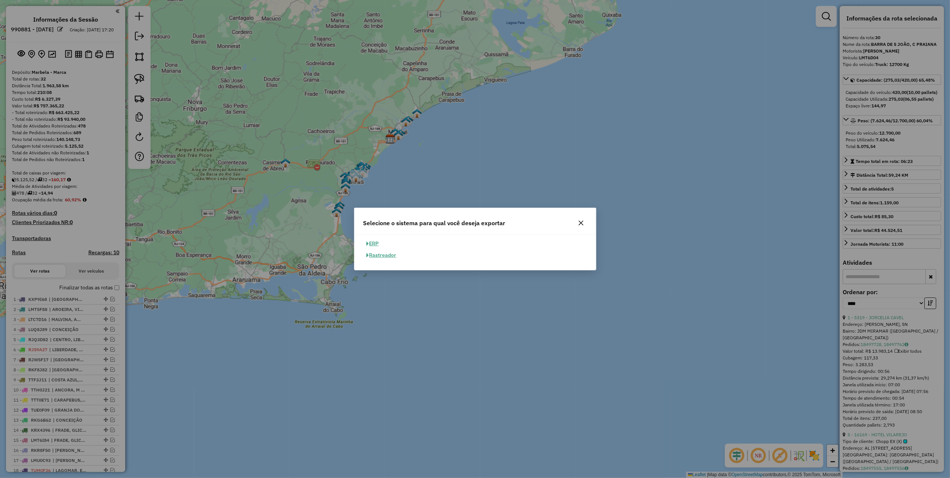
click at [373, 242] on button "ERP" at bounding box center [372, 244] width 19 height 12
select select "**"
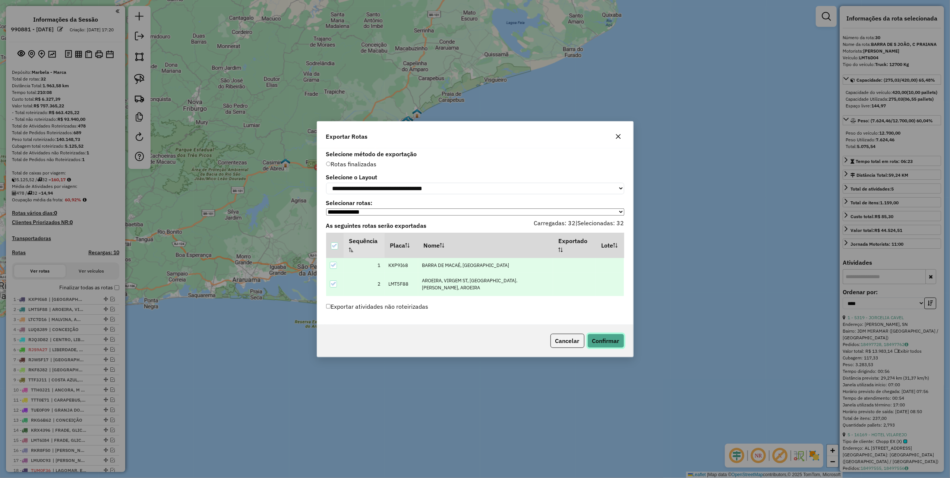
click at [611, 343] on button "Confirmar" at bounding box center [605, 340] width 37 height 14
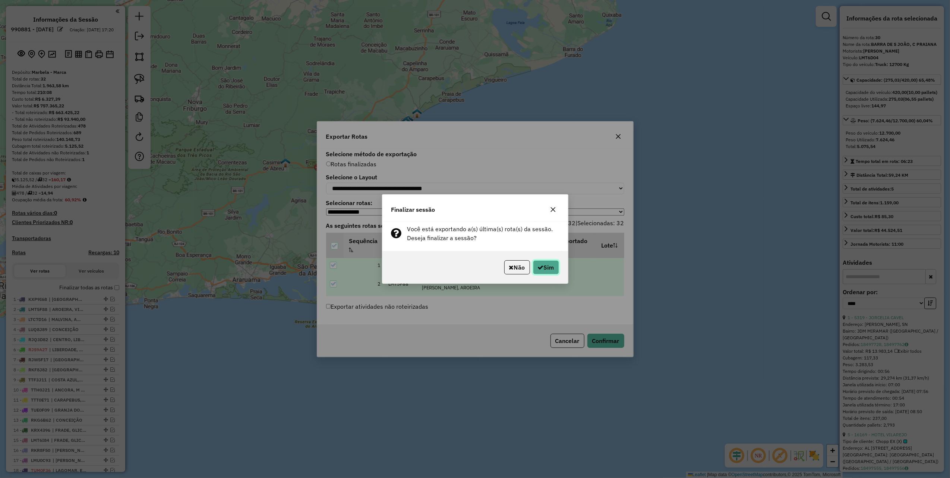
click at [543, 262] on button "Sim" at bounding box center [546, 267] width 26 height 14
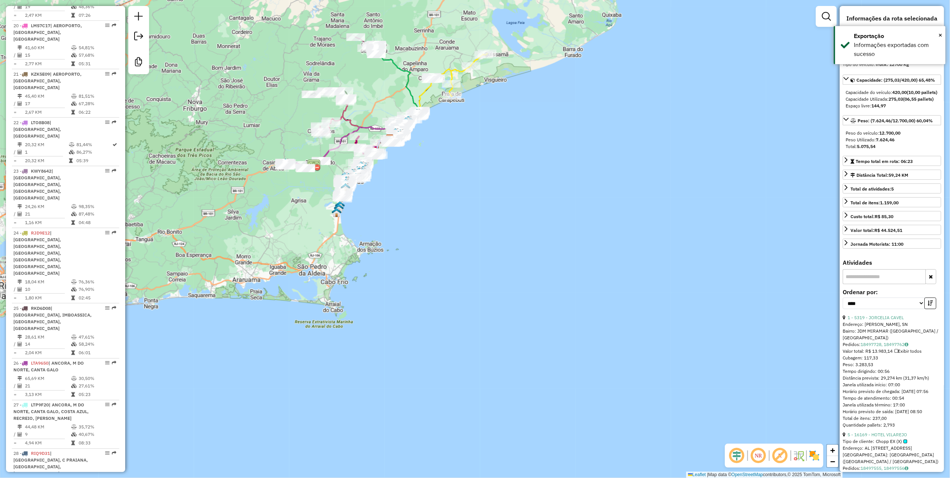
scroll to position [1364, 0]
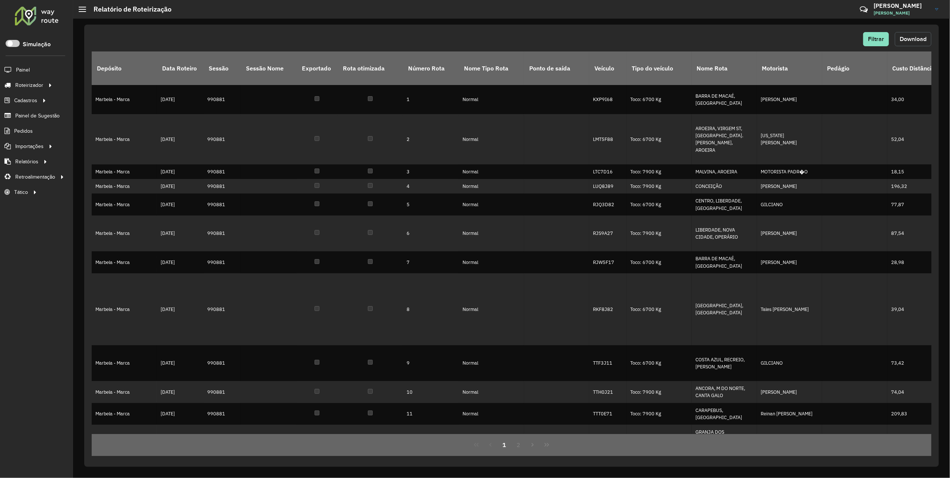
click at [907, 37] on span "Download" at bounding box center [912, 39] width 27 height 6
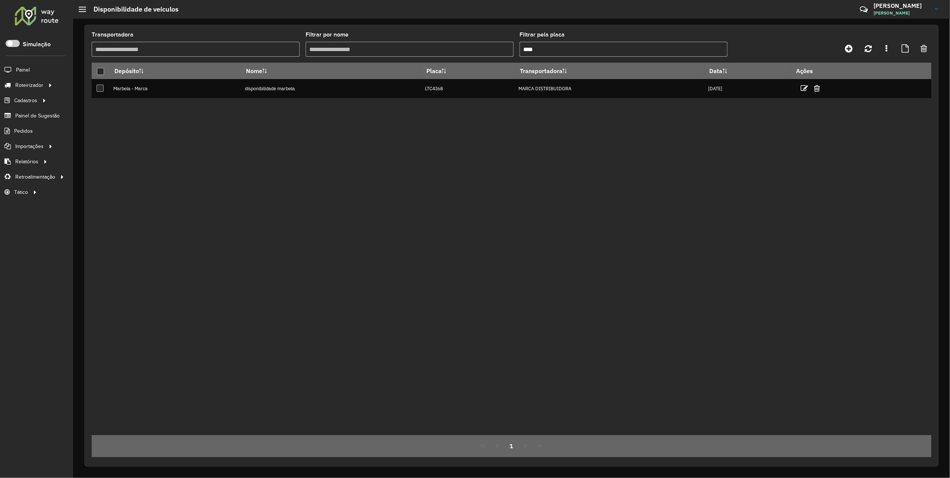
click at [0, 0] on span "Roteirização" at bounding box center [0, 0] width 0 height 0
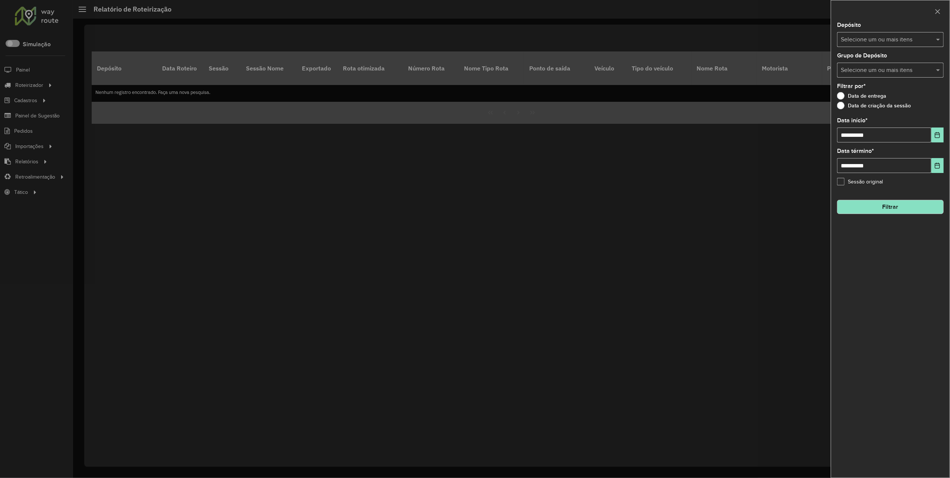
click at [858, 39] on input "text" at bounding box center [886, 39] width 95 height 9
click at [862, 82] on div "Marbela" at bounding box center [889, 76] width 105 height 13
click at [862, 89] on div "Marbela - Marca" at bounding box center [889, 89] width 105 height 13
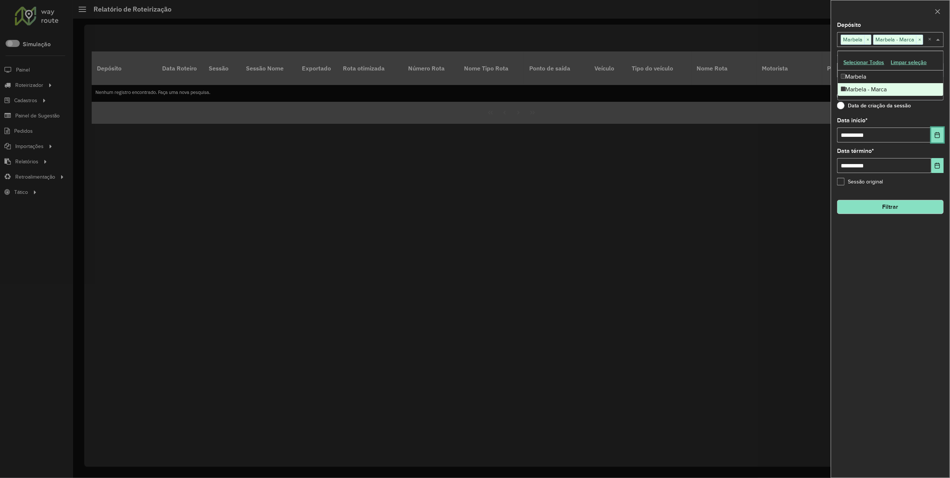
click at [937, 132] on icon "Choose Date" at bounding box center [937, 135] width 6 height 6
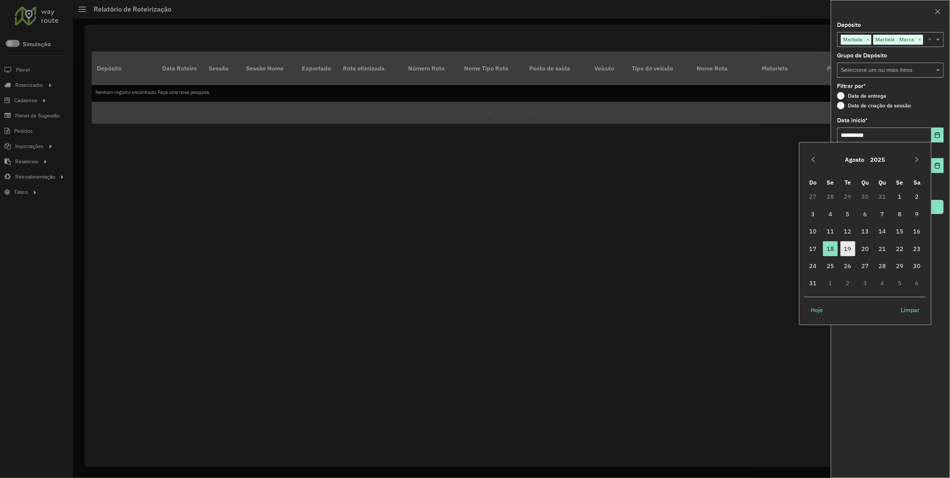
click at [851, 251] on span "19" at bounding box center [847, 248] width 15 height 15
type input "**********"
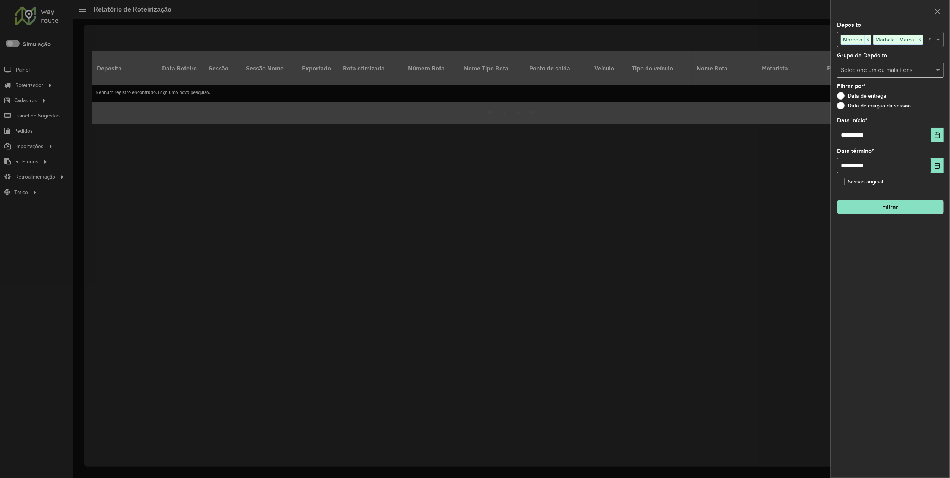
click at [921, 211] on button "Filtrar" at bounding box center [890, 207] width 107 height 14
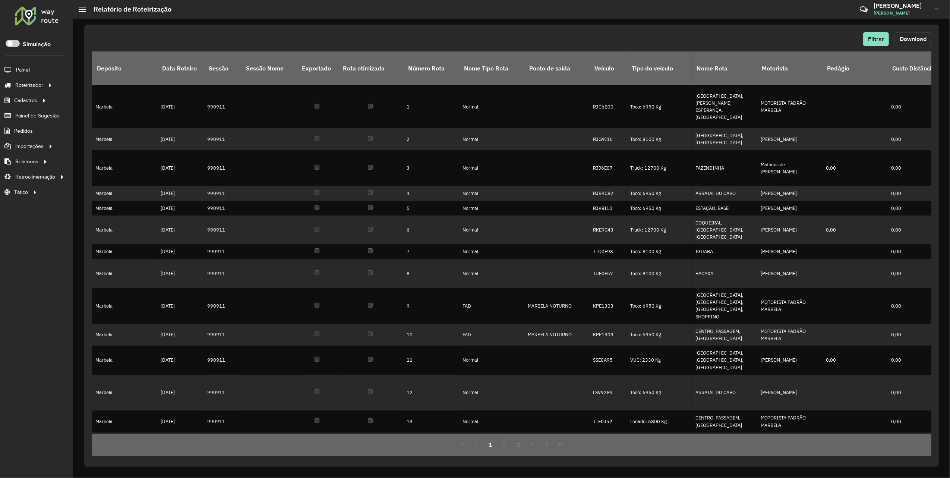
click at [915, 44] on button "Download" at bounding box center [912, 39] width 37 height 14
drag, startPoint x: 57, startPoint y: 179, endPoint x: 53, endPoint y: 178, distance: 4.2
click at [58, 179] on div at bounding box center [63, 177] width 11 height 8
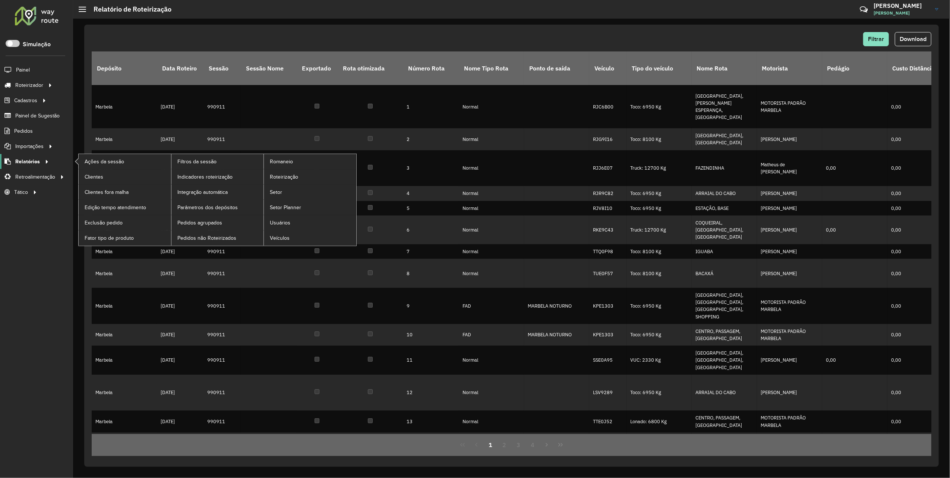
click at [40, 164] on div at bounding box center [45, 162] width 11 height 8
click at [201, 236] on span "Pedidos não Roteirizados" at bounding box center [207, 238] width 61 height 8
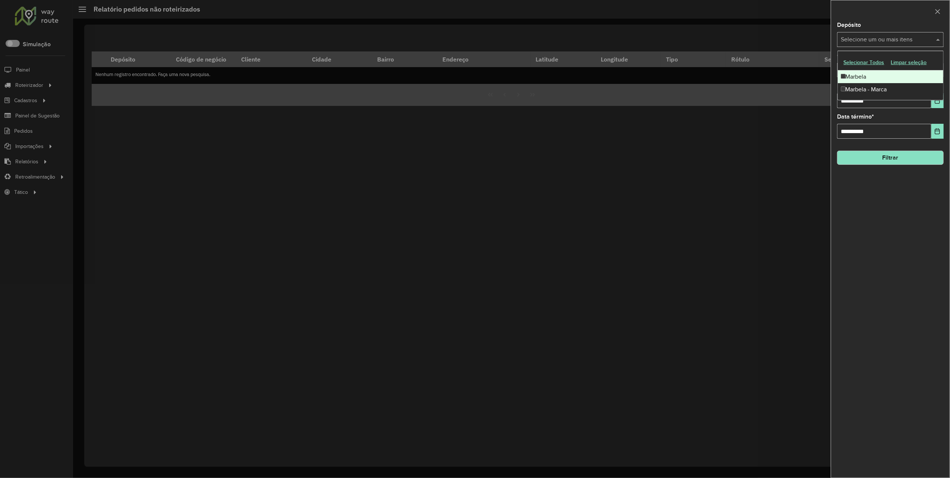
click at [887, 38] on input "text" at bounding box center [886, 39] width 95 height 9
click at [869, 77] on div "Marbela" at bounding box center [889, 76] width 105 height 13
click at [863, 85] on div "Marbela - Marca" at bounding box center [889, 89] width 105 height 13
click at [939, 105] on button "Choose Date" at bounding box center [937, 100] width 12 height 15
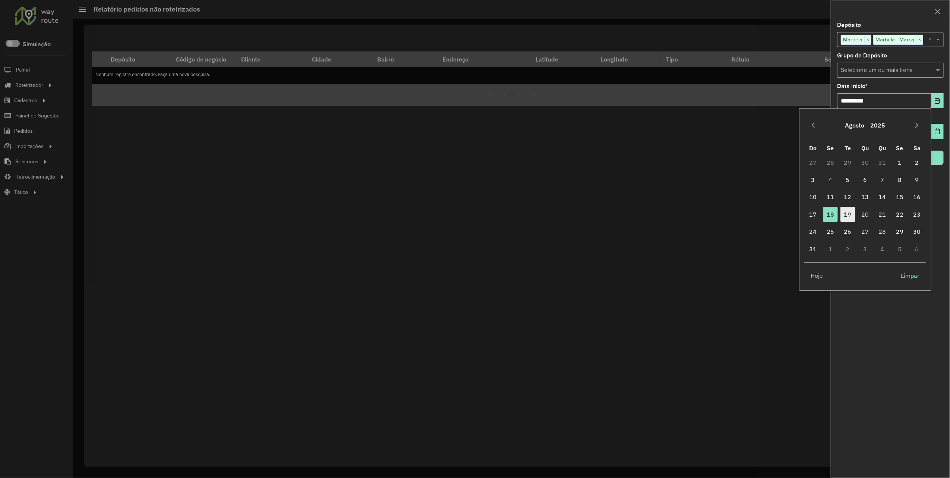
click at [848, 215] on span "19" at bounding box center [847, 214] width 15 height 15
type input "**********"
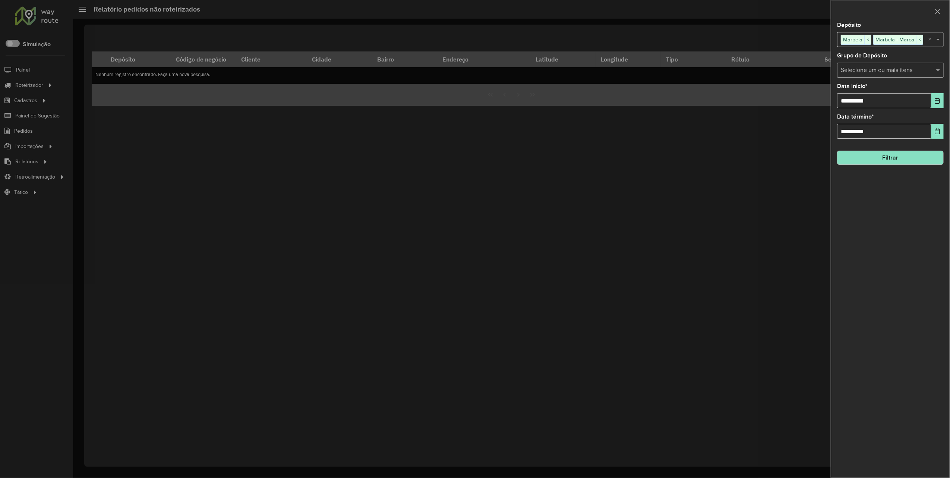
click at [899, 156] on button "Filtrar" at bounding box center [890, 158] width 107 height 14
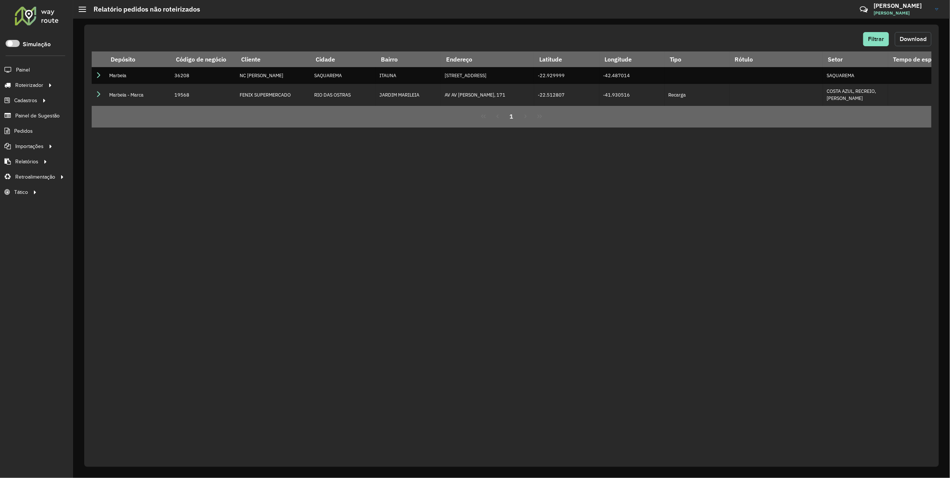
click at [901, 38] on span "Download" at bounding box center [912, 39] width 27 height 6
